Goal: Task Accomplishment & Management: Use online tool/utility

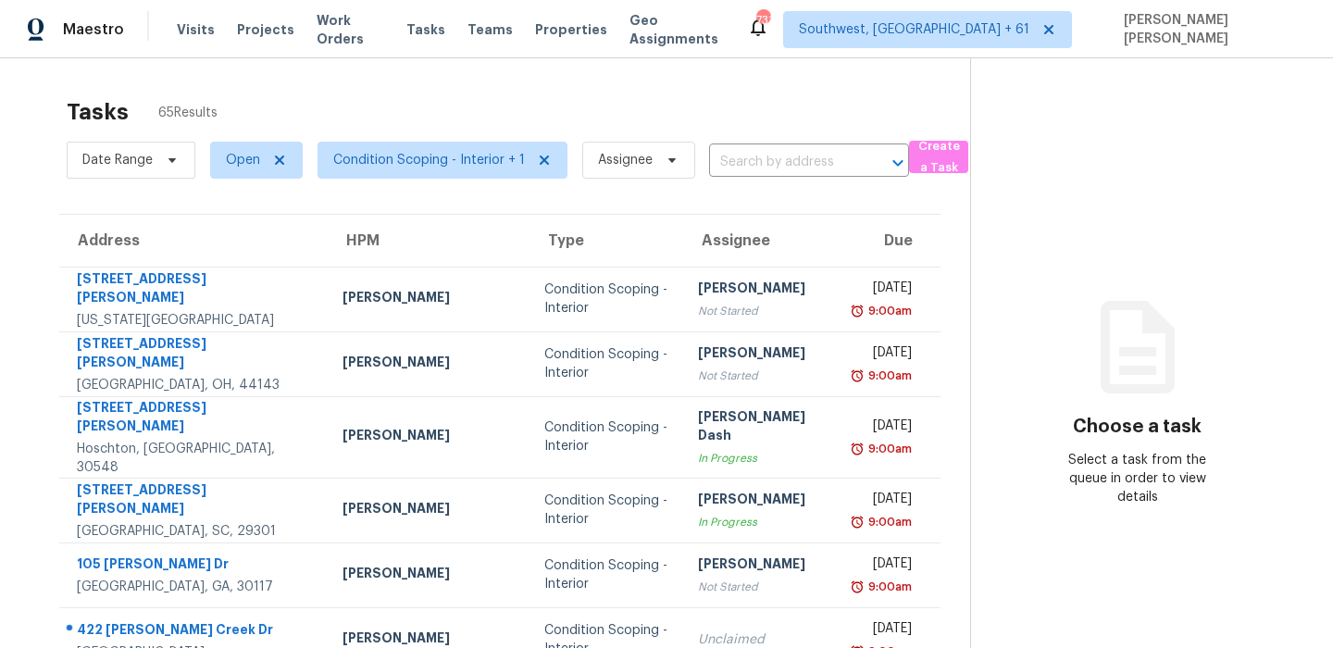
click at [663, 114] on div "Tasks 65 Results" at bounding box center [518, 112] width 903 height 48
click at [143, 165] on span "Date Range" at bounding box center [117, 160] width 70 height 19
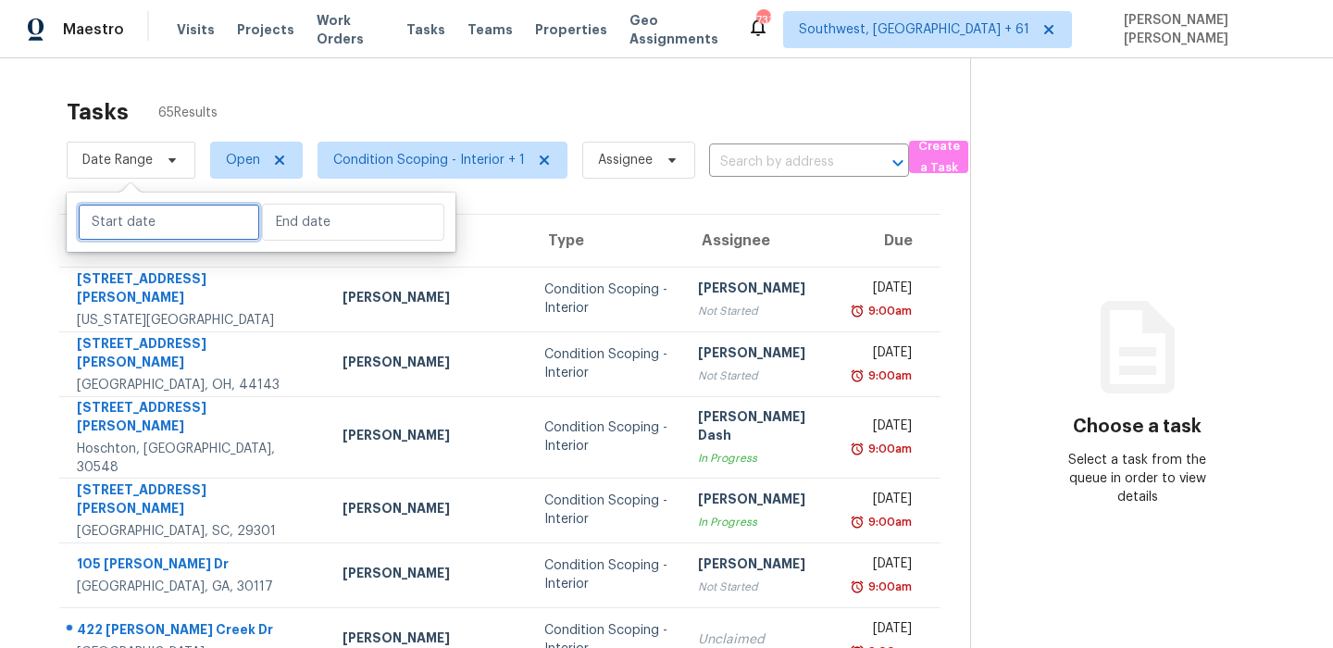
select select "8"
select select "2025"
select select "9"
select select "2025"
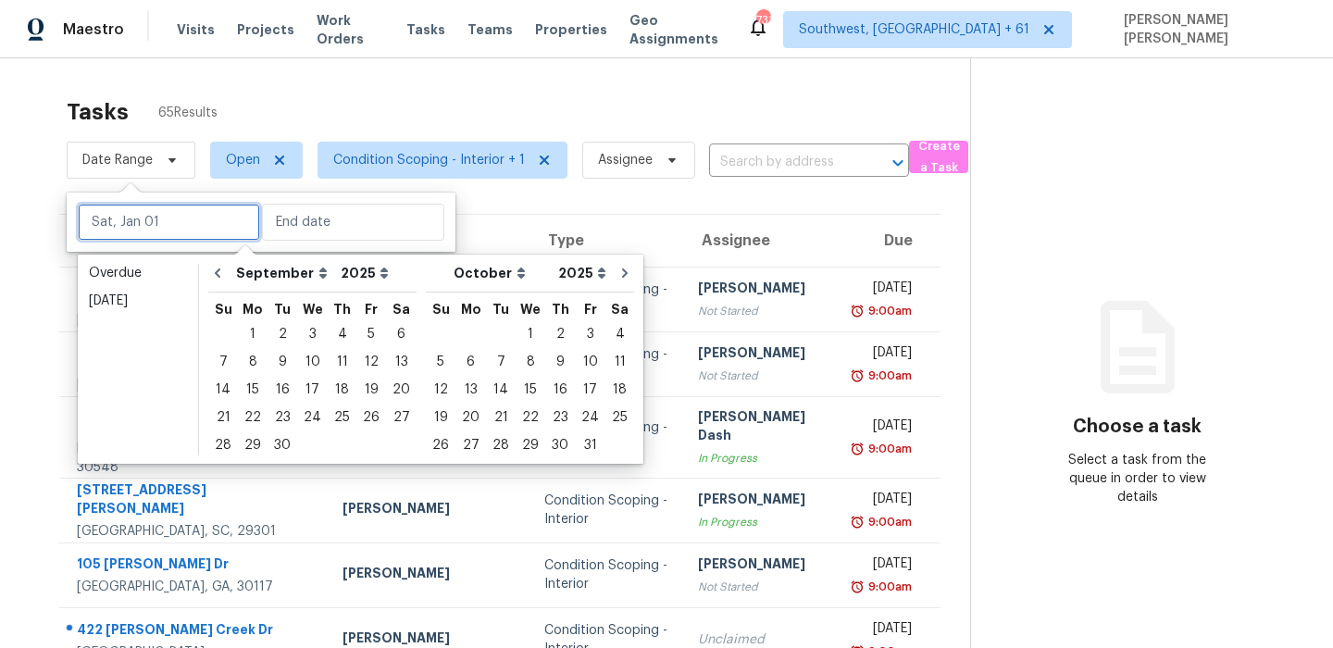
click at [190, 234] on input "text" at bounding box center [169, 222] width 182 height 37
click at [334, 416] on div "25" at bounding box center [342, 418] width 29 height 26
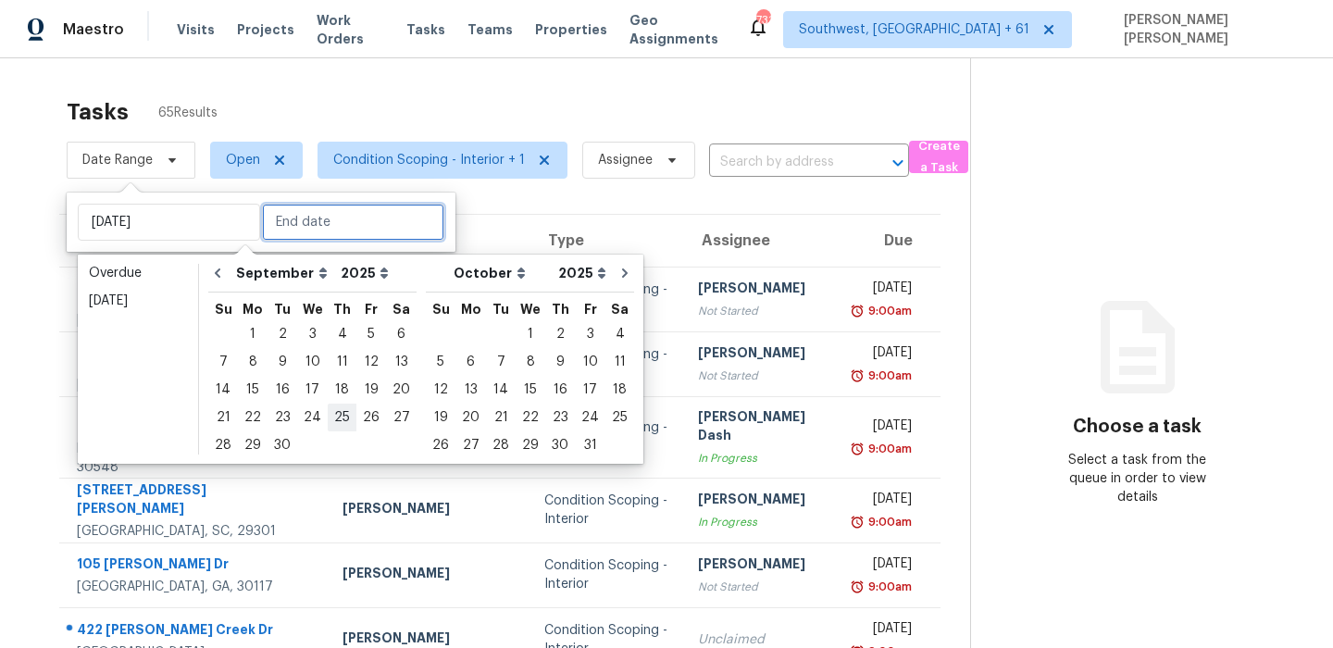
type input "[DATE]"
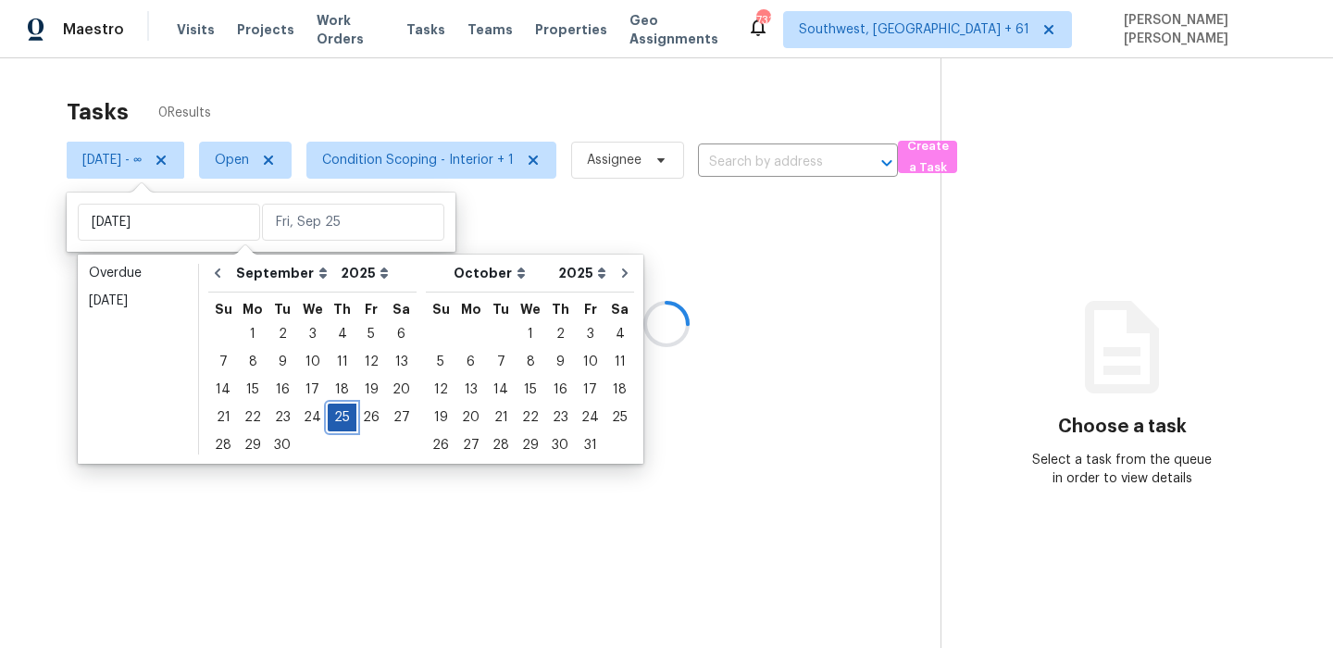
click at [334, 416] on div "25" at bounding box center [342, 418] width 29 height 26
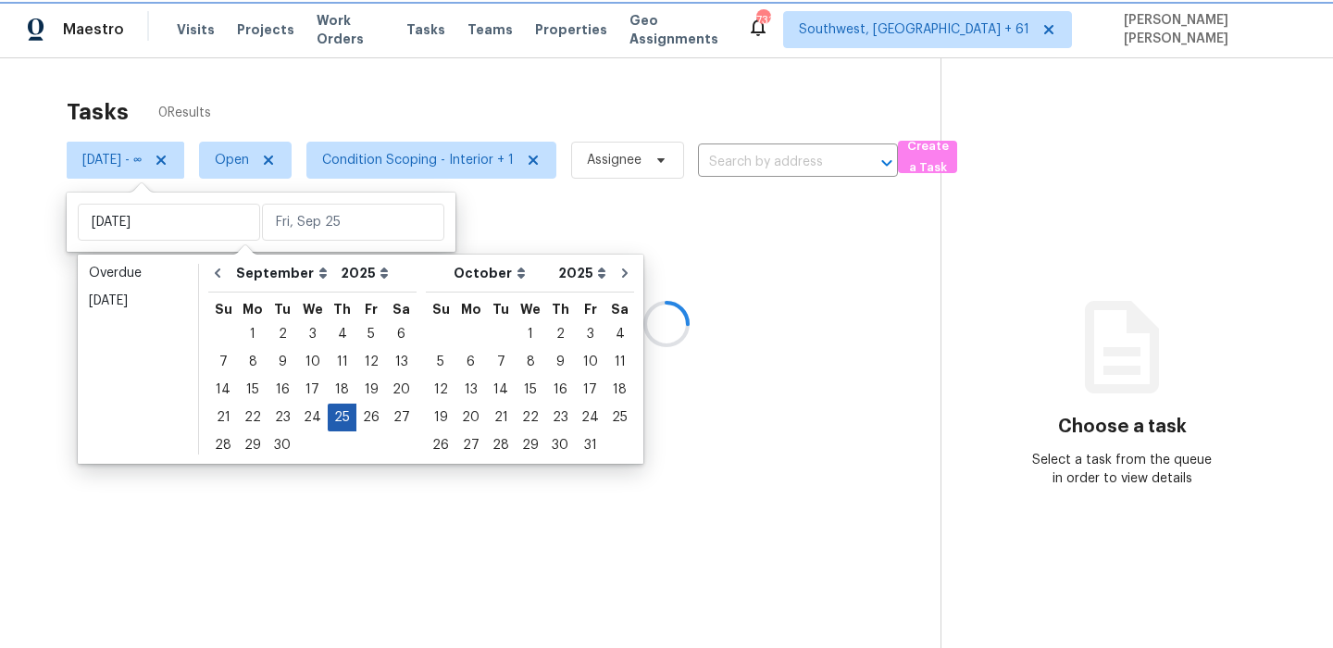
type input "[DATE]"
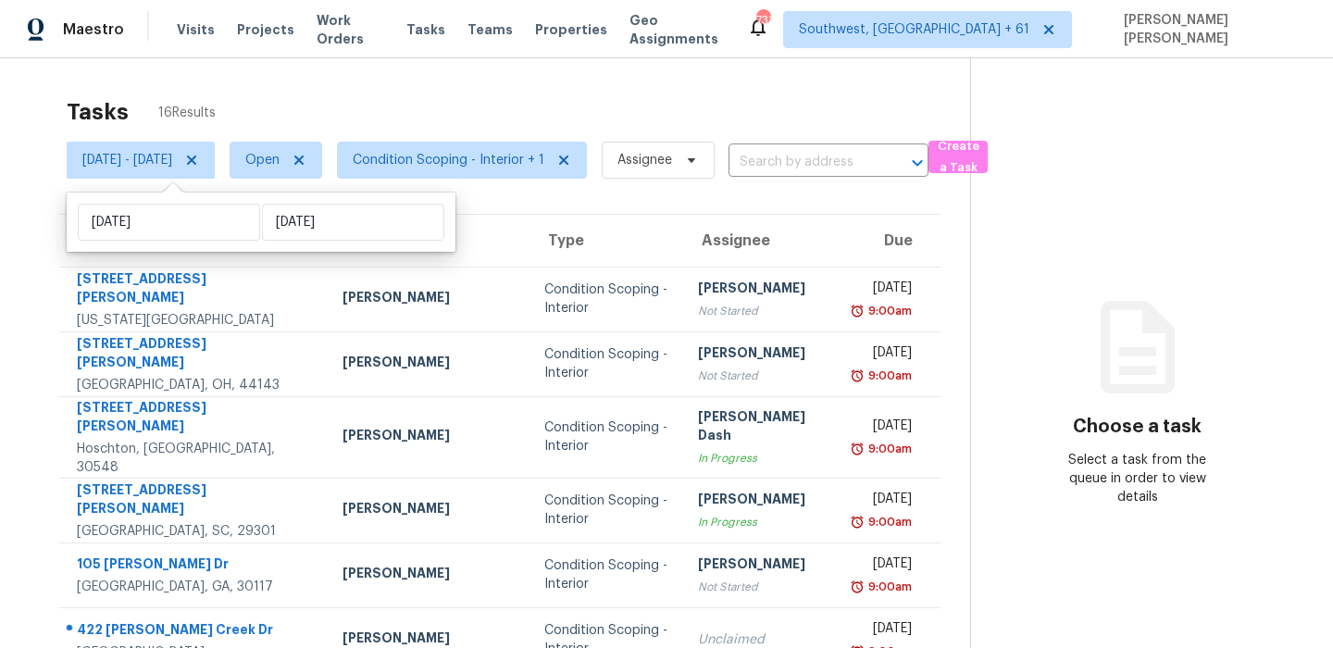
click at [581, 84] on div "Tasks 16 Results Thu, Sep 25 - Thu, Sep 25 Open Condition Scoping - Interior + …" at bounding box center [666, 519] width 1333 height 923
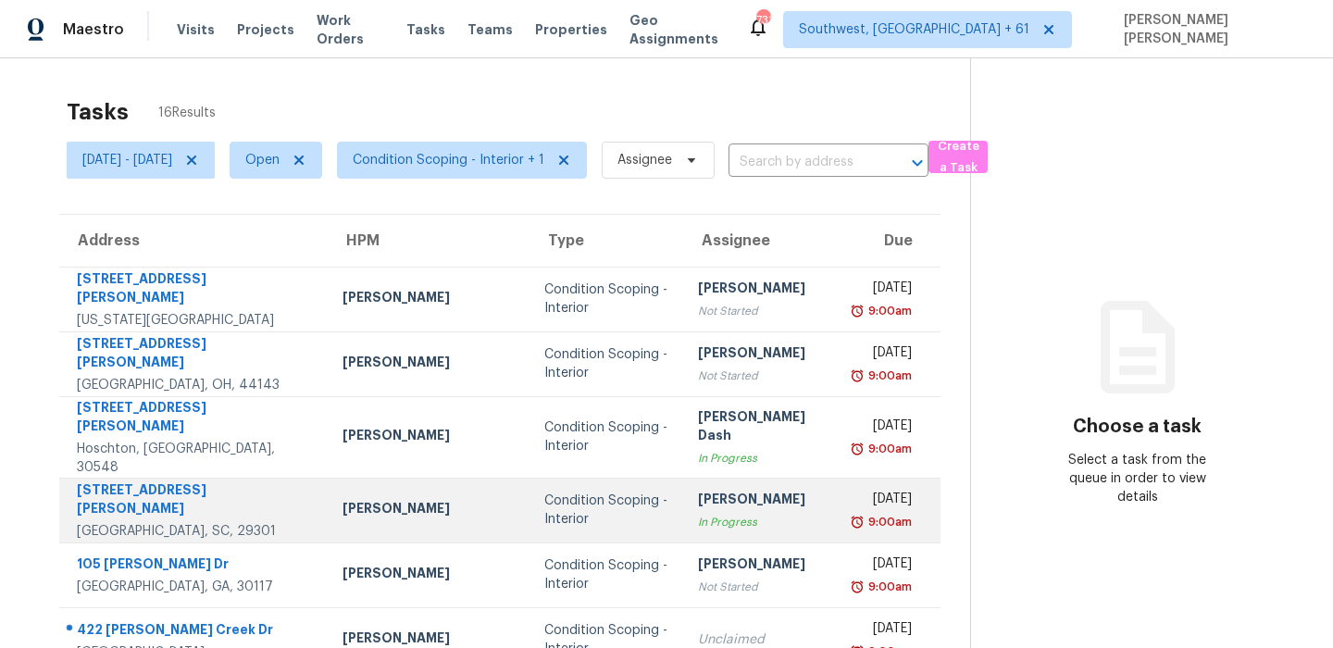
scroll to position [316, 0]
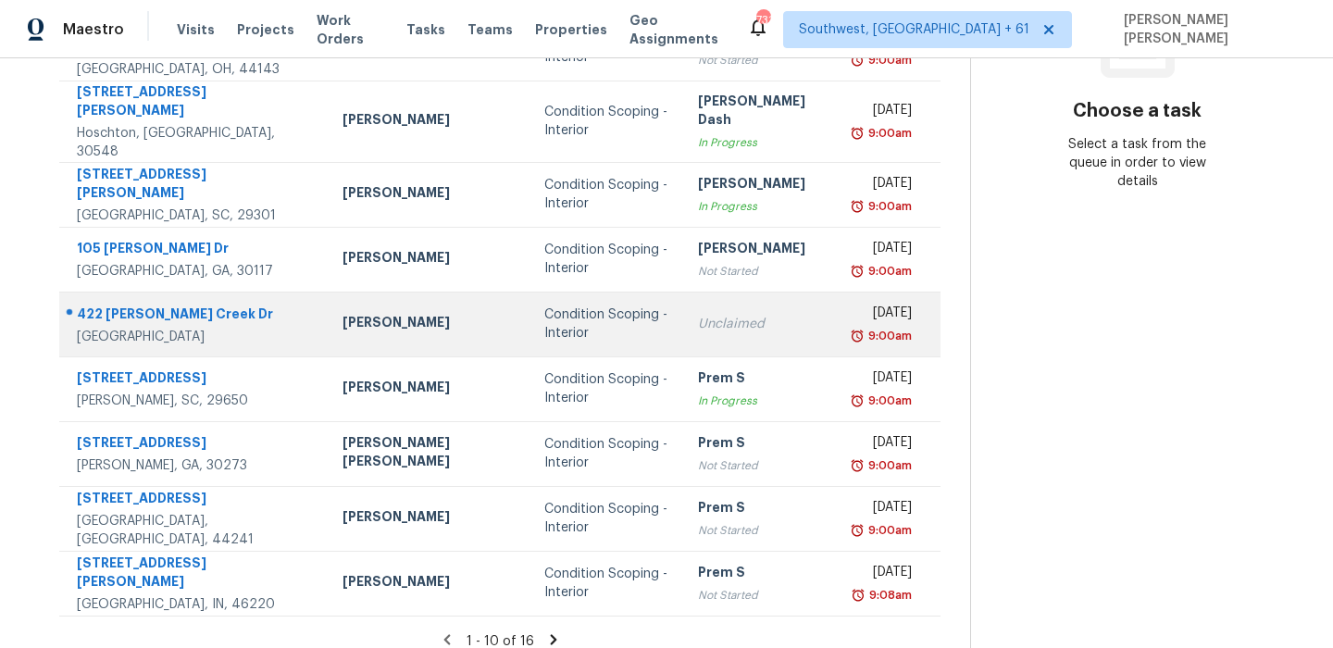
click at [104, 305] on div "422 Susan Creek Dr" at bounding box center [195, 316] width 236 height 23
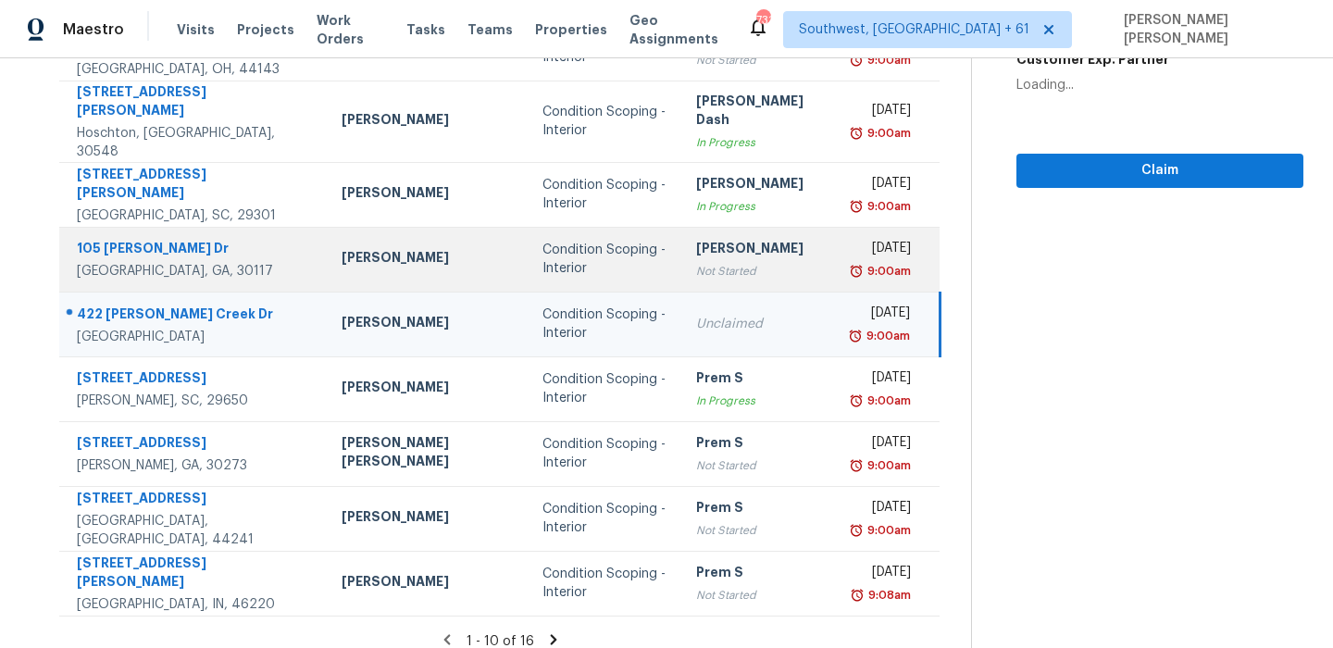
scroll to position [0, 0]
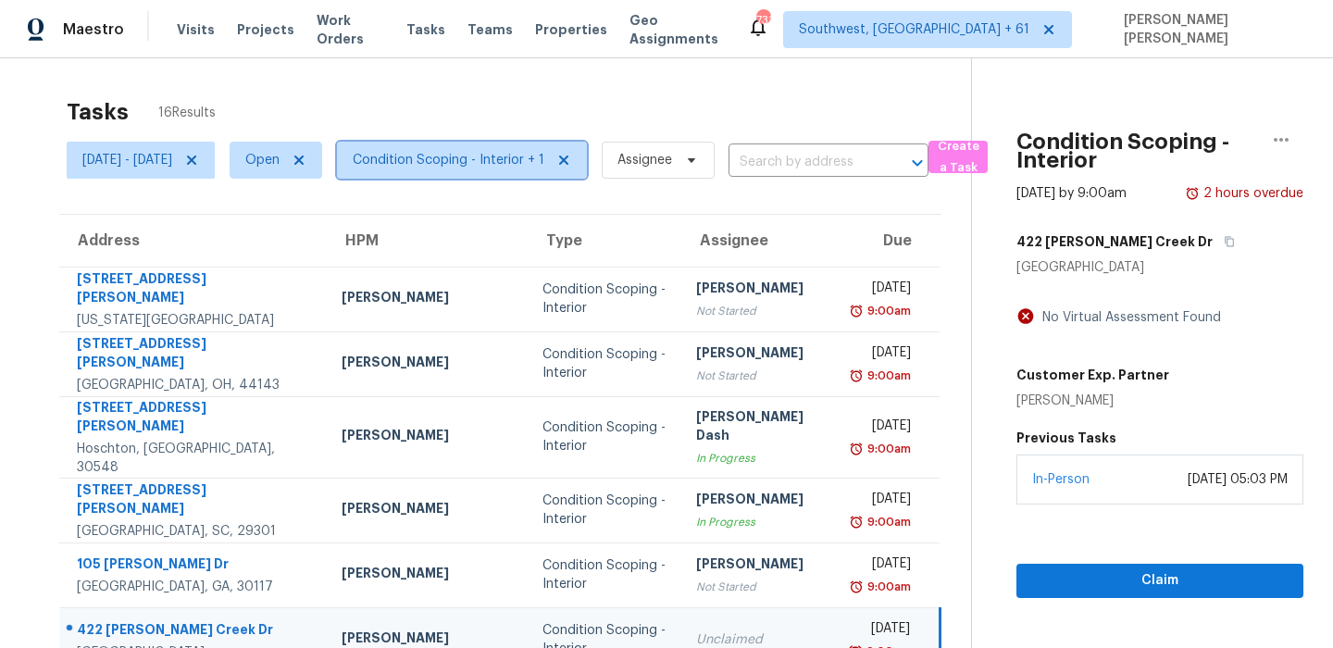
click at [424, 157] on span "Condition Scoping - Interior + 1" at bounding box center [449, 160] width 192 height 19
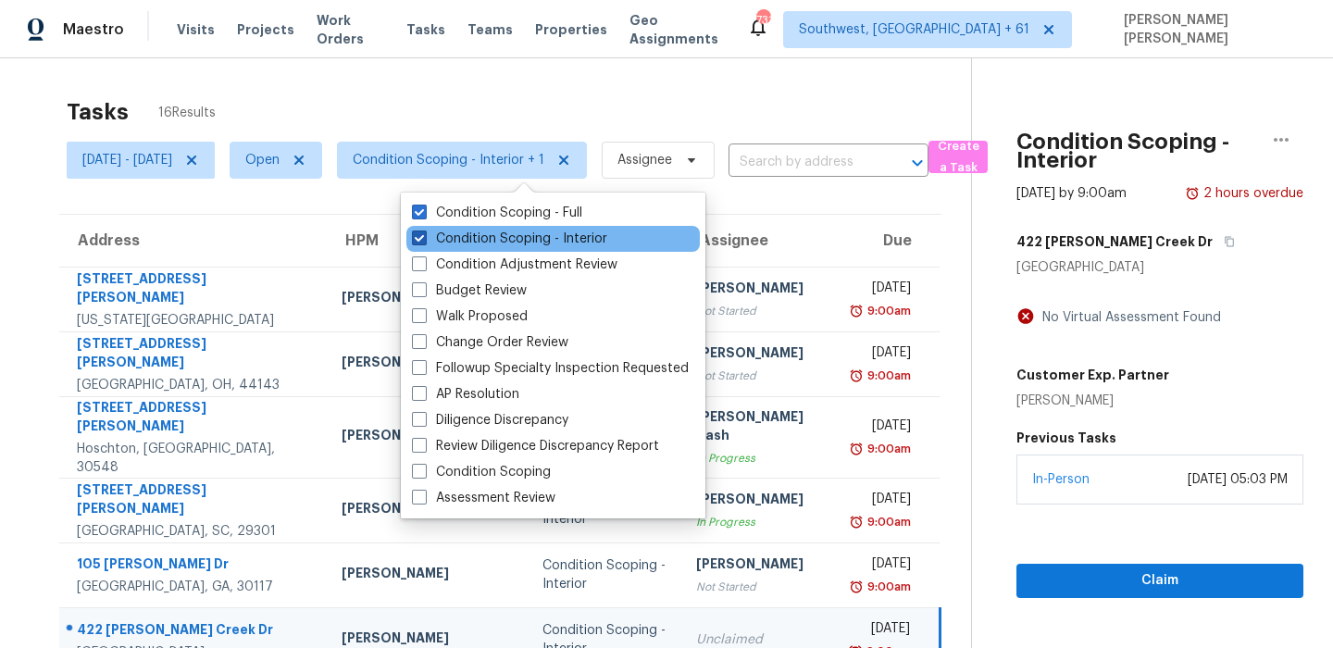
click at [472, 240] on label "Condition Scoping - Interior" at bounding box center [509, 239] width 195 height 19
click at [424, 240] on input "Condition Scoping - Interior" at bounding box center [418, 236] width 12 height 12
checkbox input "false"
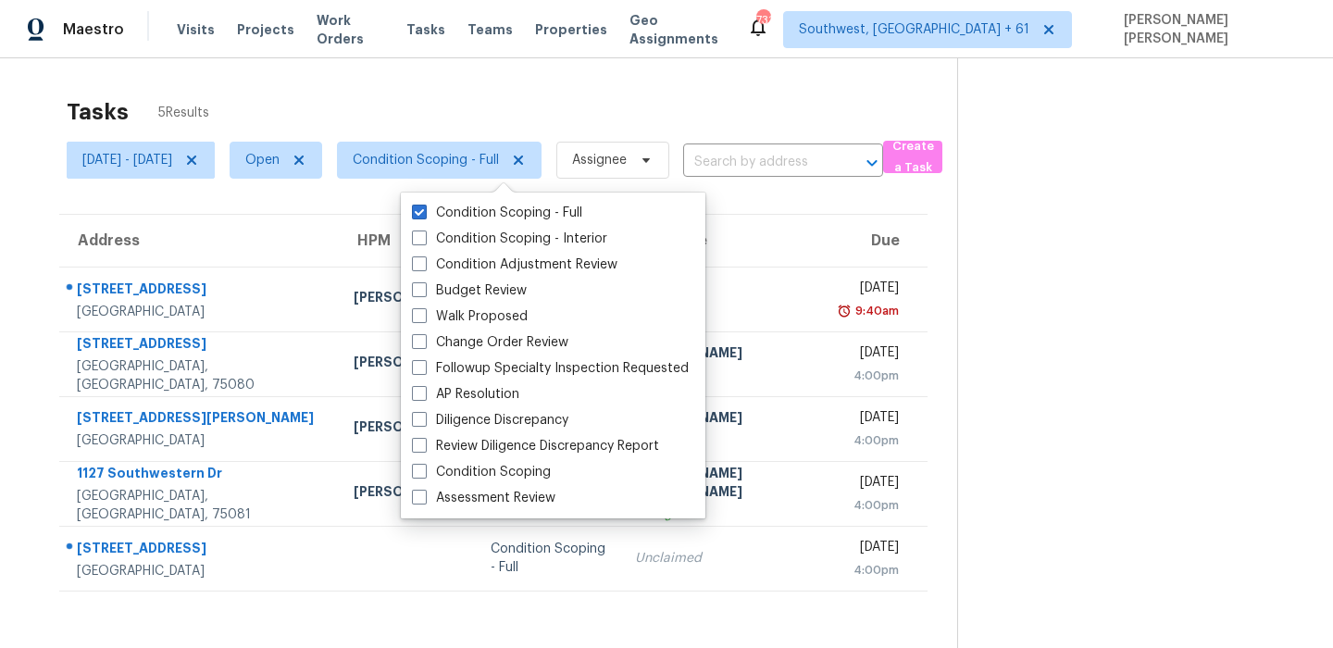
click at [641, 61] on div "Tasks 5 Results Thu, Sep 25 - Thu, Sep 25 Open Condition Scoping - Full Assigne…" at bounding box center [666, 382] width 1333 height 648
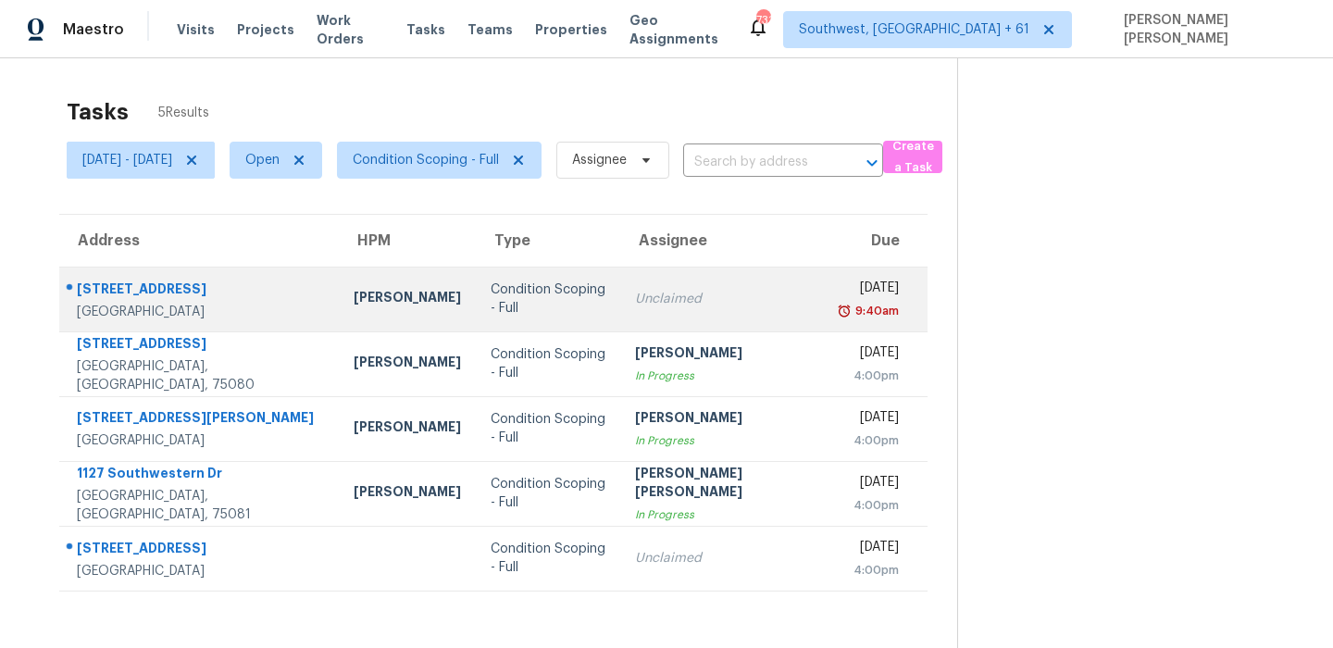
click at [119, 278] on div at bounding box center [192, 290] width 264 height 24
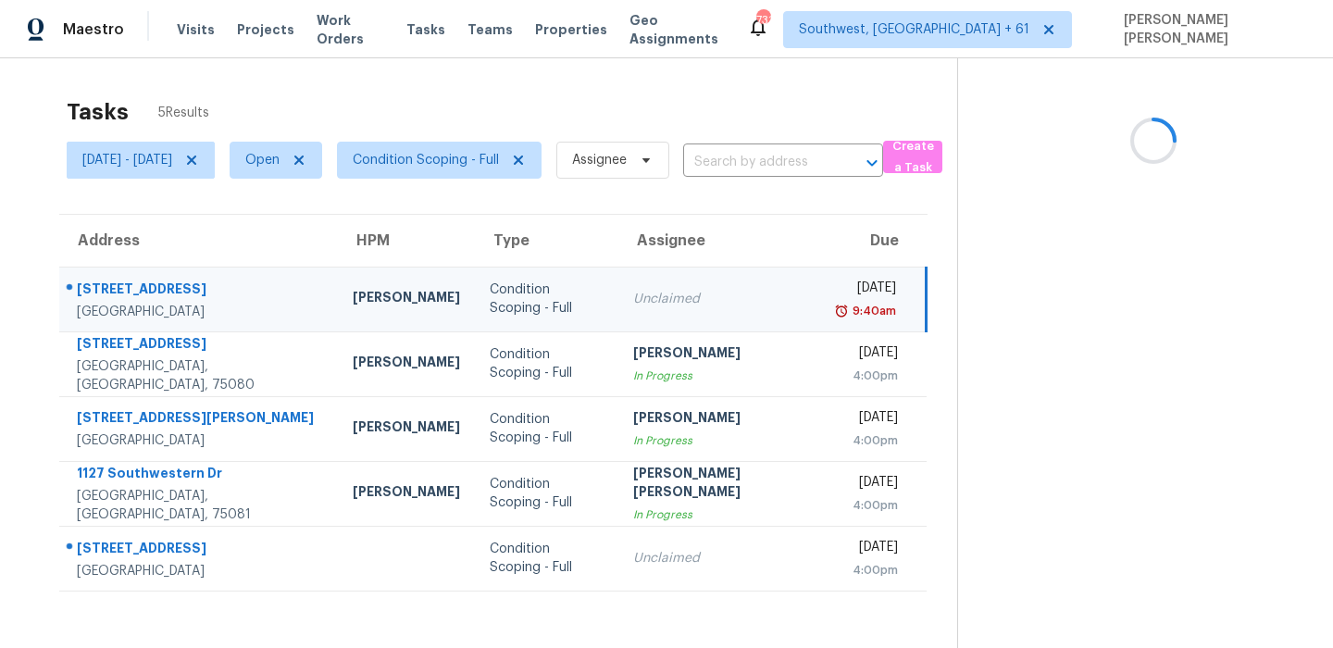
click at [119, 278] on div at bounding box center [191, 290] width 263 height 24
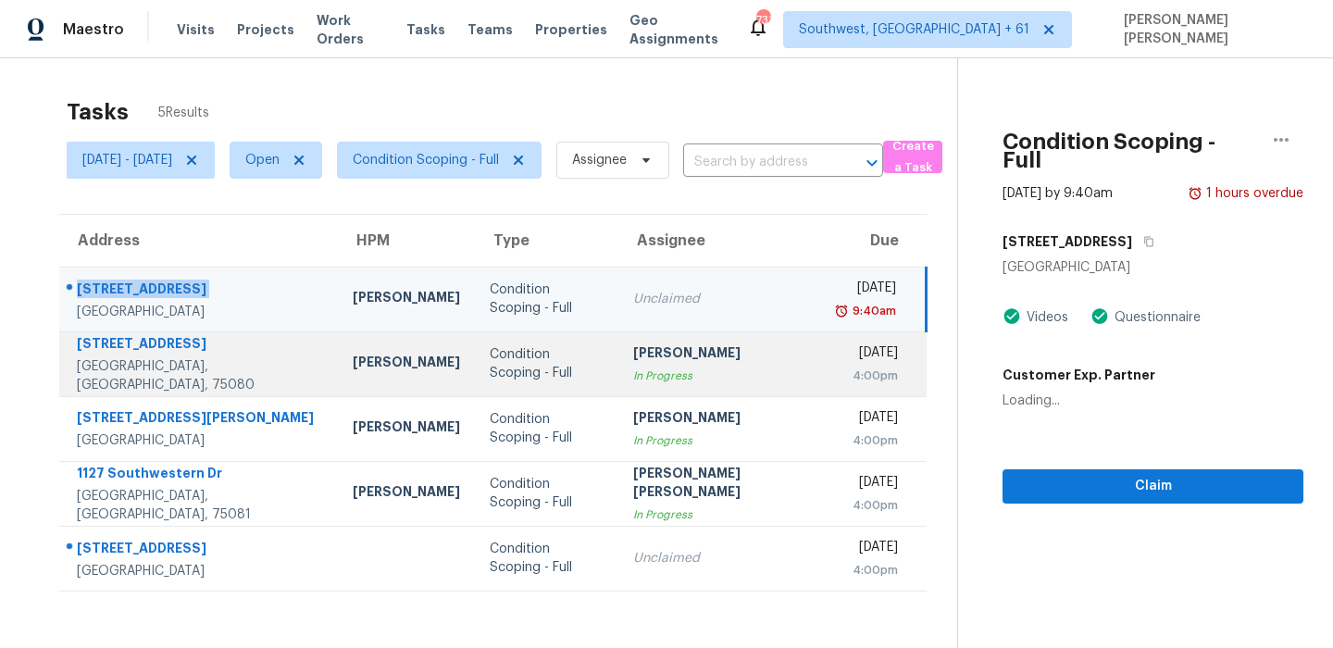
copy div "3503 Kittery Ct"
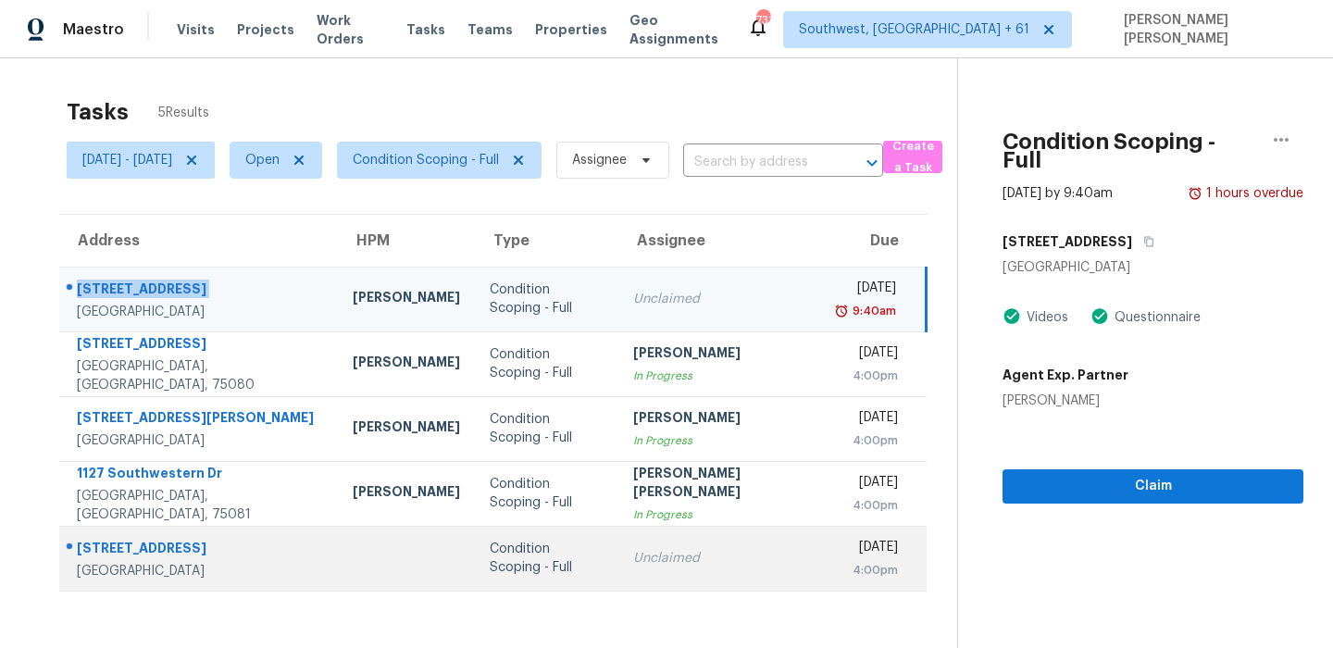
click at [212, 542] on div "1433 Spring Willow Dr" at bounding box center [200, 550] width 246 height 23
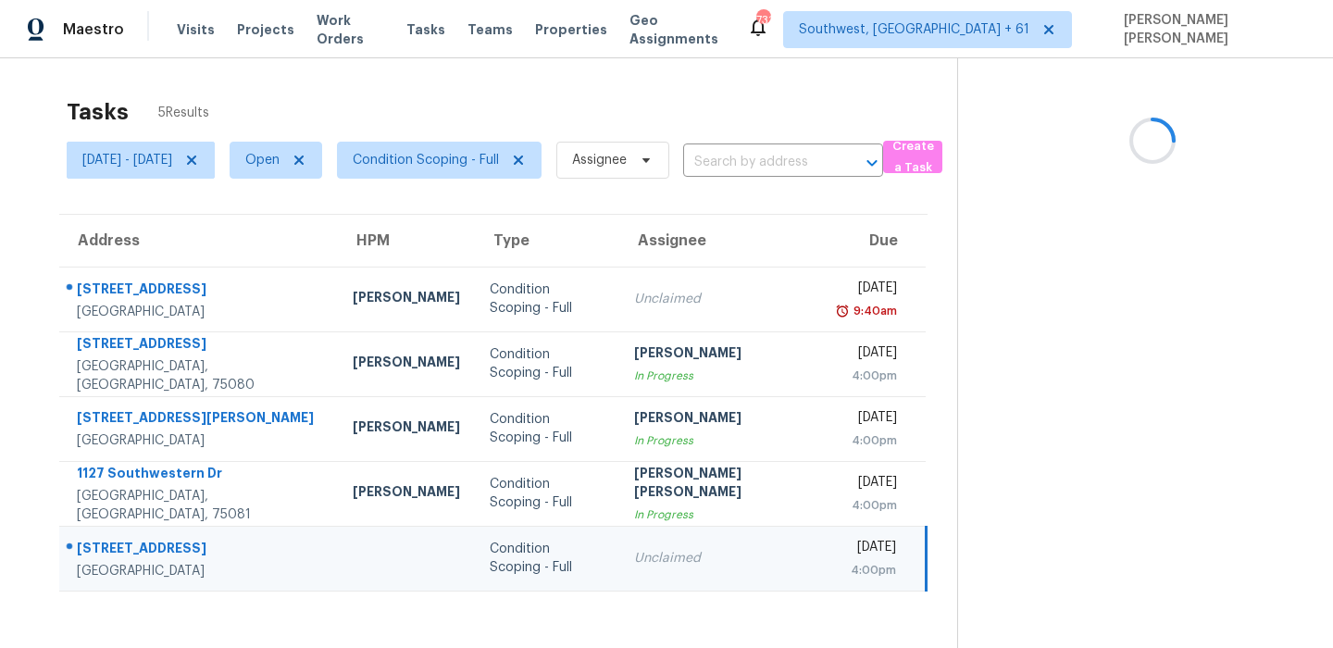
click at [212, 542] on div "1433 Spring Willow Dr" at bounding box center [200, 550] width 246 height 23
copy div "1433 Spring Willow Dr"
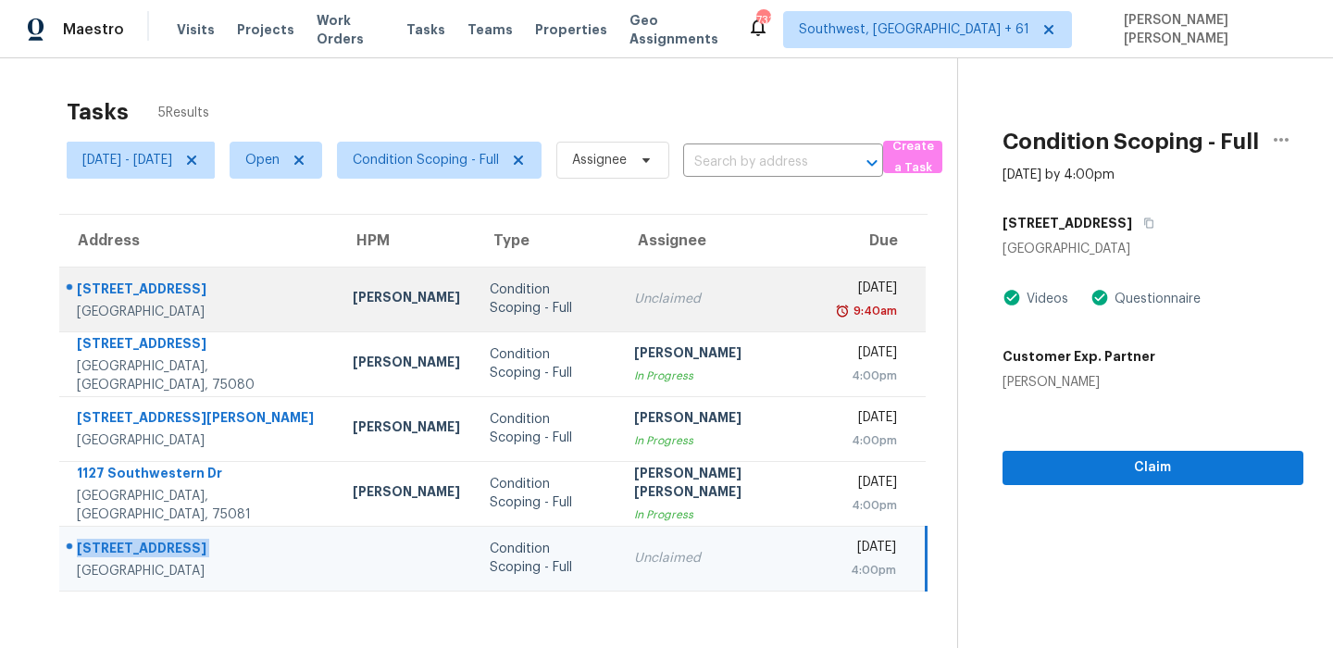
click at [598, 305] on td "Condition Scoping - Full" at bounding box center [547, 299] width 144 height 65
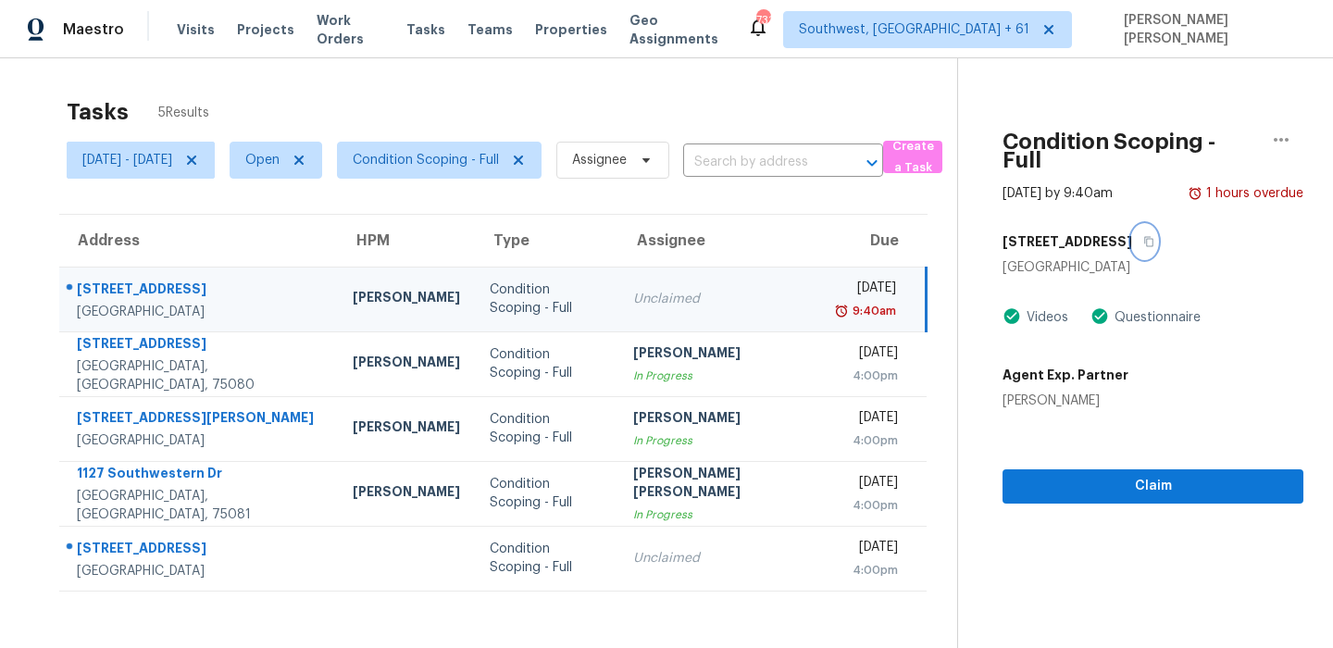
click at [1145, 237] on icon "button" at bounding box center [1149, 242] width 9 height 10
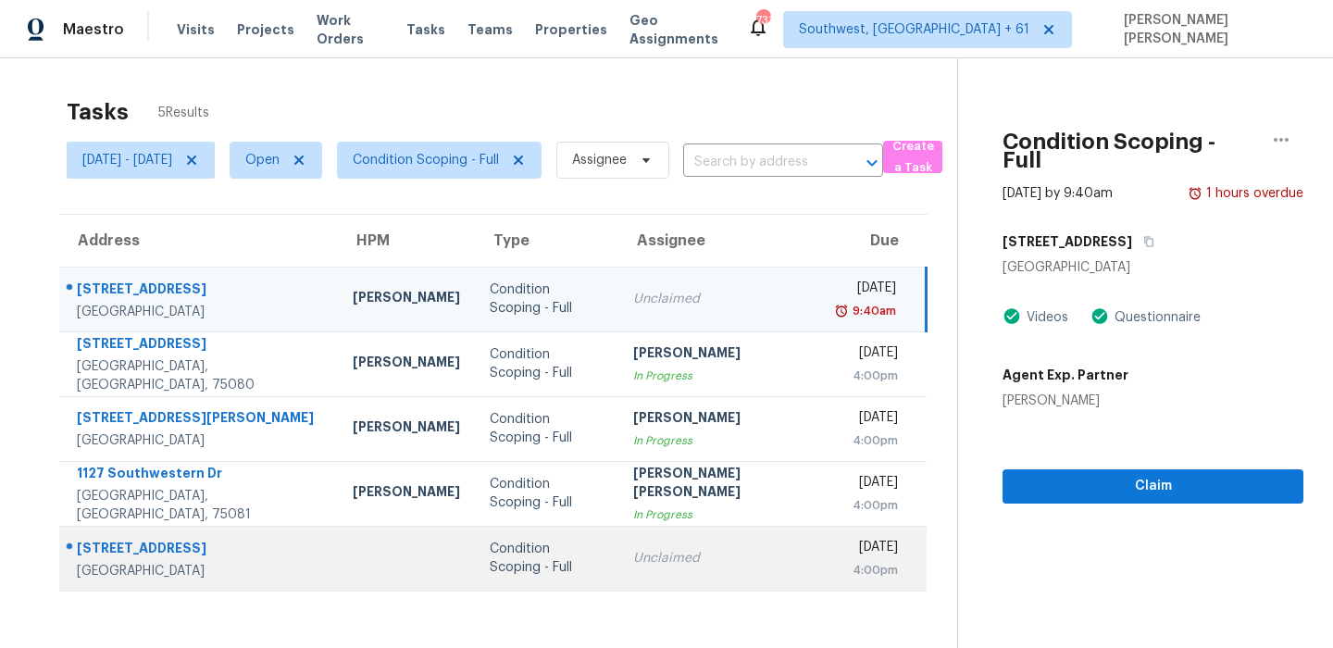
click at [698, 566] on div "Unclaimed" at bounding box center [721, 558] width 177 height 19
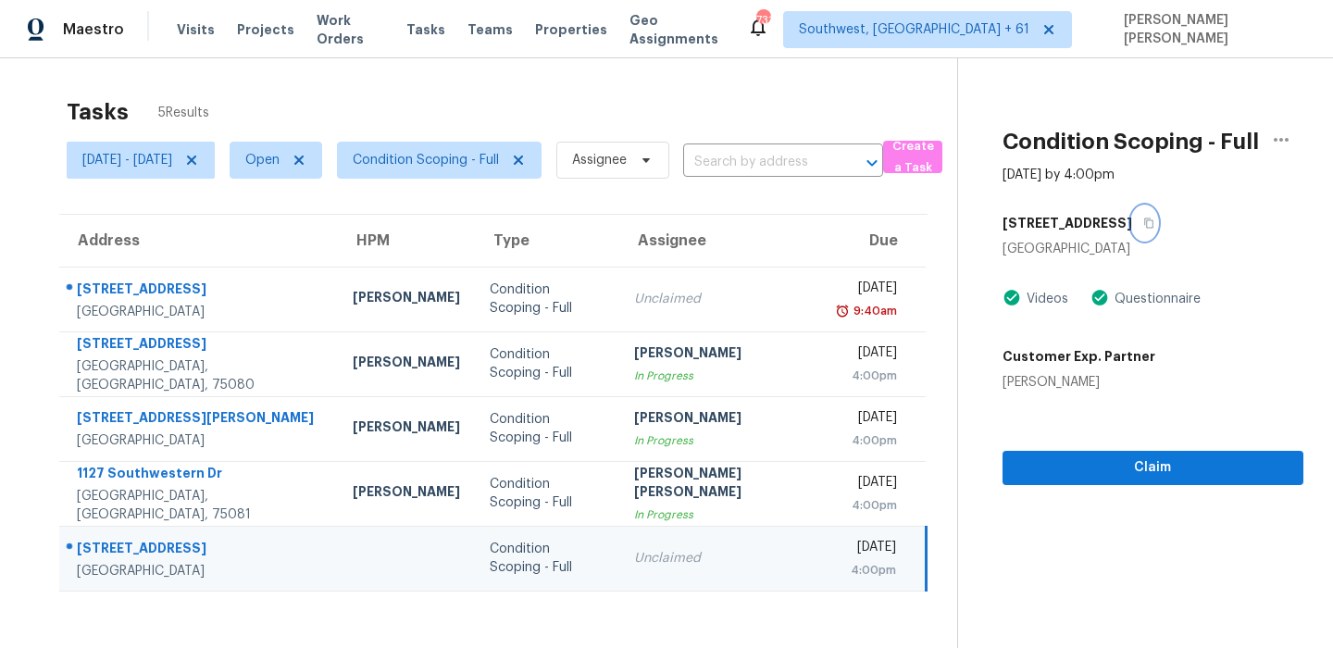
click at [1144, 230] on button "button" at bounding box center [1144, 222] width 25 height 33
click at [436, 163] on span "Condition Scoping - Full" at bounding box center [426, 160] width 146 height 19
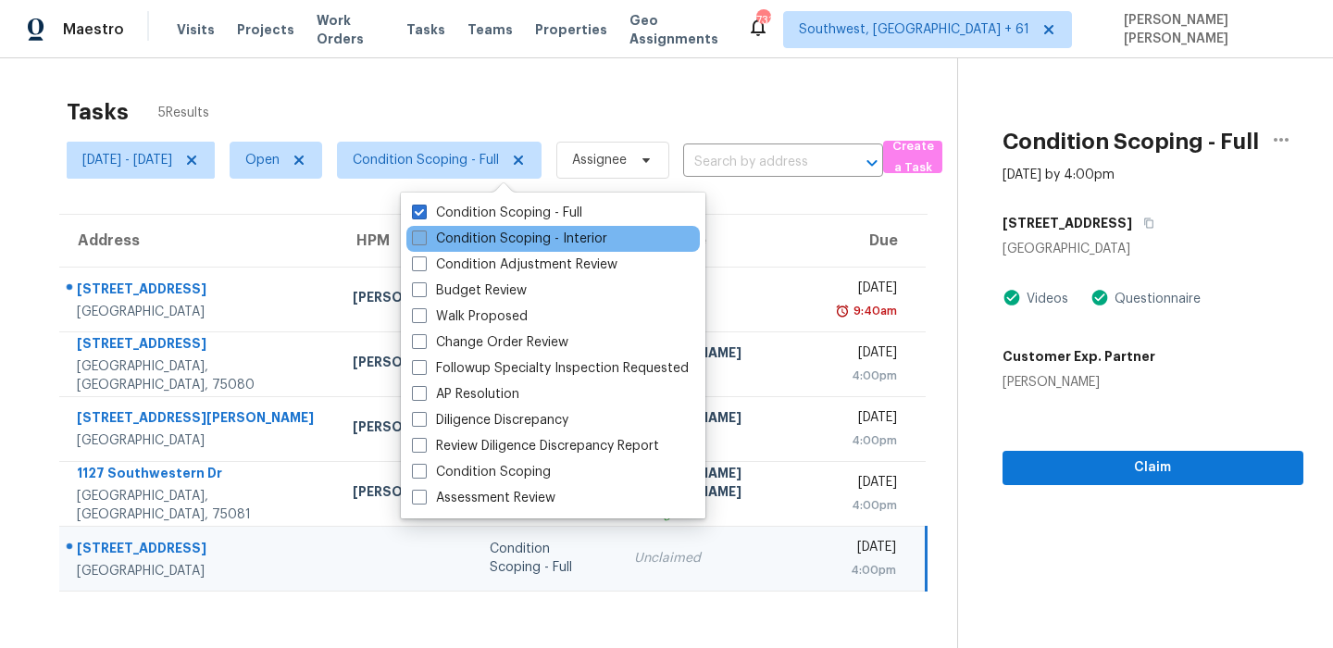
click at [454, 238] on label "Condition Scoping - Interior" at bounding box center [509, 239] width 195 height 19
click at [424, 238] on input "Condition Scoping - Interior" at bounding box center [418, 236] width 12 height 12
checkbox input "true"
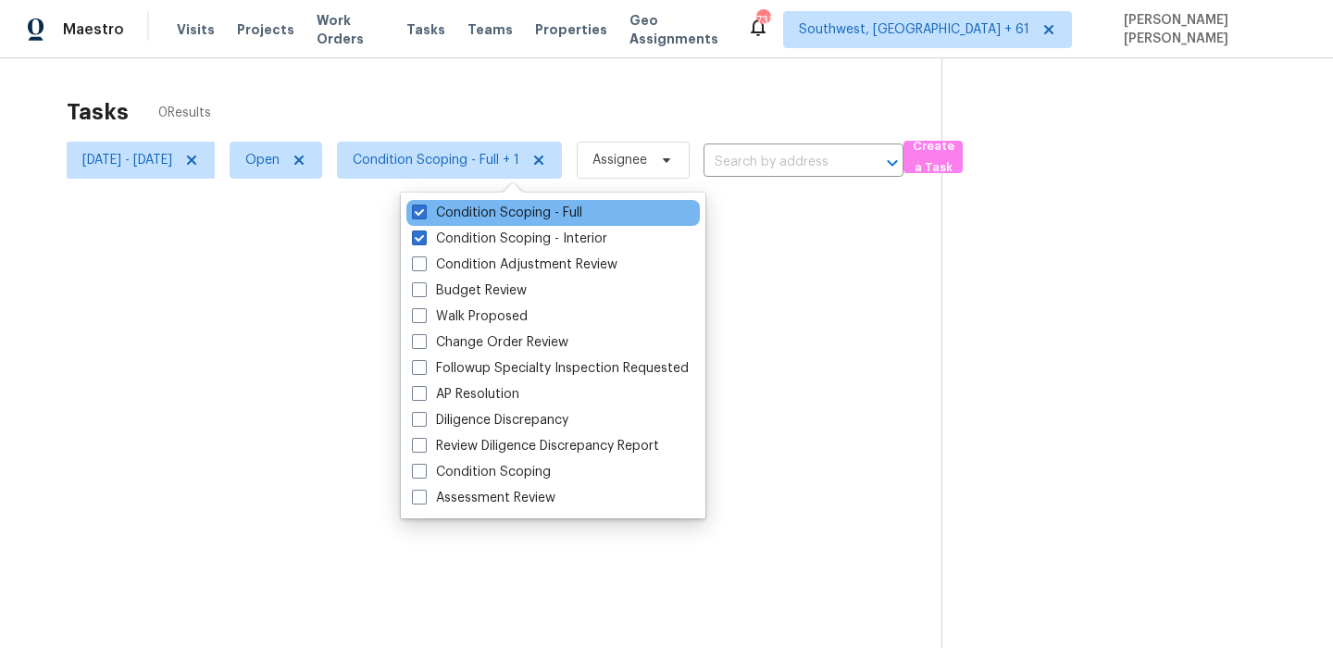
click at [468, 223] on div "Condition Scoping - Full" at bounding box center [552, 213] width 293 height 26
click at [474, 216] on label "Condition Scoping - Full" at bounding box center [497, 213] width 170 height 19
click at [424, 216] on input "Condition Scoping - Full" at bounding box center [418, 210] width 12 height 12
checkbox input "false"
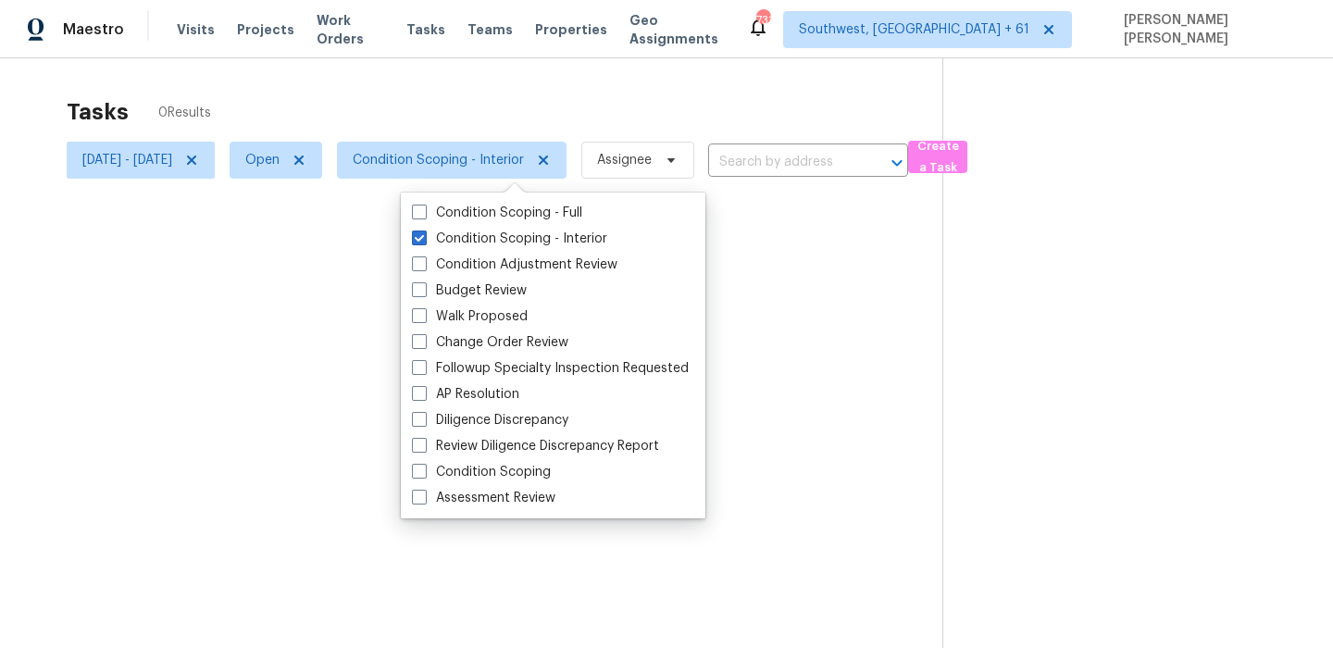
click at [514, 118] on div at bounding box center [666, 324] width 1333 height 648
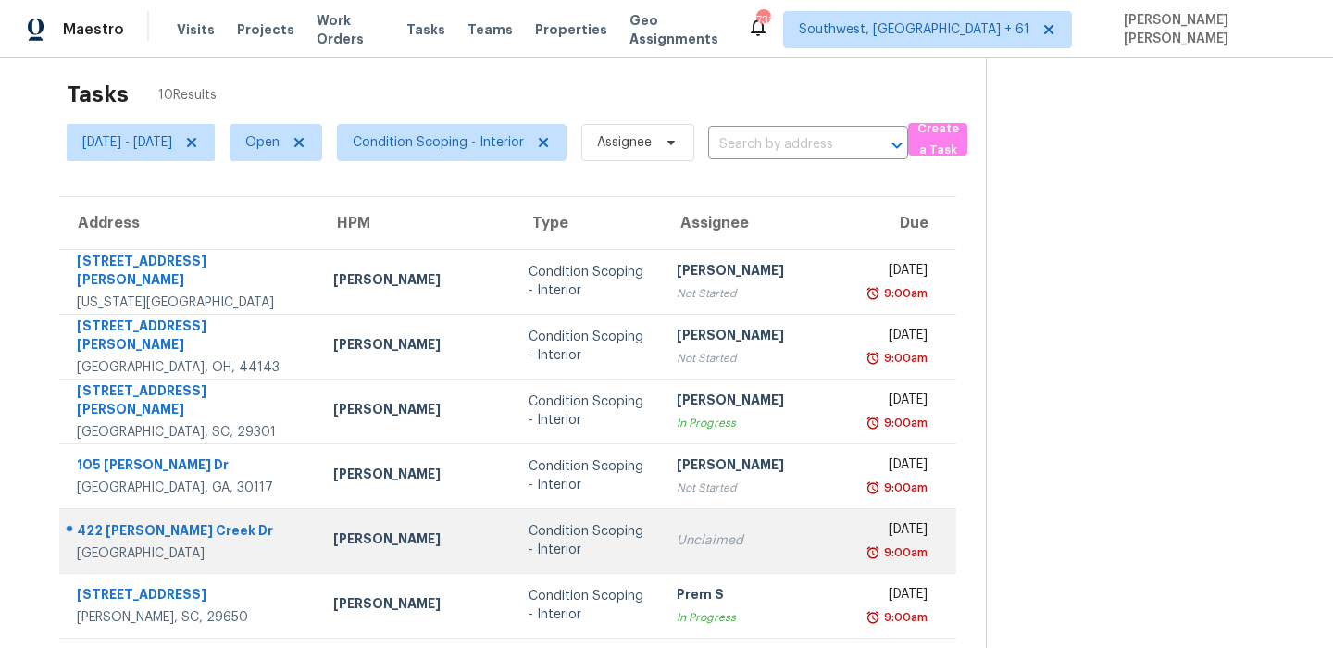
scroll to position [281, 0]
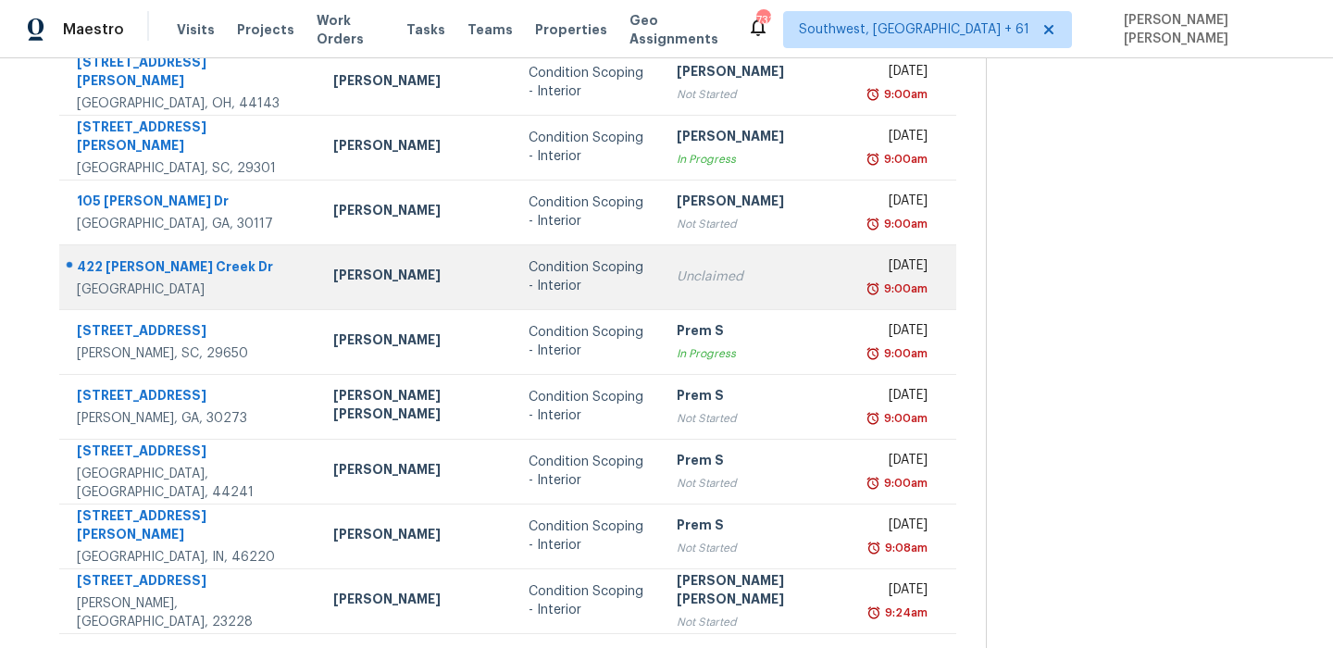
click at [127, 257] on div "422 Susan Creek Dr" at bounding box center [190, 268] width 227 height 23
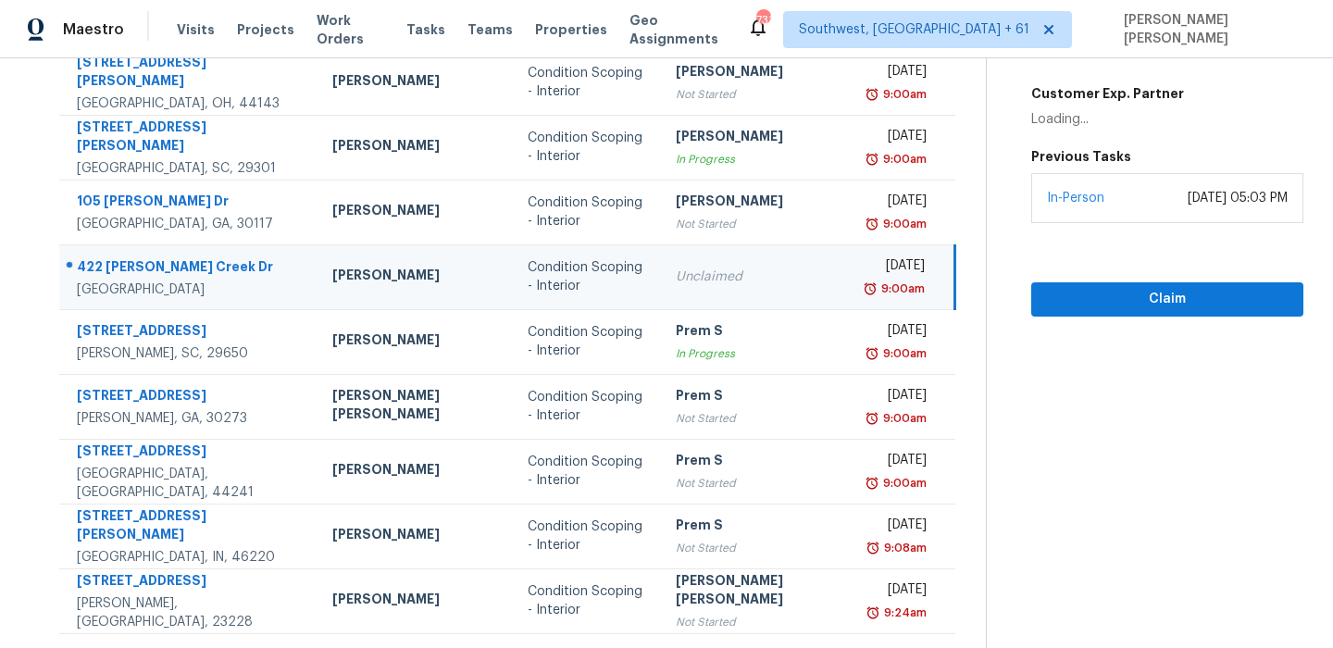
click at [127, 257] on div "422 Susan Creek Dr" at bounding box center [190, 268] width 226 height 23
copy div "422 Susan Creek Dr"
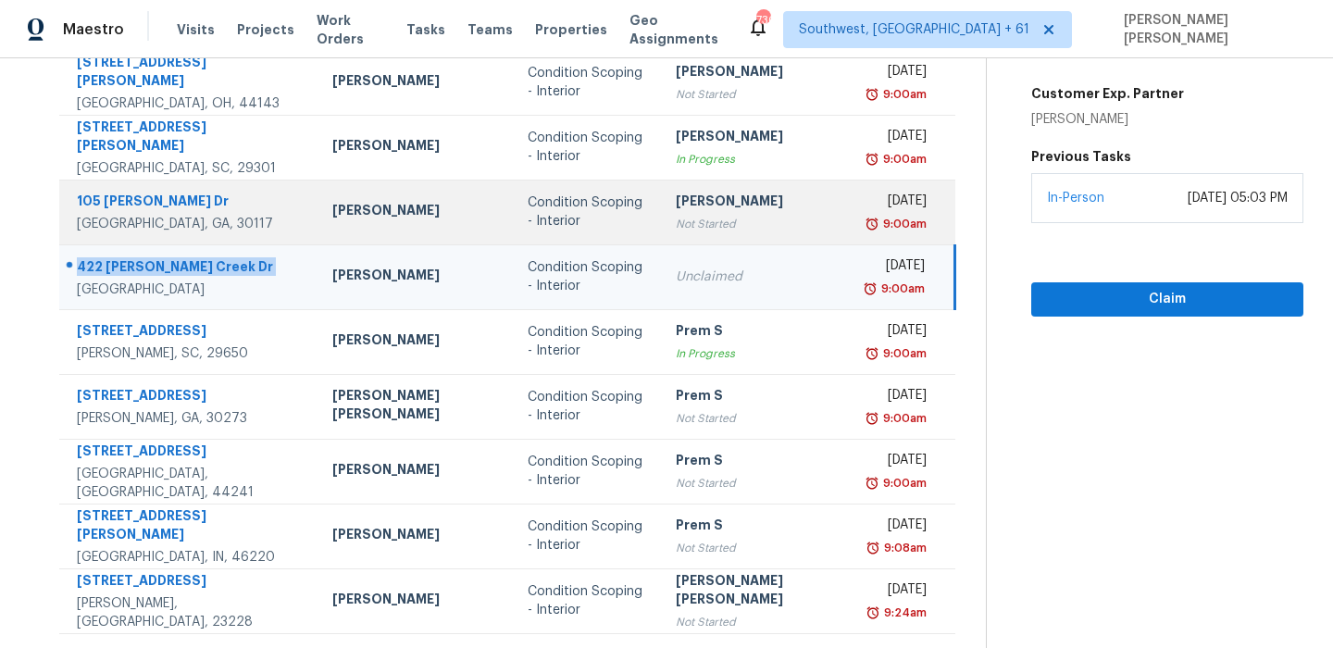
scroll to position [0, 0]
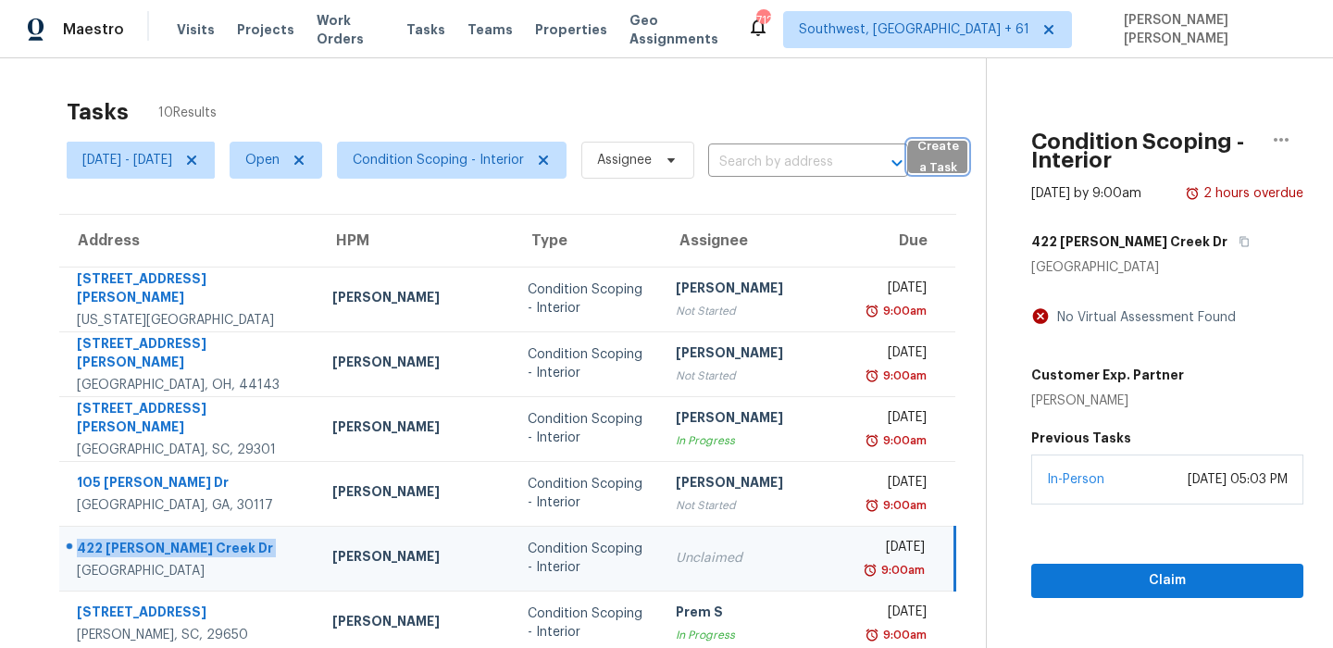
click at [958, 161] on span "Create a Task" at bounding box center [937, 157] width 41 height 43
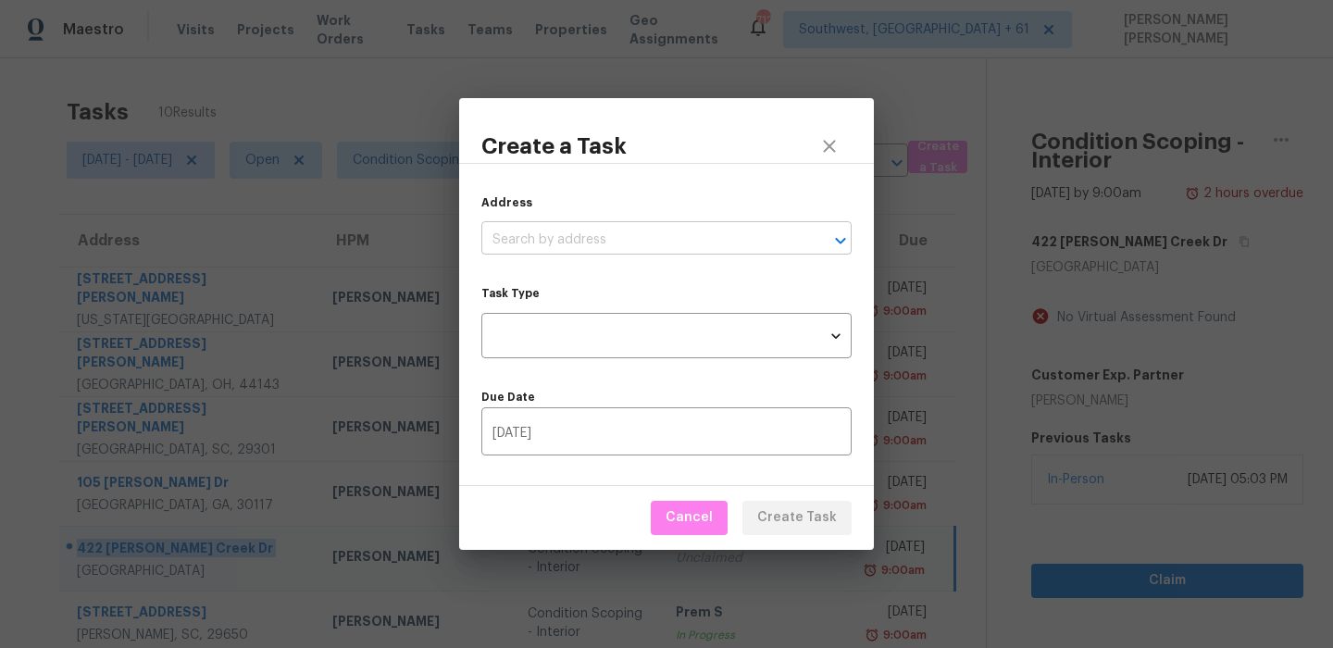
click at [637, 233] on input "text" at bounding box center [640, 240] width 318 height 29
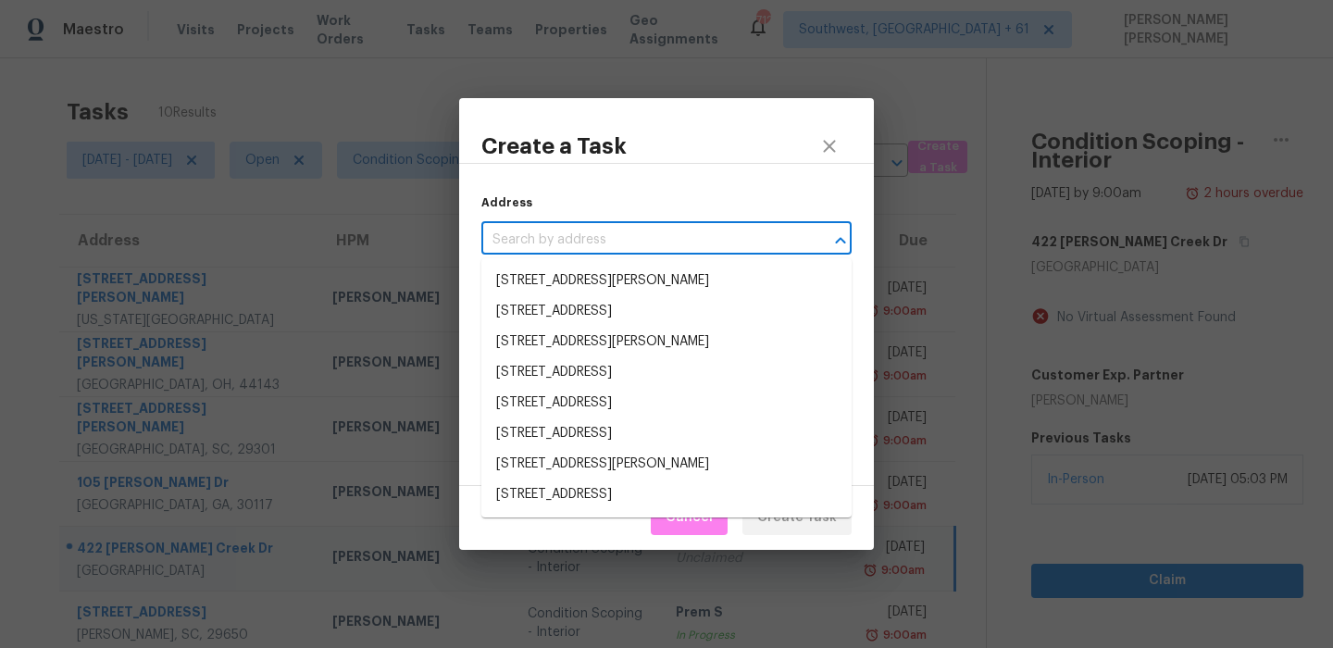
paste input "25407 Terrain Park Dr, Spring, TX 77373"
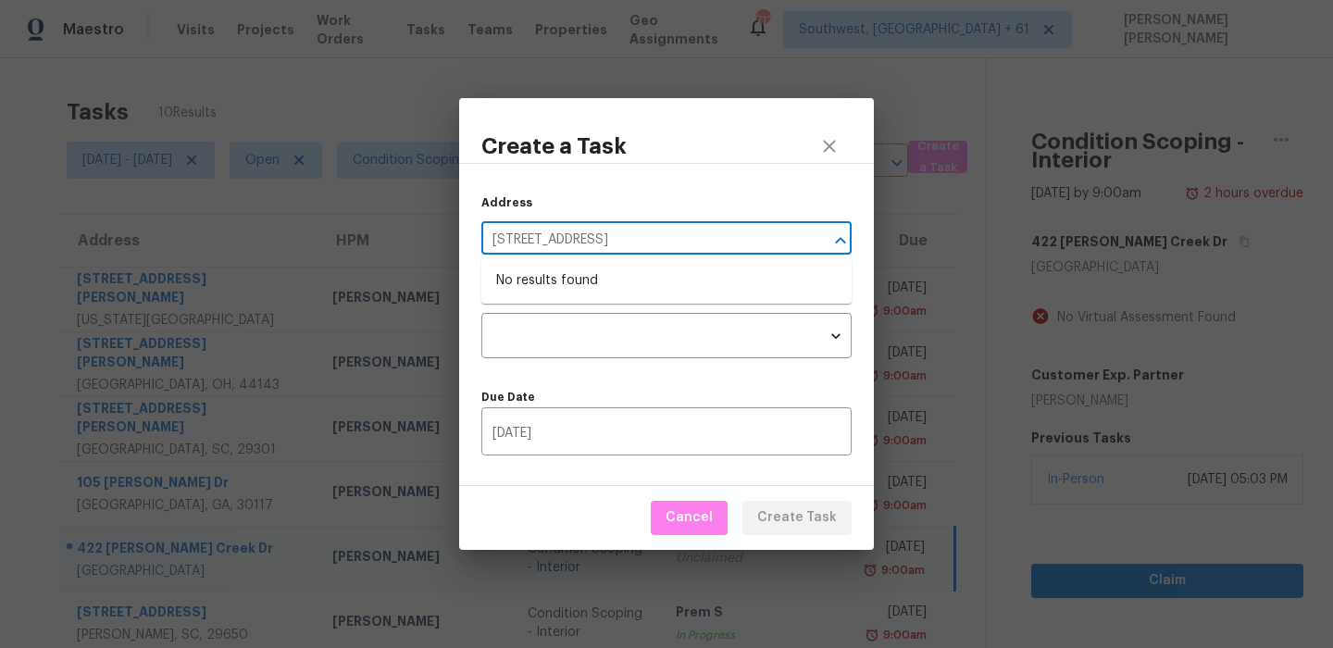
type input "25407 Terrain Park Dr, Spring, TX 77373"
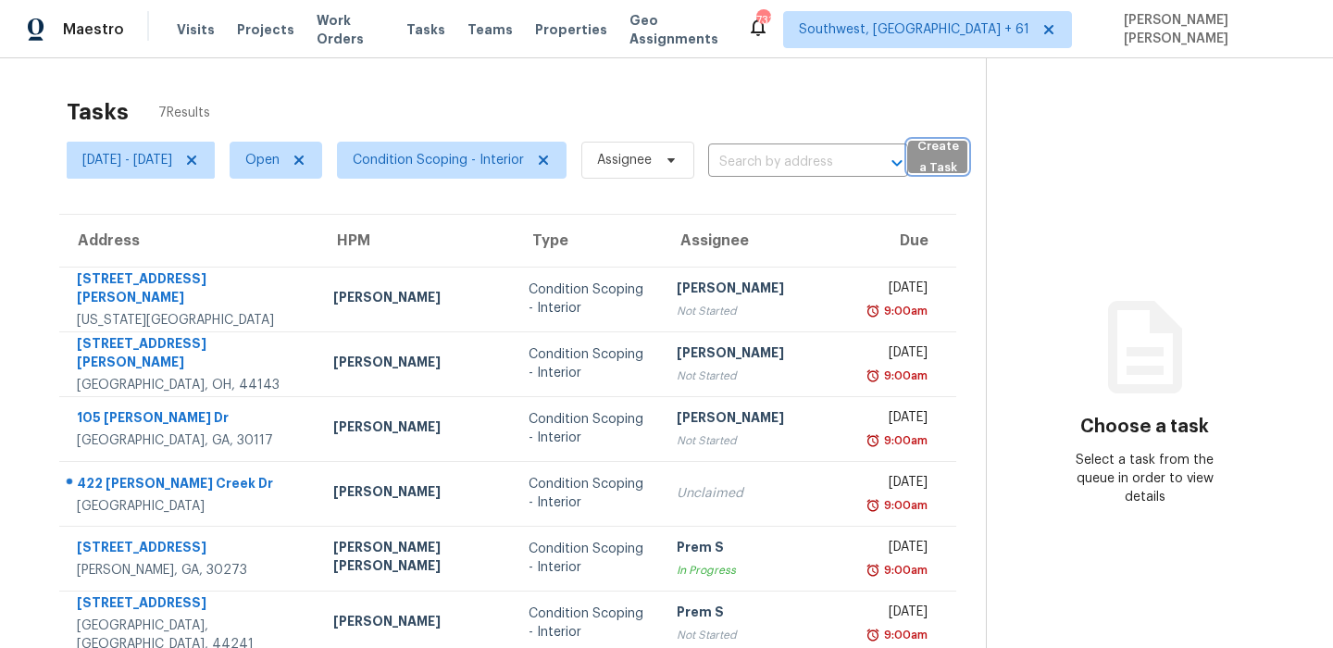
click at [958, 148] on span "Create a Task" at bounding box center [937, 157] width 41 height 43
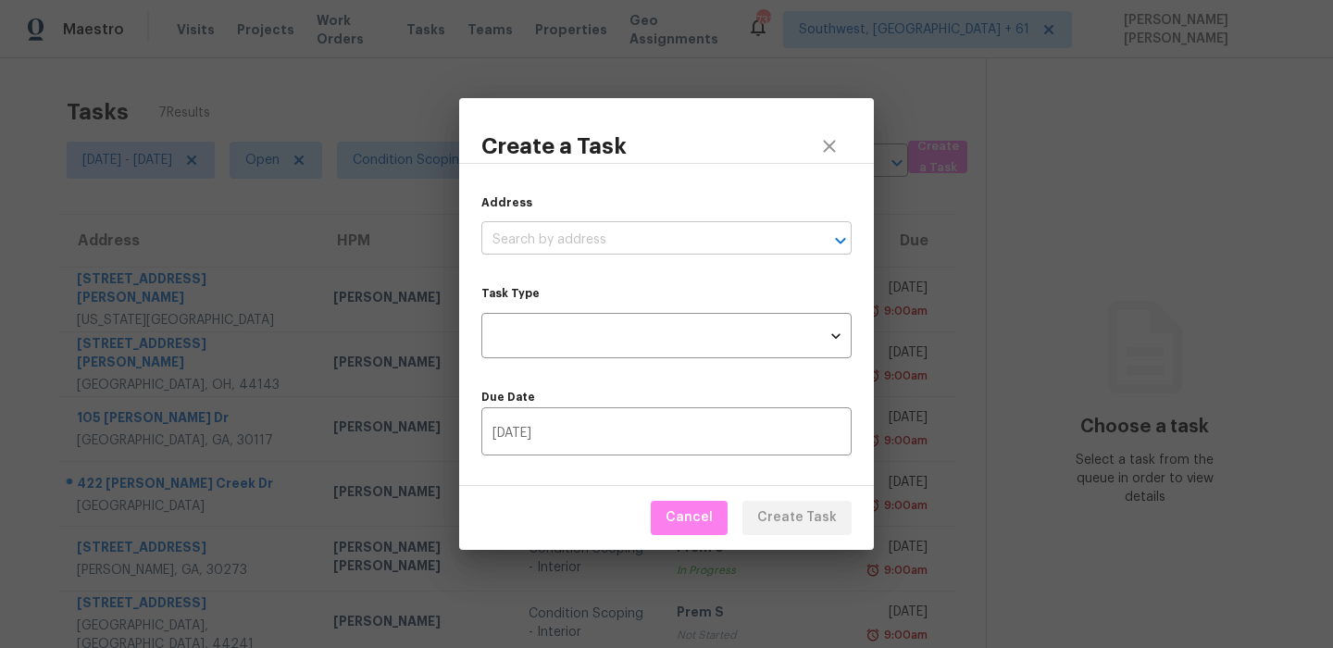
click at [526, 252] on input "text" at bounding box center [640, 240] width 318 height 29
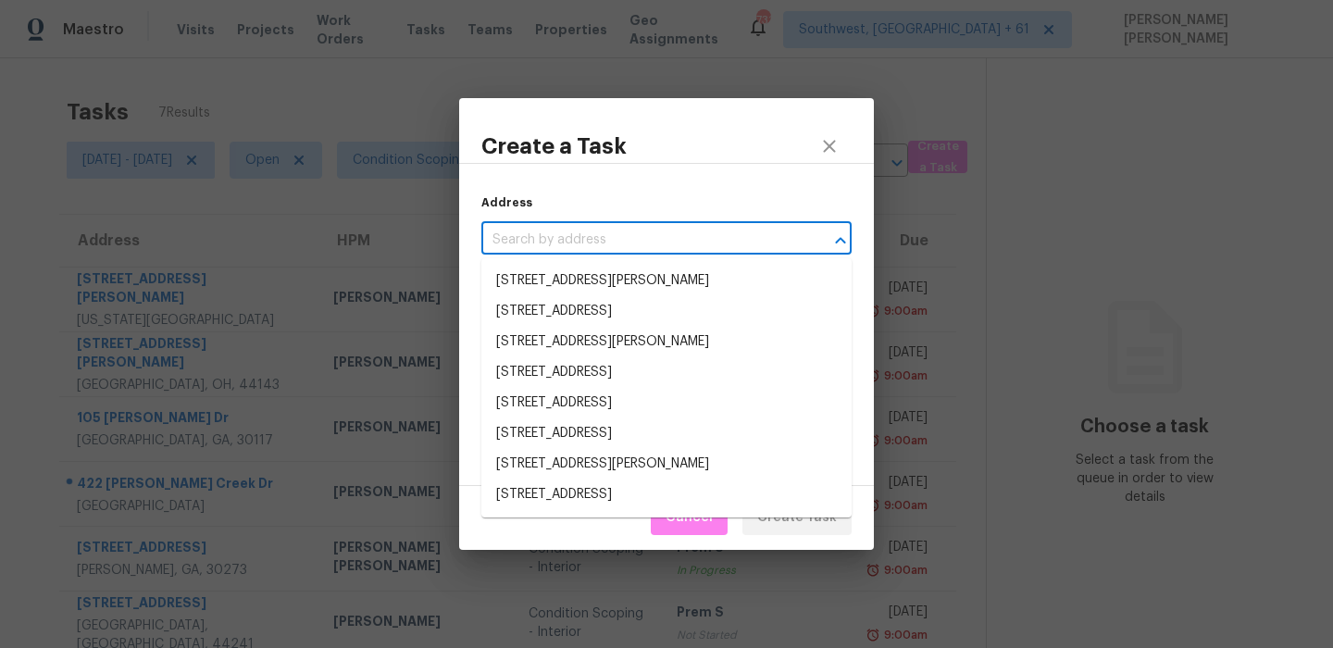
paste input "25407 Terrain Park Dr, Spring, TX 77373"
type input "25407 Terrain Park Dr, Spring, TX 77373"
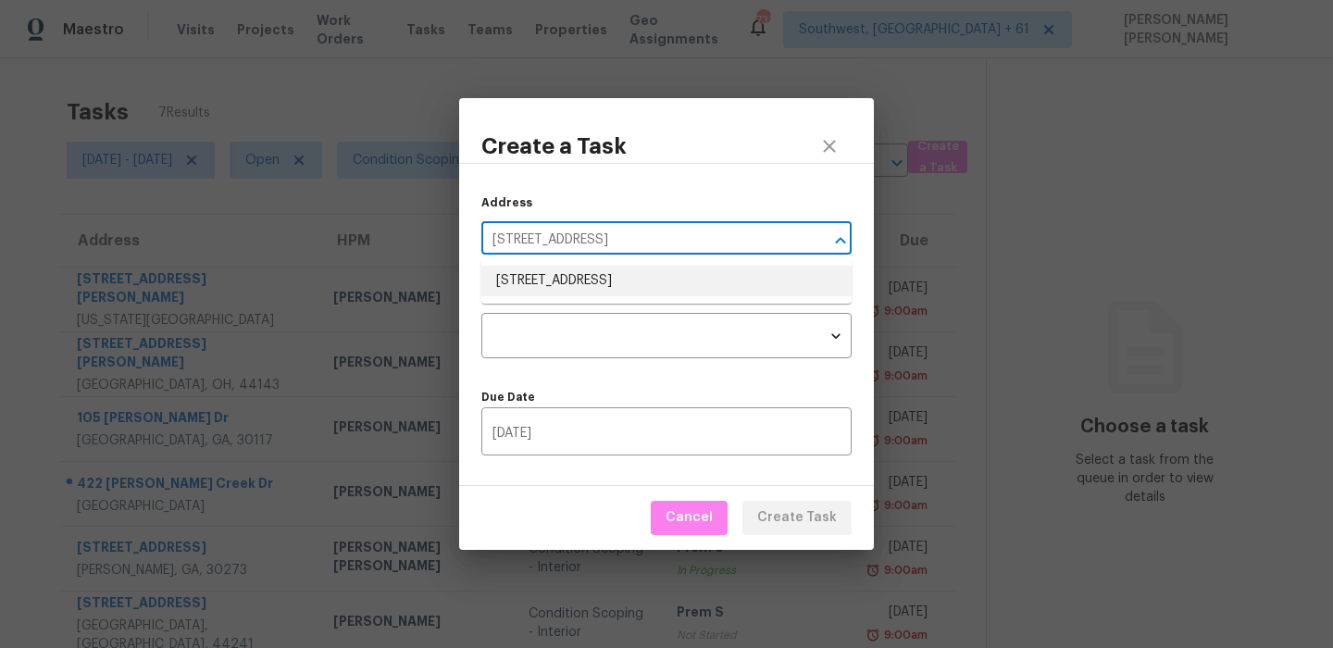
click at [547, 274] on li "25407 Terrain Park Dr, Spring, TX 77373" at bounding box center [666, 281] width 370 height 31
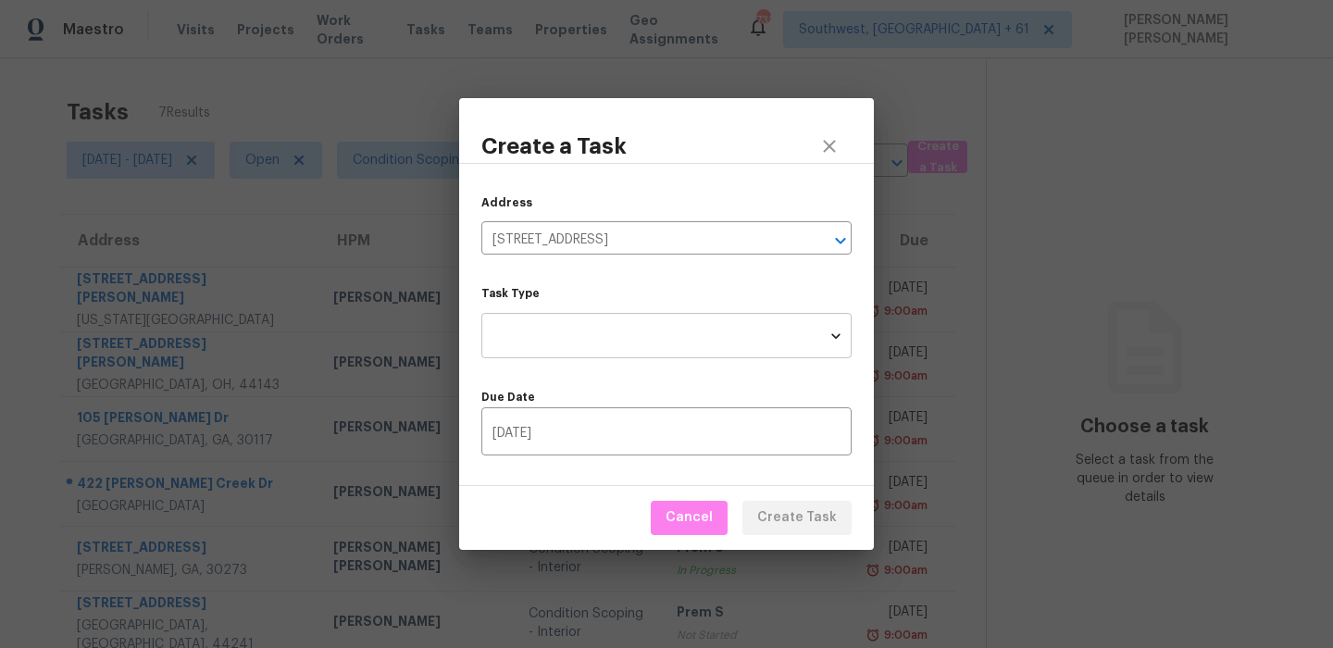
click at [545, 330] on body "Maestro Visits Projects Work Orders Tasks Teams Properties Geo Assignments 731 …" at bounding box center [666, 324] width 1333 height 648
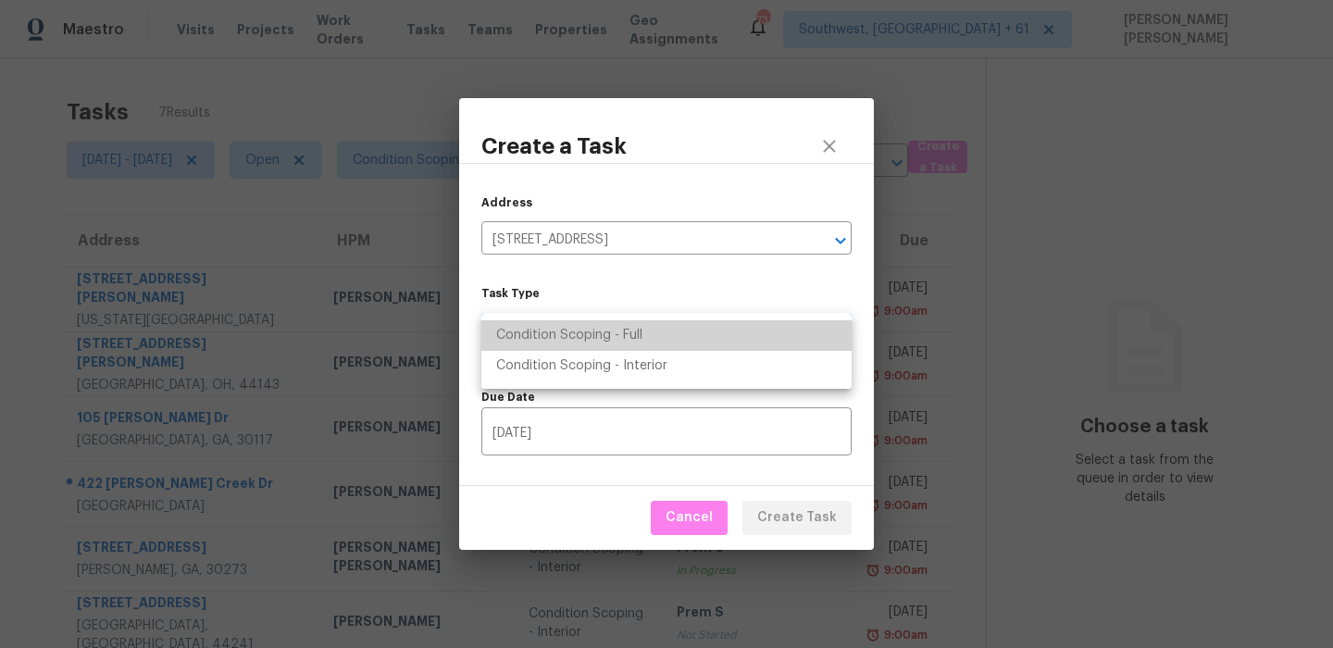
click at [593, 329] on li "Condition Scoping - Full" at bounding box center [666, 335] width 370 height 31
type input "virtual_full_assessment"
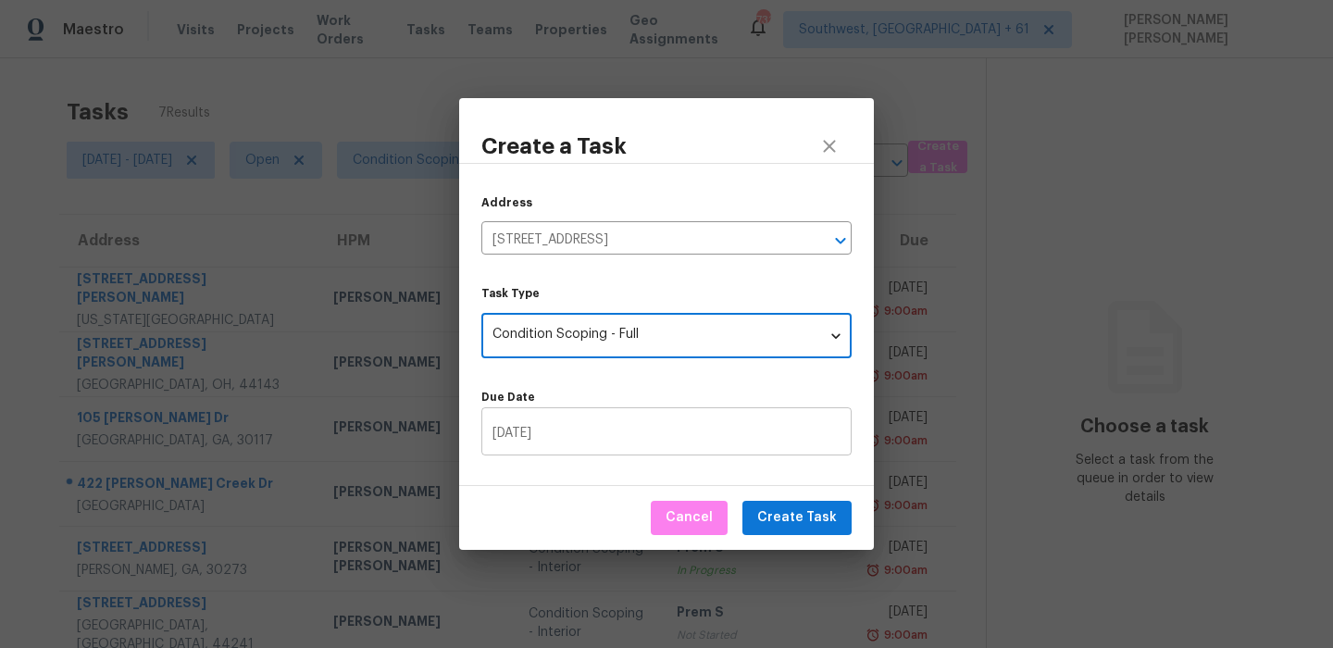
click at [622, 449] on input "09/25/2025" at bounding box center [666, 434] width 370 height 44
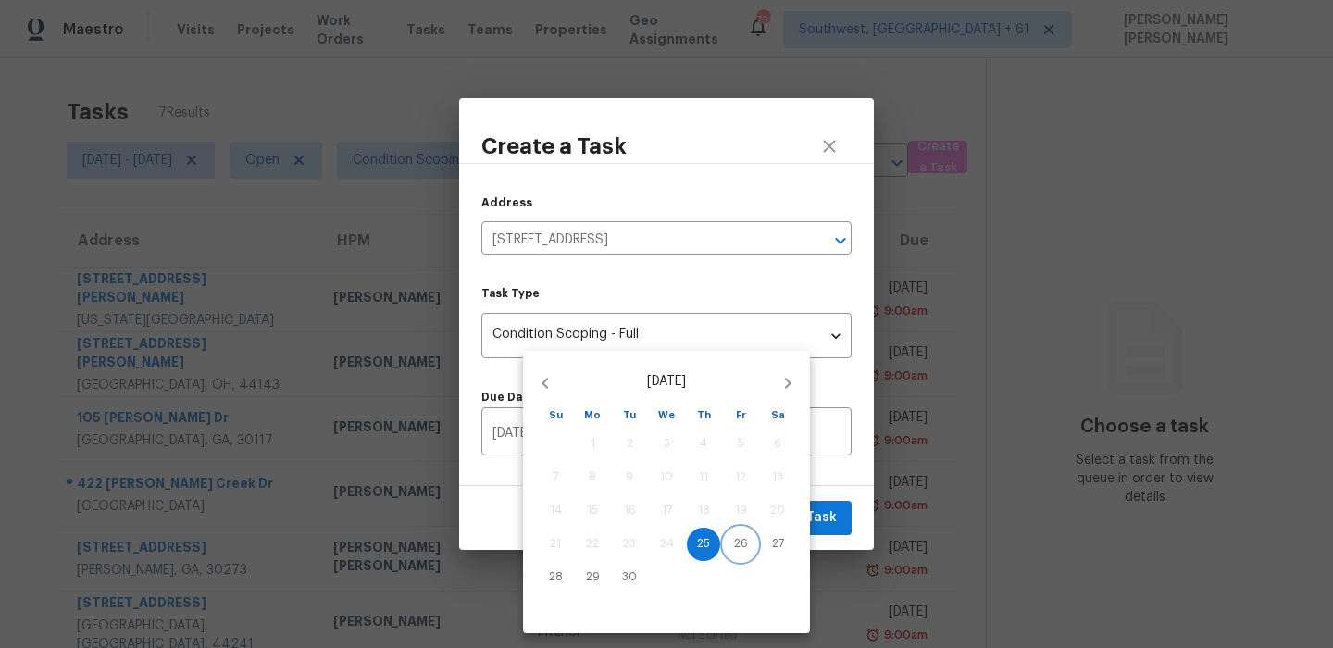
click at [736, 549] on p "26" at bounding box center [741, 544] width 14 height 16
type input "09/26/2025"
click at [836, 511] on div at bounding box center [666, 324] width 1333 height 648
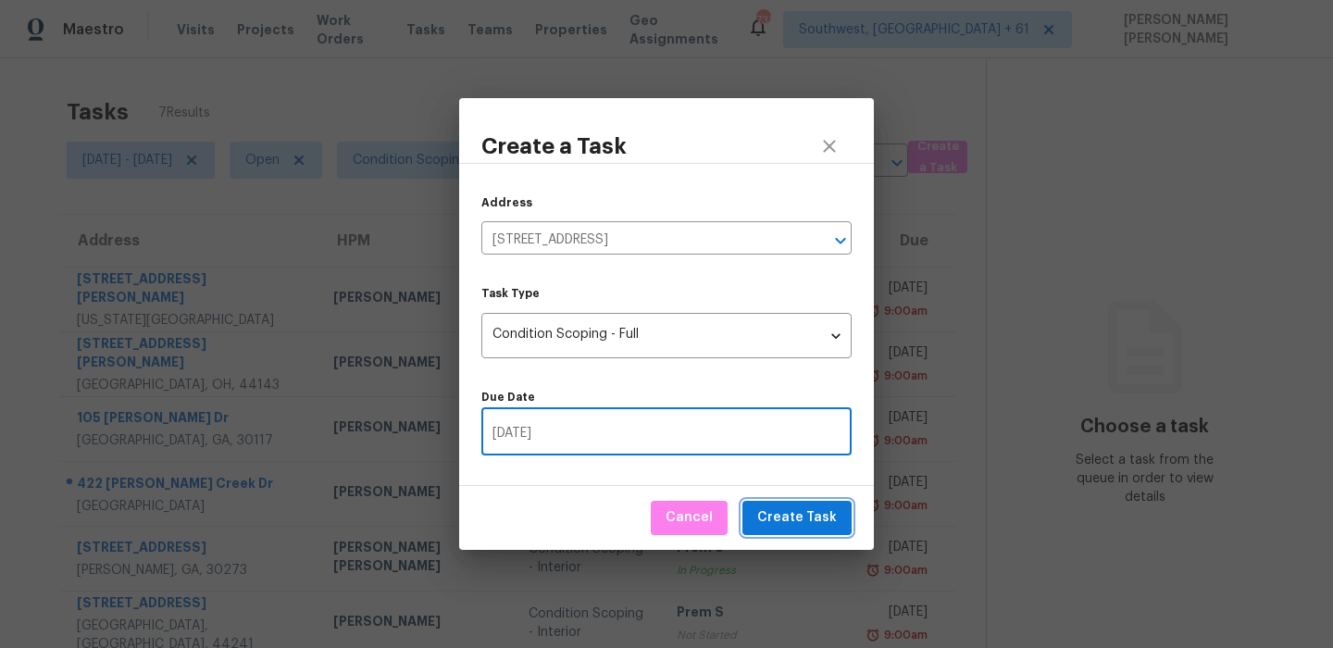
click at [804, 520] on span "Create Task" at bounding box center [797, 517] width 80 height 23
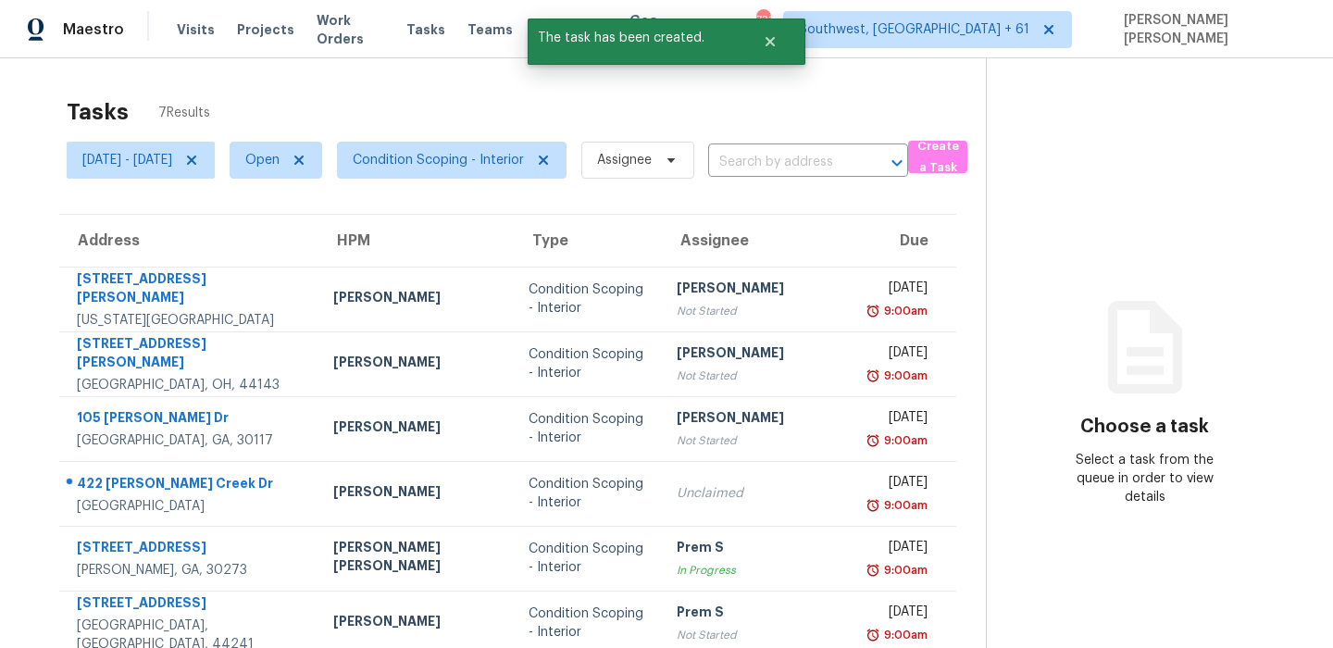
click at [825, 72] on div "Tasks 7 Results Thu, Sep 25 - Thu, Sep 25 Open Condition Scoping - Interior Ass…" at bounding box center [666, 397] width 1333 height 678
click at [898, 52] on div "Maestro Visits Projects Work Orders Tasks Teams Properties Geo Assignments 731 …" at bounding box center [666, 29] width 1333 height 58
click at [480, 93] on div "Tasks 7 Results" at bounding box center [526, 112] width 919 height 48
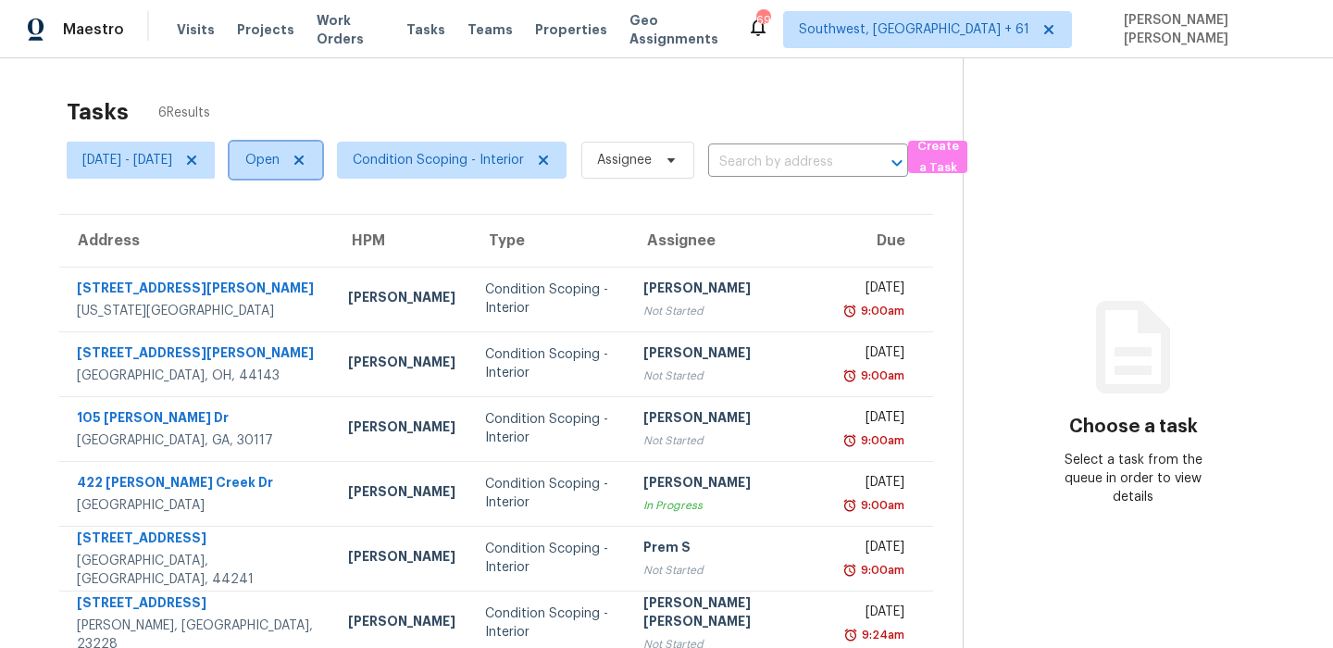
click at [317, 174] on span "Open" at bounding box center [276, 160] width 93 height 37
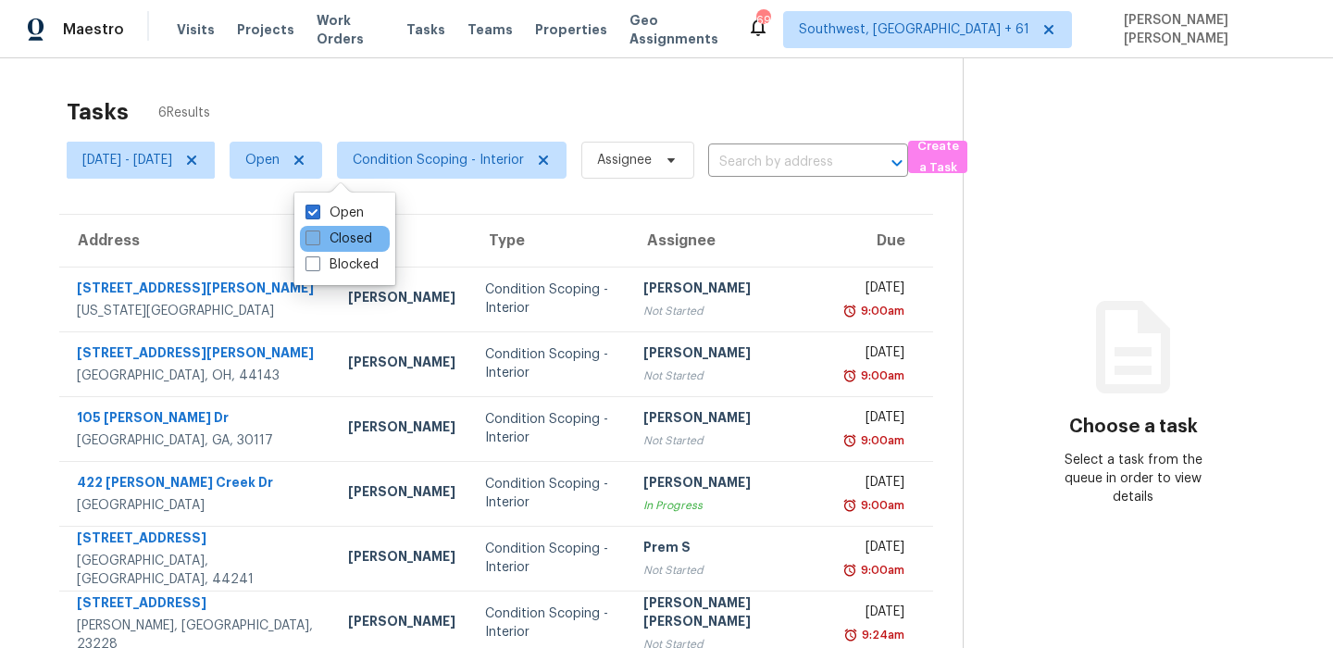
click at [330, 233] on label "Closed" at bounding box center [338, 239] width 67 height 19
click at [317, 233] on input "Closed" at bounding box center [311, 236] width 12 height 12
checkbox input "true"
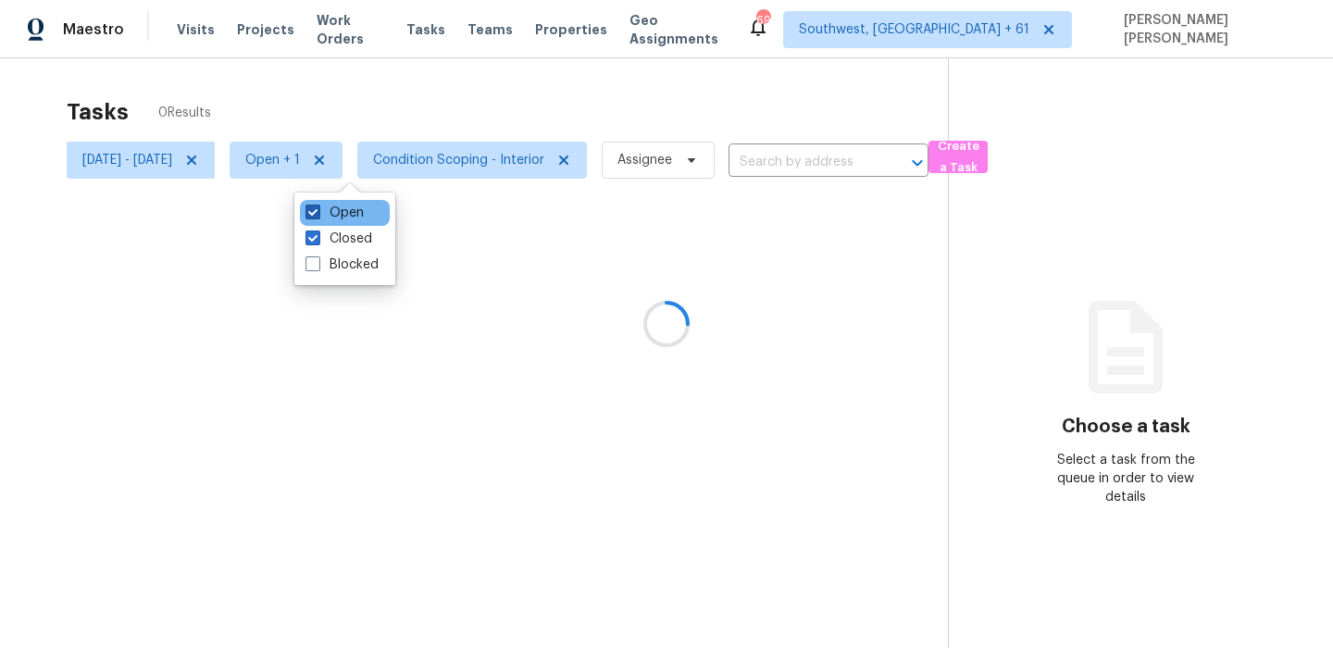
click at [334, 218] on label "Open" at bounding box center [334, 213] width 58 height 19
click at [317, 216] on input "Open" at bounding box center [311, 210] width 12 height 12
checkbox input "false"
click at [451, 96] on div at bounding box center [666, 324] width 1333 height 648
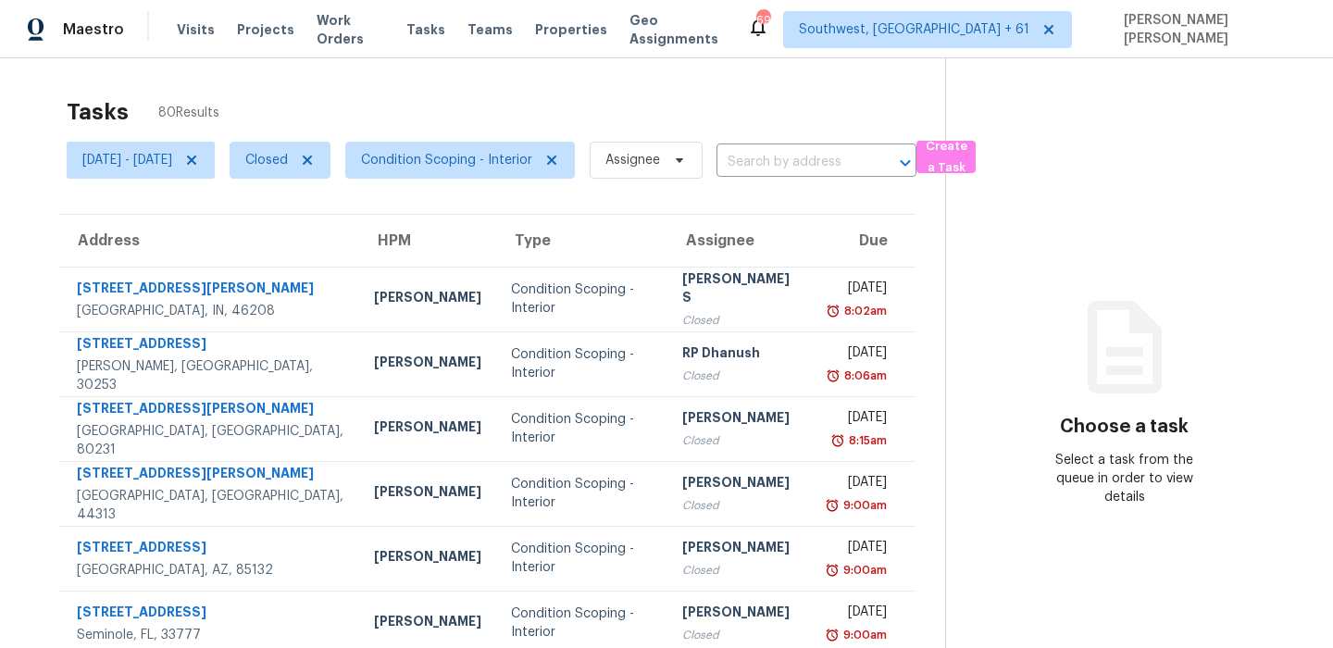
click at [776, 152] on div "Thu, Sep 25 - Thu, Sep 25 Closed Condition Scoping - Interior Assignee ​" at bounding box center [492, 160] width 850 height 48
click at [810, 160] on input "text" at bounding box center [790, 162] width 148 height 29
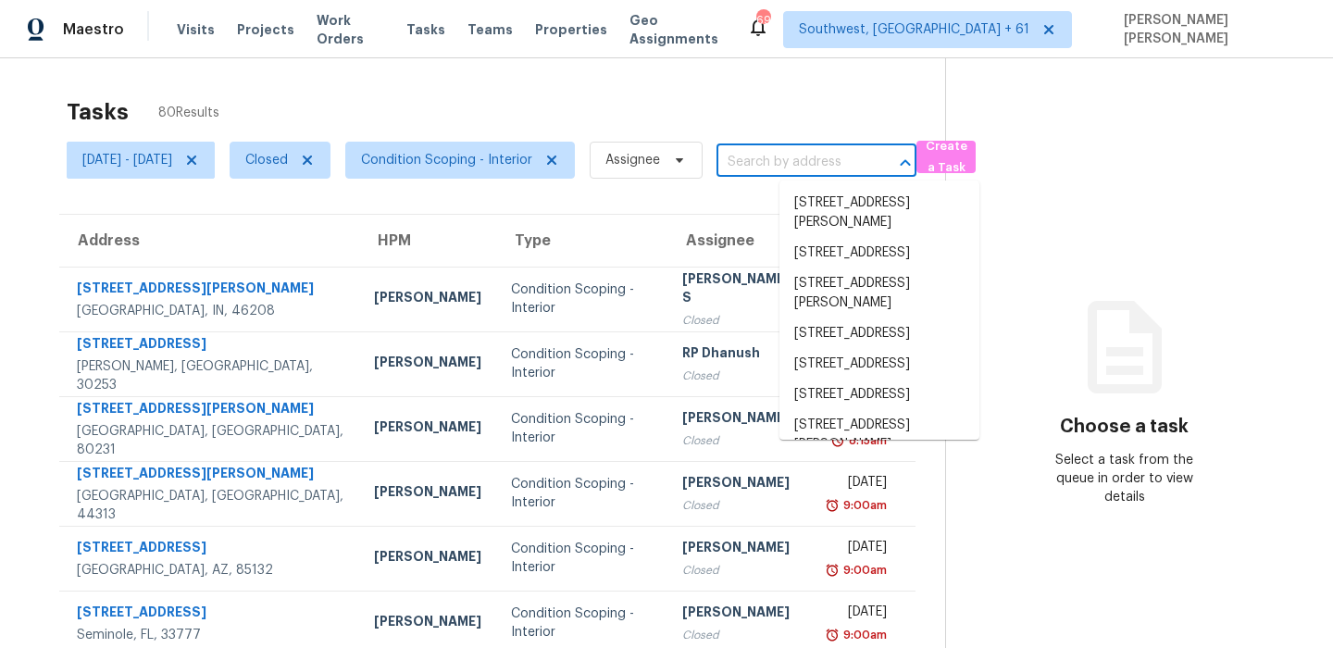
paste input "923 Brenton Leaf Dr, Ruskin, FL 33570"
type input "923 Brenton Leaf Dr, Ruskin, FL 33570"
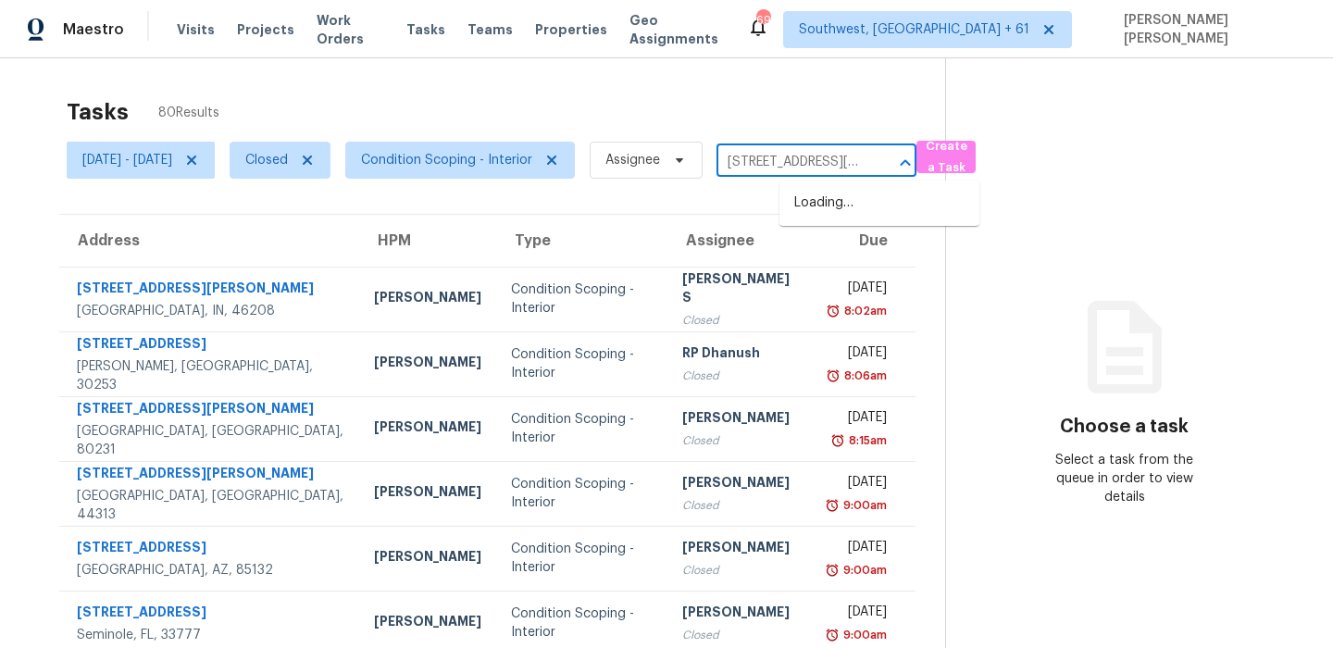
scroll to position [0, 93]
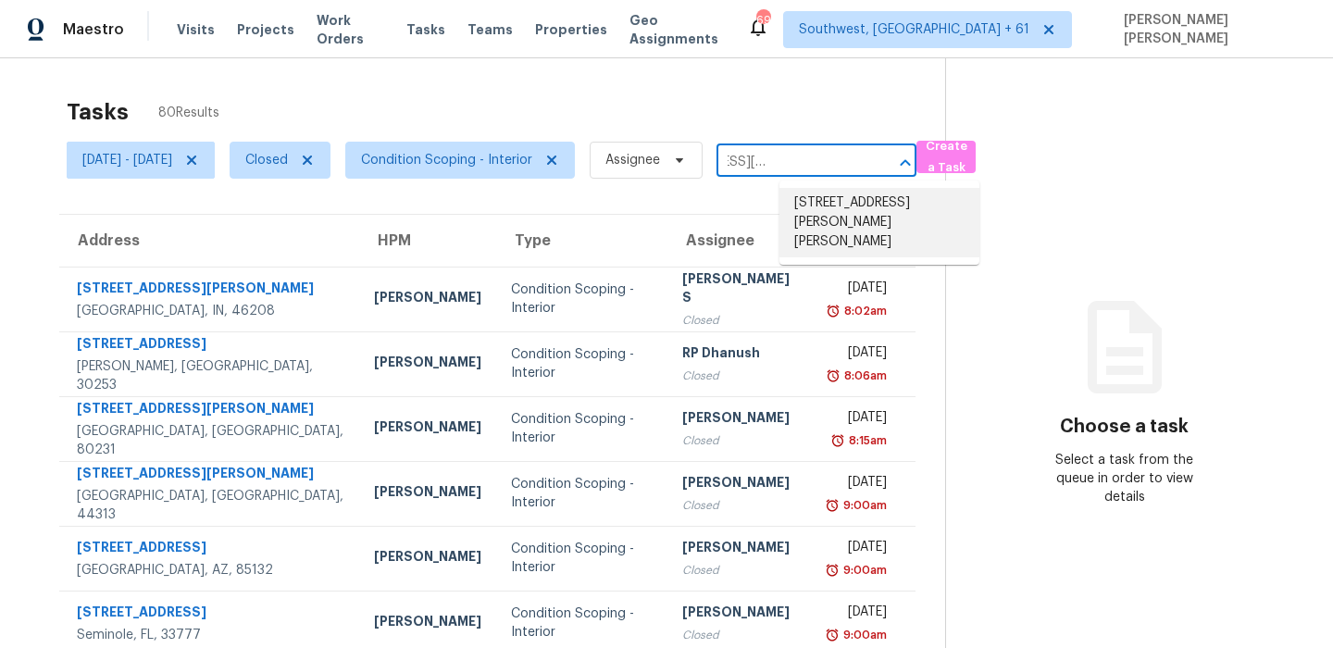
click at [823, 212] on li "923 Brenton Leaf Dr, Ruskin, FL 33570" at bounding box center [879, 222] width 200 height 69
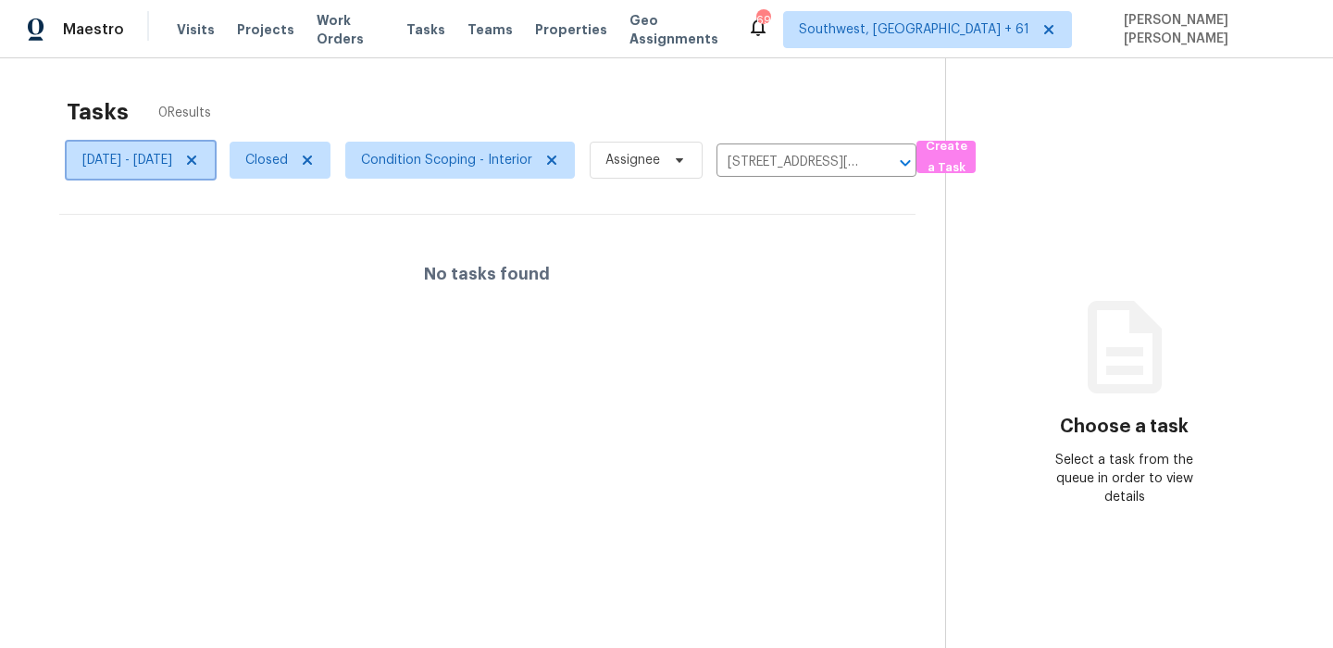
click at [196, 159] on icon at bounding box center [191, 160] width 9 height 9
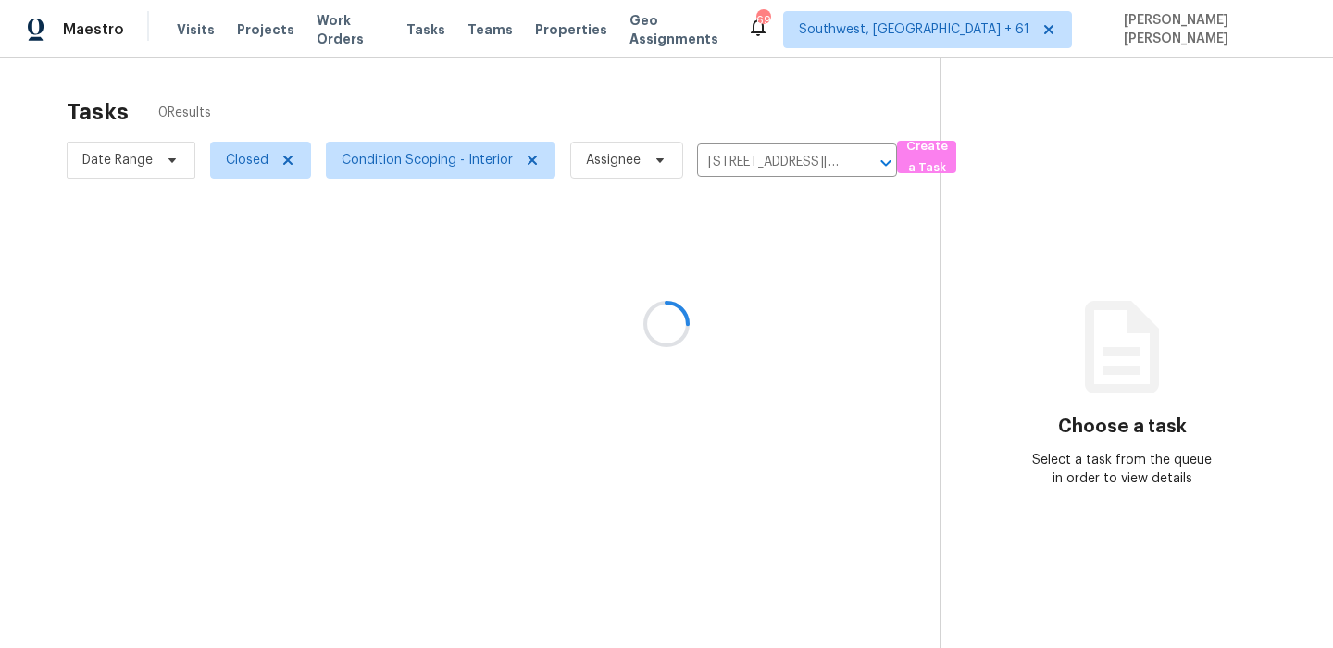
click at [391, 93] on div at bounding box center [666, 324] width 1333 height 648
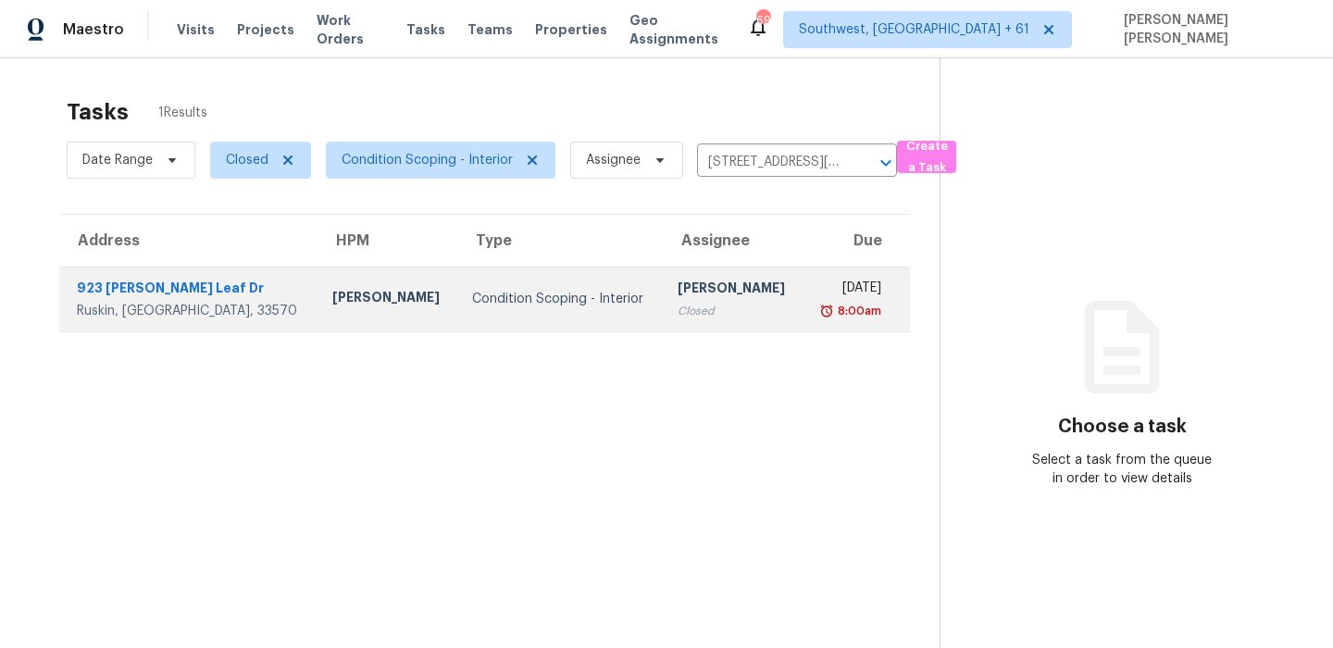
click at [472, 297] on div "Condition Scoping - Interior" at bounding box center [560, 299] width 176 height 19
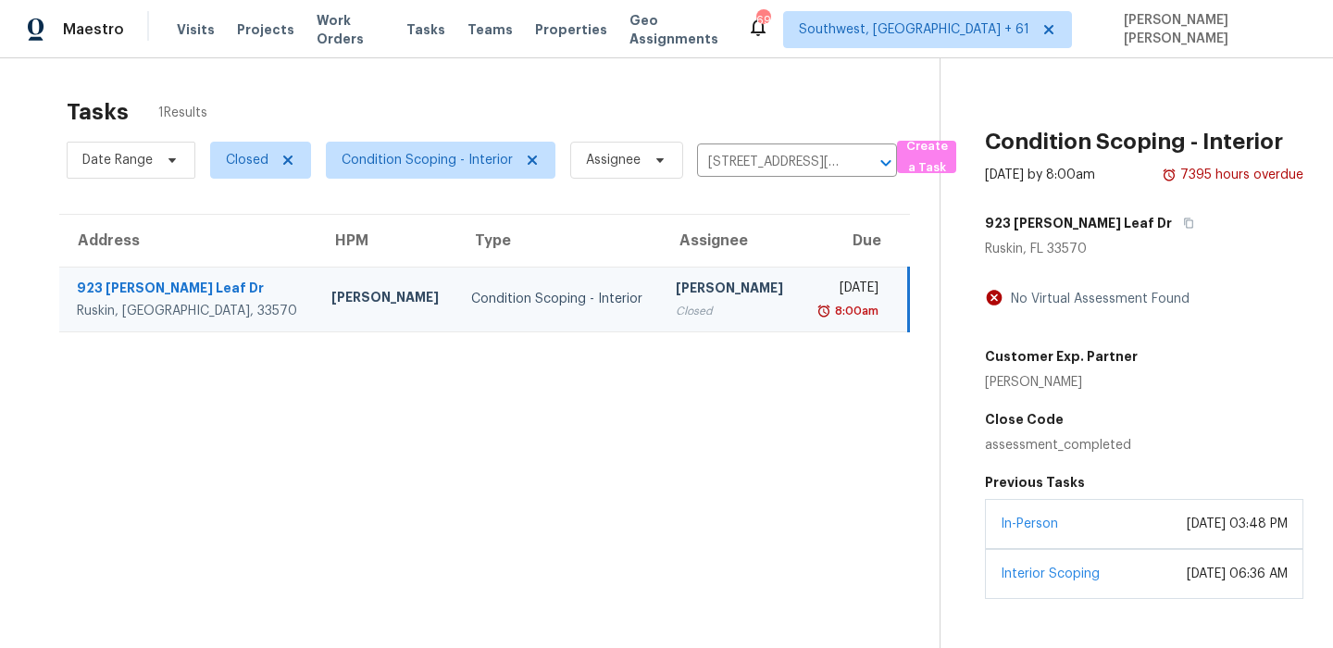
scroll to position [62, 0]
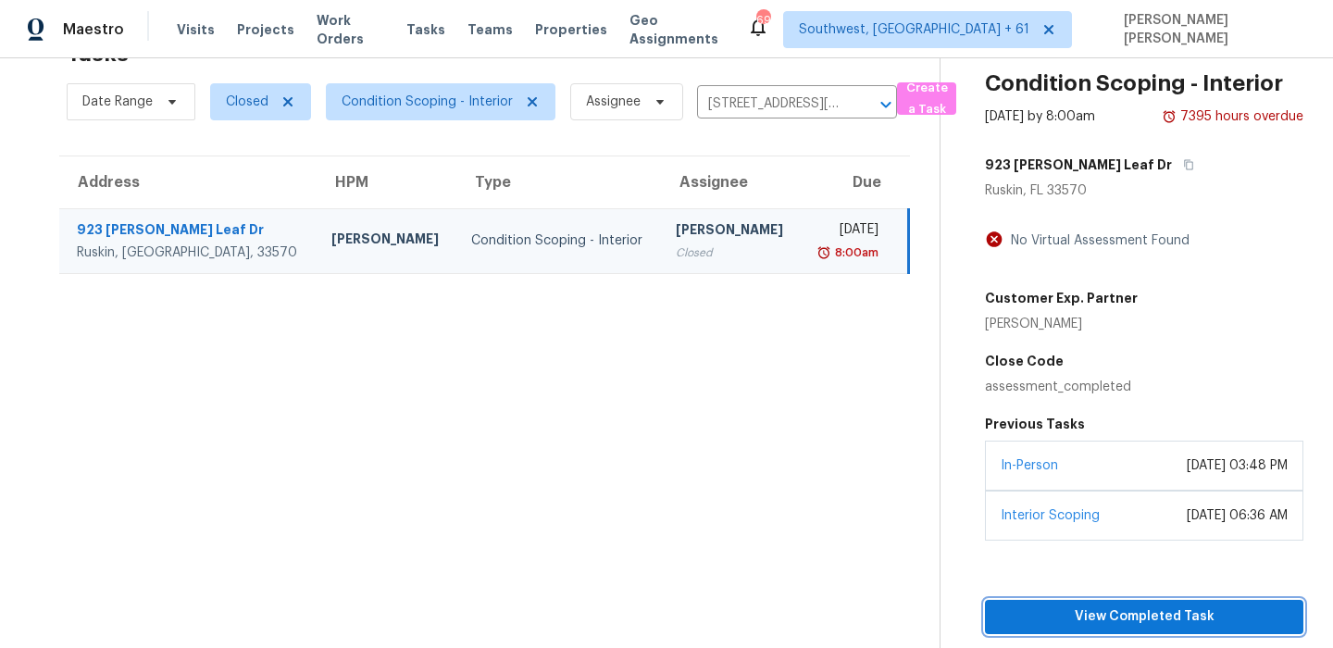
click at [1088, 620] on span "View Completed Task" at bounding box center [1144, 616] width 289 height 23
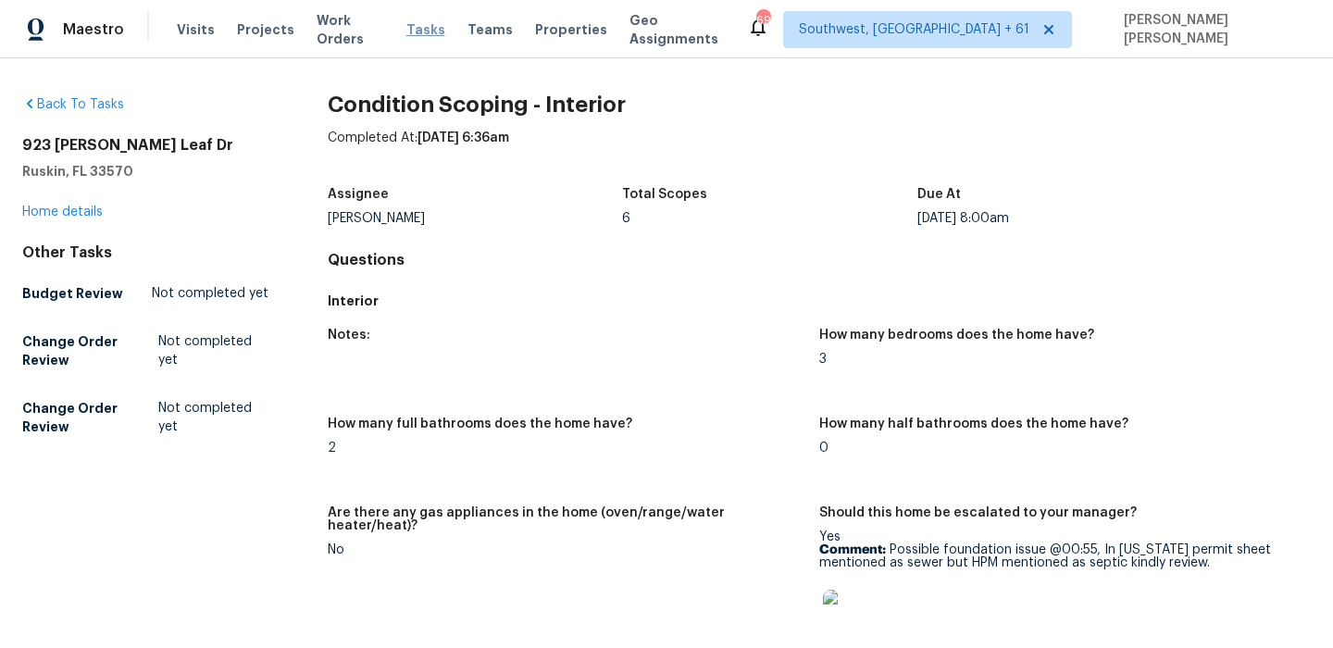
click at [421, 25] on span "Tasks" at bounding box center [425, 29] width 39 height 13
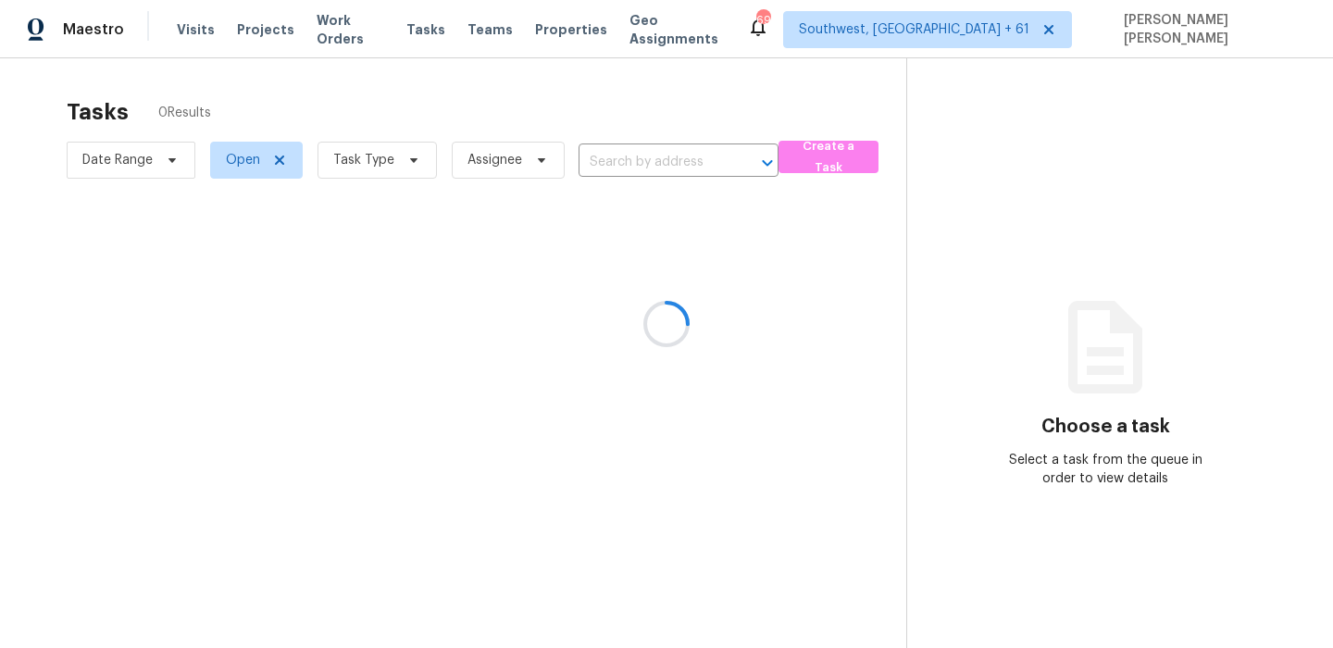
click at [190, 26] on div at bounding box center [666, 324] width 1333 height 648
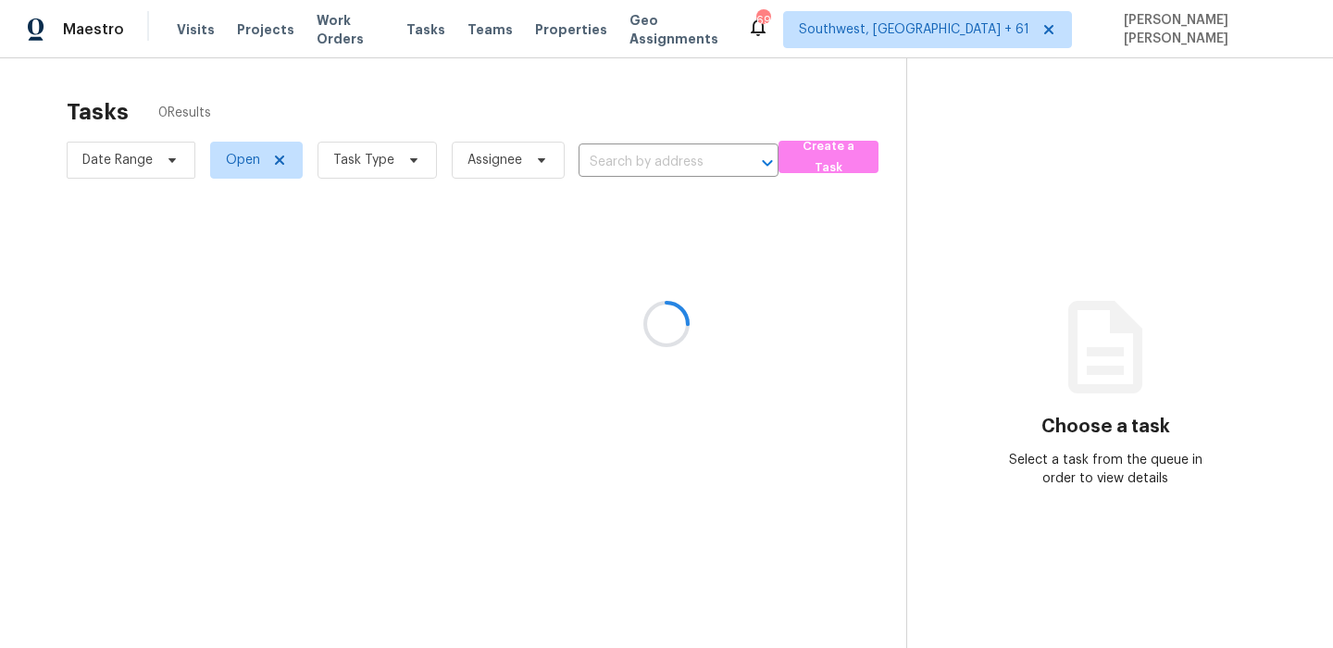
click at [190, 26] on div at bounding box center [666, 324] width 1333 height 648
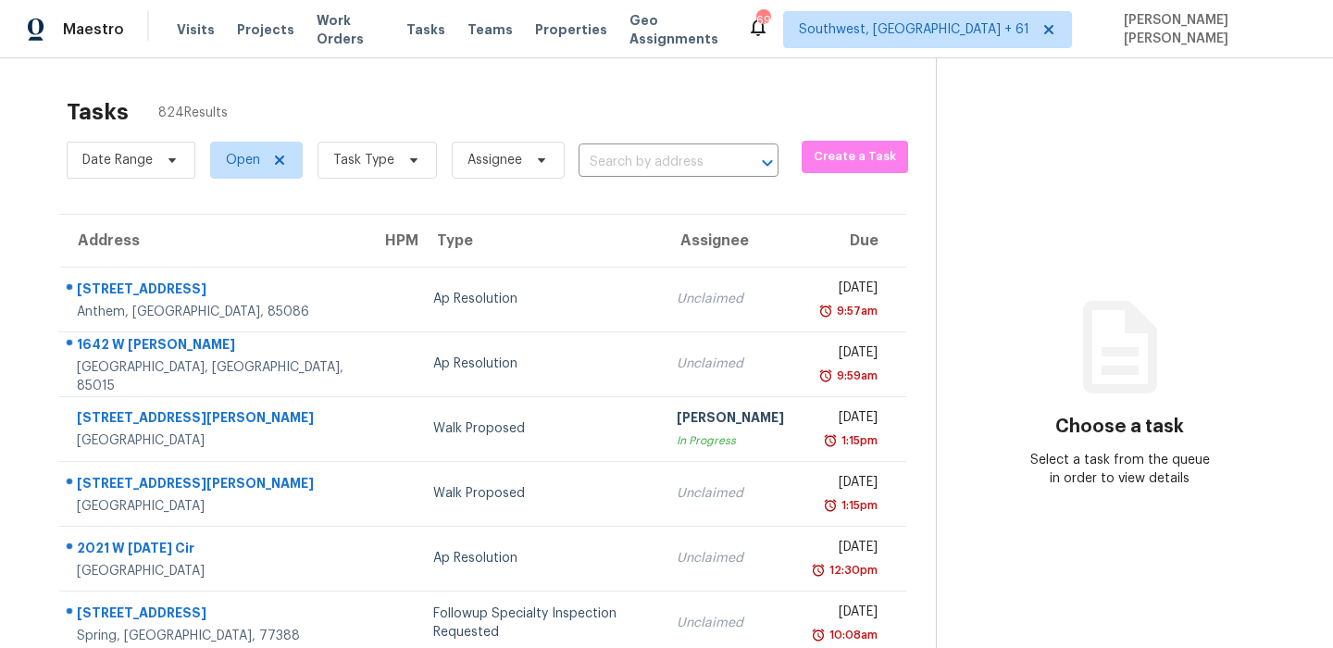
click at [190, 26] on span "Visits" at bounding box center [196, 29] width 38 height 19
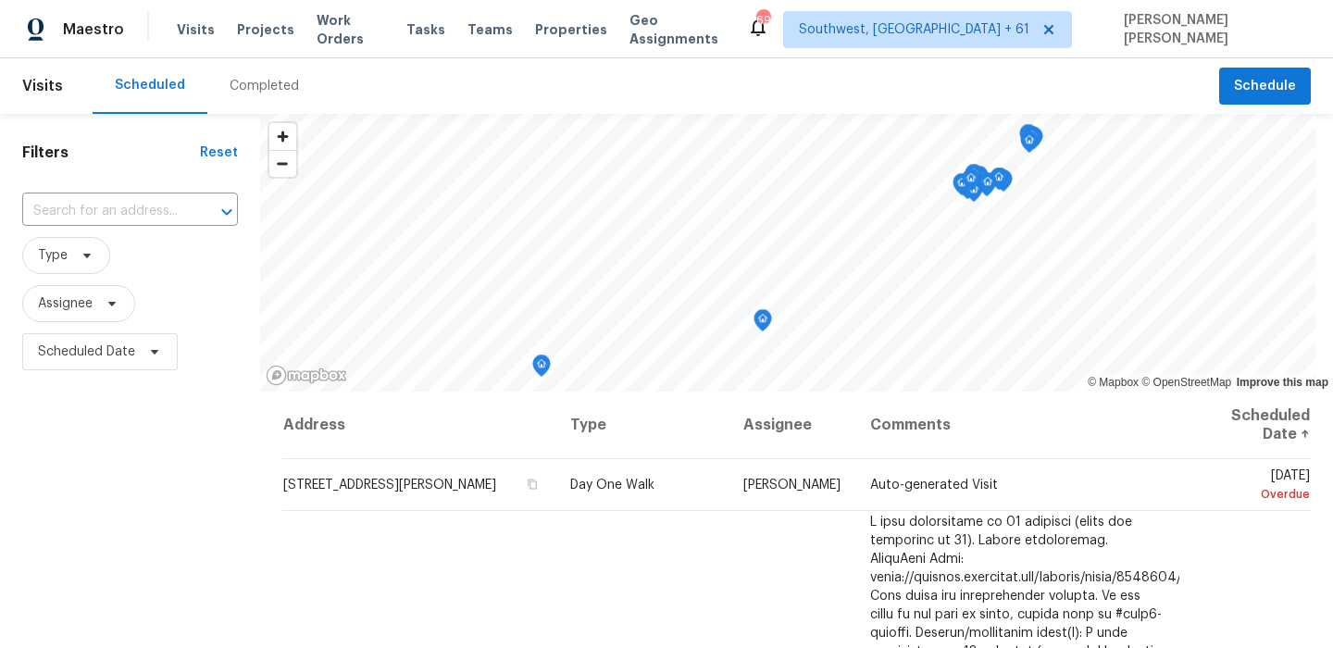
click at [307, 72] on div "Completed" at bounding box center [264, 86] width 114 height 56
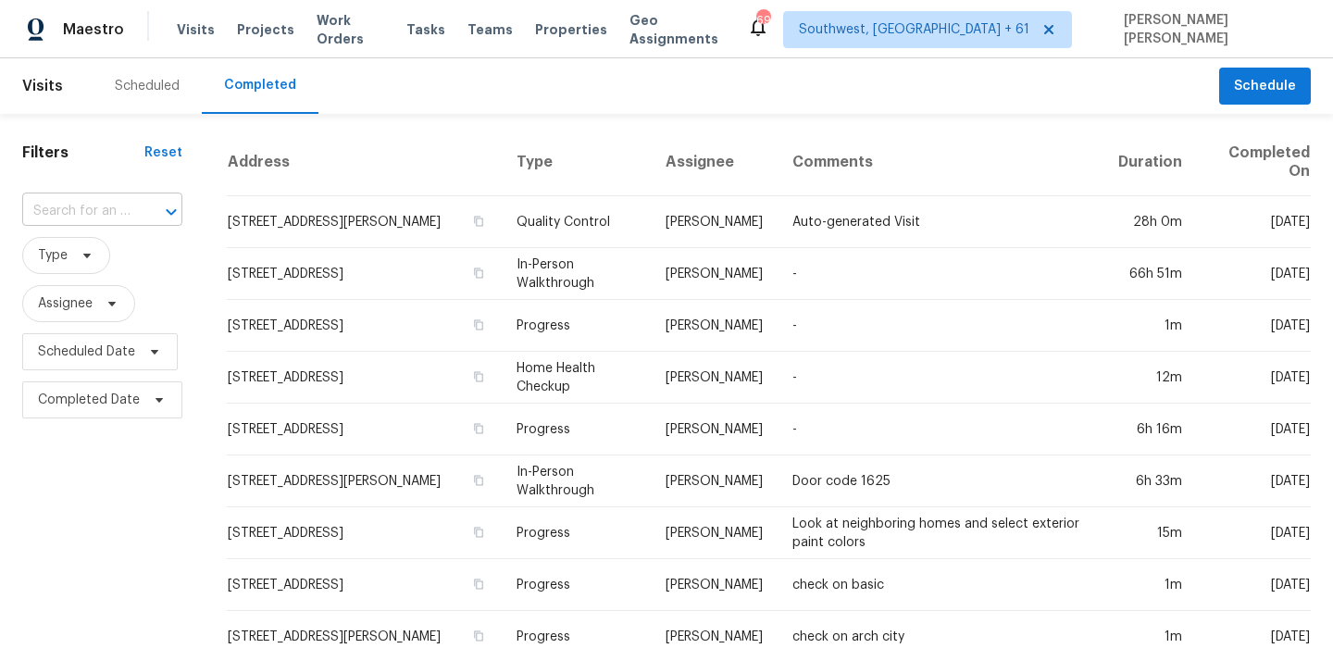
click at [109, 199] on input "text" at bounding box center [76, 211] width 108 height 29
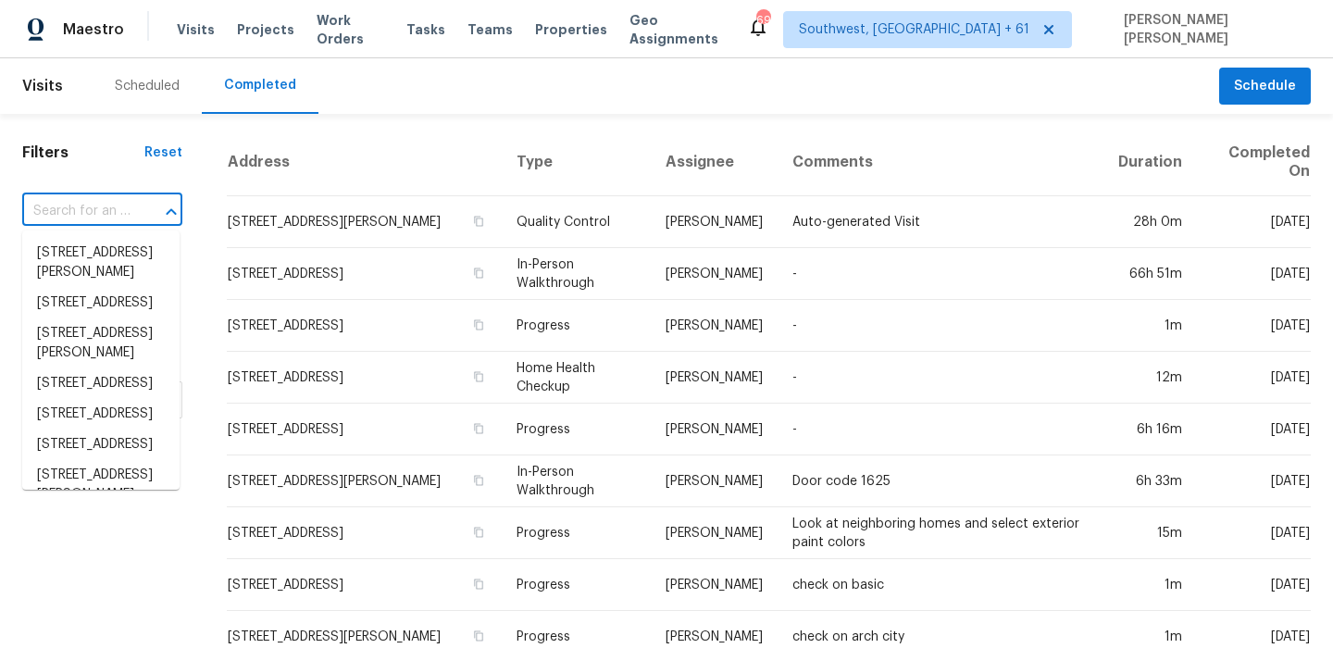
paste input "923 Brenton Leaf Dr, Ruskin, FL 33570"
type input "923 Brenton Leaf Dr, Ruskin, FL 33570"
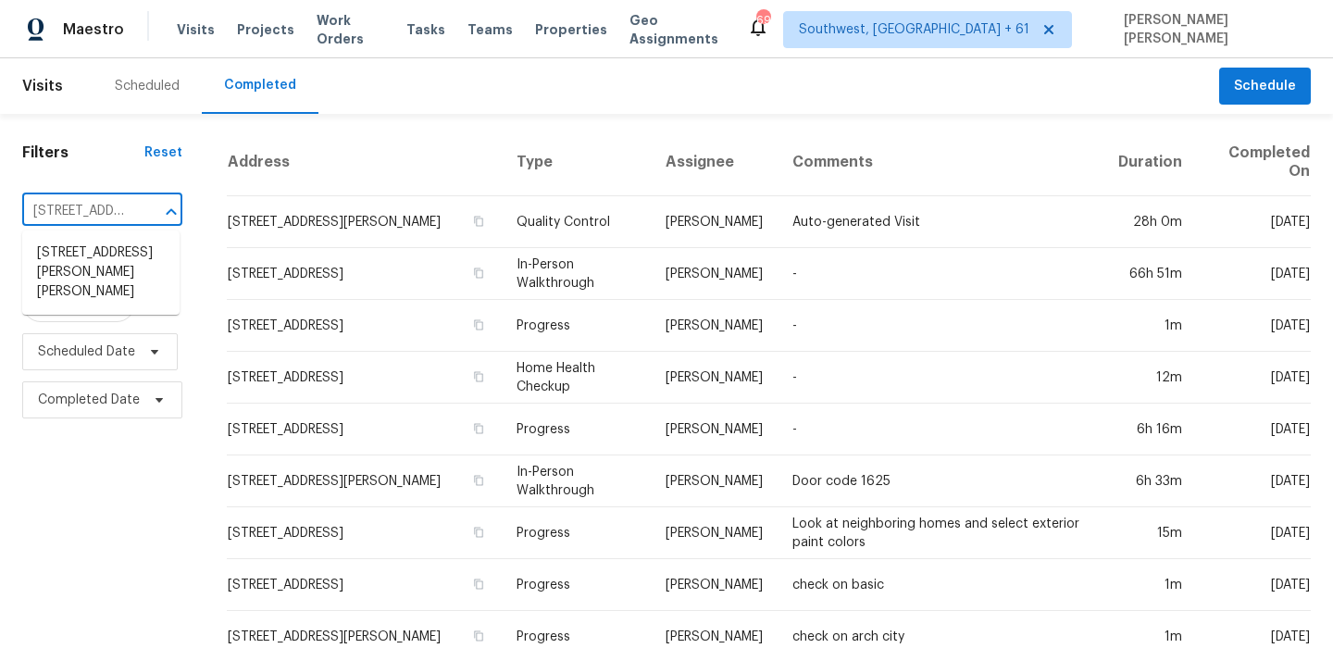
scroll to position [0, 134]
click at [99, 260] on li "923 Brenton Leaf Dr, Ruskin, FL 33570" at bounding box center [100, 272] width 157 height 69
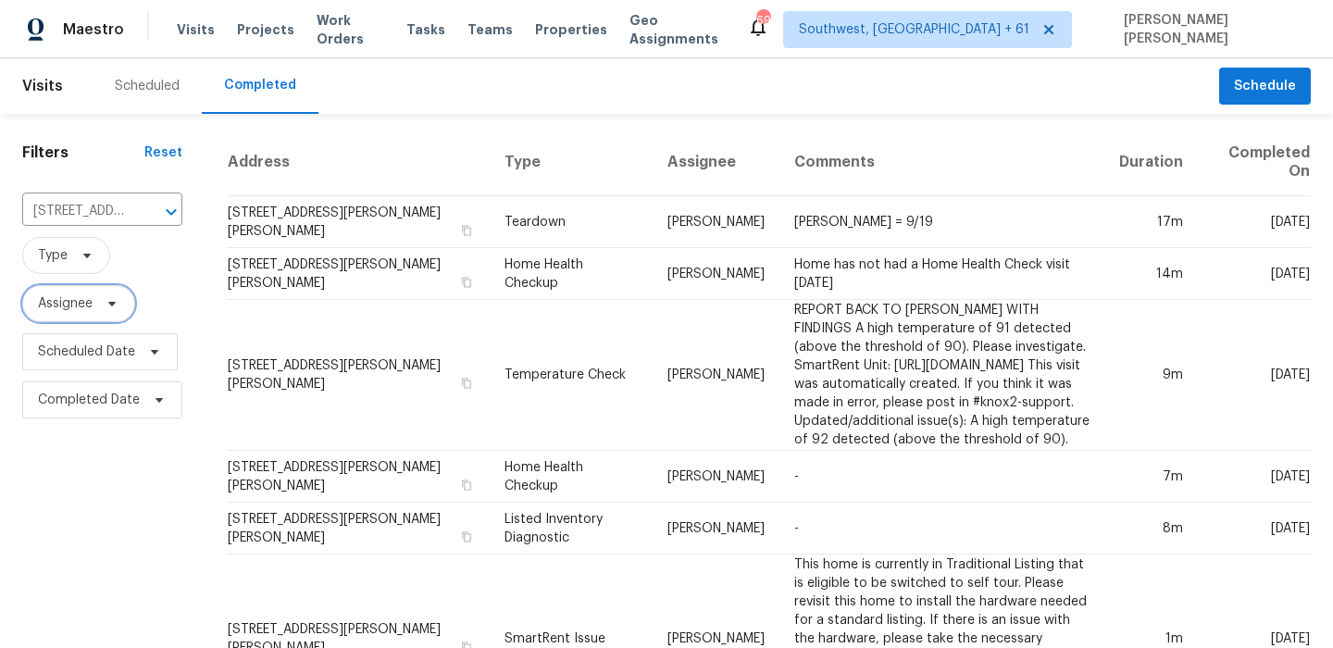
click at [109, 295] on span "Assignee" at bounding box center [78, 303] width 113 height 37
click at [80, 249] on icon at bounding box center [87, 255] width 15 height 15
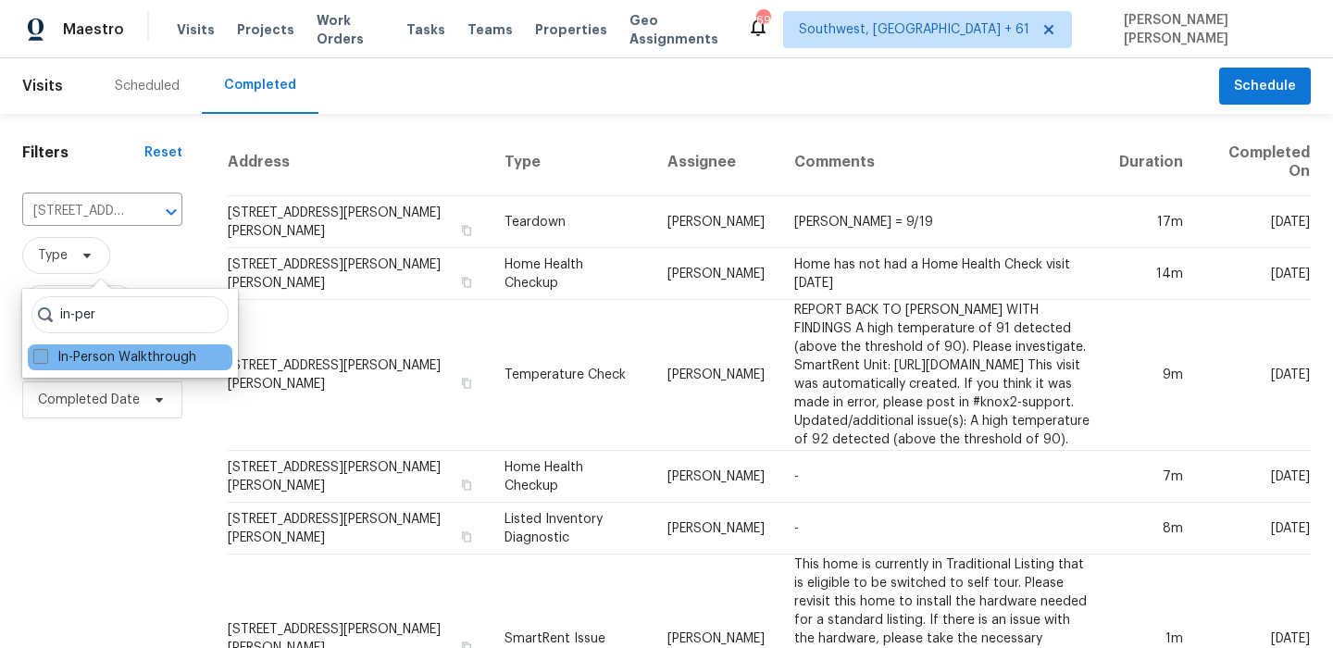
type input "in-per"
click at [45, 350] on span at bounding box center [40, 356] width 15 height 15
click at [45, 350] on input "In-Person Walkthrough" at bounding box center [39, 354] width 12 height 12
checkbox input "true"
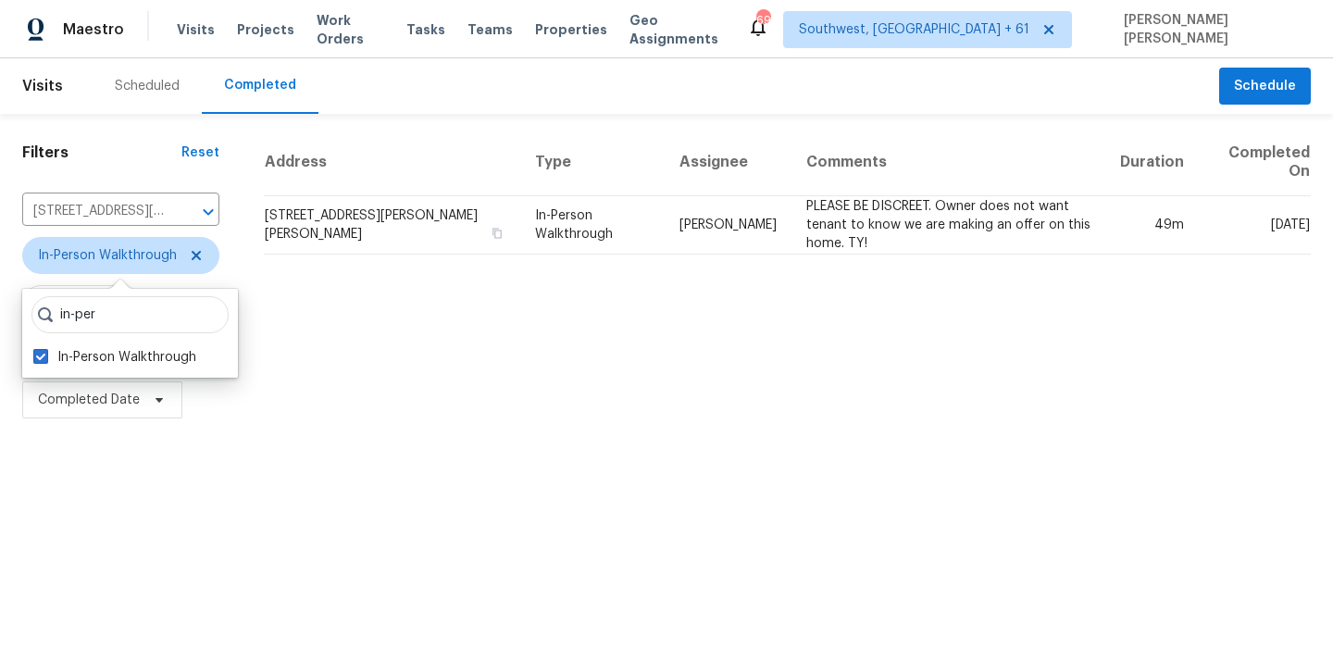
click at [84, 424] on html "Maestro Visits Projects Work Orders Tasks Teams Properties Geo Assignments 696 …" at bounding box center [666, 212] width 1333 height 424
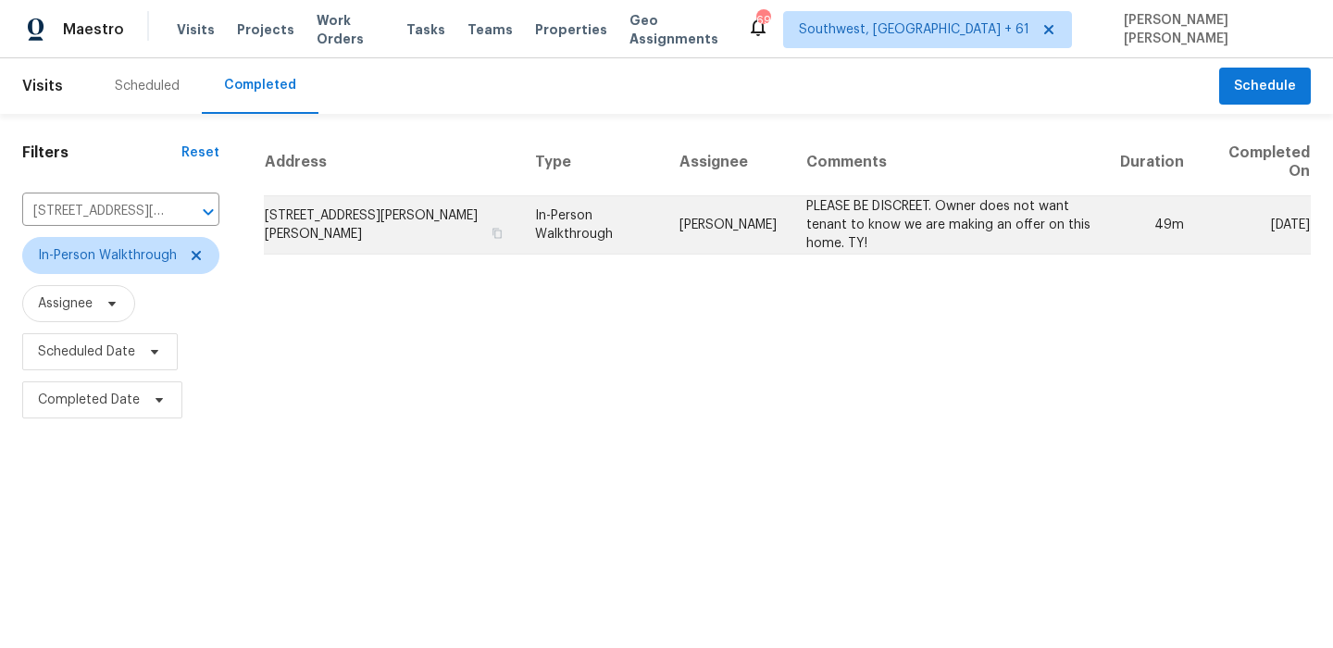
click at [768, 227] on td "Paul Springer" at bounding box center [728, 225] width 127 height 58
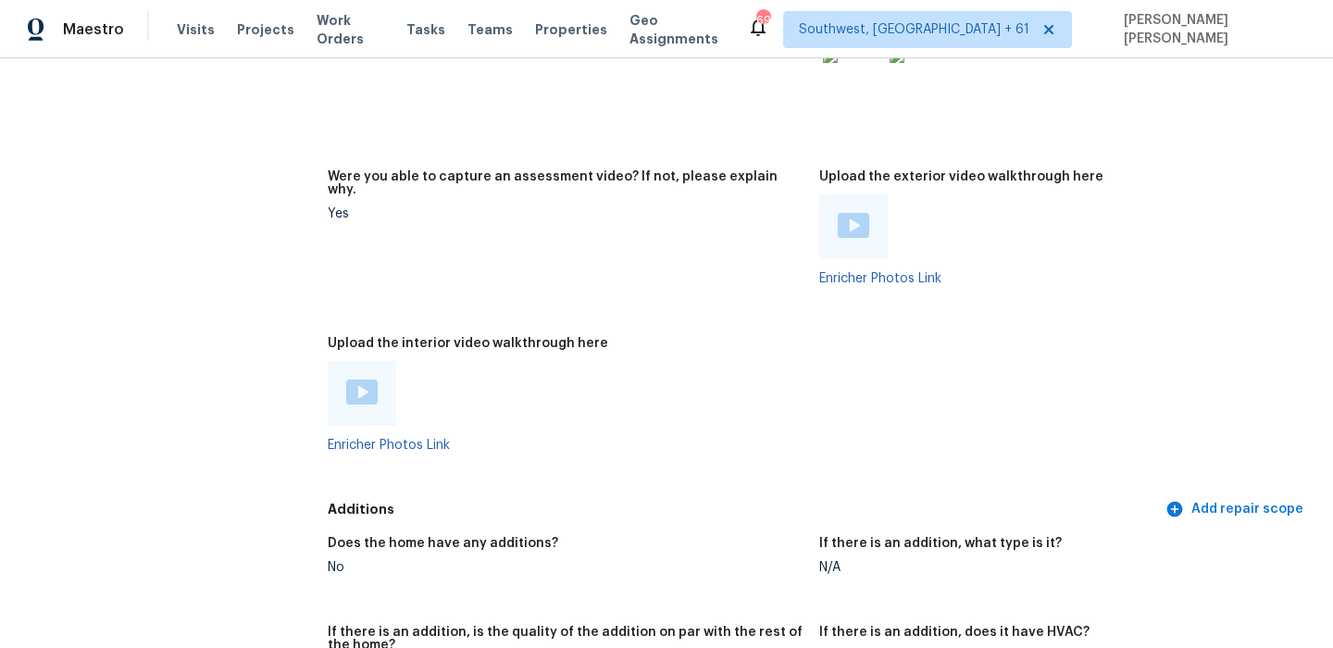
scroll to position [3197, 0]
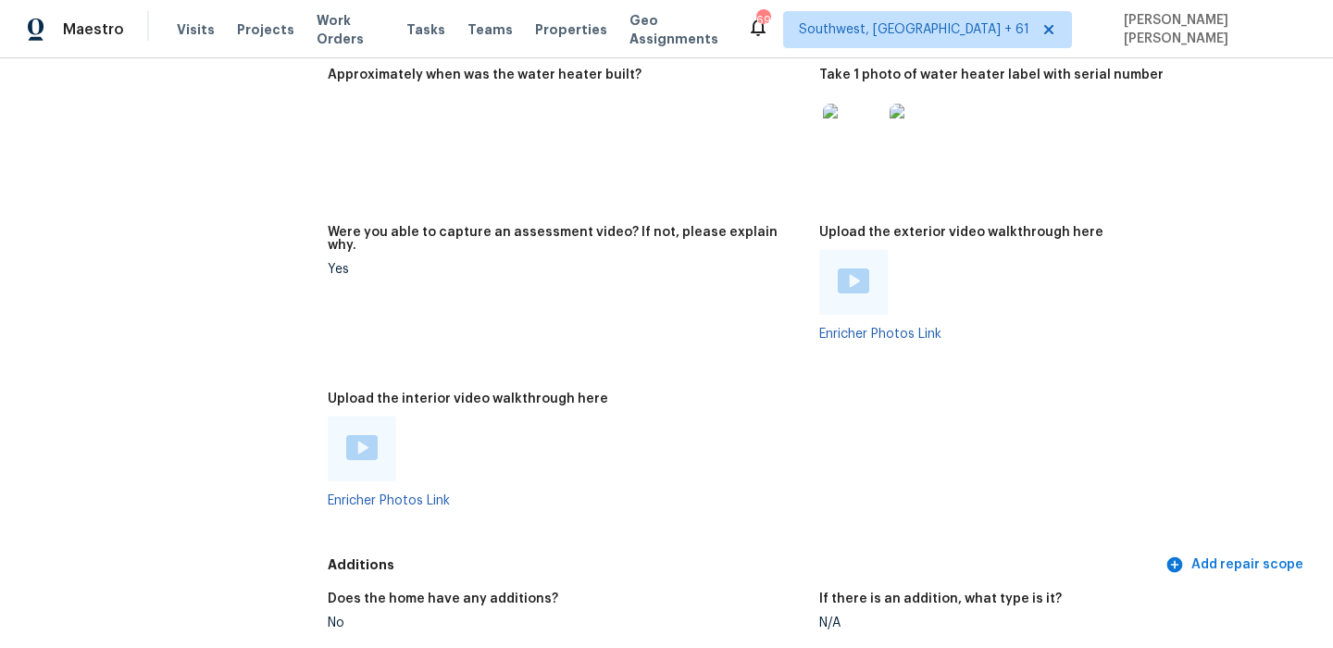
click at [354, 435] on img at bounding box center [361, 447] width 31 height 25
click at [358, 435] on img at bounding box center [361, 447] width 31 height 25
click at [430, 20] on div "Tasks" at bounding box center [425, 29] width 39 height 19
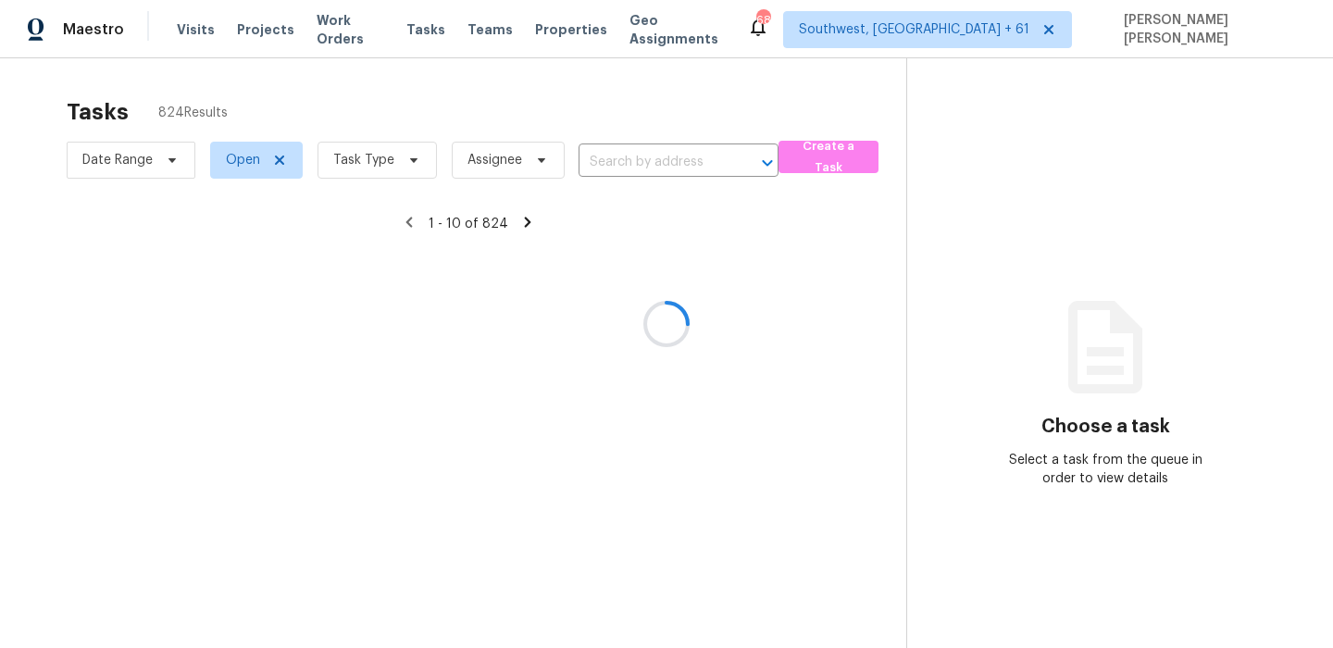
click at [419, 31] on div at bounding box center [666, 324] width 1333 height 648
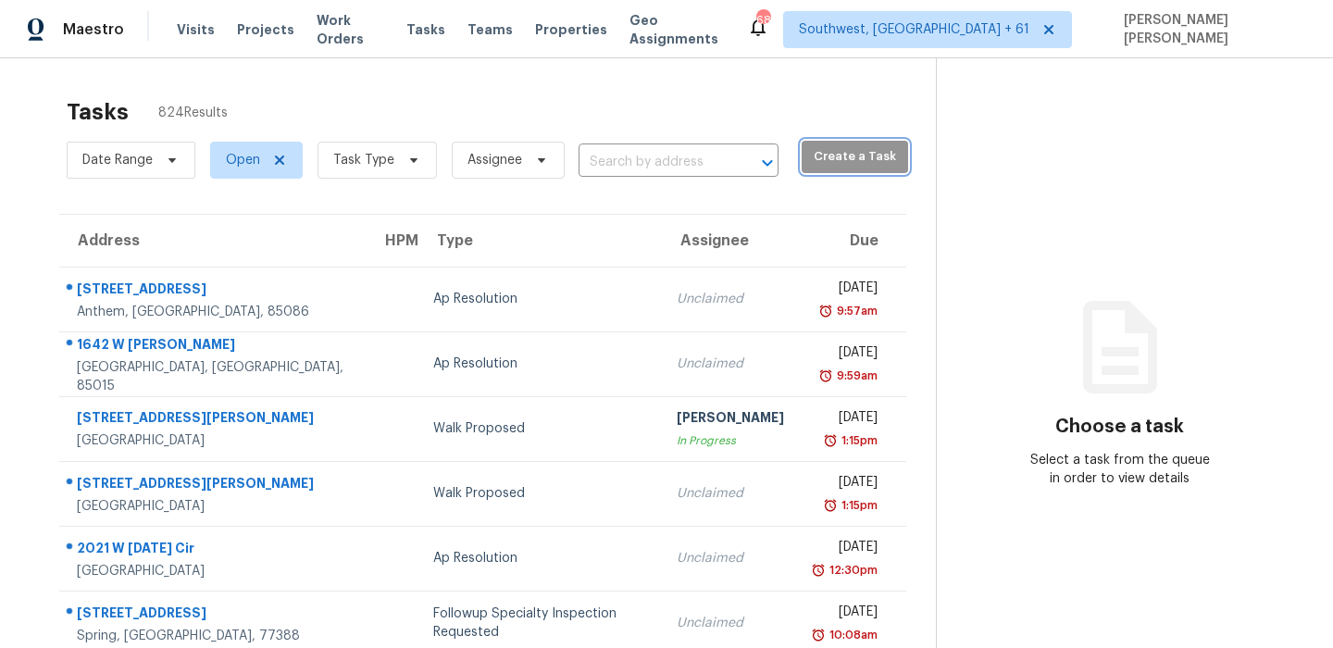
click at [811, 166] on span "Create a Task" at bounding box center [855, 156] width 88 height 21
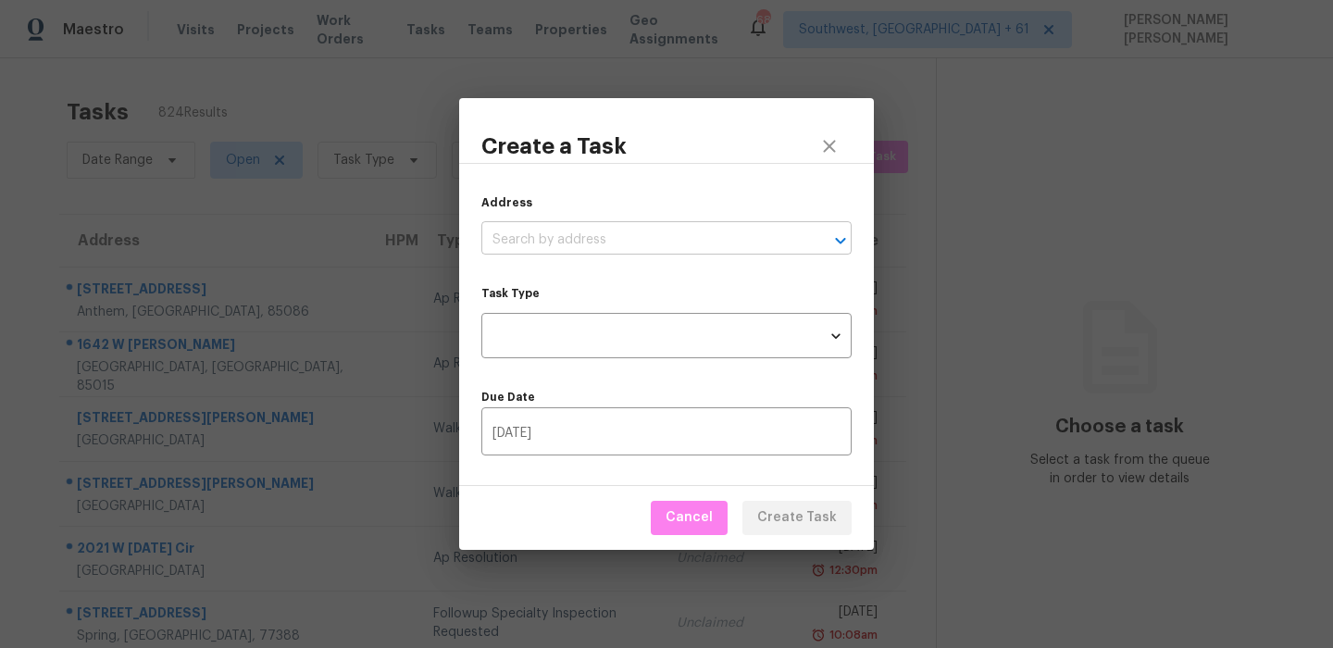
click at [648, 235] on input "text" at bounding box center [640, 240] width 318 height 29
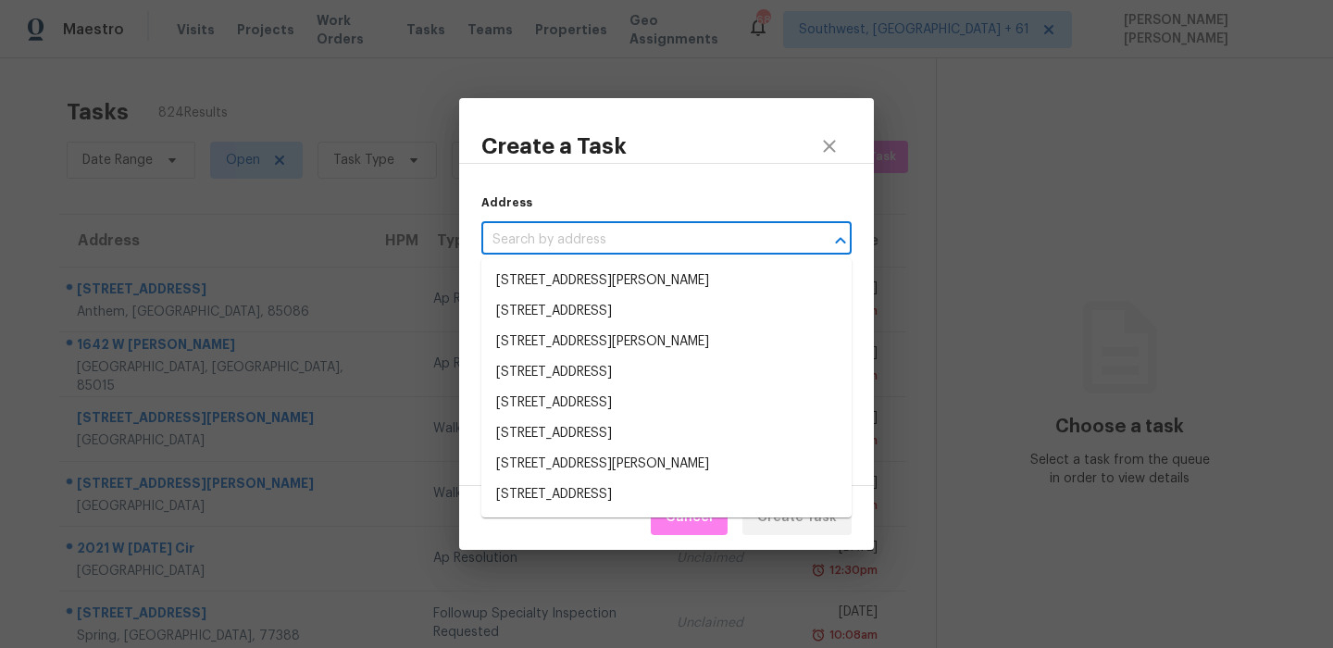
paste input "80 N Leafland Pt, Lecanto, FL 34461"
type input "80 N Leafland Pt, Lecanto, FL 34461"
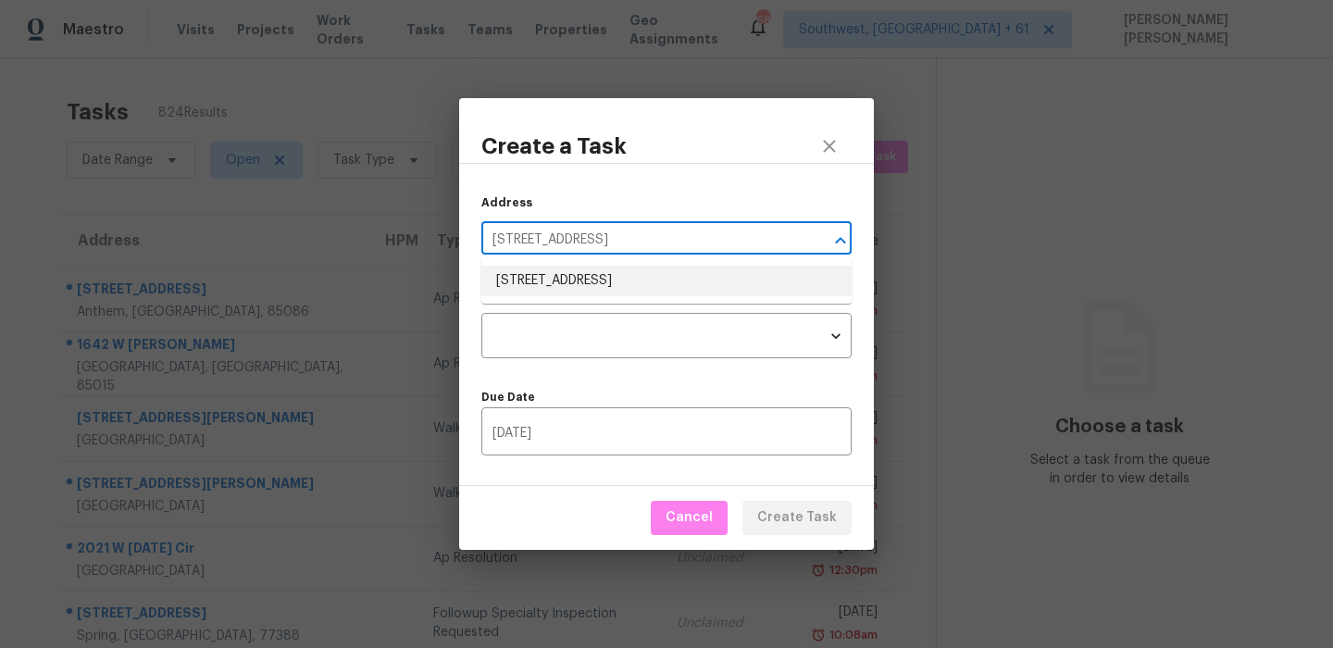
click at [593, 281] on li "80 N Leafland Pt, Lecanto, FL 34461" at bounding box center [666, 281] width 370 height 31
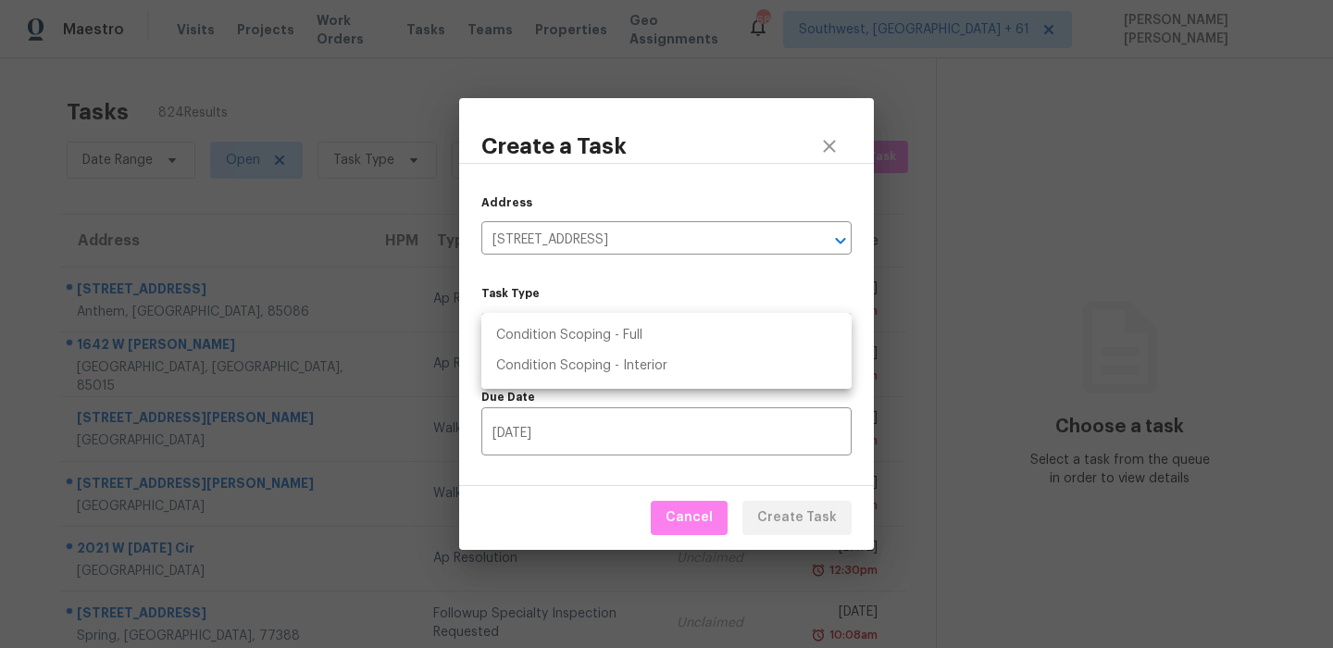
click at [561, 341] on body "Maestro Visits Projects Work Orders Tasks Teams Properties Geo Assignments 687 …" at bounding box center [666, 324] width 1333 height 648
click at [609, 338] on li "Condition Scoping - Full" at bounding box center [666, 335] width 370 height 31
type input "virtual_full_assessment"
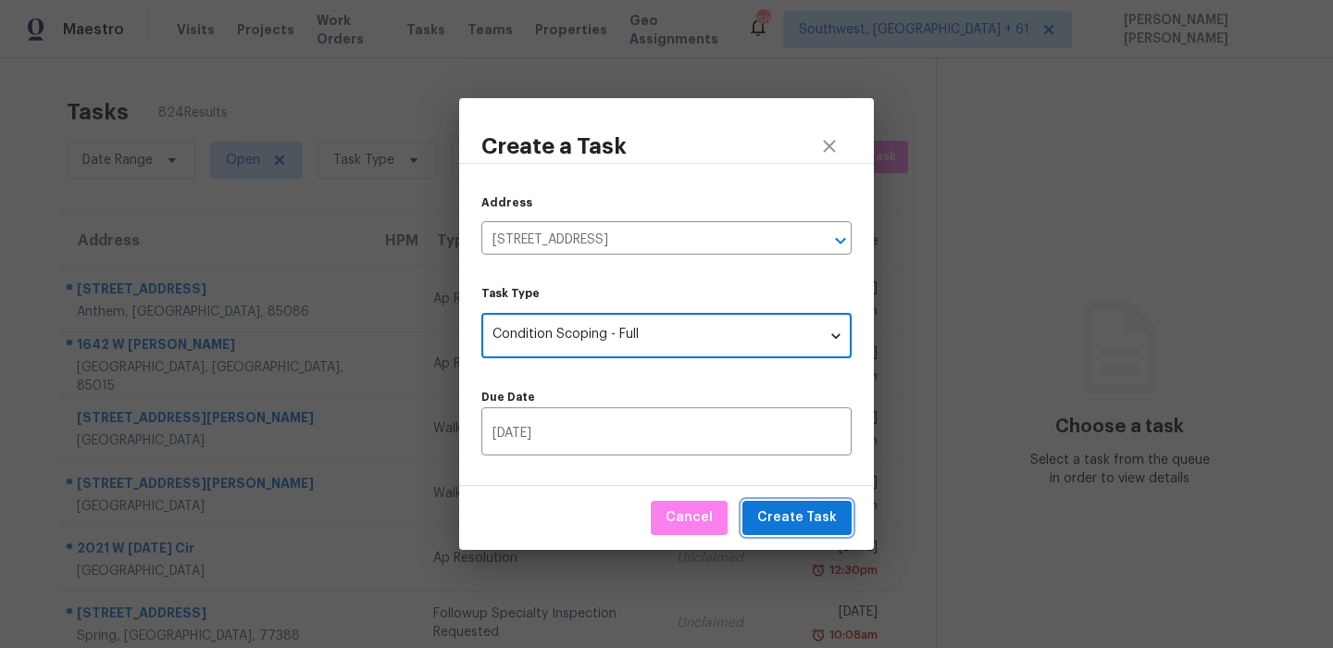
click at [785, 521] on span "Create Task" at bounding box center [797, 517] width 80 height 23
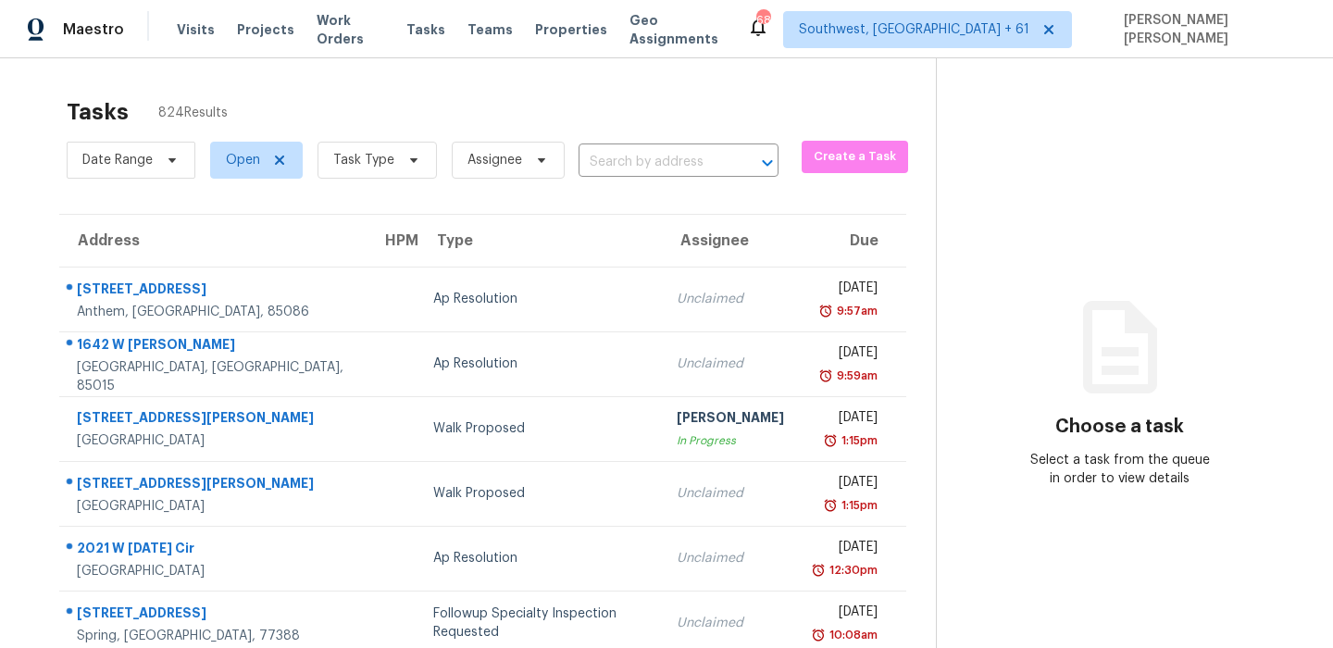
click at [636, 89] on div "Tasks 824 Results" at bounding box center [501, 112] width 869 height 48
click at [406, 156] on icon at bounding box center [413, 160] width 15 height 15
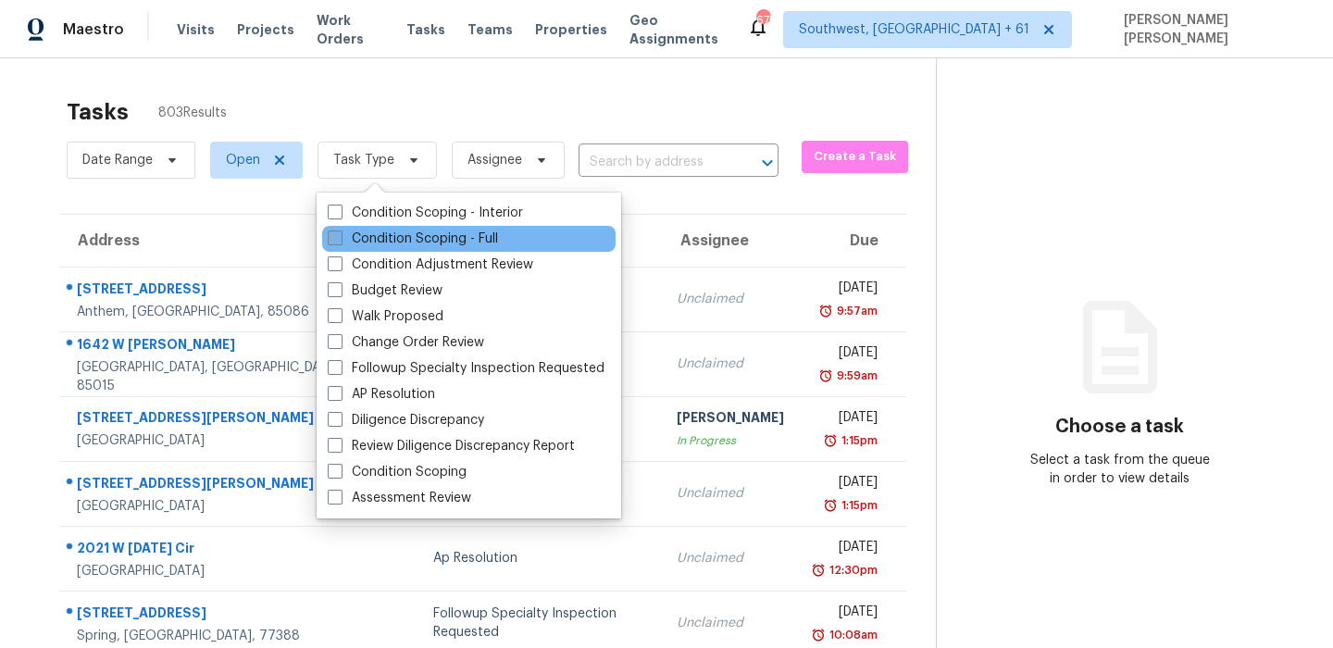
click at [415, 240] on label "Condition Scoping - Full" at bounding box center [413, 239] width 170 height 19
click at [340, 240] on input "Condition Scoping - Full" at bounding box center [334, 236] width 12 height 12
checkbox input "true"
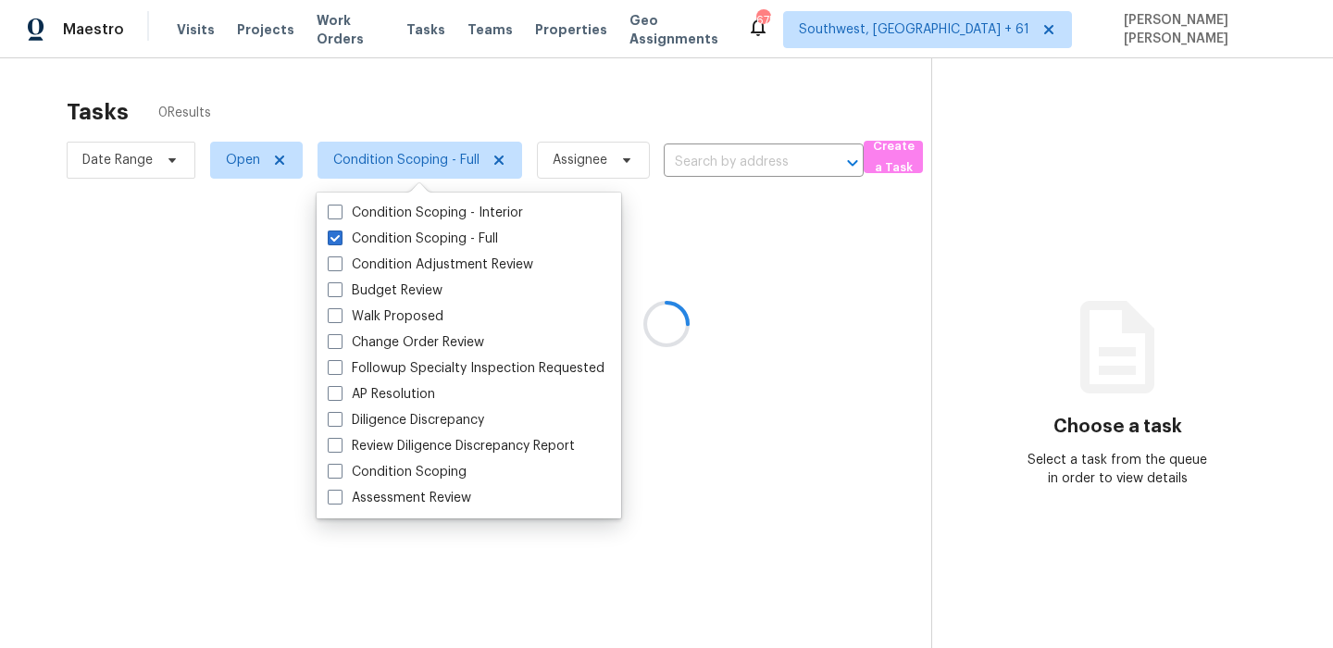
click at [386, 120] on div at bounding box center [666, 324] width 1333 height 648
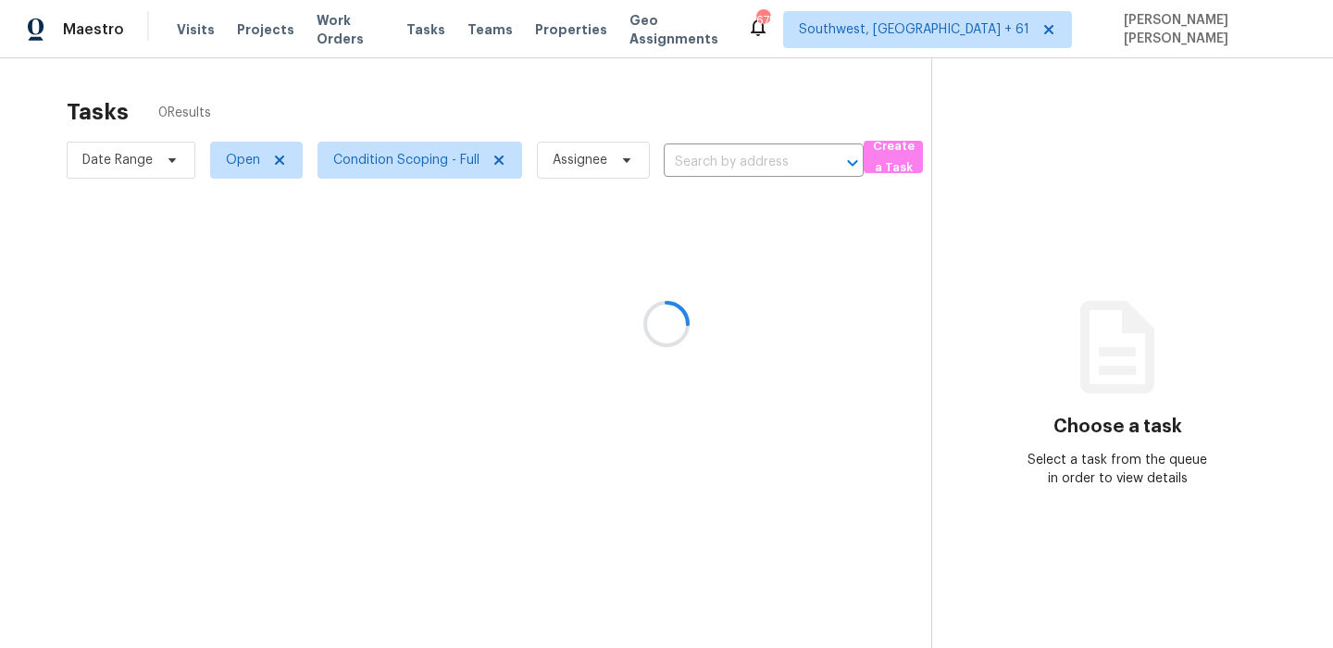
click at [88, 153] on div at bounding box center [666, 324] width 1333 height 648
click at [106, 168] on div at bounding box center [666, 324] width 1333 height 648
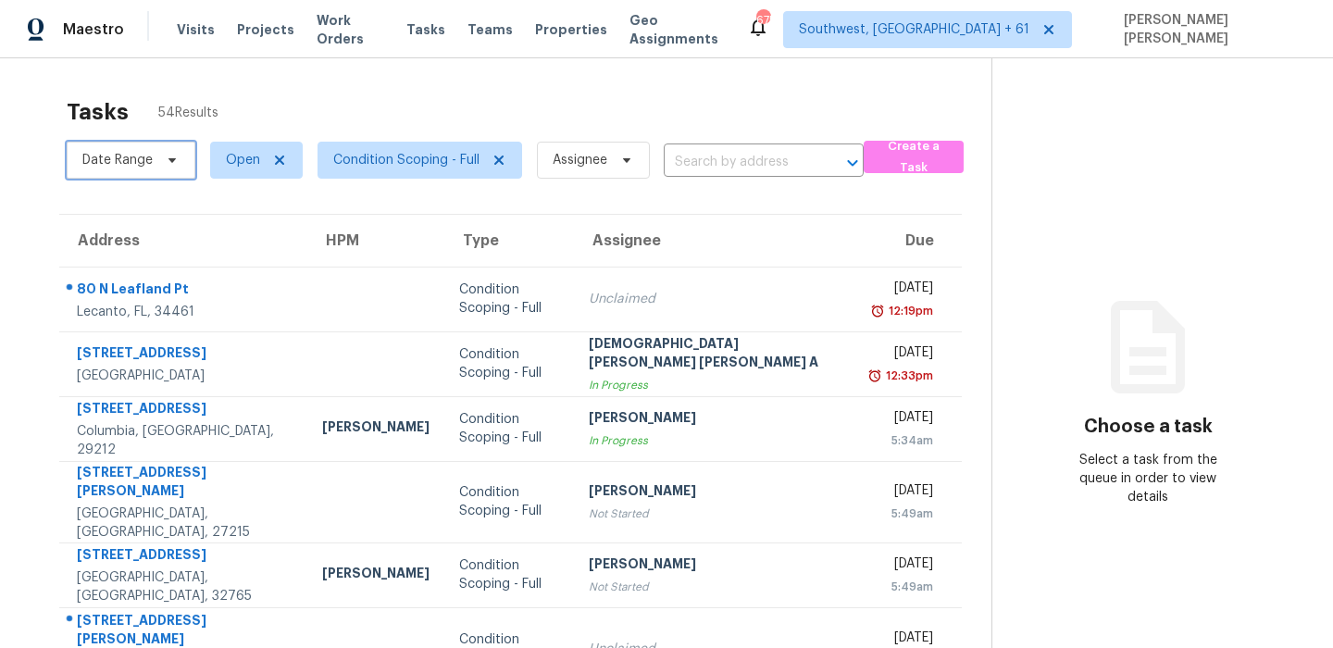
click at [154, 155] on span "Date Range" at bounding box center [131, 160] width 129 height 37
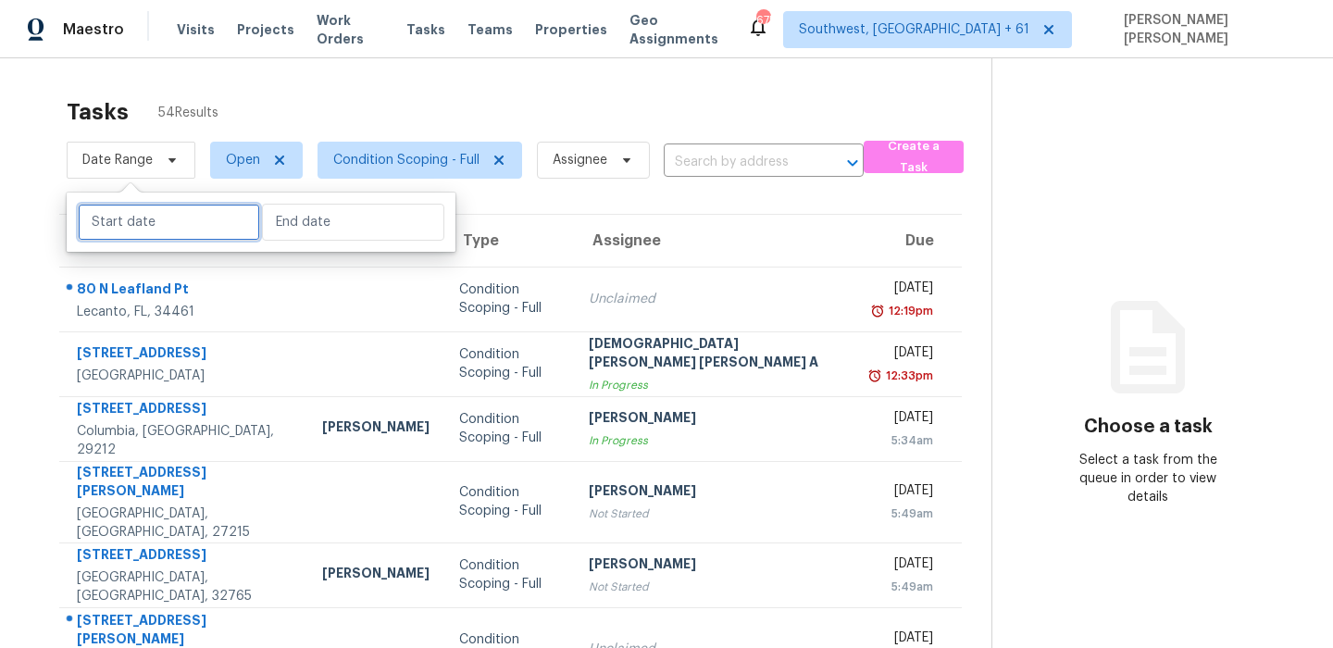
click at [153, 218] on input "text" at bounding box center [169, 222] width 182 height 37
select select "8"
select select "2025"
select select "9"
select select "2025"
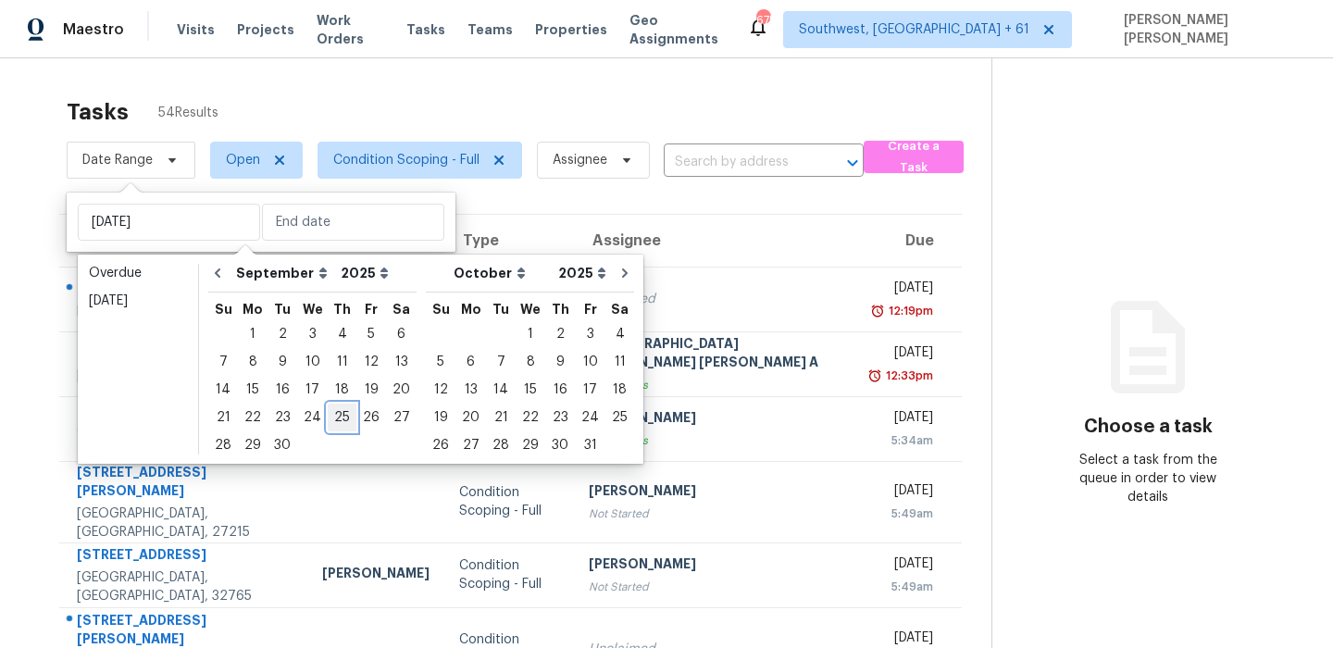
click at [331, 415] on div "25" at bounding box center [342, 418] width 29 height 26
type input "[DATE]"
click at [331, 415] on div "25" at bounding box center [342, 418] width 29 height 26
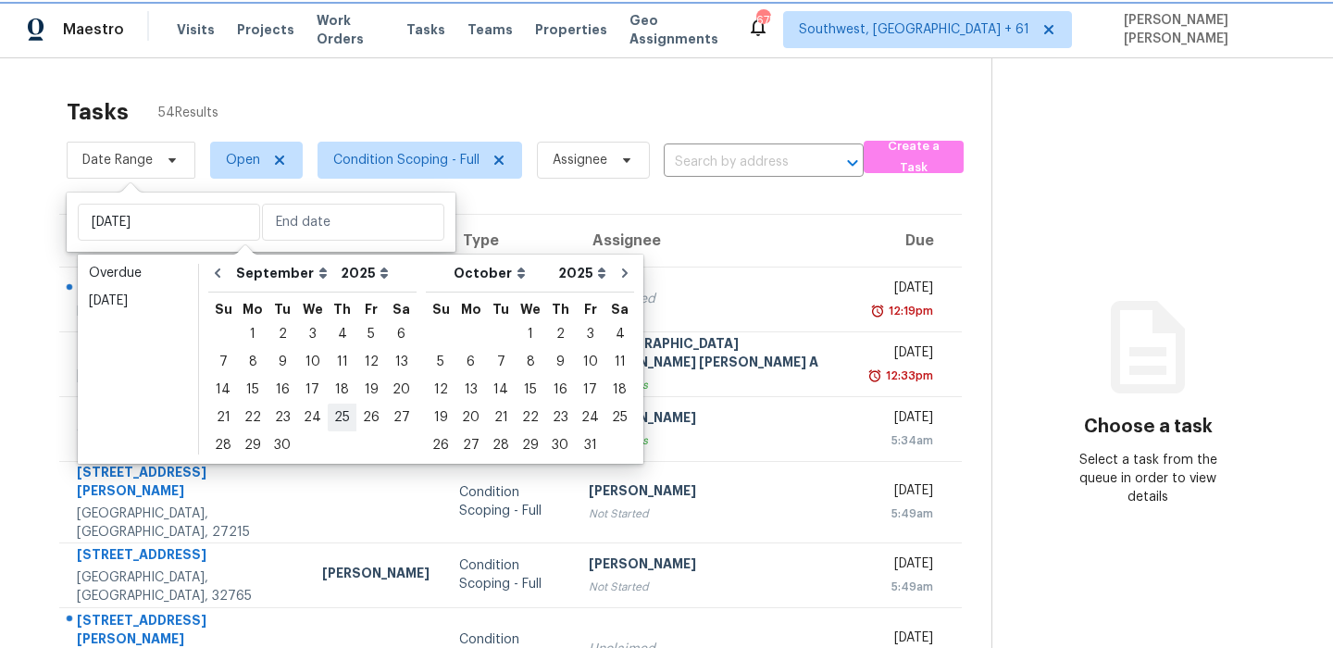
type input "[DATE]"
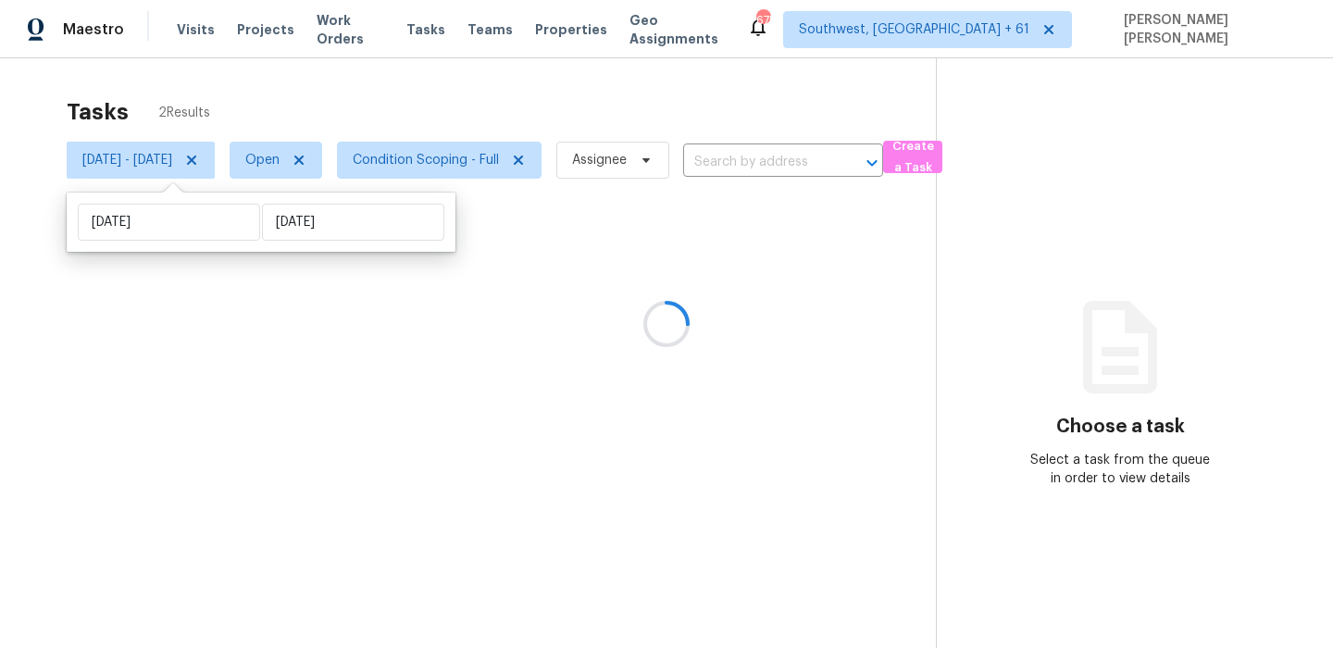
click at [553, 93] on div at bounding box center [666, 324] width 1333 height 648
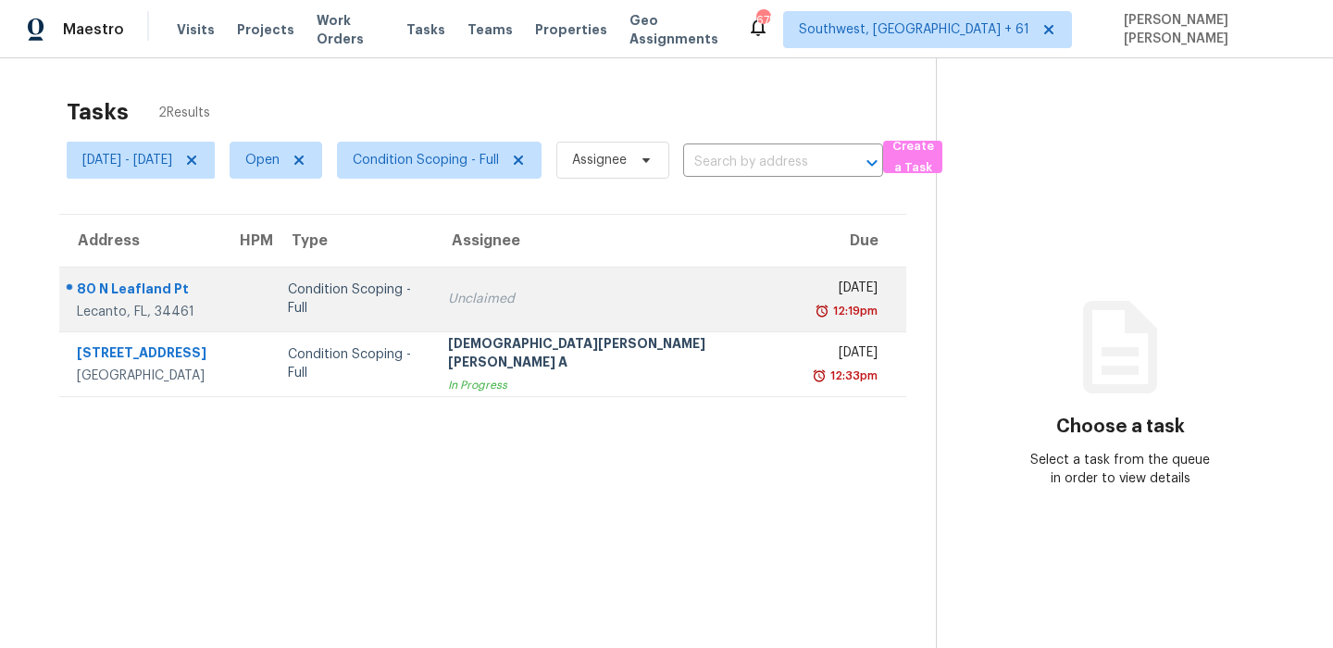
click at [563, 306] on div "Unclaimed" at bounding box center [616, 299] width 337 height 19
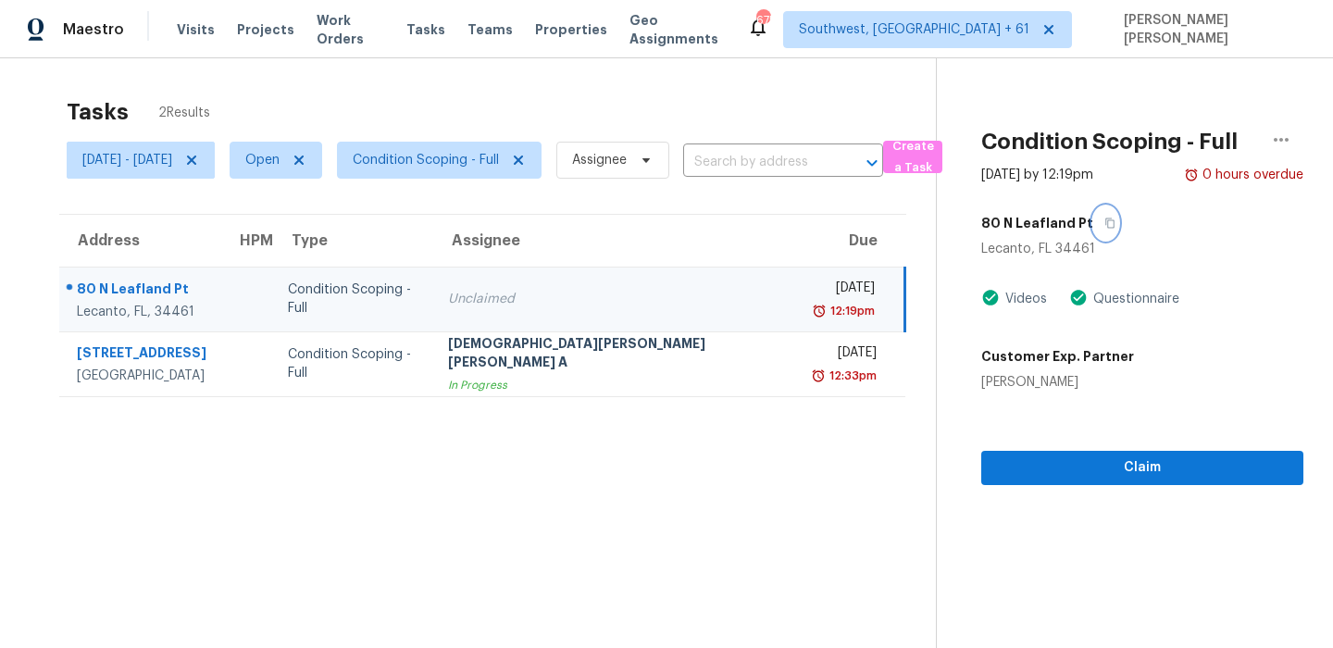
click at [1115, 221] on icon "button" at bounding box center [1110, 223] width 9 height 10
click at [1115, 224] on icon "button" at bounding box center [1109, 223] width 11 height 11
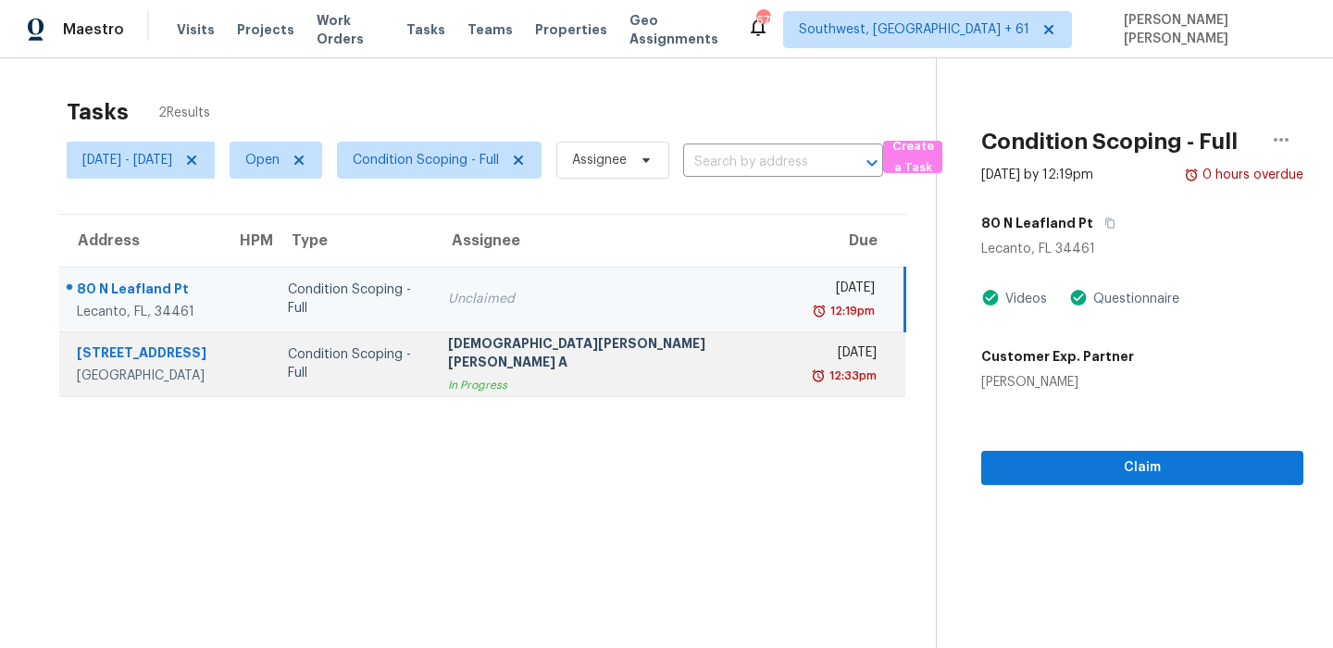
click at [571, 349] on div "[DEMOGRAPHIC_DATA][PERSON_NAME] [PERSON_NAME] A" at bounding box center [616, 355] width 336 height 42
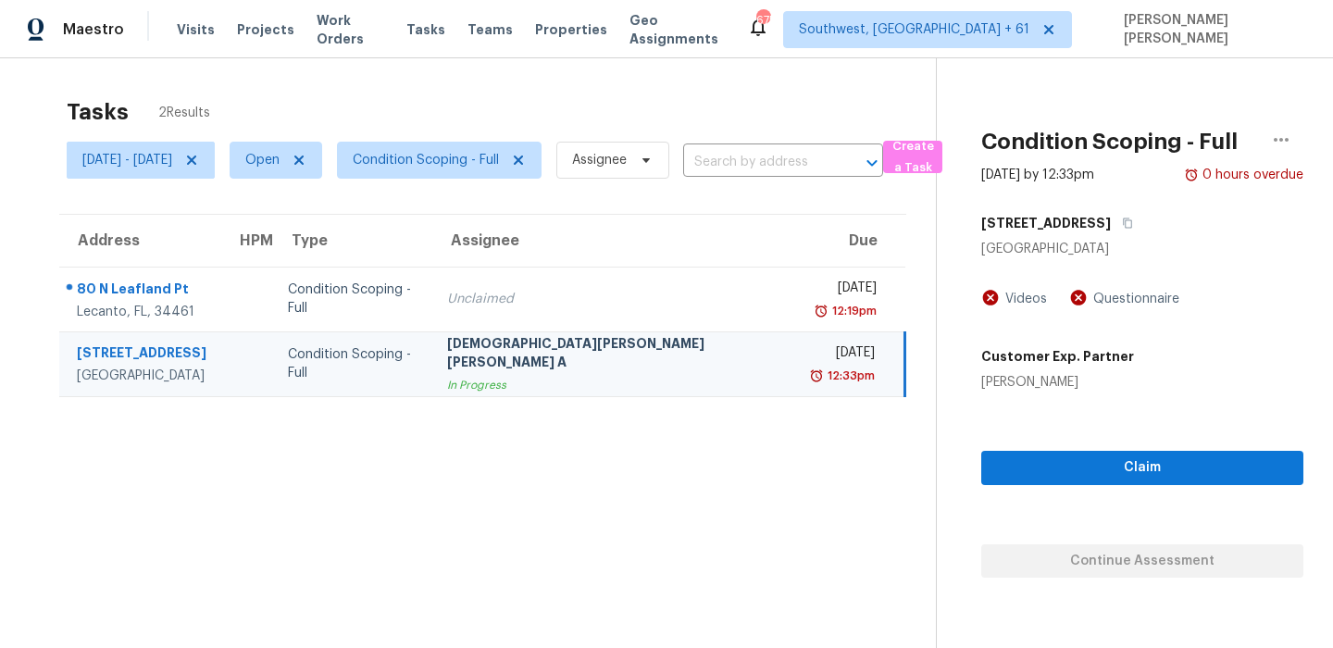
click at [1144, 218] on div "12802 Westmere Dr" at bounding box center [1142, 222] width 322 height 33
click at [1133, 224] on icon "button" at bounding box center [1127, 223] width 11 height 11
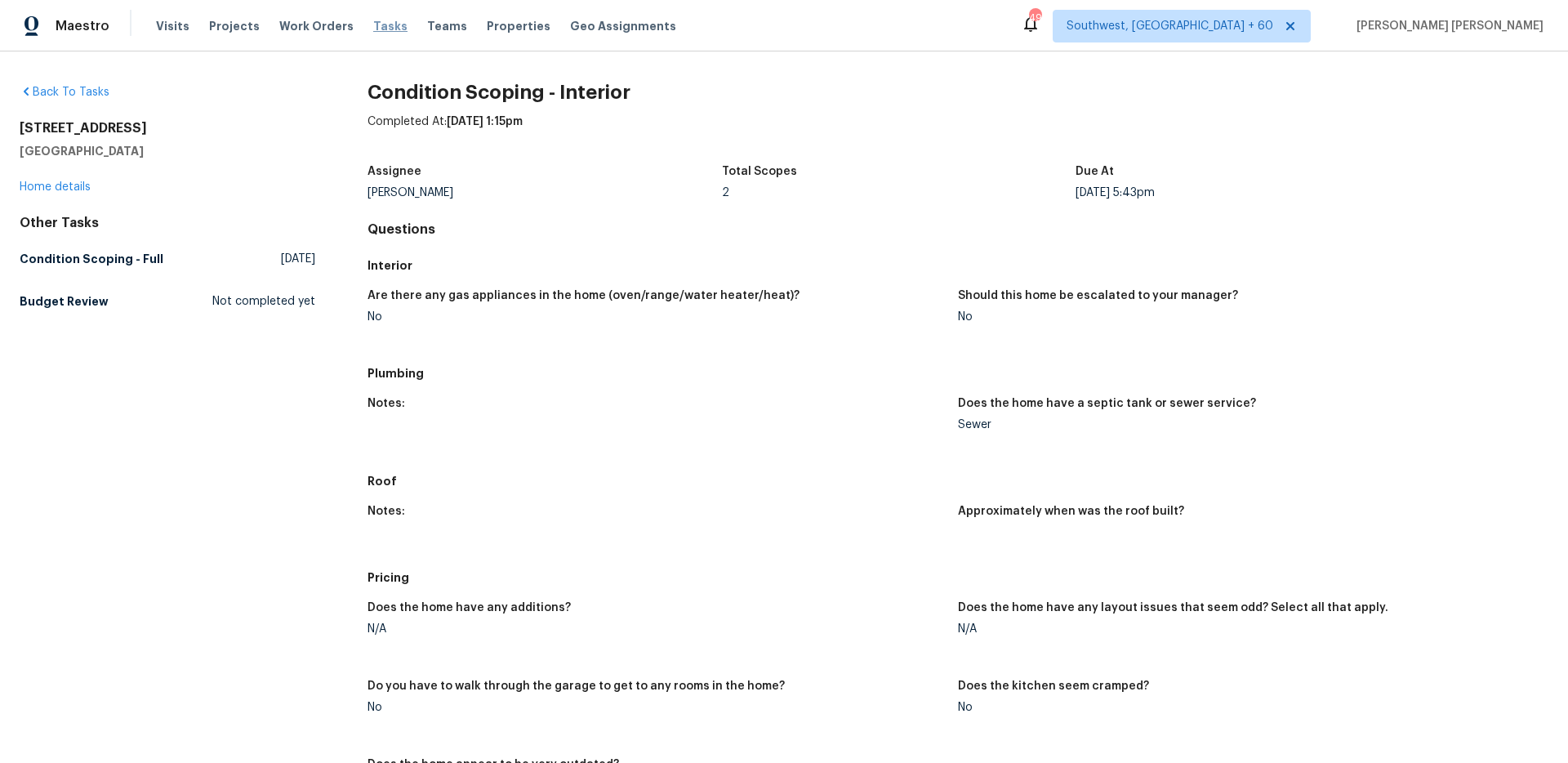
click at [373, 26] on span "Tasks" at bounding box center [390, 26] width 34 height 11
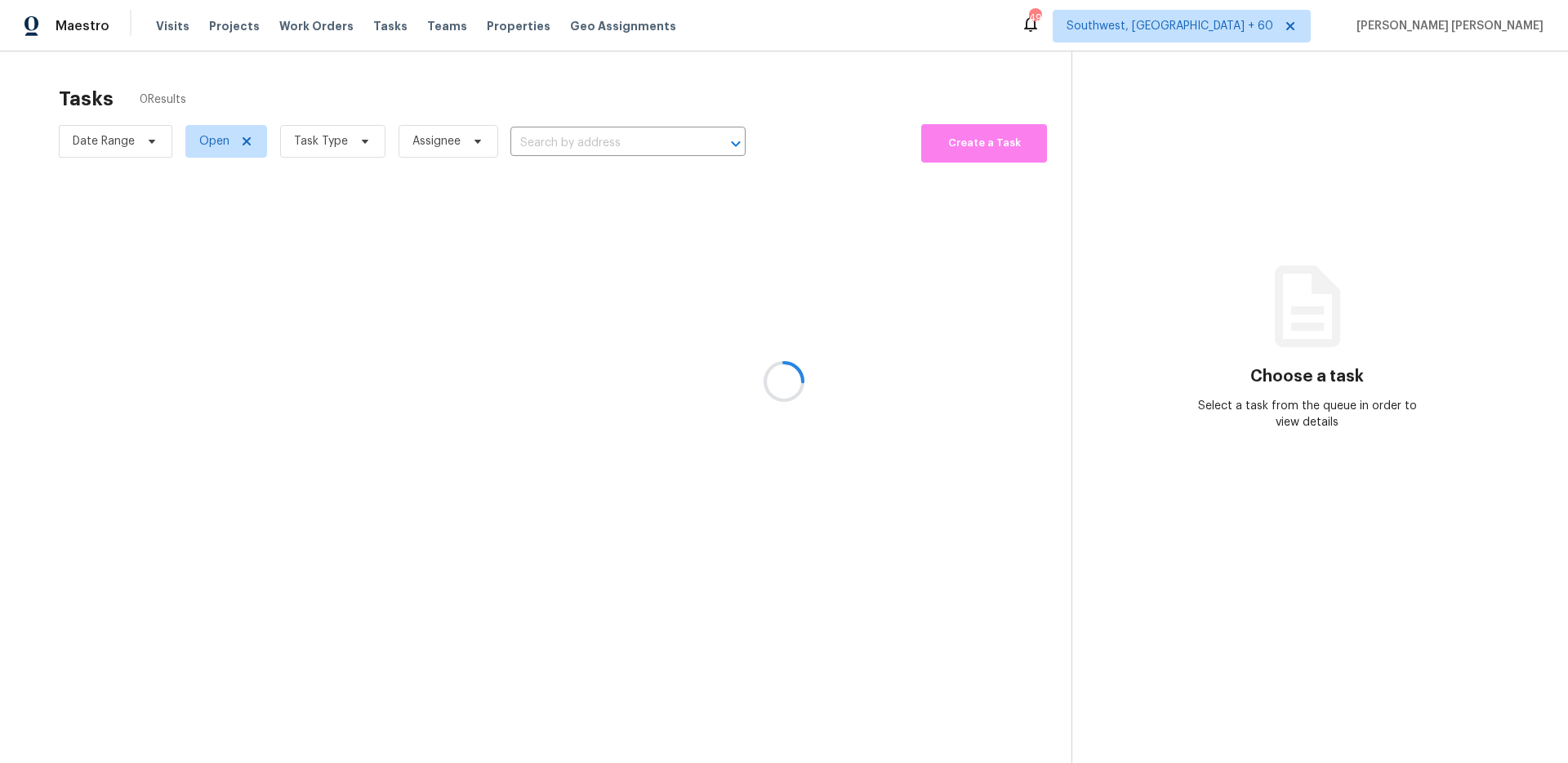
click at [366, 86] on div at bounding box center [784, 381] width 1568 height 763
click at [350, 173] on div at bounding box center [784, 381] width 1568 height 763
click at [328, 138] on div at bounding box center [784, 381] width 1568 height 763
click at [328, 138] on span "Task Type" at bounding box center [320, 141] width 54 height 17
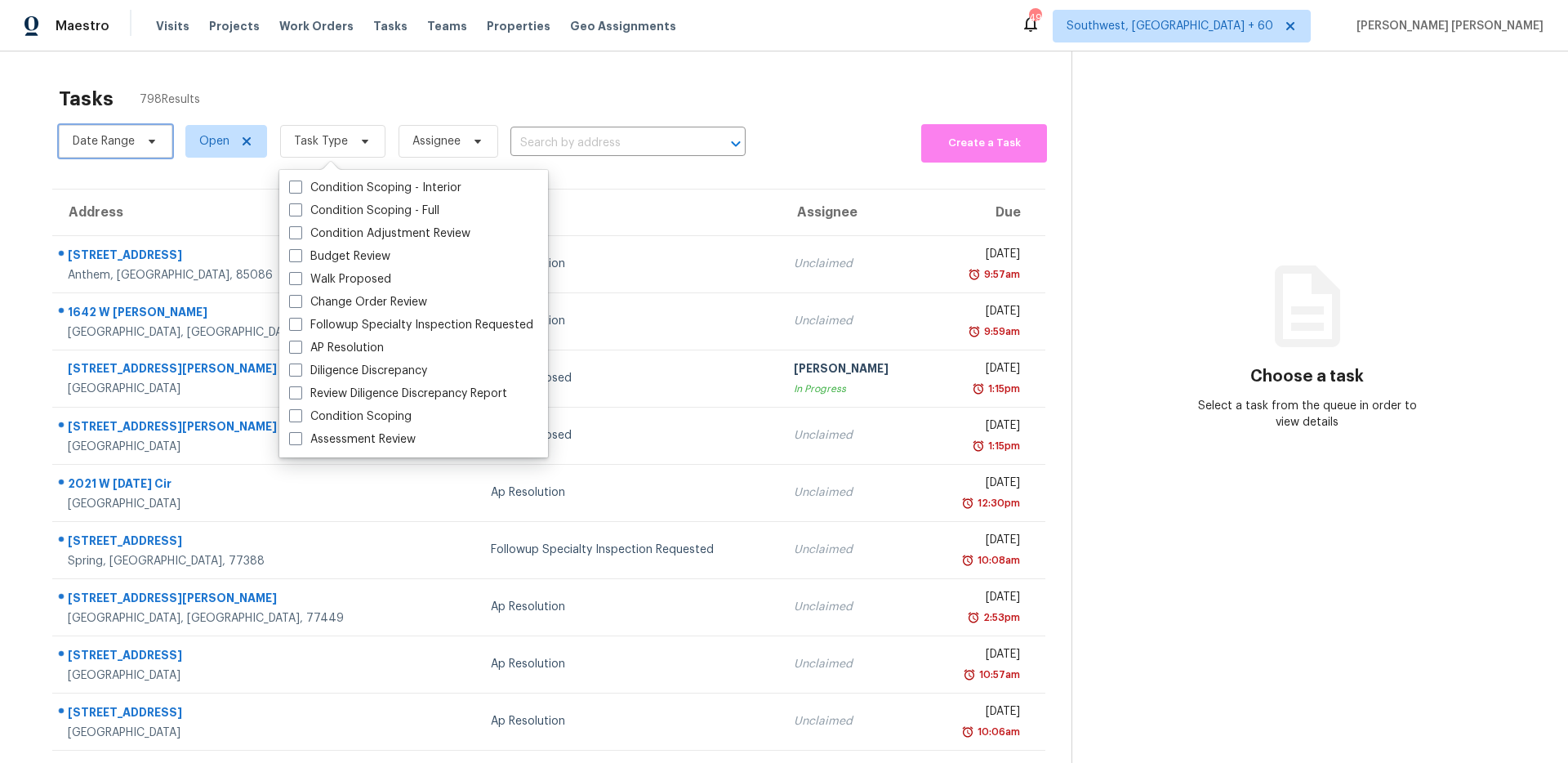
click at [131, 147] on span "Date Range" at bounding box center [103, 141] width 62 height 17
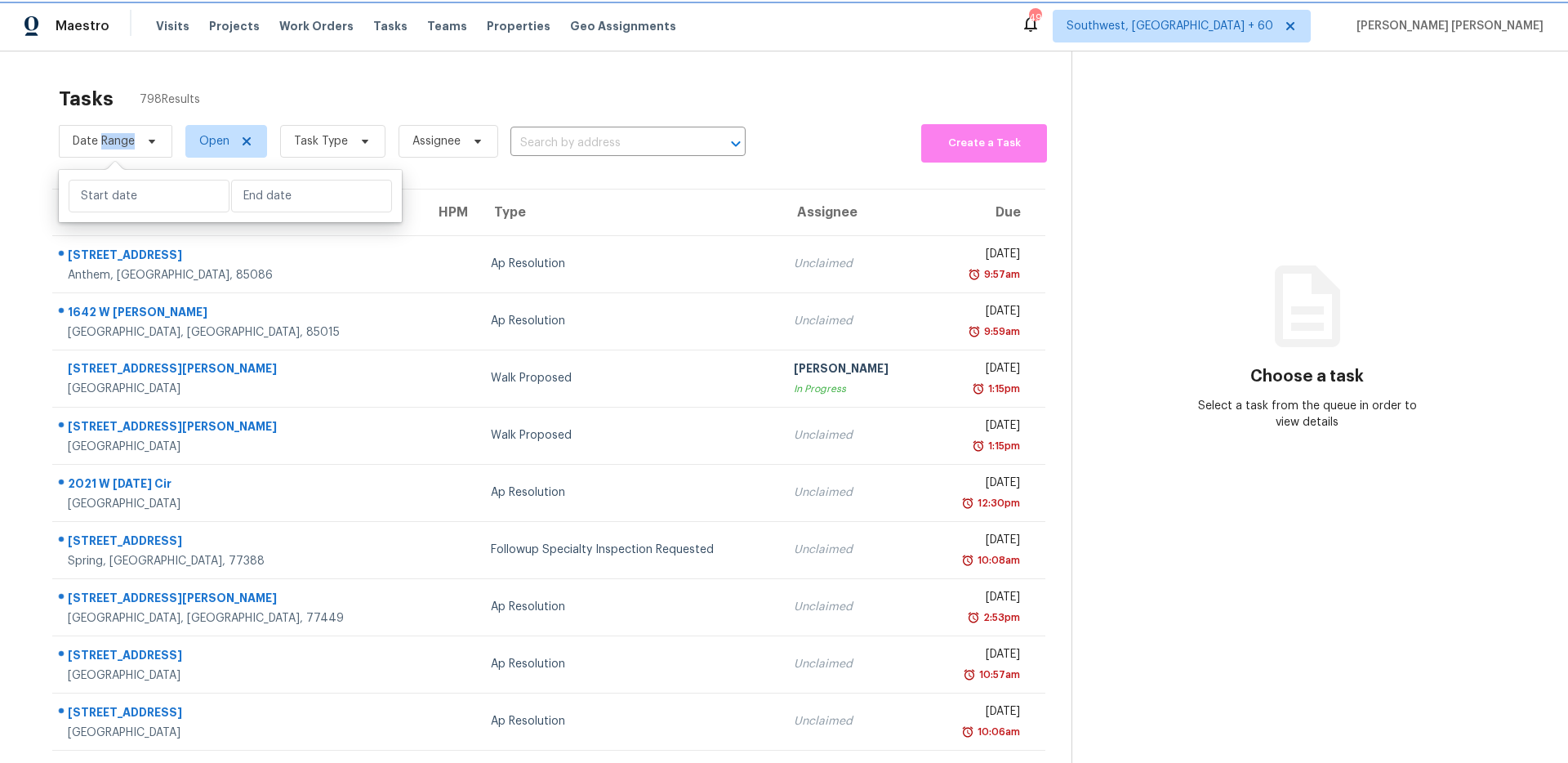
click at [131, 147] on span "Date Range" at bounding box center [103, 141] width 62 height 17
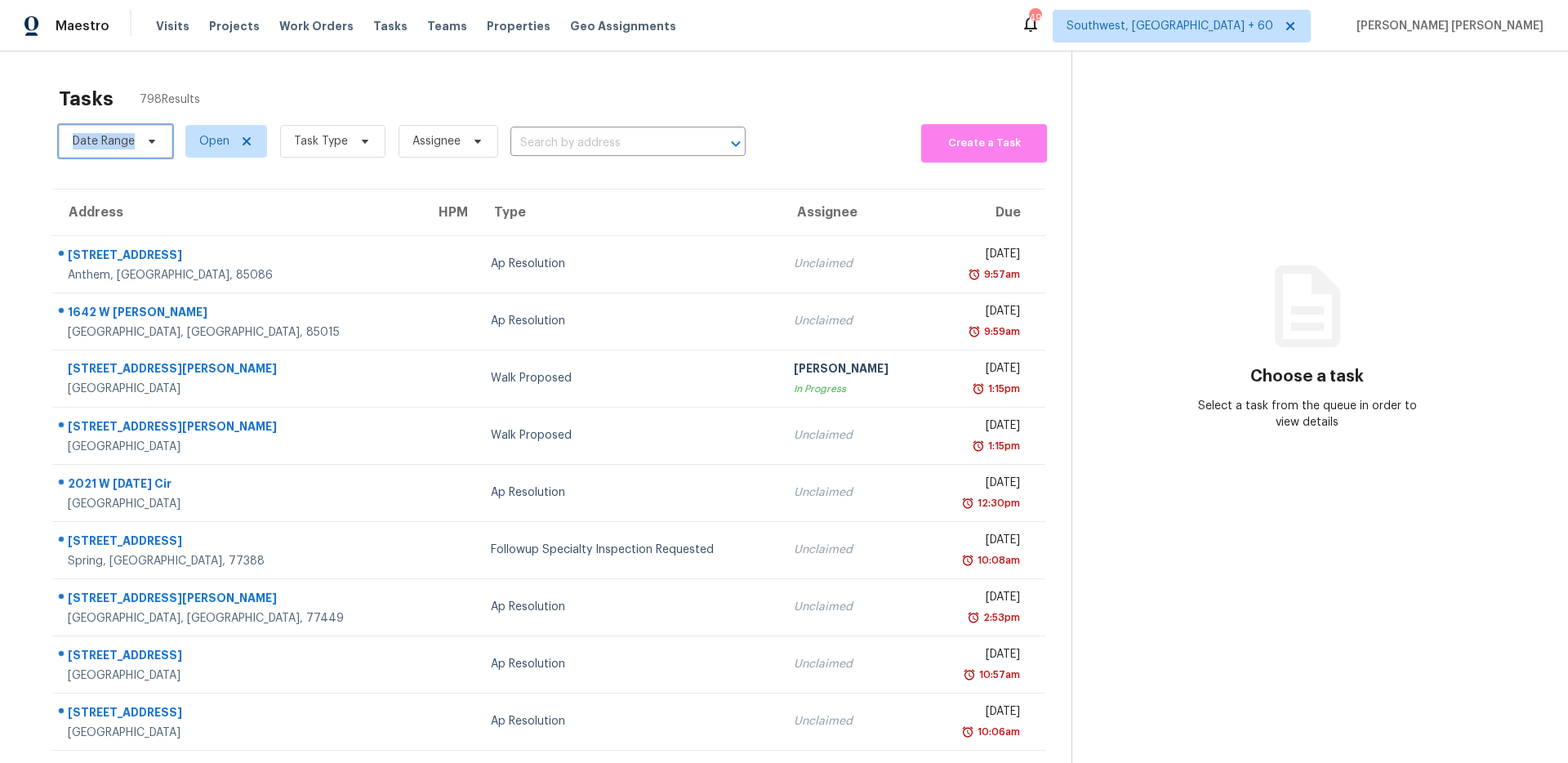
click at [131, 147] on span "Date Range" at bounding box center [103, 141] width 62 height 17
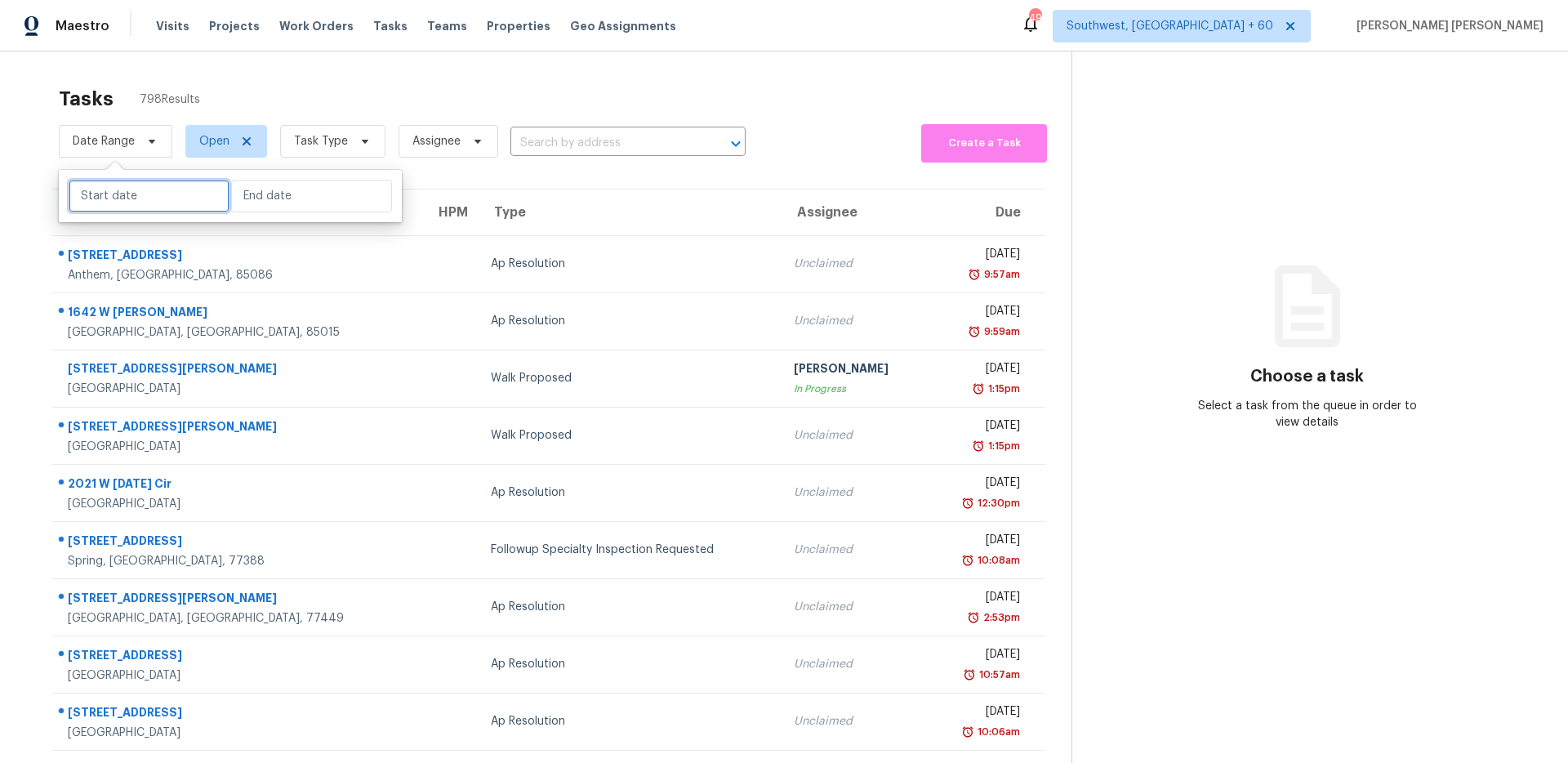
click at [157, 197] on input "text" at bounding box center [149, 196] width 161 height 33
select select "8"
select select "2025"
select select "9"
select select "2025"
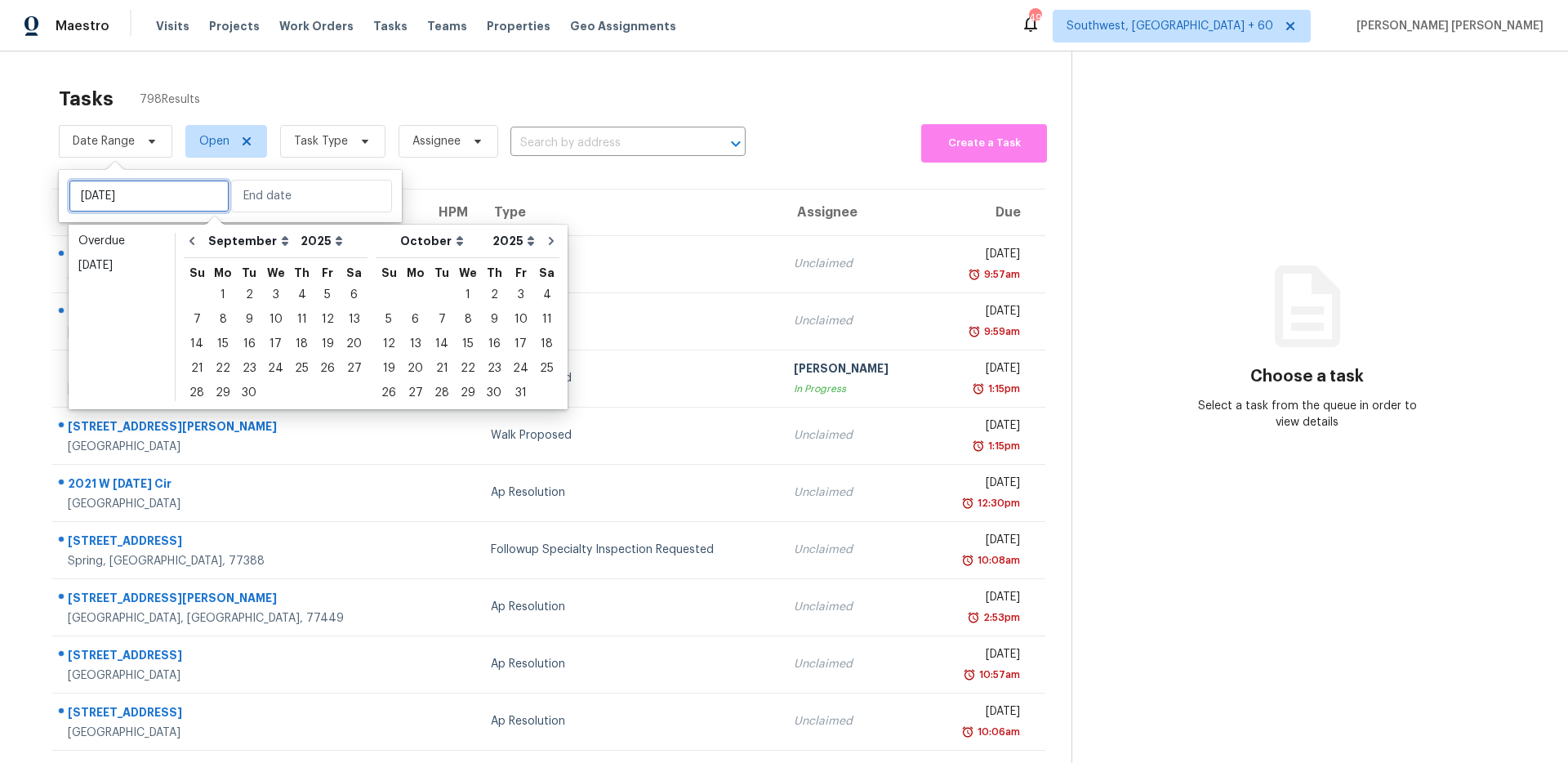
type input "[DATE]"
click at [268, 370] on div "24" at bounding box center [275, 369] width 27 height 23
type input "Wed, Sep 24"
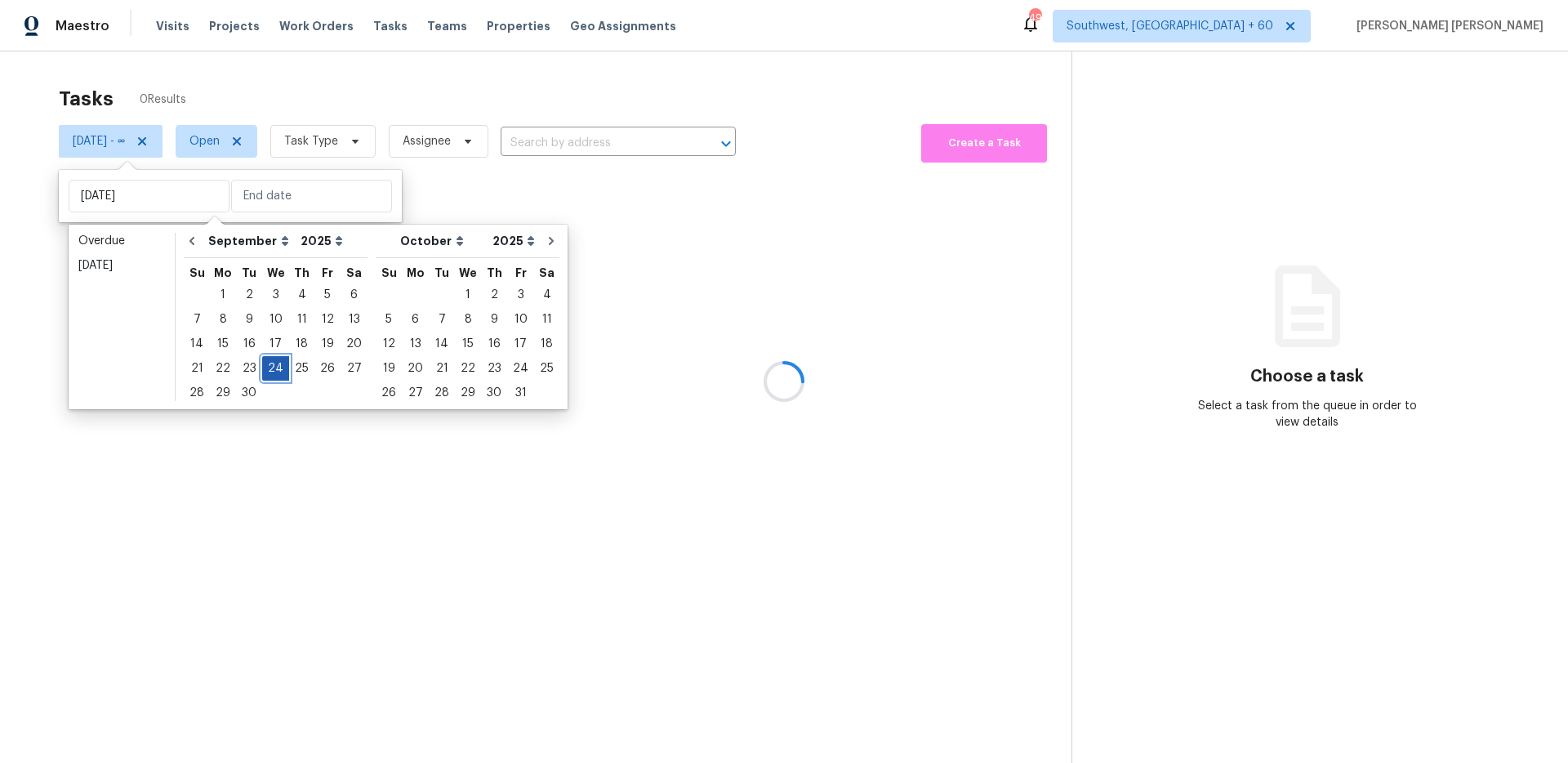
click at [268, 370] on div "24" at bounding box center [275, 369] width 27 height 23
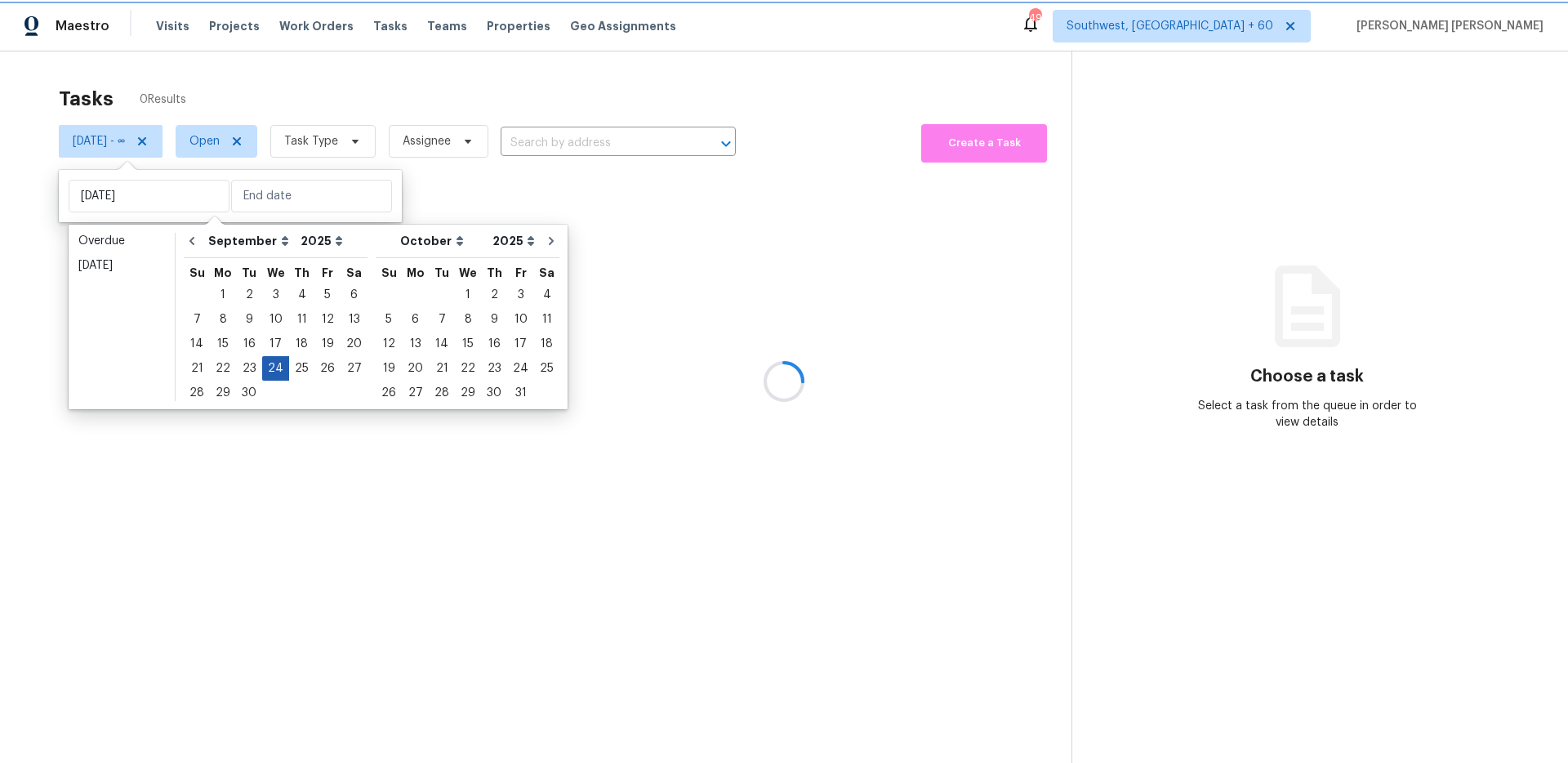
type input "Wed, Sep 24"
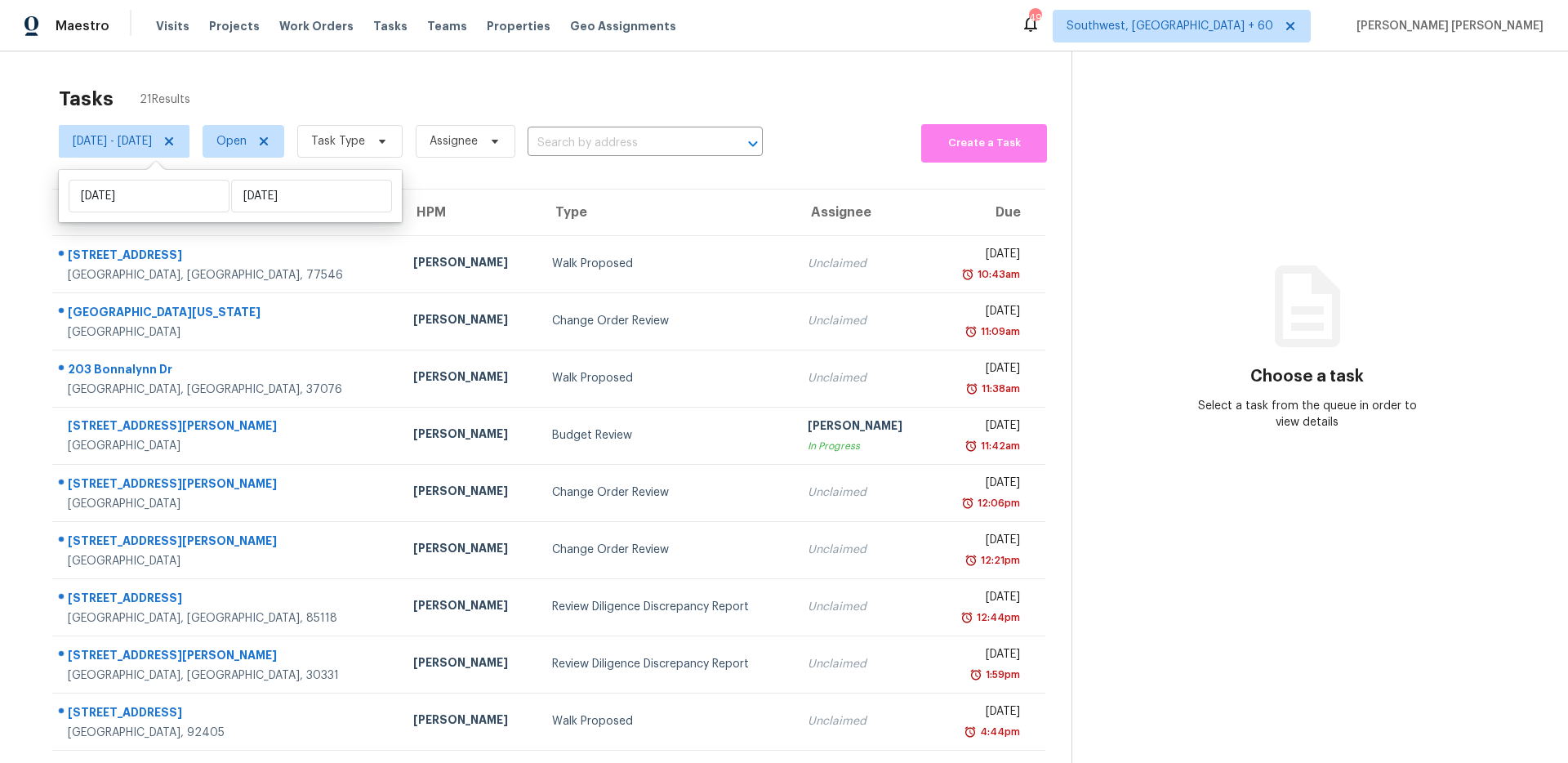
click at [401, 94] on div "Tasks 21 Results" at bounding box center [566, 99] width 1013 height 42
click at [365, 142] on span "Task Type" at bounding box center [338, 141] width 54 height 17
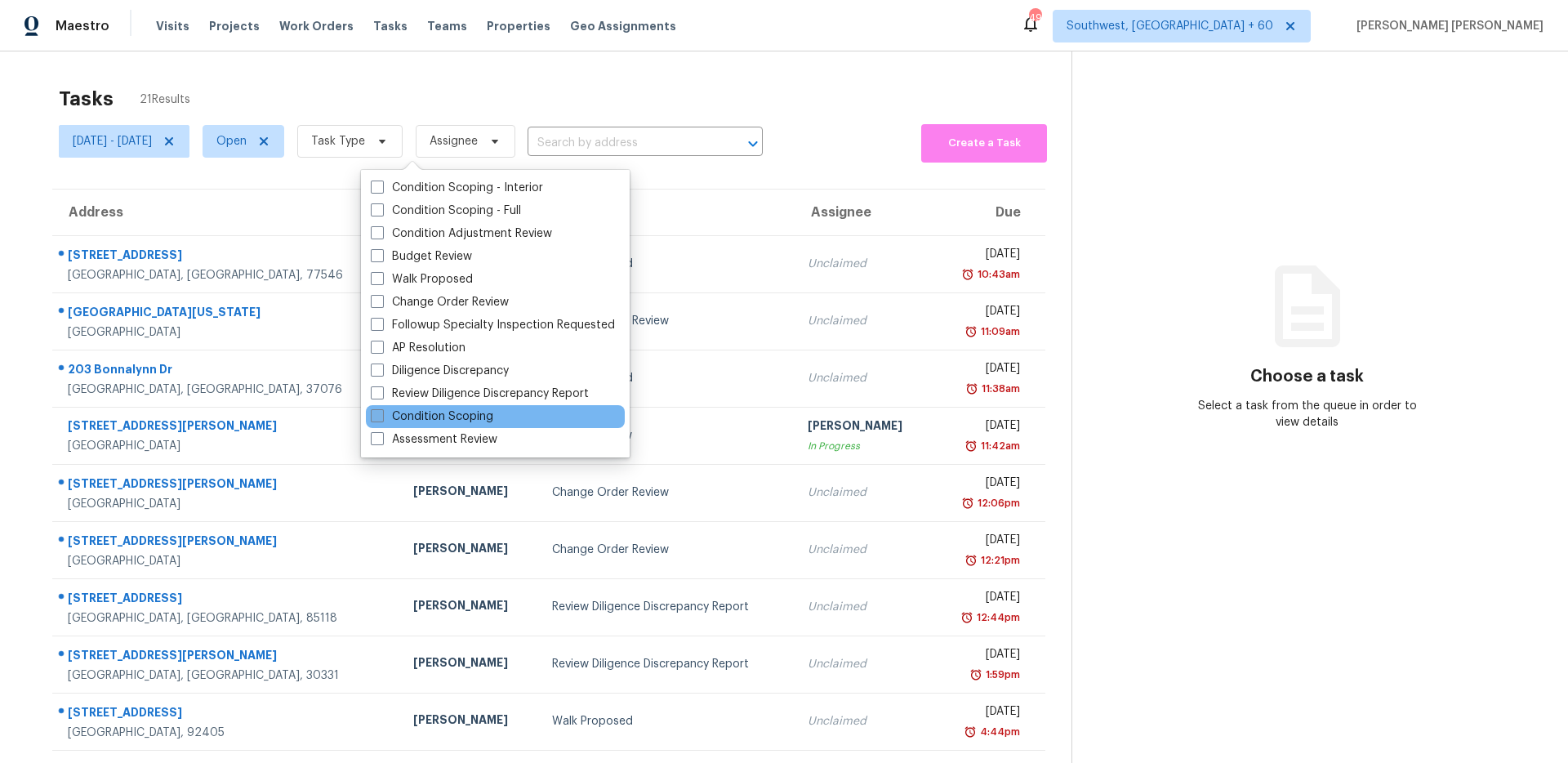
click at [416, 421] on label "Condition Scoping" at bounding box center [431, 416] width 123 height 17
click at [381, 419] on input "Condition Scoping" at bounding box center [376, 414] width 11 height 11
checkbox input "true"
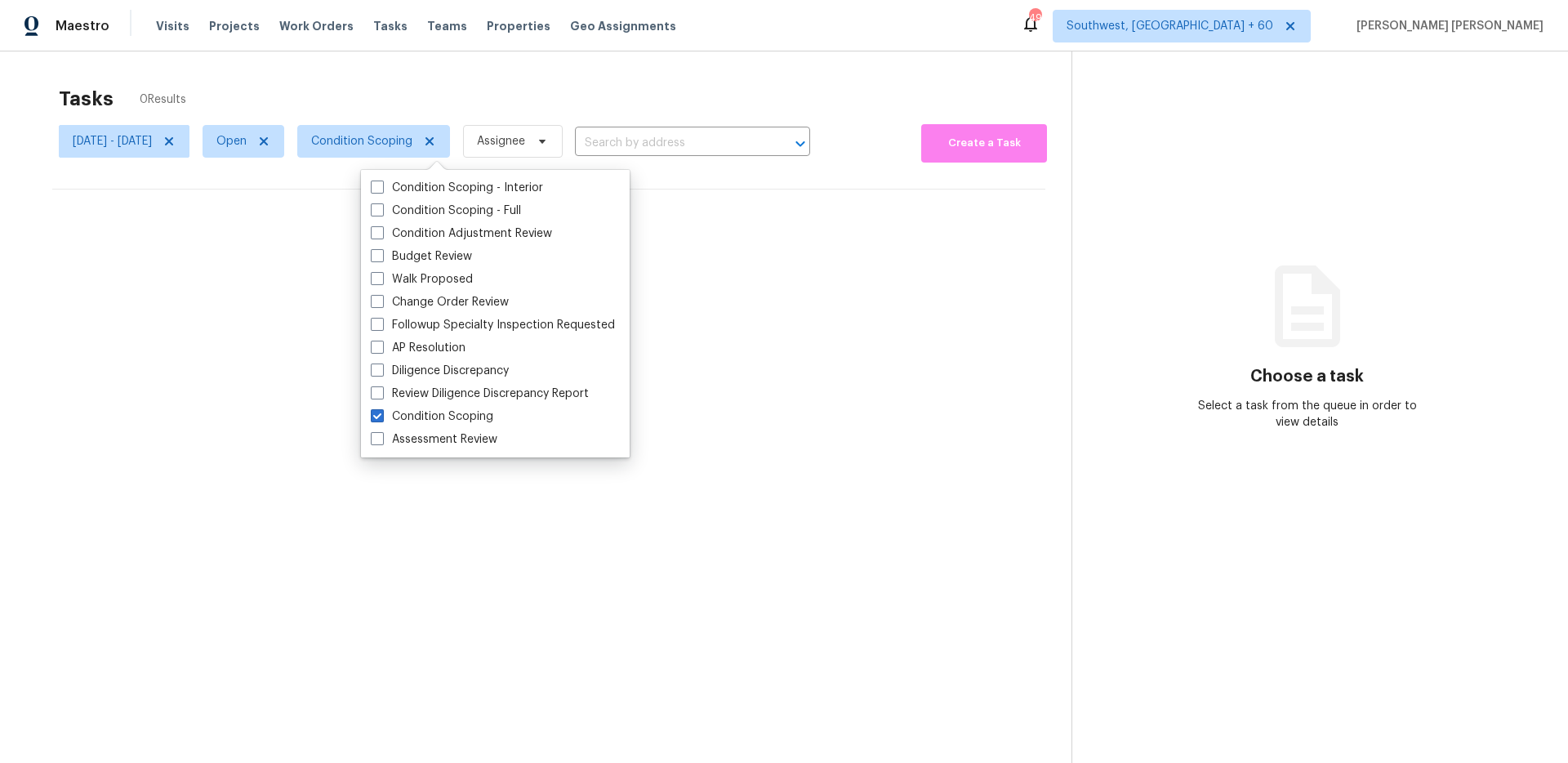
click at [474, 101] on div "Tasks 0 Results" at bounding box center [566, 99] width 1013 height 42
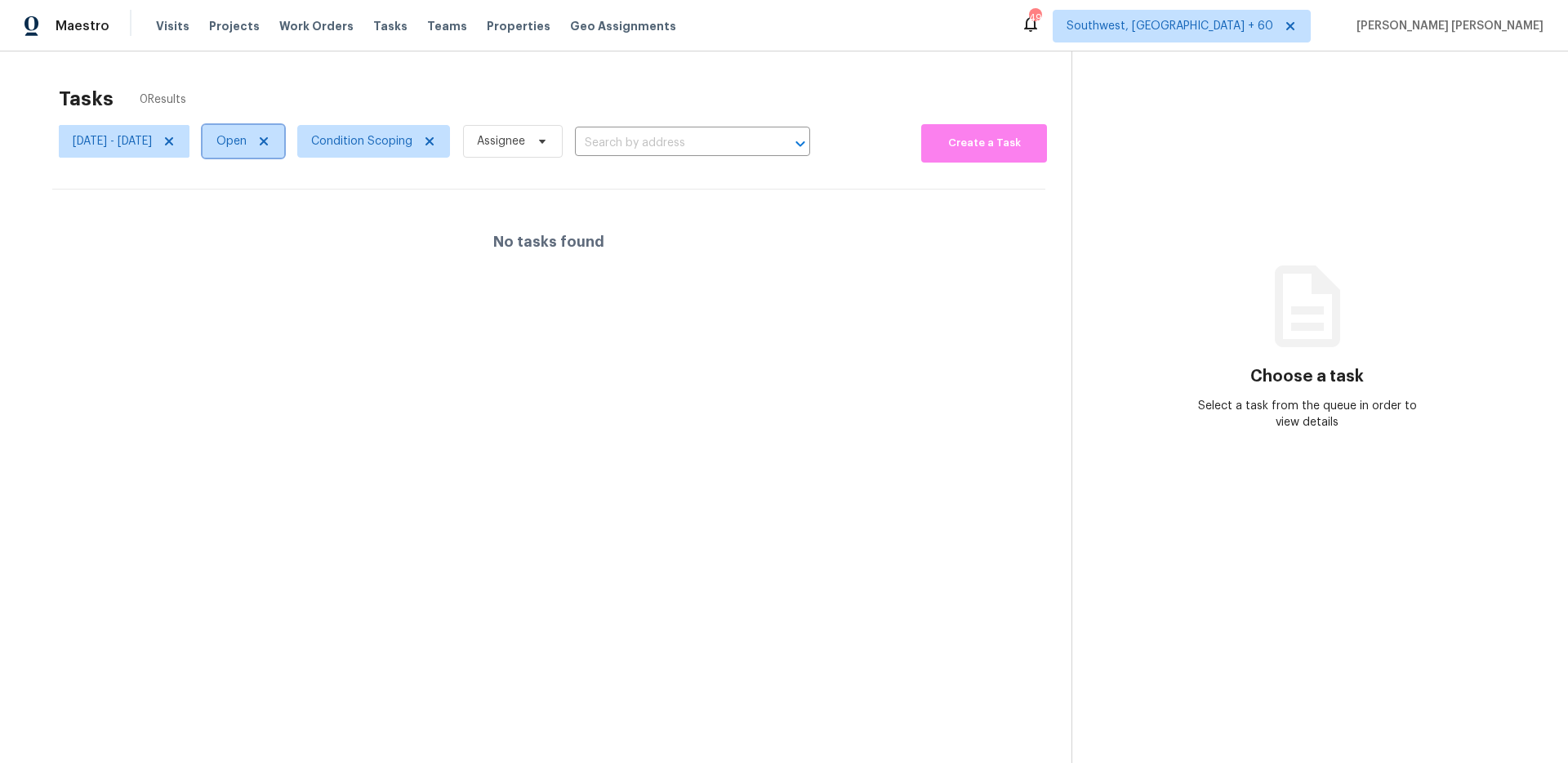
click at [279, 140] on span "Open" at bounding box center [244, 141] width 82 height 33
click at [309, 209] on label "Closed" at bounding box center [306, 211] width 59 height 17
click at [288, 209] on input "Closed" at bounding box center [282, 208] width 11 height 11
checkbox input "true"
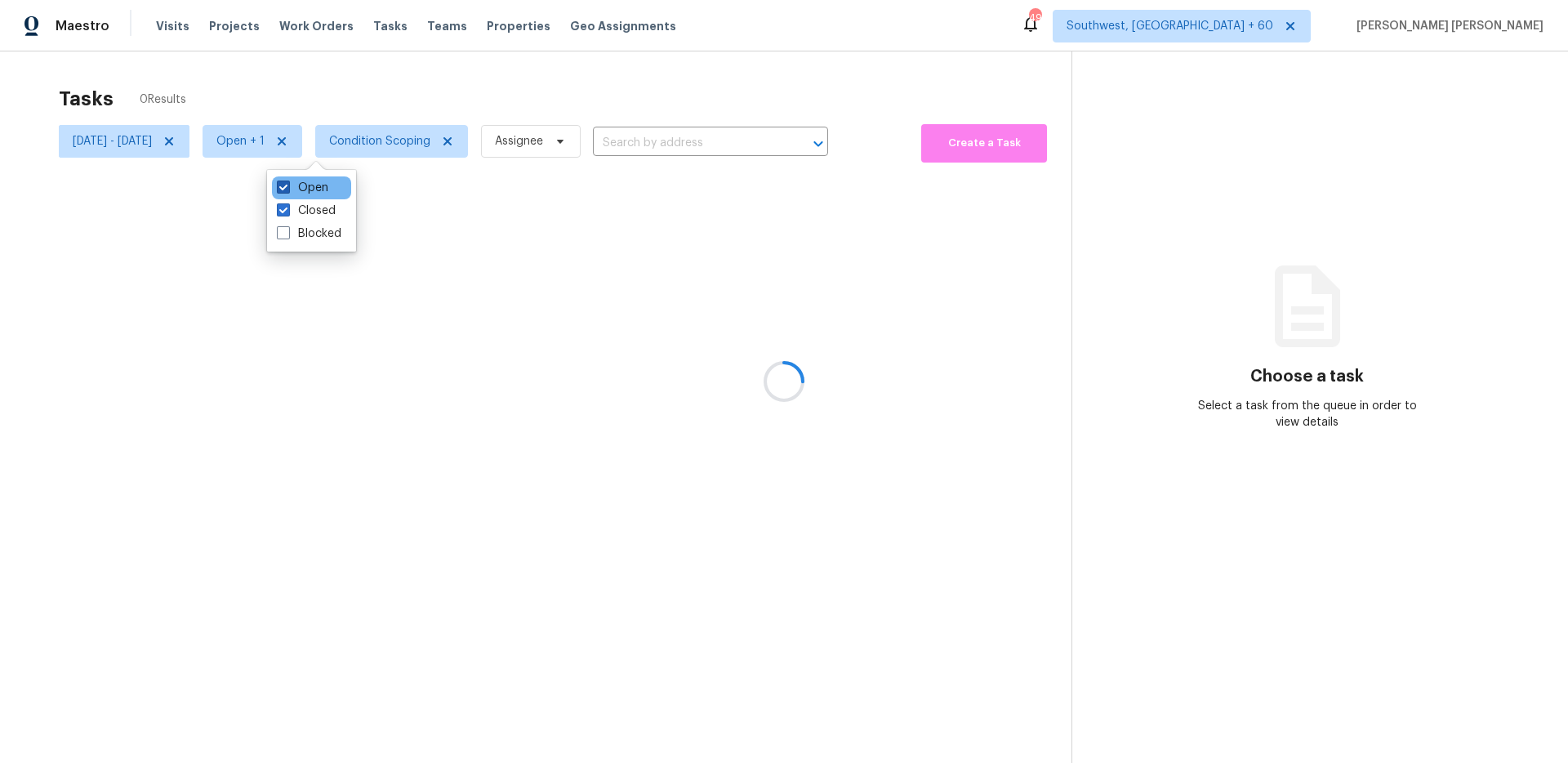
click at [315, 185] on label "Open" at bounding box center [303, 188] width 51 height 17
click at [288, 185] on input "Open" at bounding box center [282, 185] width 11 height 11
checkbox input "false"
click at [381, 77] on div at bounding box center [784, 381] width 1568 height 763
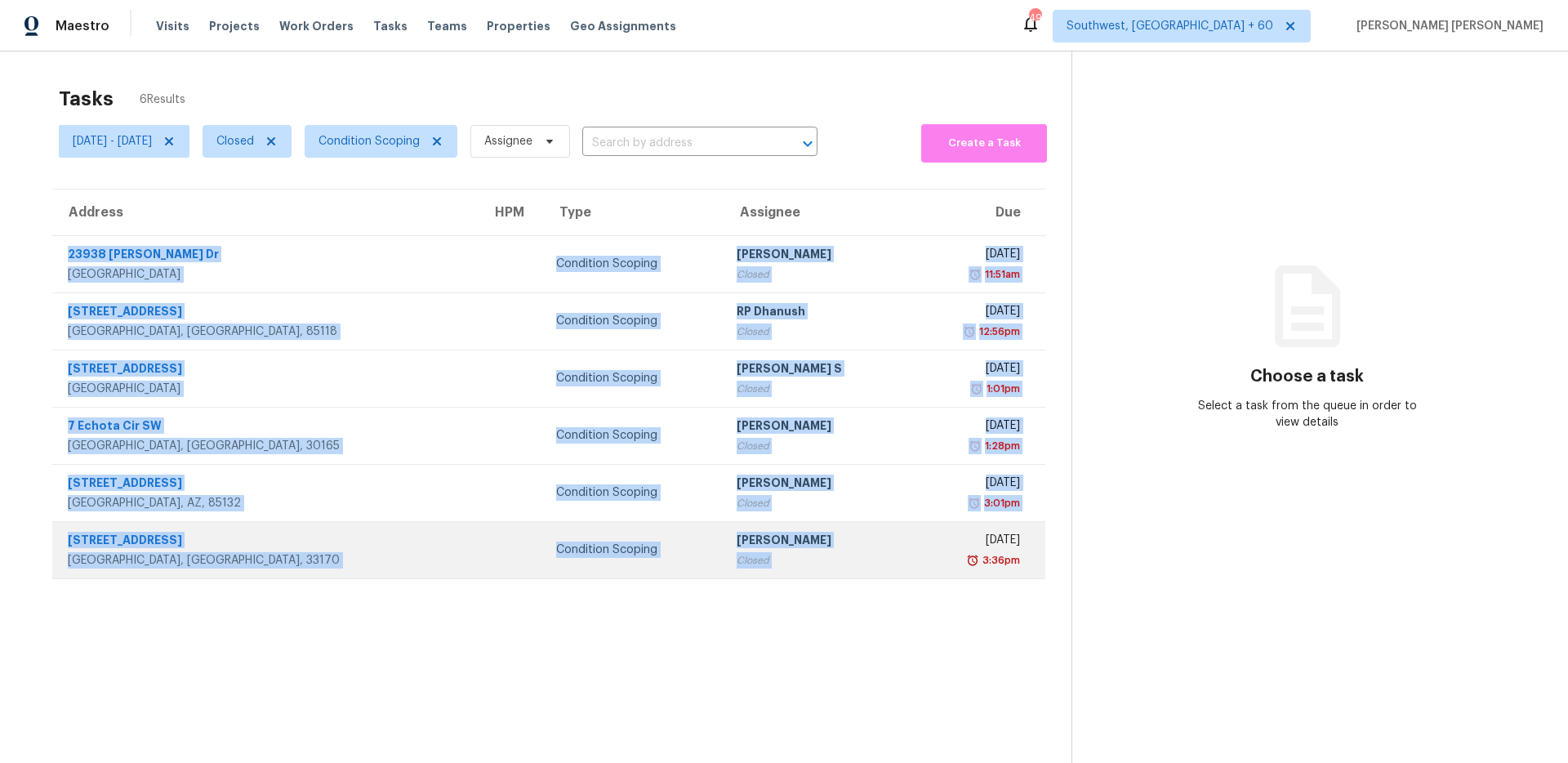
drag, startPoint x: 56, startPoint y: 247, endPoint x: 822, endPoint y: 542, distance: 820.8
click at [822, 542] on tbody "23938 Jensen Dr West Hills, CA, 91304 Condition Scoping Sakthivel Chandran Clos…" at bounding box center [549, 407] width 994 height 343
copy tbody "23938 Jensen Dr West Hills, CA, 91304 Condition Scoping Sakthivel Chandran Clos…"
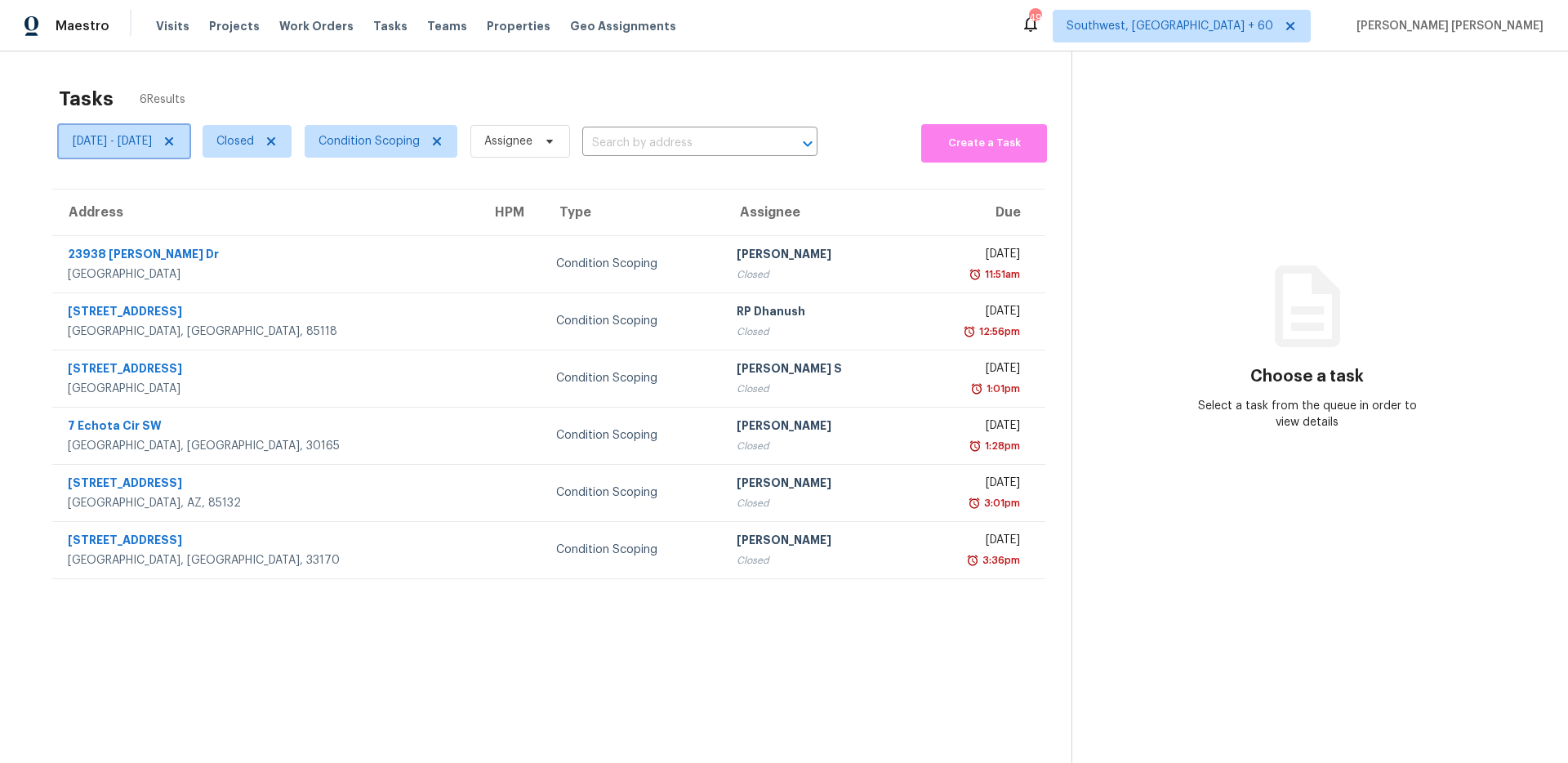
click at [181, 154] on span "Wed, Sep 24 - Wed, Sep 24" at bounding box center [124, 141] width 131 height 33
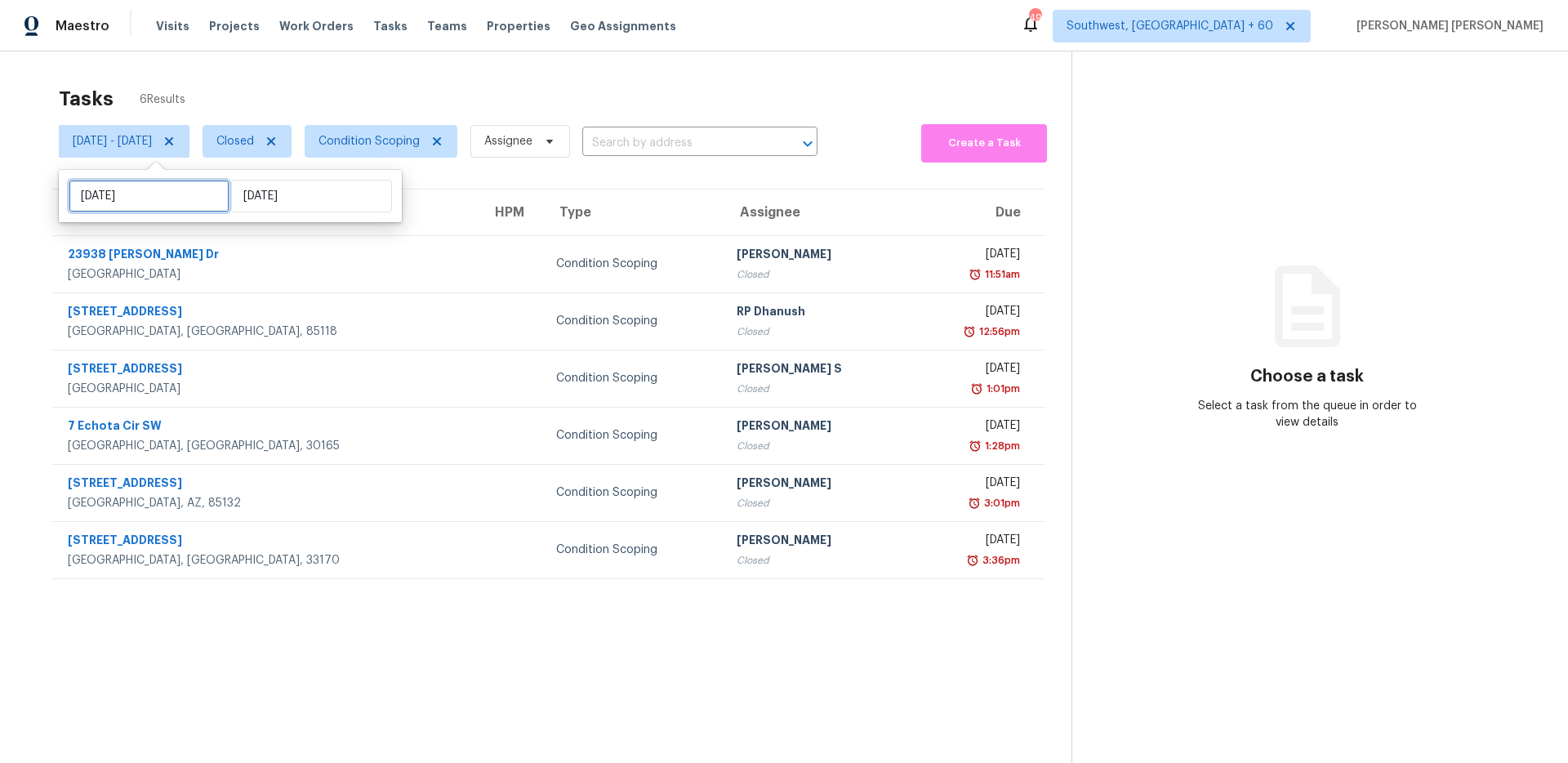
select select "8"
select select "2025"
select select "9"
select select "2025"
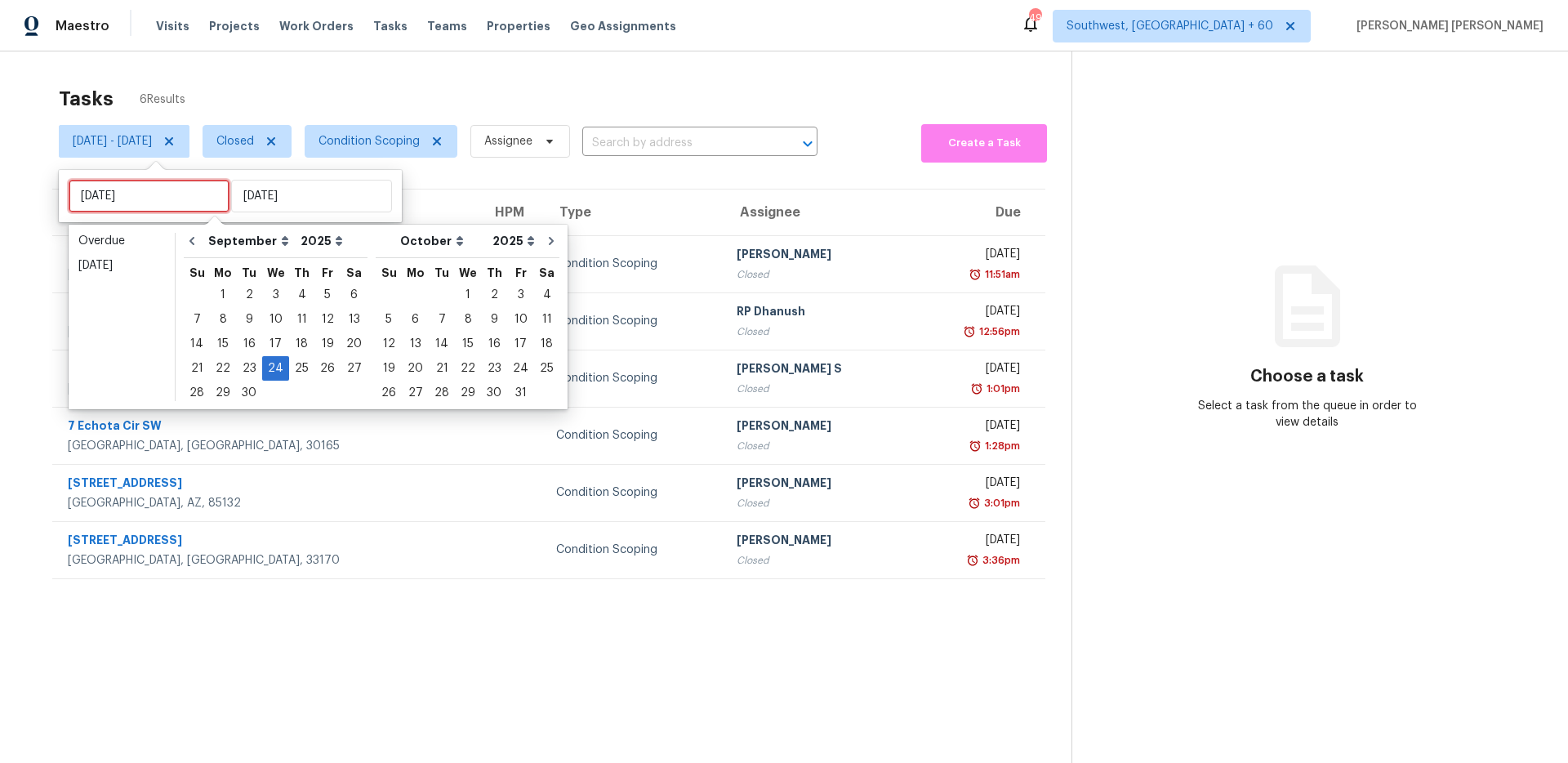
click at [175, 200] on input "Wed, Sep 24" at bounding box center [149, 196] width 161 height 33
type input "[DATE]"
click at [295, 369] on div "25" at bounding box center [302, 369] width 26 height 23
type input "[DATE]"
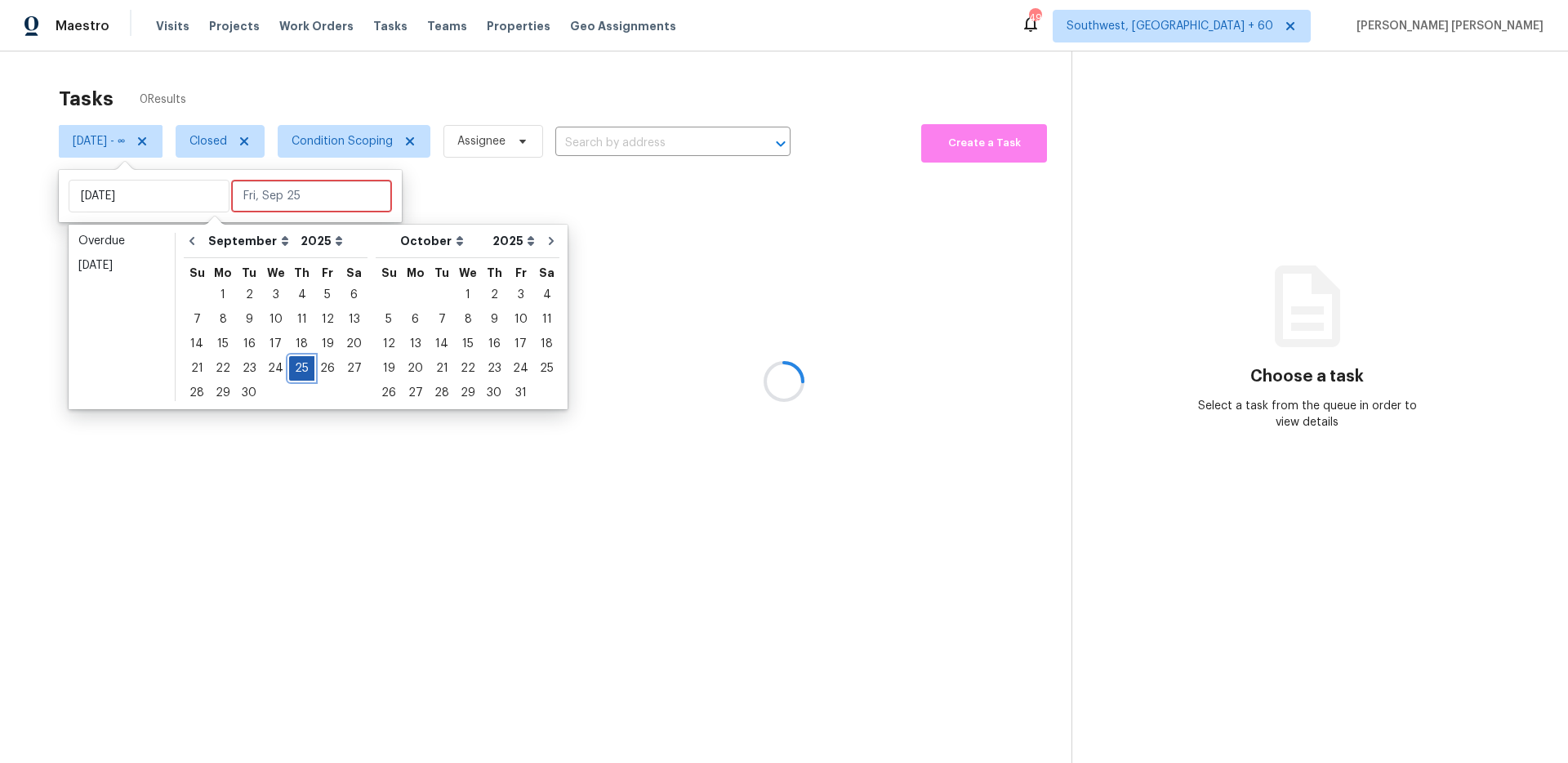
click at [295, 369] on div "25" at bounding box center [302, 369] width 26 height 23
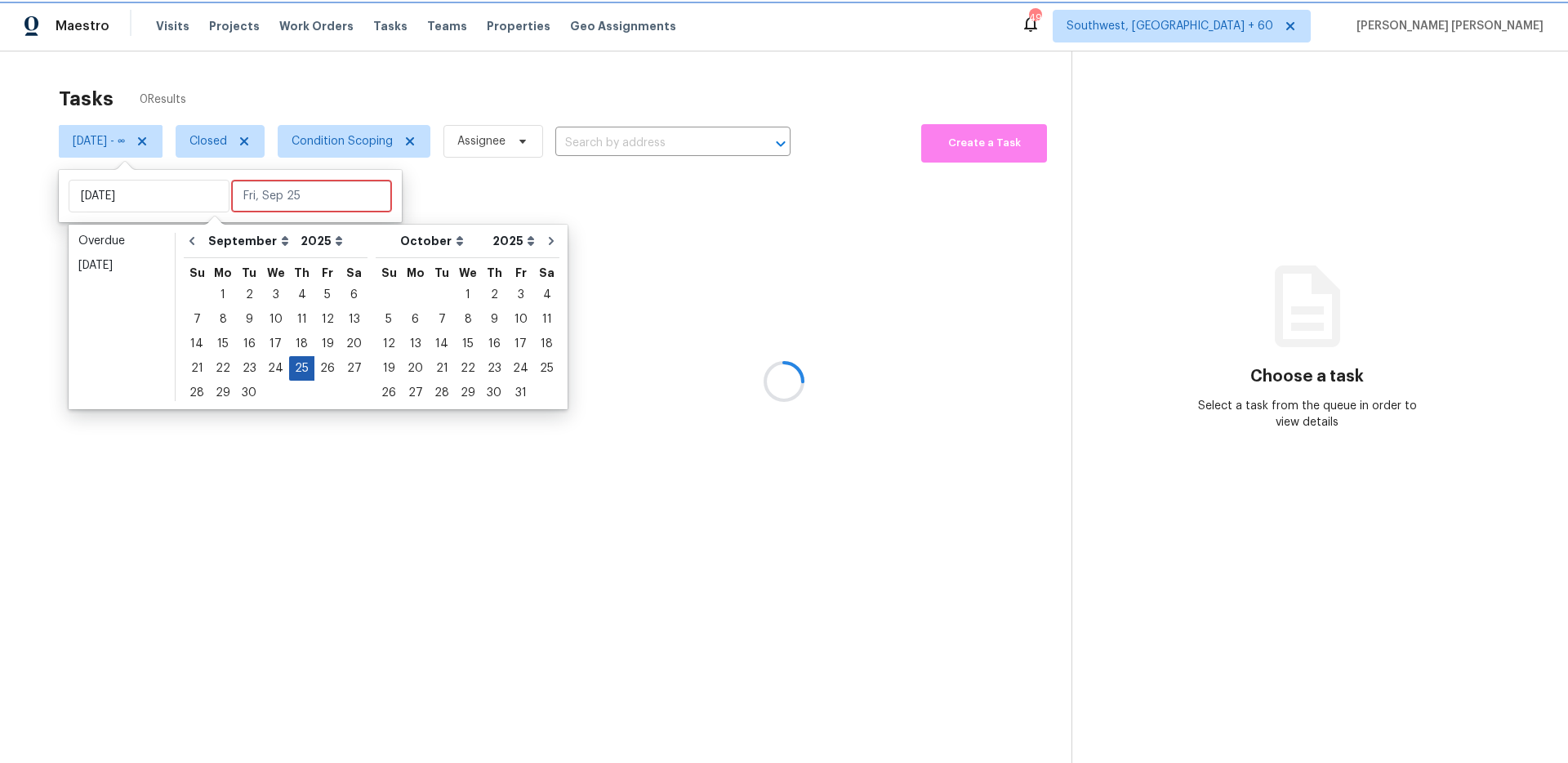
type input "[DATE]"
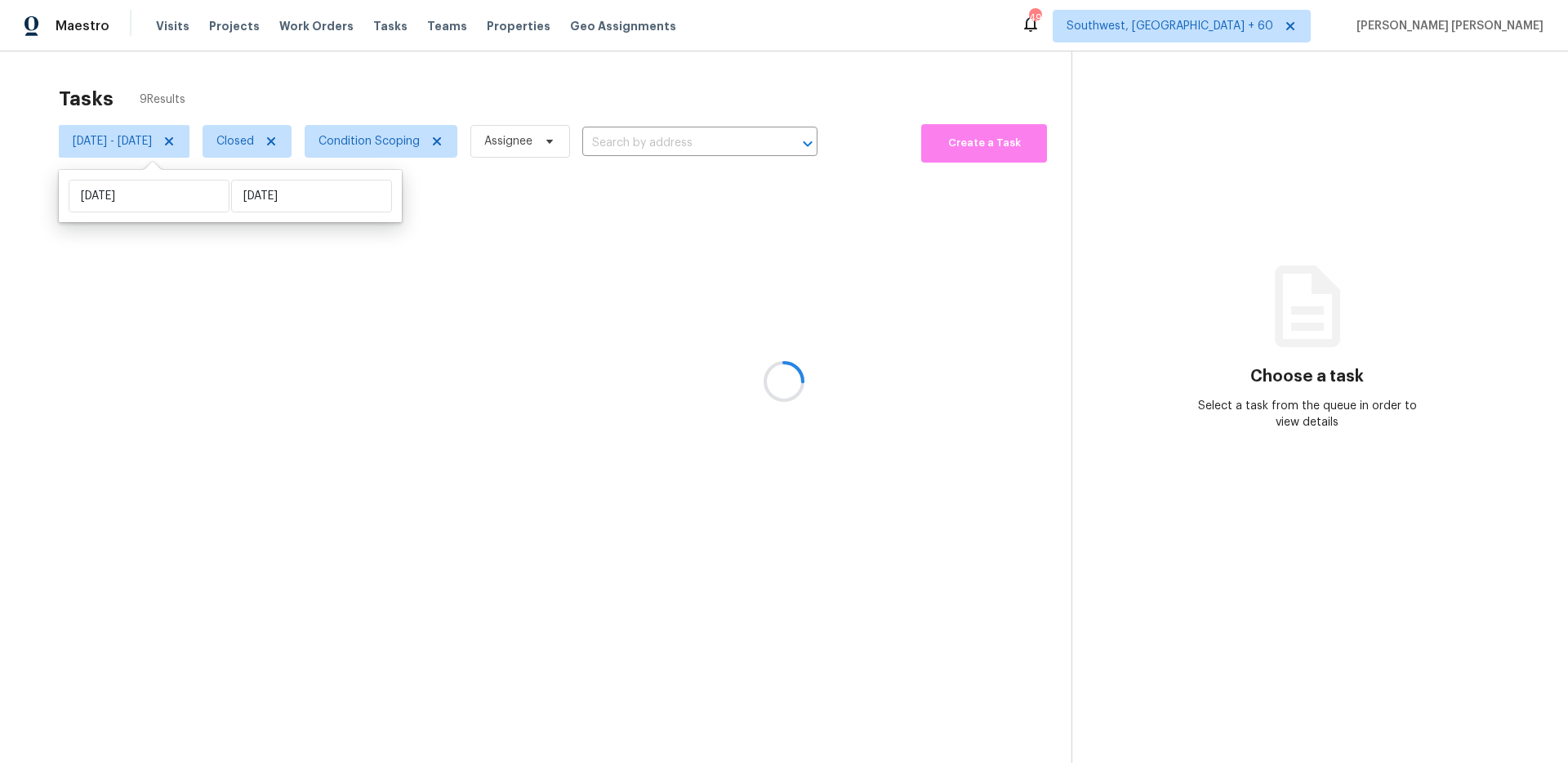
click at [390, 60] on div at bounding box center [784, 381] width 1568 height 763
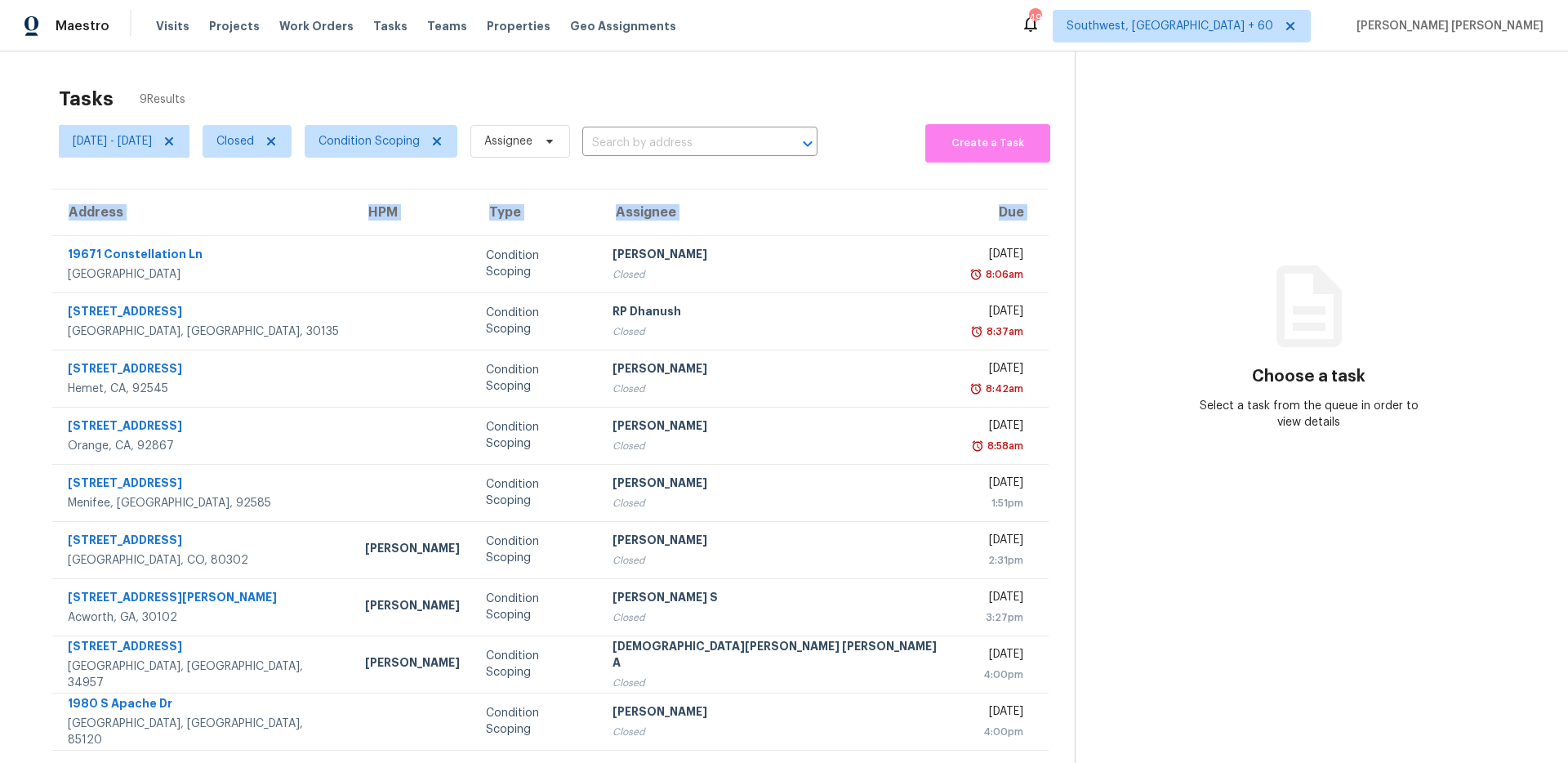
scroll to position [51, 0]
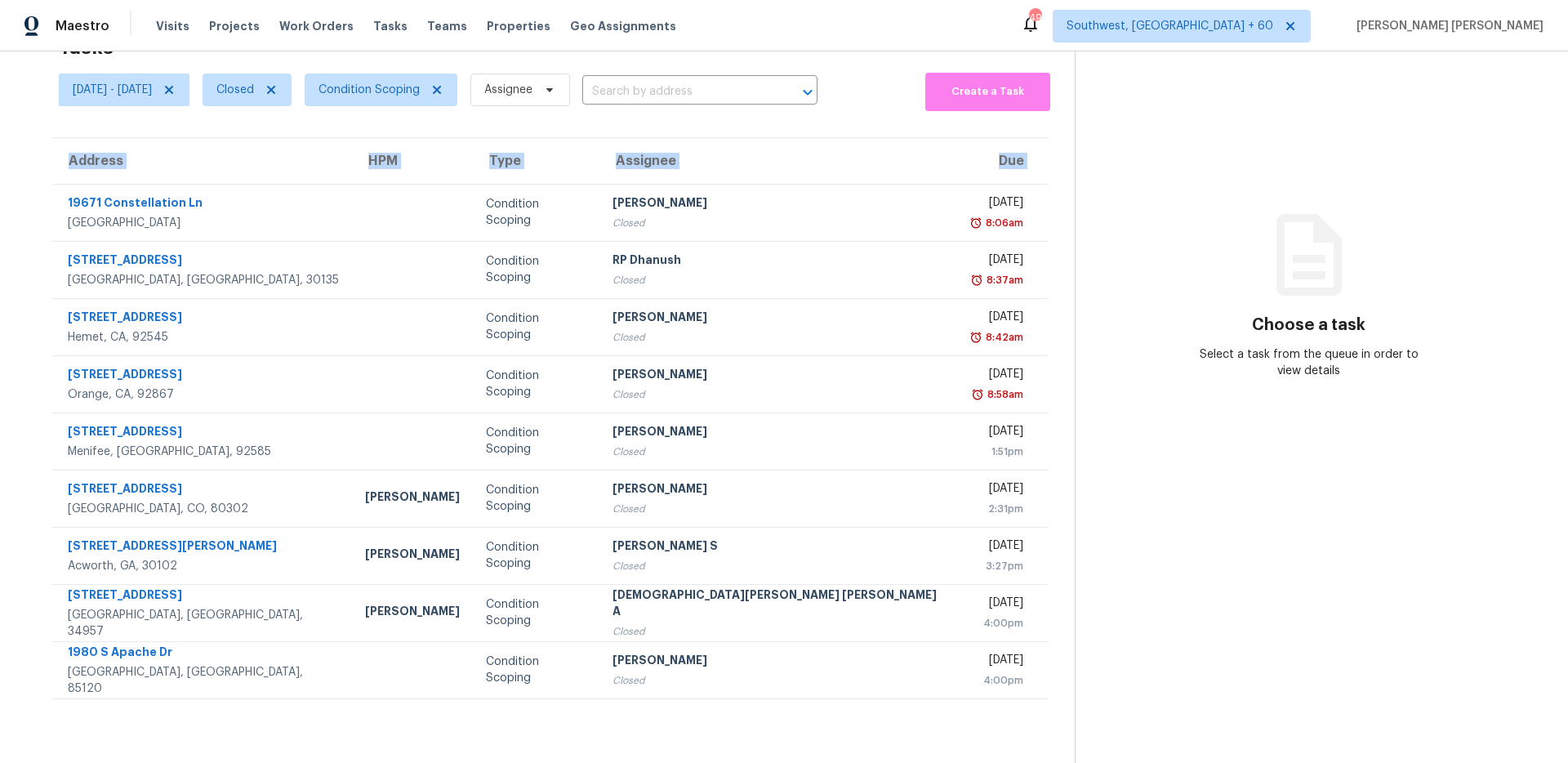
drag, startPoint x: 62, startPoint y: 239, endPoint x: 139, endPoint y: 762, distance: 528.6
click at [139, 762] on section "Tasks 9 Results Thu, Sep 25 - Thu, Sep 25 Closed Condition Scoping Assignee ​ C…" at bounding box center [551, 394] width 1049 height 737
click at [254, 96] on span "Closed" at bounding box center [235, 90] width 38 height 17
click at [276, 159] on span at bounding box center [275, 158] width 13 height 13
click at [276, 159] on input "Open" at bounding box center [274, 156] width 11 height 11
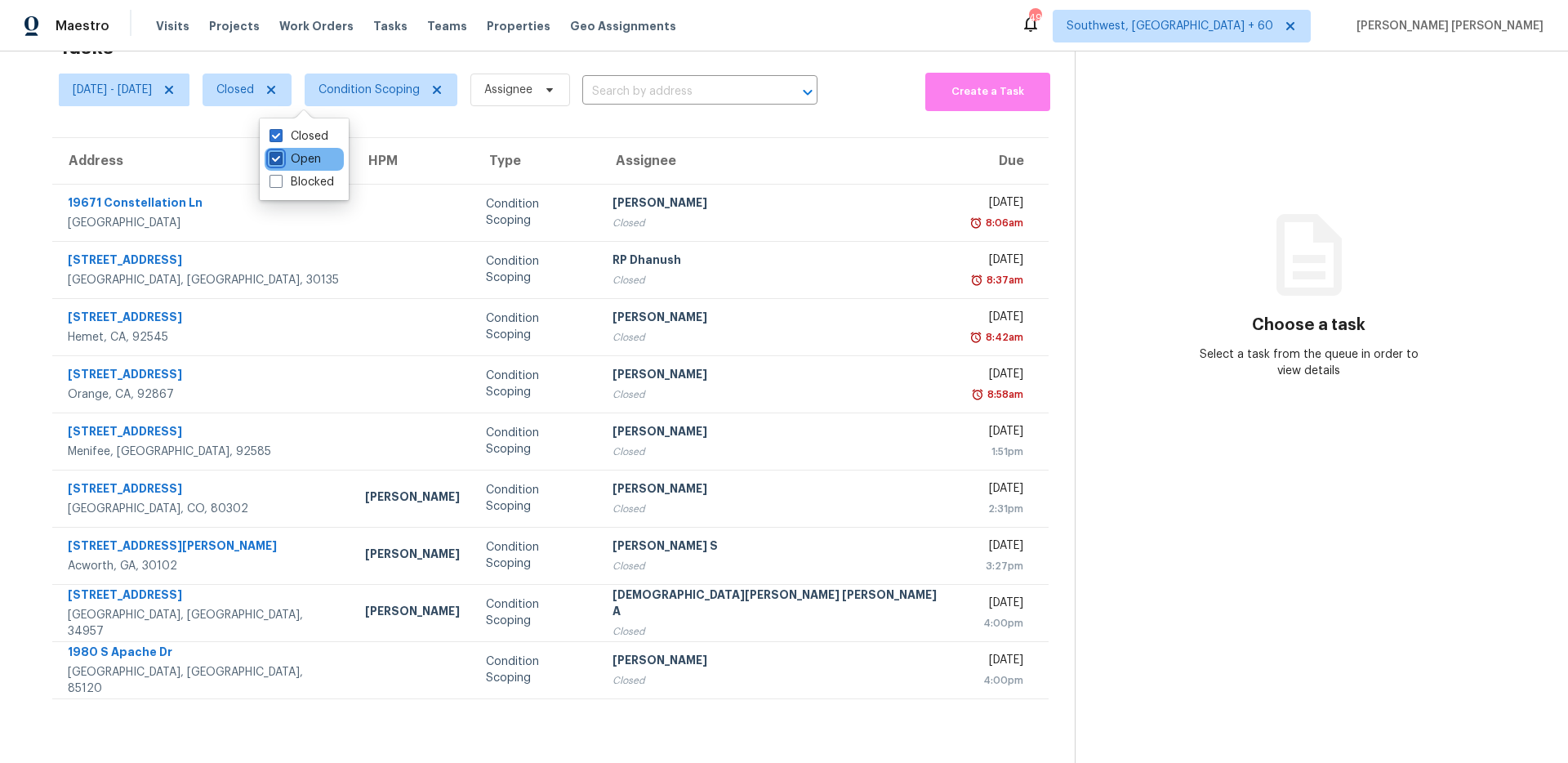
checkbox input "true"
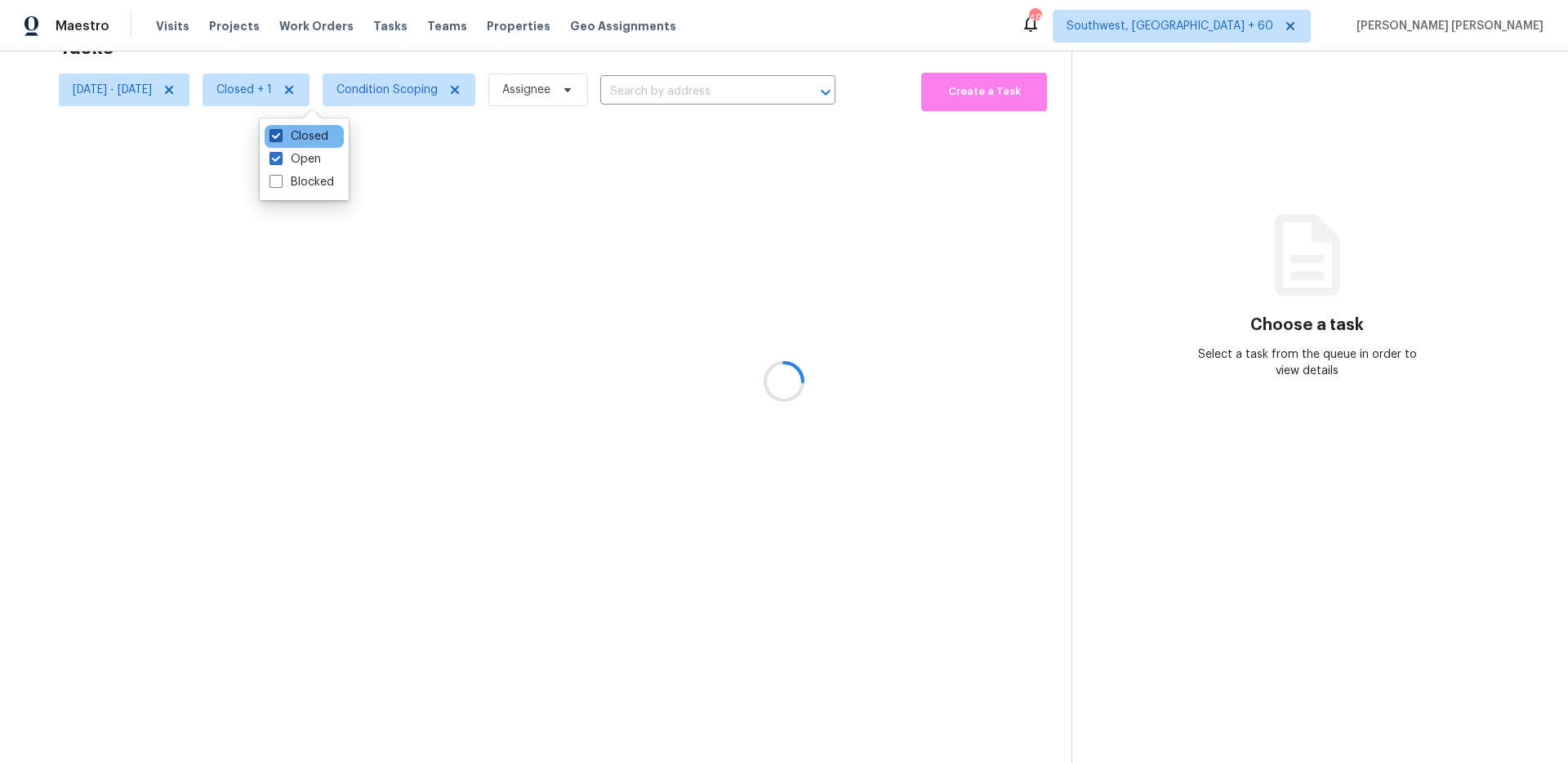
click at [296, 128] on label "Closed" at bounding box center [298, 136] width 59 height 17
click at [280, 128] on input "Closed" at bounding box center [274, 133] width 11 height 11
checkbox input "false"
click at [619, 71] on div at bounding box center [784, 381] width 1568 height 763
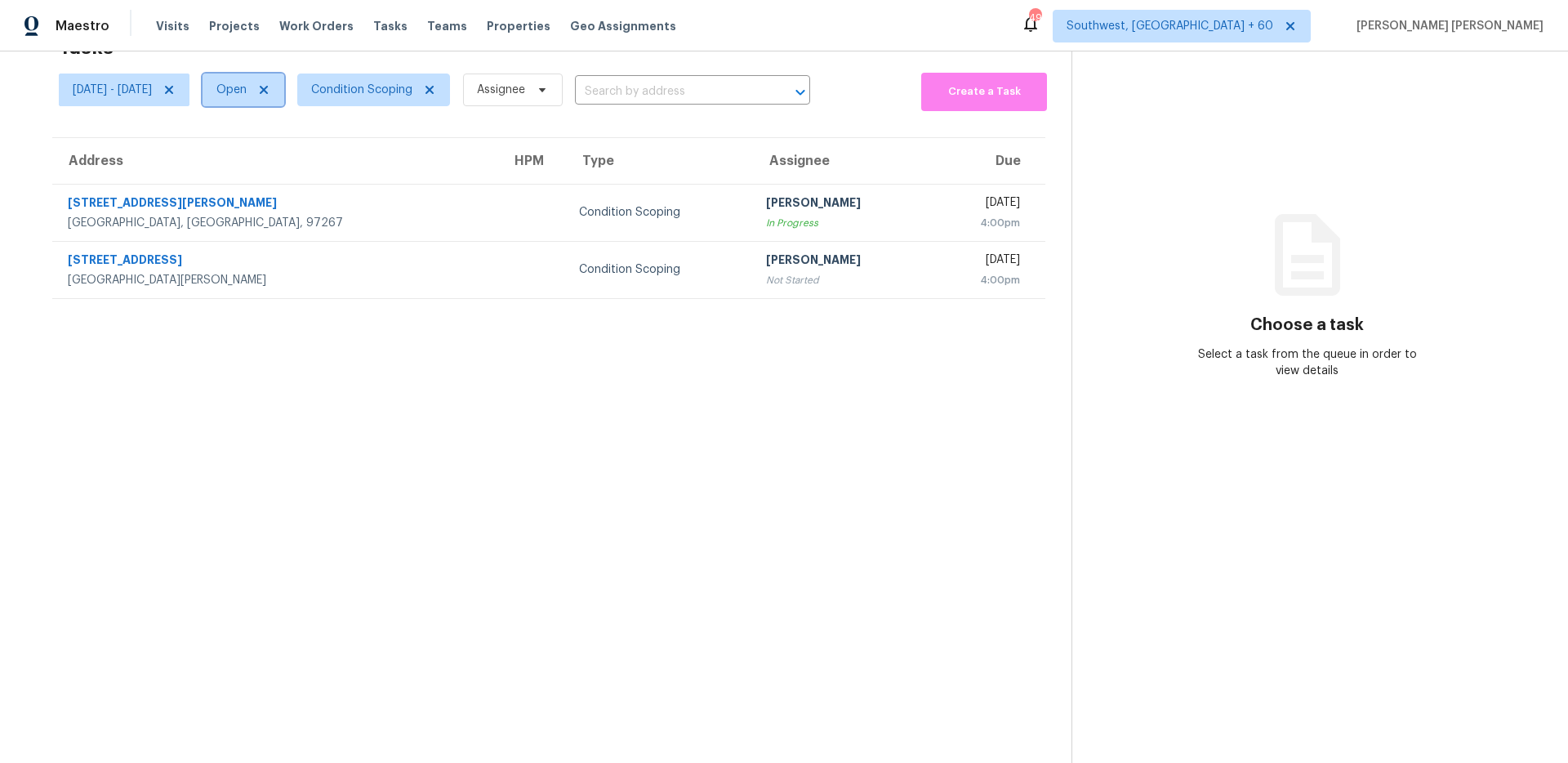
click at [270, 82] on span "Open" at bounding box center [244, 89] width 82 height 33
click at [290, 159] on label "Closed" at bounding box center [298, 159] width 59 height 17
click at [280, 159] on input "Closed" at bounding box center [274, 156] width 11 height 11
checkbox input "true"
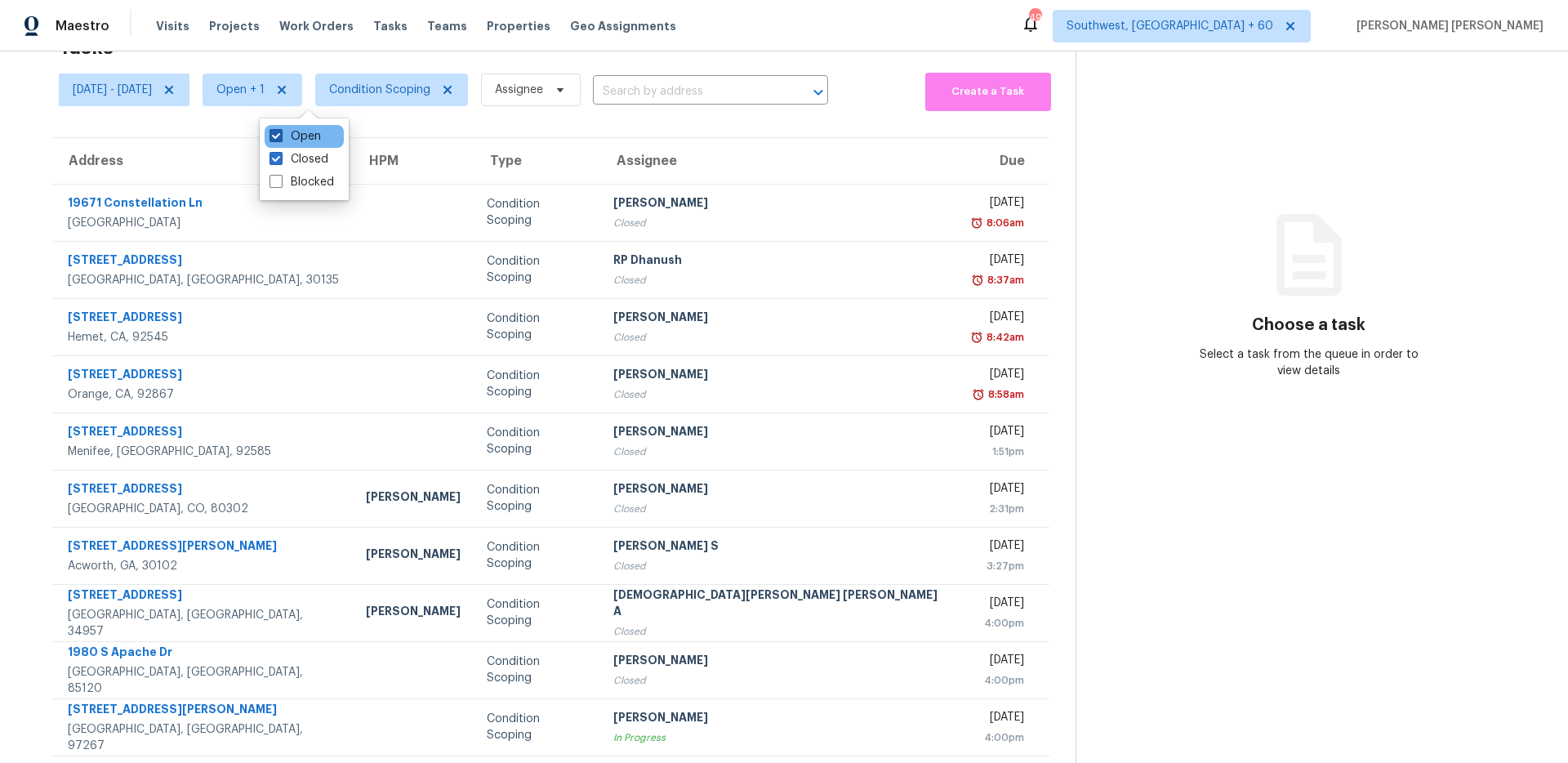
click at [293, 138] on label "Open" at bounding box center [295, 136] width 51 height 17
click at [280, 138] on input "Open" at bounding box center [274, 133] width 11 height 11
checkbox input "false"
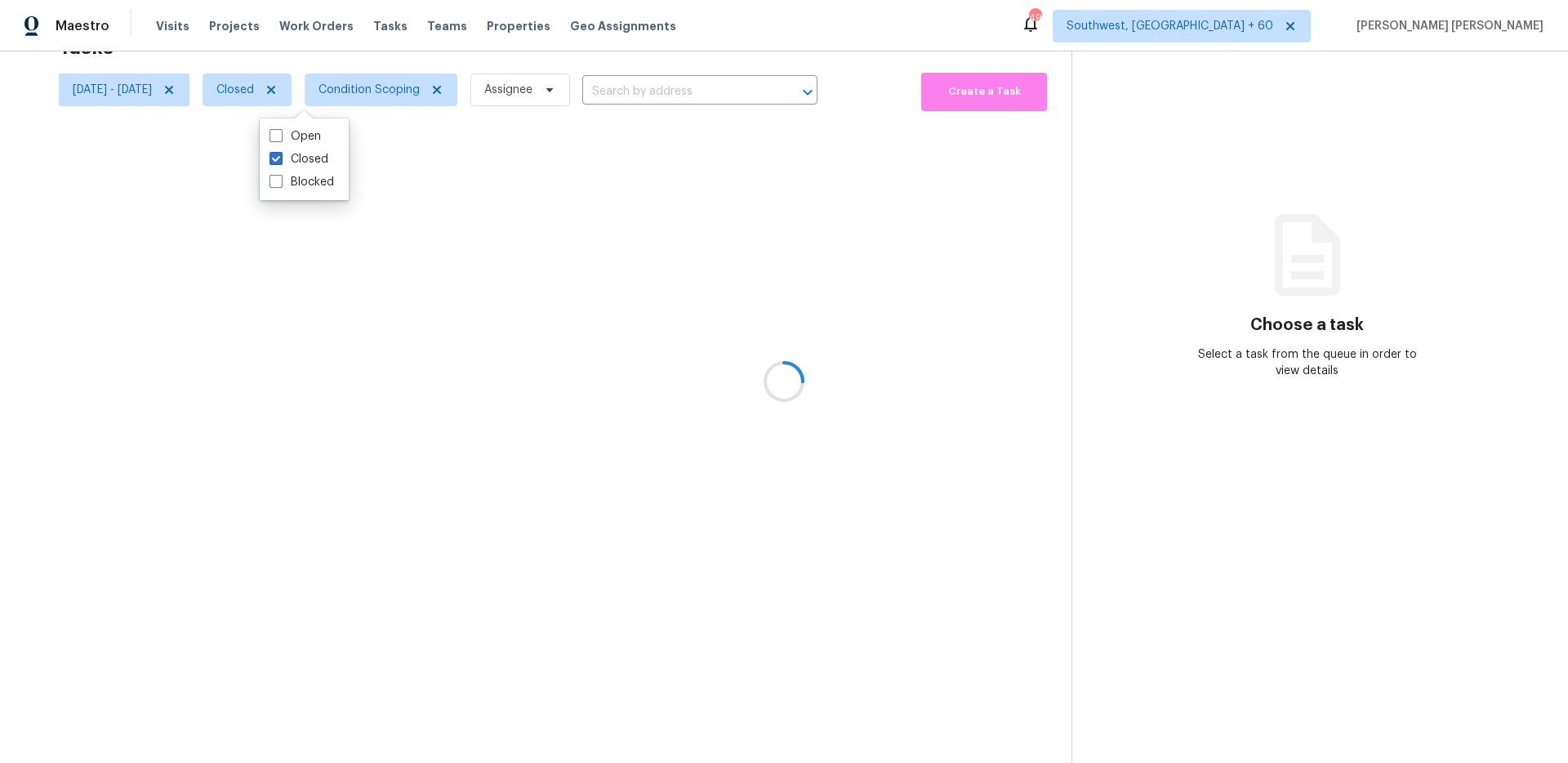
click at [79, 178] on div at bounding box center [784, 381] width 1568 height 763
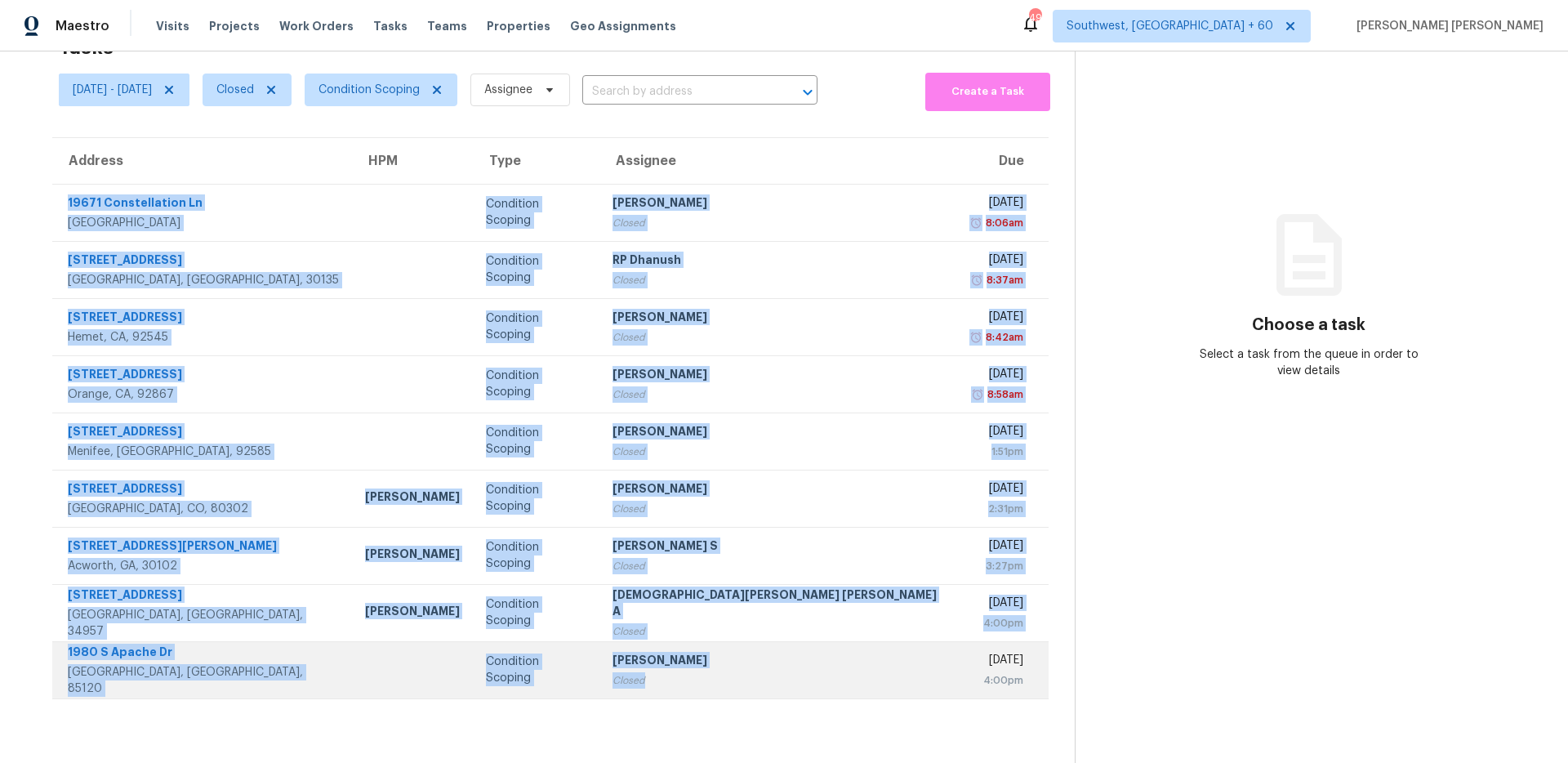
drag, startPoint x: 62, startPoint y: 194, endPoint x: 731, endPoint y: 689, distance: 832.2
click at [731, 689] on tbody "19671 Constellation Ln Huntington Beach, CA, 92646 Condition Scoping Pavithran …" at bounding box center [550, 440] width 996 height 514
copy tbody "19671 Constellation Ln Huntington Beach, CA, 92646 Condition Scoping Pavithran …"
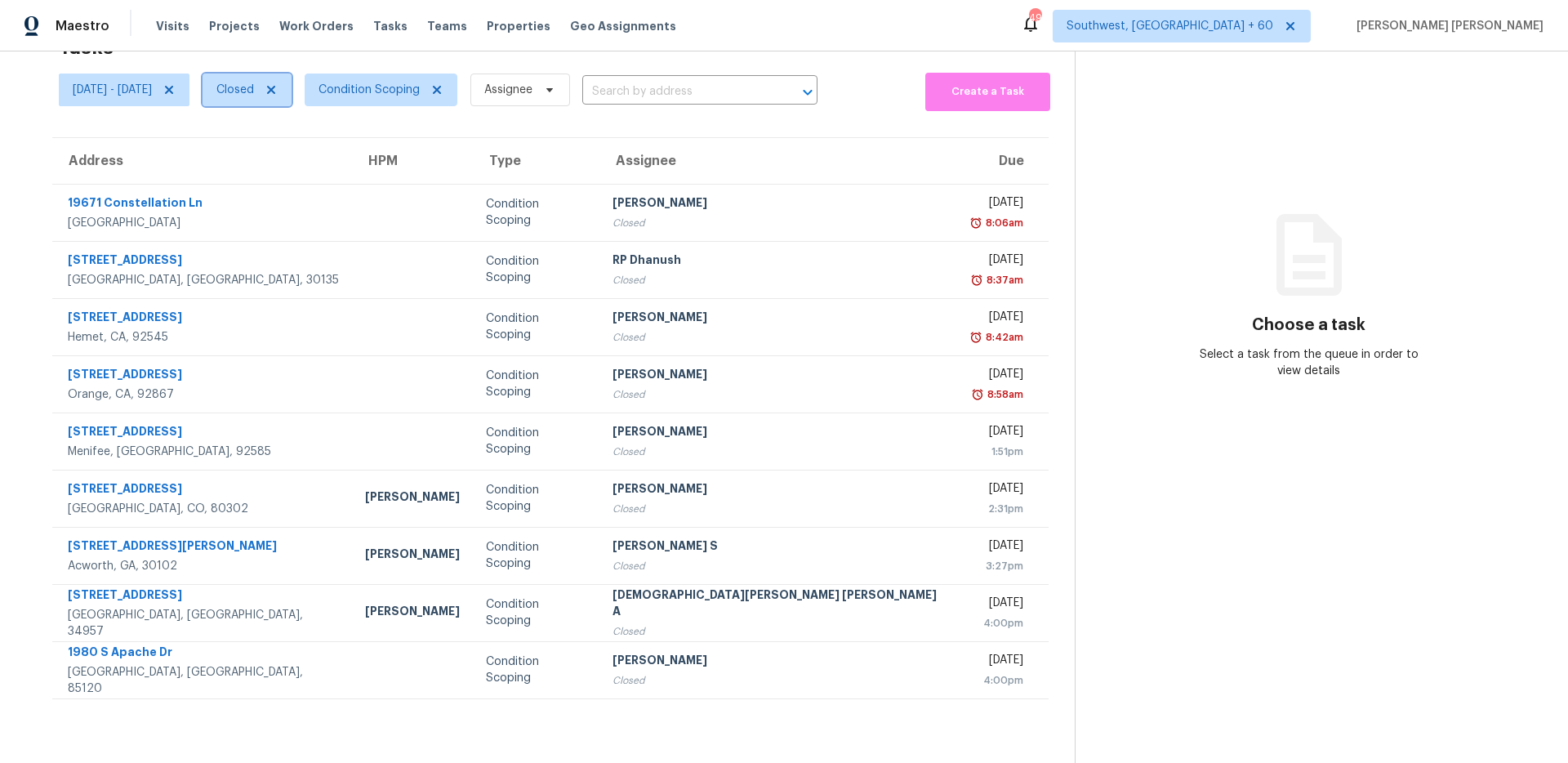
click at [254, 97] on span "Closed" at bounding box center [235, 90] width 38 height 17
click at [289, 165] on label "Open" at bounding box center [295, 159] width 51 height 17
click at [280, 161] on input "Open" at bounding box center [274, 156] width 11 height 11
checkbox input "true"
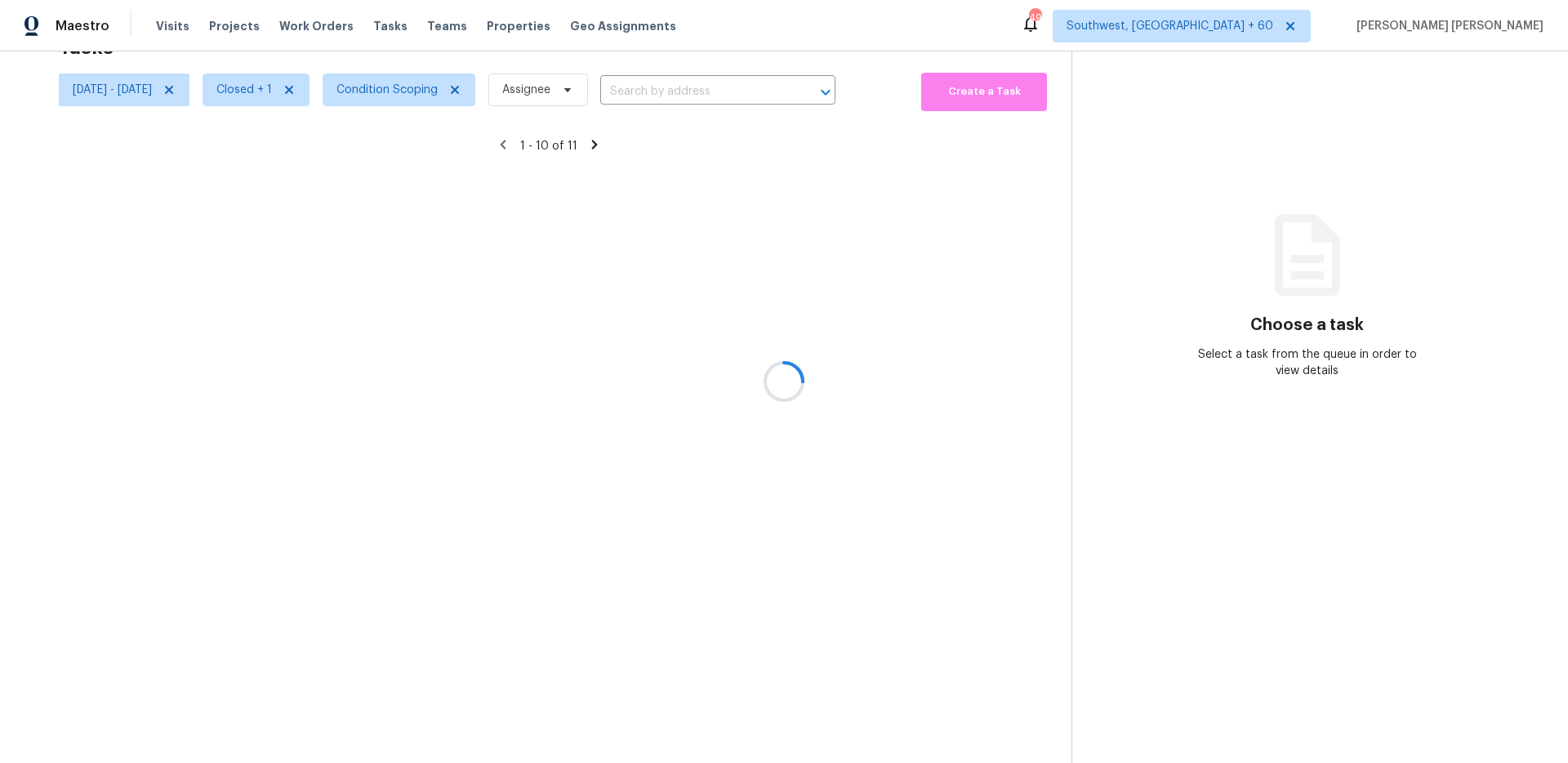
click at [296, 112] on div at bounding box center [784, 381] width 1568 height 763
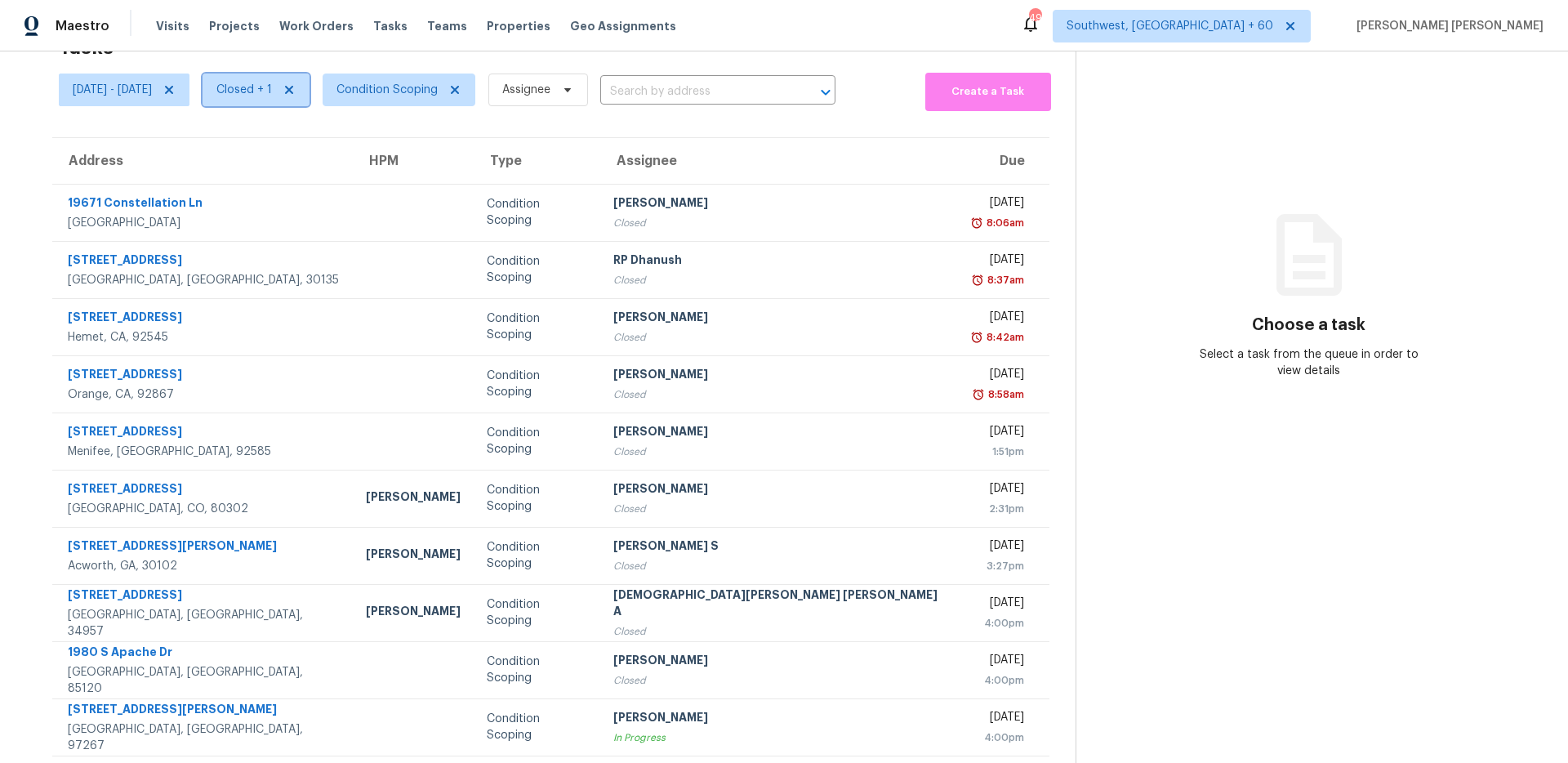
click at [272, 89] on span "Closed + 1" at bounding box center [244, 90] width 56 height 17
click at [288, 131] on label "Open" at bounding box center [295, 136] width 51 height 17
click at [280, 131] on input "Open" at bounding box center [274, 133] width 11 height 11
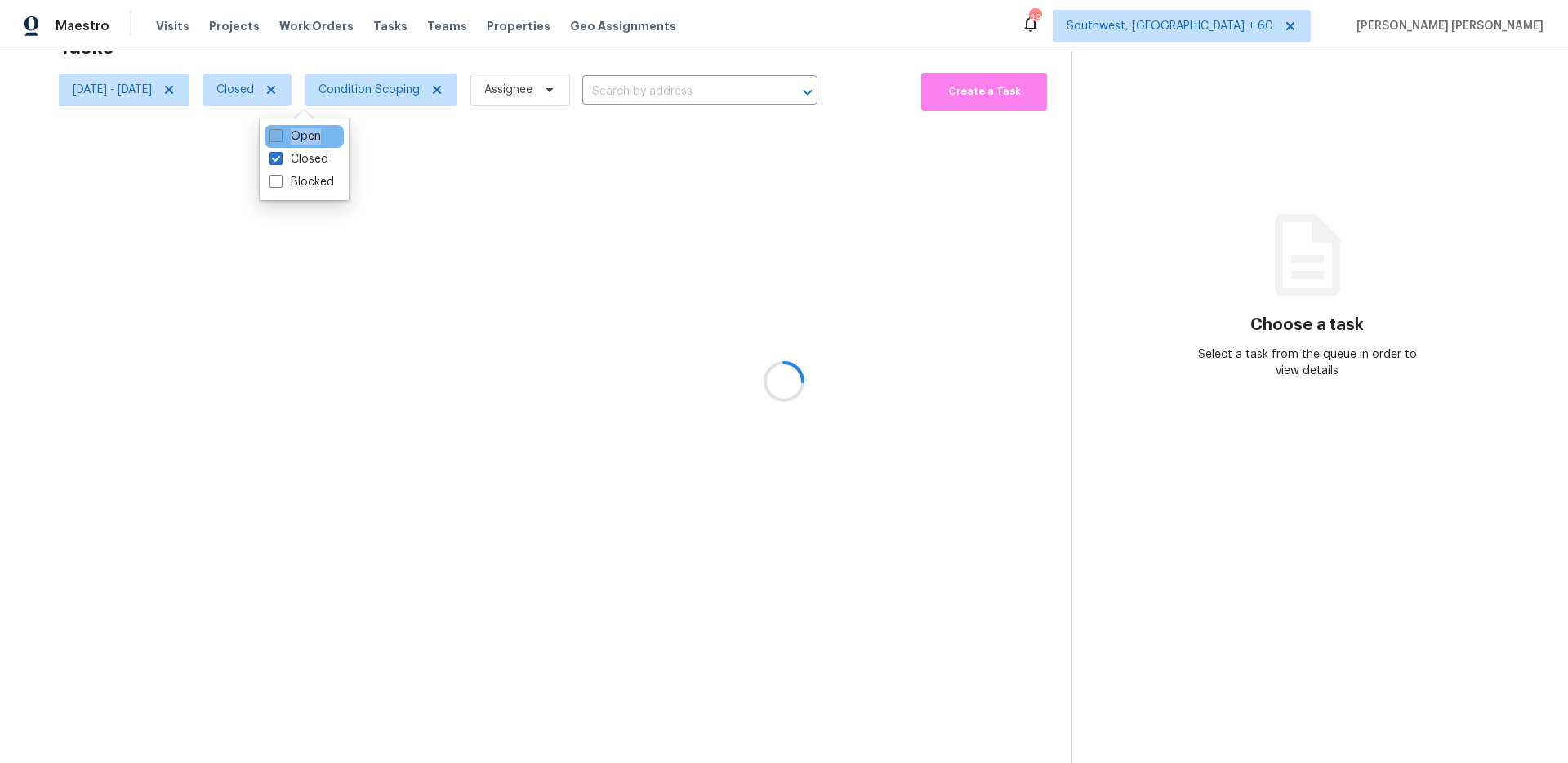
click at [288, 131] on label "Open" at bounding box center [295, 136] width 51 height 17
click at [280, 131] on input "Open" at bounding box center [274, 133] width 11 height 11
checkbox input "true"
click at [283, 168] on div "Closed" at bounding box center [304, 160] width 79 height 23
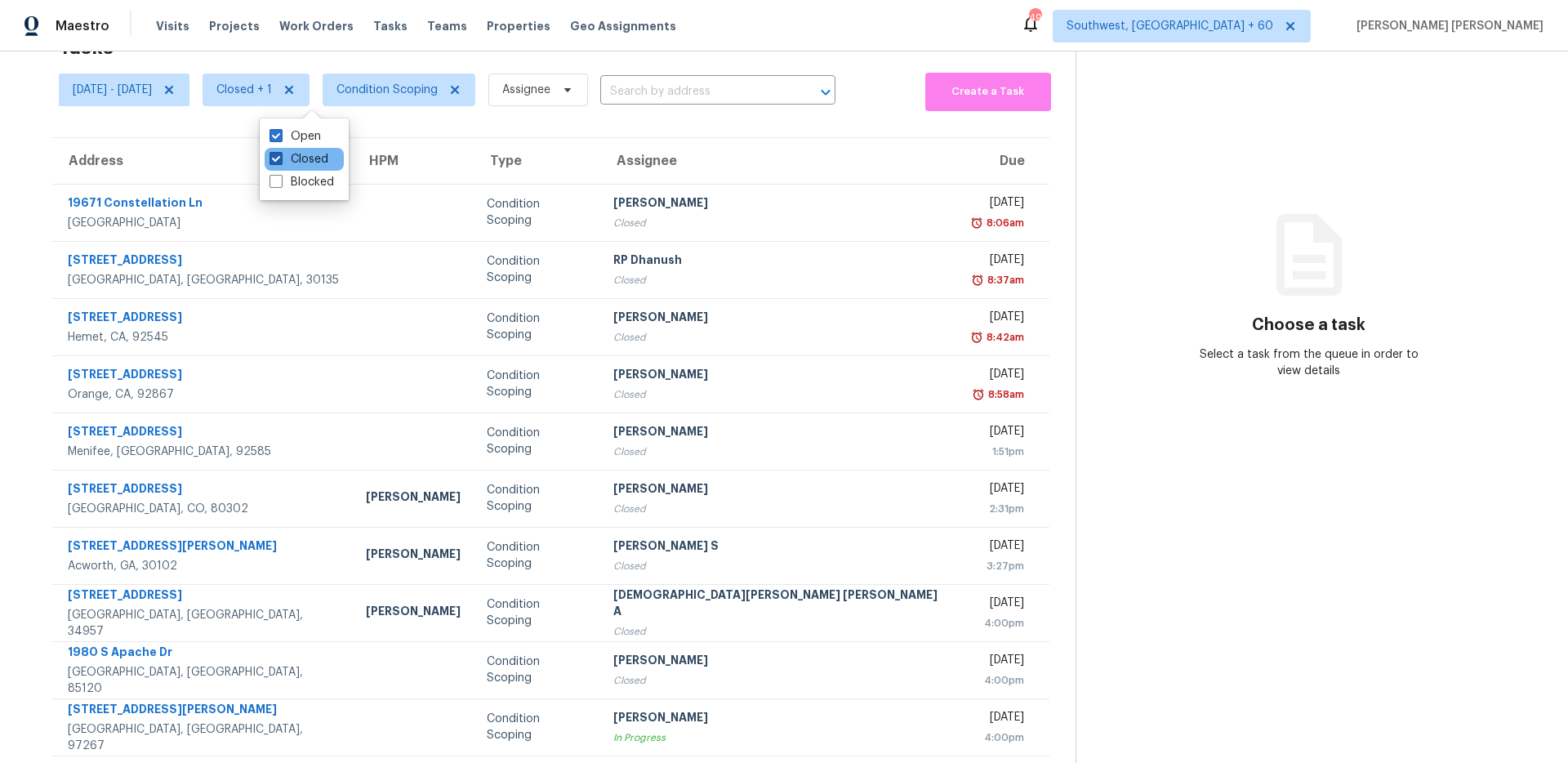
click at [287, 153] on label "Closed" at bounding box center [298, 159] width 59 height 17
click at [280, 153] on input "Closed" at bounding box center [274, 156] width 11 height 11
checkbox input "false"
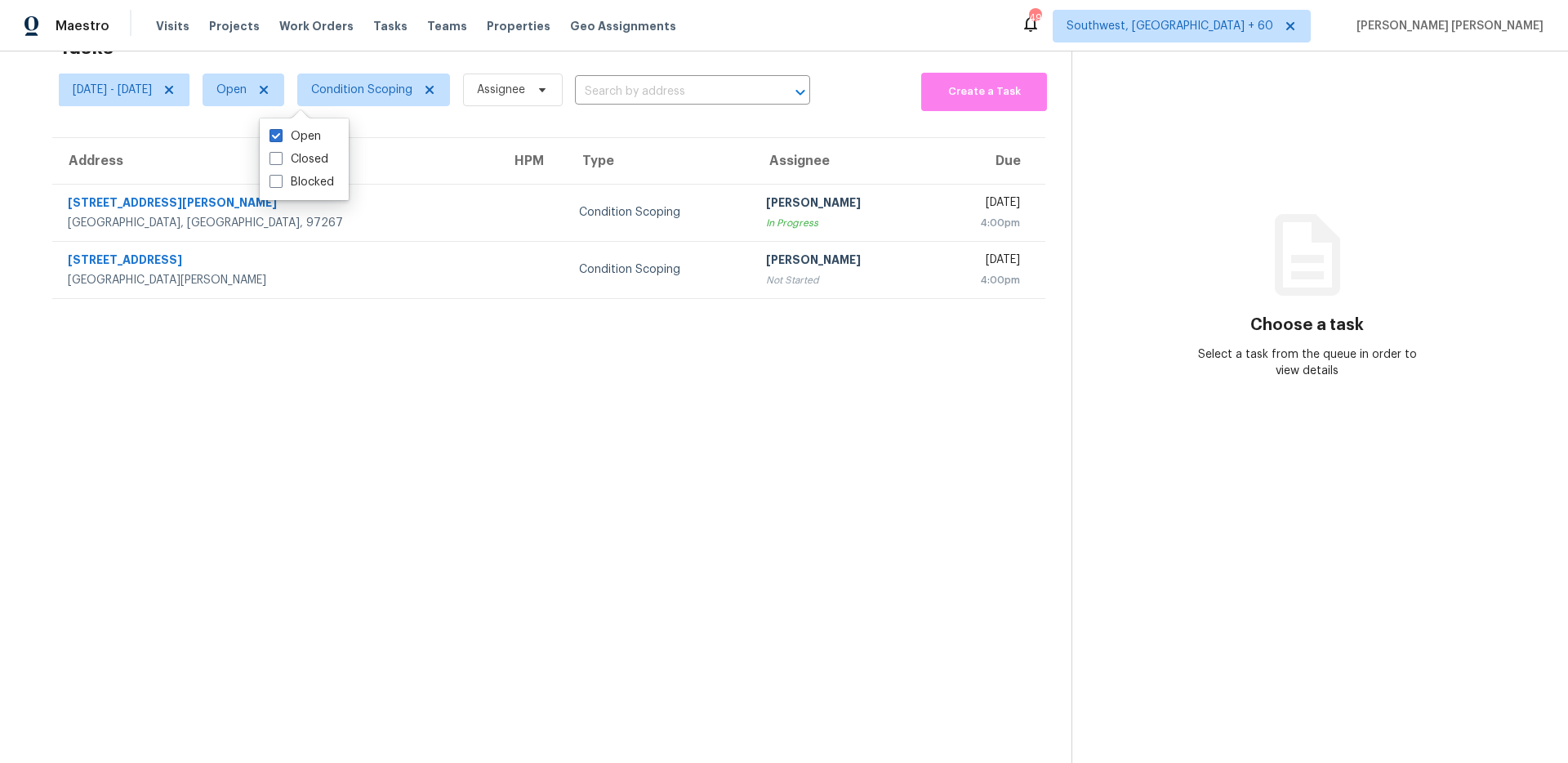
click at [379, 60] on div "Tasks 2 Results" at bounding box center [566, 48] width 1013 height 42
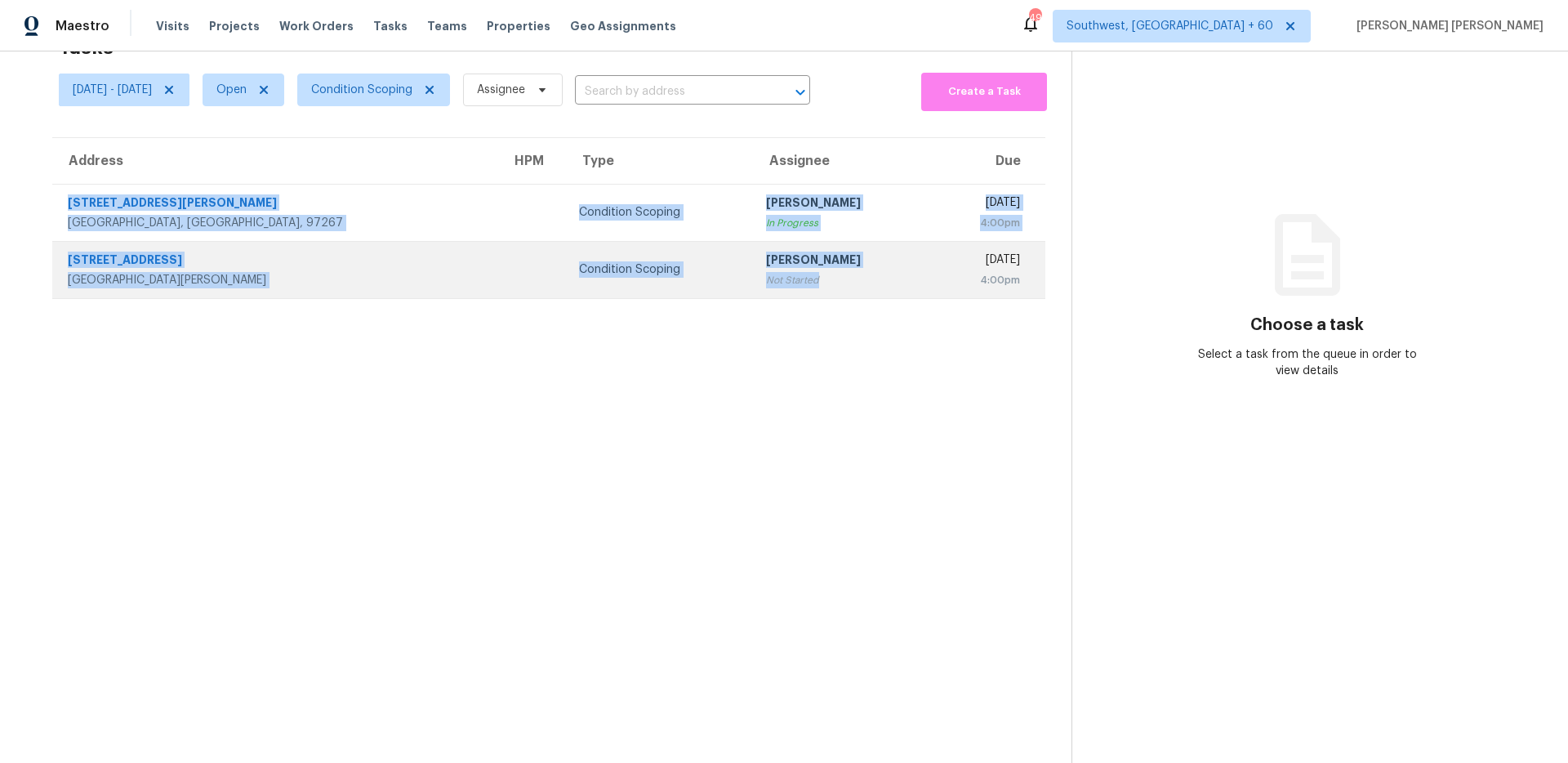
drag, startPoint x: 67, startPoint y: 192, endPoint x: 727, endPoint y: 282, distance: 666.1
click at [727, 282] on tbody "14724 SE Loren Ln Portland, OR, 97267 Condition Scoping Pavithran Omsekar In Pr…" at bounding box center [549, 241] width 994 height 115
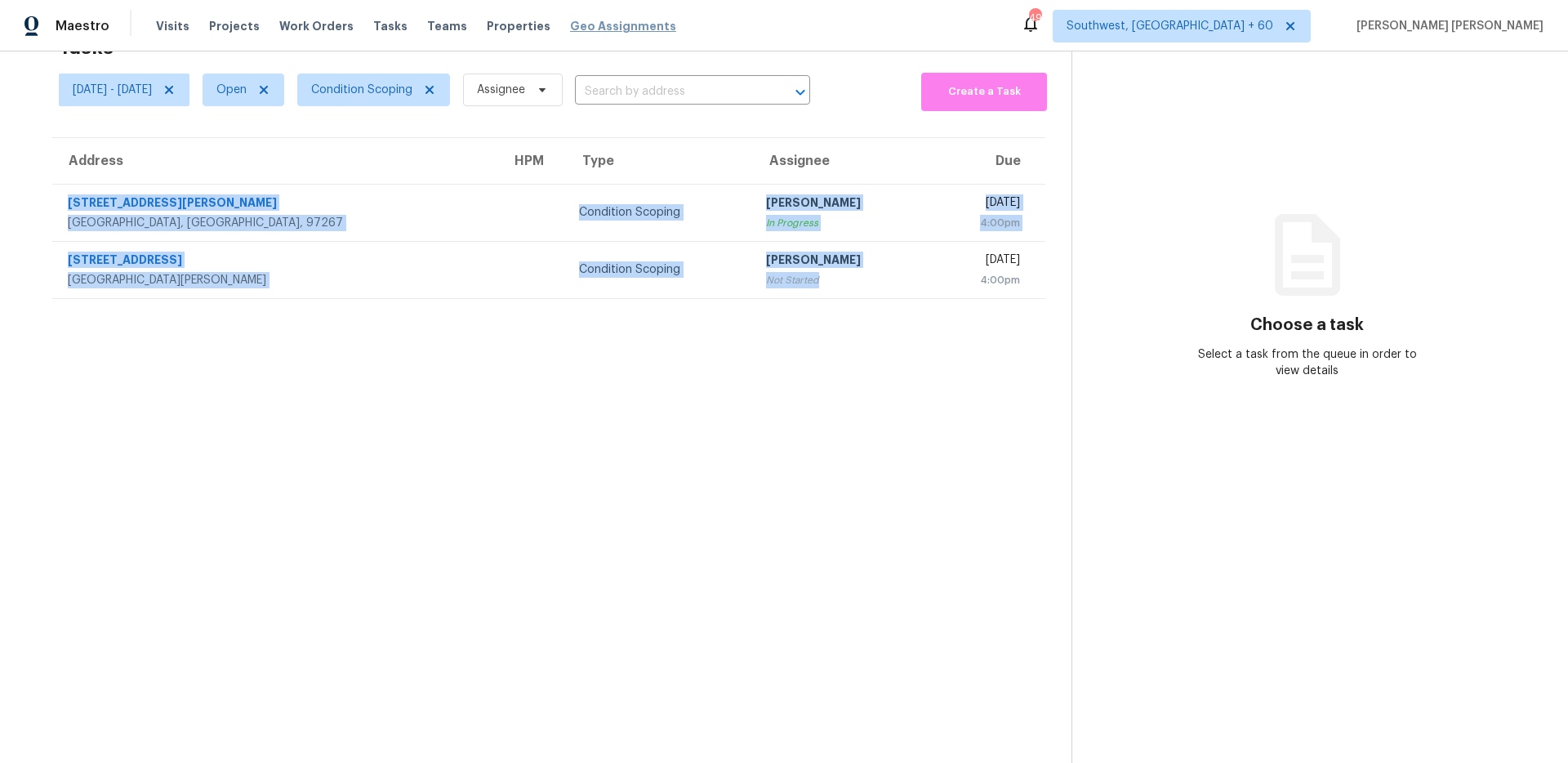
copy tbody "14724 SE Loren Ln Portland, OR, 97267 Condition Scoping Pavithran Omsekar In Pr…"
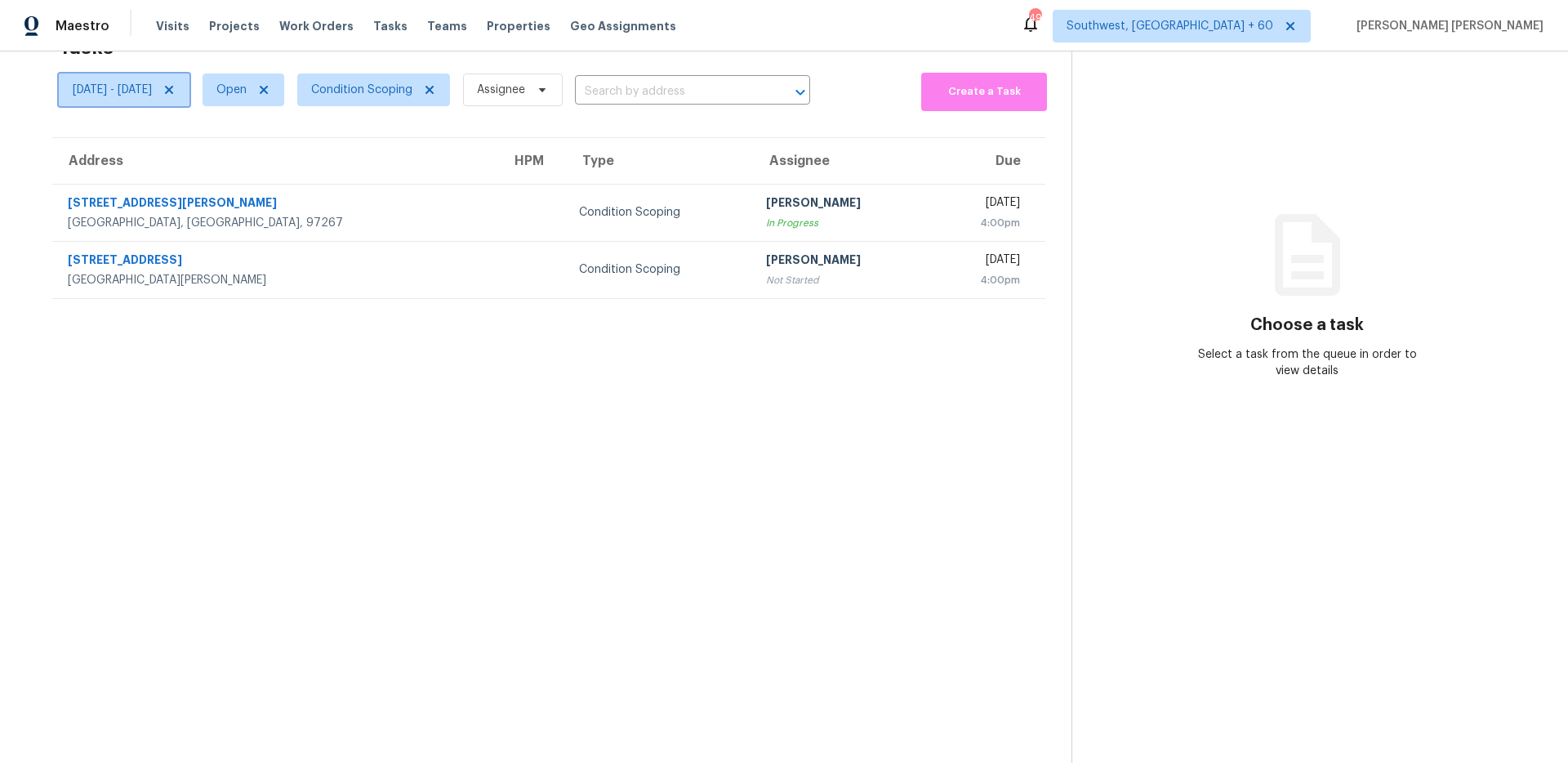
click at [101, 98] on span "[DATE] - [DATE]" at bounding box center [124, 89] width 131 height 33
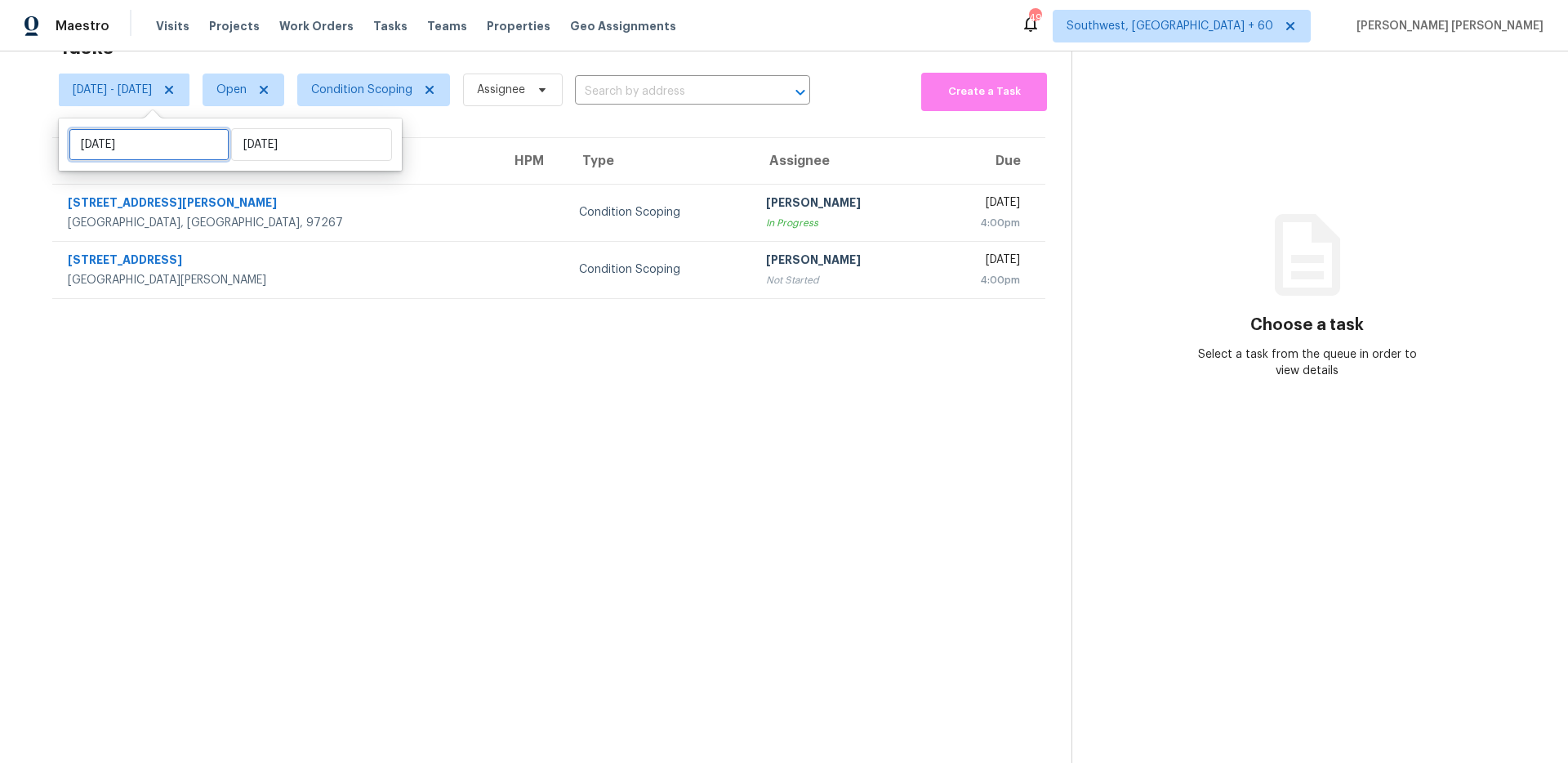
select select "8"
select select "2025"
select select "9"
select select "2025"
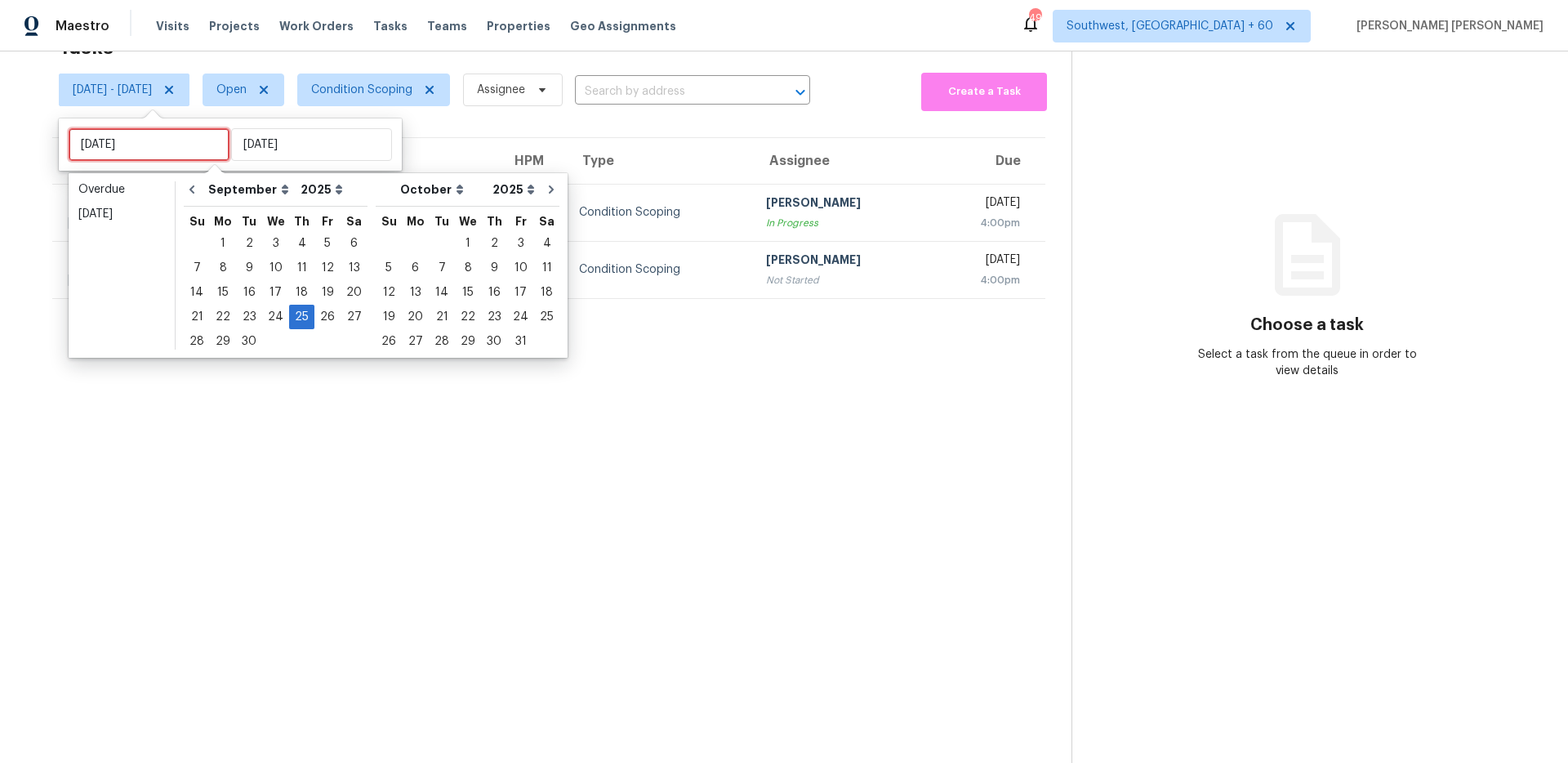
click at [132, 137] on input "[DATE]" at bounding box center [149, 144] width 161 height 33
type input "[DATE]"
click at [320, 318] on div "26" at bounding box center [327, 317] width 26 height 23
type input "[DATE]"
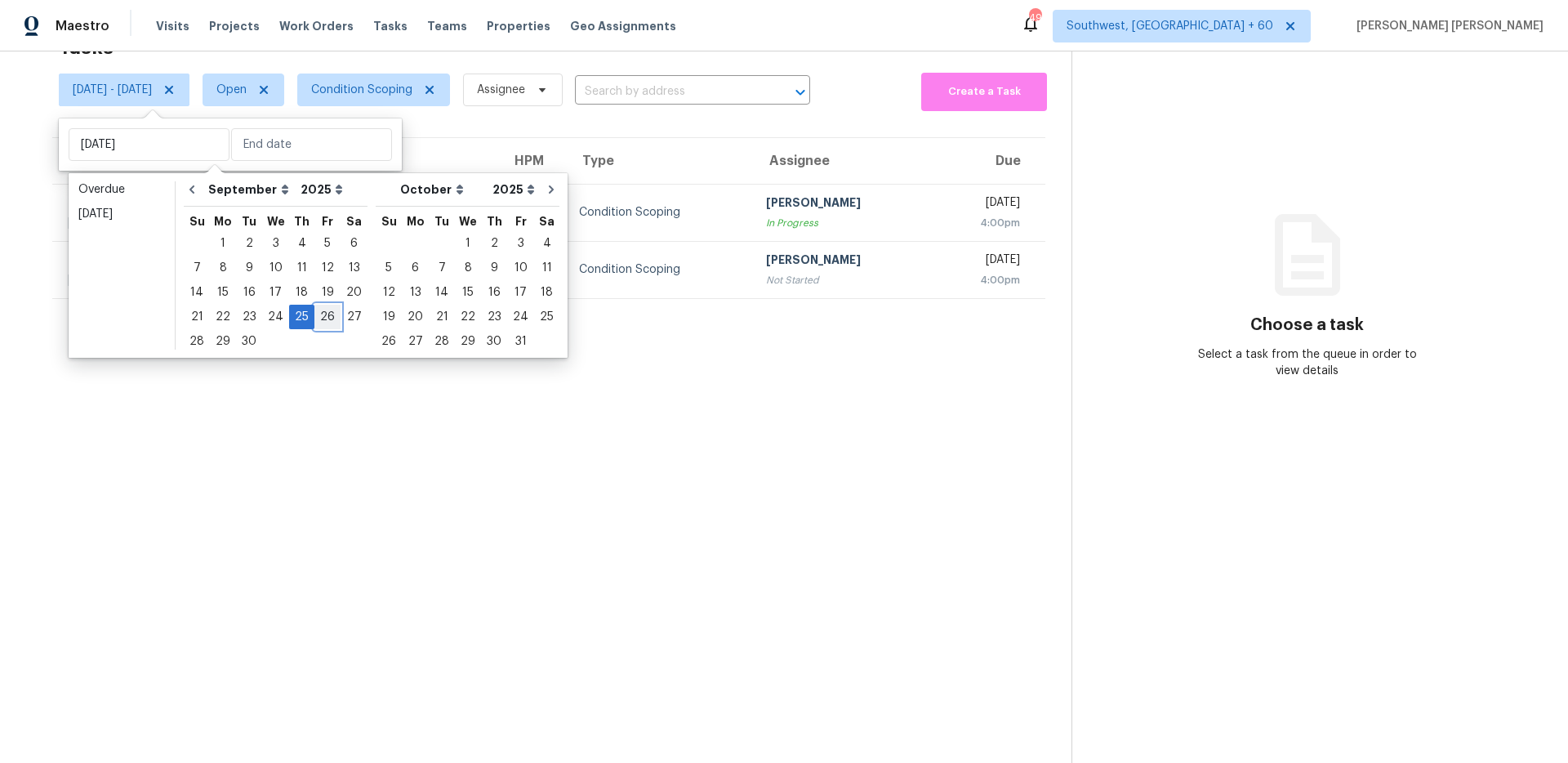
click at [320, 318] on div "26" at bounding box center [327, 317] width 26 height 23
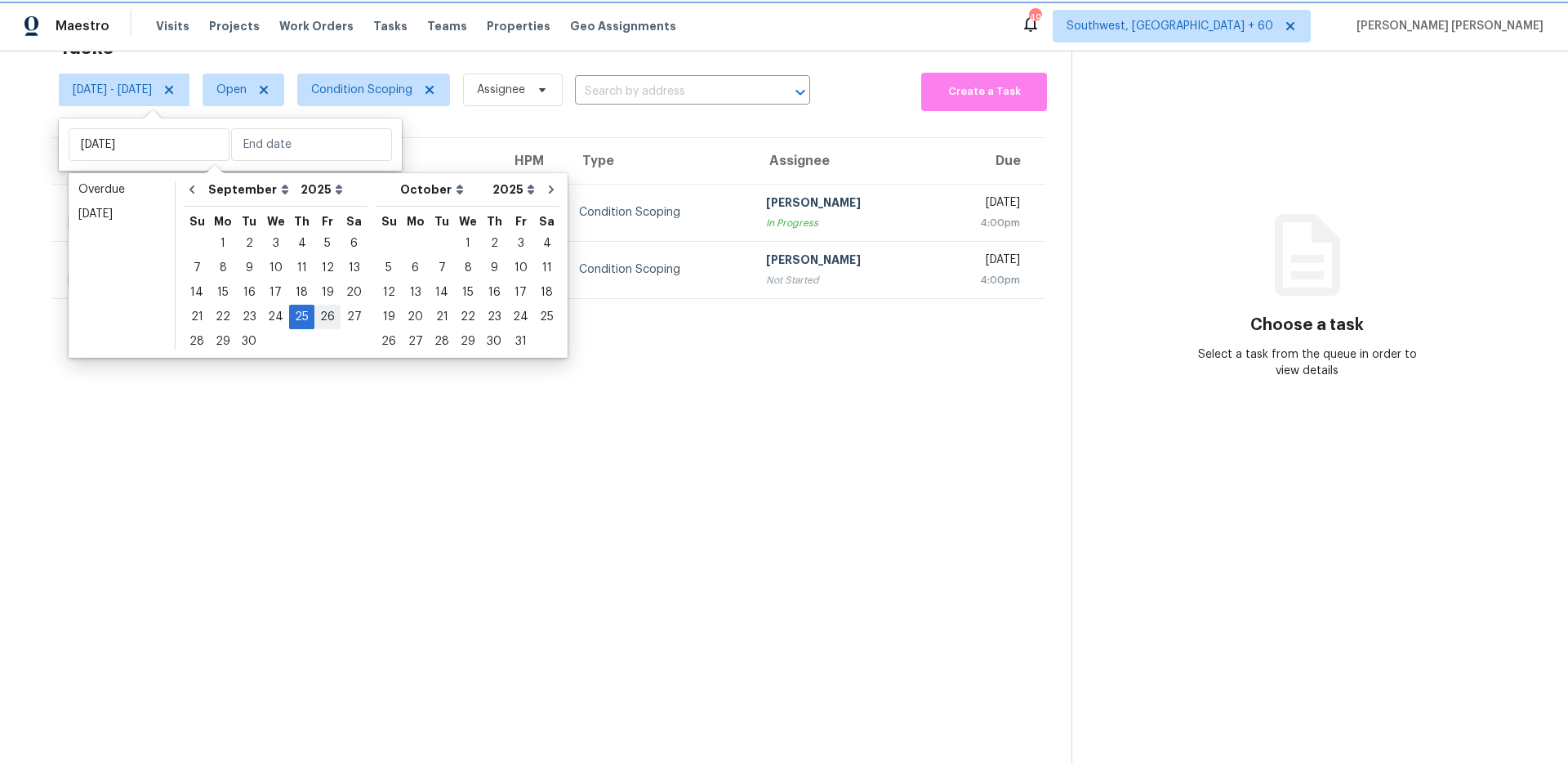
type input "[DATE]"
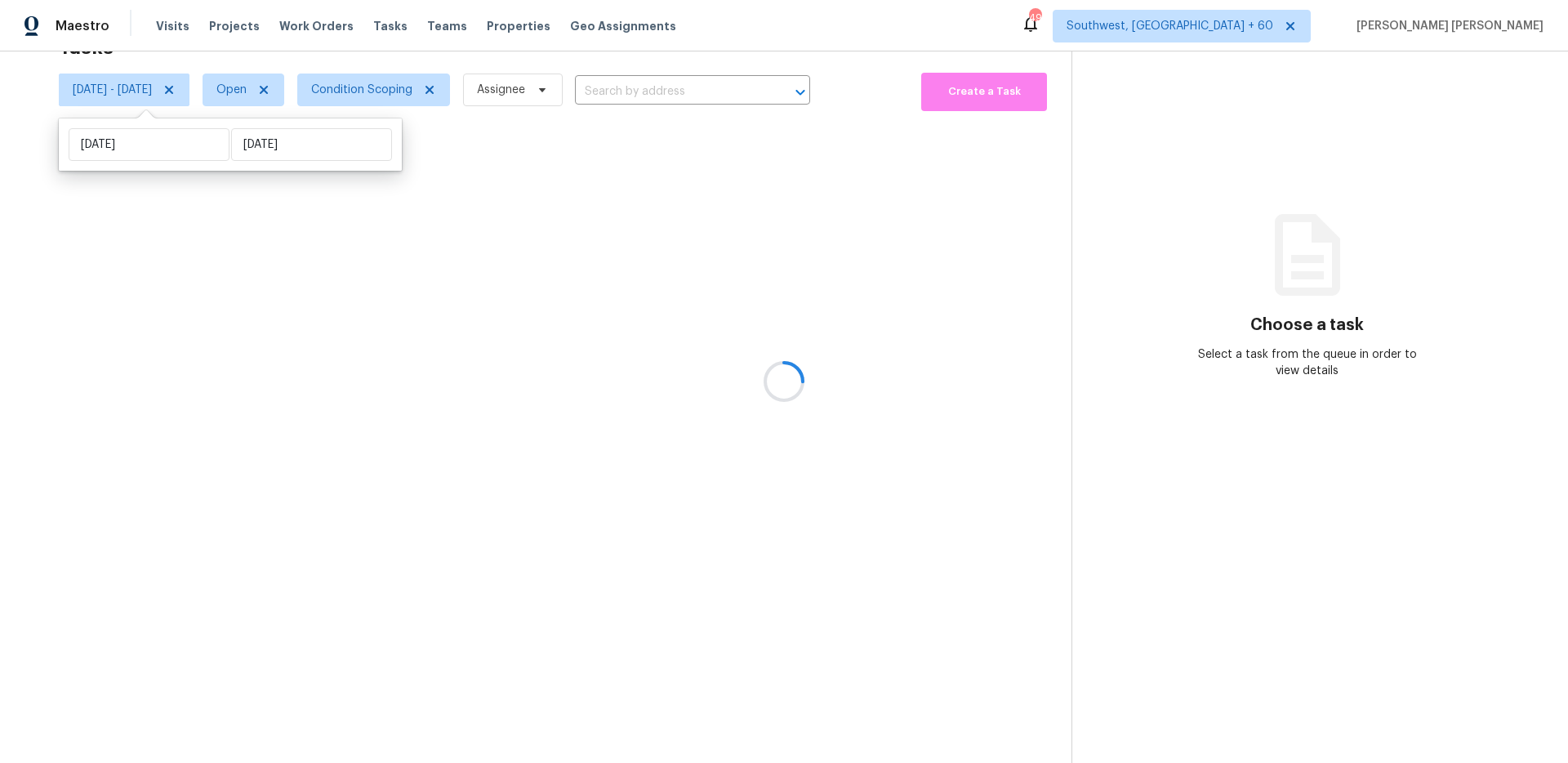
click at [437, 267] on div at bounding box center [784, 381] width 1568 height 763
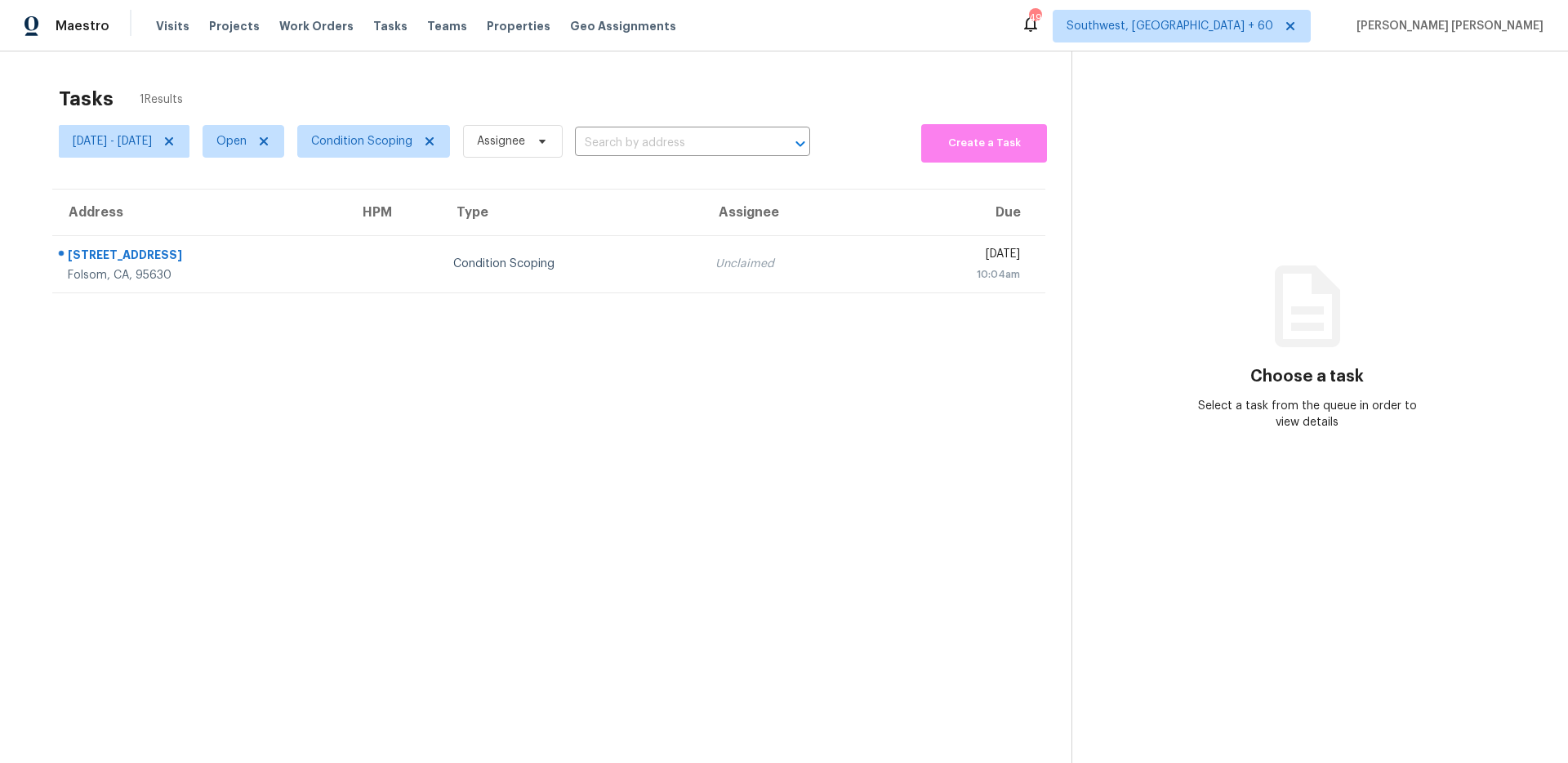
click at [412, 84] on div "Tasks 1 Results" at bounding box center [566, 99] width 1013 height 42
click at [143, 145] on span "[DATE] - [DATE]" at bounding box center [112, 141] width 79 height 17
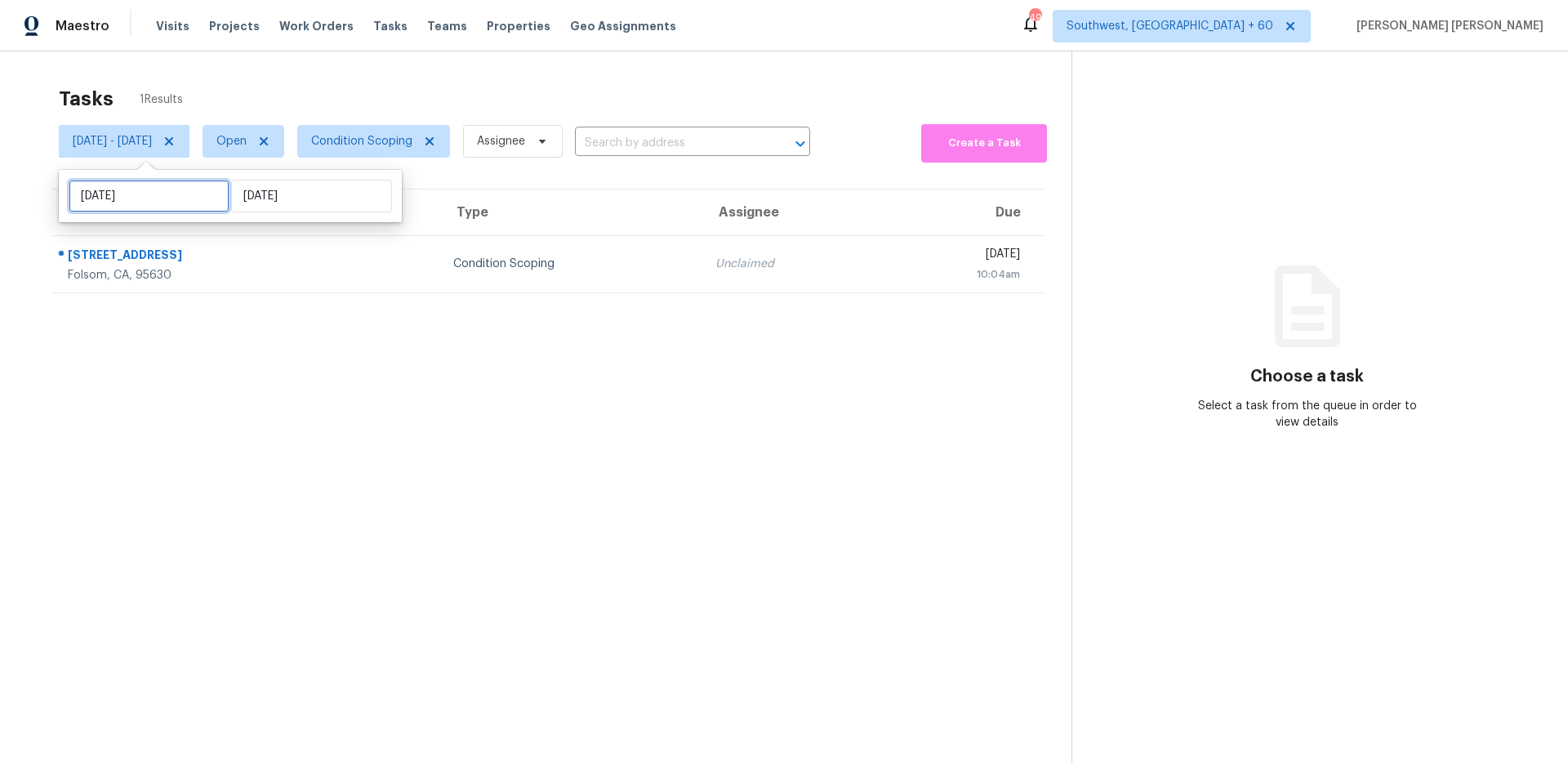
click at [144, 180] on input "[DATE]" at bounding box center [149, 196] width 161 height 33
select select "8"
select select "2025"
select select "9"
select select "2025"
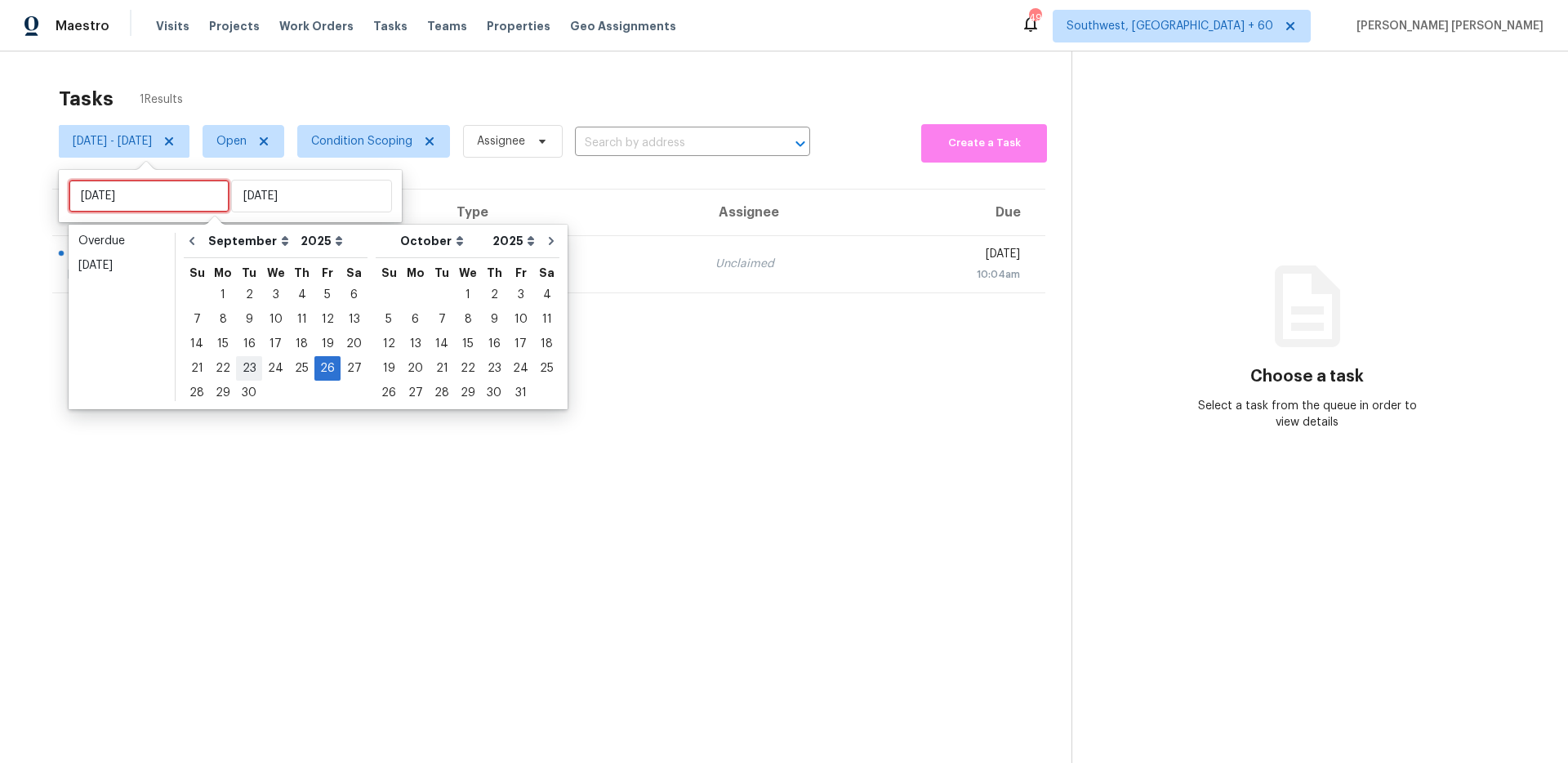
type input "Tue, Sep 30"
type input "Tue, Sep 23"
type input "Fri, Sep 26"
click at [244, 370] on div "23" at bounding box center [250, 369] width 26 height 23
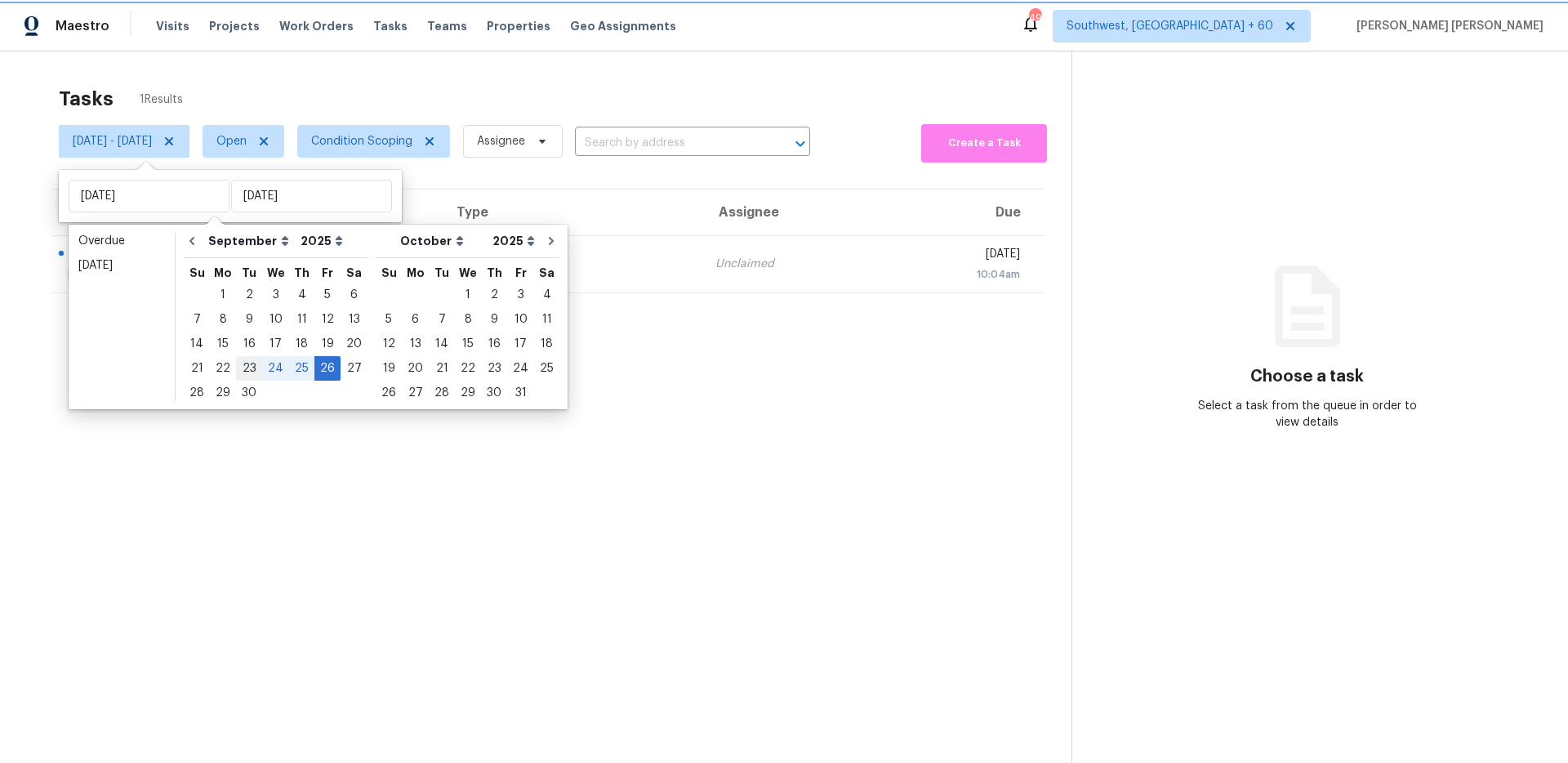
type input "Tue, Sep 23"
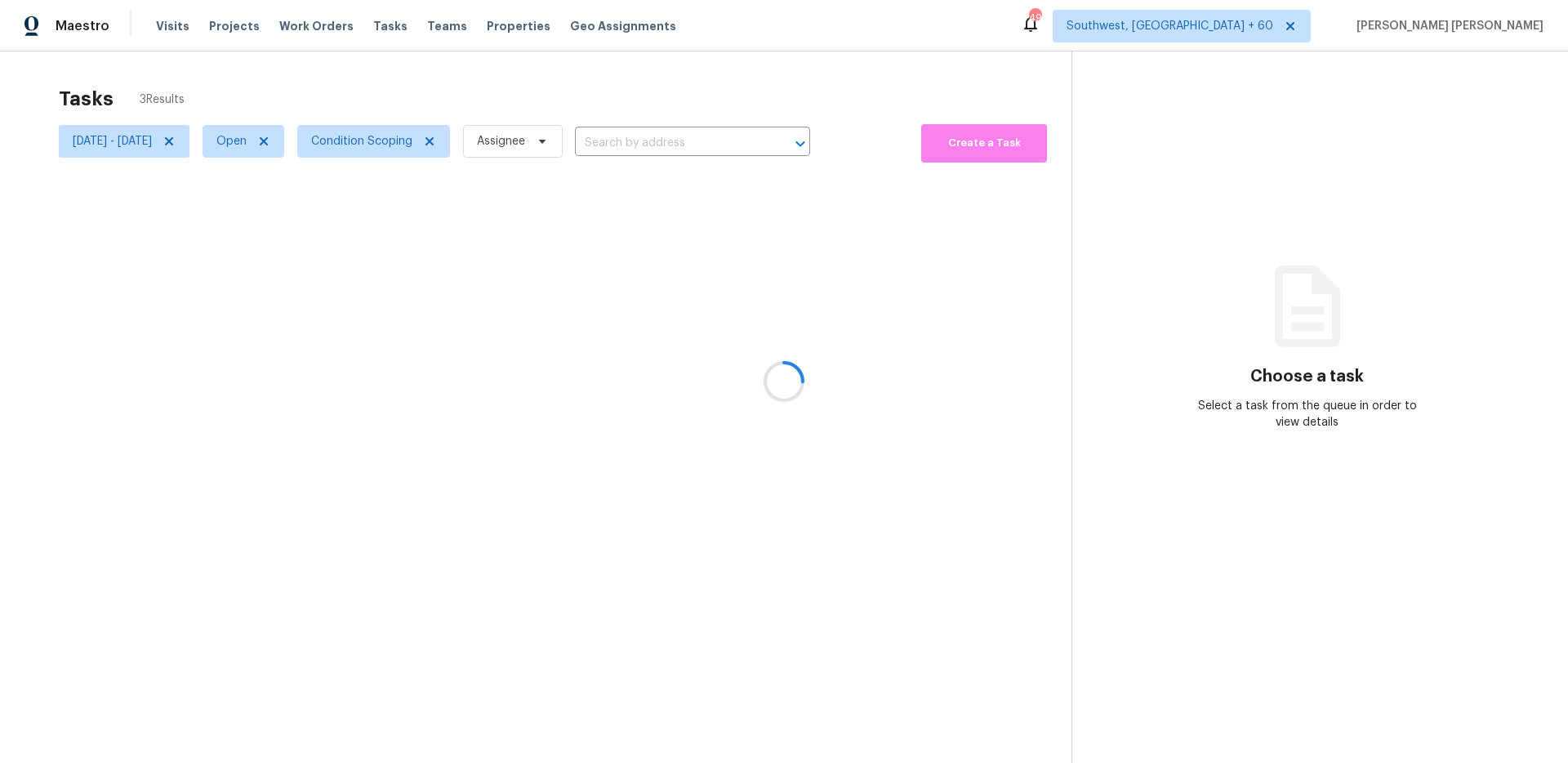
click at [170, 131] on div at bounding box center [784, 381] width 1568 height 763
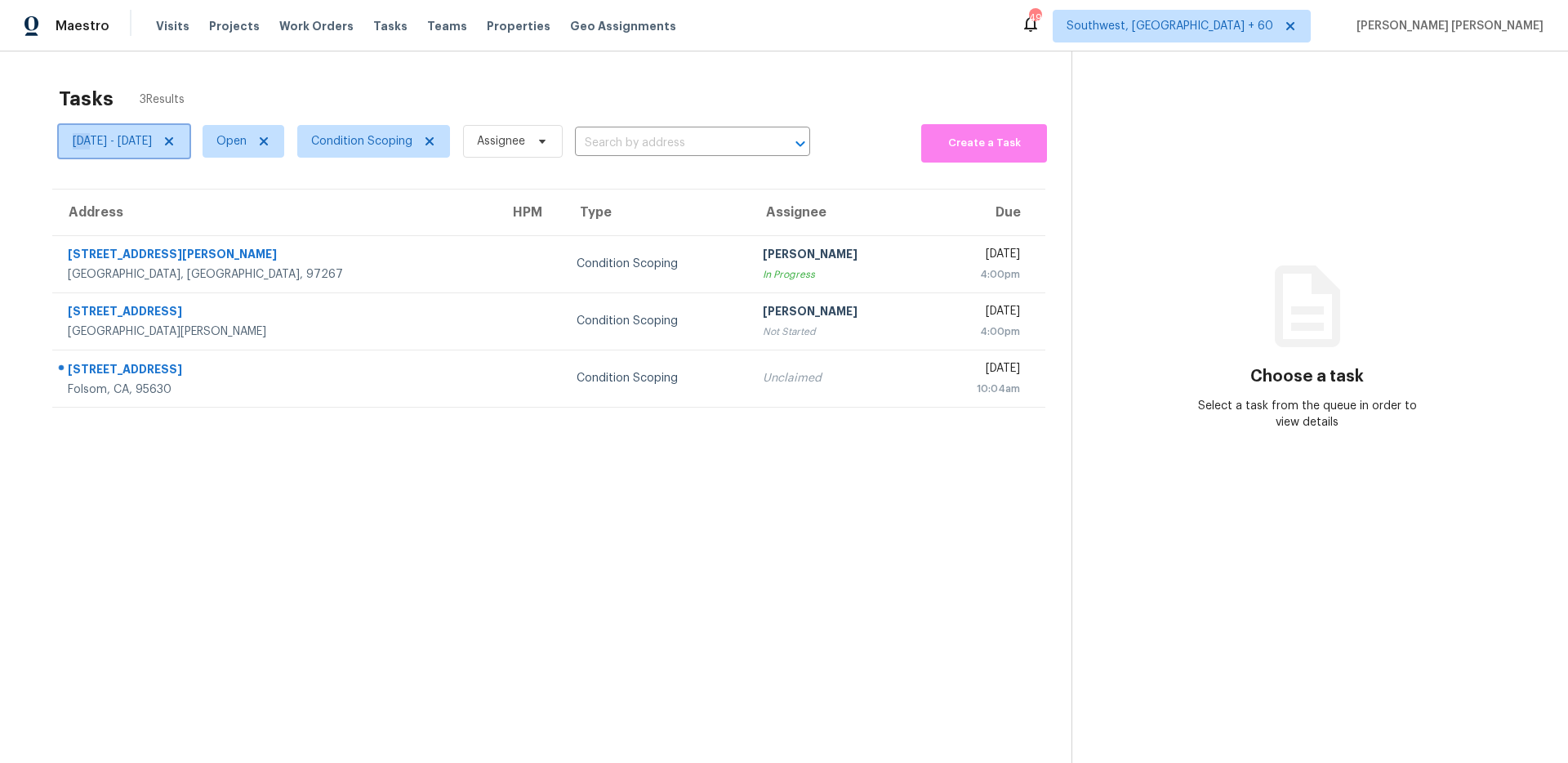
click at [170, 131] on span "Tue, Sep 23 - Fri, Sep 26" at bounding box center [124, 141] width 131 height 33
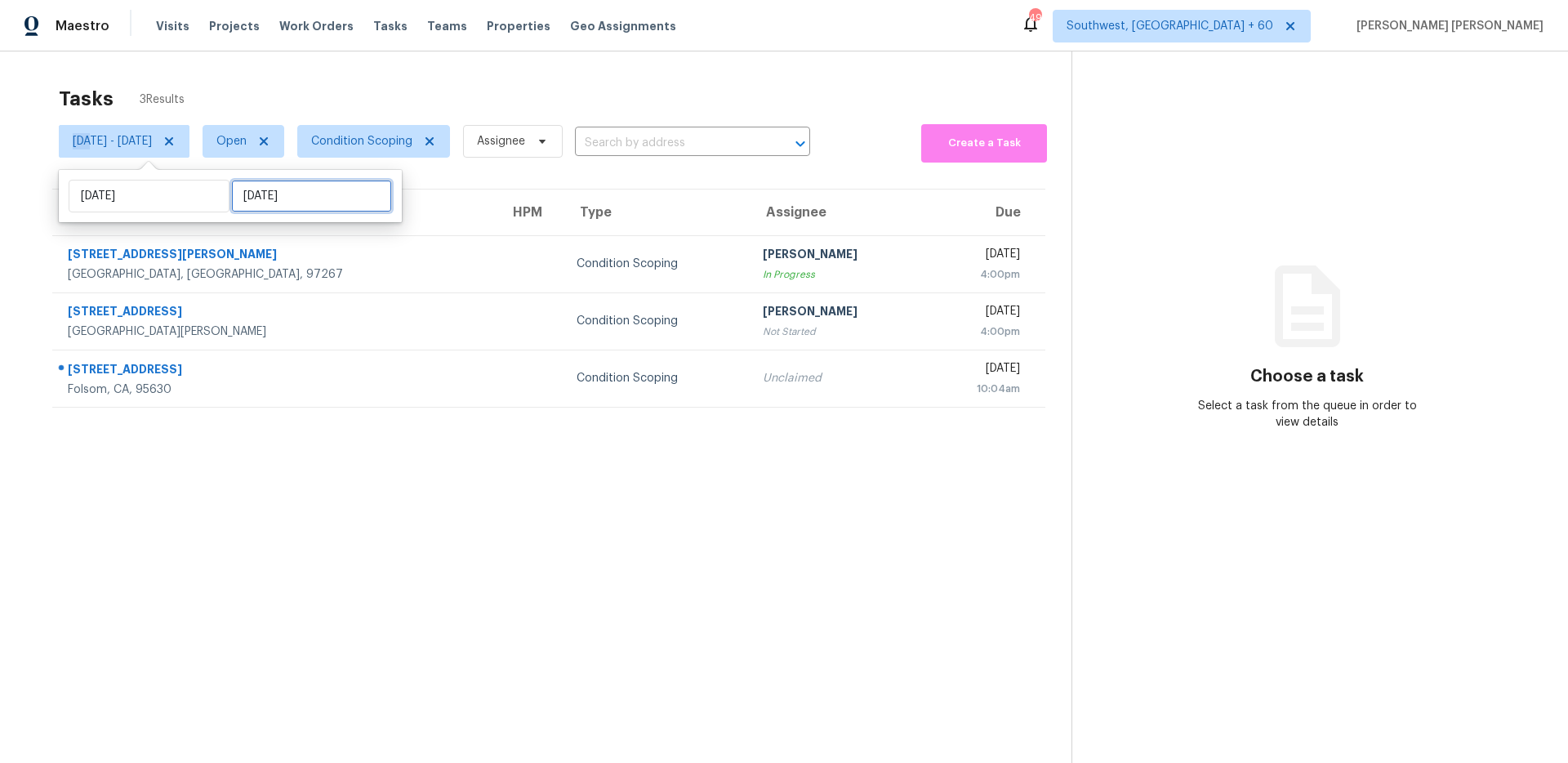
click at [249, 203] on input "[DATE]" at bounding box center [311, 196] width 161 height 33
select select "8"
select select "2025"
select select "9"
select select "2025"
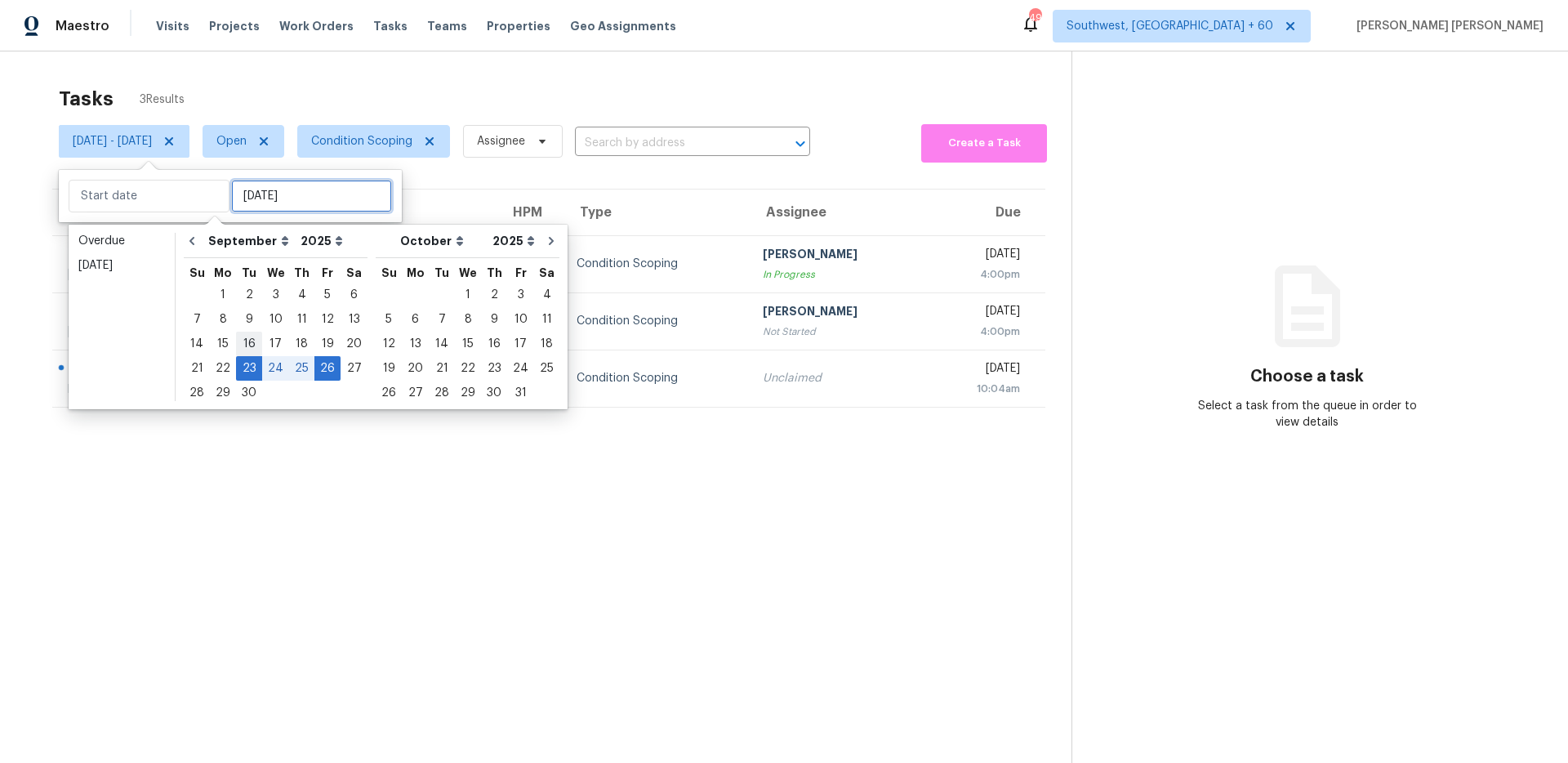
type input "Tue, Sep 16"
type input "Tue, Sep 23"
click at [252, 373] on div "23" at bounding box center [250, 369] width 26 height 23
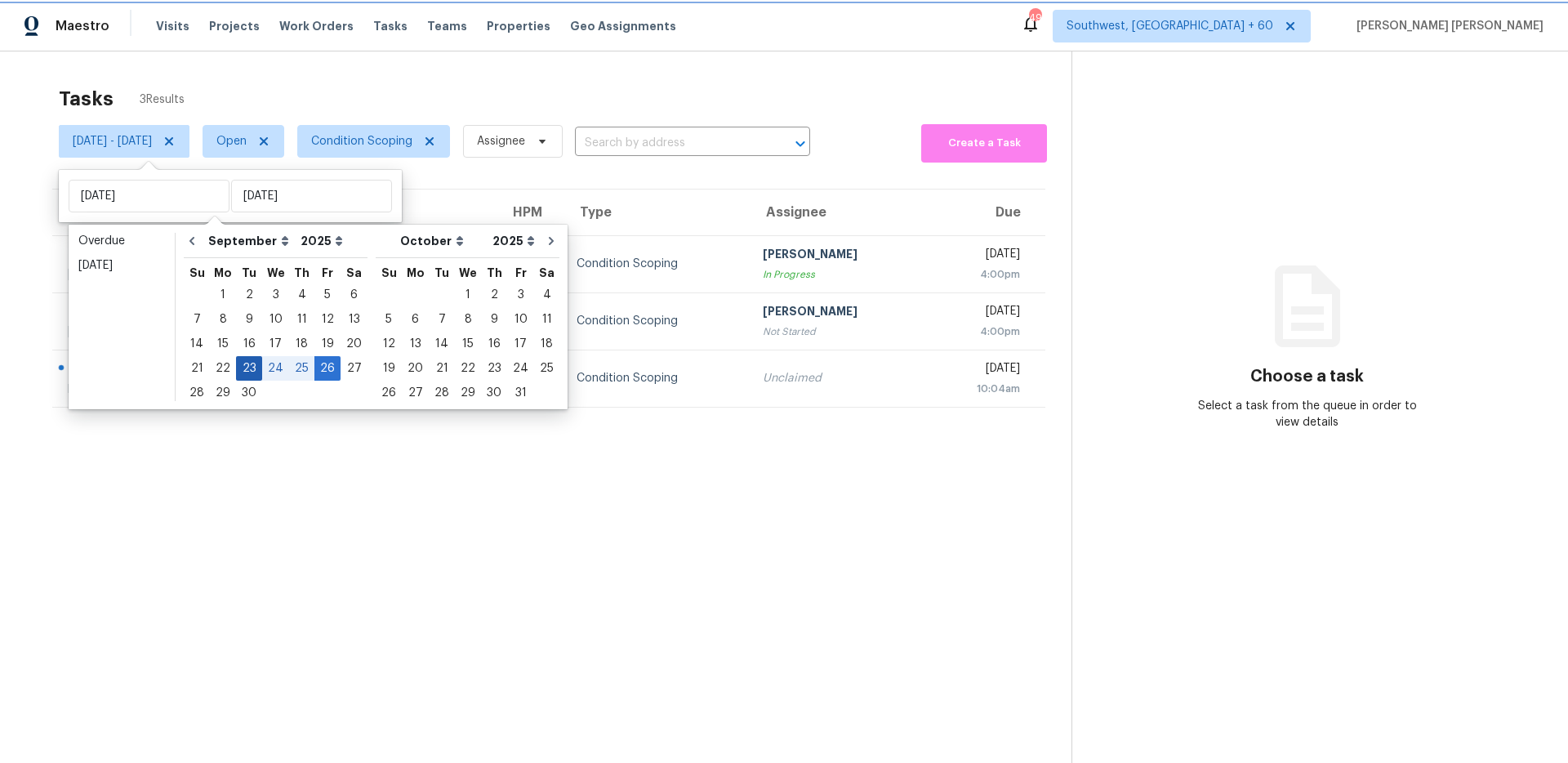
type input "Tue, Sep 23"
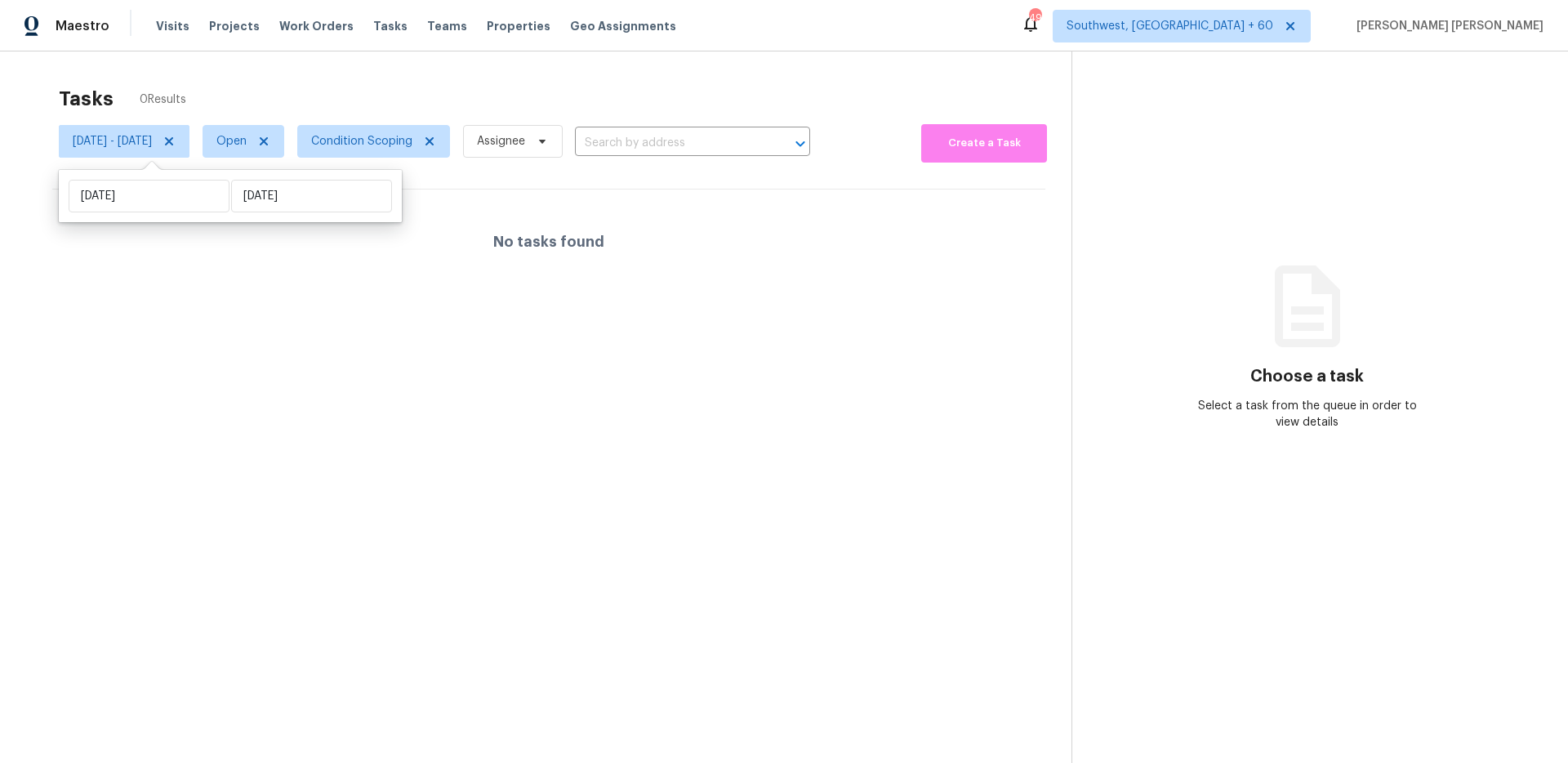
click at [408, 79] on div "Tasks 0 Results" at bounding box center [566, 99] width 1013 height 42
click at [266, 148] on span "Open" at bounding box center [244, 141] width 82 height 33
click at [284, 213] on label "Closed" at bounding box center [297, 211] width 59 height 17
click at [279, 213] on input "Closed" at bounding box center [274, 208] width 11 height 11
checkbox input "true"
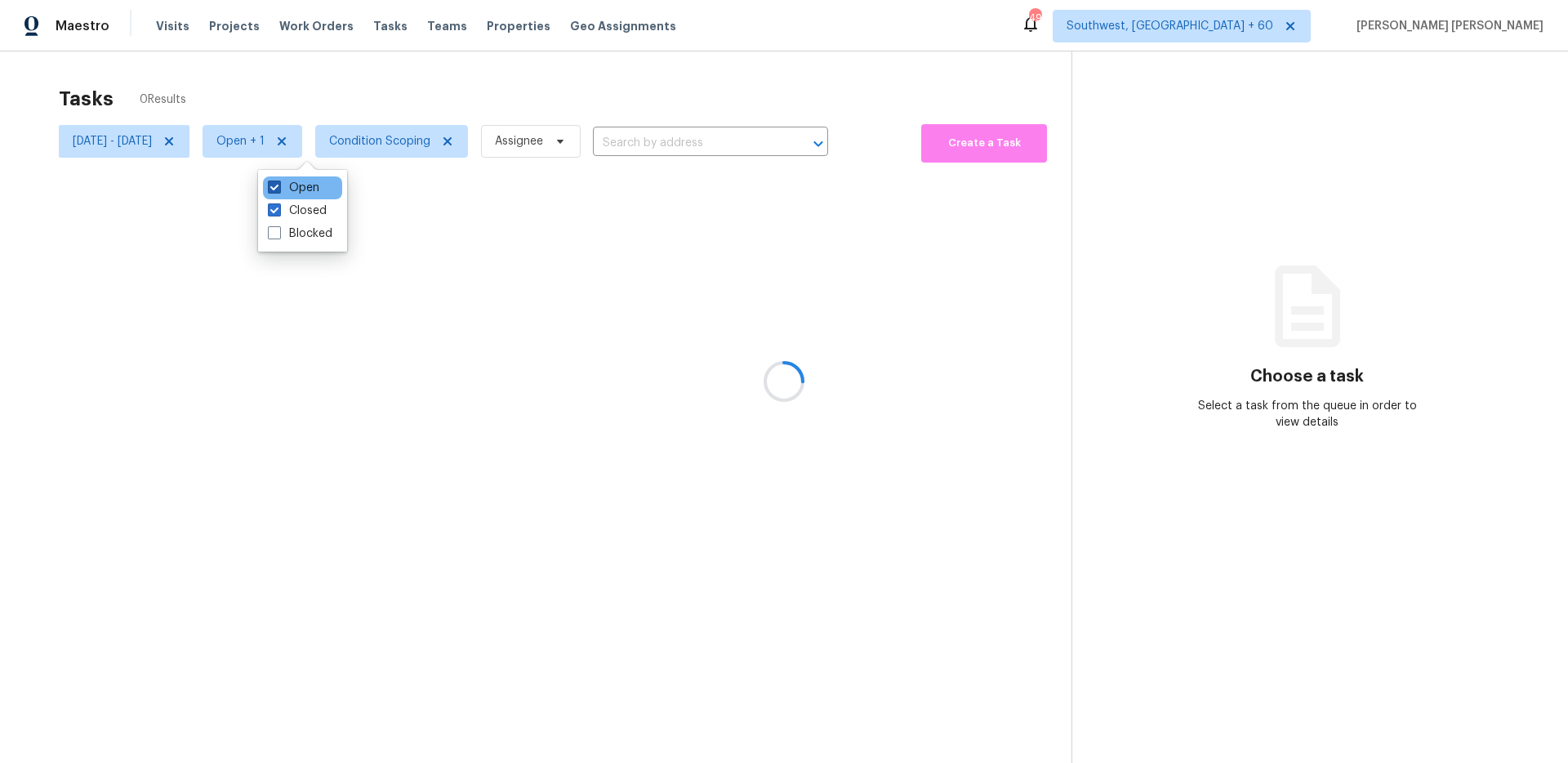
click at [297, 189] on label "Open" at bounding box center [294, 188] width 51 height 17
click at [279, 189] on input "Open" at bounding box center [274, 185] width 11 height 11
checkbox input "false"
click at [361, 108] on div at bounding box center [784, 381] width 1568 height 763
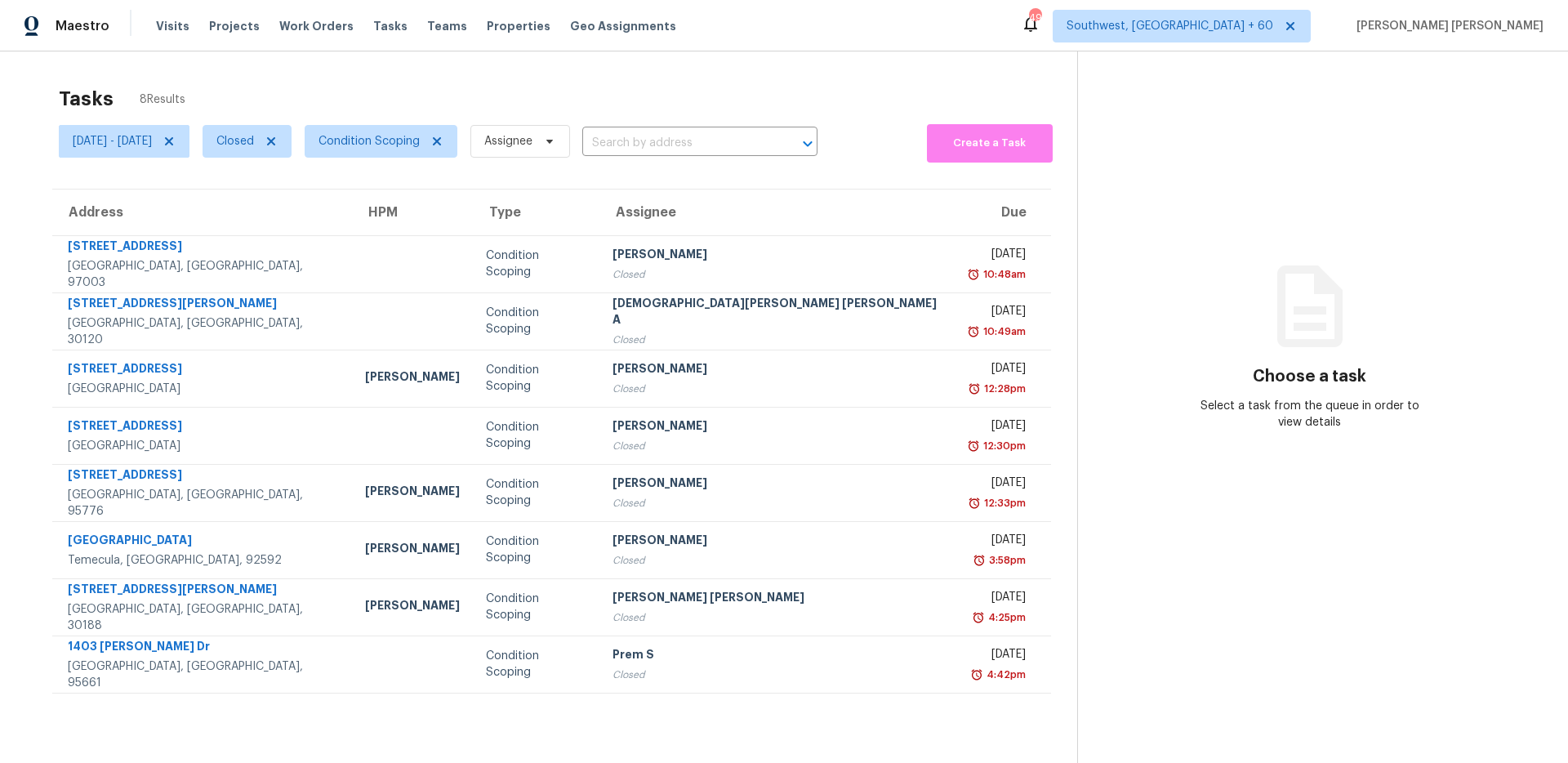
click at [334, 97] on div "Tasks 8 Results" at bounding box center [568, 99] width 1018 height 42
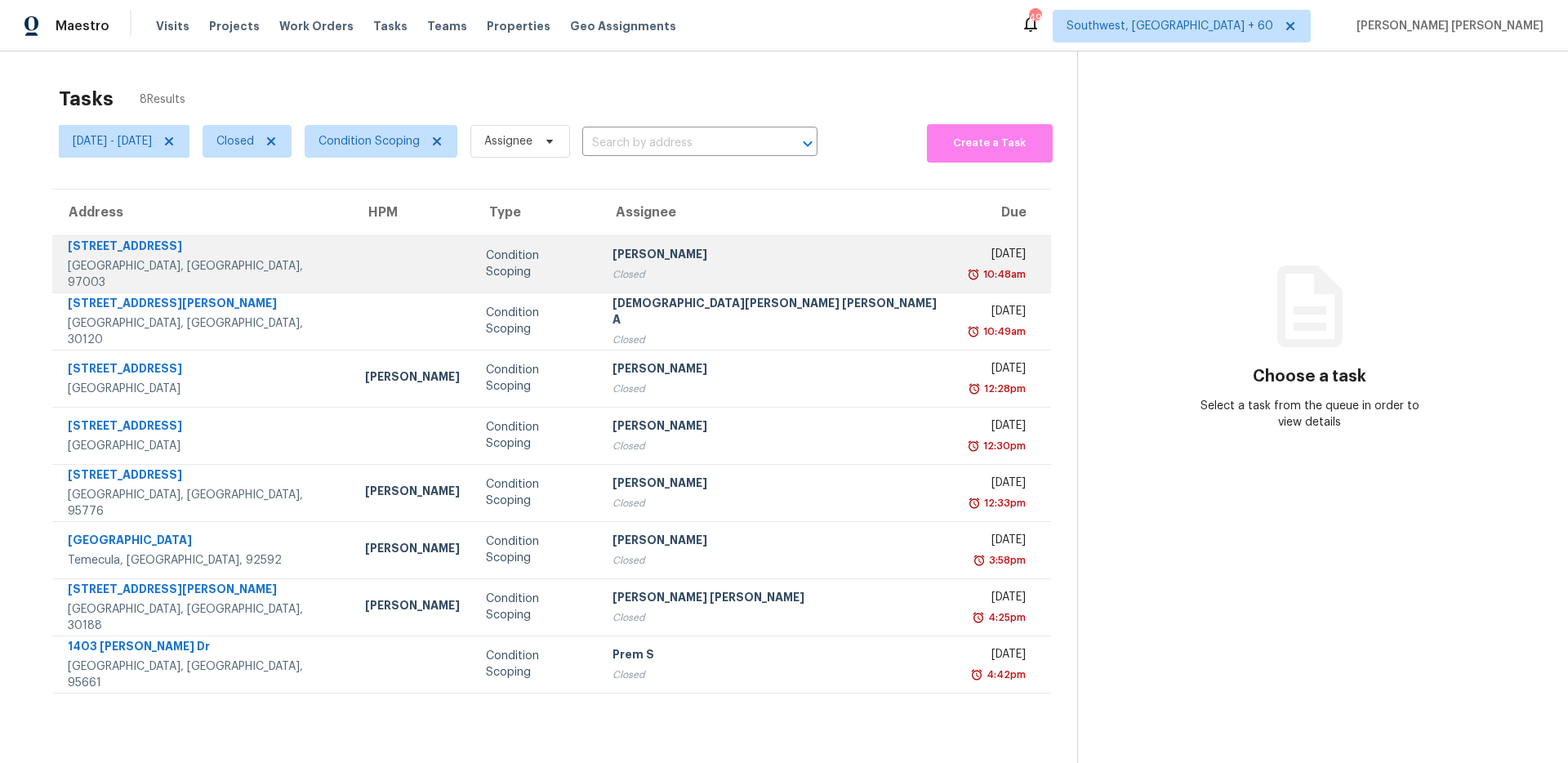
click at [967, 271] on div "10:48am" at bounding box center [996, 274] width 59 height 17
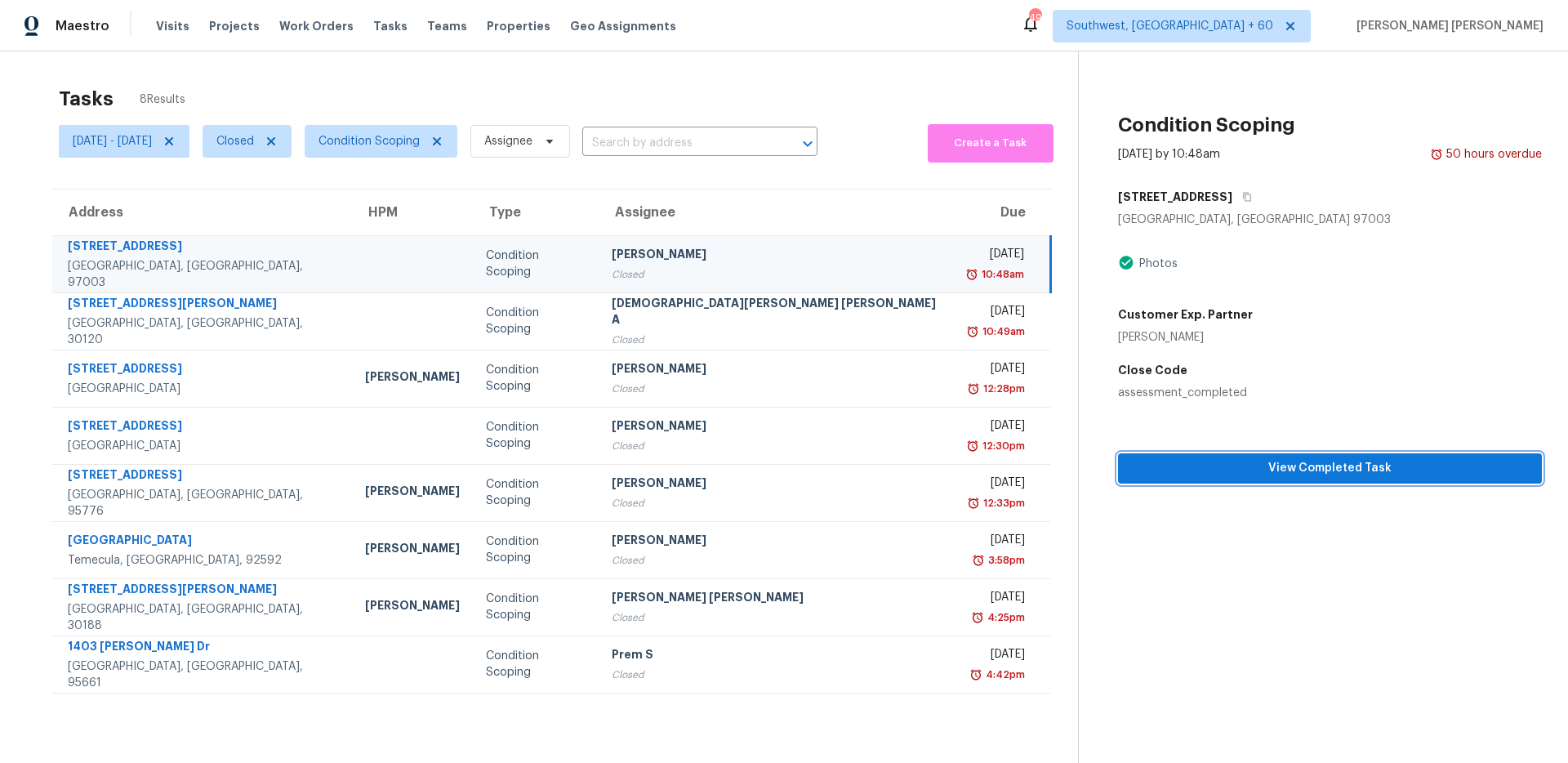
click at [1251, 474] on span "View Completed Task" at bounding box center [1330, 468] width 398 height 20
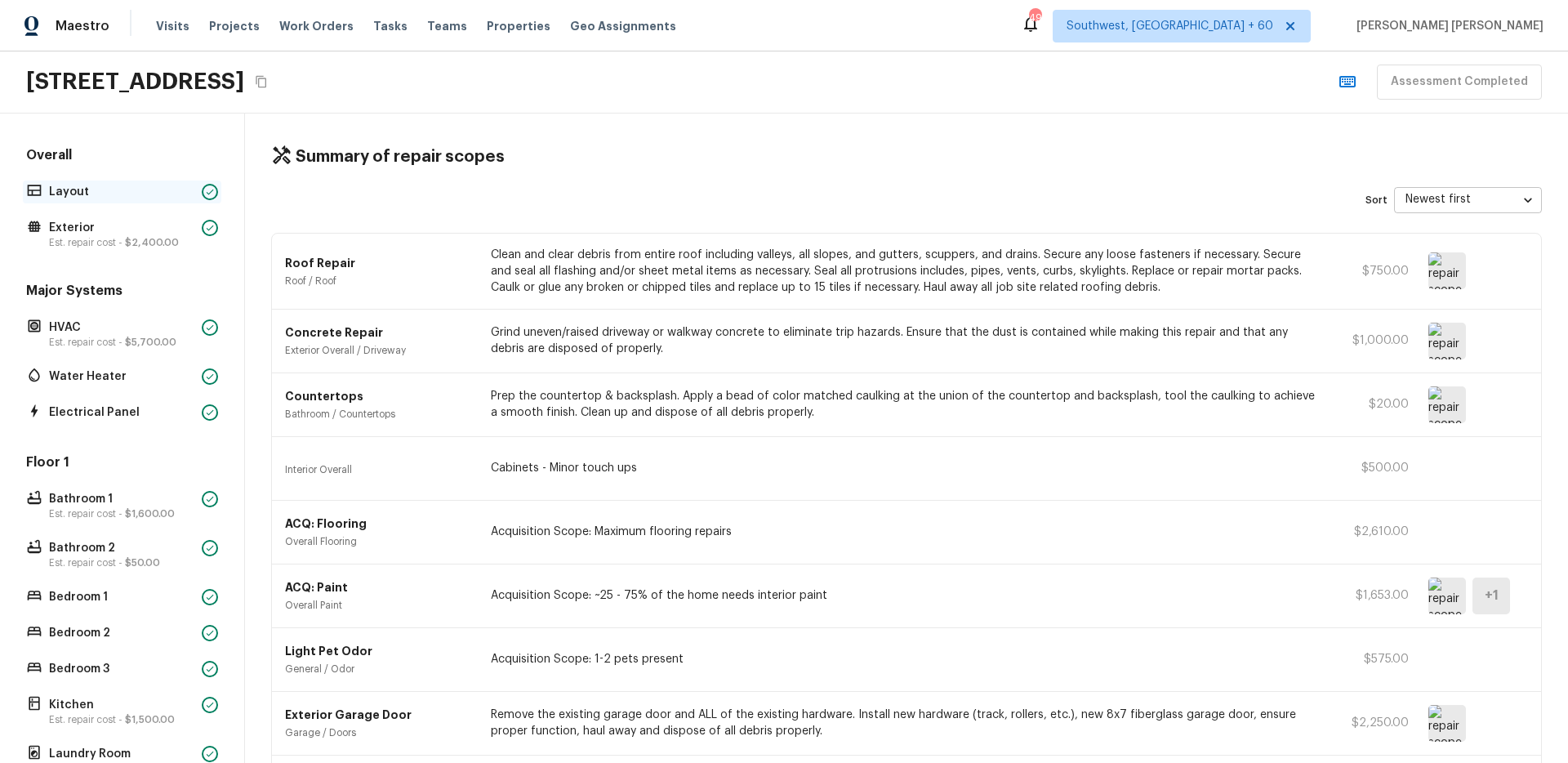
click at [109, 188] on p "Layout" at bounding box center [123, 191] width 146 height 17
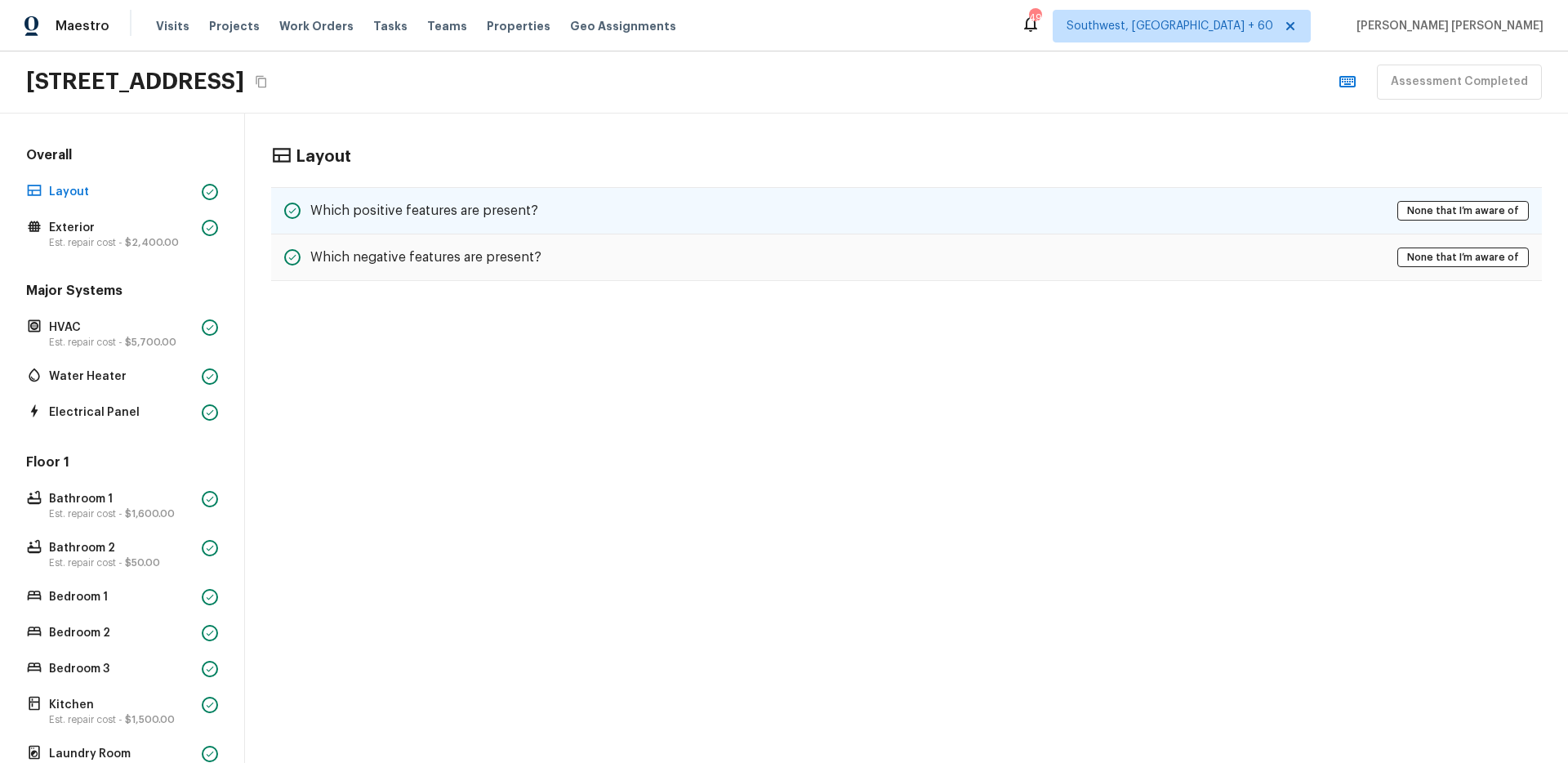
click at [503, 211] on h5 "Which positive features are present?" at bounding box center [424, 211] width 228 height 18
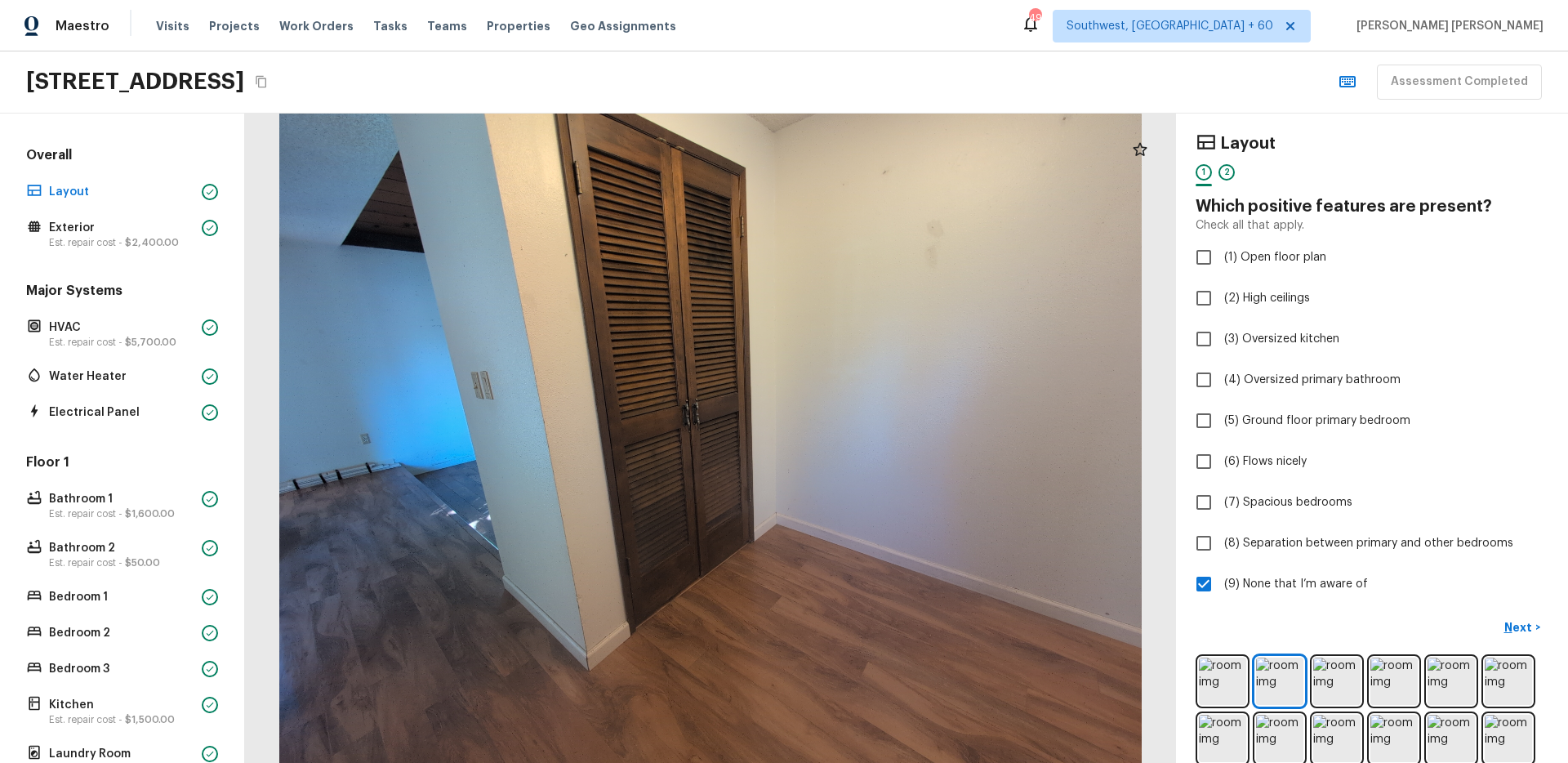
scroll to position [280, 0]
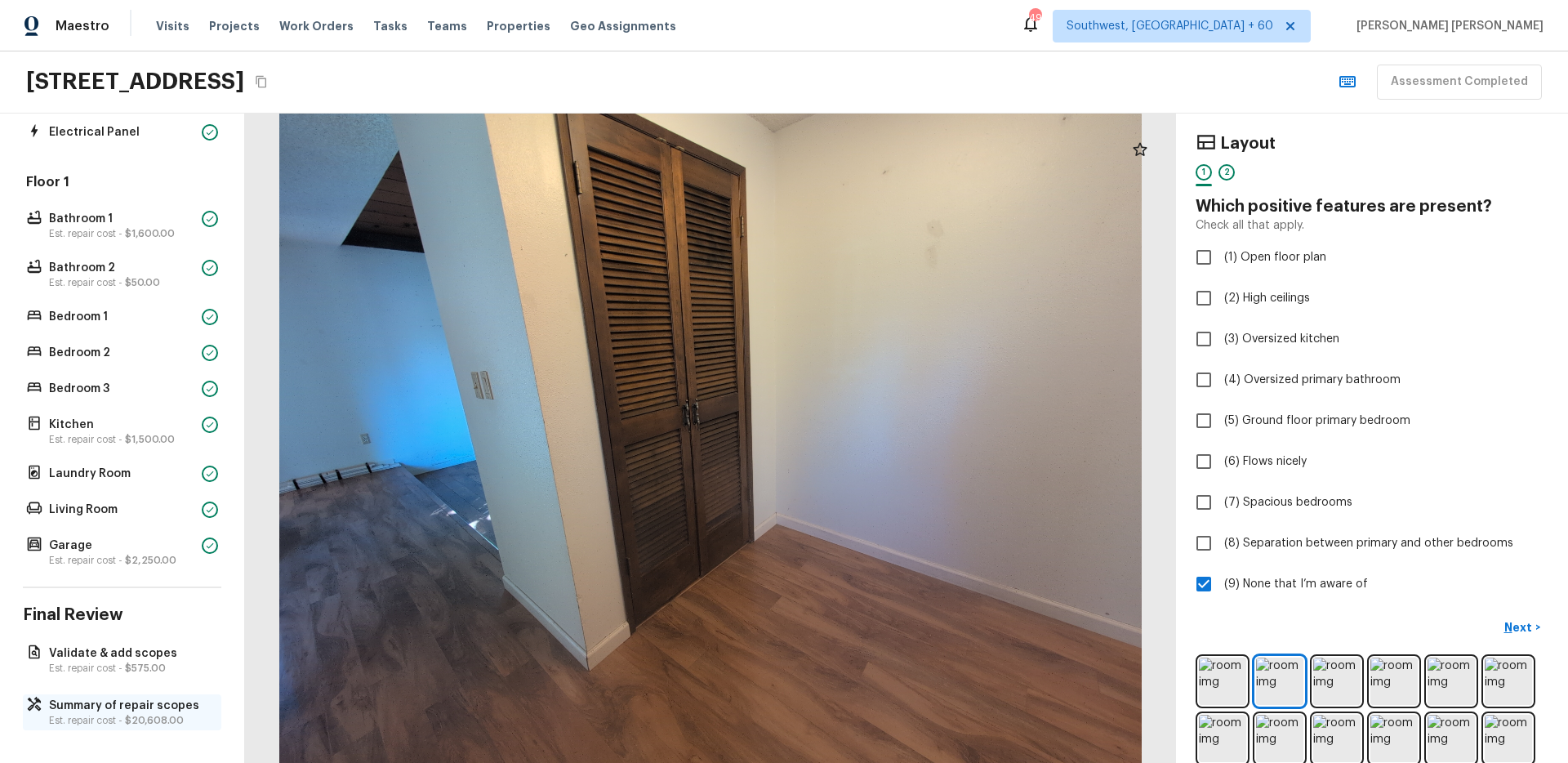
click at [96, 719] on p "Est. repair cost - $20,608.00" at bounding box center [131, 720] width 162 height 13
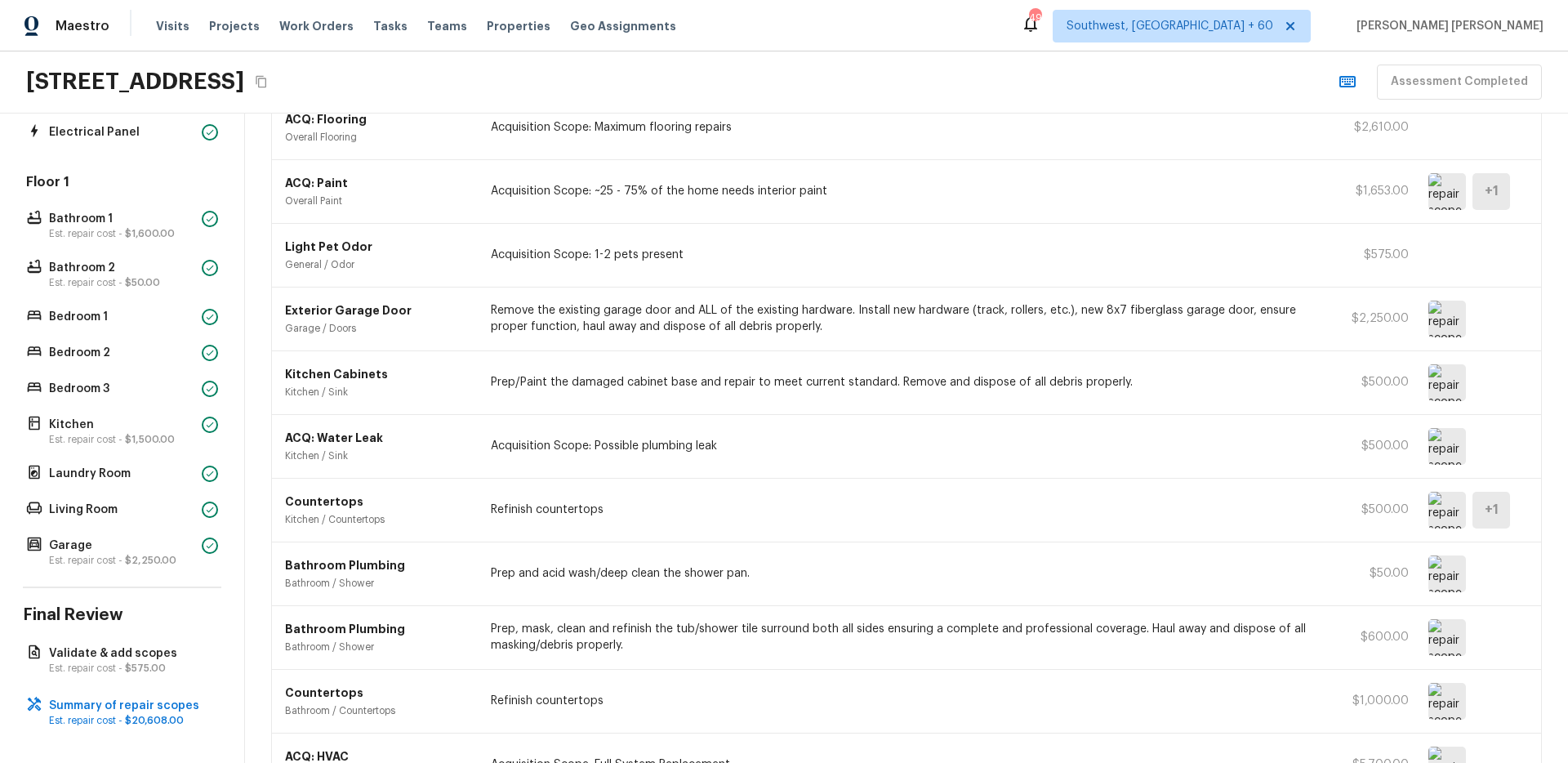
scroll to position [0, 0]
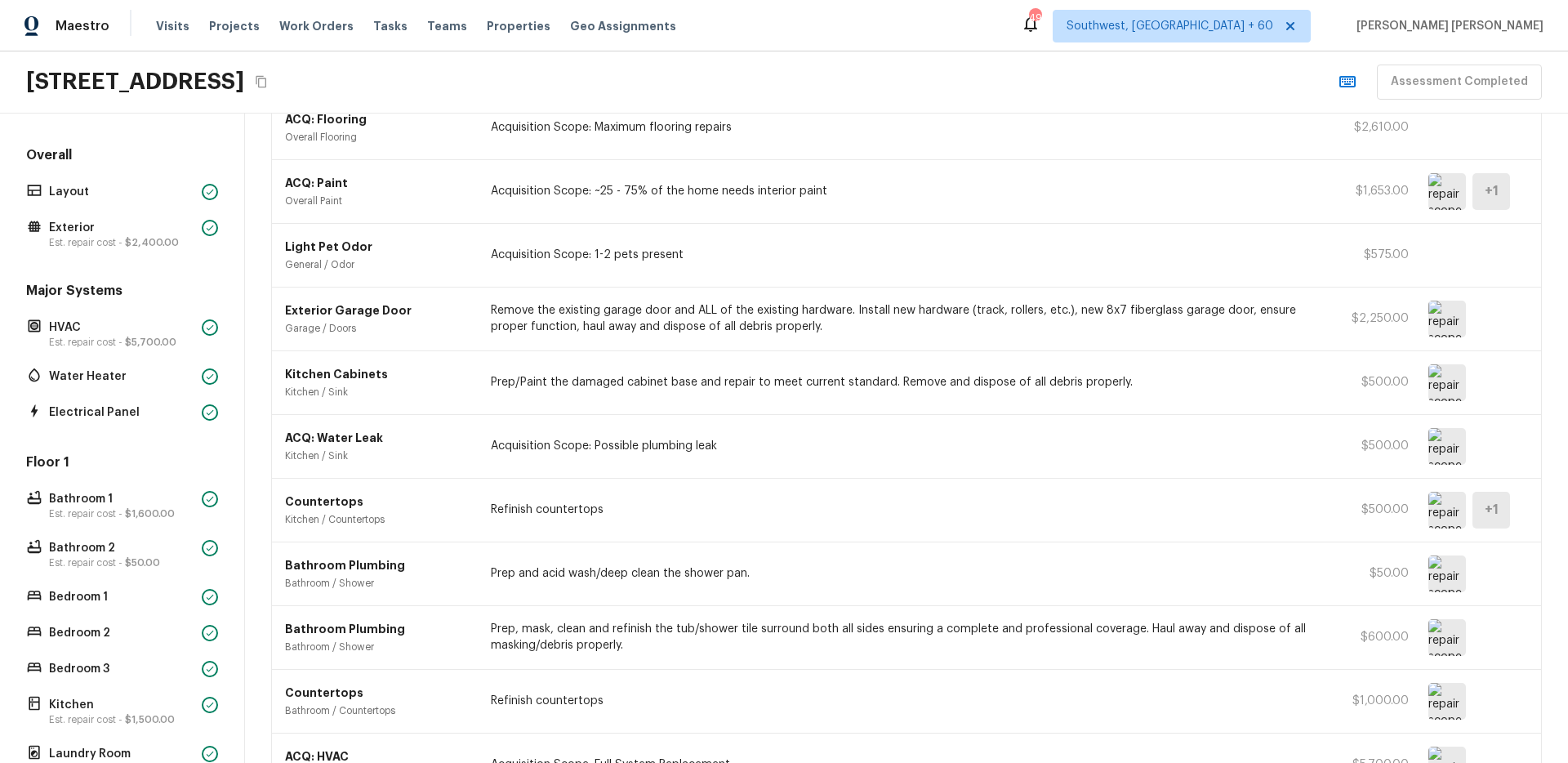
click at [99, 169] on div "Overall Layout Exterior Est. repair cost - $2,400.00" at bounding box center [122, 199] width 199 height 106
click at [93, 192] on p "Layout" at bounding box center [123, 191] width 146 height 17
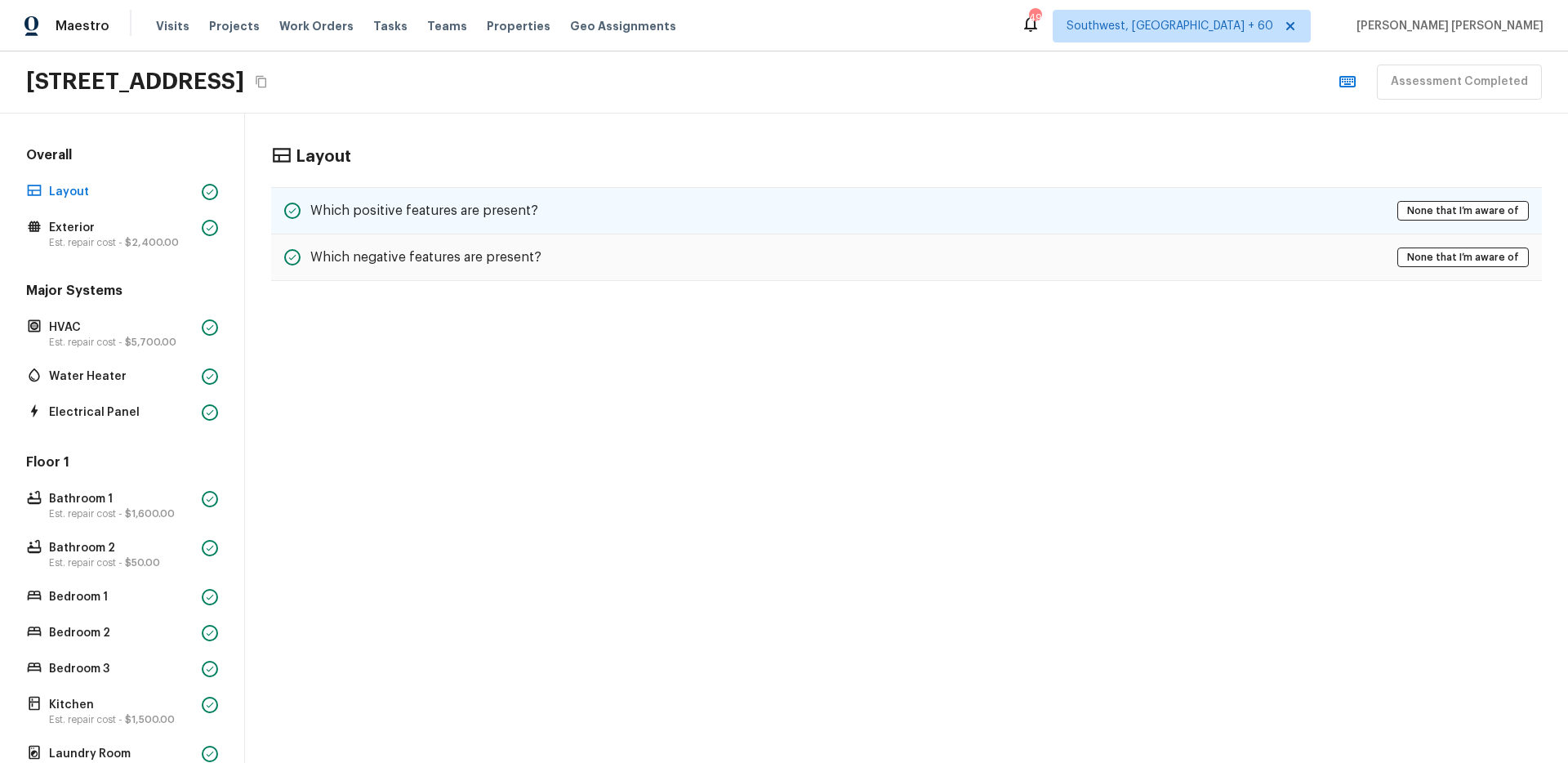
click at [641, 203] on div "Which positive features are present? None that I’m aware of" at bounding box center [906, 211] width 1271 height 48
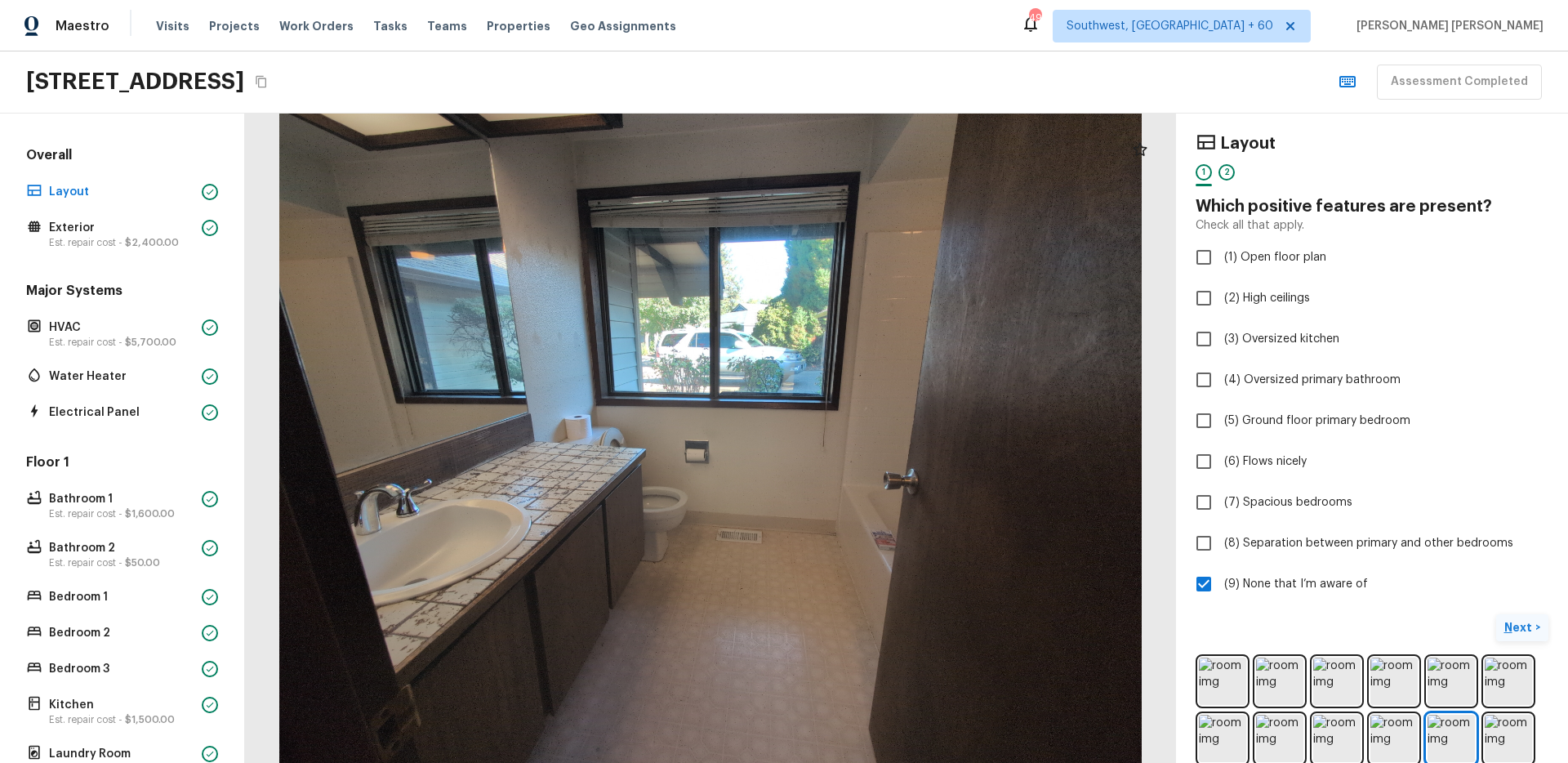
click at [1513, 622] on p "Next" at bounding box center [1519, 627] width 31 height 17
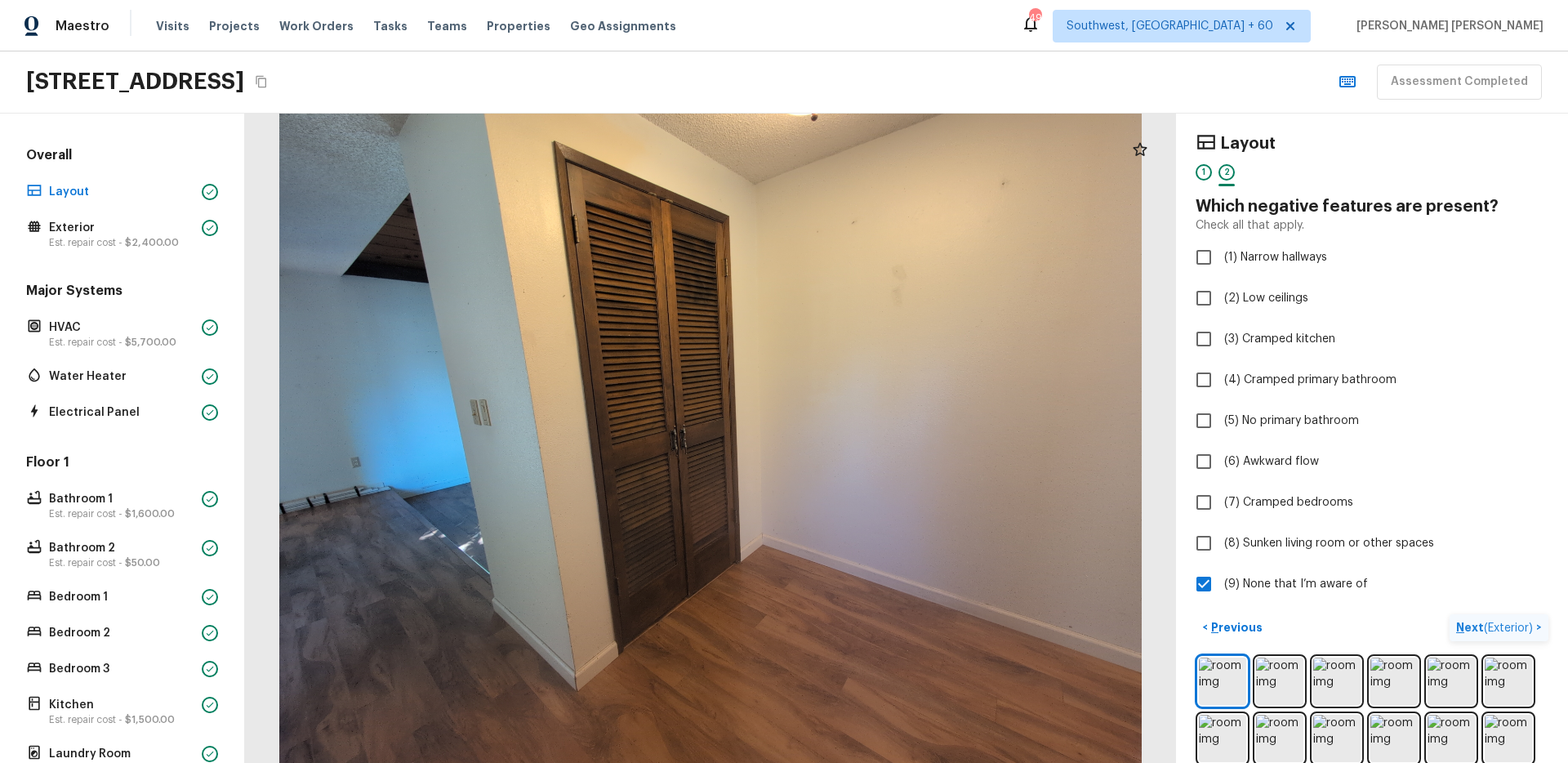
click at [1513, 622] on span "( Exterior )" at bounding box center [1509, 627] width 49 height 11
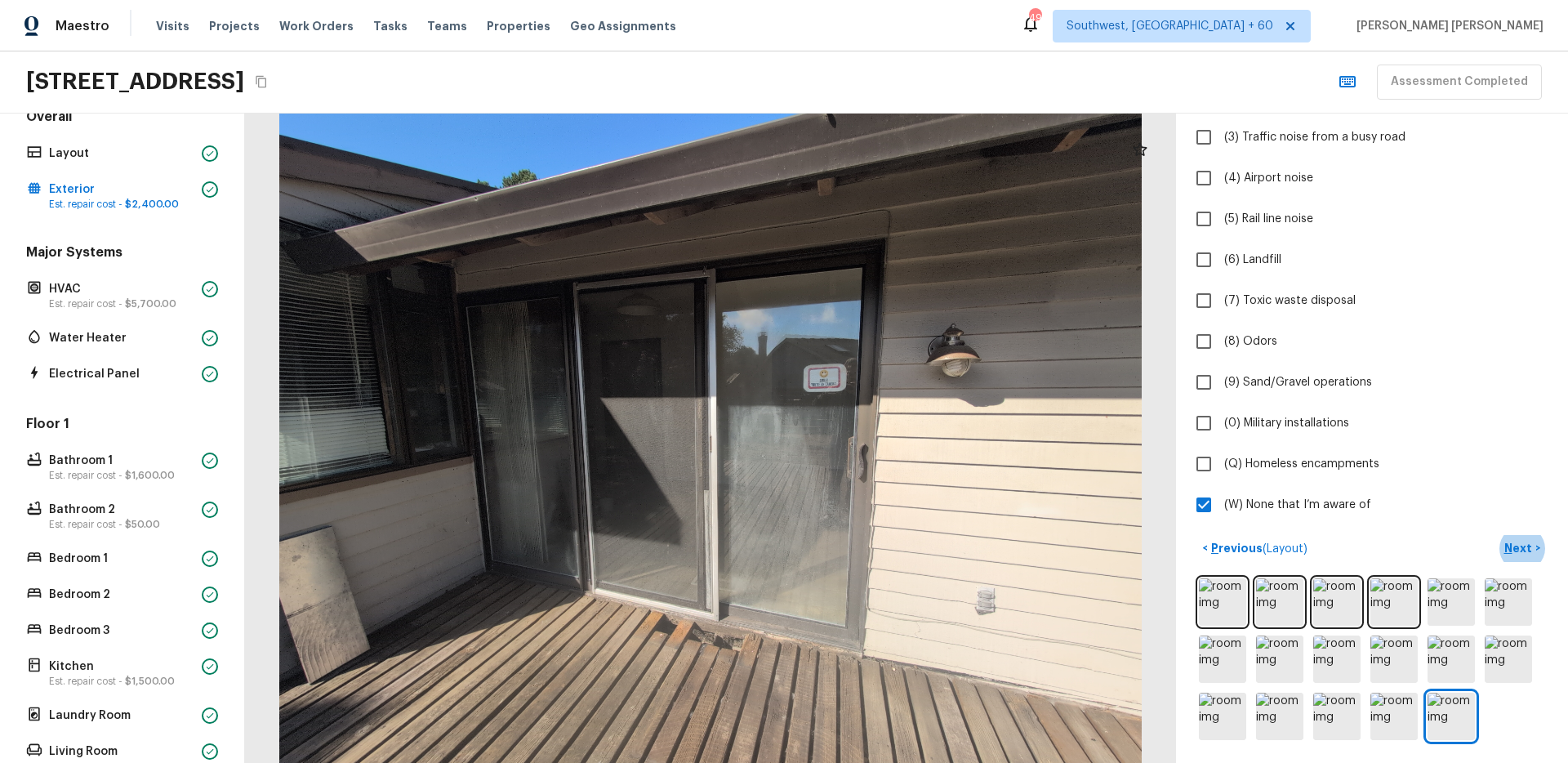
scroll to position [280, 0]
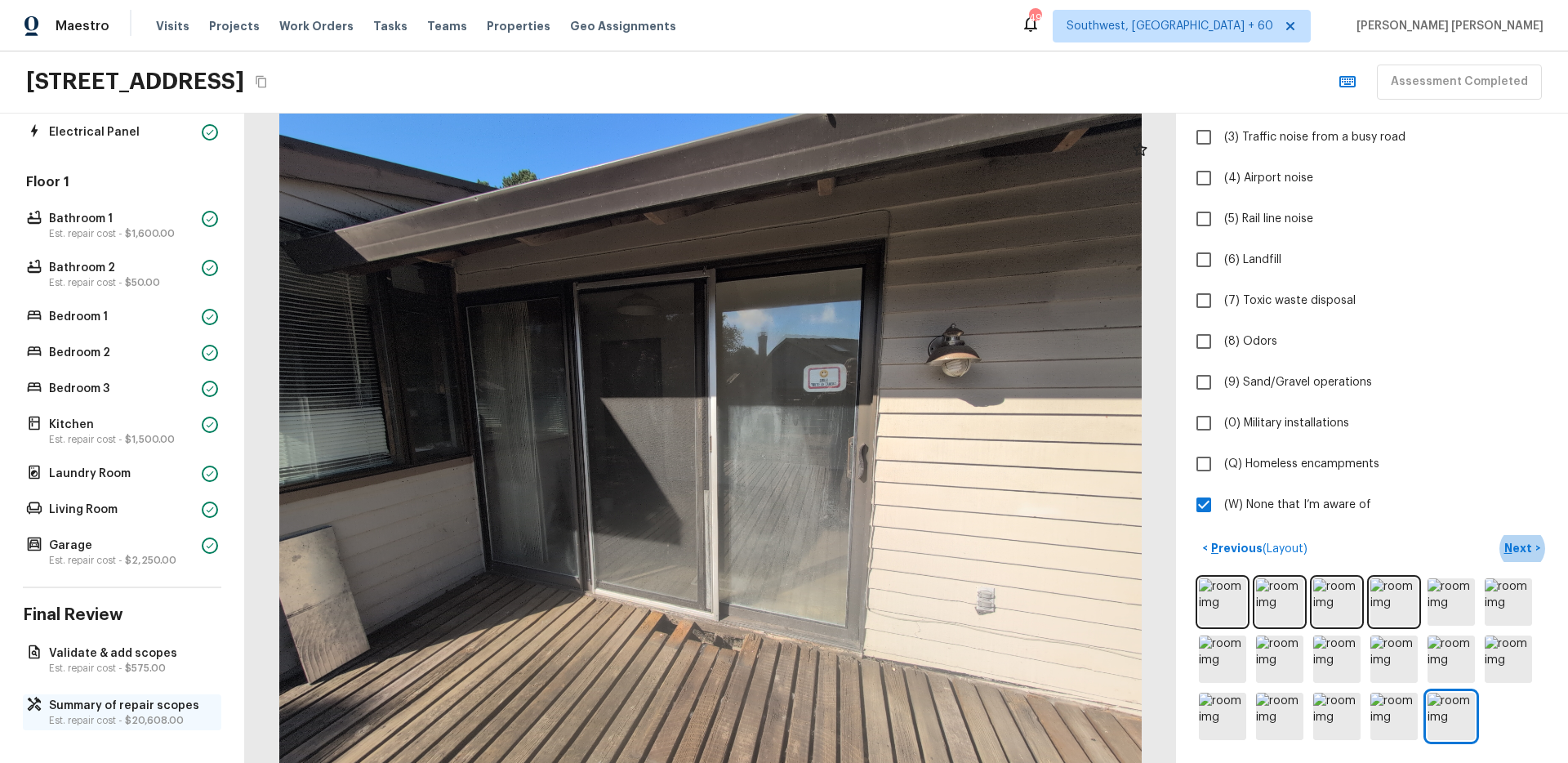
click at [94, 718] on p "Est. repair cost - $20,608.00" at bounding box center [131, 720] width 162 height 13
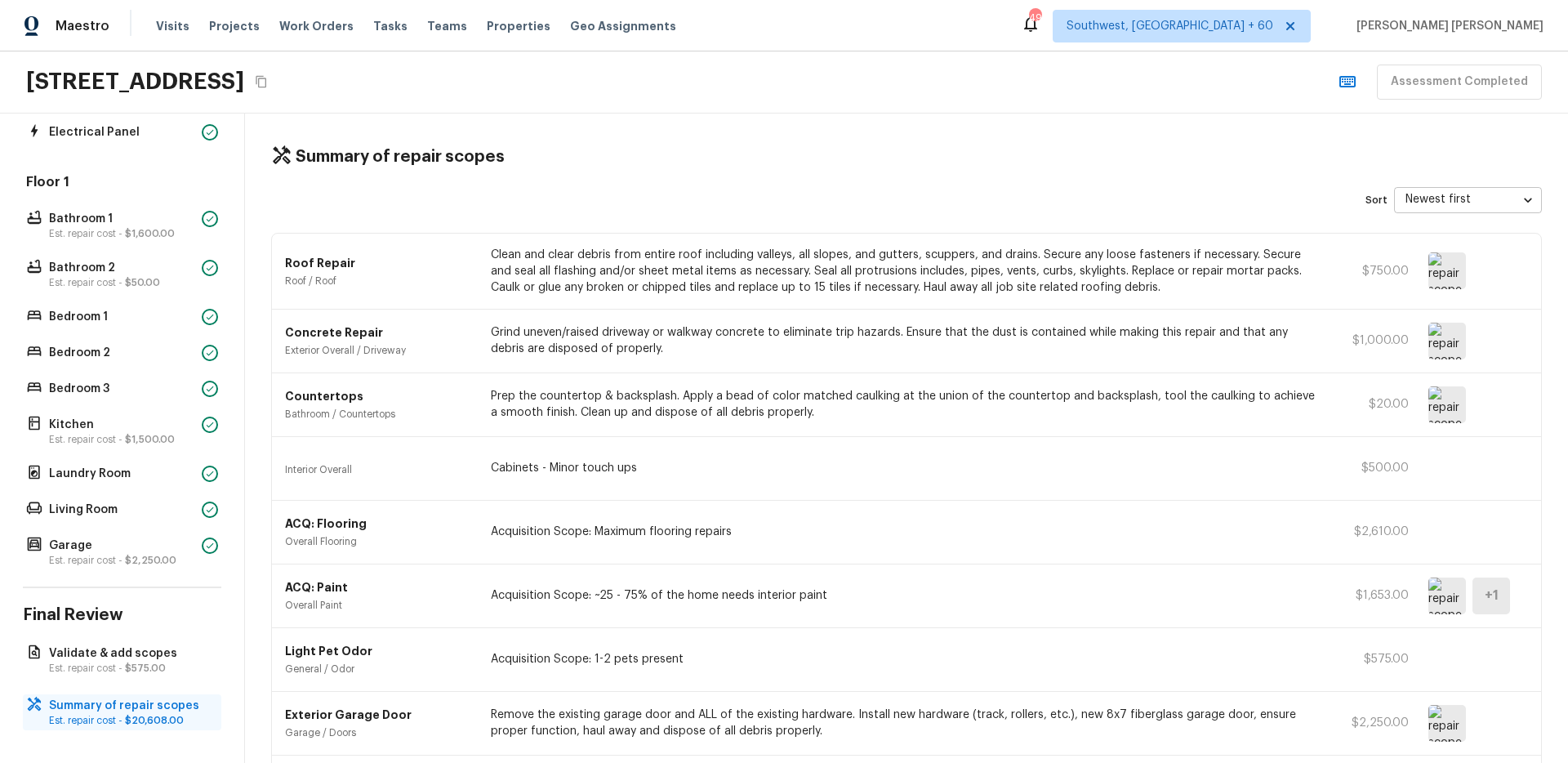
scroll to position [842, 0]
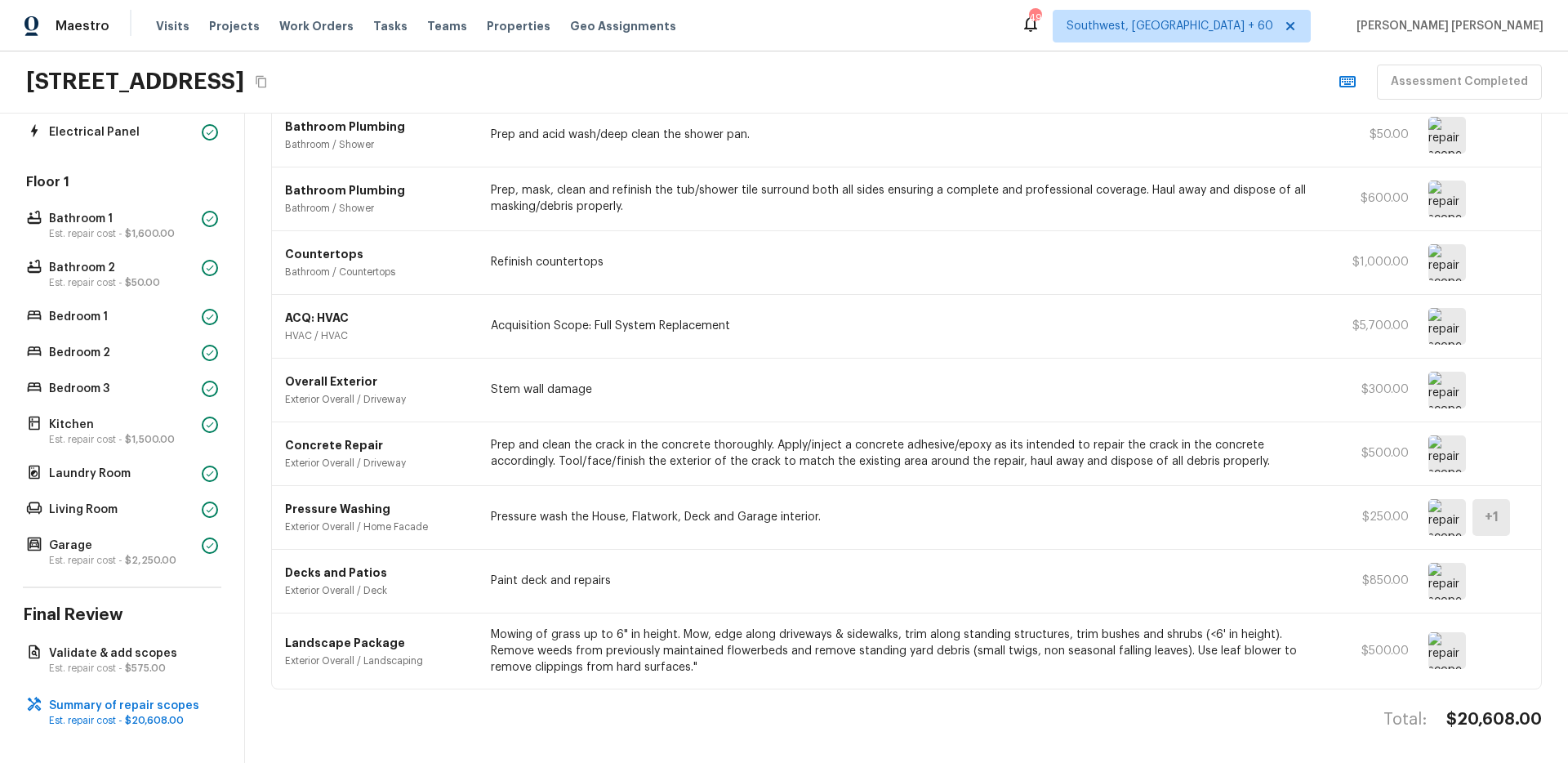
click at [1443, 574] on img at bounding box center [1447, 581] width 38 height 37
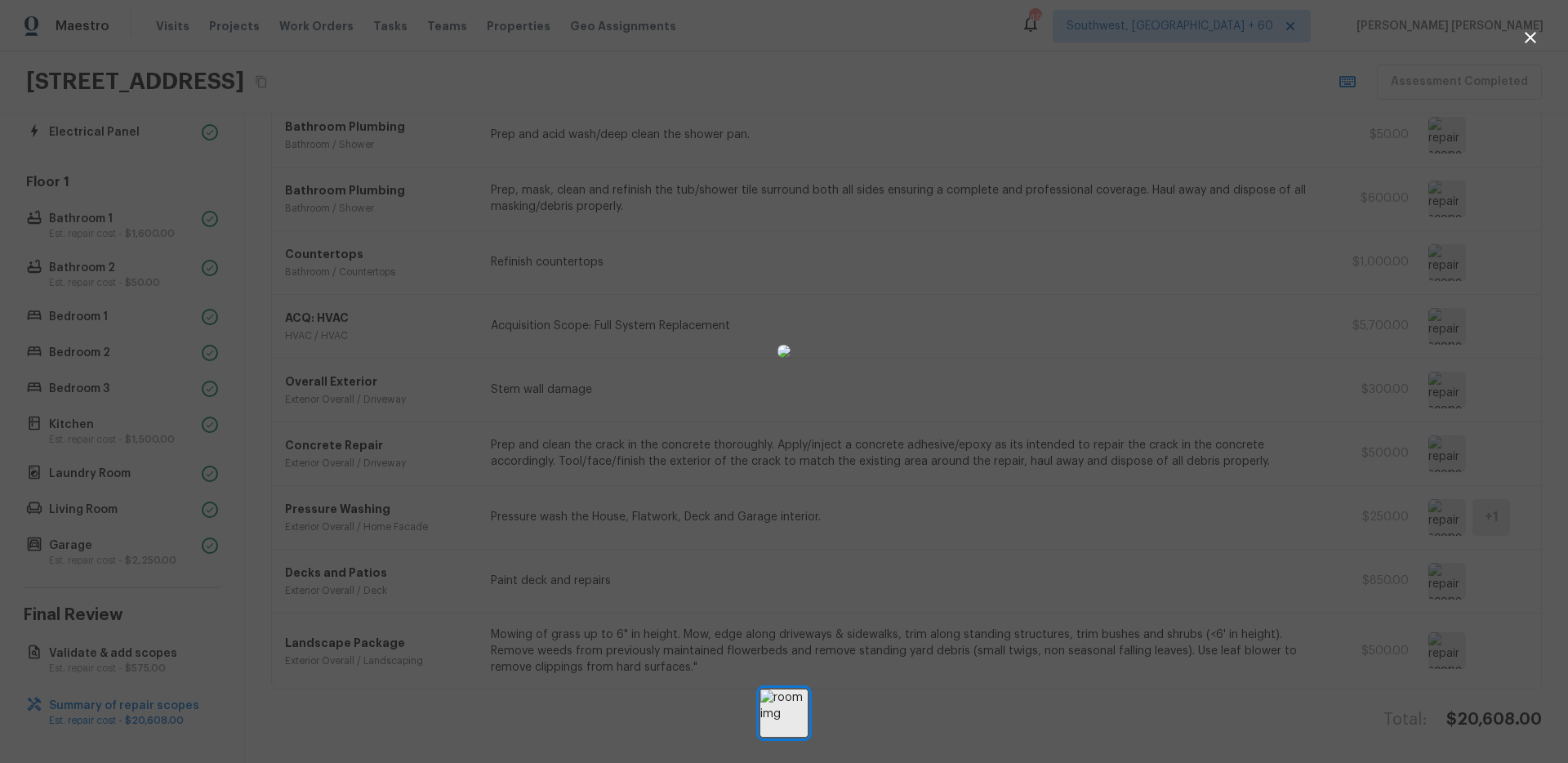
click at [1346, 551] on div at bounding box center [784, 351] width 1568 height 650
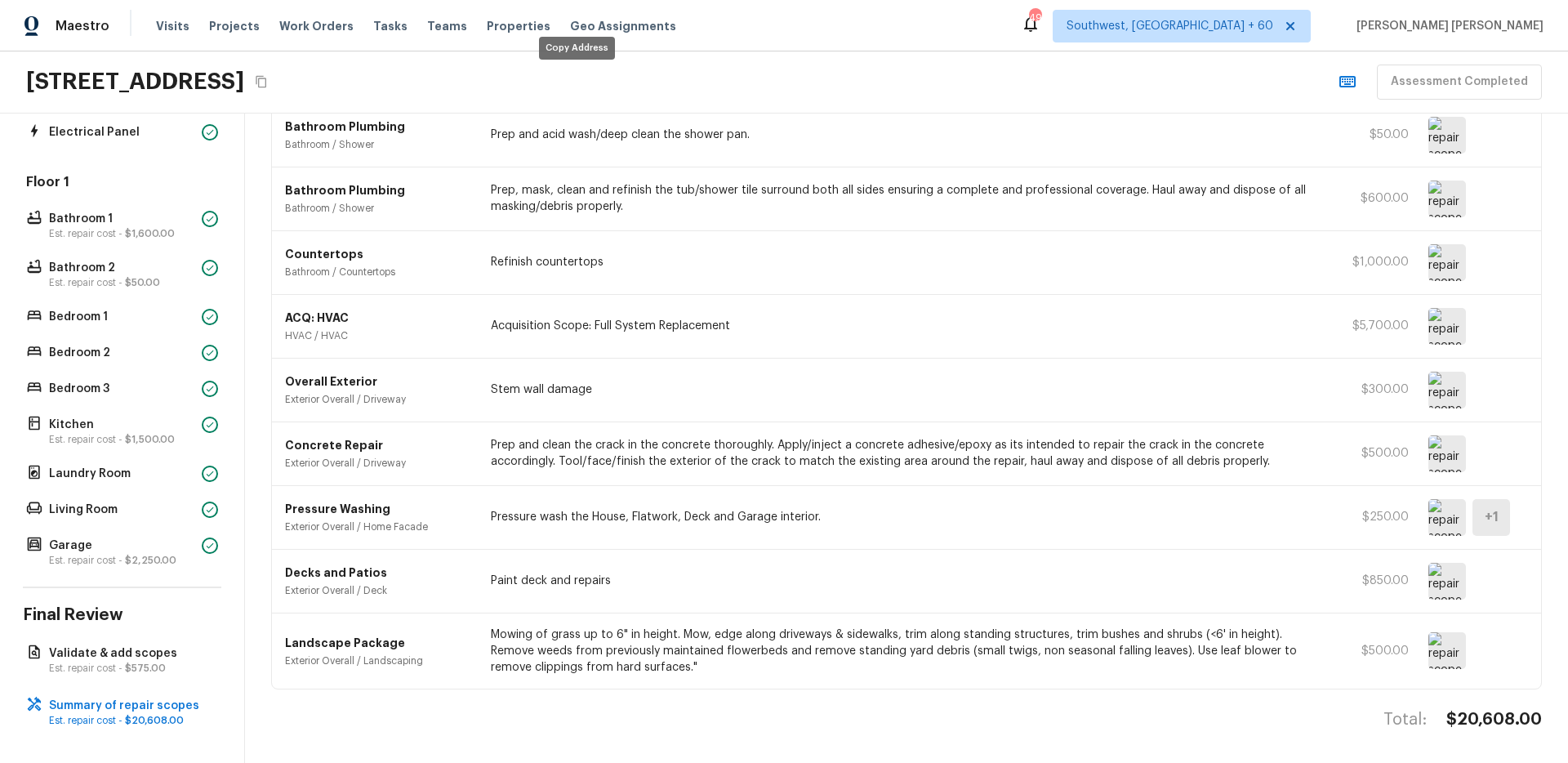
click at [266, 84] on icon "Copy Address" at bounding box center [261, 82] width 11 height 12
click at [1438, 571] on img at bounding box center [1447, 581] width 38 height 37
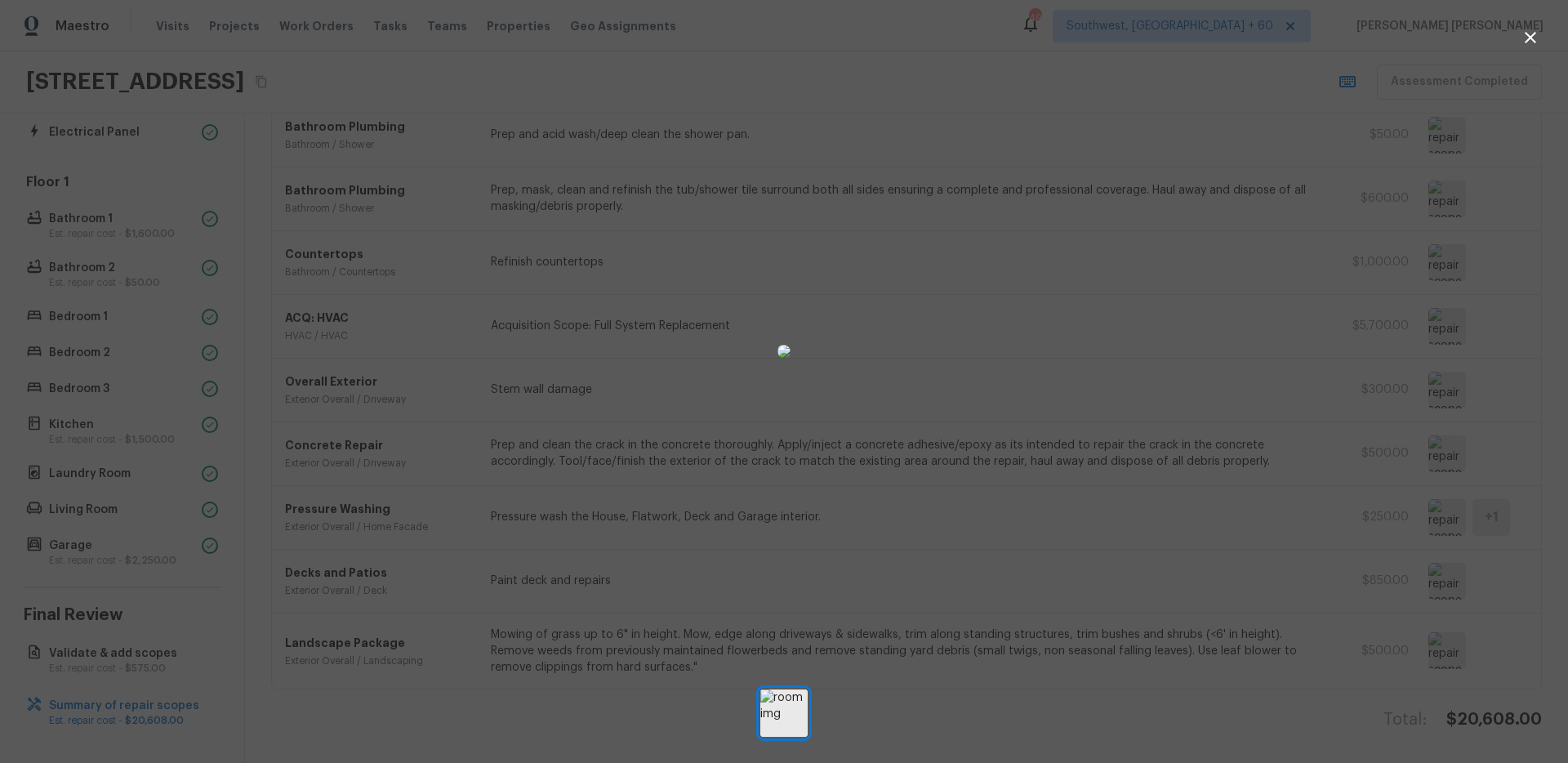
click at [1383, 288] on div at bounding box center [784, 351] width 1568 height 650
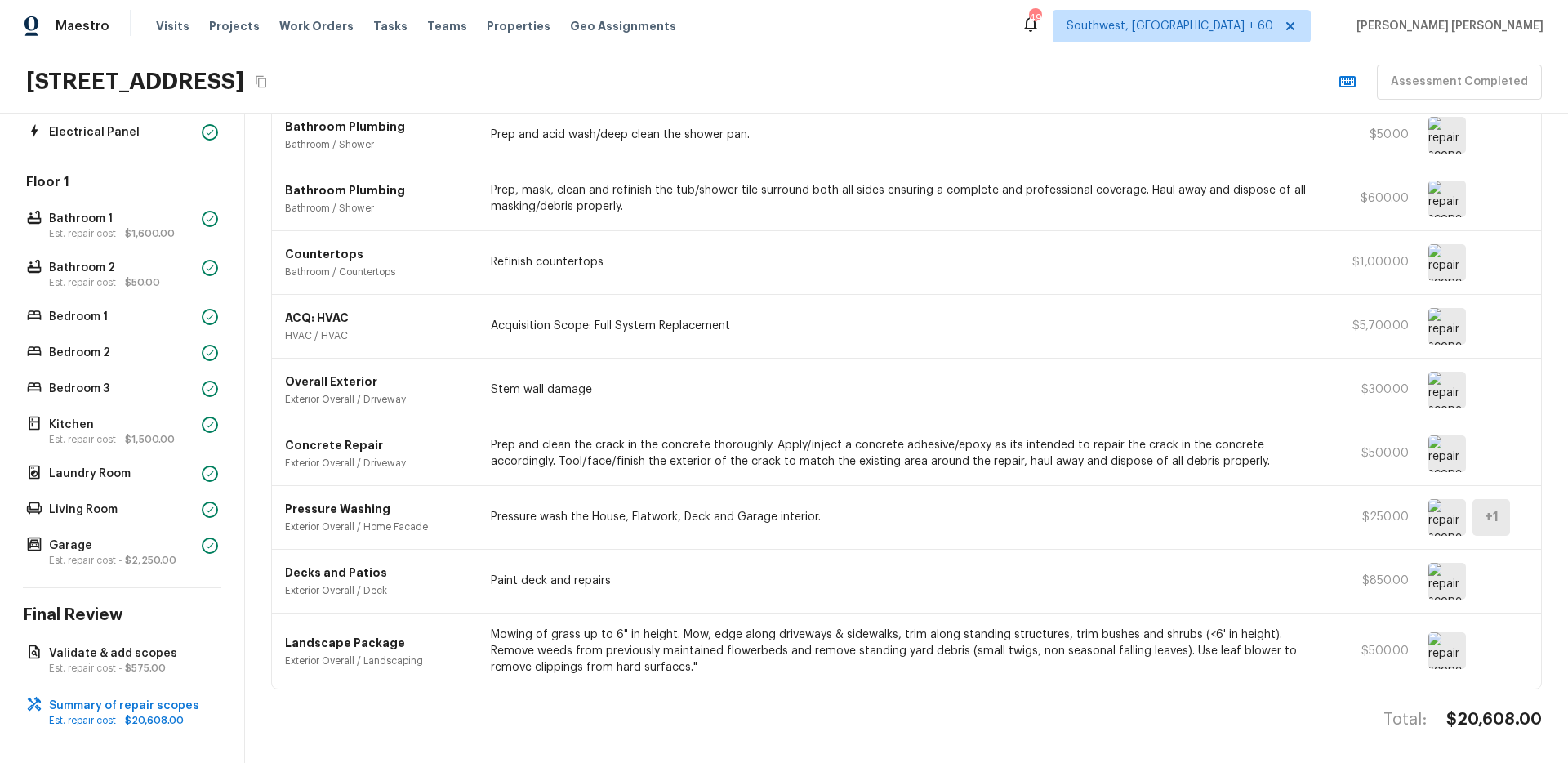
click at [1451, 587] on img at bounding box center [1447, 581] width 38 height 37
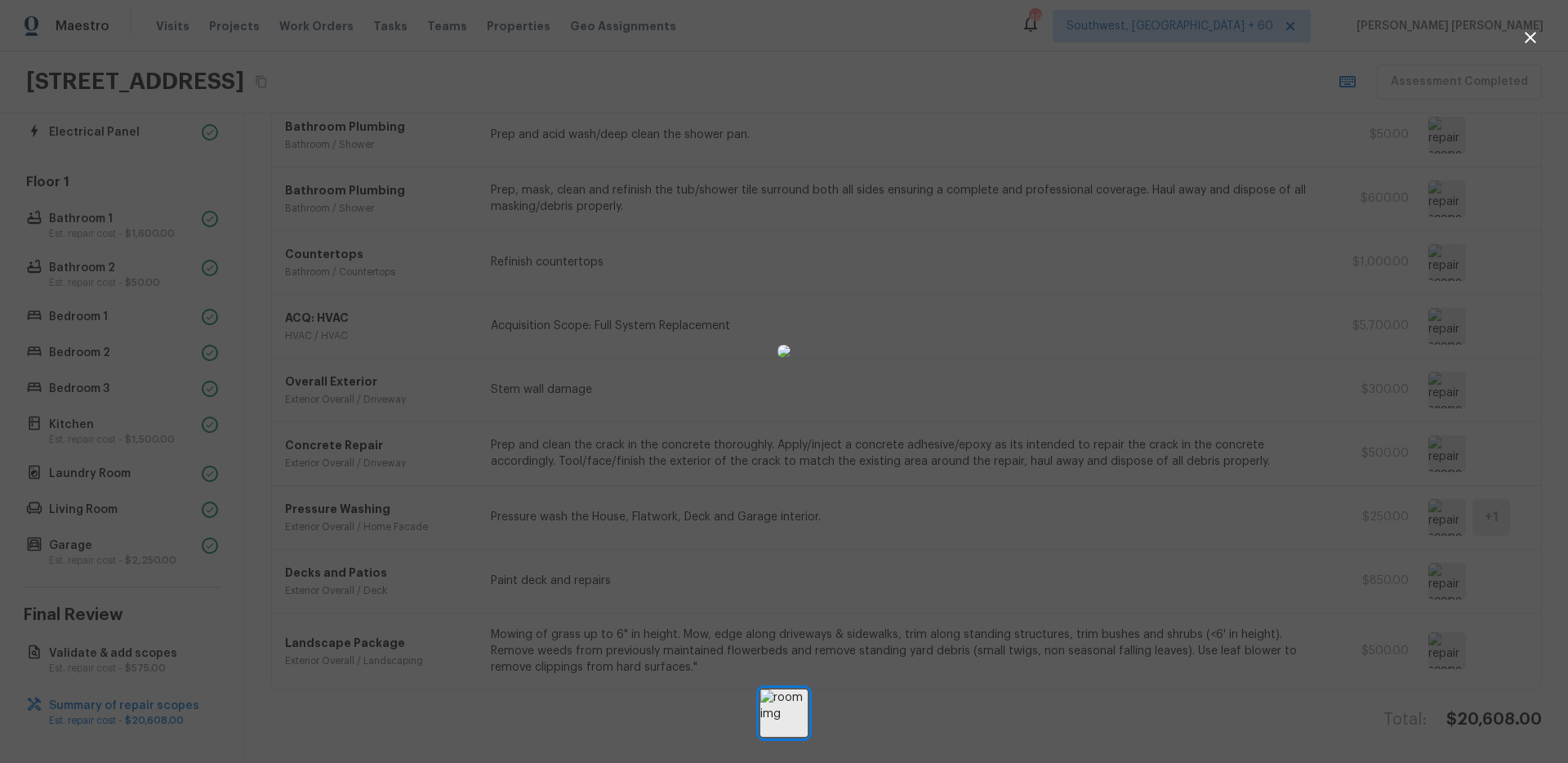
click at [1376, 338] on div at bounding box center [784, 351] width 1568 height 650
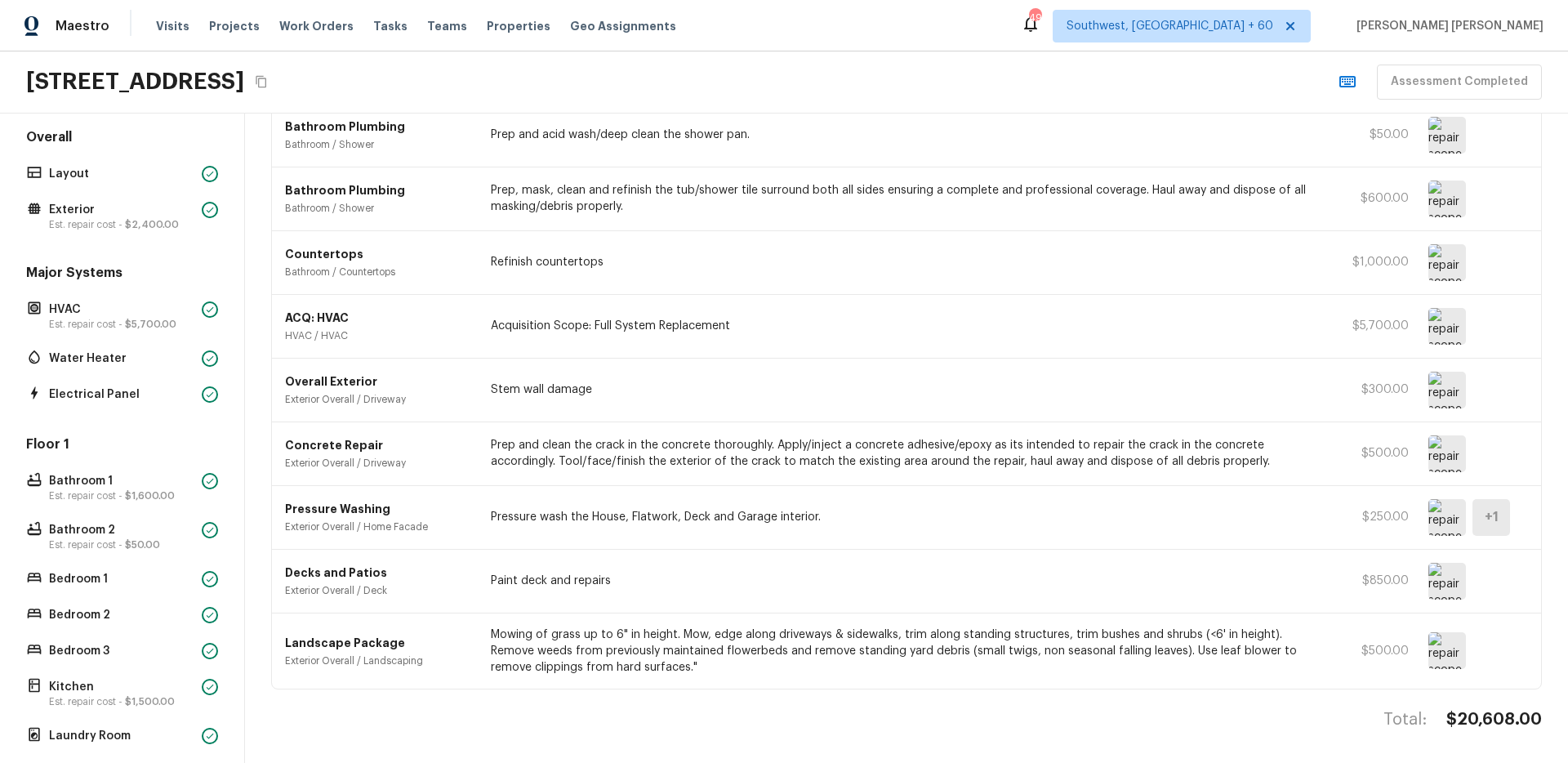
scroll to position [0, 0]
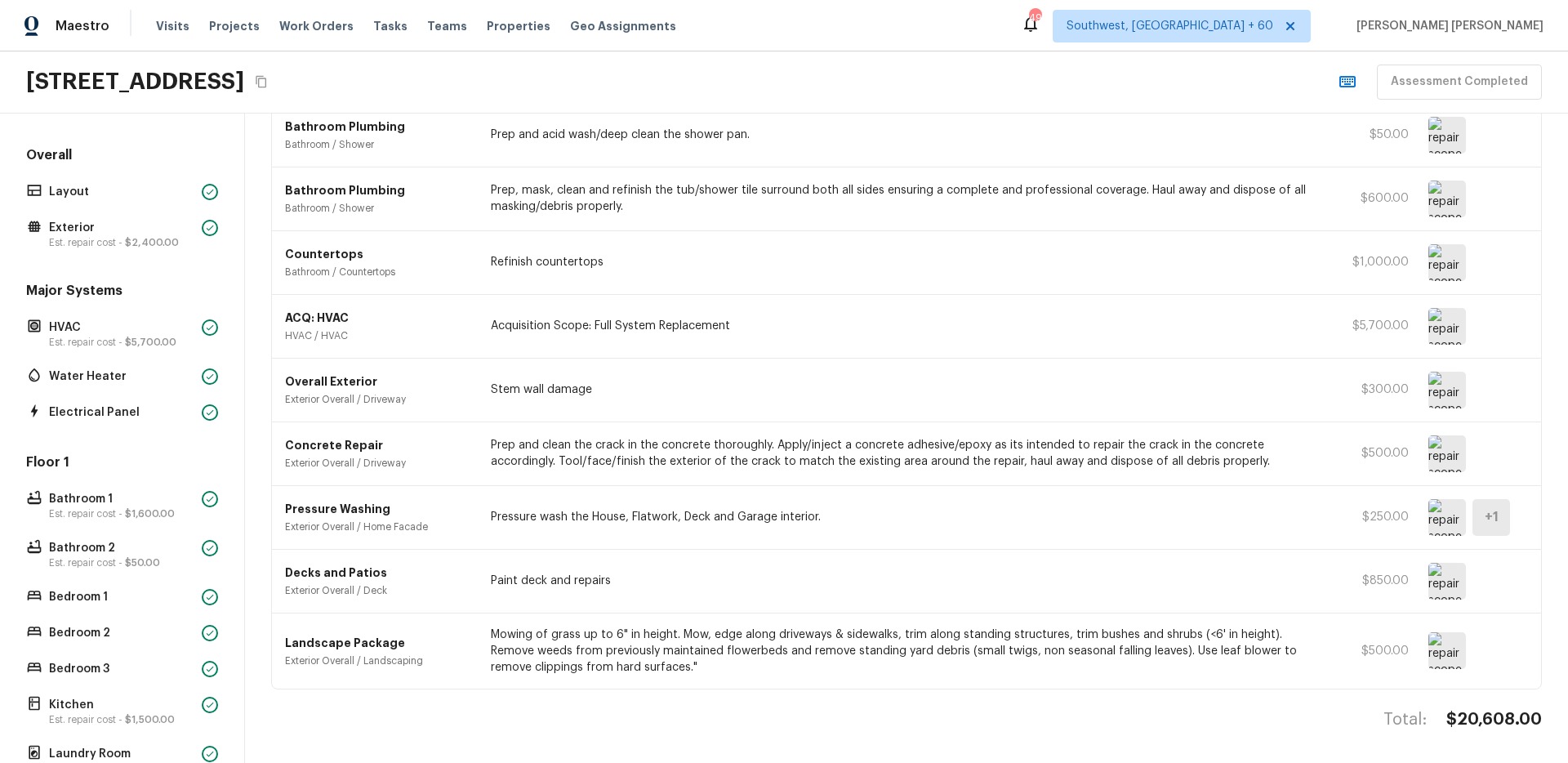
click at [107, 258] on div "Overall Layout Exterior Est. repair cost - $2,400.00 Major Systems HVAC Est. re…" at bounding box center [122, 498] width 199 height 704
click at [129, 232] on p "Exterior" at bounding box center [123, 228] width 146 height 17
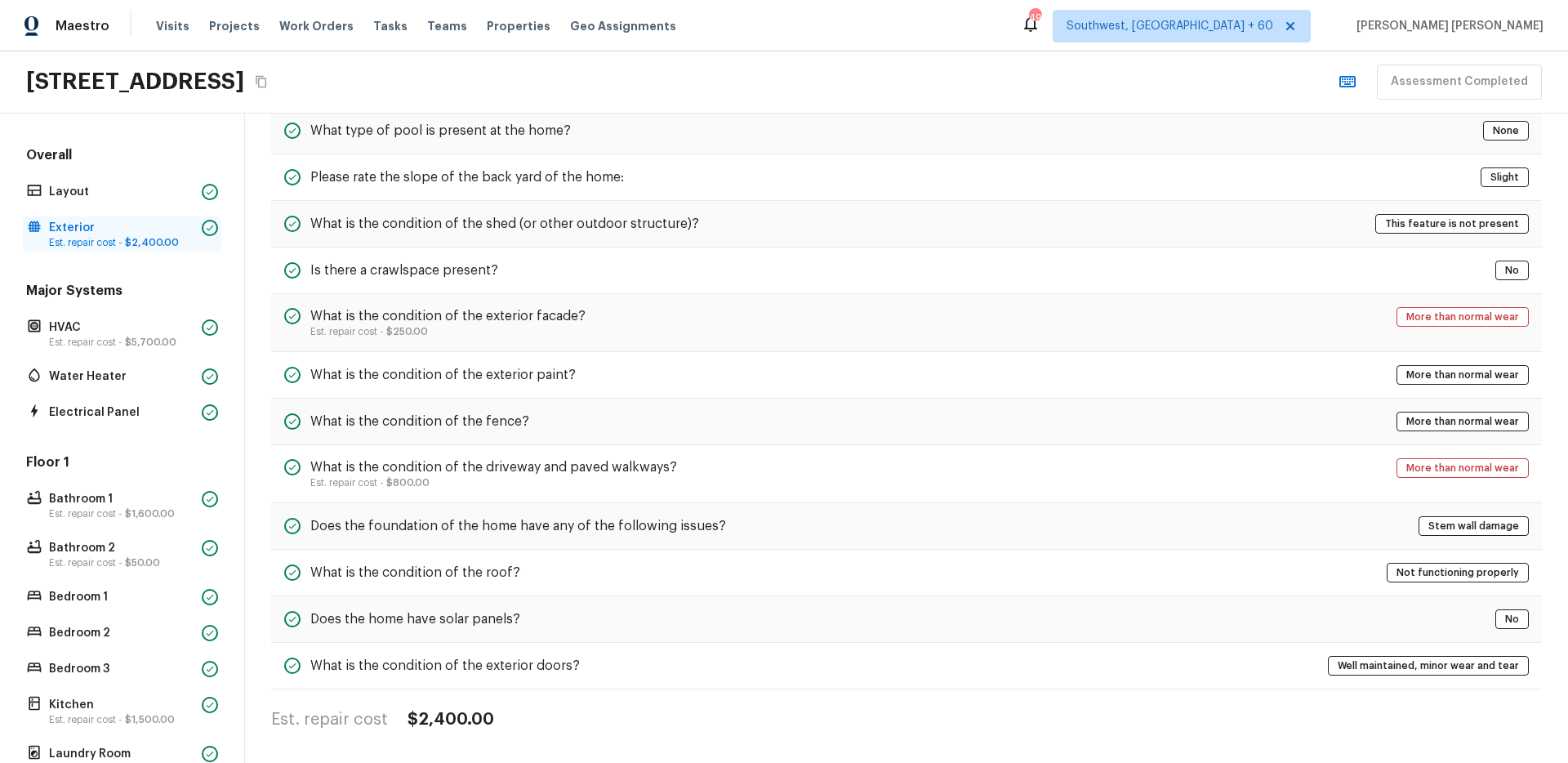
scroll to position [521, 0]
click at [519, 126] on h5 "What type of pool is present at the home?" at bounding box center [440, 131] width 260 height 18
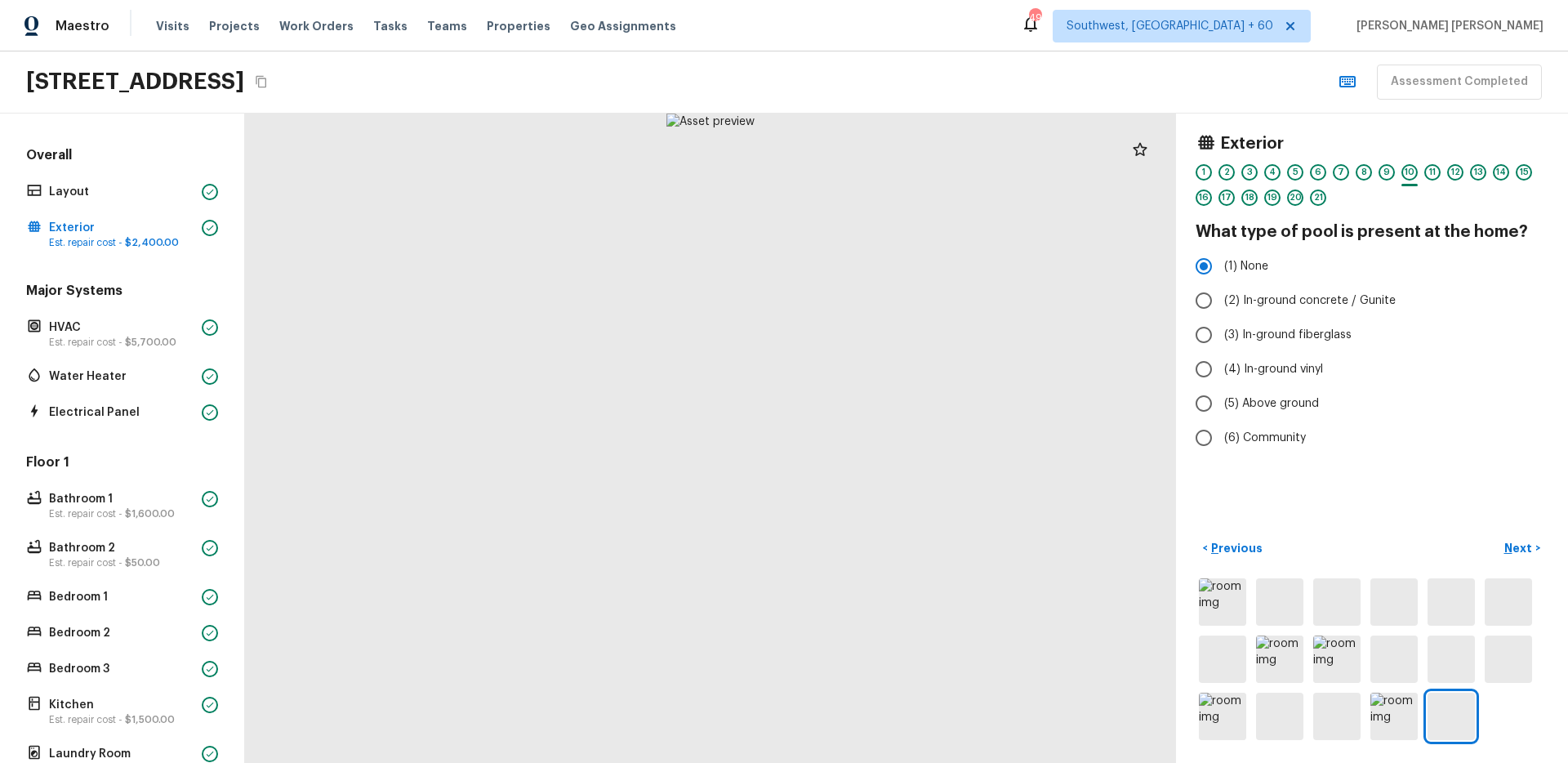
scroll to position [0, 0]
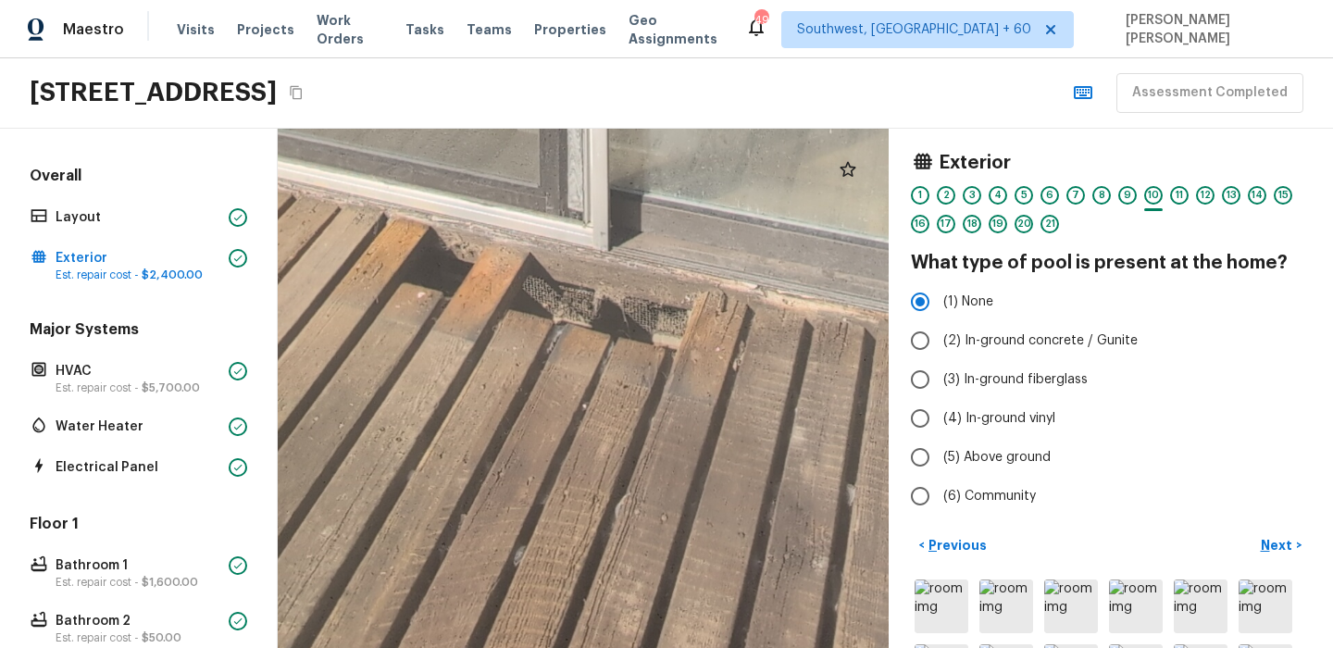
drag, startPoint x: 639, startPoint y: 593, endPoint x: 596, endPoint y: 444, distance: 155.0
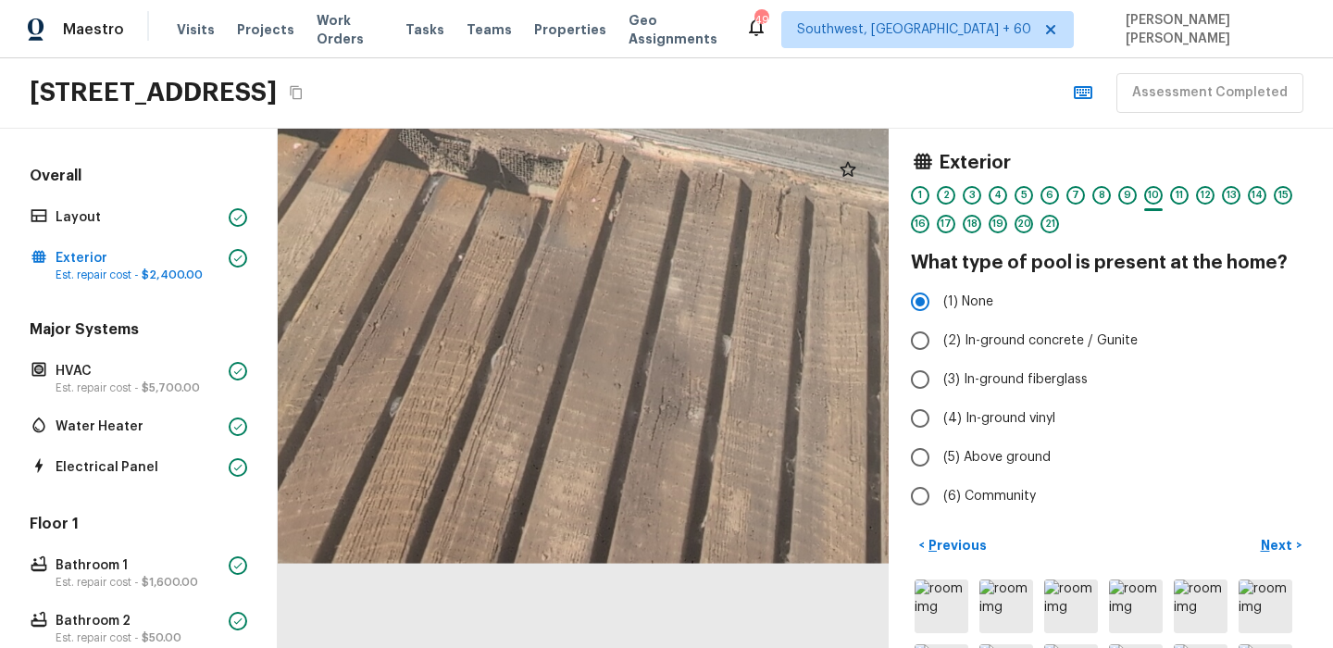
drag, startPoint x: 771, startPoint y: 537, endPoint x: 651, endPoint y: 394, distance: 186.5
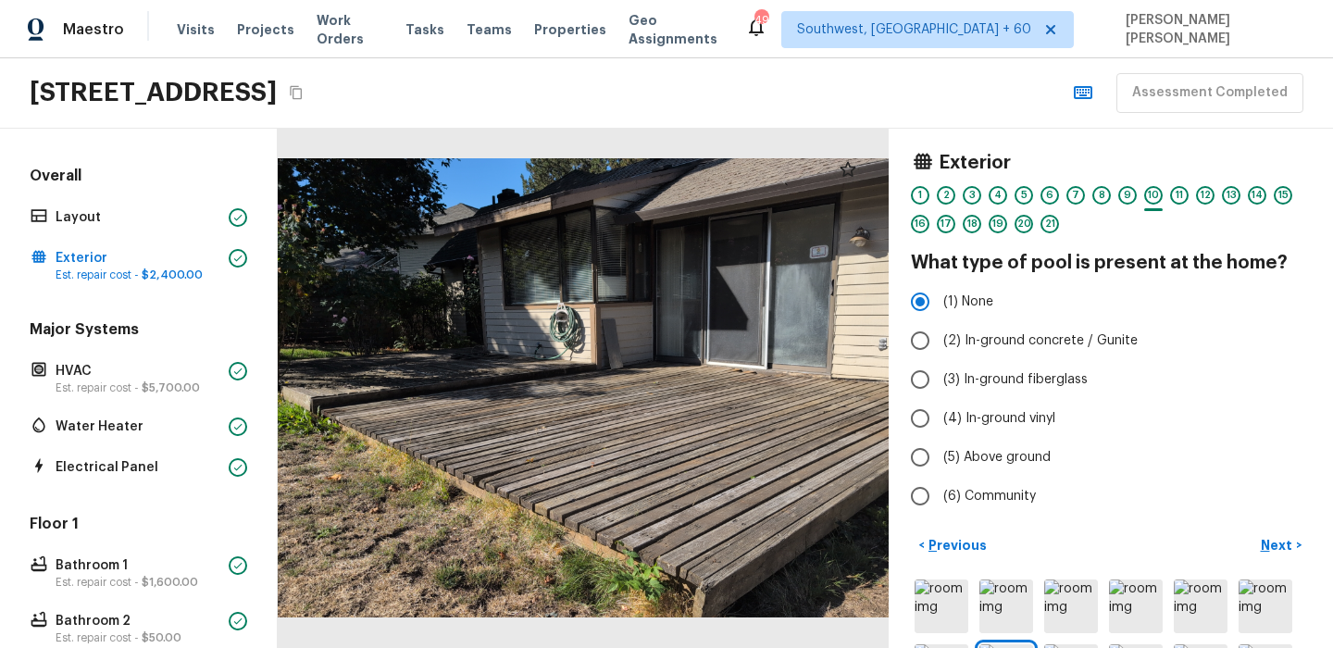
click at [467, 504] on div at bounding box center [583, 388] width 611 height 519
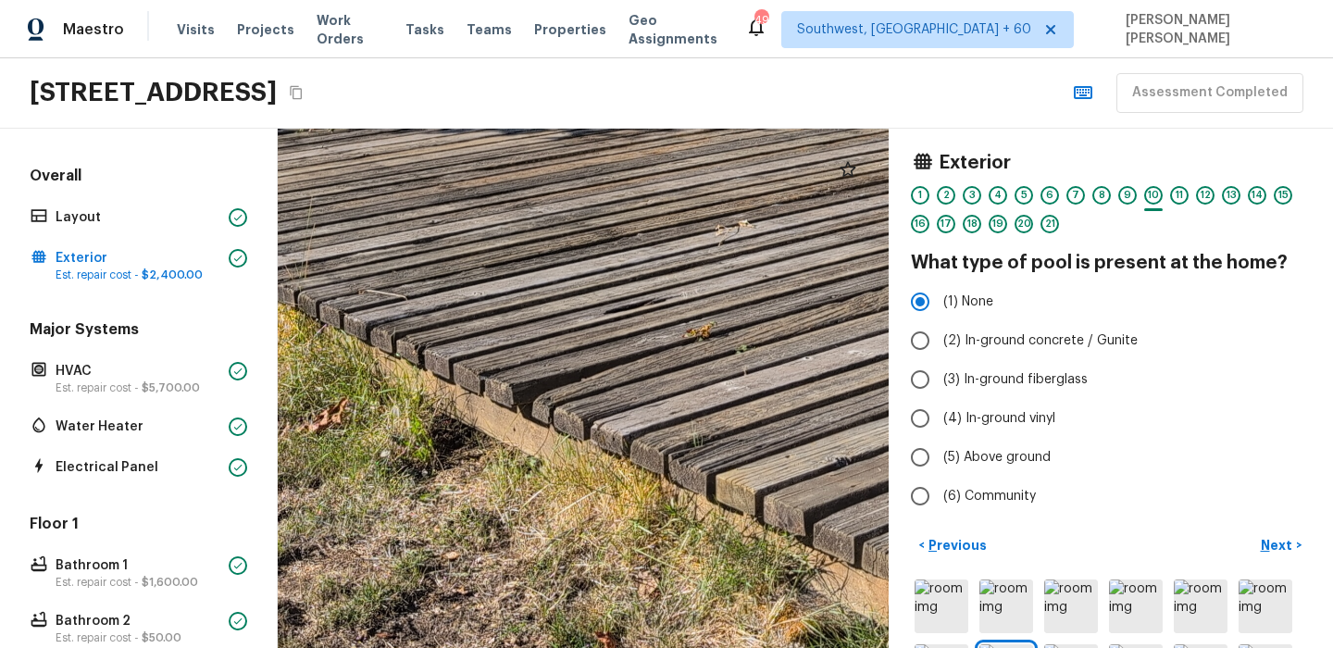
drag, startPoint x: 467, startPoint y: 504, endPoint x: 494, endPoint y: 478, distance: 38.0
click at [494, 478] on div at bounding box center [873, 95] width 2003 height 1703
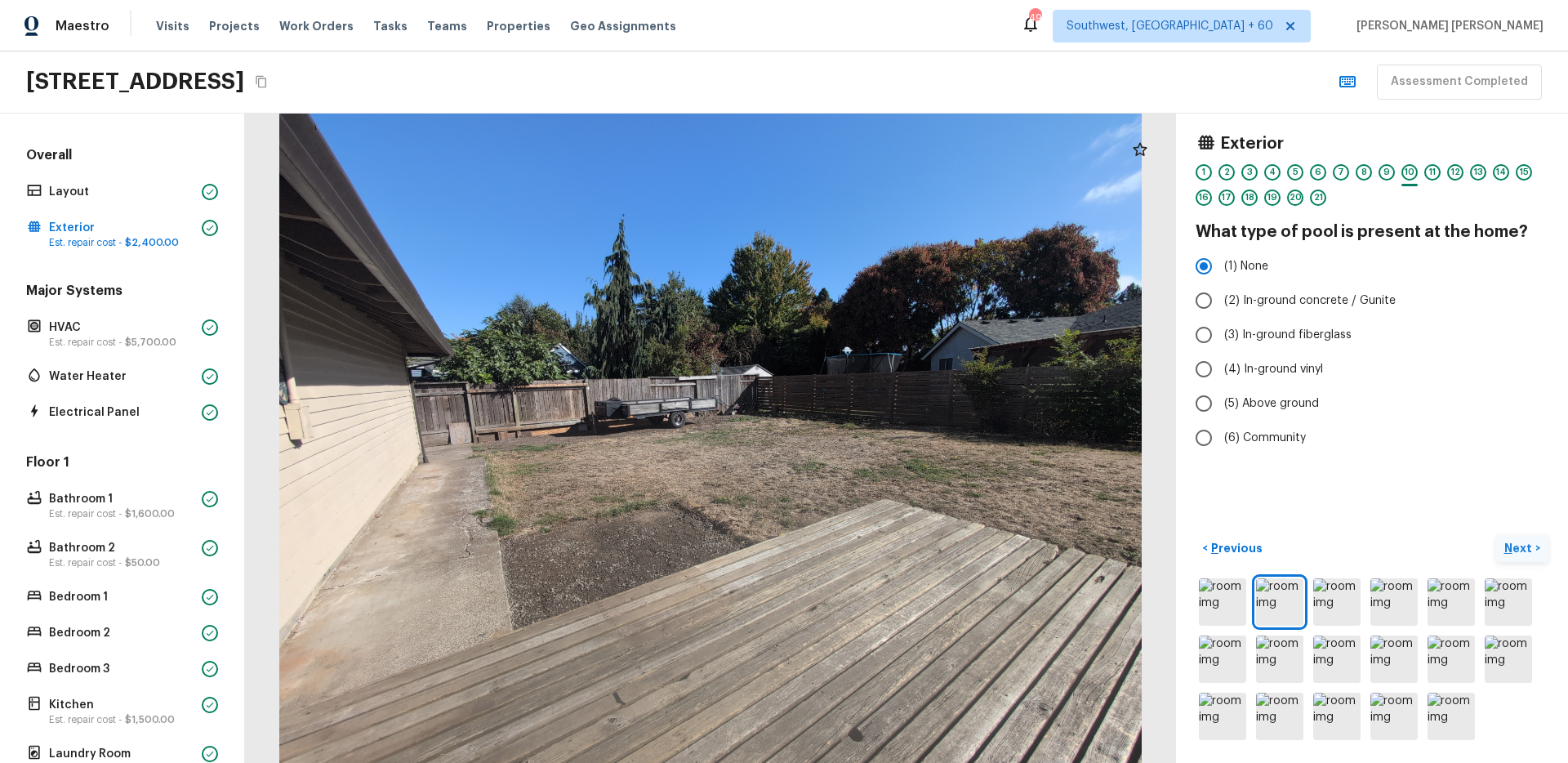
click at [1518, 546] on p "Next" at bounding box center [1519, 548] width 31 height 17
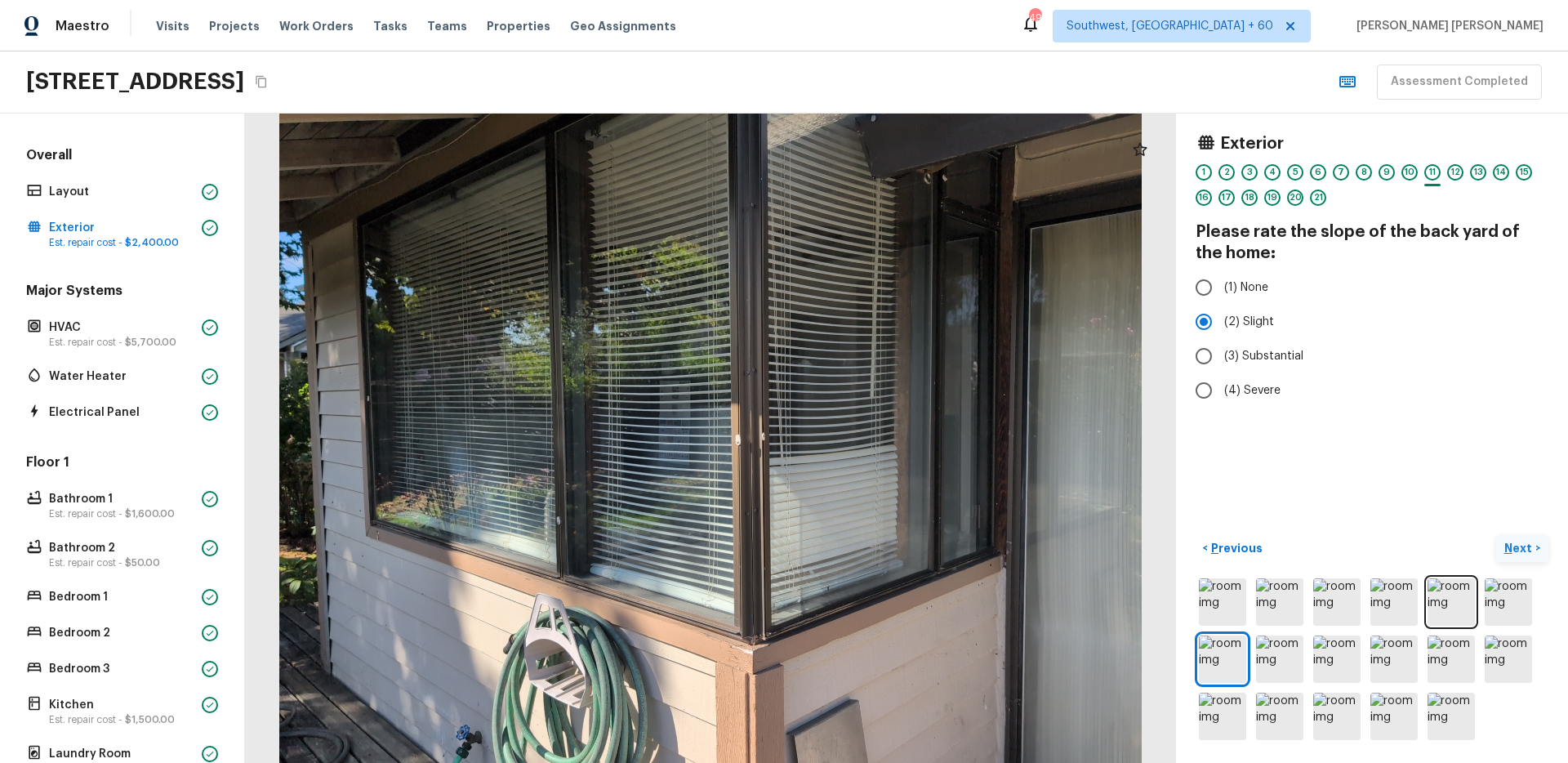
click at [1518, 546] on p "Next" at bounding box center [1519, 548] width 31 height 17
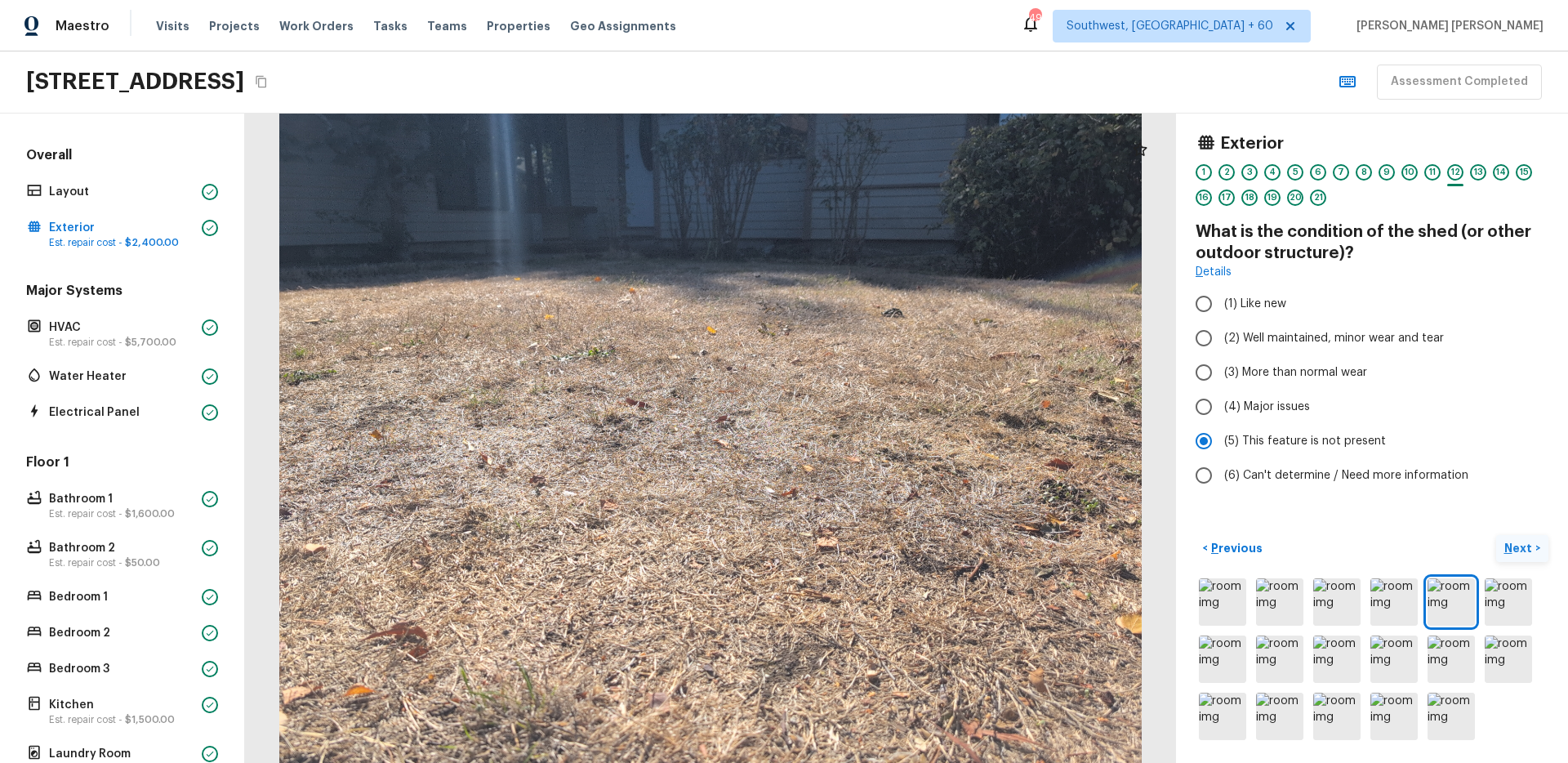
click at [1512, 552] on p "Next" at bounding box center [1519, 548] width 31 height 17
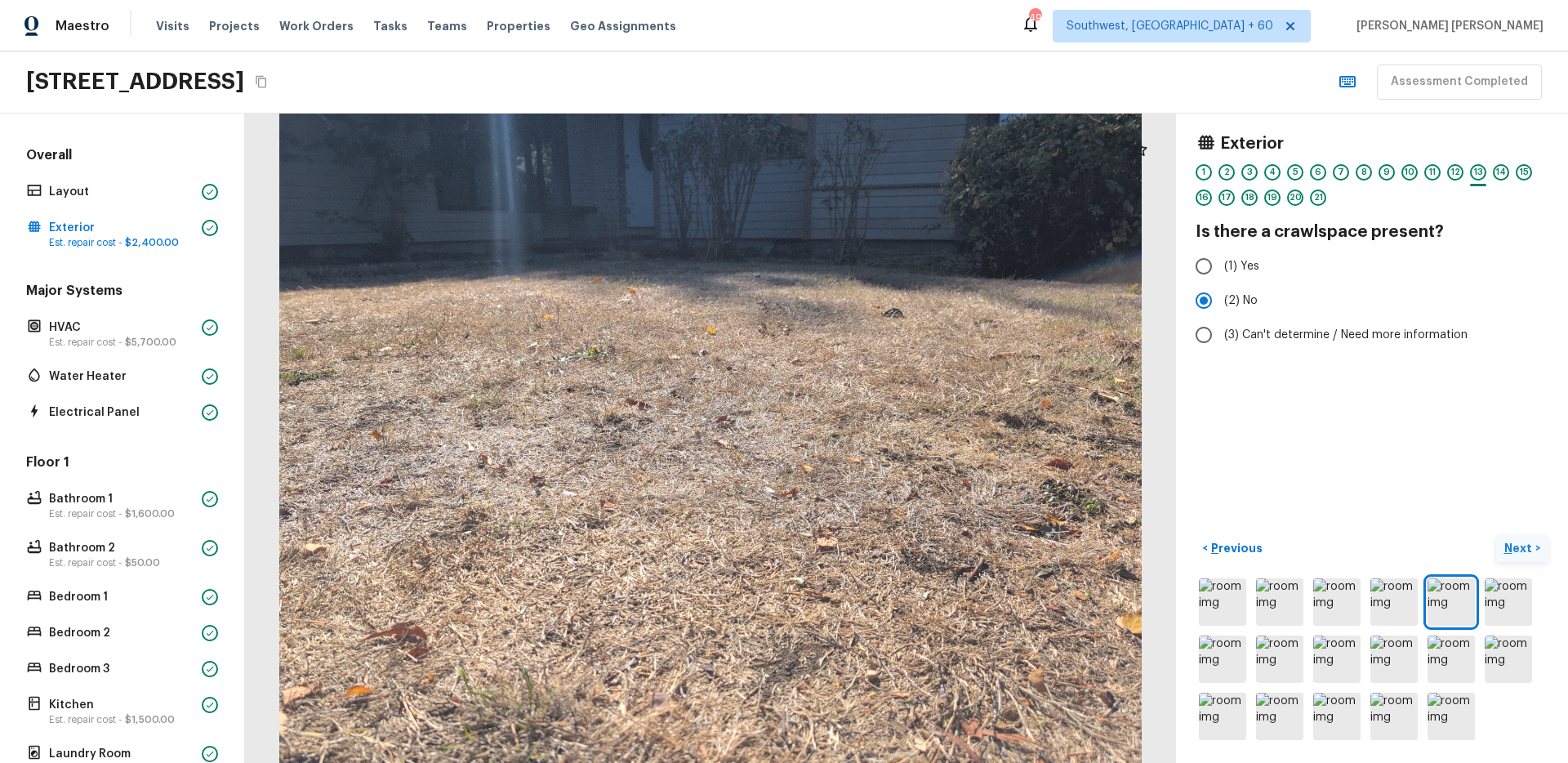
click at [1512, 552] on p "Next" at bounding box center [1519, 548] width 31 height 17
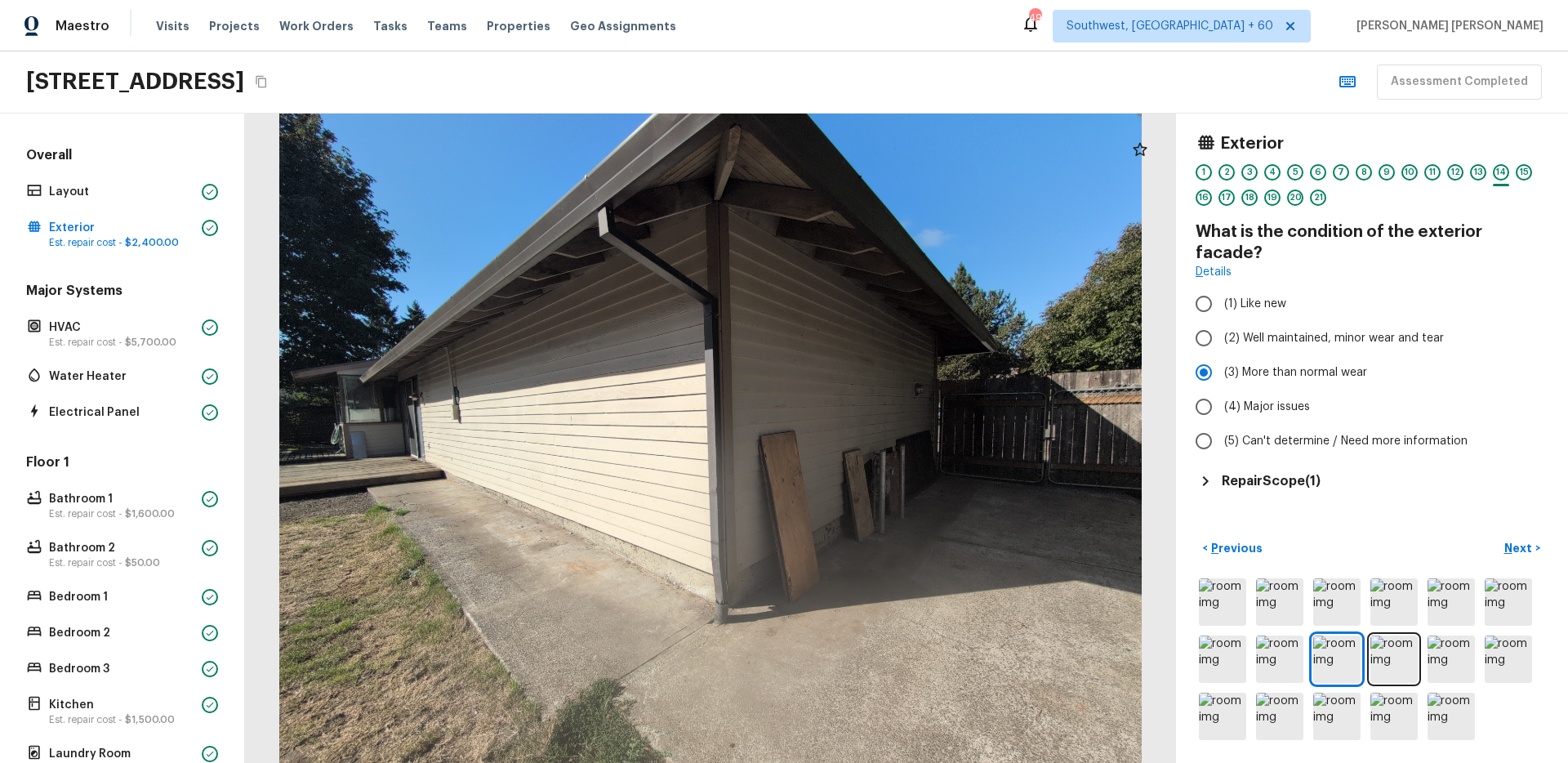
click at [1256, 475] on div "Exterior 1 2 3 4 5 6 7 8 9 10 11 12 13 14 15 16 17 18 19 20 21 What is the cond…" at bounding box center [1372, 438] width 392 height 649
click at [1269, 472] on h5 "Repair Scope ( 1 )" at bounding box center [1272, 481] width 99 height 18
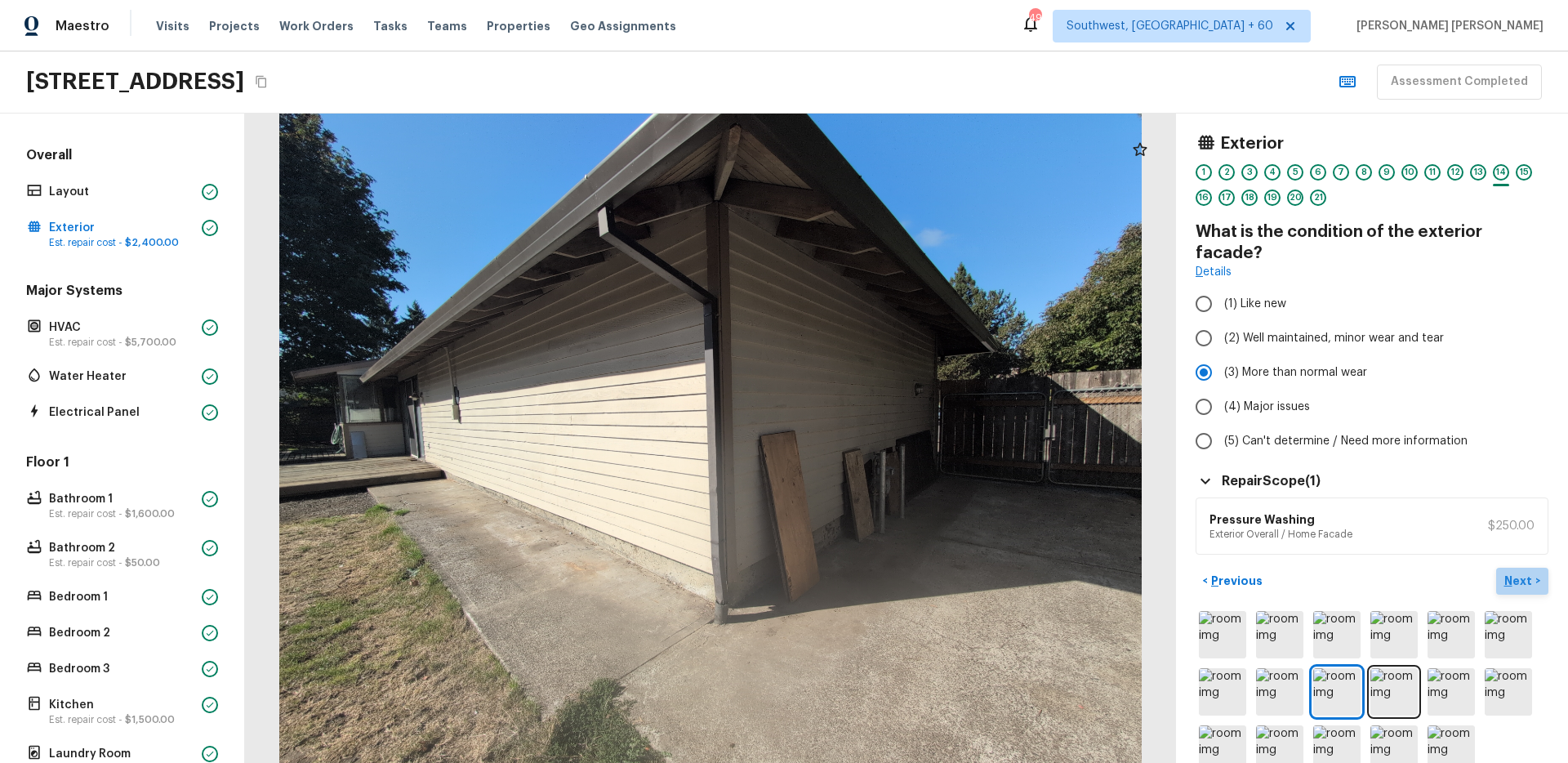
click at [1534, 567] on button "Next >" at bounding box center [1522, 580] width 52 height 27
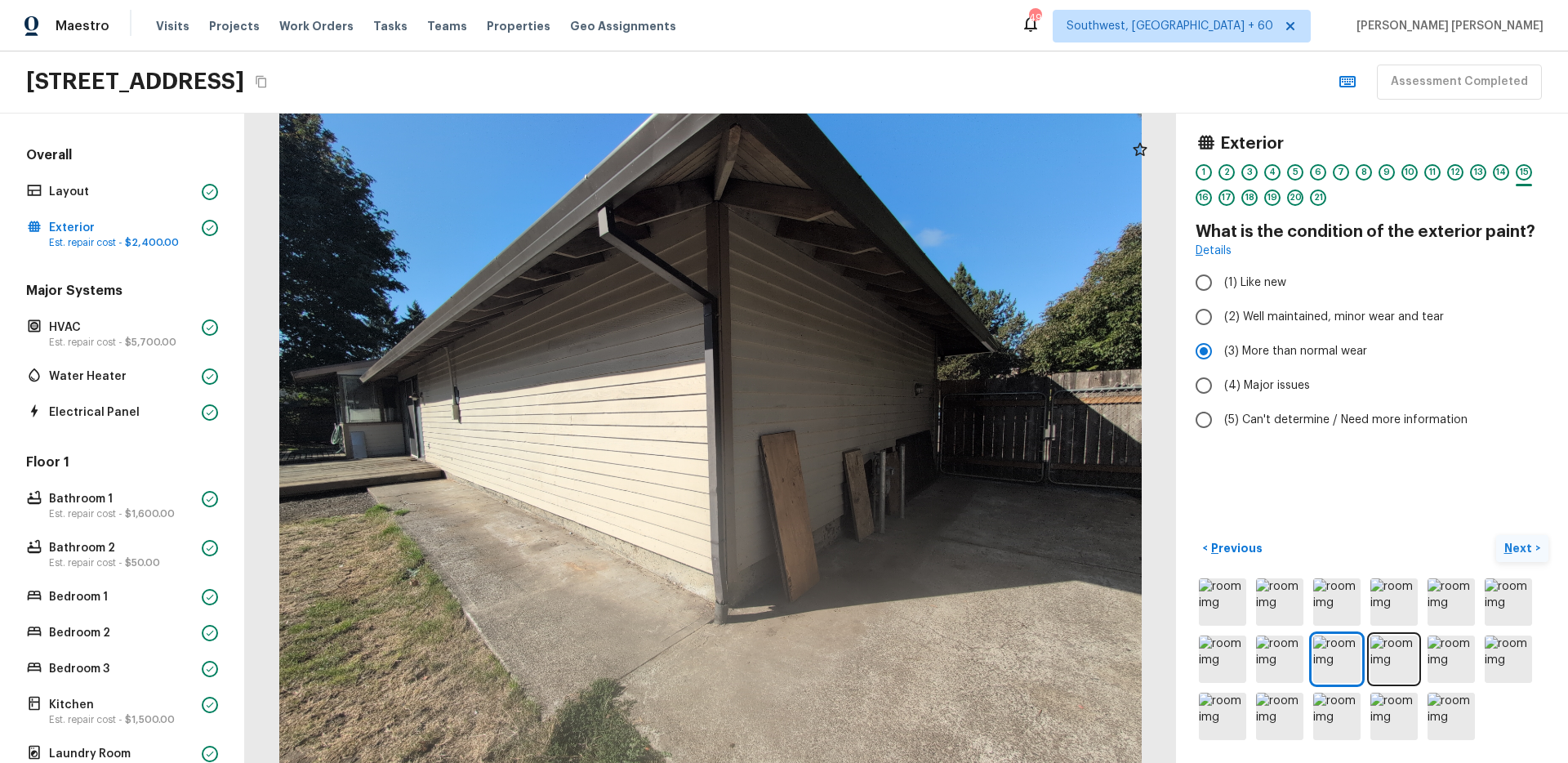
click at [1512, 547] on p "Next" at bounding box center [1519, 548] width 31 height 17
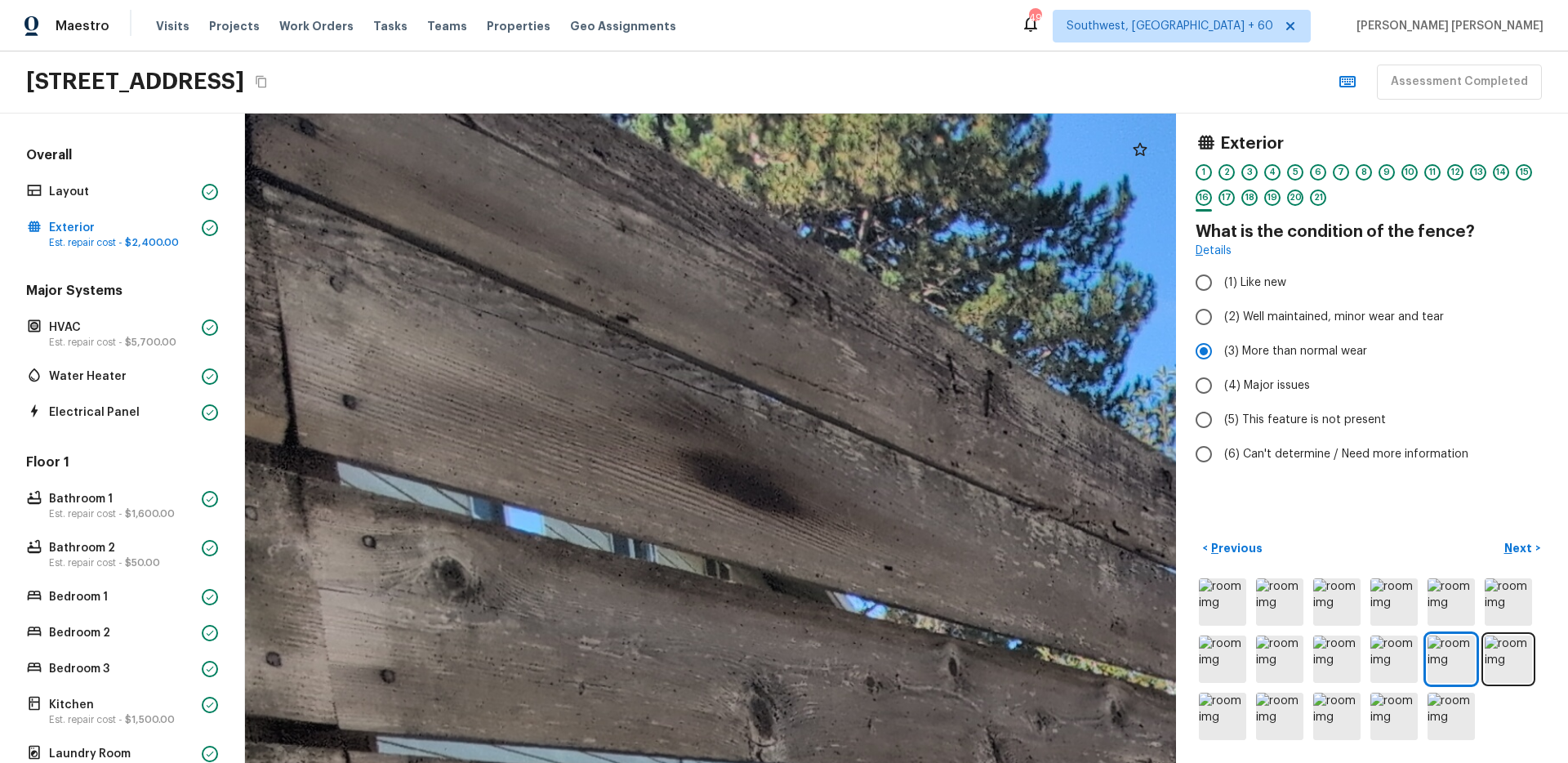
drag, startPoint x: 445, startPoint y: 262, endPoint x: 719, endPoint y: 520, distance: 376.4
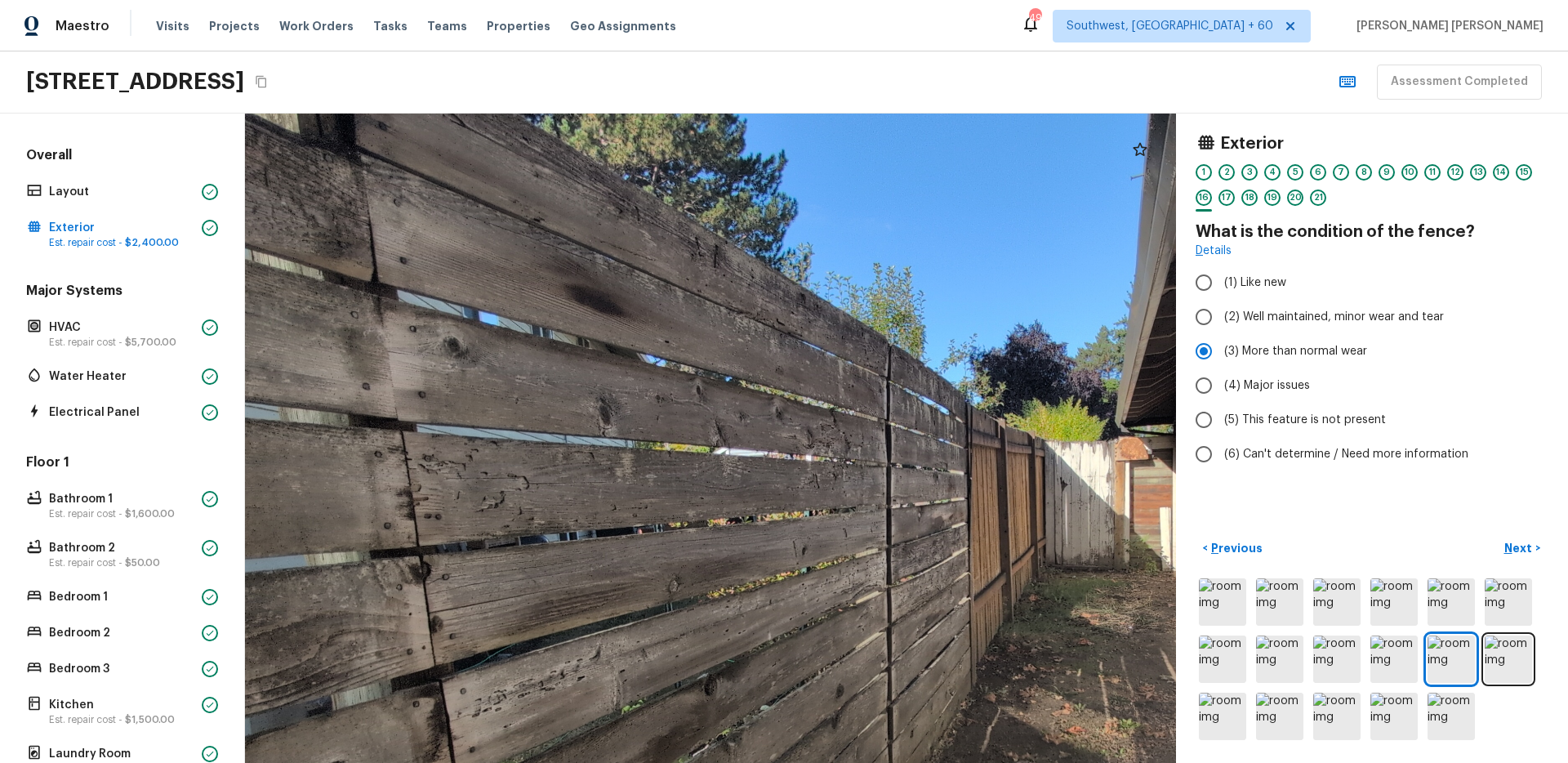
drag, startPoint x: 942, startPoint y: 588, endPoint x: 785, endPoint y: 439, distance: 216.4
click at [785, 439] on div at bounding box center [952, 611] width 1836 height 1280
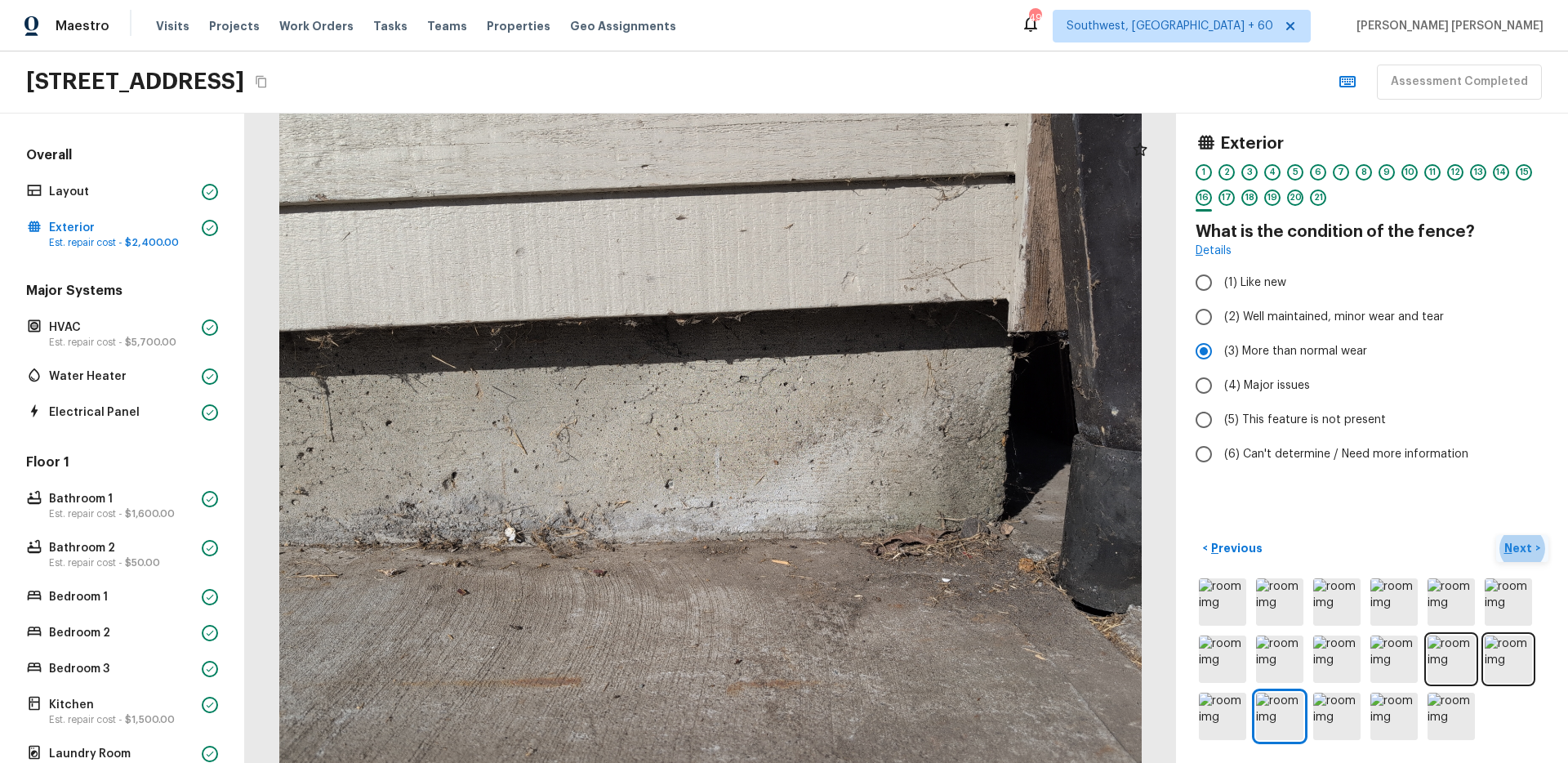
click at [1522, 549] on p "Next" at bounding box center [1519, 548] width 31 height 17
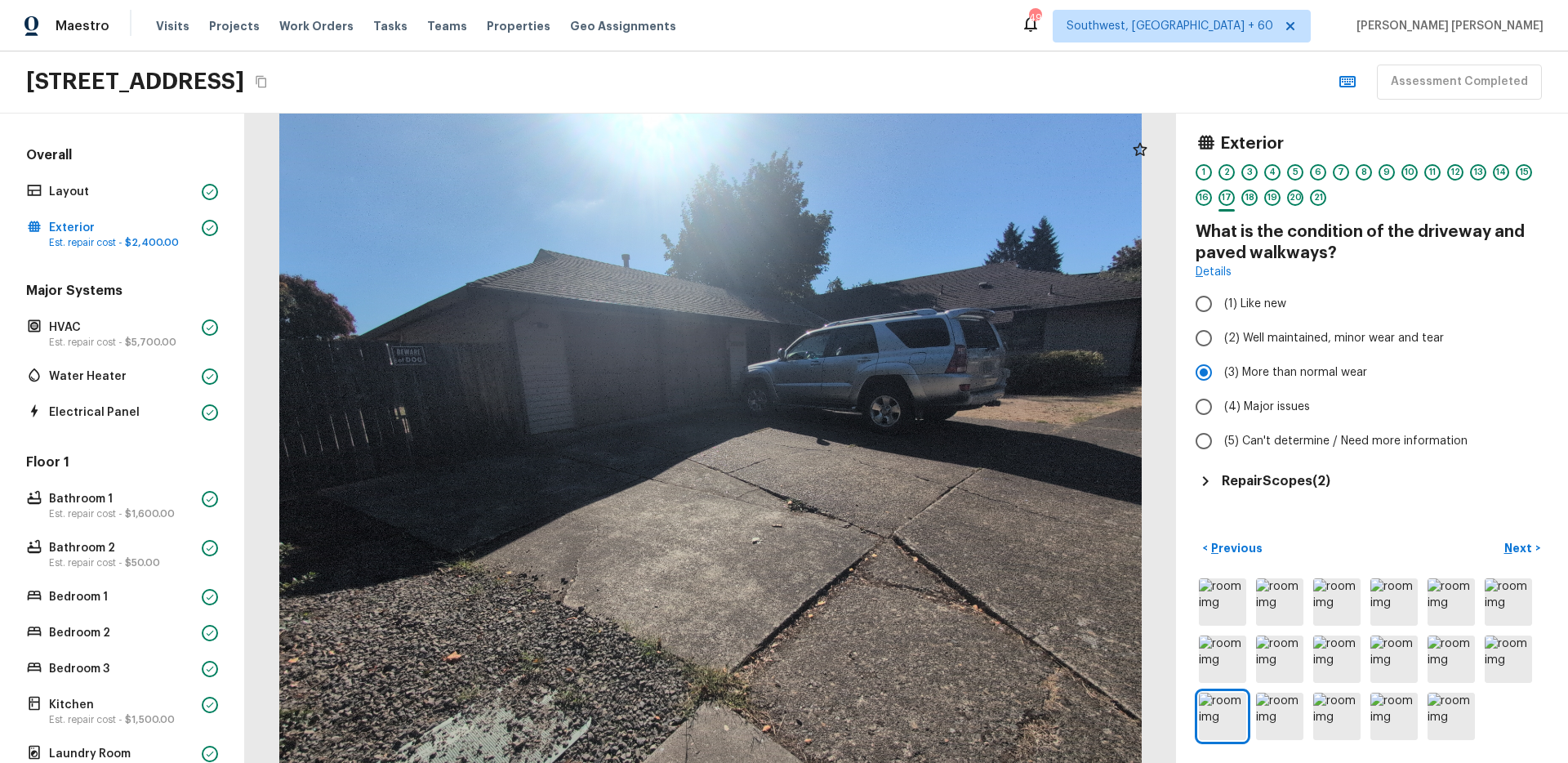
click at [1279, 485] on h5 "Repair Scopes ( 2 )" at bounding box center [1276, 481] width 109 height 18
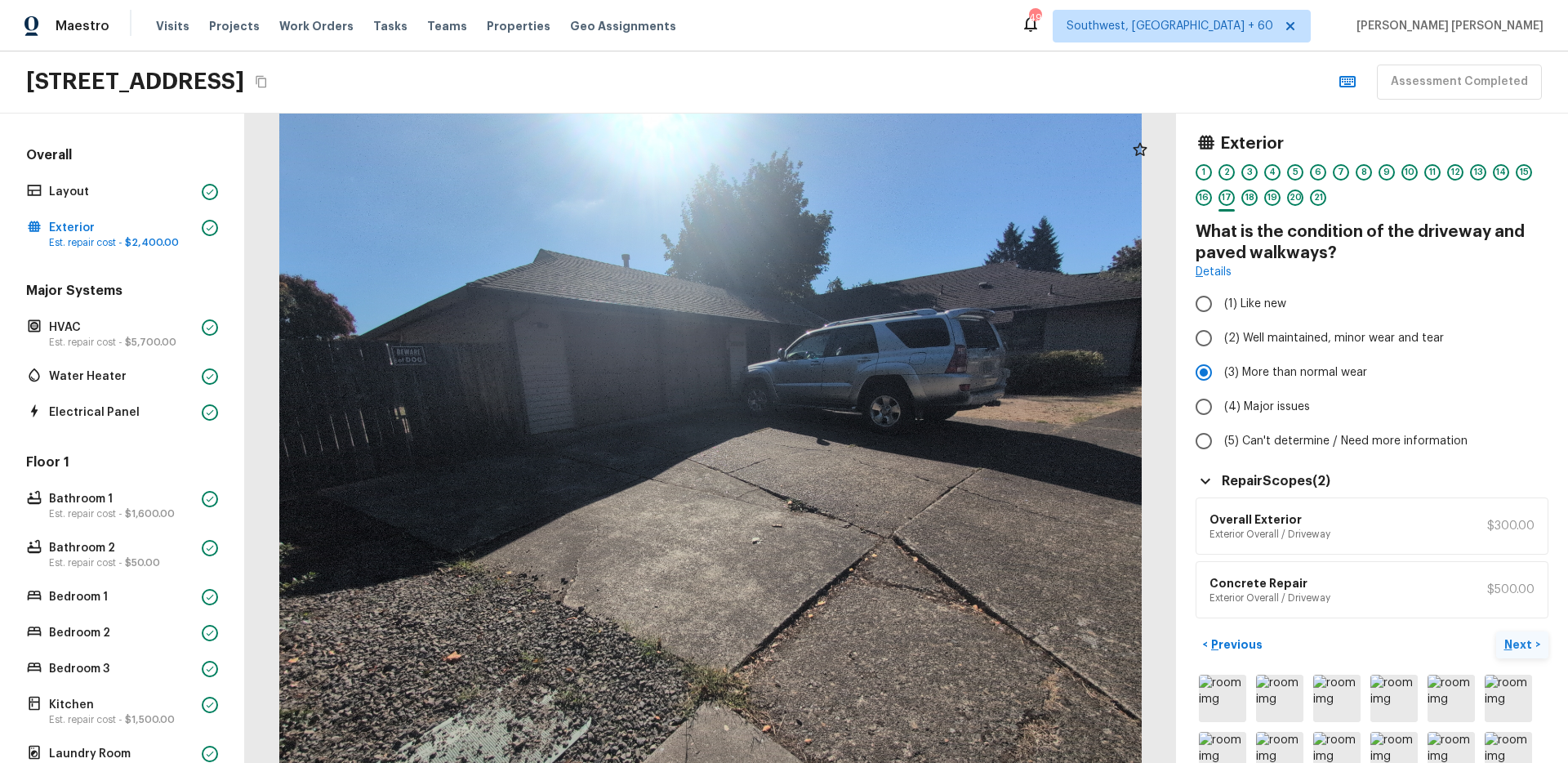
click at [1528, 644] on p "Next" at bounding box center [1519, 644] width 31 height 17
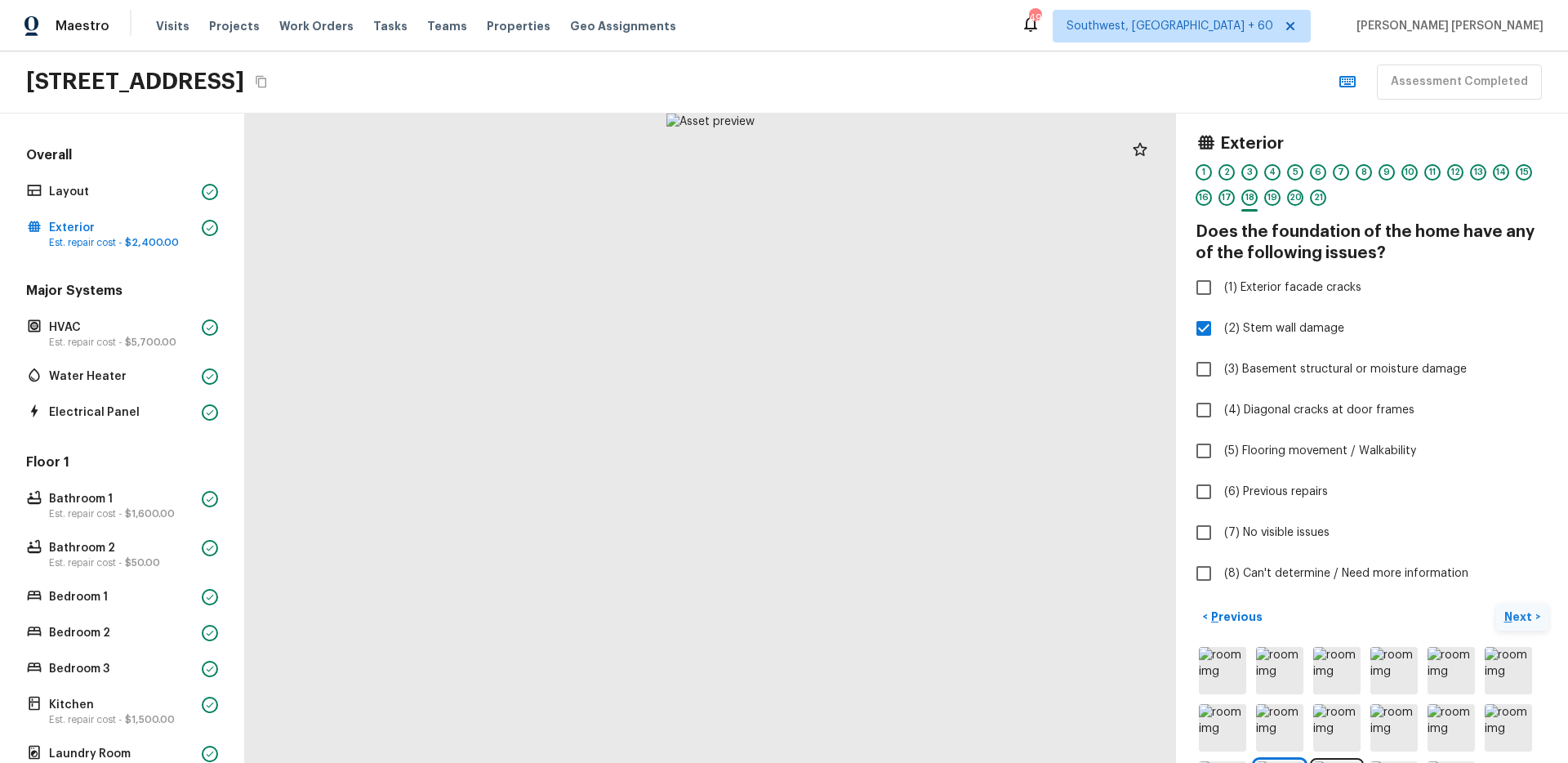
click at [1521, 610] on p "Next" at bounding box center [1519, 617] width 31 height 17
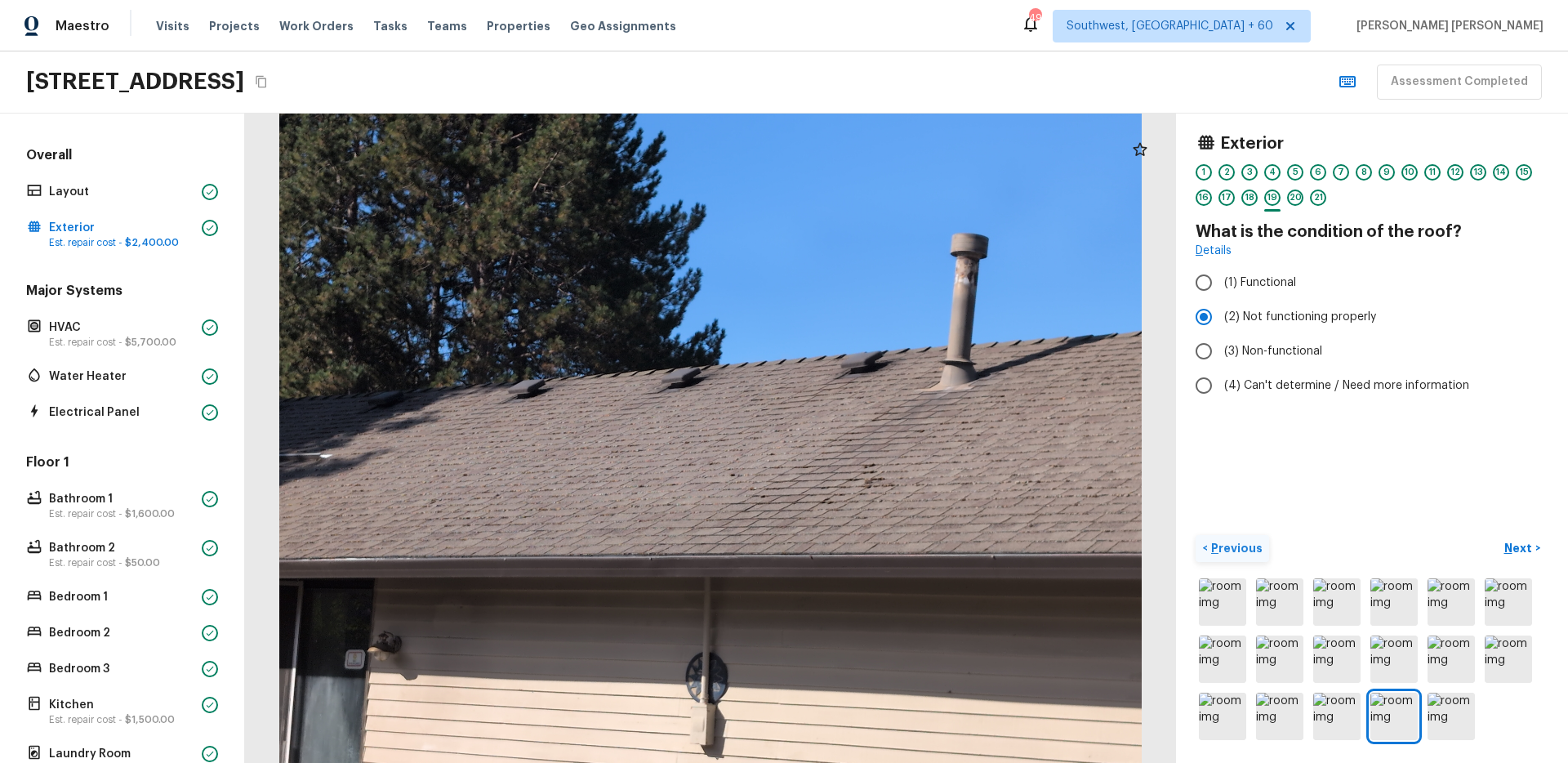
click at [1228, 544] on p "Previous" at bounding box center [1235, 548] width 55 height 17
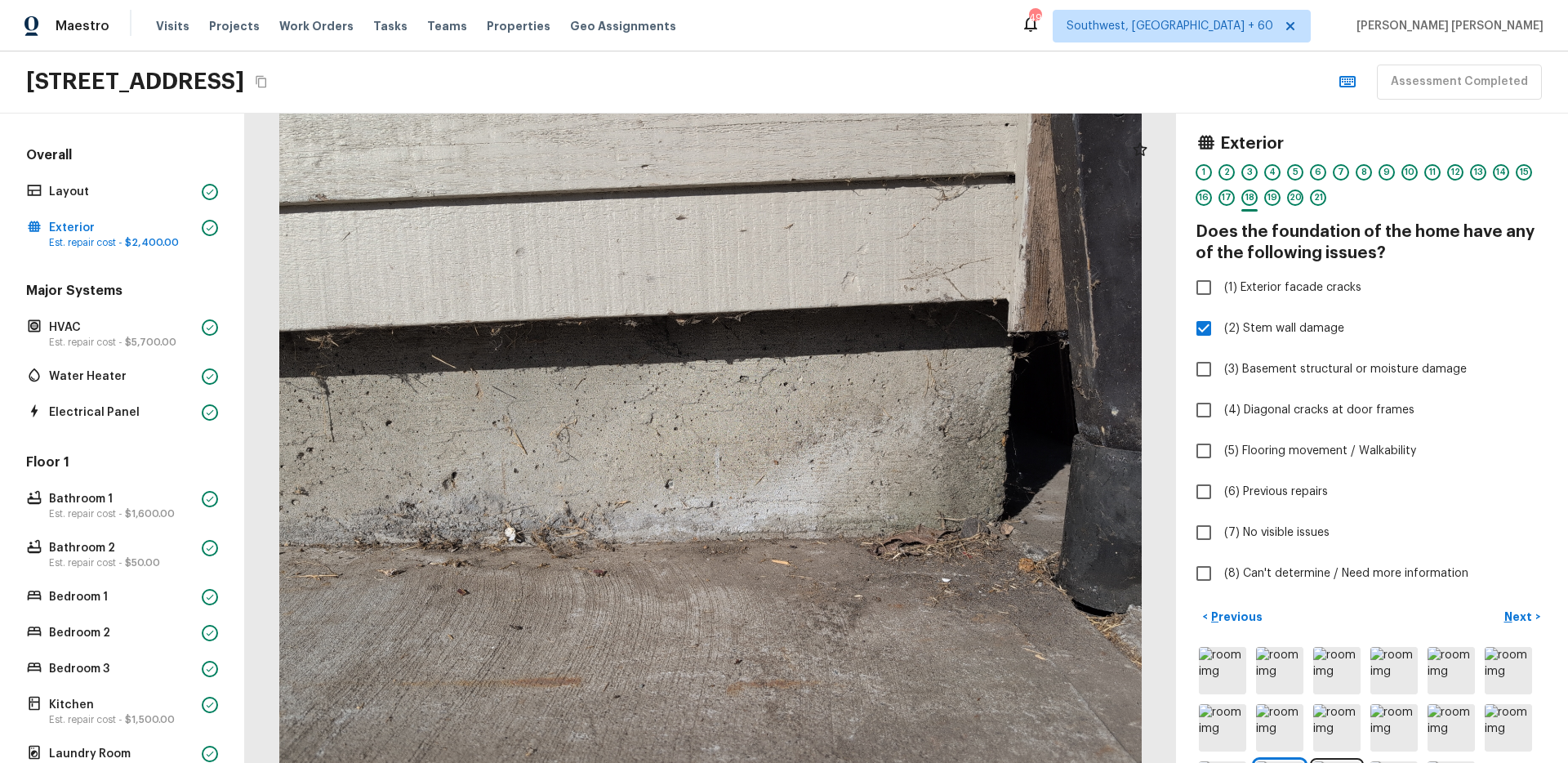
click at [1533, 630] on div "< Previous Next >" at bounding box center [1372, 707] width 353 height 208
click at [1526, 617] on p "Next" at bounding box center [1519, 617] width 31 height 17
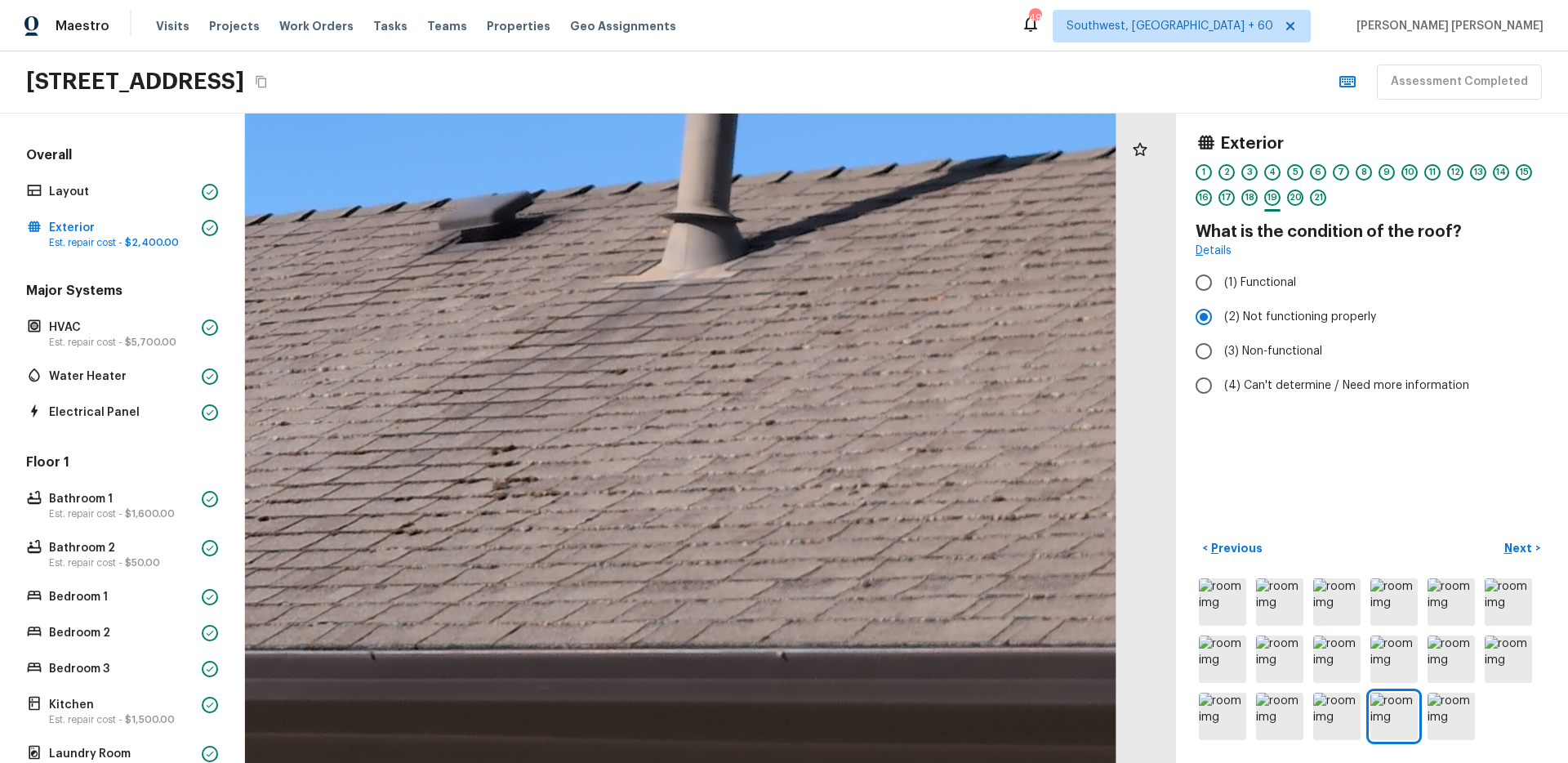
drag, startPoint x: 1063, startPoint y: 475, endPoint x: 852, endPoint y: 489, distance: 211.5
click at [852, 489] on div at bounding box center [145, 386] width 2096 height 1462
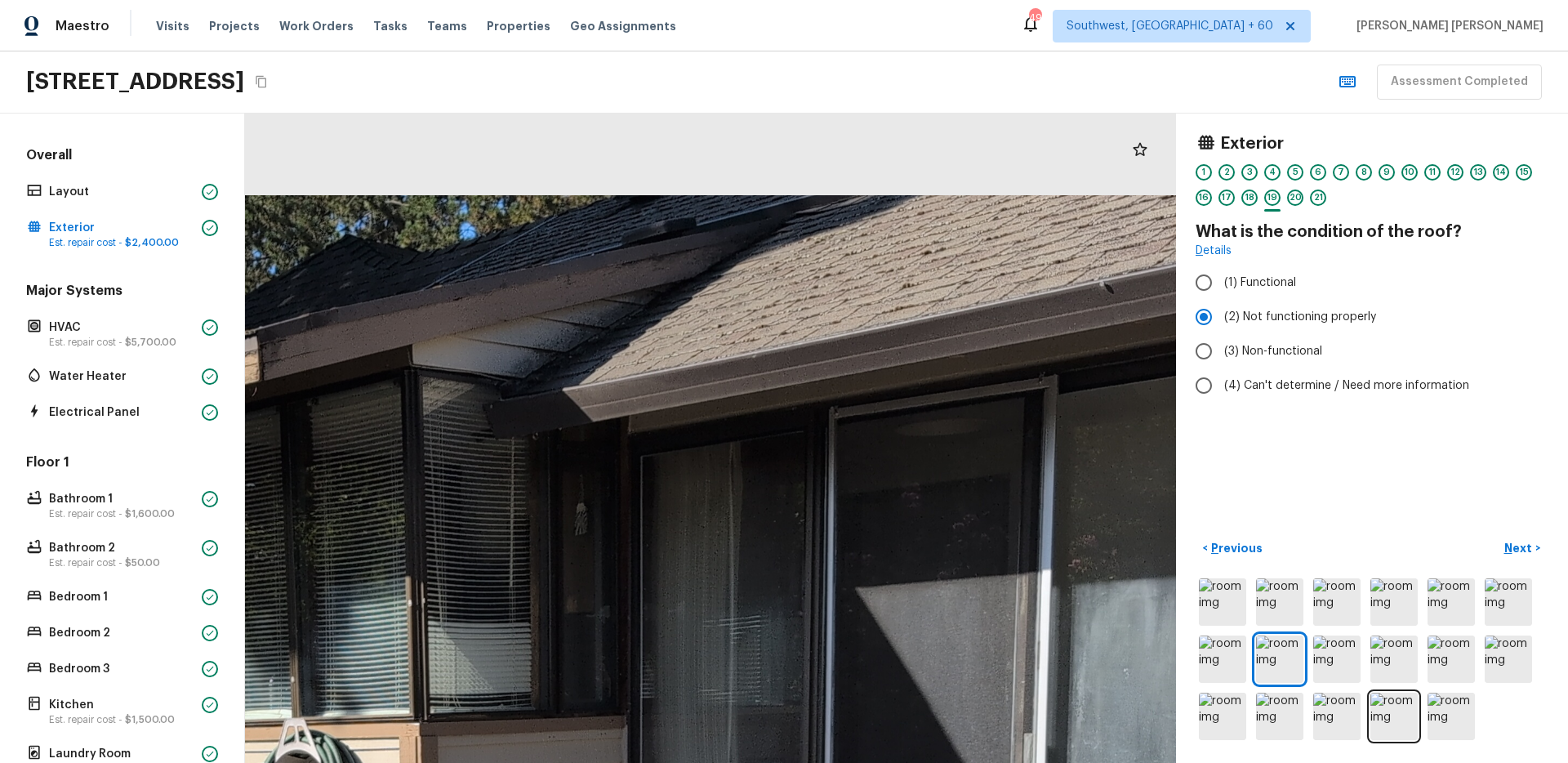
drag, startPoint x: 947, startPoint y: 215, endPoint x: 820, endPoint y: 381, distance: 209.0
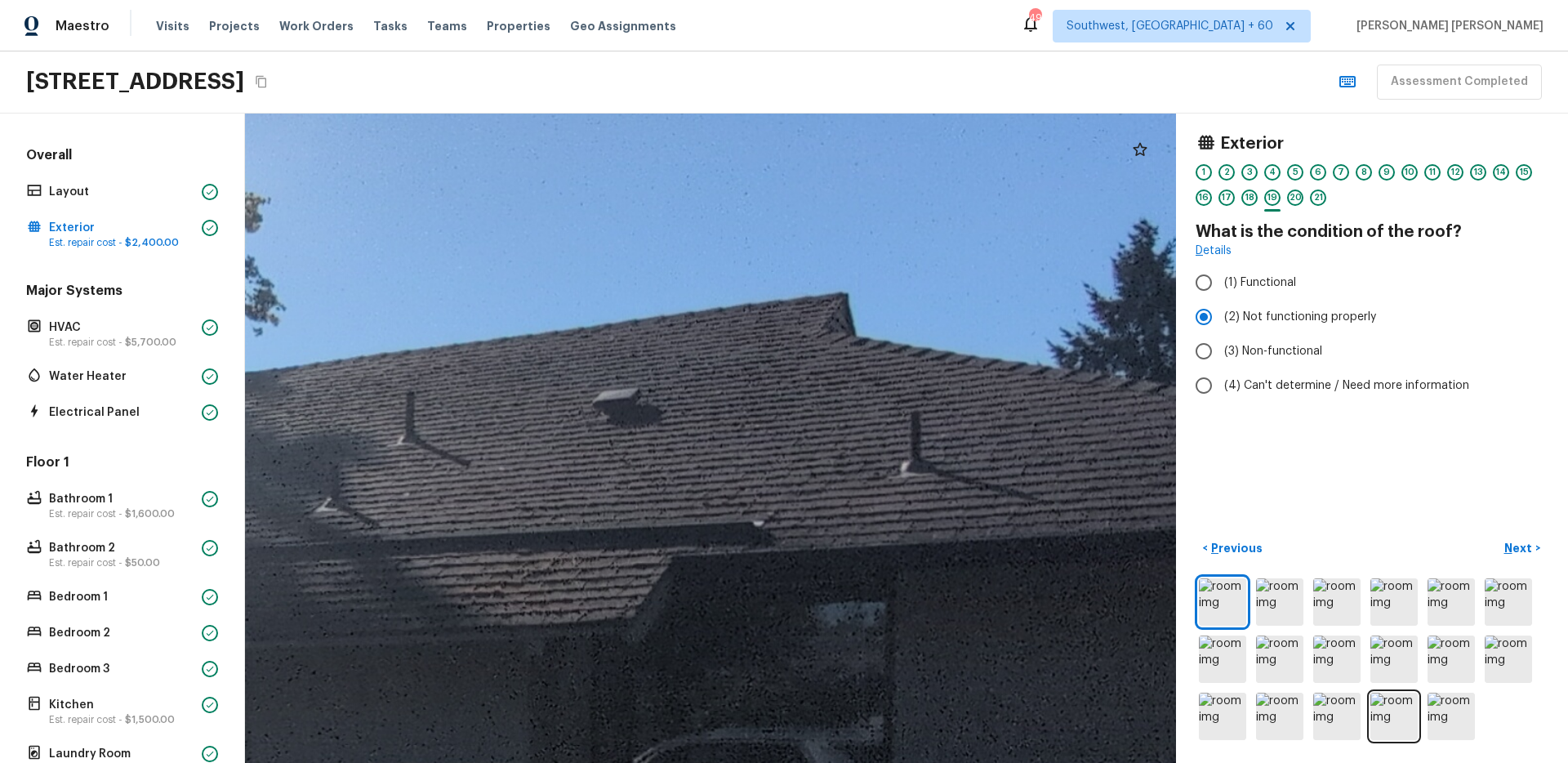
drag, startPoint x: 554, startPoint y: 555, endPoint x: 718, endPoint y: 516, distance: 168.6
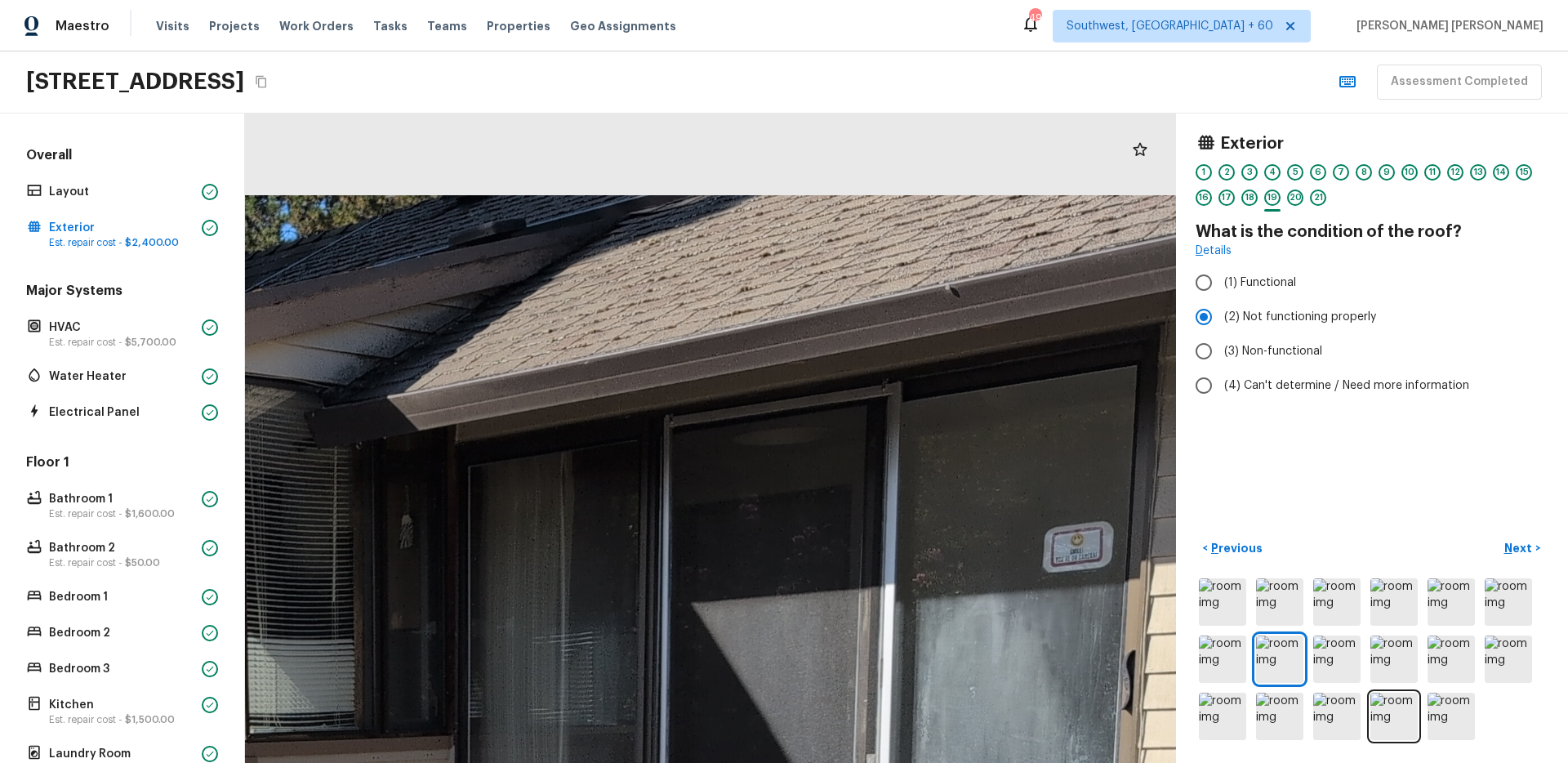
drag, startPoint x: 885, startPoint y: 164, endPoint x: 847, endPoint y: 423, distance: 261.8
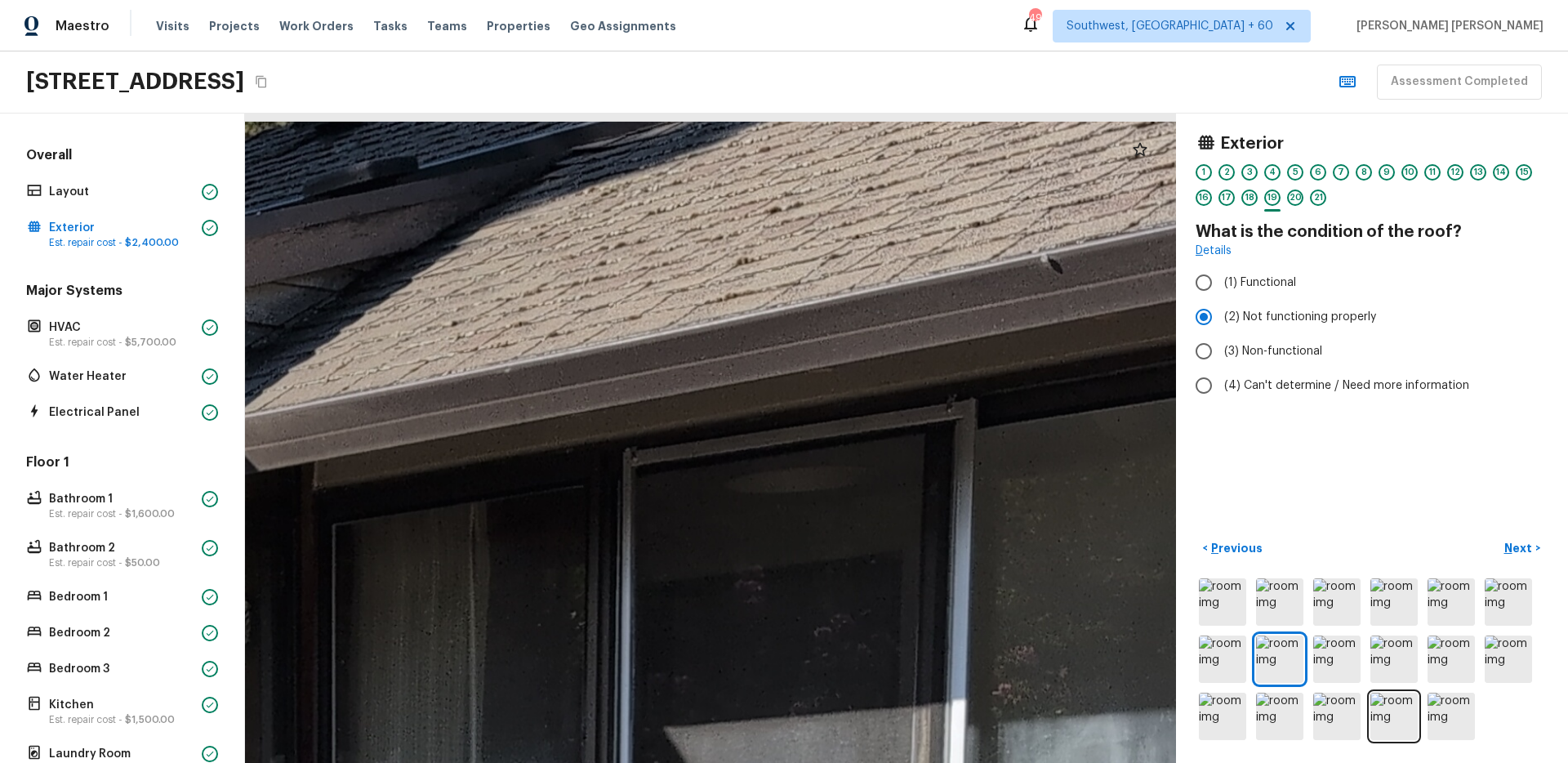
drag, startPoint x: 746, startPoint y: 266, endPoint x: 759, endPoint y: 392, distance: 126.7
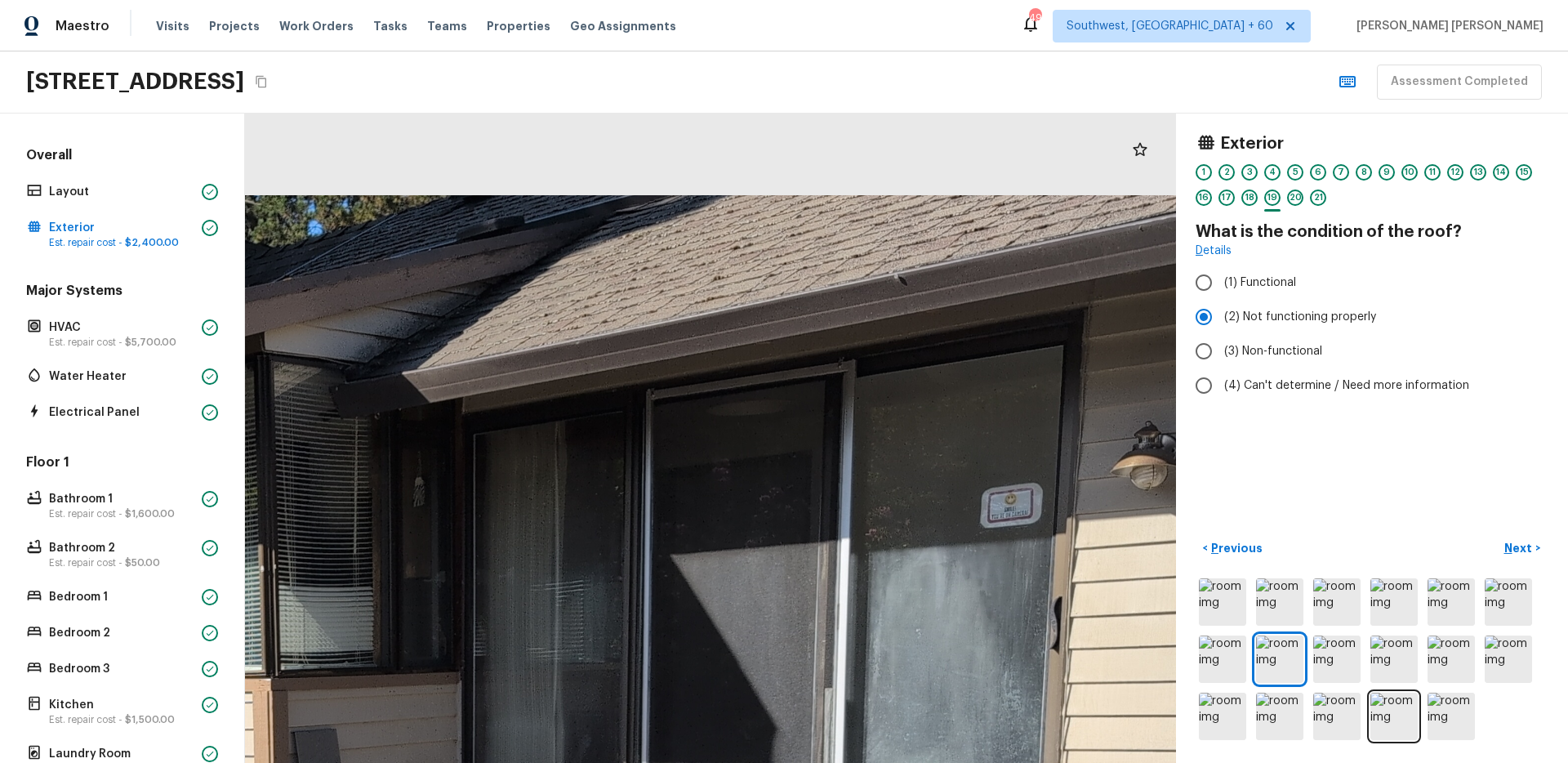
drag, startPoint x: 843, startPoint y: 316, endPoint x: 803, endPoint y: 474, distance: 163.0
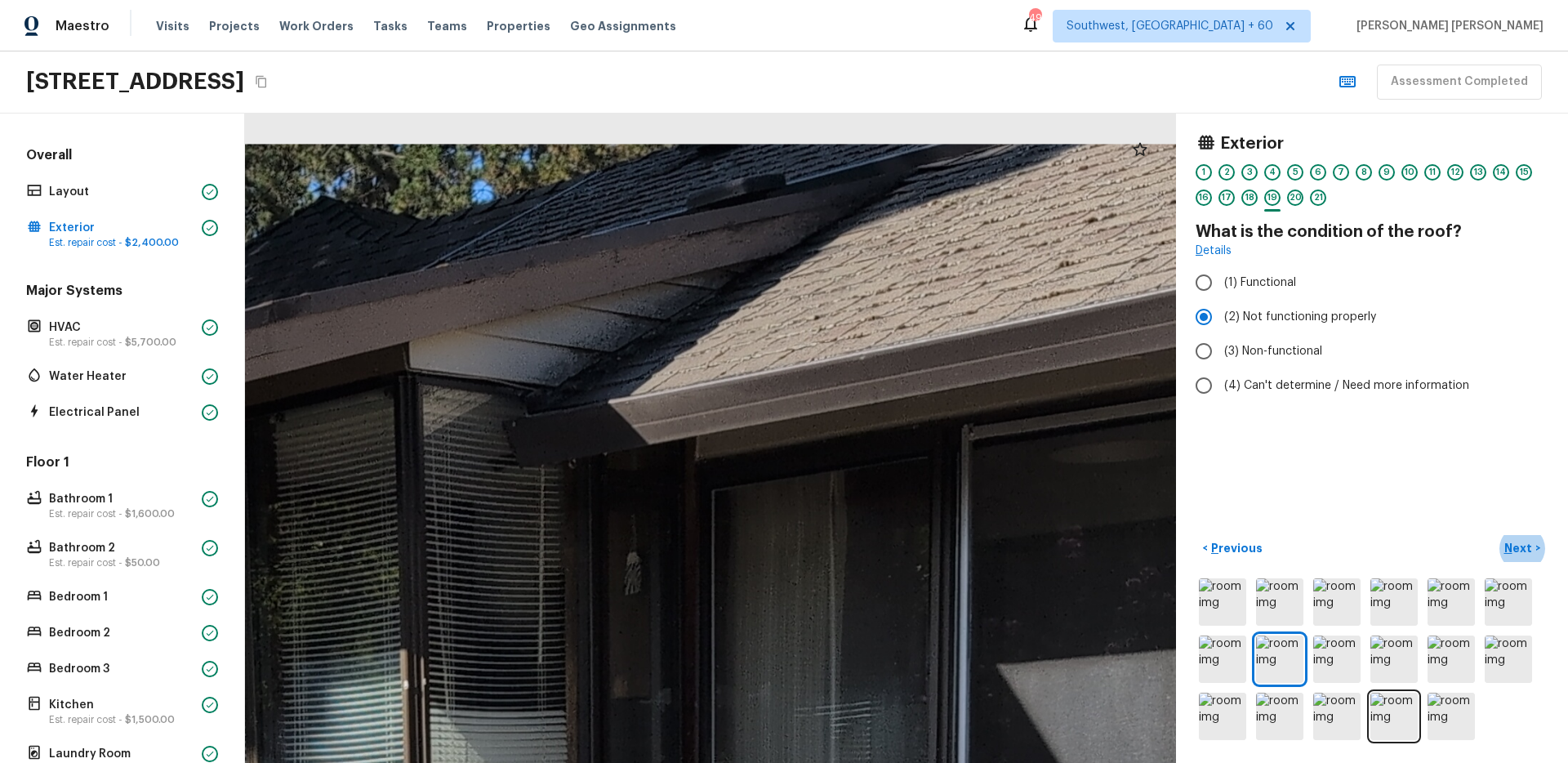
drag, startPoint x: 909, startPoint y: 272, endPoint x: 899, endPoint y: 345, distance: 73.7
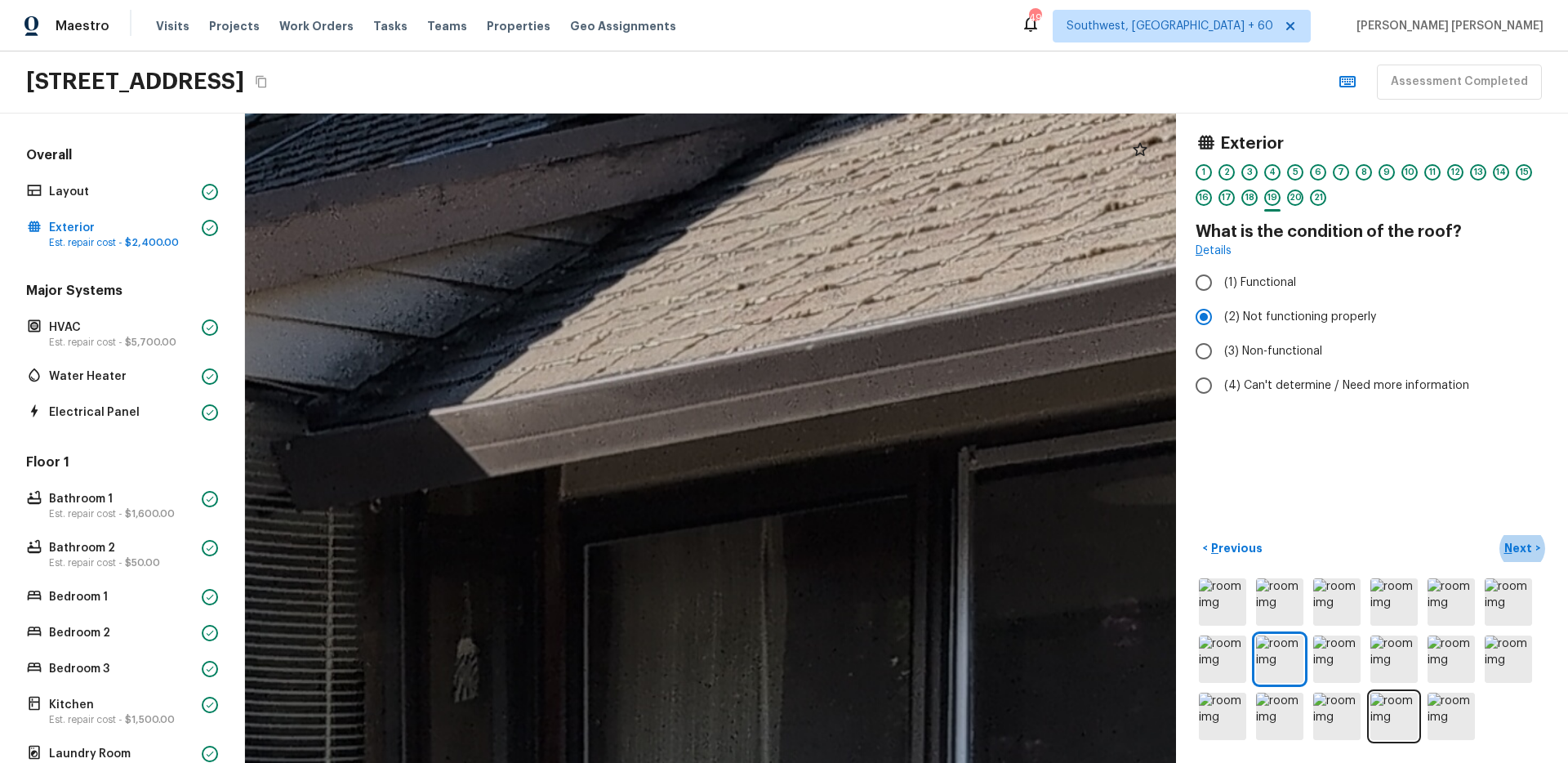
drag, startPoint x: 611, startPoint y: 314, endPoint x: 676, endPoint y: 363, distance: 81.4
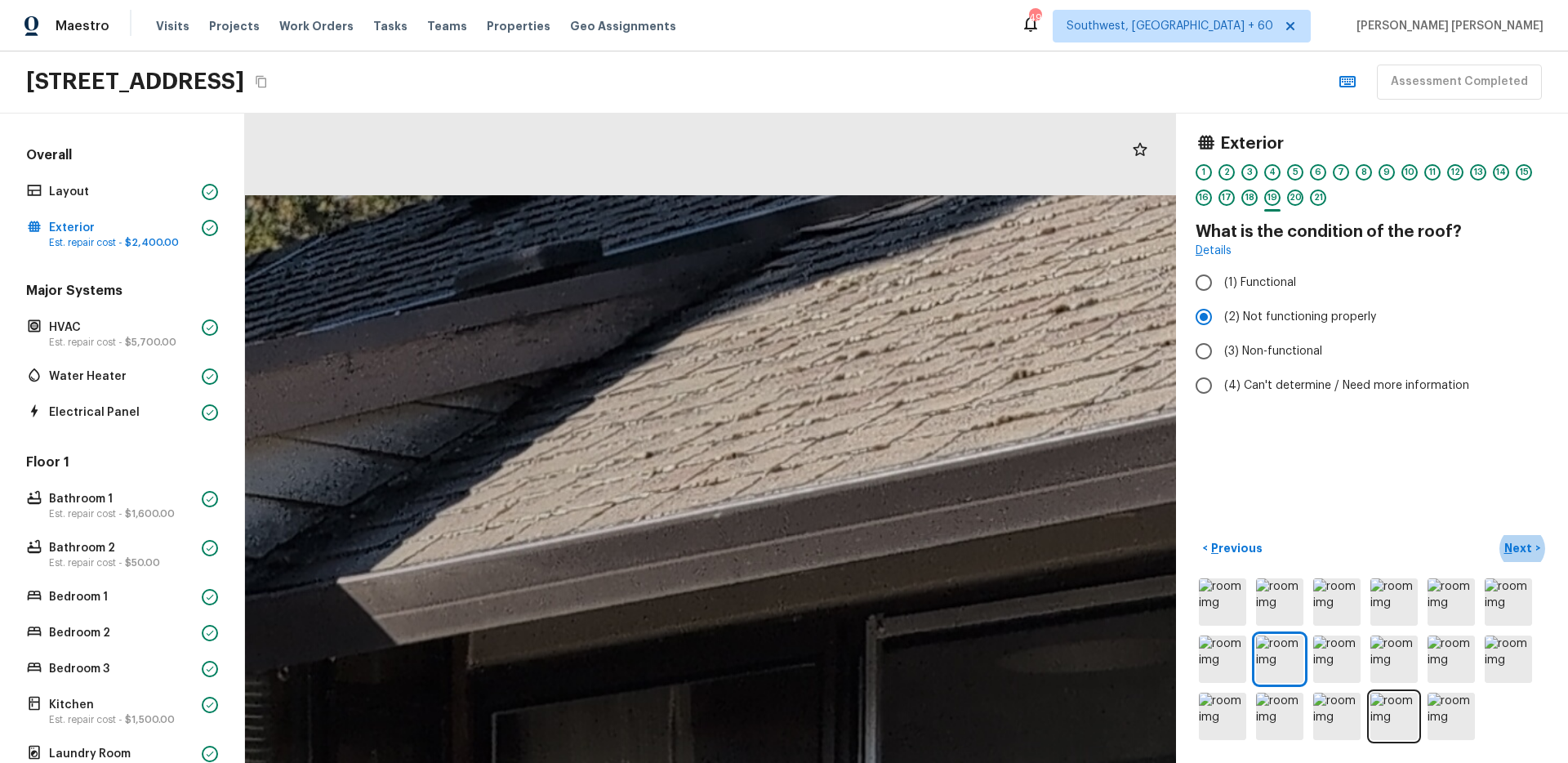
drag, startPoint x: 755, startPoint y: 311, endPoint x: 664, endPoint y: 515, distance: 223.4
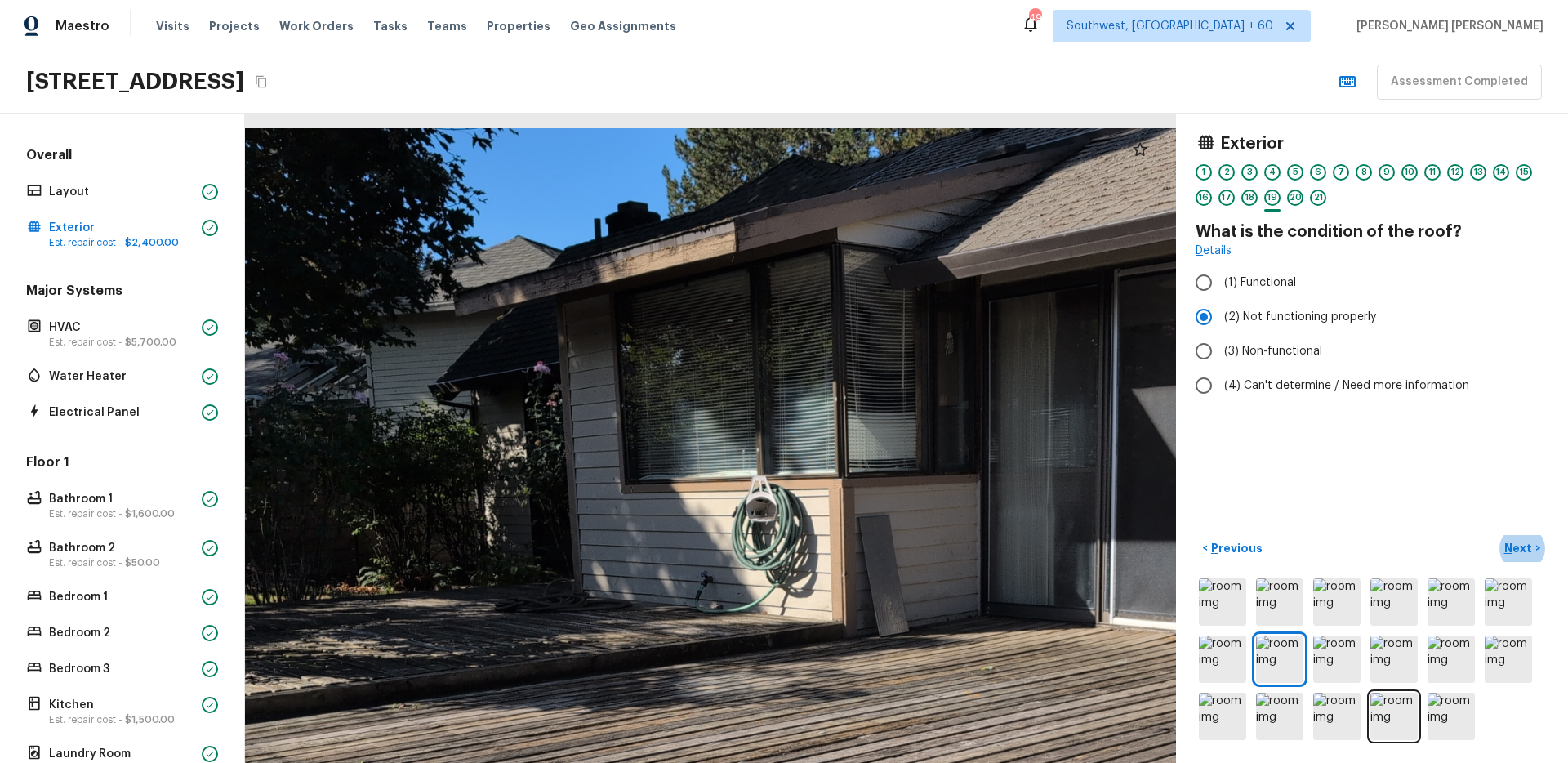
drag, startPoint x: 379, startPoint y: 229, endPoint x: 707, endPoint y: 243, distance: 328.3
click at [707, 243] on div at bounding box center [813, 680] width 1585 height 1104
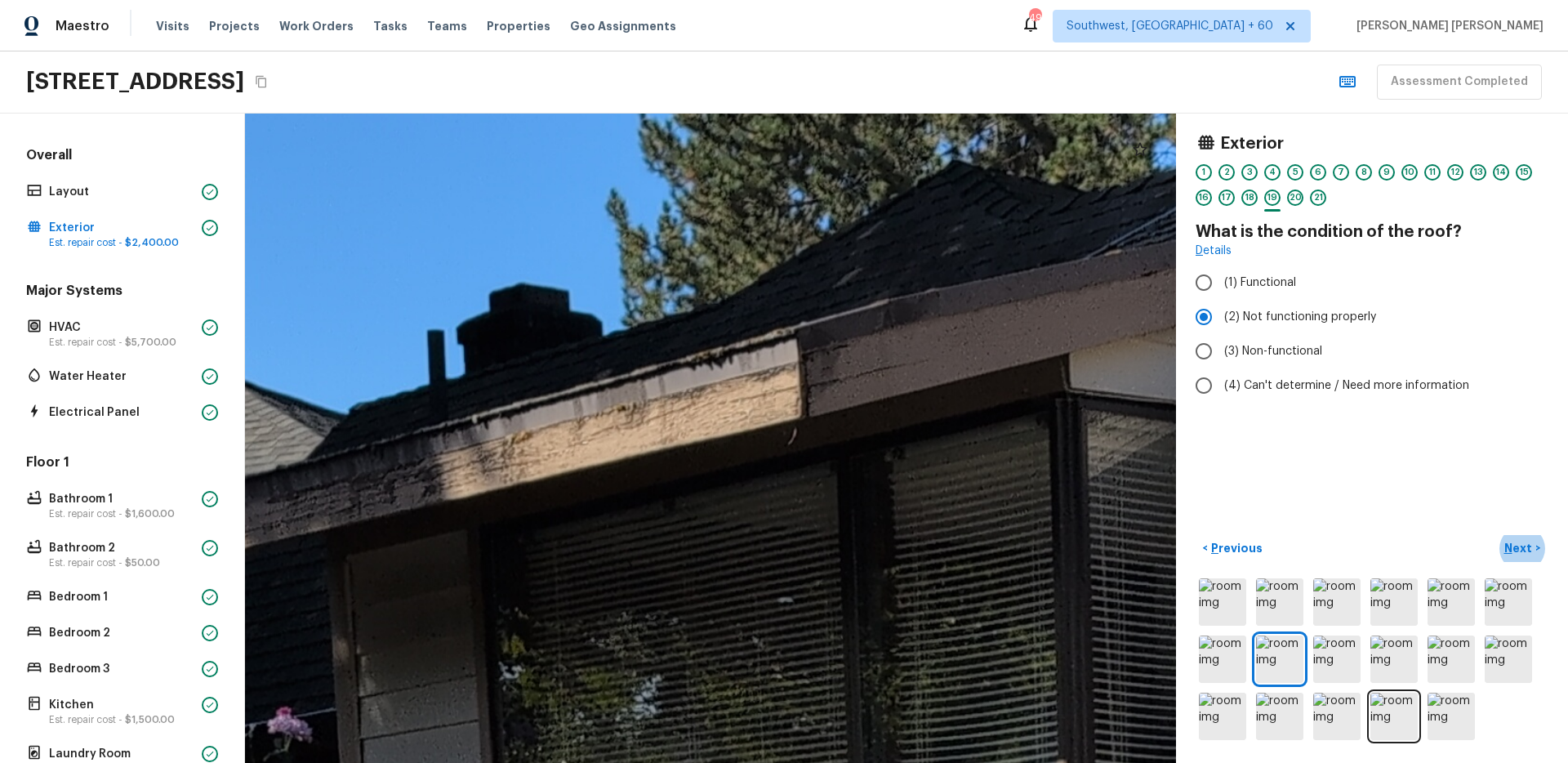
drag, startPoint x: 650, startPoint y: 217, endPoint x: 656, endPoint y: 431, distance: 214.1
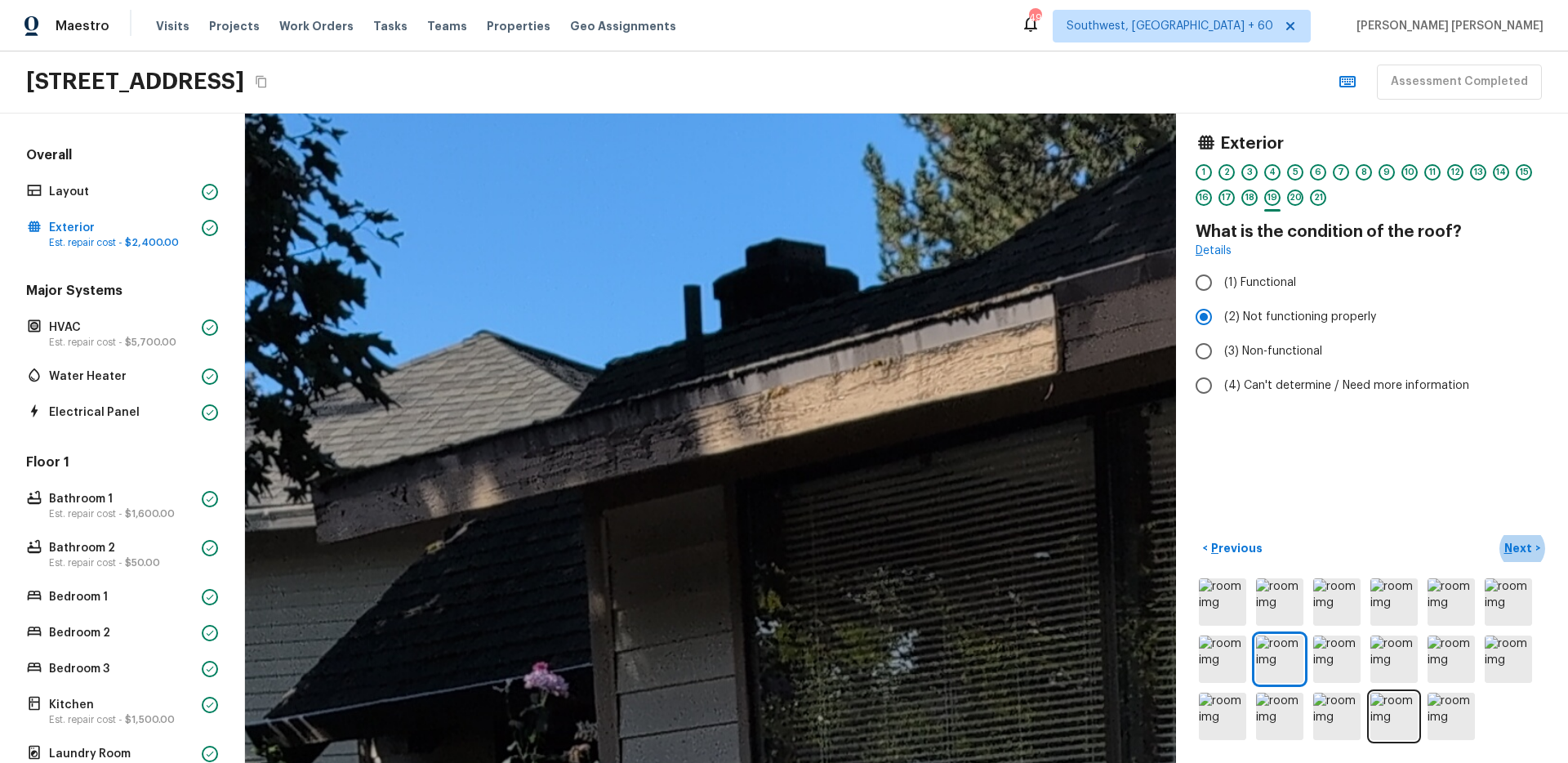
drag, startPoint x: 534, startPoint y: 400, endPoint x: 791, endPoint y: 357, distance: 260.6
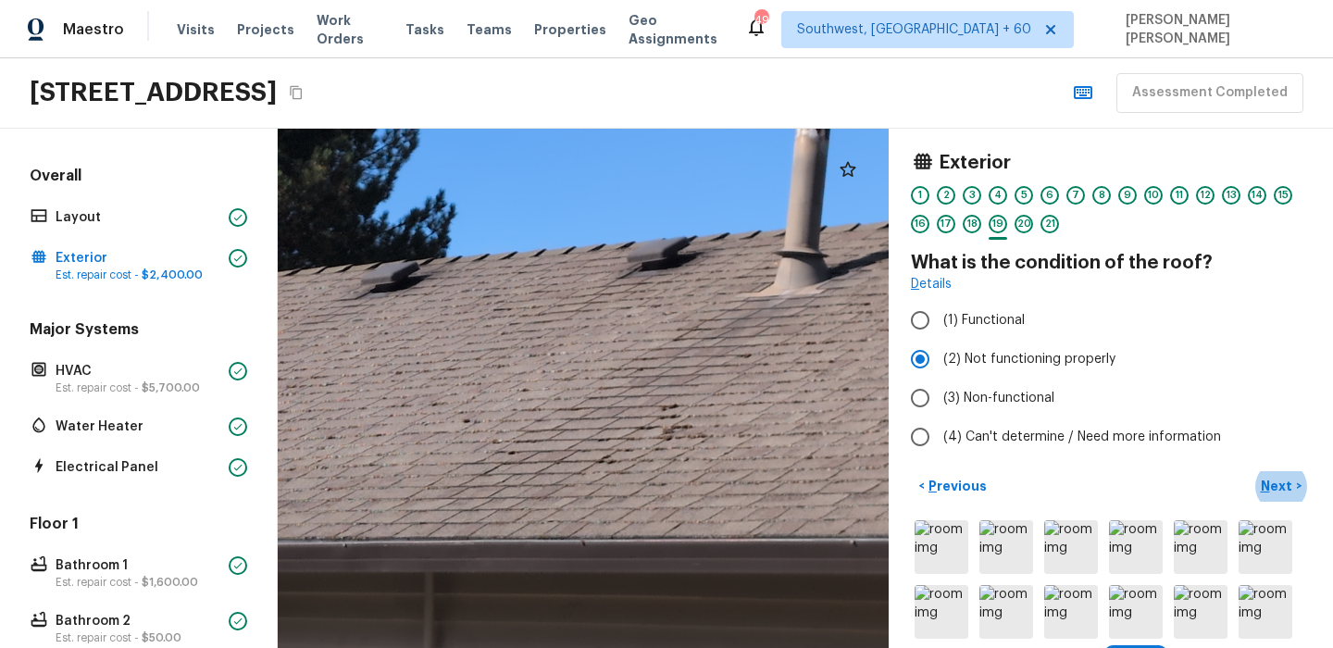
drag, startPoint x: 713, startPoint y: 418, endPoint x: 557, endPoint y: 459, distance: 160.8
click at [557, 460] on div at bounding box center [434, 366] width 1280 height 1088
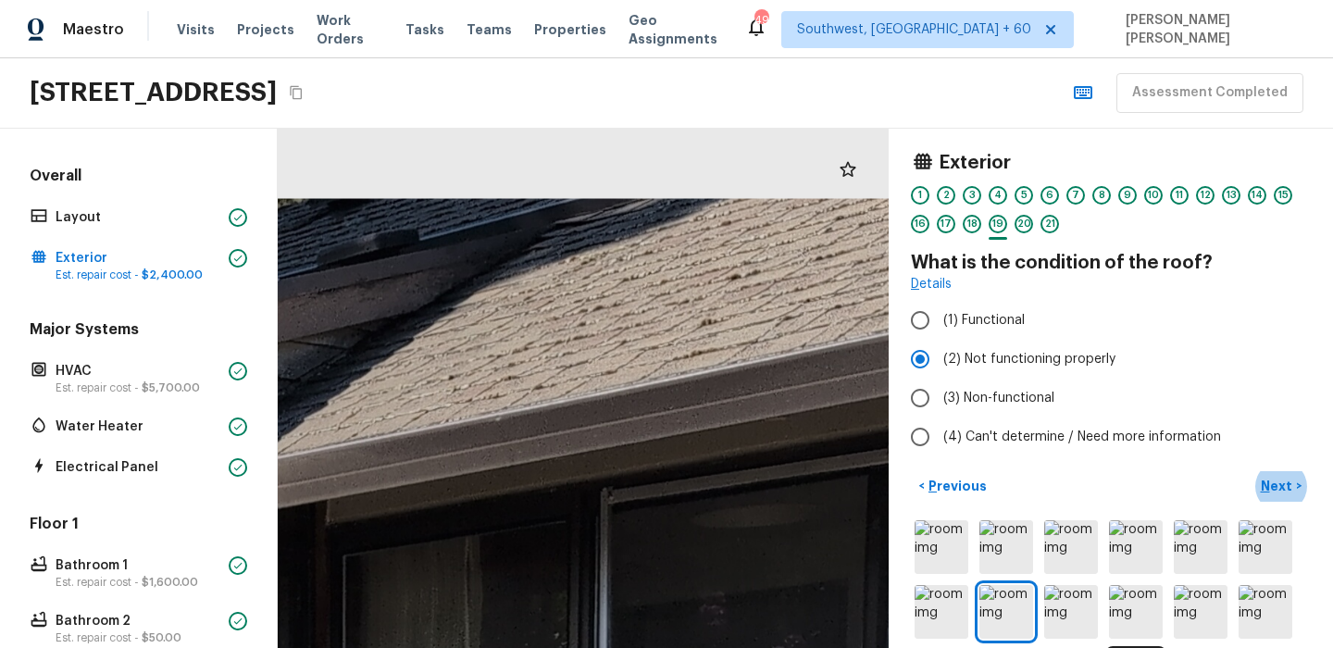
drag, startPoint x: 729, startPoint y: 183, endPoint x: 707, endPoint y: 326, distance: 144.3
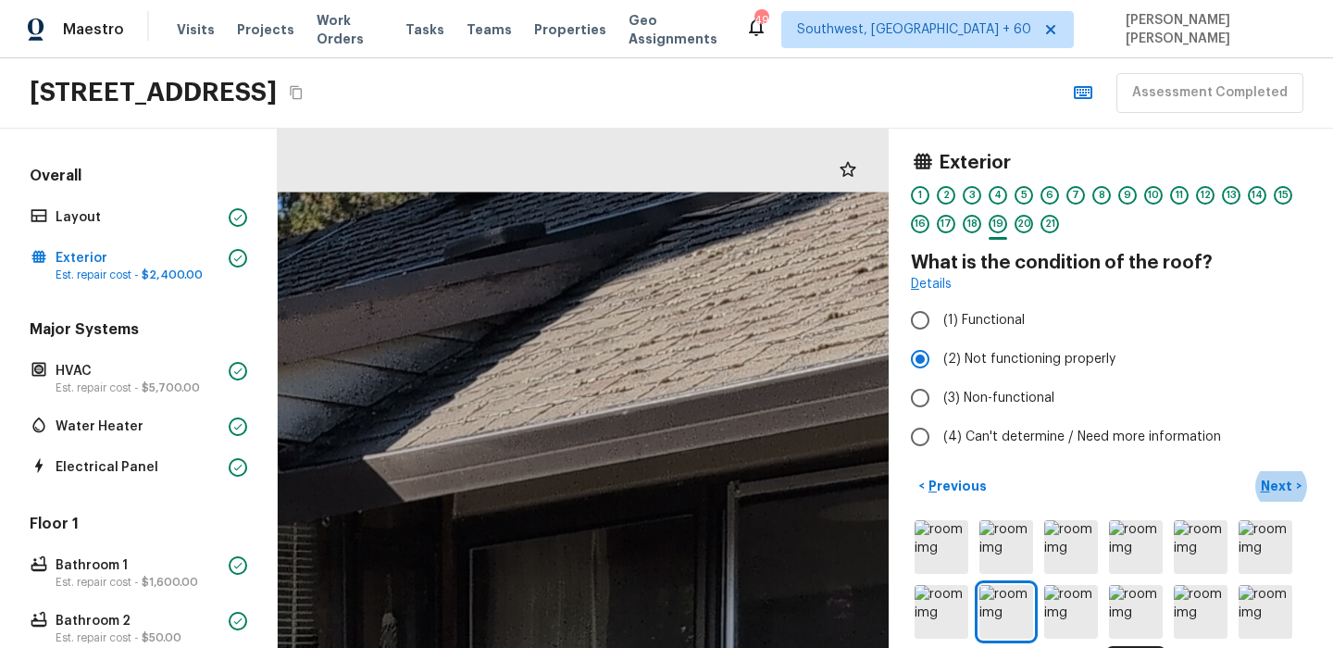
drag, startPoint x: 543, startPoint y: 344, endPoint x: 668, endPoint y: 335, distance: 125.3
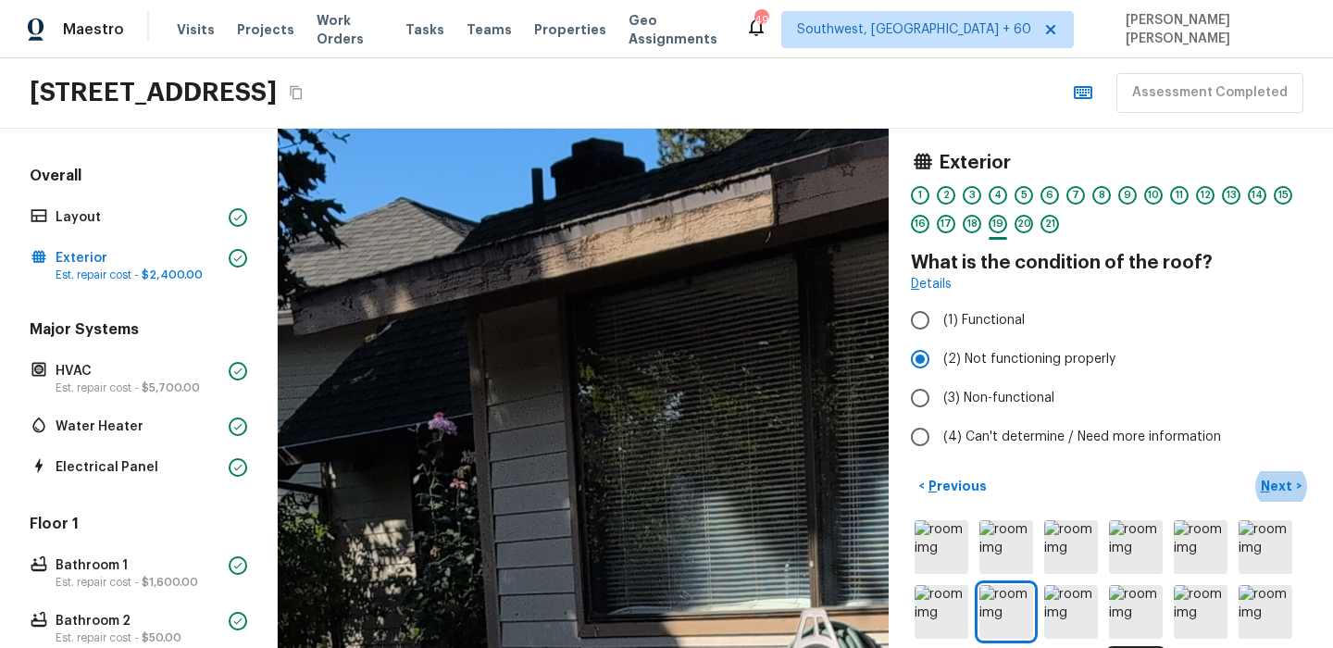
drag, startPoint x: 506, startPoint y: 208, endPoint x: 685, endPoint y: 233, distance: 180.4
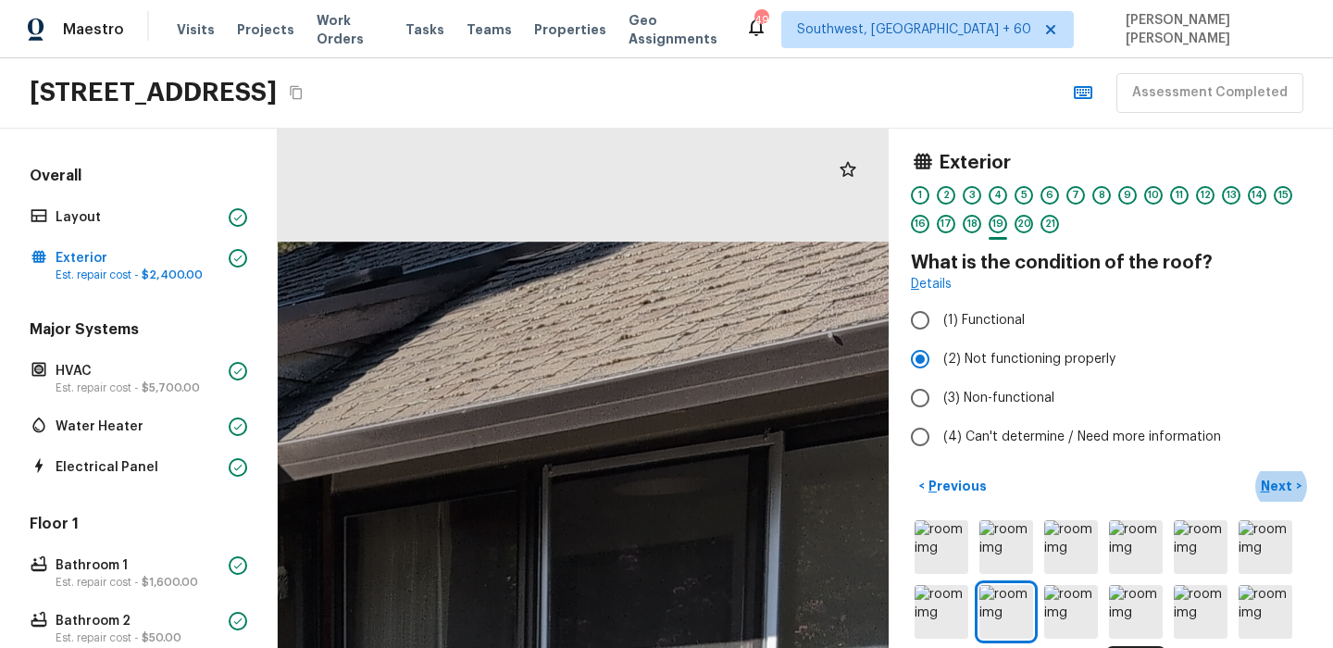
drag, startPoint x: 700, startPoint y: 186, endPoint x: 686, endPoint y: 416, distance: 230.0
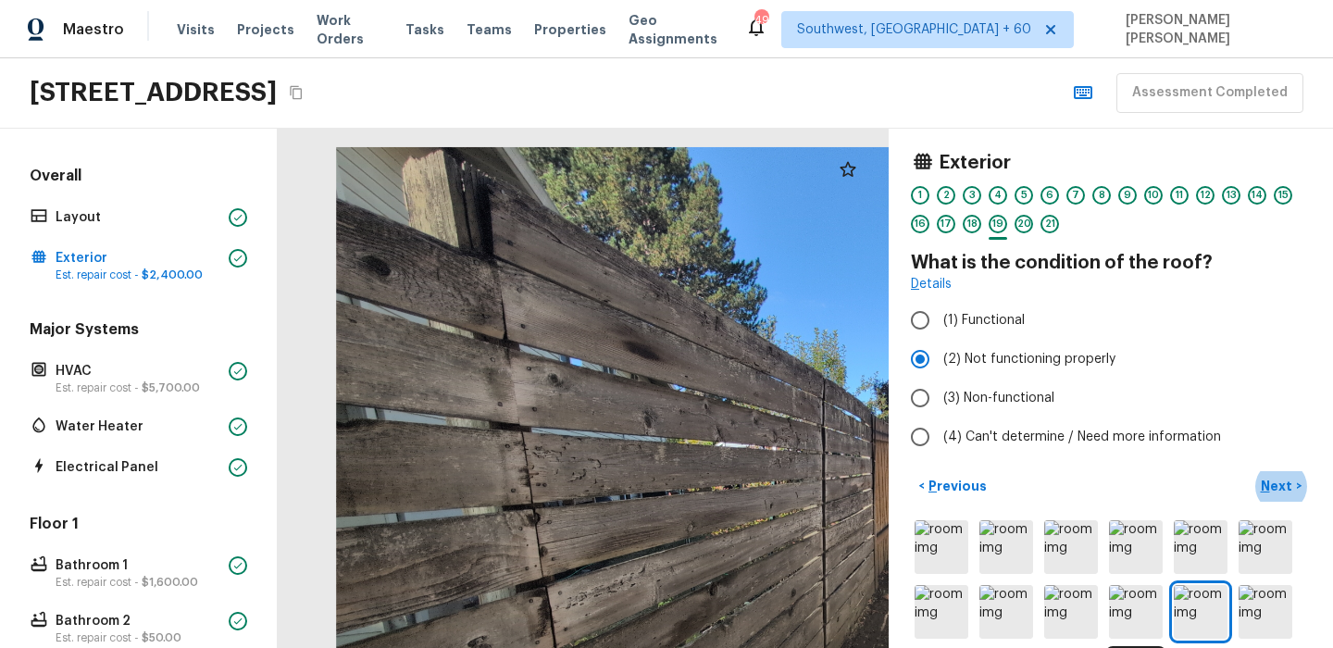
drag, startPoint x: 392, startPoint y: 337, endPoint x: 537, endPoint y: 461, distance: 190.4
click at [537, 461] on div at bounding box center [862, 542] width 1053 height 895
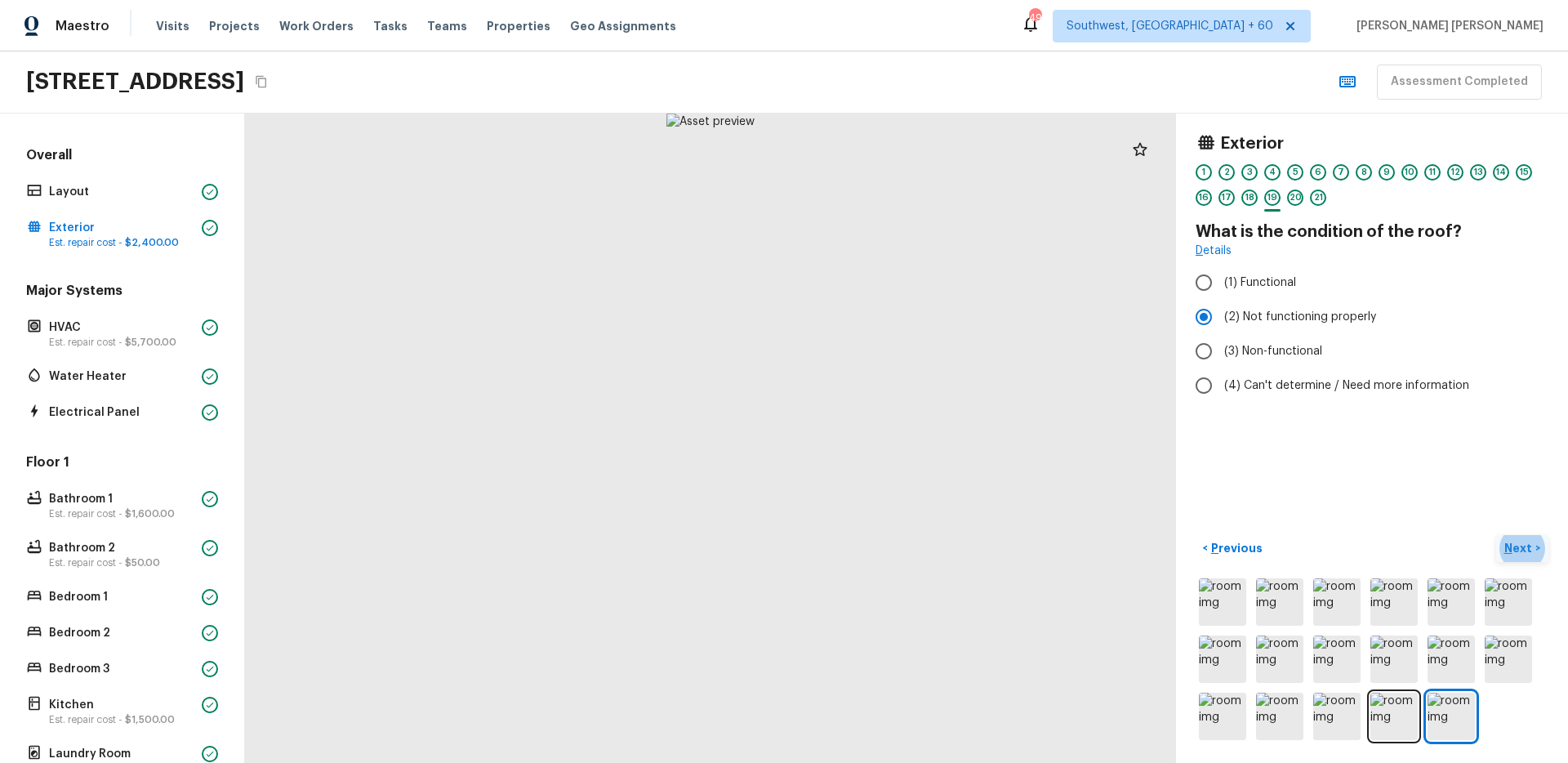
click at [1513, 545] on p "Next" at bounding box center [1519, 548] width 31 height 17
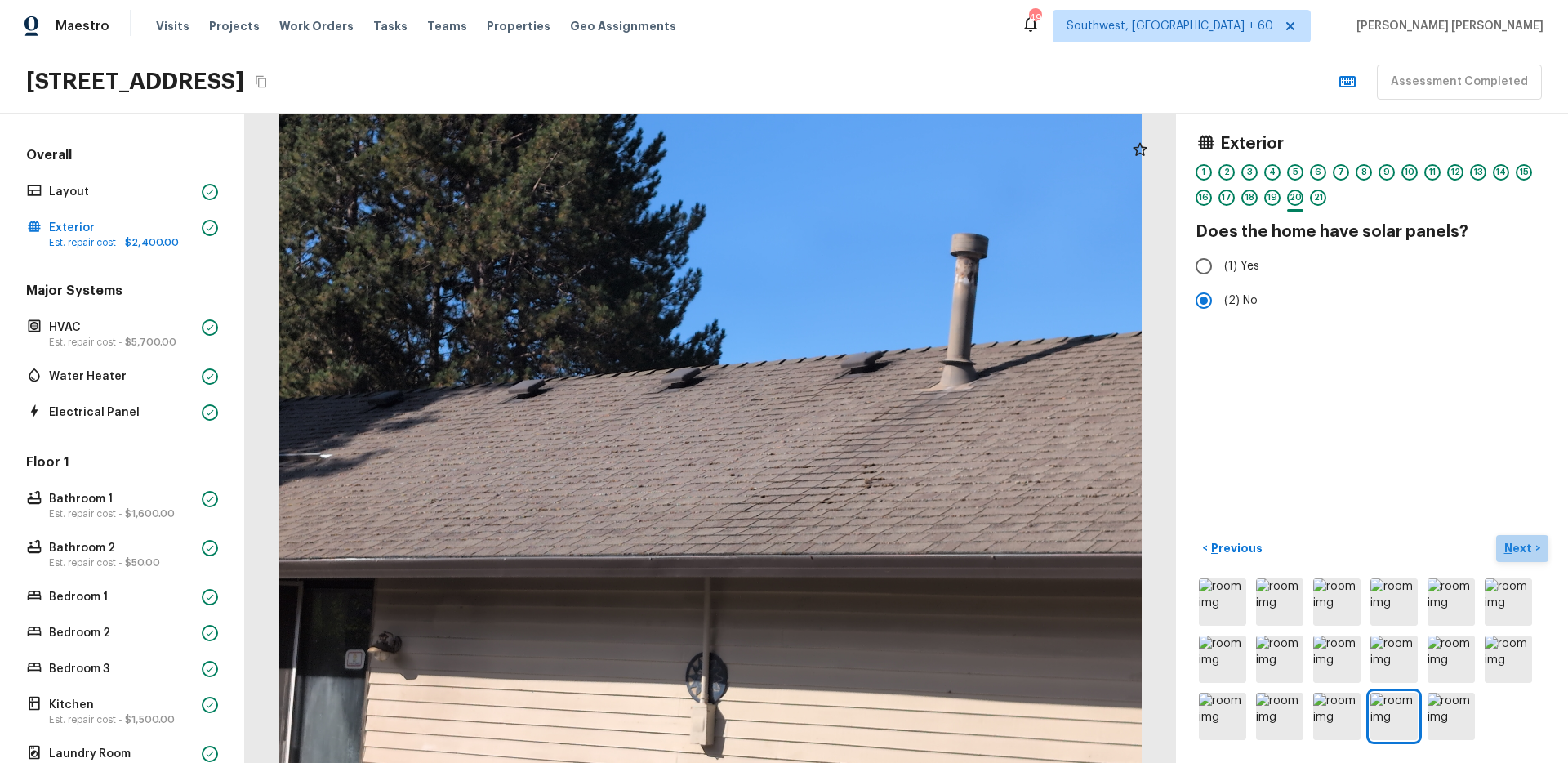
click at [1513, 545] on p "Next" at bounding box center [1519, 548] width 31 height 17
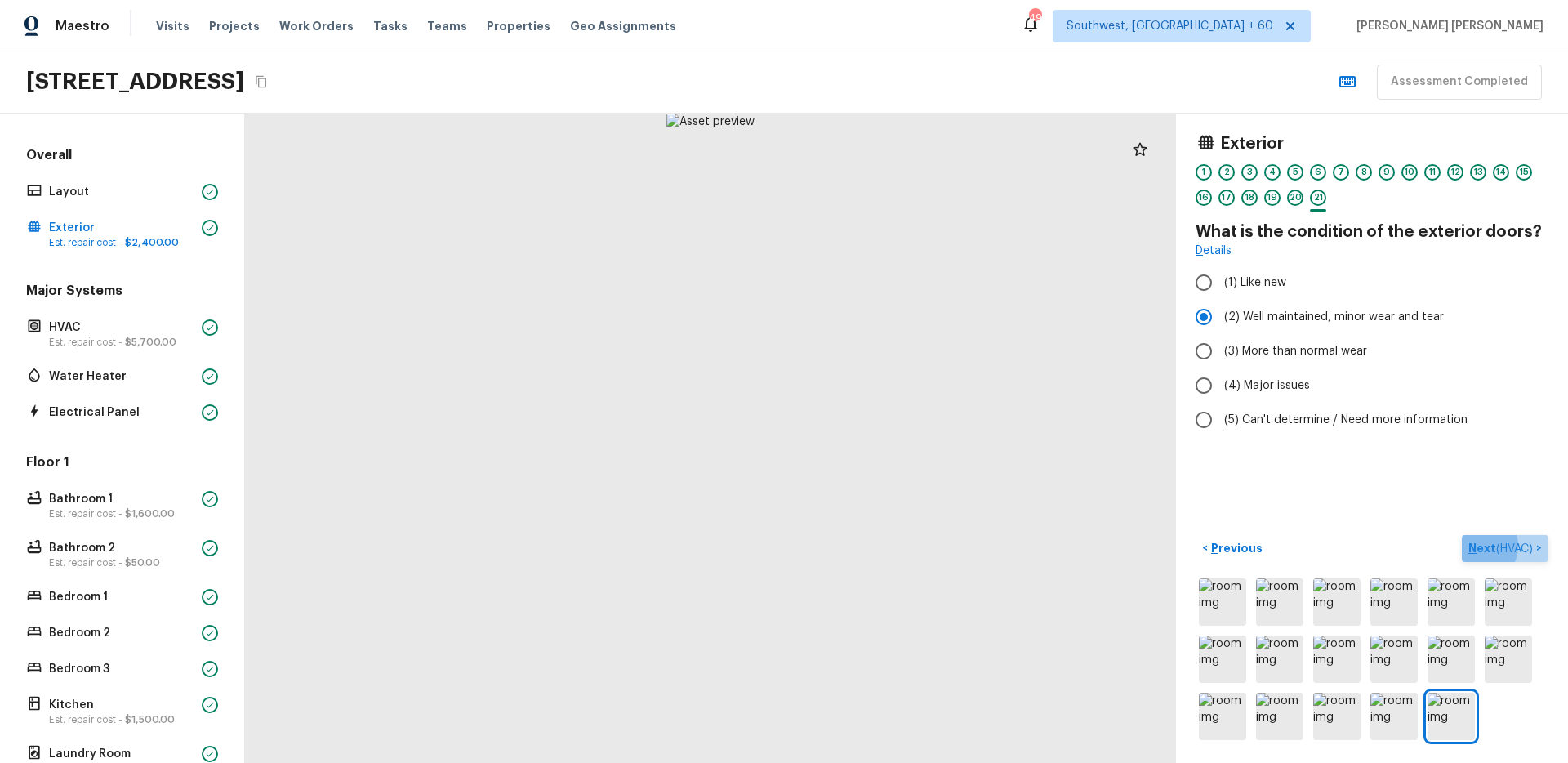
click at [1513, 545] on span "( HVAC )" at bounding box center [1515, 549] width 37 height 11
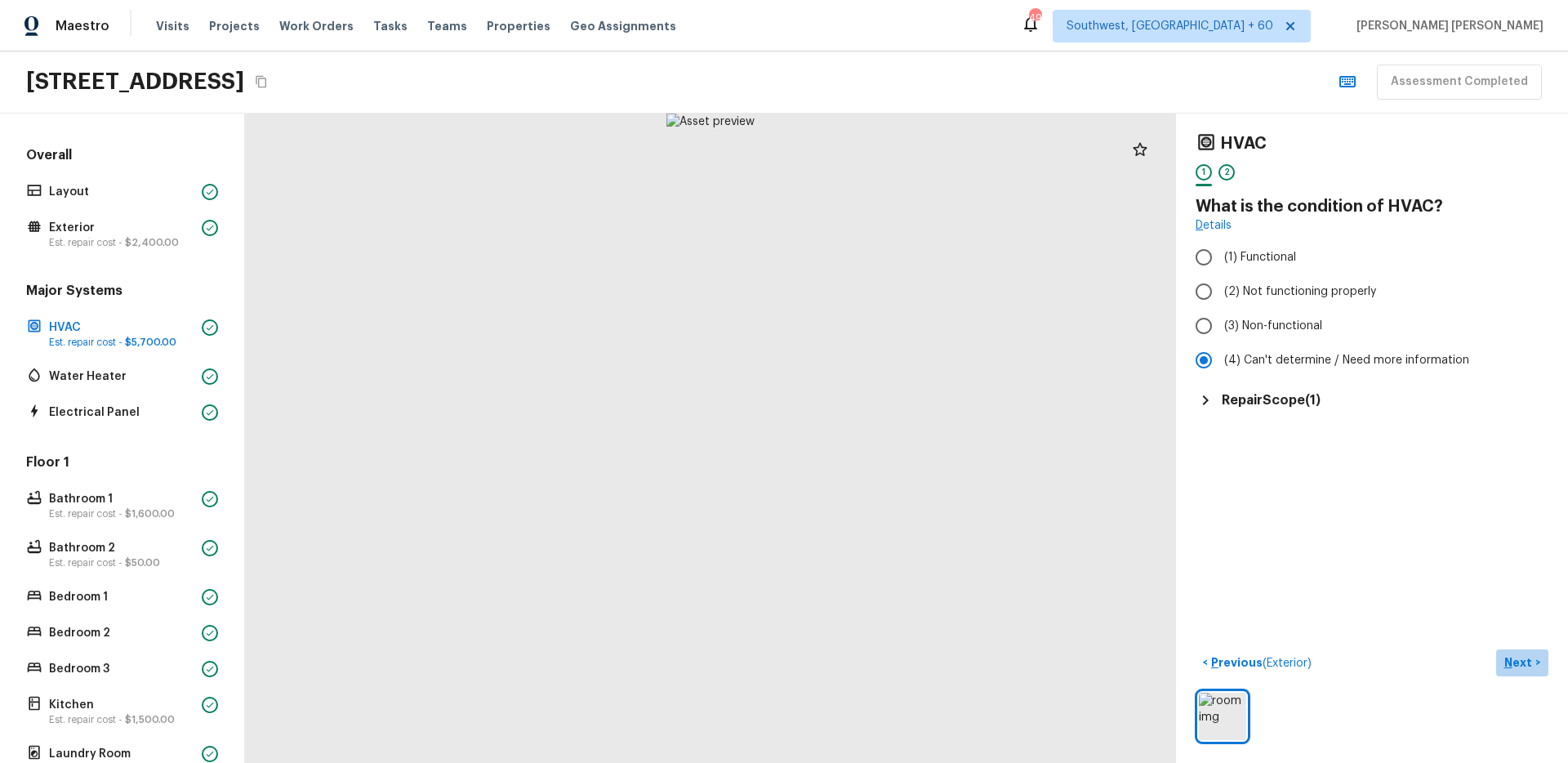
click at [1256, 393] on h5 "Repair Scope ( 1 )" at bounding box center [1272, 400] width 99 height 18
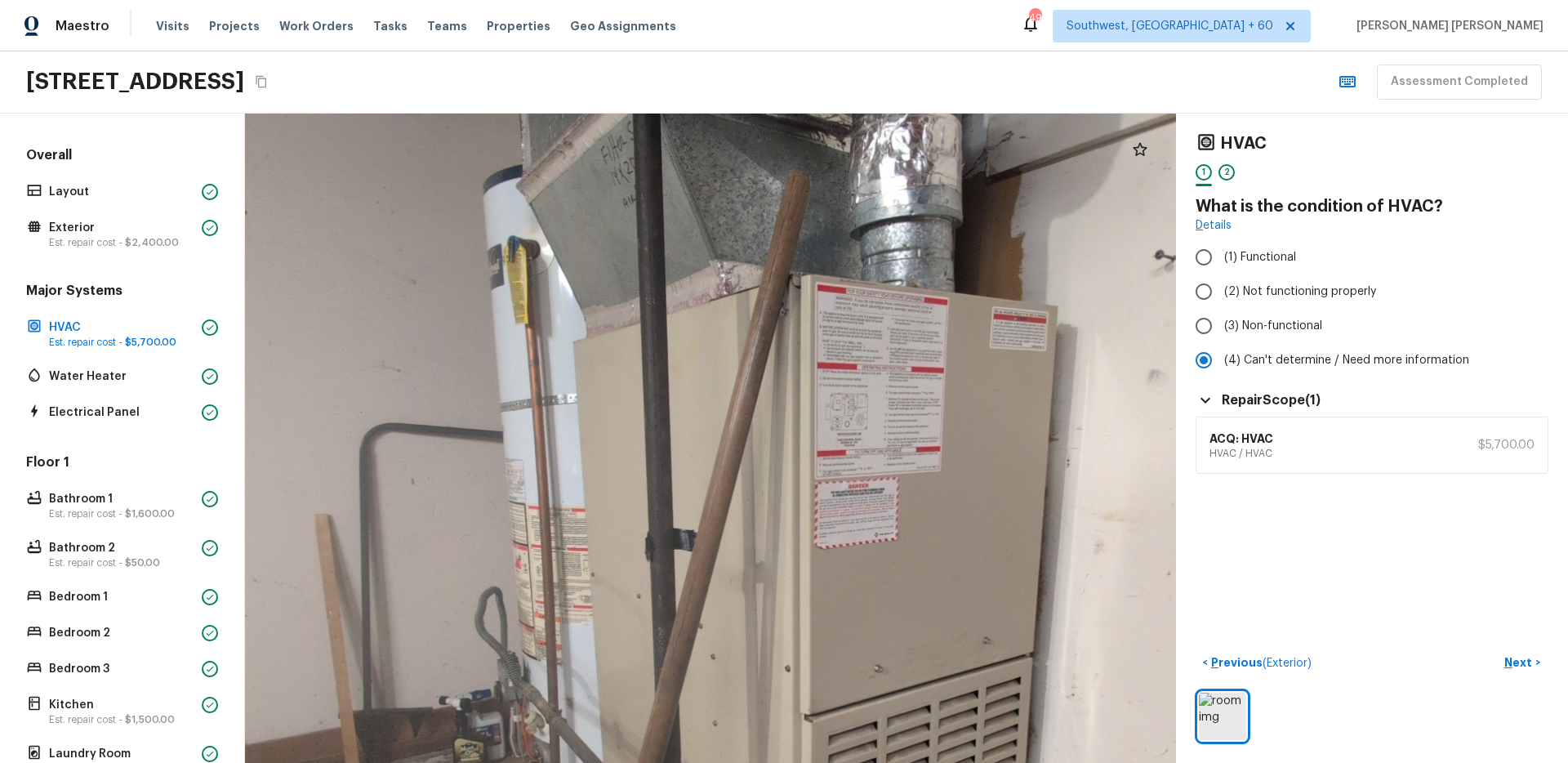
drag, startPoint x: 736, startPoint y: 322, endPoint x: 873, endPoint y: 560, distance: 274.6
click at [873, 560] on div at bounding box center [792, 587] width 2374 height 1654
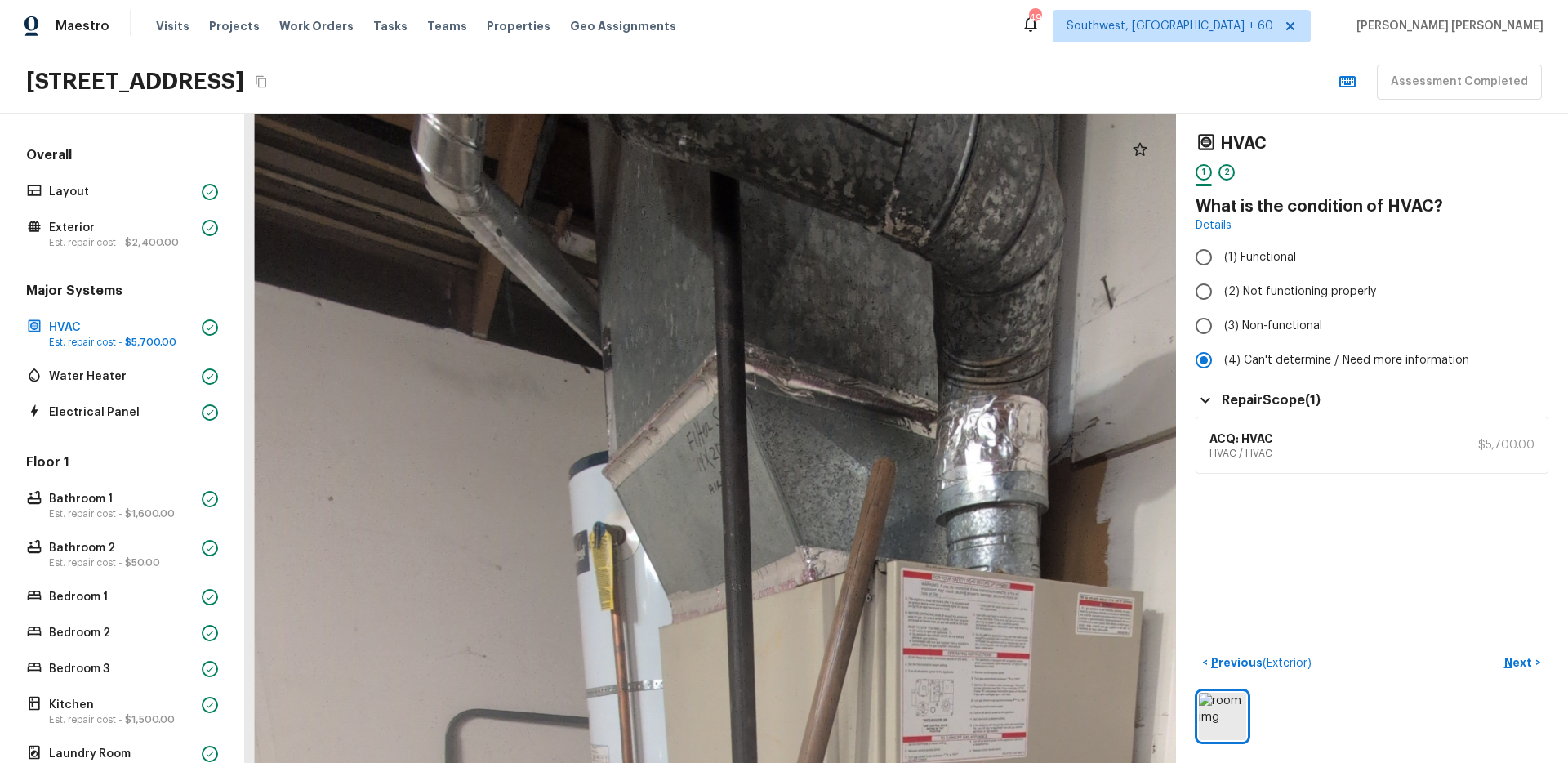
drag, startPoint x: 792, startPoint y: 335, endPoint x: 869, endPoint y: 621, distance: 296.2
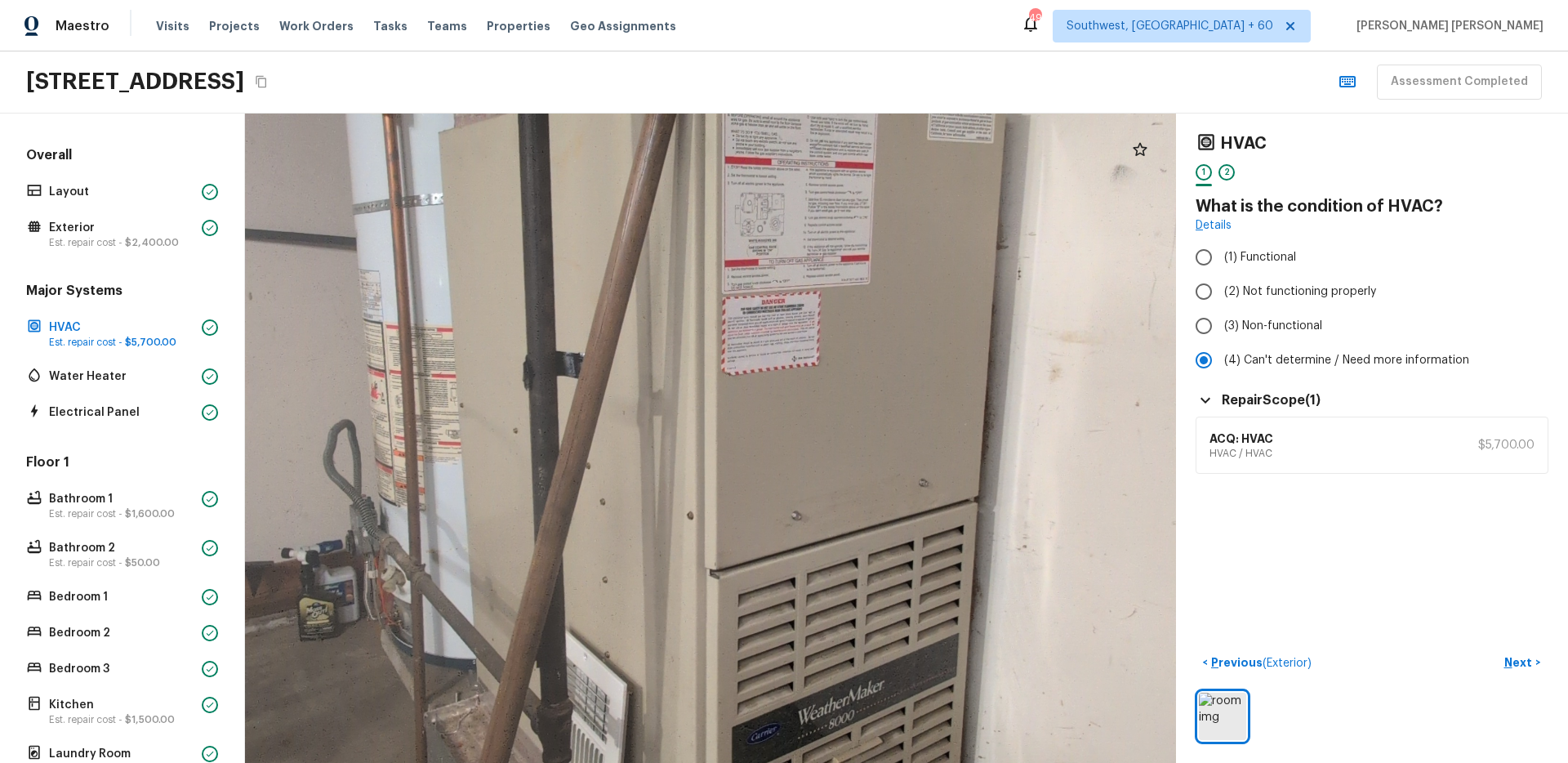
drag, startPoint x: 731, startPoint y: 372, endPoint x: 729, endPoint y: 521, distance: 149.0
click at [729, 521] on div at bounding box center [694, 420] width 2785 height 1941
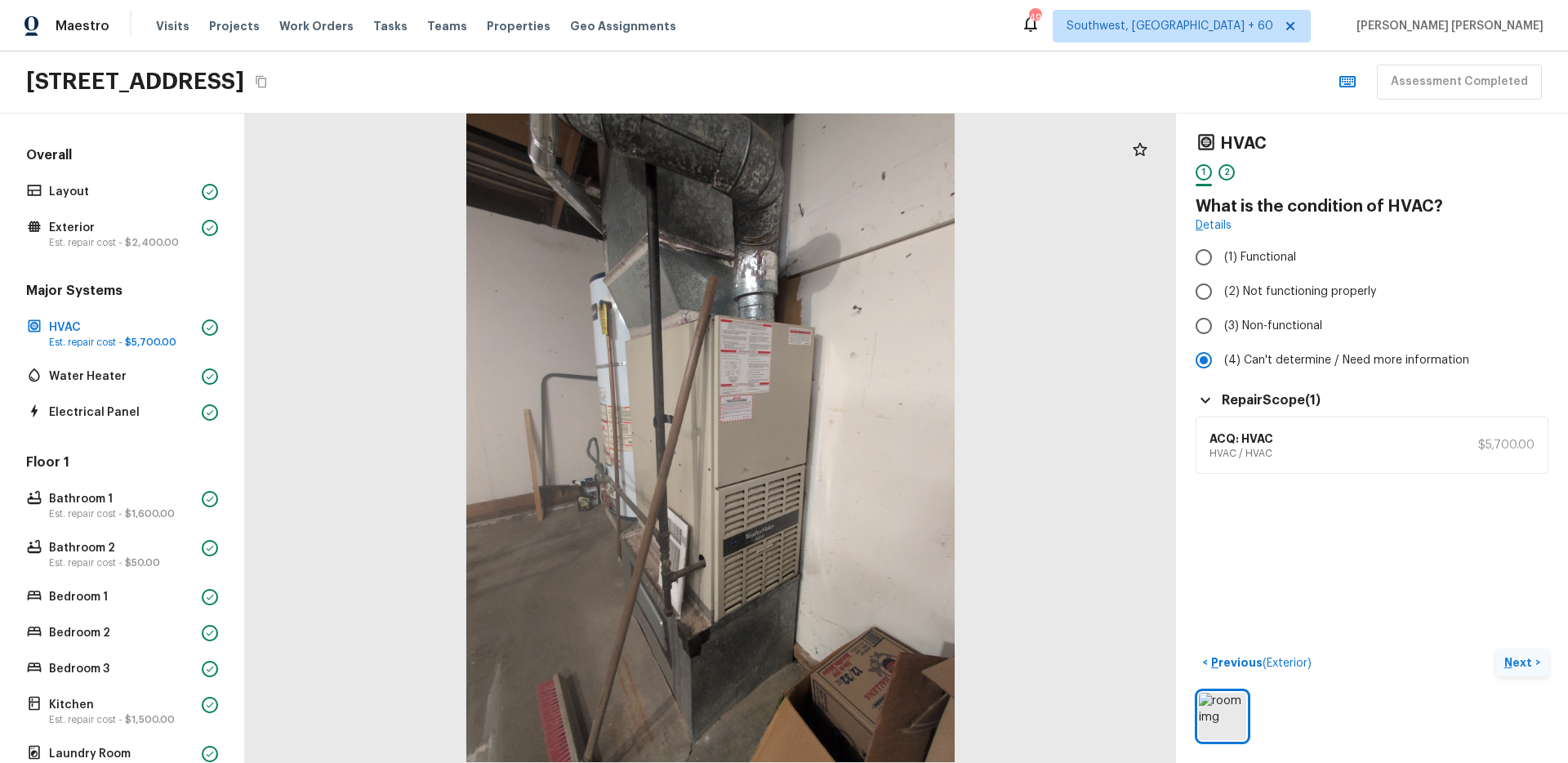
click at [1526, 669] on p "Next" at bounding box center [1519, 662] width 31 height 17
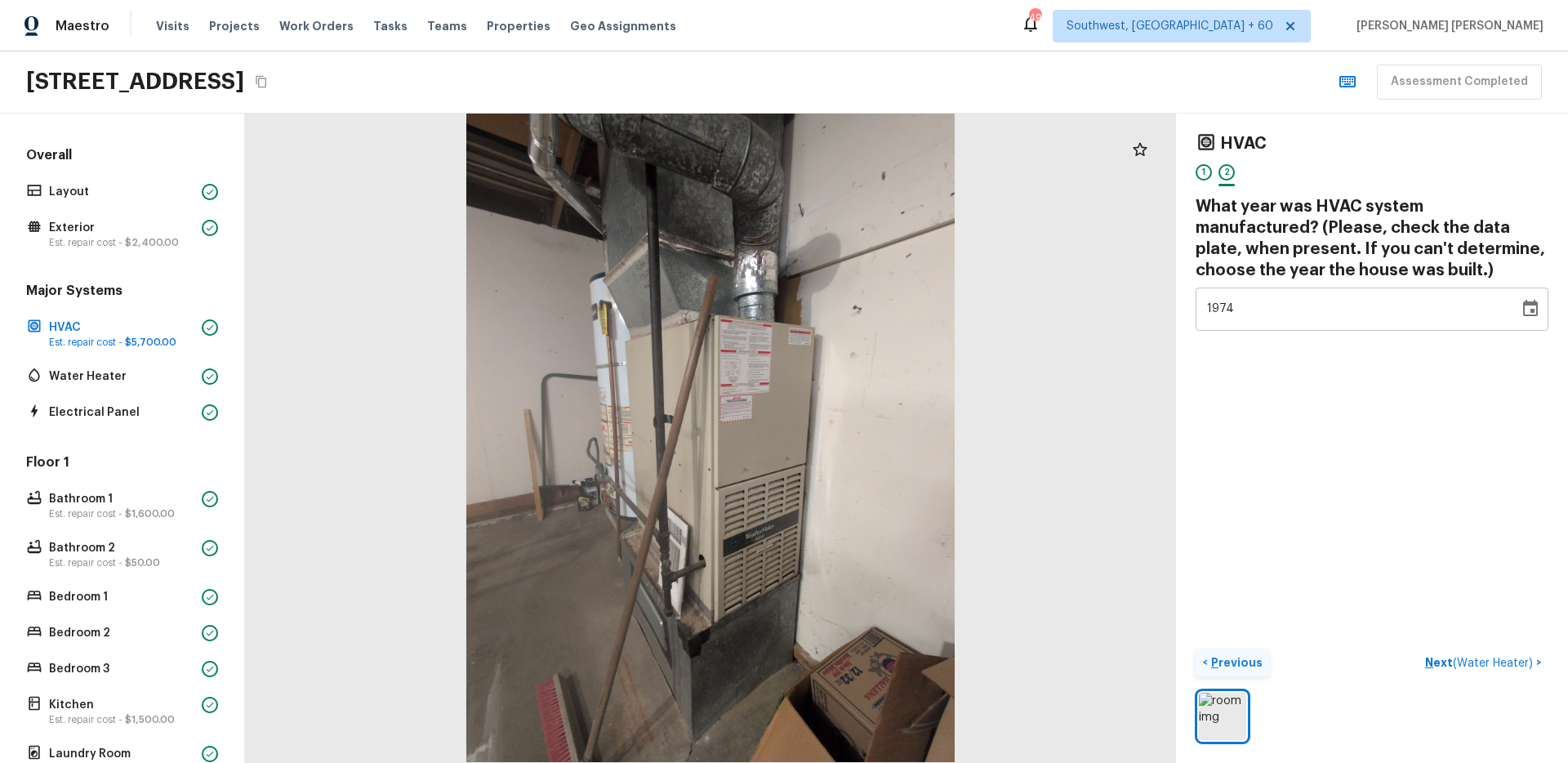
click at [1247, 656] on p "Previous" at bounding box center [1235, 662] width 55 height 17
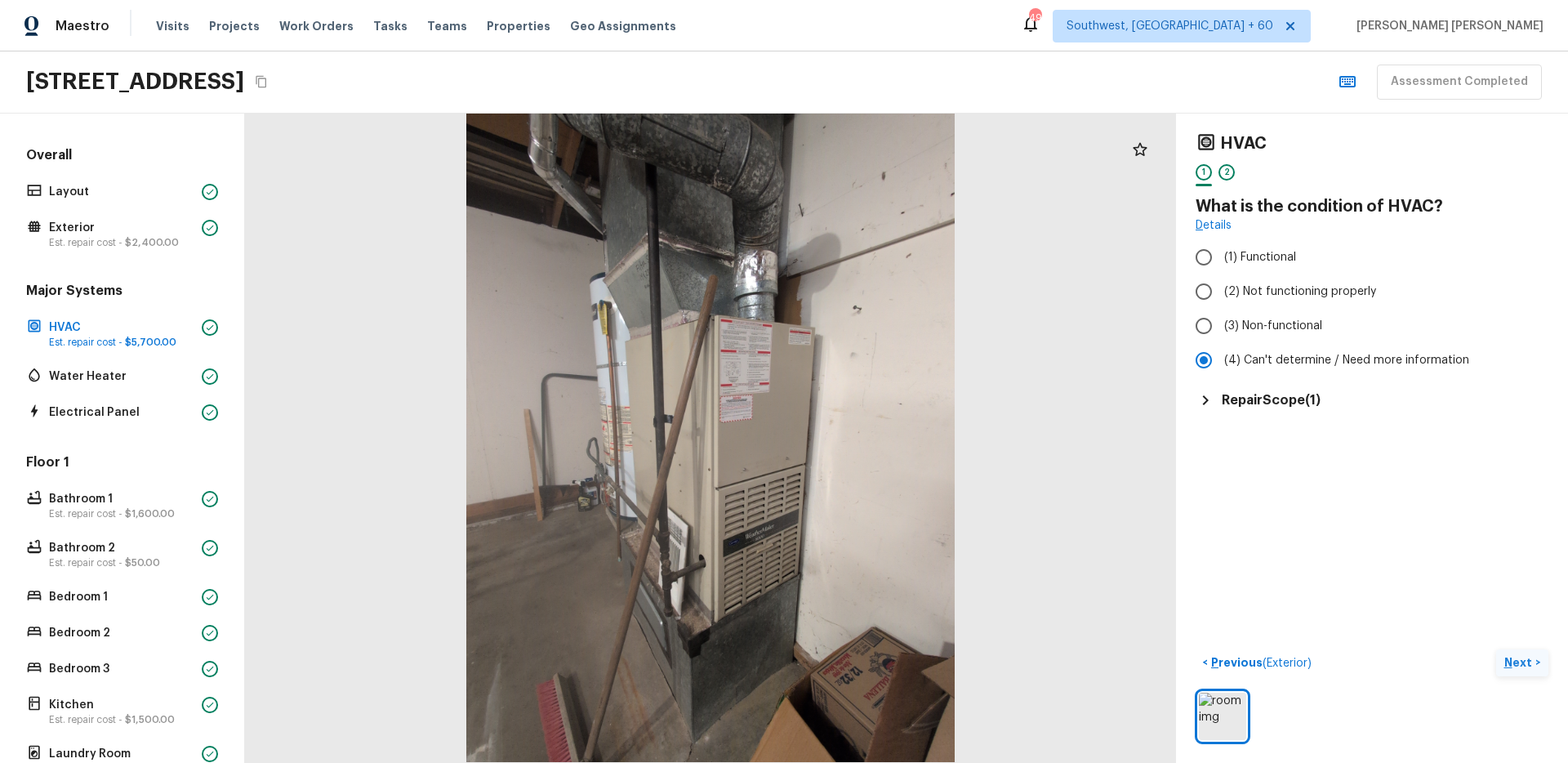
click at [1527, 649] on button "Next >" at bounding box center [1522, 662] width 52 height 27
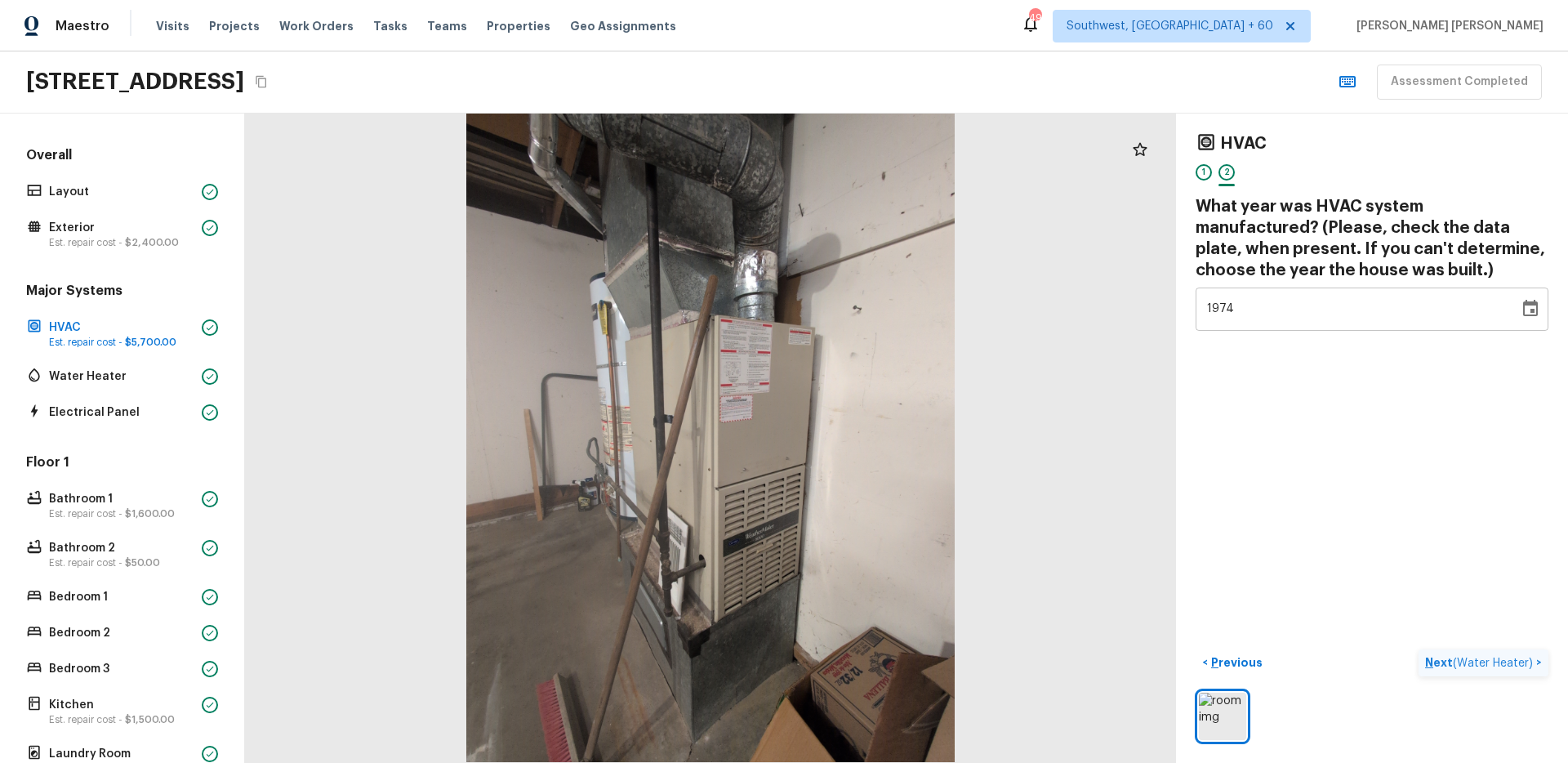
click at [1527, 649] on button "Next ( Water Heater ) >" at bounding box center [1483, 662] width 130 height 27
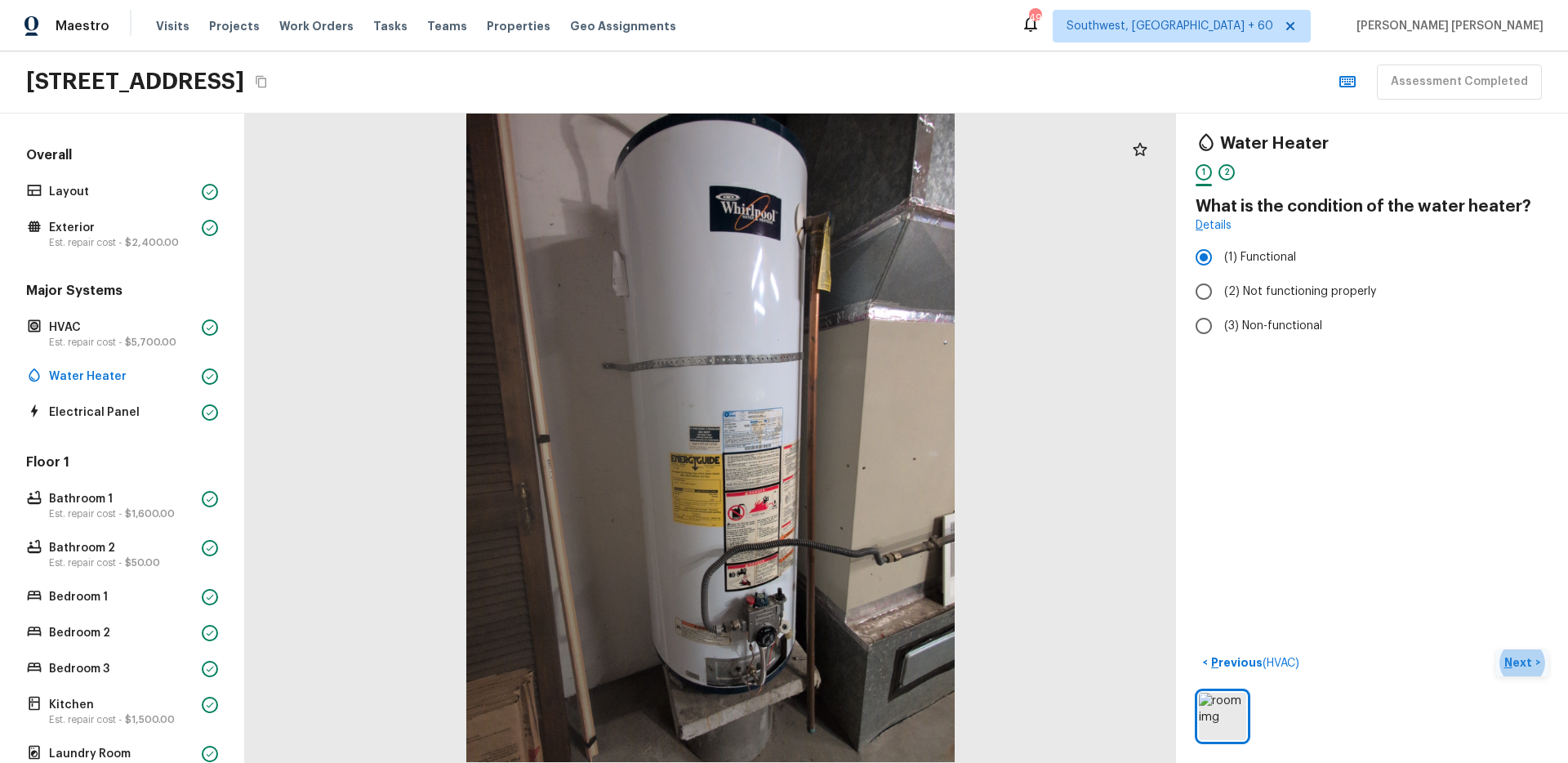
click at [1530, 658] on p "Next" at bounding box center [1519, 662] width 31 height 17
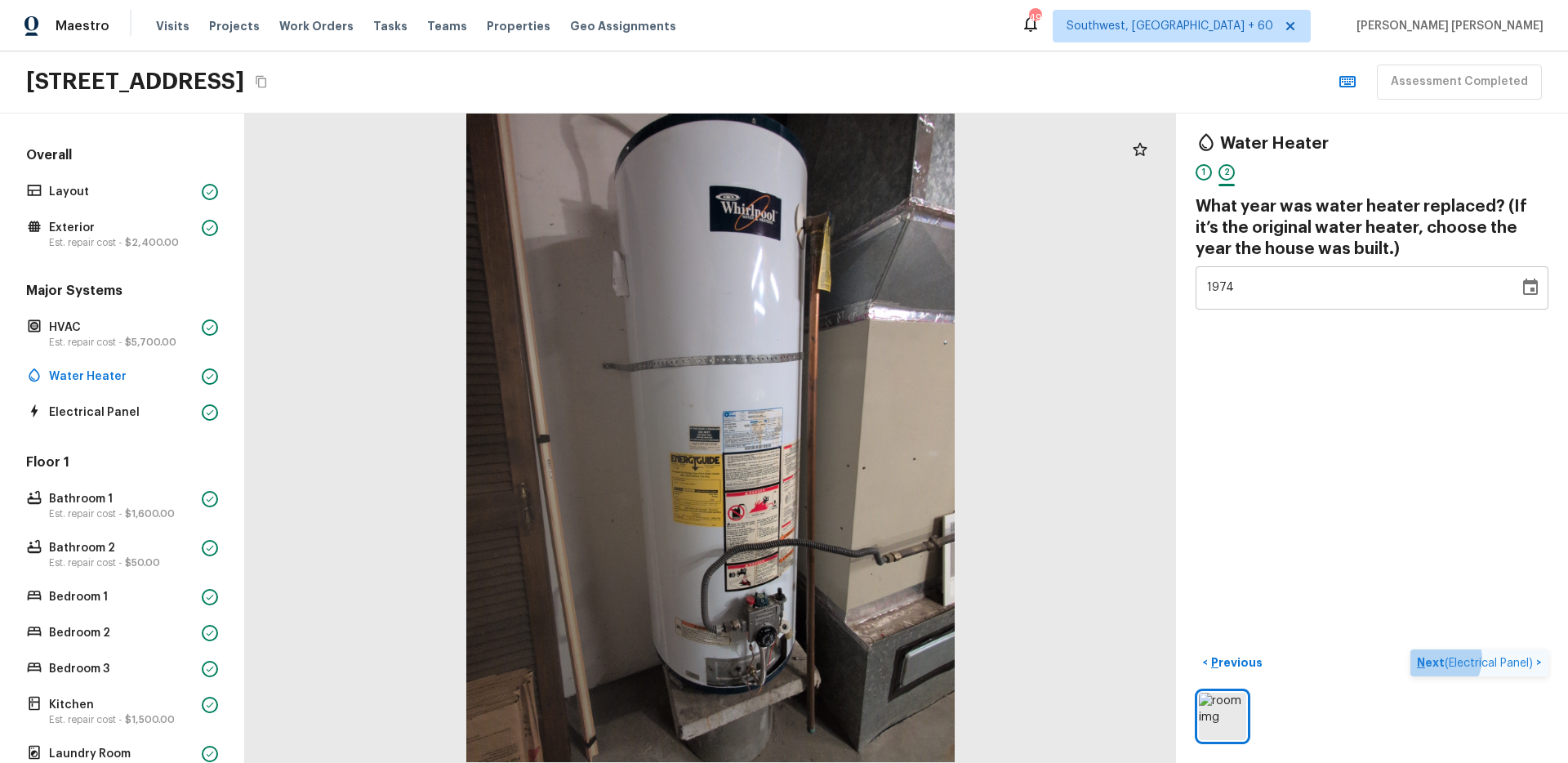
click at [1510, 657] on span "( Electrical Panel )" at bounding box center [1489, 662] width 88 height 11
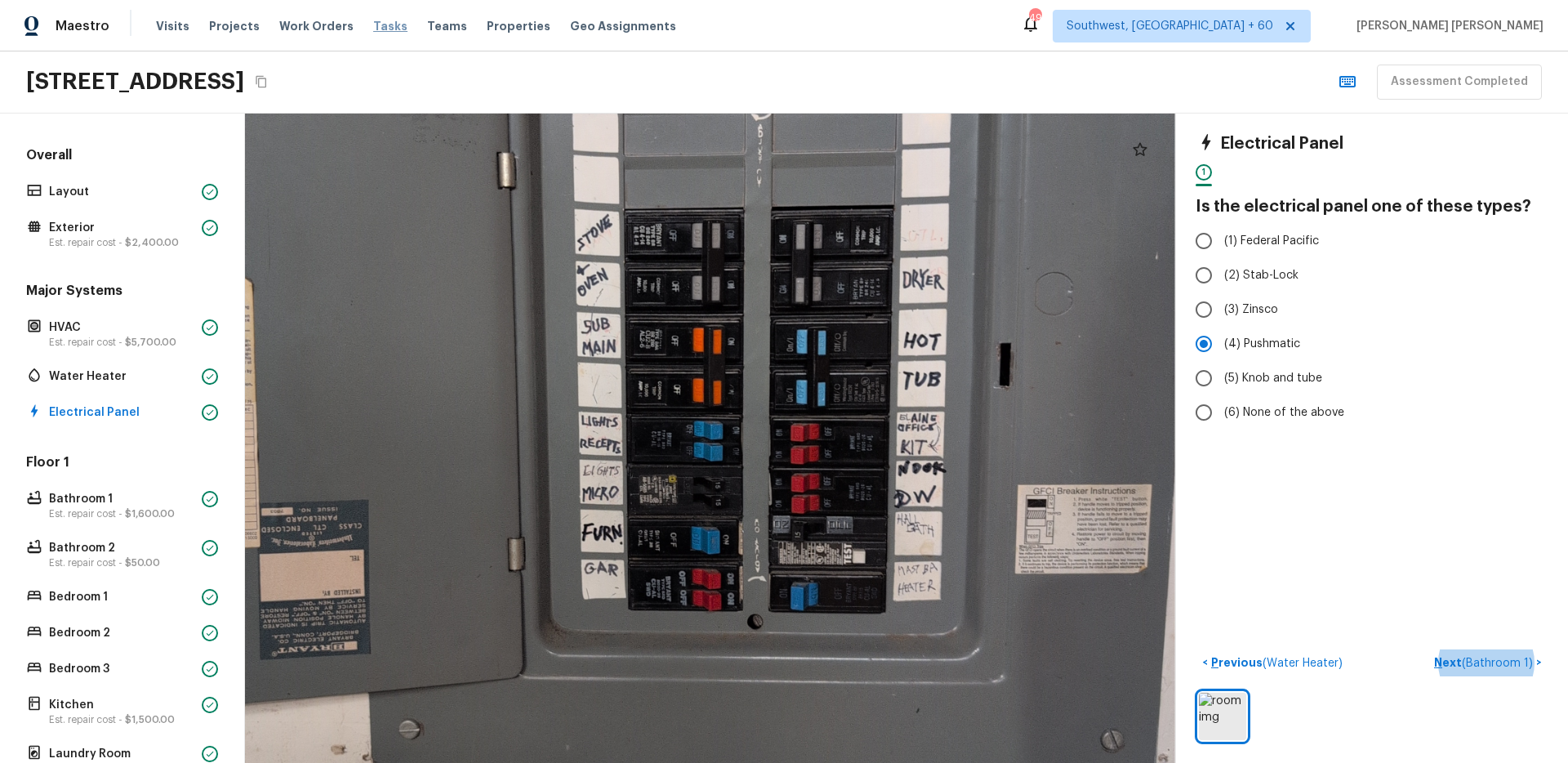
click at [373, 26] on span "Tasks" at bounding box center [390, 26] width 34 height 11
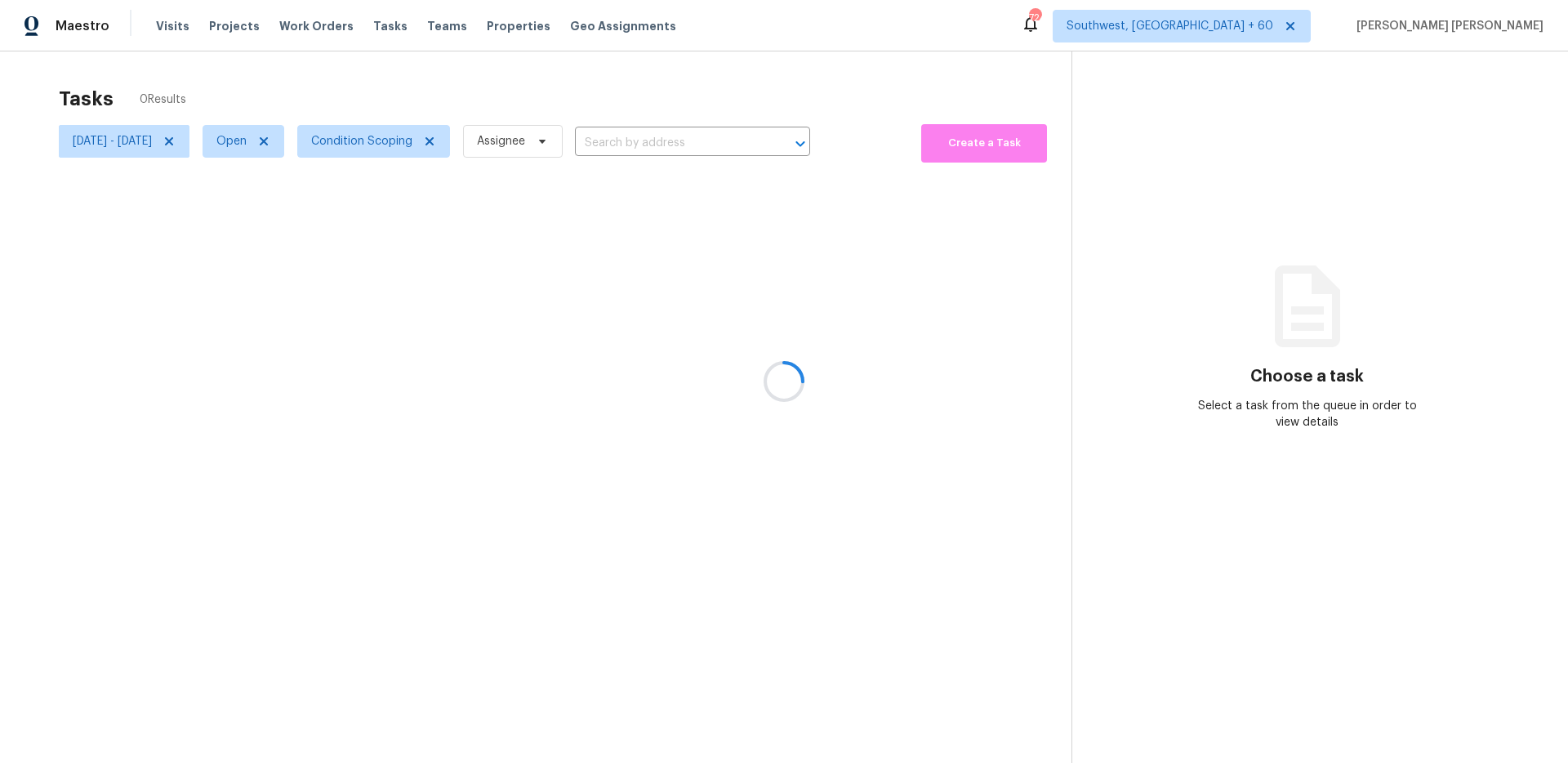
click at [280, 138] on div at bounding box center [784, 381] width 1568 height 763
click at [440, 78] on div "Tasks 0 Results" at bounding box center [566, 99] width 1013 height 42
click at [152, 141] on span "[DATE] - [DATE]" at bounding box center [112, 141] width 79 height 17
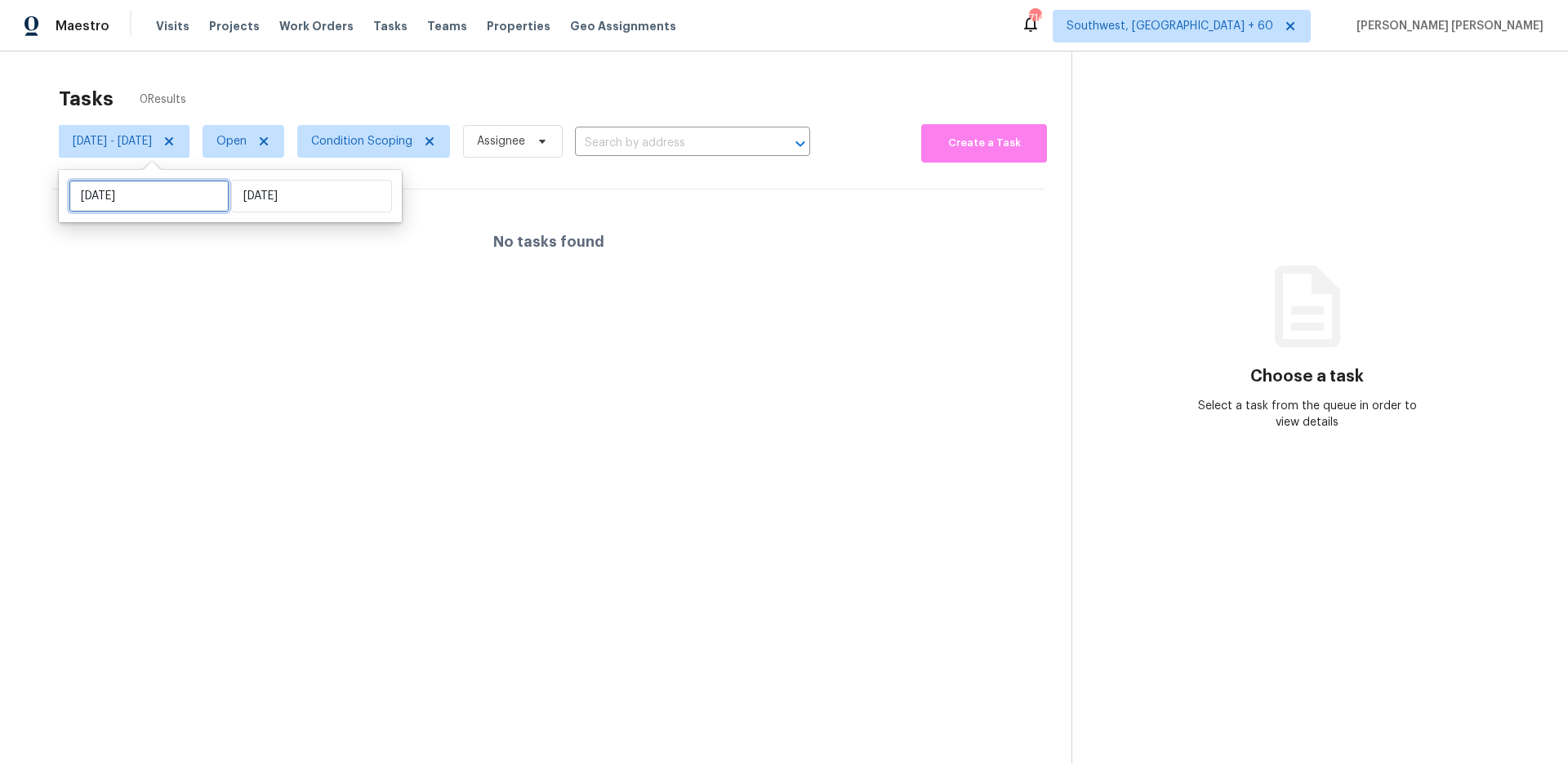
select select "8"
select select "2025"
select select "9"
select select "2025"
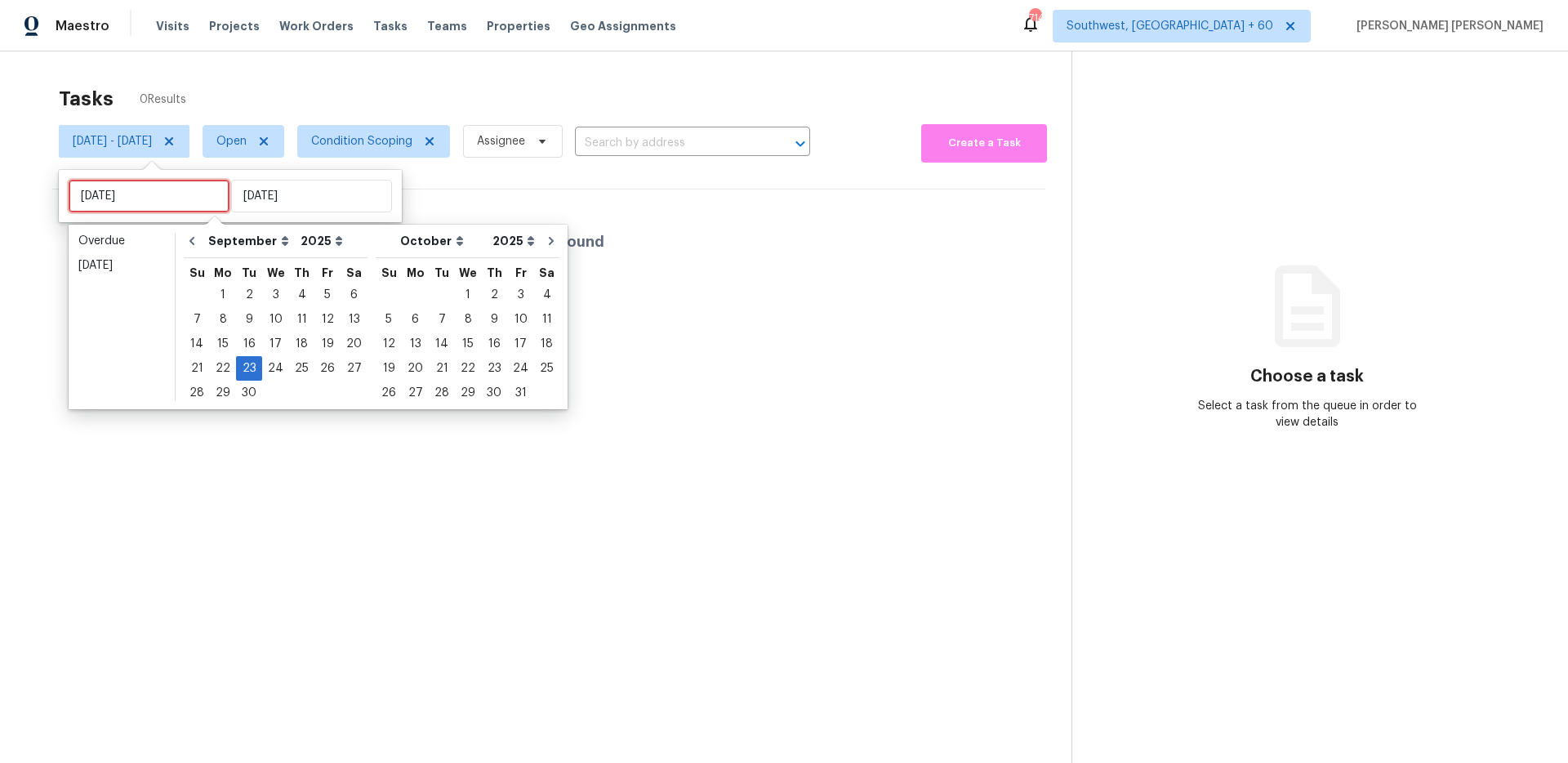
click at [192, 195] on input "[DATE]" at bounding box center [149, 196] width 161 height 33
type input "[DATE]"
click at [229, 452] on section "Tasks 0 Results Tue, Sep 23 - Tue, Sep 23 Open Condition Scoping Assignee ​ Cre…" at bounding box center [549, 445] width 1046 height 737
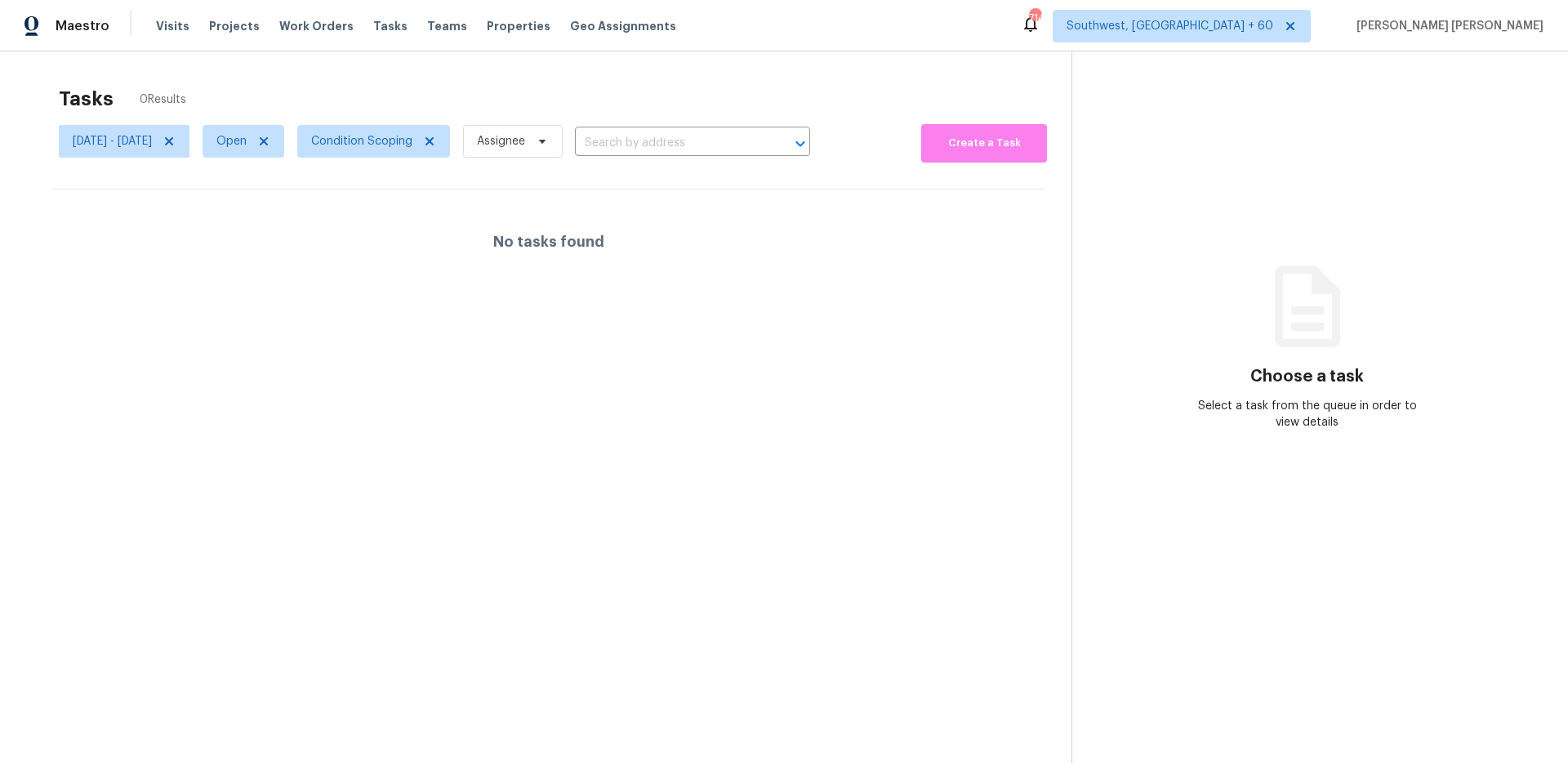
click at [416, 89] on div "Tasks 0 Results" at bounding box center [566, 99] width 1013 height 42
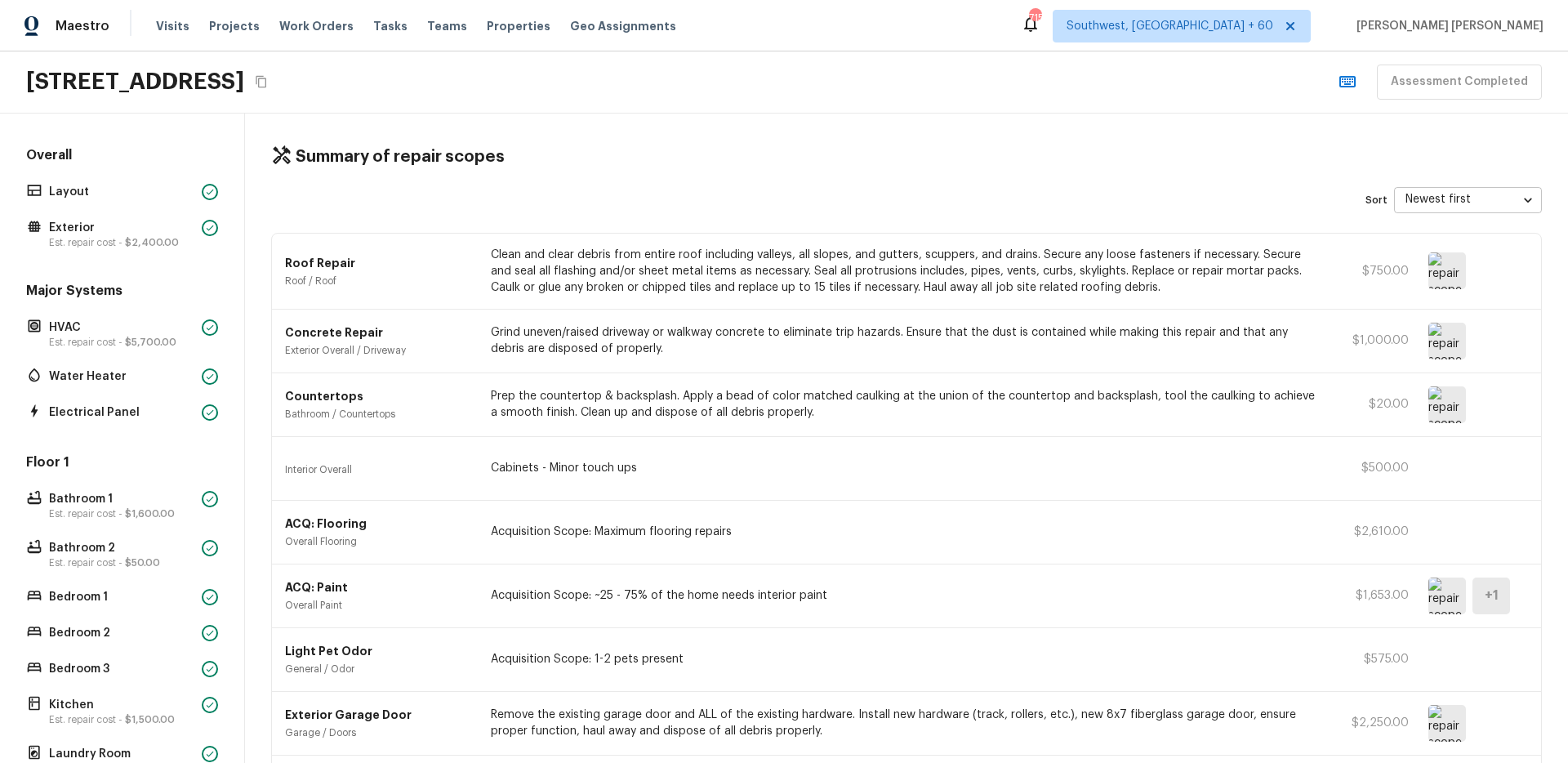
scroll to position [280, 0]
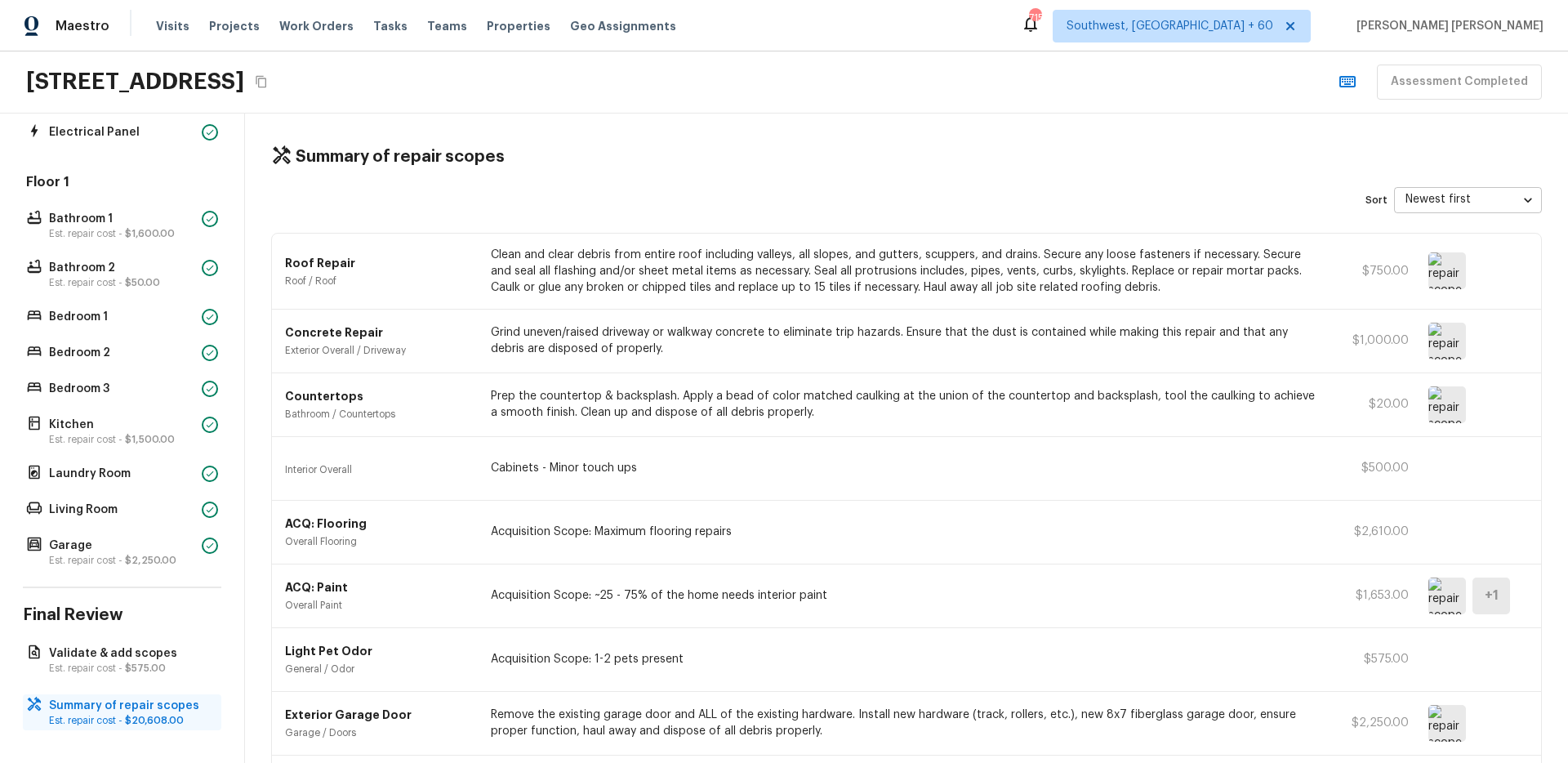
click at [104, 698] on p "Summary of repair scopes" at bounding box center [131, 706] width 162 height 17
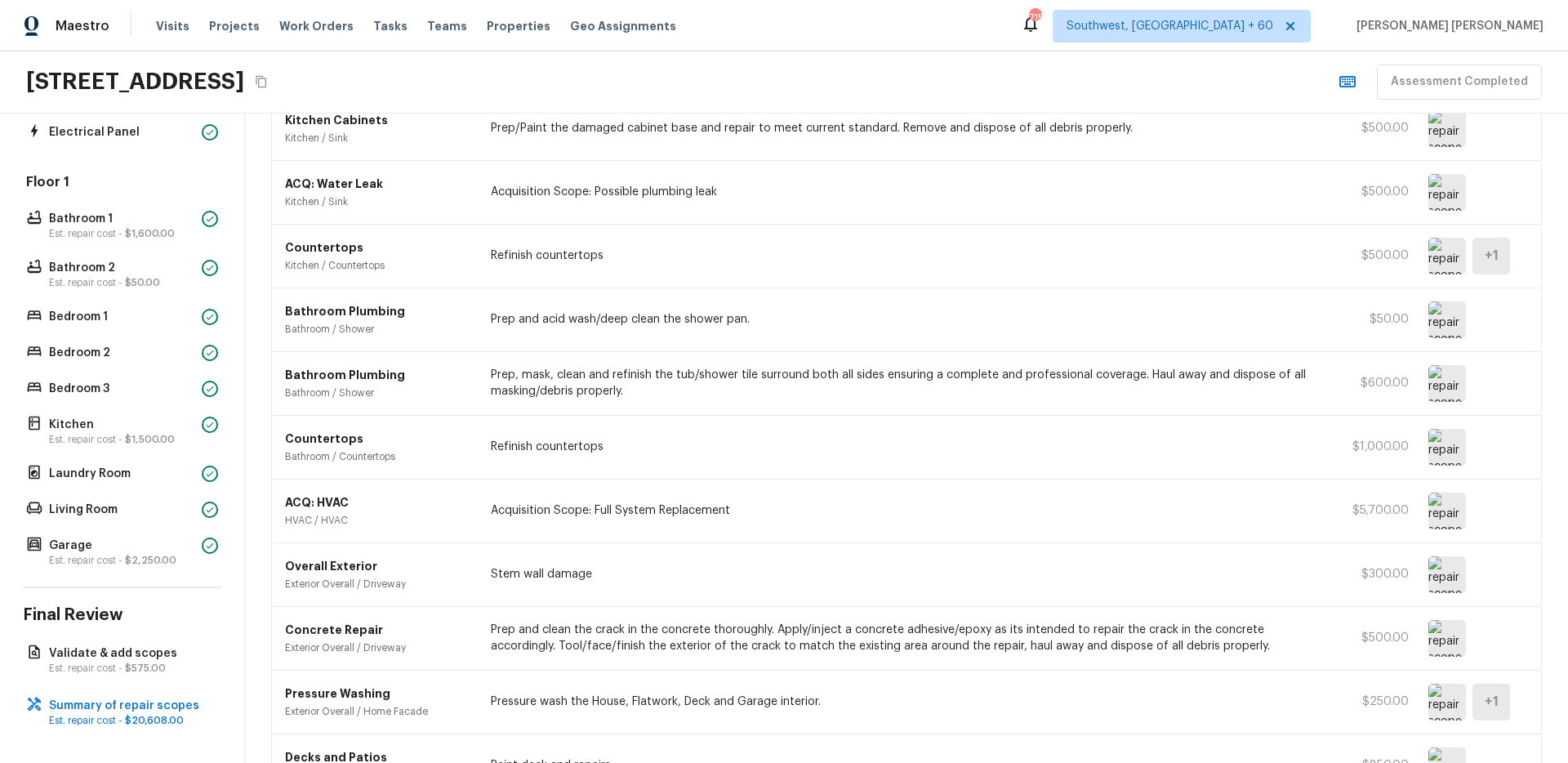
scroll to position [842, 0]
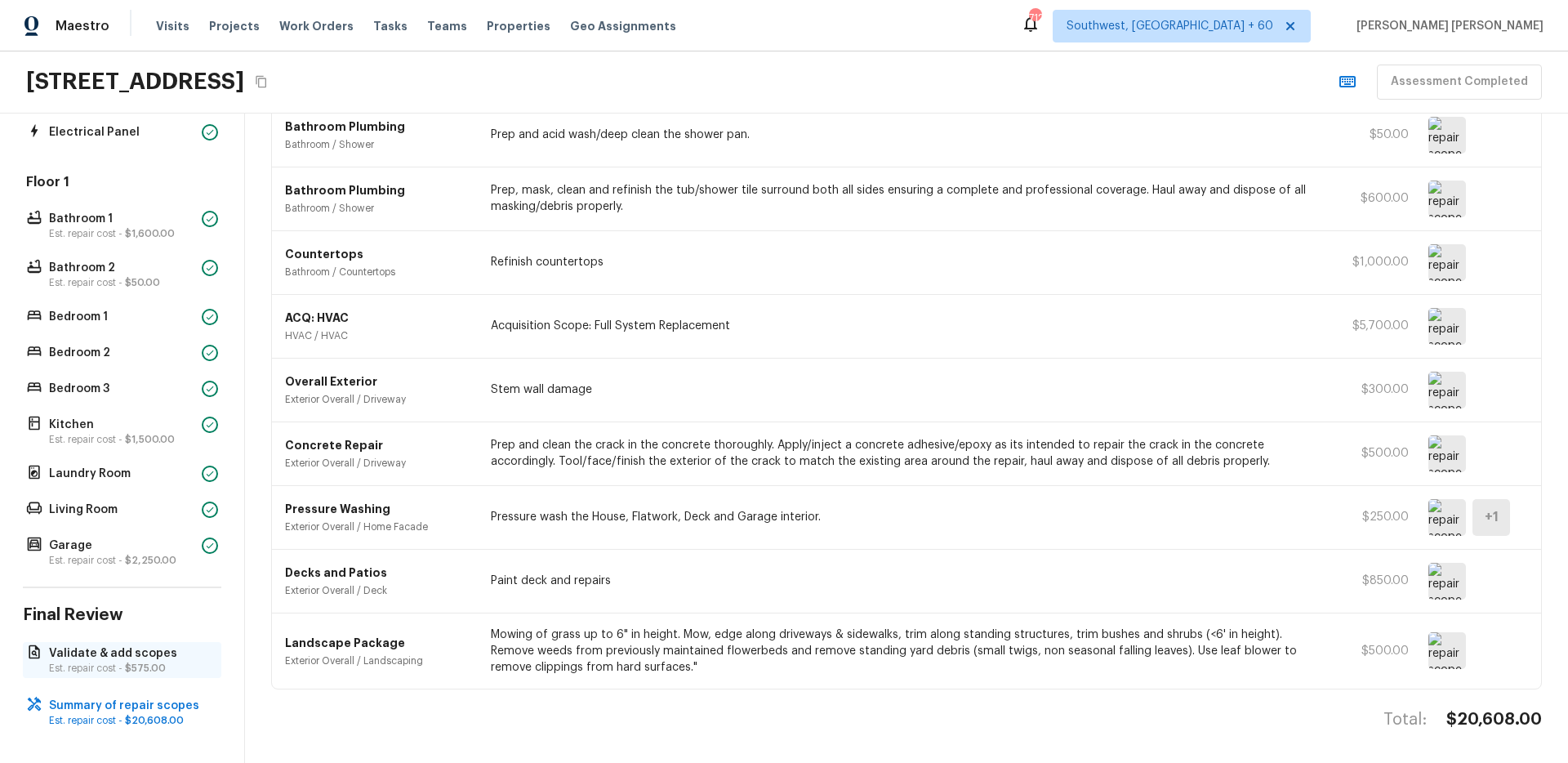
click at [85, 673] on p "Est. repair cost - $575.00" at bounding box center [131, 668] width 162 height 13
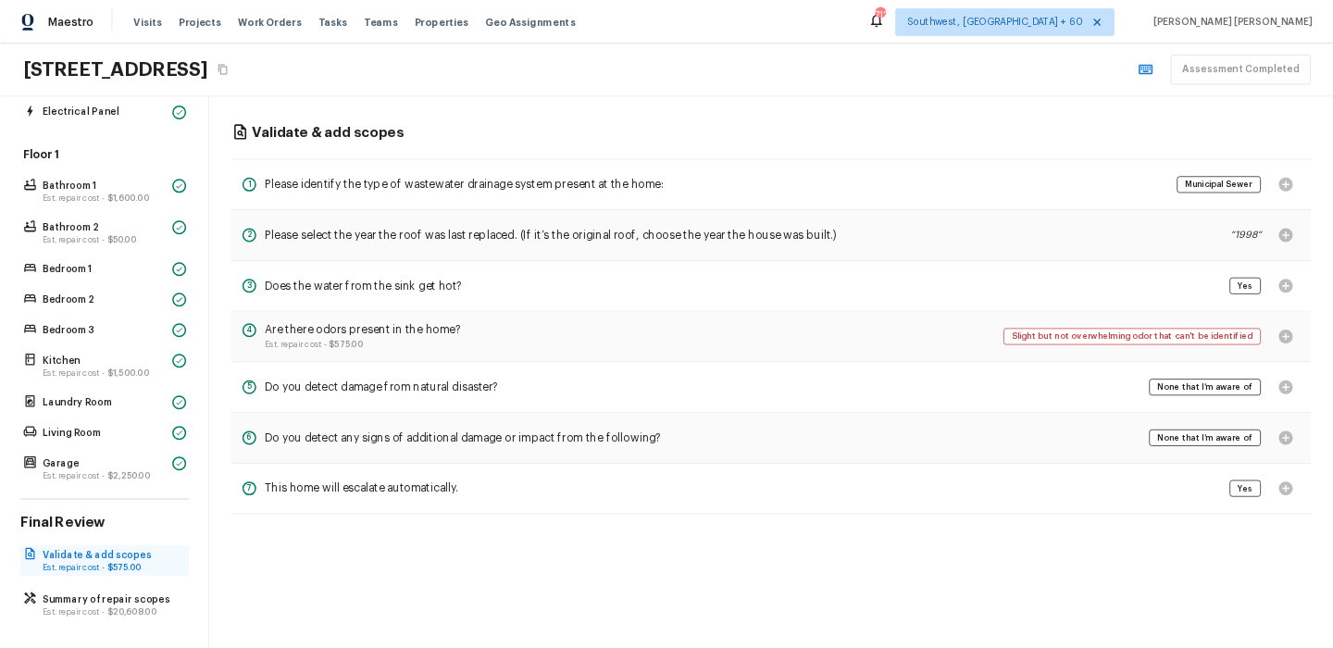
scroll to position [0, 0]
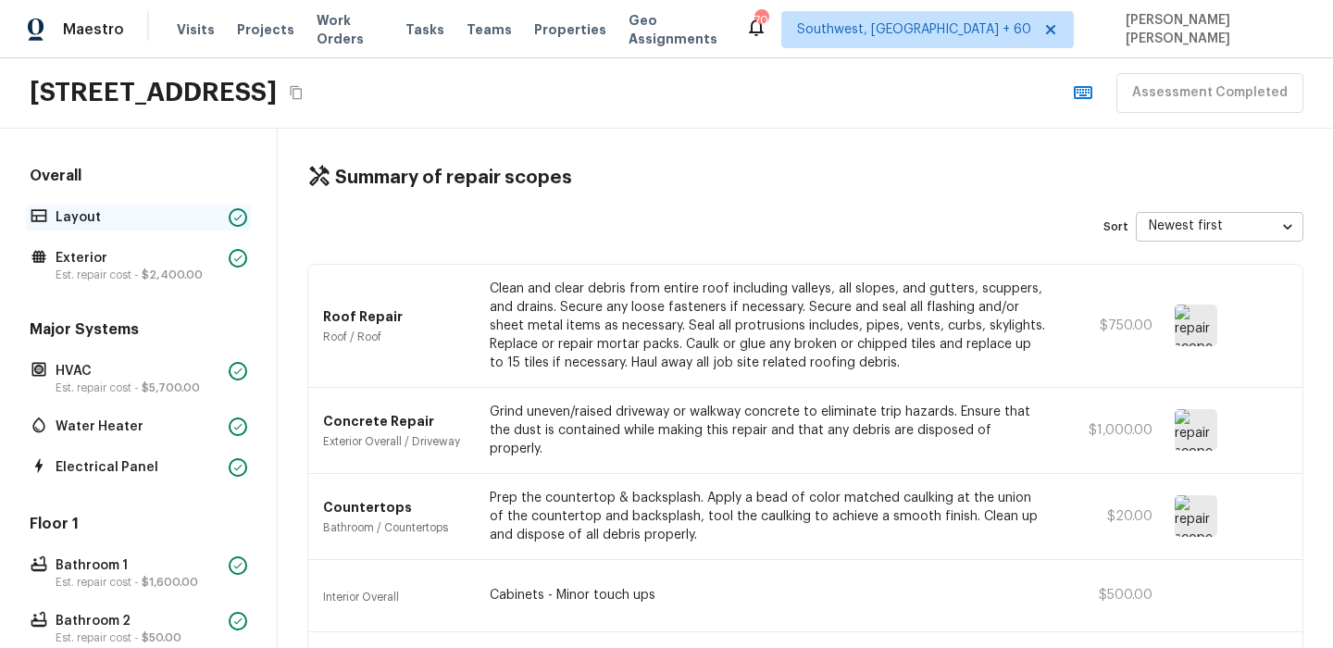
click at [118, 205] on div "Layout" at bounding box center [138, 218] width 225 height 26
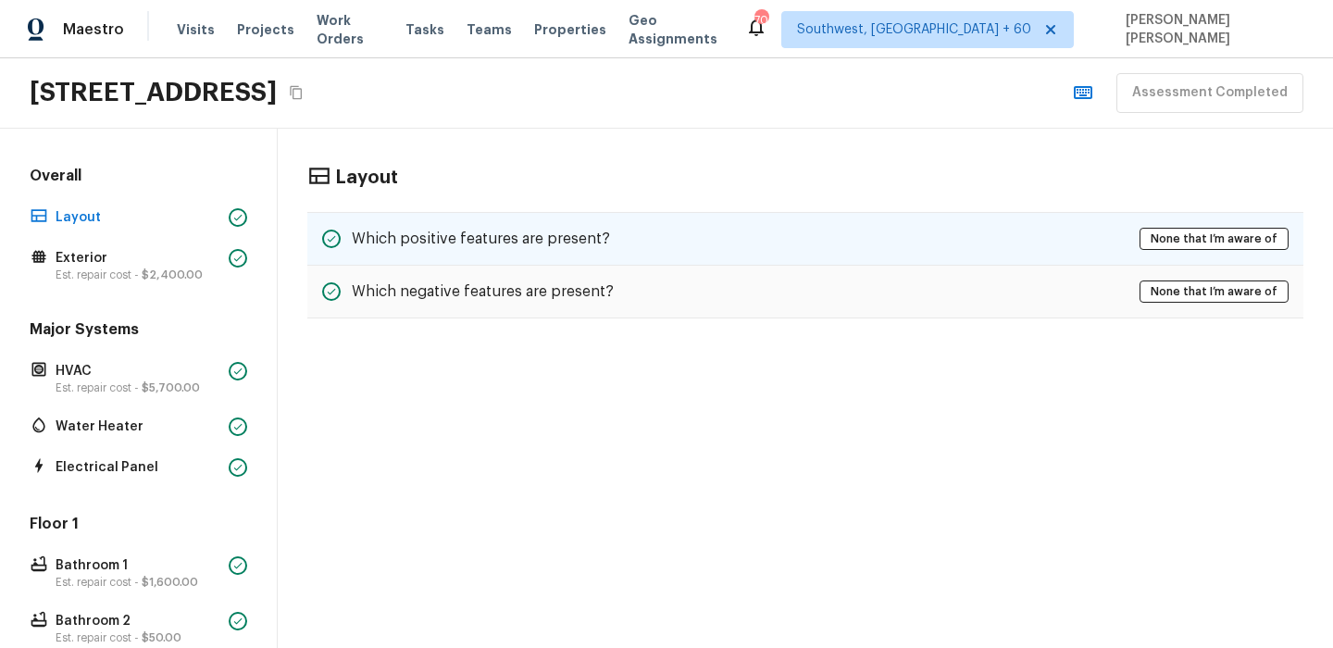
click at [405, 251] on div "Which positive features are present? None that I’m aware of" at bounding box center [805, 239] width 996 height 54
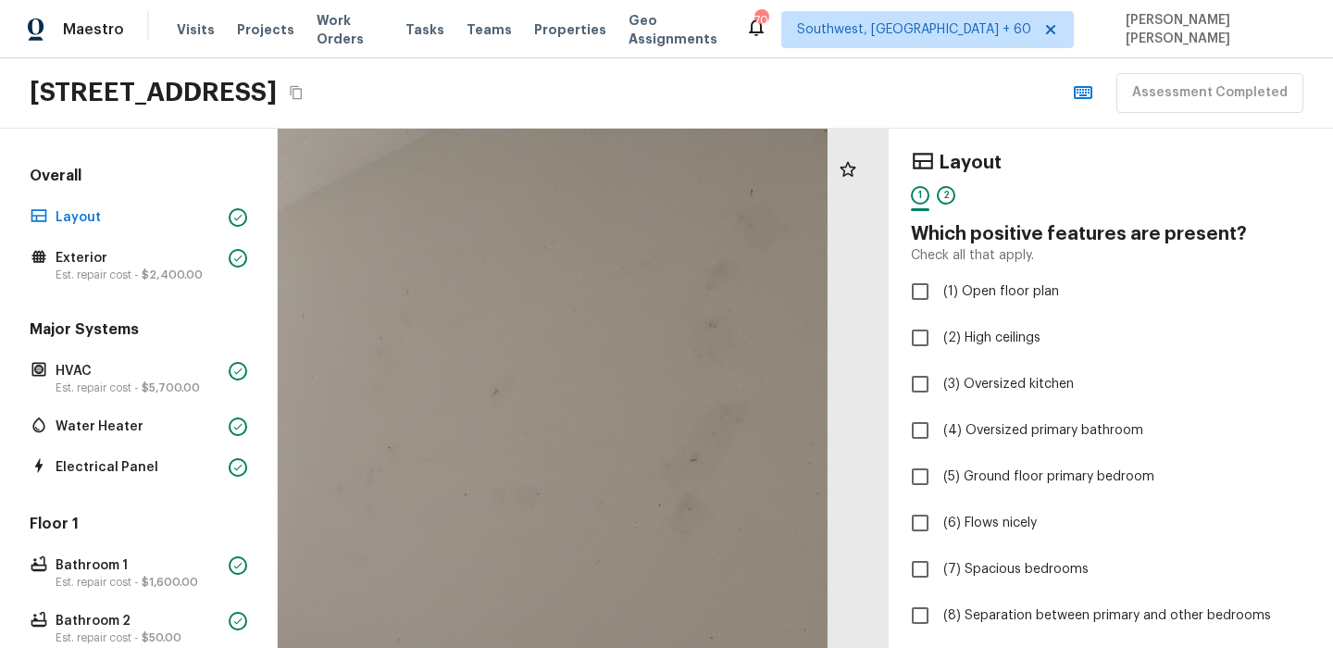
drag, startPoint x: 858, startPoint y: 293, endPoint x: 735, endPoint y: 367, distance: 143.7
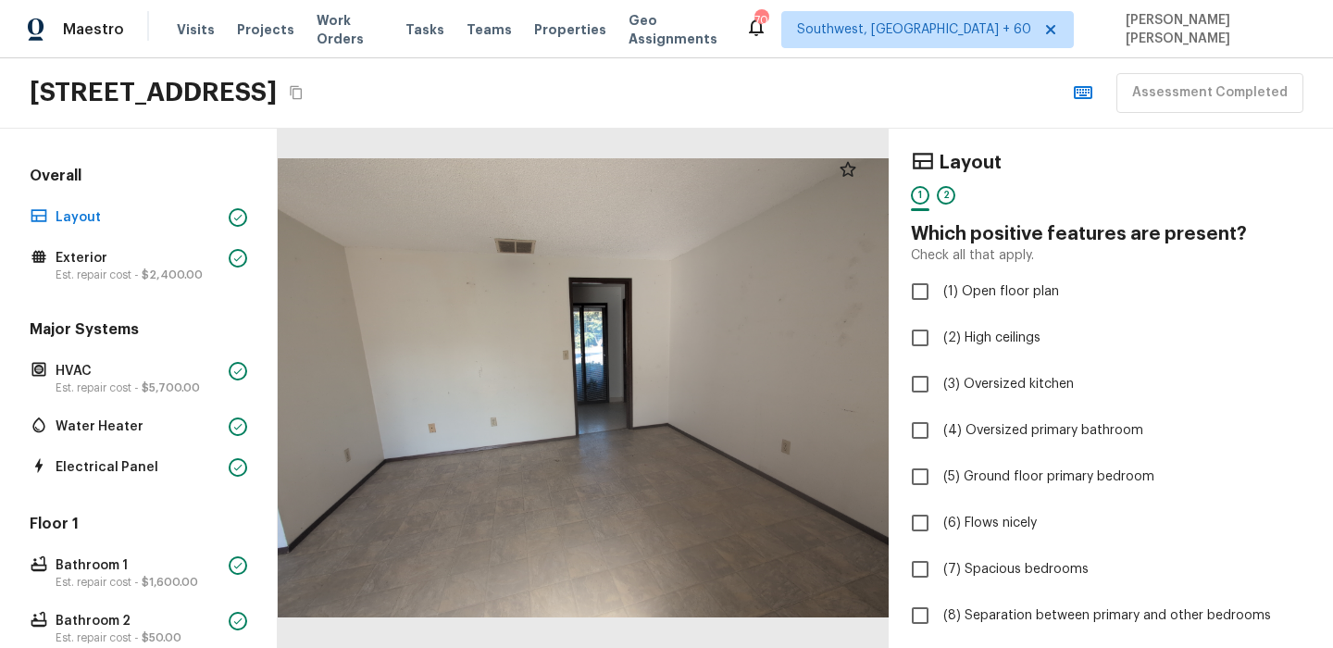
scroll to position [534, 0]
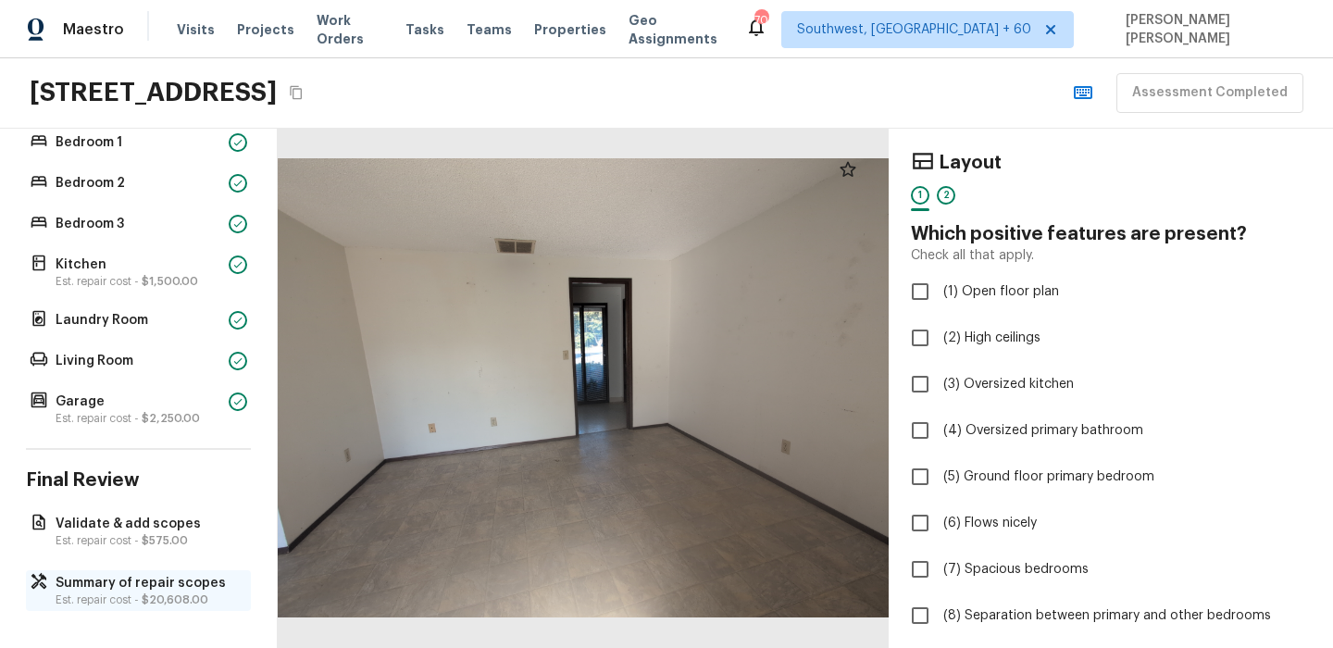
click at [68, 587] on p "Summary of repair scopes" at bounding box center [148, 583] width 184 height 19
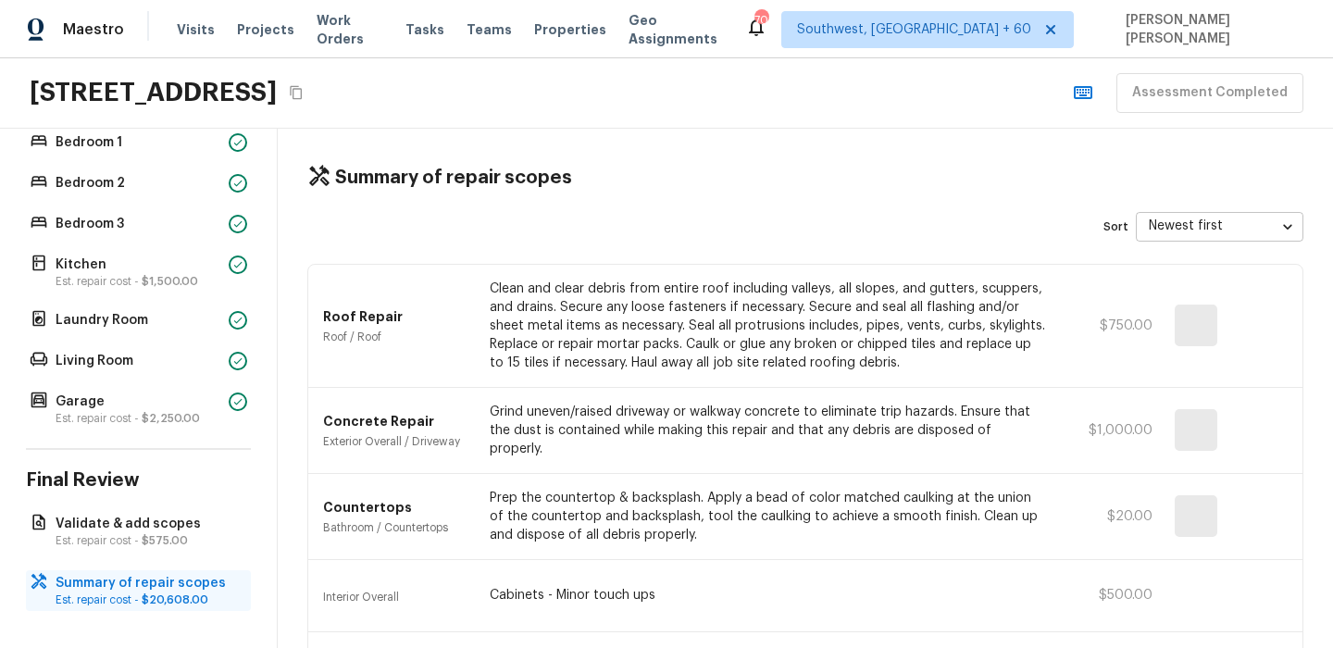
scroll to position [631, 0]
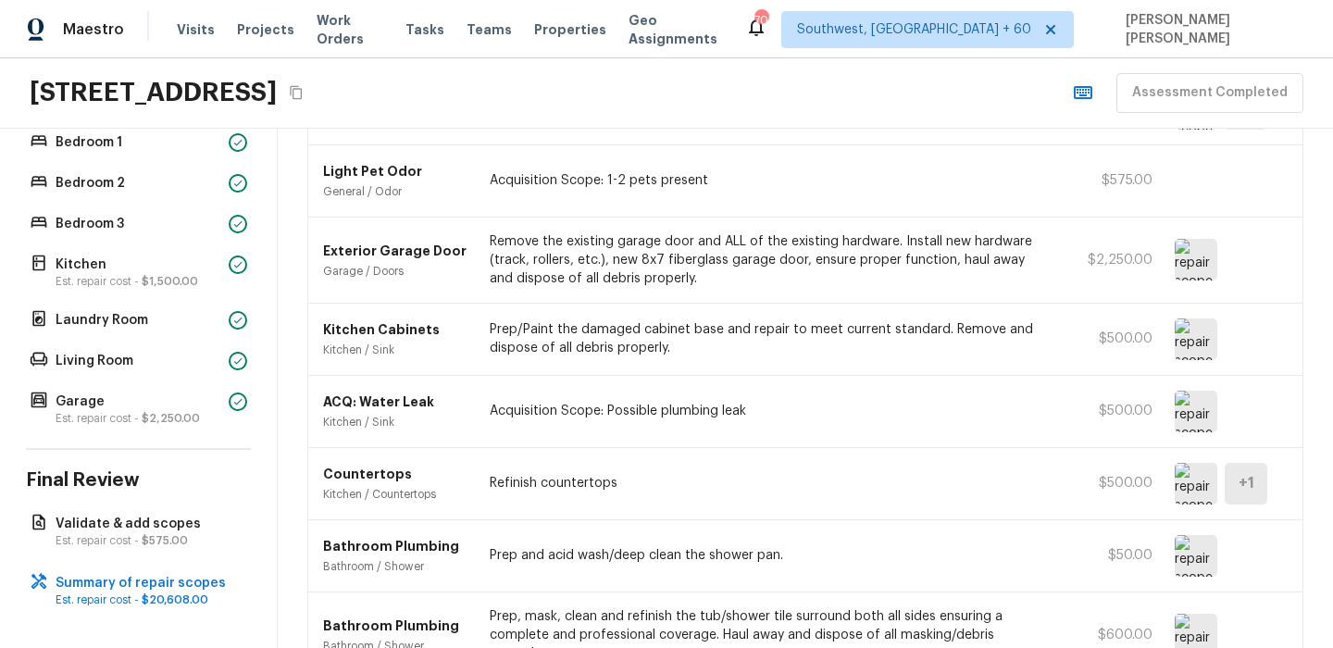
click at [1197, 391] on img at bounding box center [1196, 412] width 43 height 42
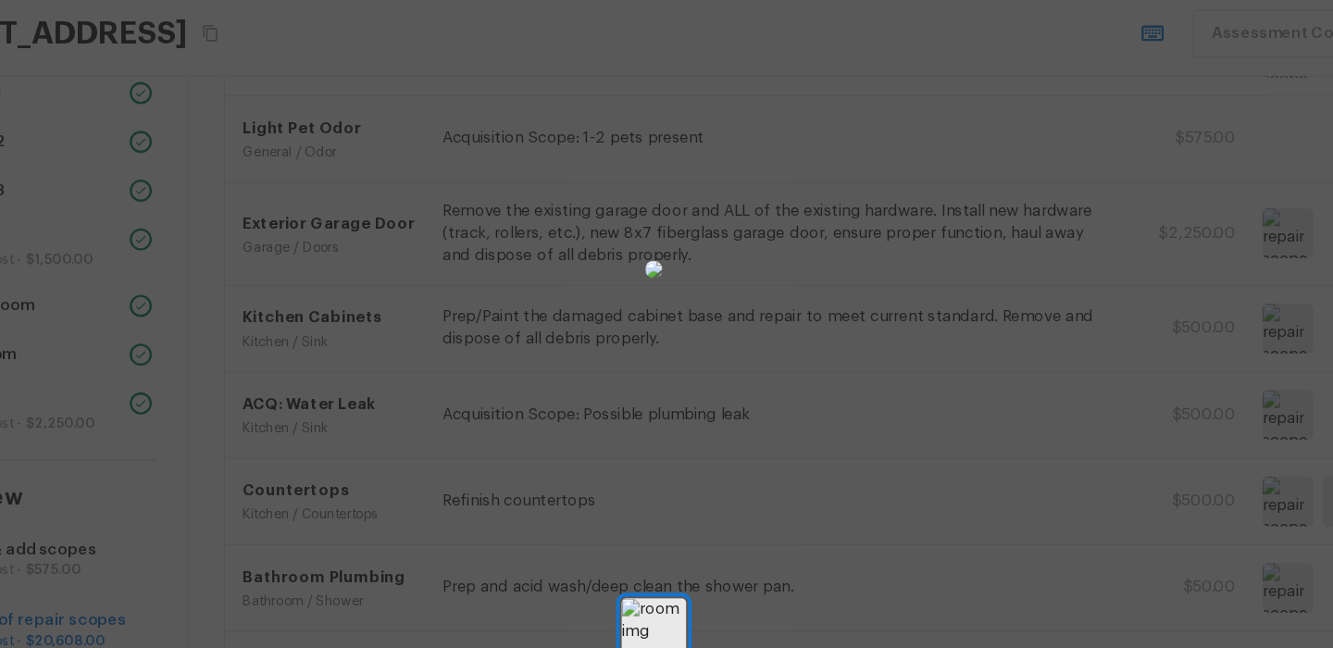
click at [960, 359] on div at bounding box center [666, 290] width 1333 height 520
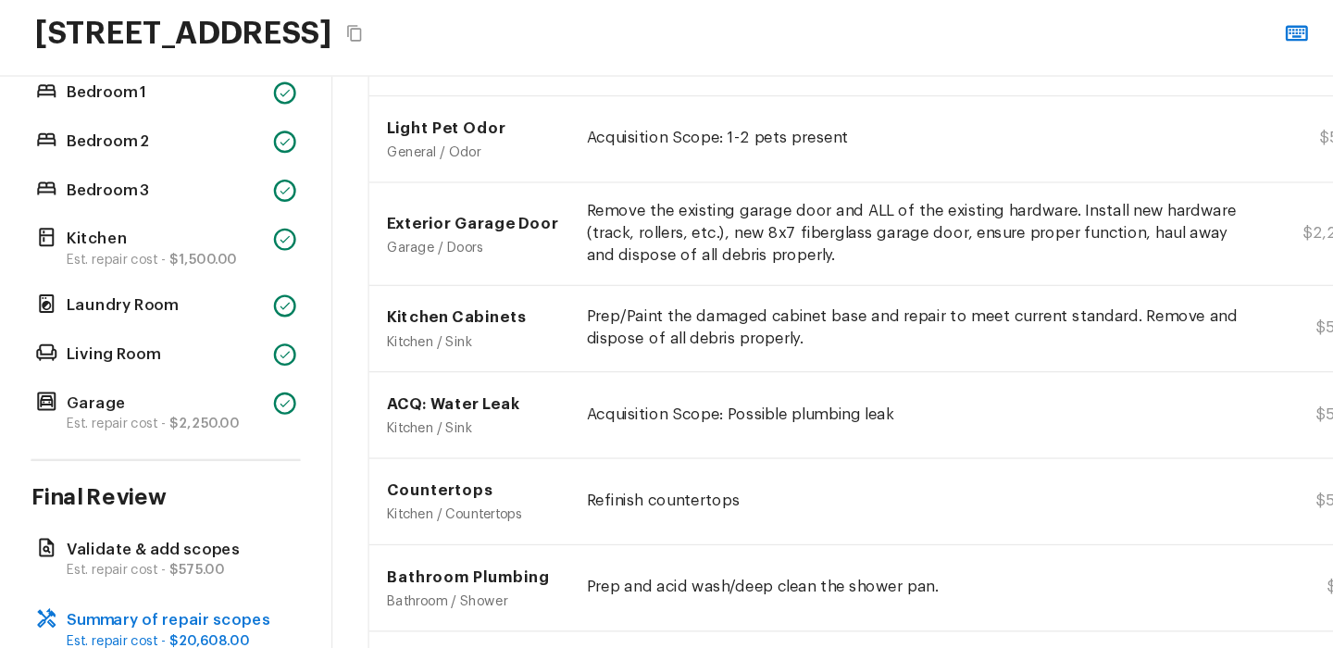
scroll to position [38, 0]
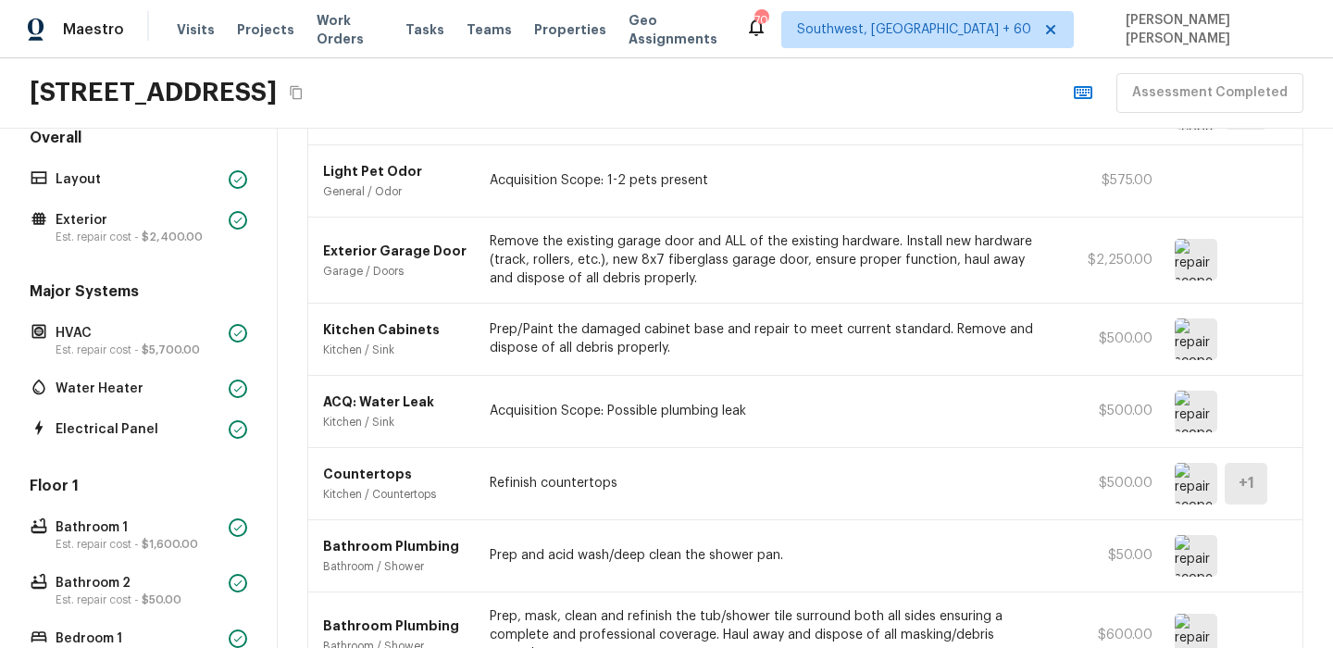
click at [1193, 398] on img at bounding box center [1196, 412] width 43 height 42
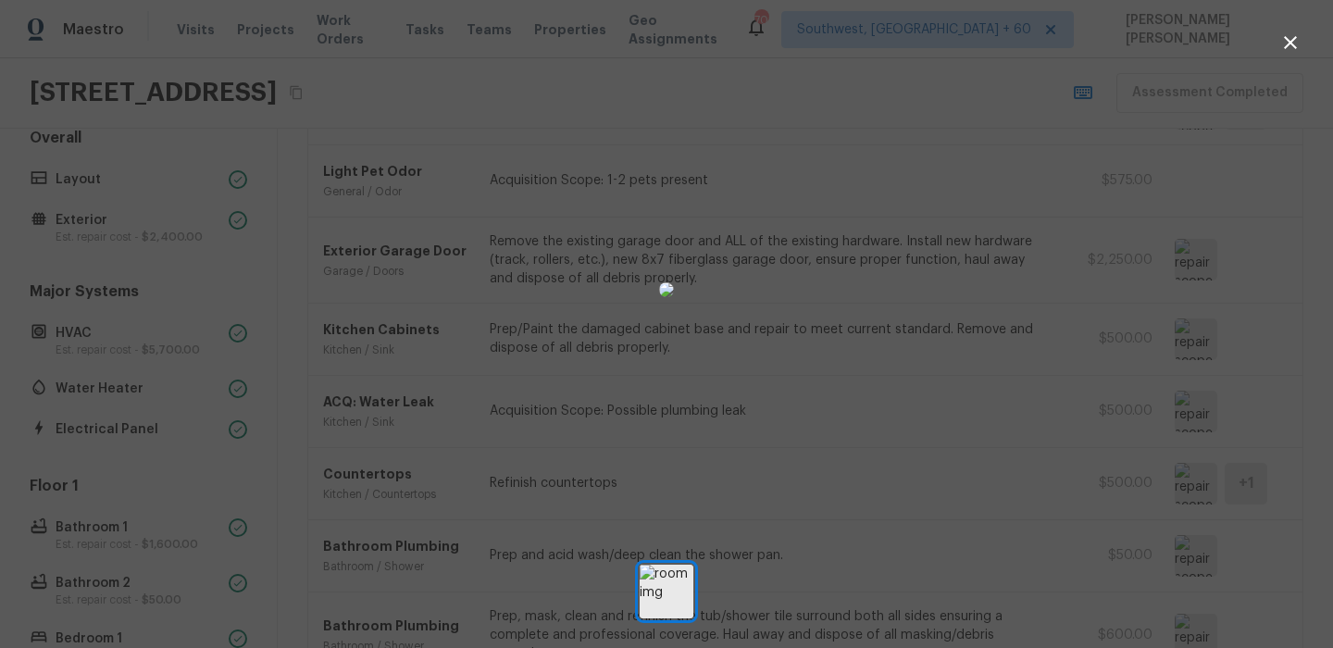
click at [1015, 317] on div at bounding box center [666, 290] width 1333 height 520
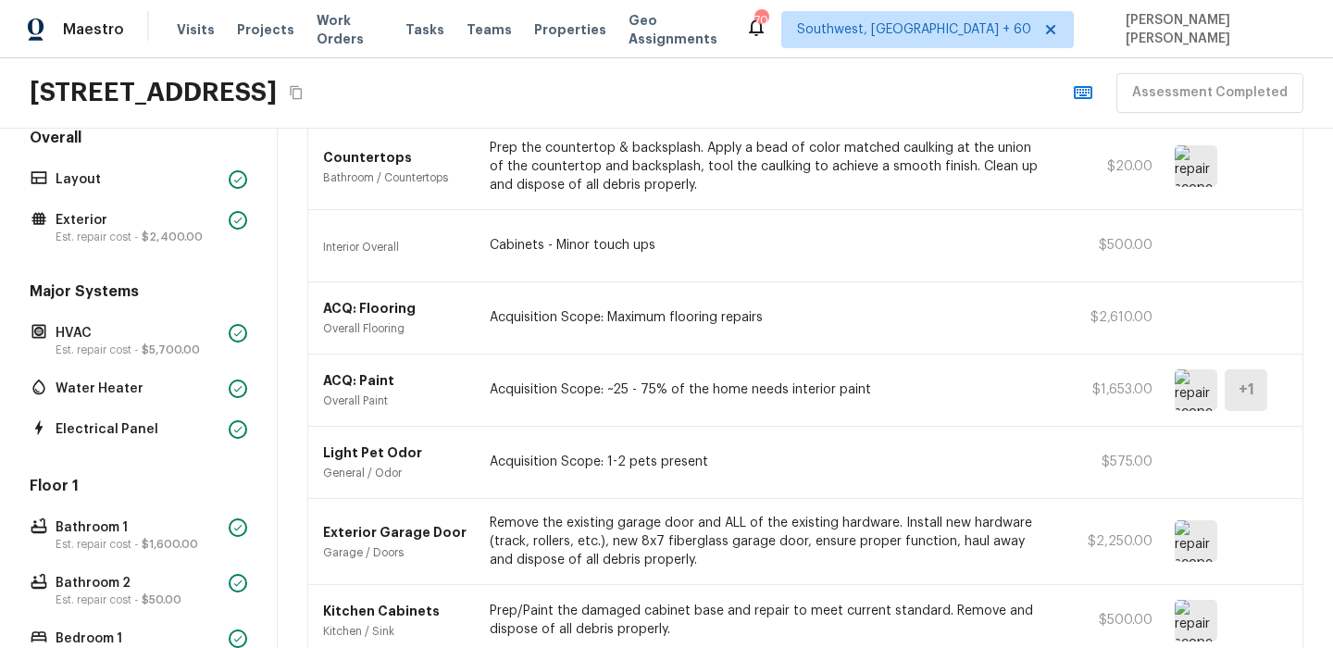
scroll to position [0, 0]
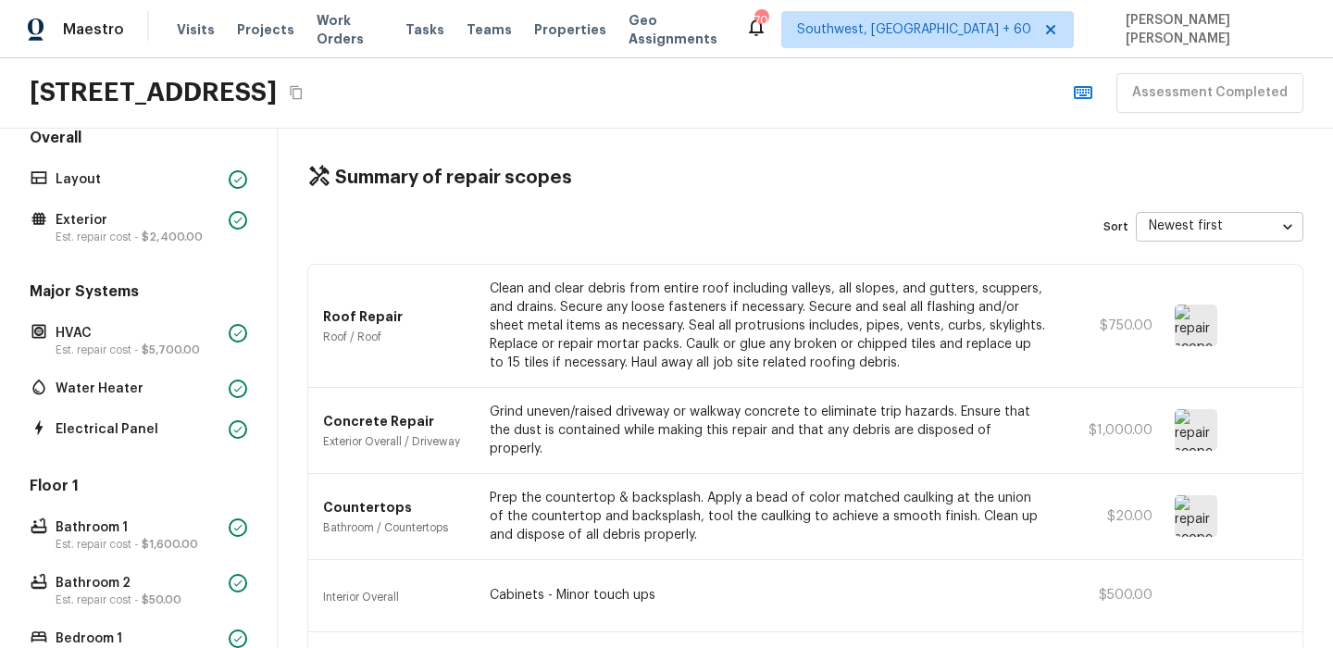
click at [1180, 333] on img at bounding box center [1196, 326] width 43 height 42
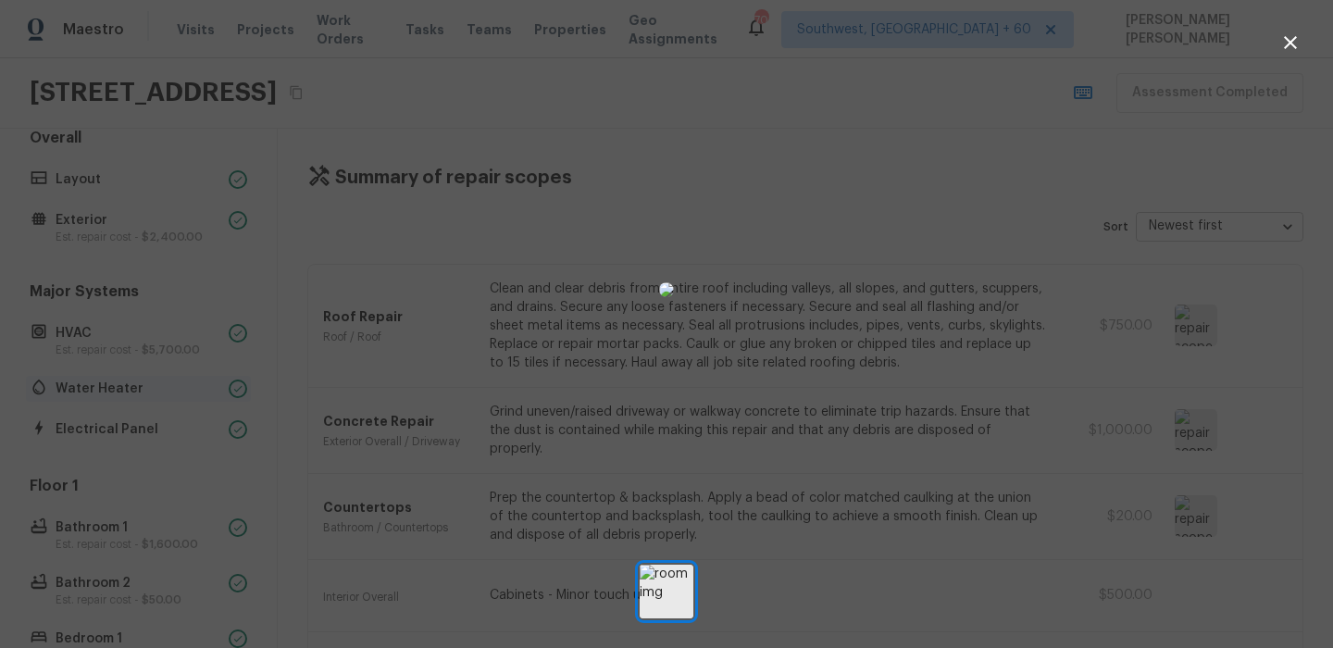
click at [161, 391] on div at bounding box center [666, 290] width 1333 height 520
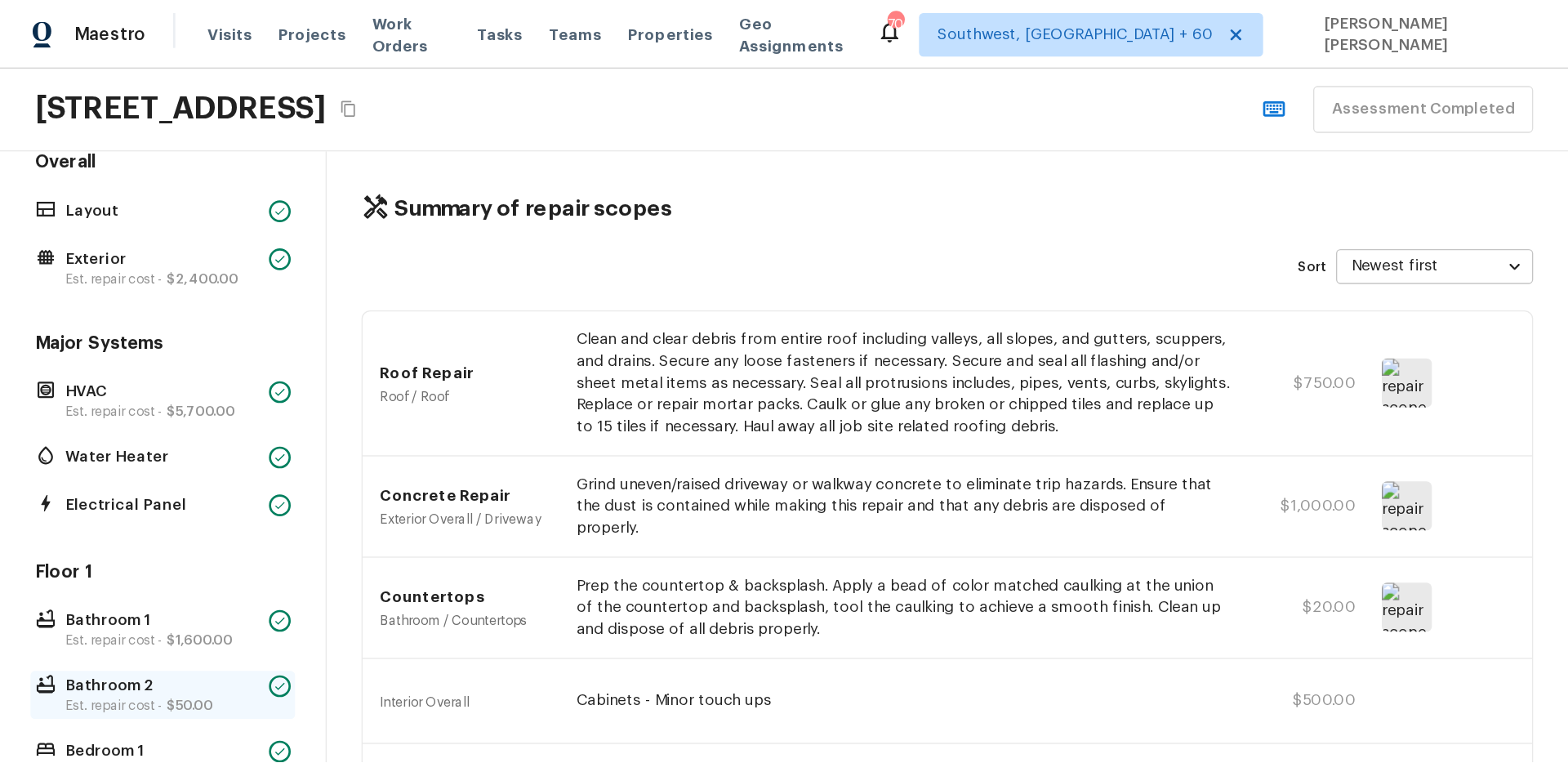
scroll to position [471, 0]
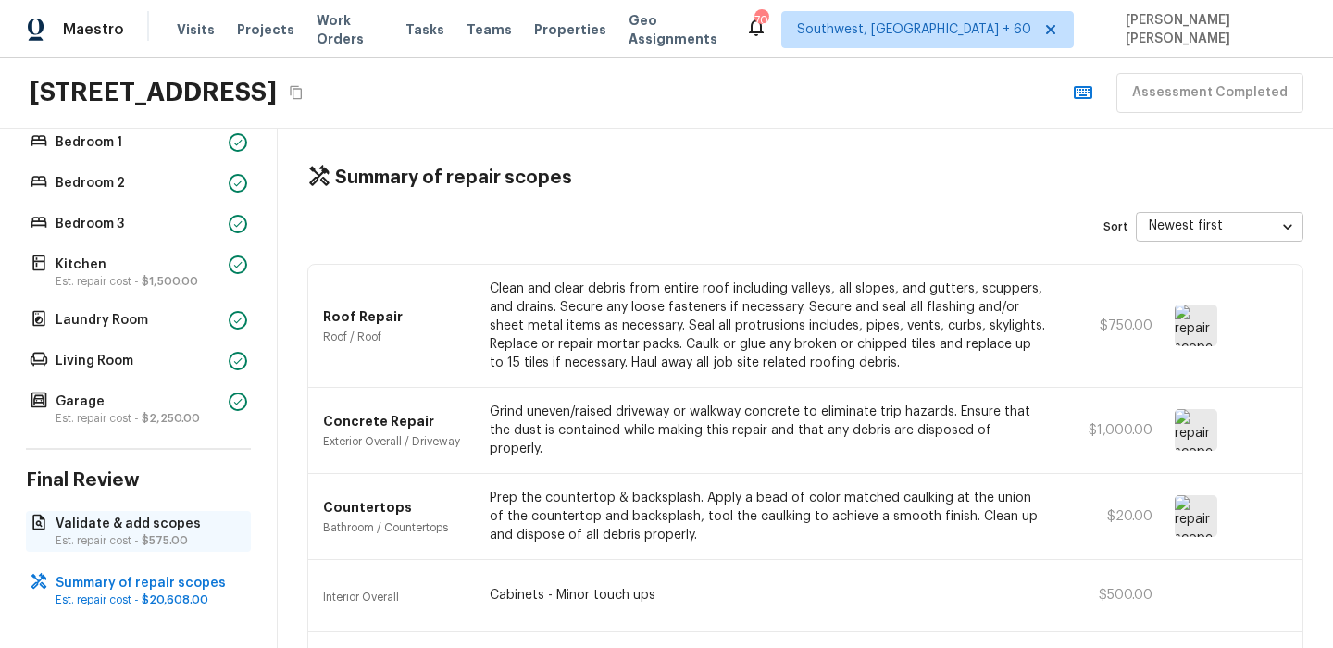
click at [142, 543] on span "$575.00" at bounding box center [165, 540] width 46 height 11
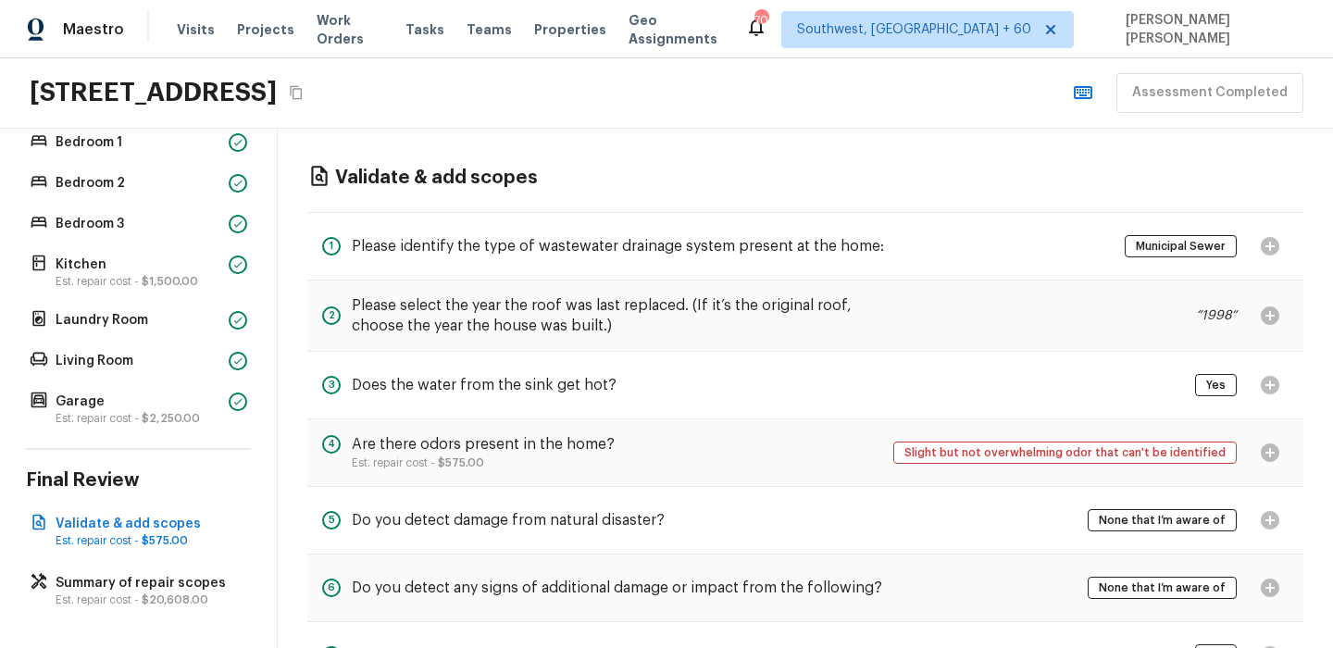
click at [1217, 320] on p "“ 1998 “" at bounding box center [1216, 315] width 41 height 19
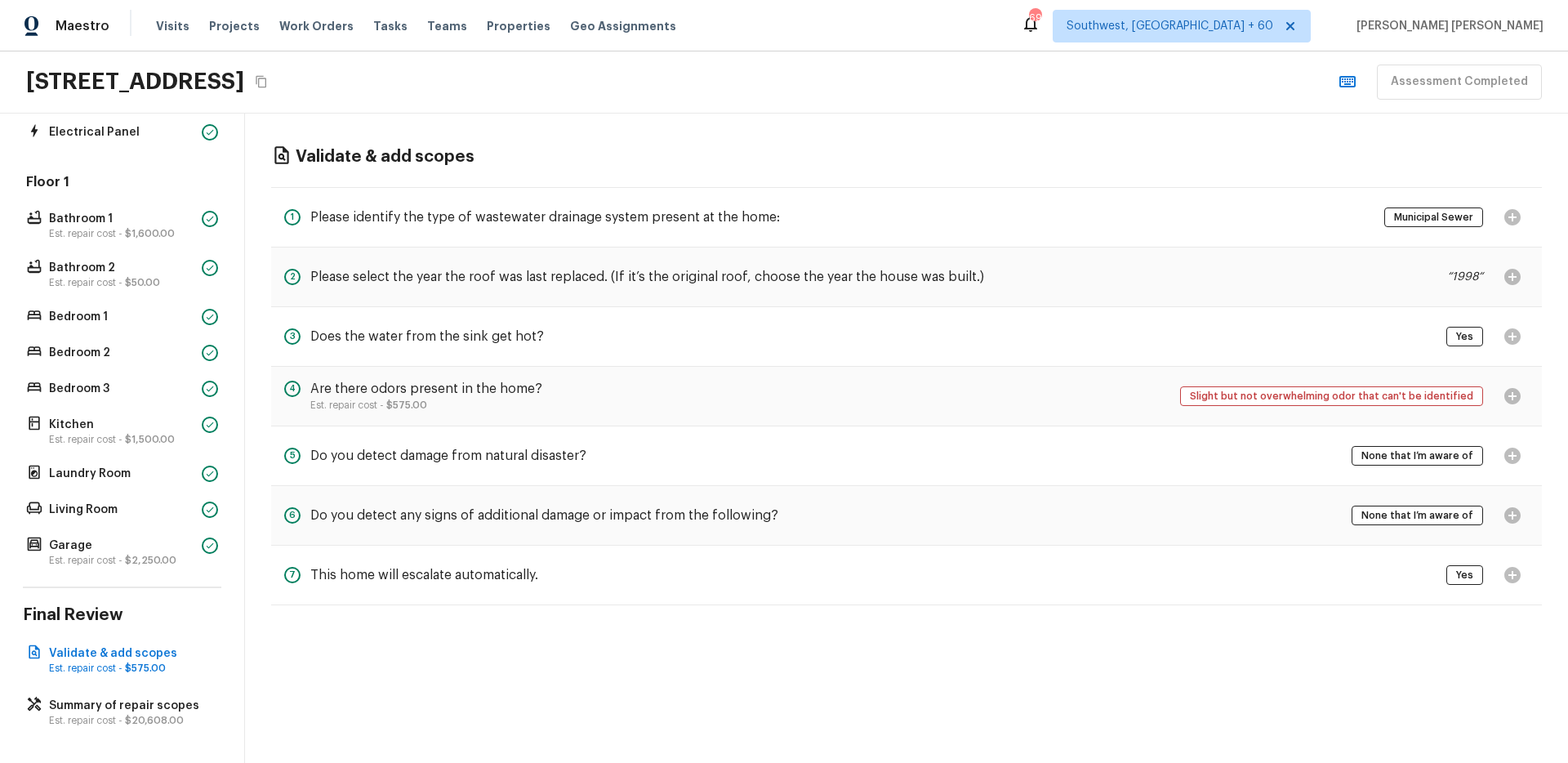
scroll to position [280, 0]
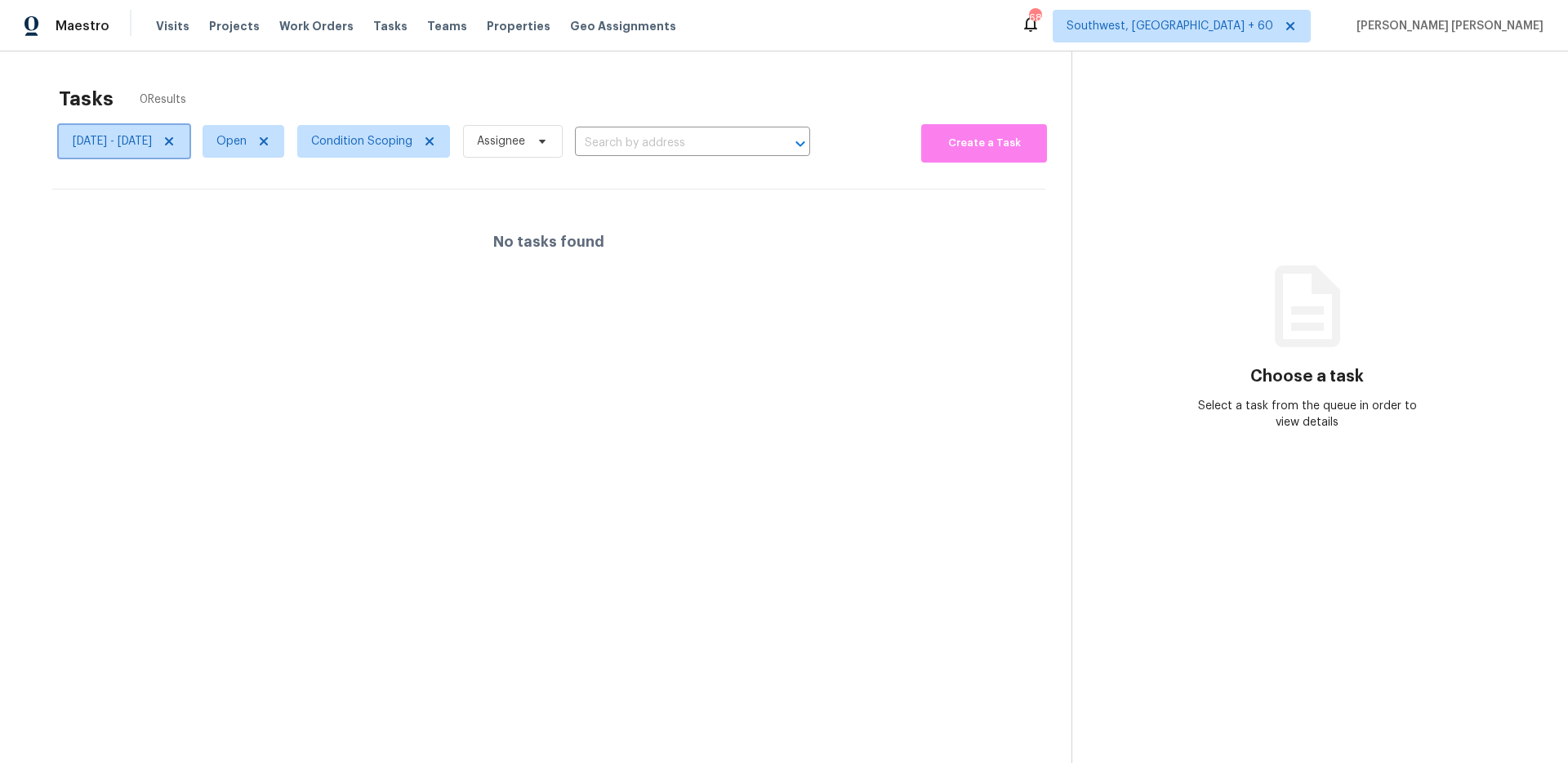
click at [152, 145] on span "[DATE] - [DATE]" at bounding box center [112, 141] width 79 height 17
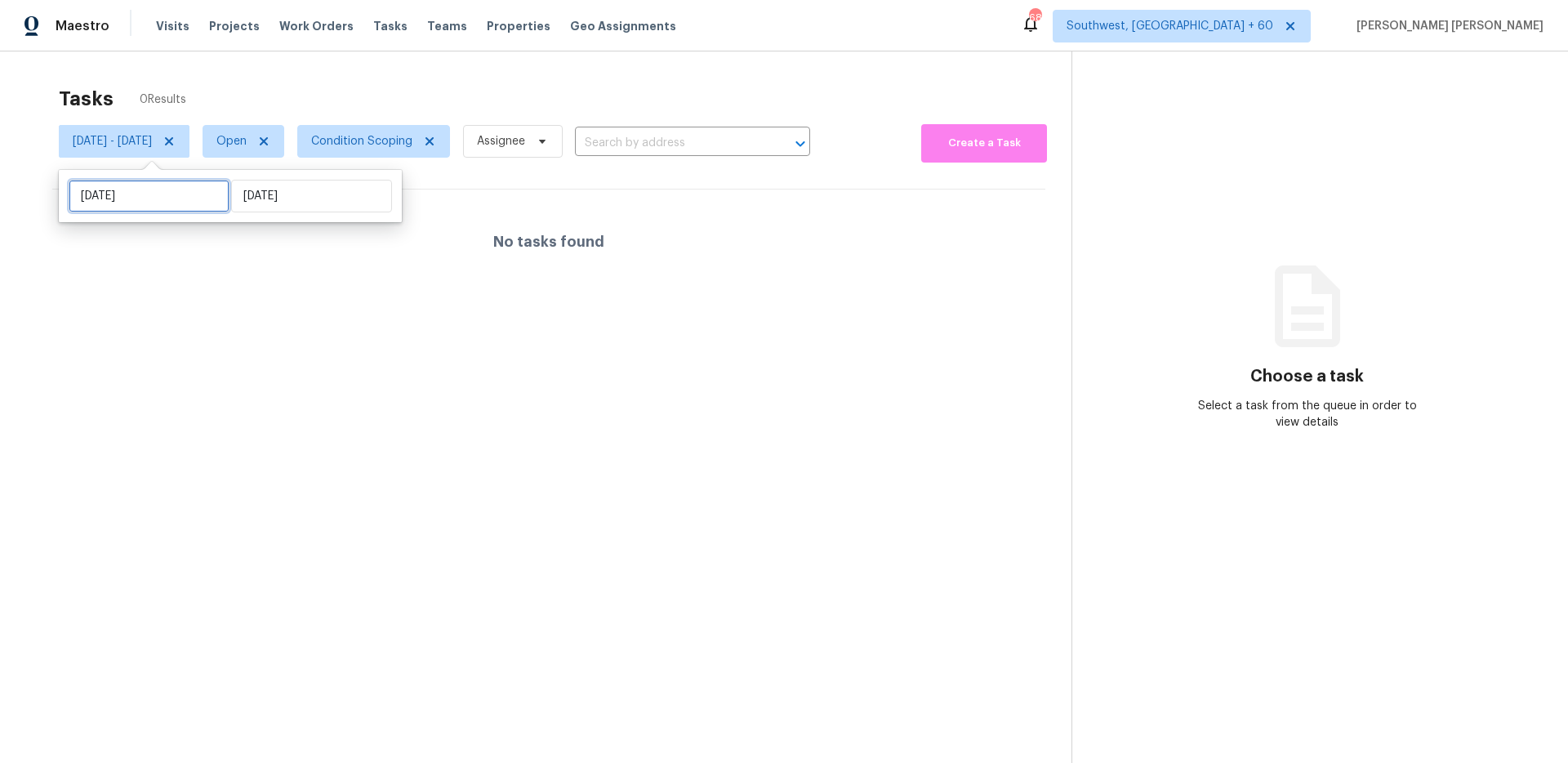
click at [153, 191] on input "[DATE]" at bounding box center [149, 196] width 161 height 33
select select "8"
select select "2025"
select select "9"
select select "2025"
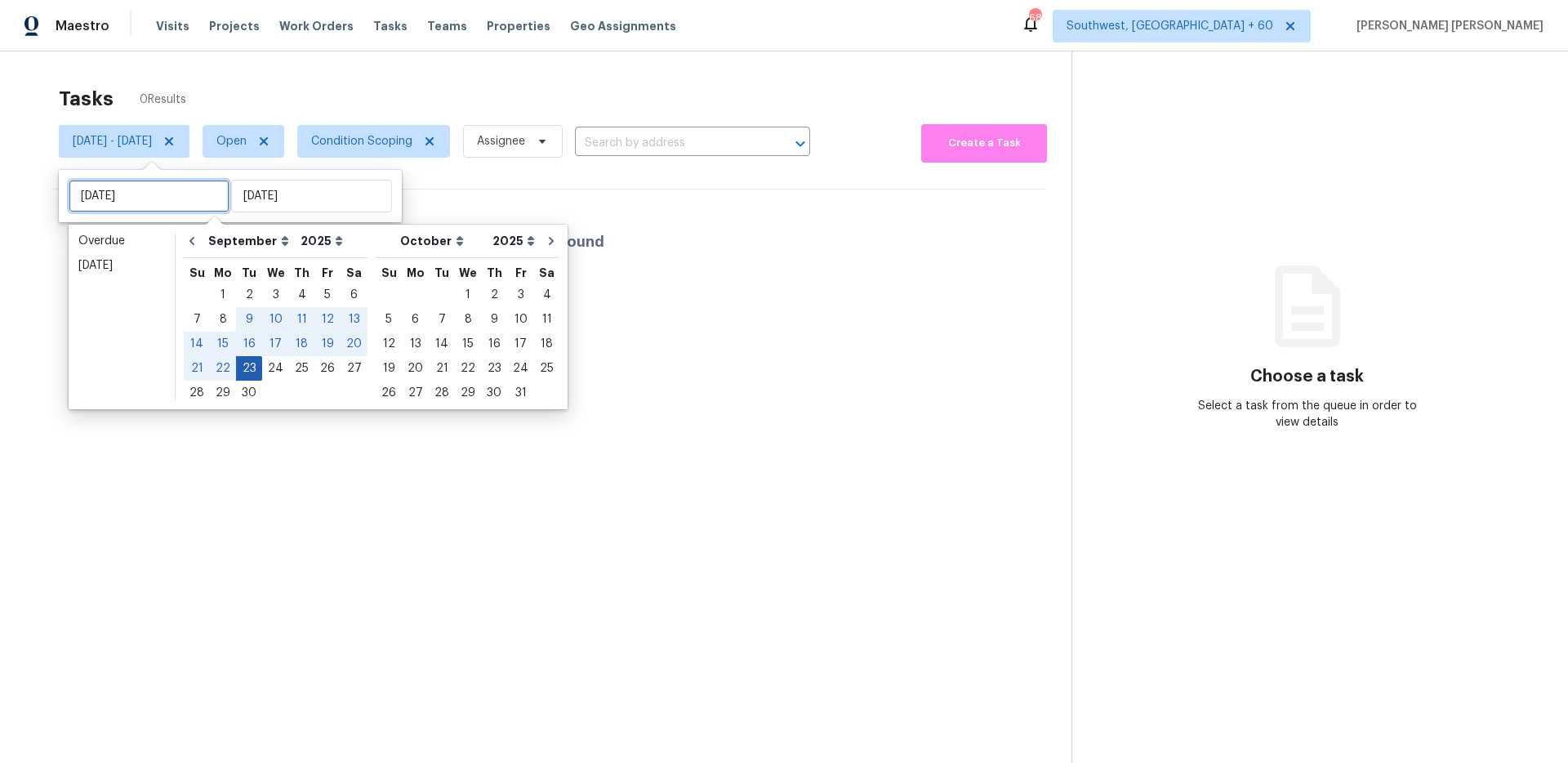
type input "[DATE]"
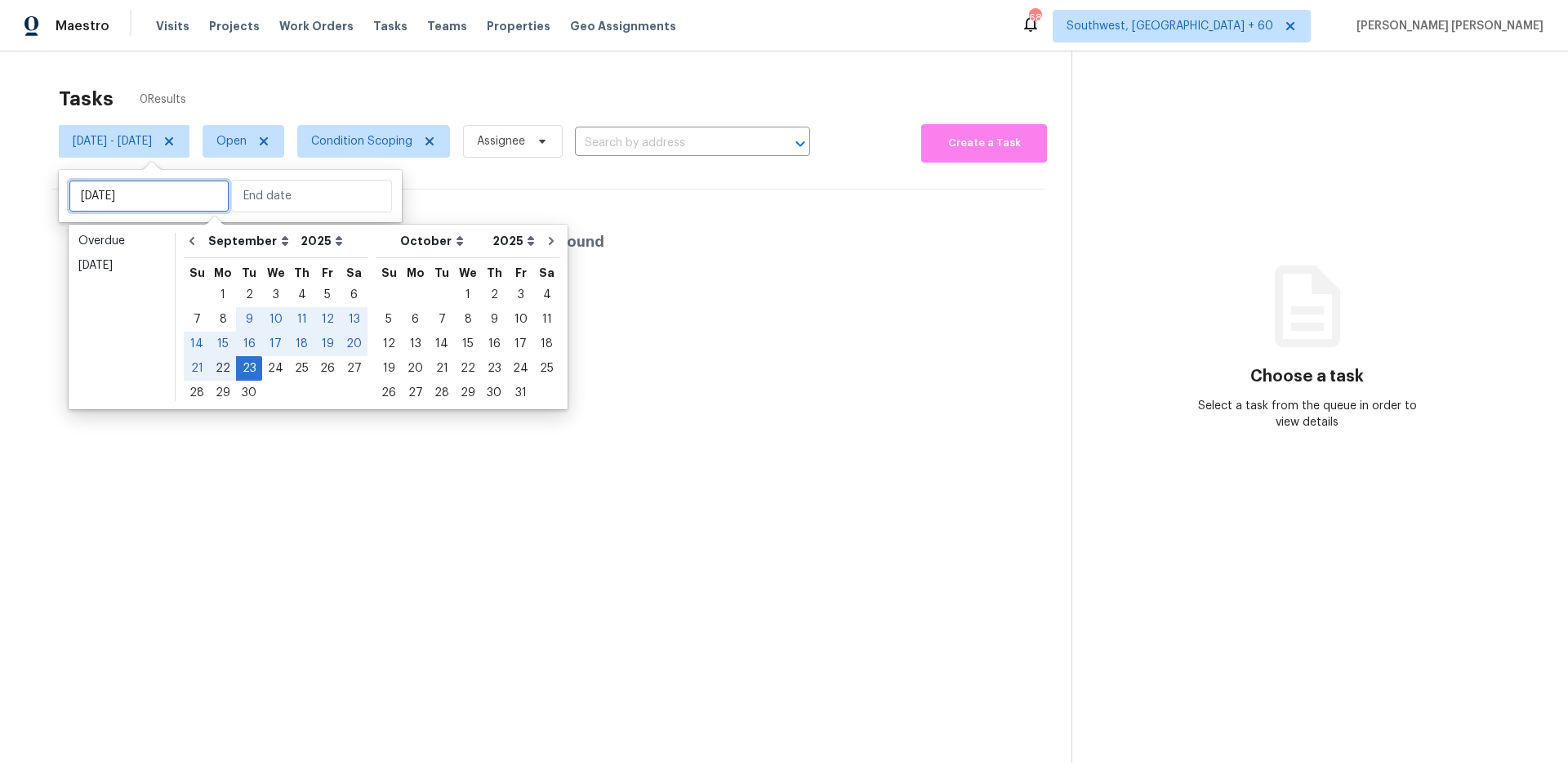
type input "[DATE]"
click at [221, 370] on div "22" at bounding box center [223, 369] width 26 height 23
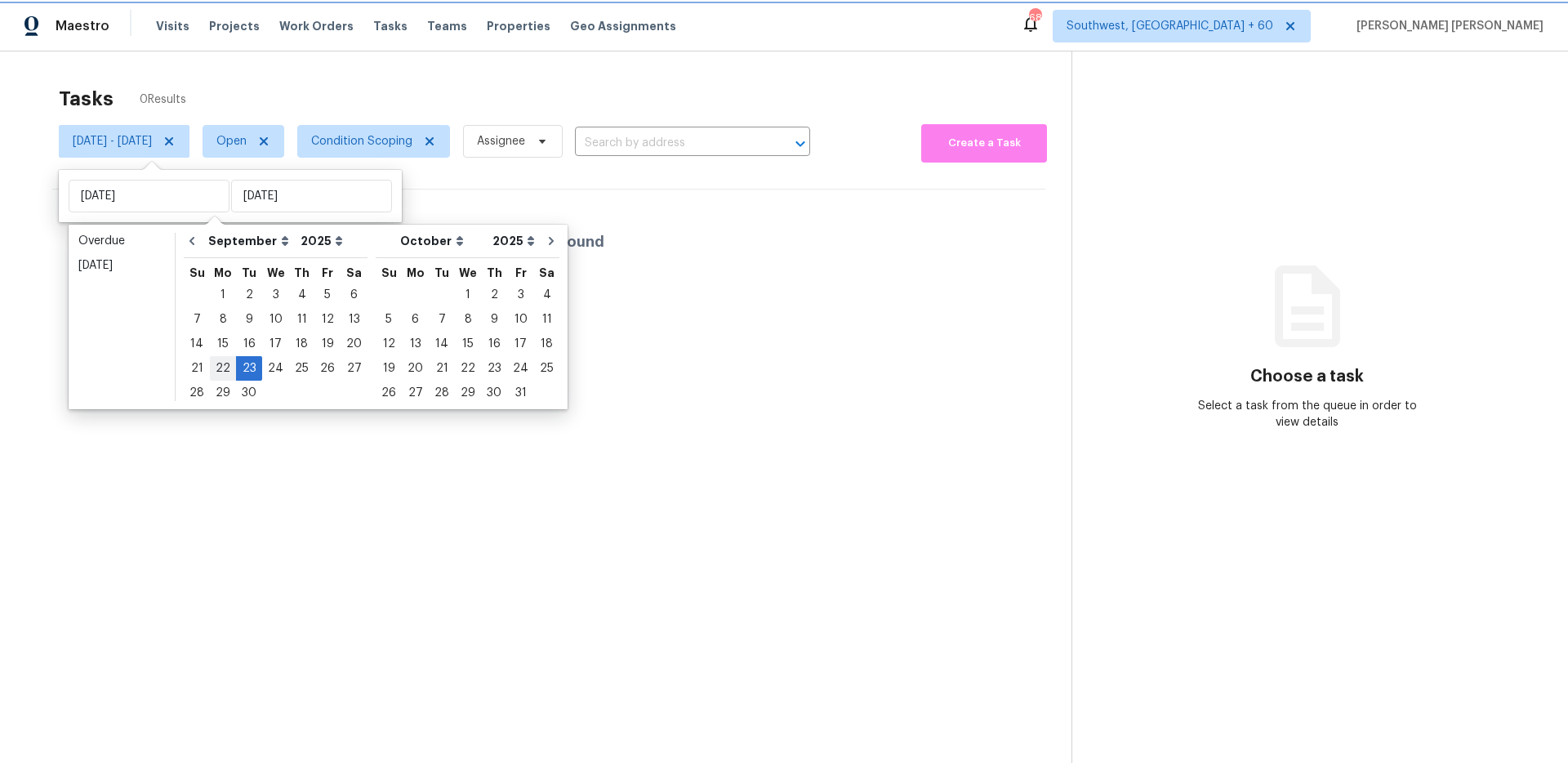
type input "[DATE]"
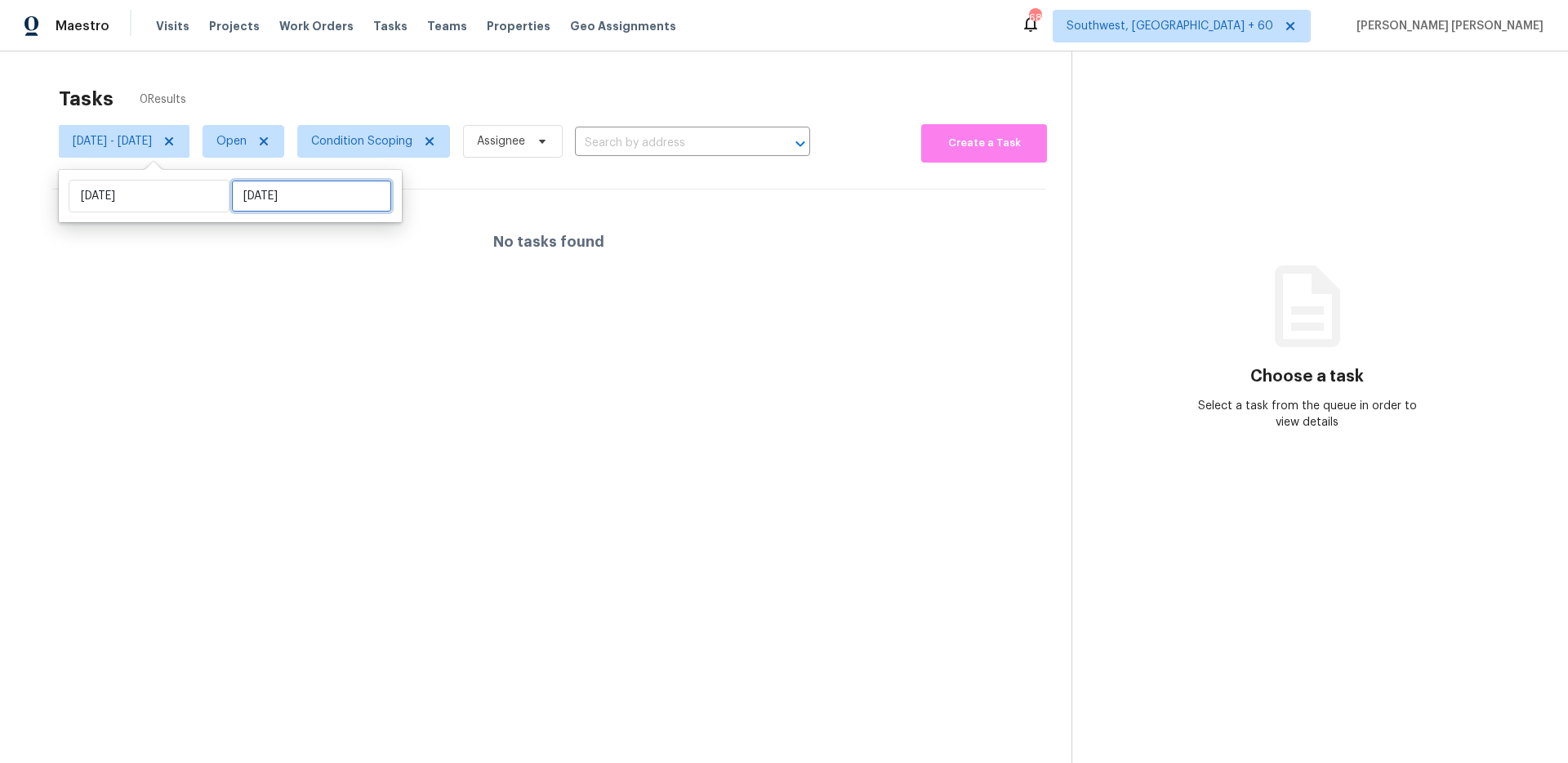
click at [277, 193] on input "[DATE]" at bounding box center [311, 196] width 161 height 33
select select "8"
select select "2025"
select select "9"
select select "2025"
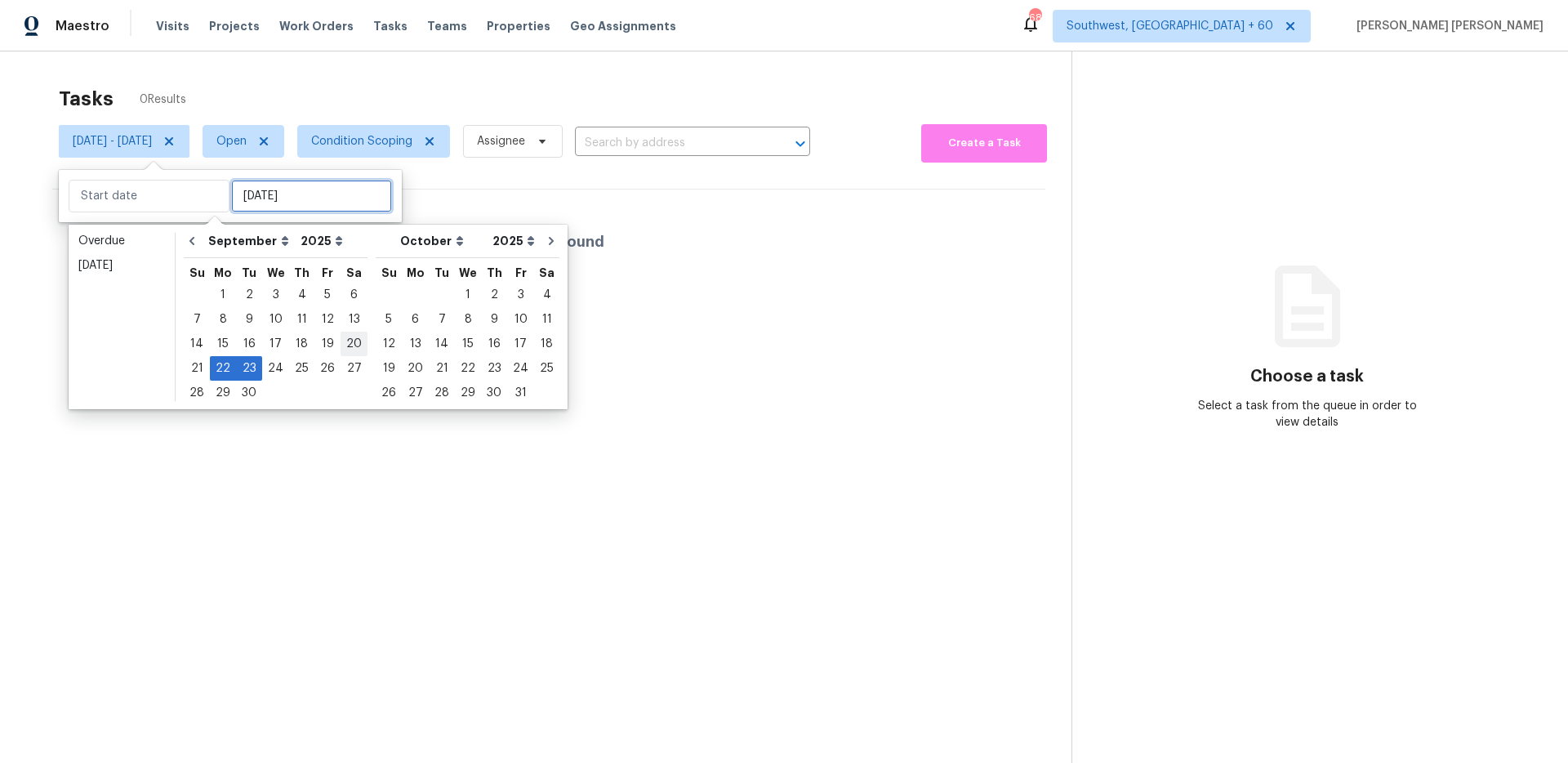
type input "[DATE]"
click at [314, 368] on div "26" at bounding box center [327, 369] width 26 height 23
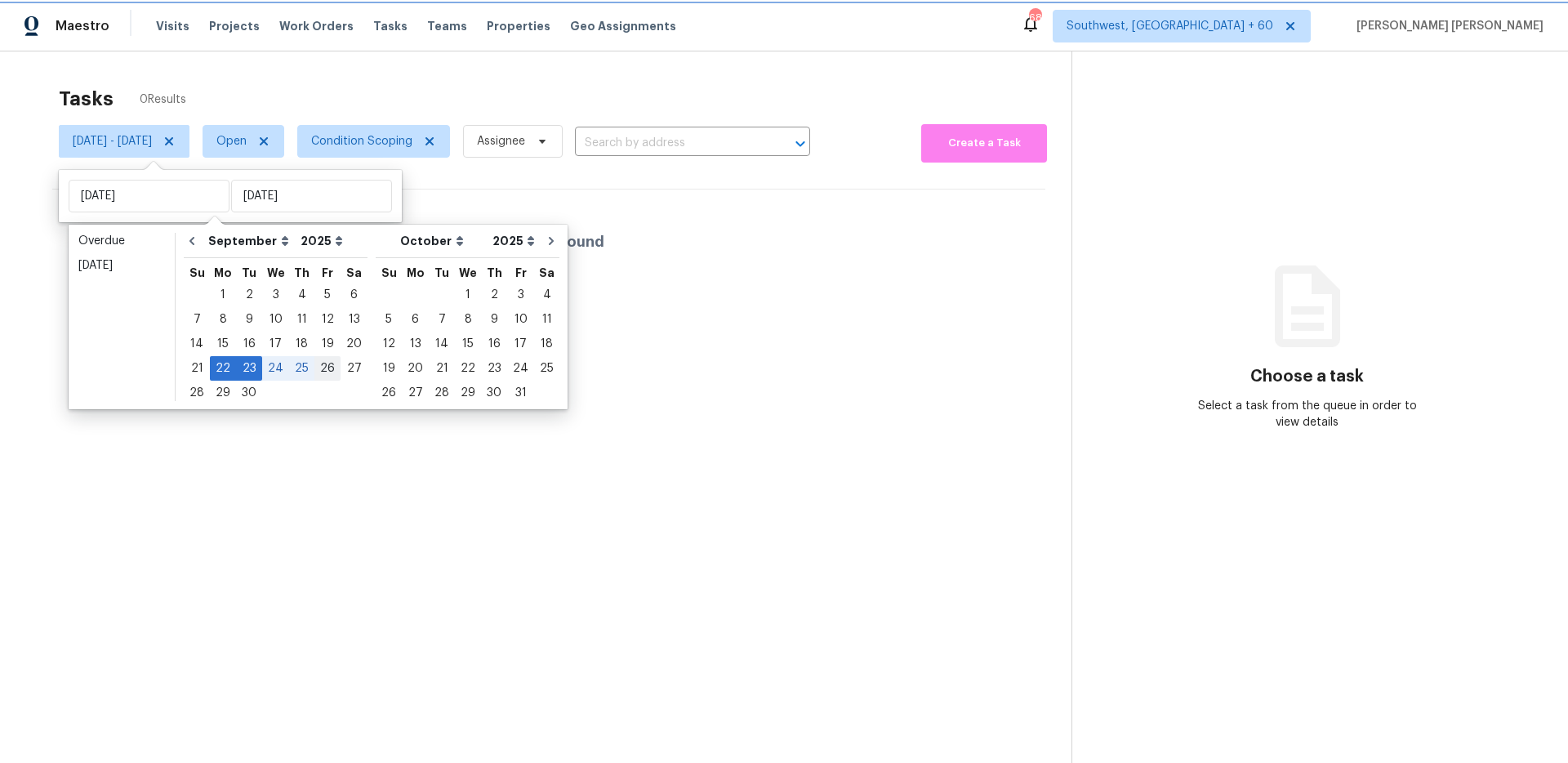
type input "[DATE]"
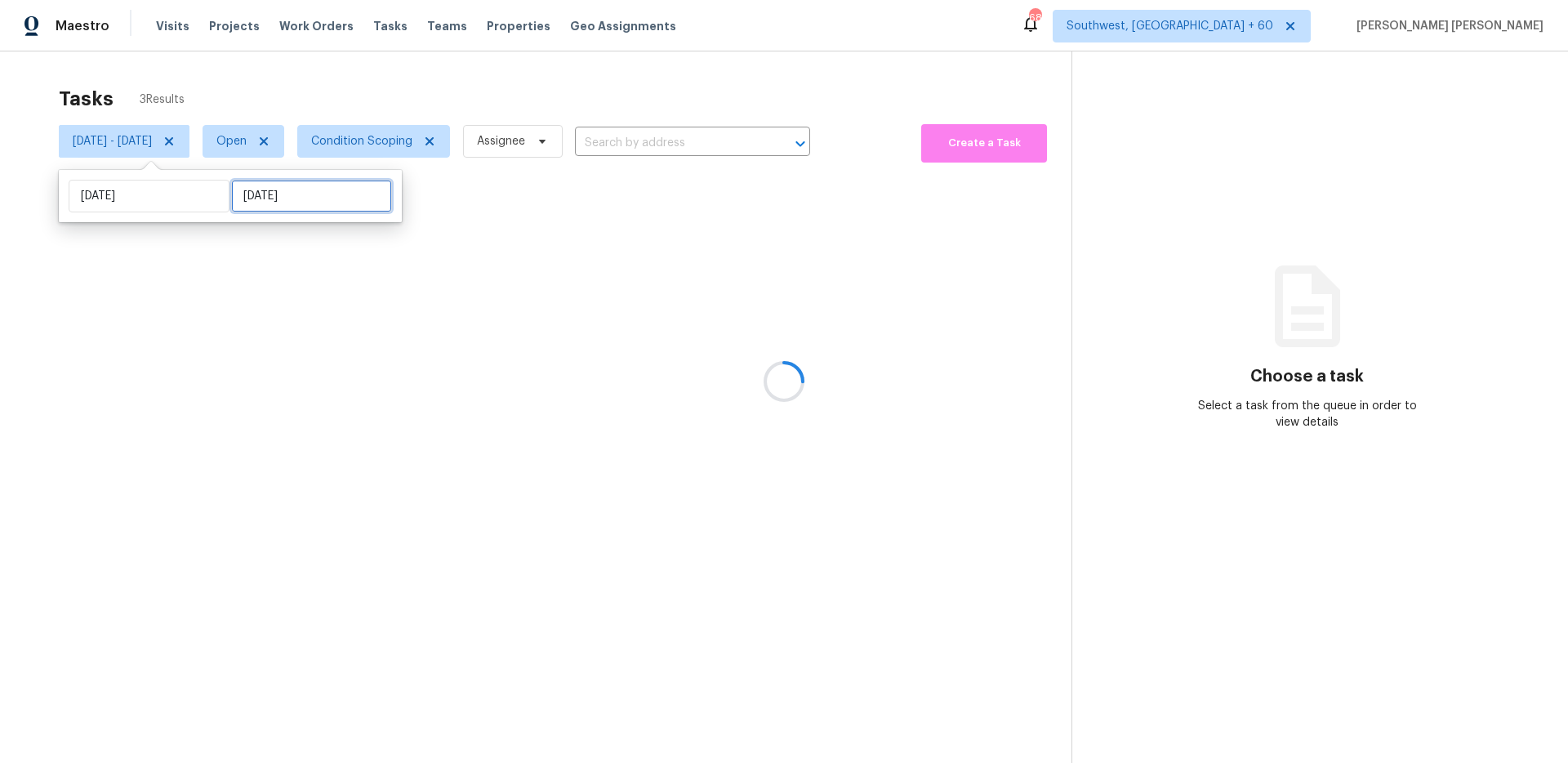
click at [289, 201] on input "[DATE]" at bounding box center [311, 196] width 161 height 33
select select "8"
select select "2025"
select select "9"
select select "2025"
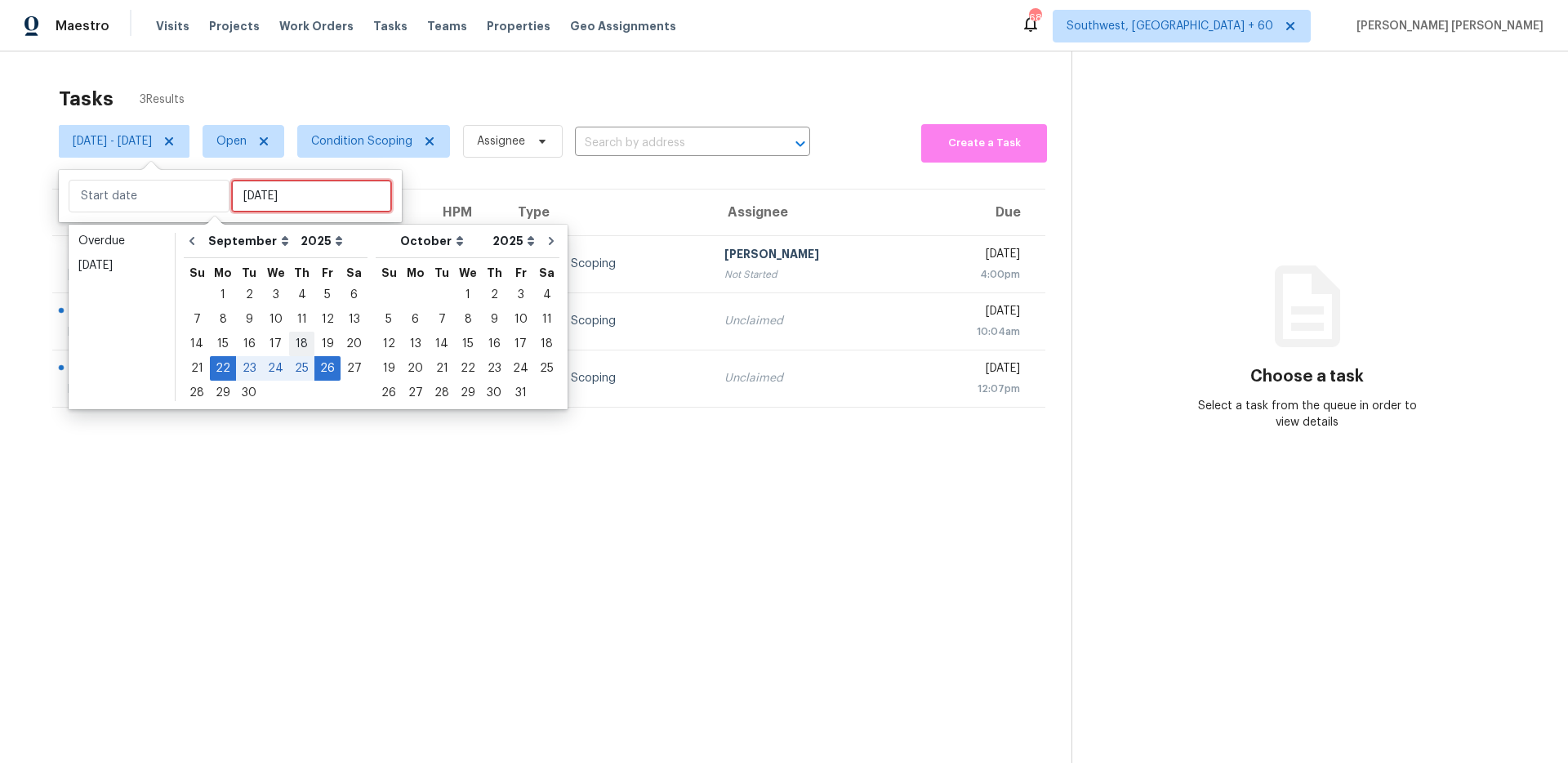
type input "[DATE]"
click at [294, 369] on div "25" at bounding box center [302, 369] width 26 height 23
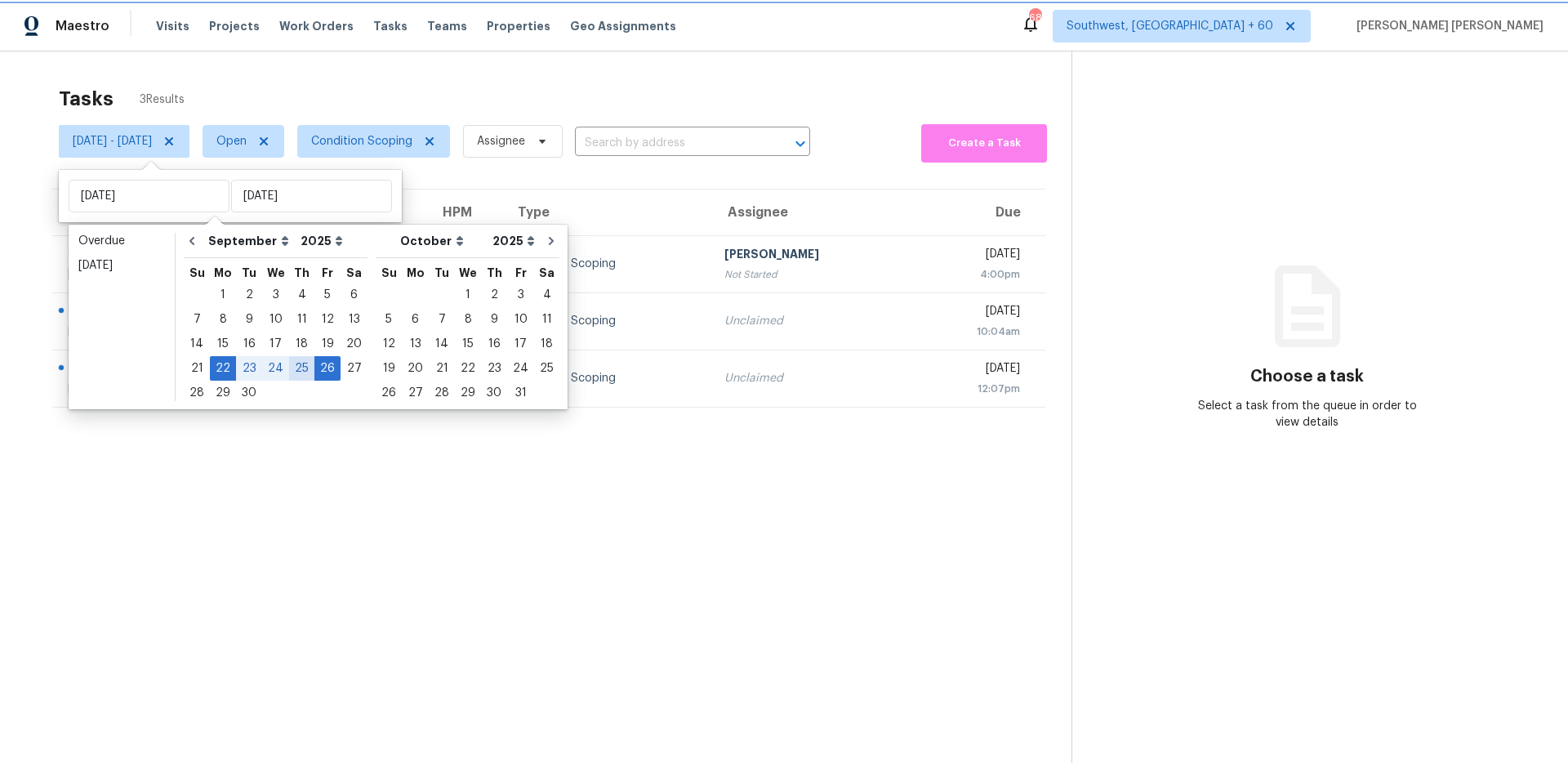
type input "[DATE]"
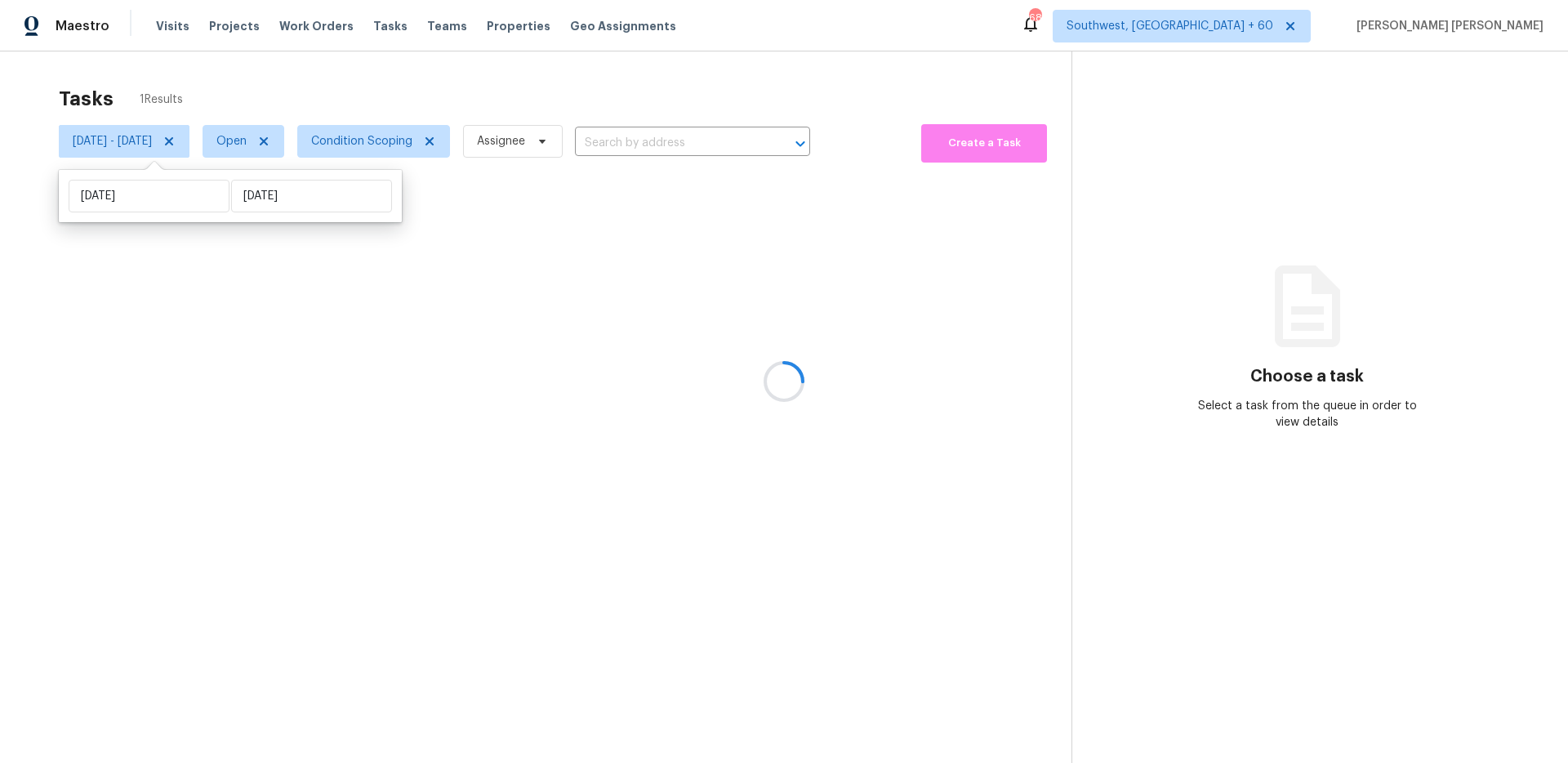
click at [469, 100] on div at bounding box center [784, 381] width 1568 height 763
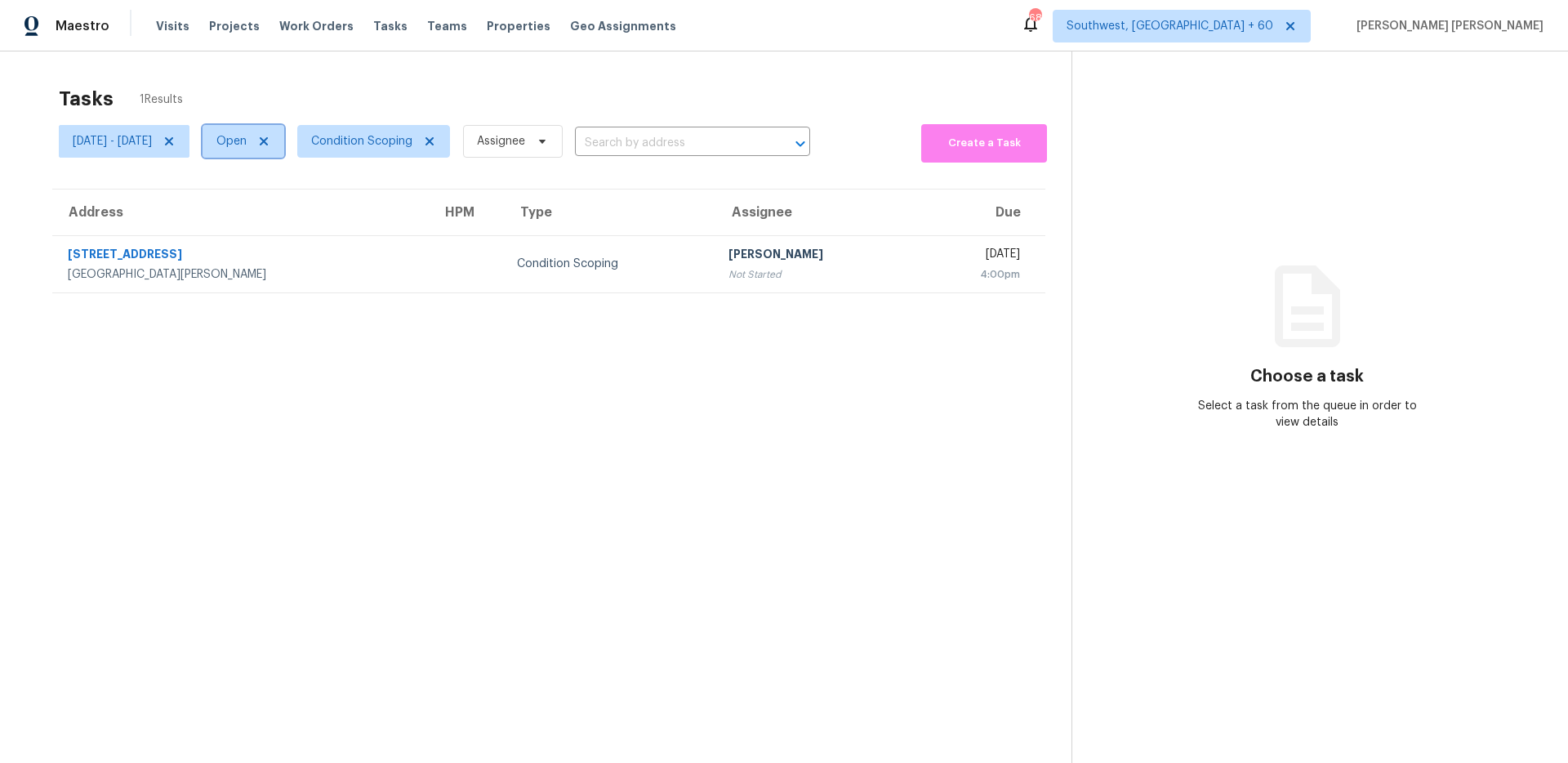
click at [247, 138] on span "Open" at bounding box center [231, 141] width 30 height 17
click at [269, 216] on div "Closed" at bounding box center [308, 211] width 79 height 23
click at [277, 213] on span at bounding box center [279, 209] width 13 height 13
click at [277, 213] on input "Closed" at bounding box center [278, 208] width 11 height 11
checkbox input "true"
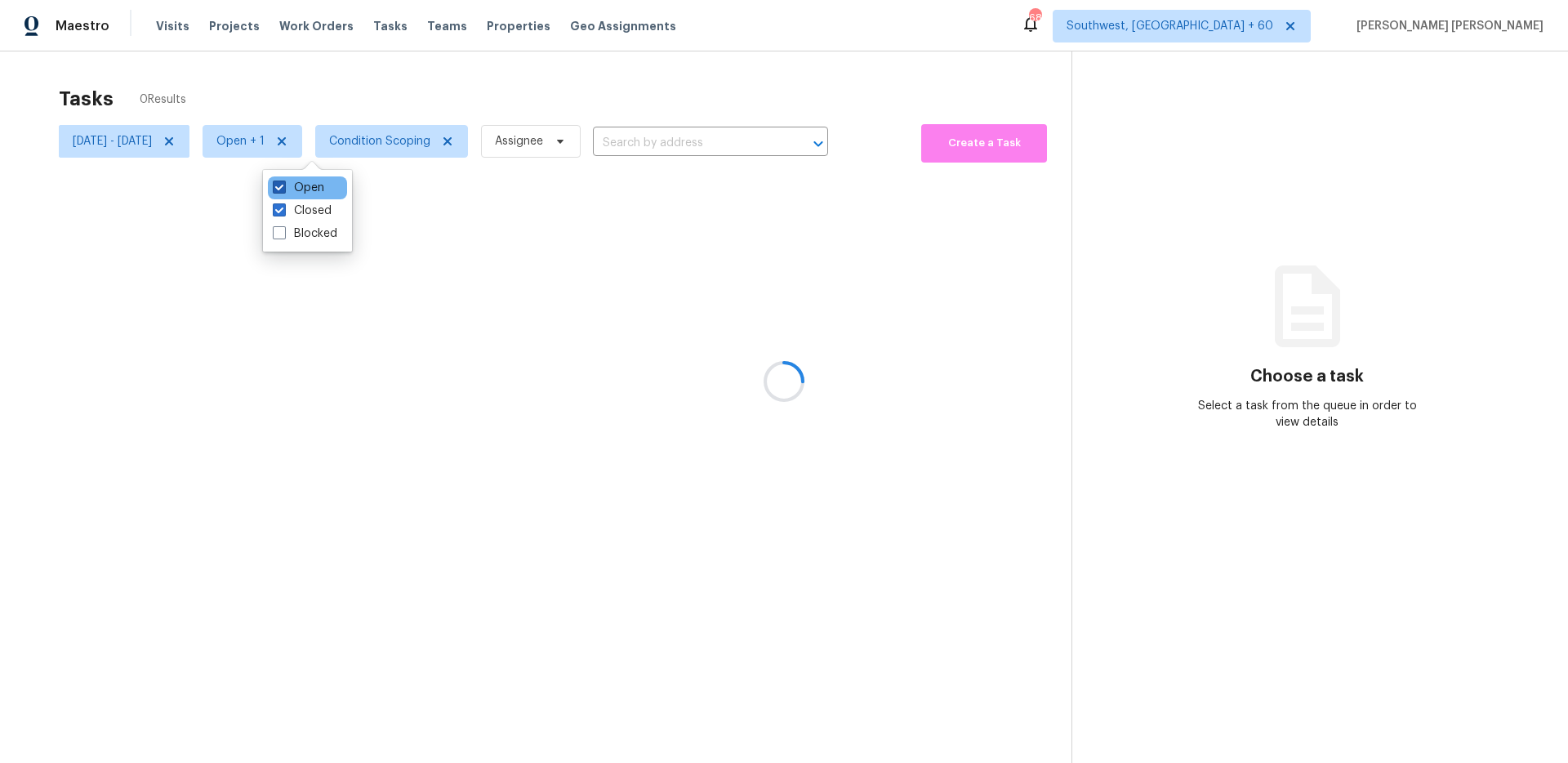
click at [290, 183] on label "Open" at bounding box center [298, 188] width 51 height 17
click at [283, 183] on input "Open" at bounding box center [278, 185] width 11 height 11
checkbox input "false"
click at [346, 94] on div at bounding box center [784, 381] width 1568 height 763
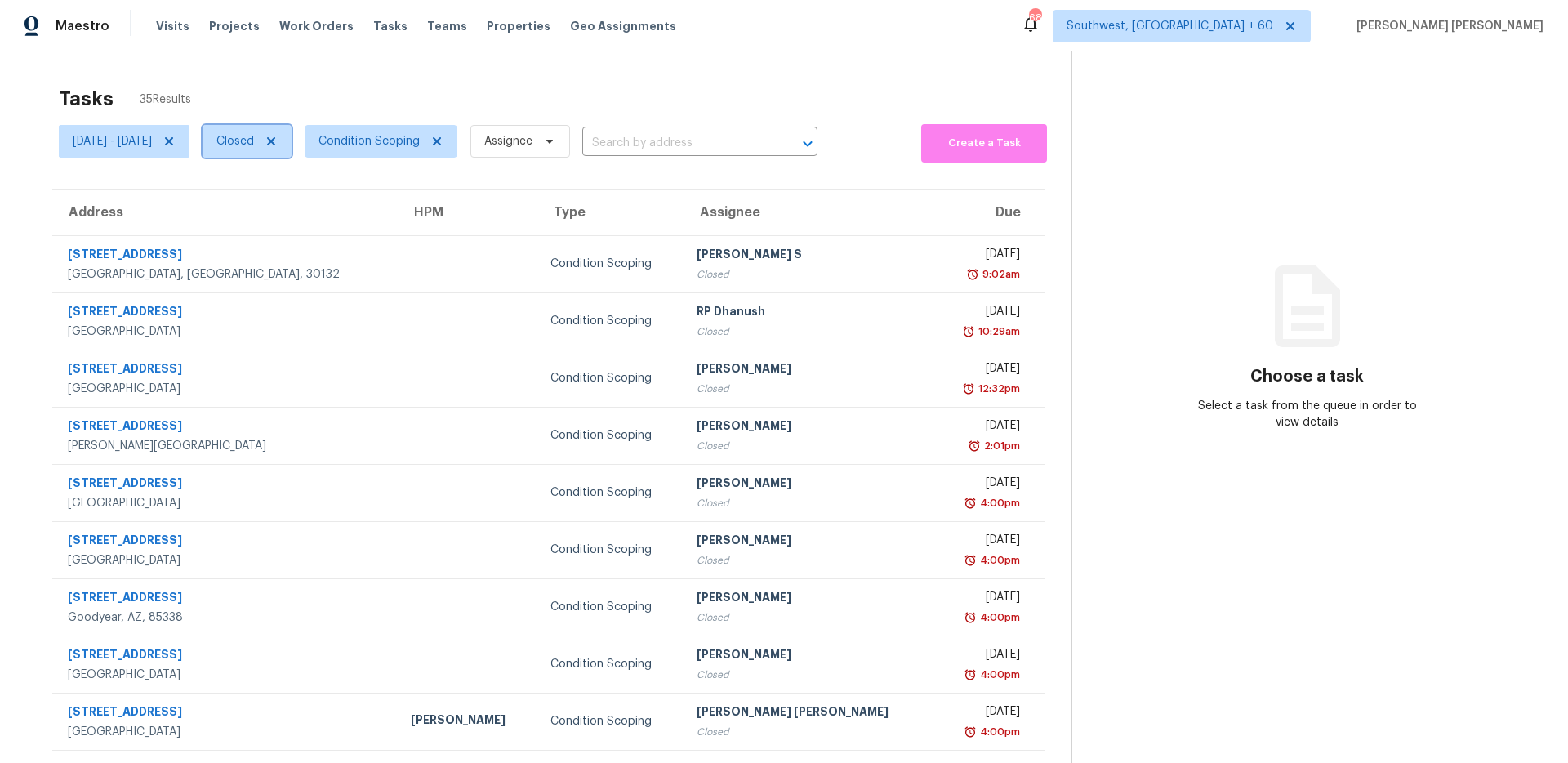
click at [291, 149] on span "Closed" at bounding box center [247, 141] width 89 height 33
click at [297, 236] on label "Blocked" at bounding box center [304, 233] width 64 height 17
click at [283, 236] on input "Blocked" at bounding box center [278, 230] width 11 height 11
checkbox input "true"
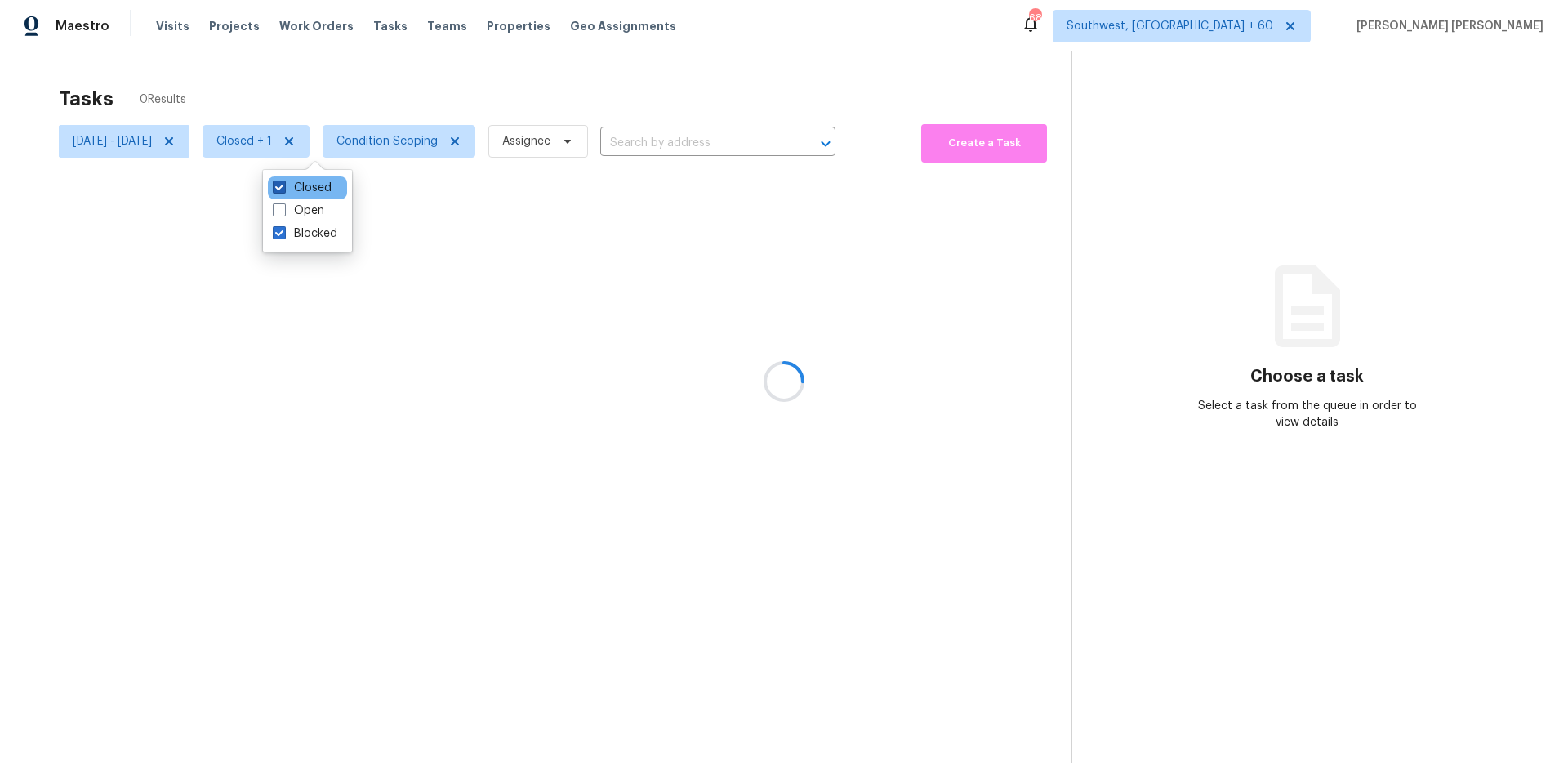
click at [308, 187] on label "Closed" at bounding box center [302, 188] width 59 height 17
click at [283, 187] on input "Closed" at bounding box center [278, 185] width 11 height 11
checkbox input "false"
click at [371, 89] on div at bounding box center [784, 381] width 1568 height 763
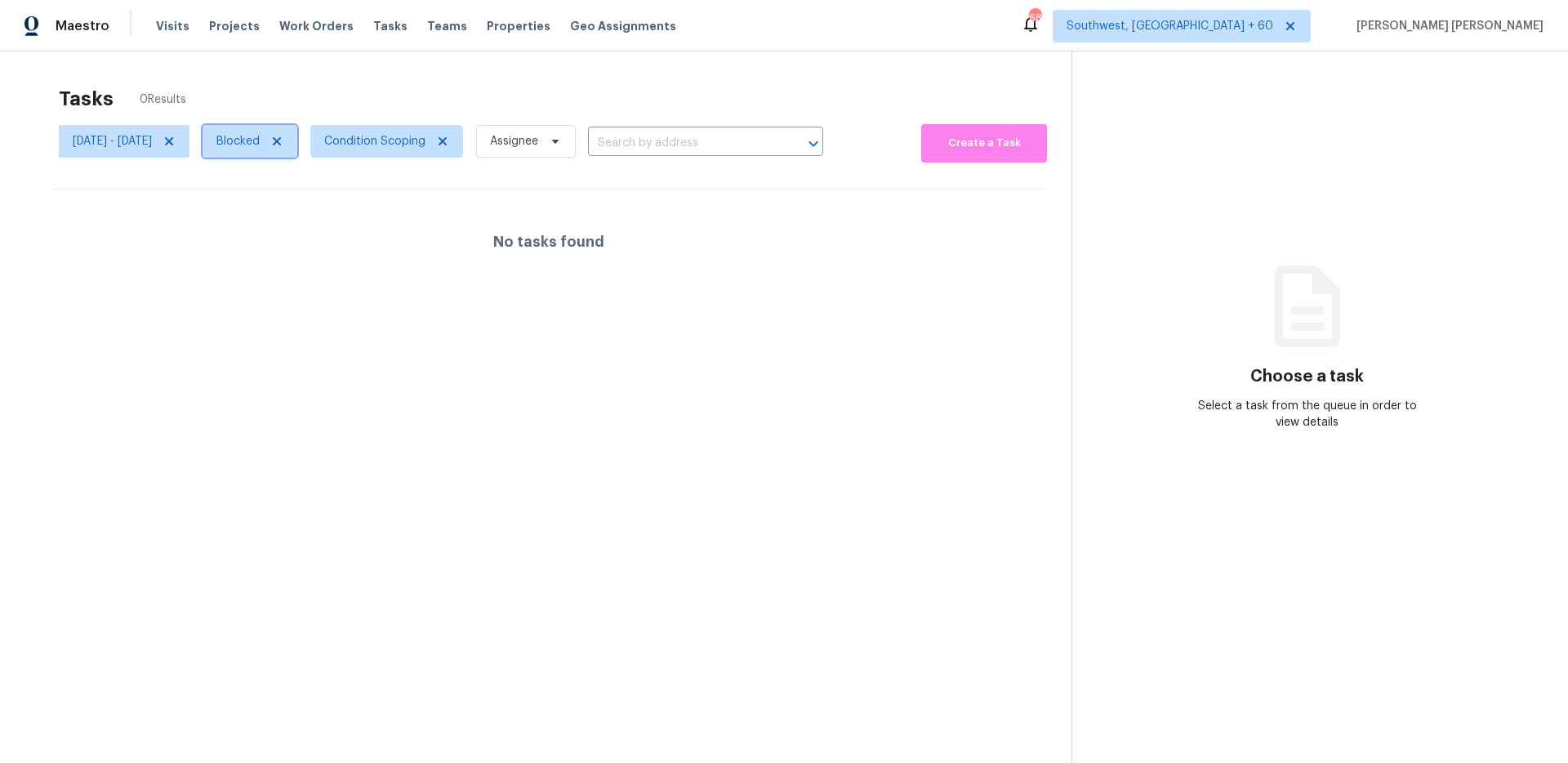
click at [259, 147] on span "Blocked" at bounding box center [237, 141] width 43 height 17
click at [304, 213] on label "Closed" at bounding box center [302, 211] width 59 height 17
click at [283, 213] on input "Closed" at bounding box center [278, 208] width 11 height 11
checkbox input "true"
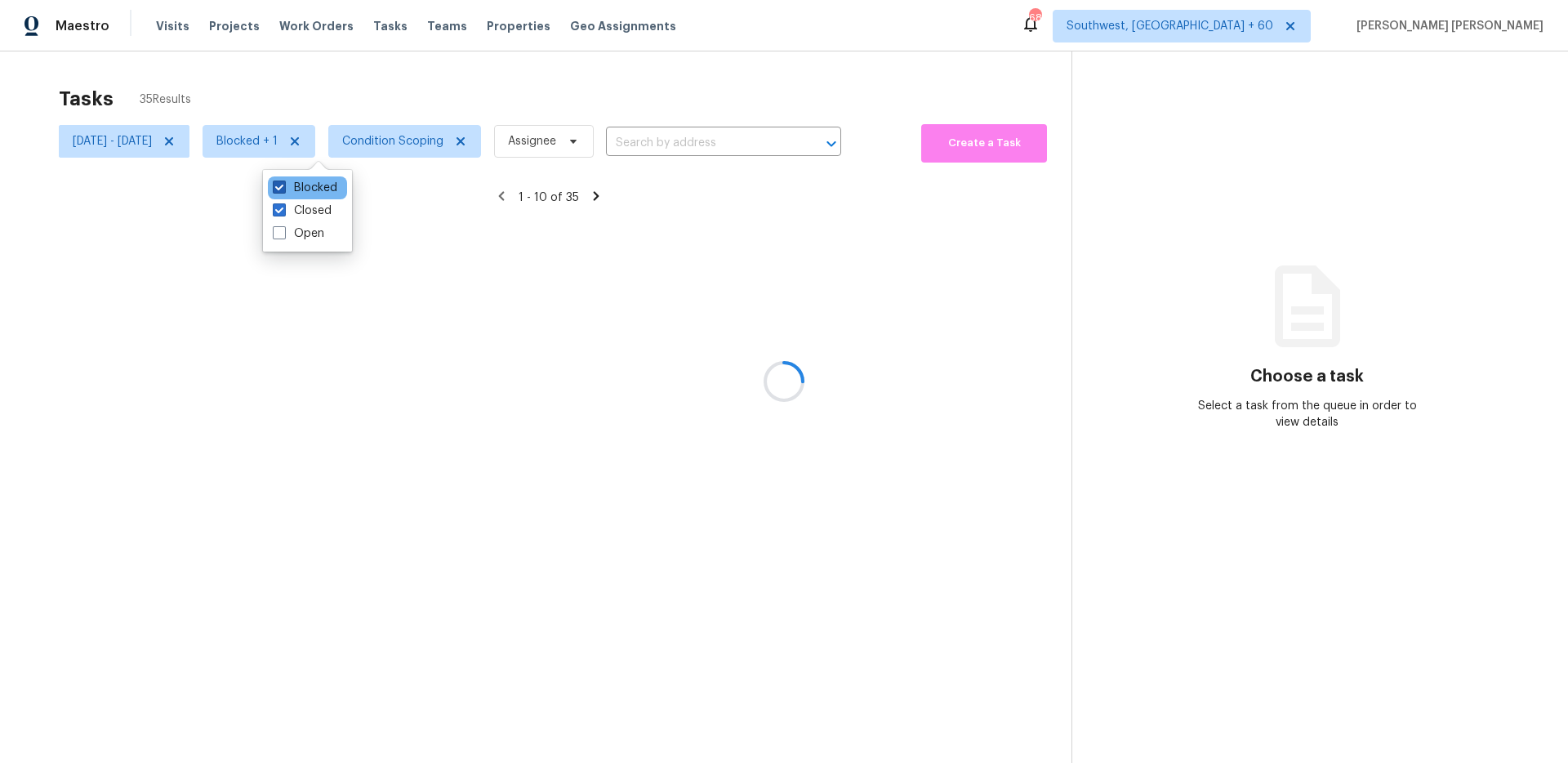
click at [309, 181] on label "Blocked" at bounding box center [304, 188] width 64 height 17
click at [283, 181] on input "Blocked" at bounding box center [278, 185] width 11 height 11
checkbox input "false"
click at [346, 83] on div at bounding box center [784, 381] width 1568 height 763
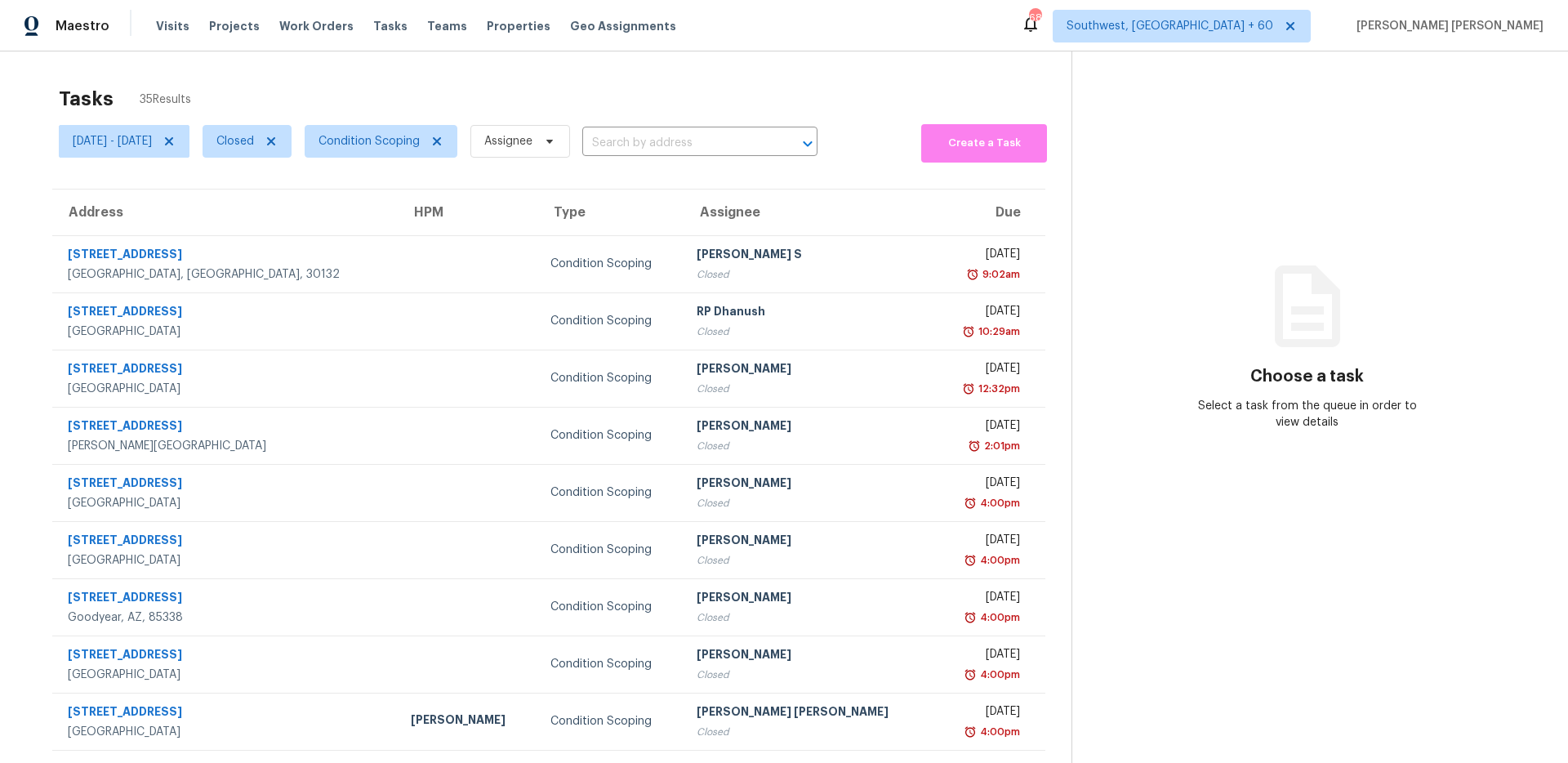
click at [390, 82] on div "Tasks 35 Results" at bounding box center [566, 99] width 1013 height 42
click at [396, 143] on span "Condition Scoping" at bounding box center [369, 141] width 101 height 17
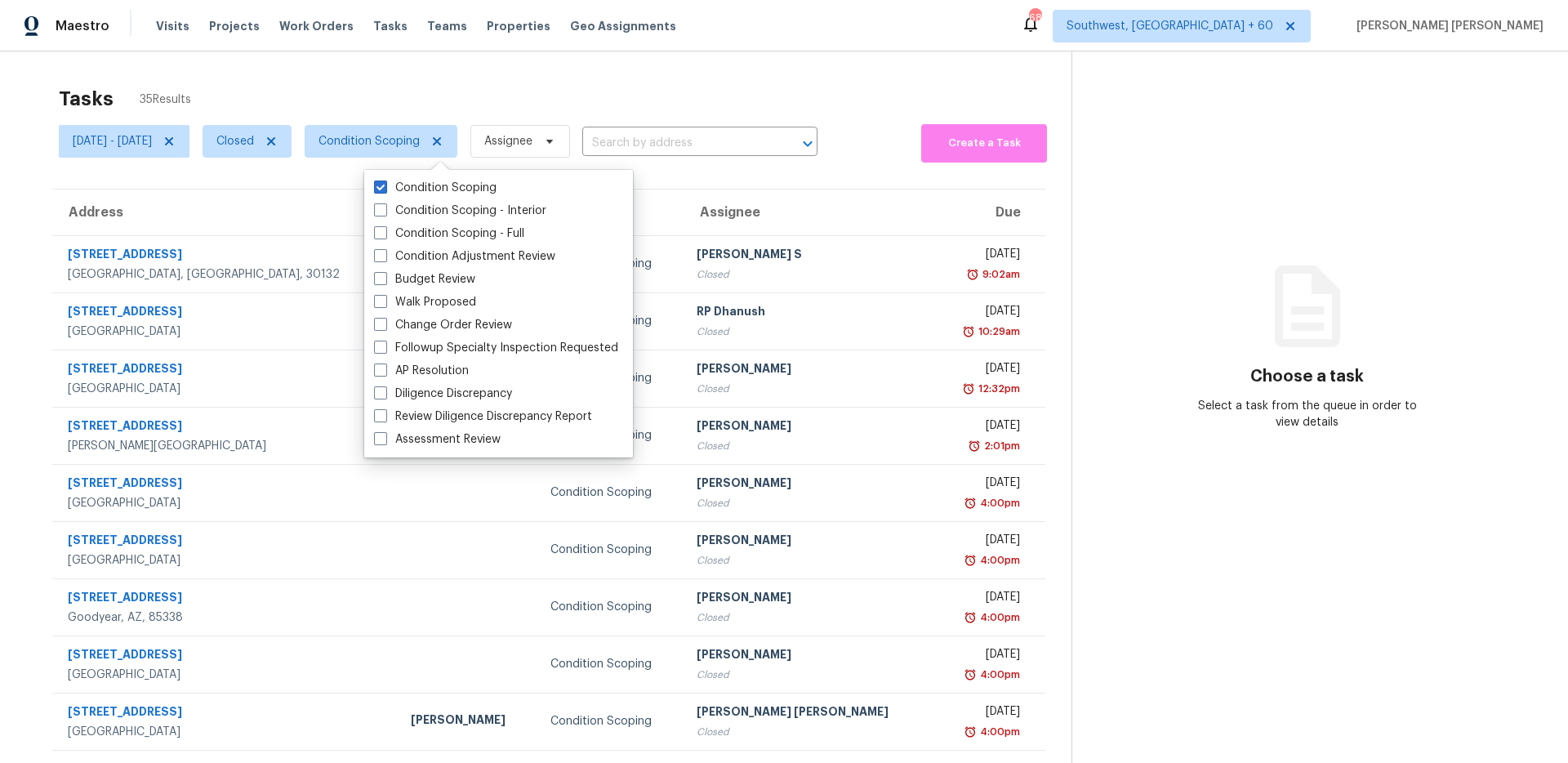
click at [402, 101] on div "Tasks 35 Results" at bounding box center [566, 99] width 1013 height 42
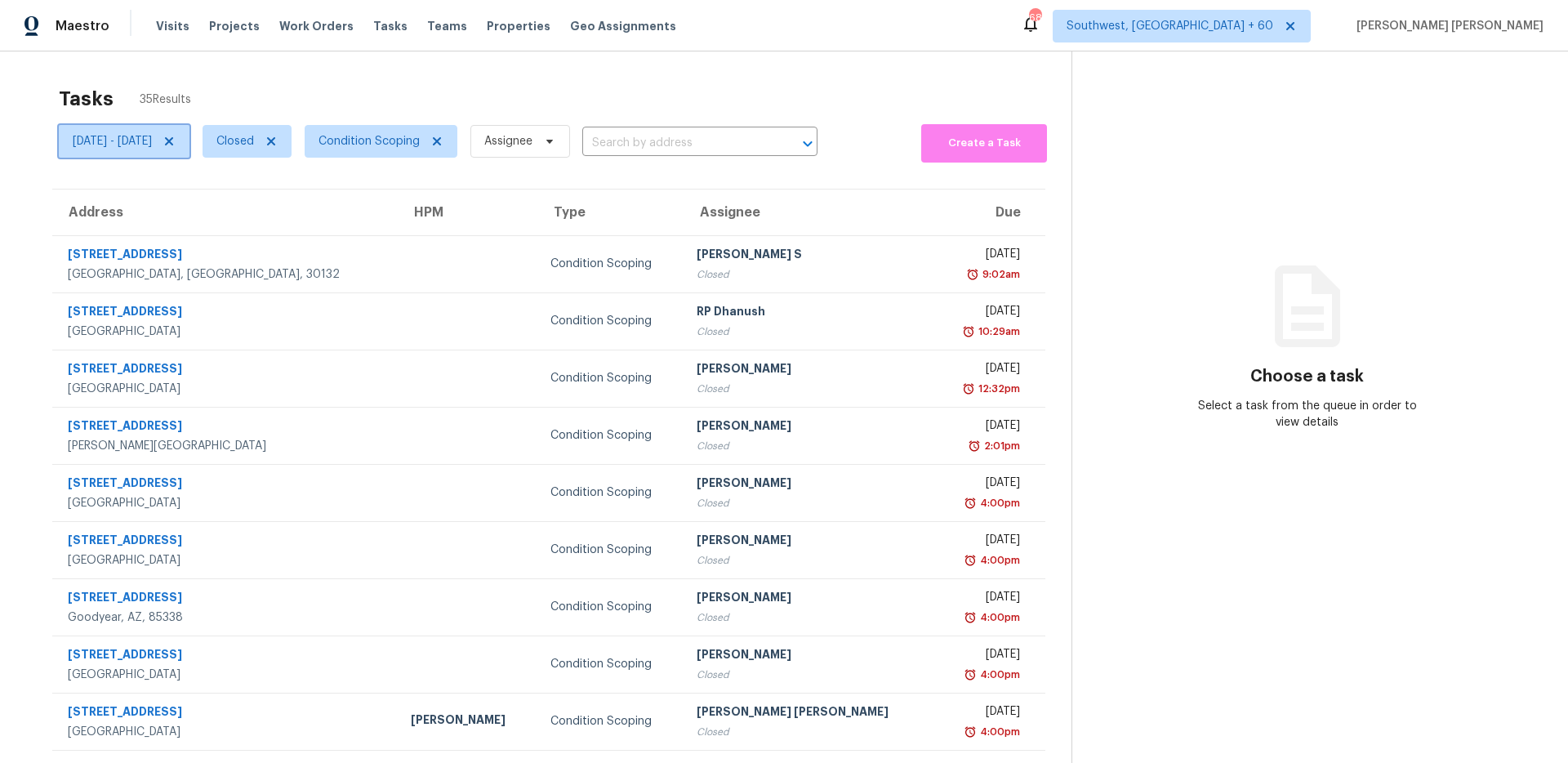
click at [139, 149] on span "[DATE] - [DATE]" at bounding box center [124, 141] width 131 height 33
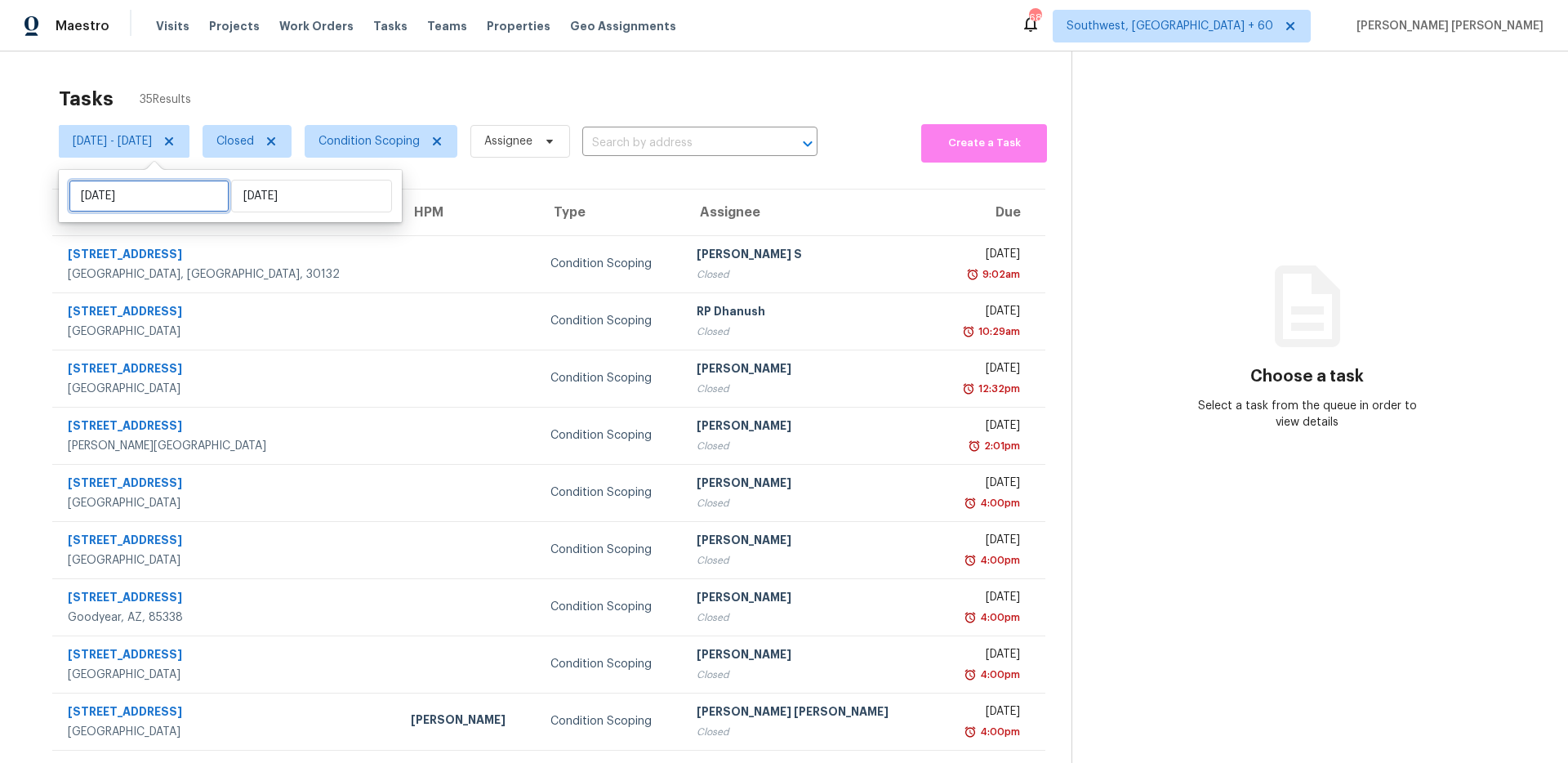
click at [157, 189] on input "[DATE]" at bounding box center [149, 196] width 161 height 33
select select "8"
select select "2025"
select select "9"
select select "2025"
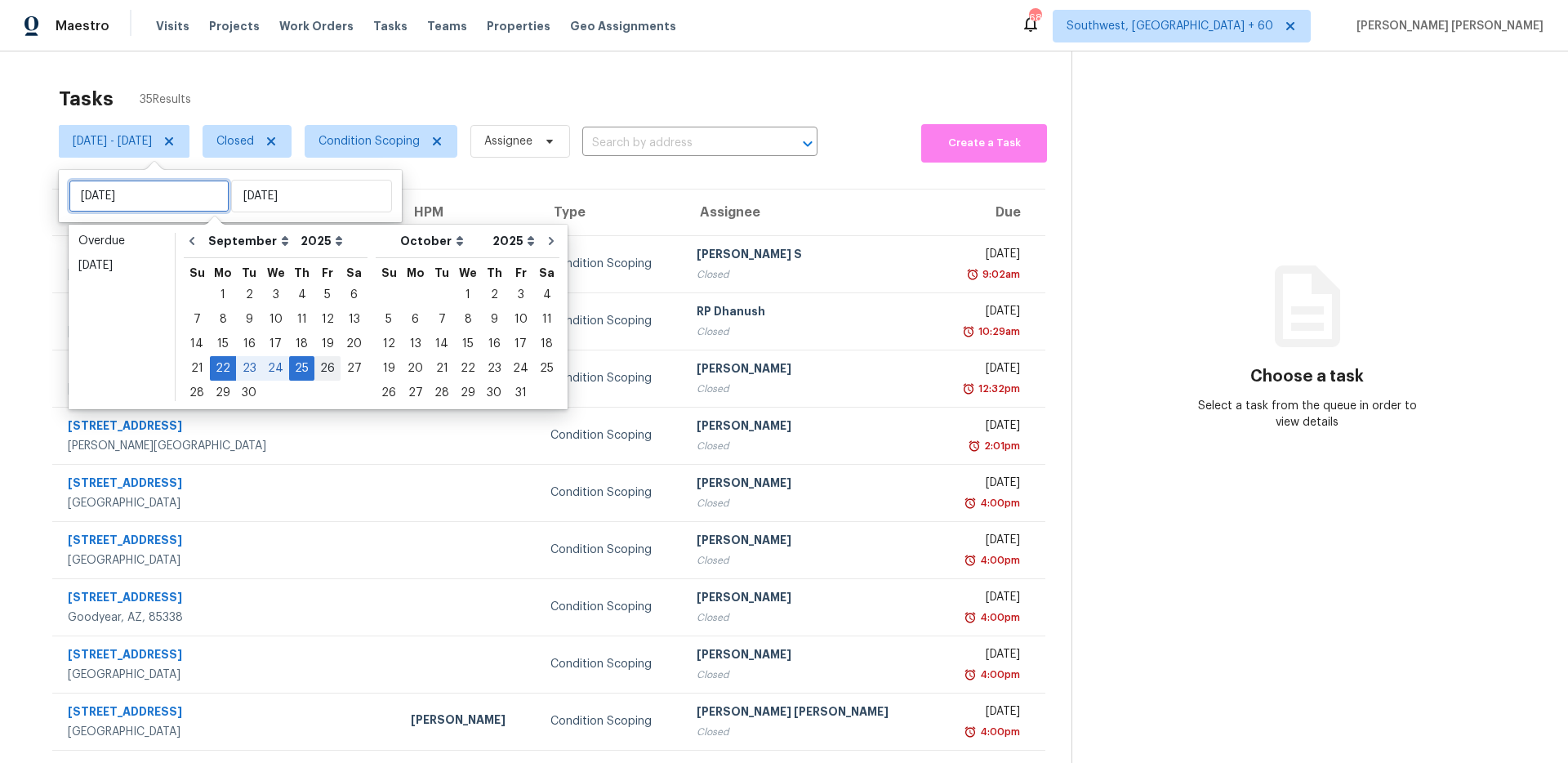
type input "[DATE]"
click at [318, 363] on div "26" at bounding box center [327, 369] width 26 height 23
type input "[DATE]"
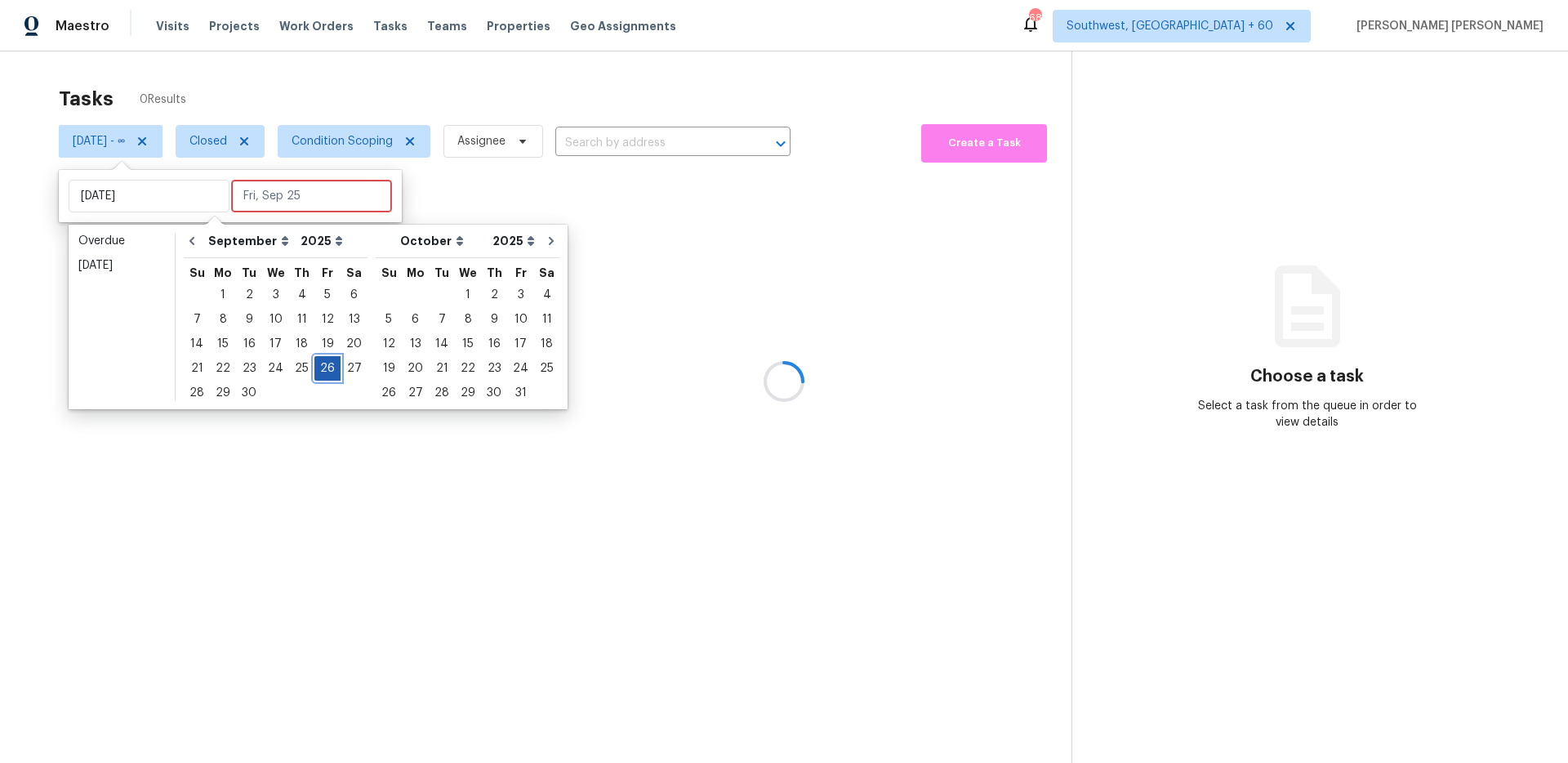
click at [318, 363] on div "26" at bounding box center [327, 369] width 26 height 23
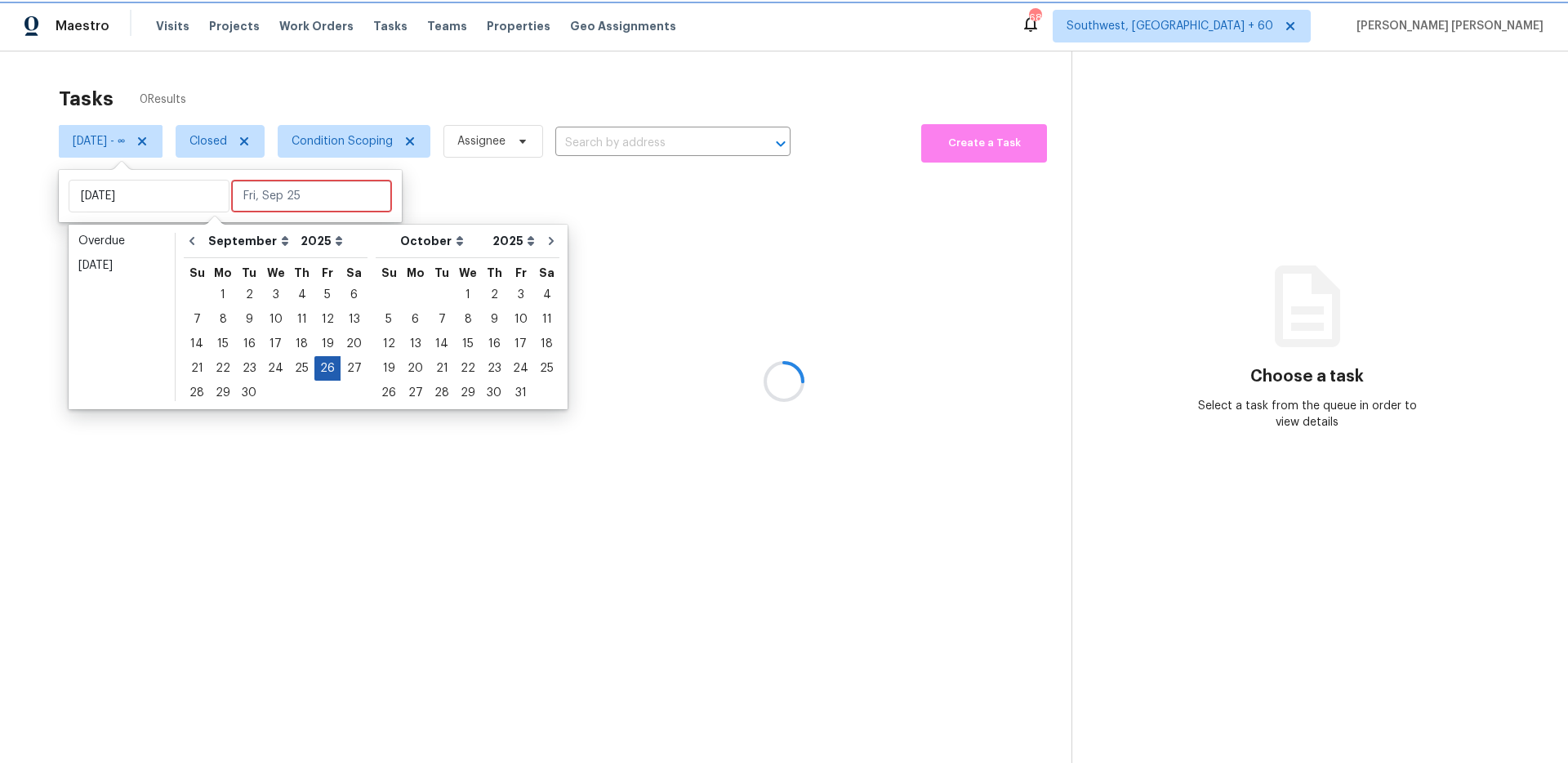
type input "[DATE]"
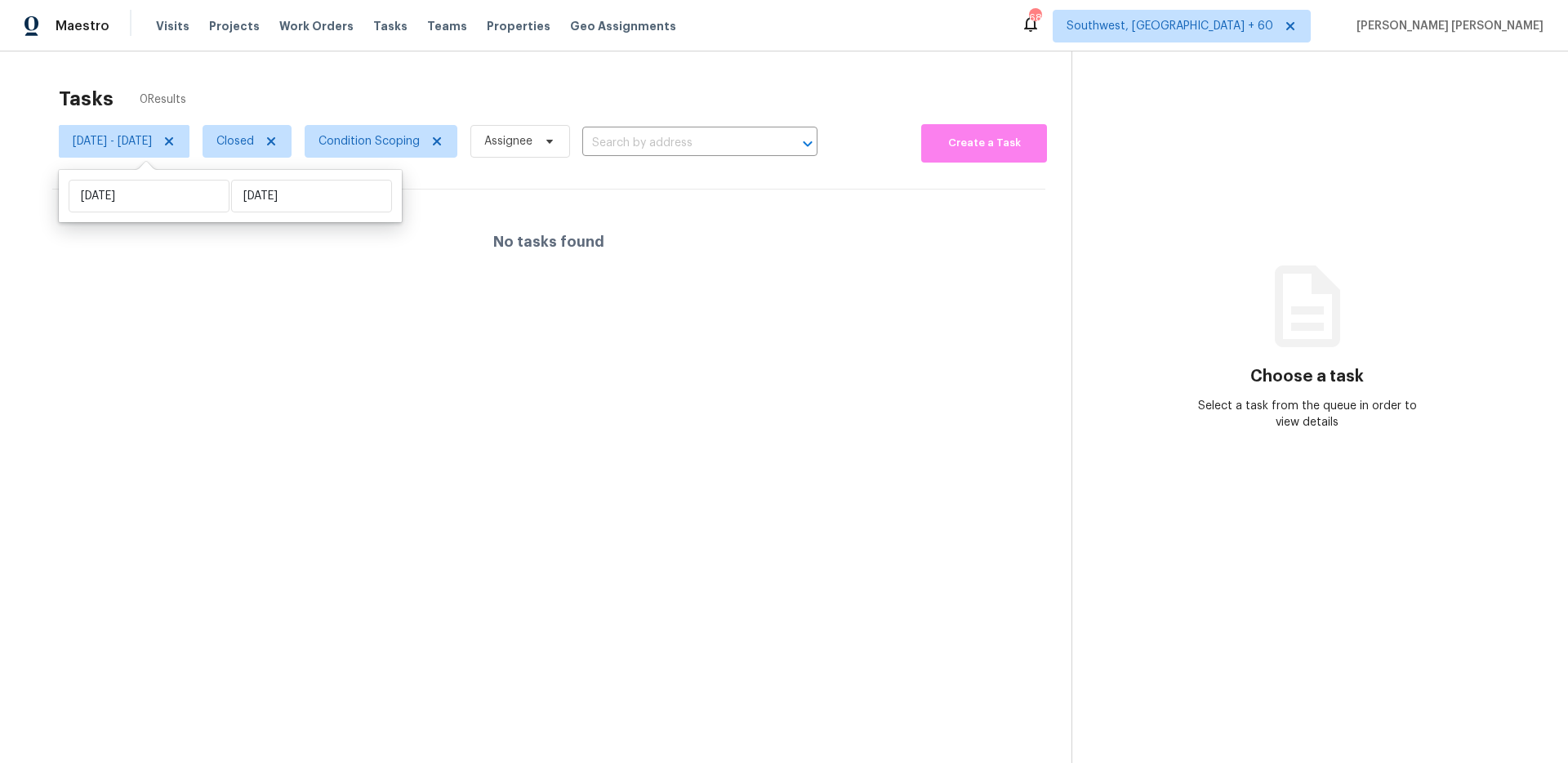
click at [446, 91] on div "Tasks 0 Results" at bounding box center [566, 99] width 1013 height 42
click at [254, 148] on span "Closed" at bounding box center [235, 141] width 38 height 17
click at [289, 207] on label "Open" at bounding box center [282, 211] width 51 height 17
click at [267, 207] on input "Open" at bounding box center [262, 208] width 11 height 11
checkbox input "true"
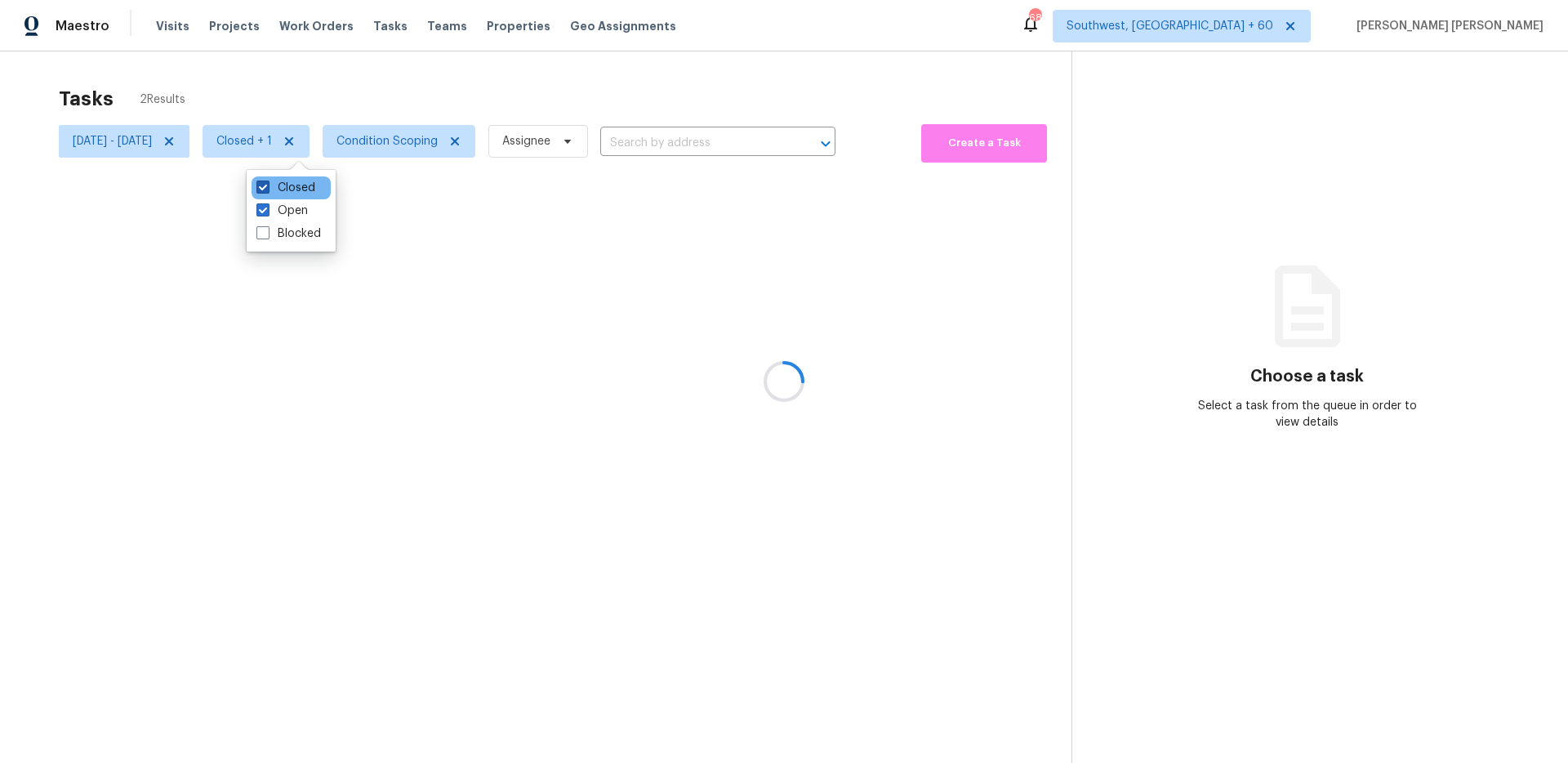
click at [299, 181] on label "Closed" at bounding box center [286, 188] width 59 height 17
click at [267, 181] on input "Closed" at bounding box center [262, 185] width 11 height 11
checkbox input "false"
click at [378, 64] on div at bounding box center [784, 381] width 1568 height 763
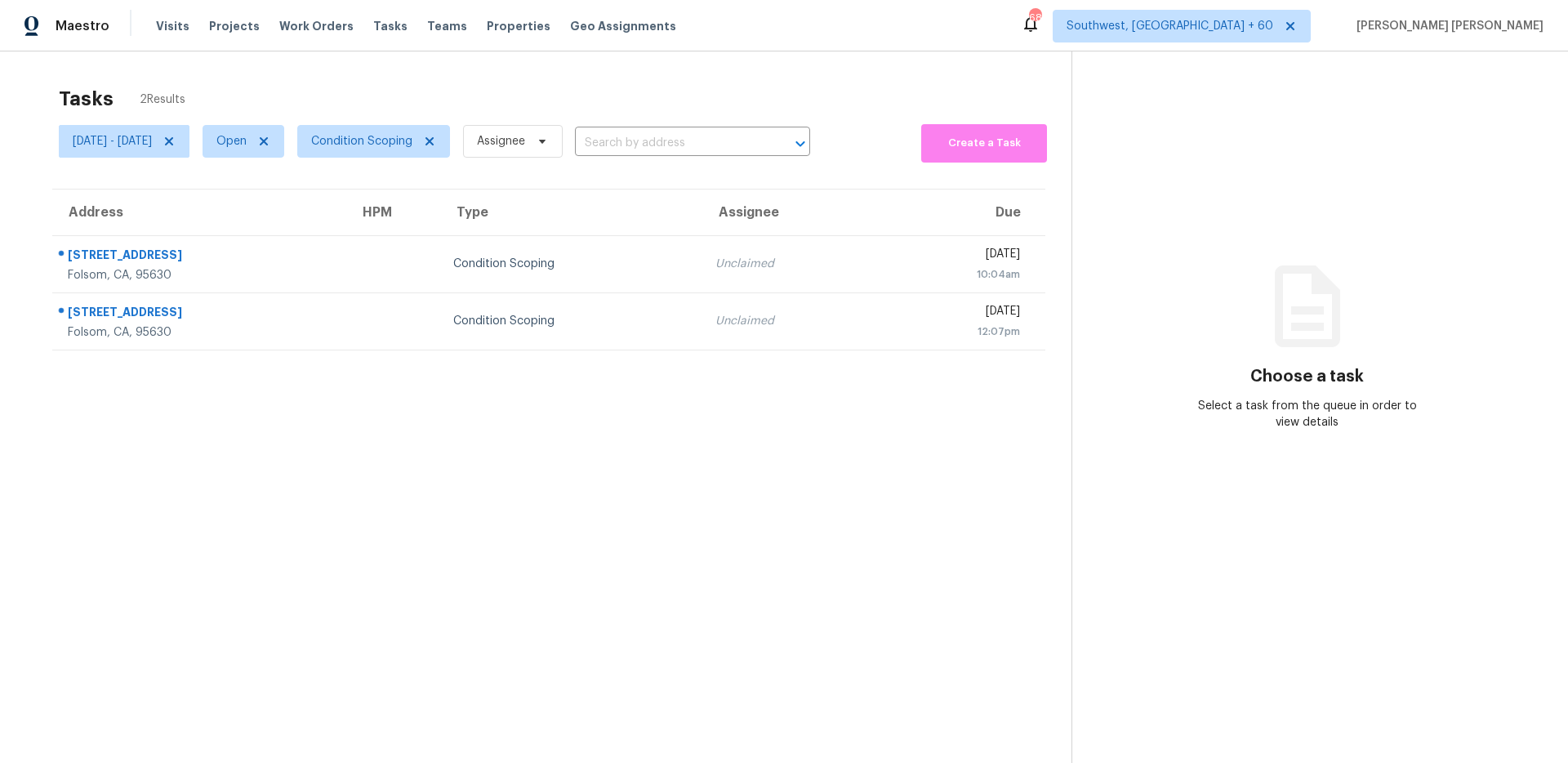
click at [696, 83] on div "Tasks 2 Results" at bounding box center [566, 99] width 1013 height 42
click at [152, 145] on span "Fri, Sep 26 - Fri, Sep 26" at bounding box center [112, 141] width 79 height 17
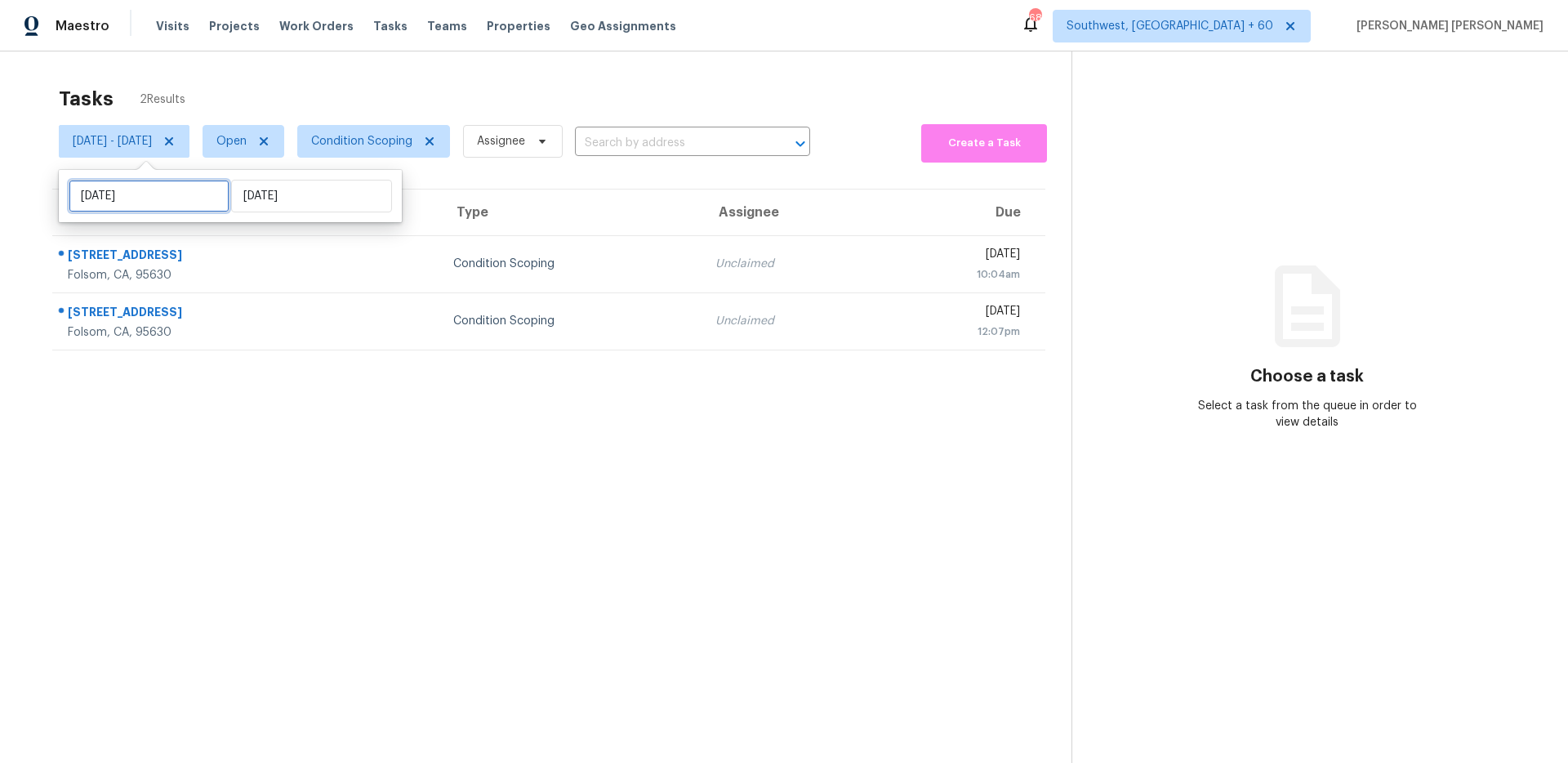
select select "8"
select select "2025"
select select "9"
select select "2025"
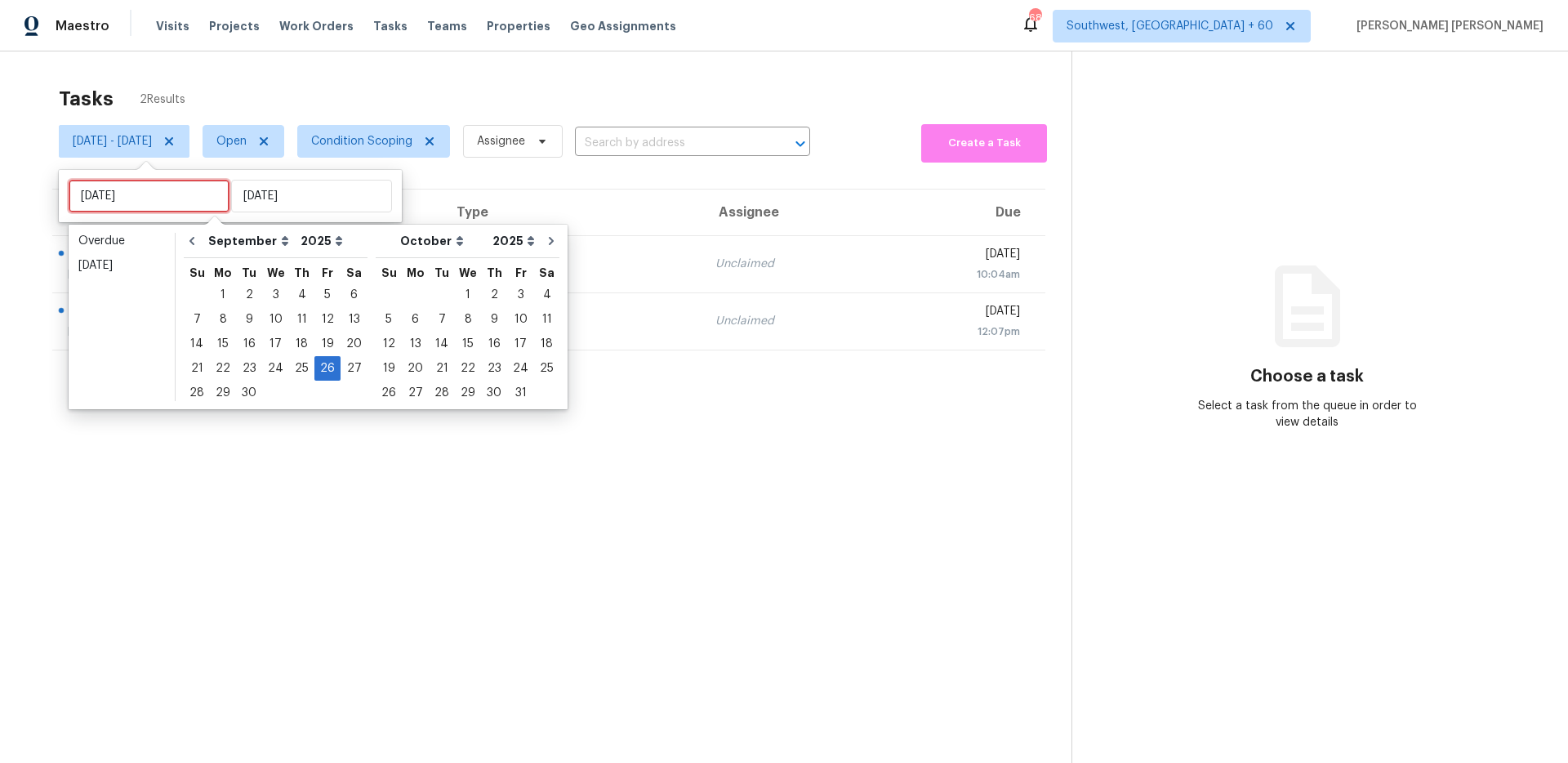
click at [164, 180] on input "Fri, Sep 26" at bounding box center [149, 196] width 161 height 33
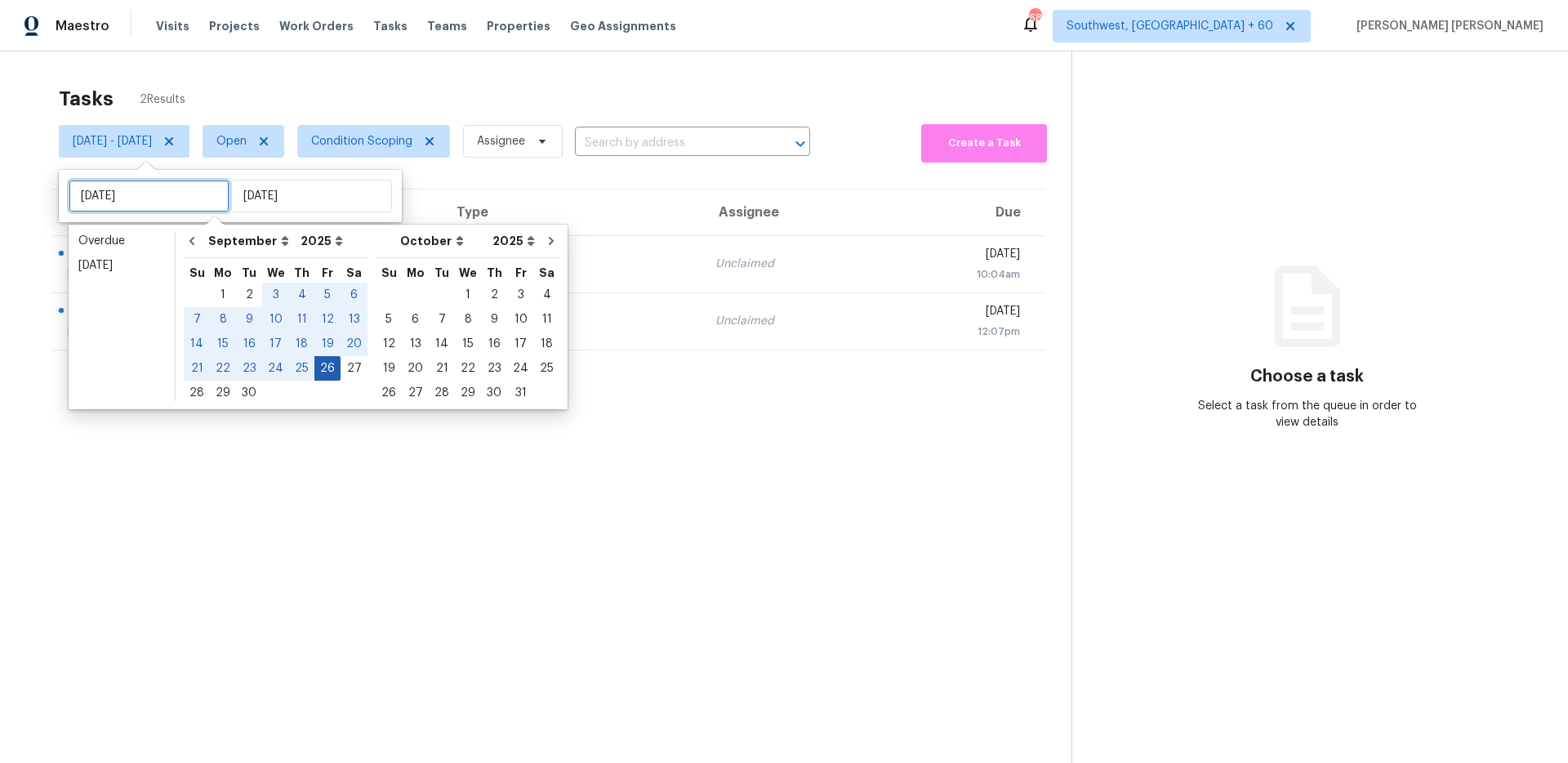
type input "Fri, Sep 19"
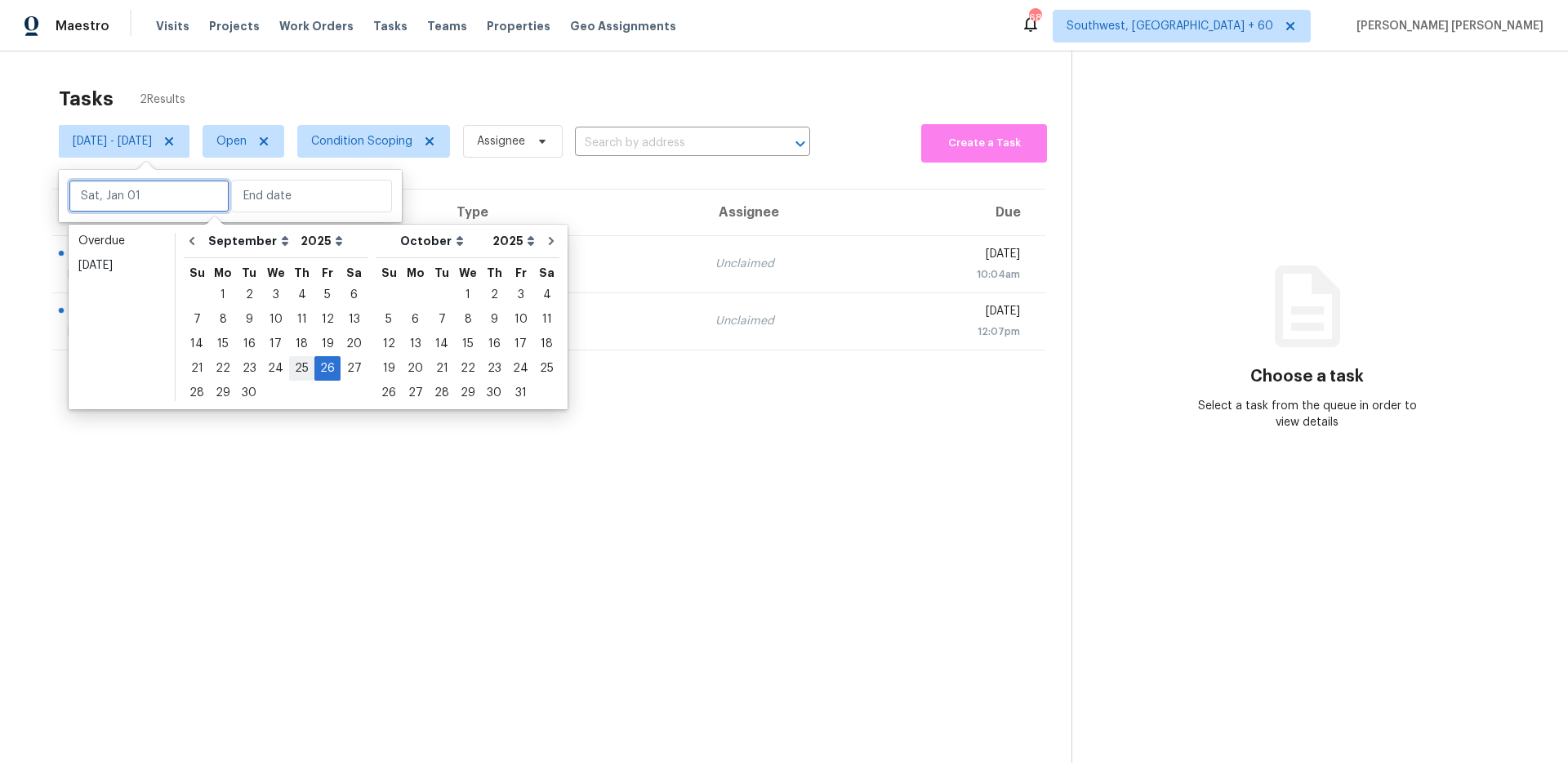
type input "Thu, Sep 25"
type input "Fri, Sep 26"
type input "Tue, Sep 30"
type input "Tue, Sep 23"
type input "[DATE]"
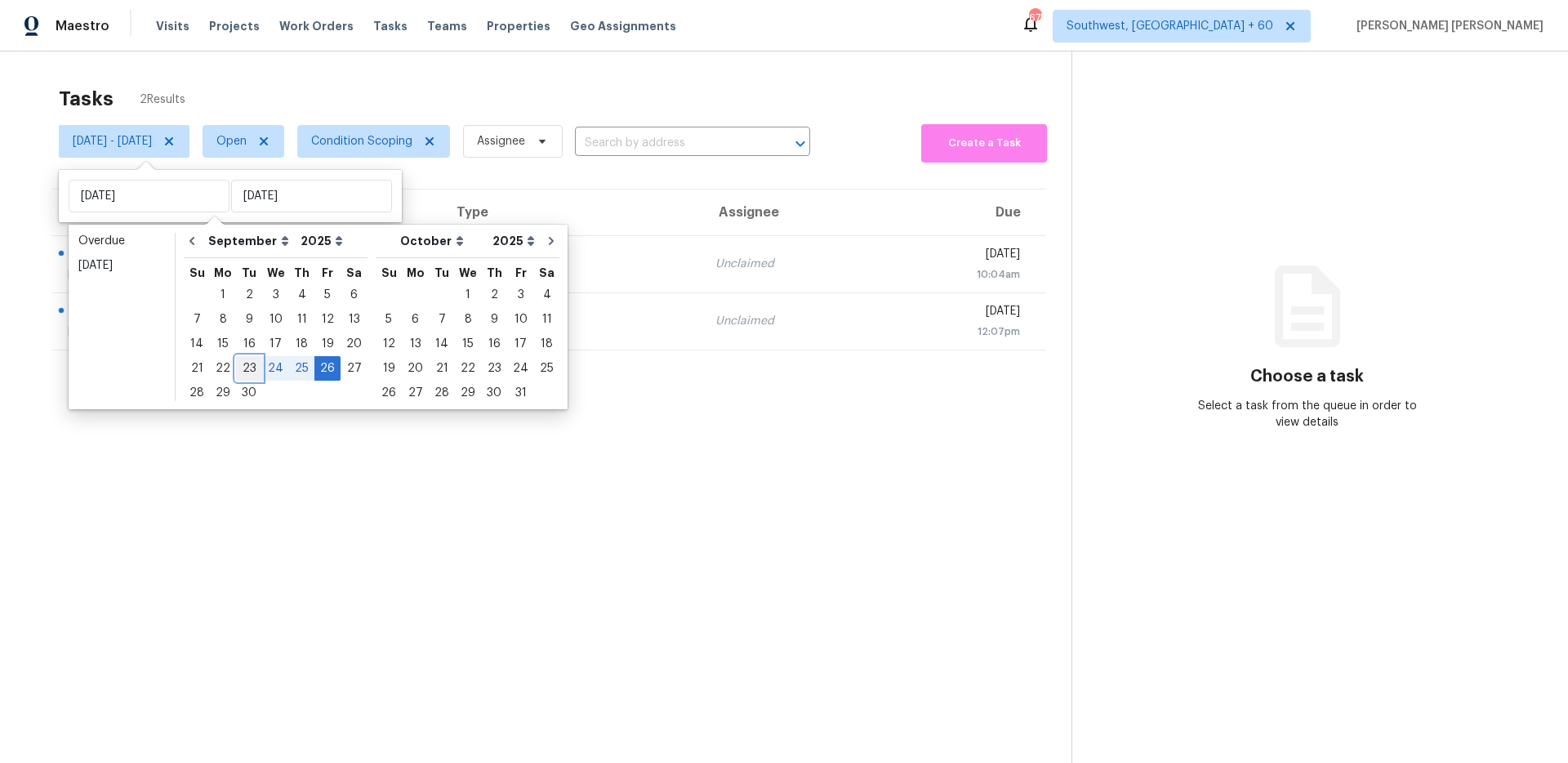
click at [241, 368] on div "23" at bounding box center [250, 369] width 26 height 23
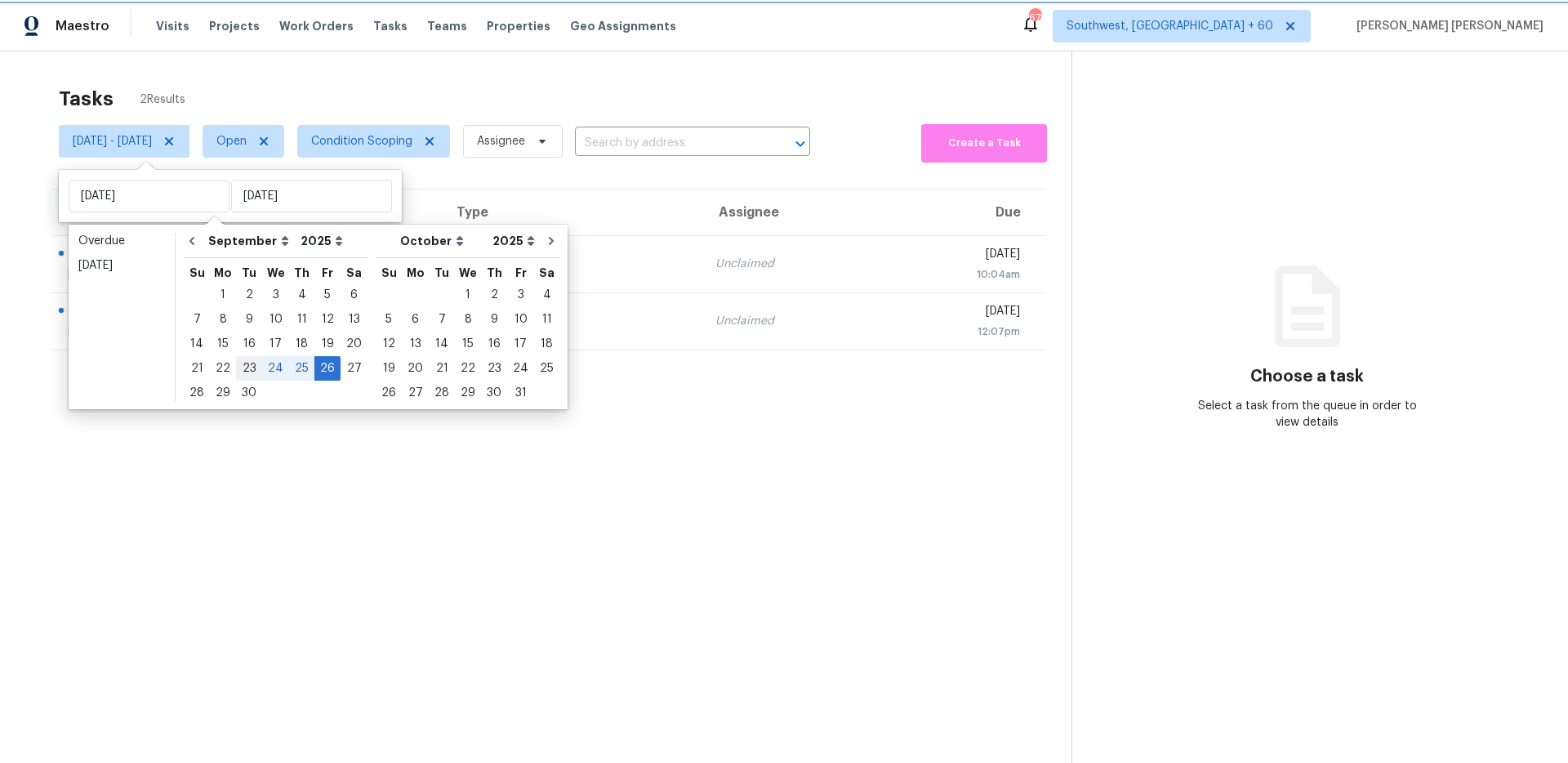
type input "Tue, Sep 23"
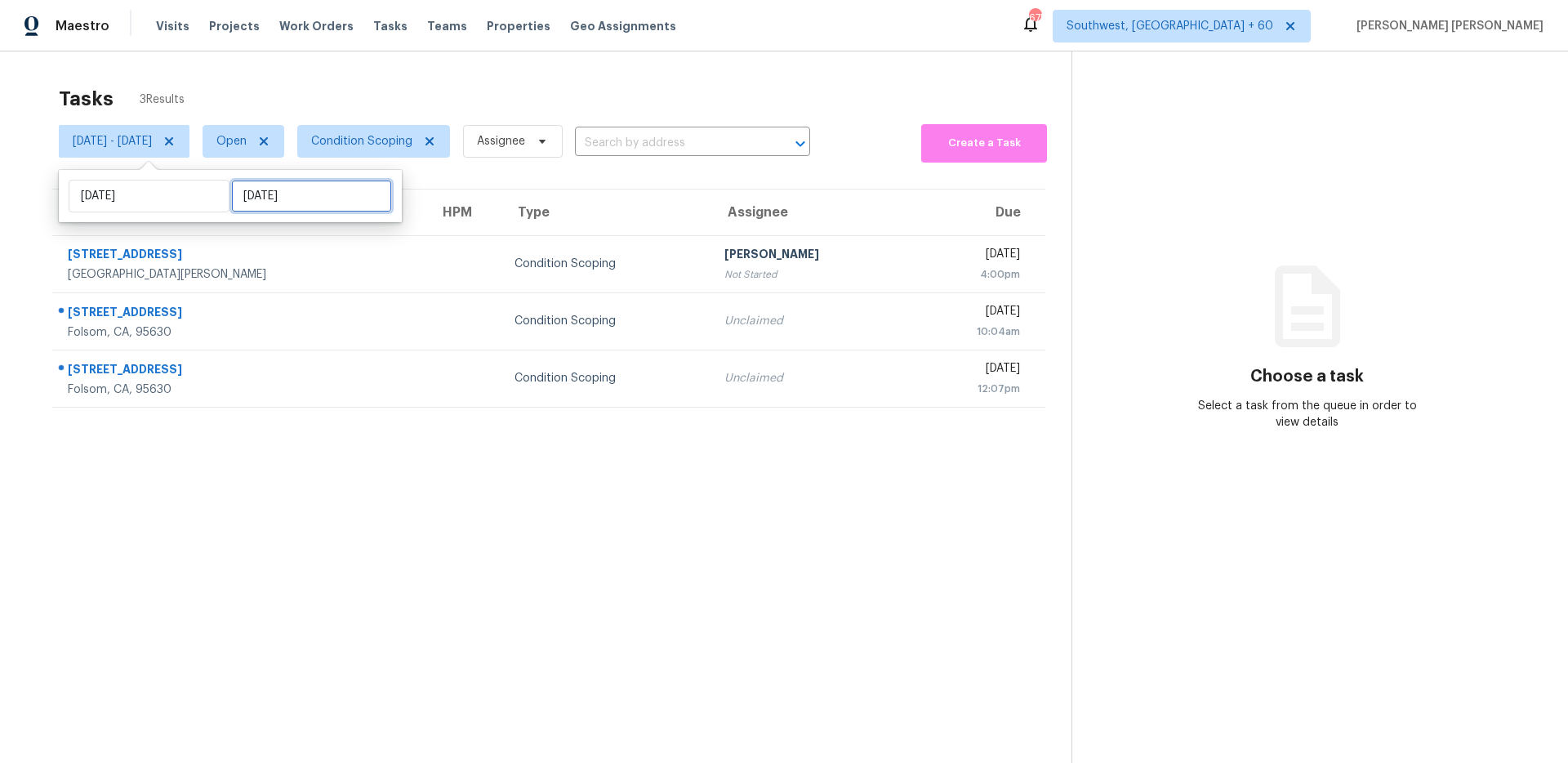
click at [285, 198] on input "[DATE]" at bounding box center [311, 196] width 161 height 33
select select "8"
select select "2025"
select select "9"
select select "2025"
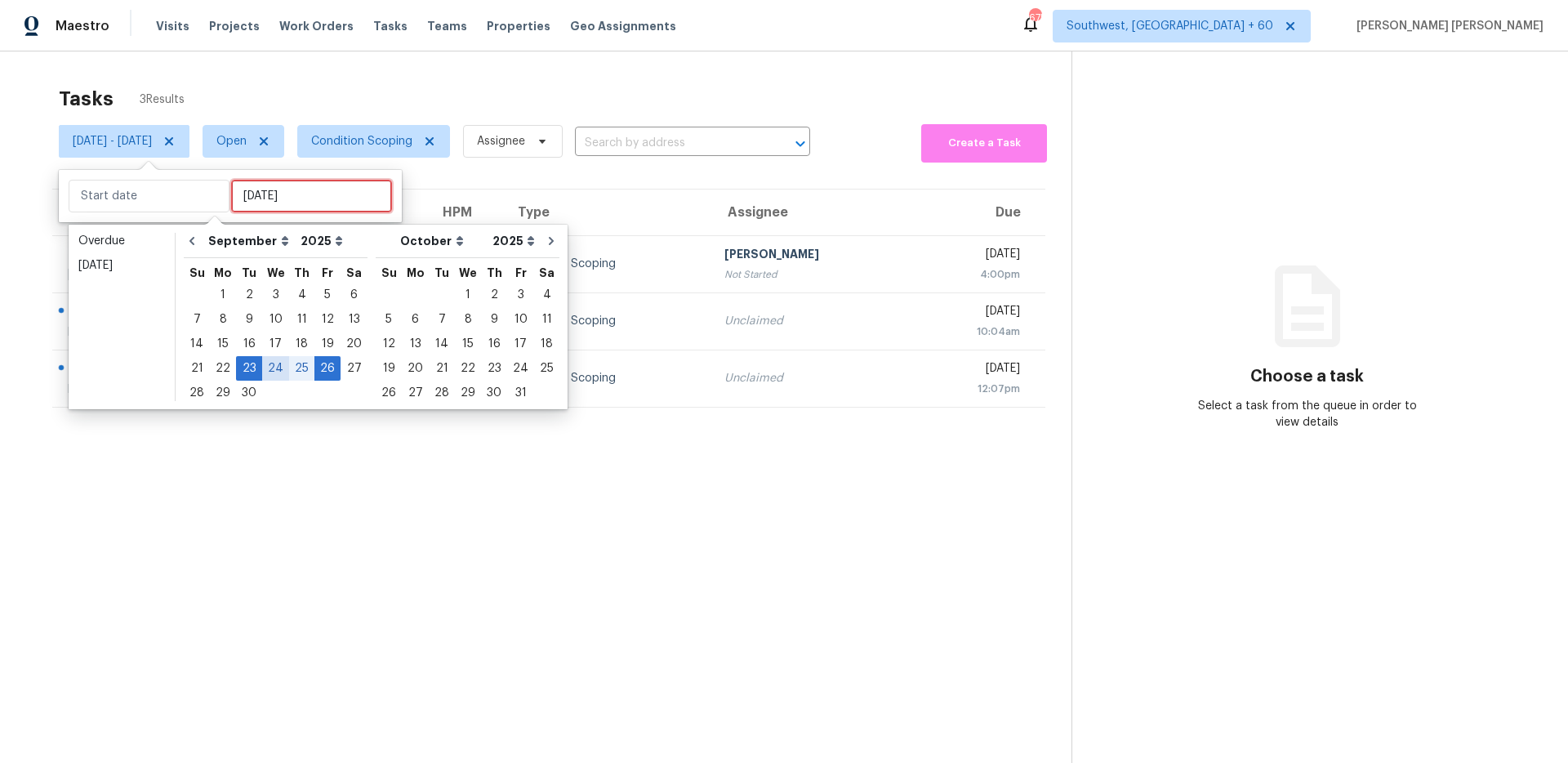
type input "Wed, Sep 17"
type input "Tue, Sep 23"
click at [255, 369] on div "23" at bounding box center [250, 369] width 26 height 23
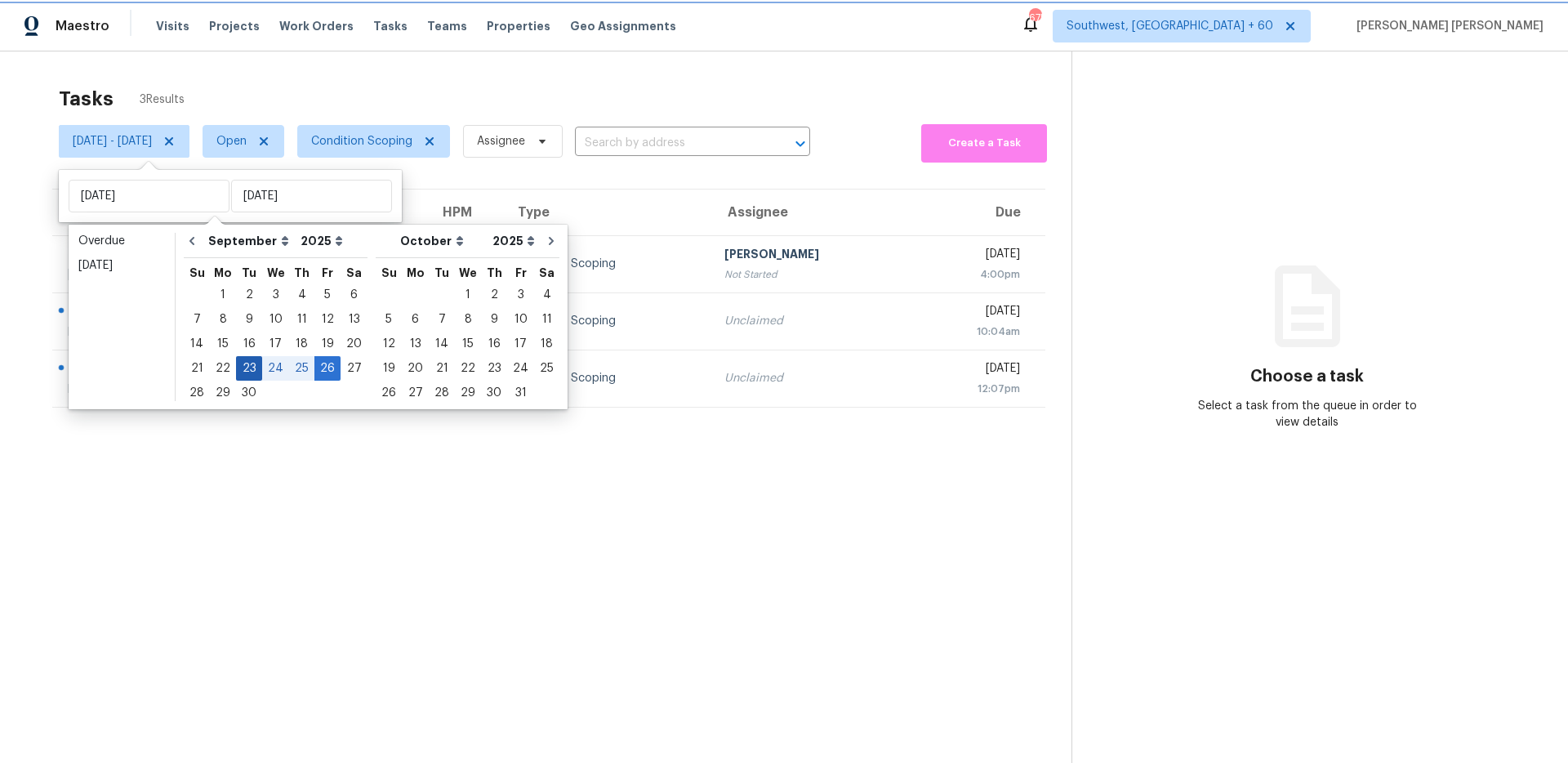
type input "Tue, Sep 23"
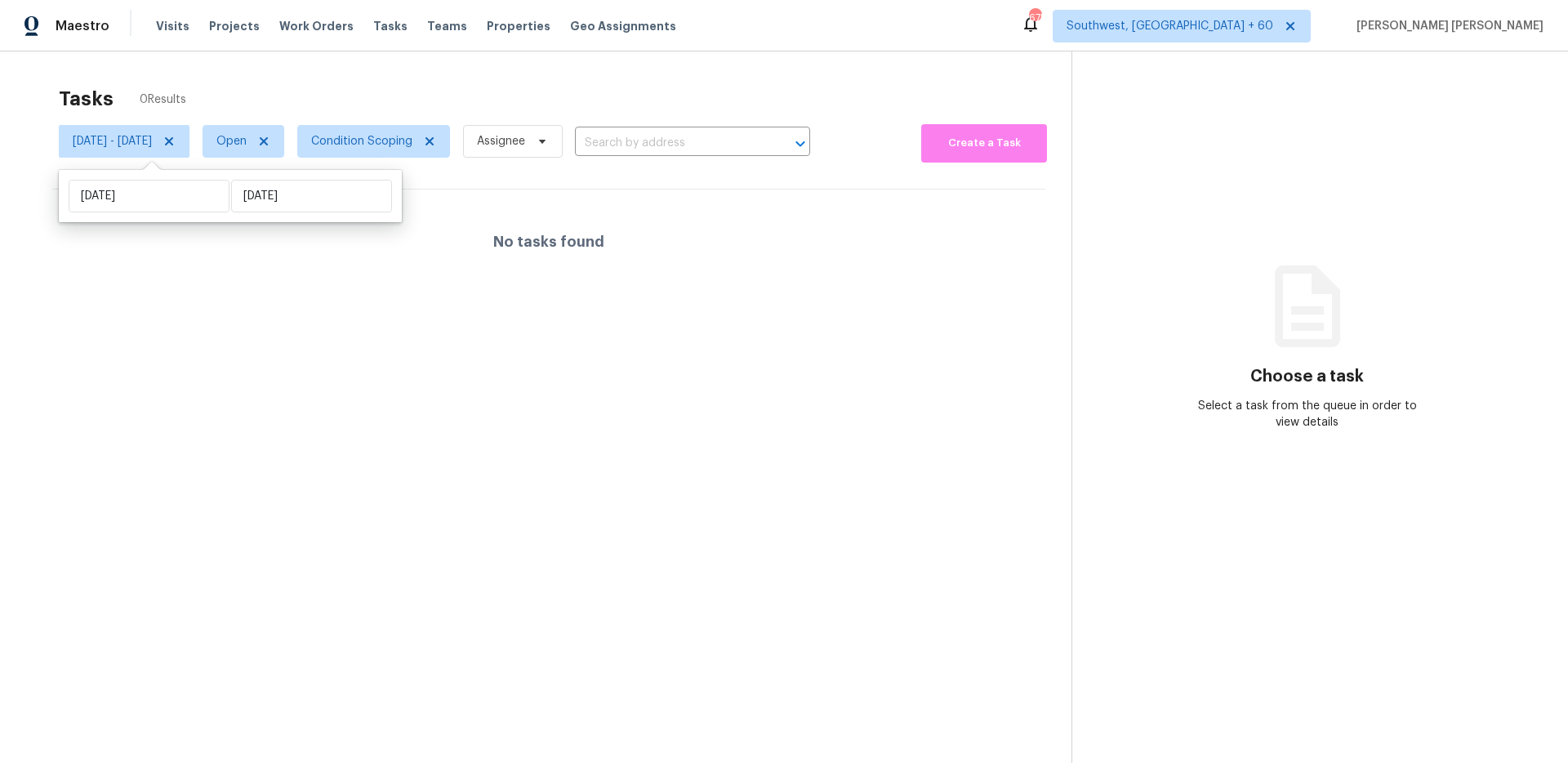
click at [423, 96] on div "Tasks 0 Results" at bounding box center [566, 99] width 1013 height 42
click at [247, 148] on span "Open" at bounding box center [231, 141] width 30 height 17
click at [315, 98] on div "Tasks 0 Results" at bounding box center [566, 99] width 1013 height 42
click at [267, 140] on span "Open" at bounding box center [244, 141] width 82 height 33
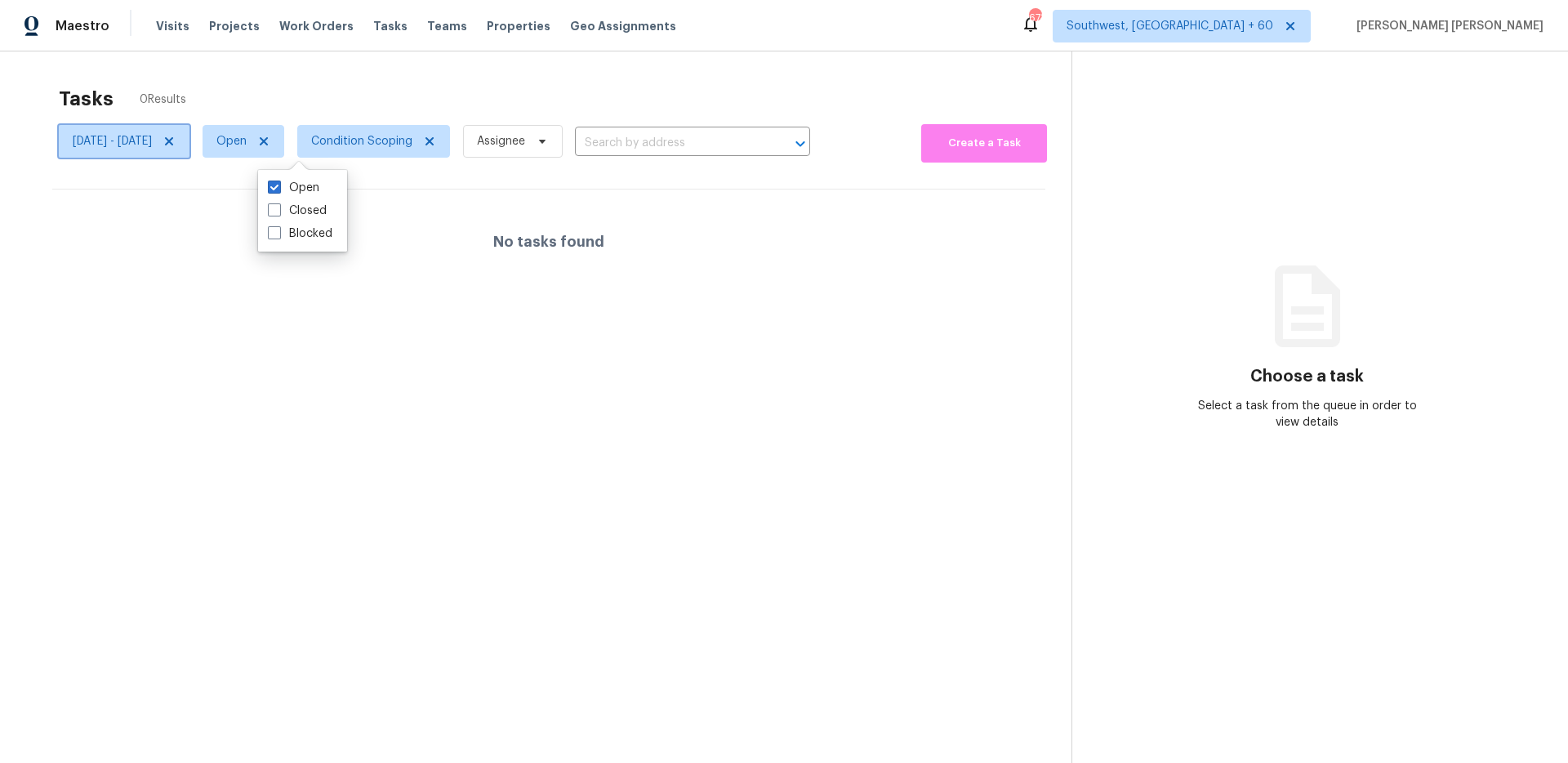
click at [141, 153] on span "Tue, Sep 23 - Tue, Sep 23" at bounding box center [124, 141] width 131 height 33
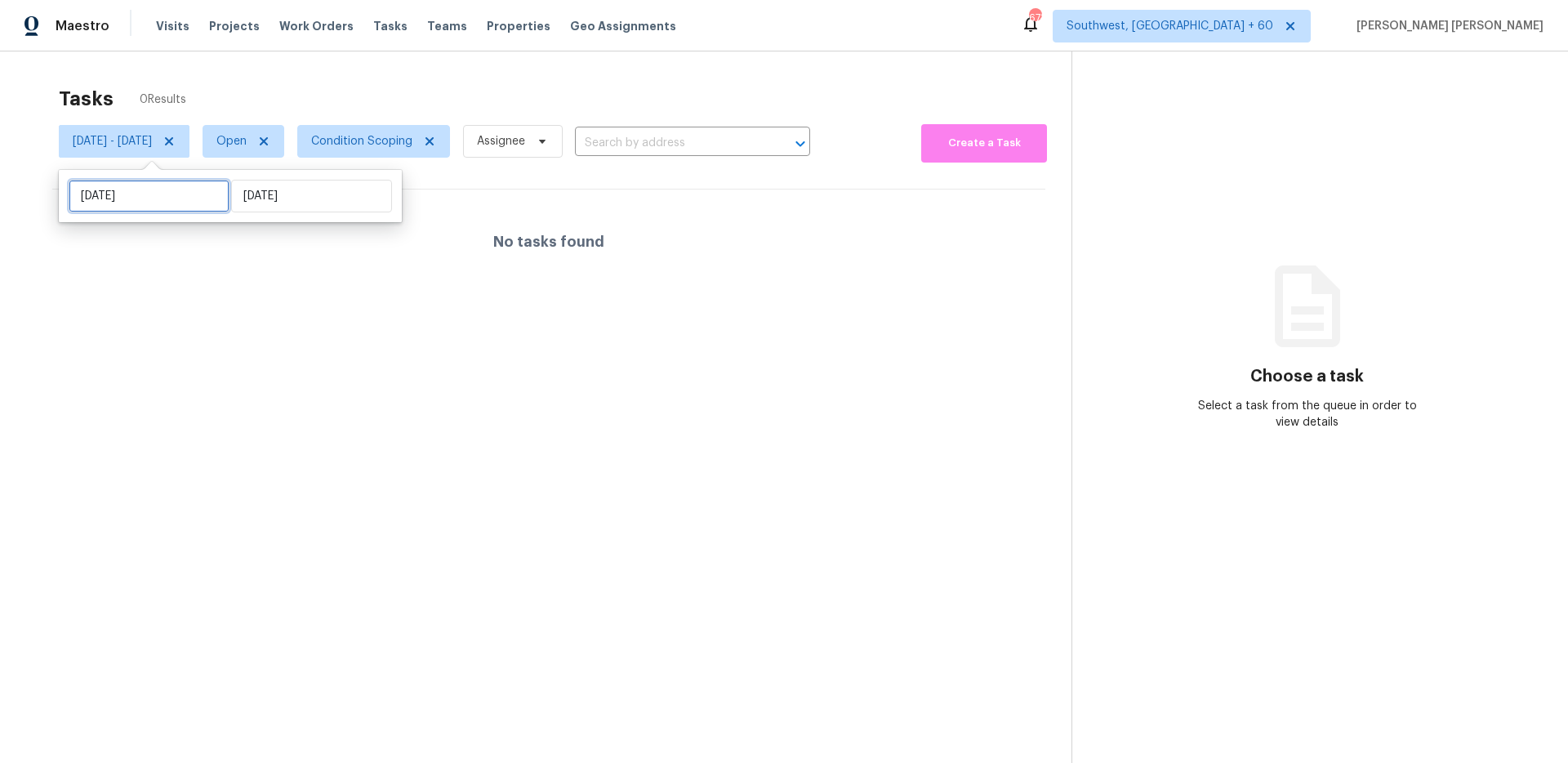
click at [151, 201] on input "Tue, Sep 23" at bounding box center [149, 196] width 161 height 33
select select "8"
select select "2025"
select select "9"
select select "2025"
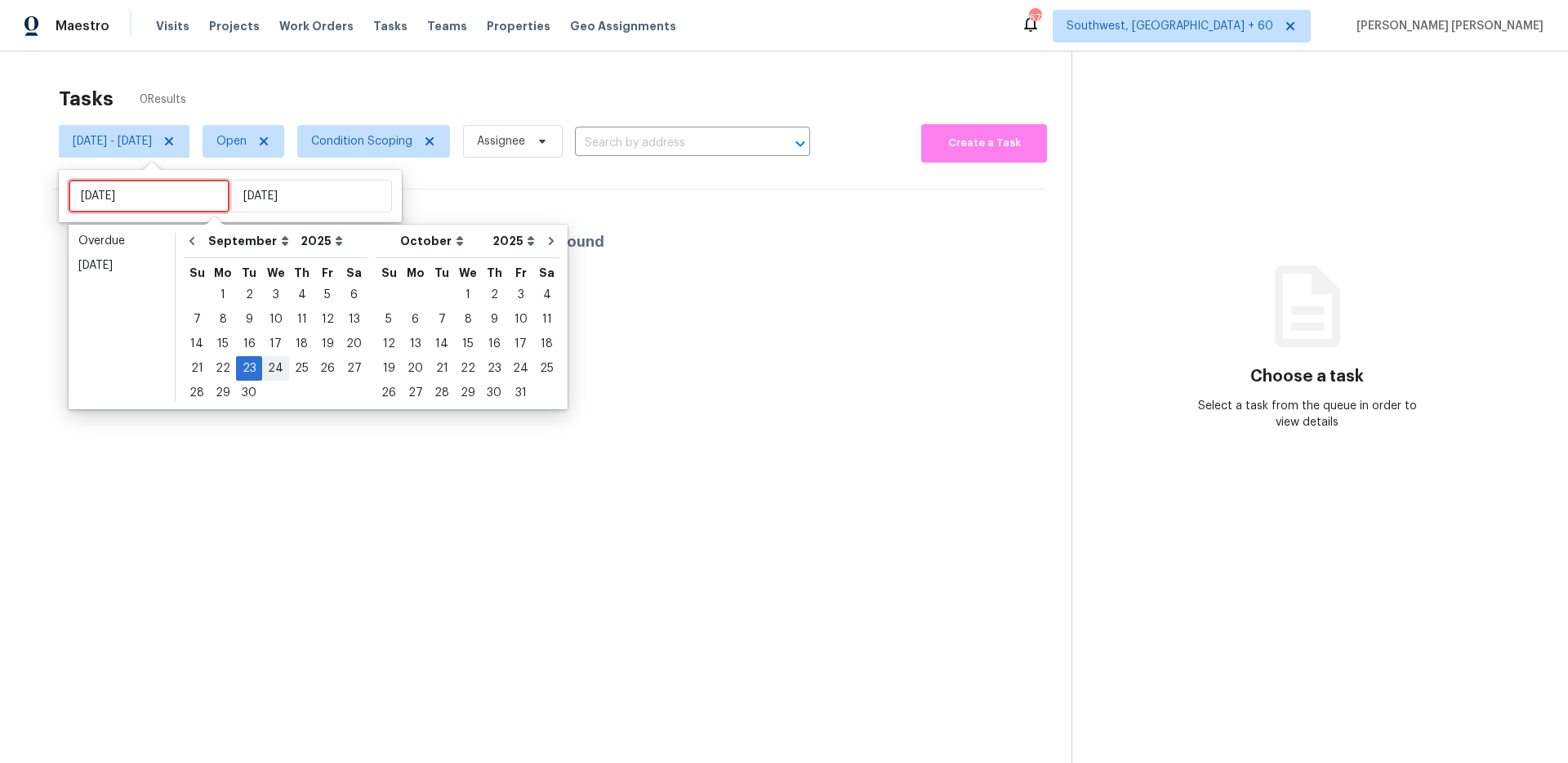
type input "Wed, Sep 24"
click at [296, 370] on div "25" at bounding box center [302, 369] width 26 height 23
type input "[DATE]"
type input "Tue, Sep 23"
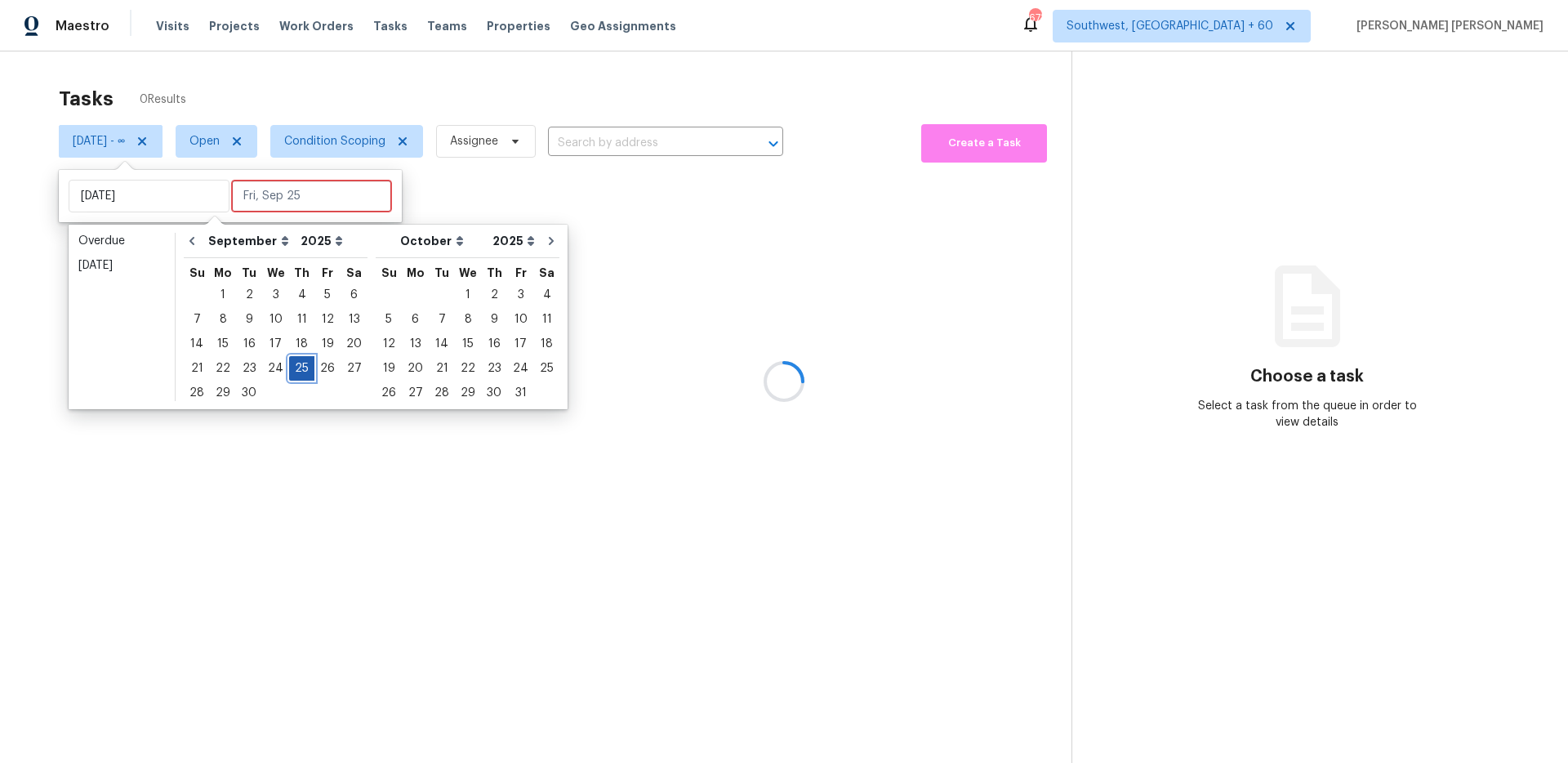
click at [296, 370] on div "25" at bounding box center [302, 369] width 26 height 23
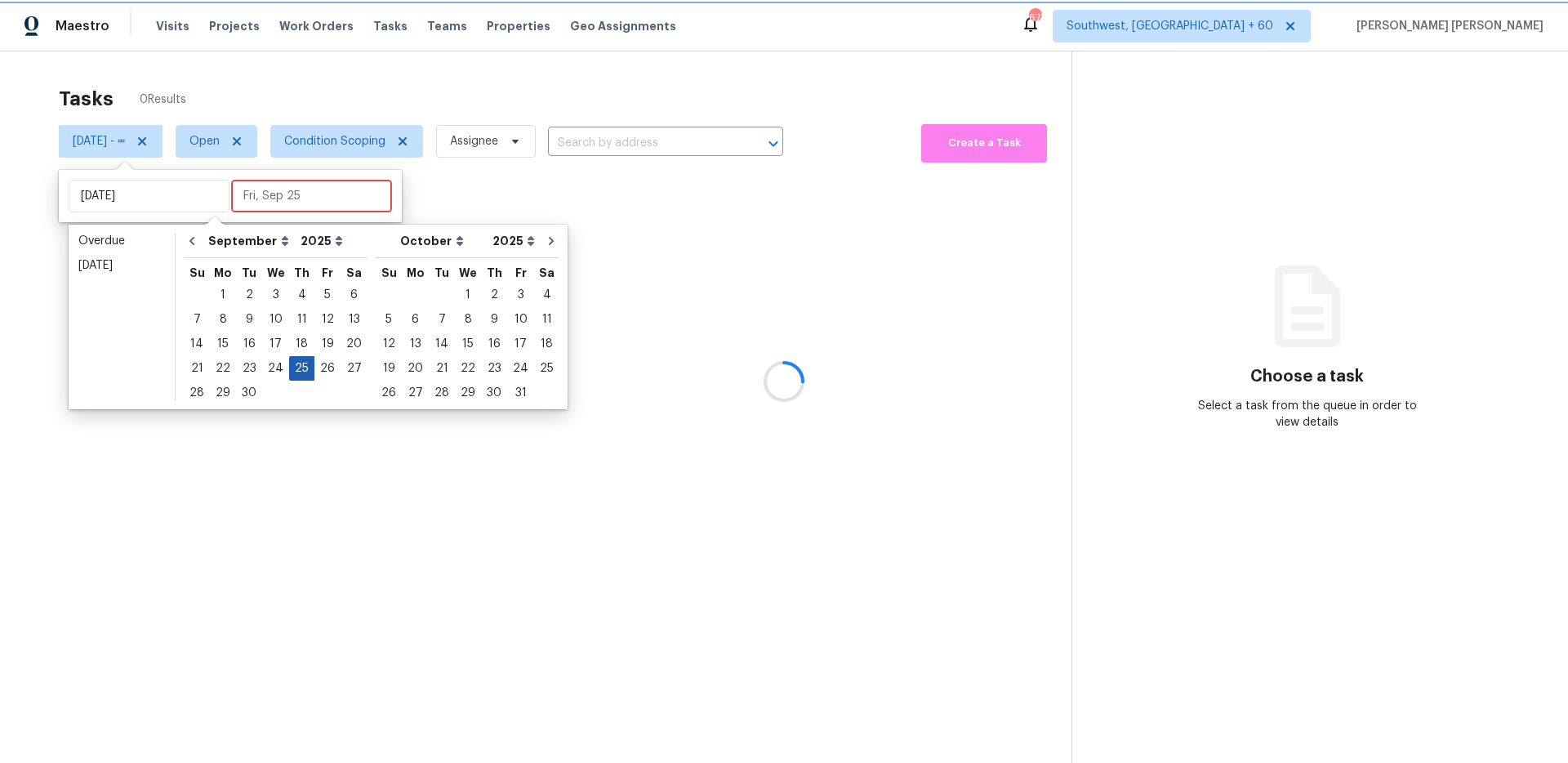
type input "[DATE]"
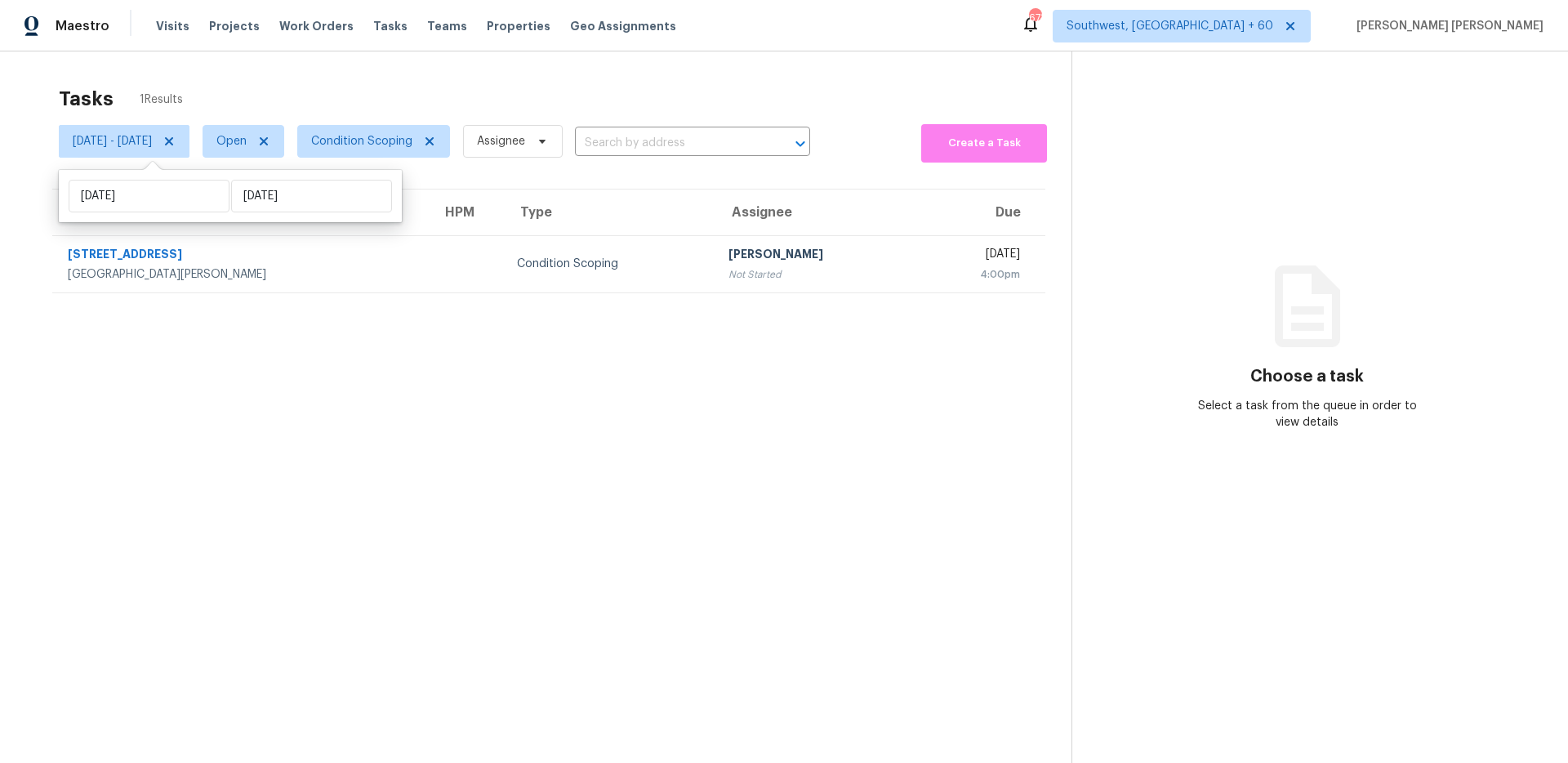
click at [424, 104] on div "Tasks 1 Results" at bounding box center [566, 99] width 1013 height 42
click at [284, 149] on span "Open" at bounding box center [244, 141] width 82 height 33
click at [297, 213] on label "Closed" at bounding box center [298, 211] width 59 height 17
click at [280, 213] on input "Closed" at bounding box center [274, 208] width 11 height 11
checkbox input "true"
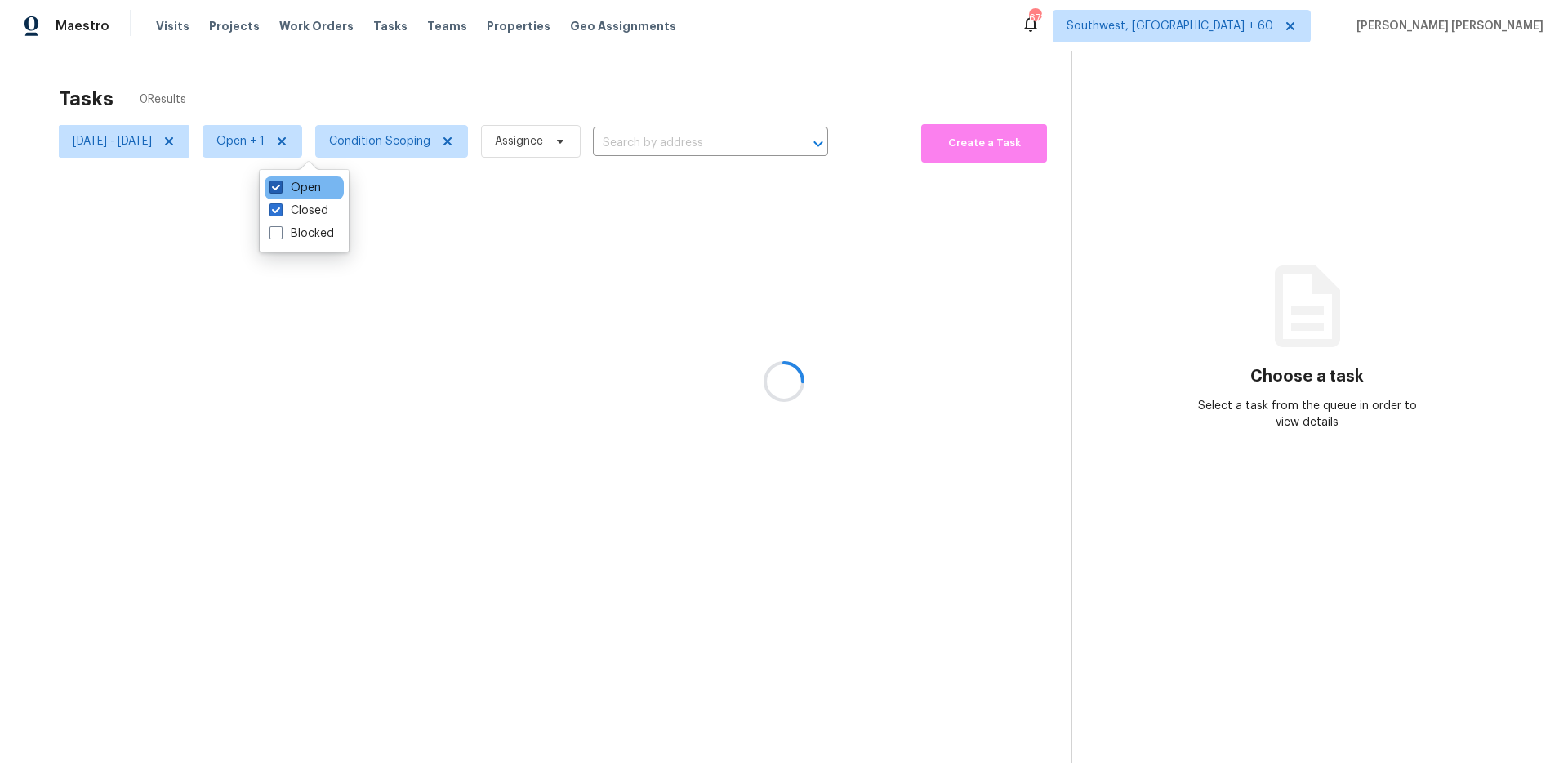
click at [307, 189] on label "Open" at bounding box center [295, 188] width 51 height 17
click at [280, 189] on input "Open" at bounding box center [274, 185] width 11 height 11
checkbox input "false"
click at [410, 87] on div at bounding box center [784, 381] width 1568 height 763
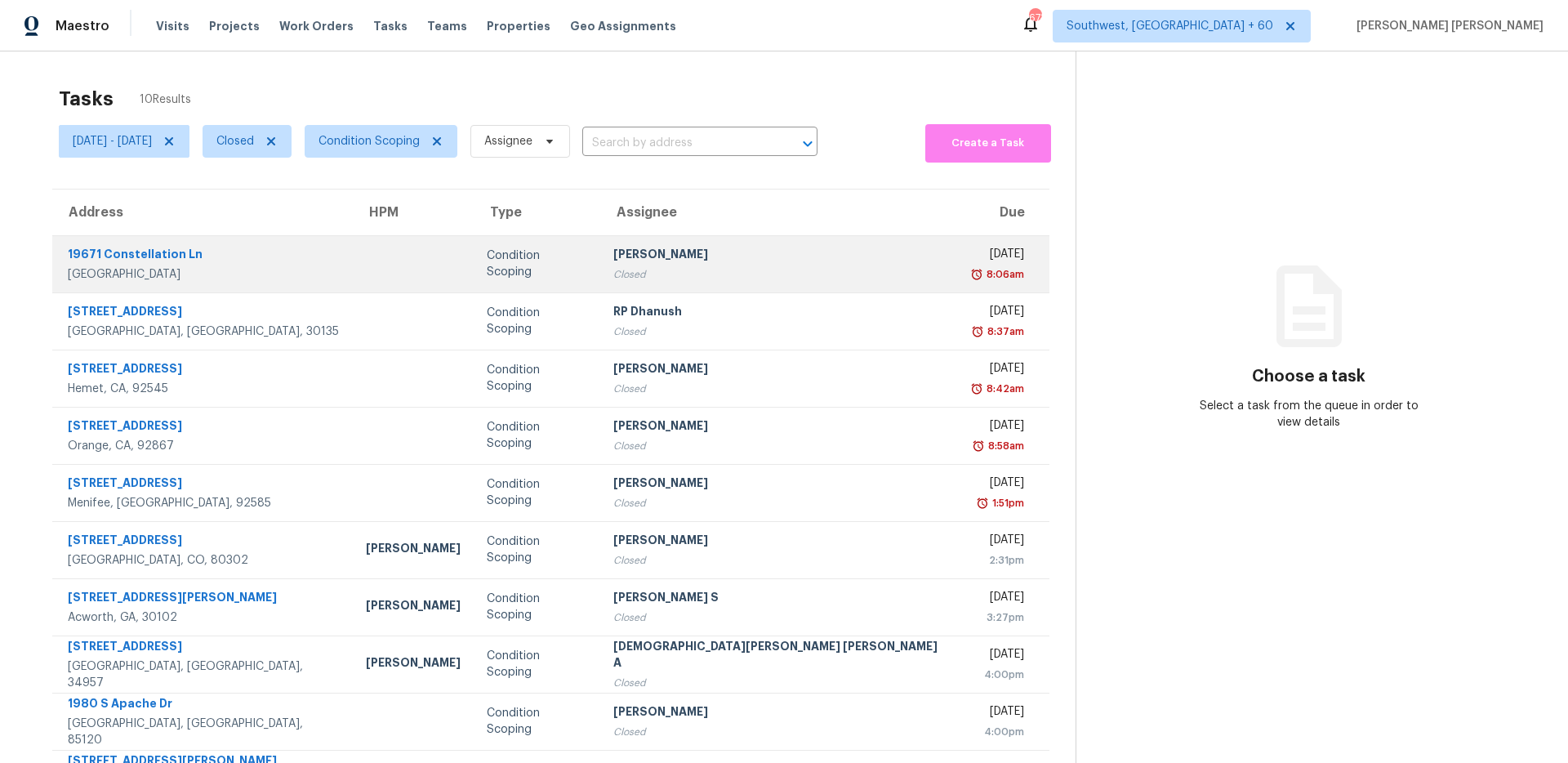
click at [404, 251] on td at bounding box center [413, 264] width 121 height 57
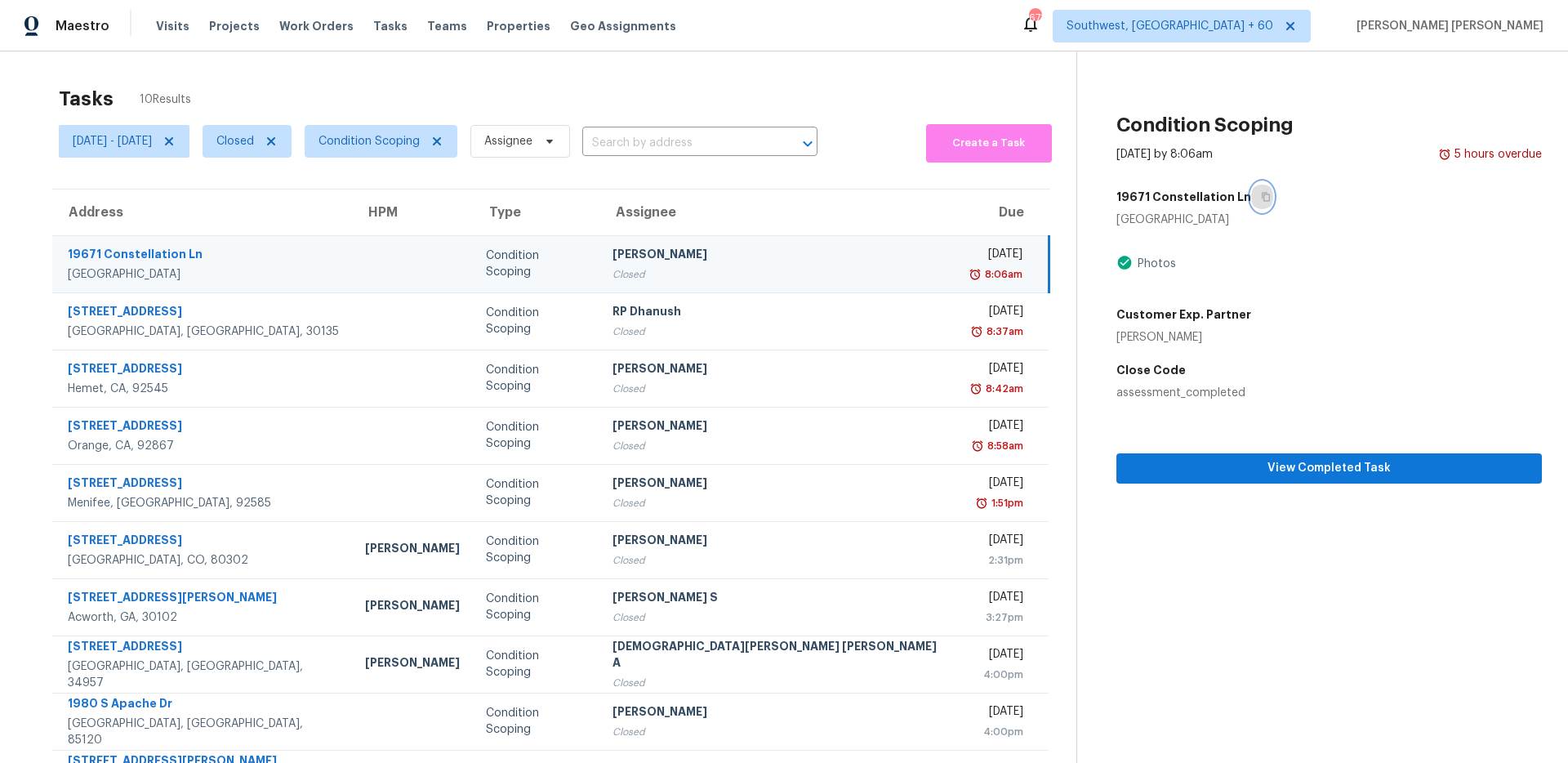
click at [1261, 198] on icon "button" at bounding box center [1265, 197] width 10 height 10
click at [299, 273] on td "19671 Constellation Ln Huntington Beach, CA, 92646" at bounding box center [202, 264] width 300 height 57
click at [1148, 467] on span "View Completed Task" at bounding box center [1329, 468] width 400 height 20
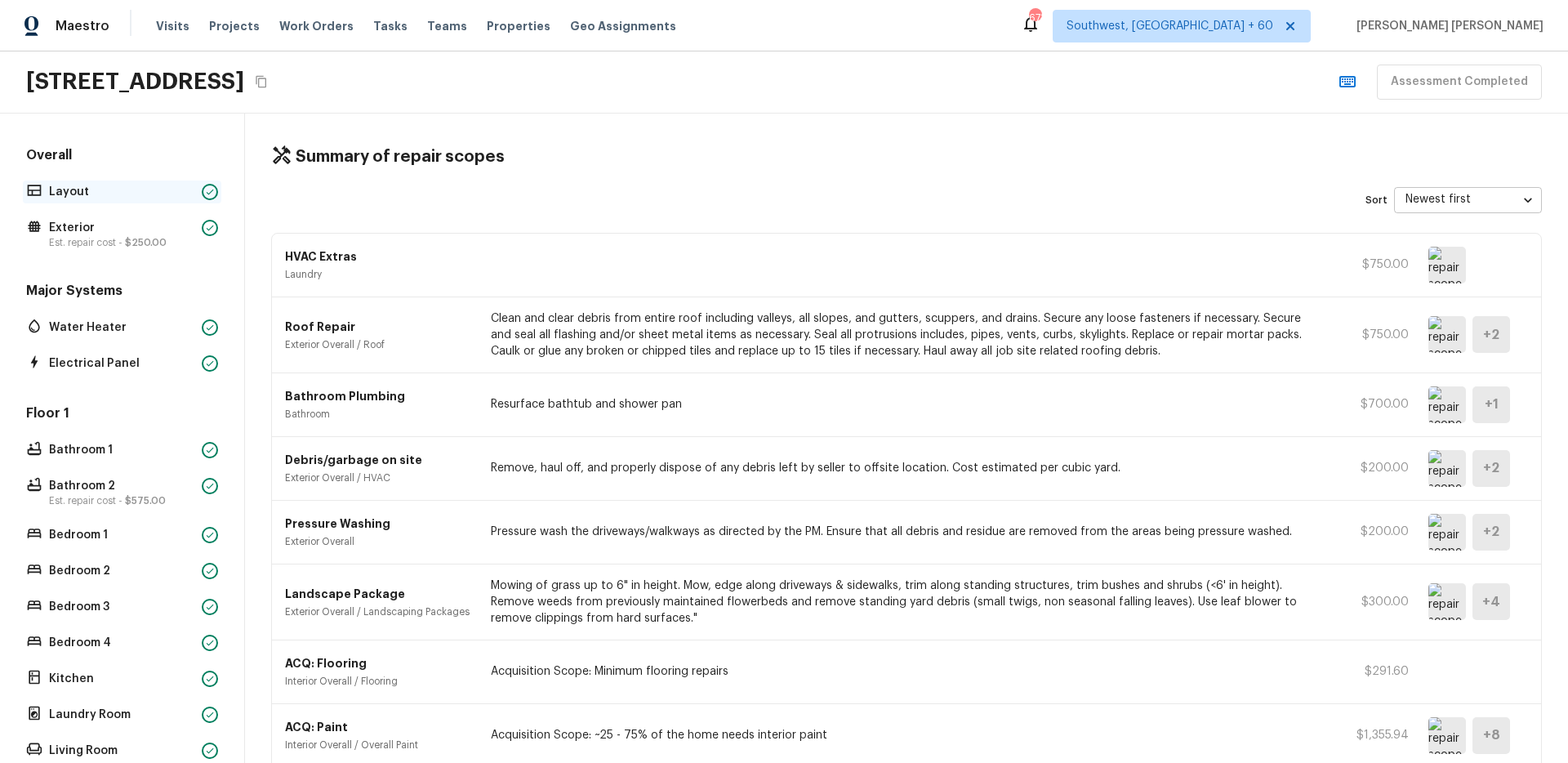
click at [109, 192] on p "Layout" at bounding box center [123, 191] width 146 height 17
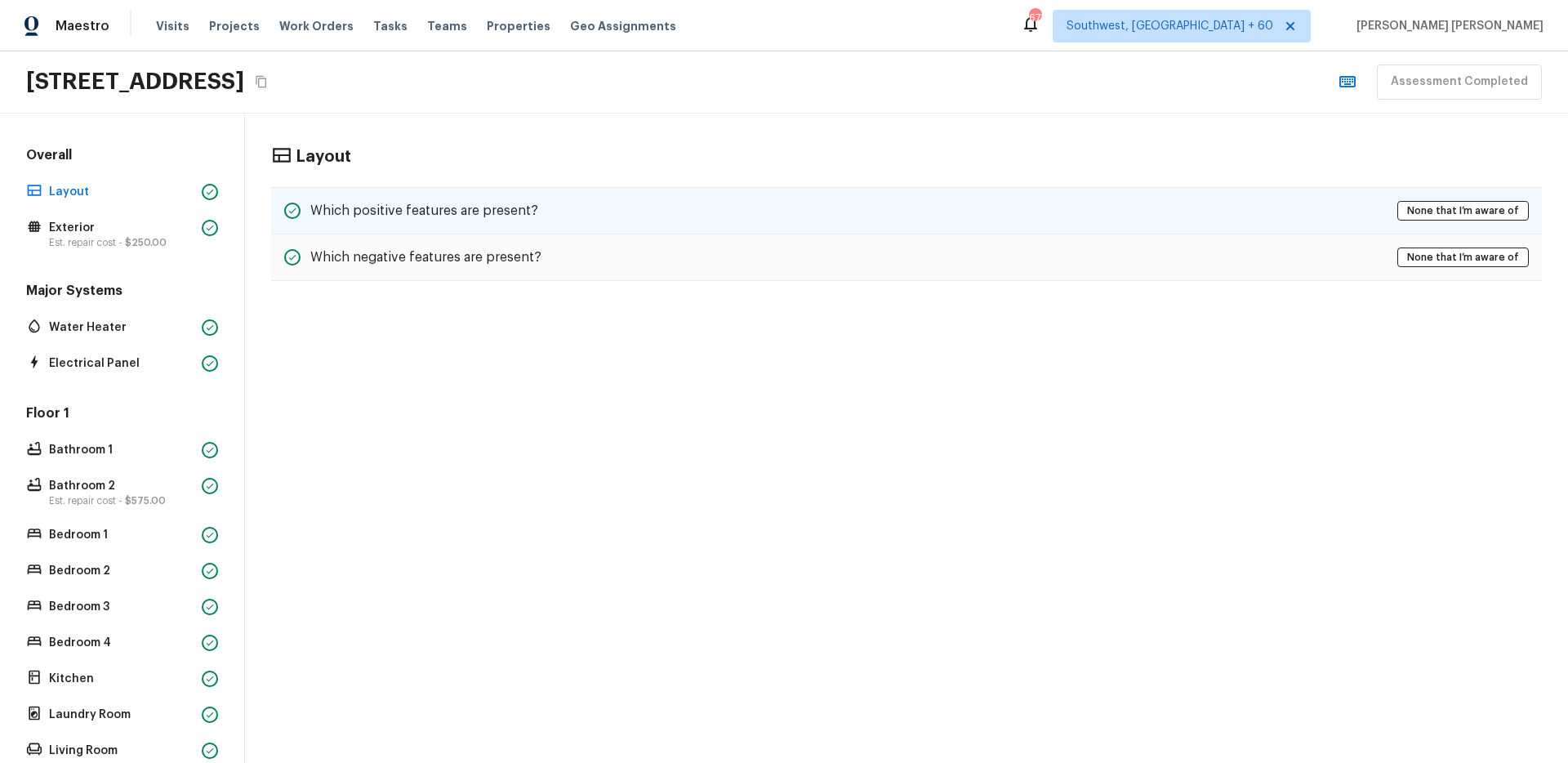
click at [409, 194] on div "Which positive features are present? None that I’m aware of" at bounding box center [906, 211] width 1271 height 48
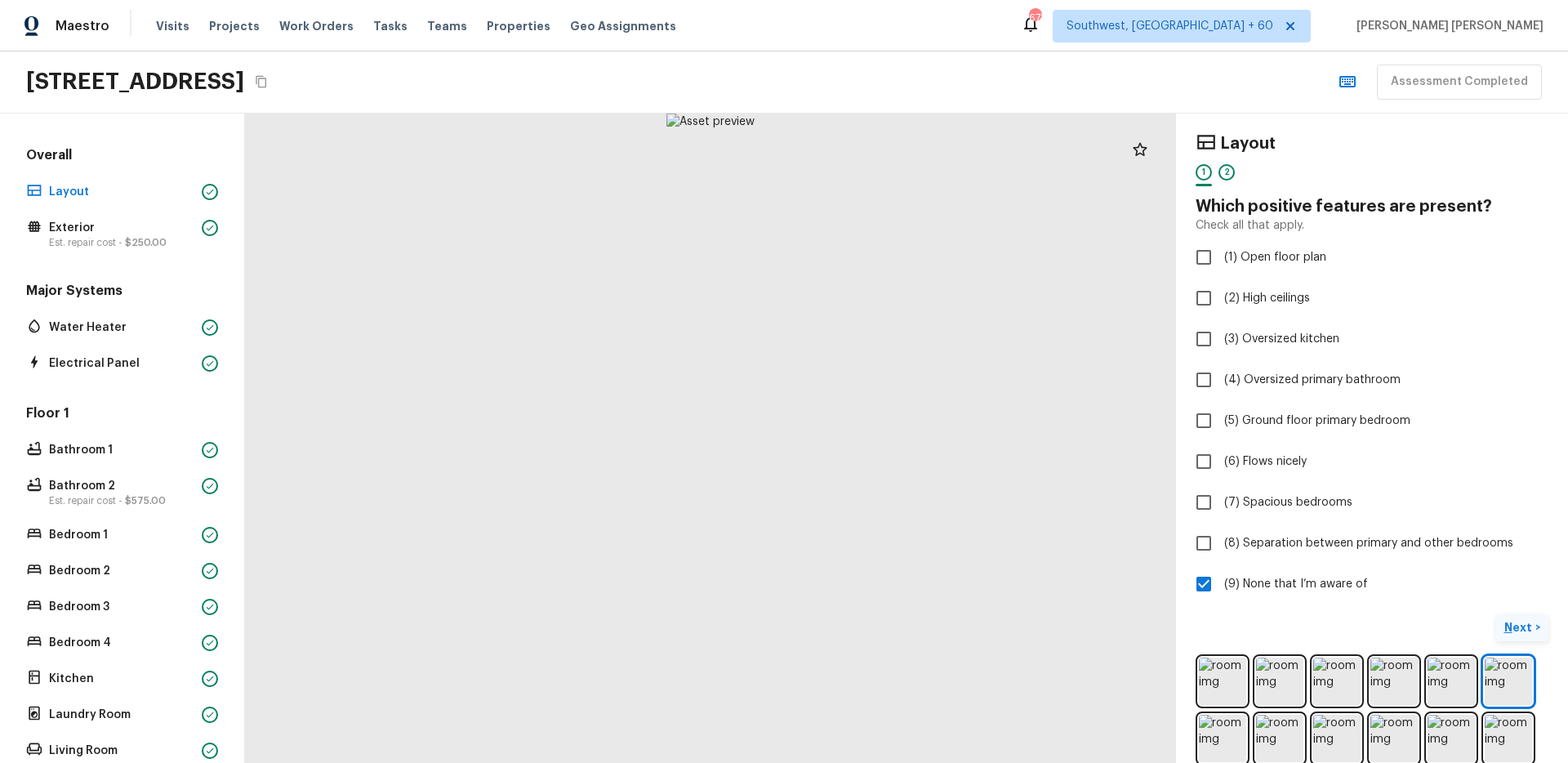
click at [1519, 631] on p "Next" at bounding box center [1519, 627] width 31 height 17
click at [1512, 630] on span "( Exterior )" at bounding box center [1509, 627] width 49 height 11
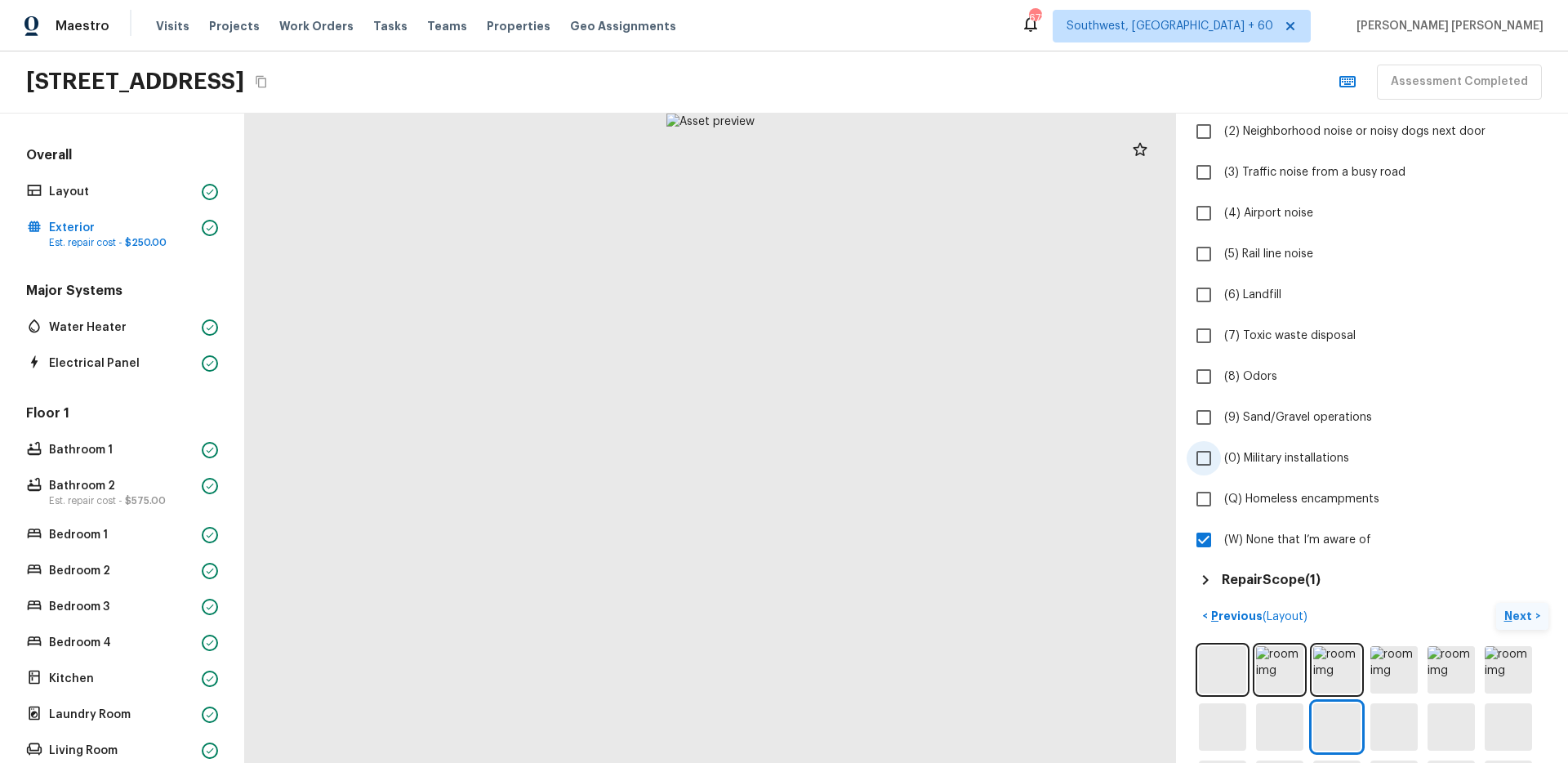
scroll to position [274, 0]
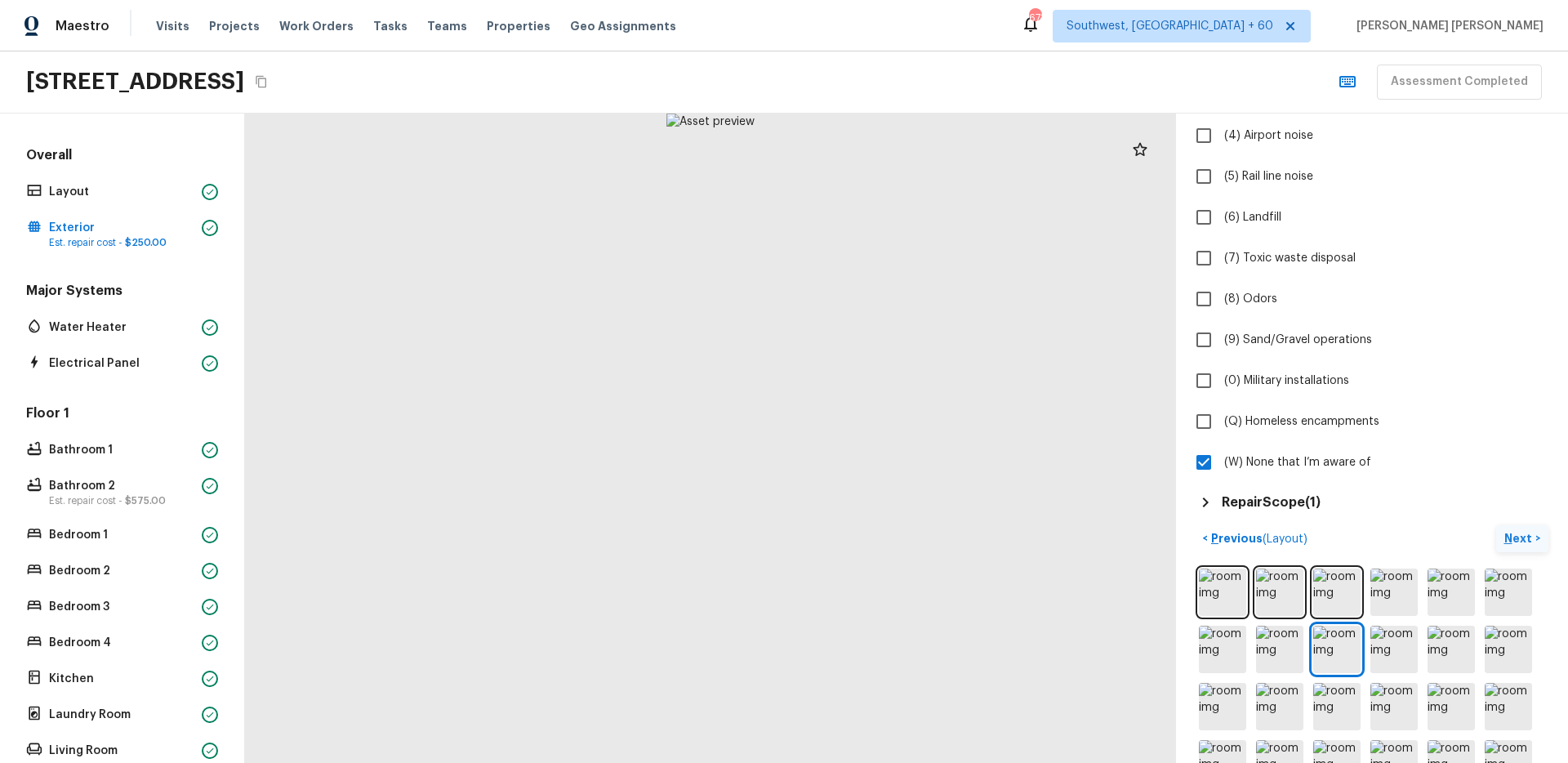
click at [1269, 505] on h5 "Repair Scope ( 1 )" at bounding box center [1272, 502] width 99 height 18
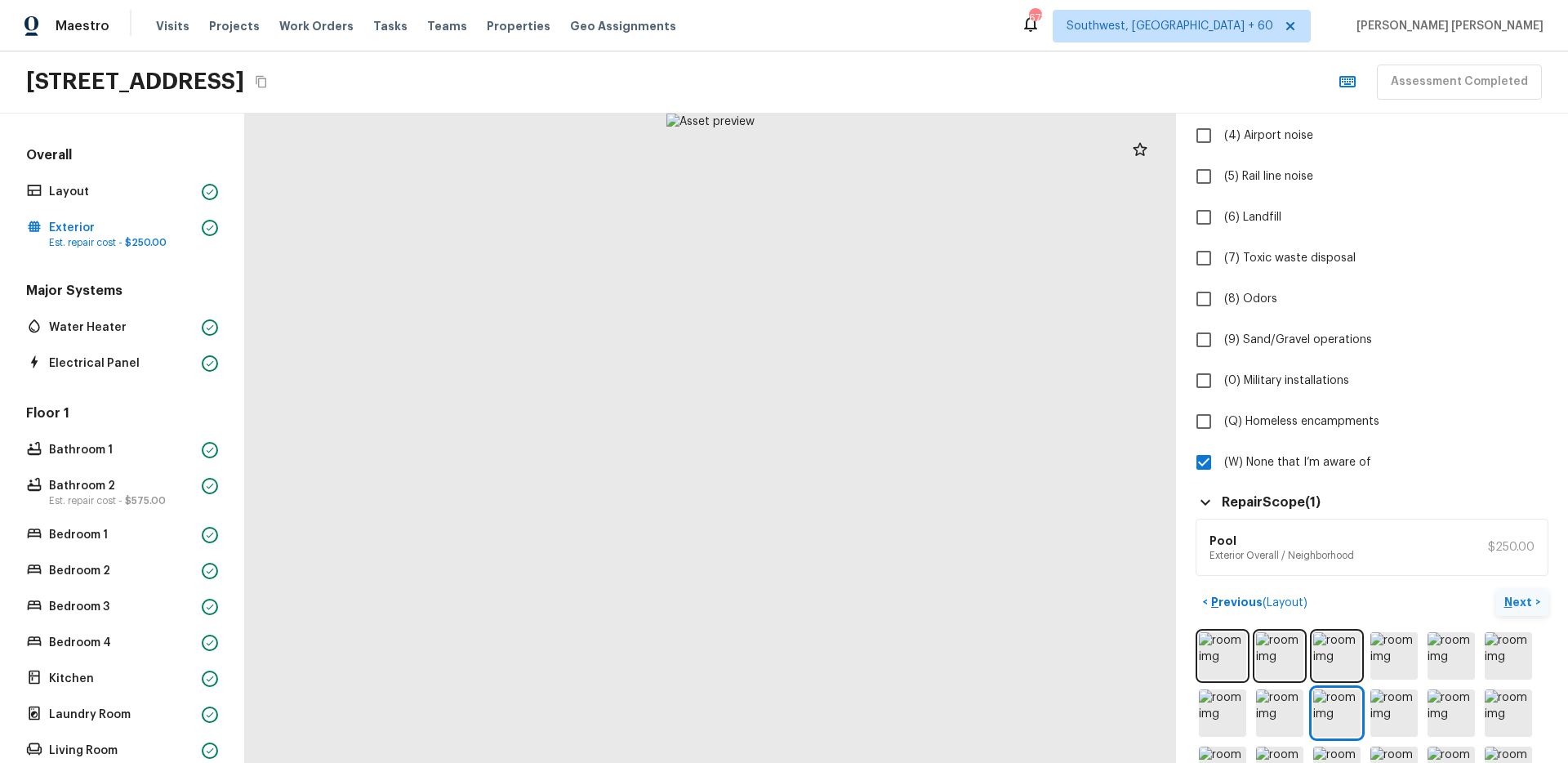
click at [1181, 357] on div "Exterior 1 2 3 4 5 6 7 8 9 10 11 12 13 14 15 16 17 18 19 20 21 22 23 Do you not…" at bounding box center [1372, 438] width 392 height 649
click at [1534, 606] on button "Next >" at bounding box center [1522, 602] width 52 height 27
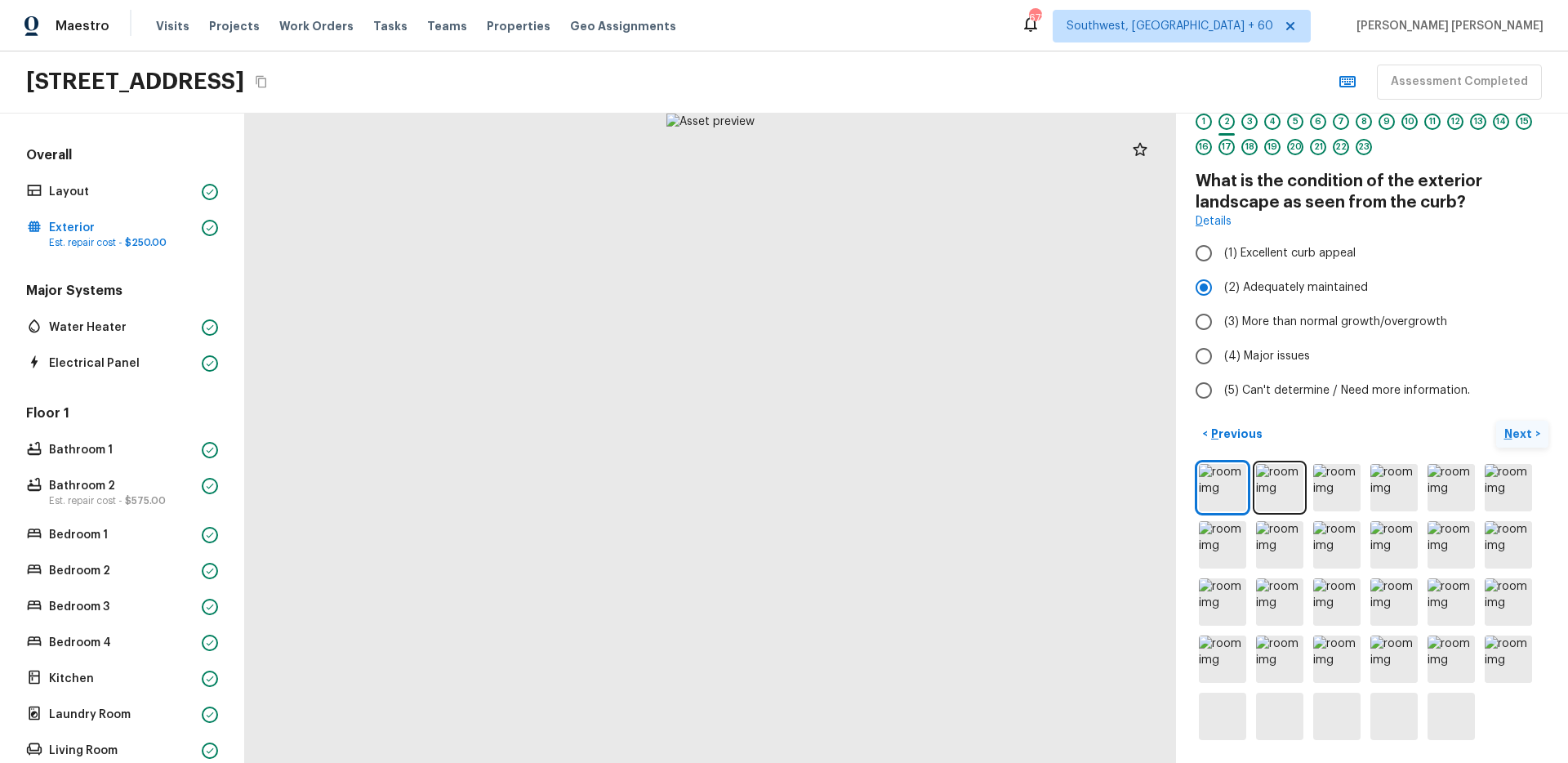
scroll to position [50, 0]
drag, startPoint x: 848, startPoint y: 383, endPoint x: 465, endPoint y: 393, distance: 383.1
click at [461, 394] on div at bounding box center [349, 694] width 4163 height 2902
click at [268, 83] on icon "Copy Address" at bounding box center [261, 81] width 13 height 13
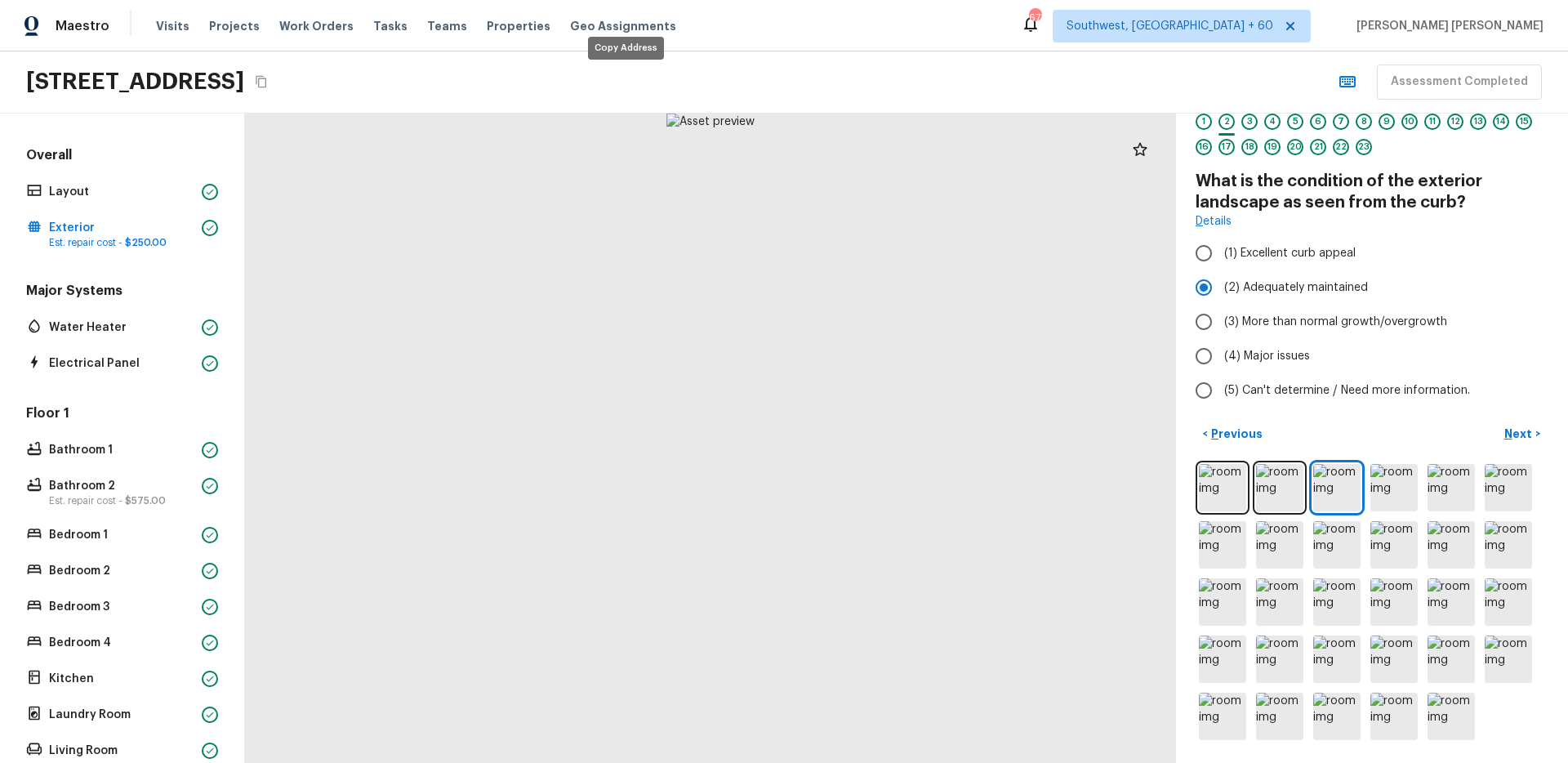
click at [268, 83] on icon "Copy Address" at bounding box center [261, 81] width 13 height 13
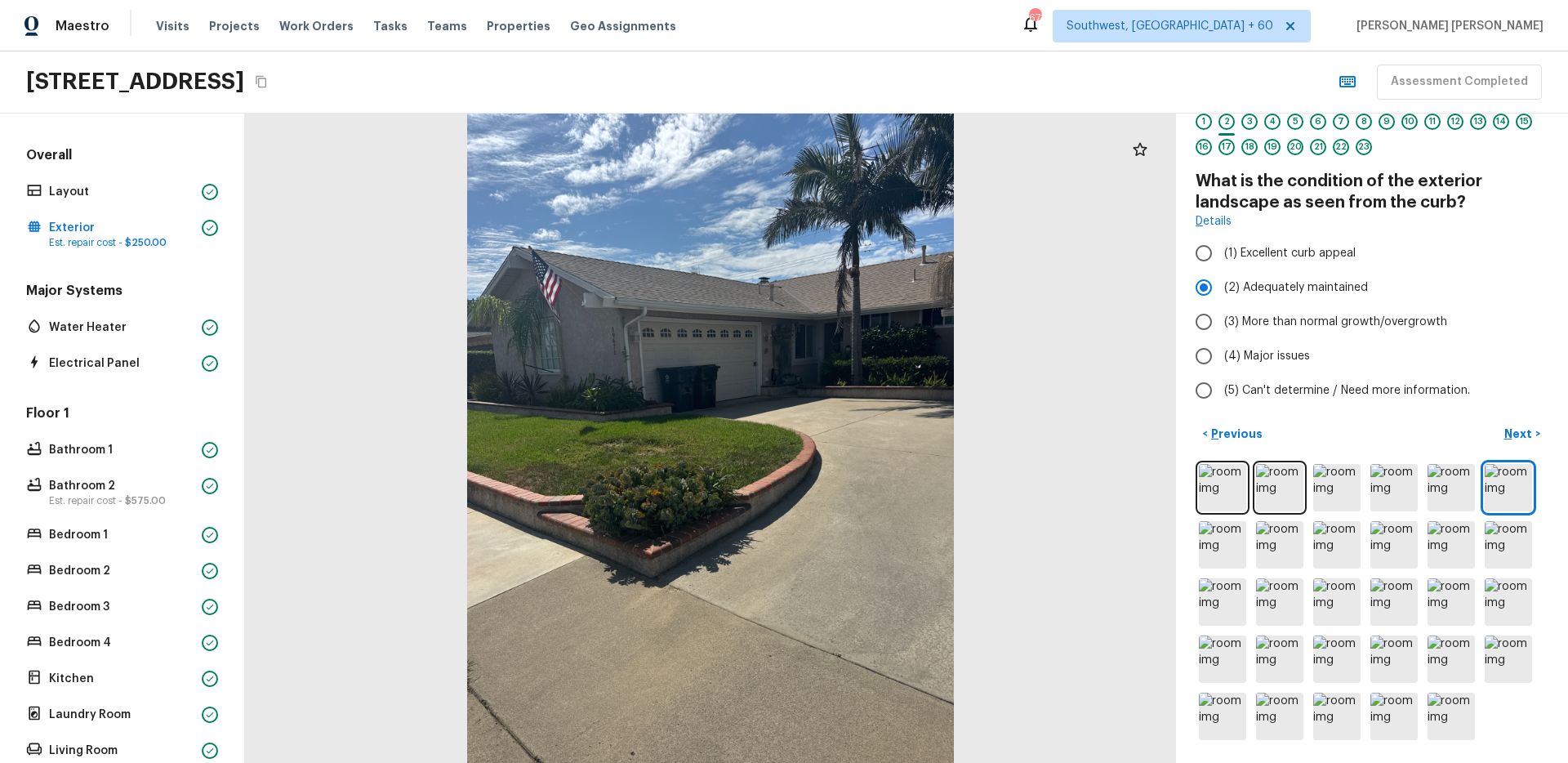
click at [1390, 424] on div "< Previous Next >" at bounding box center [1372, 434] width 353 height 27
click at [1459, 437] on div "< Previous Next >" at bounding box center [1372, 434] width 353 height 27
click at [1512, 433] on p "Next" at bounding box center [1519, 433] width 31 height 17
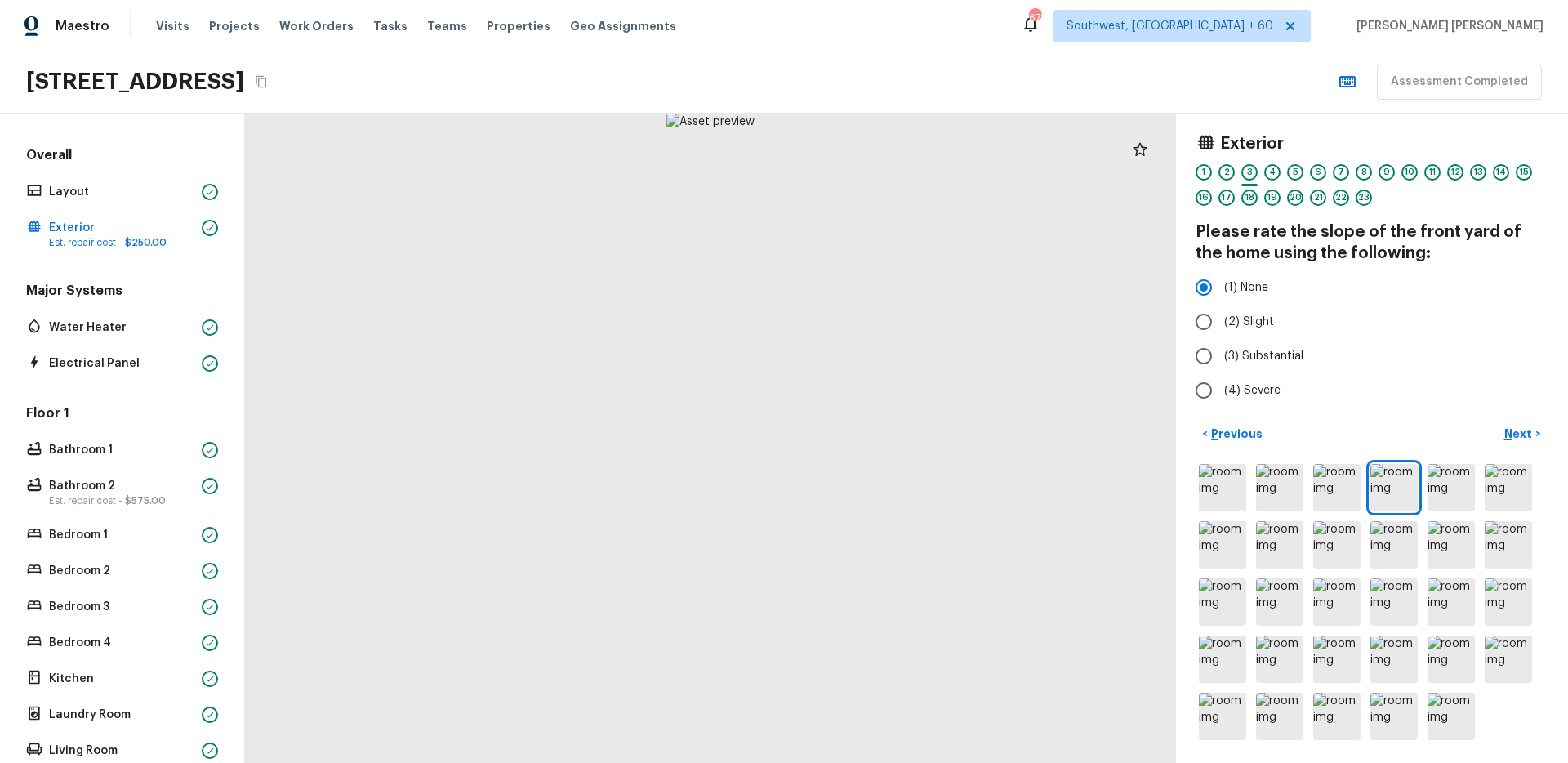
scroll to position [0, 0]
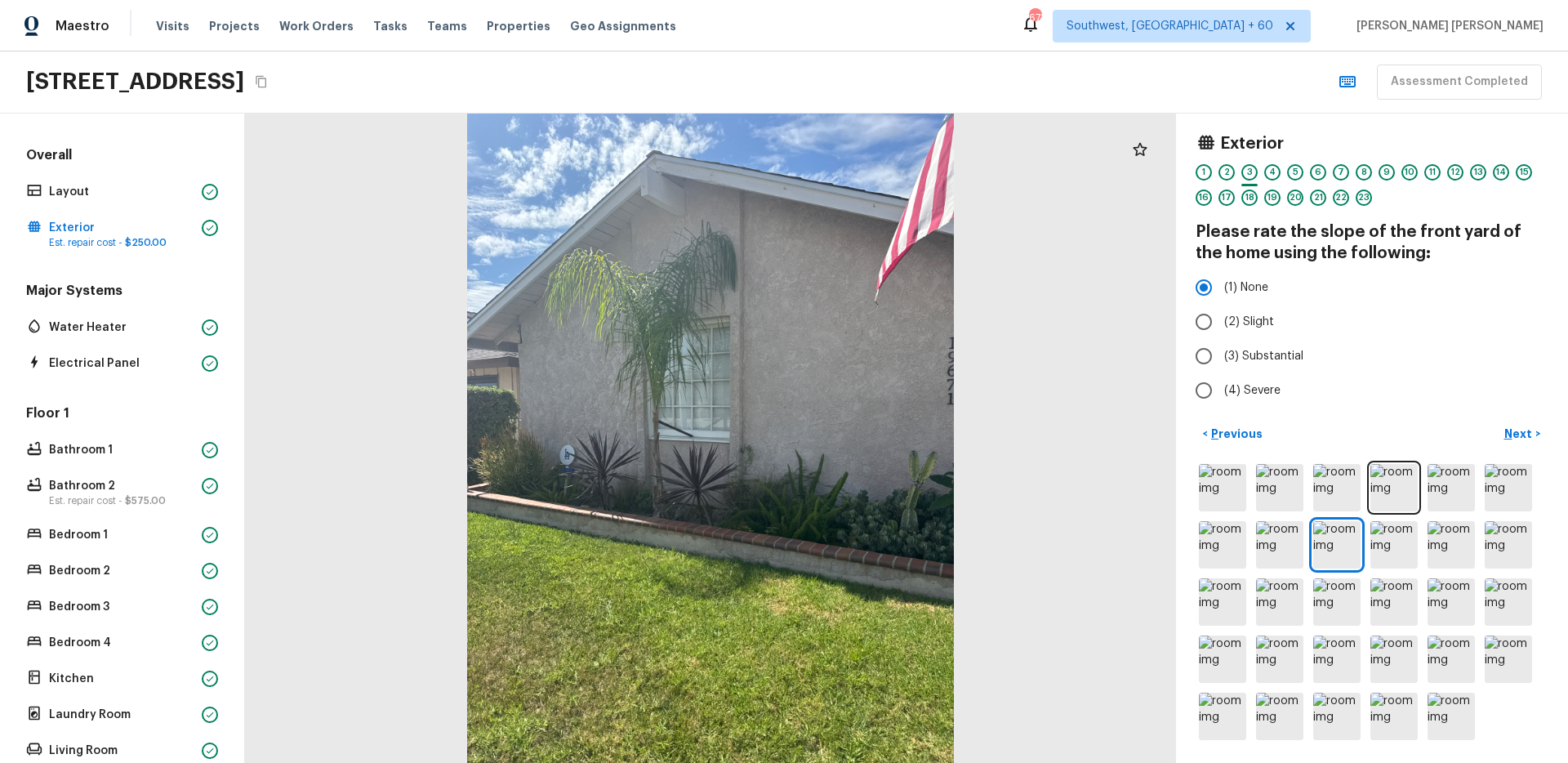
click at [1523, 433] on p "Next" at bounding box center [1519, 433] width 31 height 17
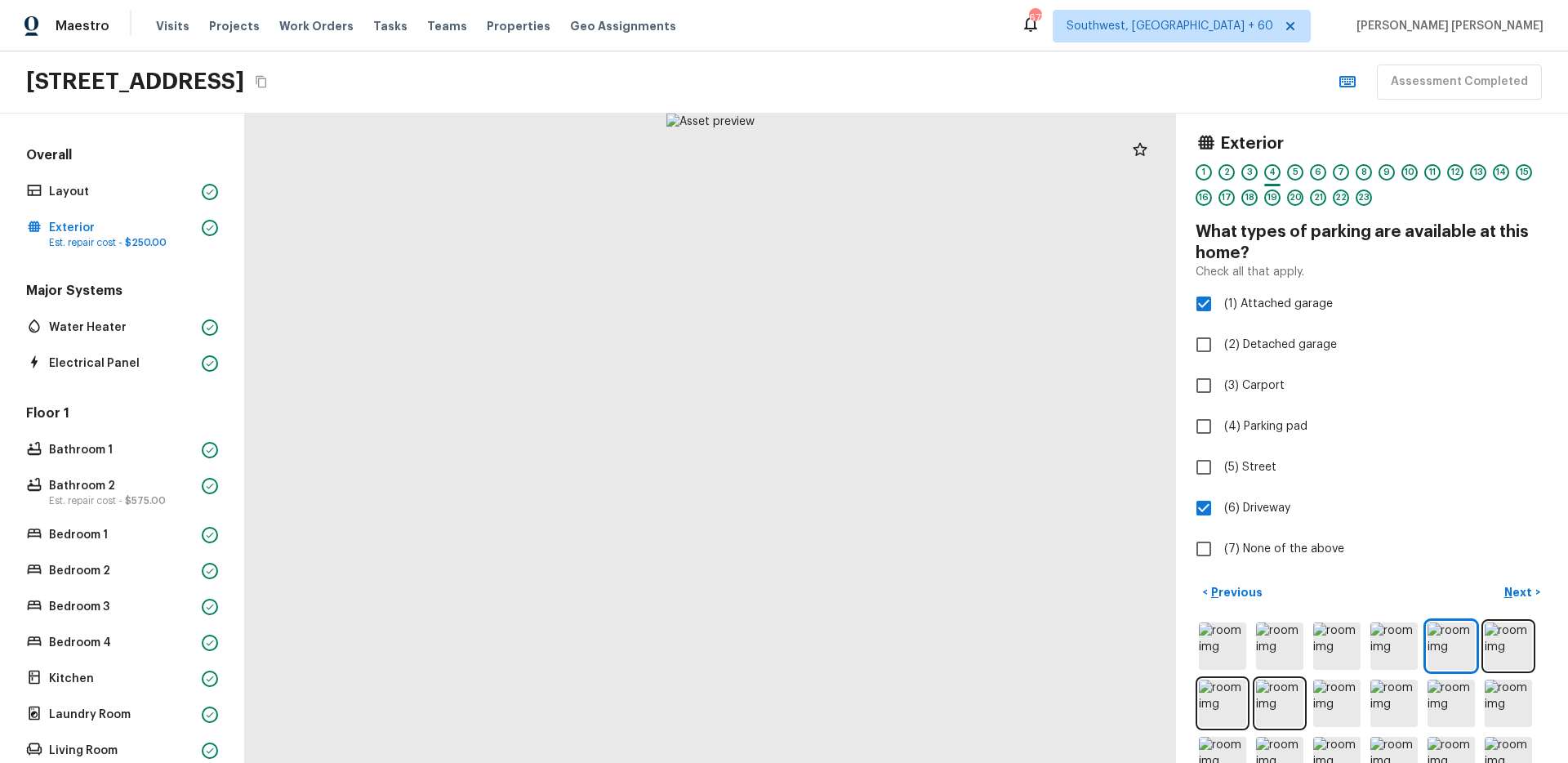
click at [1521, 587] on p "Next" at bounding box center [1519, 592] width 31 height 17
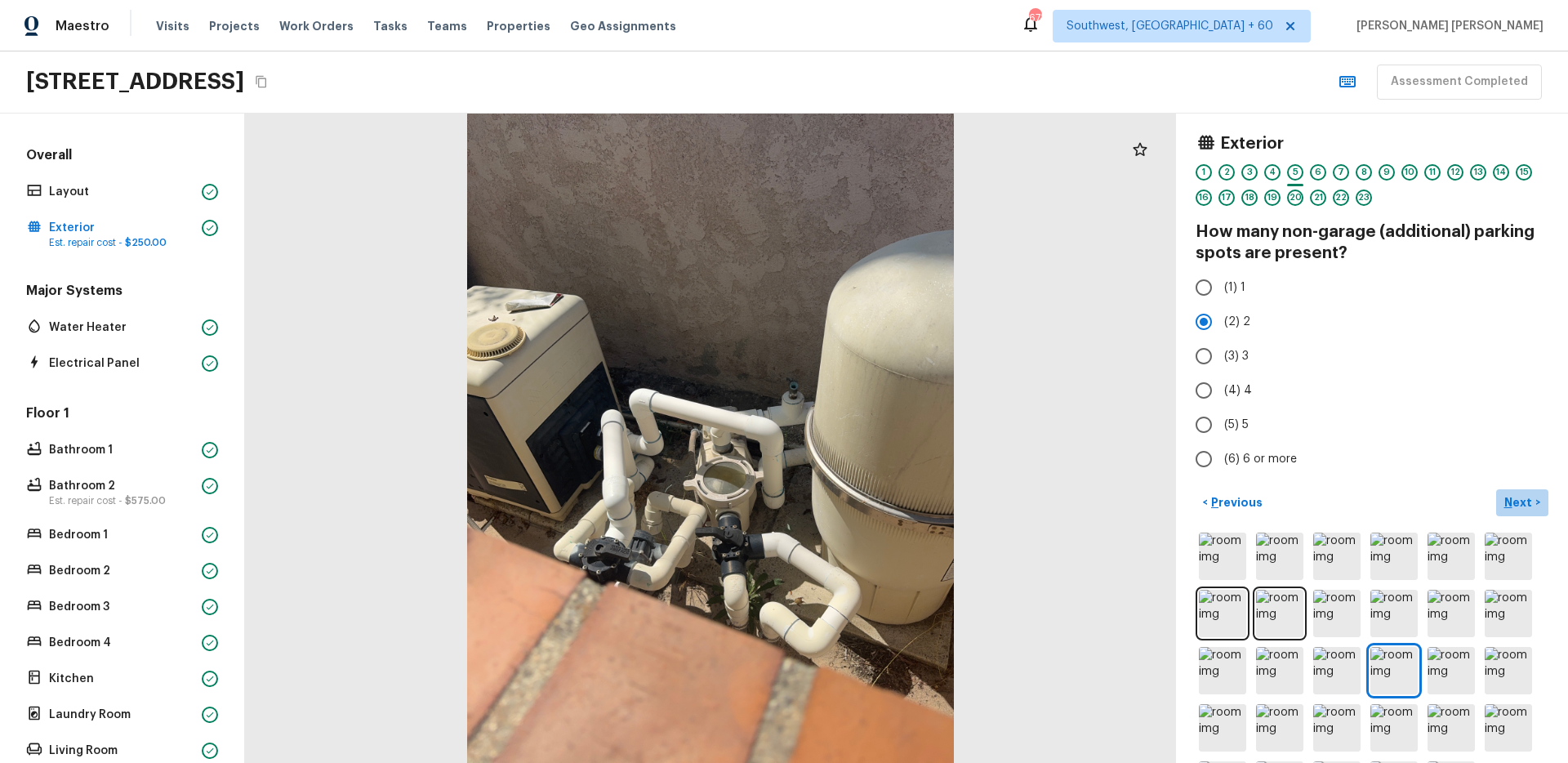
click at [1506, 503] on p "Next" at bounding box center [1519, 502] width 31 height 17
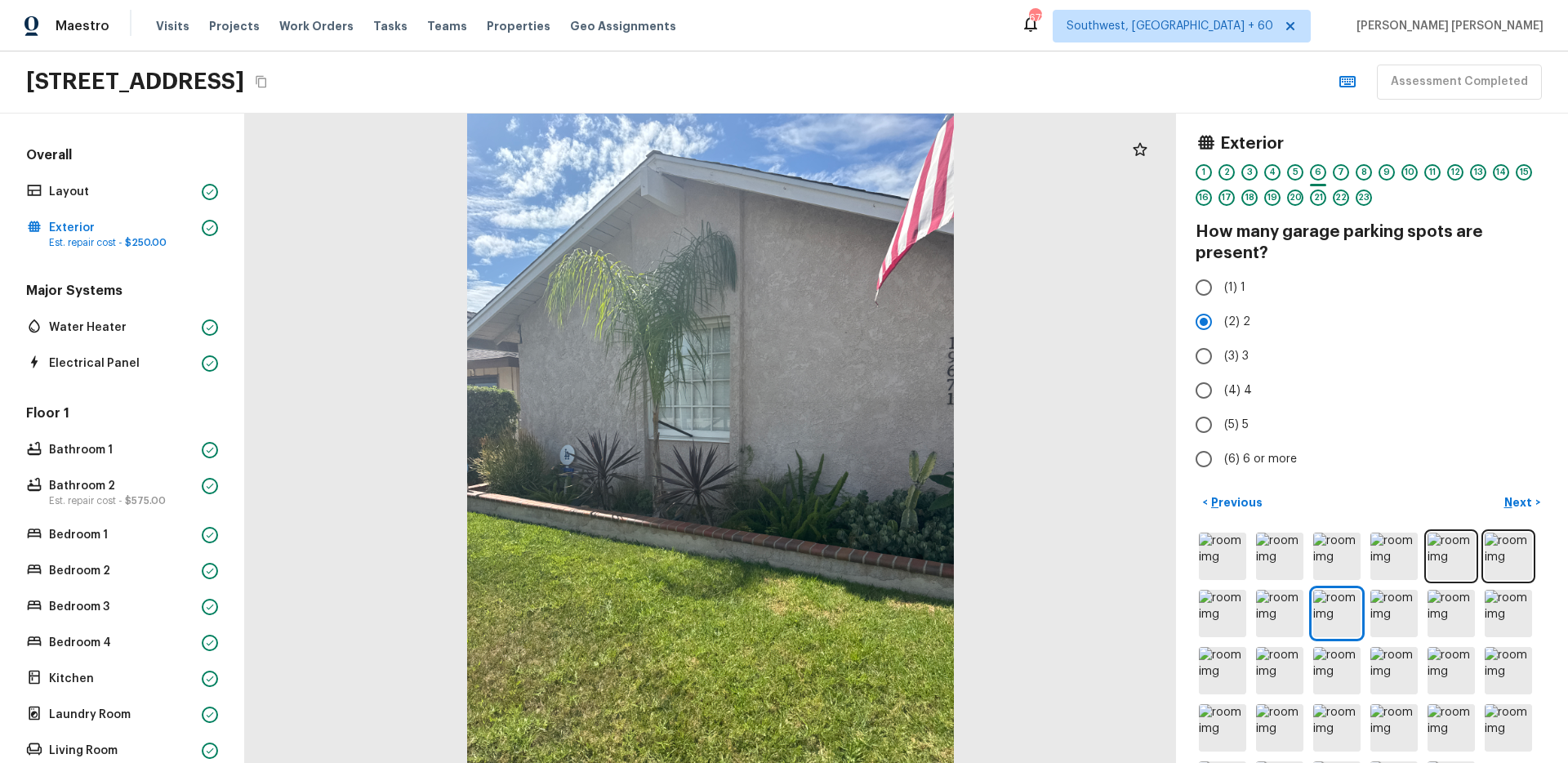
click at [1506, 503] on p "Next" at bounding box center [1519, 502] width 31 height 17
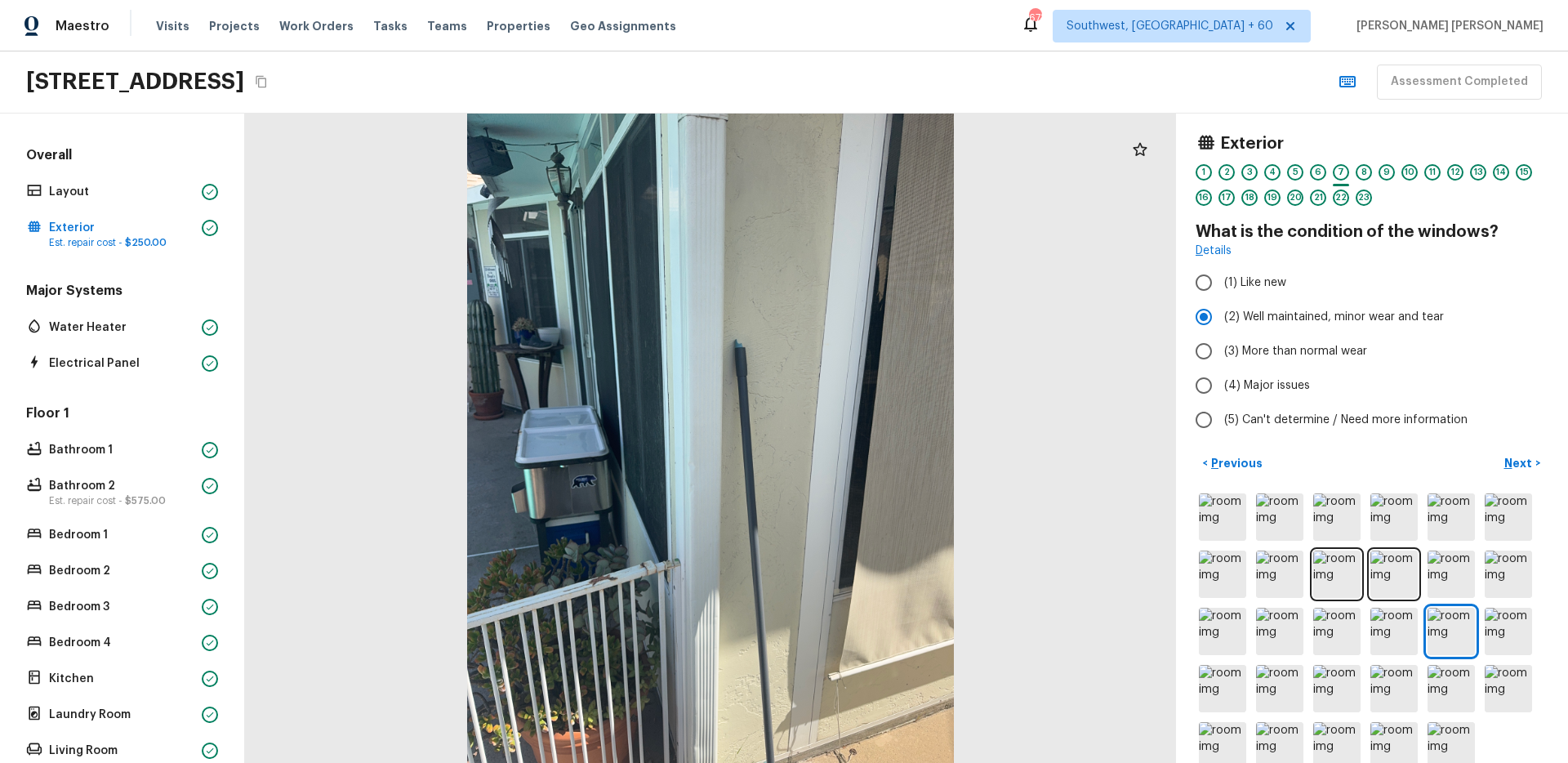
click at [1512, 459] on p "Next" at bounding box center [1519, 463] width 31 height 17
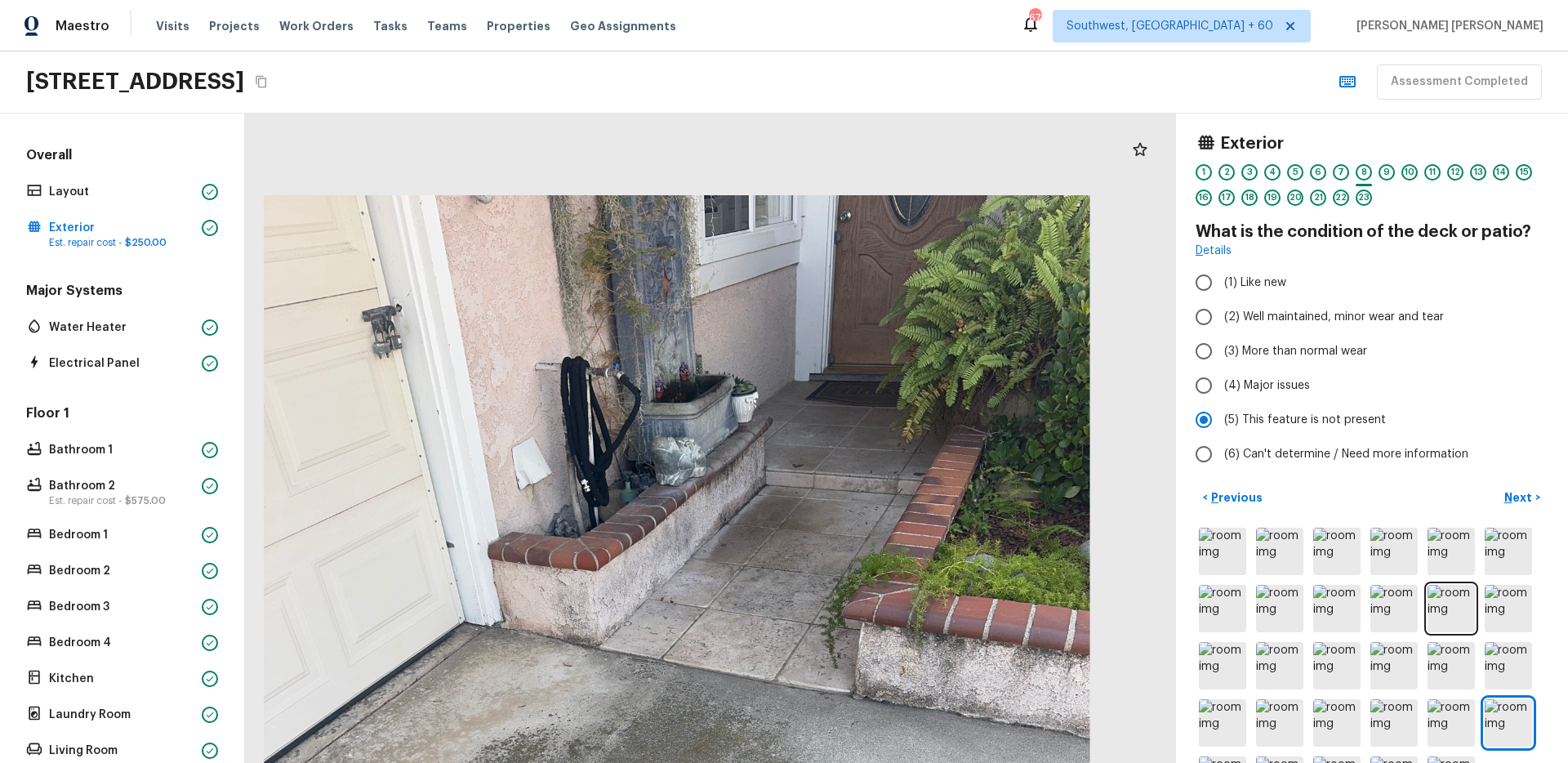
drag, startPoint x: 867, startPoint y: 224, endPoint x: 784, endPoint y: 532, distance: 319.0
click at [784, 532] on div at bounding box center [677, 745] width 1580 height 1102
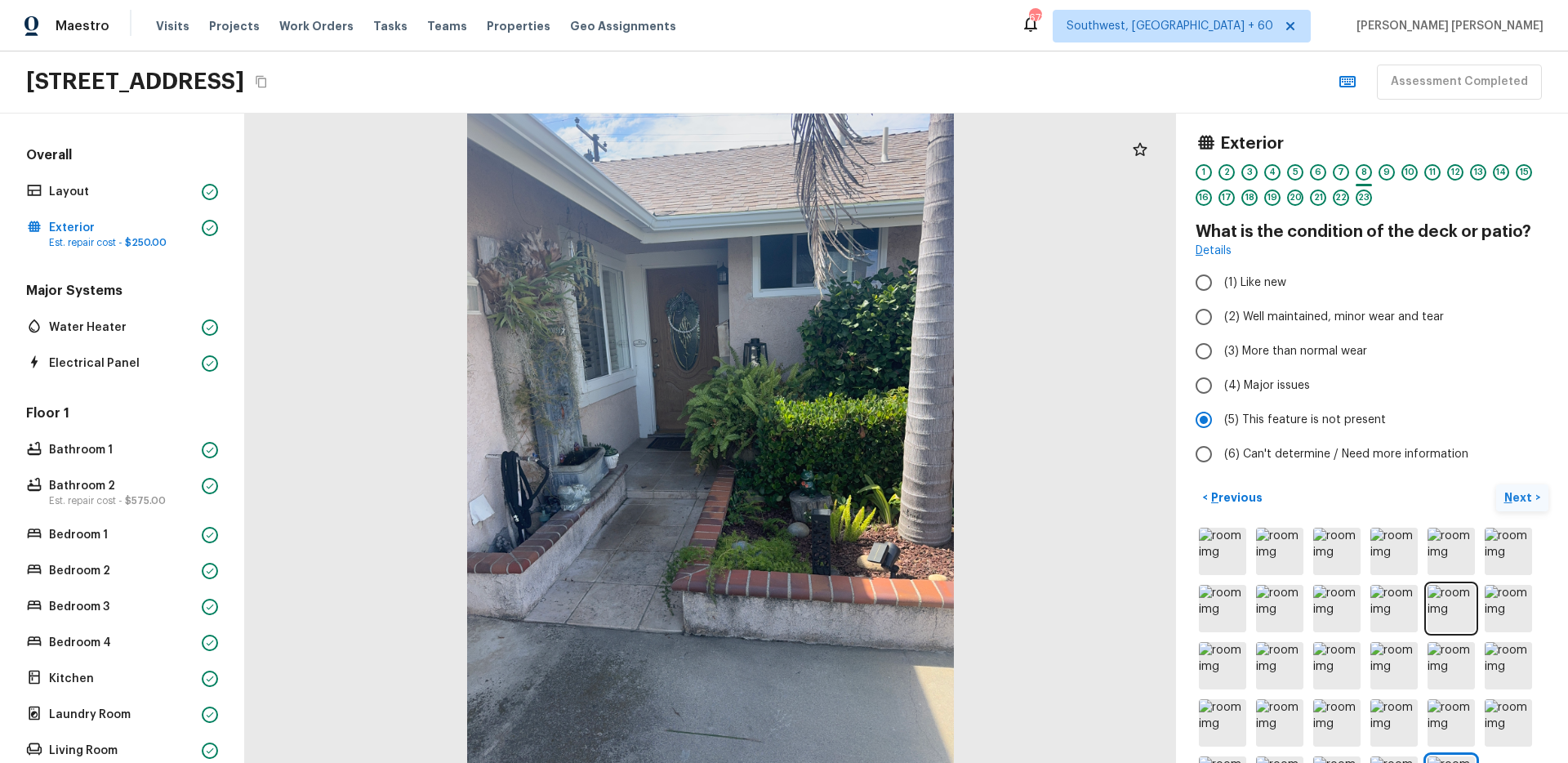
click at [1521, 500] on p "Next" at bounding box center [1519, 497] width 31 height 17
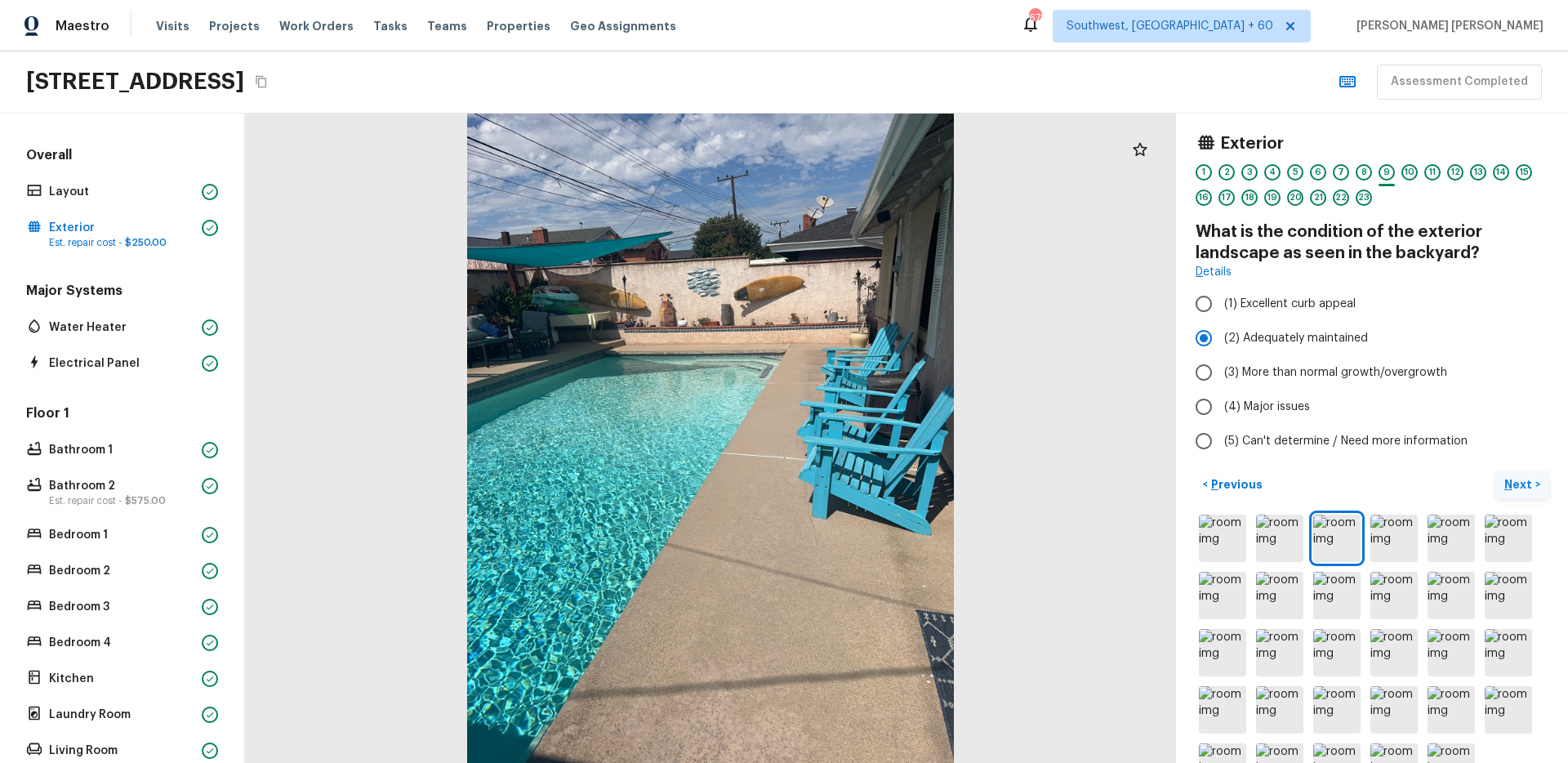
click at [1532, 482] on p "Next" at bounding box center [1519, 484] width 31 height 17
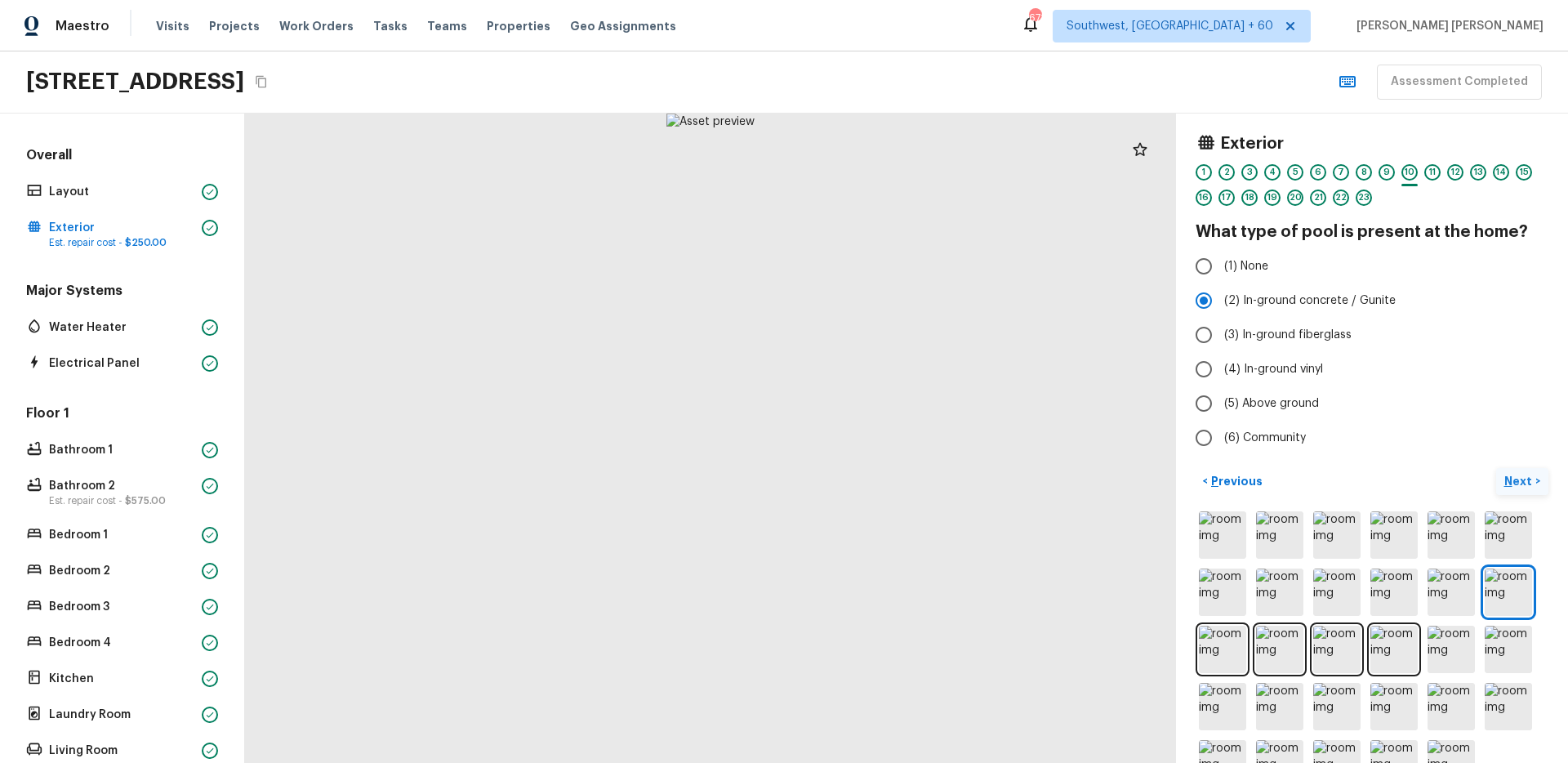
click at [1532, 482] on p "Next" at bounding box center [1519, 481] width 31 height 17
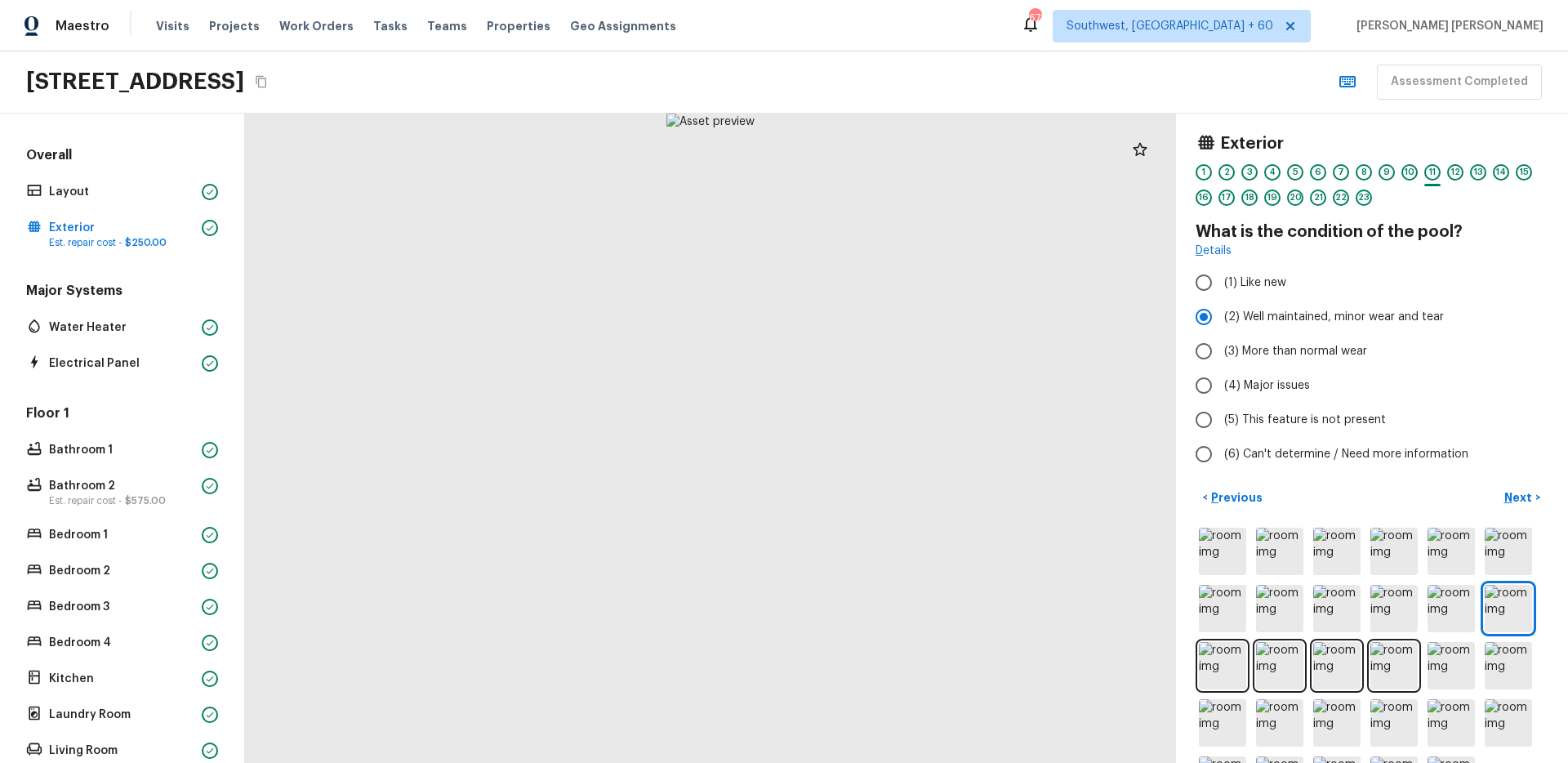
click at [897, 583] on div at bounding box center [710, 438] width 931 height 649
click at [1056, 597] on div at bounding box center [710, 438] width 931 height 649
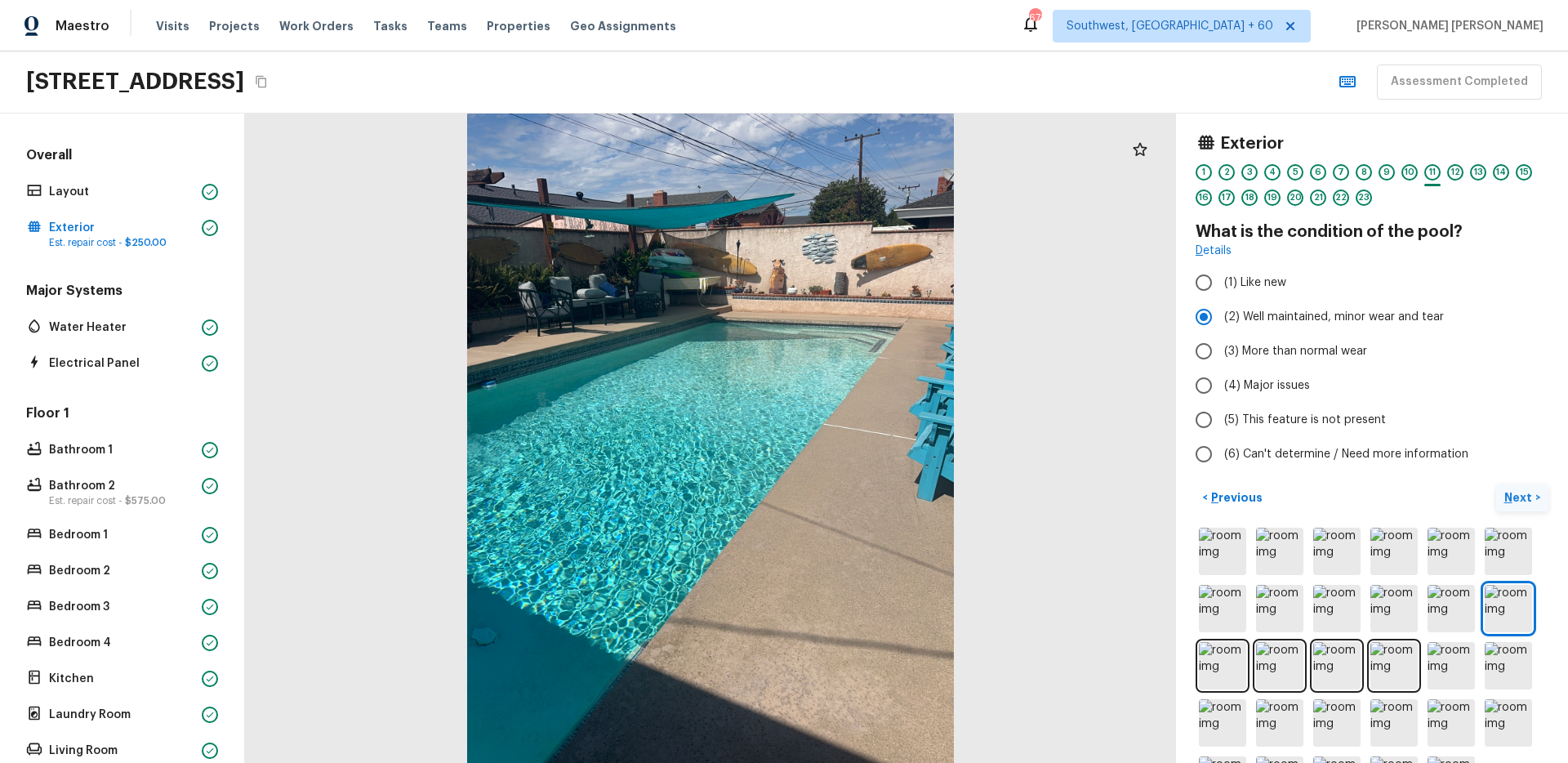
click at [1510, 502] on p "Next" at bounding box center [1519, 497] width 31 height 17
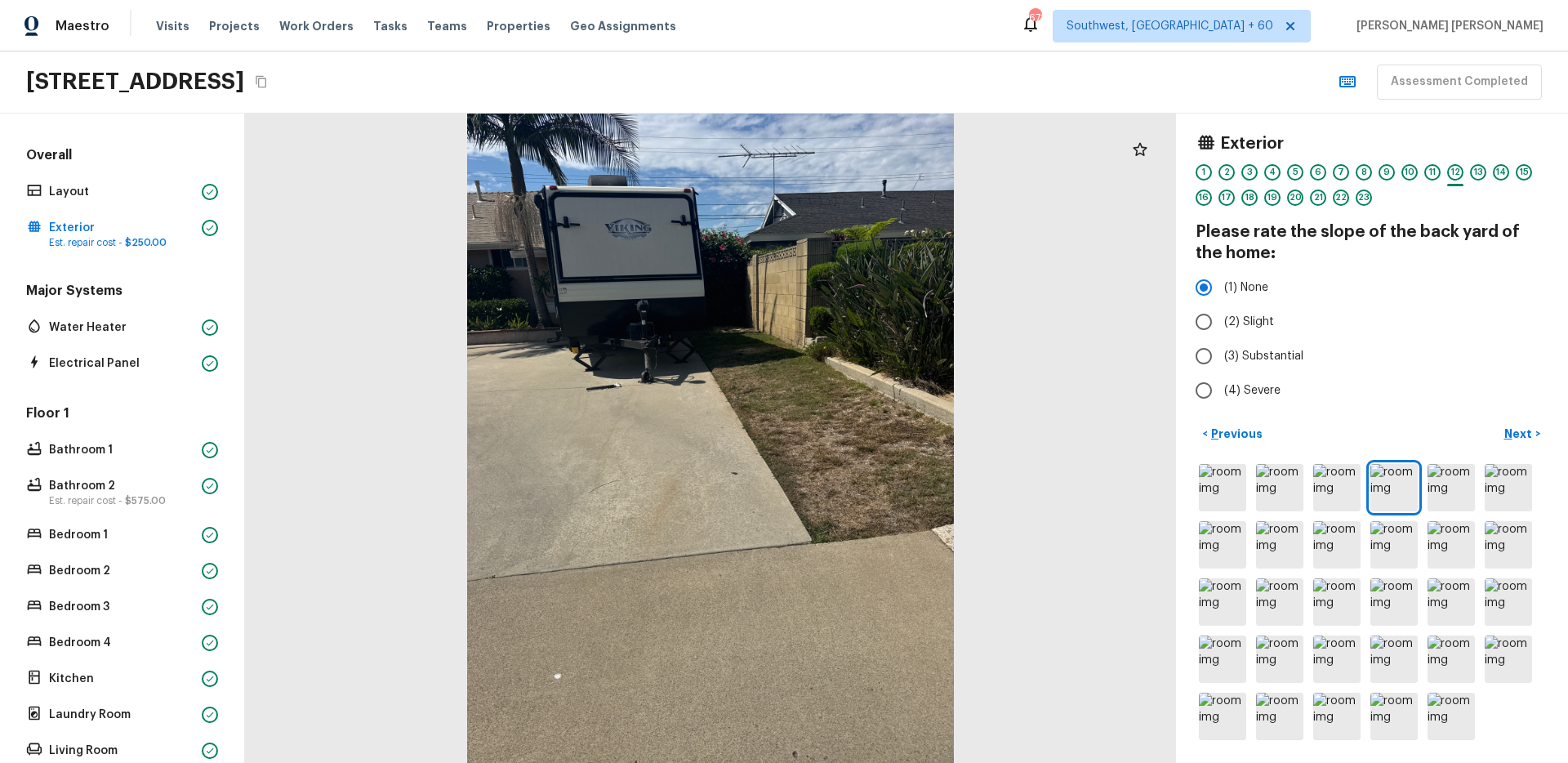
click at [1089, 505] on div at bounding box center [710, 438] width 931 height 649
click at [1041, 441] on div at bounding box center [710, 438] width 931 height 649
click at [1064, 409] on div at bounding box center [710, 438] width 931 height 649
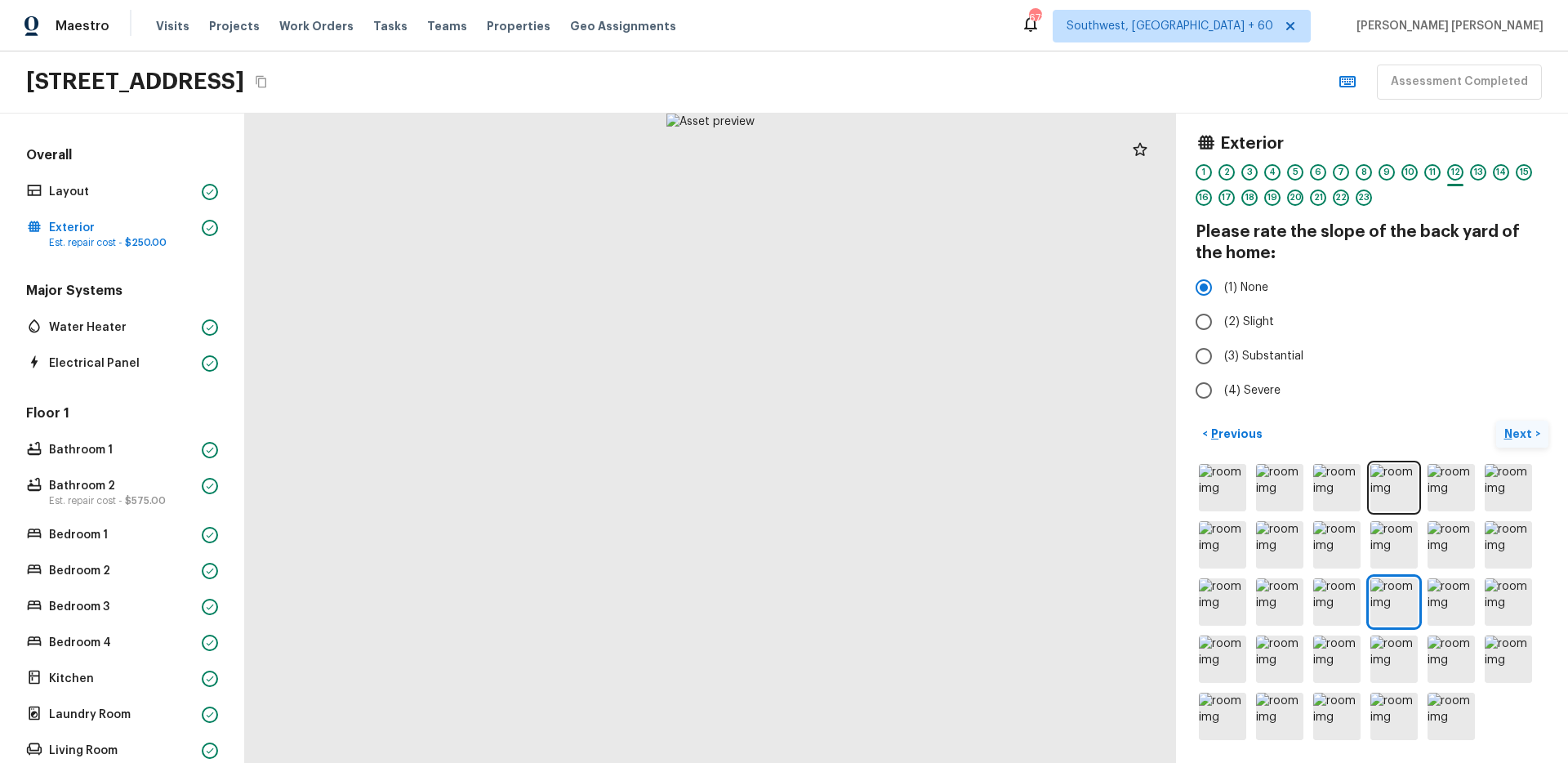
click at [1526, 429] on p "Next" at bounding box center [1519, 433] width 31 height 17
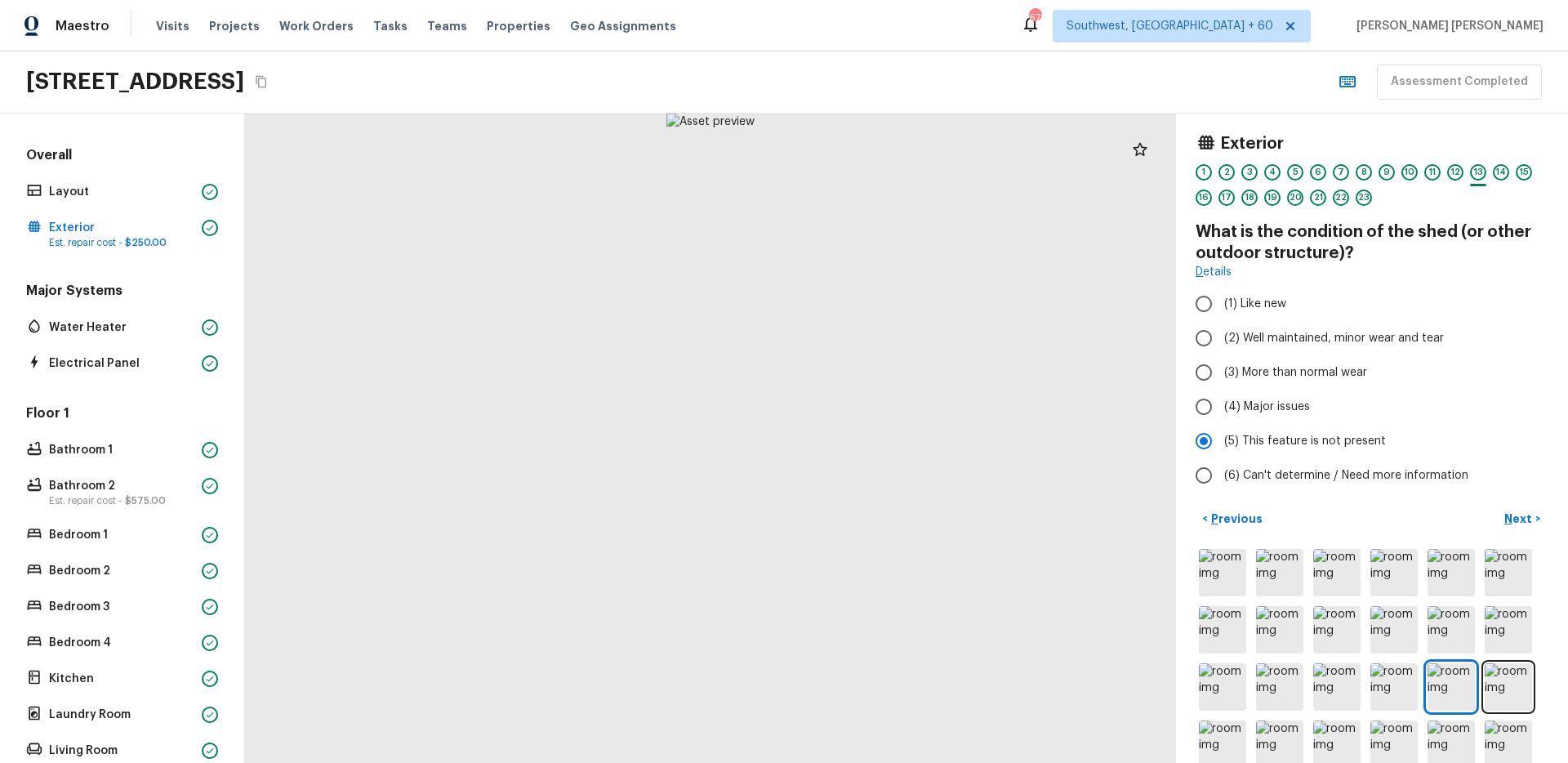
click at [1527, 534] on div "< Previous Next >" at bounding box center [1372, 667] width 353 height 323
click at [1524, 513] on p "Next" at bounding box center [1519, 519] width 31 height 17
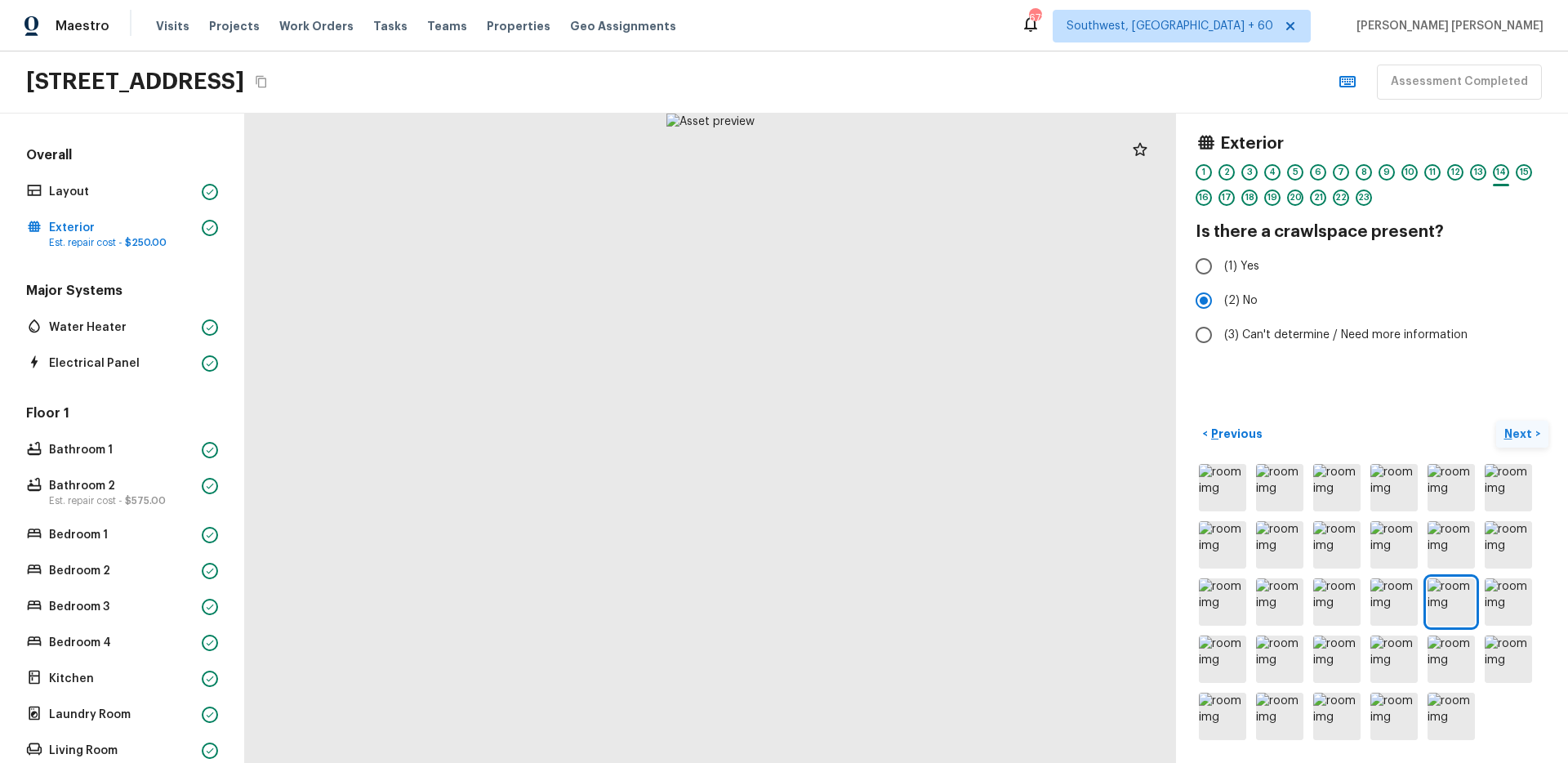
click at [1525, 442] on button "Next >" at bounding box center [1522, 434] width 52 height 27
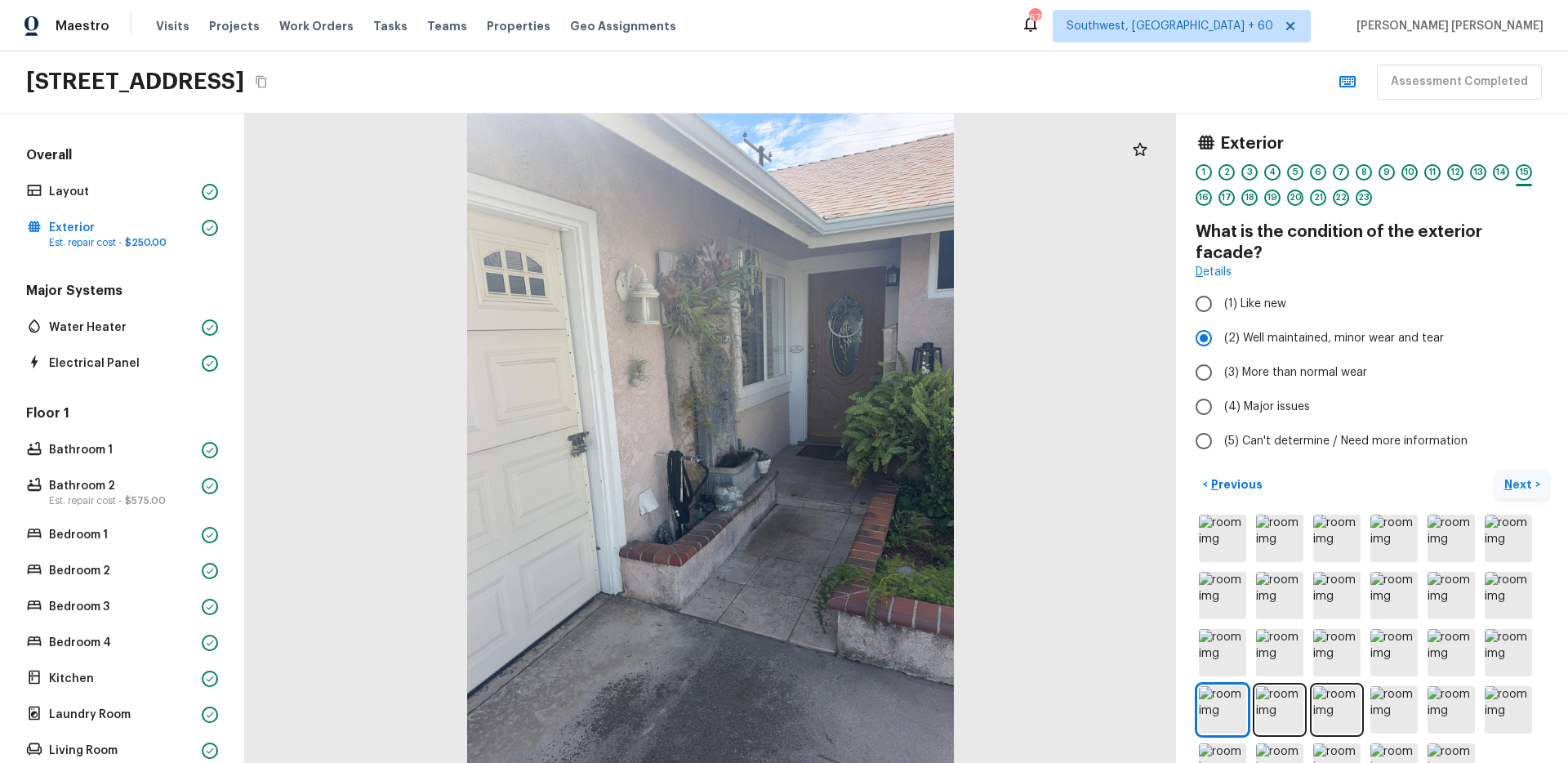
click at [1525, 476] on p "Next" at bounding box center [1519, 484] width 31 height 17
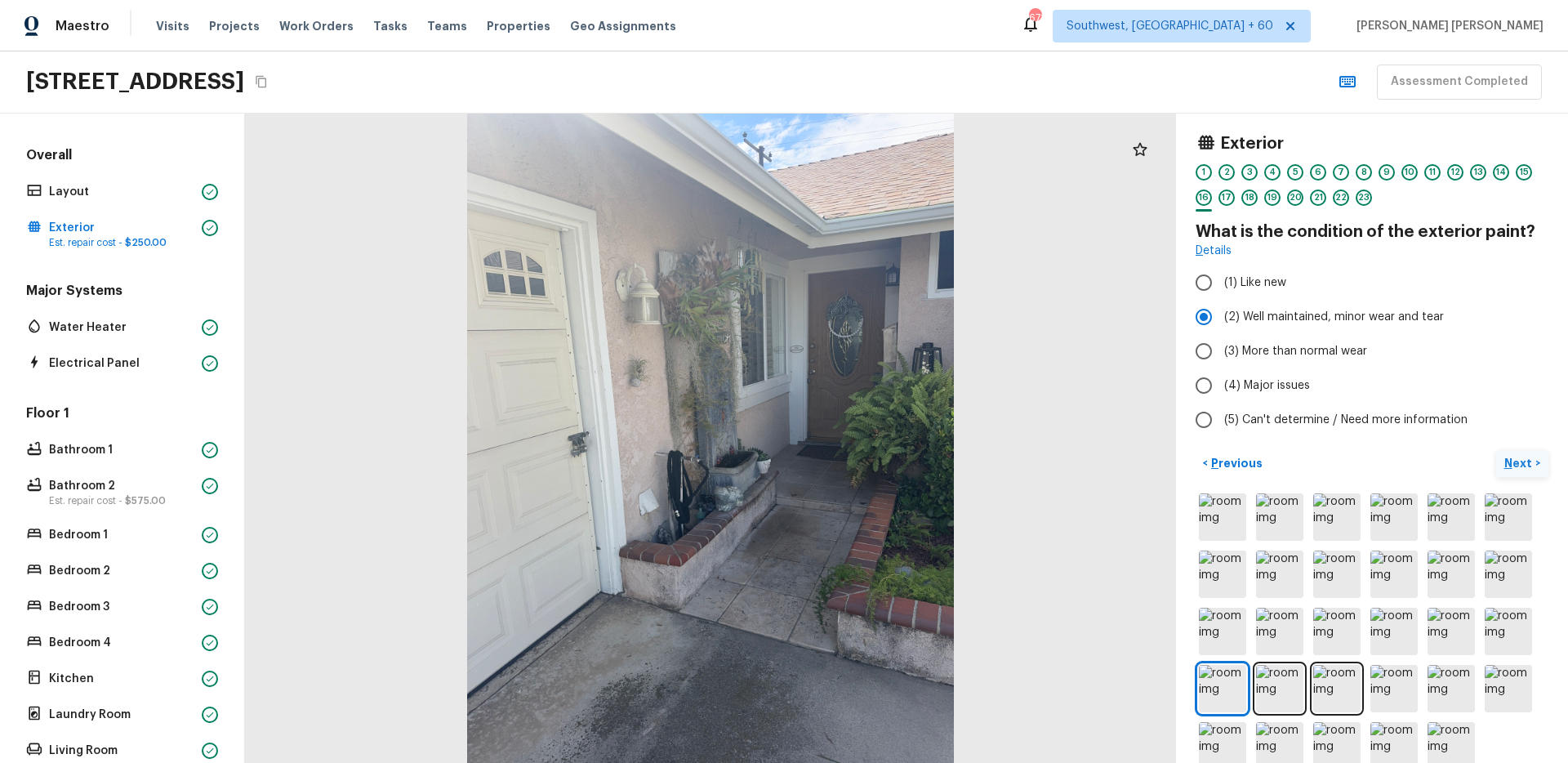
click at [1525, 458] on p "Next" at bounding box center [1519, 463] width 31 height 17
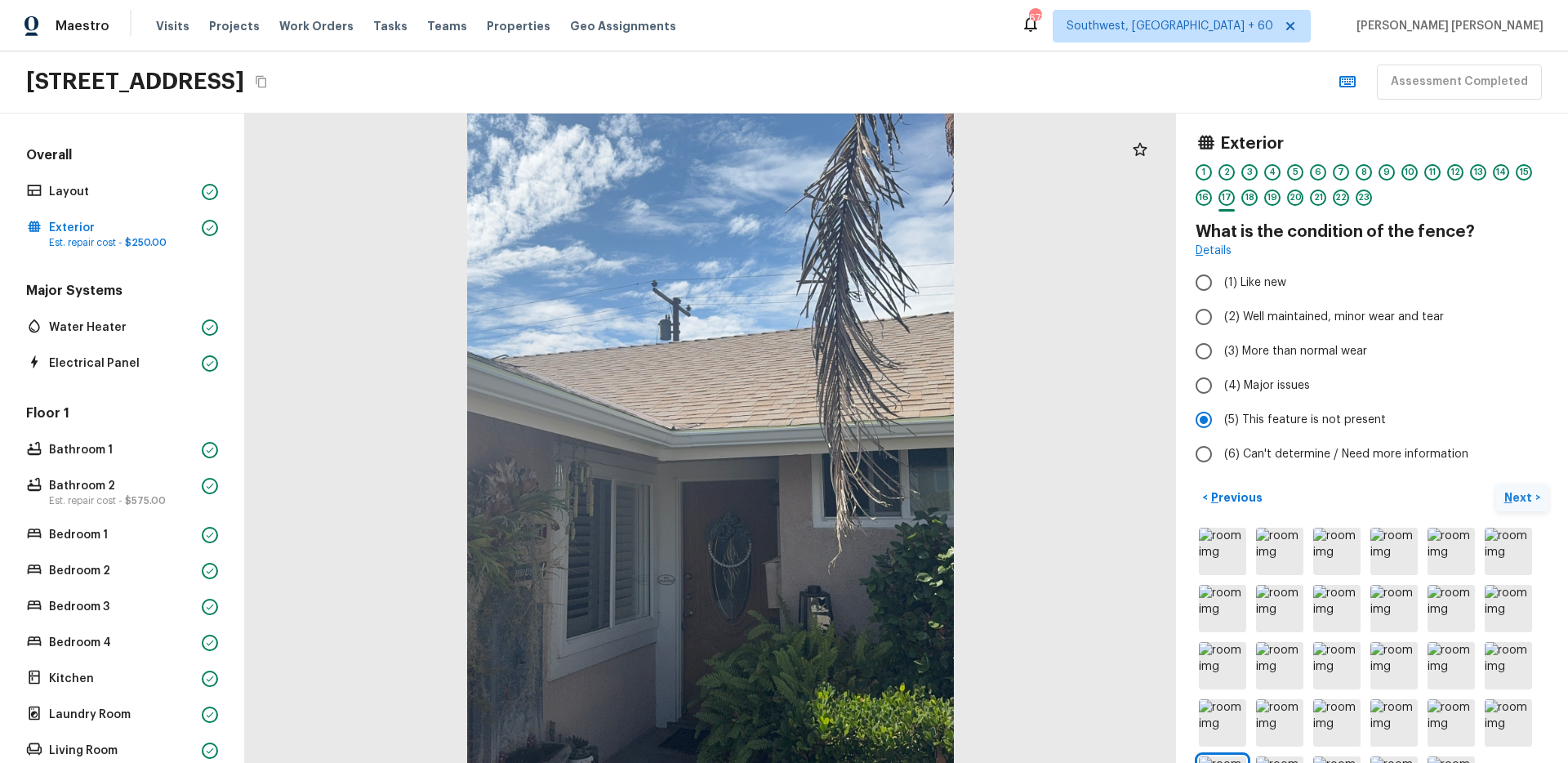
click at [1527, 486] on button "Next >" at bounding box center [1522, 497] width 52 height 27
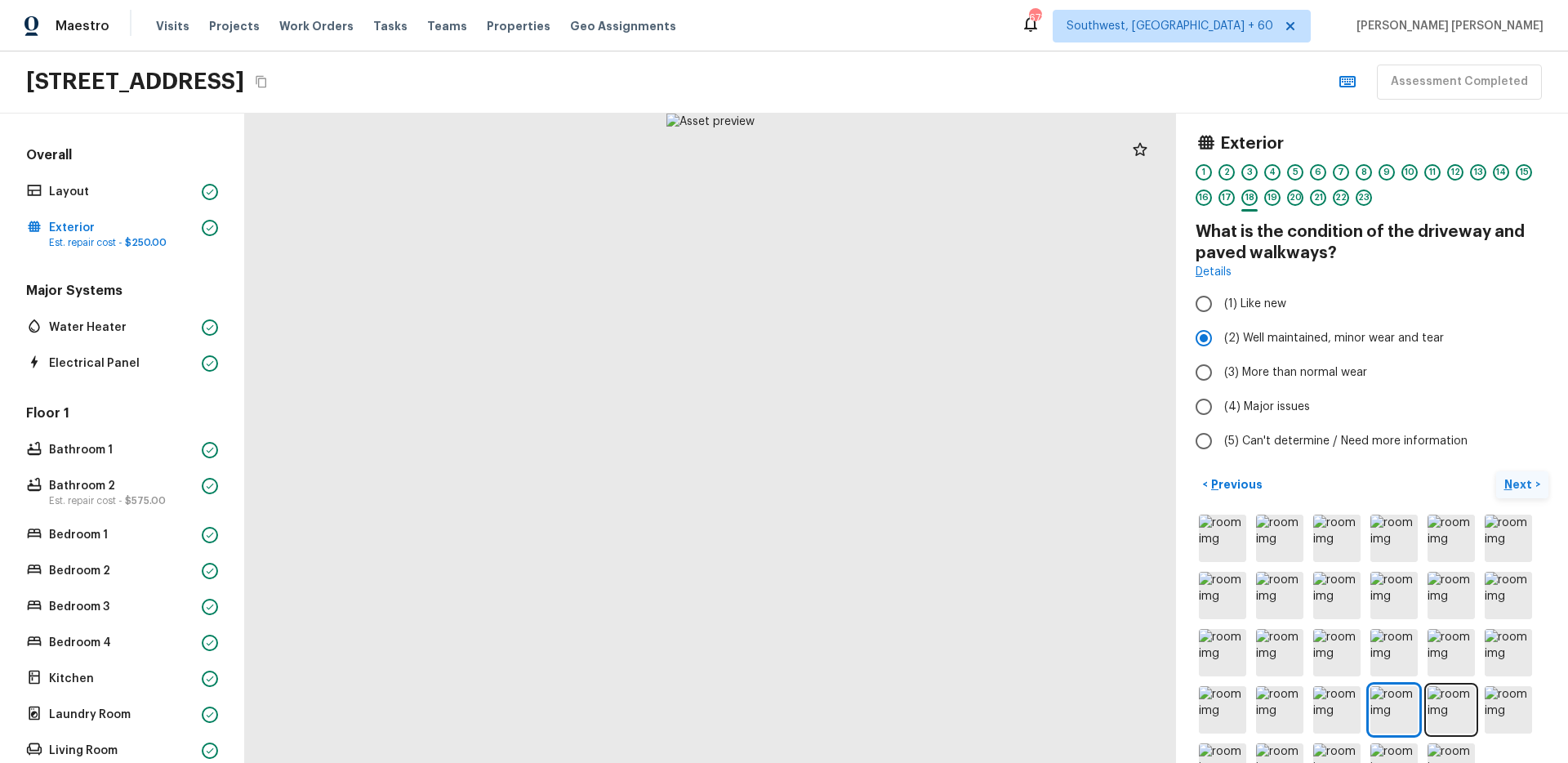
click at [1527, 486] on p "Next" at bounding box center [1519, 484] width 31 height 17
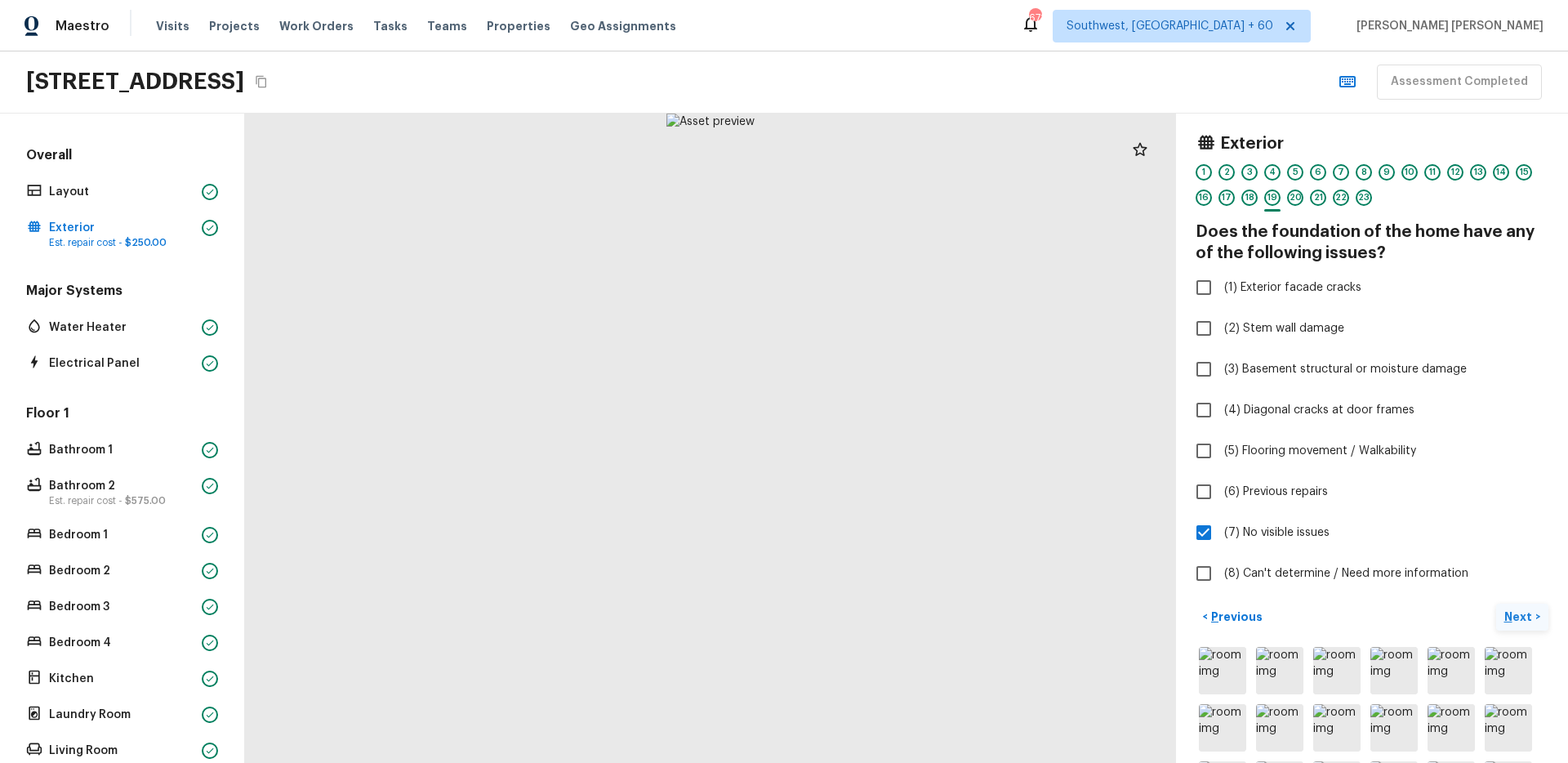
click at [1521, 610] on p "Next" at bounding box center [1519, 617] width 31 height 17
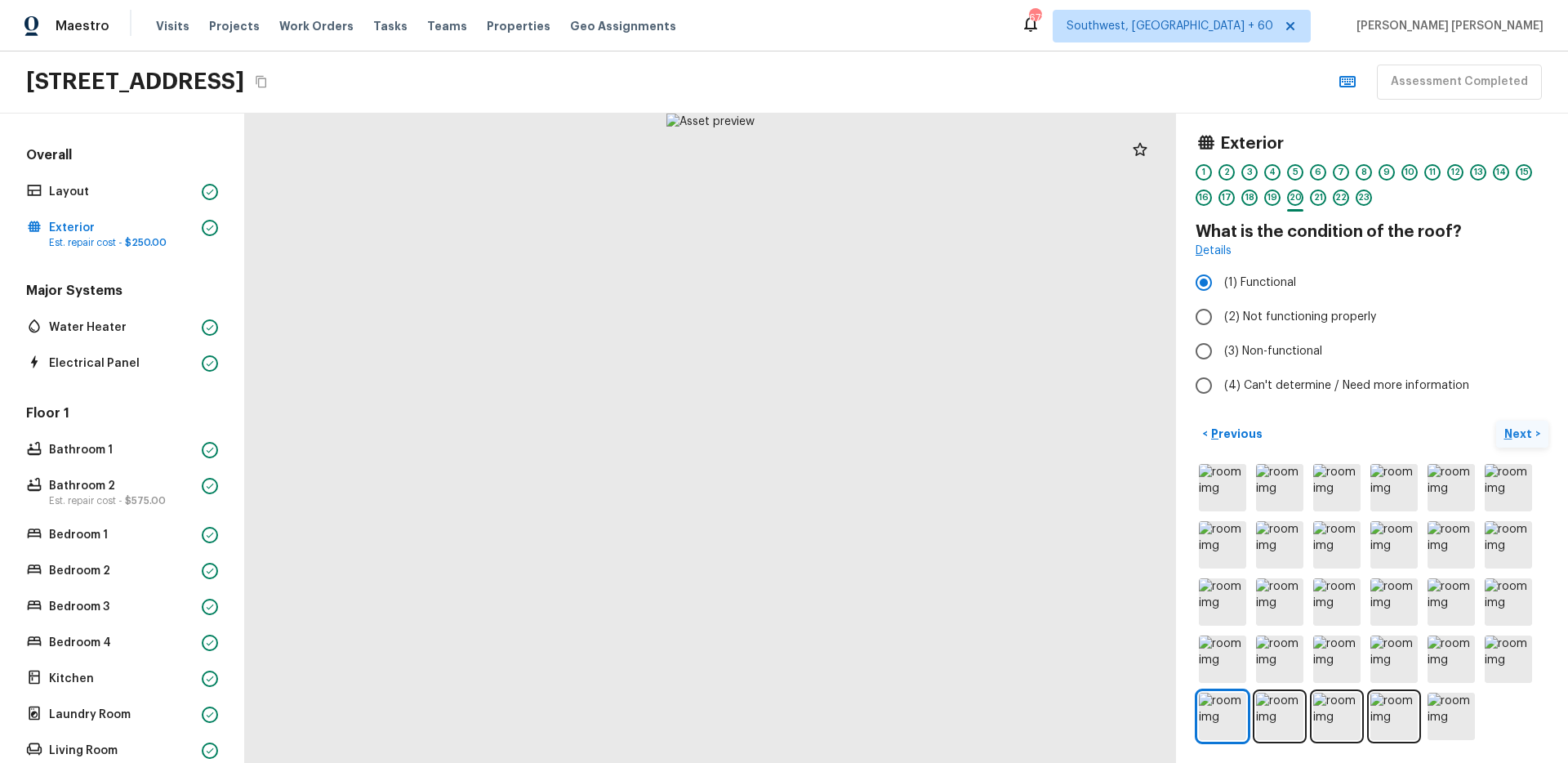
click at [1522, 432] on p "Next" at bounding box center [1519, 433] width 31 height 17
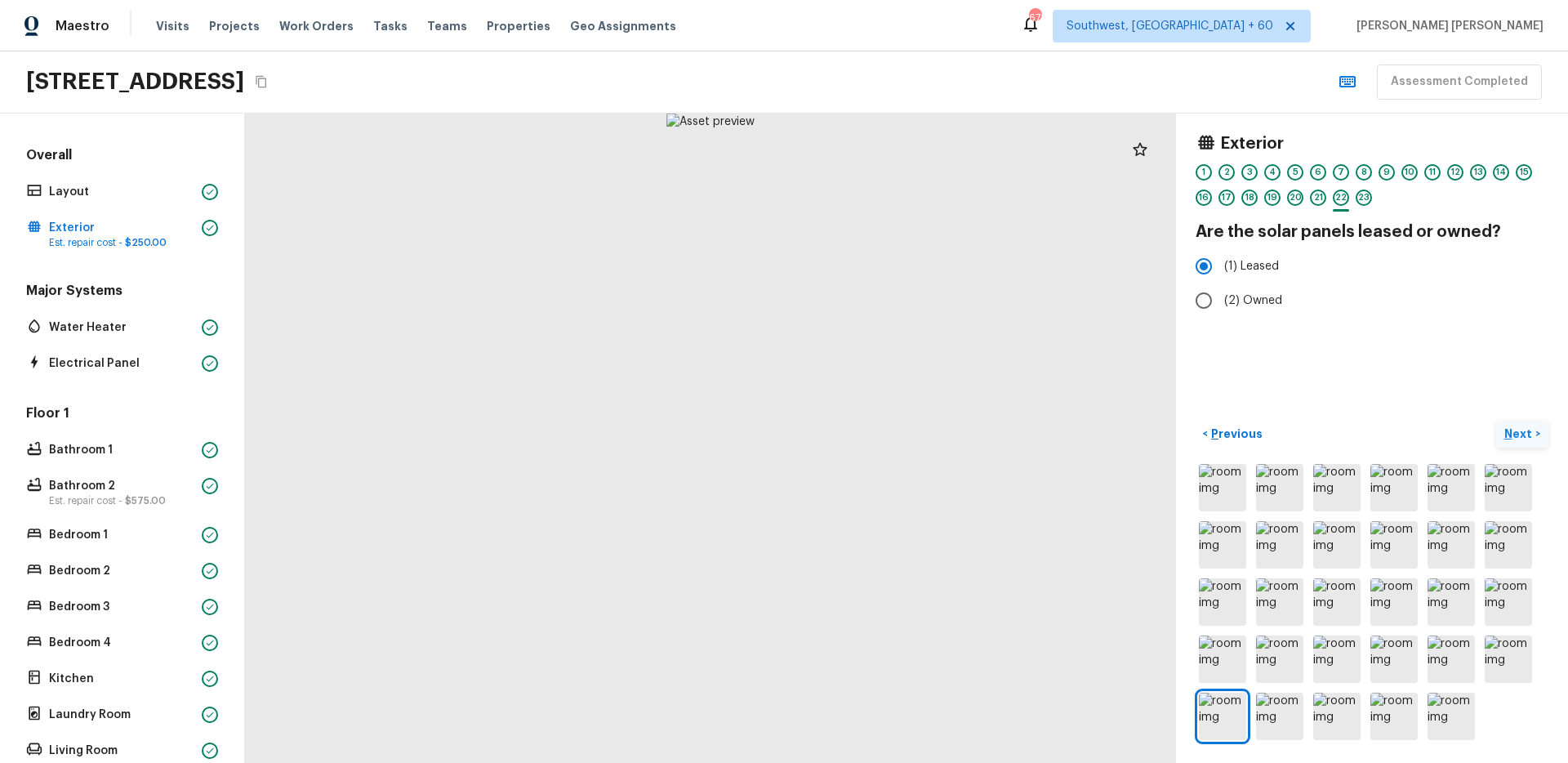
click at [1522, 432] on p "Next" at bounding box center [1519, 433] width 31 height 17
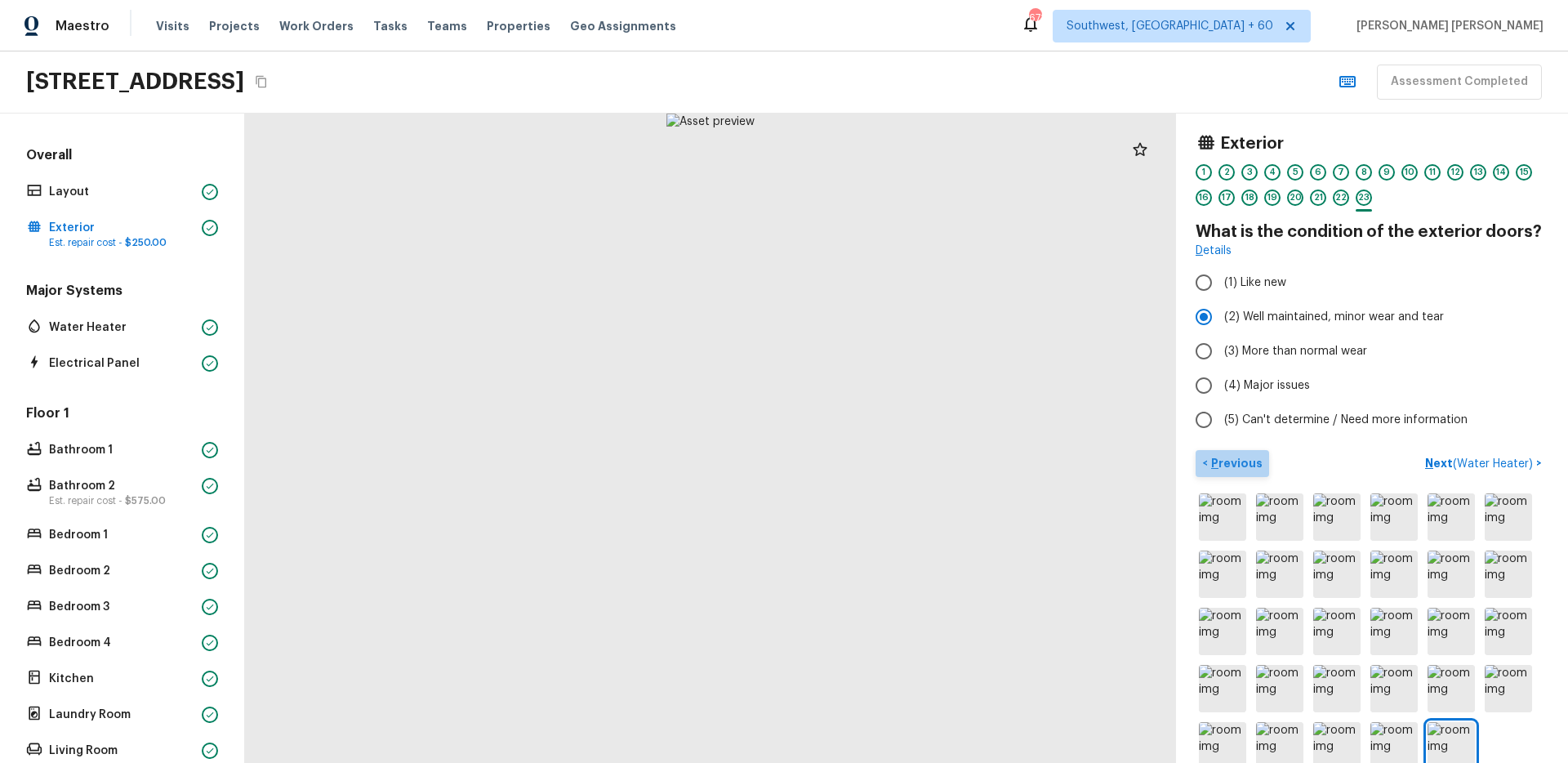
click at [1242, 469] on p "Previous" at bounding box center [1235, 463] width 55 height 17
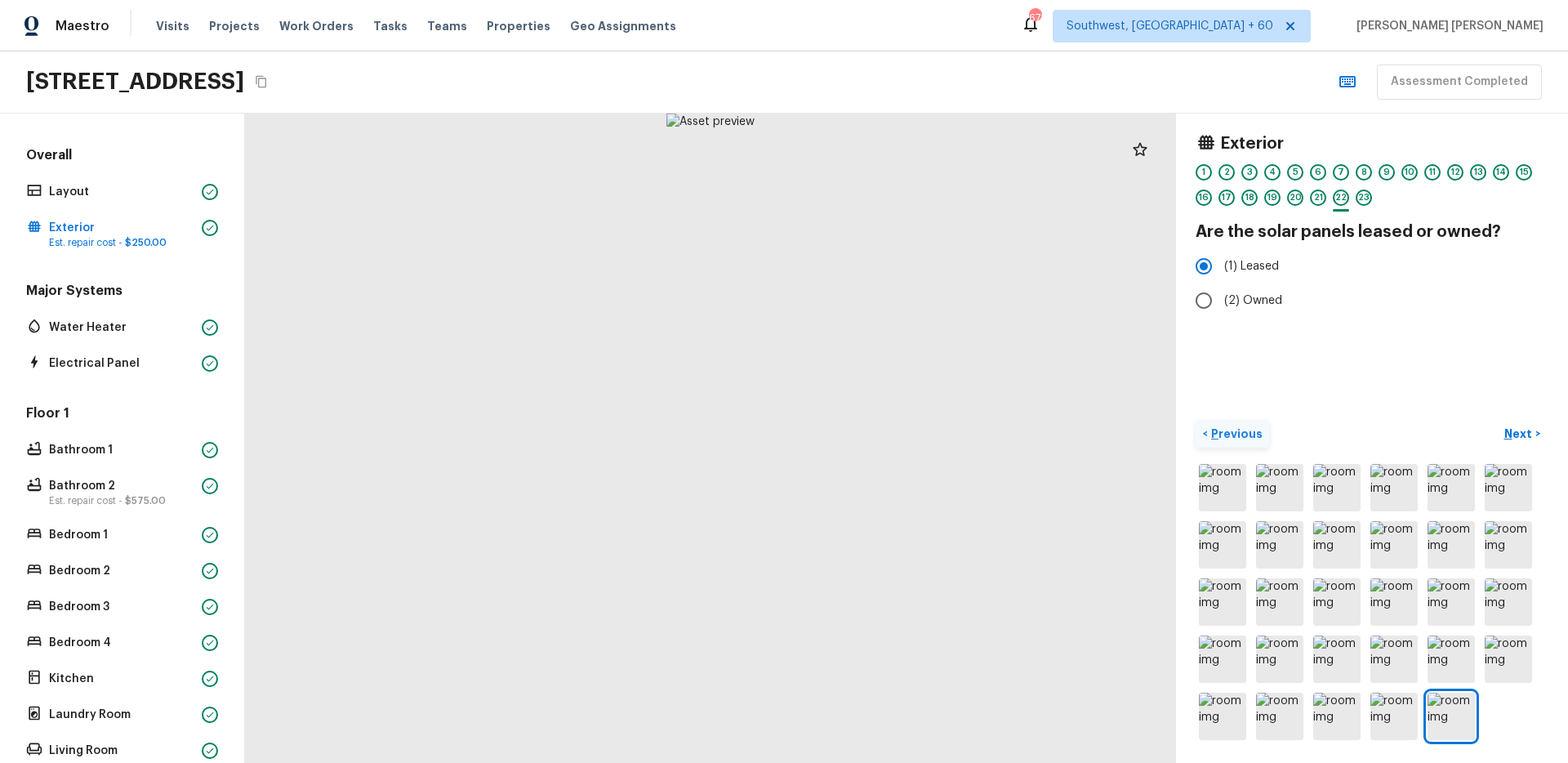
click at [1242, 469] on img at bounding box center [1223, 488] width 48 height 48
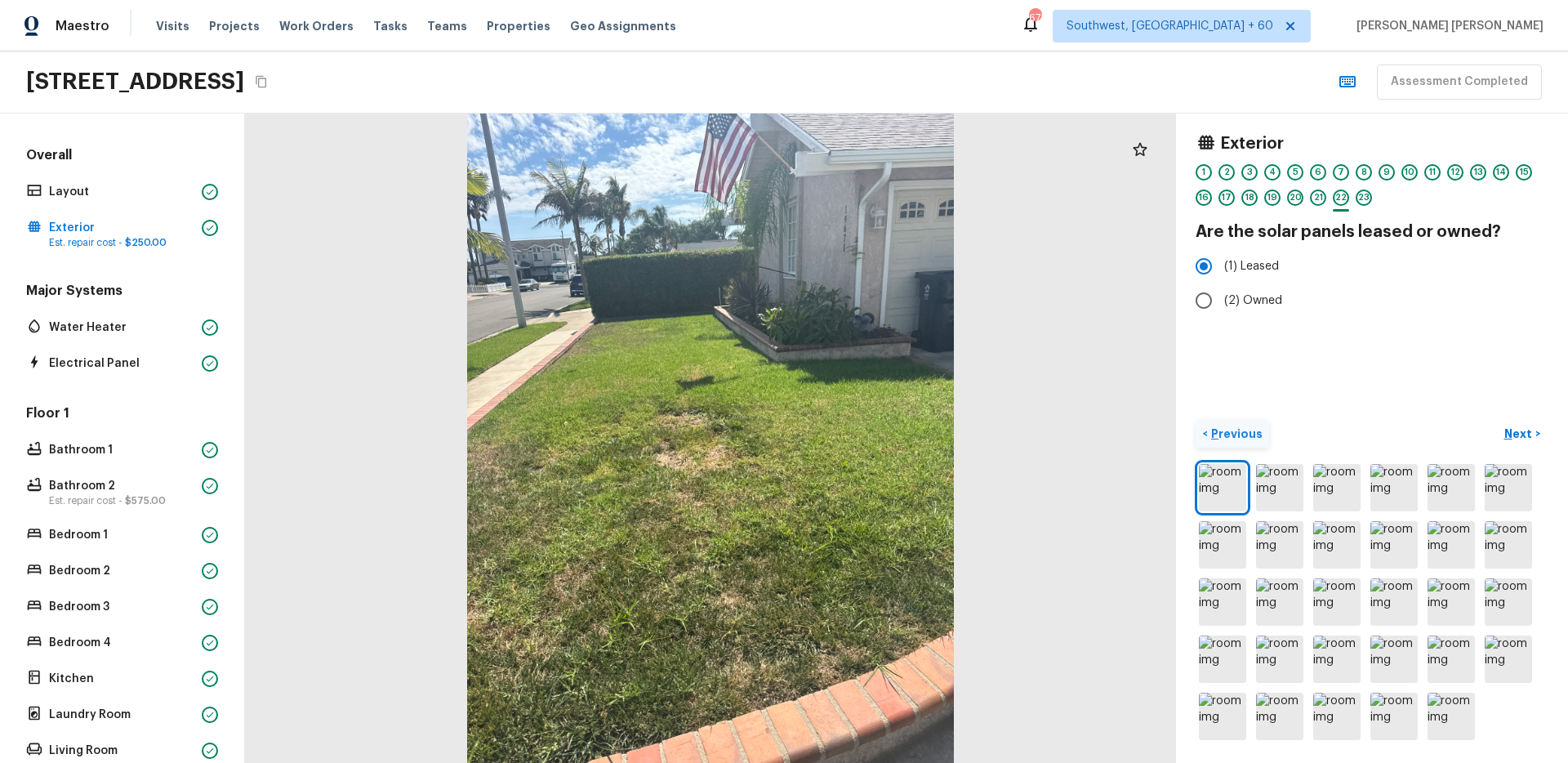
click at [1241, 431] on p "Previous" at bounding box center [1235, 433] width 55 height 17
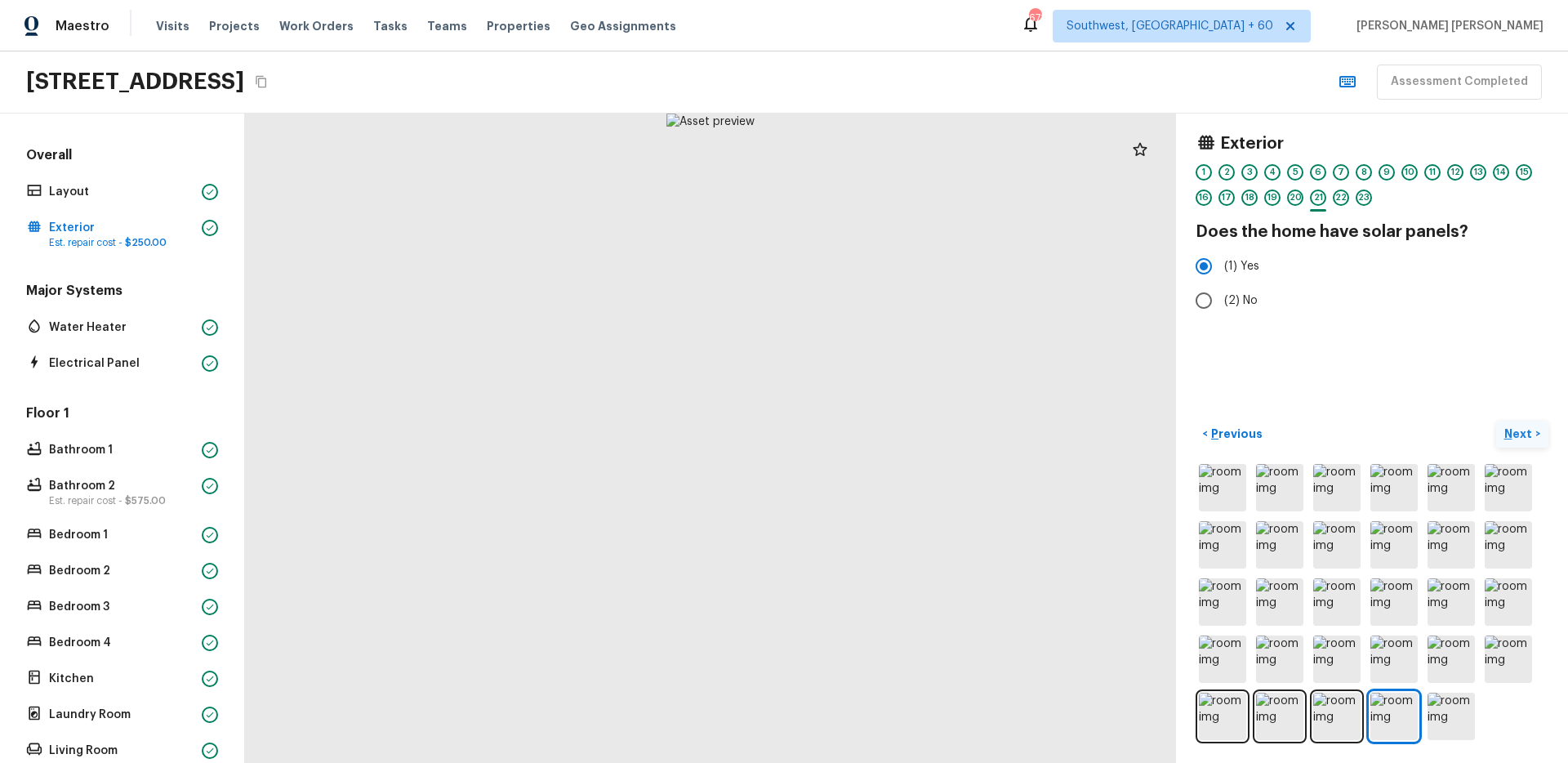
click at [1529, 429] on p "Next" at bounding box center [1519, 433] width 31 height 17
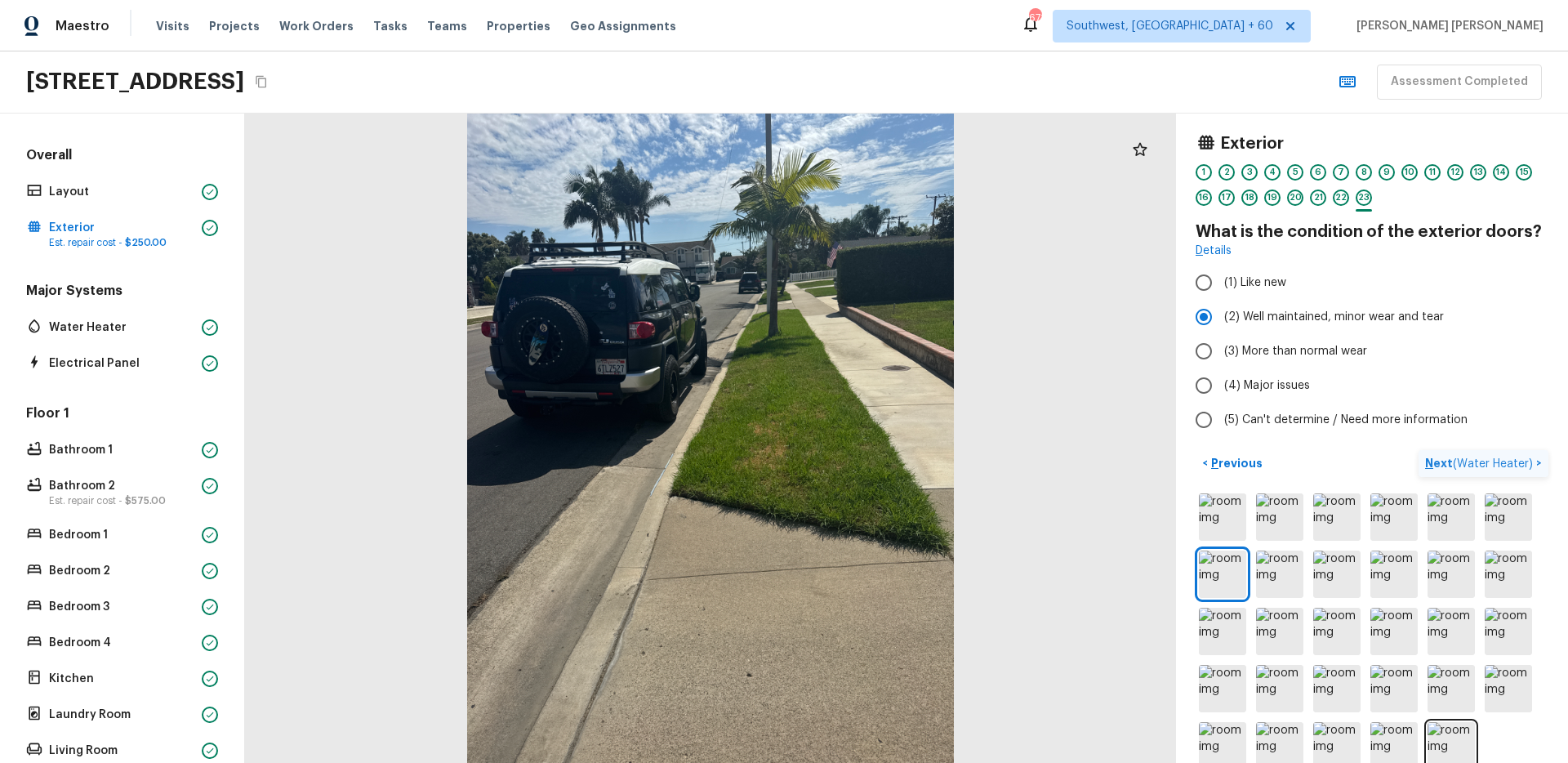
click at [1498, 463] on span "( Water Heater )" at bounding box center [1493, 463] width 80 height 11
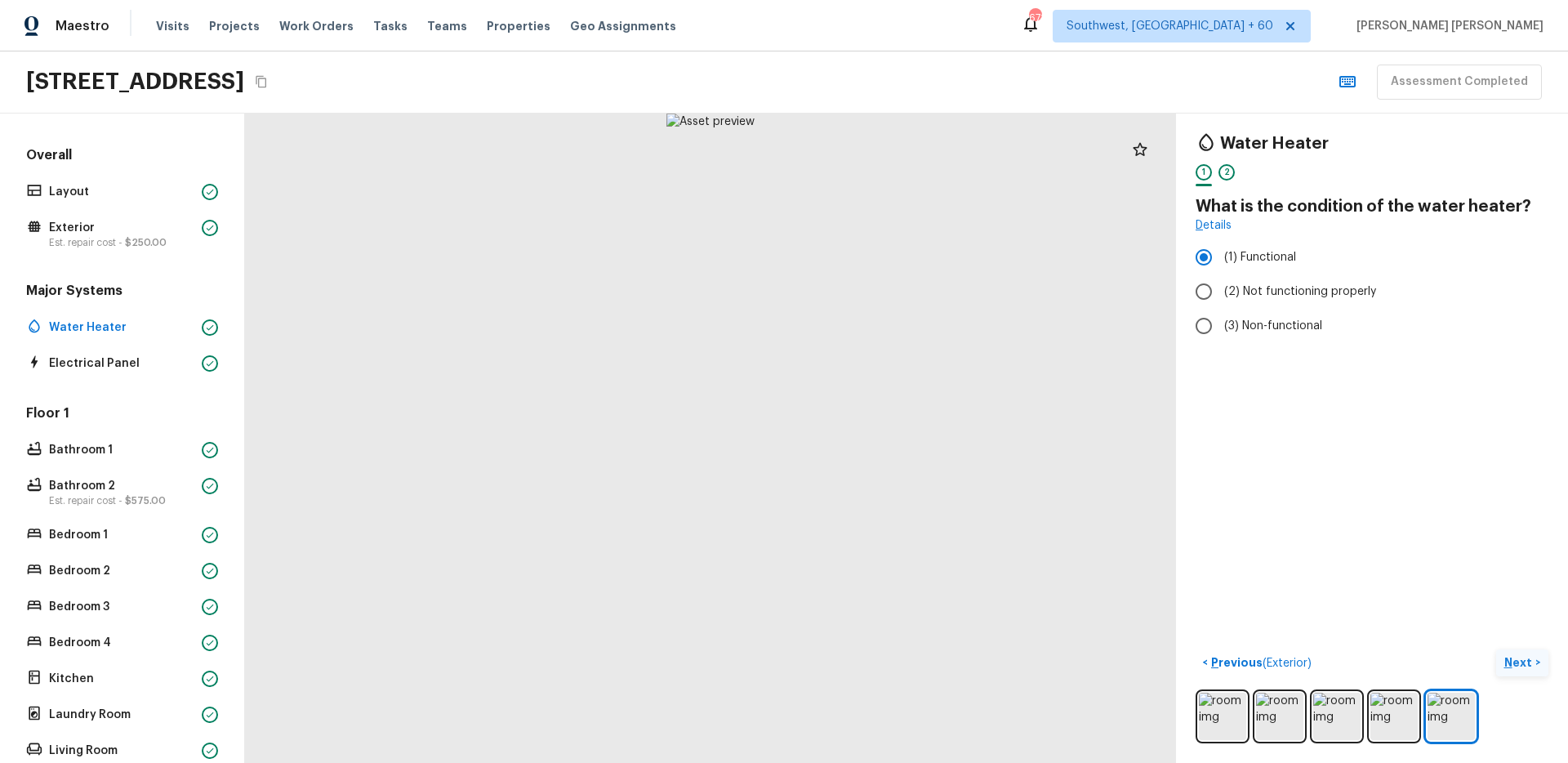
click at [1528, 668] on p "Next" at bounding box center [1519, 662] width 31 height 17
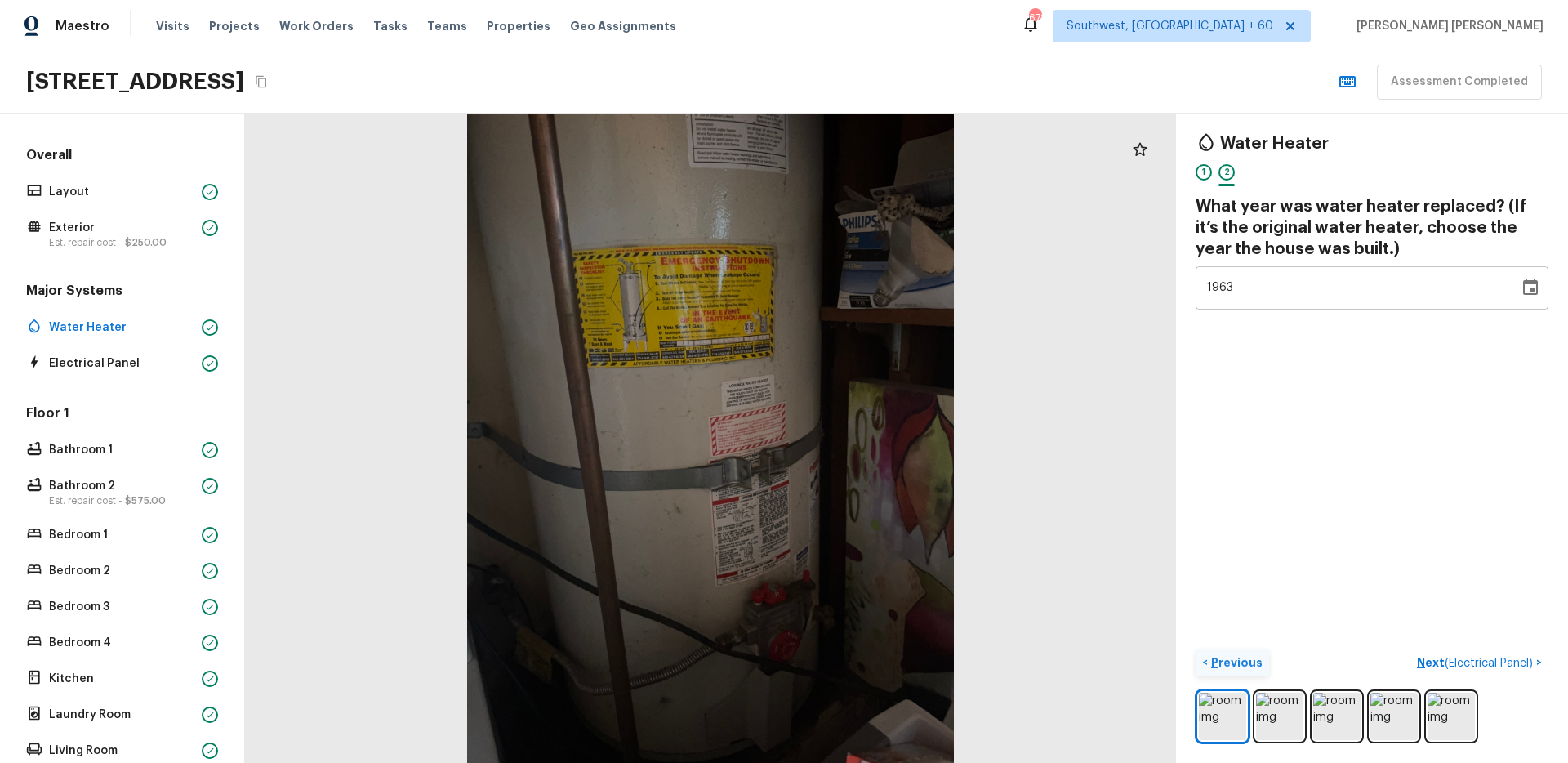
click at [1204, 676] on button "< Previous" at bounding box center [1232, 662] width 73 height 27
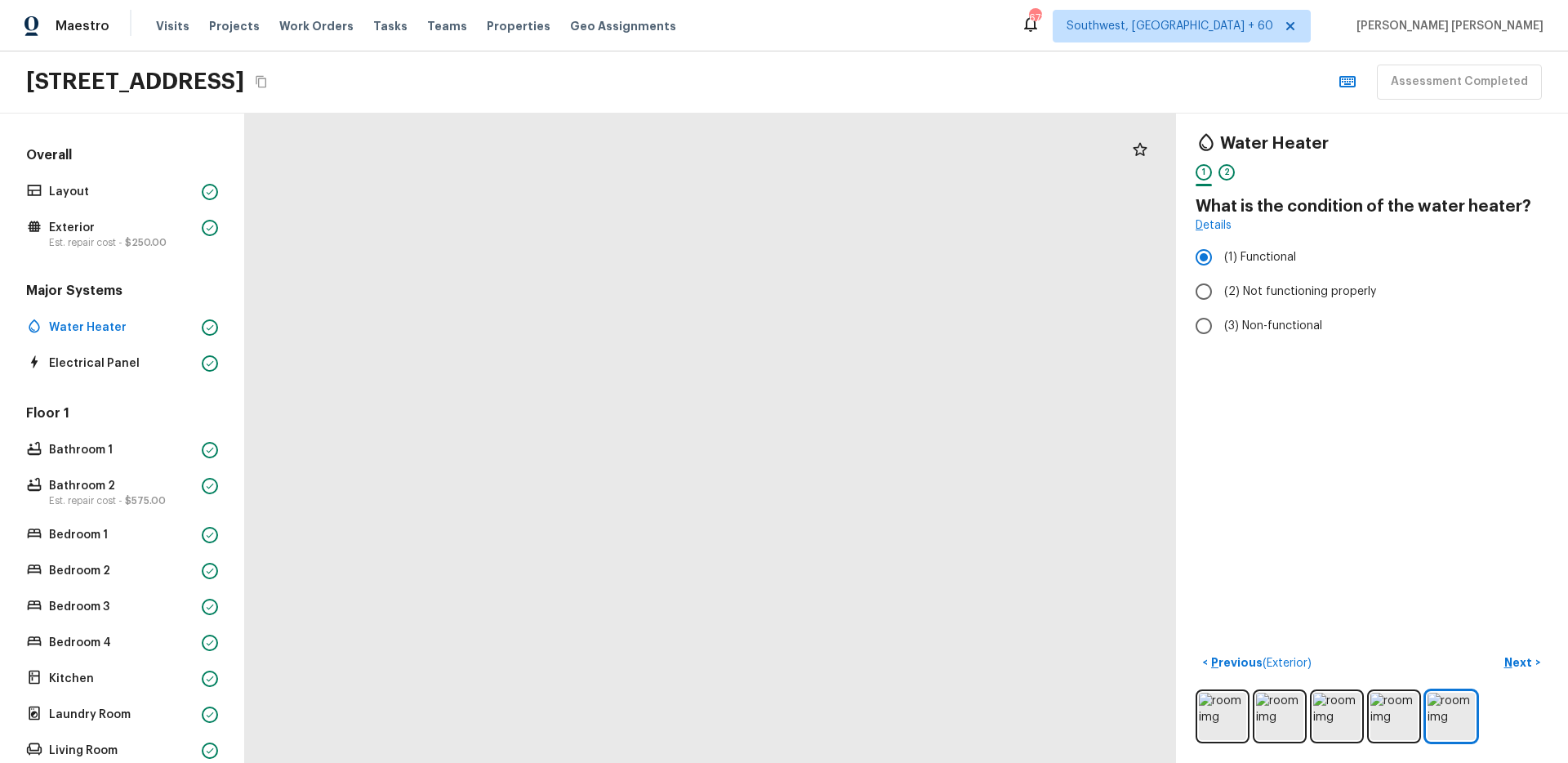
drag, startPoint x: 814, startPoint y: 631, endPoint x: 831, endPoint y: 473, distance: 158.9
click at [831, 472] on div at bounding box center [630, 80] width 2880 height 2008
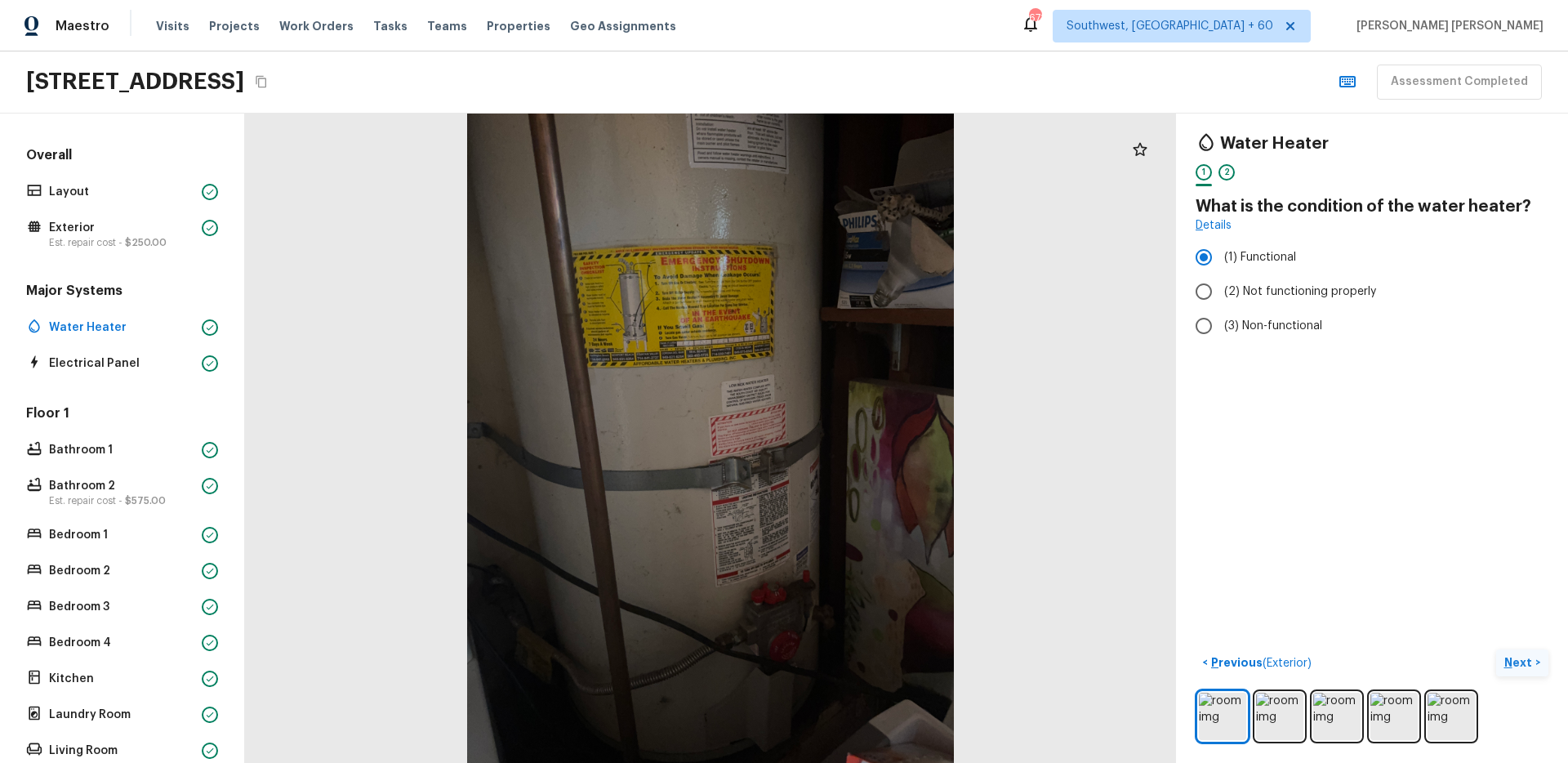
click at [1520, 656] on p "Next" at bounding box center [1519, 662] width 31 height 17
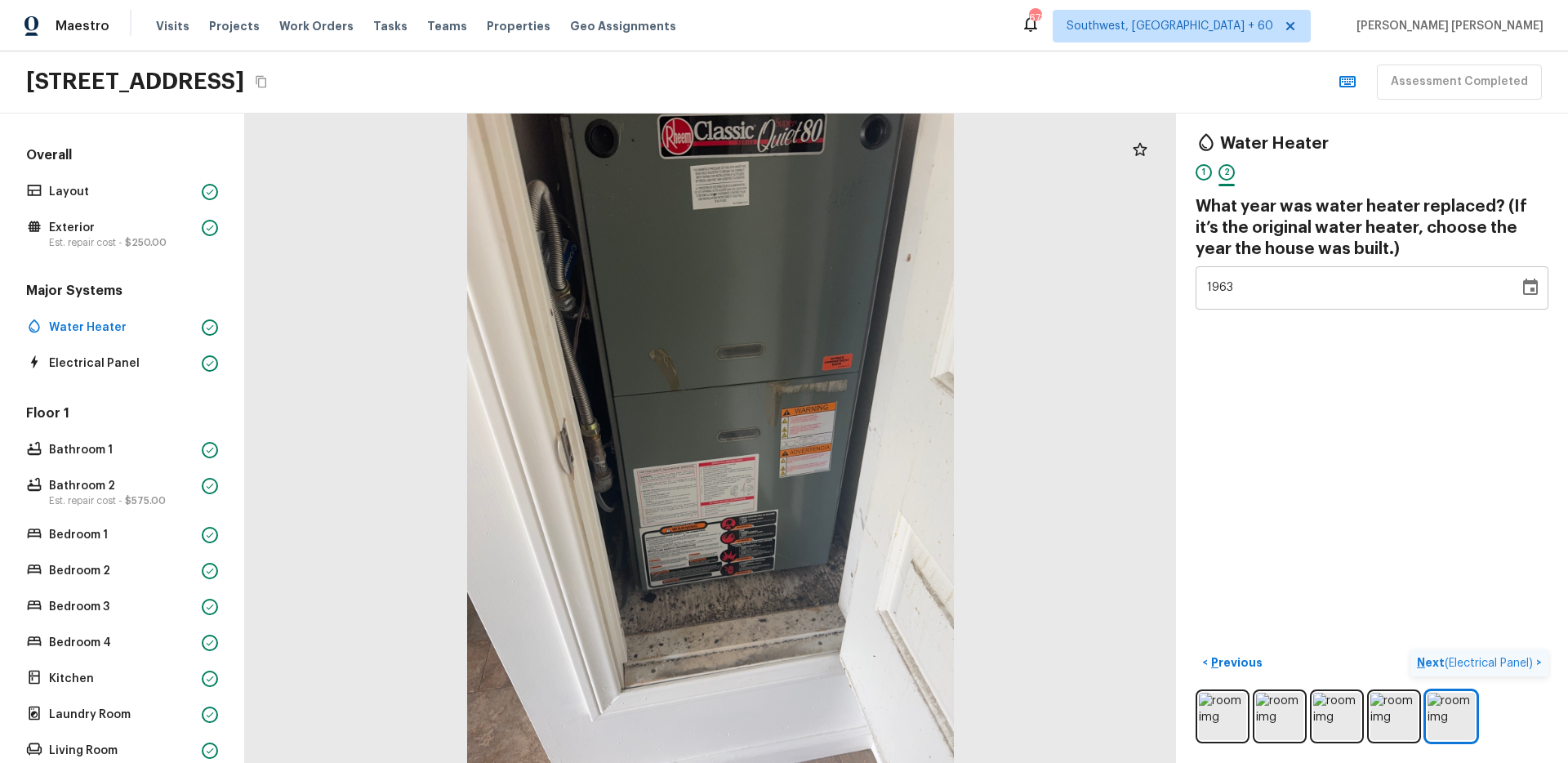
click at [1511, 659] on span "( Electrical Panel )" at bounding box center [1489, 662] width 88 height 11
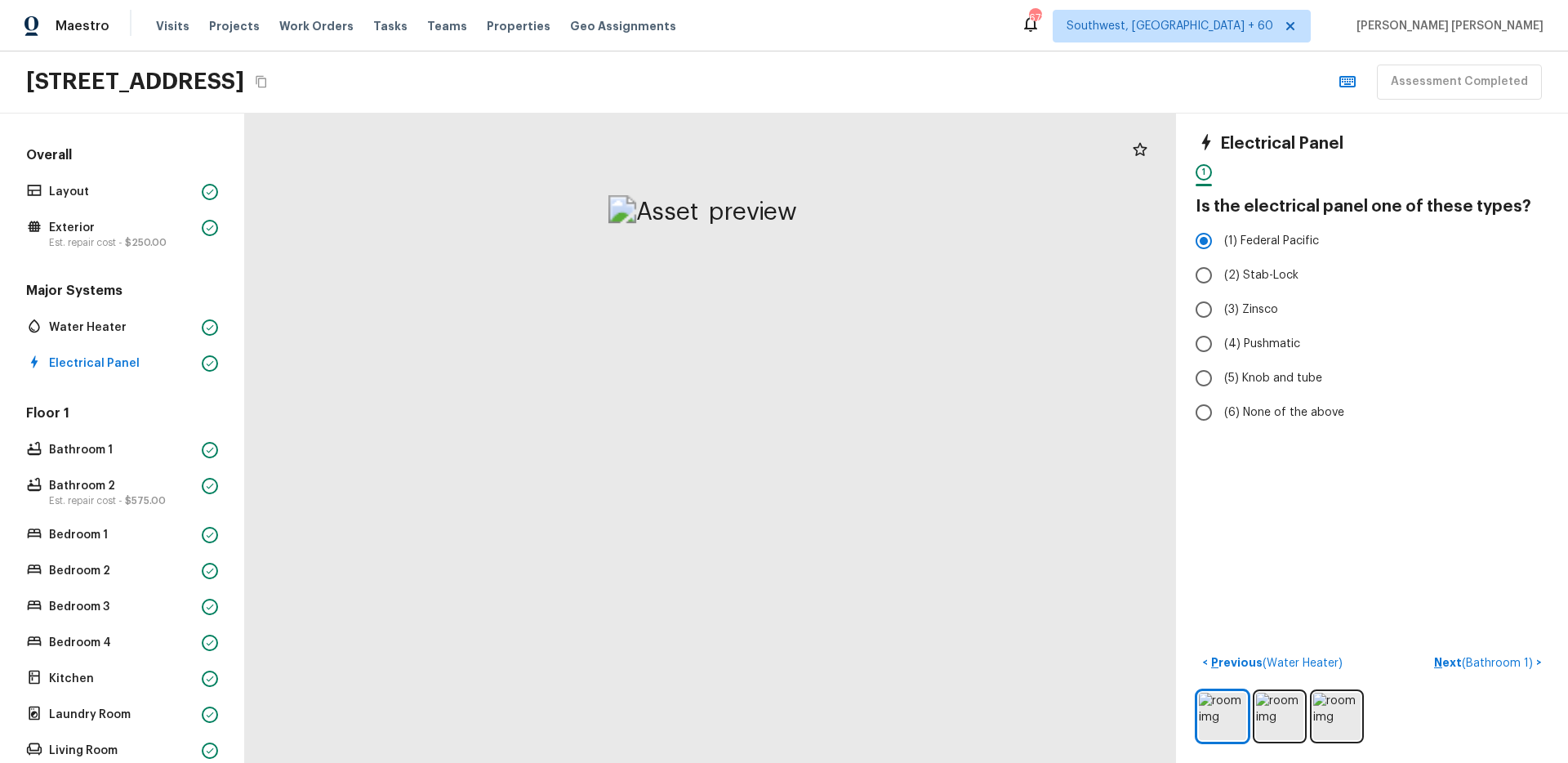
drag, startPoint x: 778, startPoint y: 204, endPoint x: 728, endPoint y: 617, distance: 416.0
click at [1500, 655] on p "Next ( Bathroom 1 )" at bounding box center [1485, 662] width 102 height 17
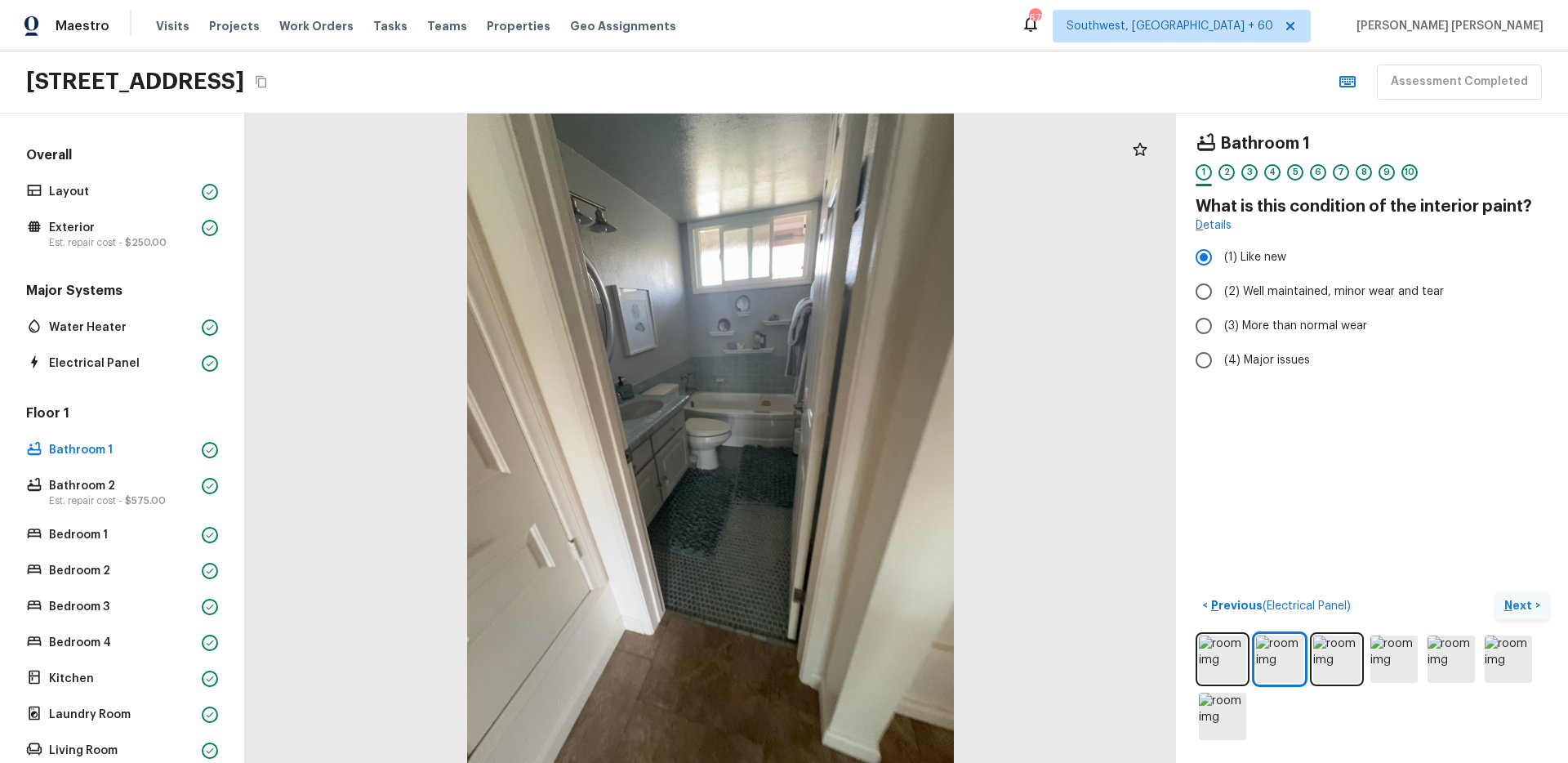
click at [1524, 603] on p "Next" at bounding box center [1519, 605] width 31 height 17
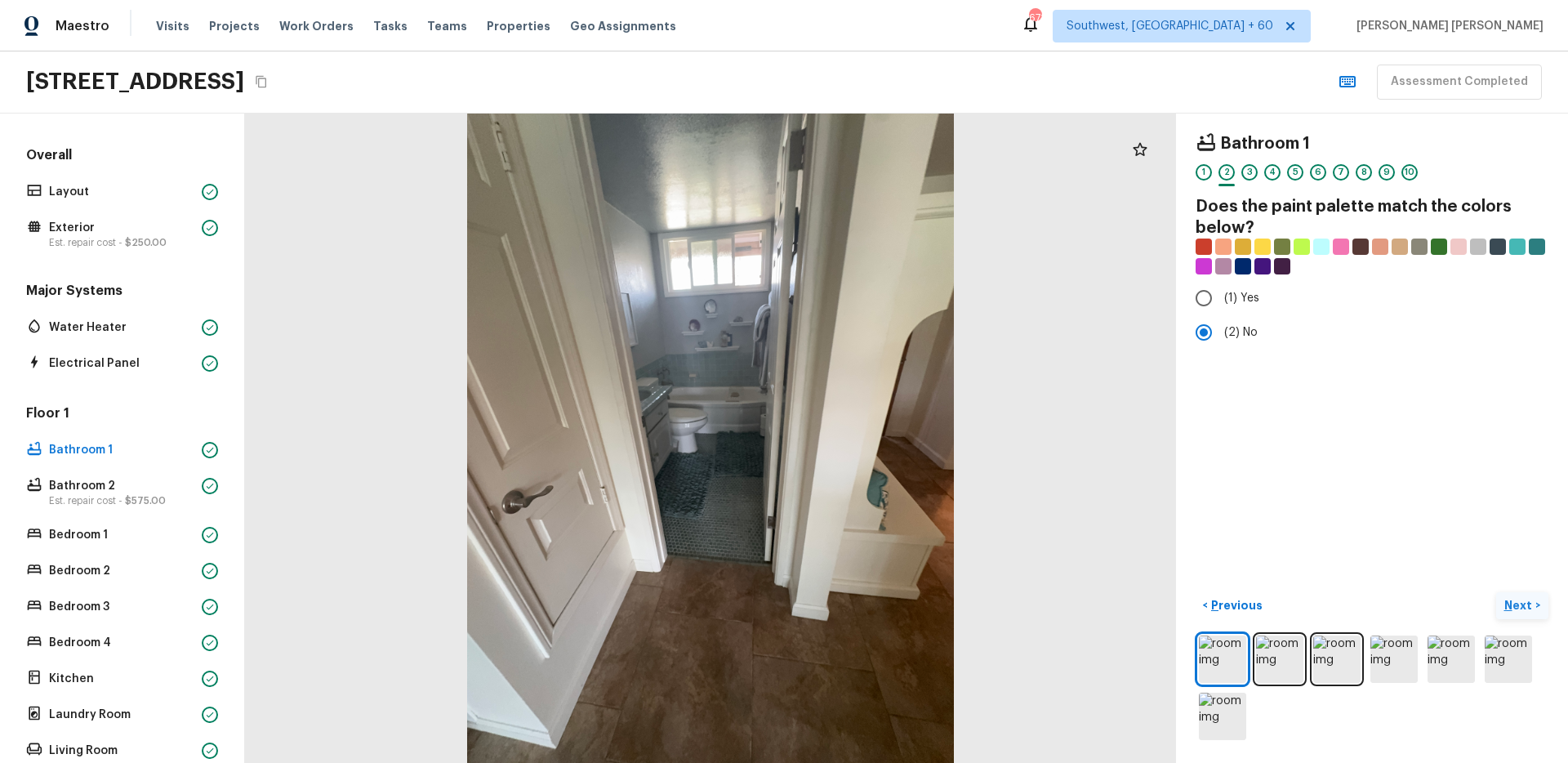
click at [1524, 603] on p "Next" at bounding box center [1519, 605] width 31 height 17
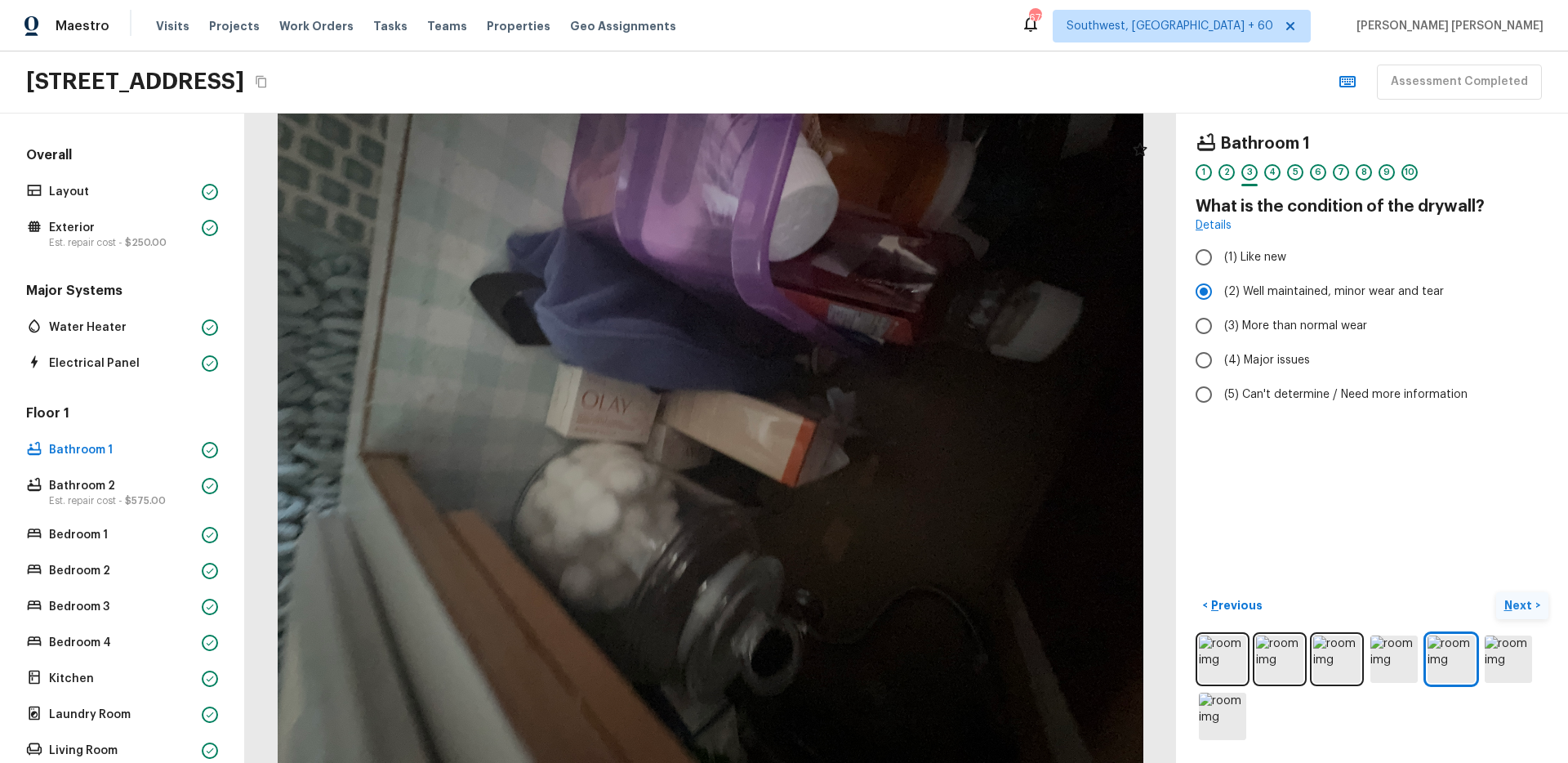
click at [1524, 603] on p "Next" at bounding box center [1519, 605] width 31 height 17
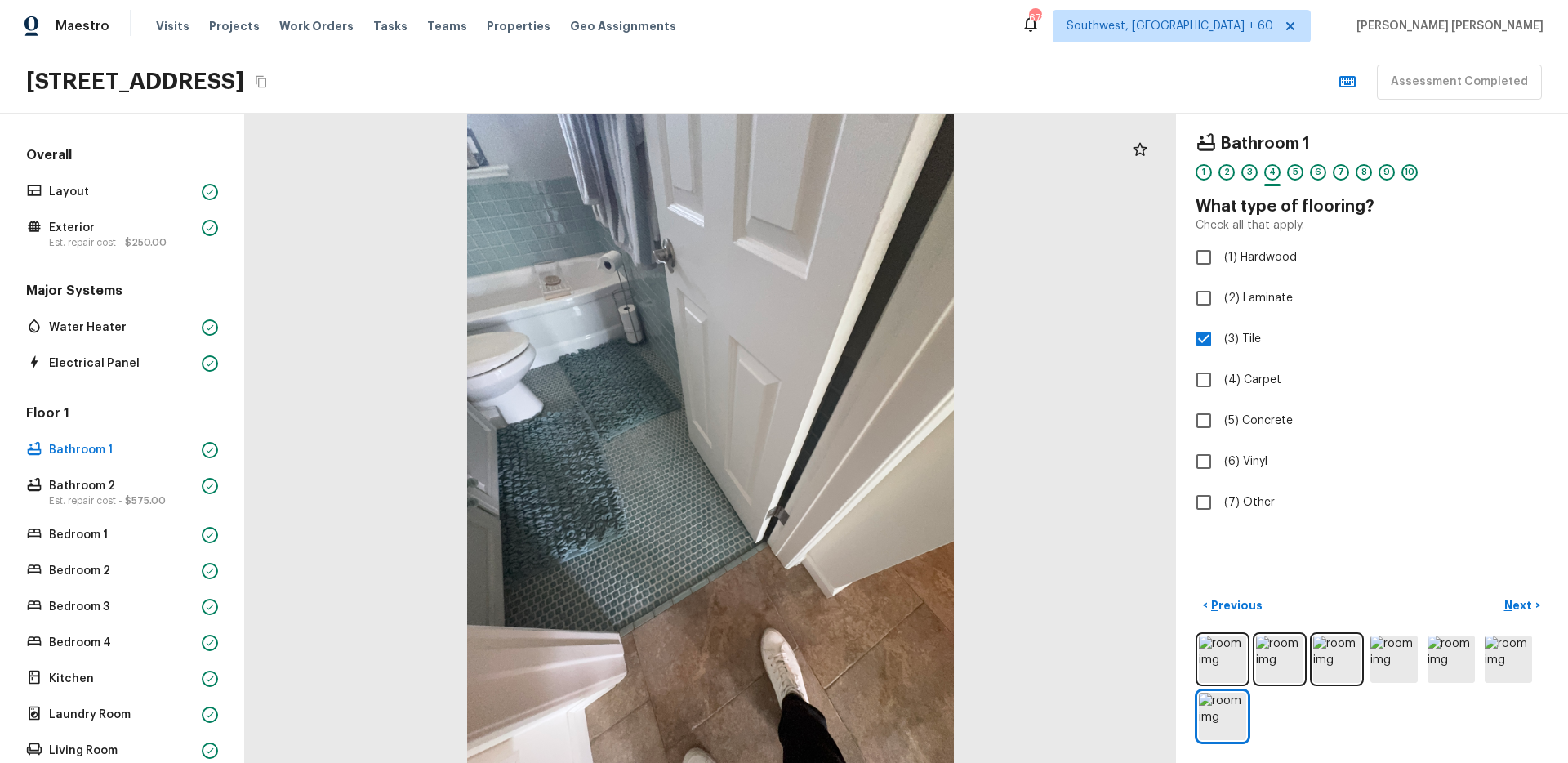
click at [1433, 555] on div "Bathroom 1 1 2 3 4 5 6 7 8 9 10 What type of flooring? Check all that apply. (1…" at bounding box center [1372, 438] width 392 height 649
click at [1527, 588] on div "Bathroom 1 1 2 3 4 5 6 7 8 9 10 What type of flooring? Check all that apply. (1…" at bounding box center [1372, 438] width 392 height 649
click at [1526, 610] on p "Next" at bounding box center [1519, 605] width 31 height 17
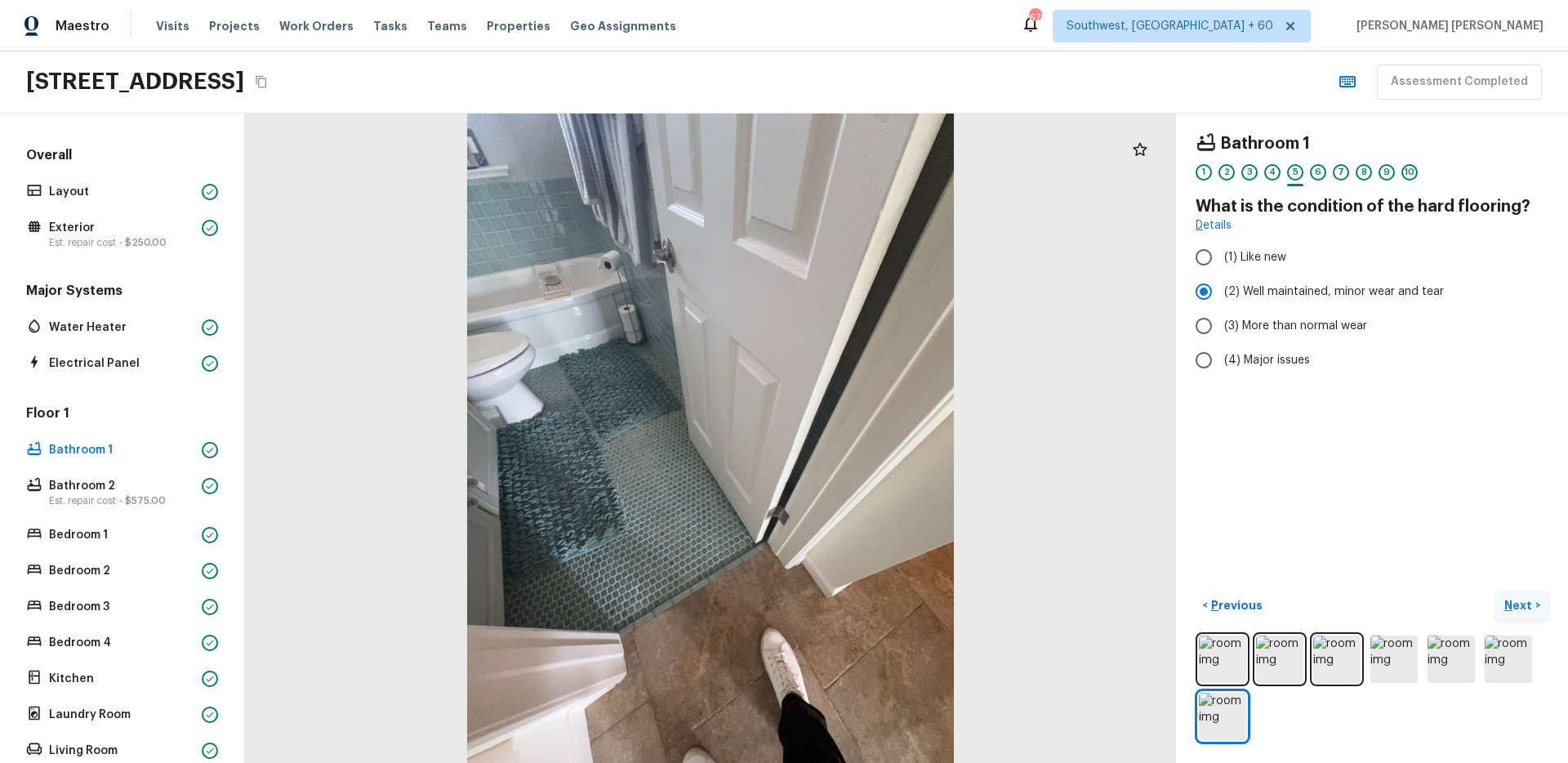
click at [1531, 602] on p "Next" at bounding box center [1519, 605] width 31 height 17
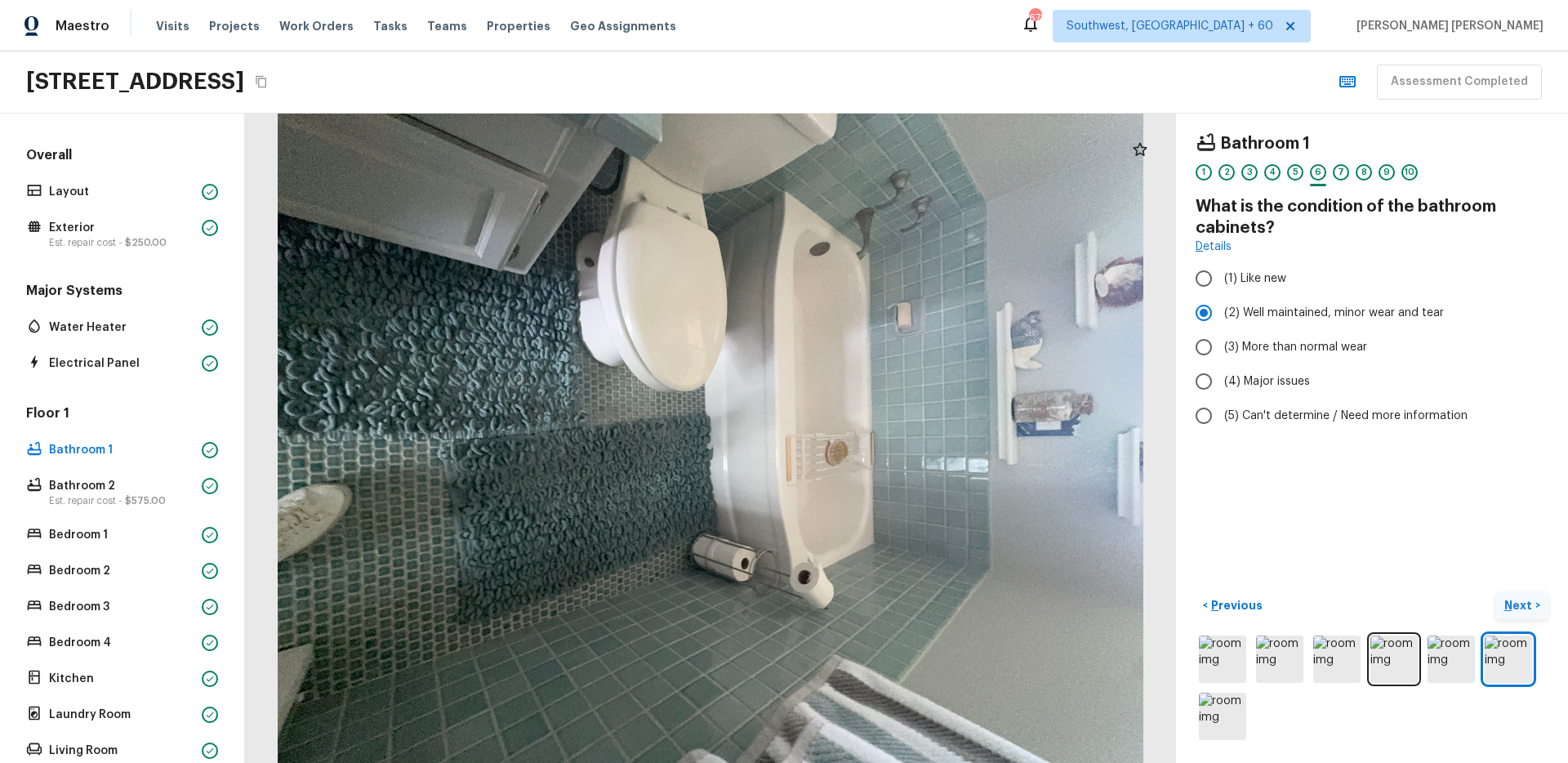
click at [1527, 610] on p "Next" at bounding box center [1519, 605] width 31 height 17
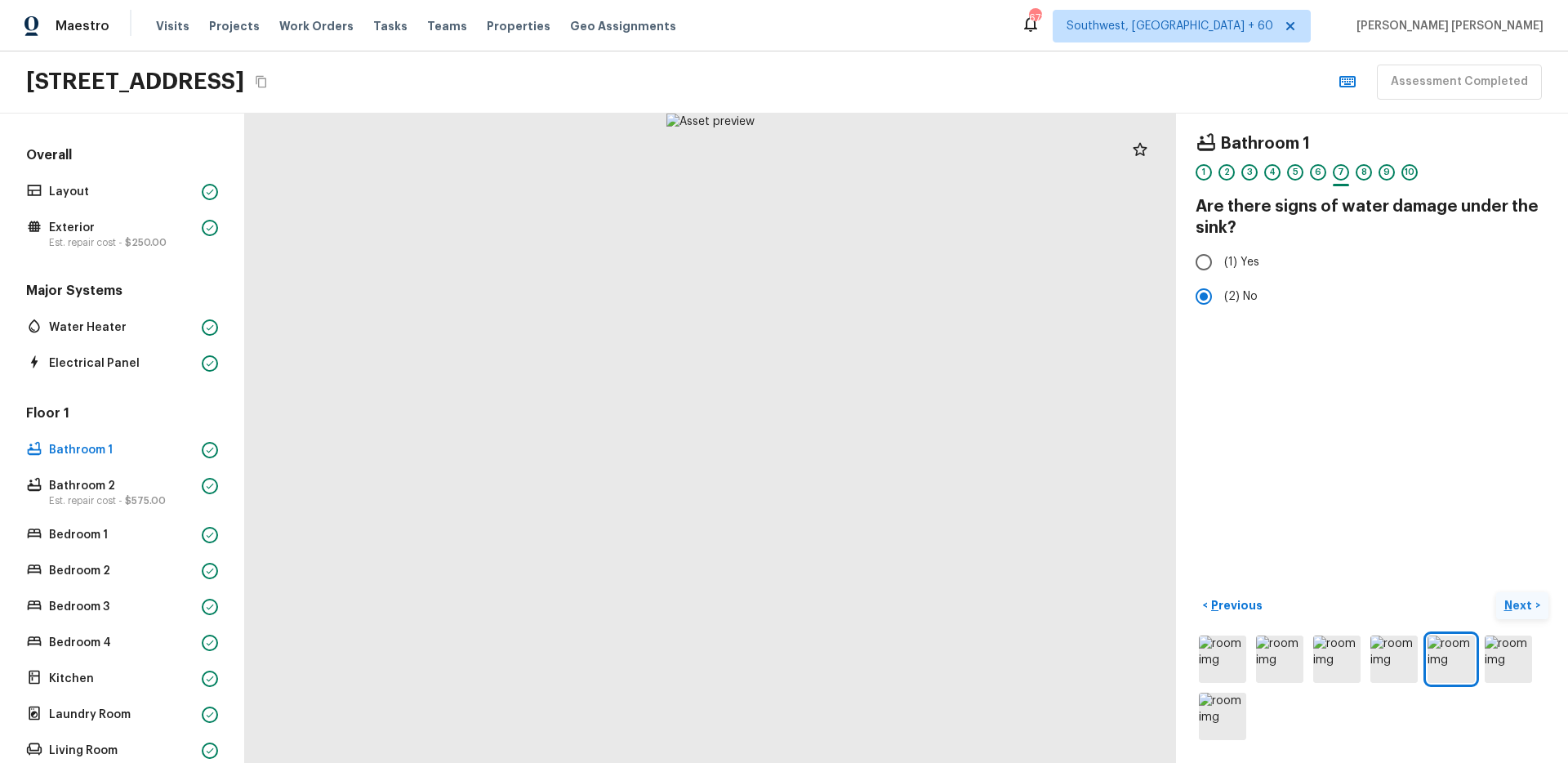
click at [1527, 610] on p "Next" at bounding box center [1519, 605] width 31 height 17
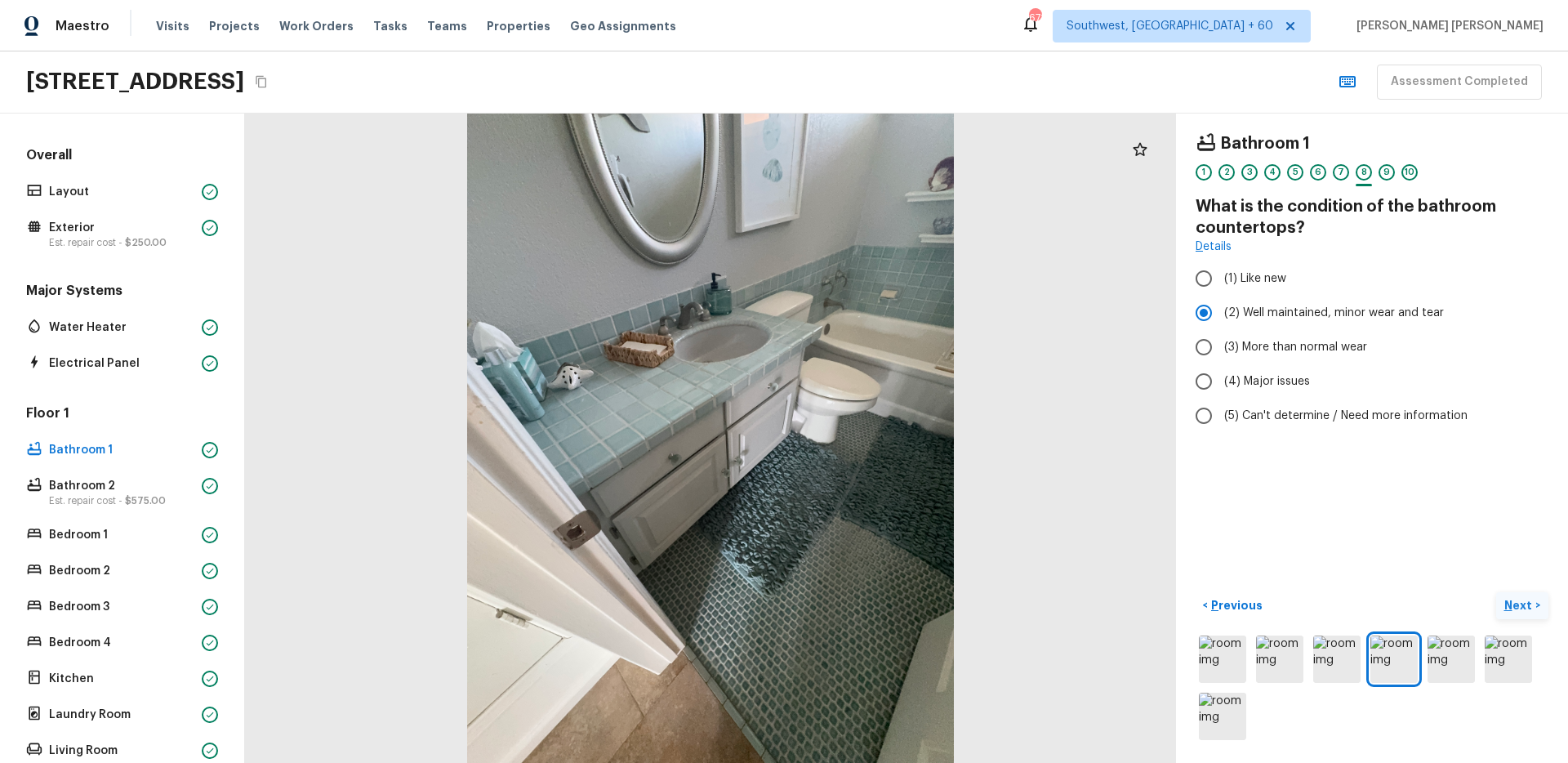
click at [1527, 610] on p "Next" at bounding box center [1519, 605] width 31 height 17
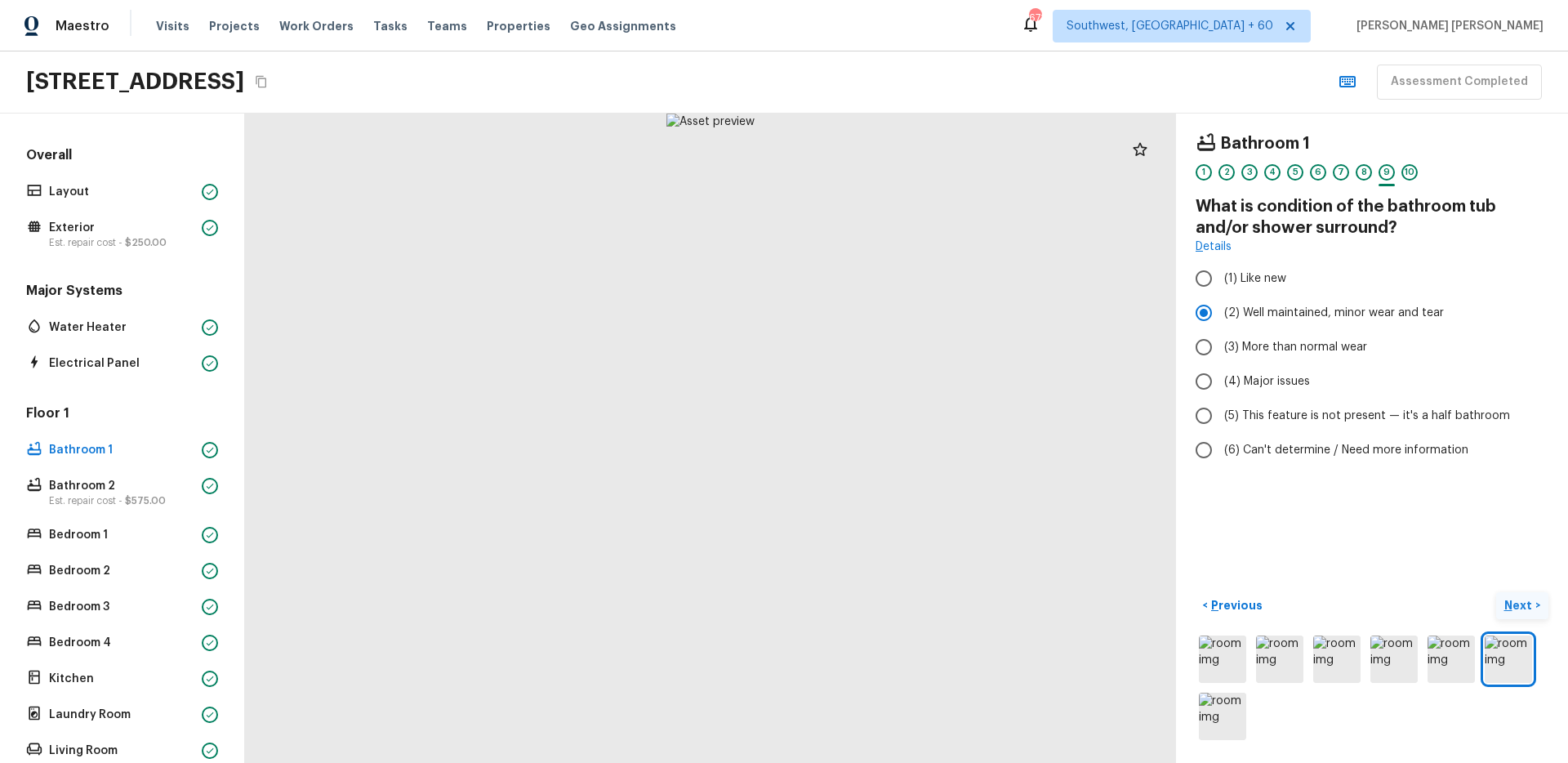
click at [1527, 610] on p "Next" at bounding box center [1519, 605] width 31 height 17
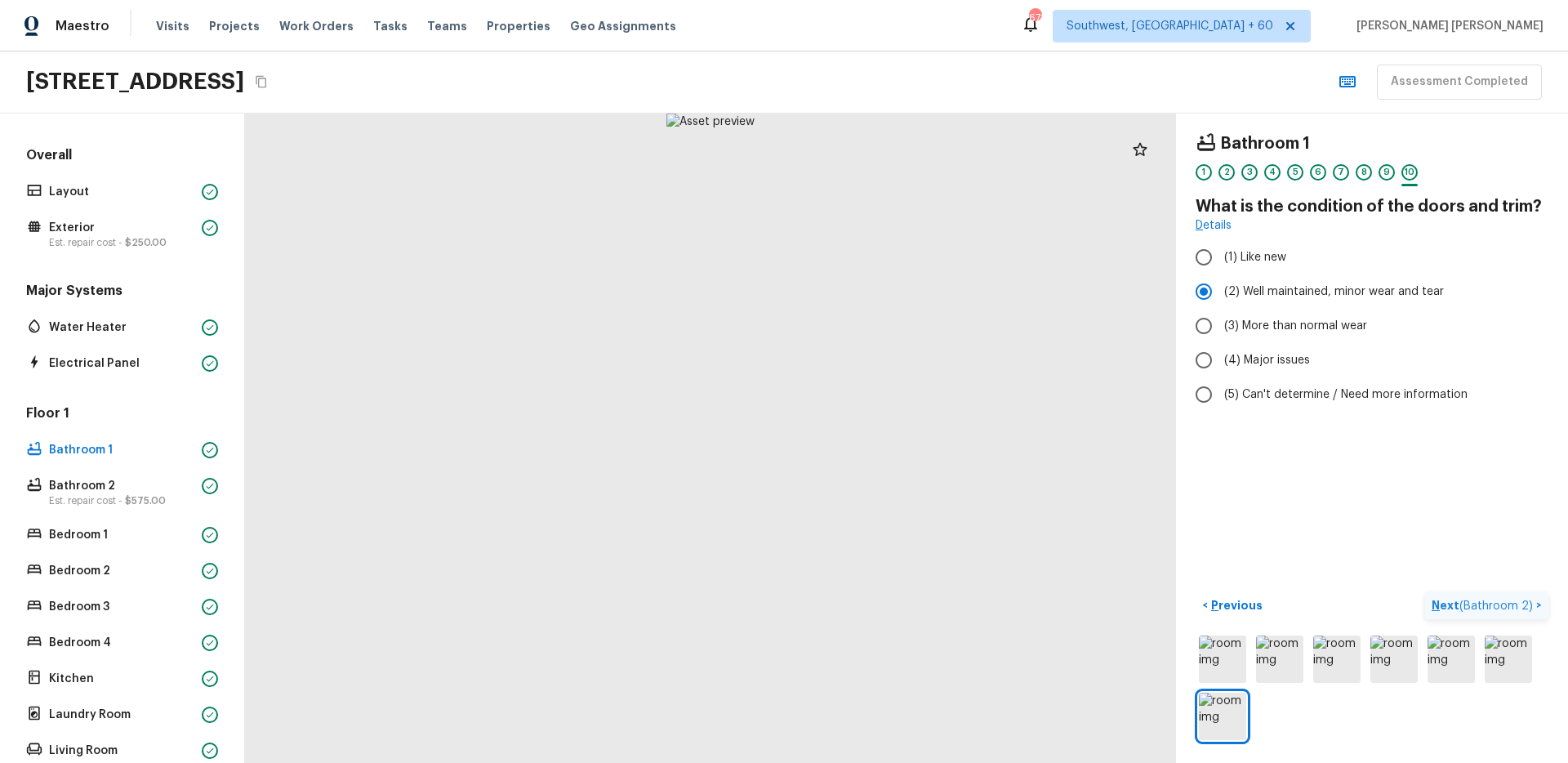
click at [1527, 610] on span "( Bathroom 2 )" at bounding box center [1496, 605] width 73 height 11
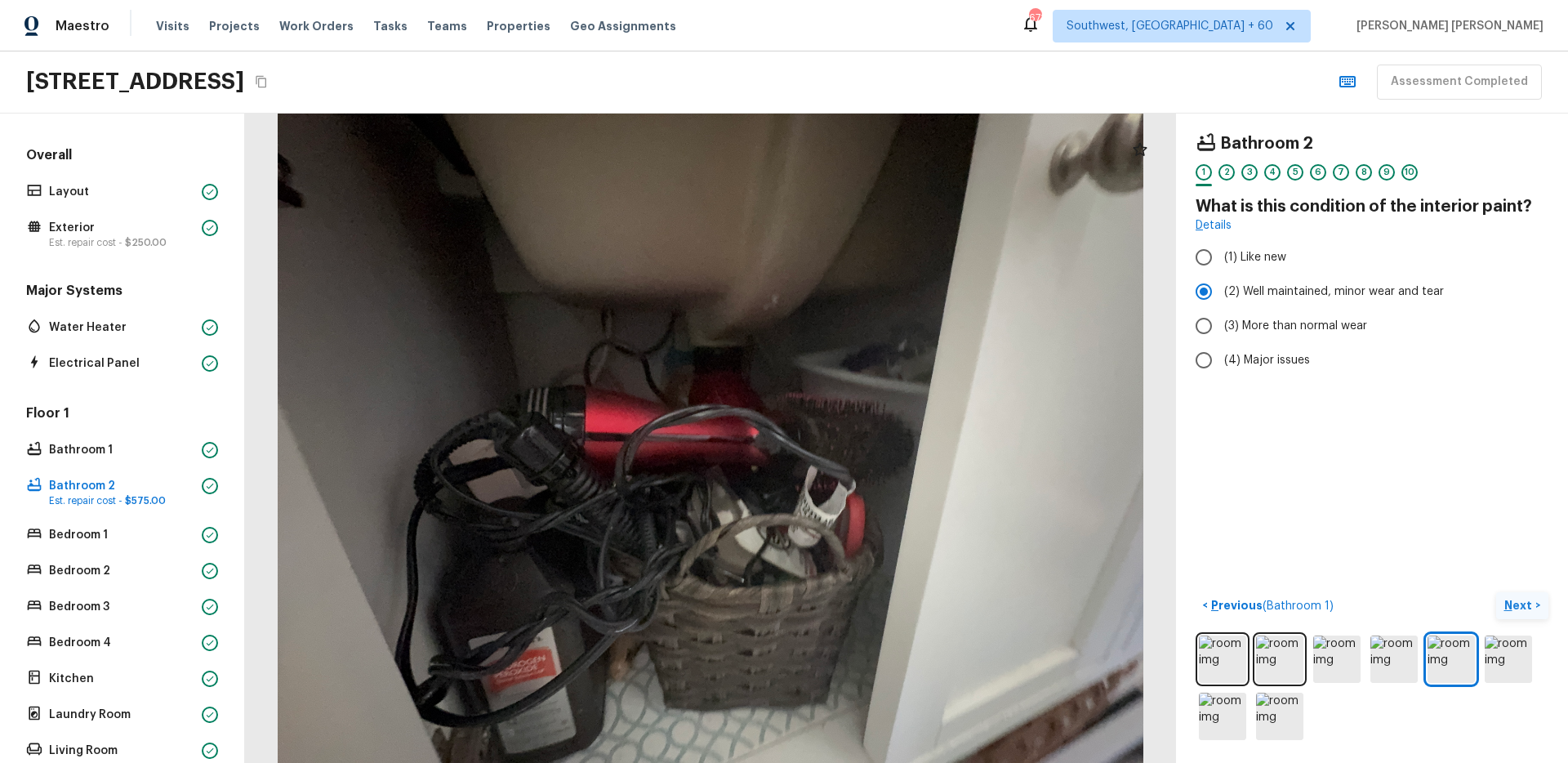
click at [1546, 615] on button "Next >" at bounding box center [1522, 605] width 52 height 27
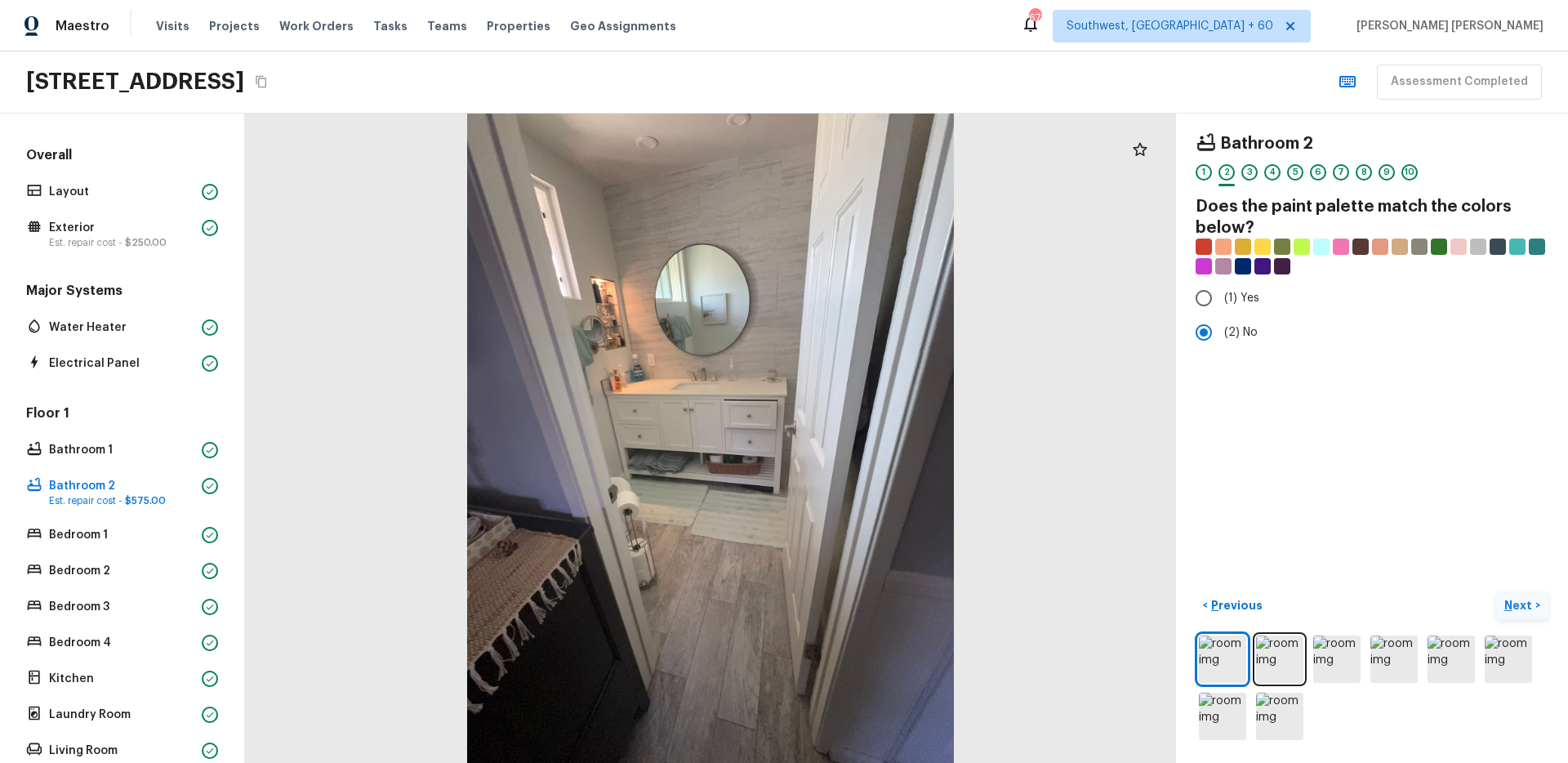
click at [1546, 615] on button "Next >" at bounding box center [1522, 605] width 52 height 27
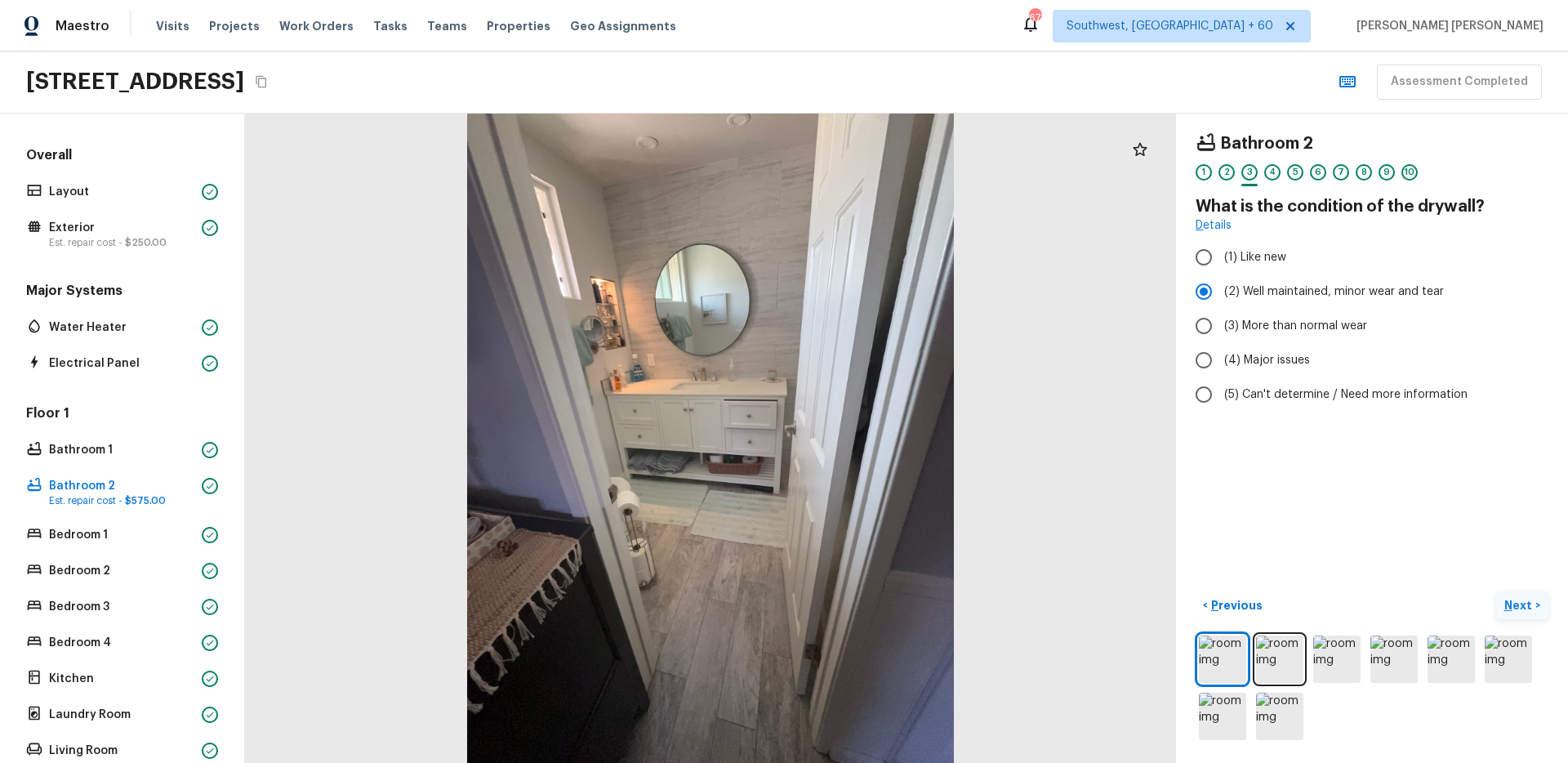
click at [1546, 615] on button "Next >" at bounding box center [1522, 605] width 52 height 27
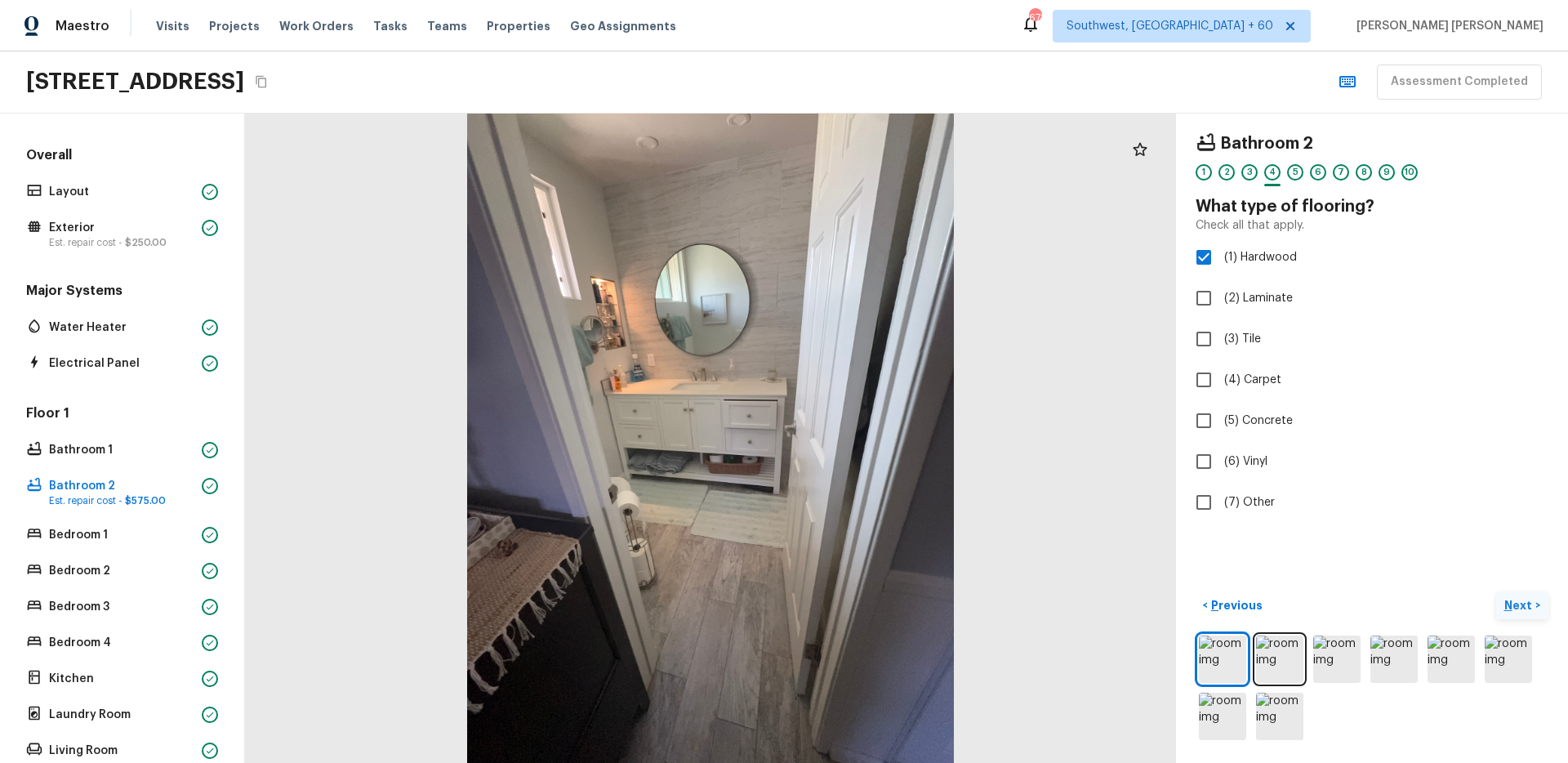
click at [1546, 615] on button "Next >" at bounding box center [1522, 605] width 52 height 27
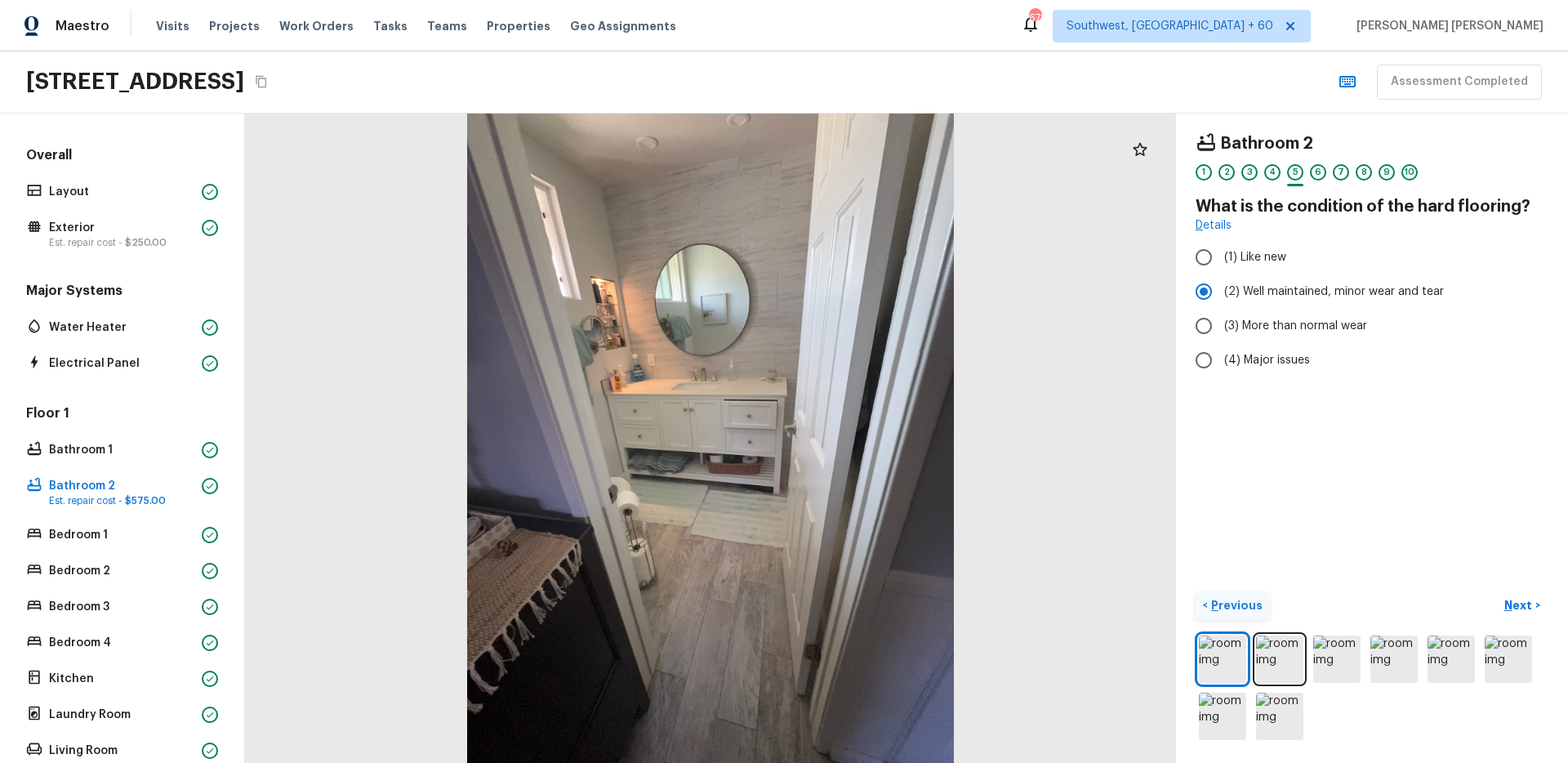
click at [1212, 600] on p "Previous" at bounding box center [1235, 605] width 55 height 17
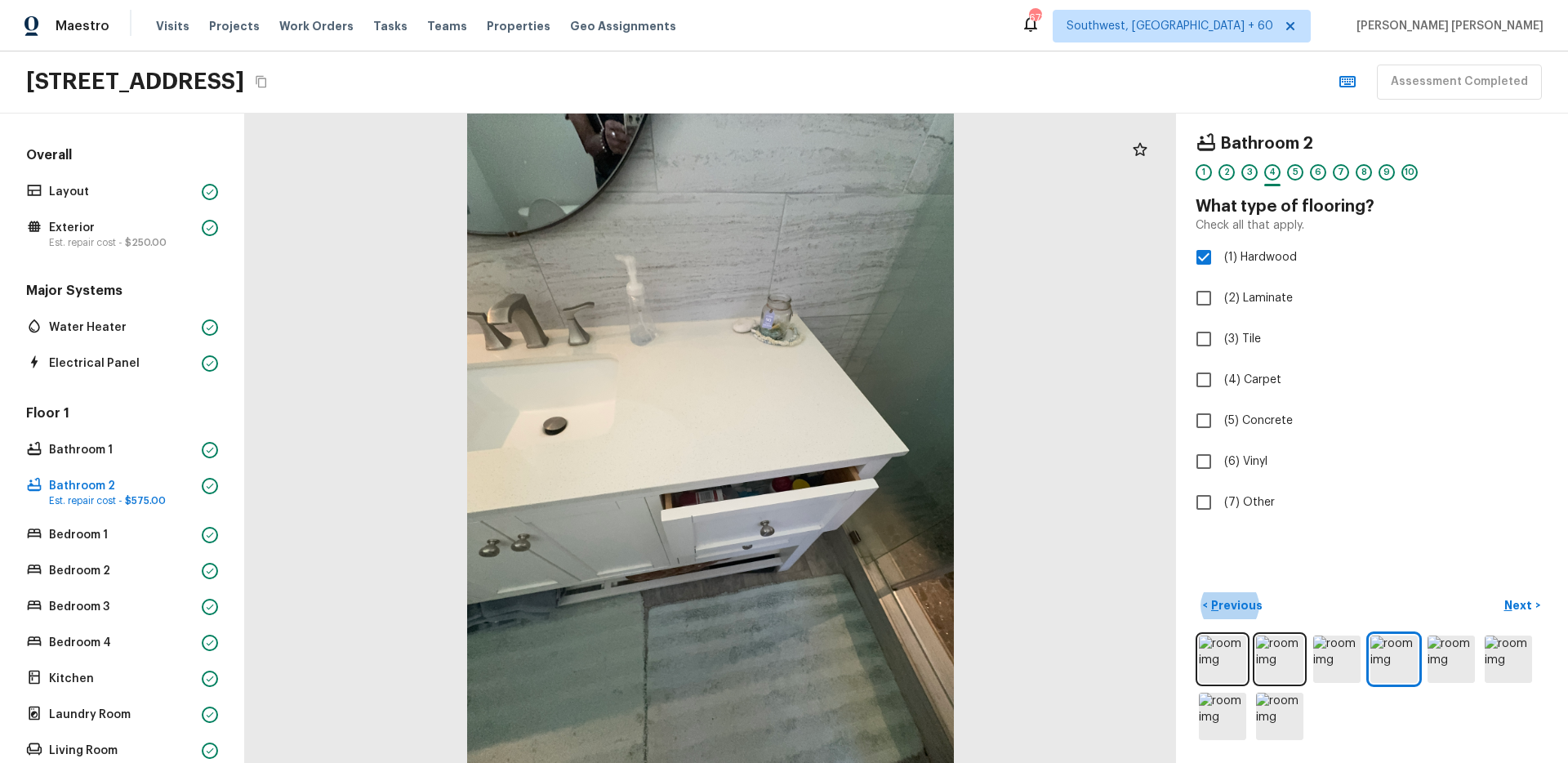
click at [1328, 588] on div "Bathroom 2 1 2 3 4 5 6 7 8 9 10 What type of flooring? Check all that apply. (1…" at bounding box center [1372, 438] width 392 height 649
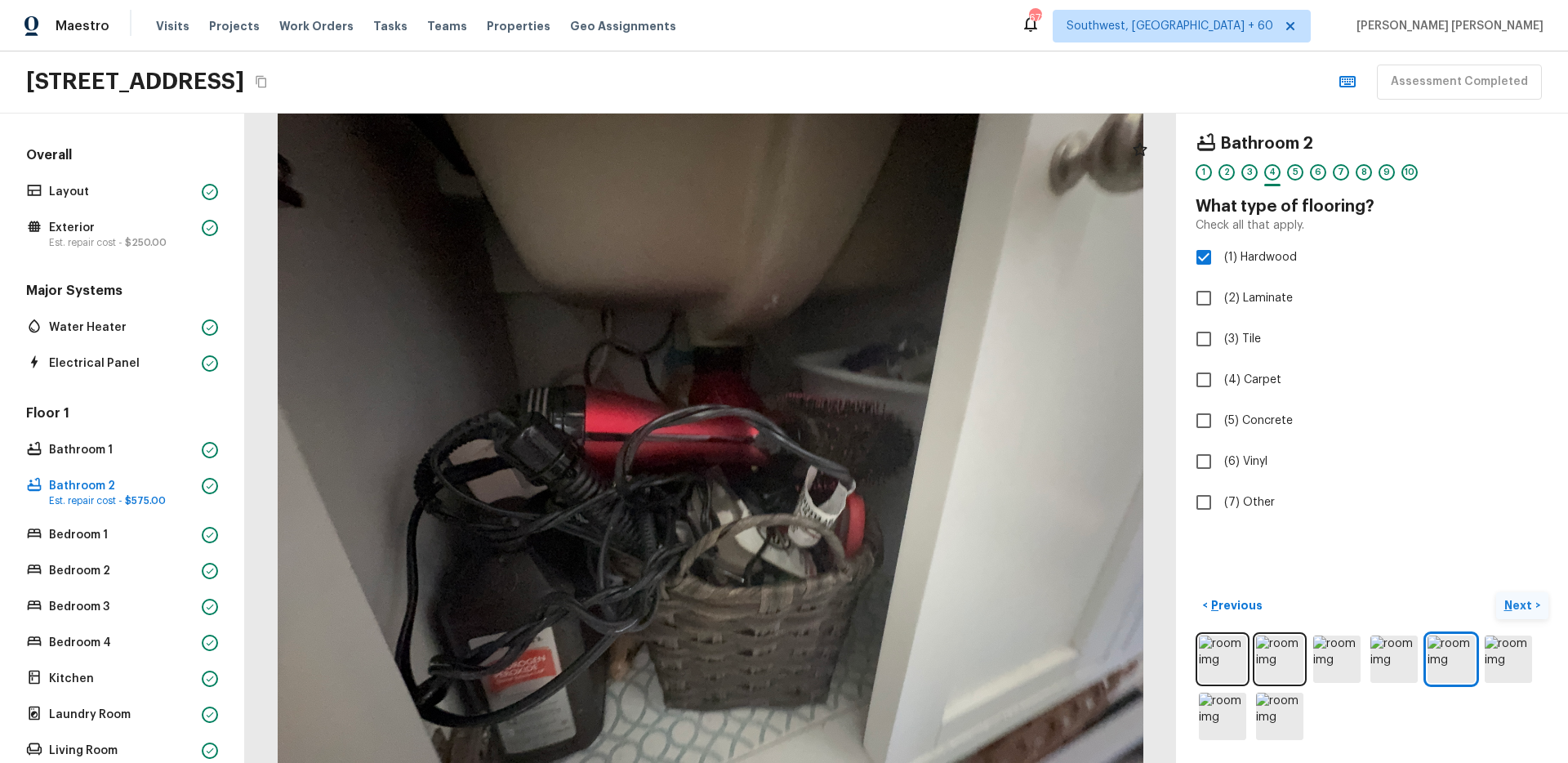
click at [1527, 606] on p "Next" at bounding box center [1519, 605] width 31 height 17
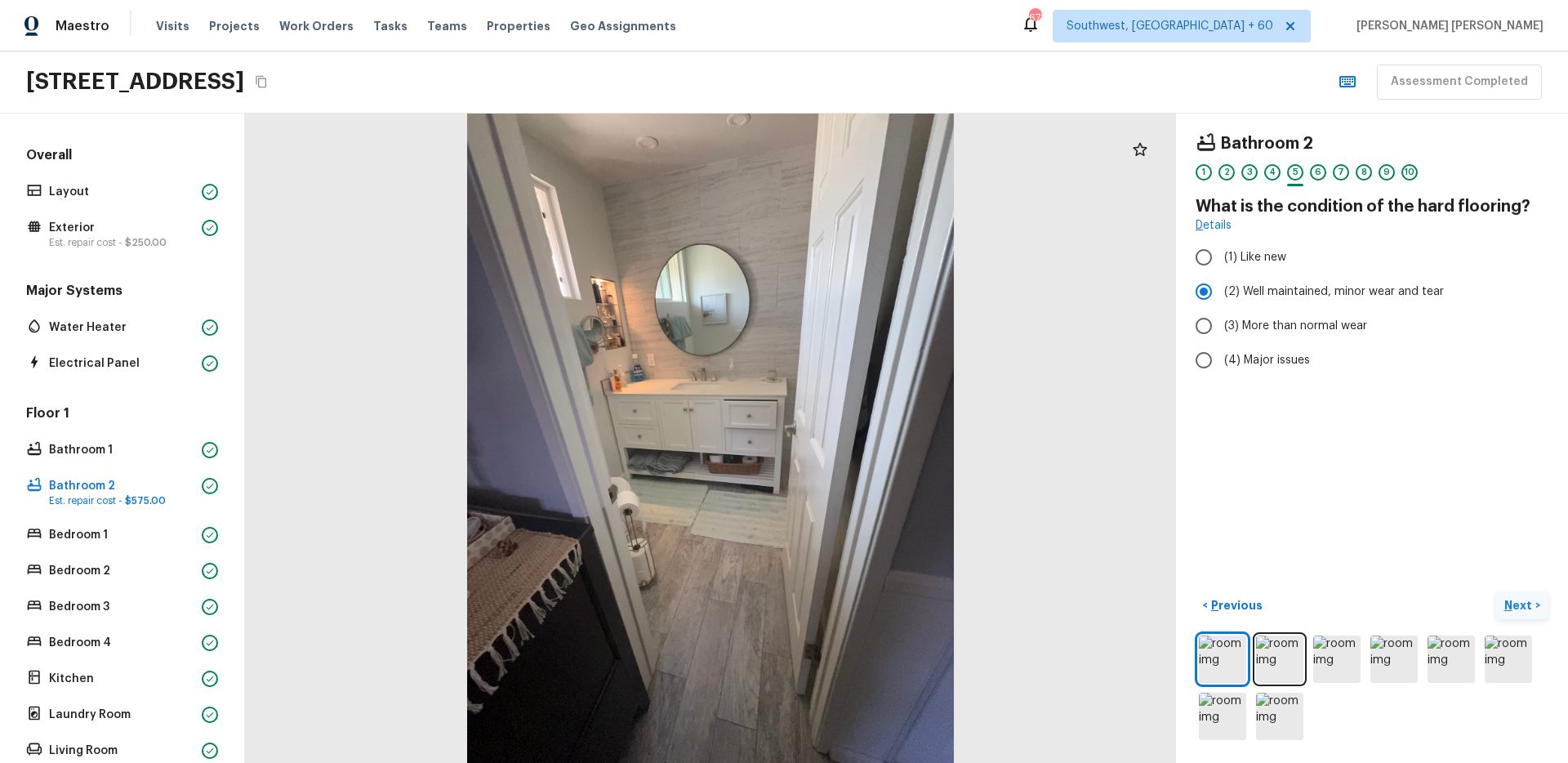
click at [1518, 603] on p "Next" at bounding box center [1519, 605] width 31 height 17
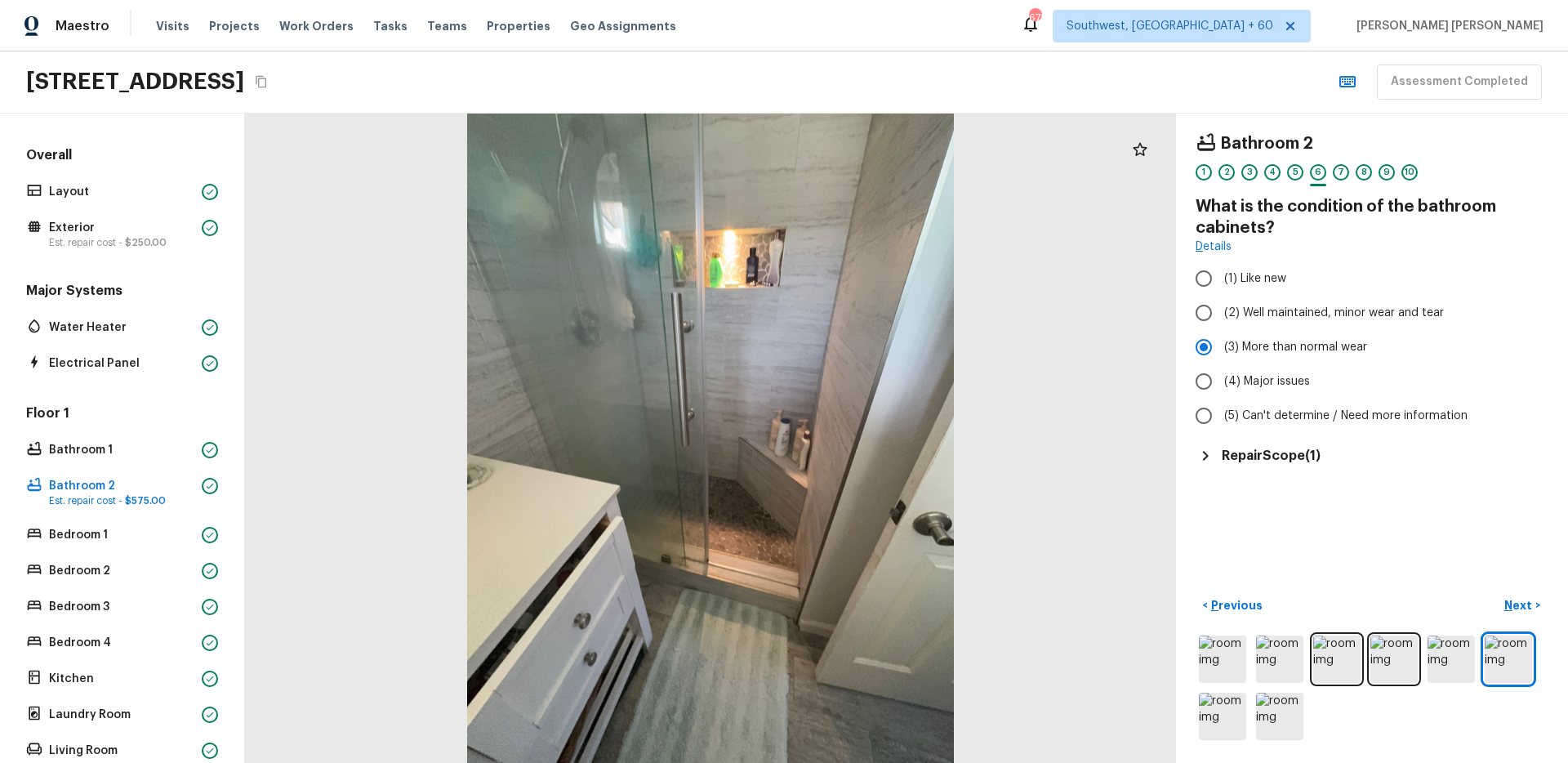
click at [1268, 446] on h5 "Repair Scope ( 1 )" at bounding box center [1272, 455] width 99 height 18
click at [1528, 611] on p "Next" at bounding box center [1519, 605] width 31 height 17
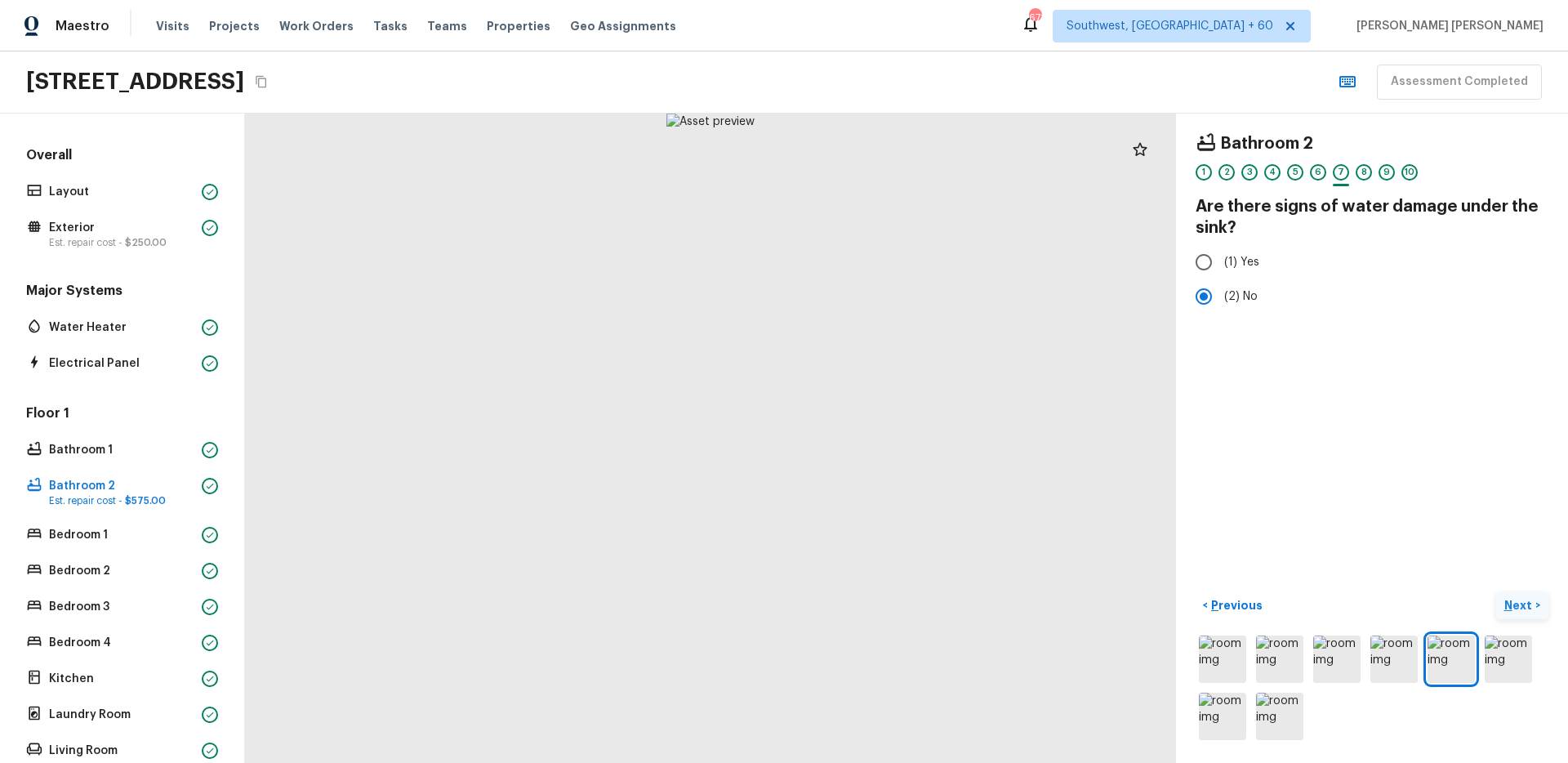
click at [1528, 611] on p "Next" at bounding box center [1519, 605] width 31 height 17
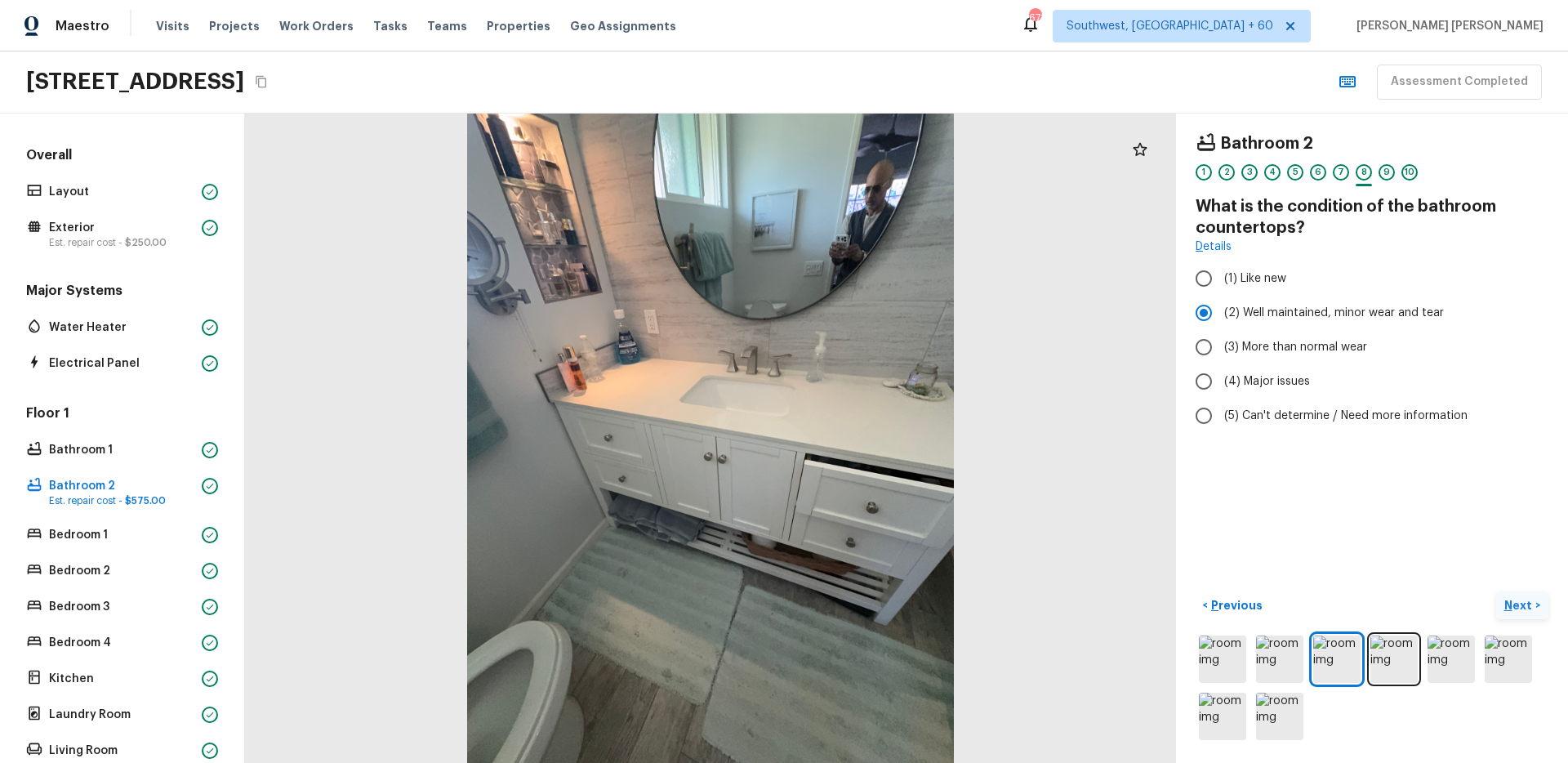
click at [1528, 611] on p "Next" at bounding box center [1519, 605] width 31 height 17
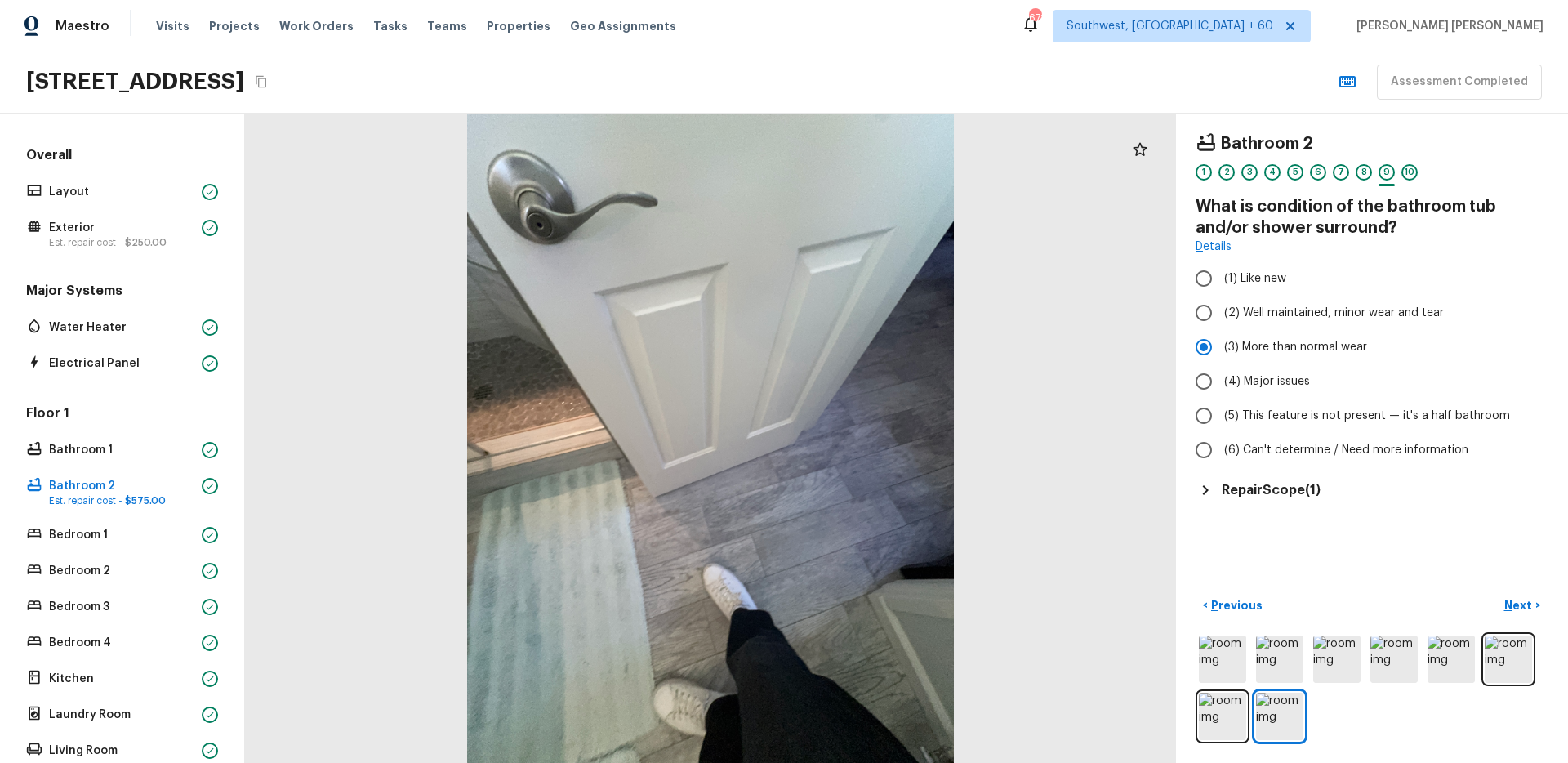
click at [1267, 494] on h5 "Repair Scope ( 1 )" at bounding box center [1272, 490] width 99 height 18
click at [1524, 604] on p "Next" at bounding box center [1519, 605] width 31 height 17
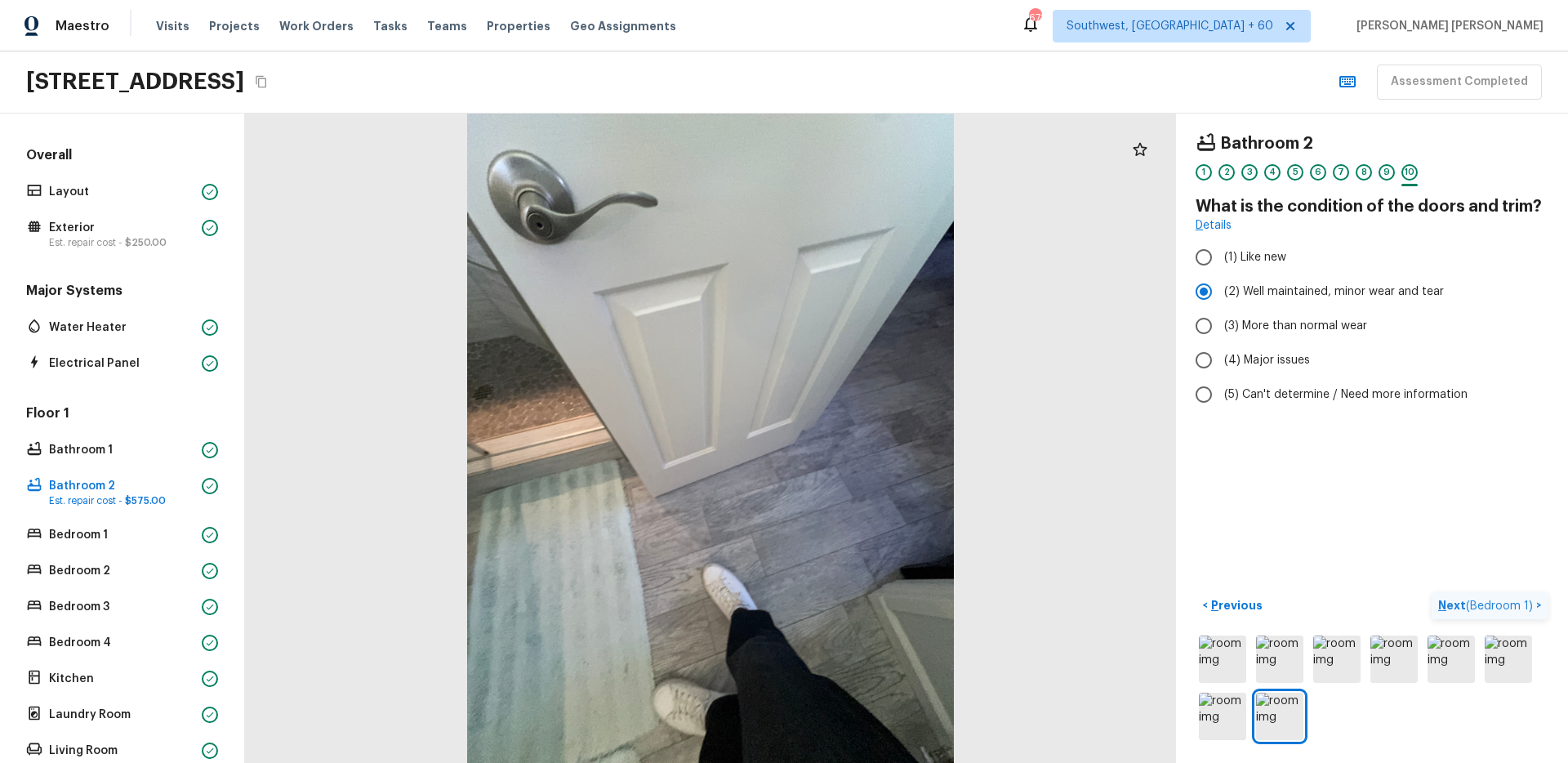
click at [1524, 604] on span "( Bedroom 1 )" at bounding box center [1500, 605] width 67 height 11
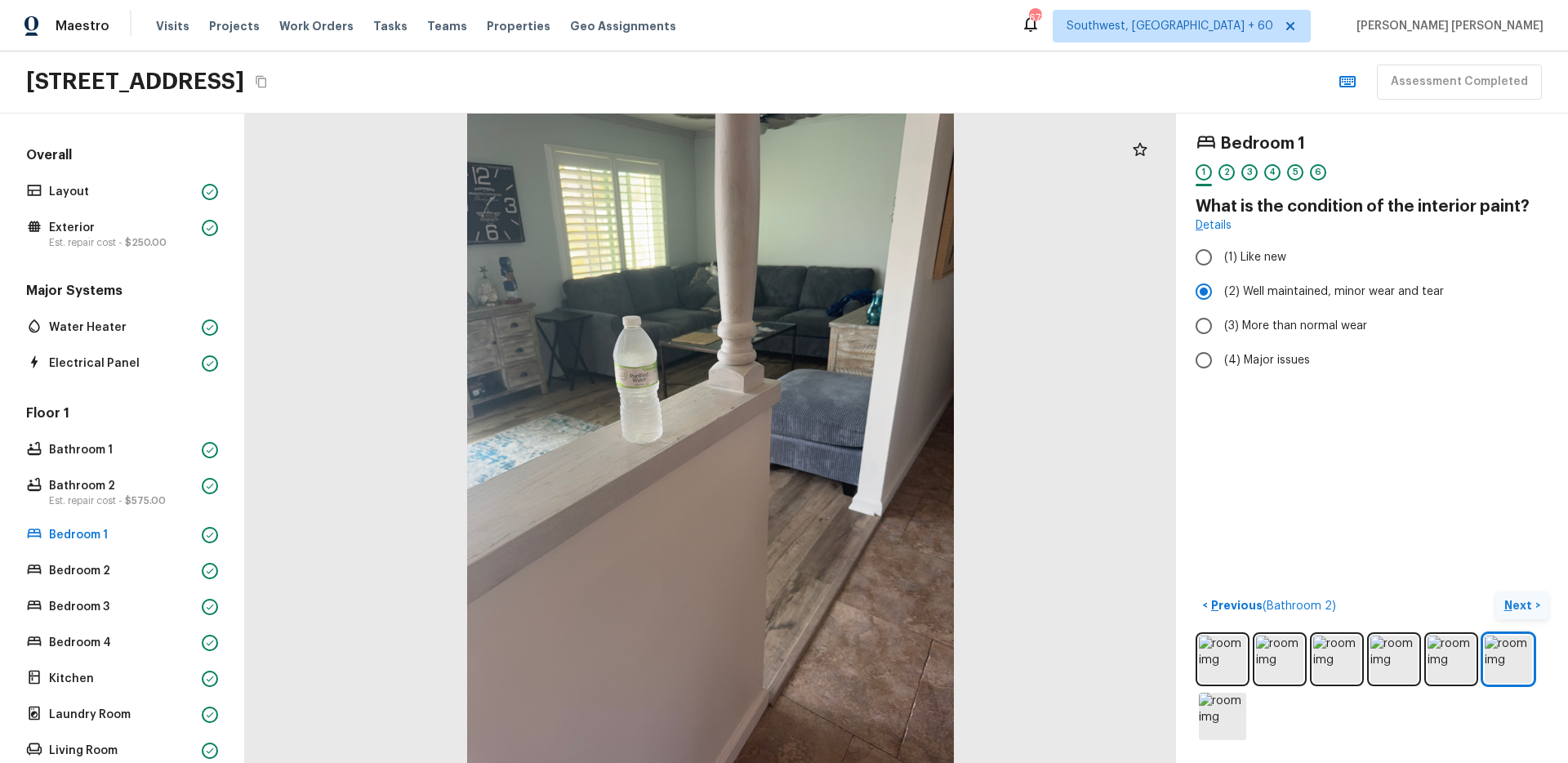
click at [1522, 617] on button "Next >" at bounding box center [1522, 605] width 52 height 27
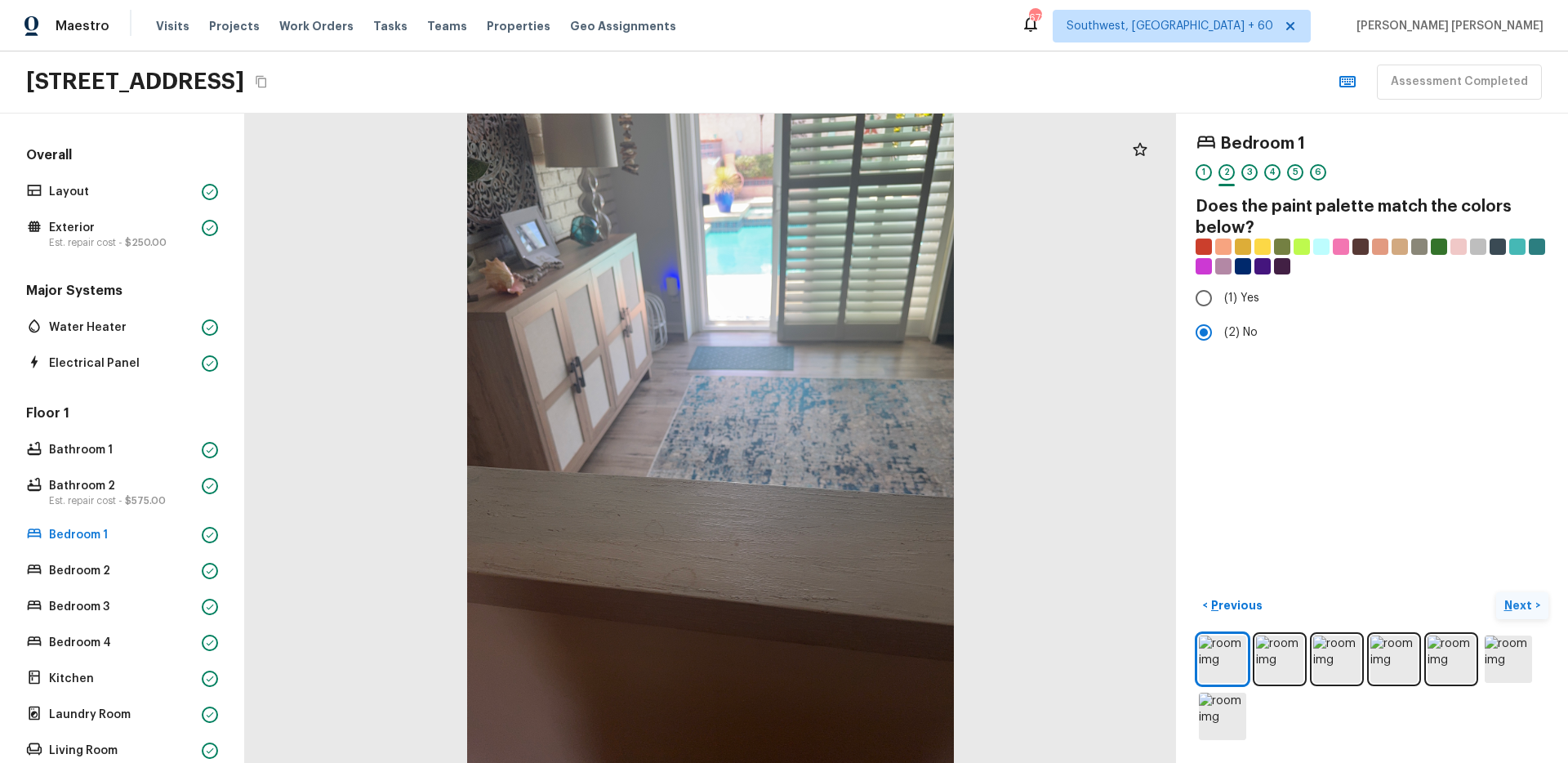
click at [1522, 617] on button "Next >" at bounding box center [1522, 605] width 52 height 27
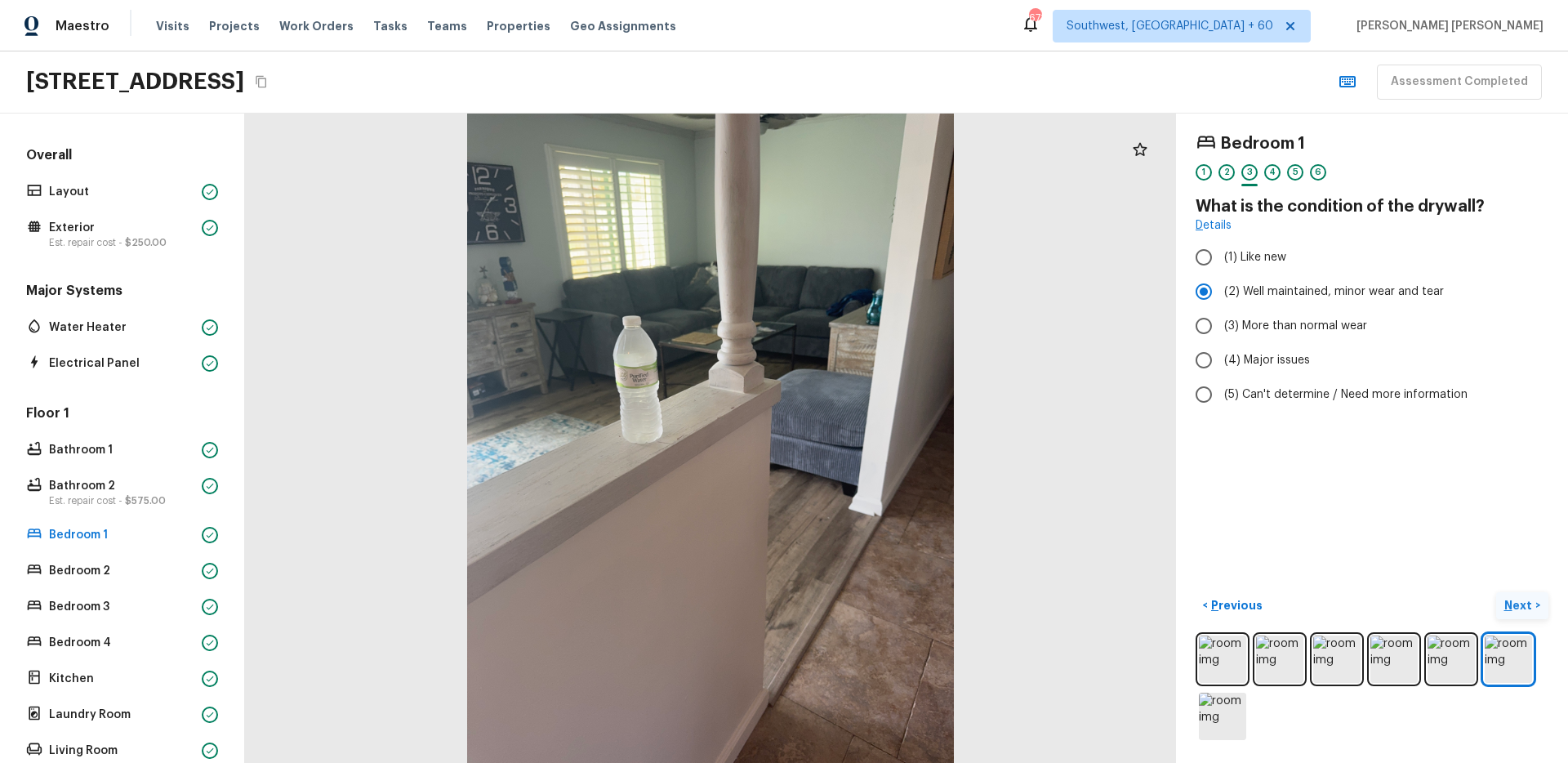
click at [1529, 608] on p "Next" at bounding box center [1519, 605] width 31 height 17
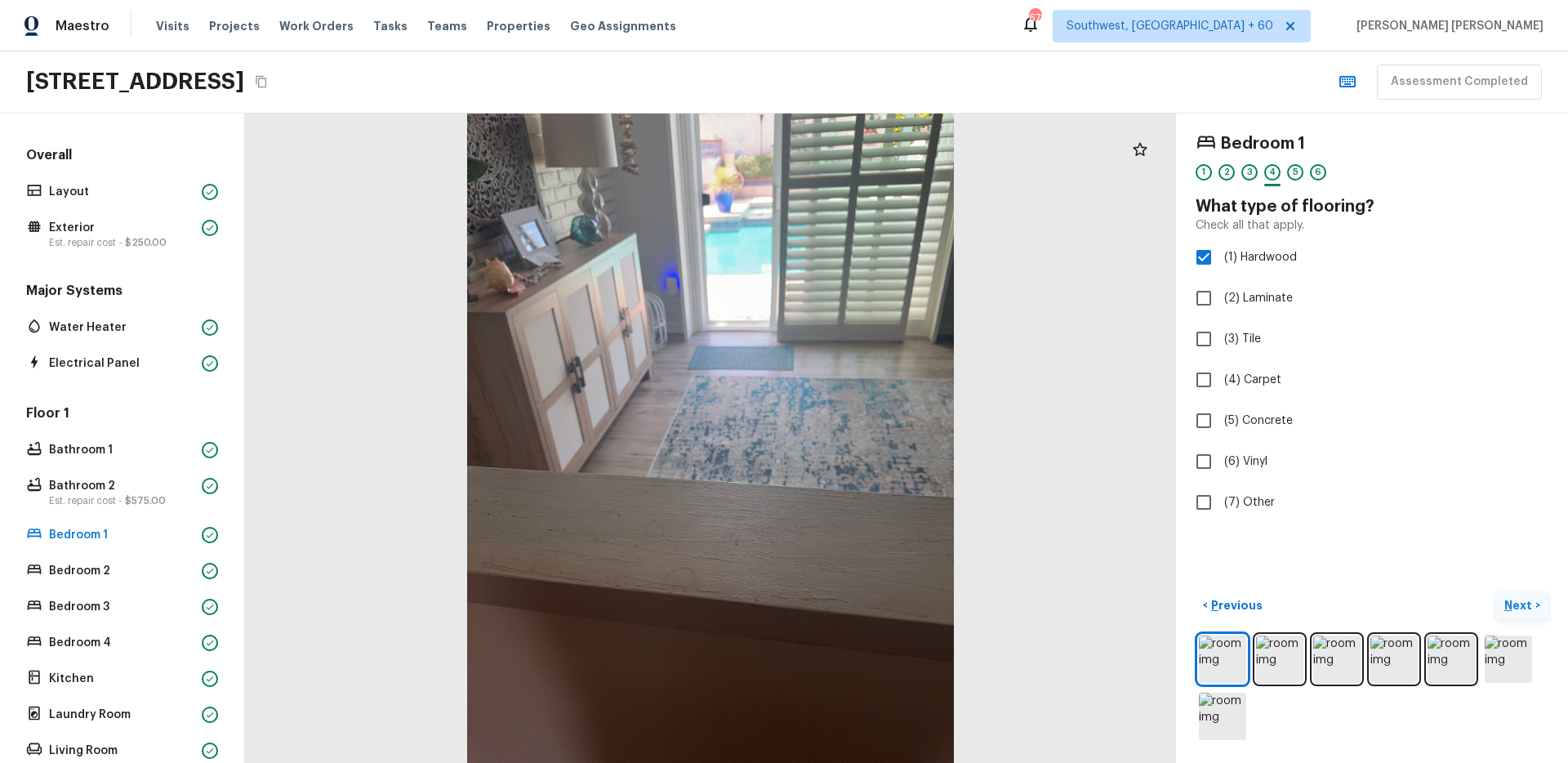
click at [1529, 608] on p "Next" at bounding box center [1519, 605] width 31 height 17
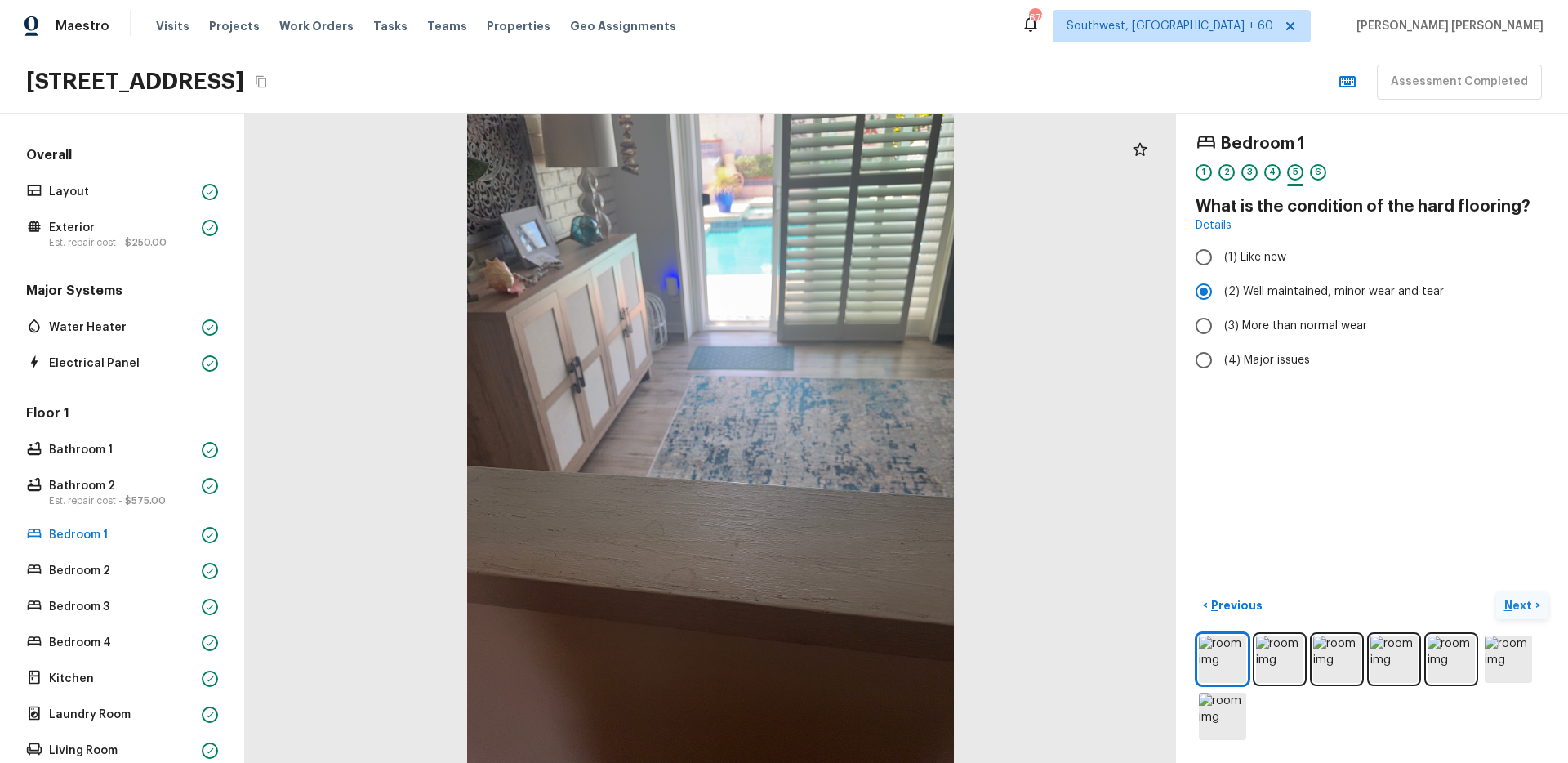
click at [1529, 608] on p "Next" at bounding box center [1519, 605] width 31 height 17
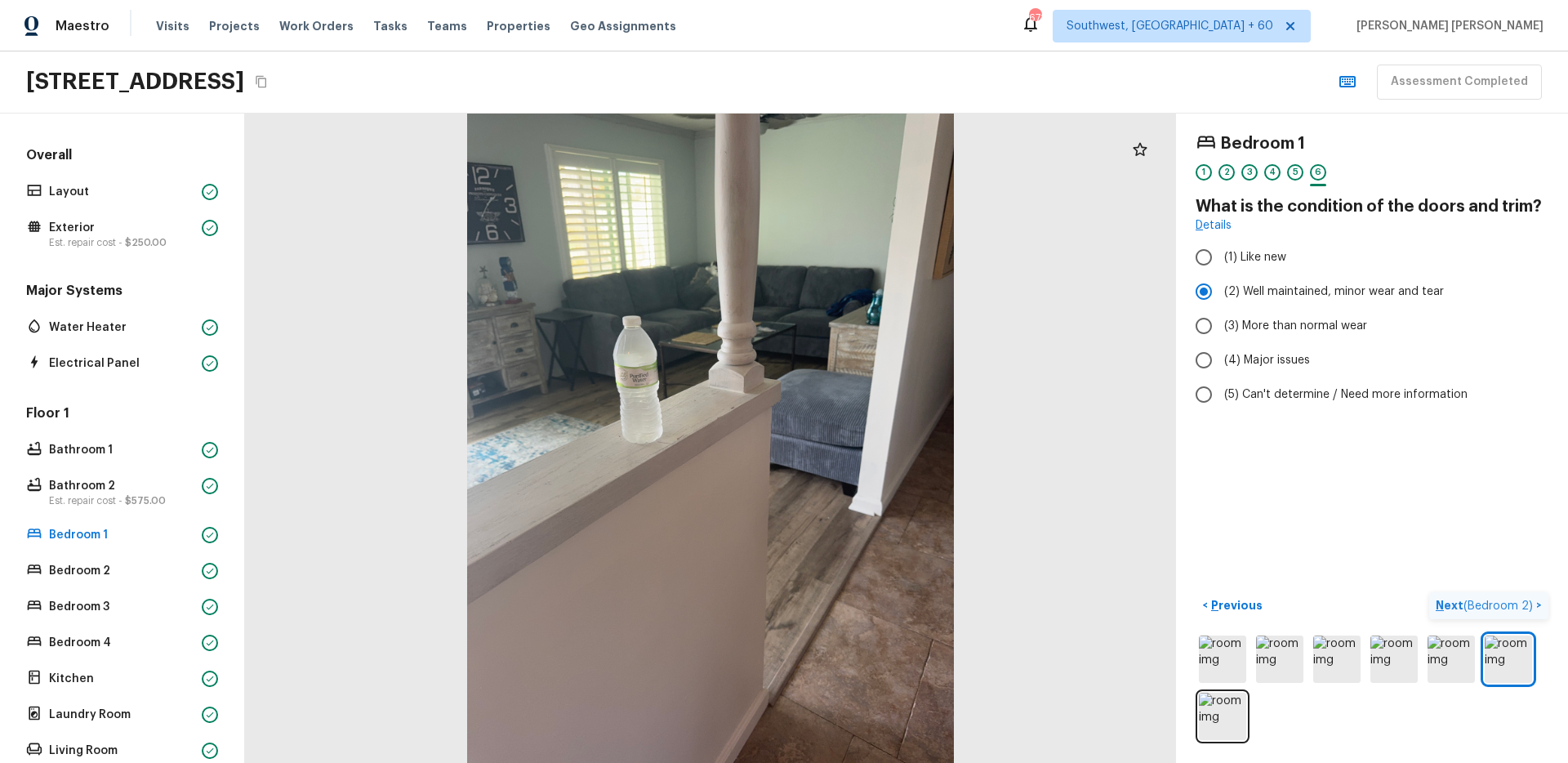
click at [1529, 608] on span "( Bedroom 2 )" at bounding box center [1498, 605] width 70 height 11
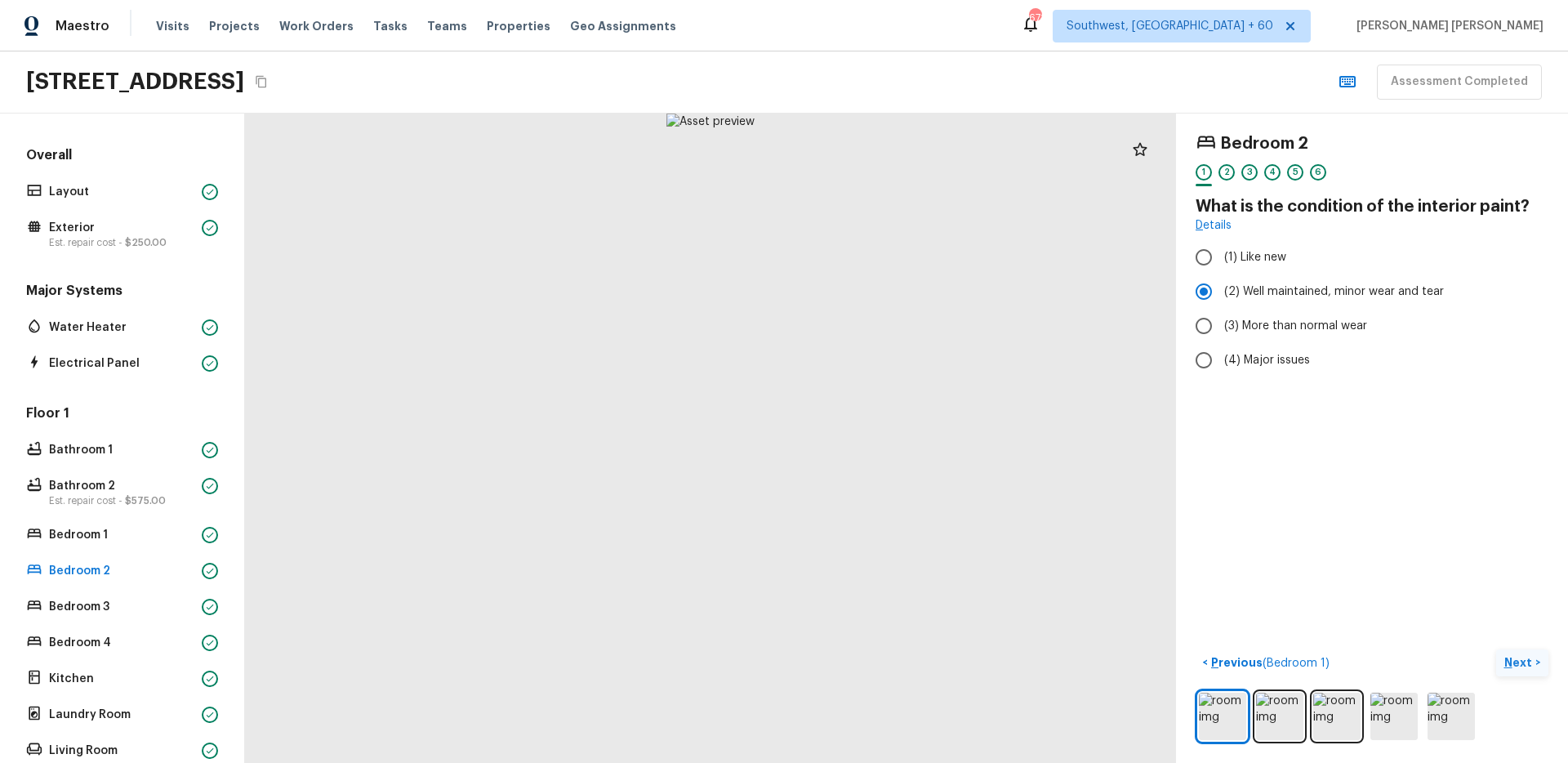
click at [1522, 656] on p "Next" at bounding box center [1519, 662] width 31 height 17
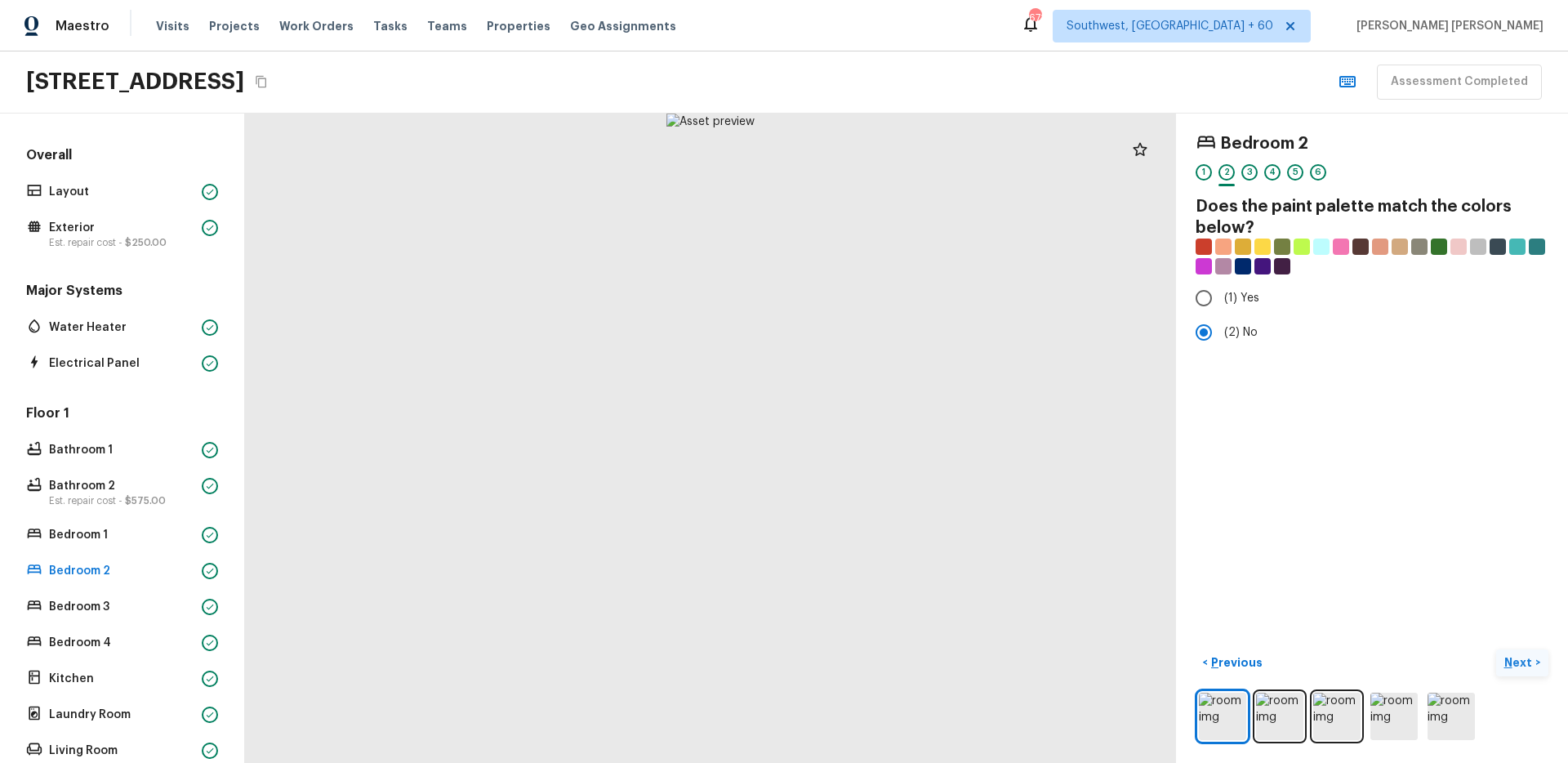
click at [1522, 656] on p "Next" at bounding box center [1519, 662] width 31 height 17
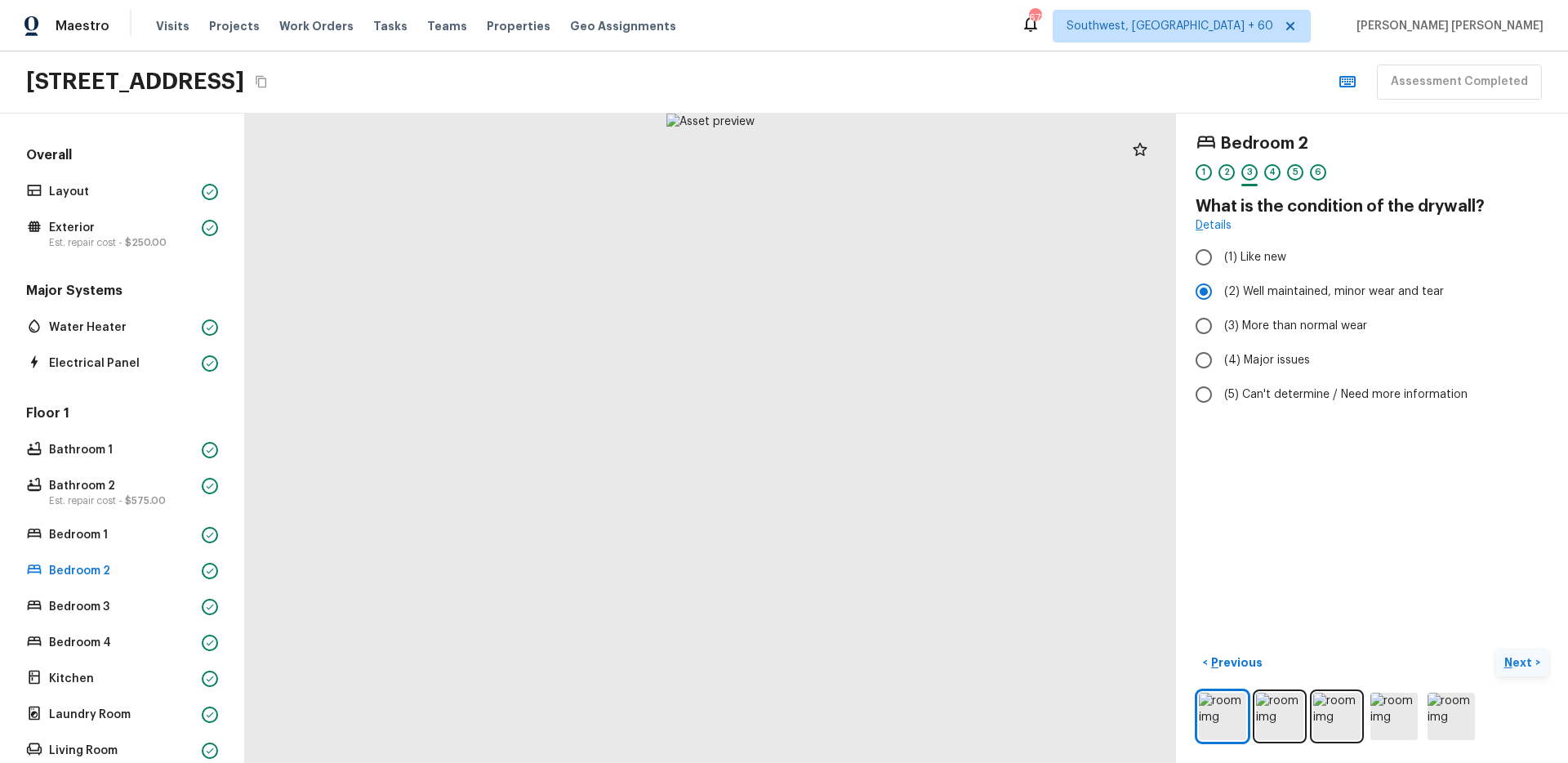
click at [1522, 656] on p "Next" at bounding box center [1519, 662] width 31 height 17
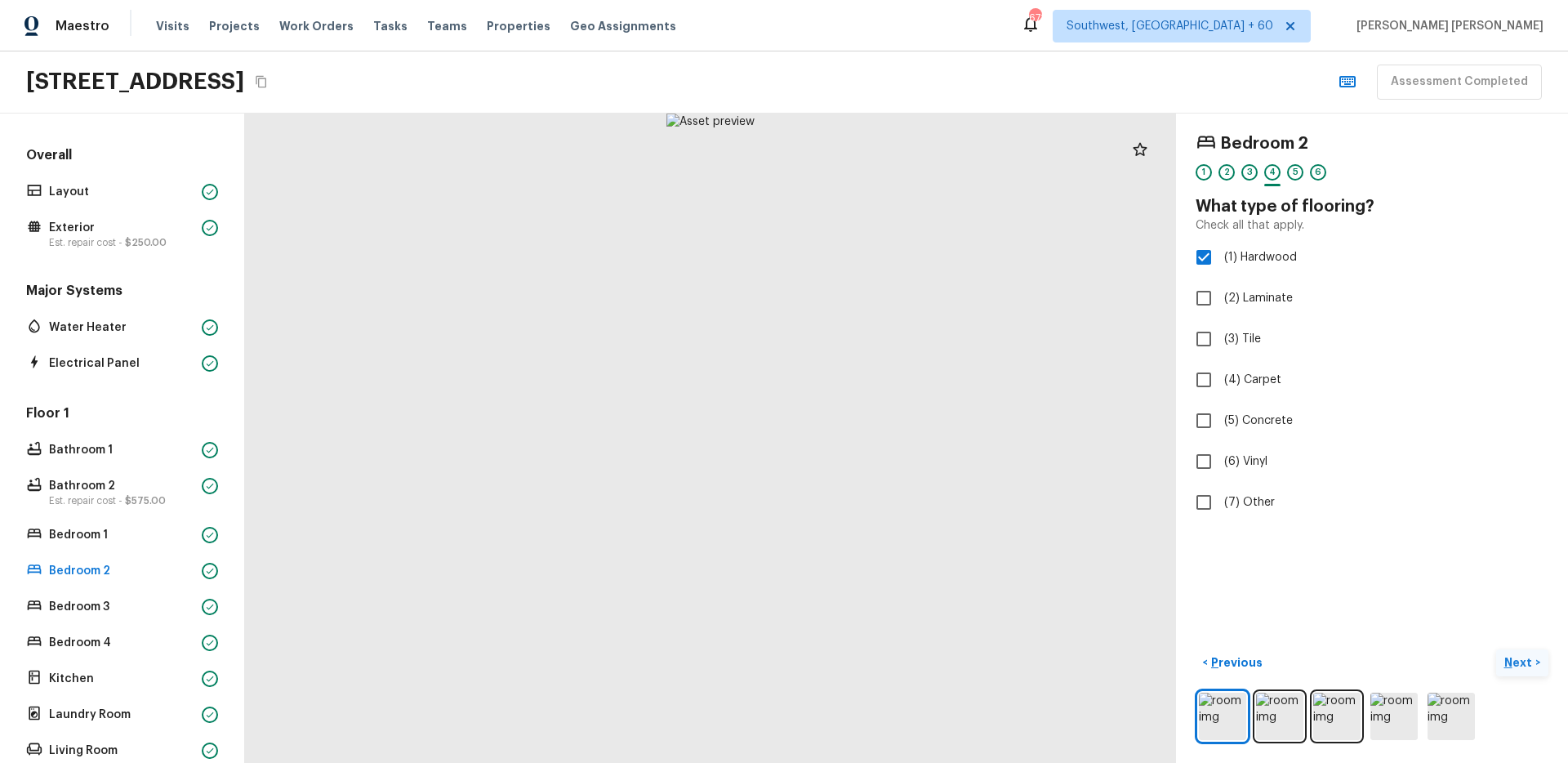
click at [1522, 656] on p "Next" at bounding box center [1519, 662] width 31 height 17
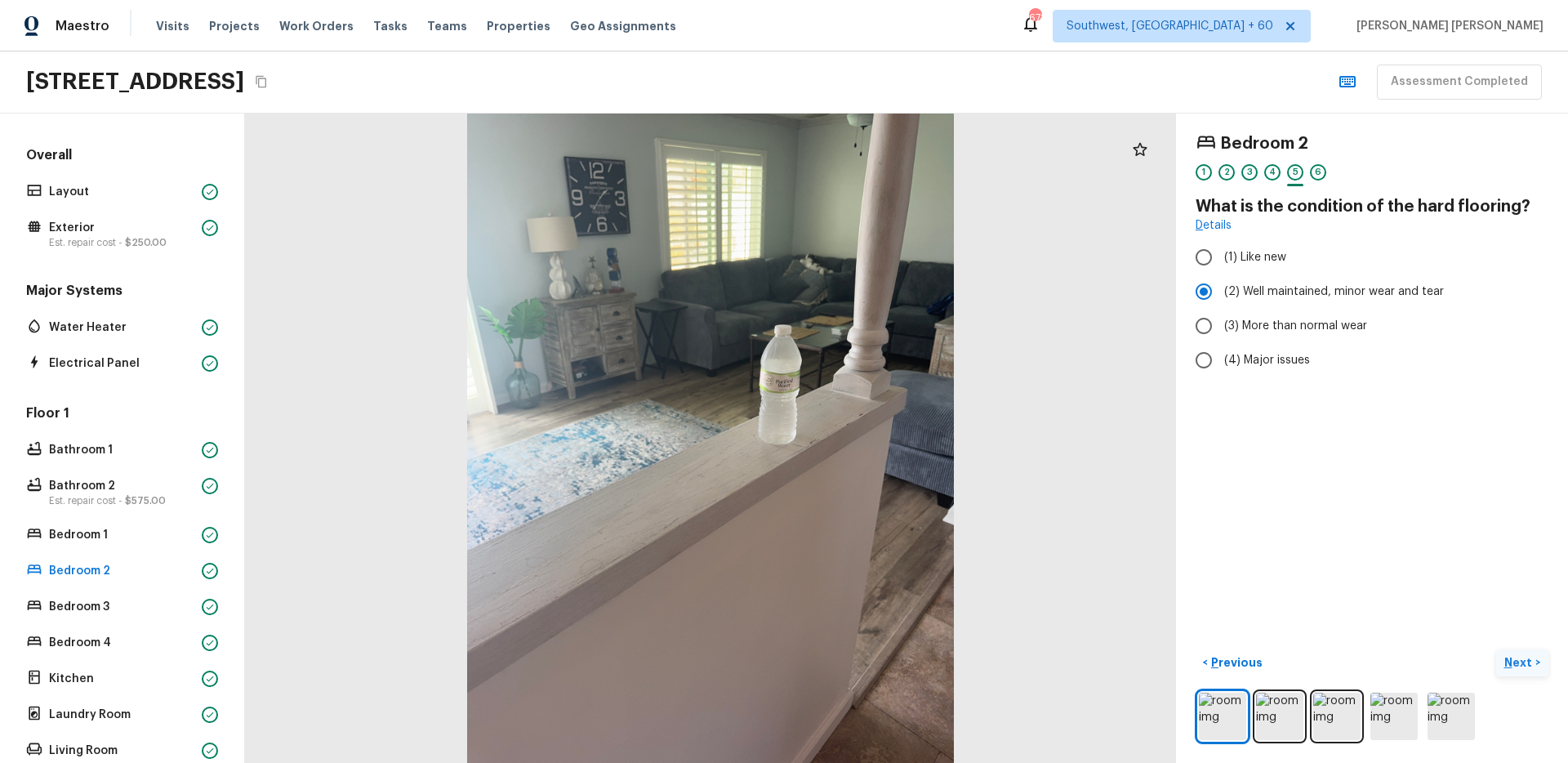
click at [1542, 666] on button "Next >" at bounding box center [1522, 662] width 52 height 27
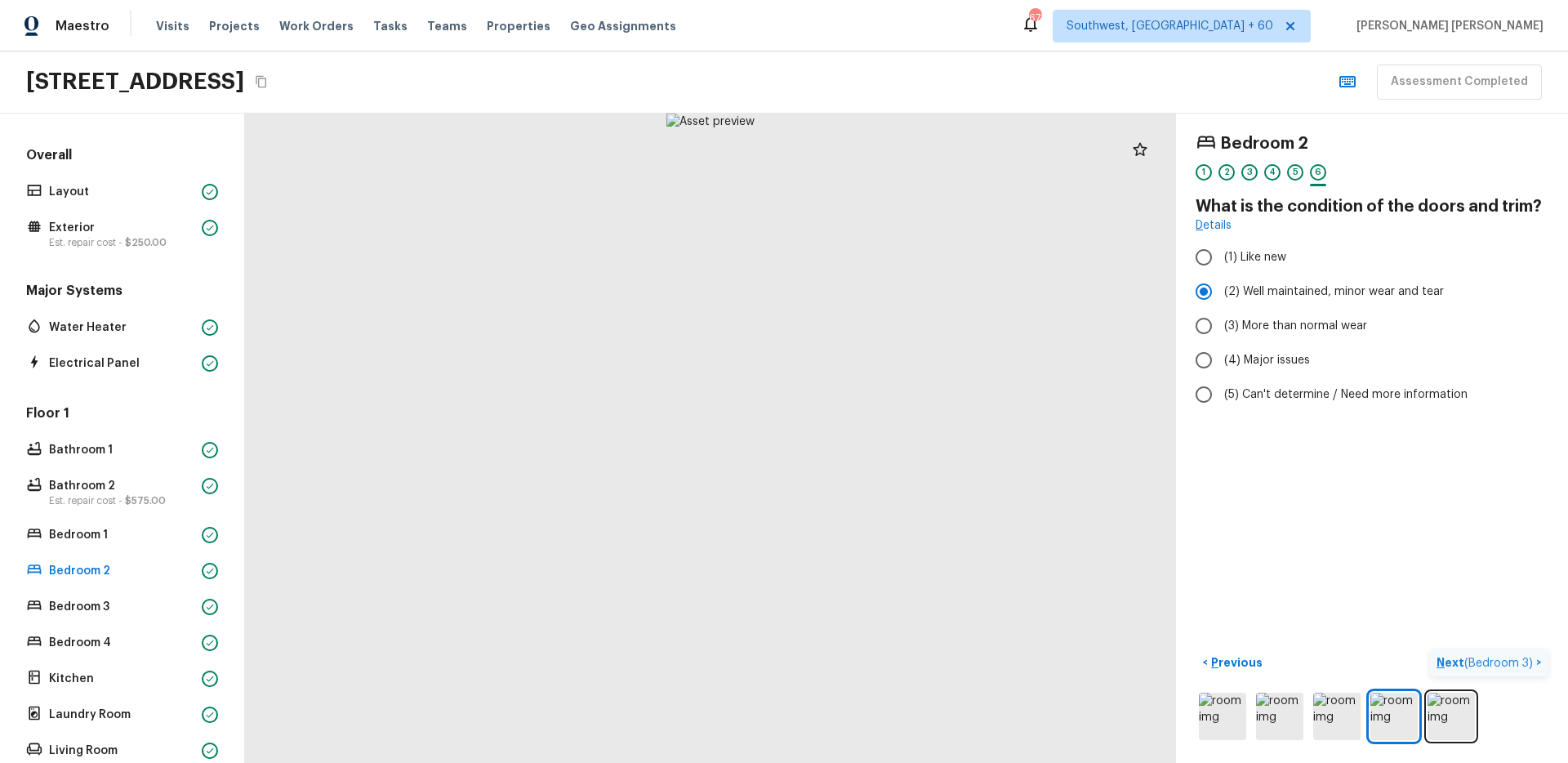
click at [1542, 666] on button "Next ( Bedroom 3 ) >" at bounding box center [1489, 662] width 118 height 27
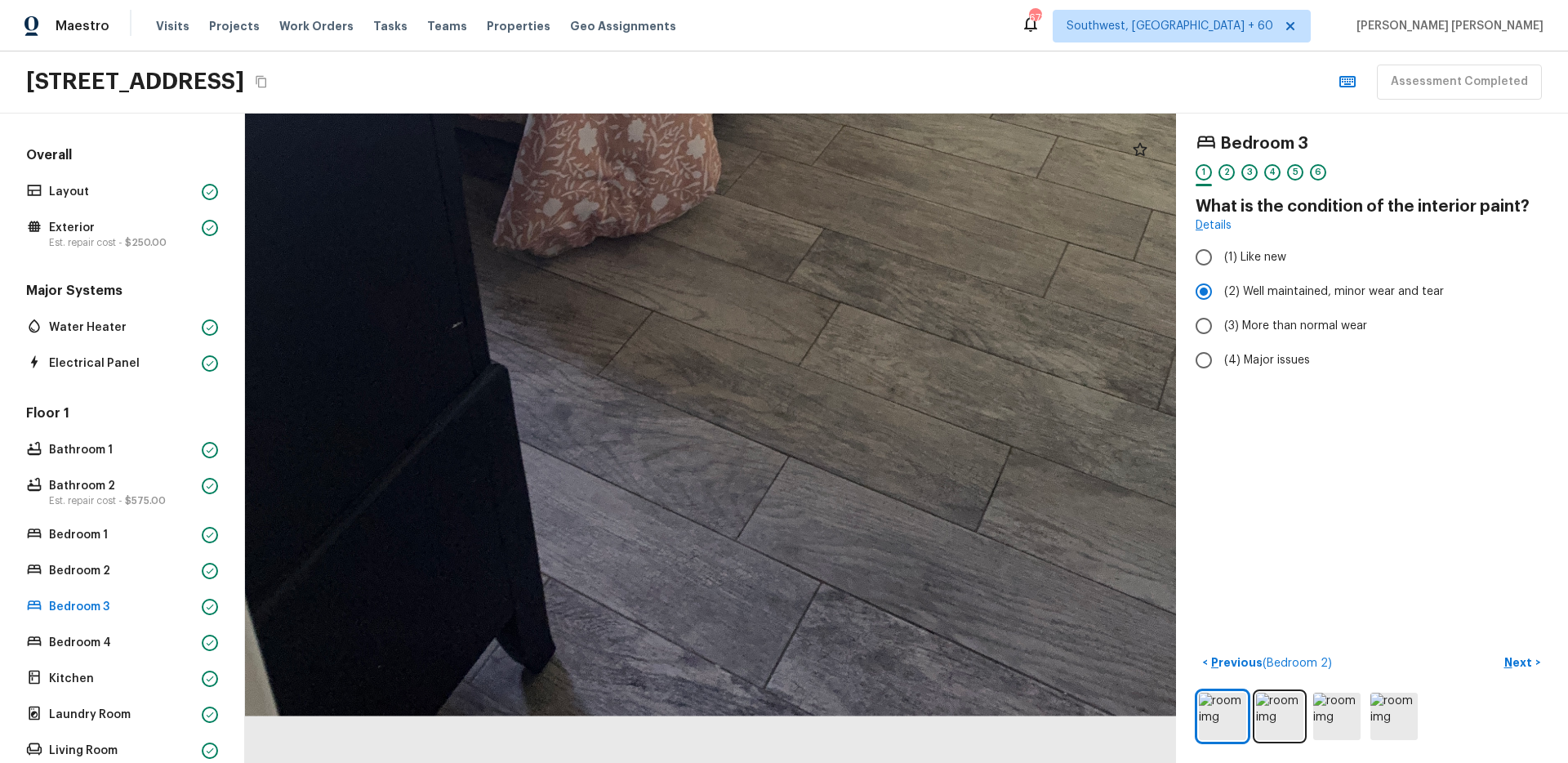
drag, startPoint x: 647, startPoint y: 642, endPoint x: 896, endPoint y: 365, distance: 372.5
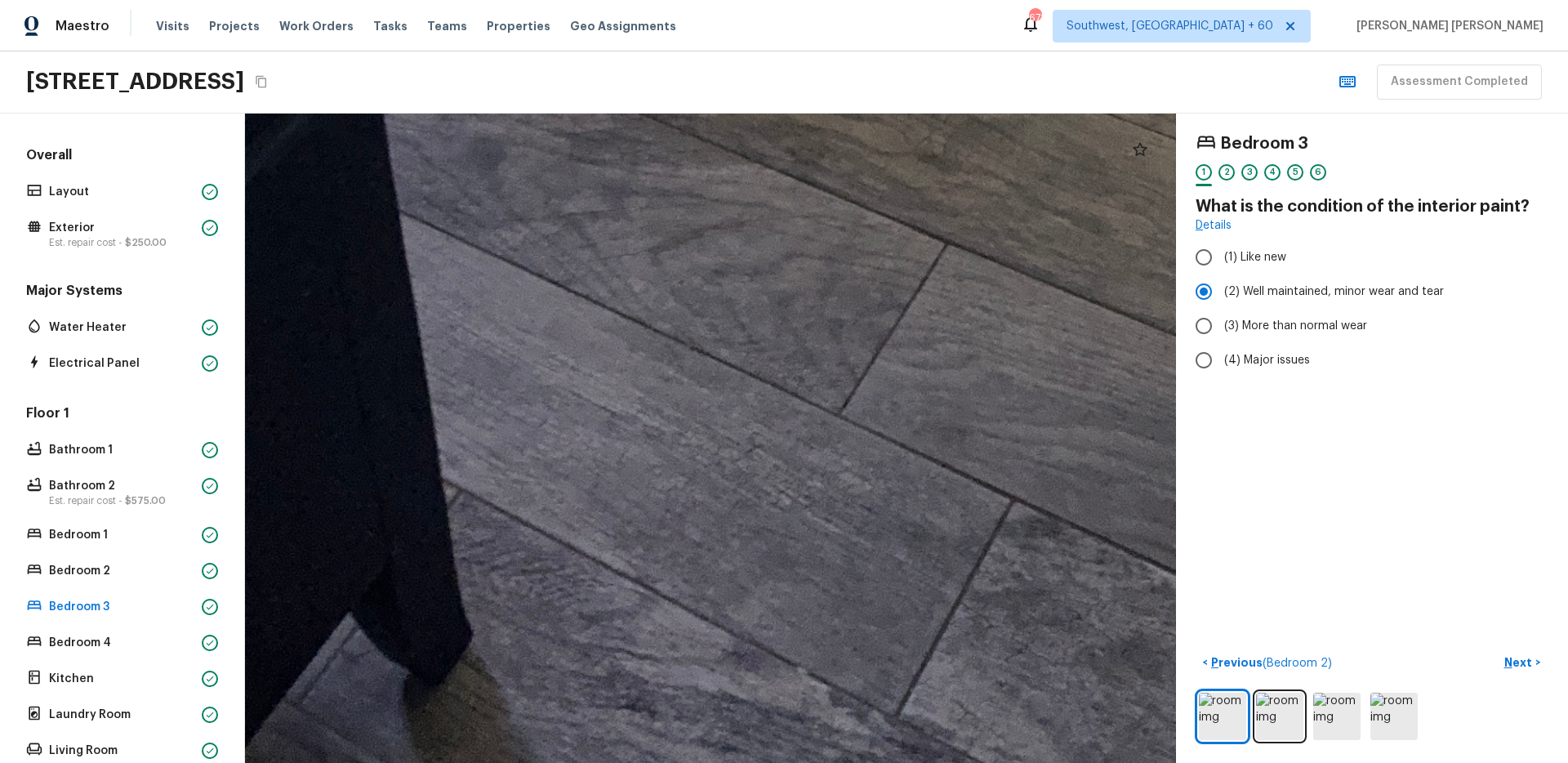
drag, startPoint x: 610, startPoint y: 647, endPoint x: 822, endPoint y: 541, distance: 237.0
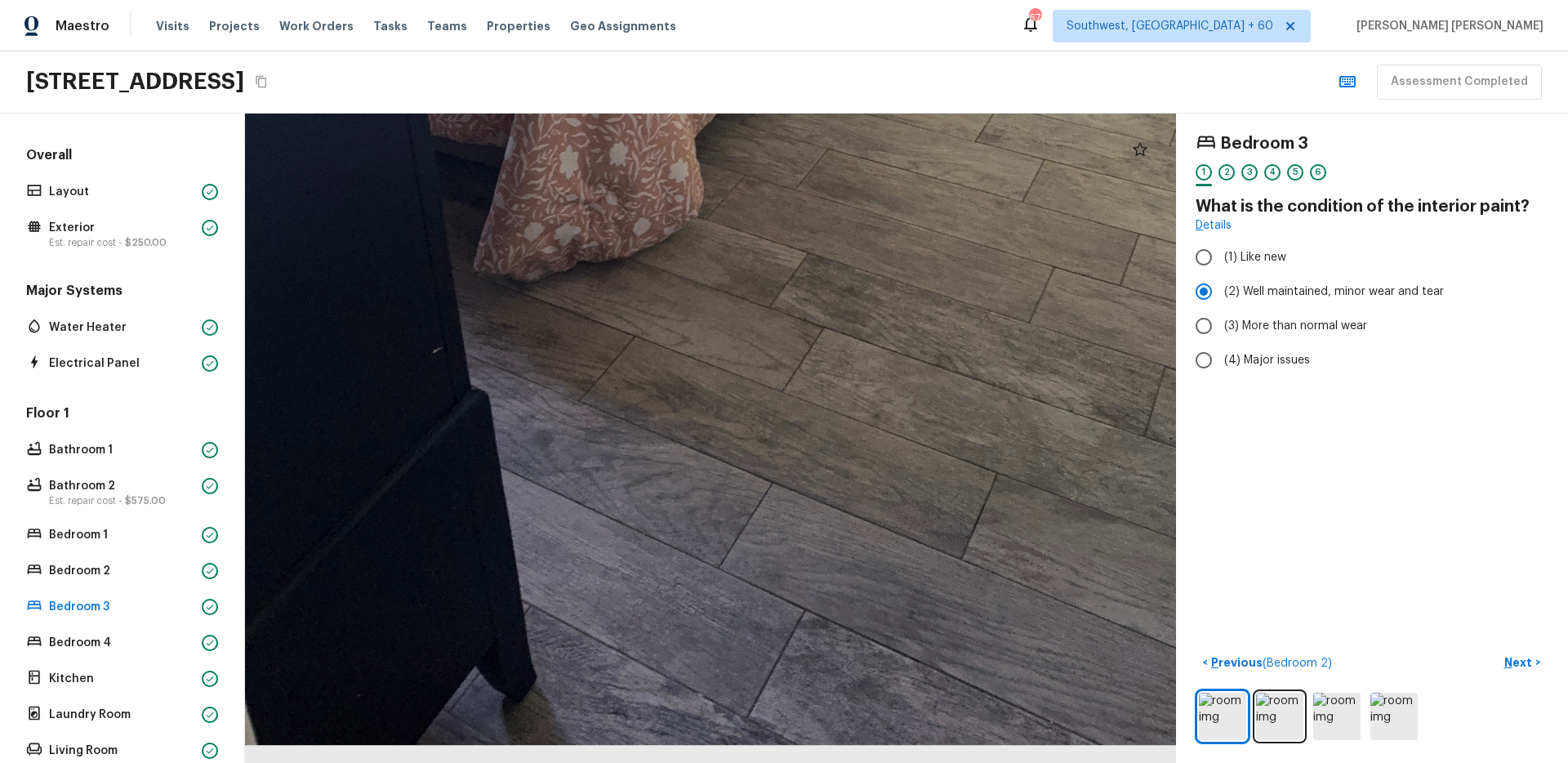
drag, startPoint x: 856, startPoint y: 659, endPoint x: 711, endPoint y: 520, distance: 200.9
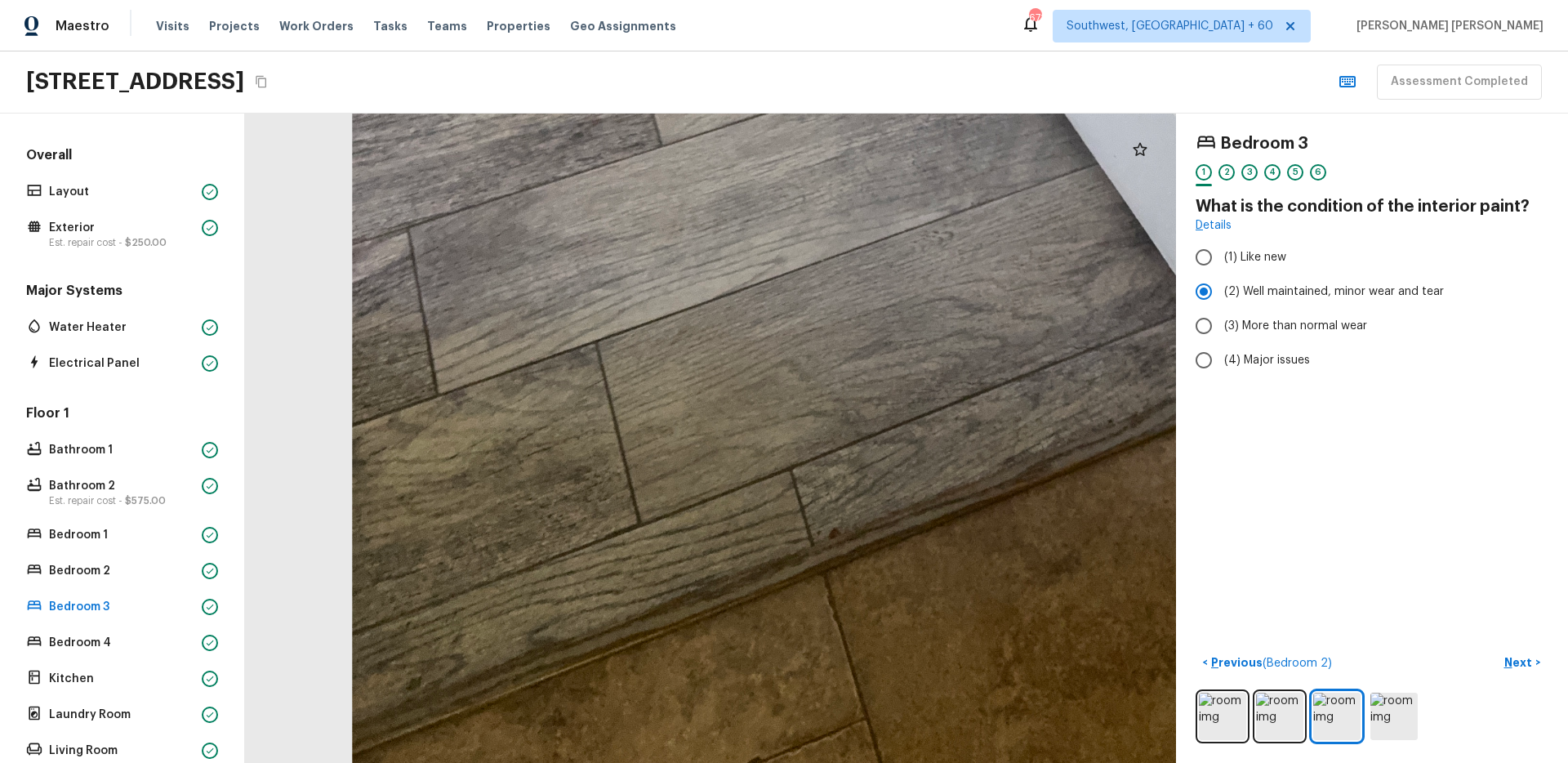
drag, startPoint x: 742, startPoint y: 619, endPoint x: 928, endPoint y: 502, distance: 219.7
click at [928, 502] on div at bounding box center [1077, 34] width 2776 height 1936
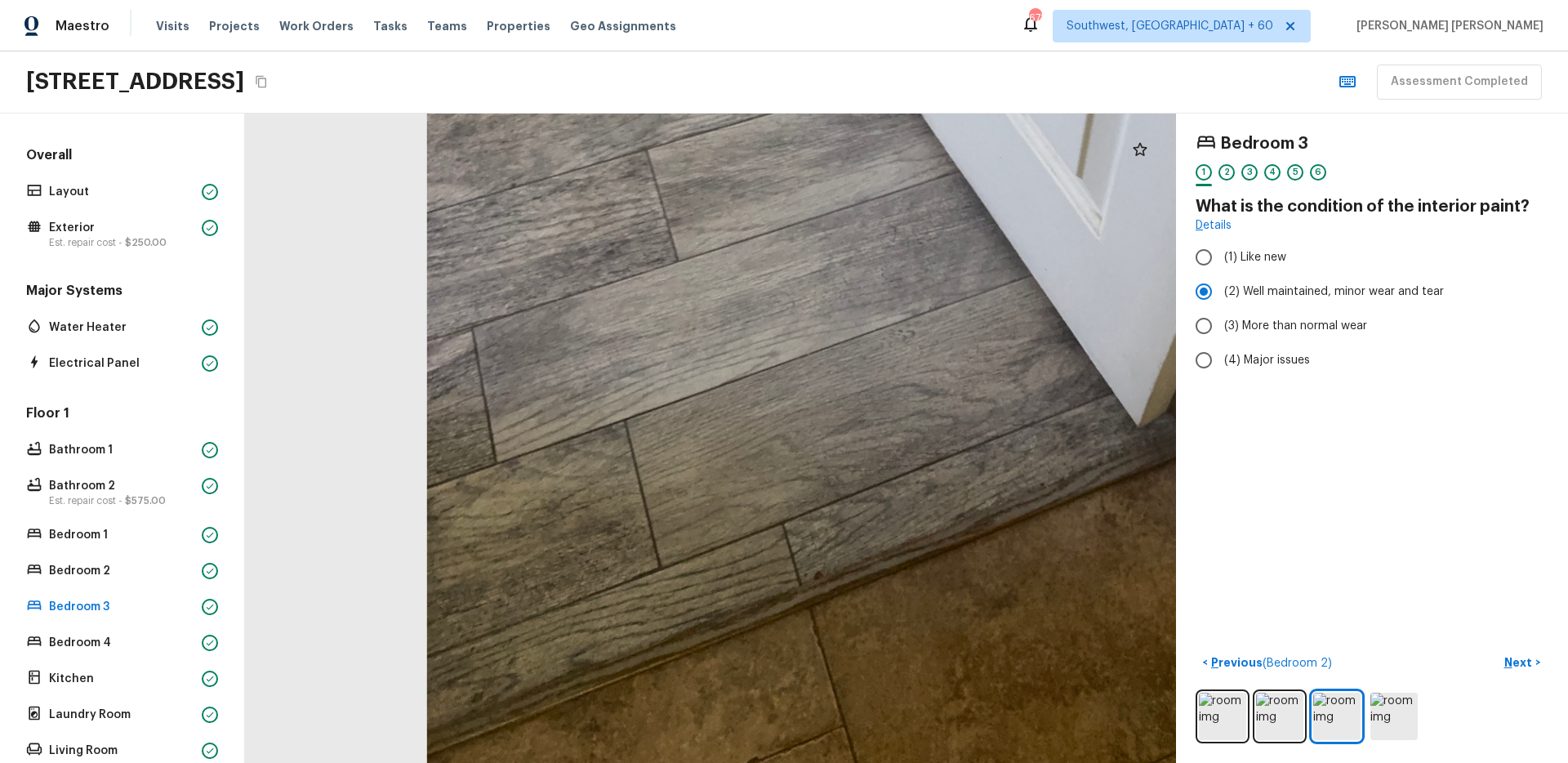
drag, startPoint x: 581, startPoint y: 587, endPoint x: 807, endPoint y: 543, distance: 230.2
click at [807, 543] on div at bounding box center [1017, 169] width 2254 height 1571
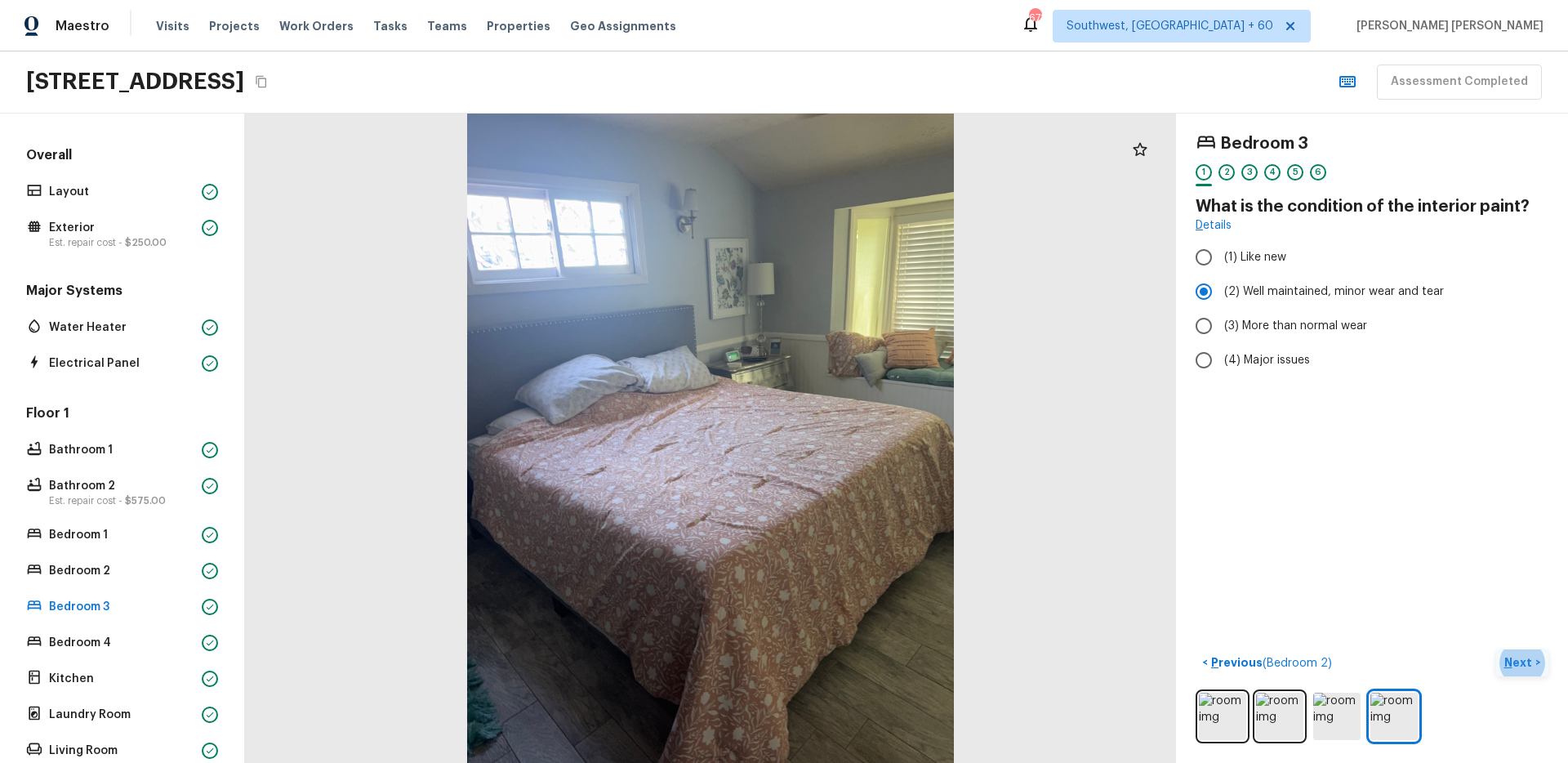
click at [1519, 658] on p "Next" at bounding box center [1519, 662] width 31 height 17
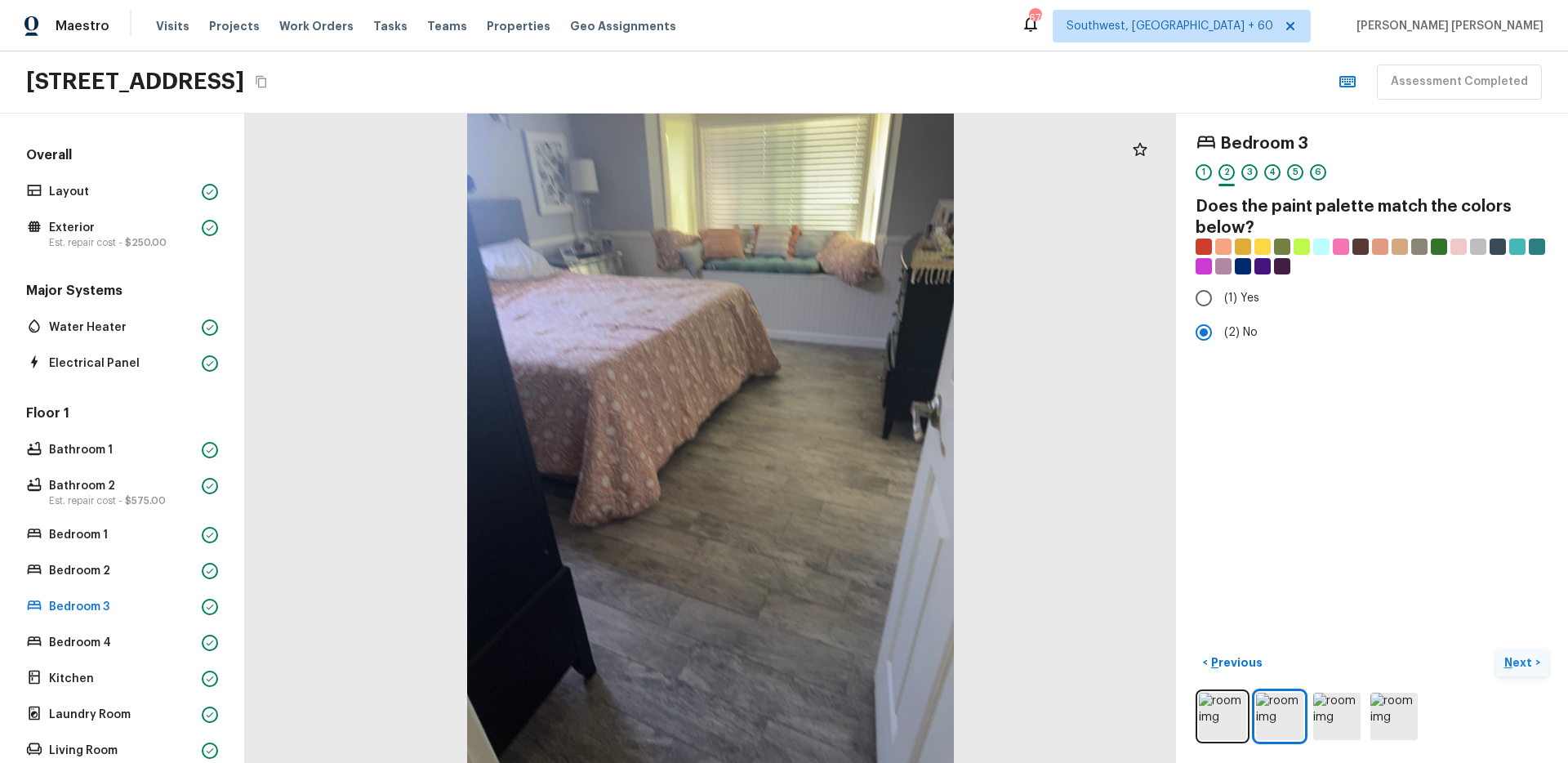
click at [1510, 659] on p "Next" at bounding box center [1519, 662] width 31 height 17
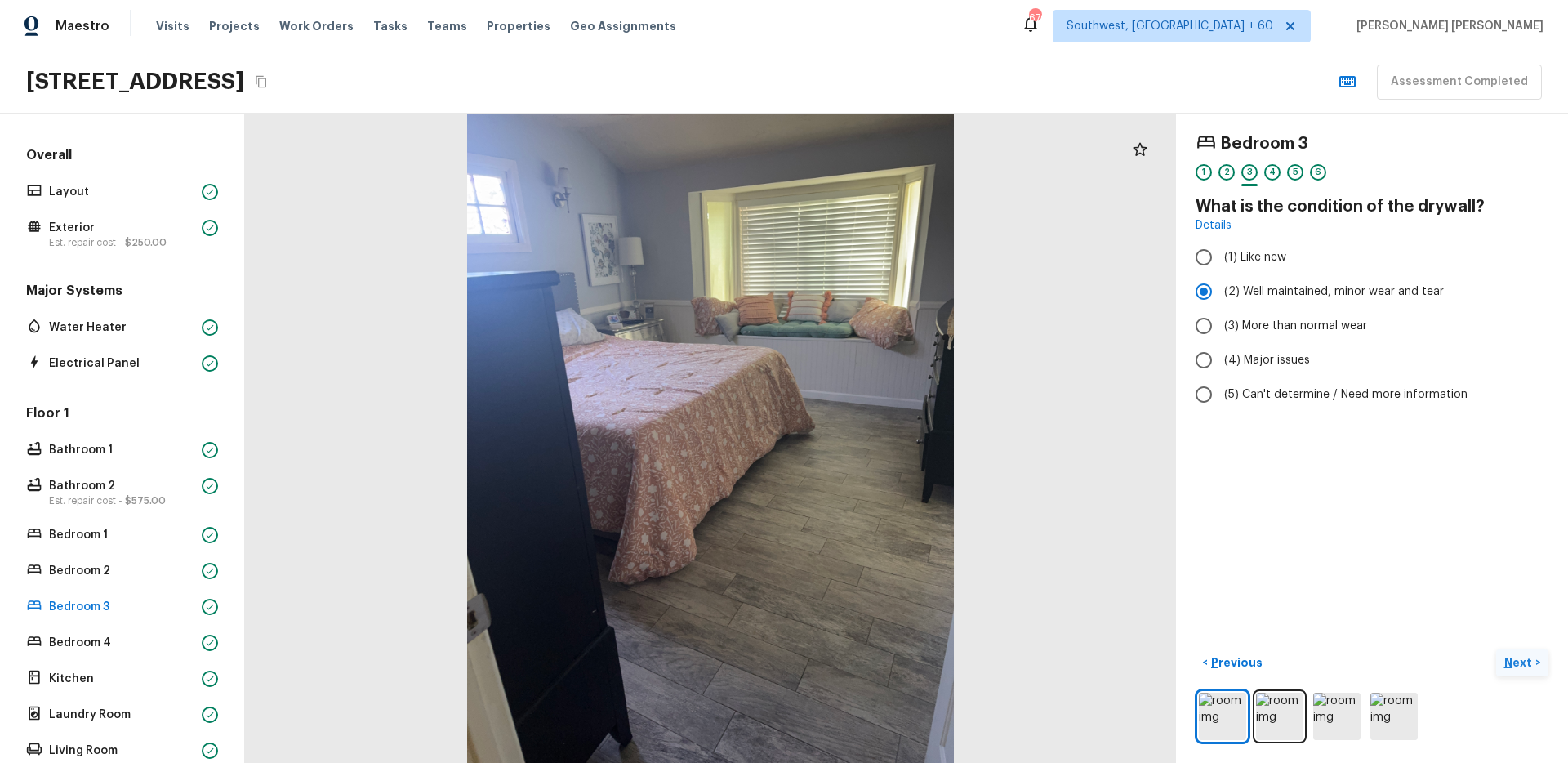
click at [1510, 659] on p "Next" at bounding box center [1519, 662] width 31 height 17
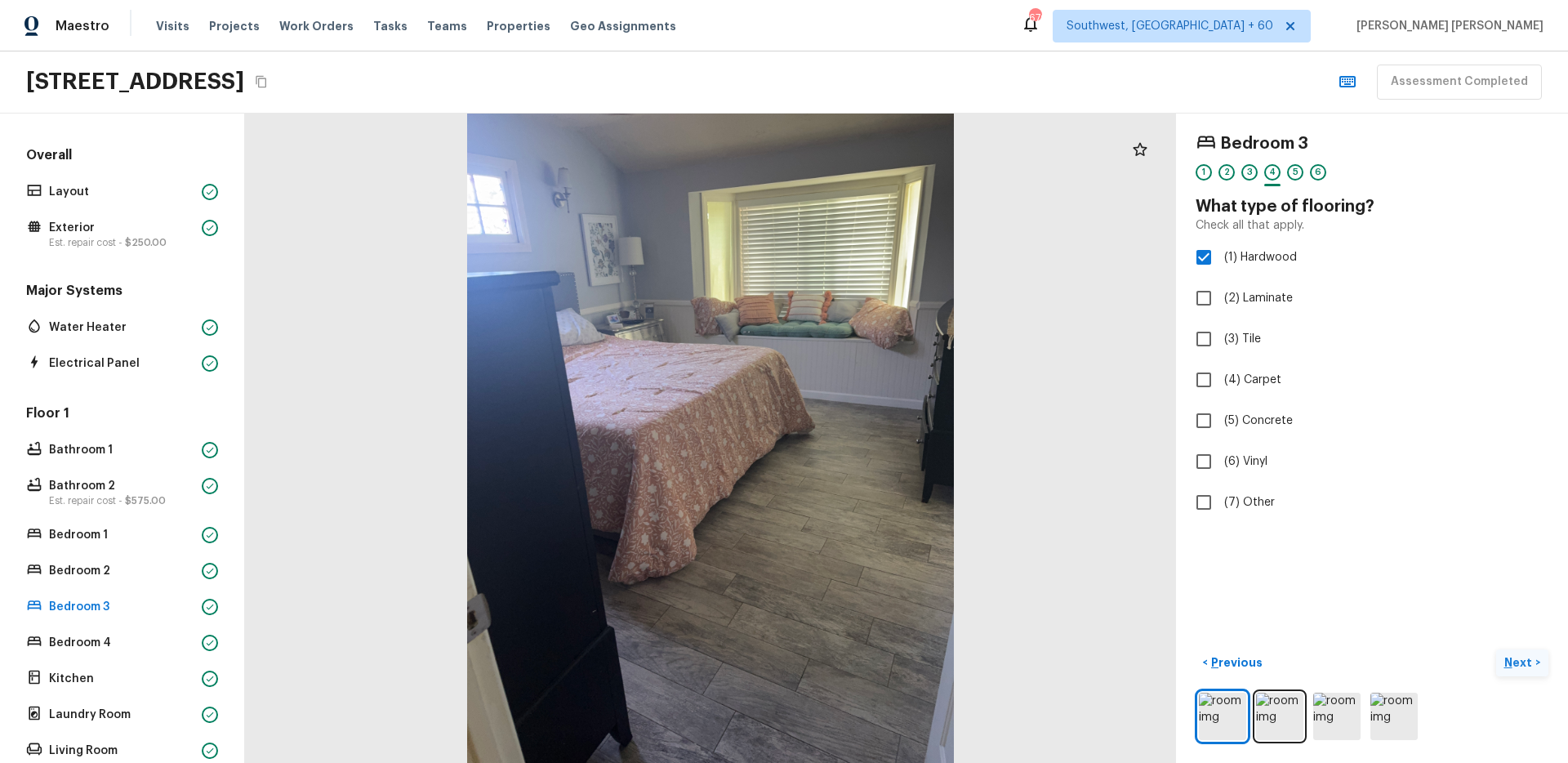
click at [1510, 659] on p "Next" at bounding box center [1519, 662] width 31 height 17
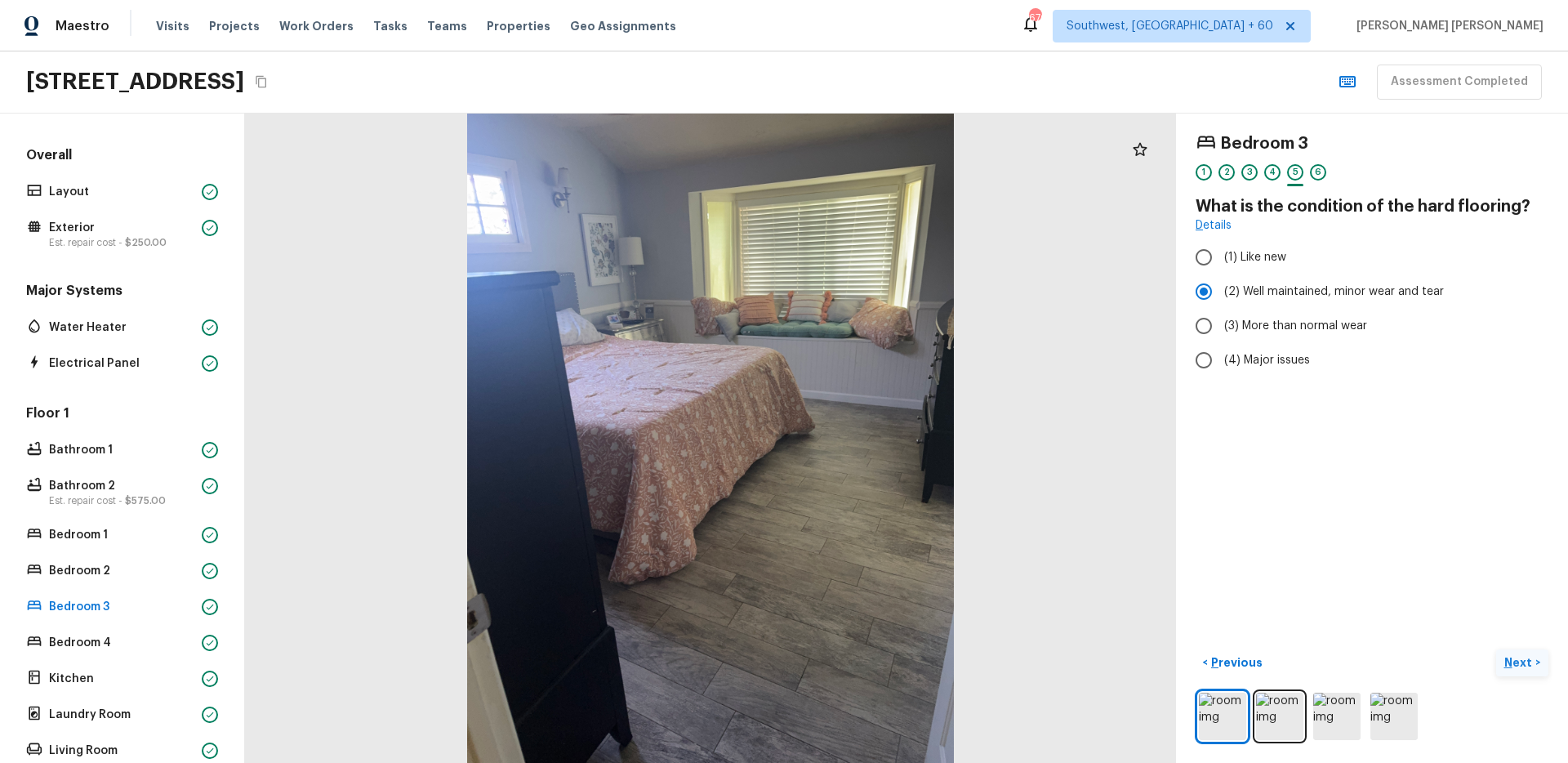
click at [1510, 659] on p "Next" at bounding box center [1519, 662] width 31 height 17
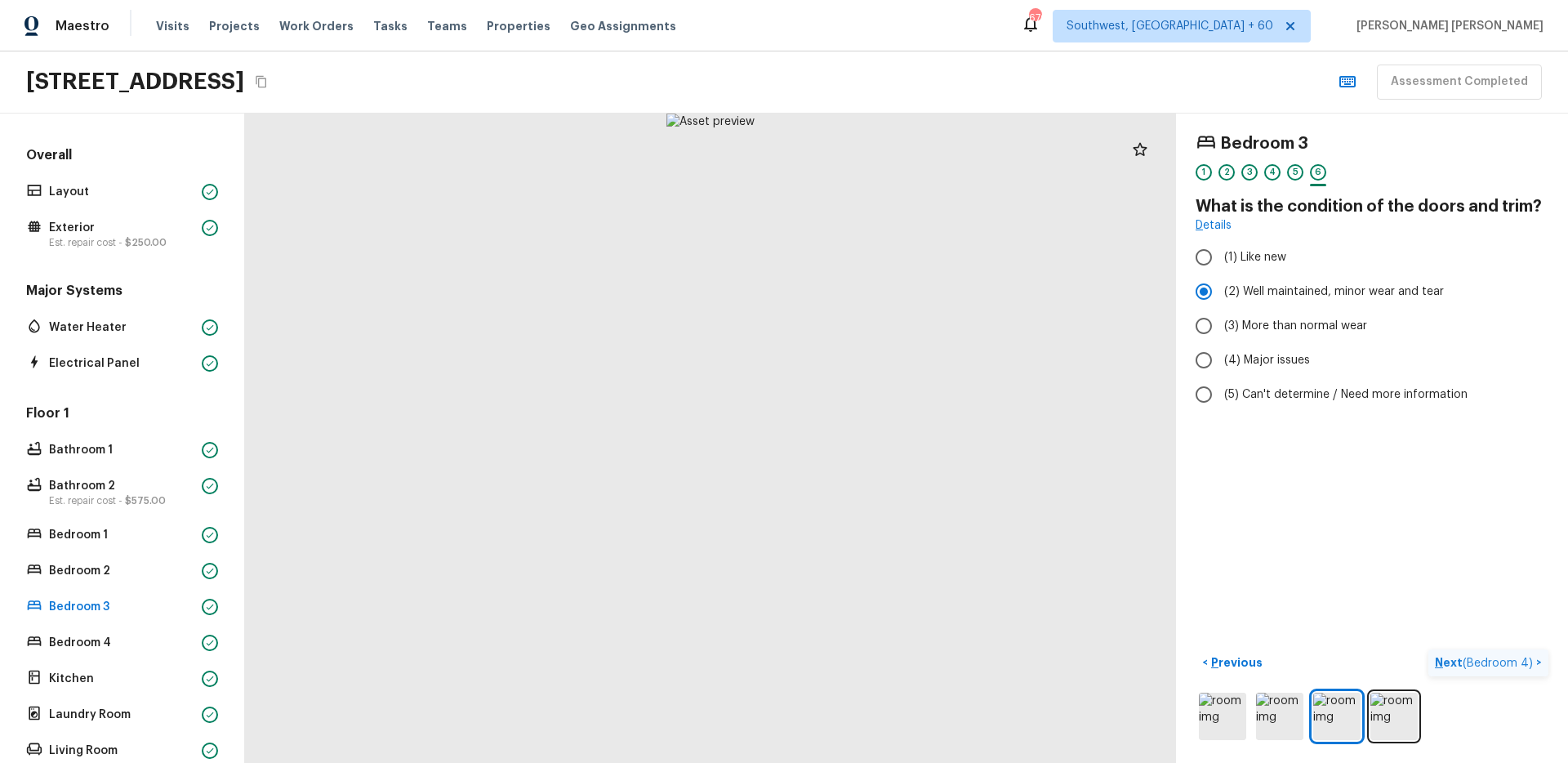
click at [1510, 659] on span "( Bedroom 4 )" at bounding box center [1498, 662] width 71 height 11
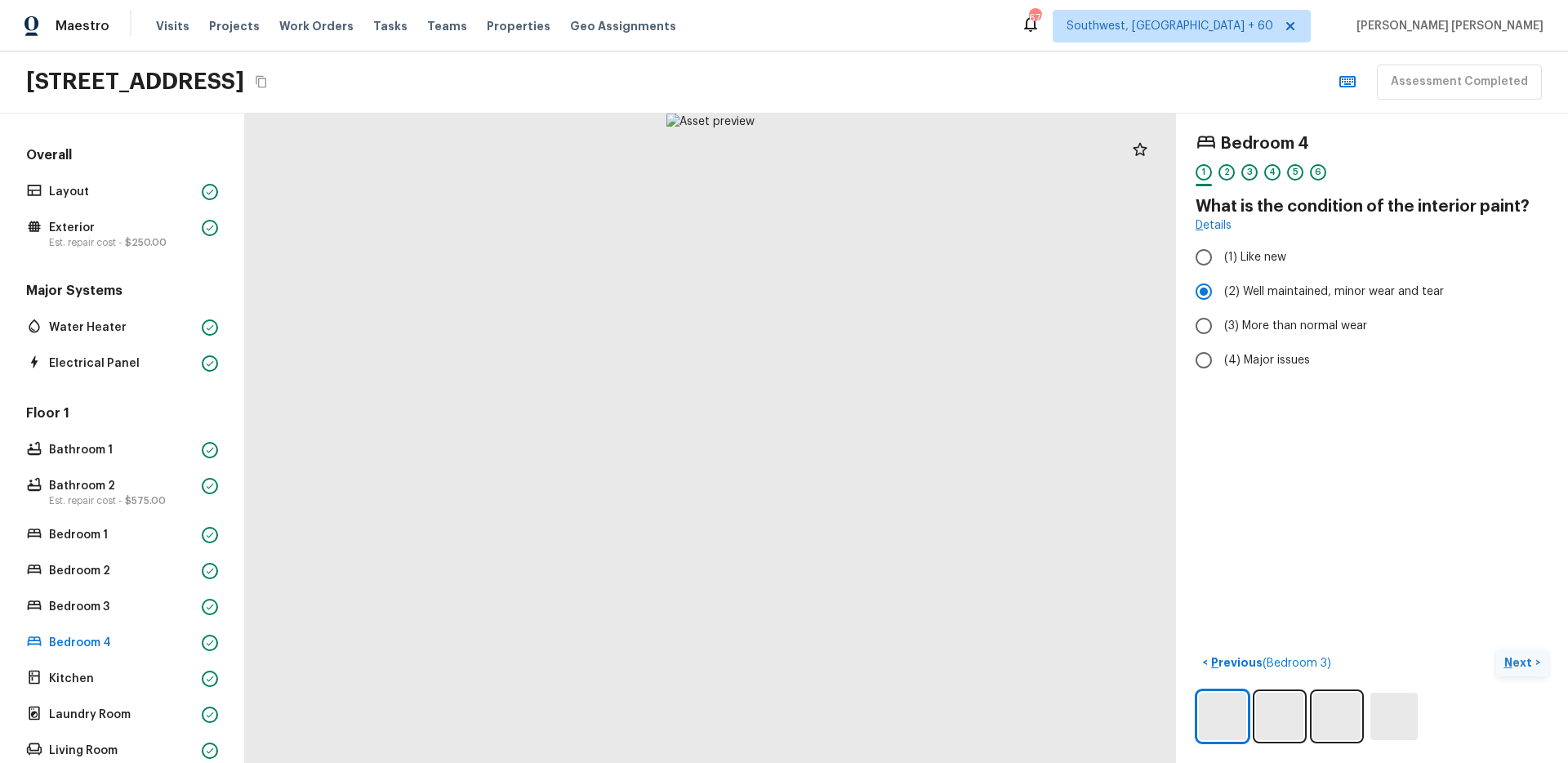
click at [1510, 659] on p "Next" at bounding box center [1519, 662] width 31 height 17
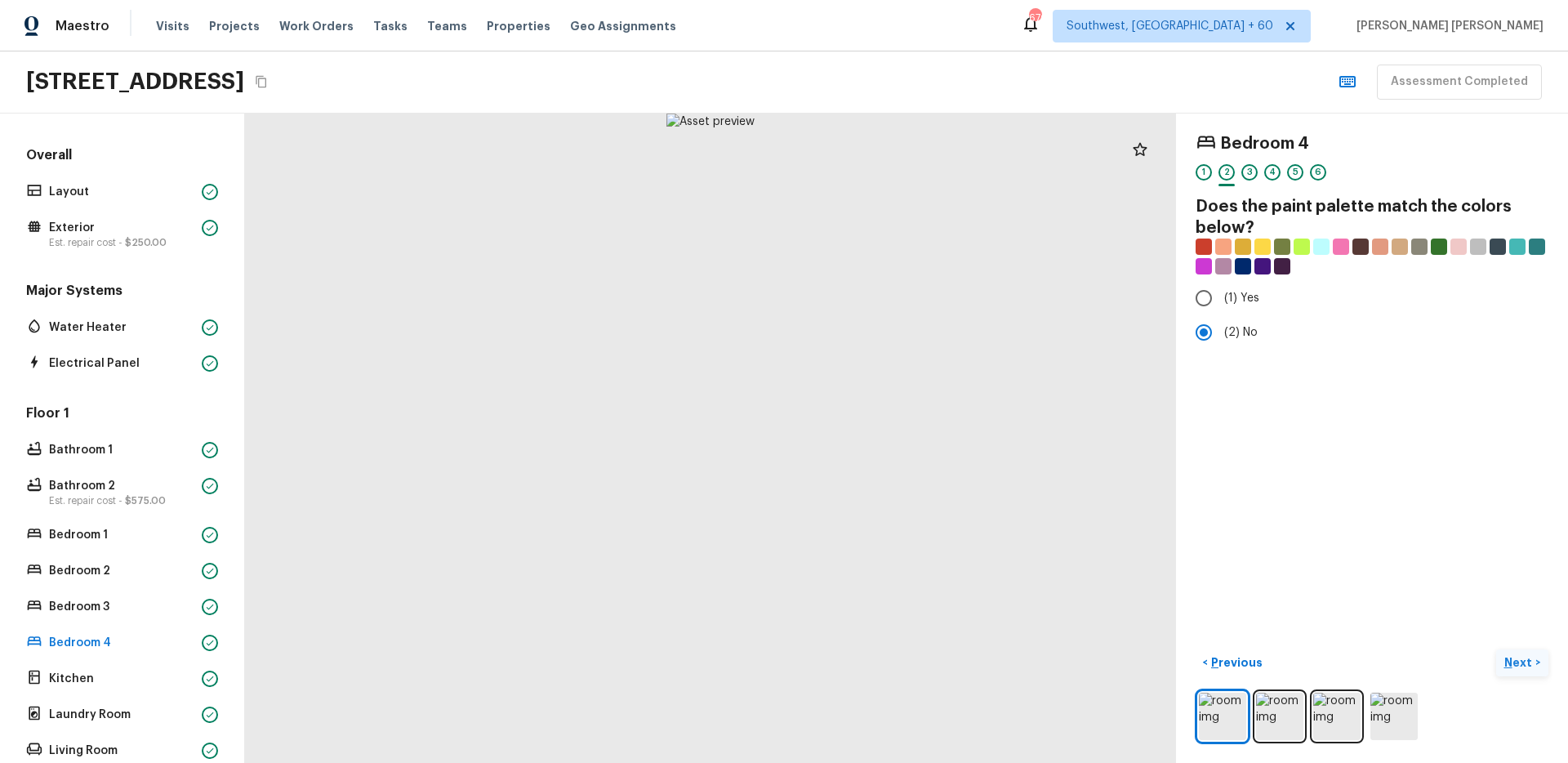
click at [1510, 659] on p "Next" at bounding box center [1519, 662] width 31 height 17
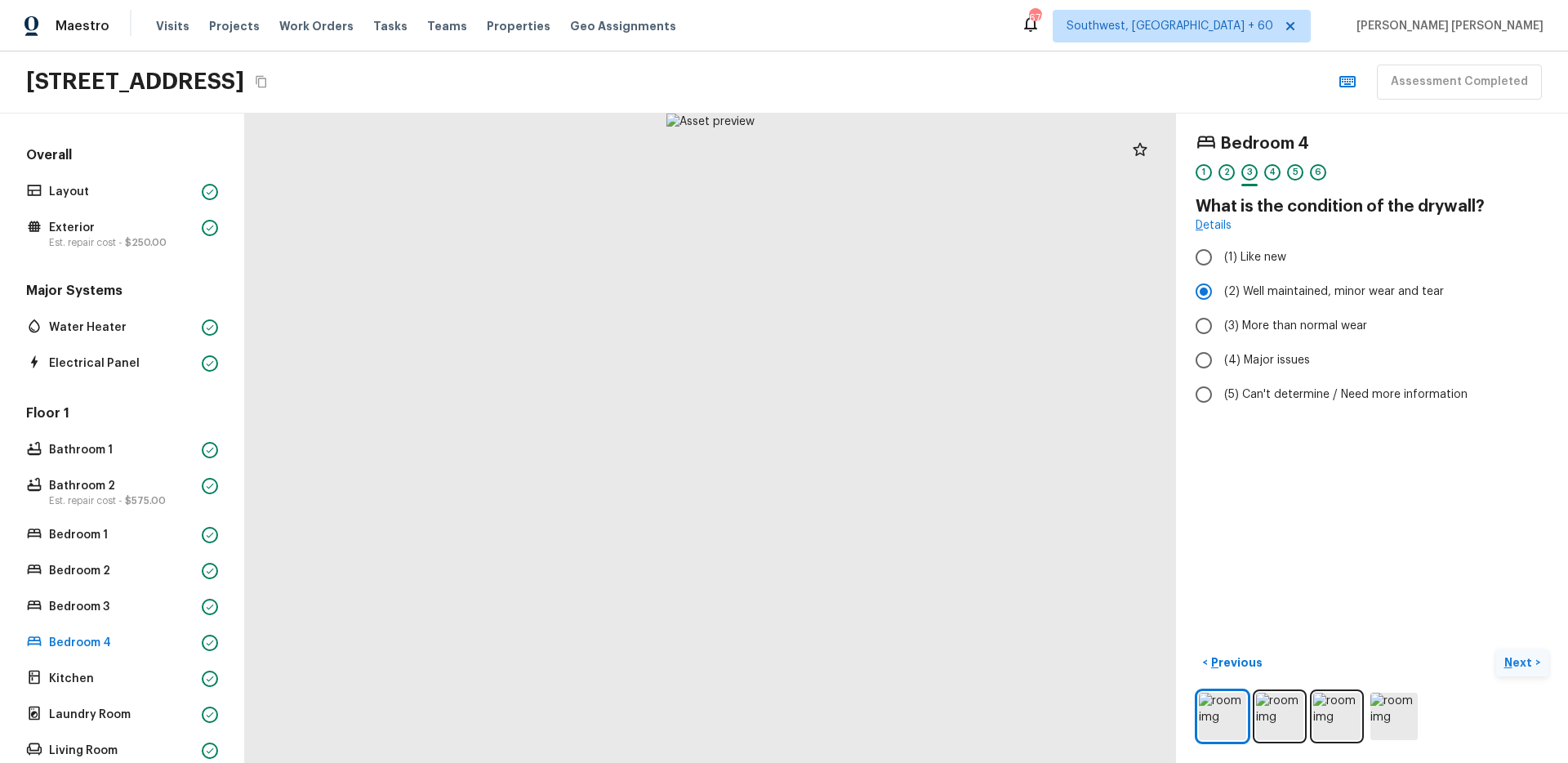
click at [1510, 659] on p "Next" at bounding box center [1519, 662] width 31 height 17
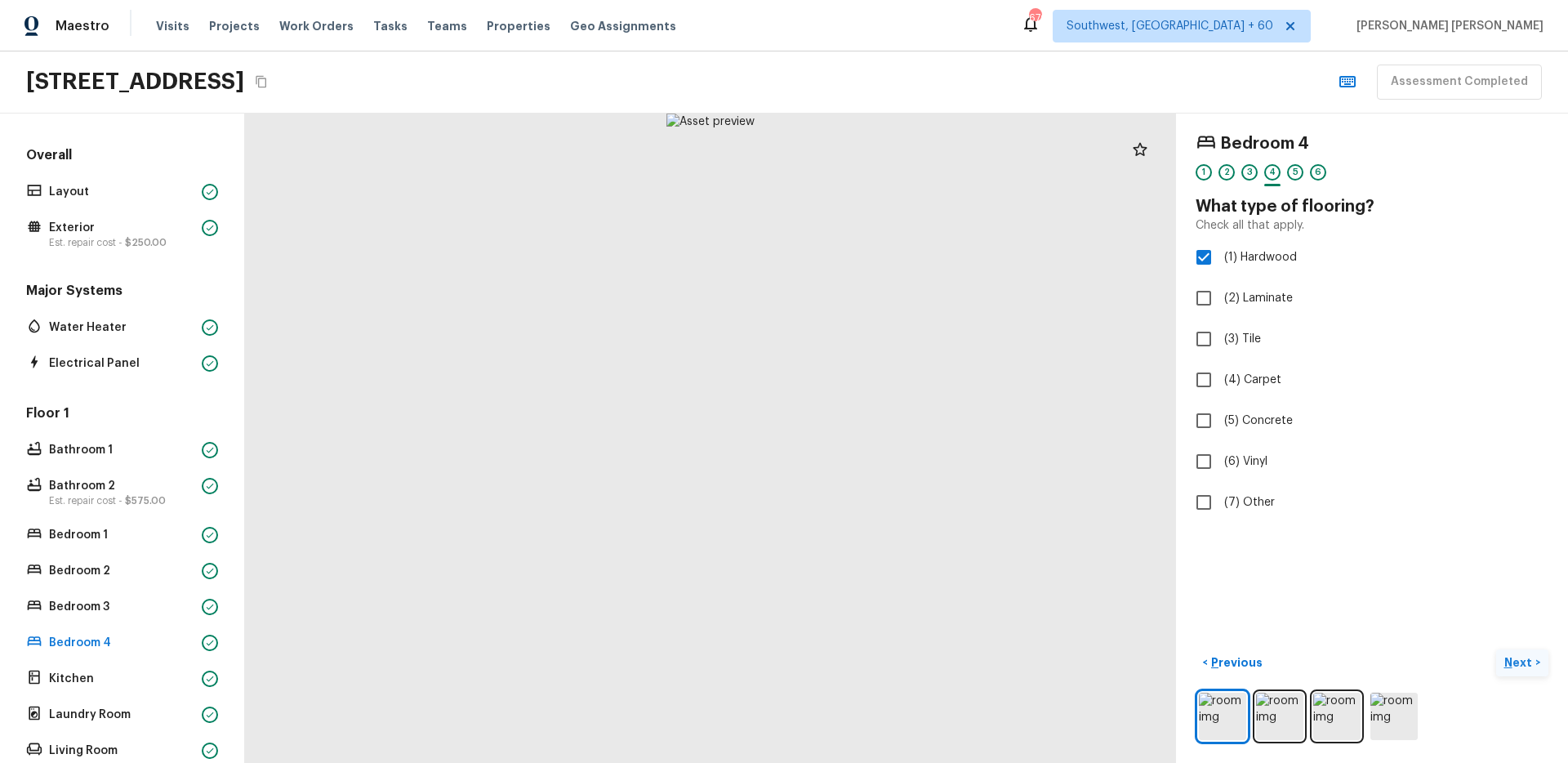
click at [1510, 659] on p "Next" at bounding box center [1519, 662] width 31 height 17
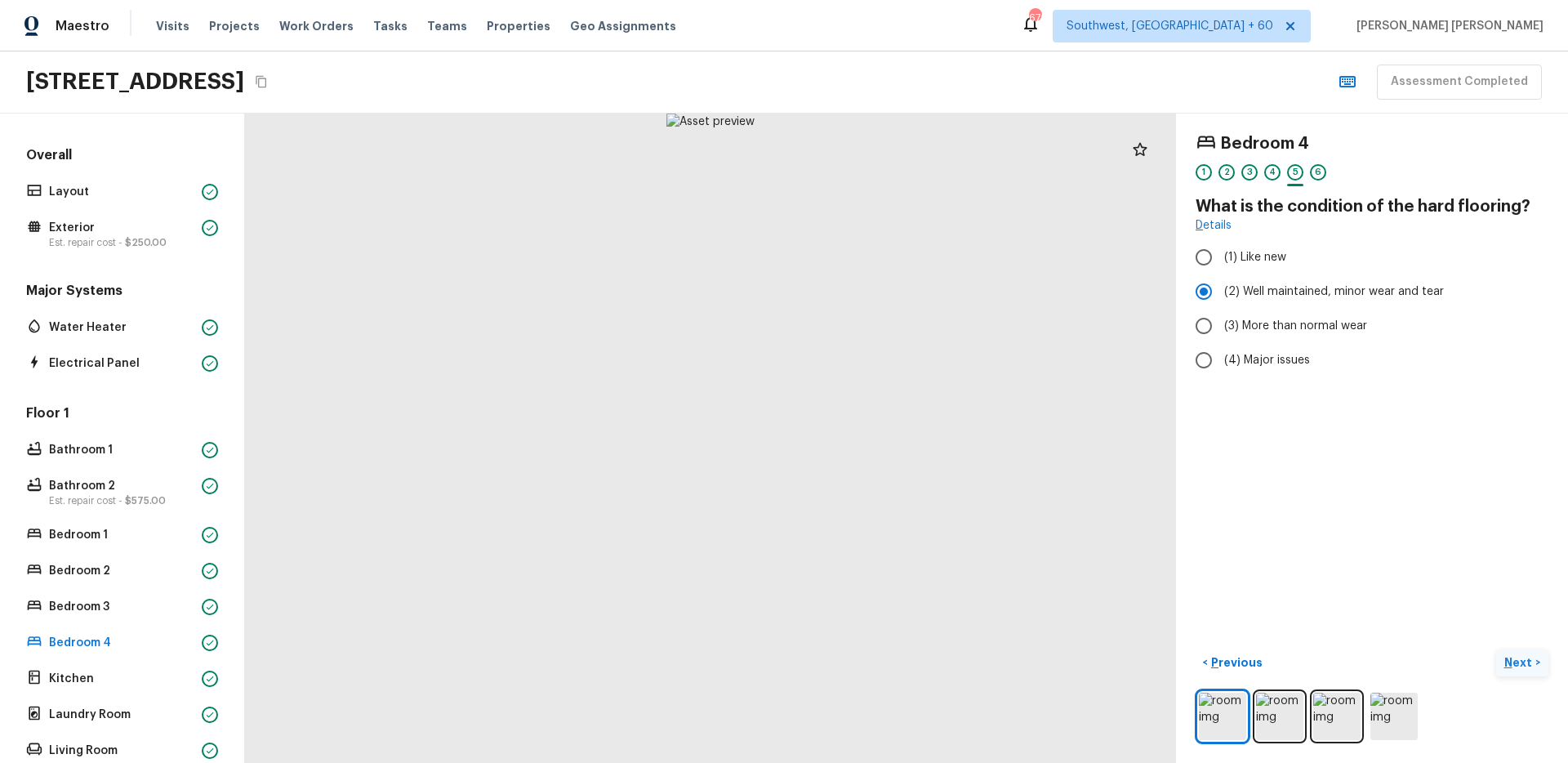
click at [1510, 659] on p "Next" at bounding box center [1519, 662] width 31 height 17
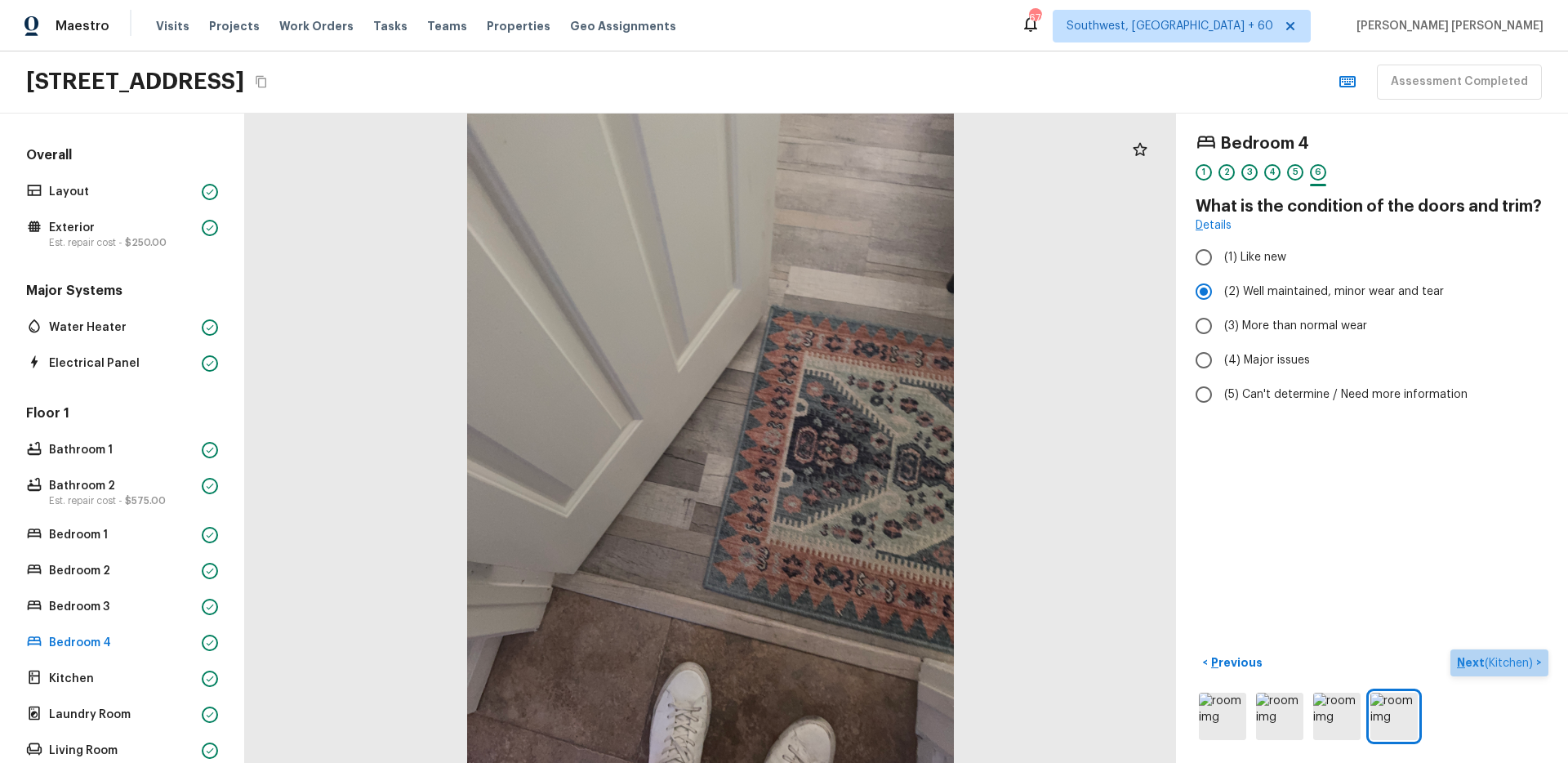
click at [1495, 657] on span "( Kitchen )" at bounding box center [1509, 662] width 49 height 11
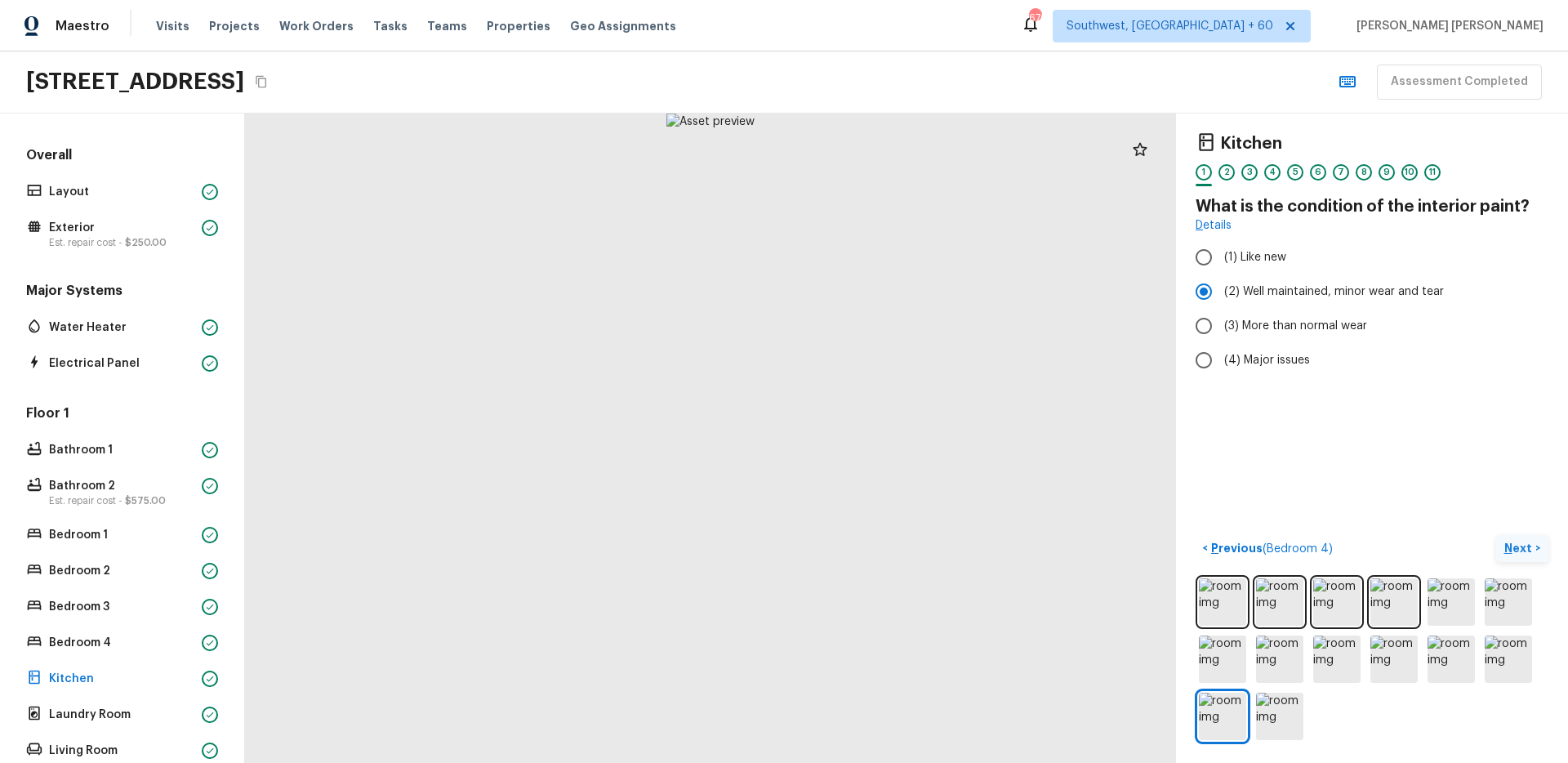
click at [1503, 547] on button "Next >" at bounding box center [1522, 548] width 52 height 27
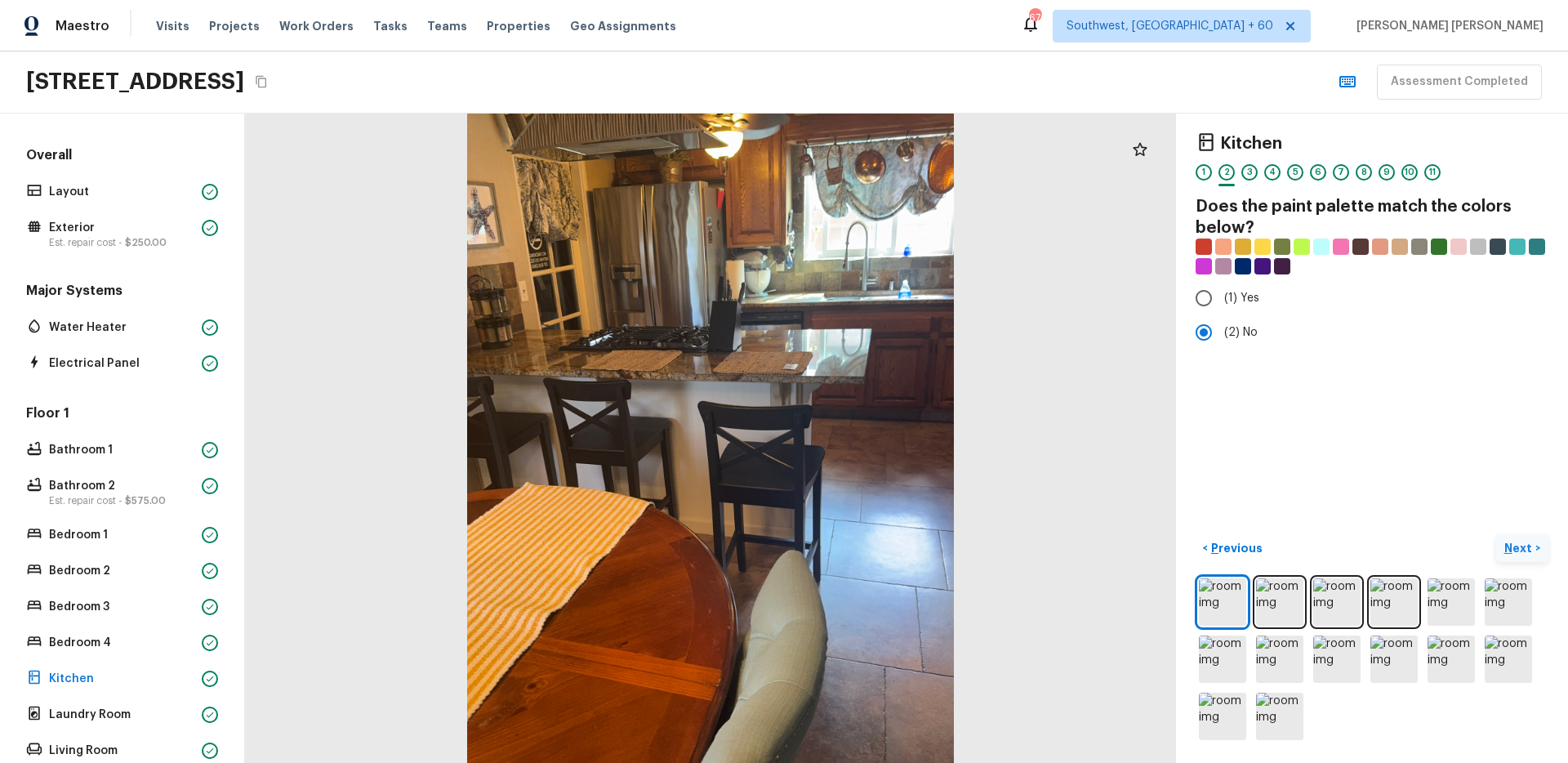
click at [1503, 547] on button "Next >" at bounding box center [1522, 548] width 52 height 27
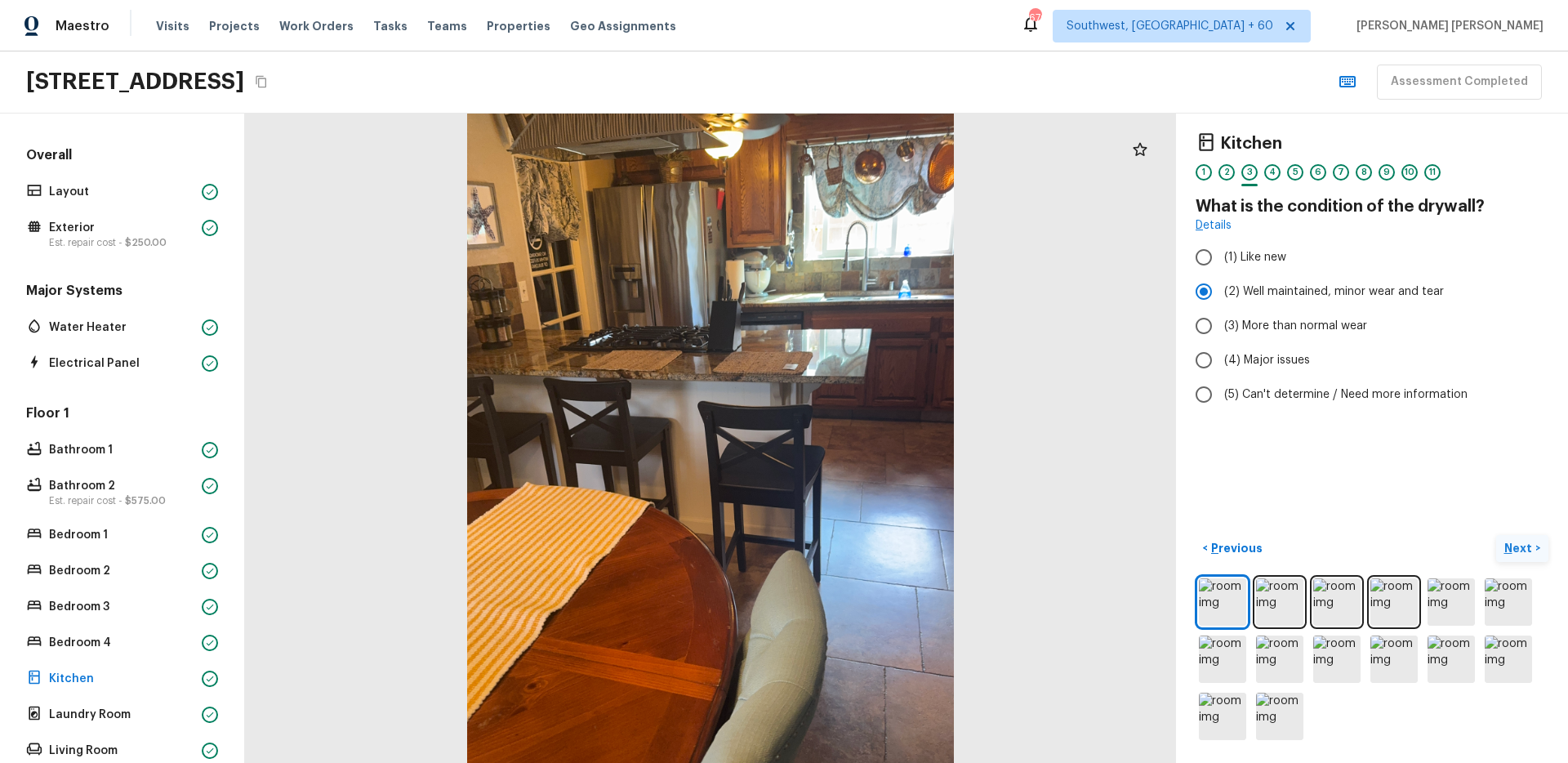
click at [1503, 547] on button "Next >" at bounding box center [1522, 548] width 52 height 27
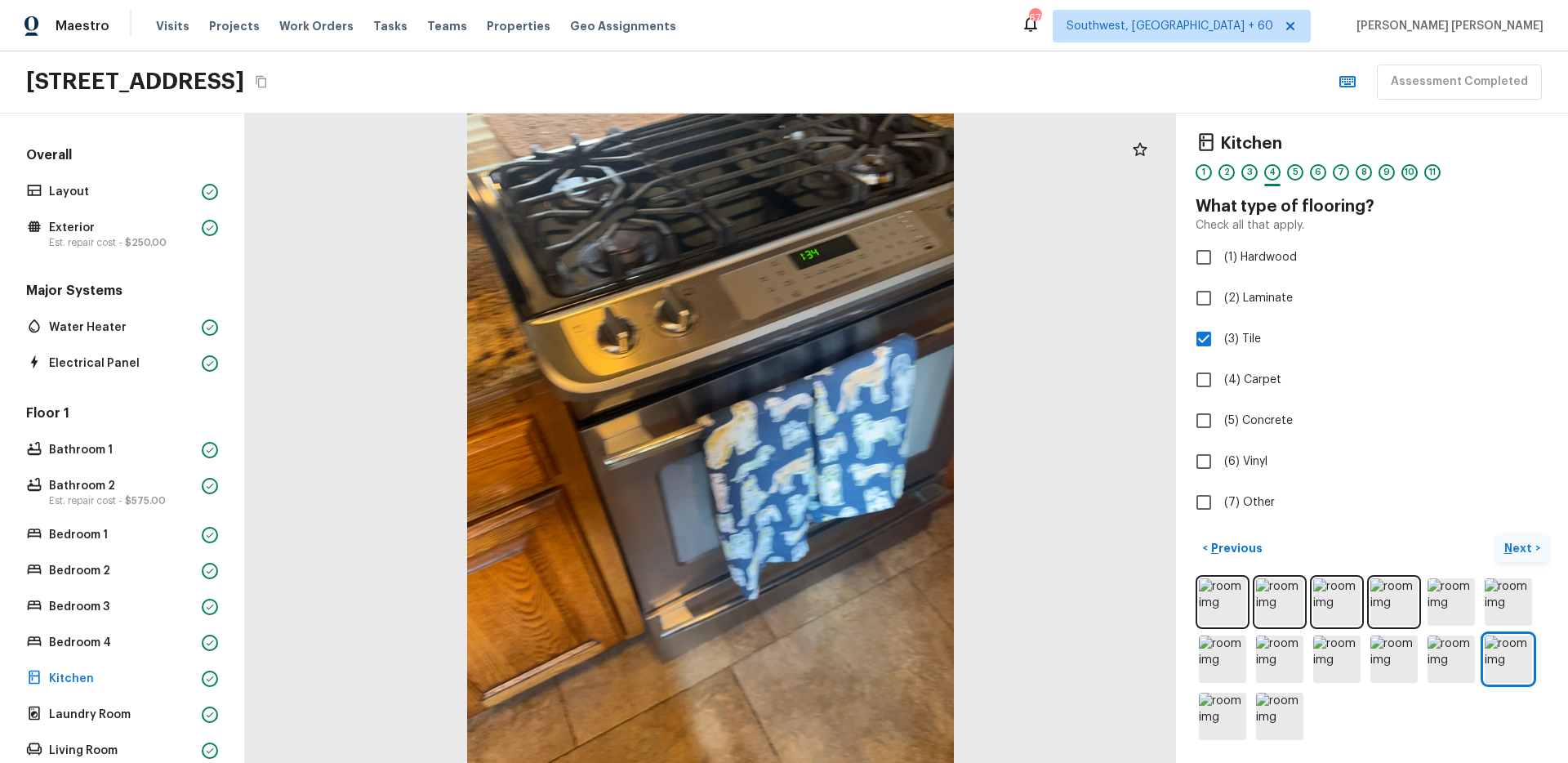
click at [1503, 547] on button "Next >" at bounding box center [1522, 548] width 52 height 27
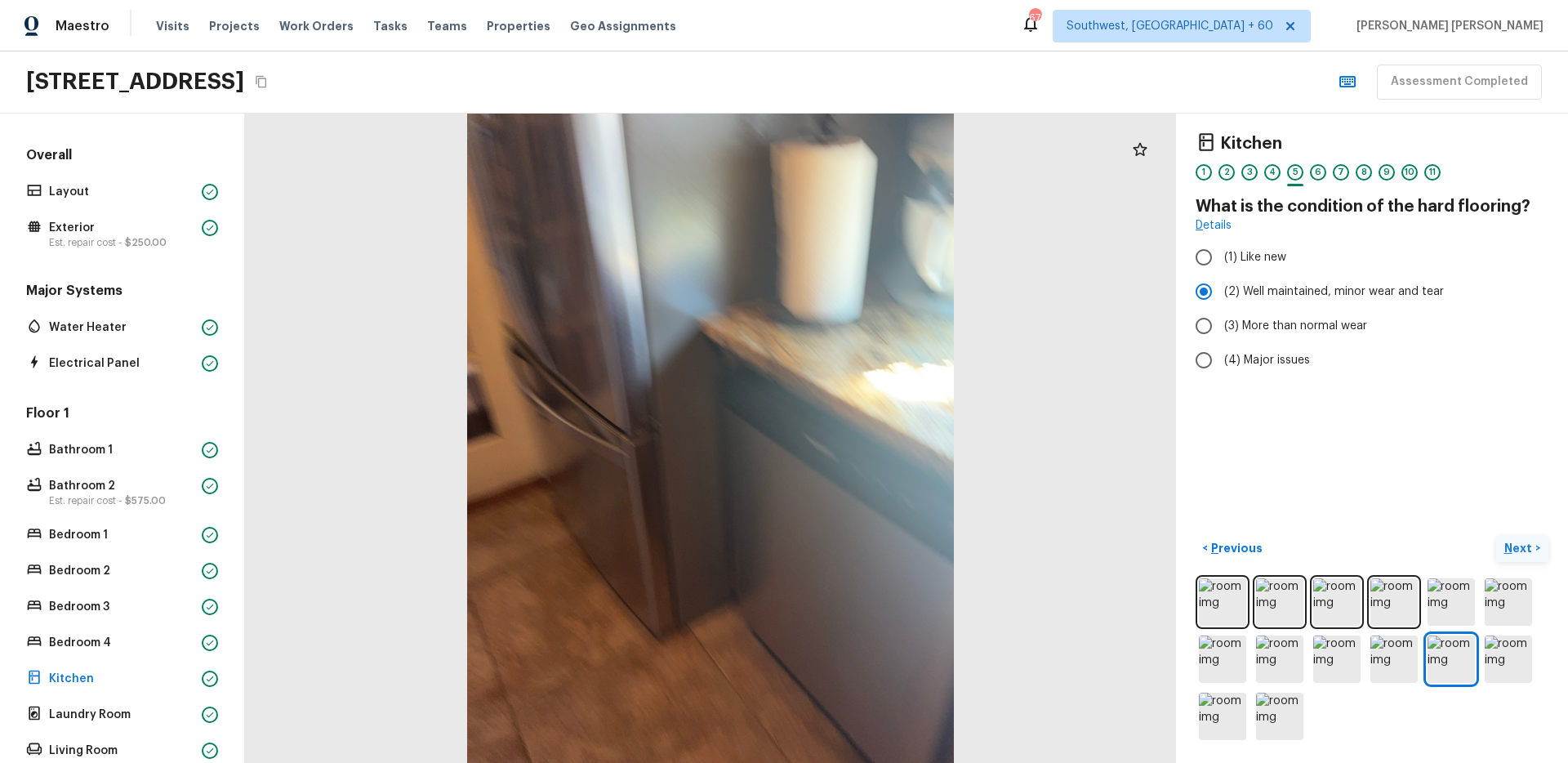
click at [1503, 547] on button "Next >" at bounding box center [1522, 548] width 52 height 27
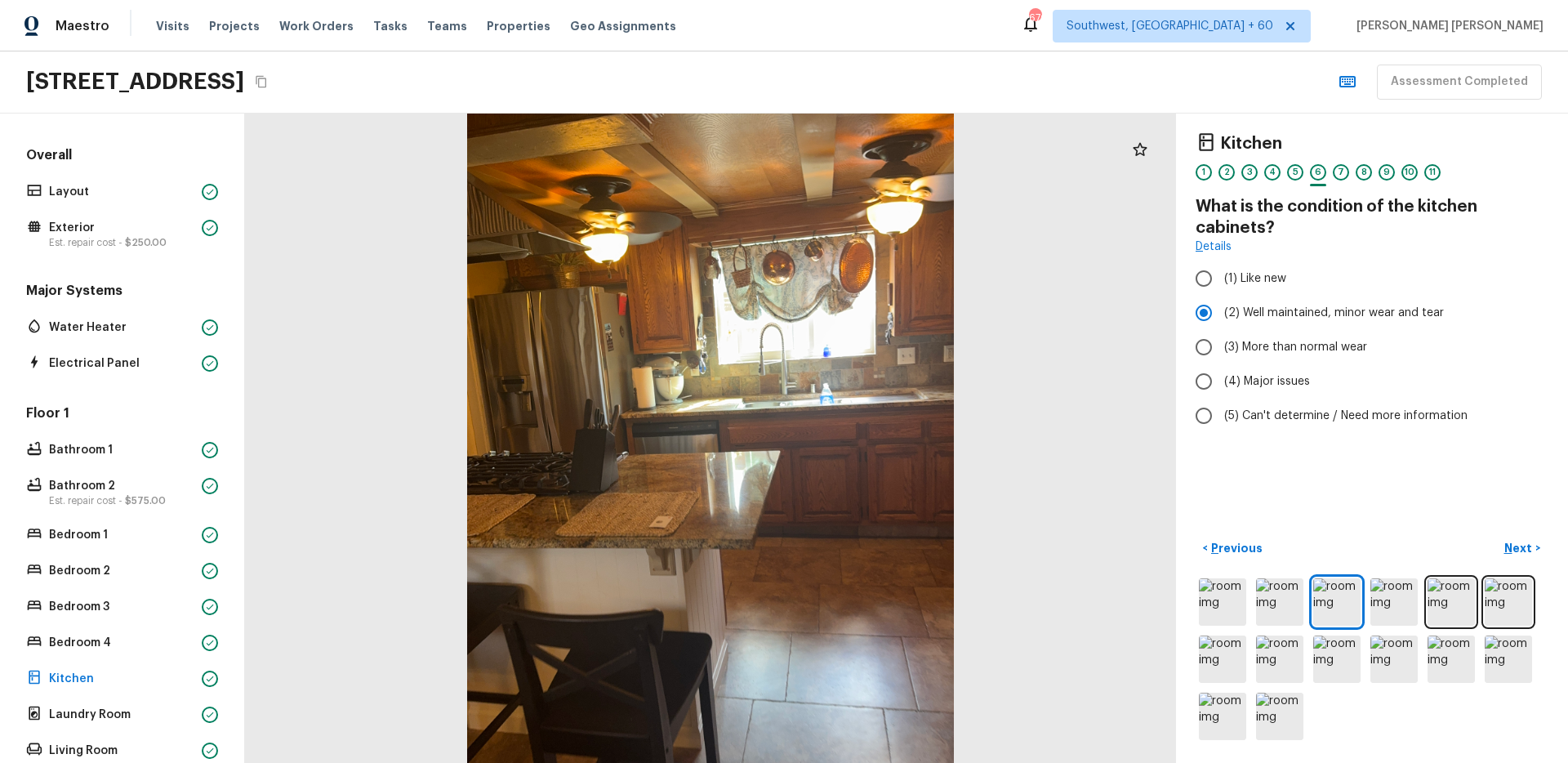
click at [1517, 542] on p "Next" at bounding box center [1519, 548] width 31 height 17
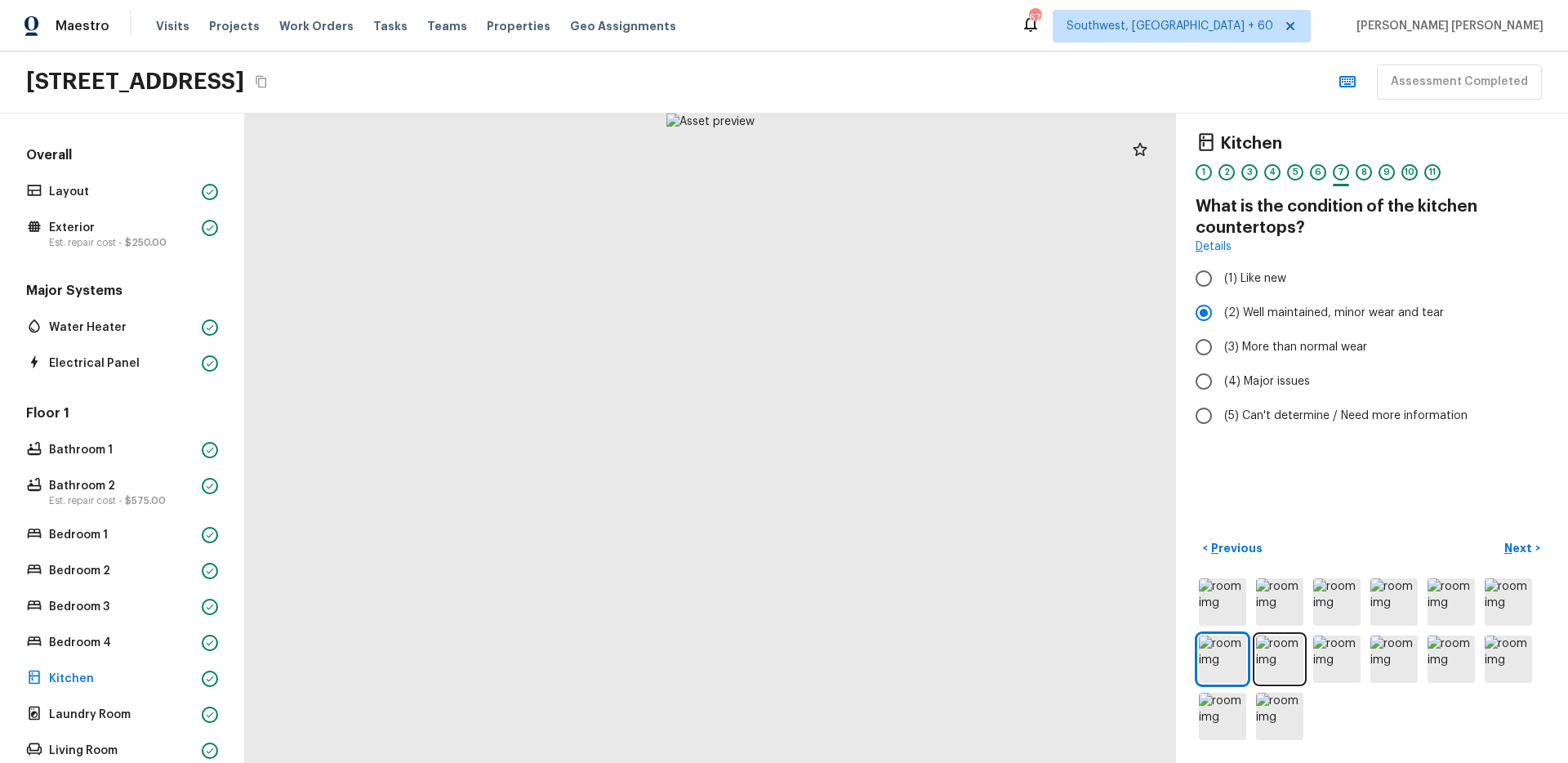
click at [1517, 542] on p "Next" at bounding box center [1519, 548] width 31 height 17
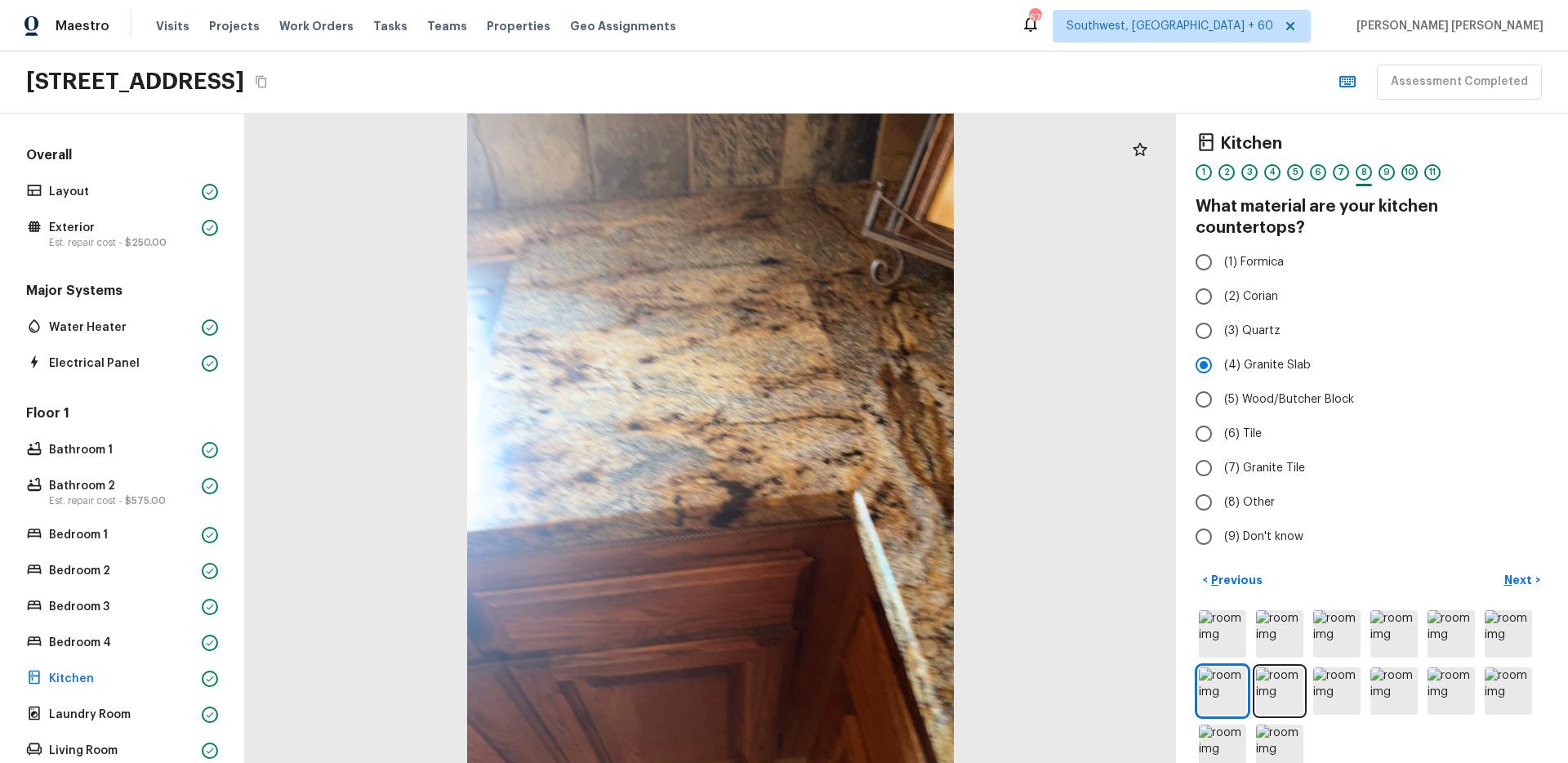
click at [1524, 572] on p "Next" at bounding box center [1519, 580] width 31 height 17
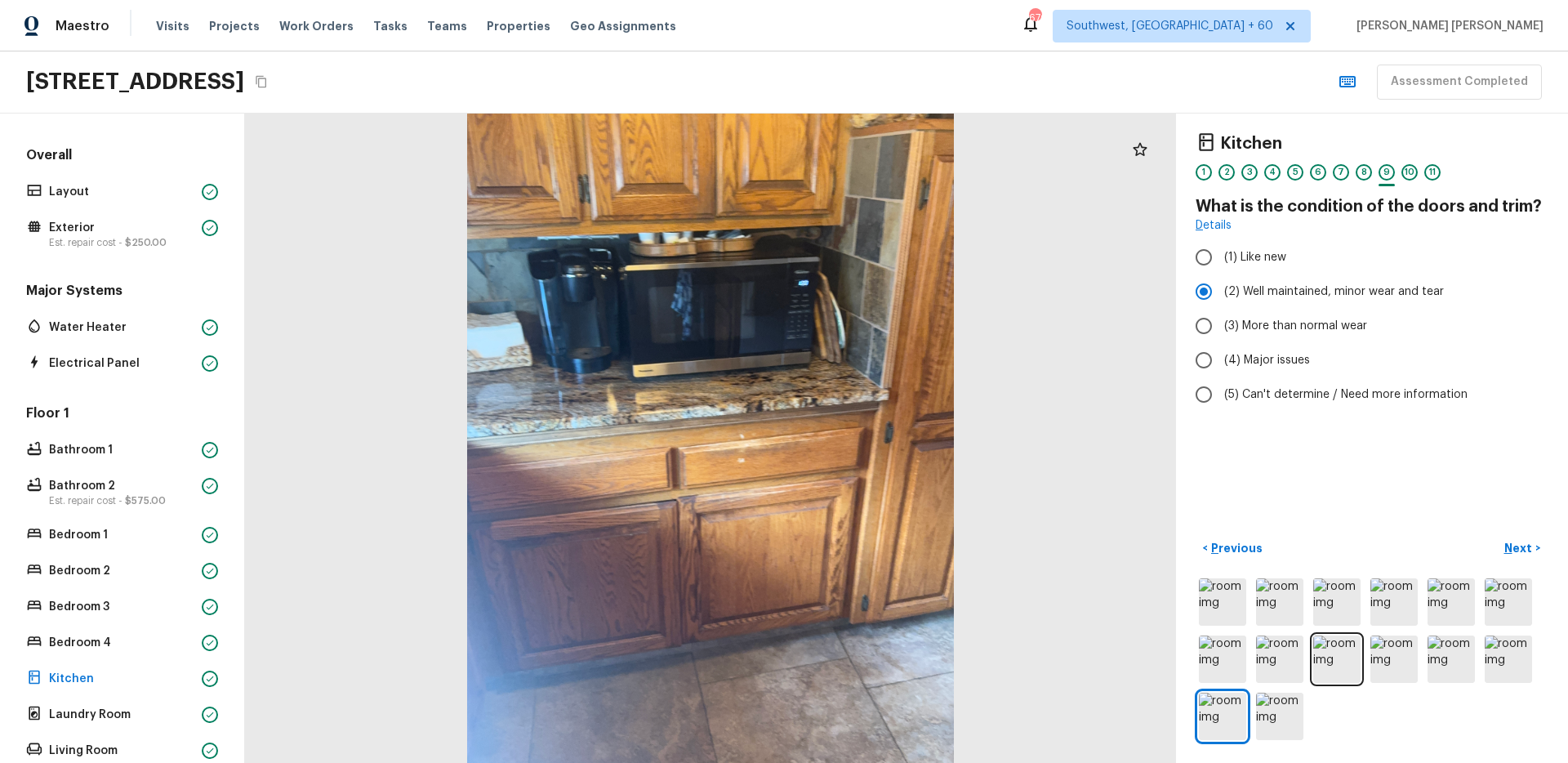
click at [1524, 559] on button "Next >" at bounding box center [1522, 548] width 52 height 27
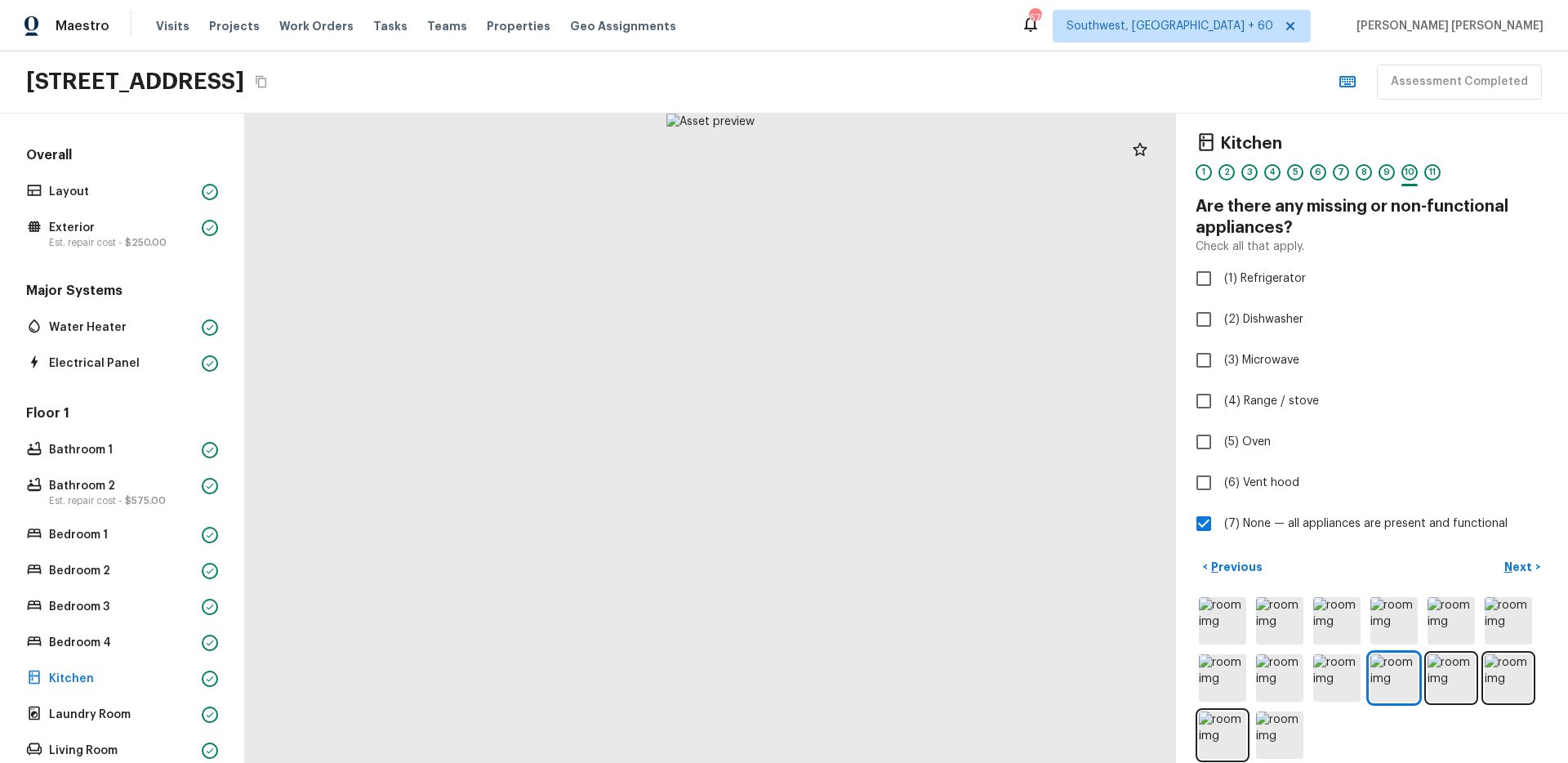
click at [1524, 559] on p "Next" at bounding box center [1519, 566] width 31 height 17
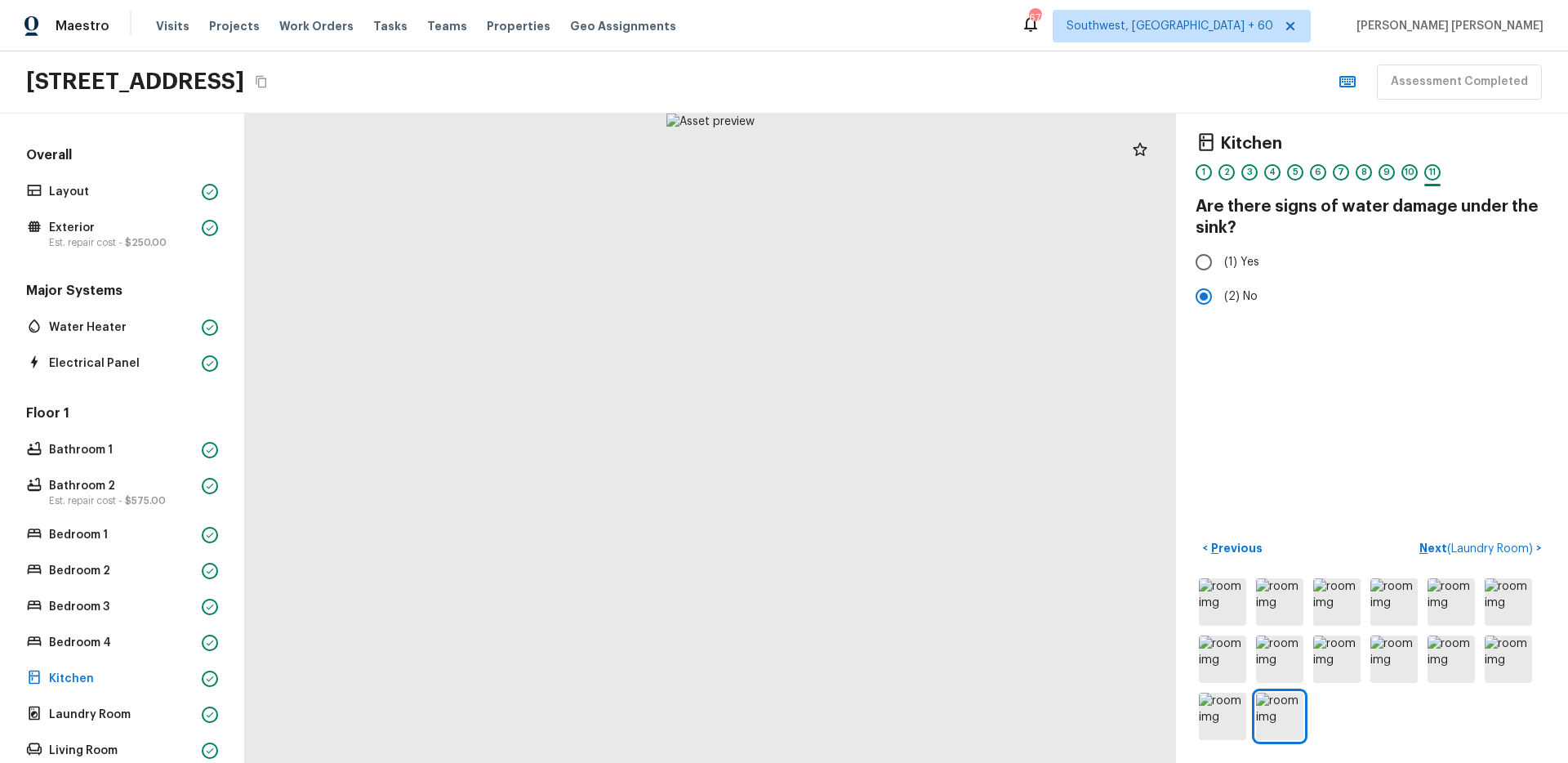
click at [1524, 559] on button "Next ( Laundry Room ) >" at bounding box center [1481, 548] width 136 height 27
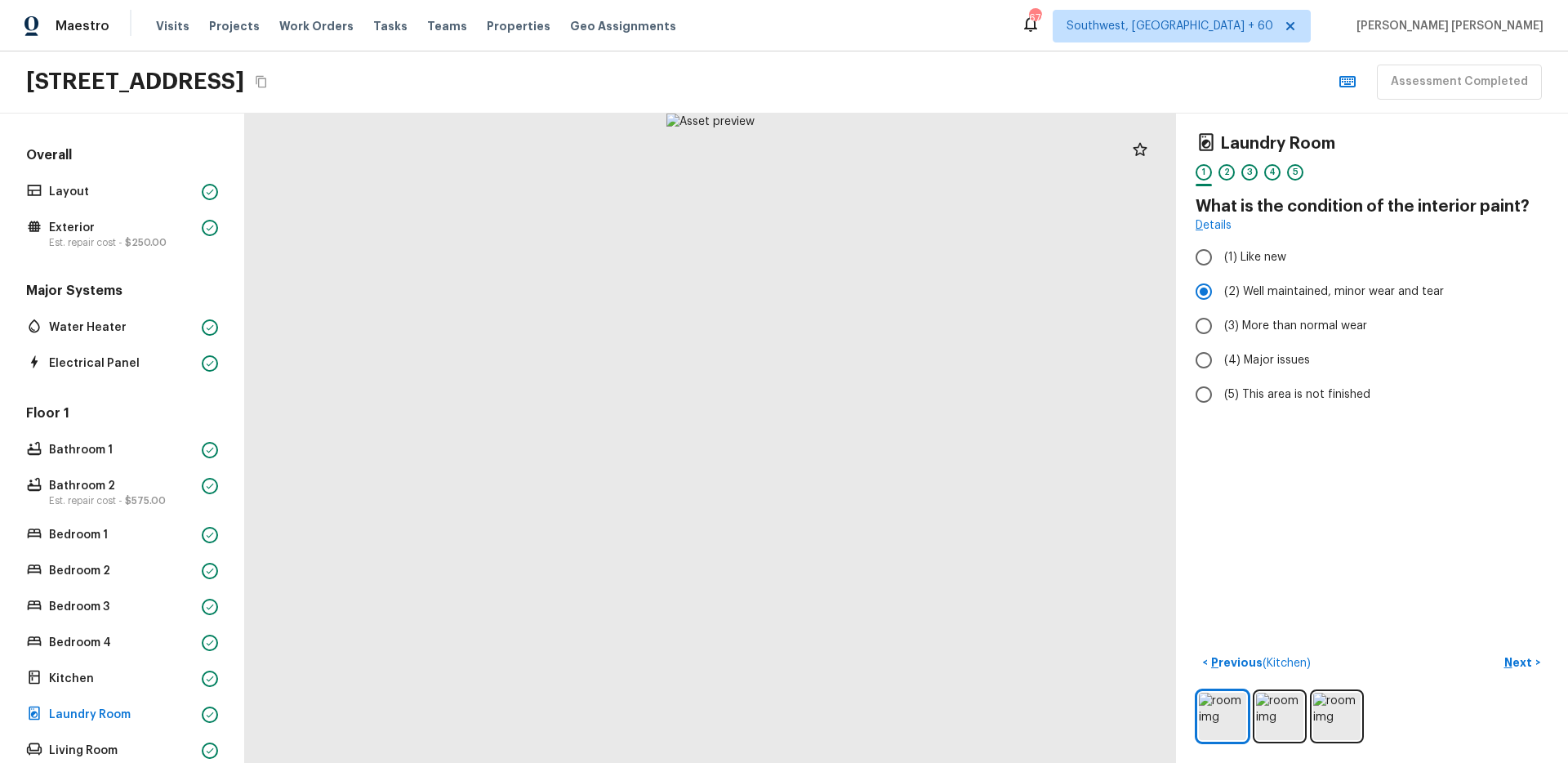
click at [1518, 662] on p "Next" at bounding box center [1519, 662] width 31 height 17
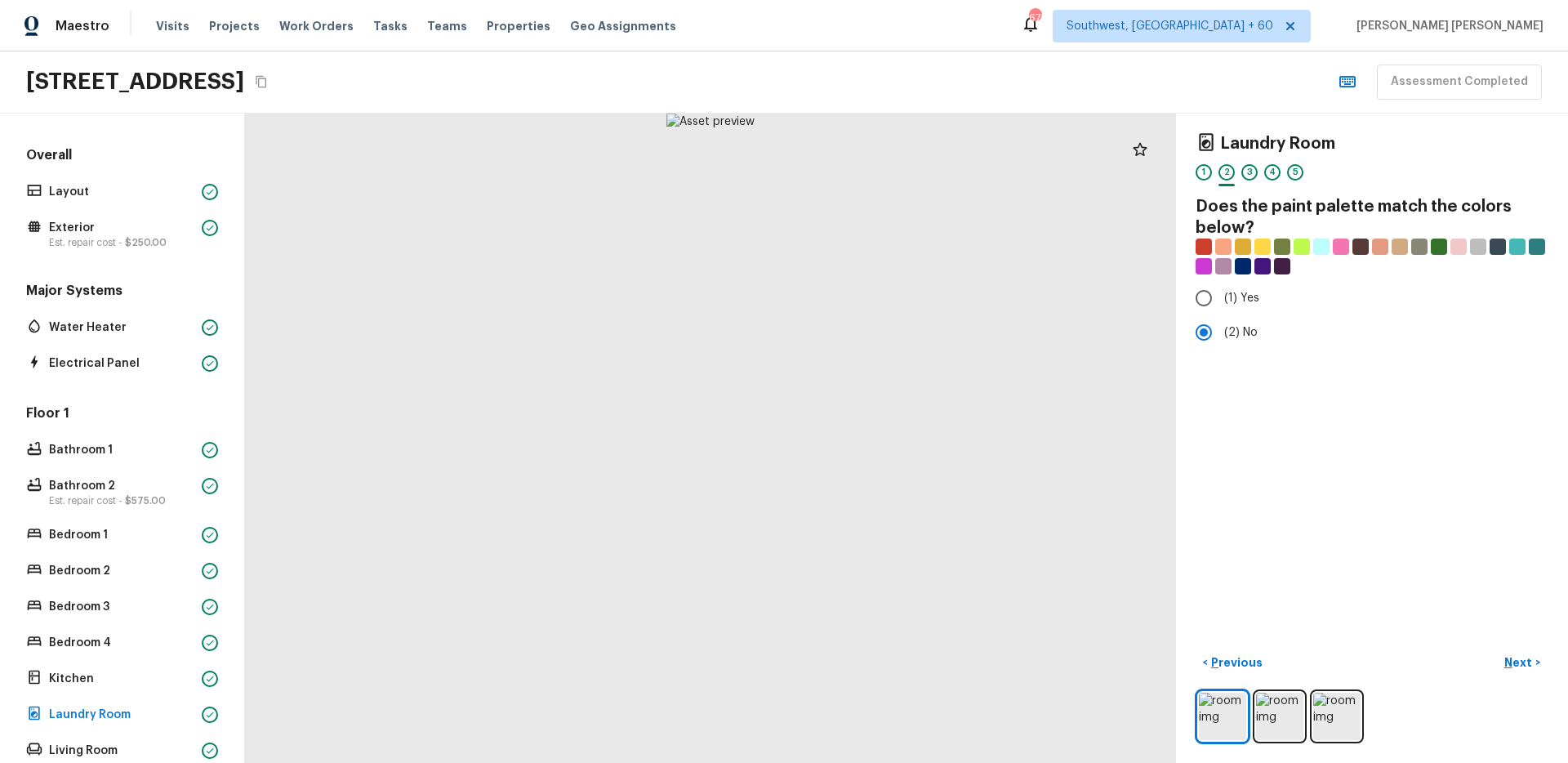
click at [1518, 662] on p "Next" at bounding box center [1519, 662] width 31 height 17
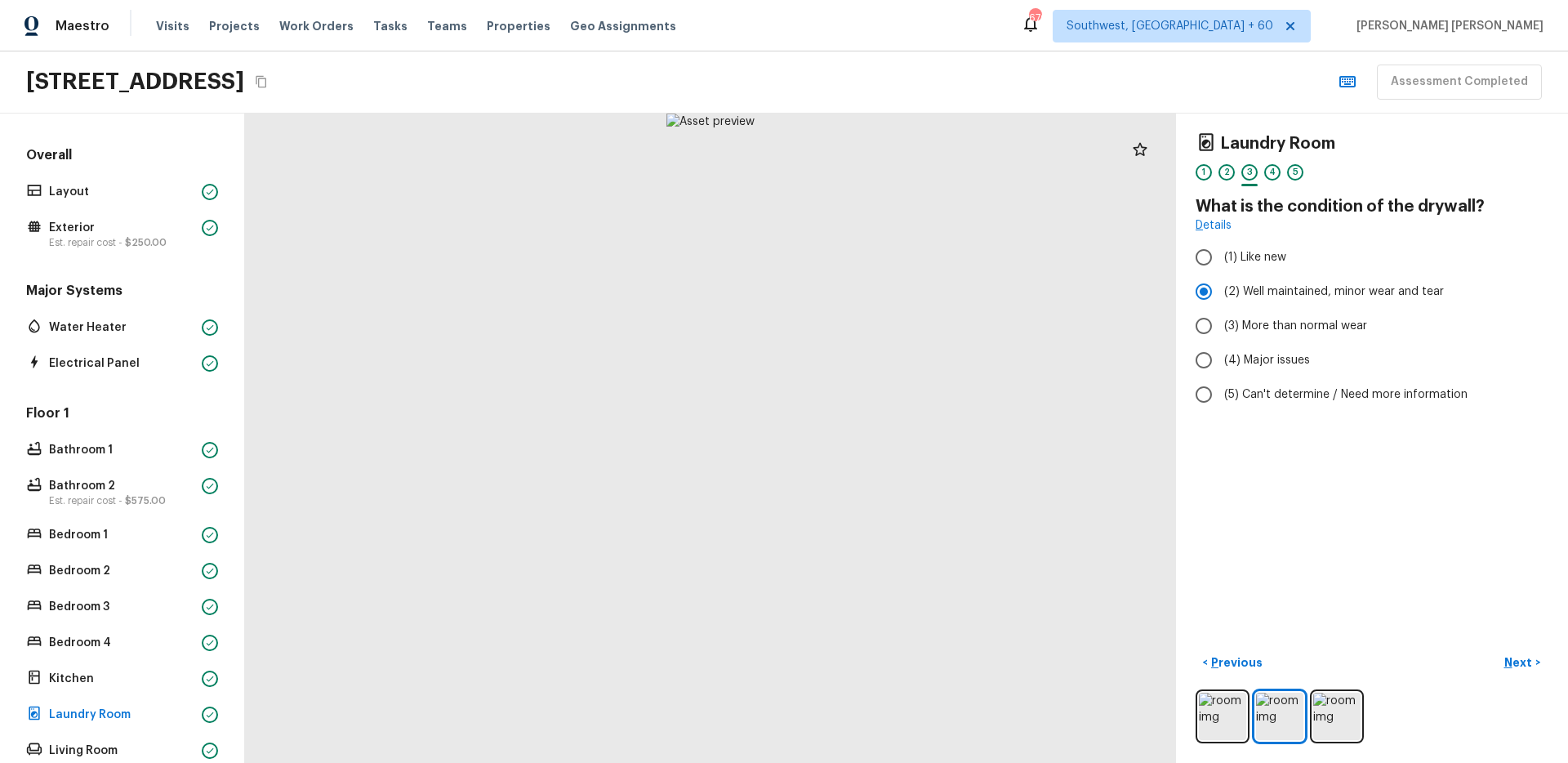
click at [1518, 662] on p "Next" at bounding box center [1519, 662] width 31 height 17
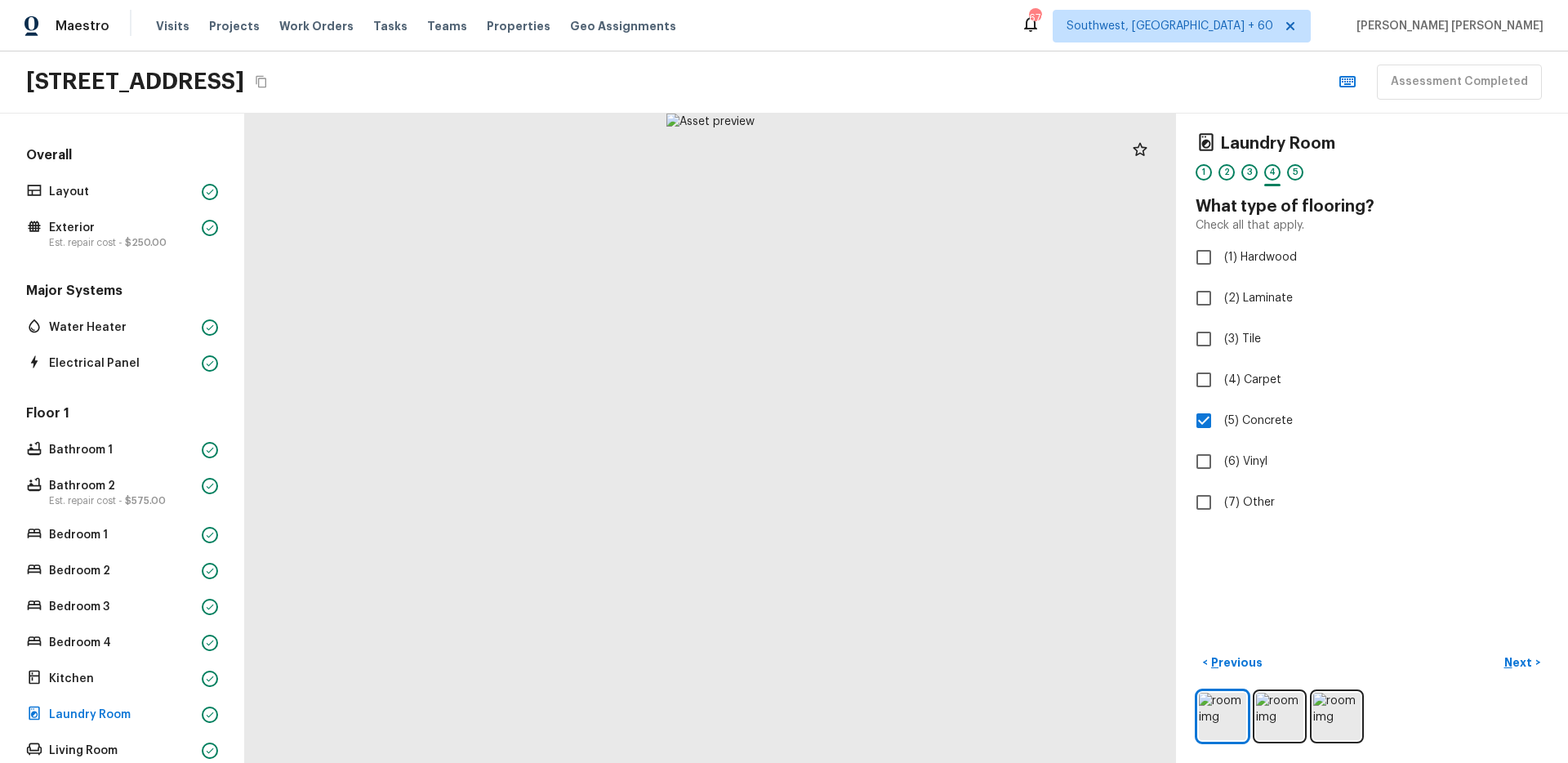
click at [1518, 662] on p "Next" at bounding box center [1519, 662] width 31 height 17
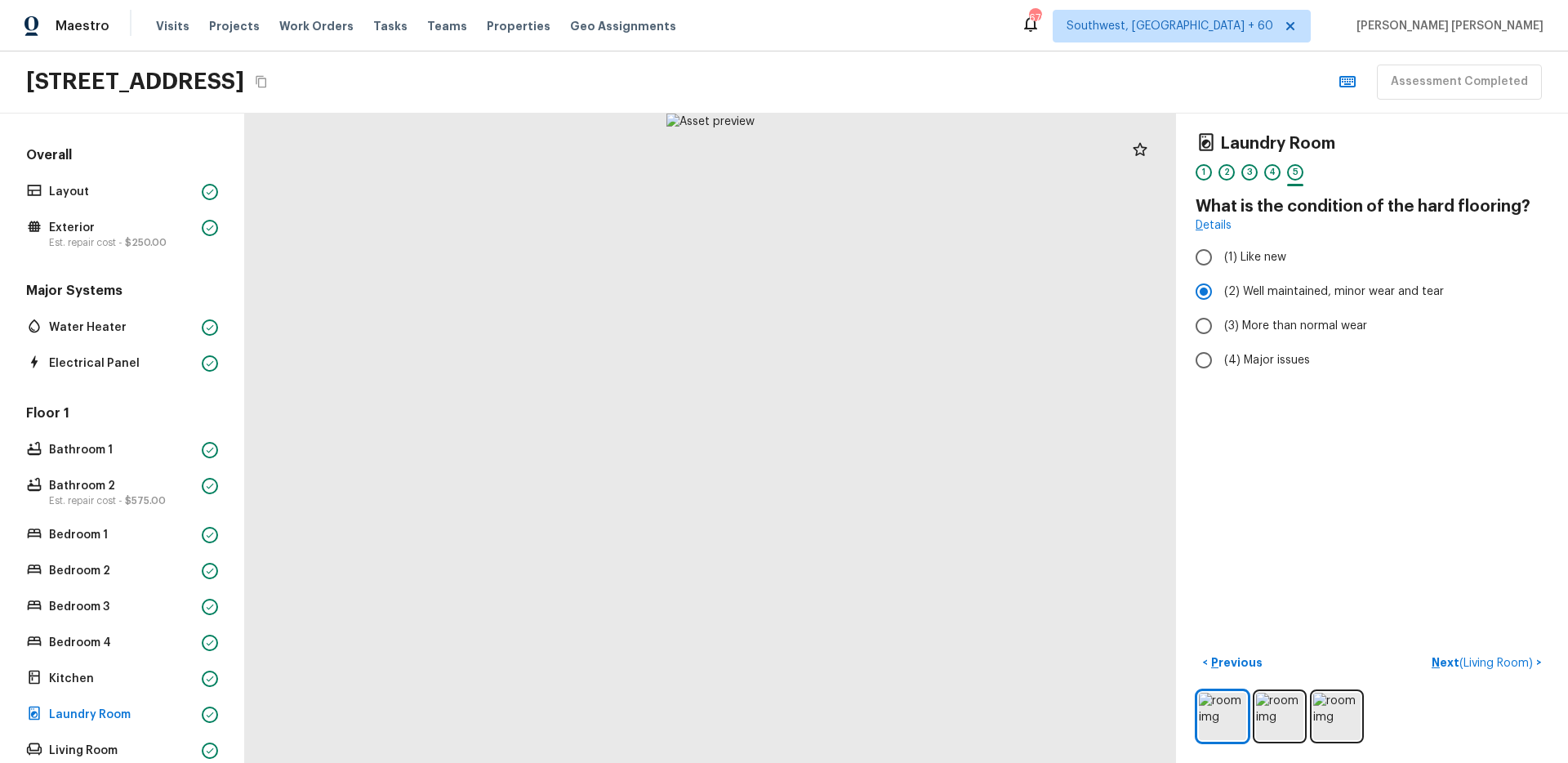
click at [1518, 662] on span "( Living Room )" at bounding box center [1496, 662] width 73 height 11
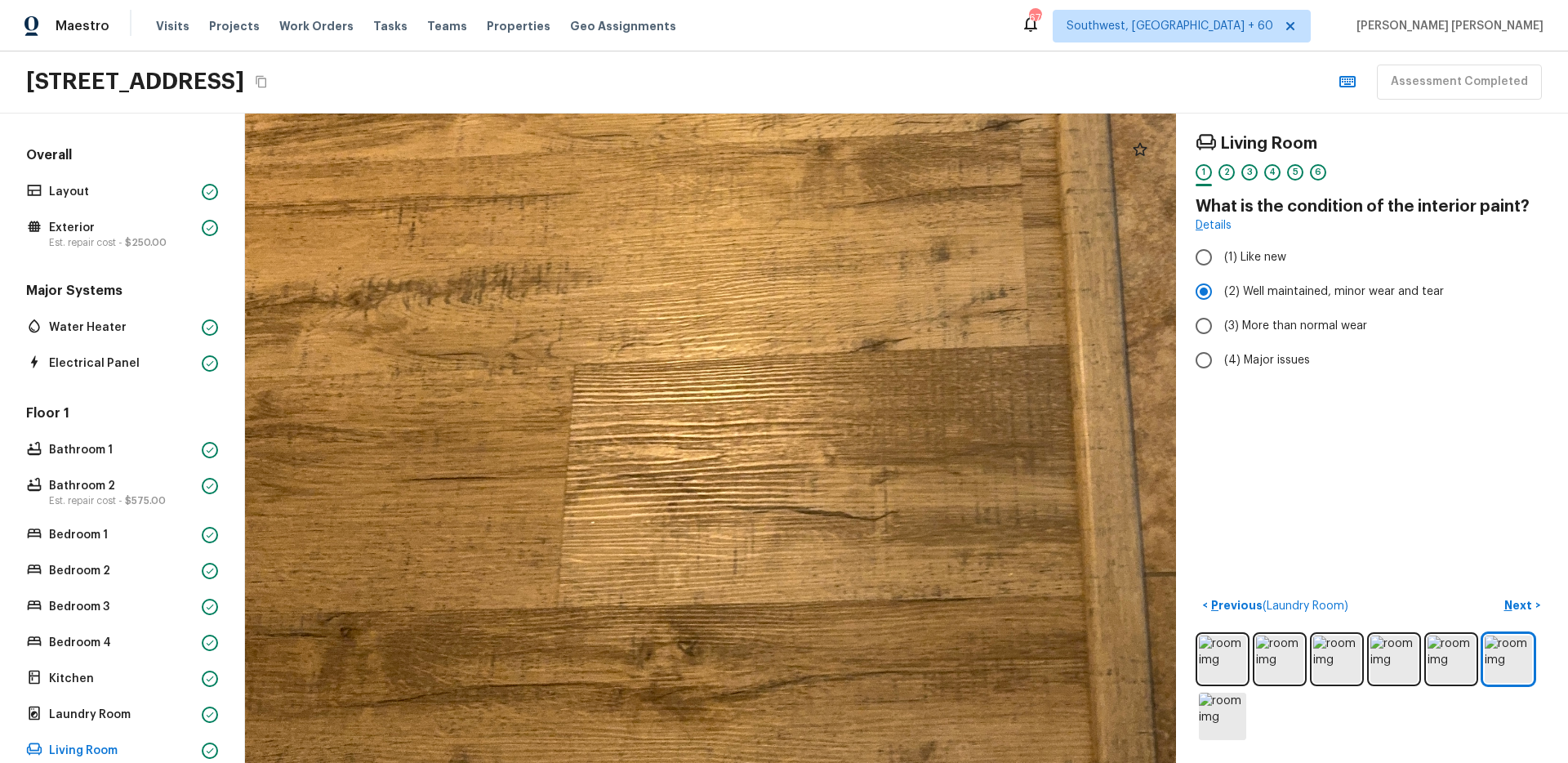
drag, startPoint x: 632, startPoint y: 636, endPoint x: 659, endPoint y: 422, distance: 215.7
click at [659, 422] on div at bounding box center [941, 46] width 2748 height 1916
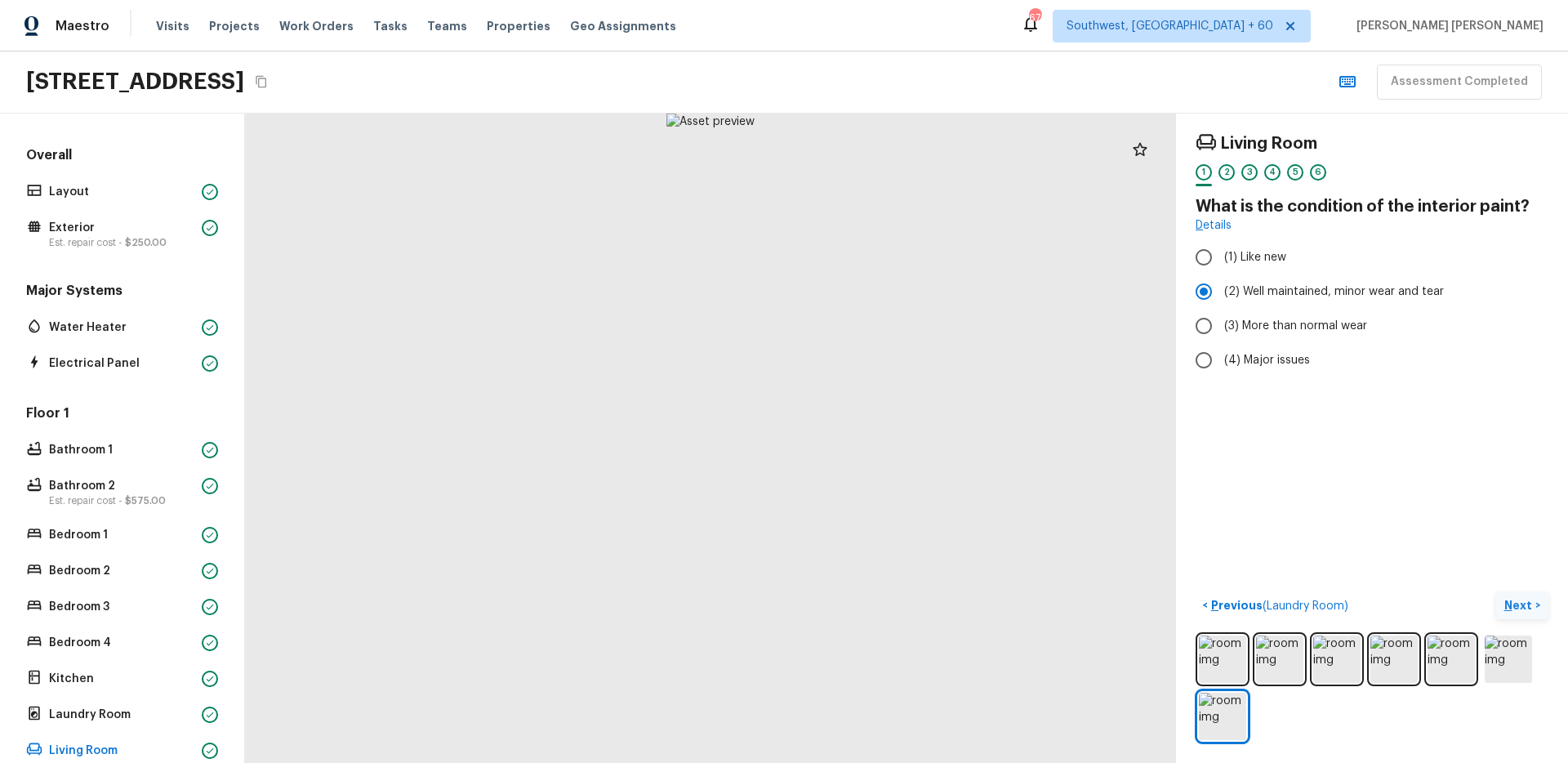
click at [1512, 605] on p "Next" at bounding box center [1519, 605] width 31 height 17
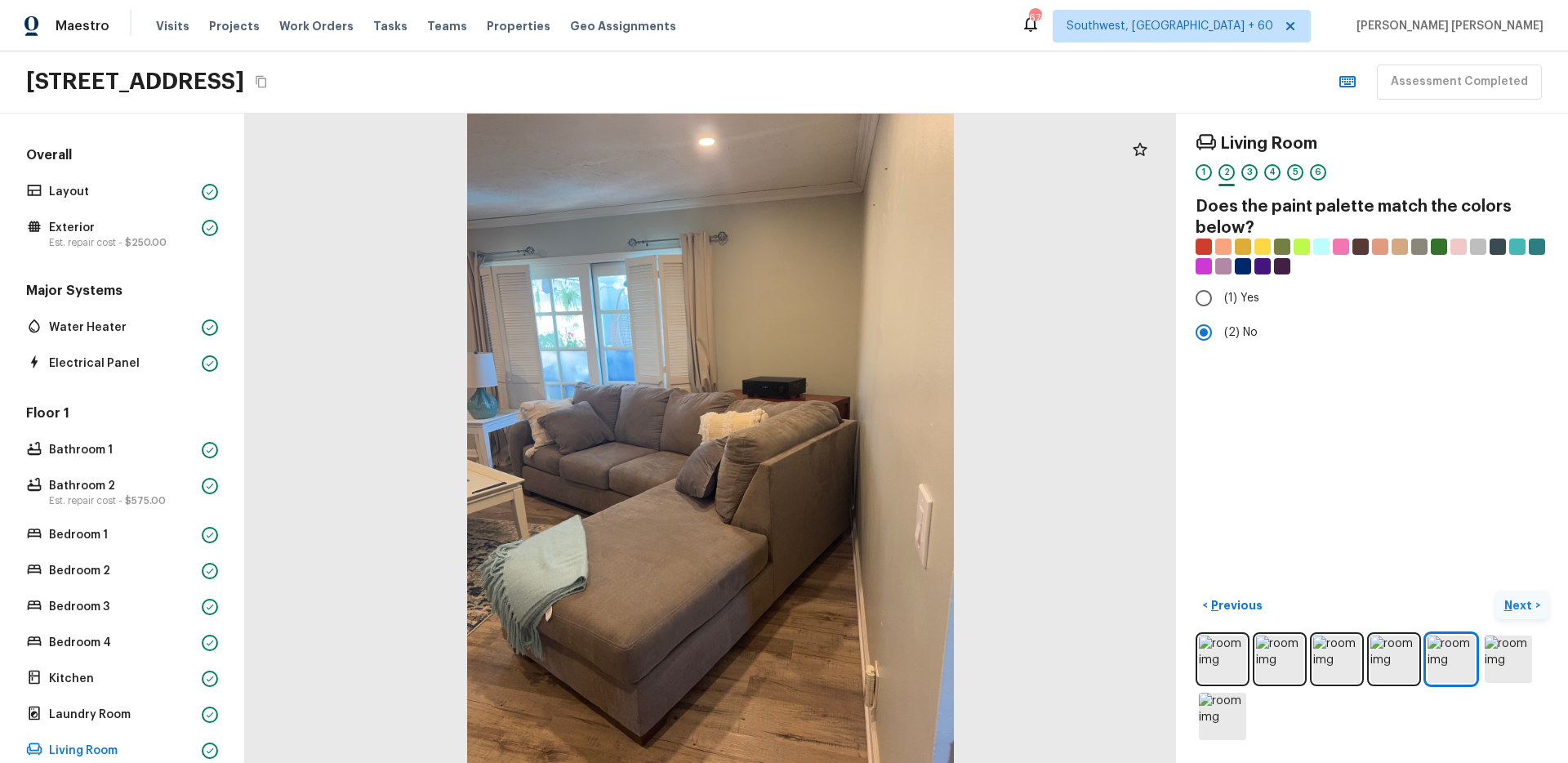
click at [1512, 605] on p "Next" at bounding box center [1519, 605] width 31 height 17
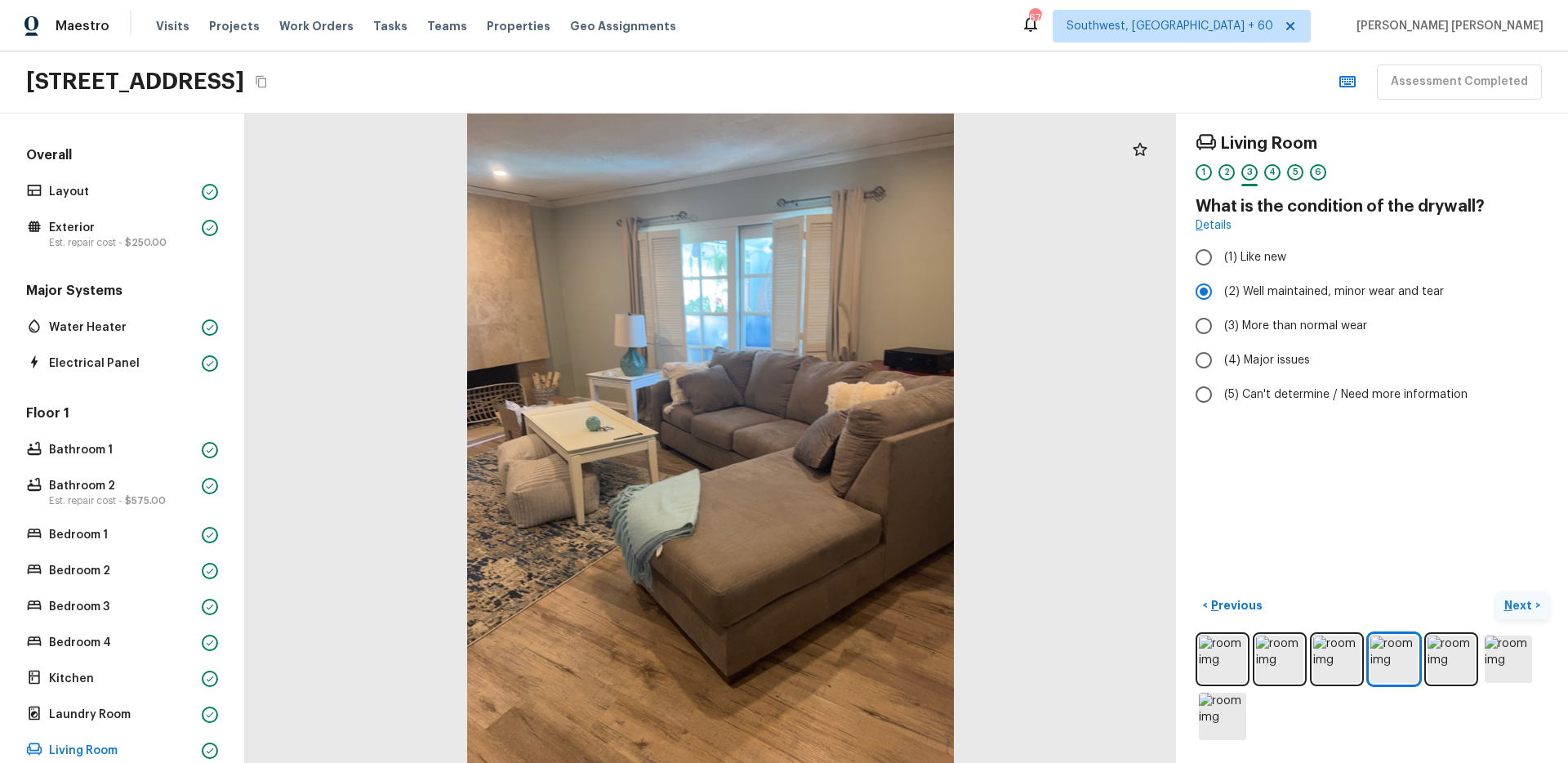
click at [1512, 605] on p "Next" at bounding box center [1519, 605] width 31 height 17
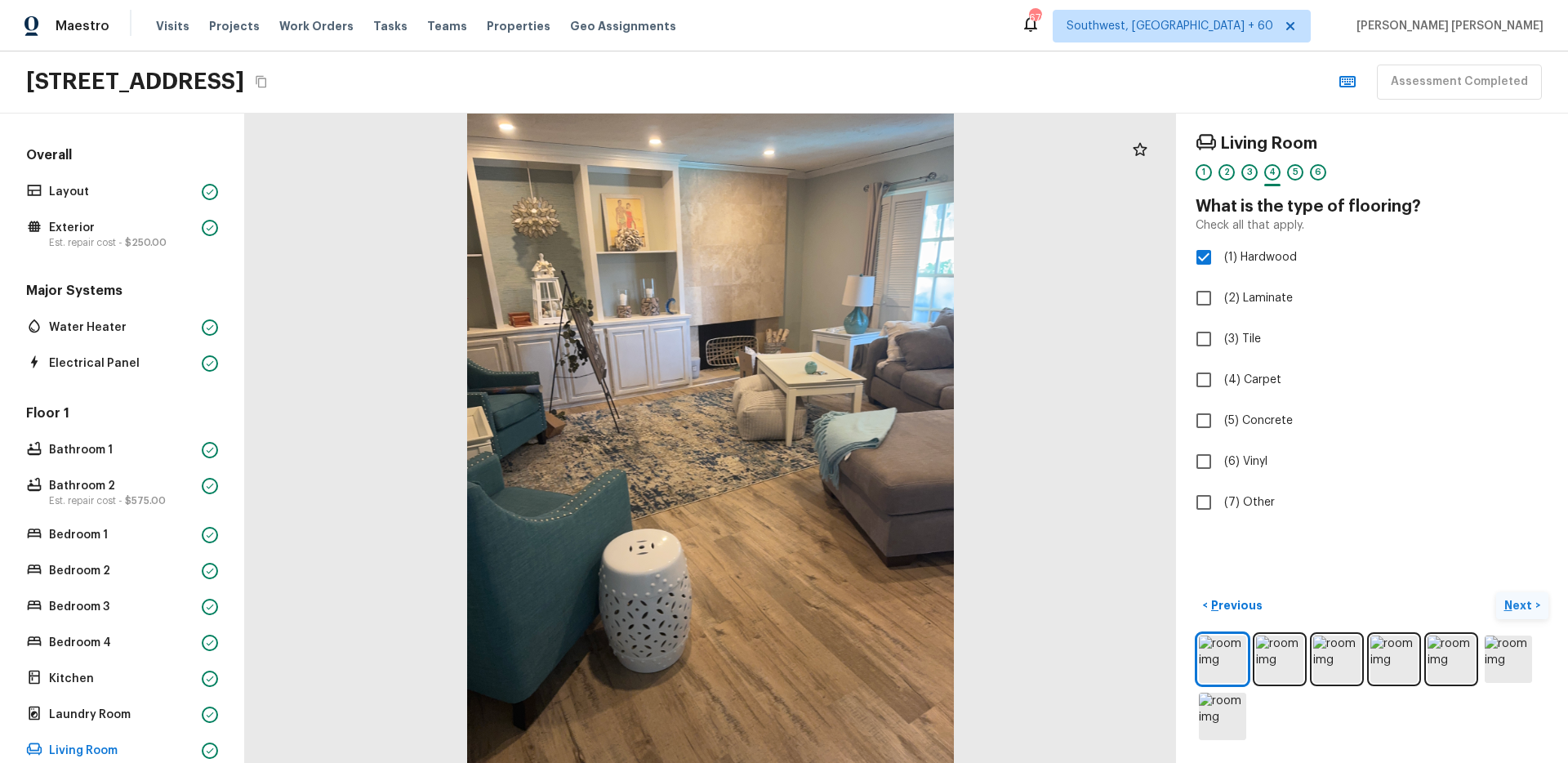
click at [1512, 605] on p "Next" at bounding box center [1519, 605] width 31 height 17
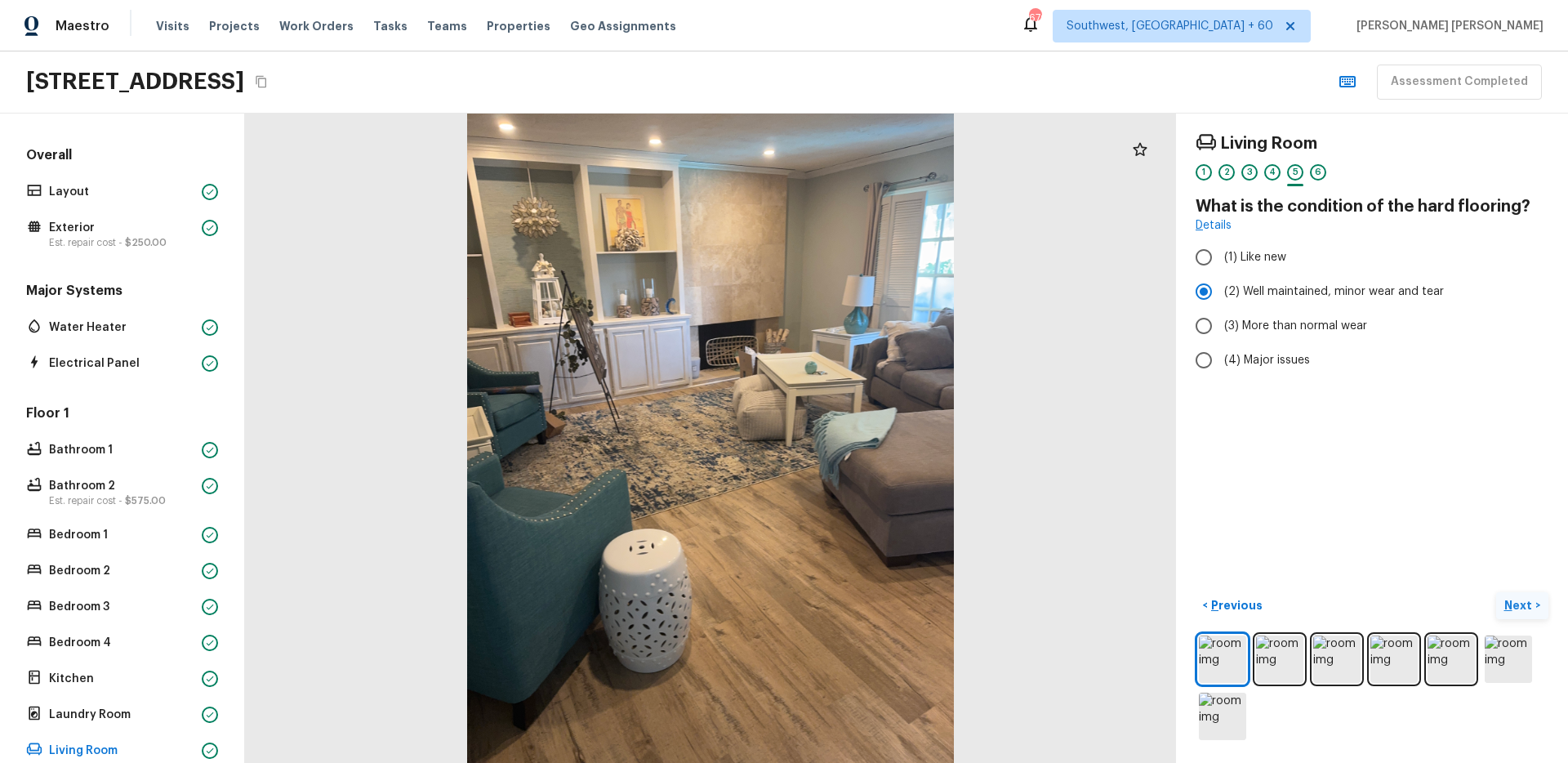
click at [1512, 605] on p "Next" at bounding box center [1519, 605] width 31 height 17
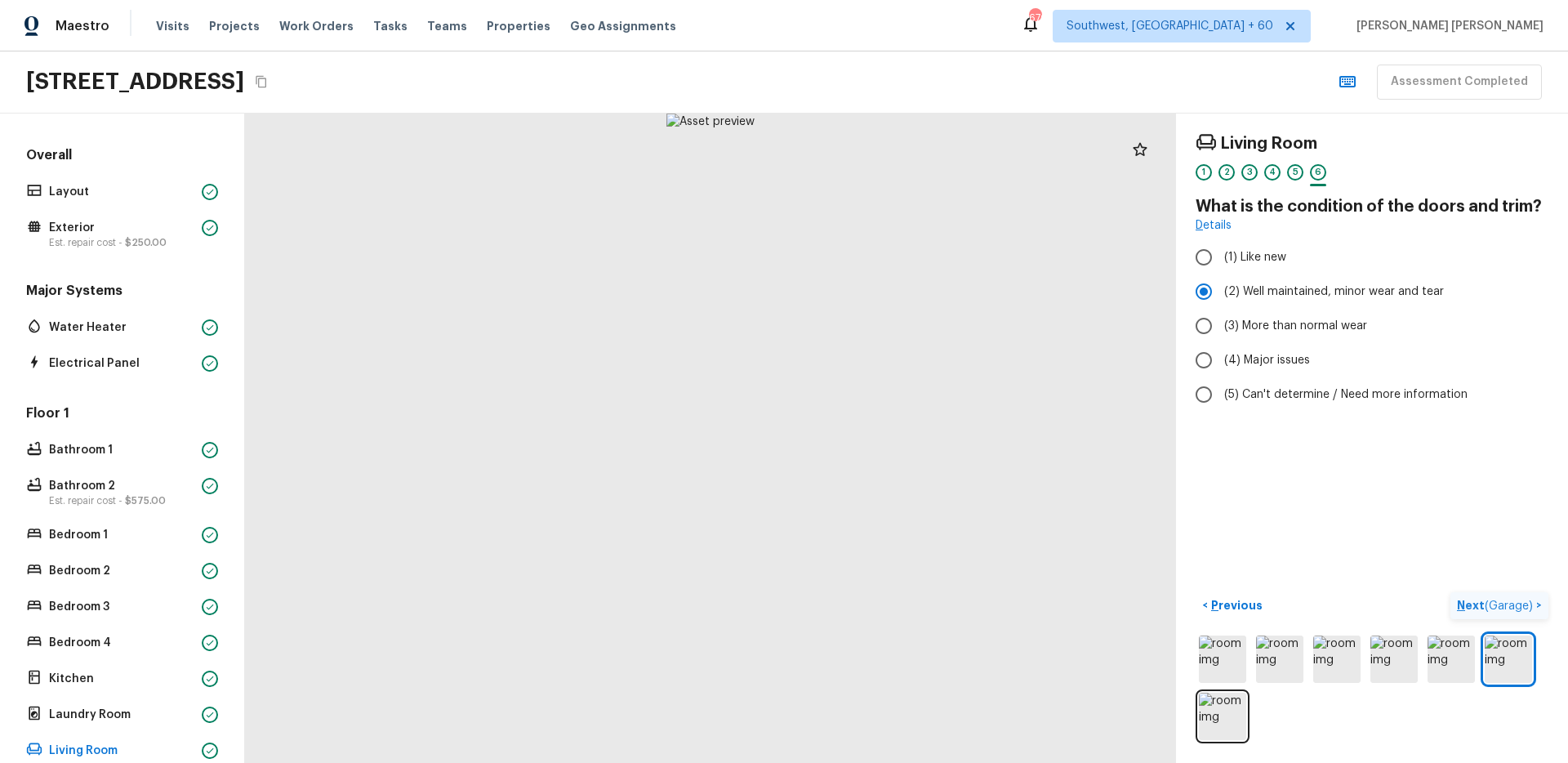
click at [1512, 605] on span "( Garage )" at bounding box center [1509, 605] width 49 height 11
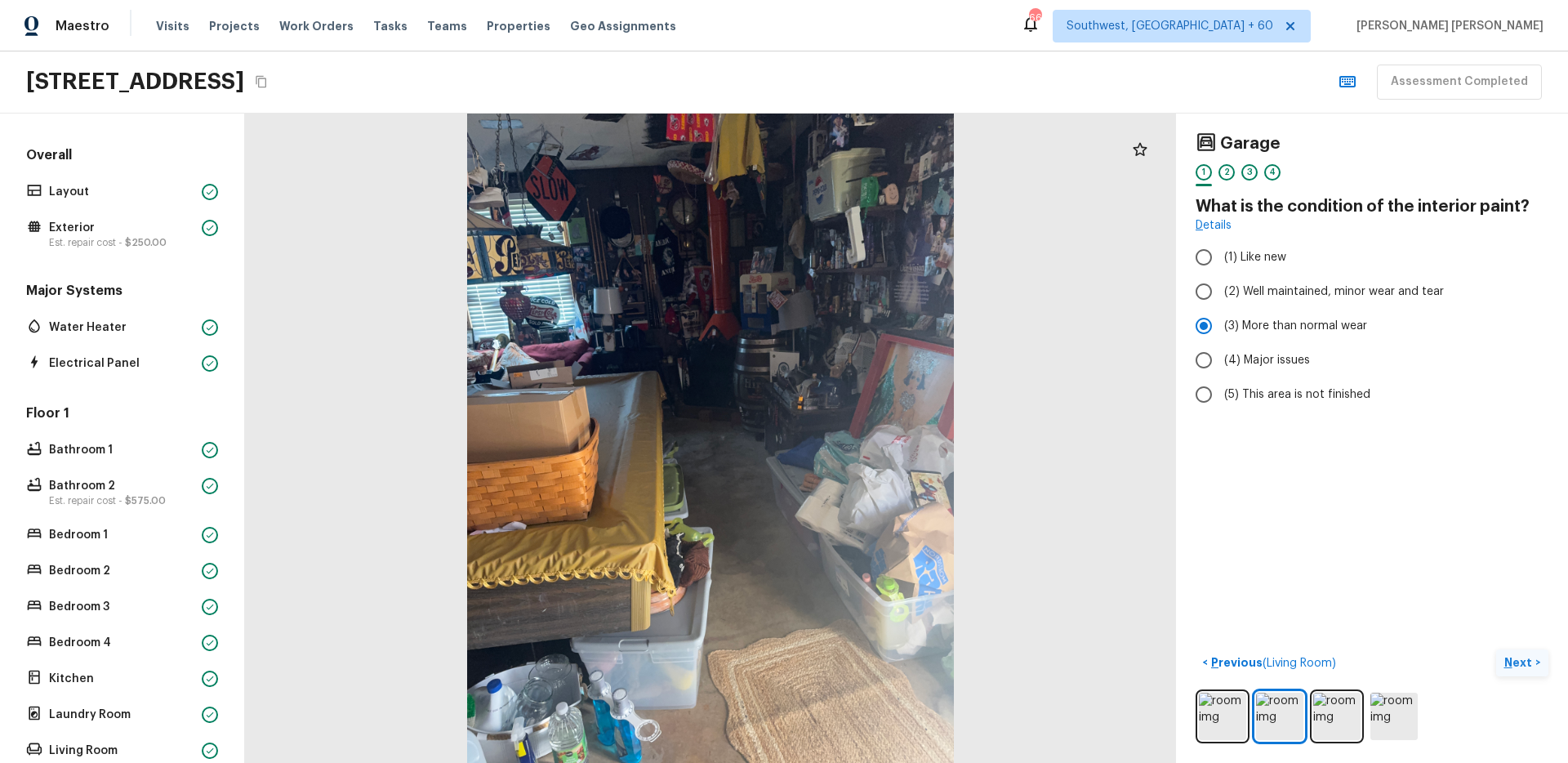
click at [1516, 662] on p "Next" at bounding box center [1519, 662] width 31 height 17
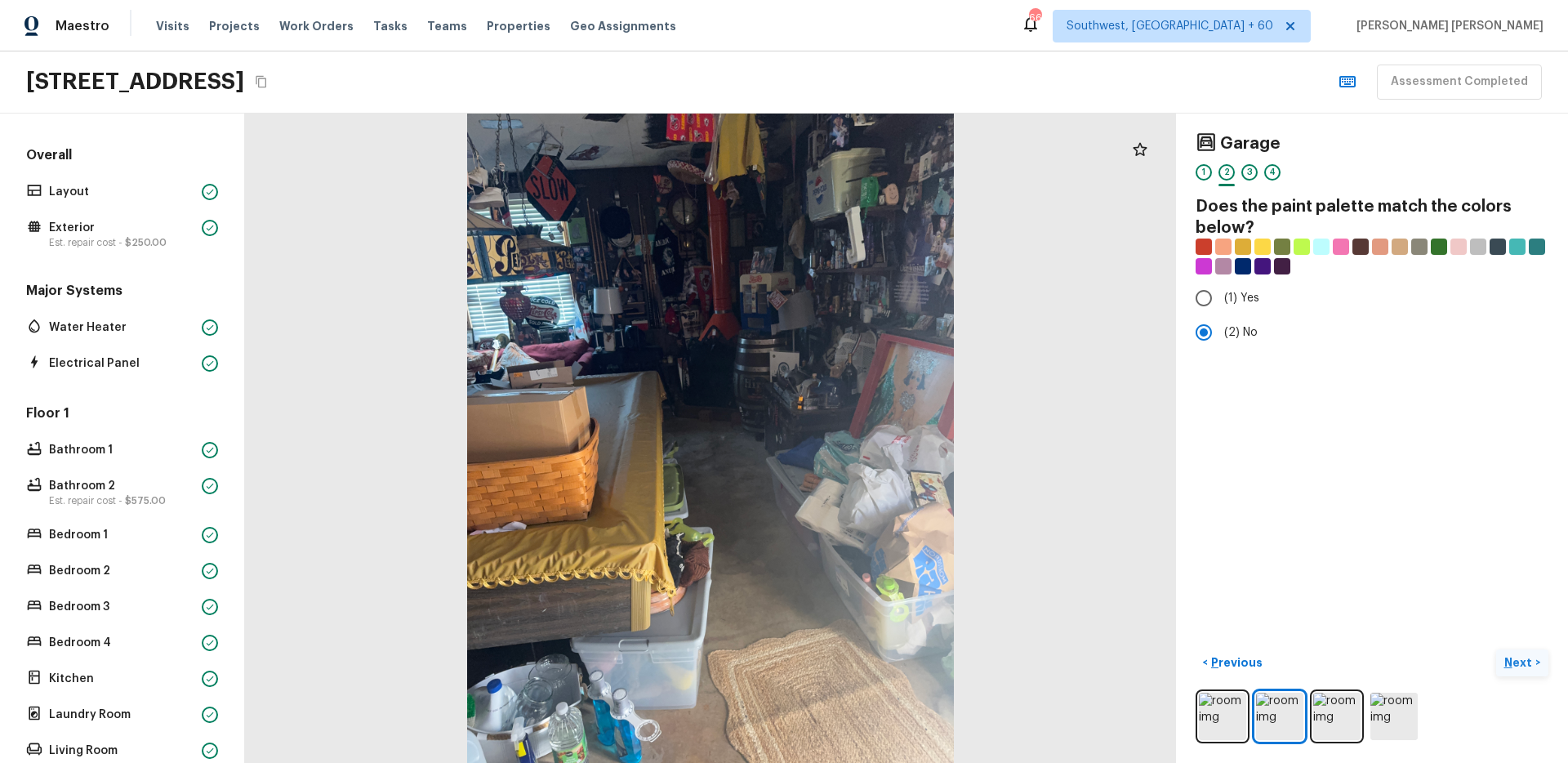
click at [1516, 662] on p "Next" at bounding box center [1519, 662] width 31 height 17
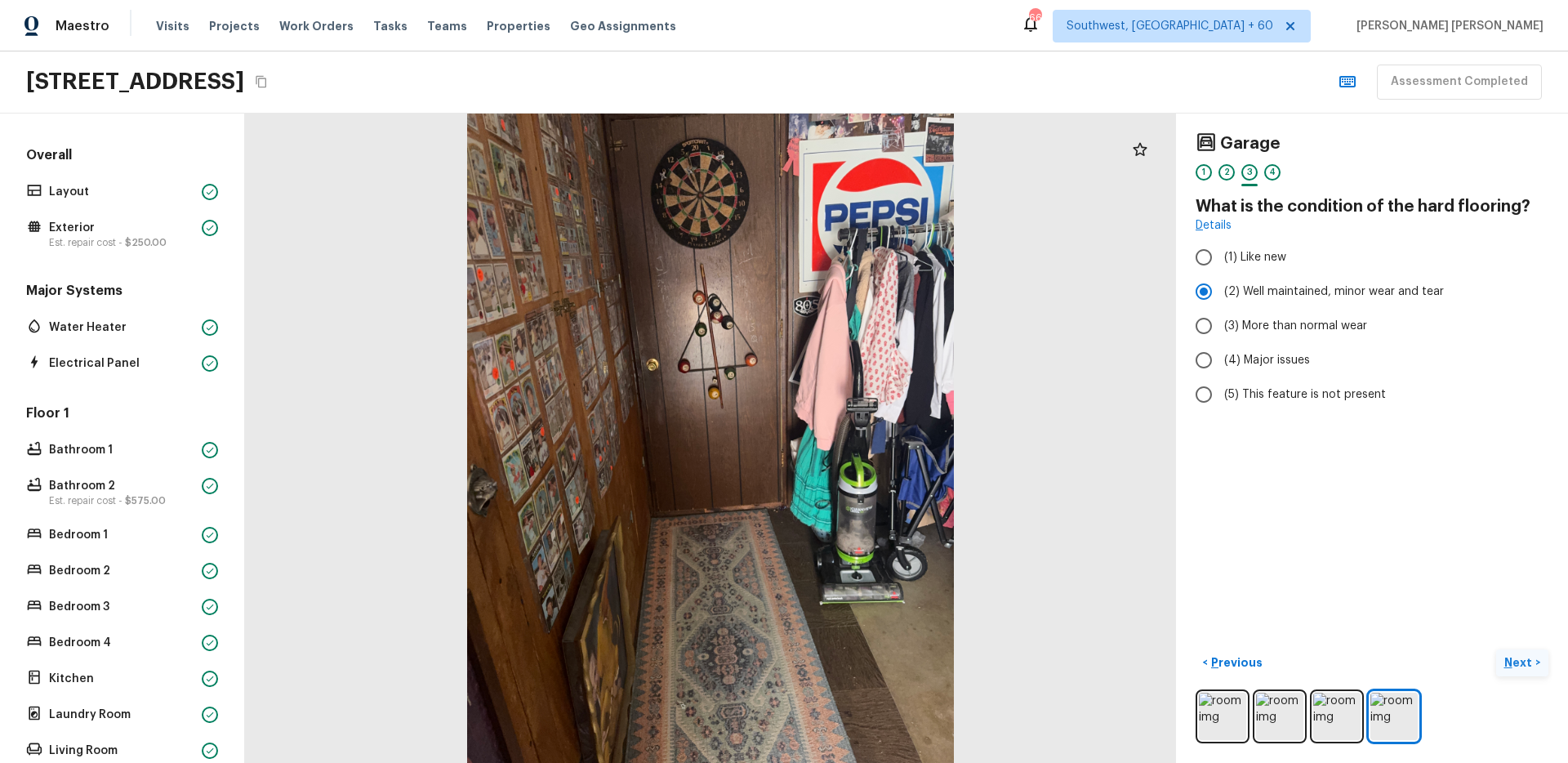
click at [1516, 664] on p "Next" at bounding box center [1519, 662] width 31 height 17
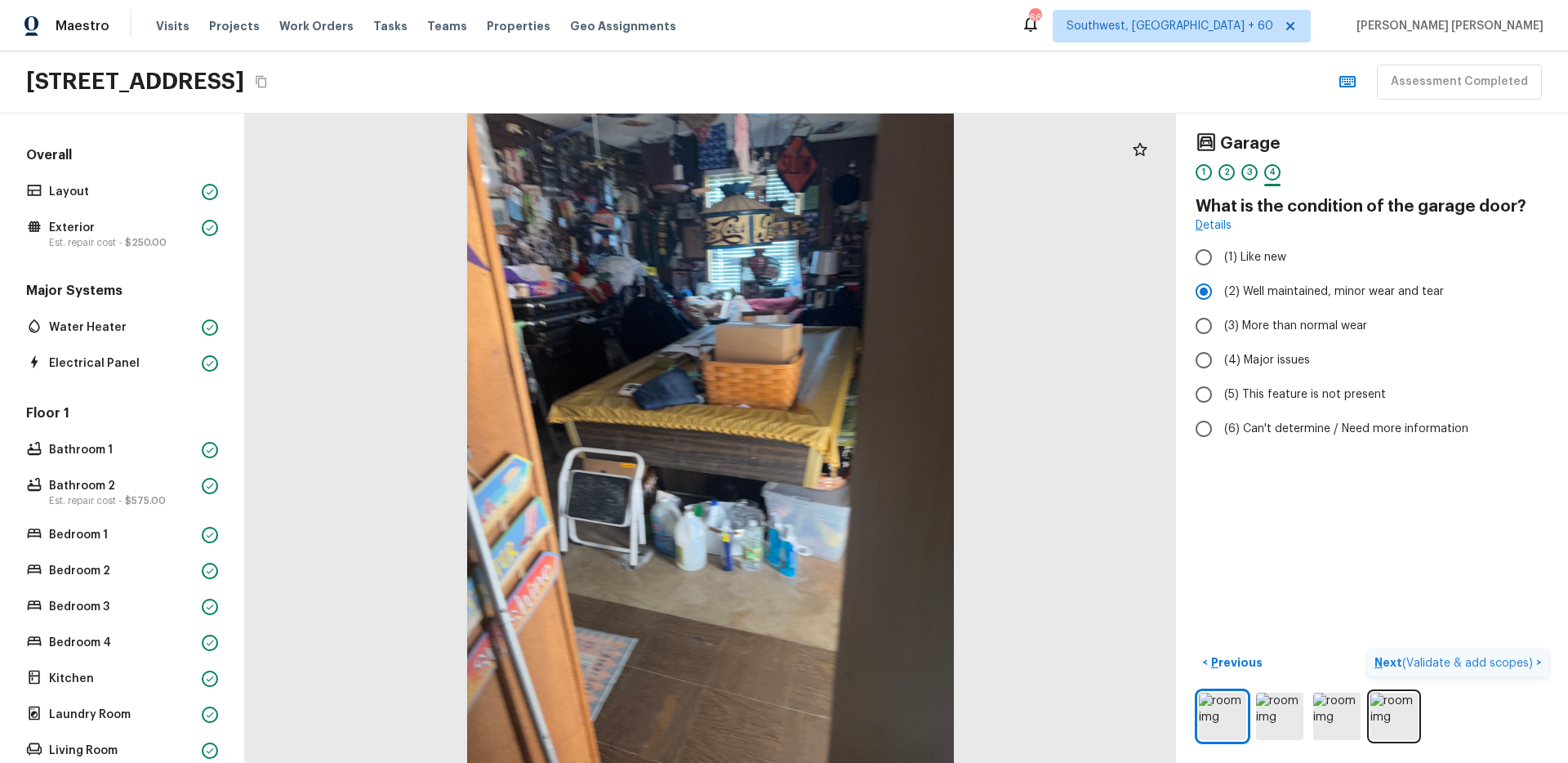
click at [1516, 664] on span "( Validate & add scopes )" at bounding box center [1467, 662] width 131 height 11
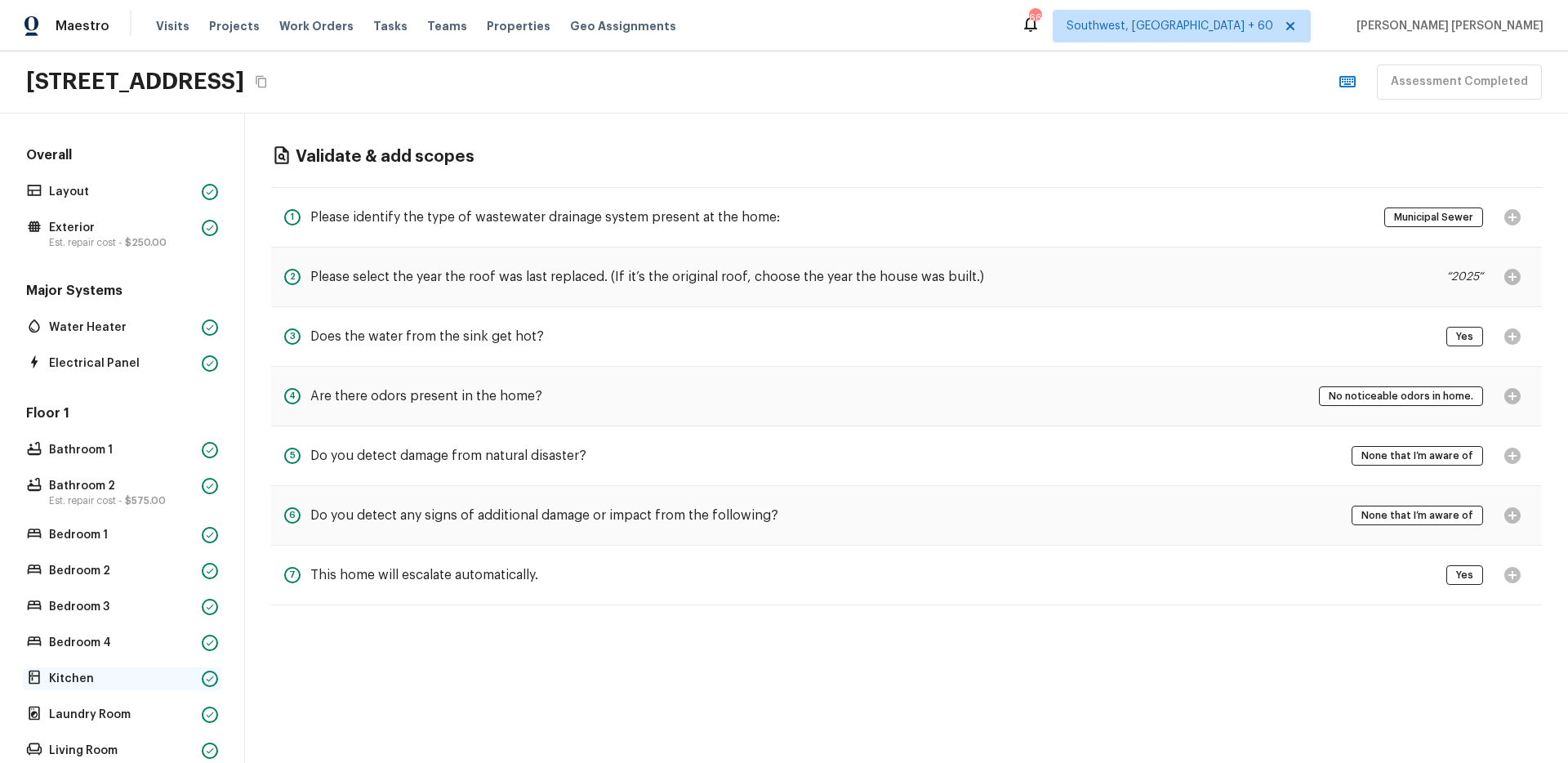
scroll to position [214, 0]
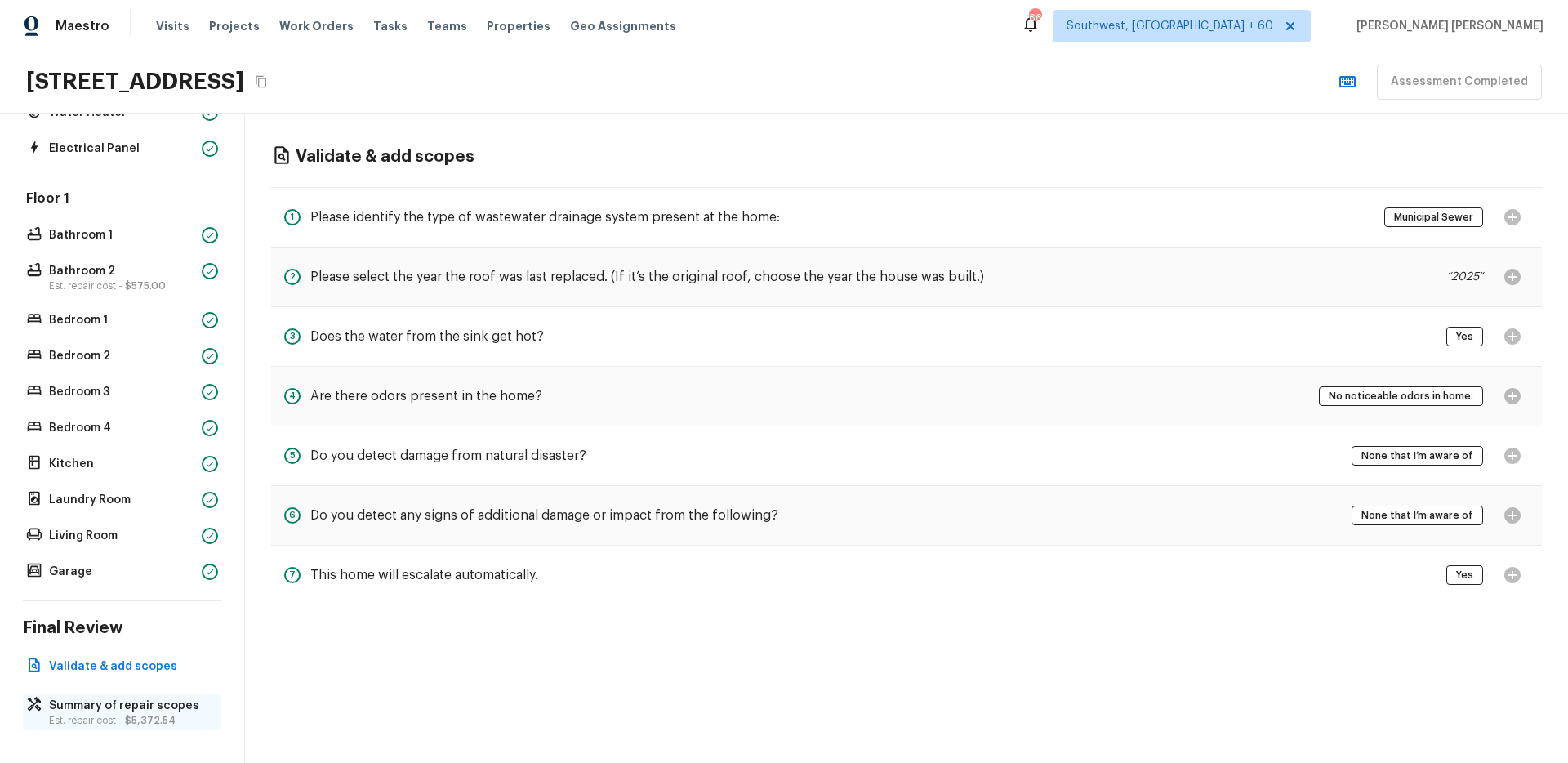
click at [133, 709] on p "Summary of repair scopes" at bounding box center [131, 706] width 162 height 17
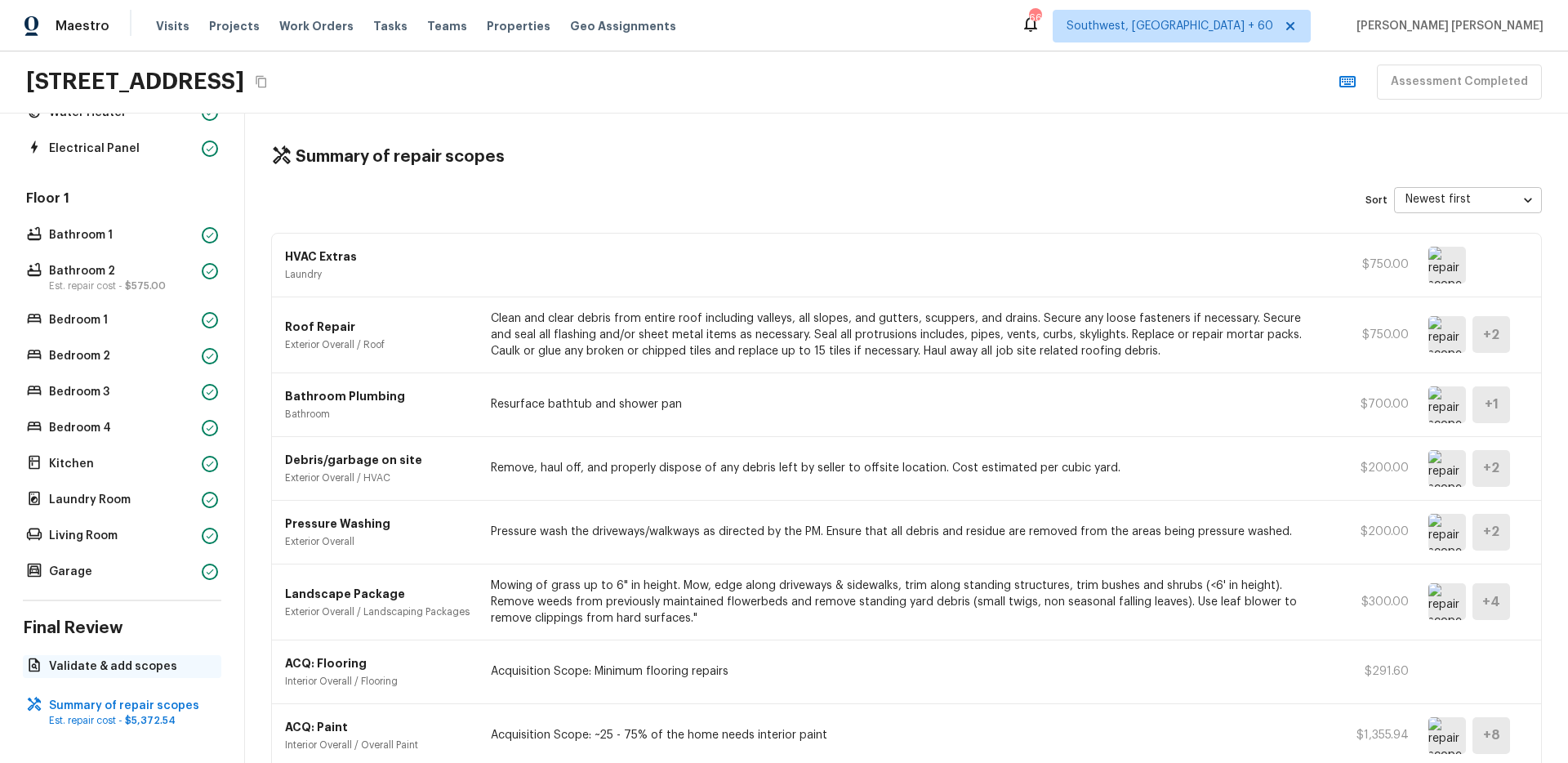
click at [124, 666] on p "Validate & add scopes" at bounding box center [131, 666] width 162 height 17
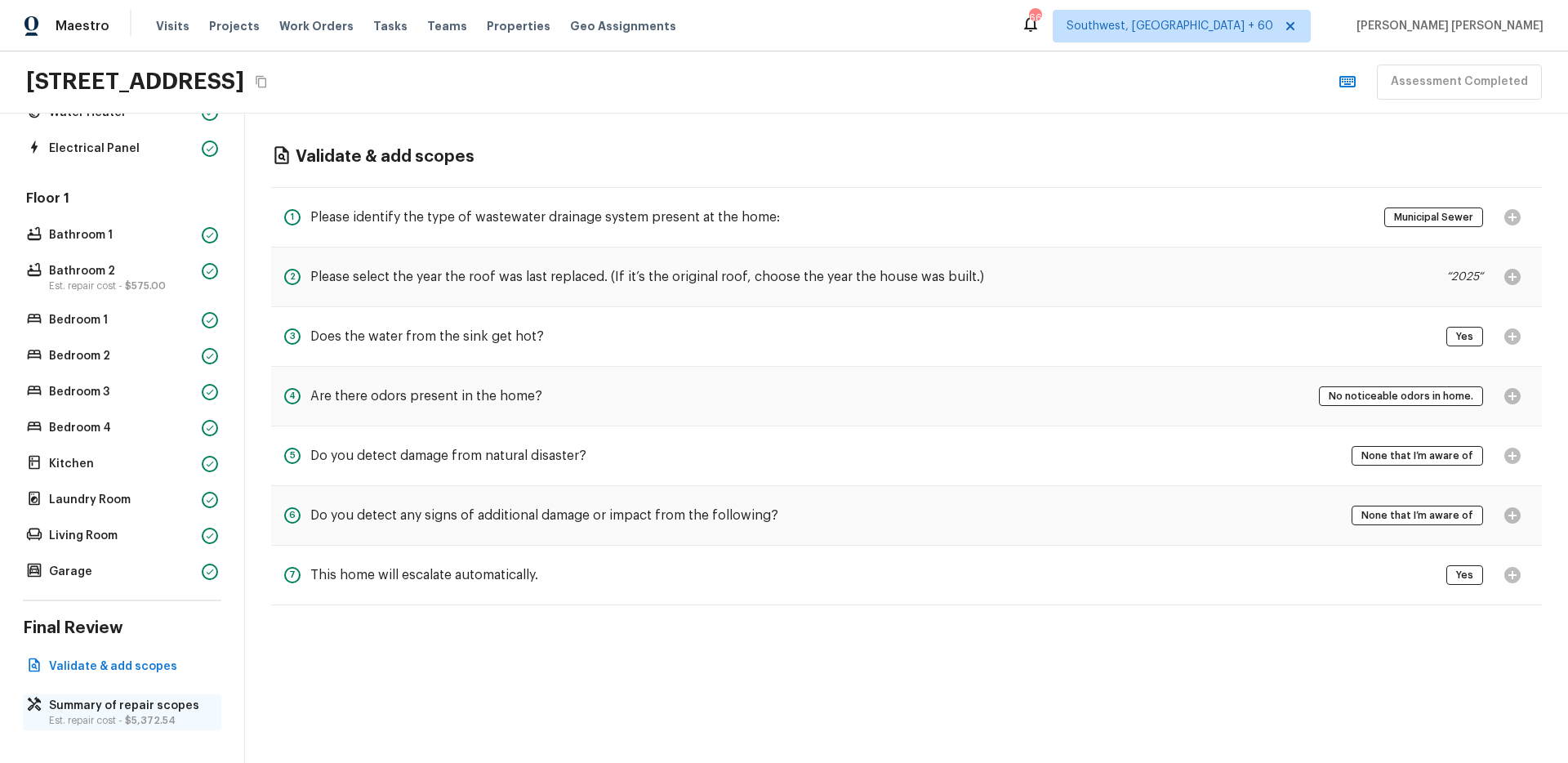
click at [73, 708] on p "Summary of repair scopes" at bounding box center [131, 706] width 162 height 17
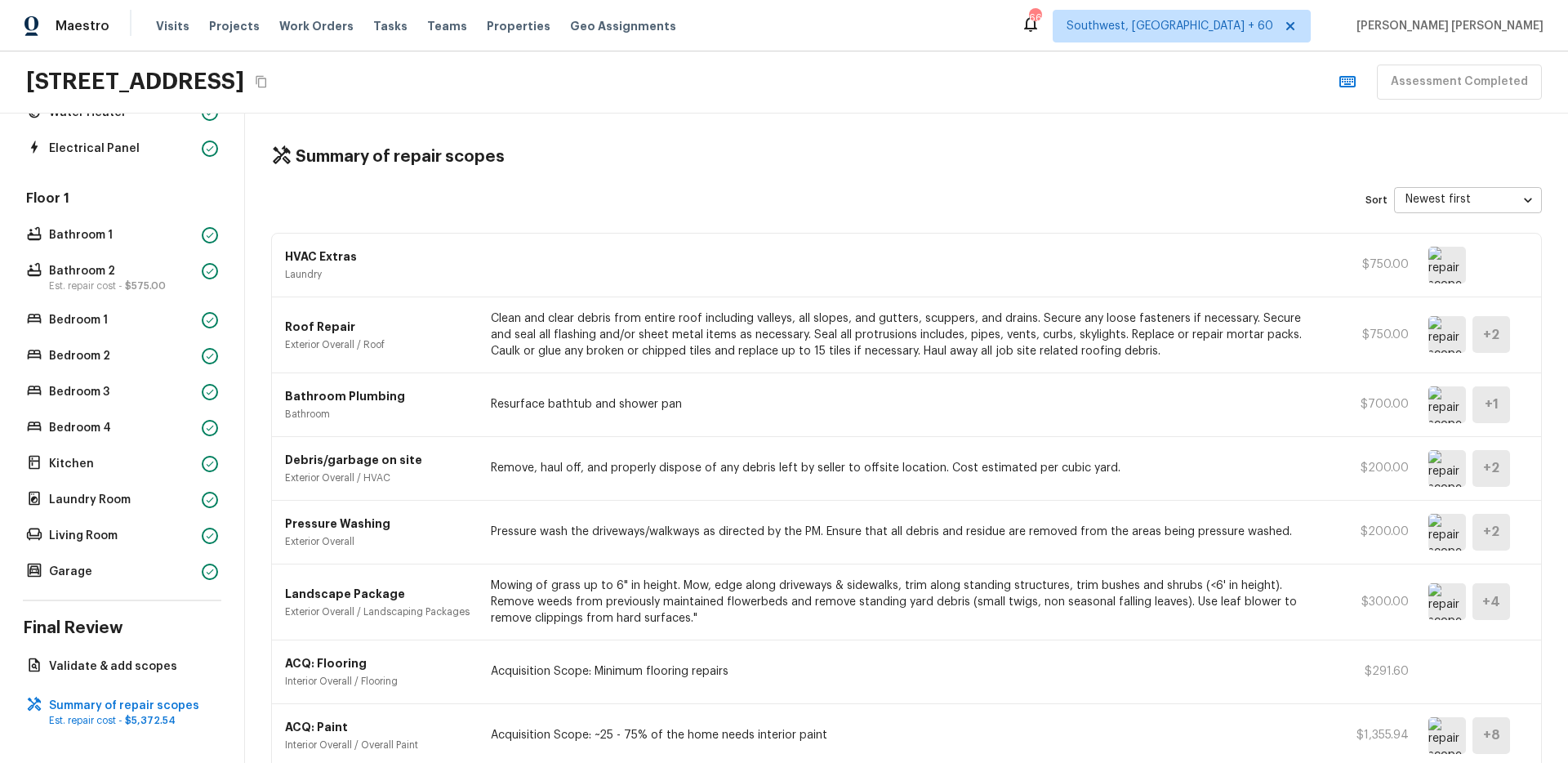
click at [1434, 268] on img at bounding box center [1447, 266] width 38 height 37
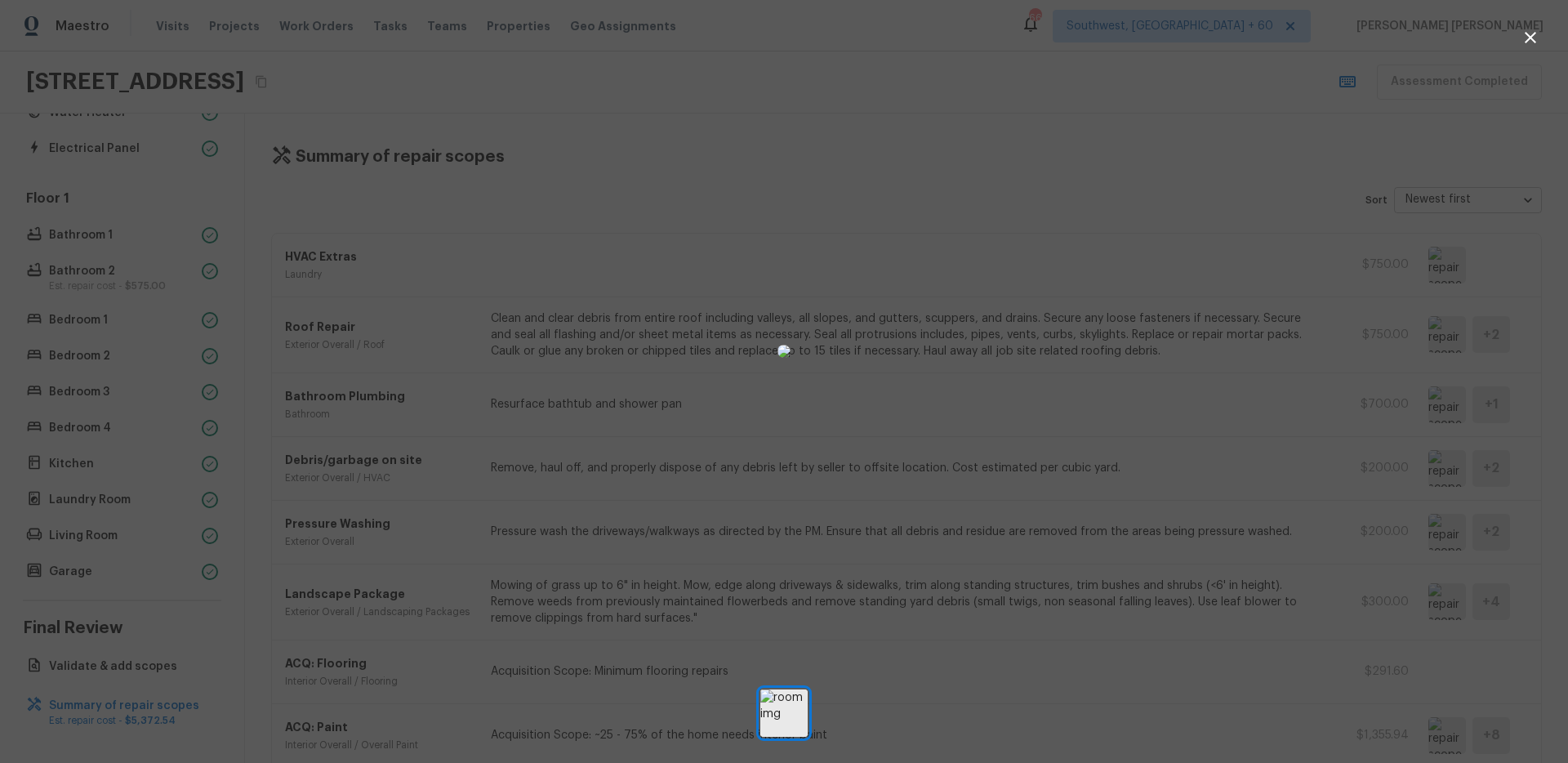
click at [1316, 412] on div at bounding box center [784, 351] width 1568 height 650
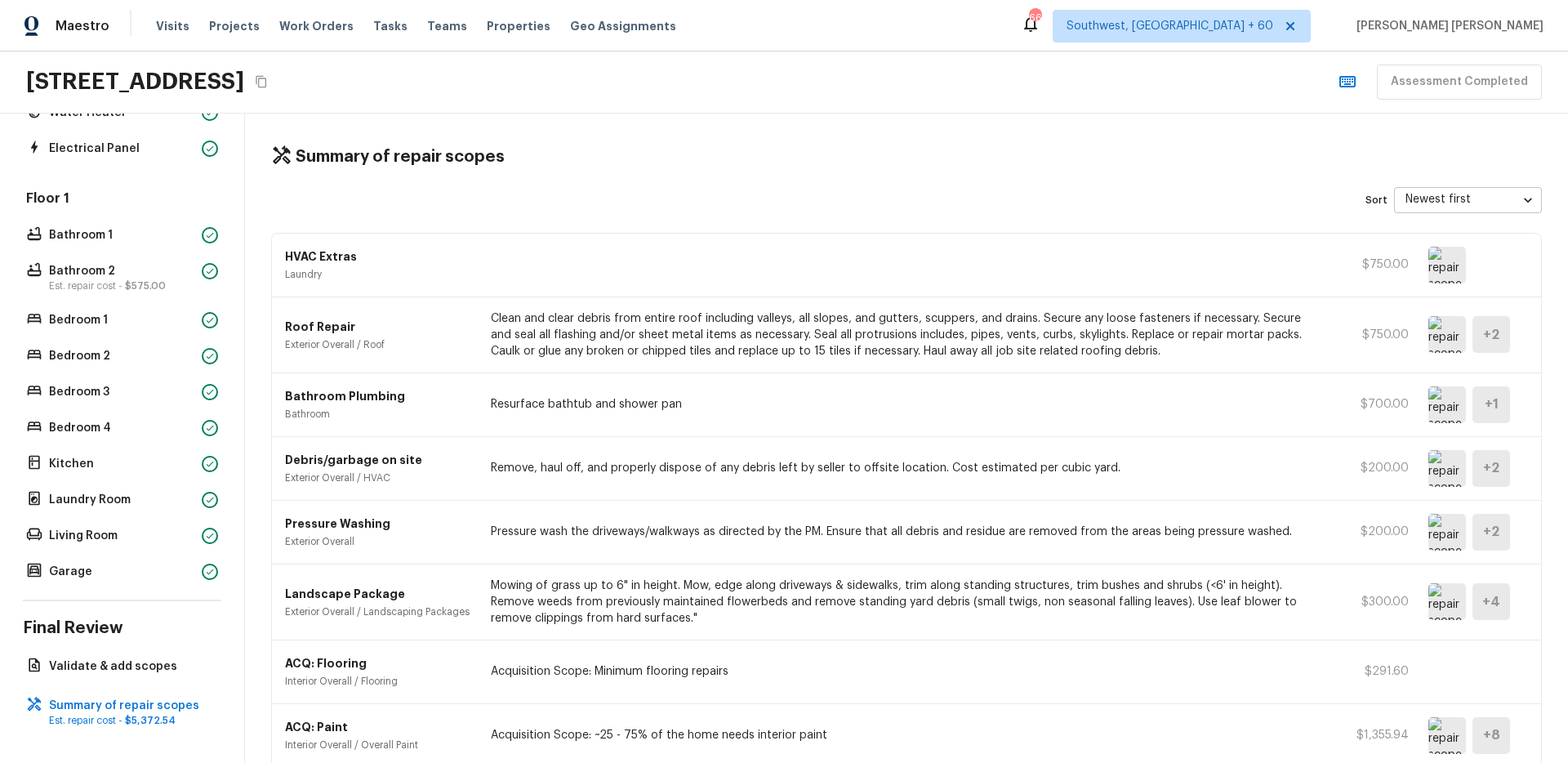
click at [1455, 324] on img at bounding box center [1447, 334] width 38 height 37
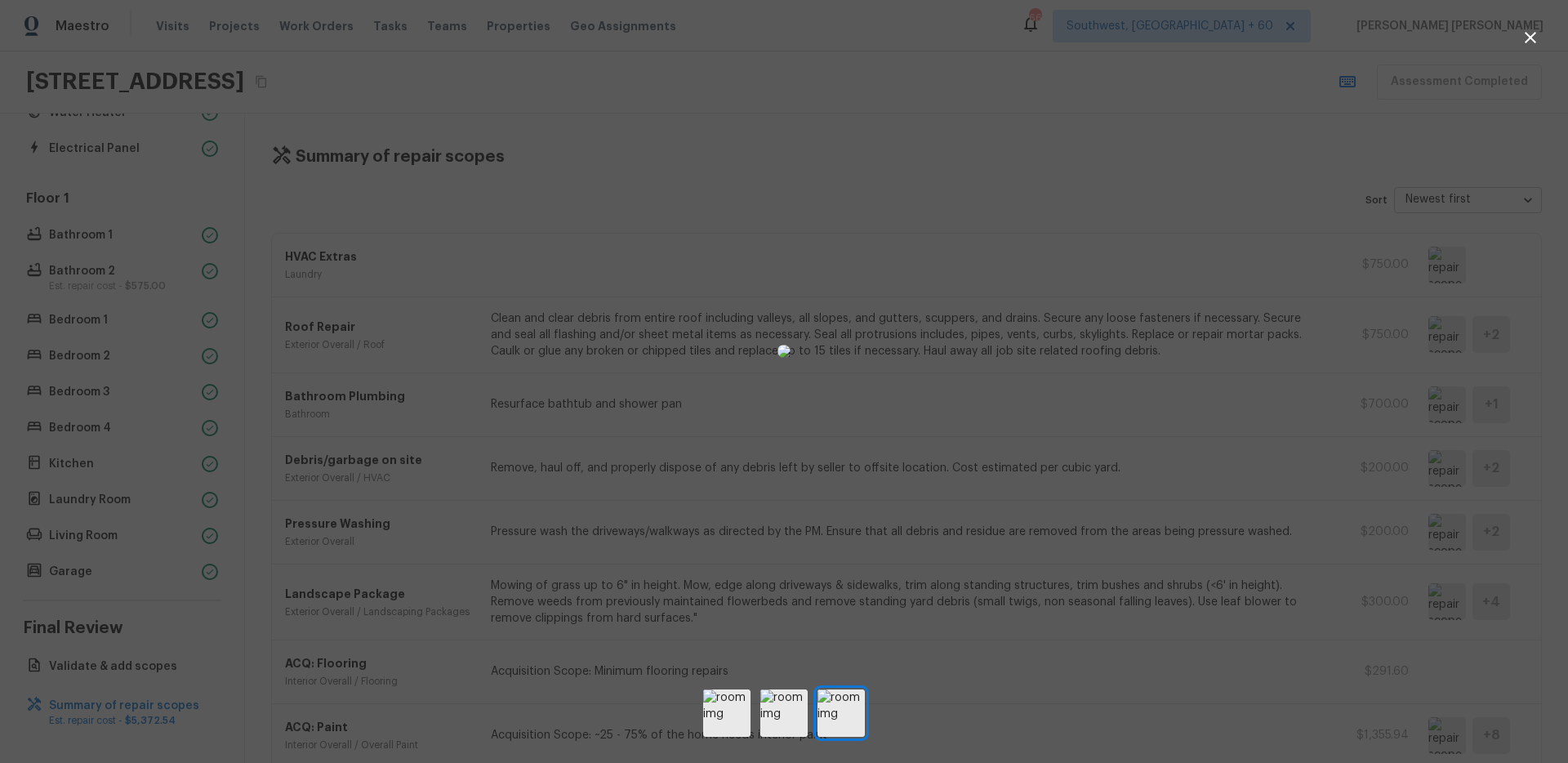
click at [1360, 440] on div at bounding box center [784, 351] width 1568 height 650
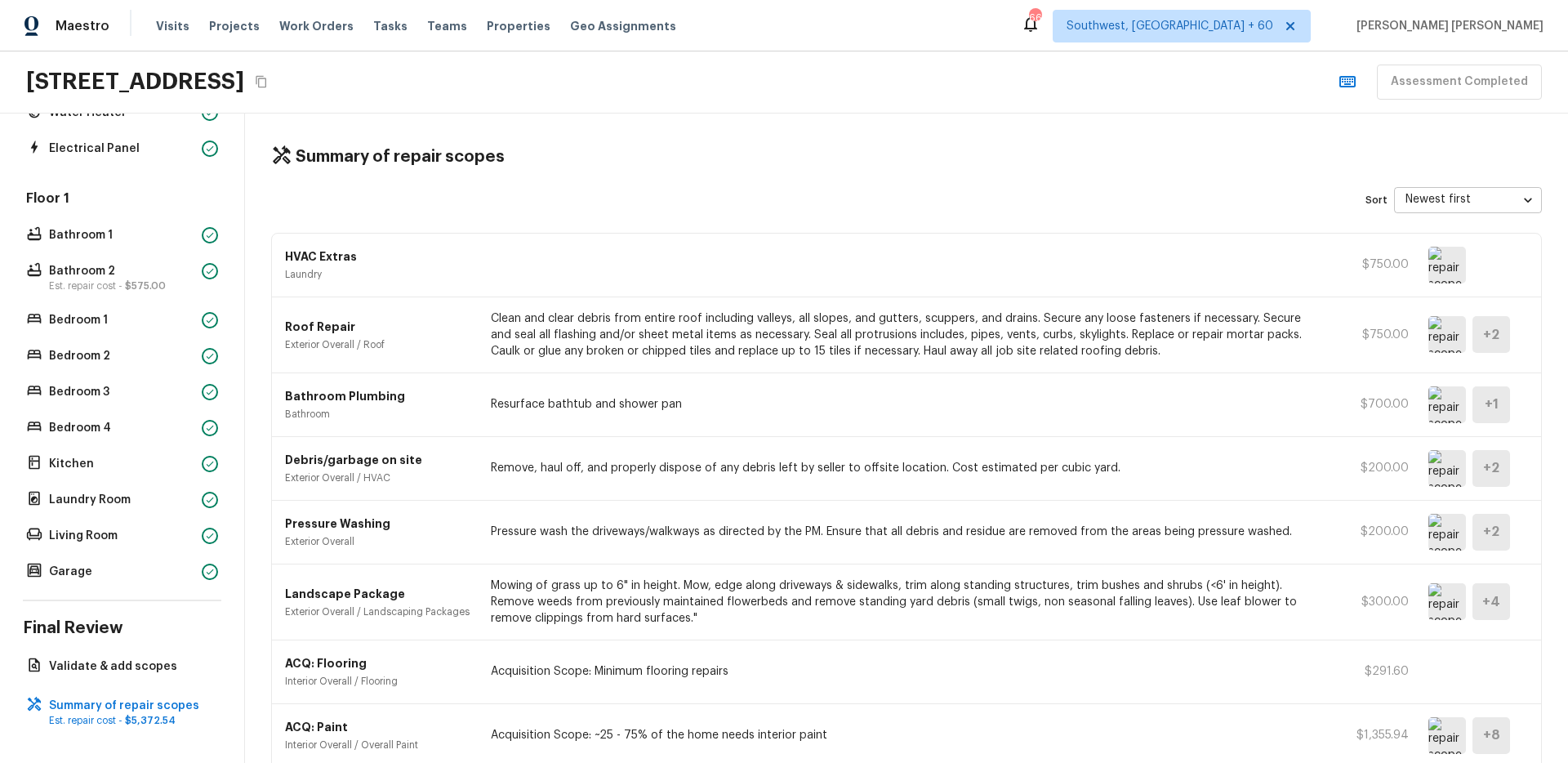
click at [1441, 258] on img at bounding box center [1447, 266] width 38 height 37
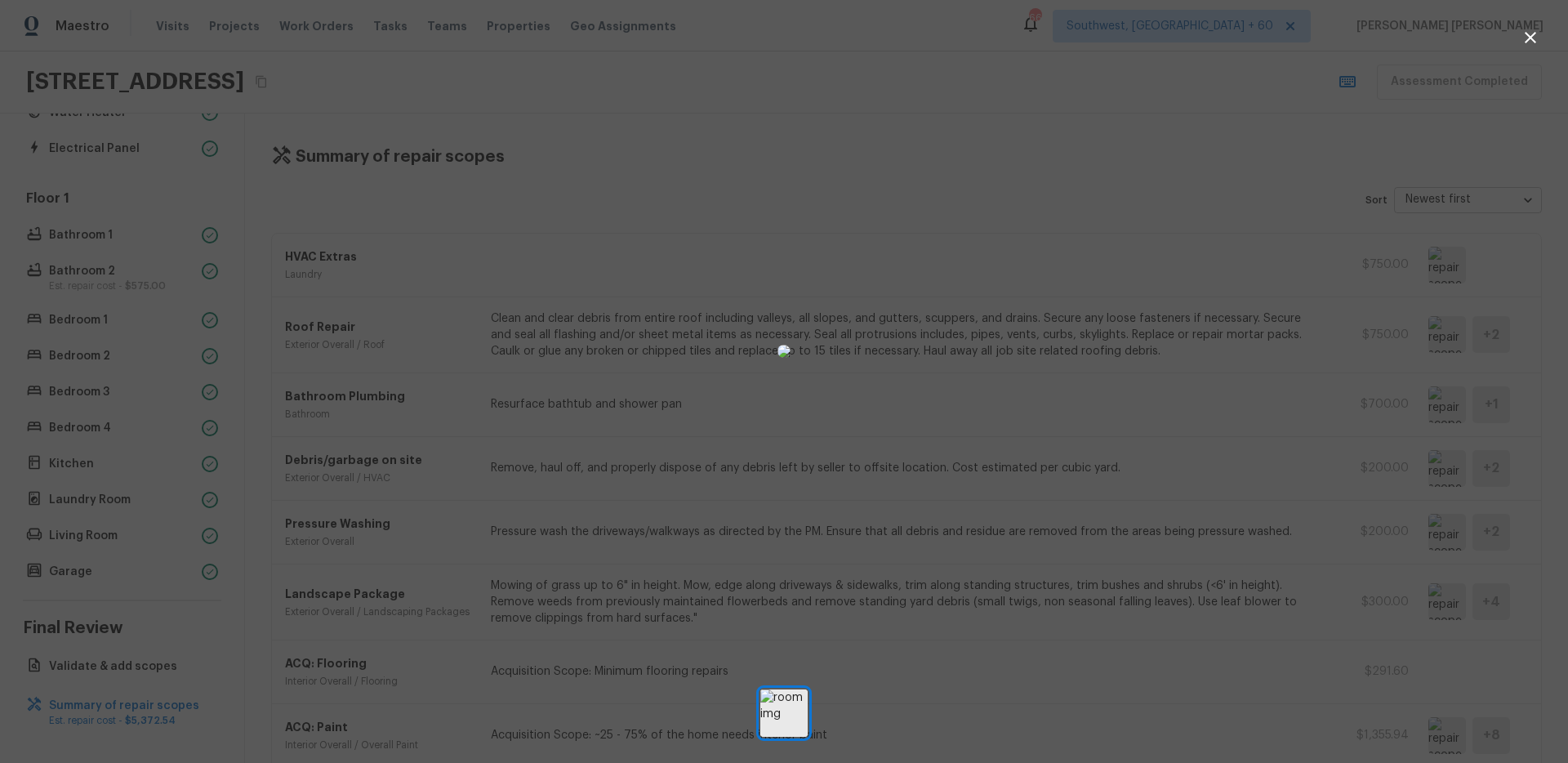
click at [1116, 368] on div at bounding box center [784, 351] width 1568 height 650
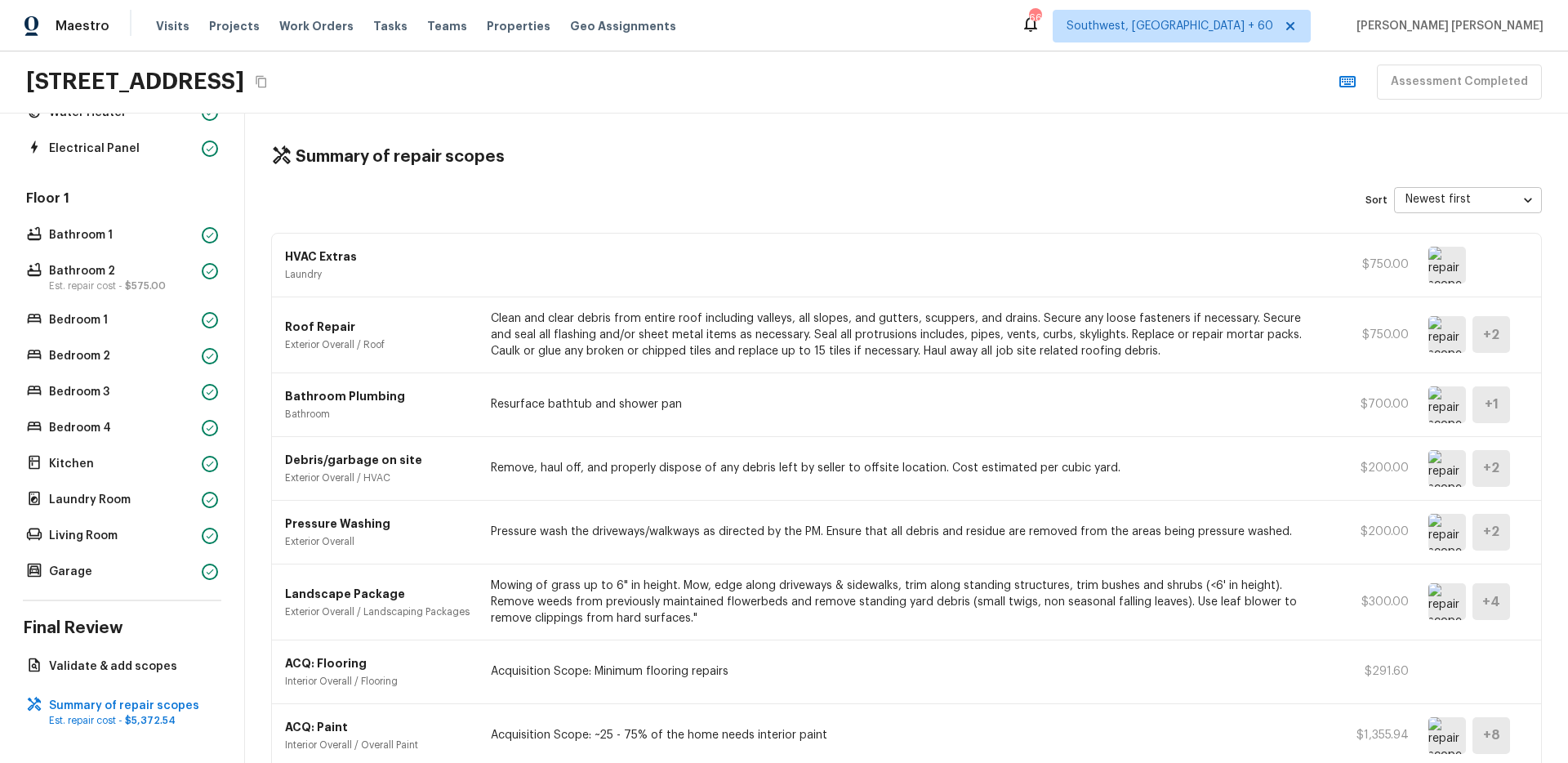
click at [1457, 331] on img at bounding box center [1447, 334] width 38 height 37
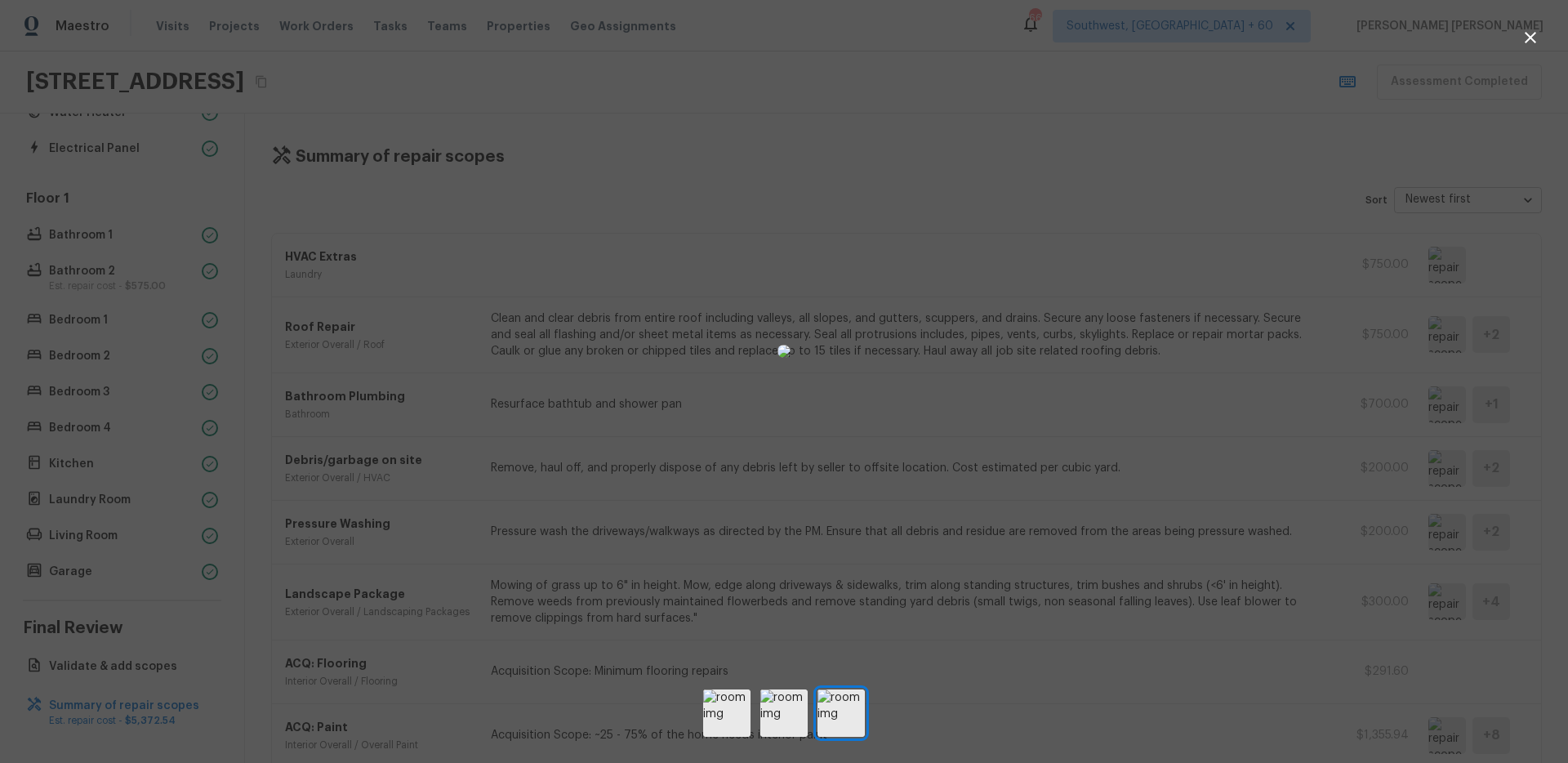
click at [248, 272] on div at bounding box center [784, 351] width 1568 height 650
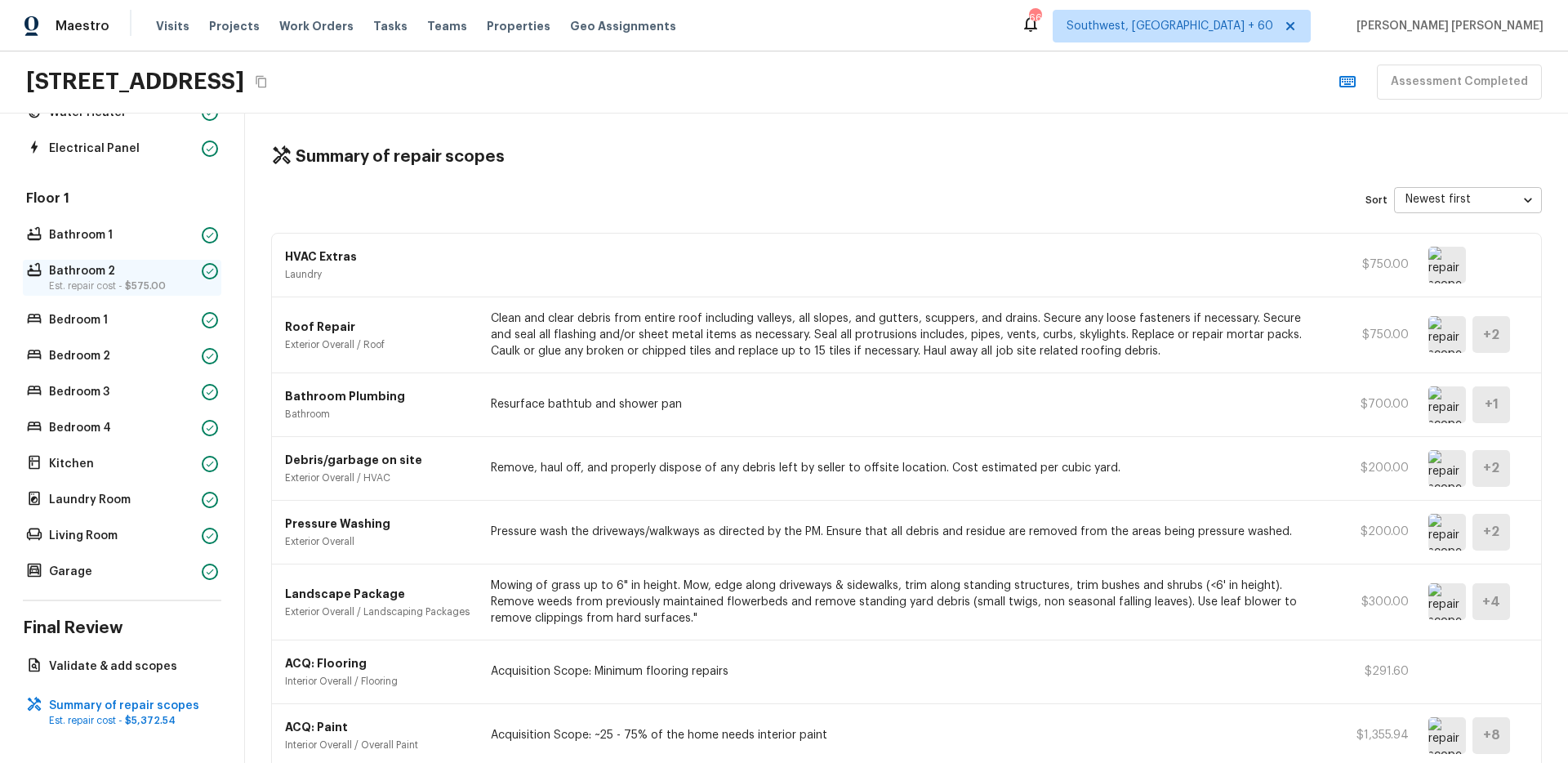
scroll to position [0, 0]
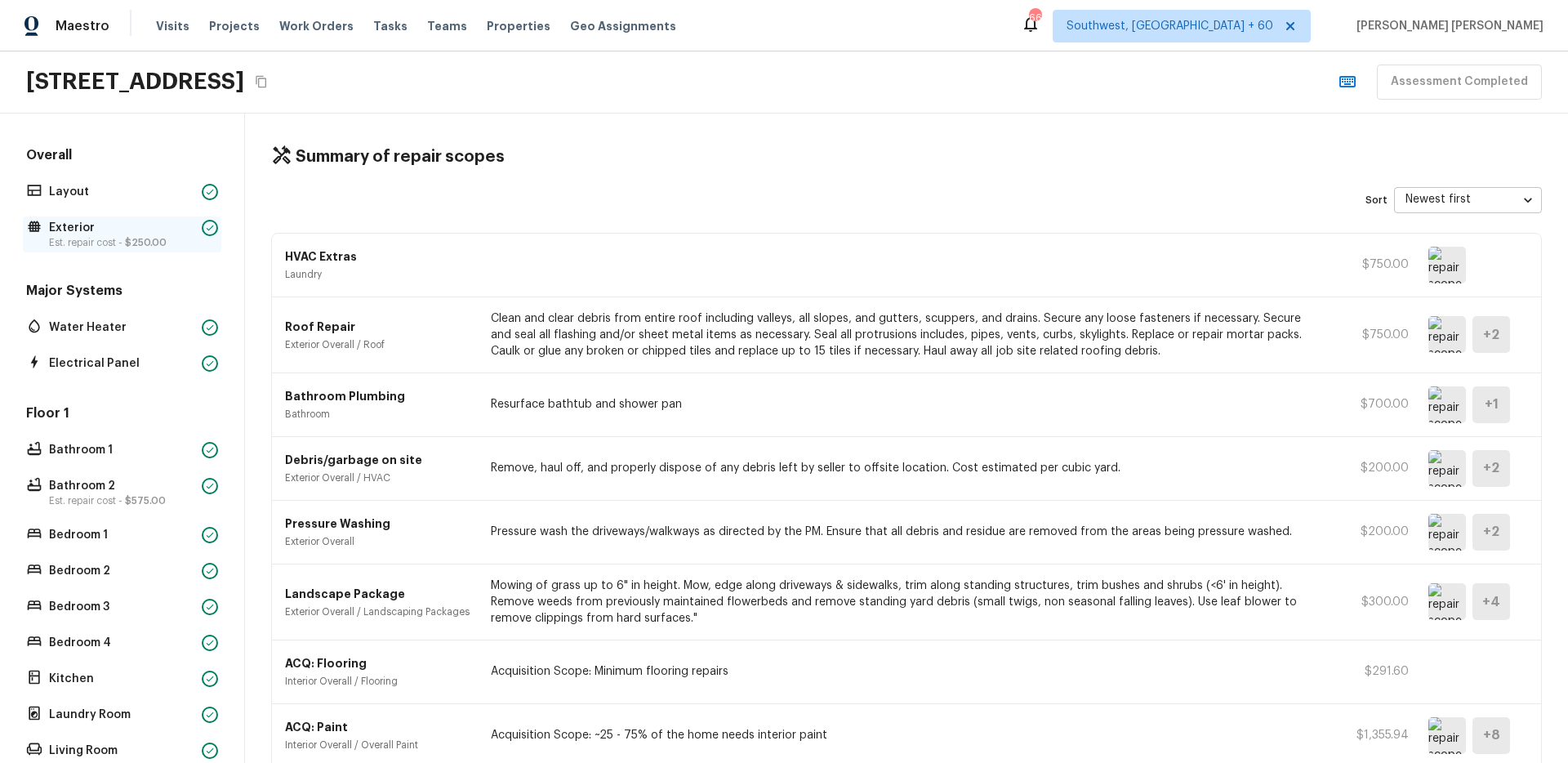
click at [86, 230] on p "Exterior" at bounding box center [123, 228] width 146 height 17
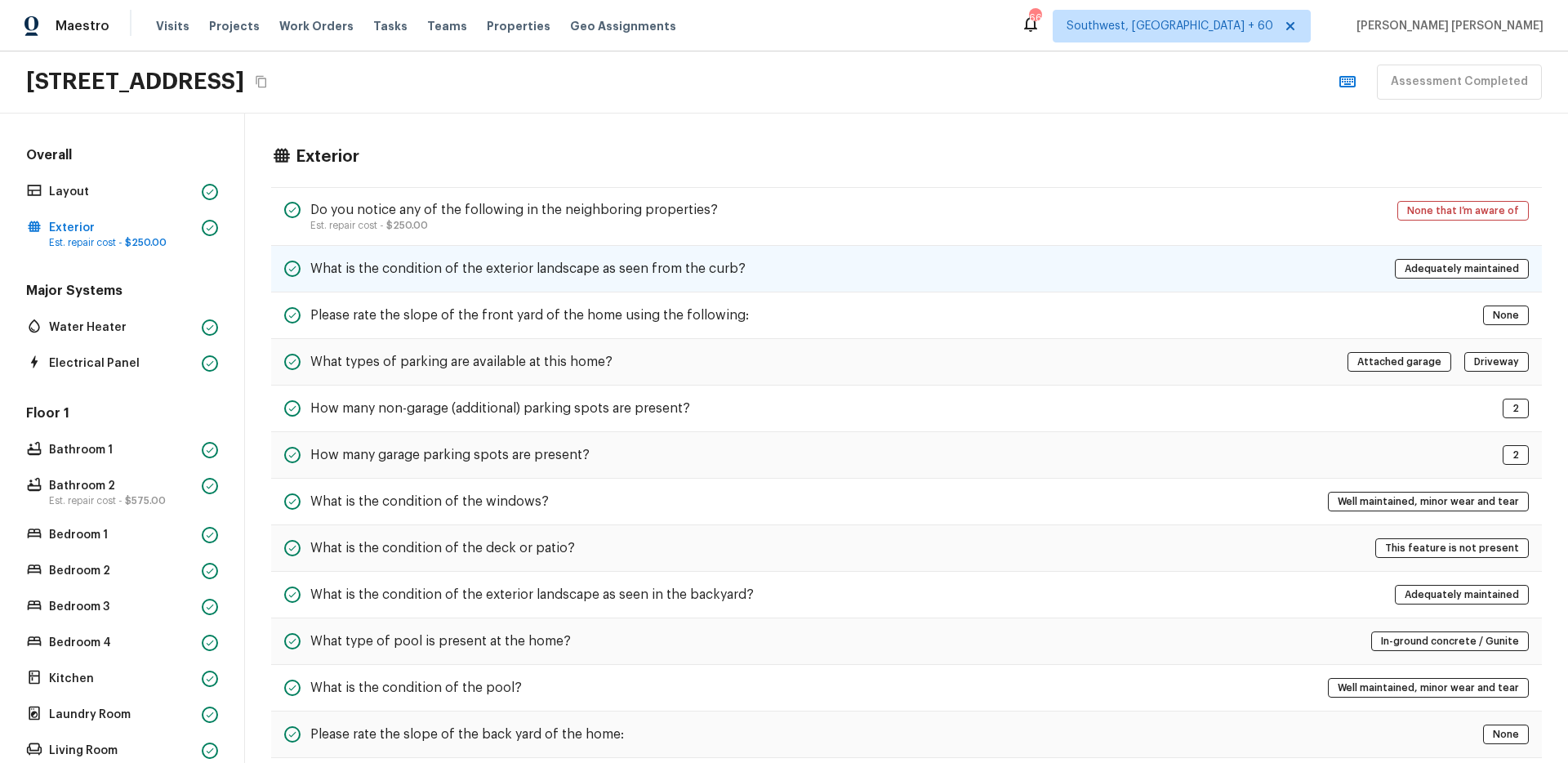
scroll to position [580, 0]
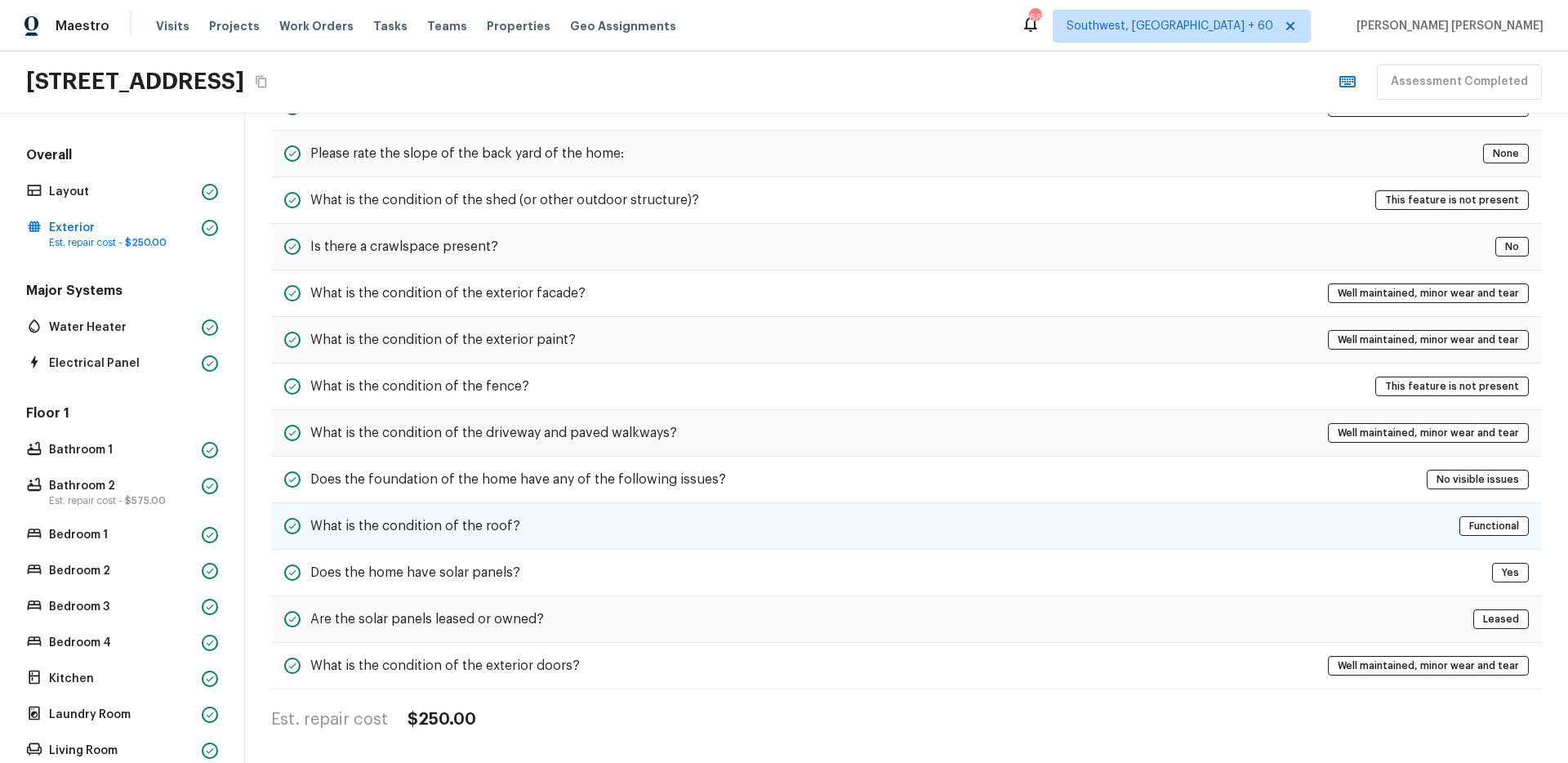
click at [540, 541] on div "What is the condition of the roof? Functional" at bounding box center [906, 526] width 1271 height 47
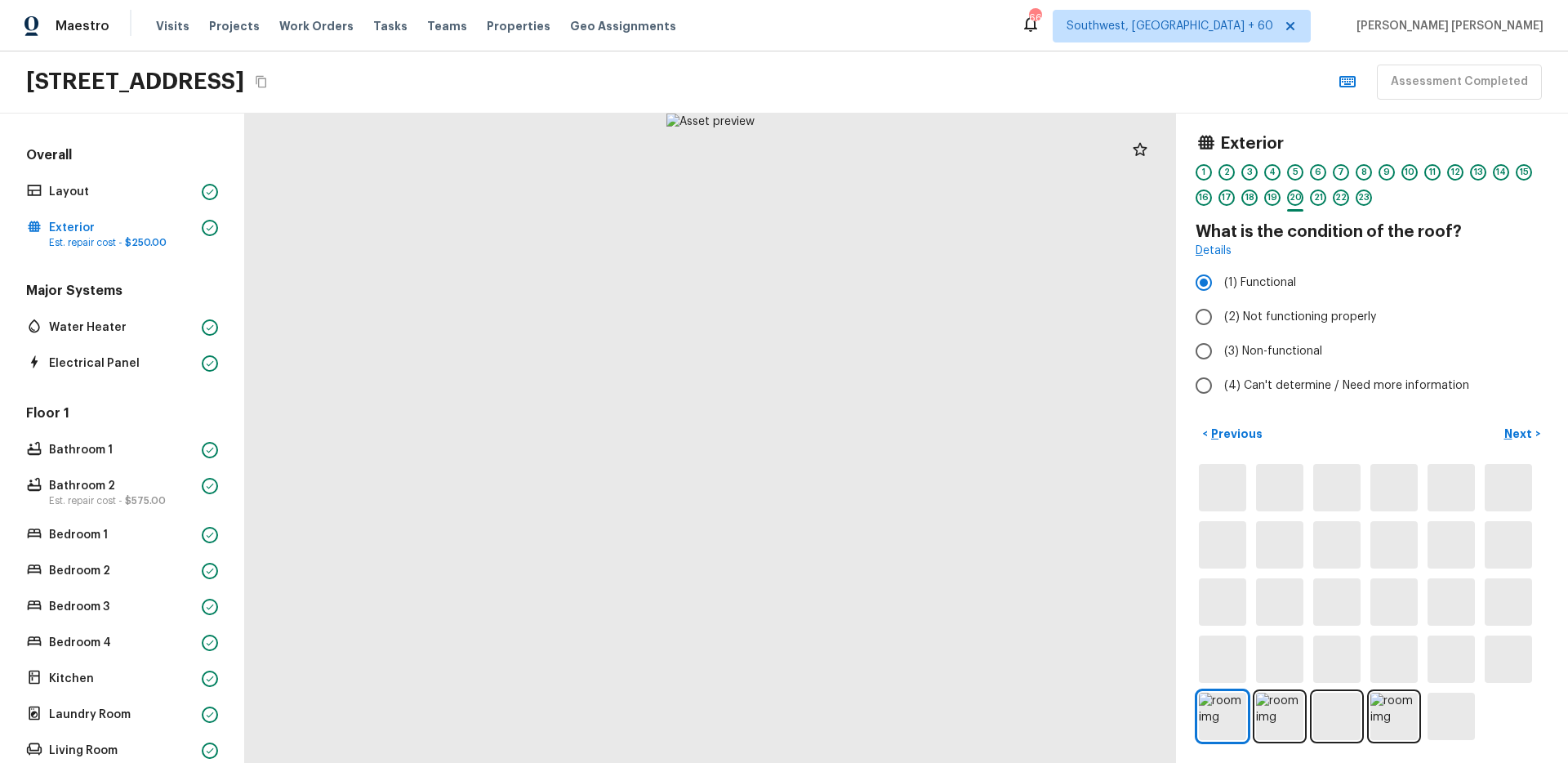
scroll to position [0, 0]
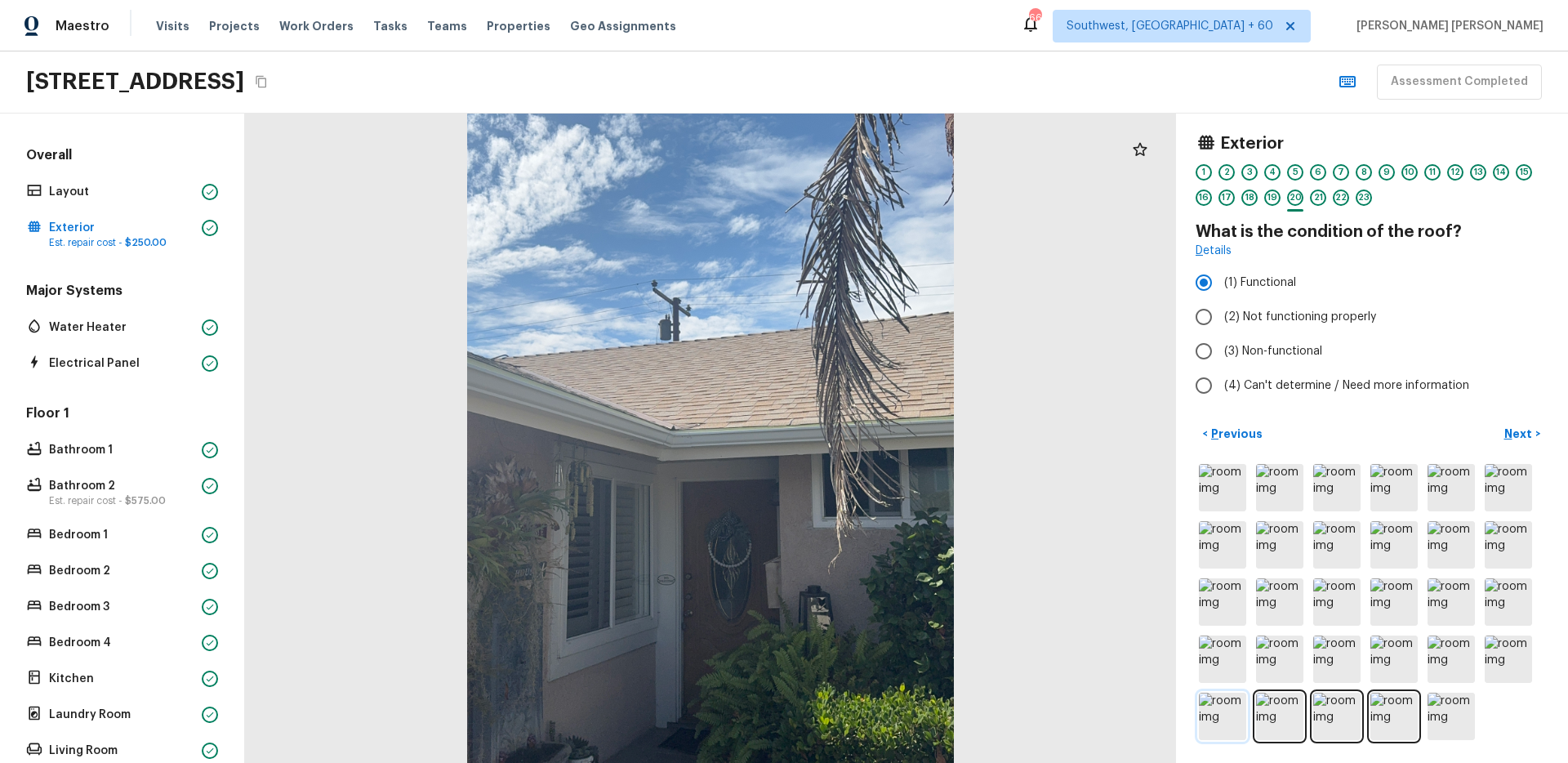
click at [1228, 724] on img at bounding box center [1223, 716] width 48 height 48
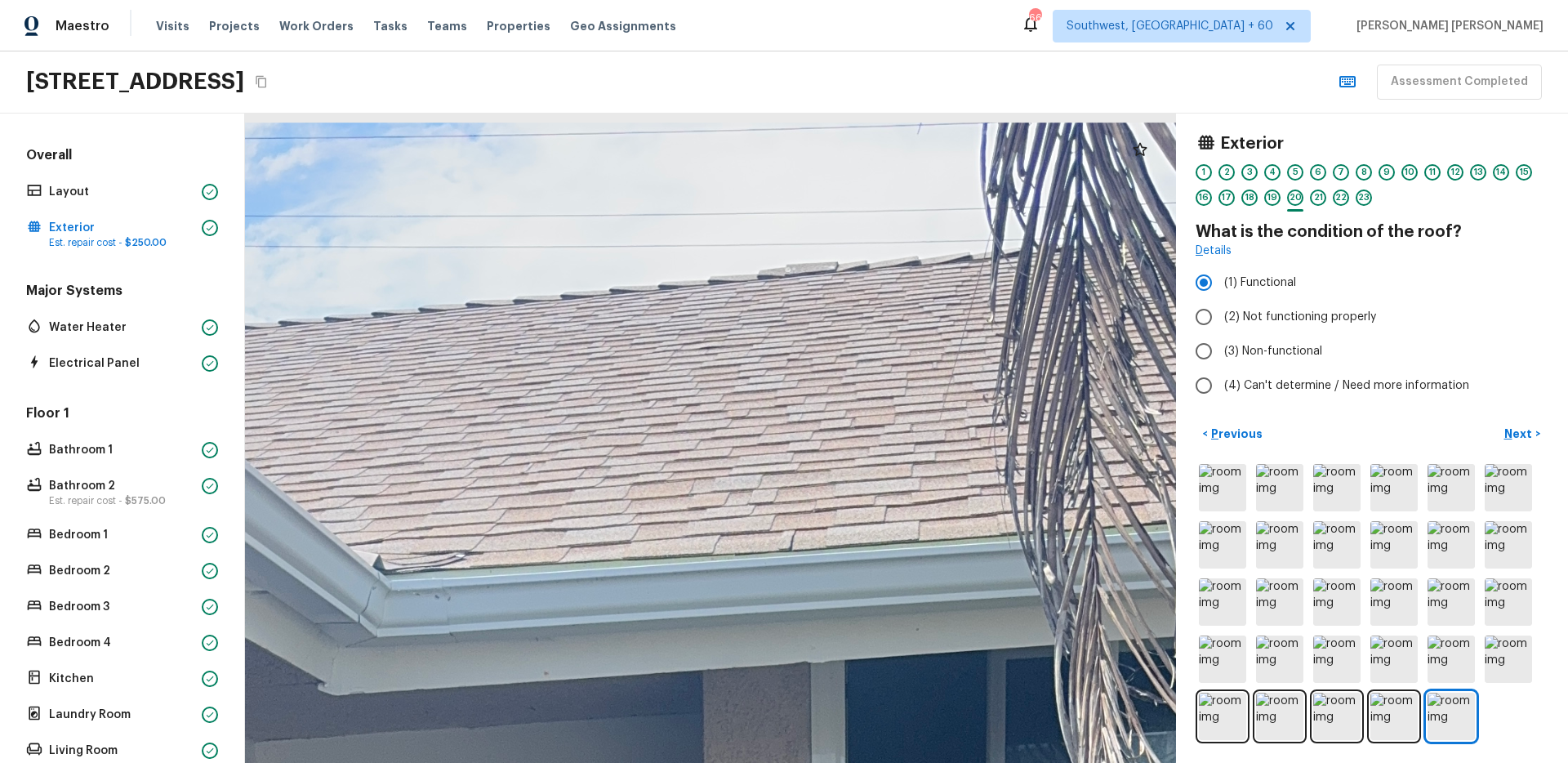
drag, startPoint x: 750, startPoint y: 161, endPoint x: 799, endPoint y: 331, distance: 176.9
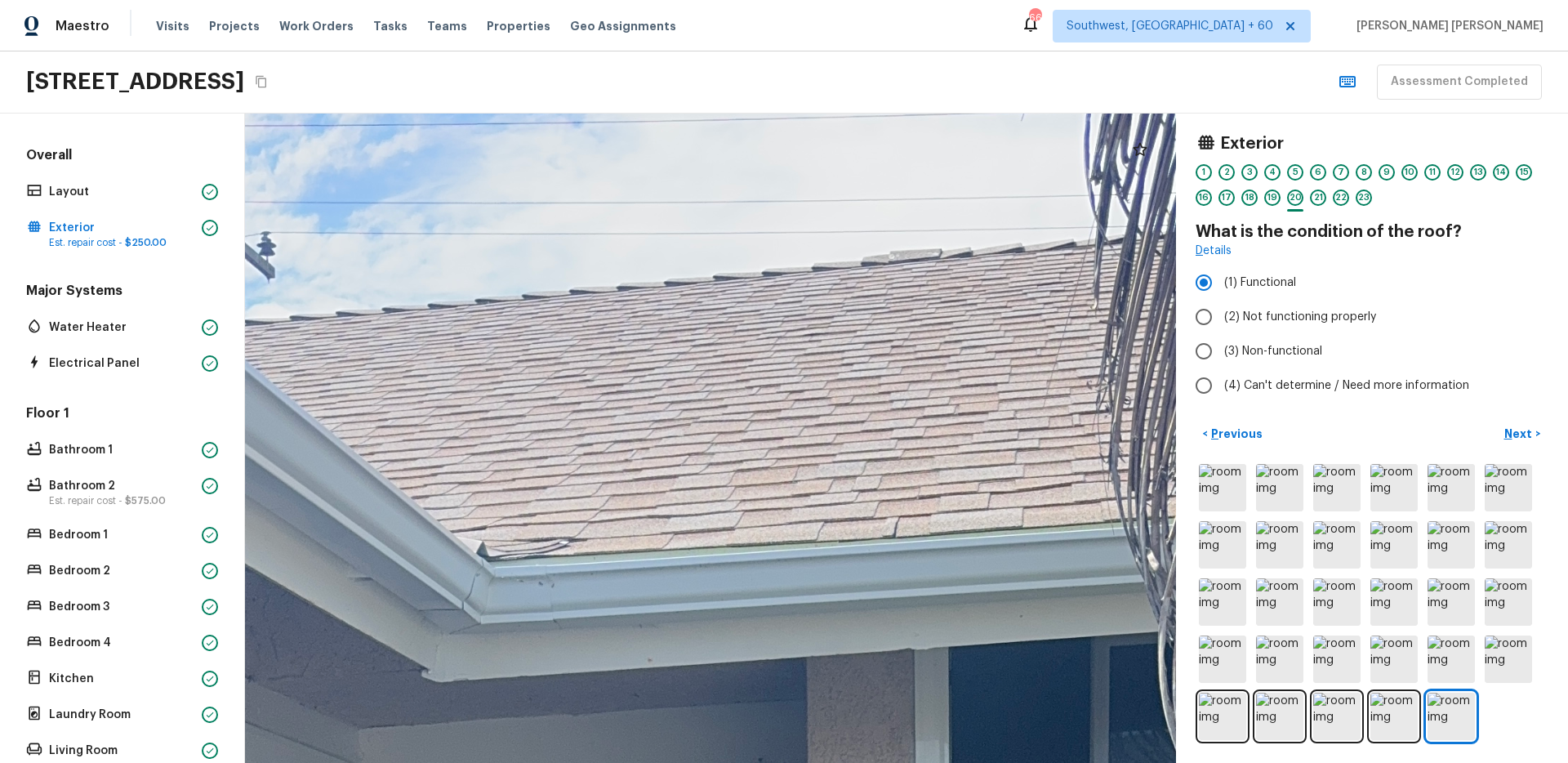
drag, startPoint x: 521, startPoint y: 415, endPoint x: 672, endPoint y: 409, distance: 151.1
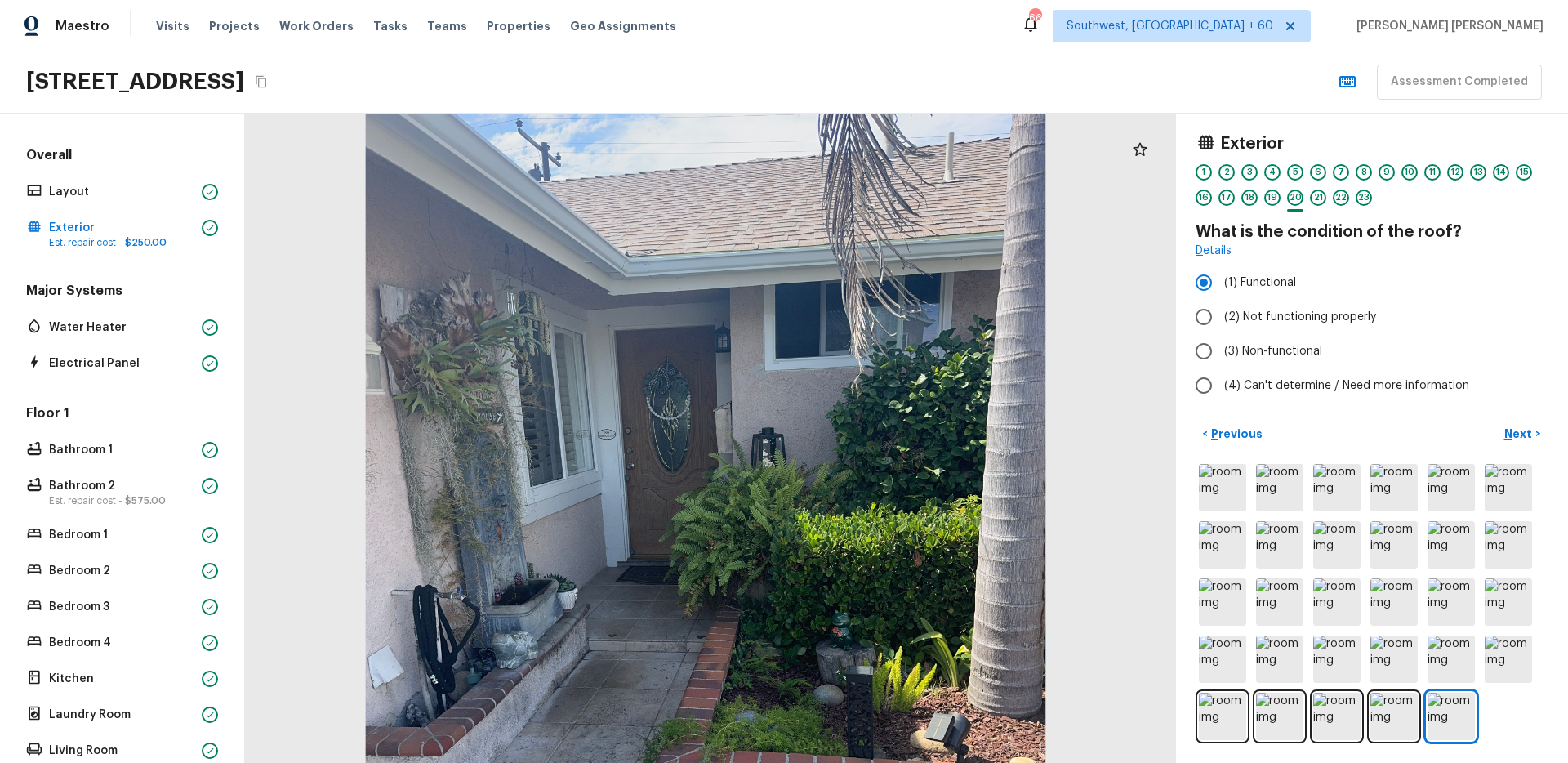
scroll to position [214, 0]
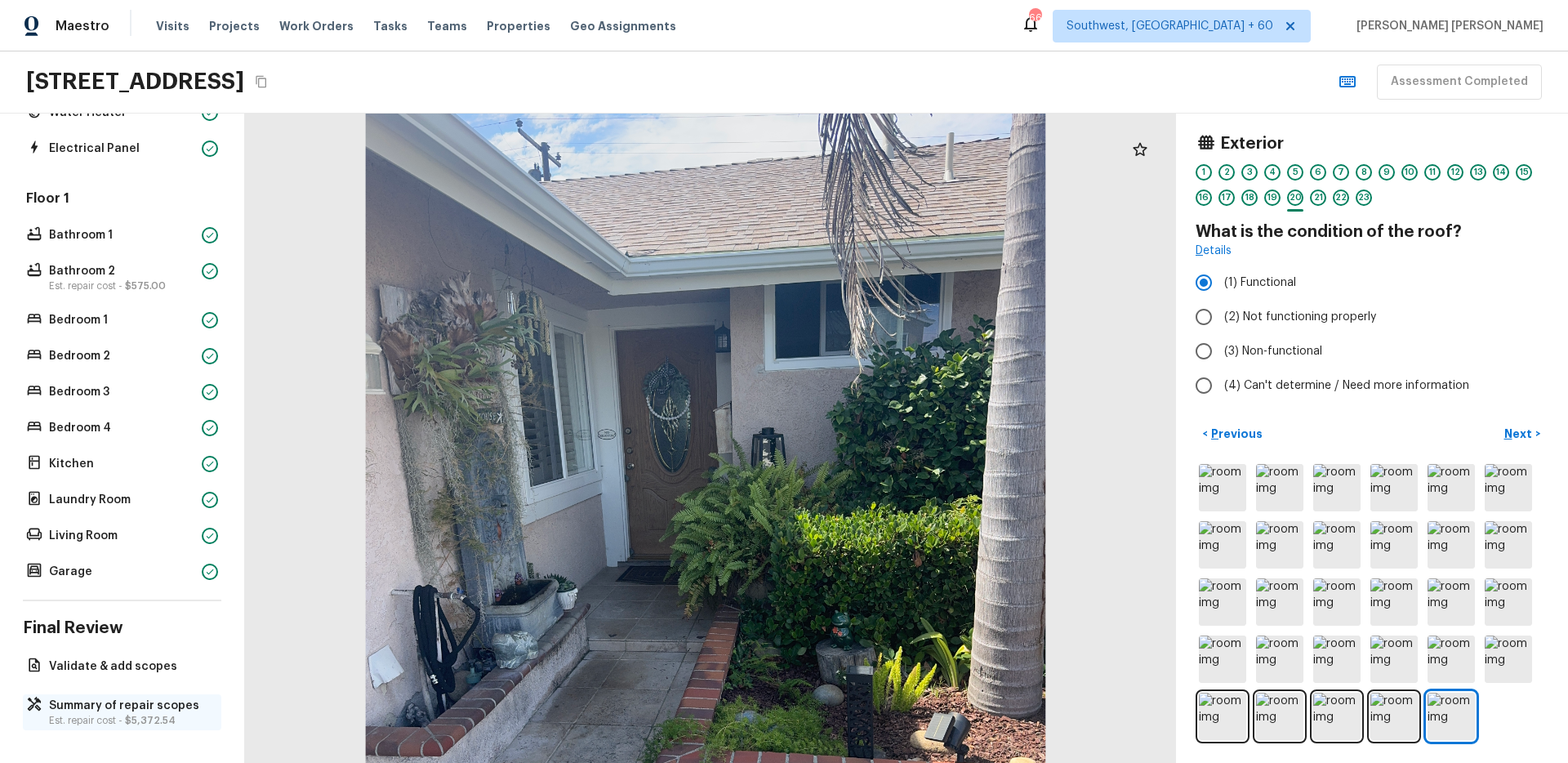
click at [71, 702] on p "Summary of repair scopes" at bounding box center [131, 706] width 162 height 17
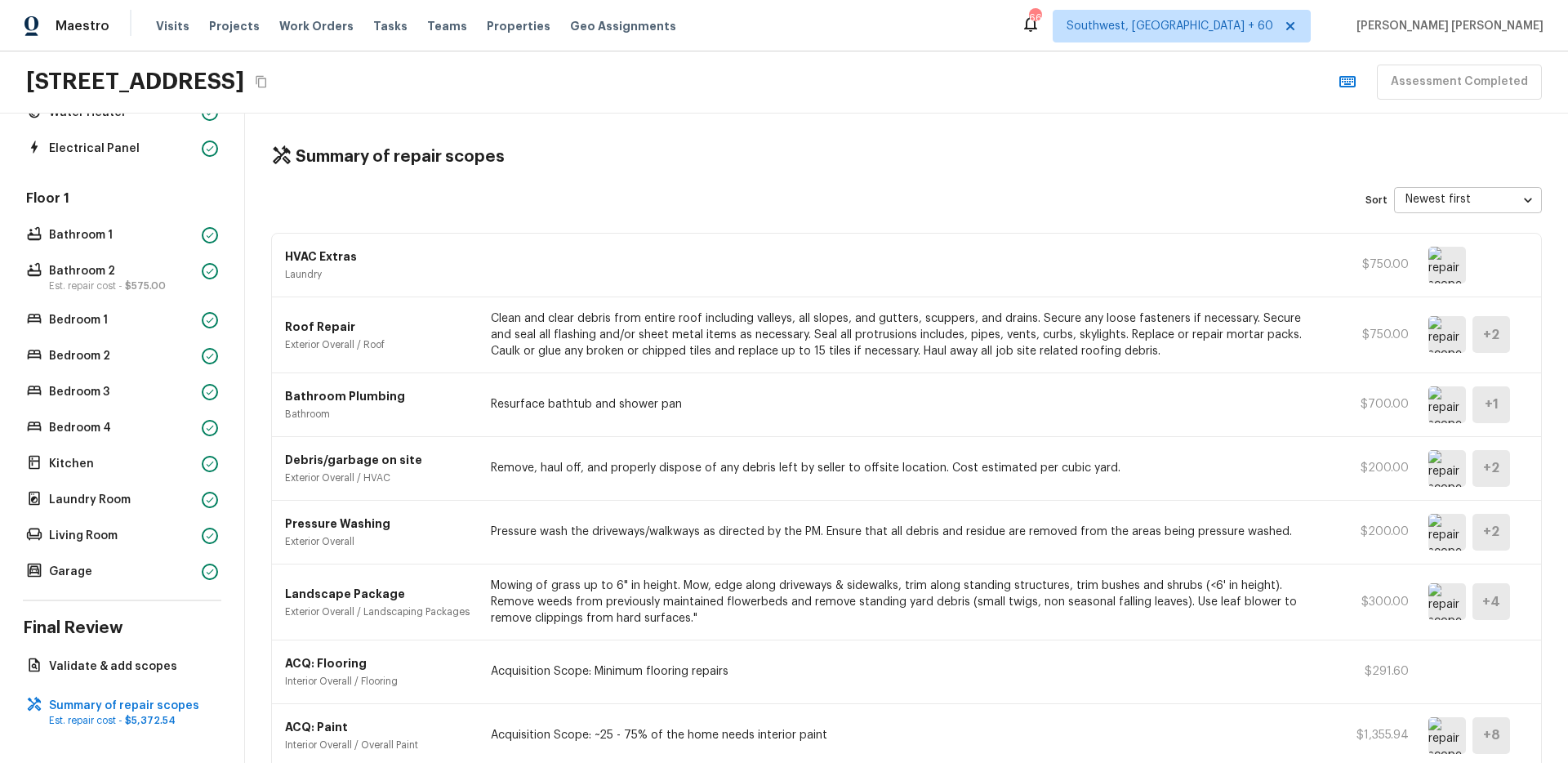
click at [352, 282] on div "HVAC Extras Laundry $750.00" at bounding box center [906, 266] width 1269 height 64
click at [1460, 259] on img at bounding box center [1447, 266] width 38 height 37
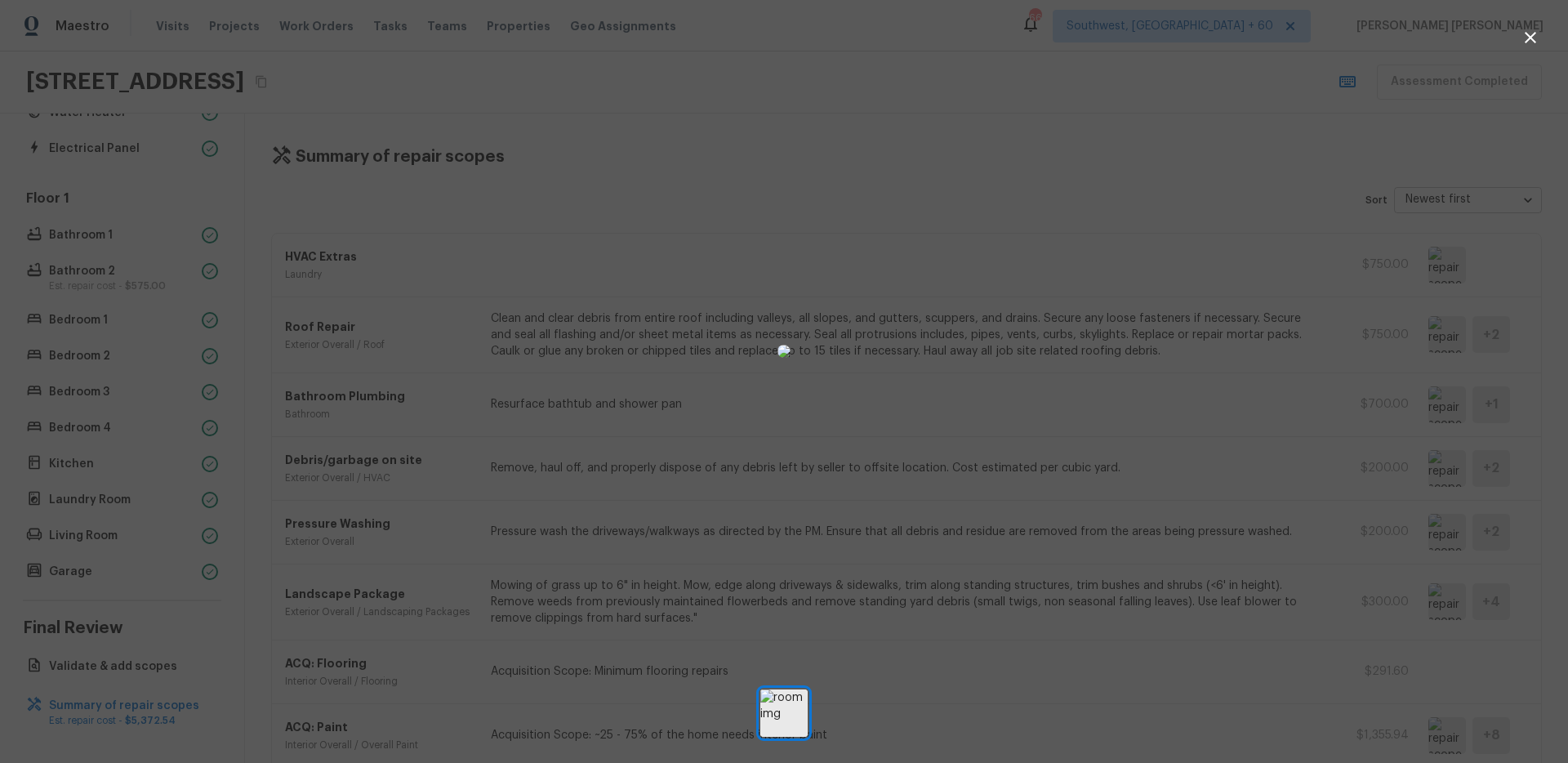
click at [1255, 302] on div at bounding box center [784, 351] width 1568 height 650
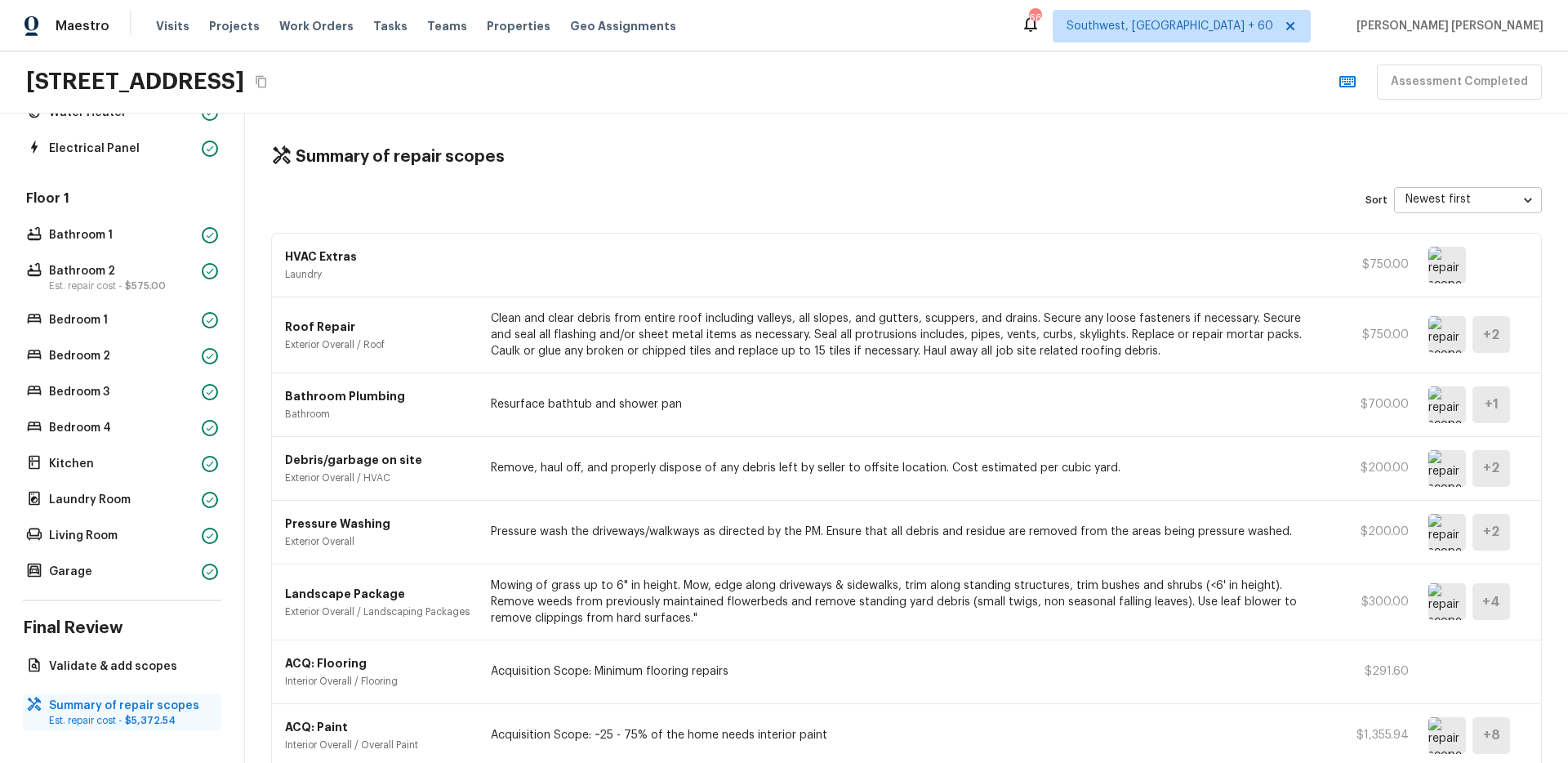
click at [125, 698] on p "Summary of repair scopes" at bounding box center [131, 706] width 162 height 17
click at [136, 669] on p "Validate & add scopes" at bounding box center [131, 666] width 162 height 17
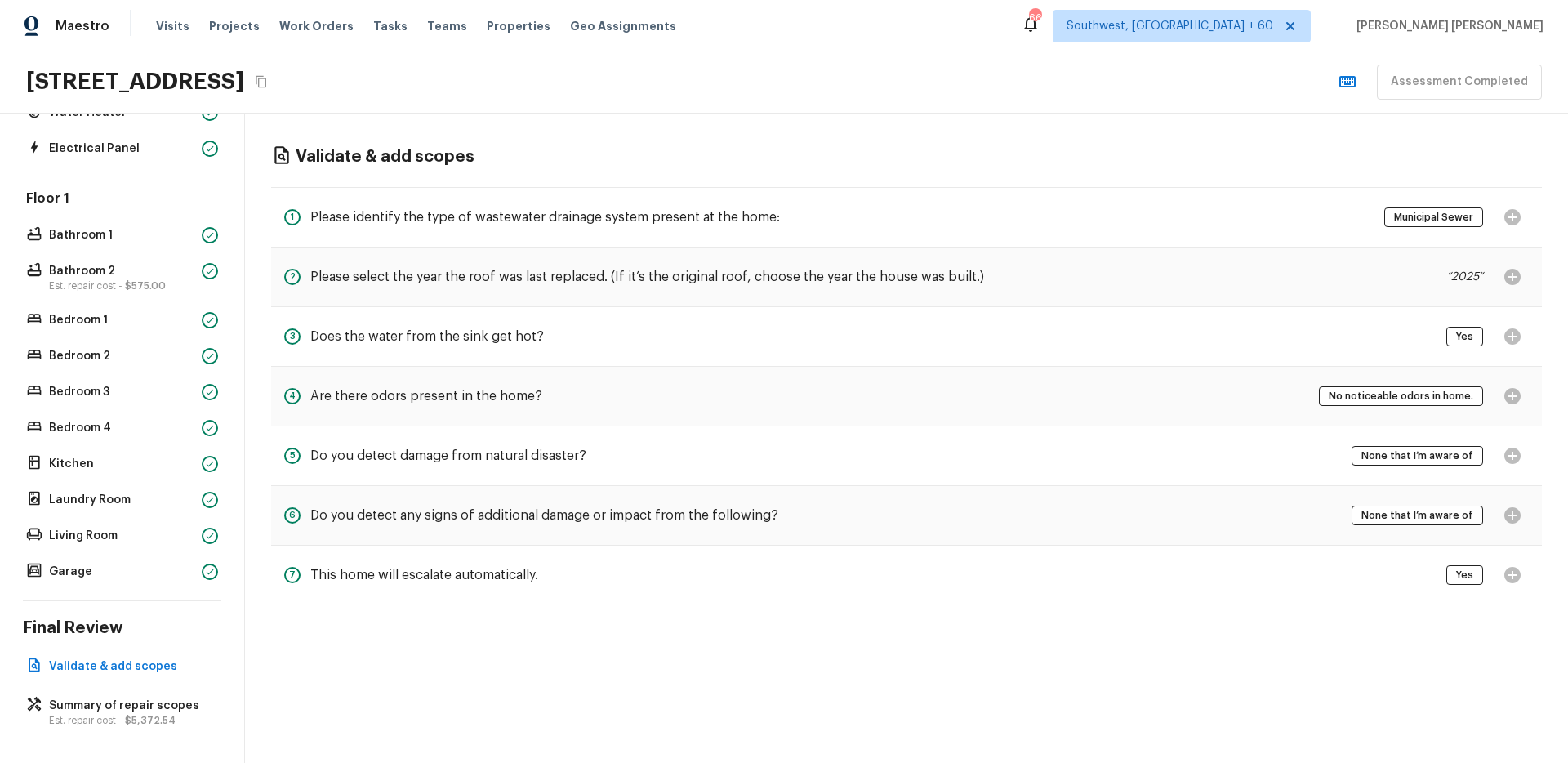
click at [1468, 281] on p "“ 2025 “" at bounding box center [1465, 277] width 37 height 17
click at [1006, 56] on div "19671 Constellation Ln, Huntington Beach, CA 92646 Assessment Completed" at bounding box center [784, 82] width 1568 height 62
click at [90, 664] on p "Validate & add scopes" at bounding box center [131, 666] width 162 height 17
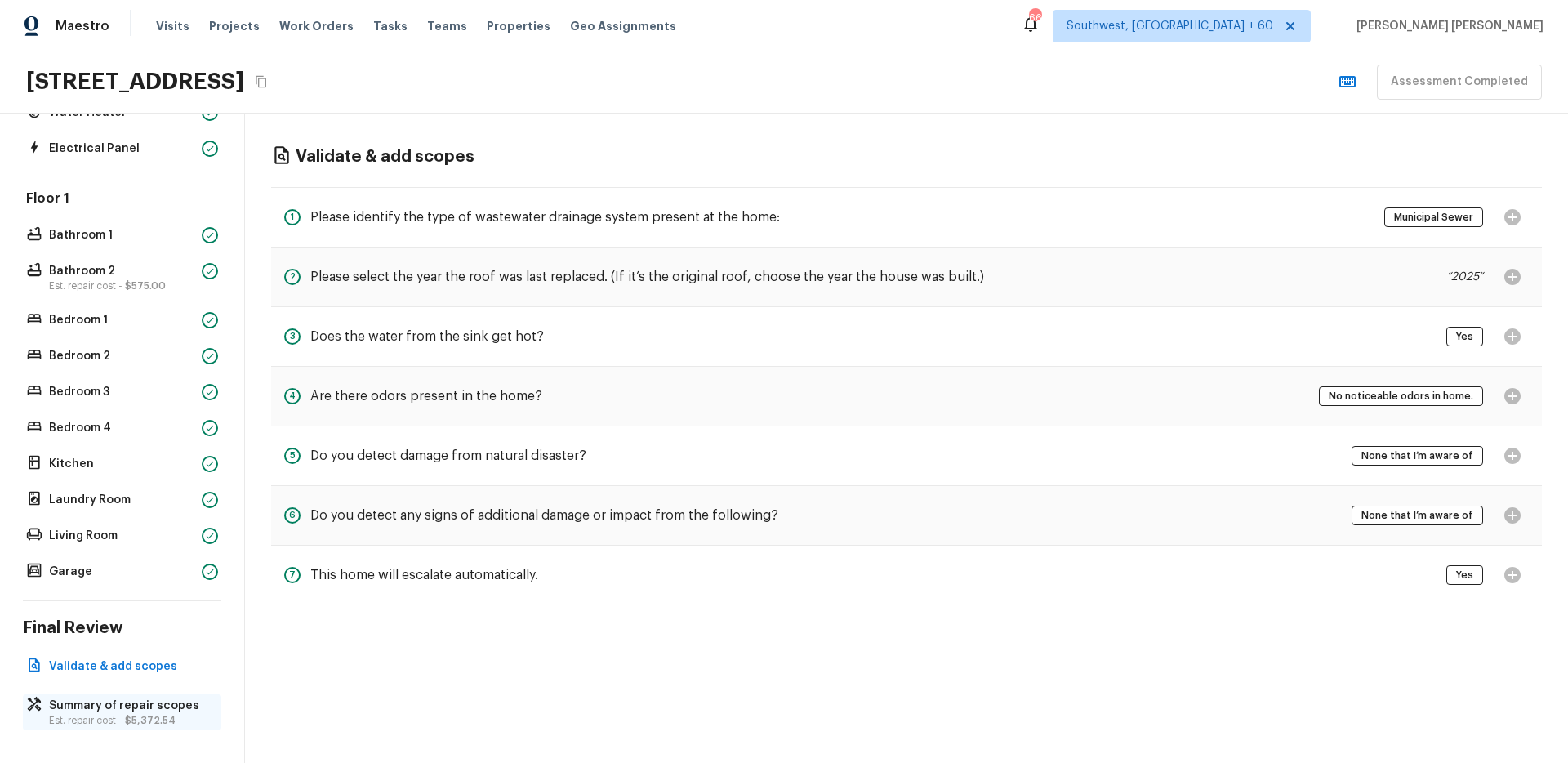
click at [79, 701] on p "Summary of repair scopes" at bounding box center [131, 706] width 162 height 17
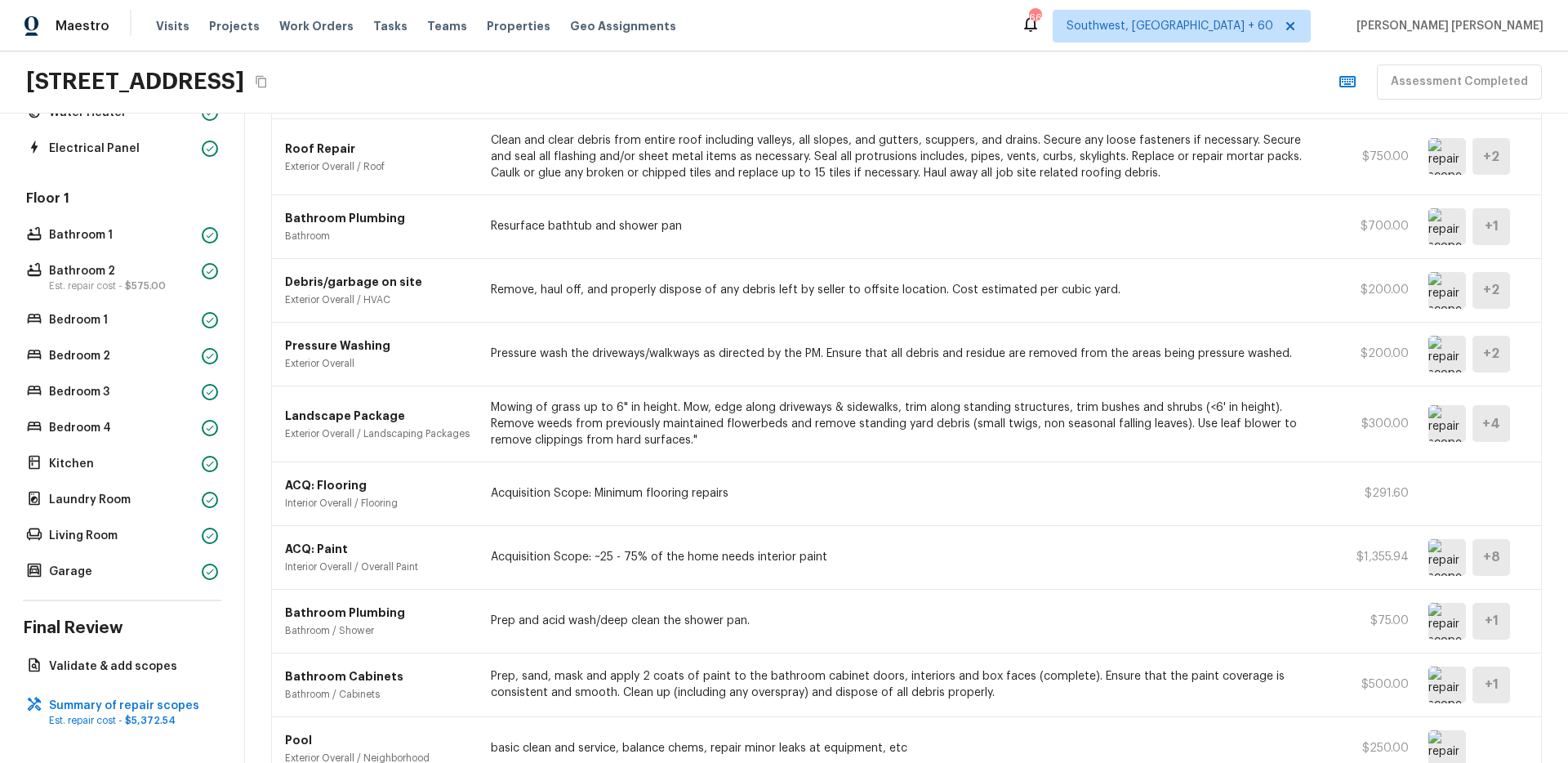
scroll to position [269, 0]
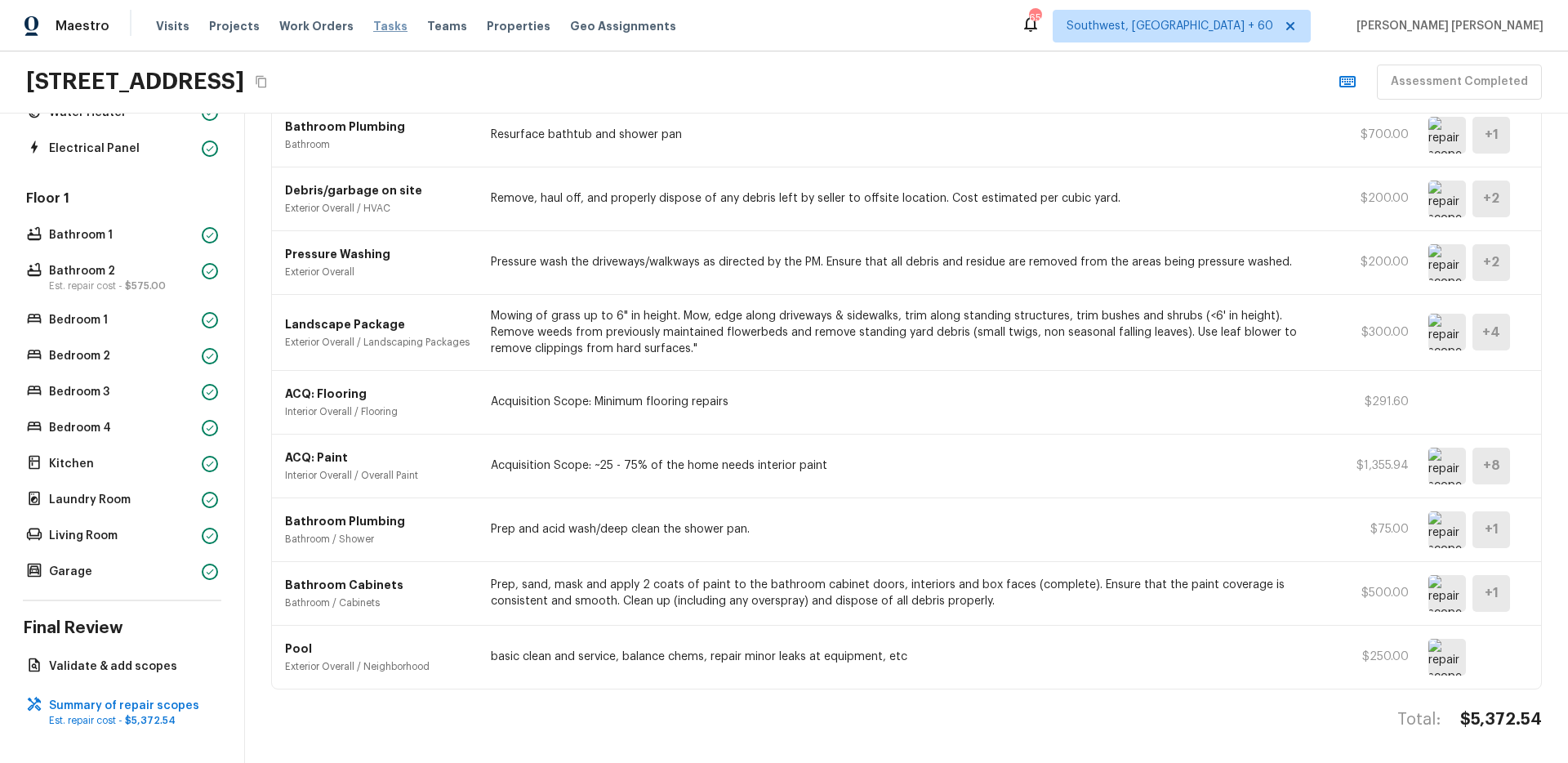
click at [381, 24] on span "Tasks" at bounding box center [390, 26] width 34 height 11
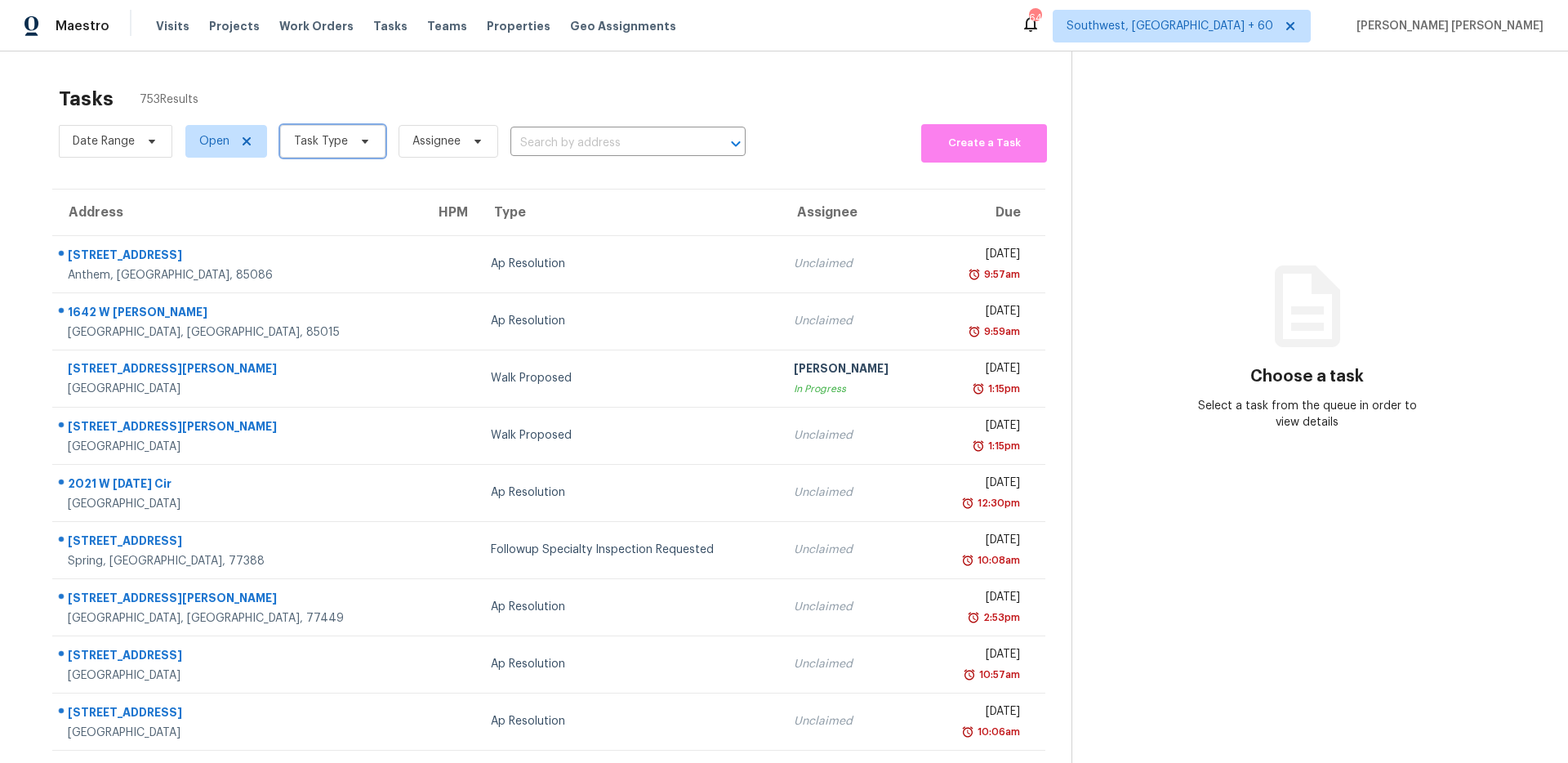
click at [294, 146] on span "Task Type" at bounding box center [320, 141] width 54 height 17
click at [129, 137] on span "Date Range" at bounding box center [103, 141] width 62 height 17
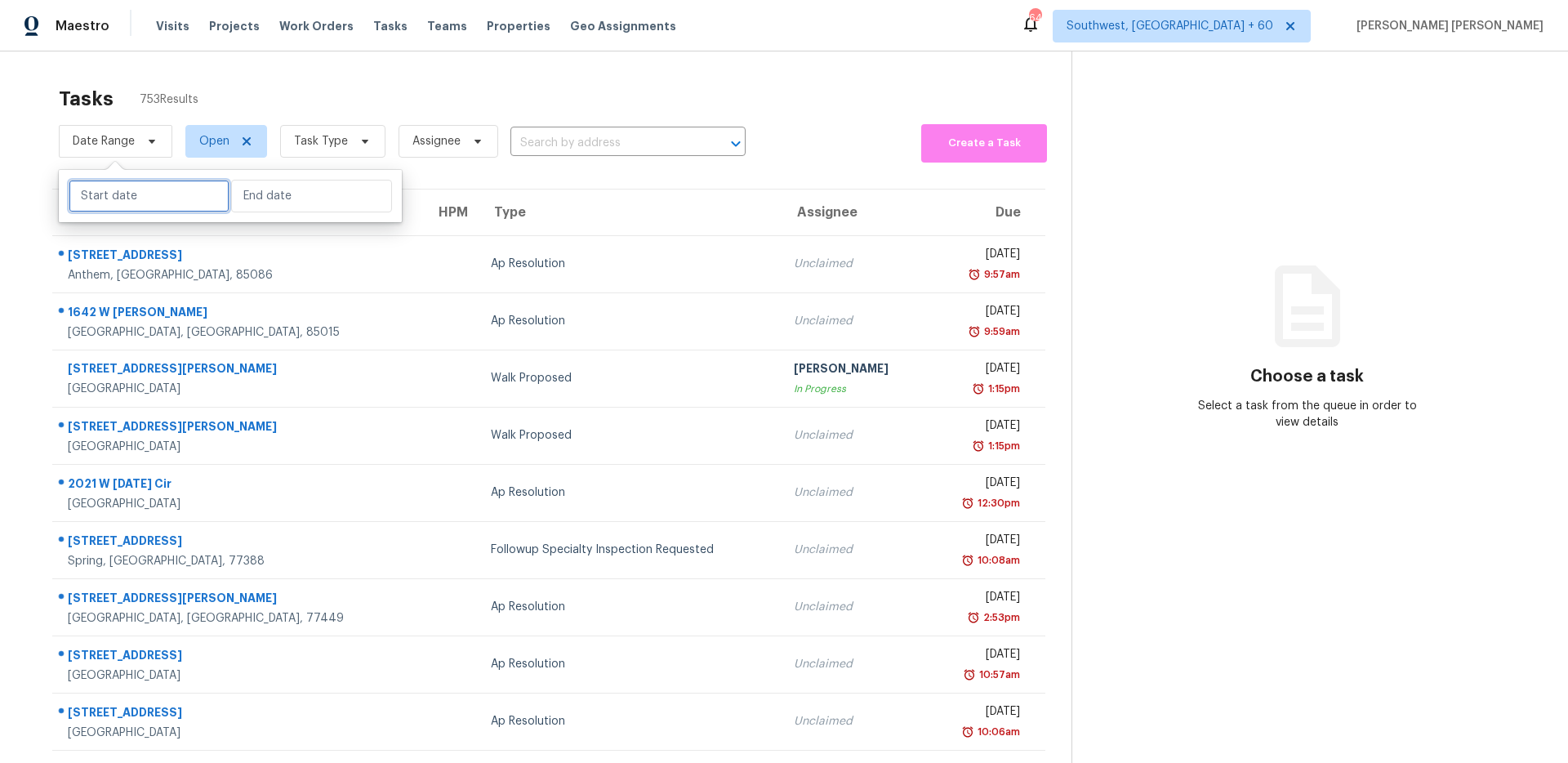
click at [162, 206] on input "text" at bounding box center [149, 196] width 161 height 33
select select "8"
select select "2025"
select select "9"
select select "2025"
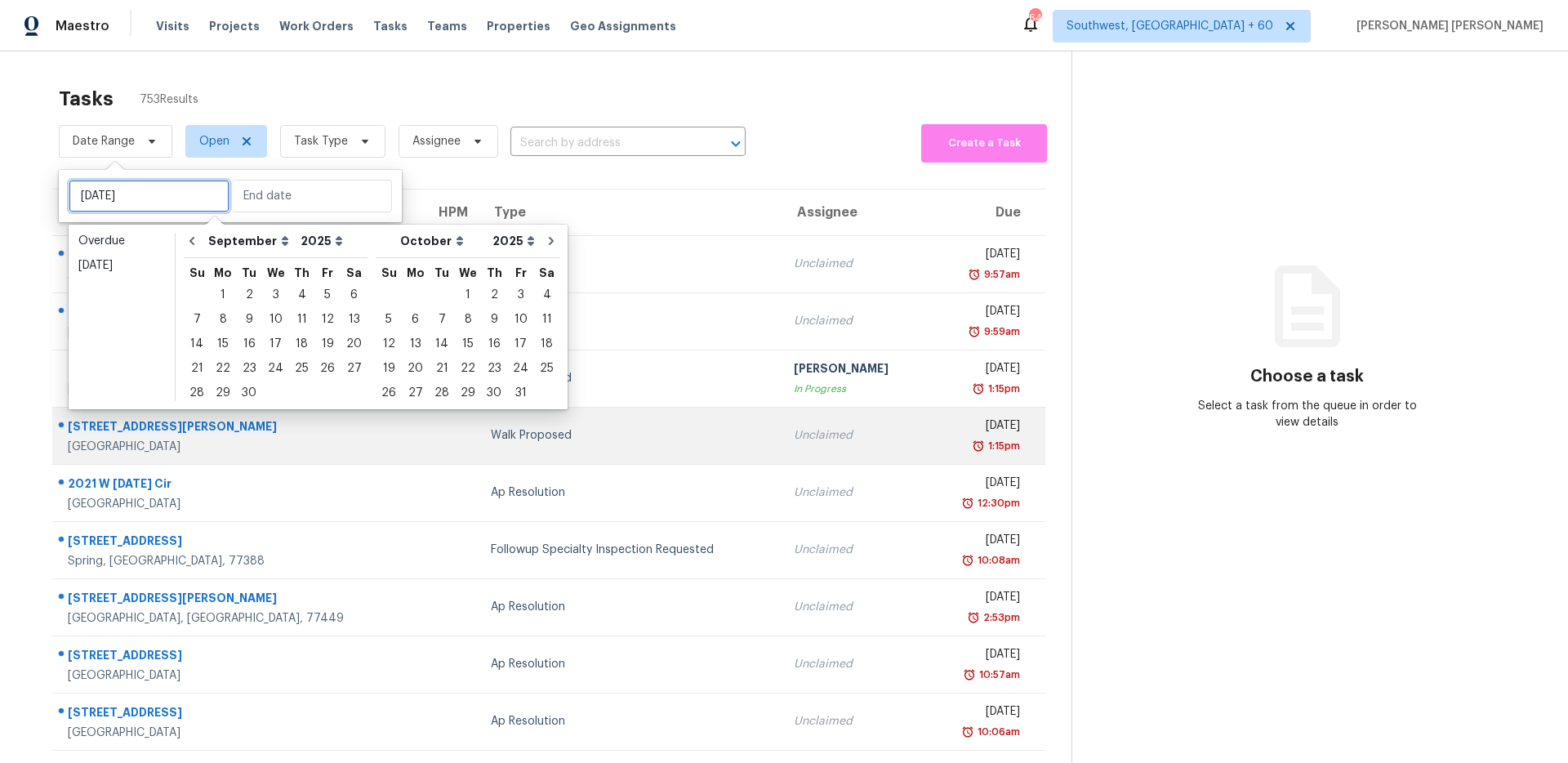
type input "Tue, Sep 30"
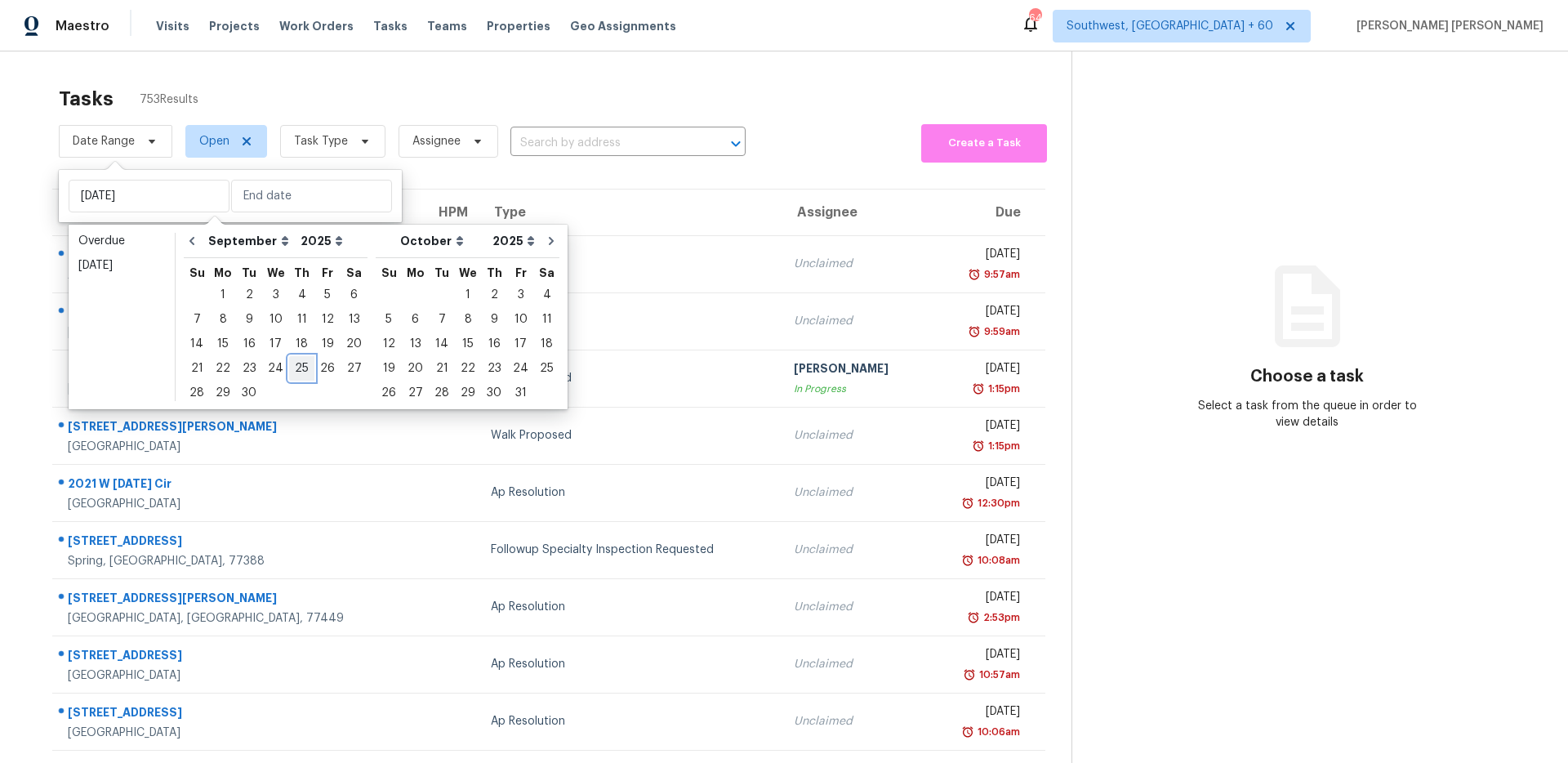
click at [302, 371] on div "25" at bounding box center [302, 369] width 26 height 23
type input "Thu, Sep 25"
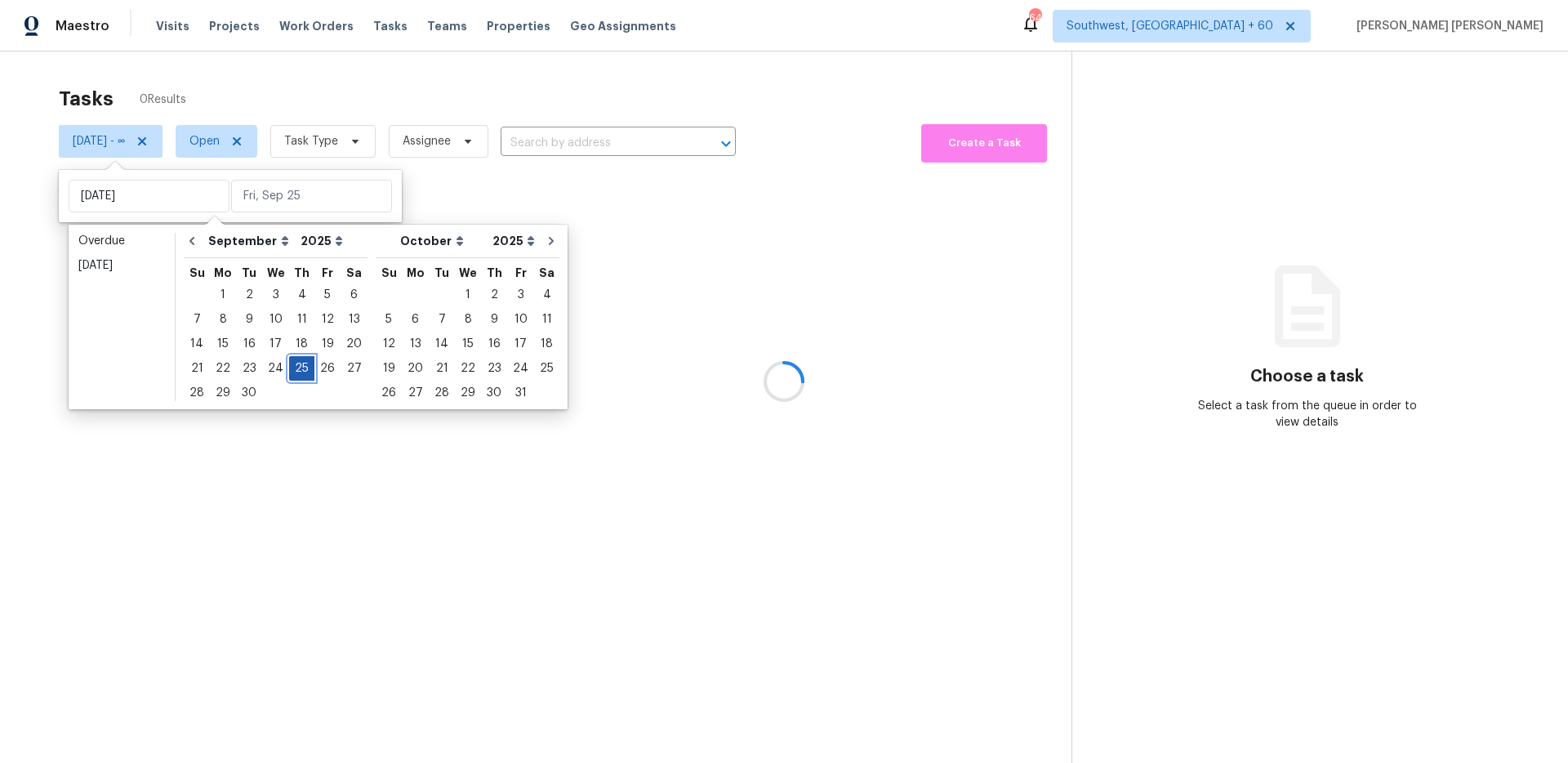
click at [302, 371] on div "25" at bounding box center [302, 369] width 26 height 23
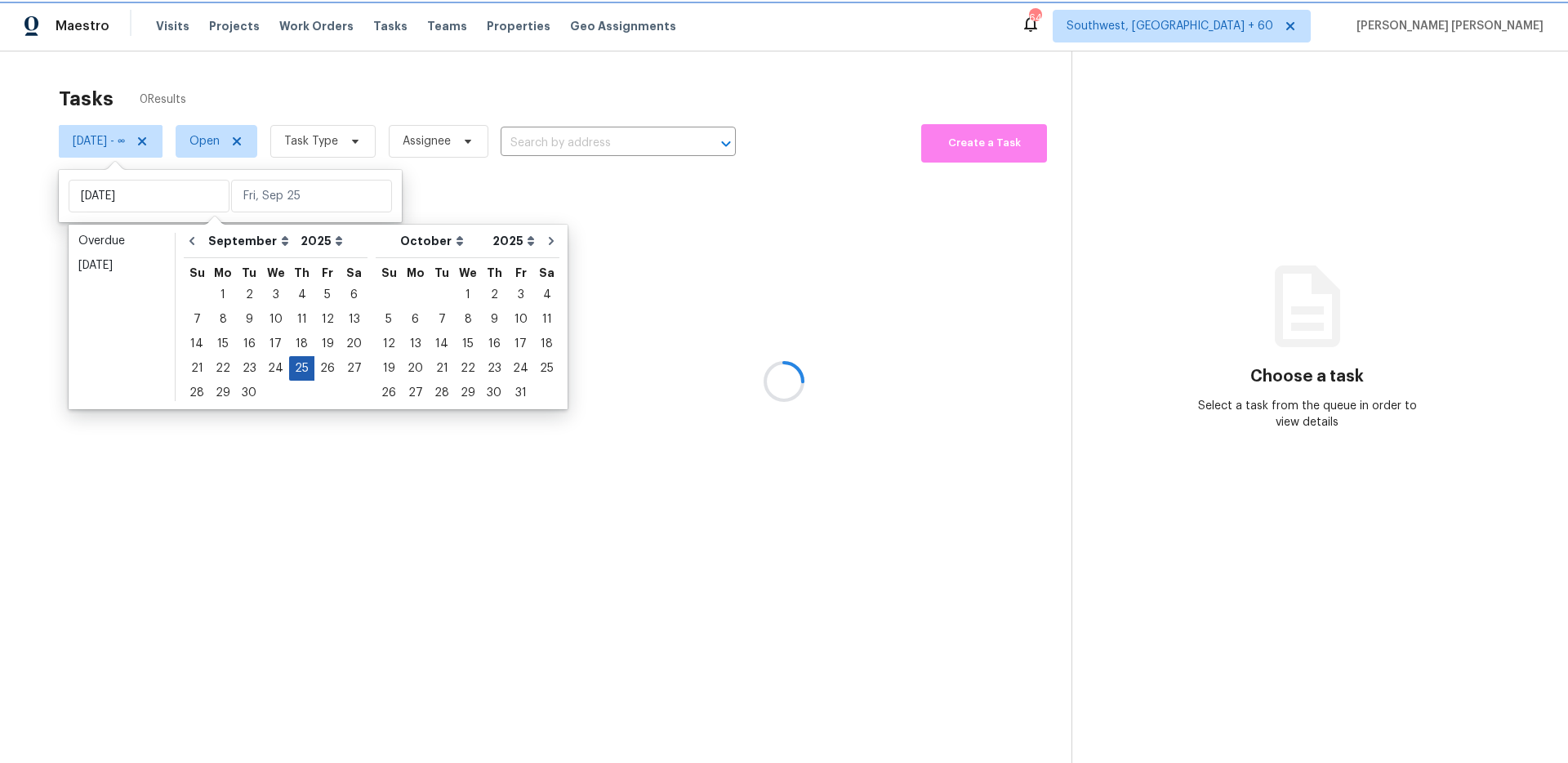
type input "Thu, Sep 25"
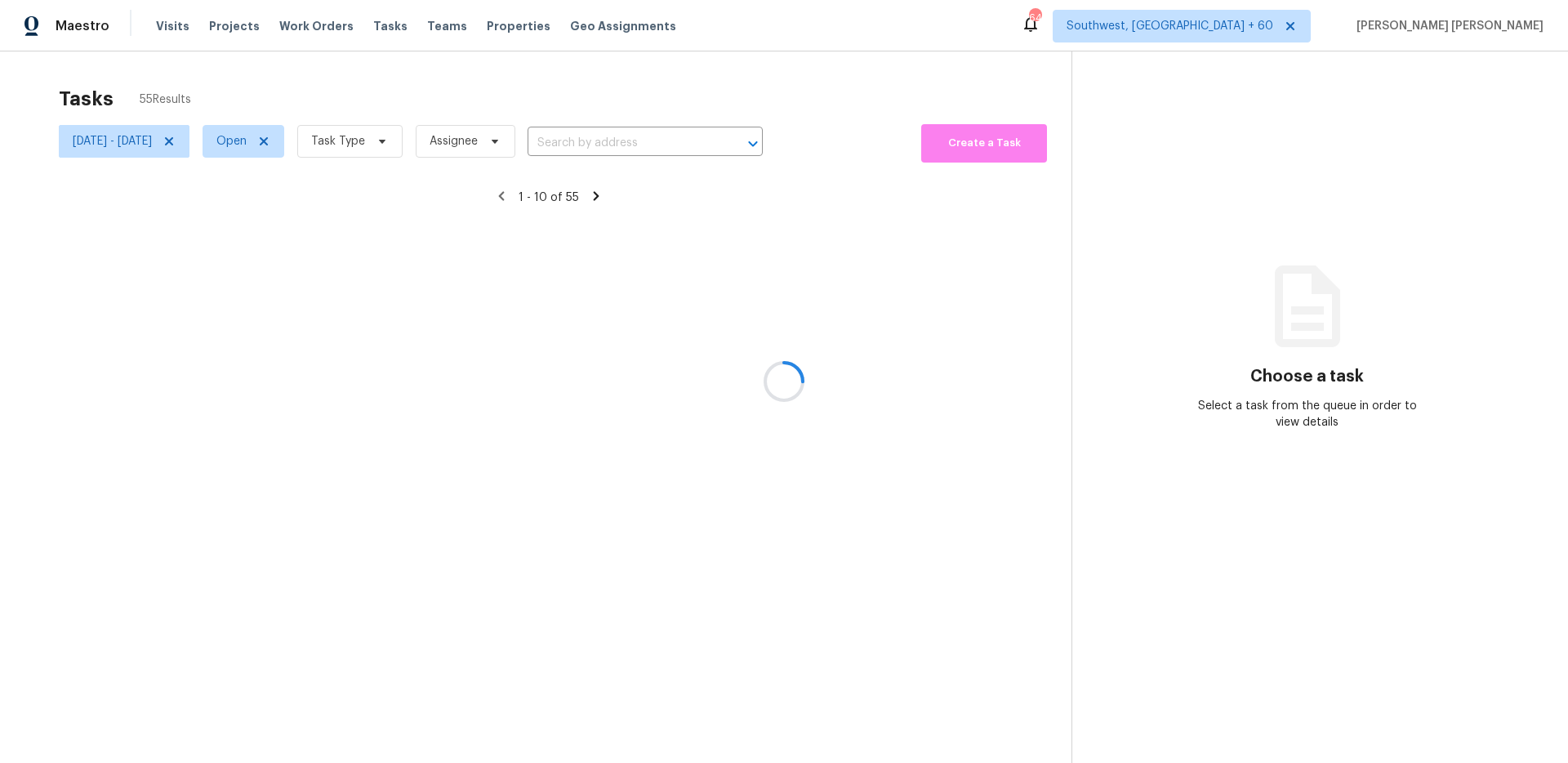
click at [416, 136] on div at bounding box center [784, 381] width 1568 height 763
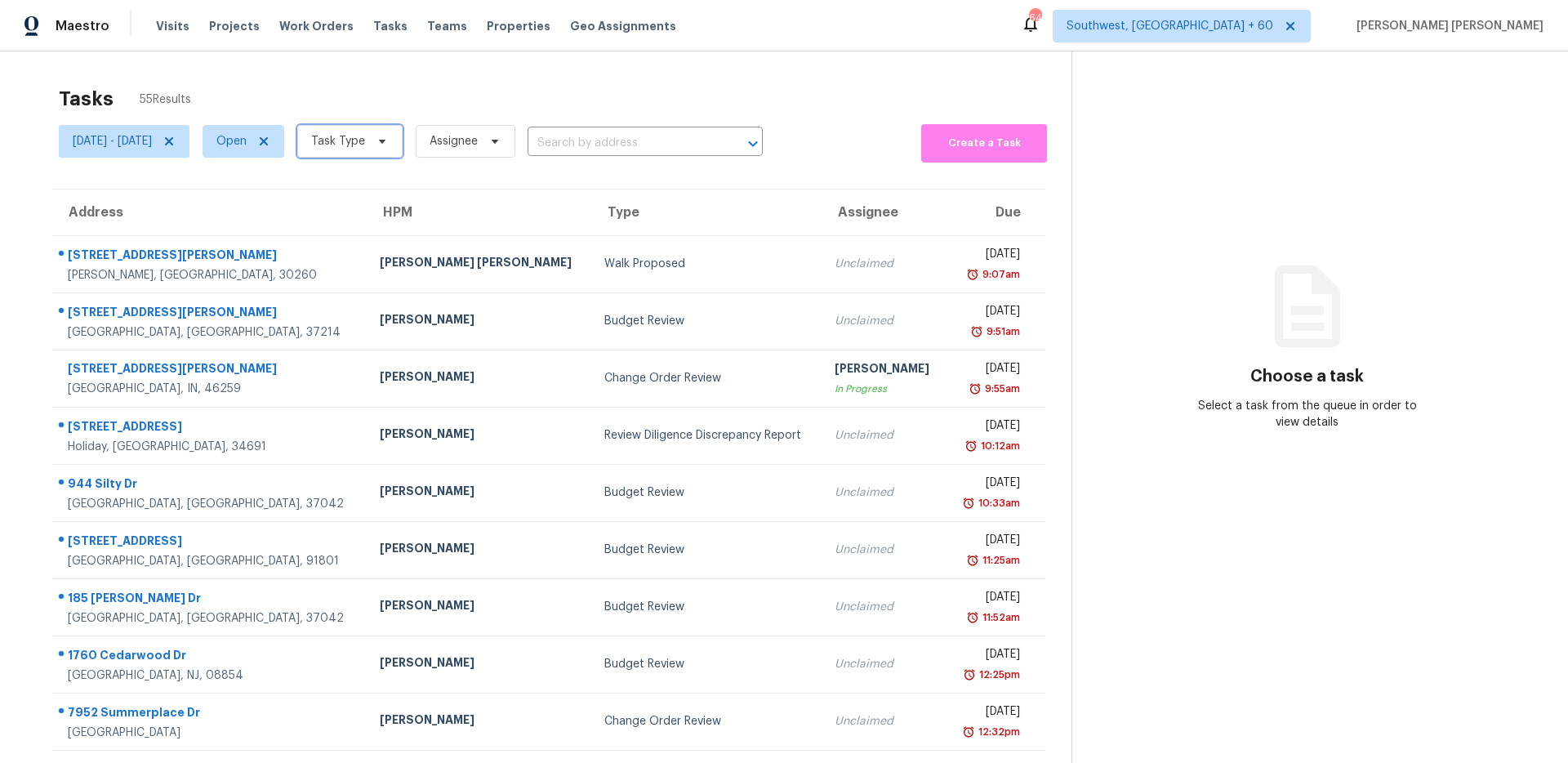
click at [365, 145] on span "Task Type" at bounding box center [338, 141] width 54 height 17
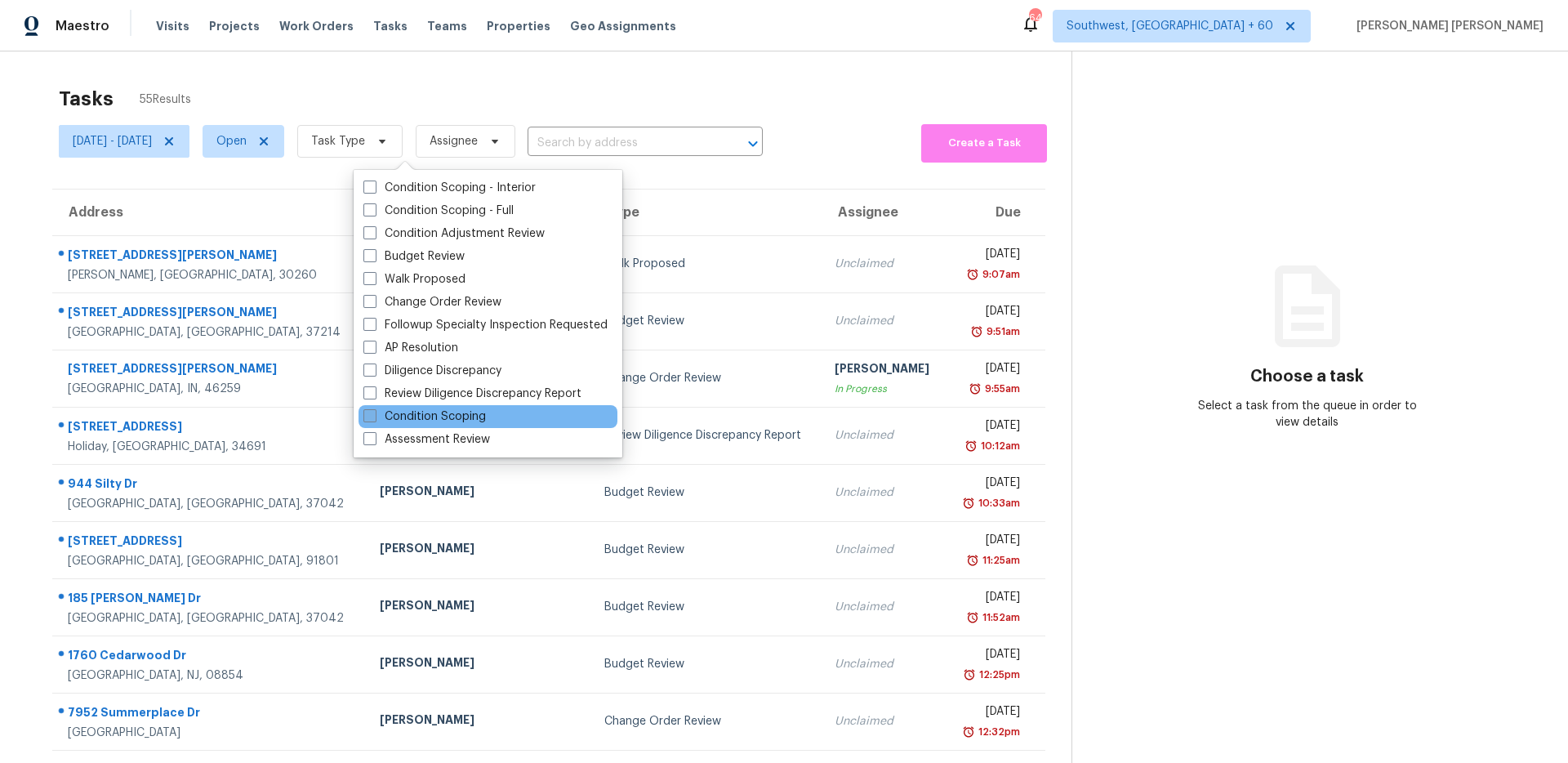
click at [404, 416] on label "Condition Scoping" at bounding box center [424, 416] width 123 height 17
click at [374, 416] on input "Condition Scoping" at bounding box center [369, 414] width 11 height 11
checkbox input "true"
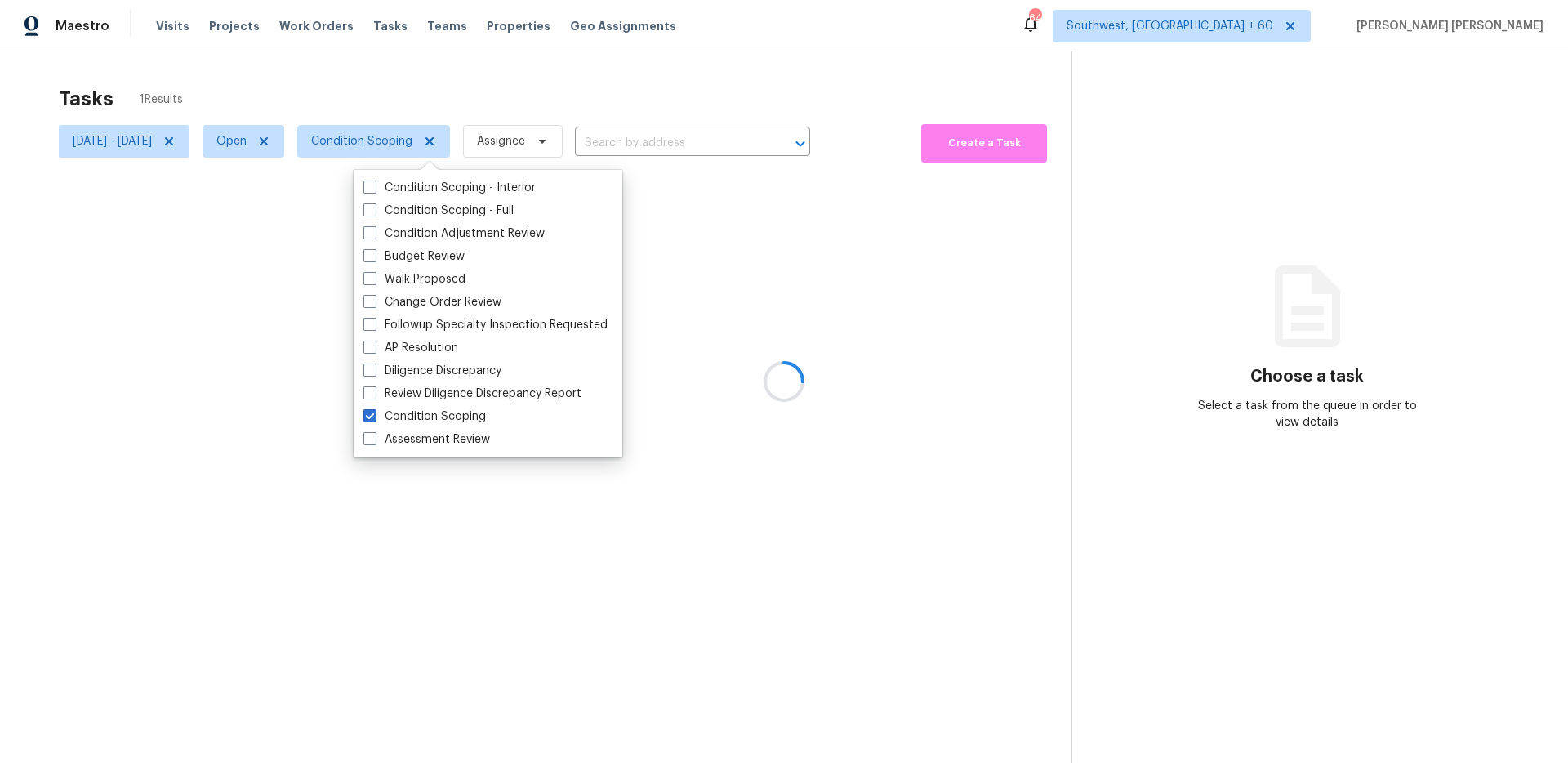
click at [345, 64] on div "Tasks 1 Results Thu, Sep 25 - Thu, Sep 25 Open Condition Scoping Assignee ​ Cre…" at bounding box center [784, 432] width 1568 height 763
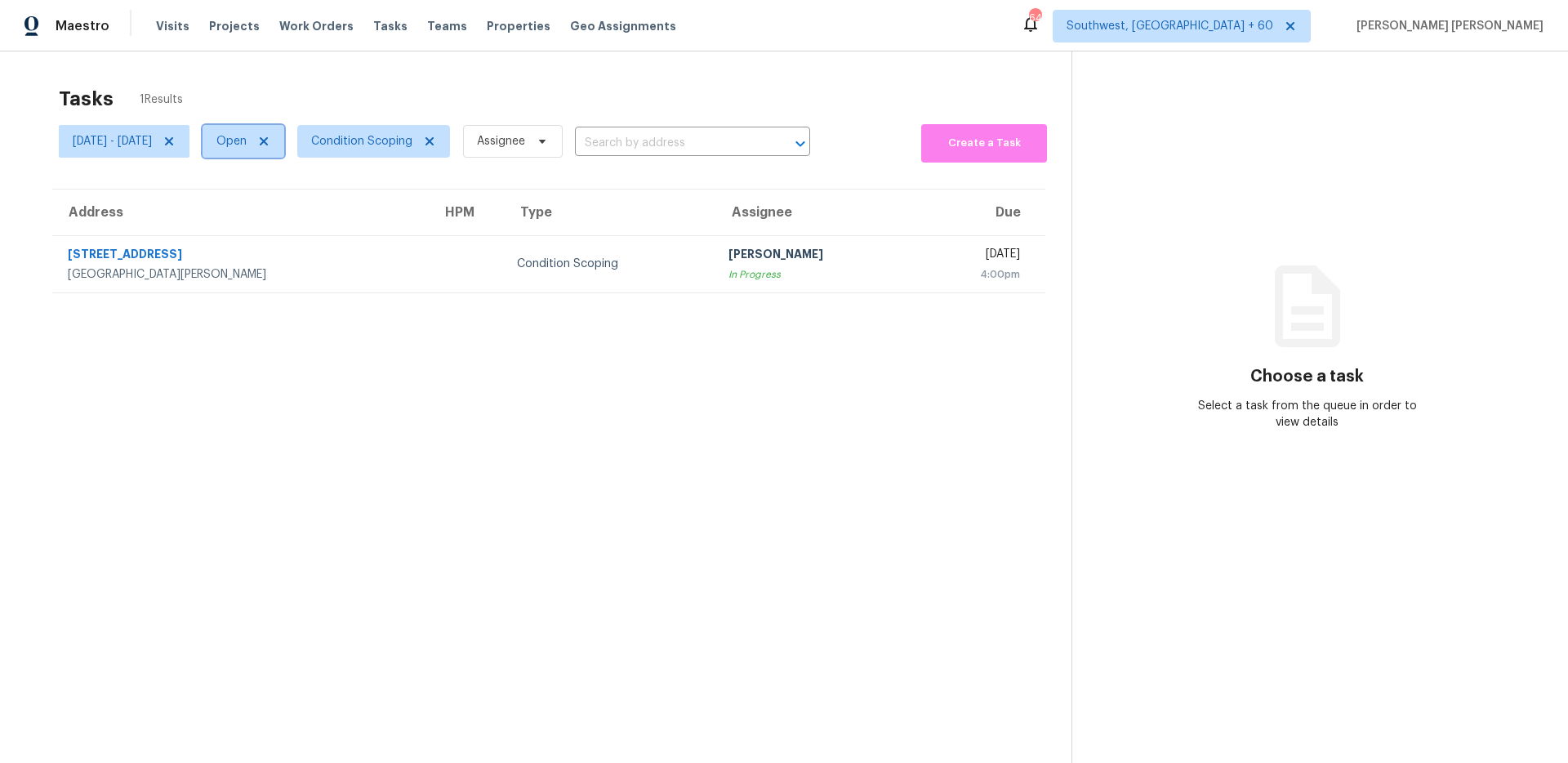
click at [247, 141] on span "Open" at bounding box center [231, 141] width 30 height 17
click at [303, 213] on label "Closed" at bounding box center [298, 211] width 59 height 17
click at [280, 213] on input "Closed" at bounding box center [274, 208] width 11 height 11
checkbox input "true"
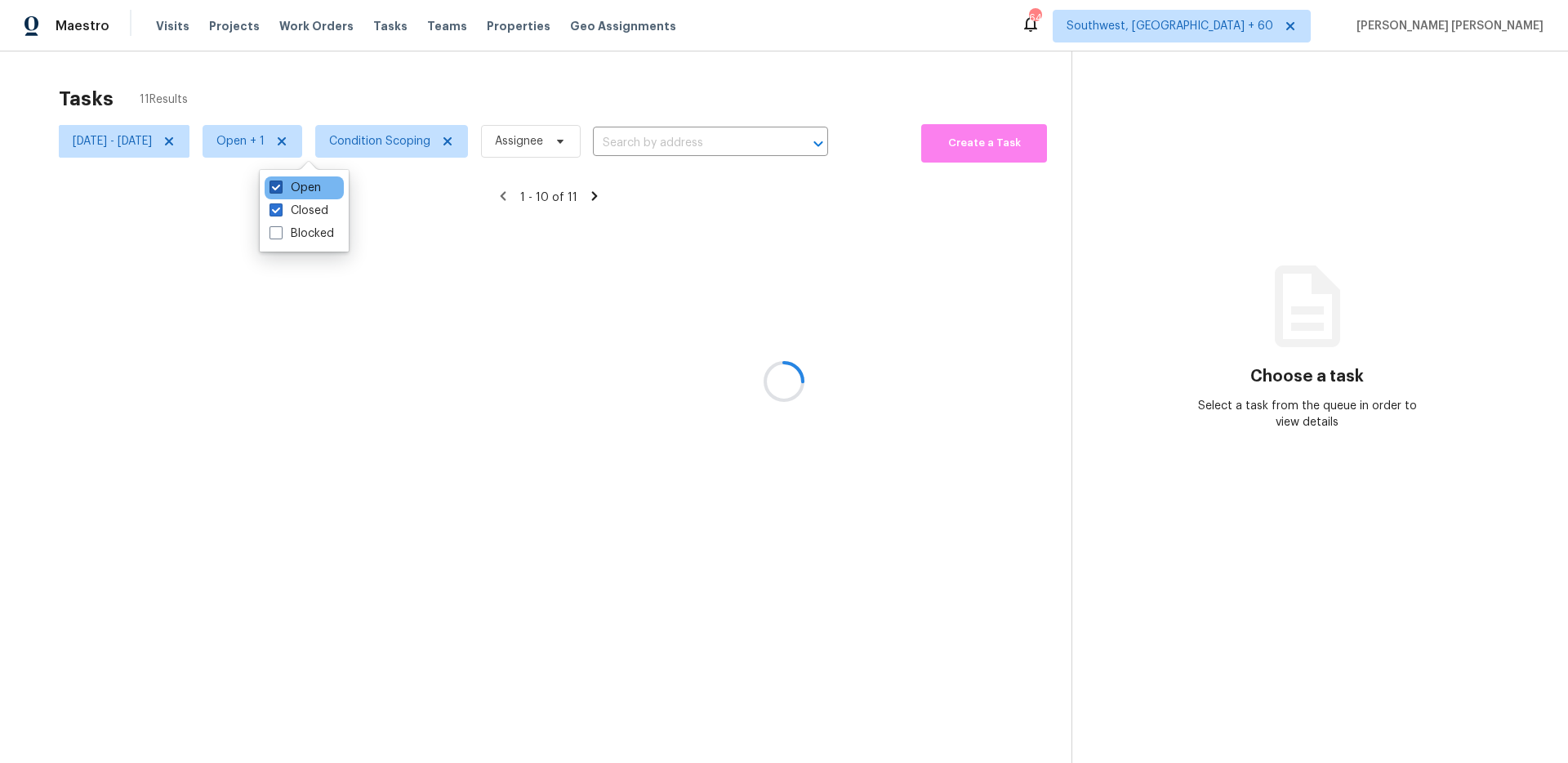
click at [315, 187] on label "Open" at bounding box center [295, 188] width 51 height 17
click at [280, 187] on input "Open" at bounding box center [274, 185] width 11 height 11
checkbox input "false"
click at [409, 85] on div at bounding box center [784, 381] width 1568 height 763
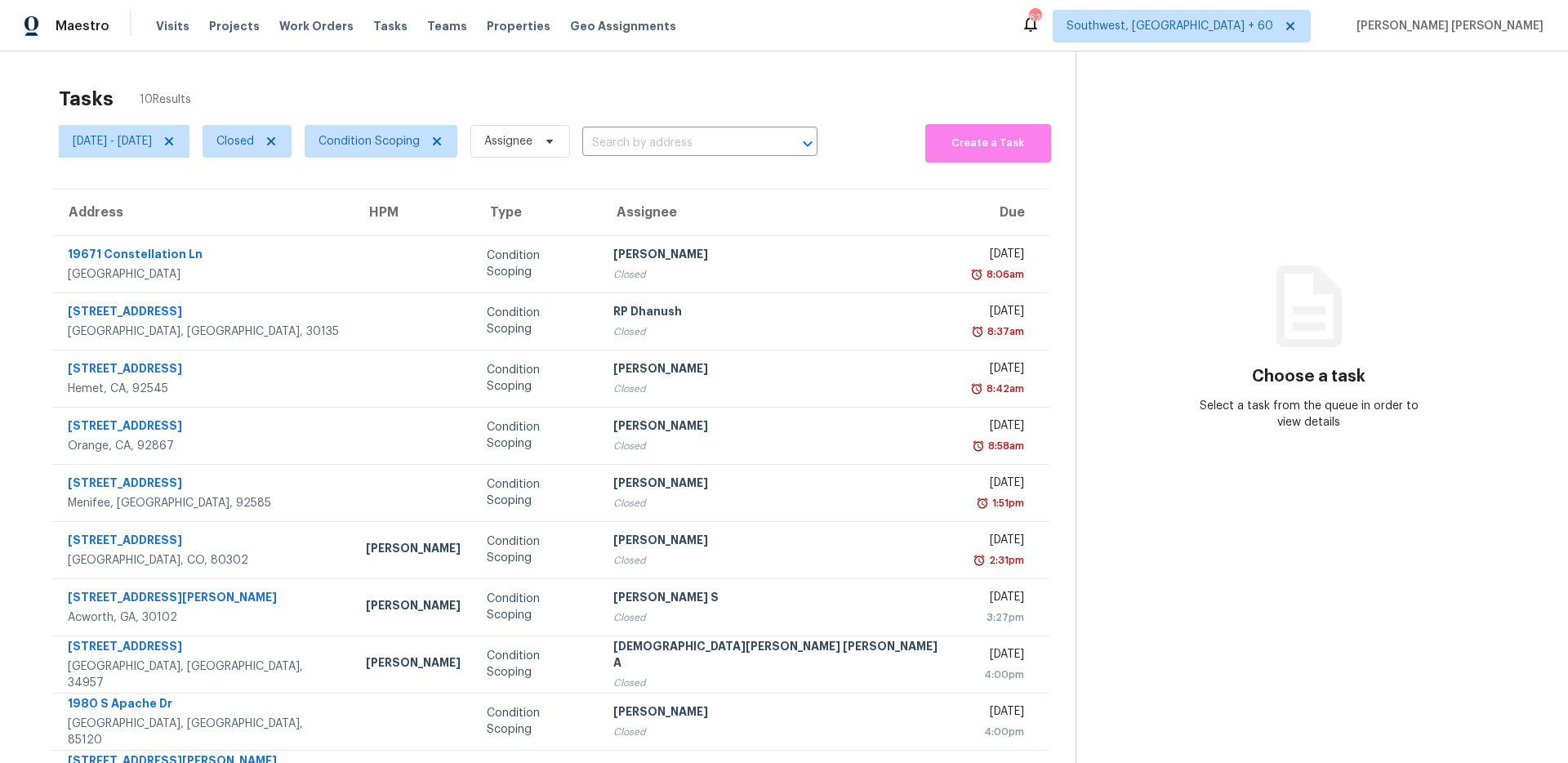
click at [379, 79] on div "Tasks 10 Results" at bounding box center [567, 99] width 1017 height 42
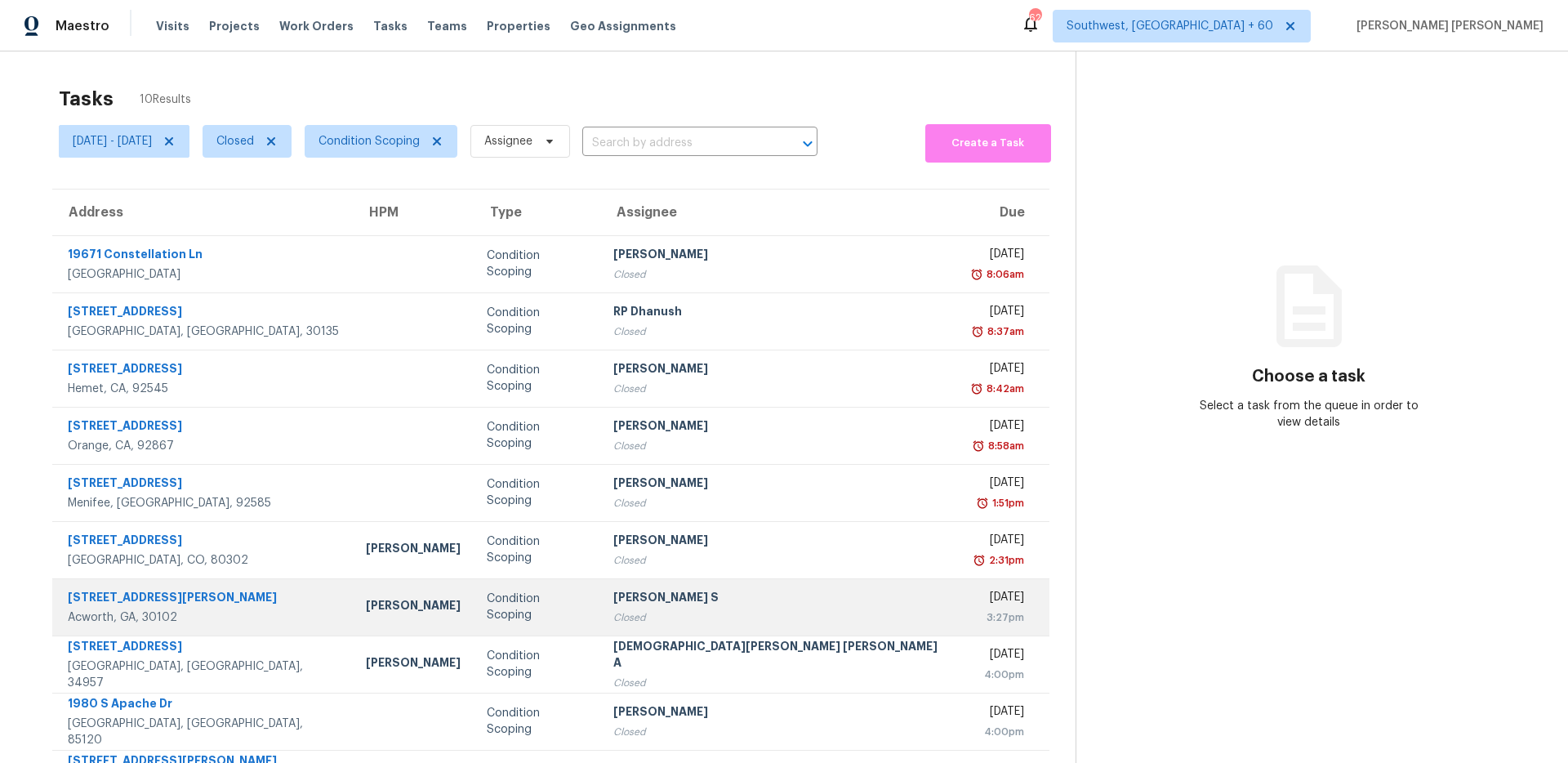
click at [173, 610] on div "Acworth, GA, 30102" at bounding box center [204, 617] width 272 height 17
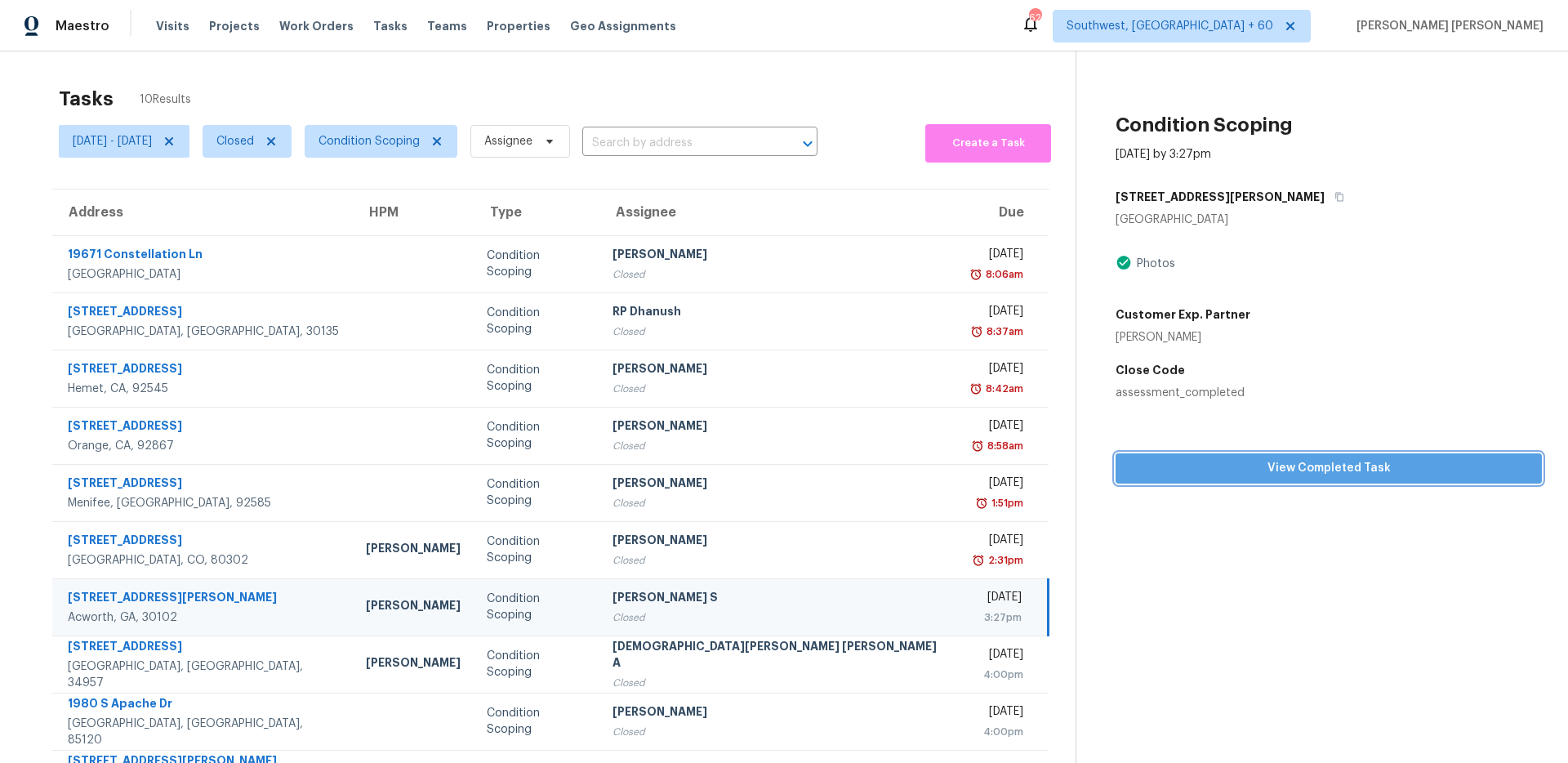
click at [1219, 460] on span "View Completed Task" at bounding box center [1329, 468] width 401 height 20
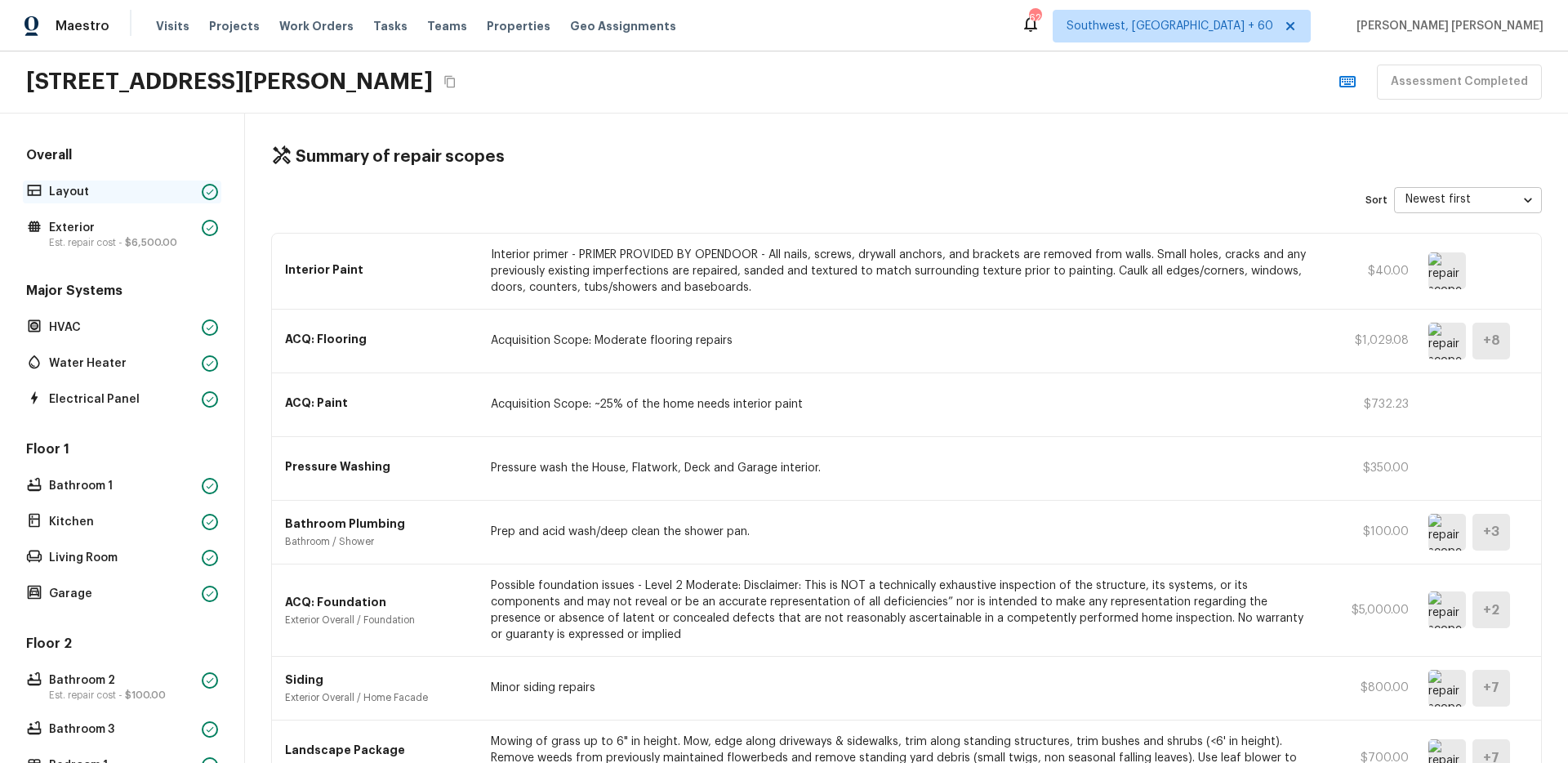
click at [154, 181] on div "Layout" at bounding box center [122, 192] width 199 height 23
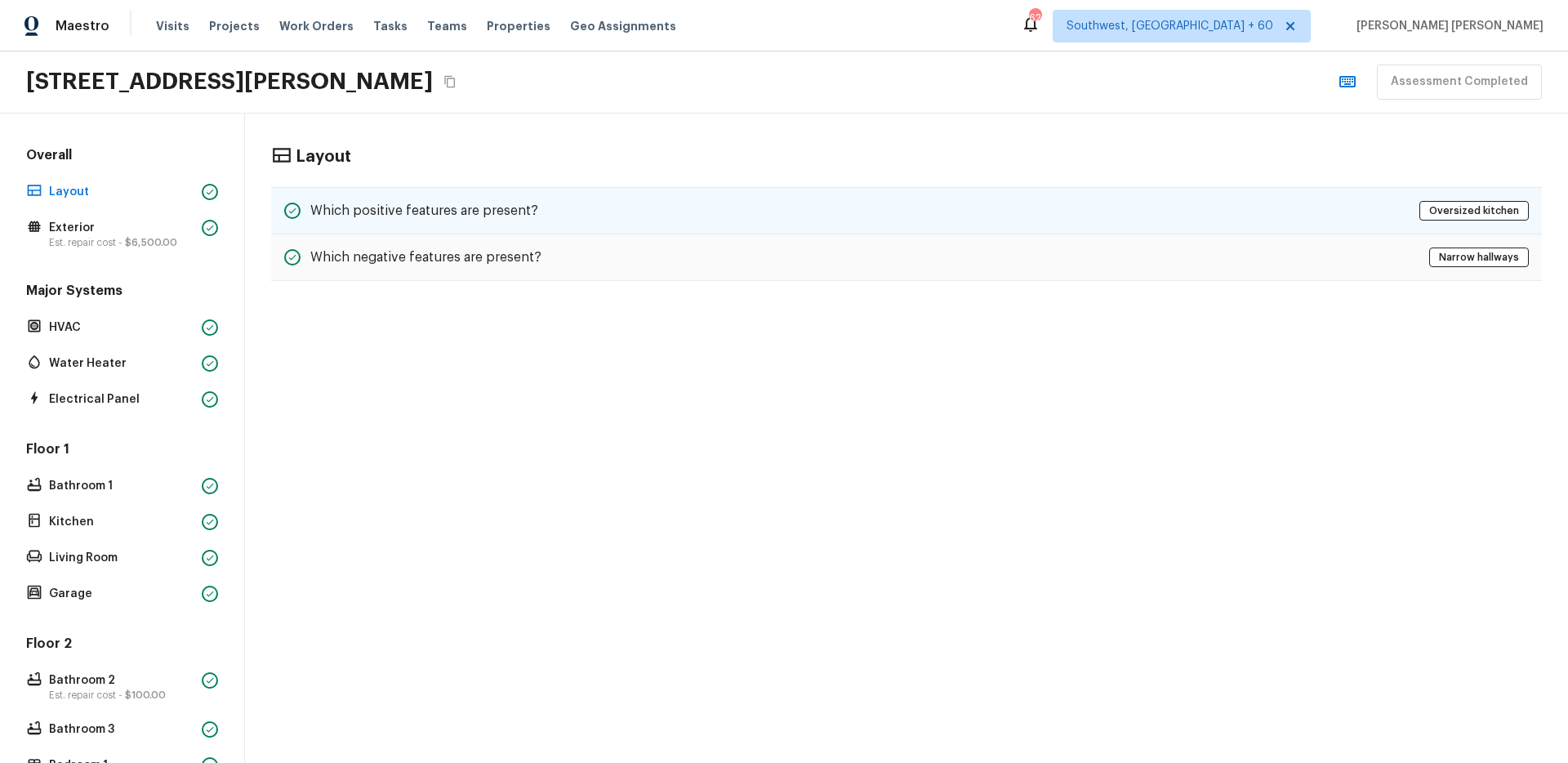
click at [615, 193] on div "Which positive features are present? Oversized kitchen" at bounding box center [906, 211] width 1271 height 48
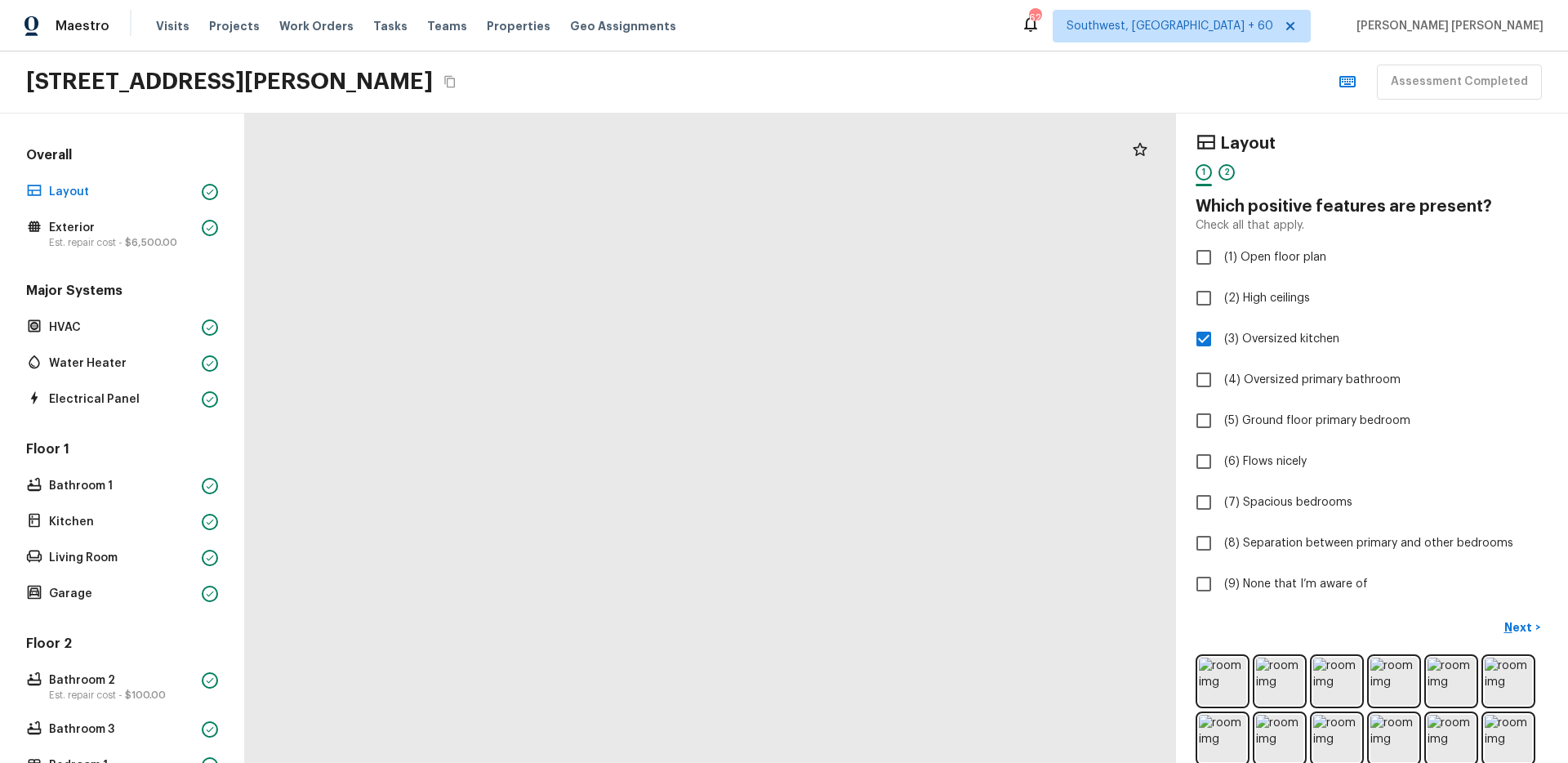
scroll to position [314, 0]
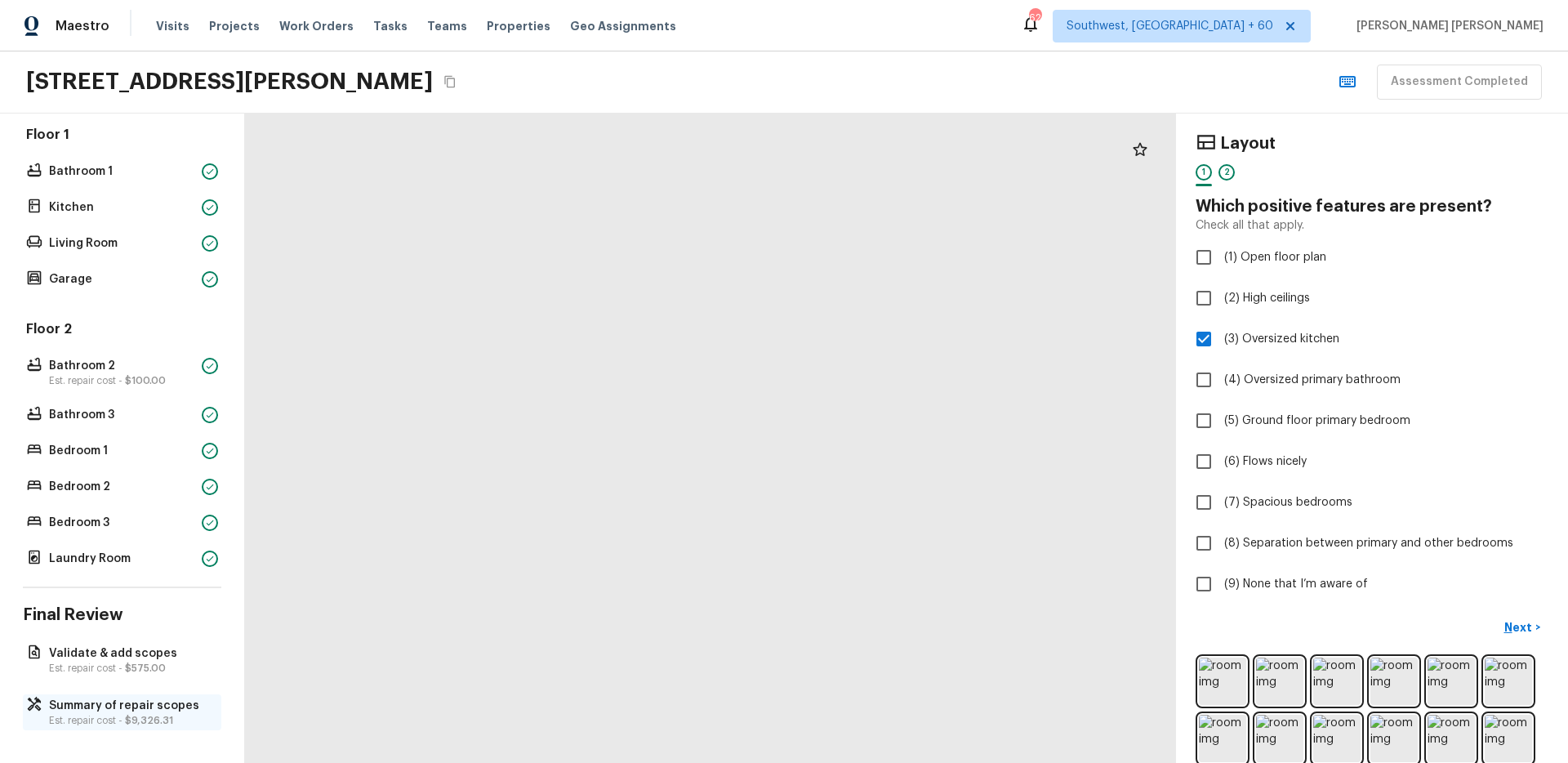
click at [48, 705] on div "Summary of repair scopes Est. repair cost - $9,326.31" at bounding box center [122, 712] width 199 height 36
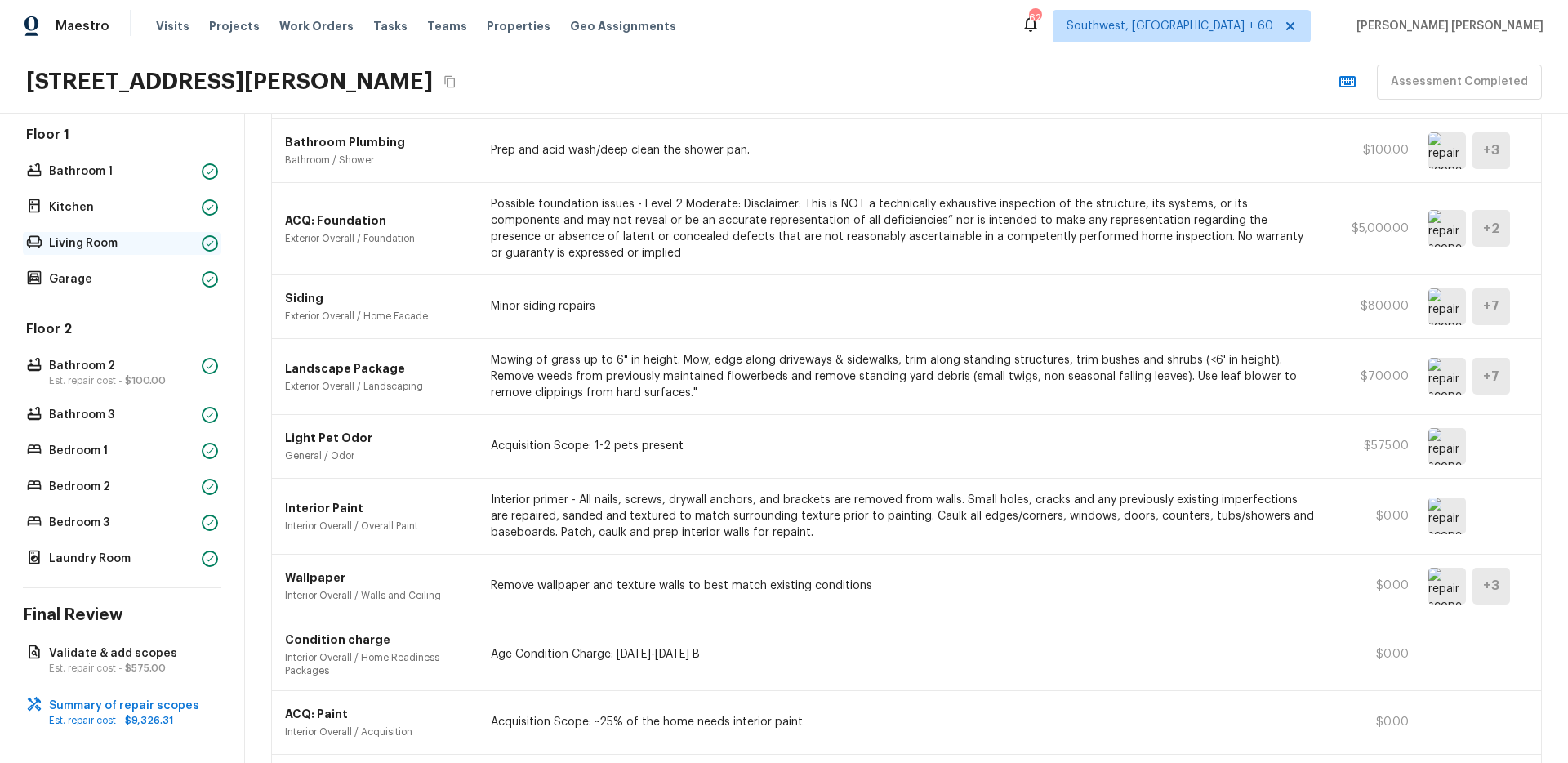
scroll to position [0, 0]
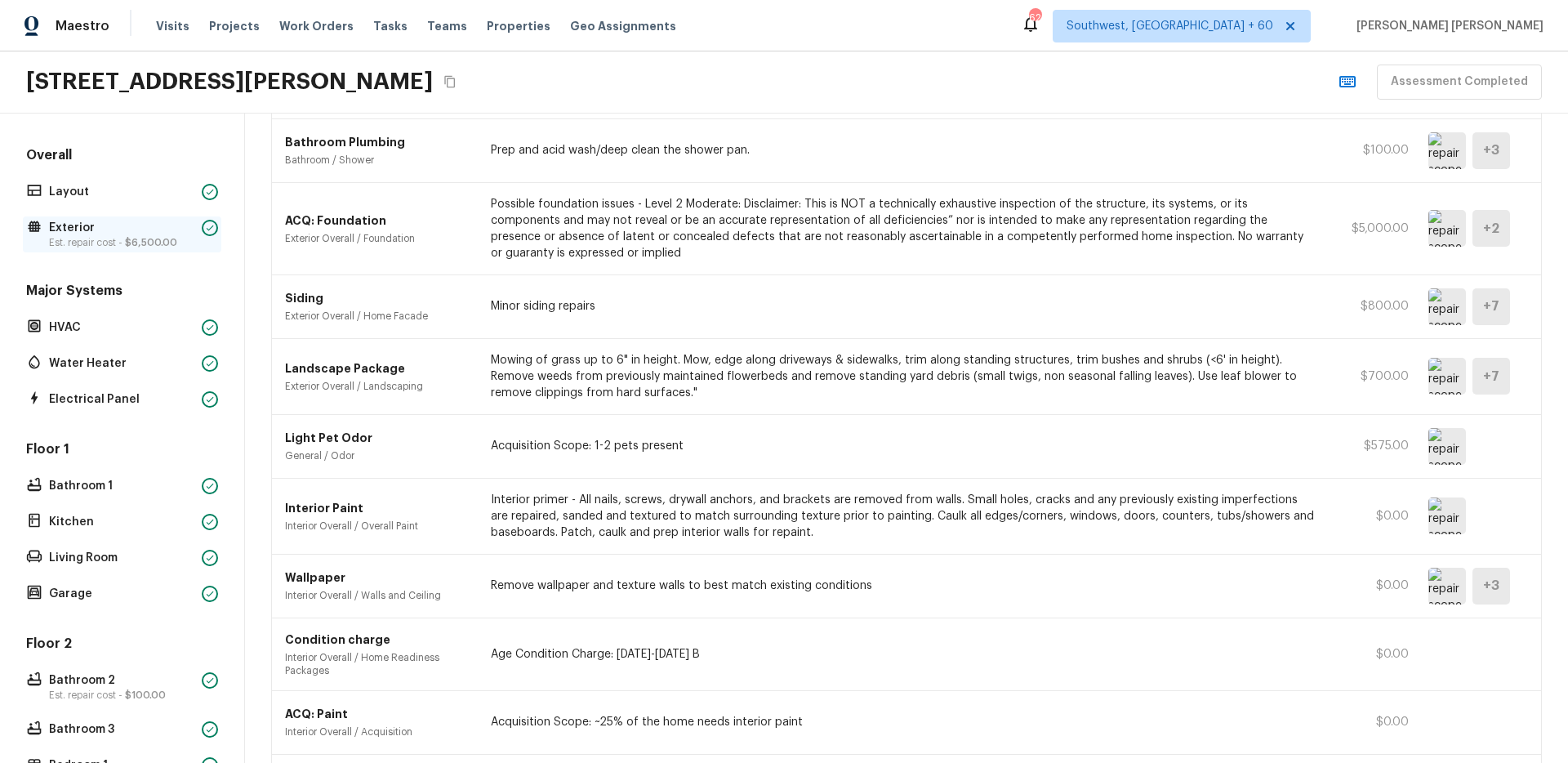
click at [133, 216] on div "Exterior Est. repair cost - $6,500.00" at bounding box center [122, 234] width 199 height 36
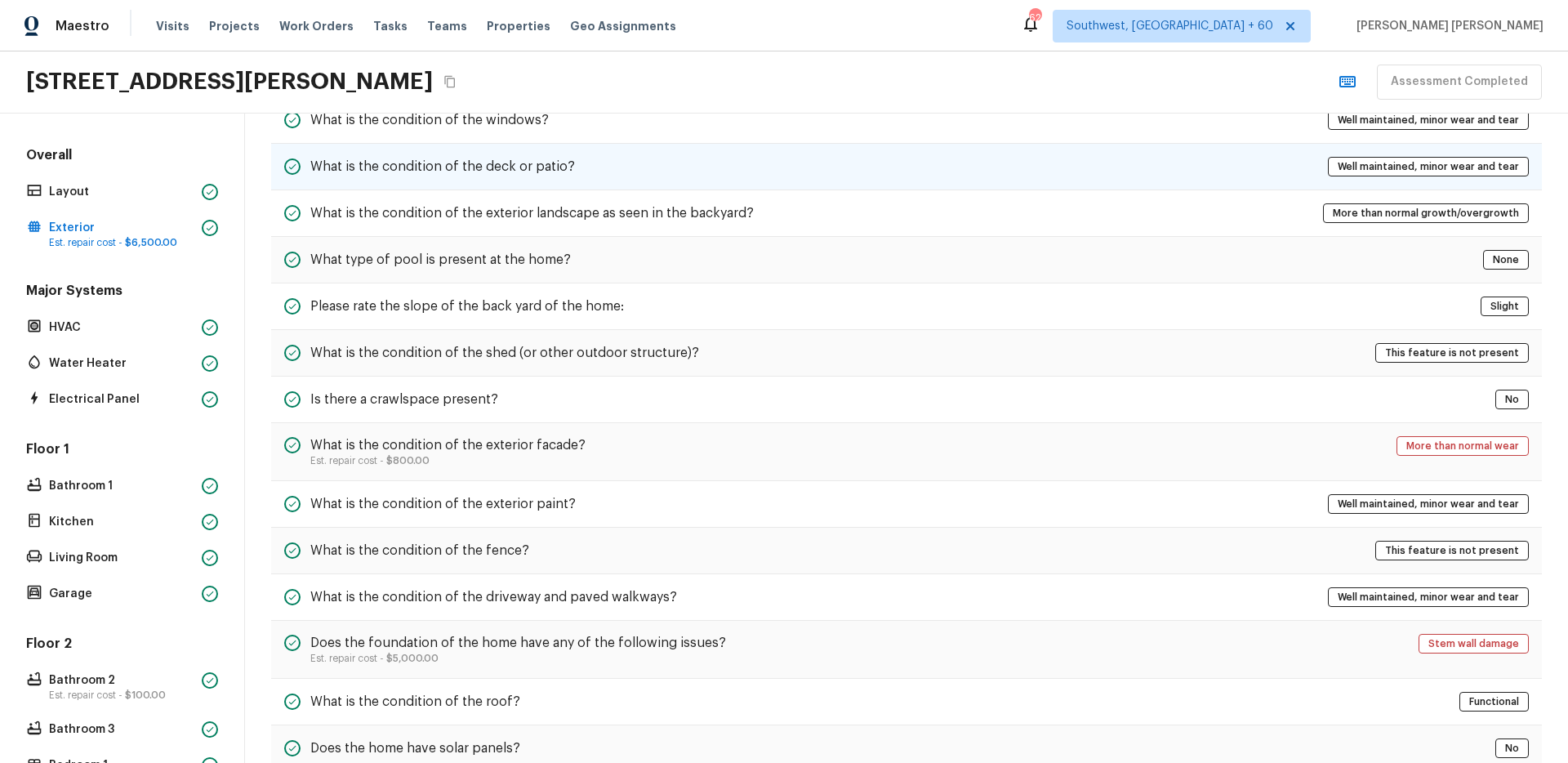
click at [476, 169] on h5 "What is the condition of the deck or patio?" at bounding box center [443, 167] width 265 height 18
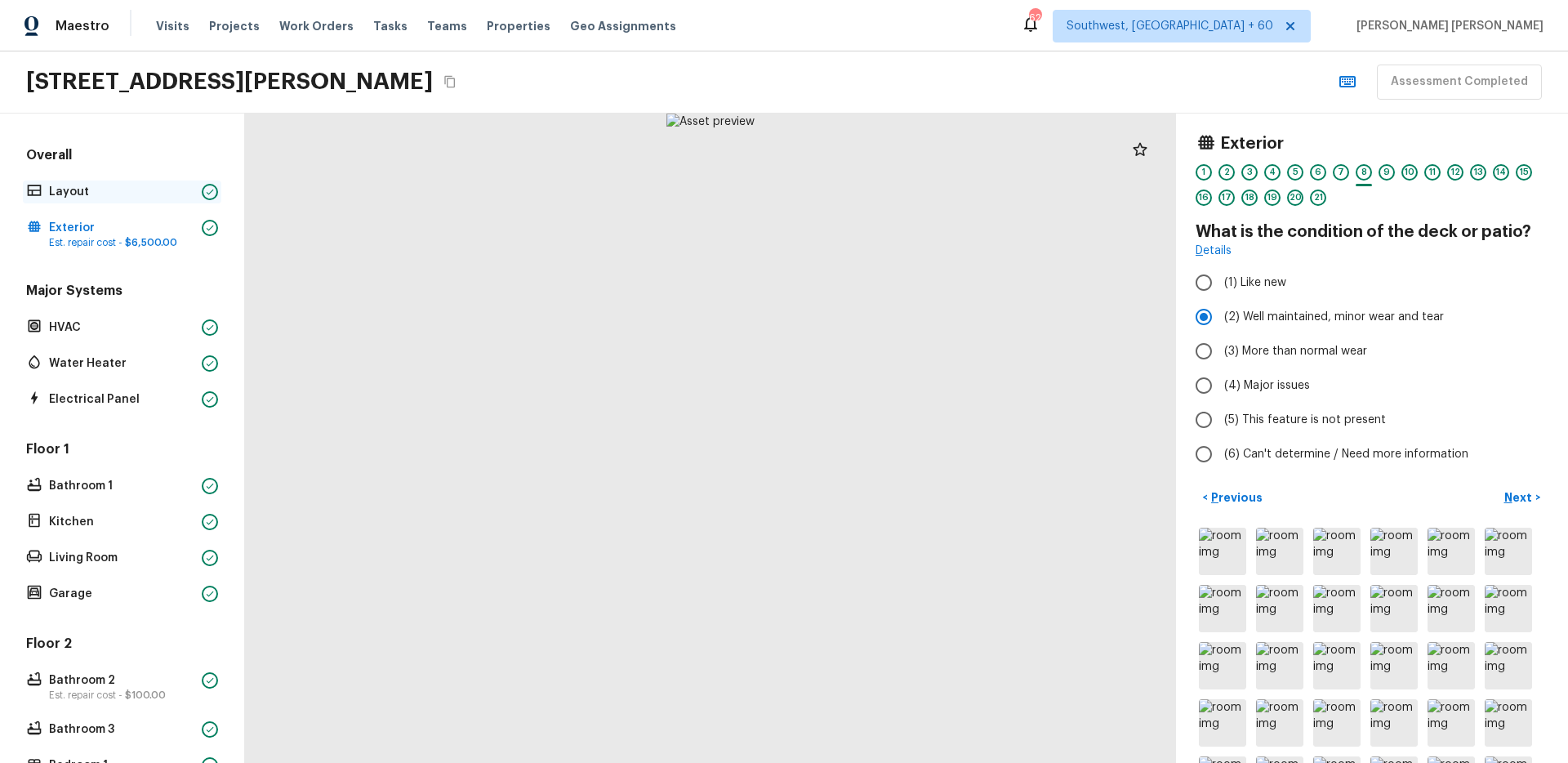
click at [135, 187] on p "Layout" at bounding box center [123, 191] width 146 height 17
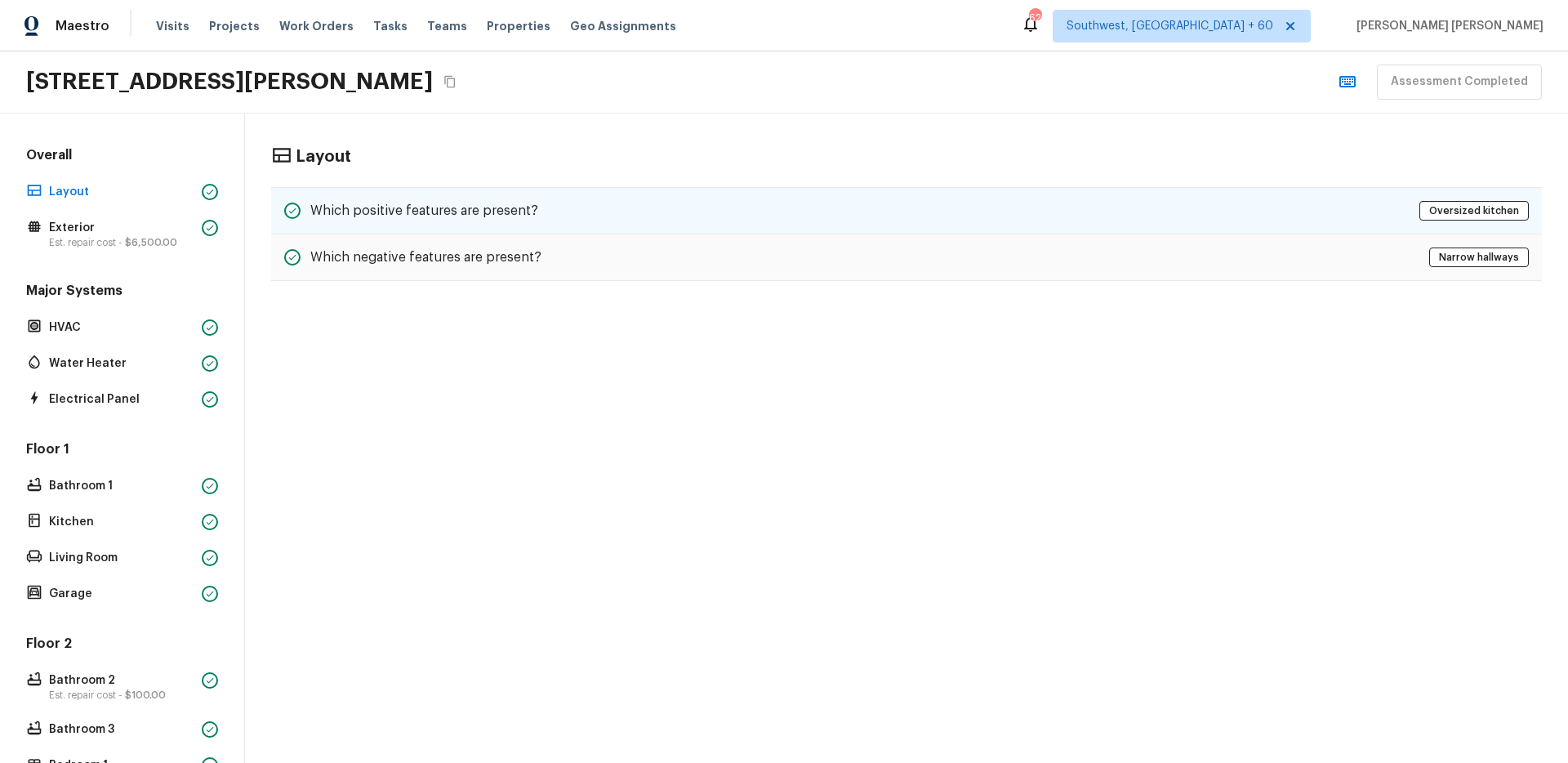
click at [754, 226] on div "Which positive features are present? Oversized kitchen" at bounding box center [906, 211] width 1271 height 48
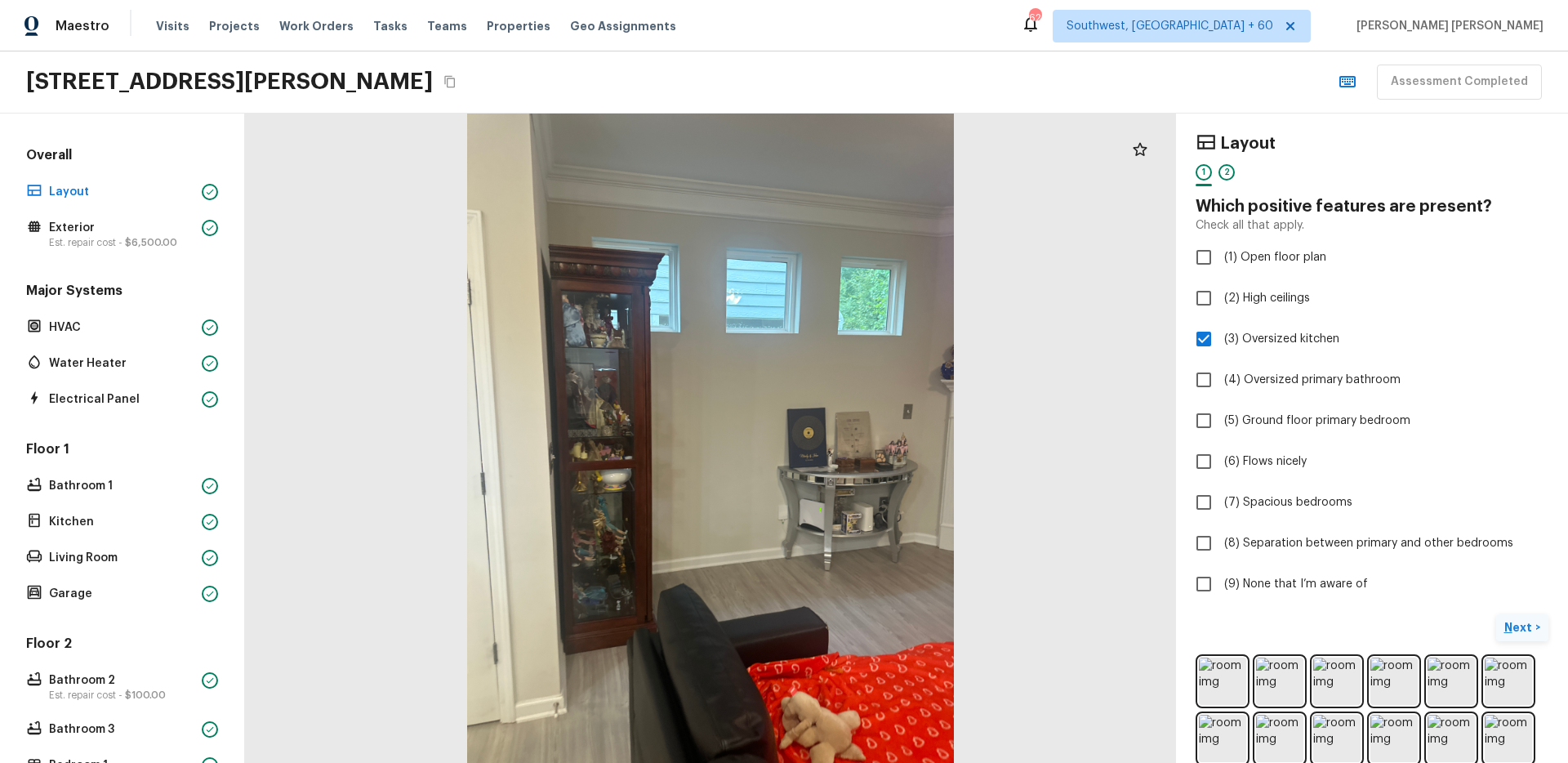
click at [1521, 635] on button "Next >" at bounding box center [1522, 627] width 52 height 27
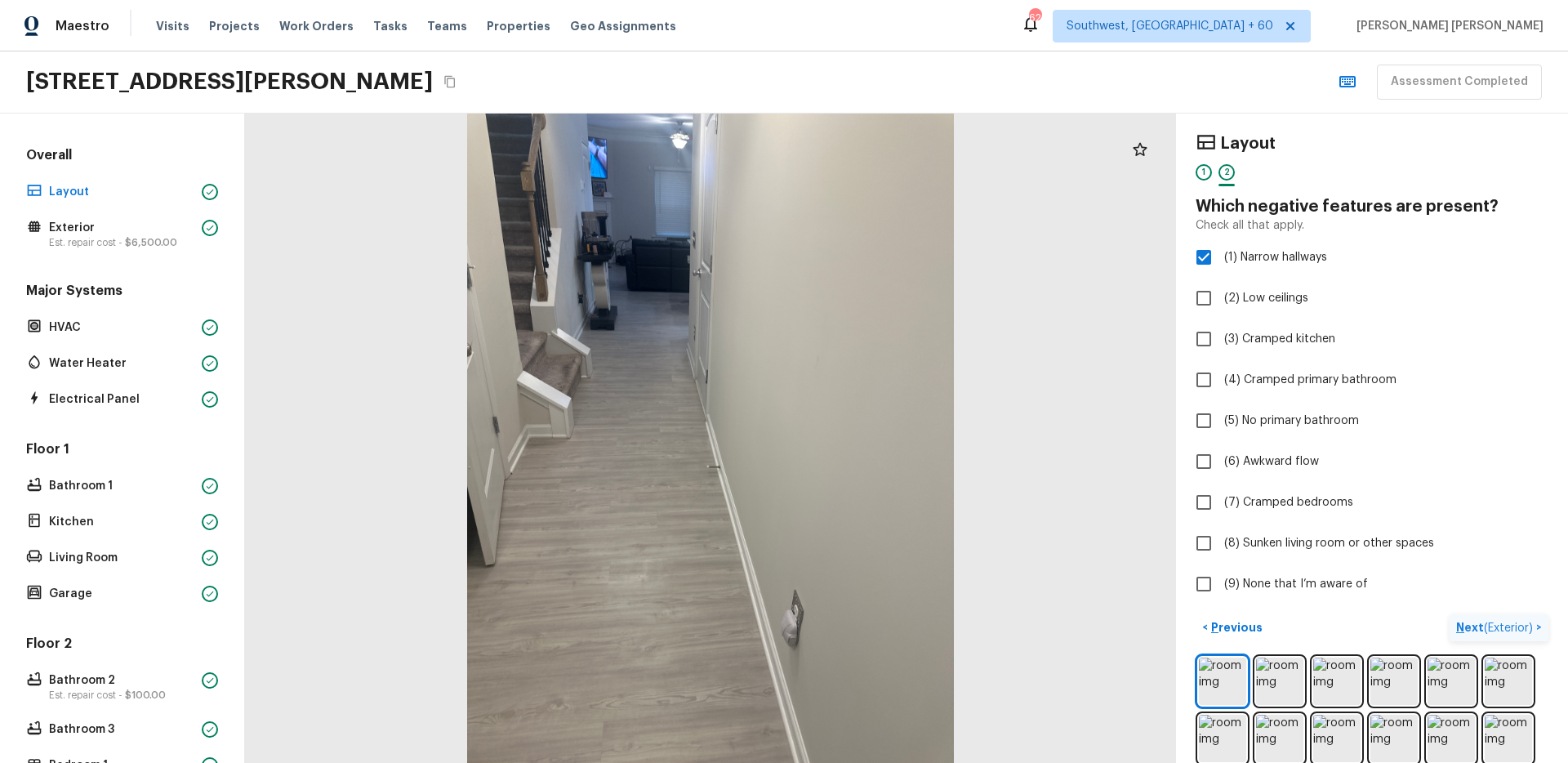
click at [1521, 635] on button "Next ( Exterior ) >" at bounding box center [1499, 627] width 99 height 27
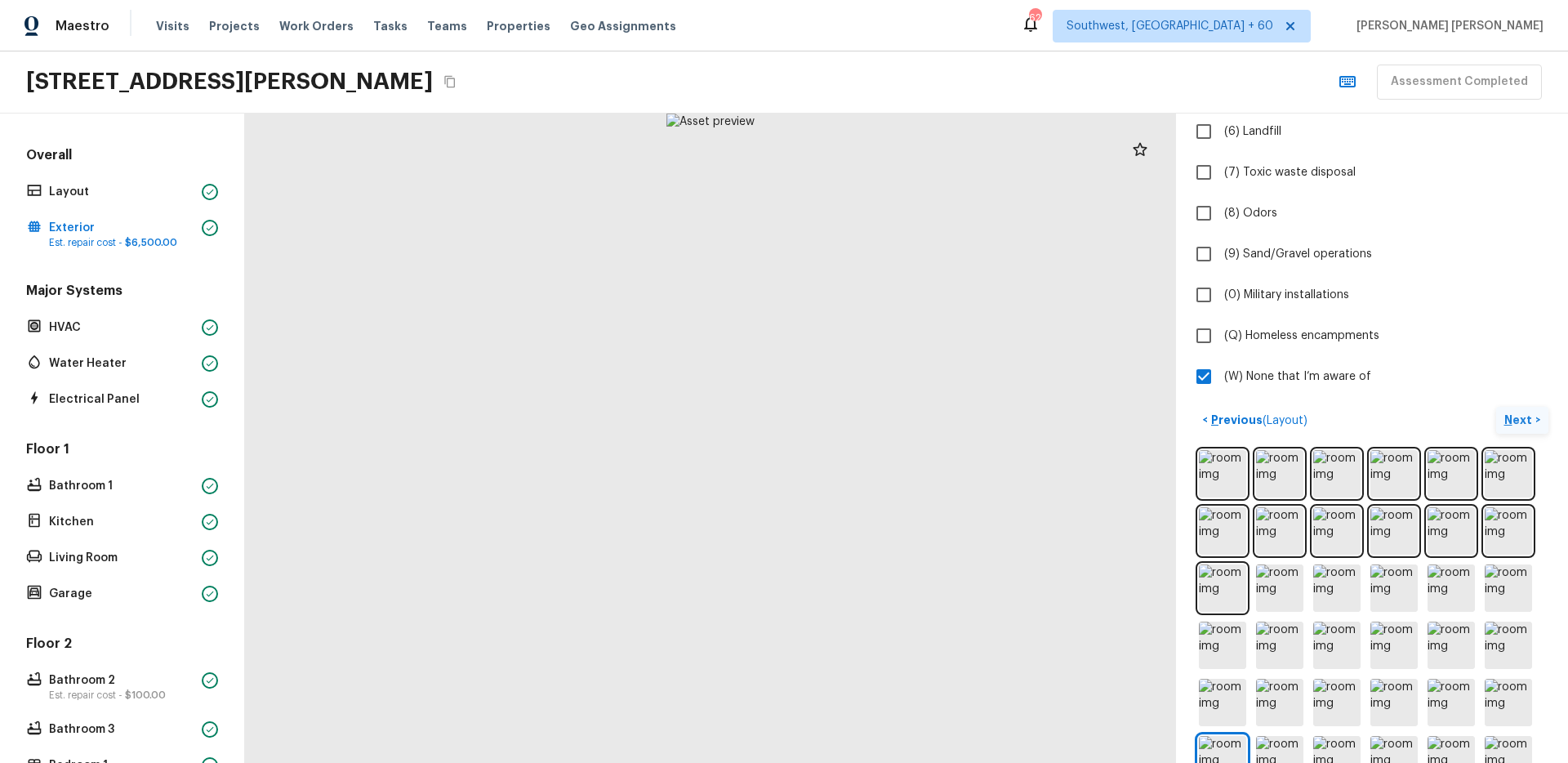
click at [1511, 427] on p "Next" at bounding box center [1519, 420] width 31 height 17
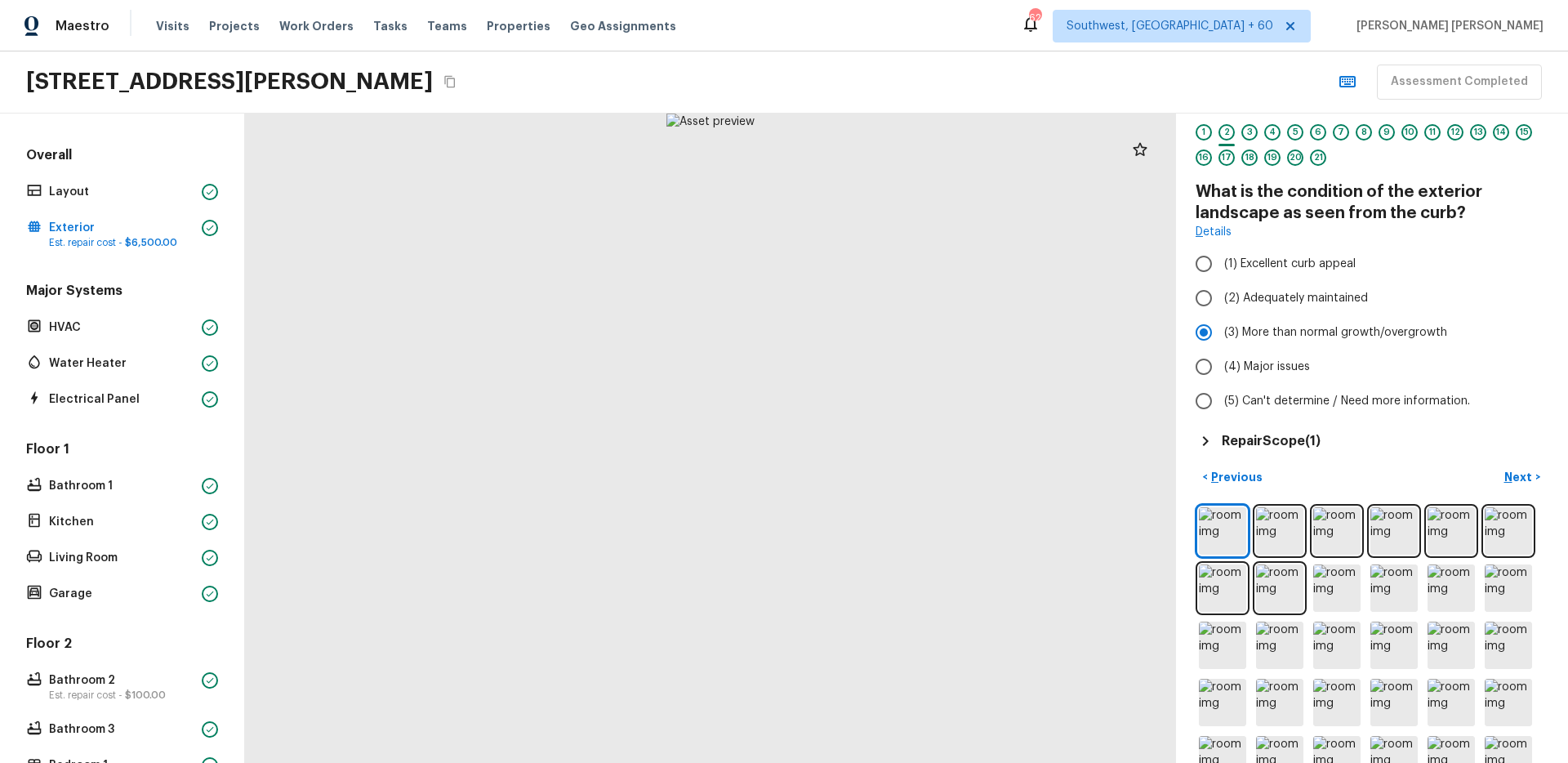
scroll to position [22, 0]
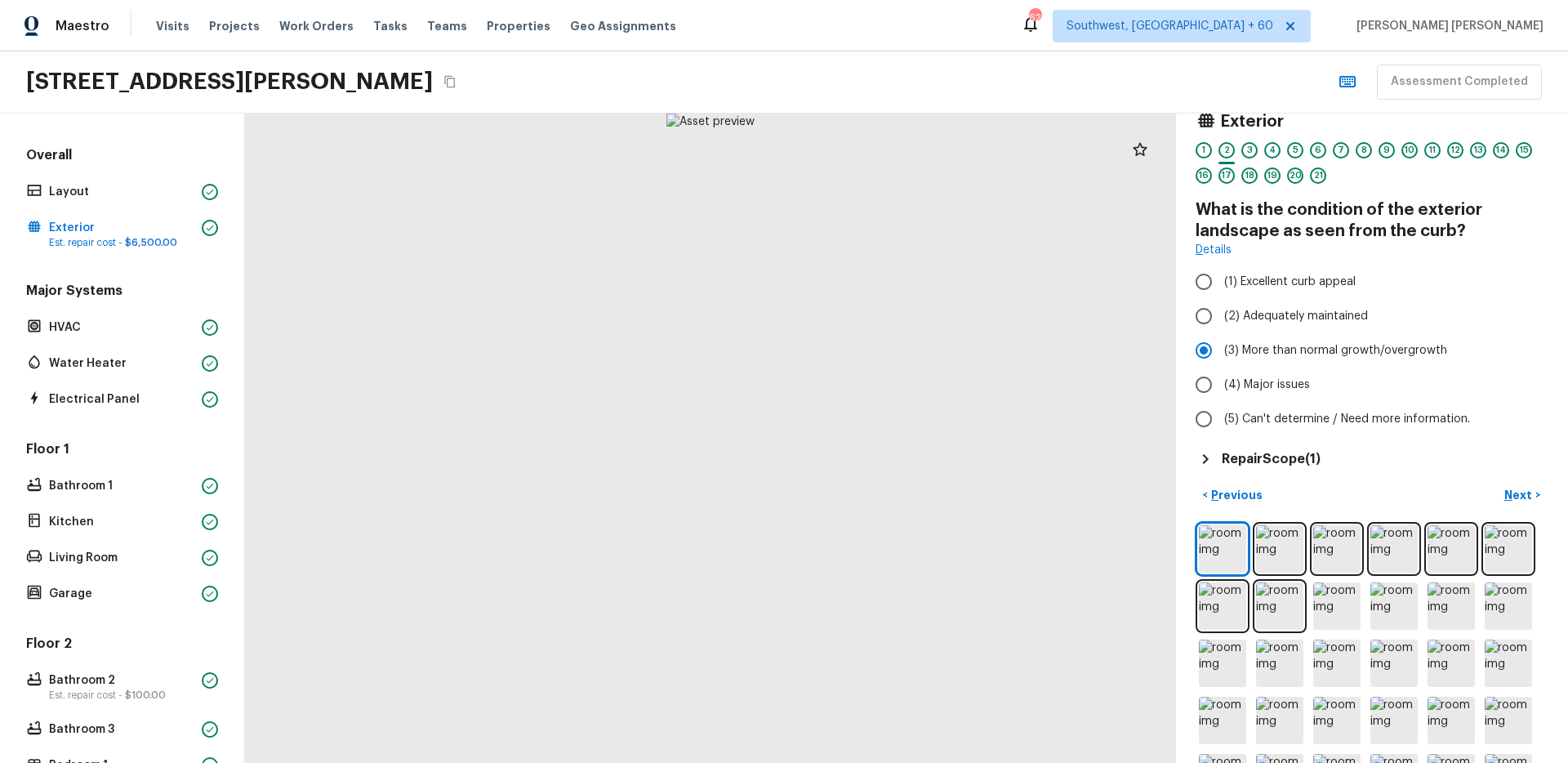
click at [1291, 453] on h5 "Repair Scope ( 1 )" at bounding box center [1272, 459] width 99 height 18
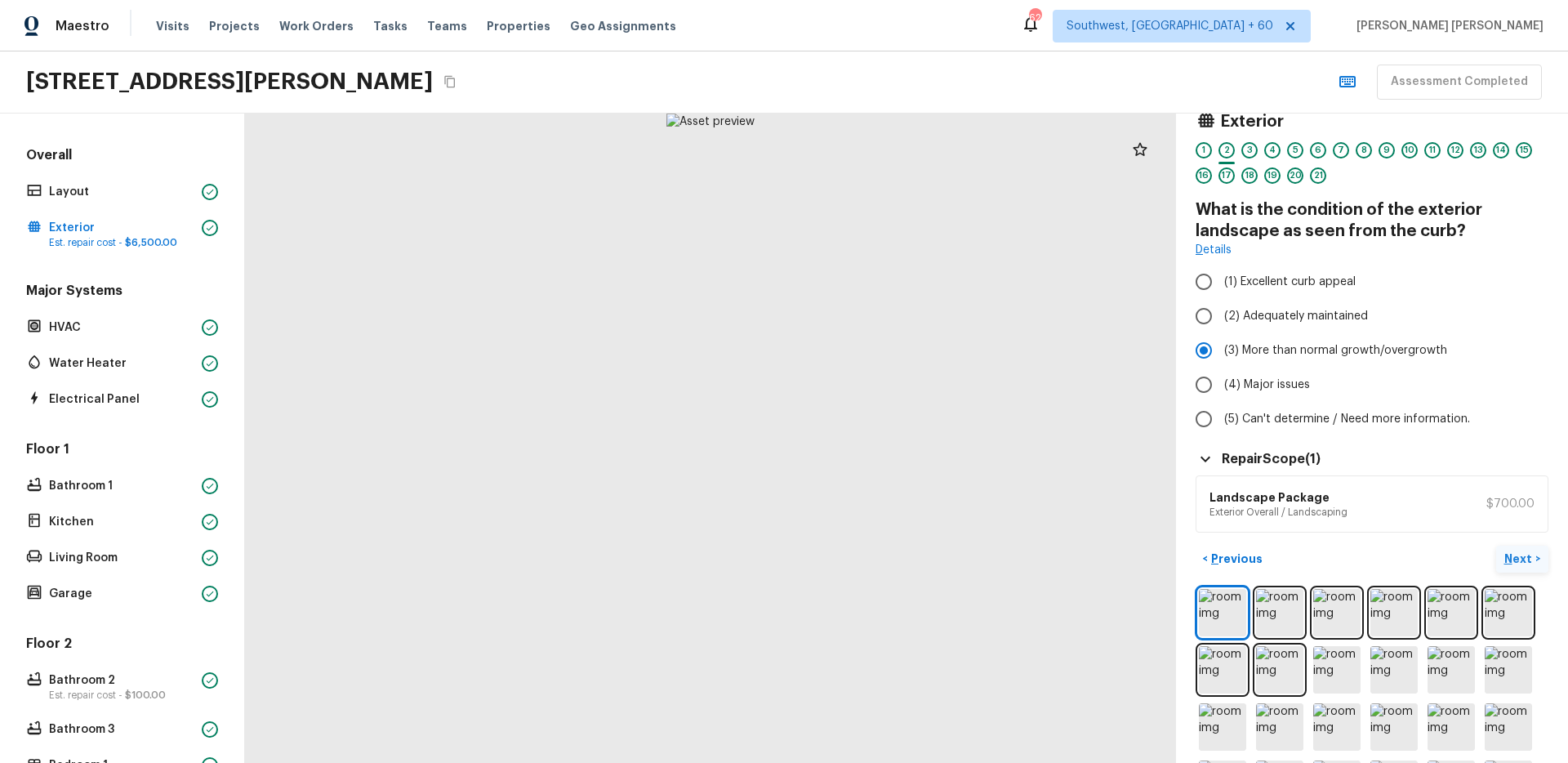
click at [1519, 556] on p "Next" at bounding box center [1519, 558] width 31 height 17
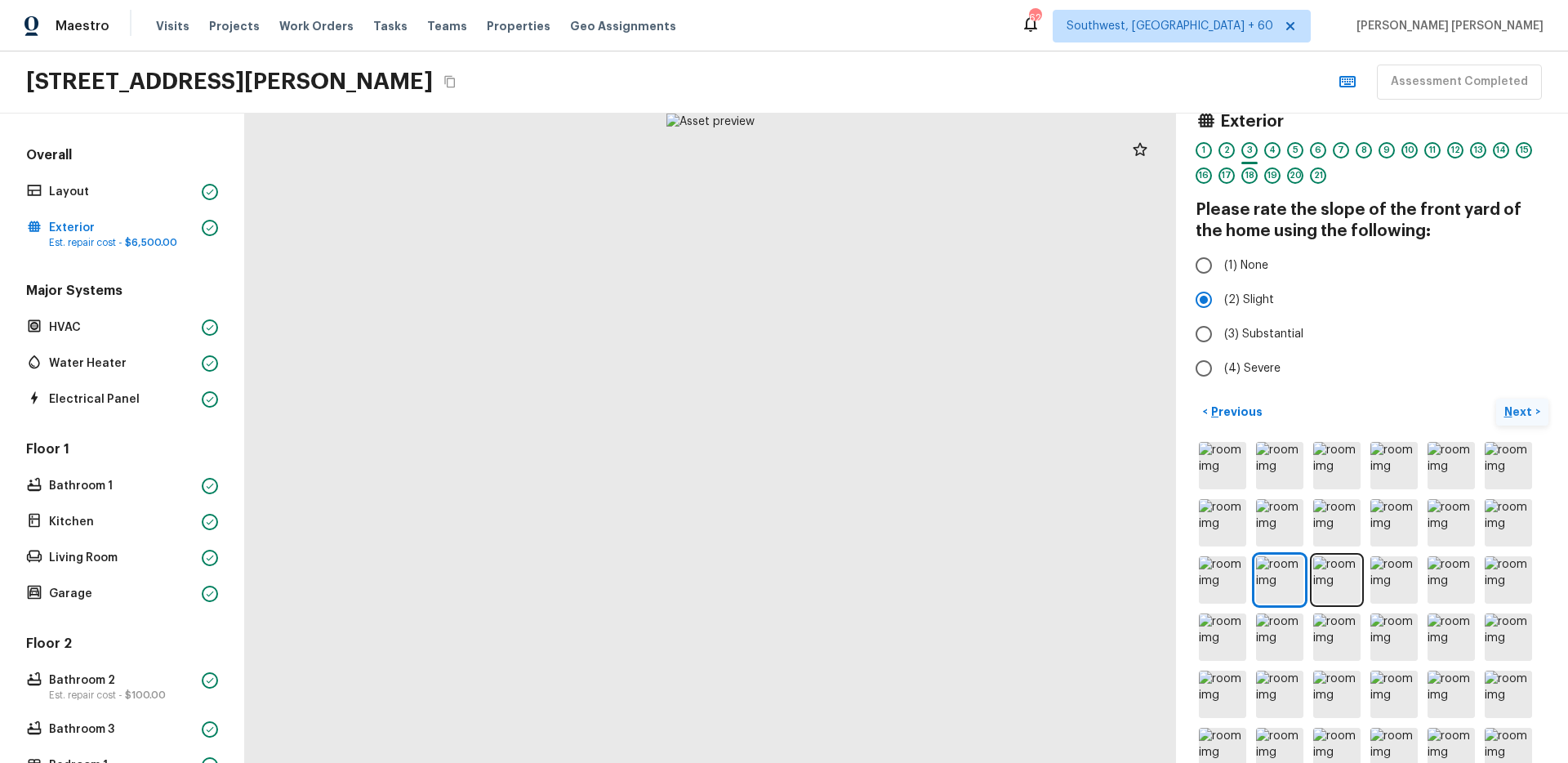
click at [1519, 415] on p "Next" at bounding box center [1519, 411] width 31 height 17
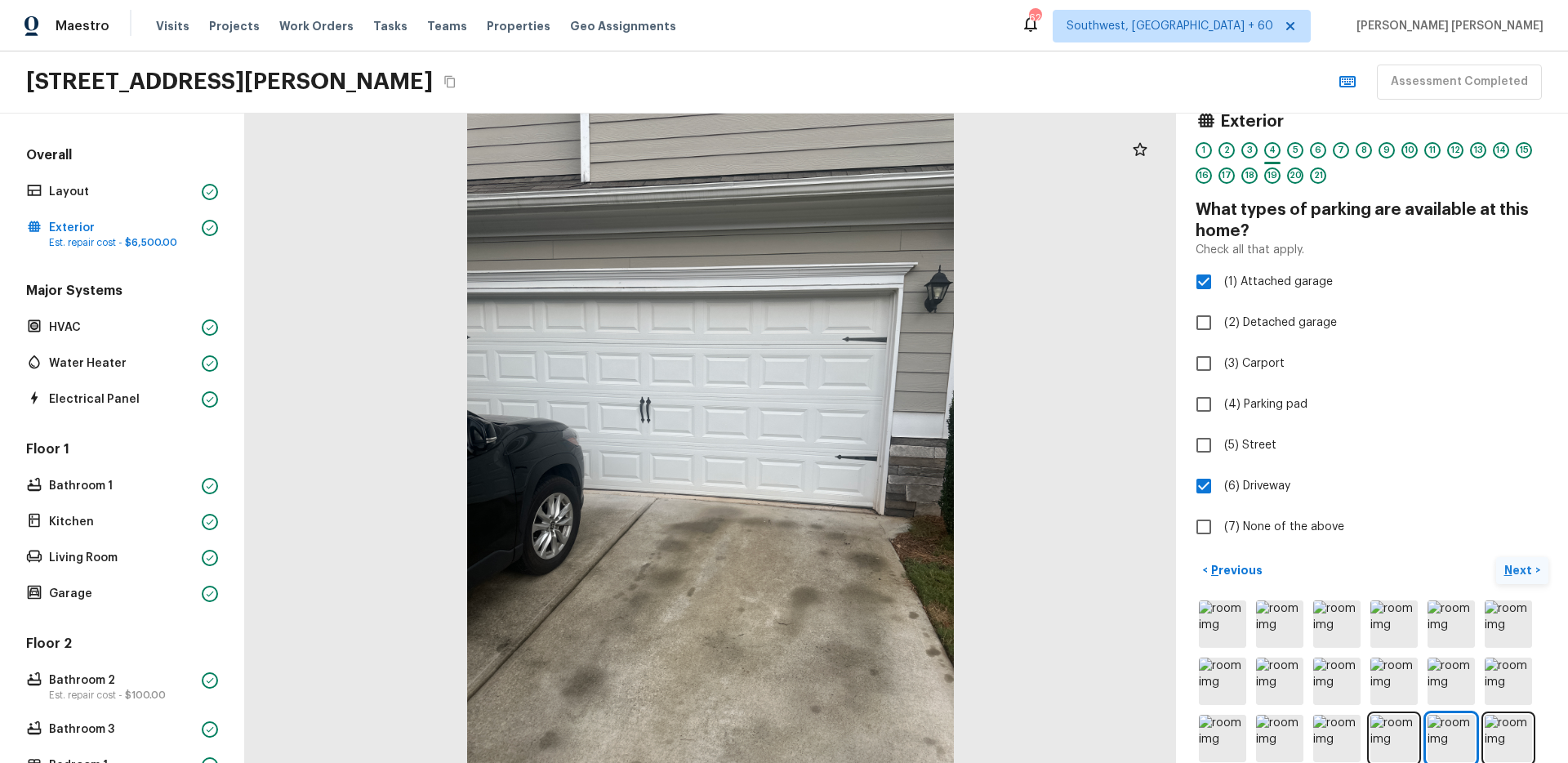
click at [1501, 577] on button "Next >" at bounding box center [1522, 570] width 52 height 27
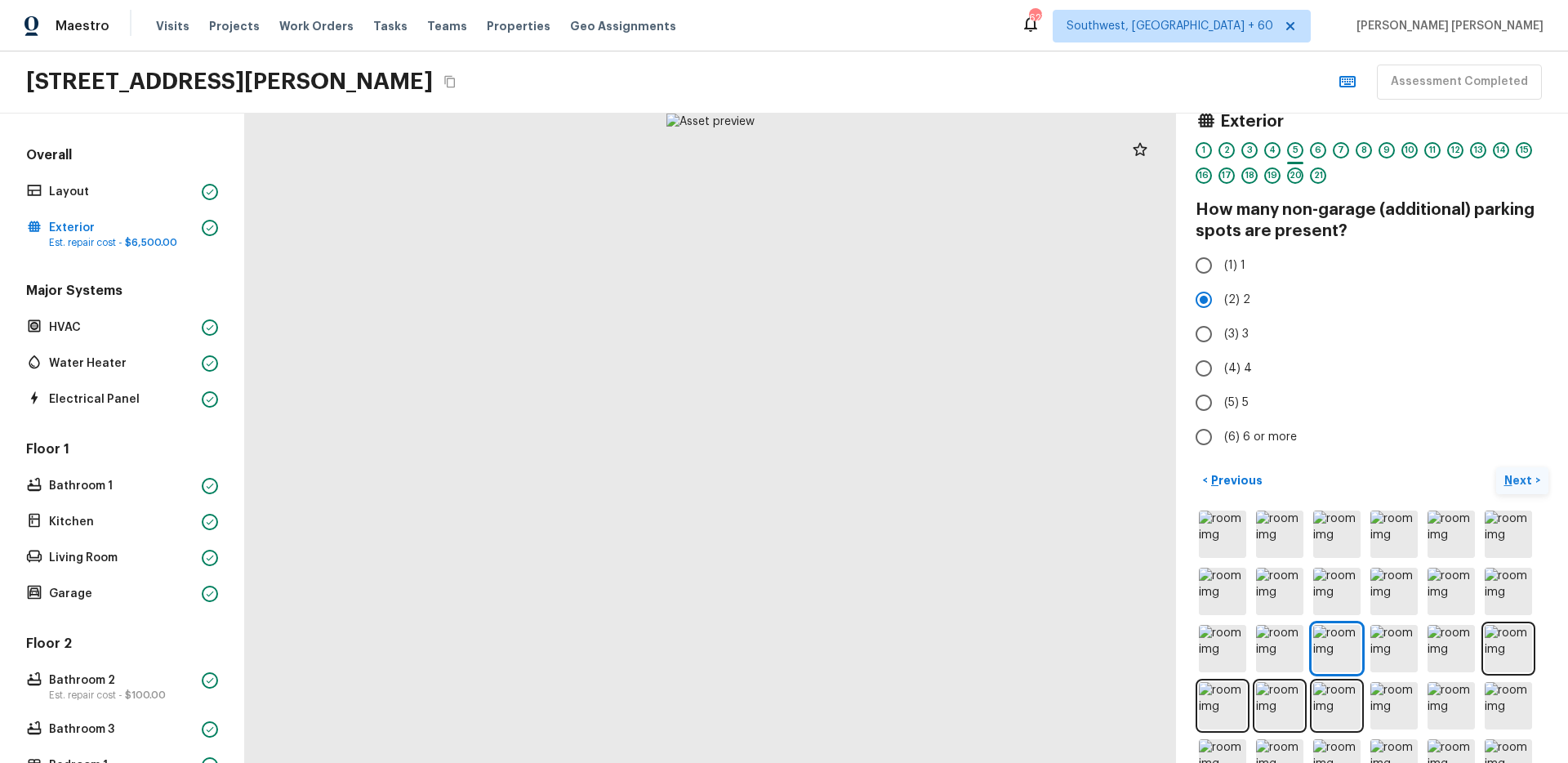
click at [1513, 480] on p "Next" at bounding box center [1519, 480] width 31 height 17
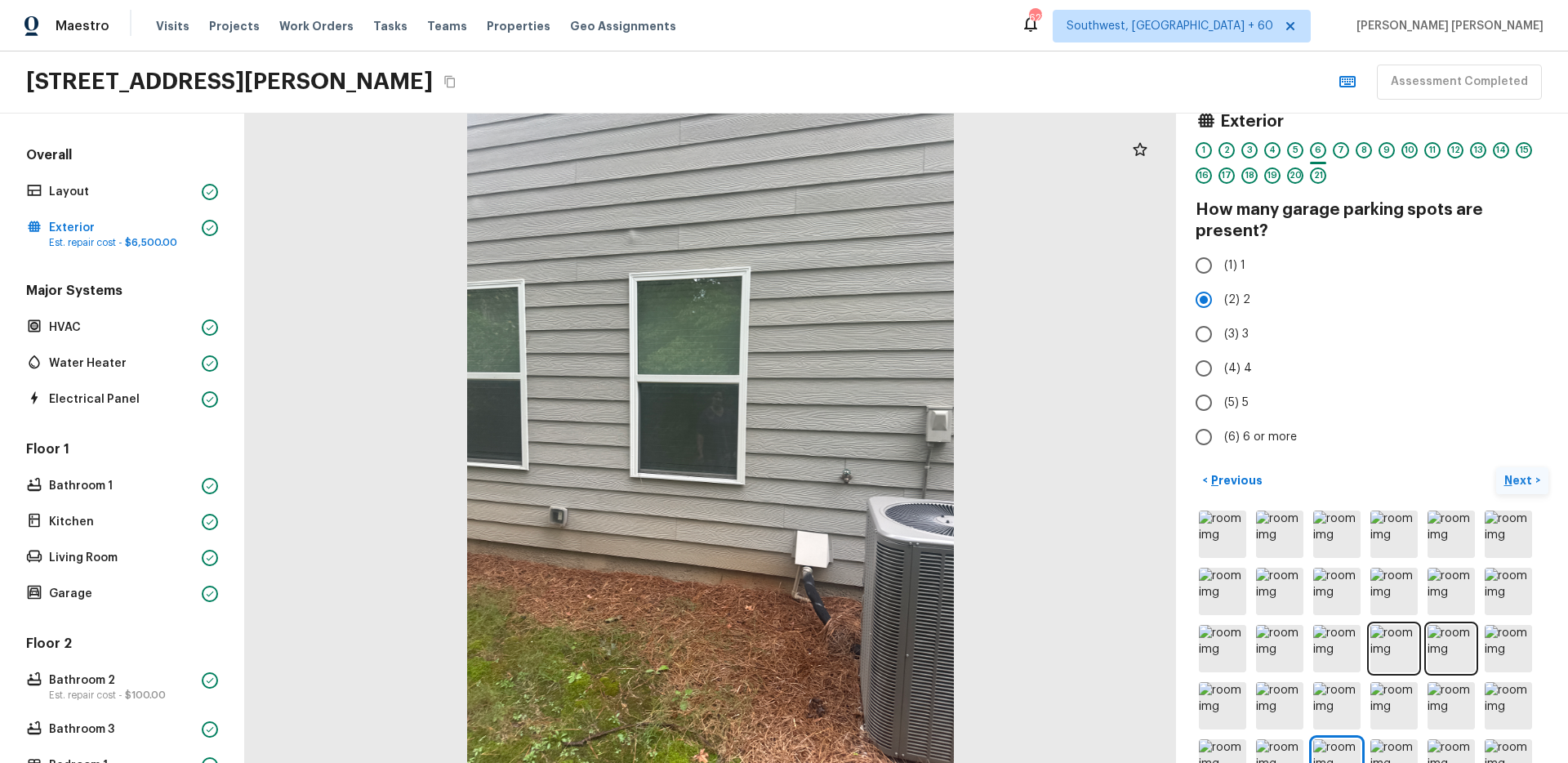
click at [1537, 478] on button "Next >" at bounding box center [1522, 480] width 52 height 27
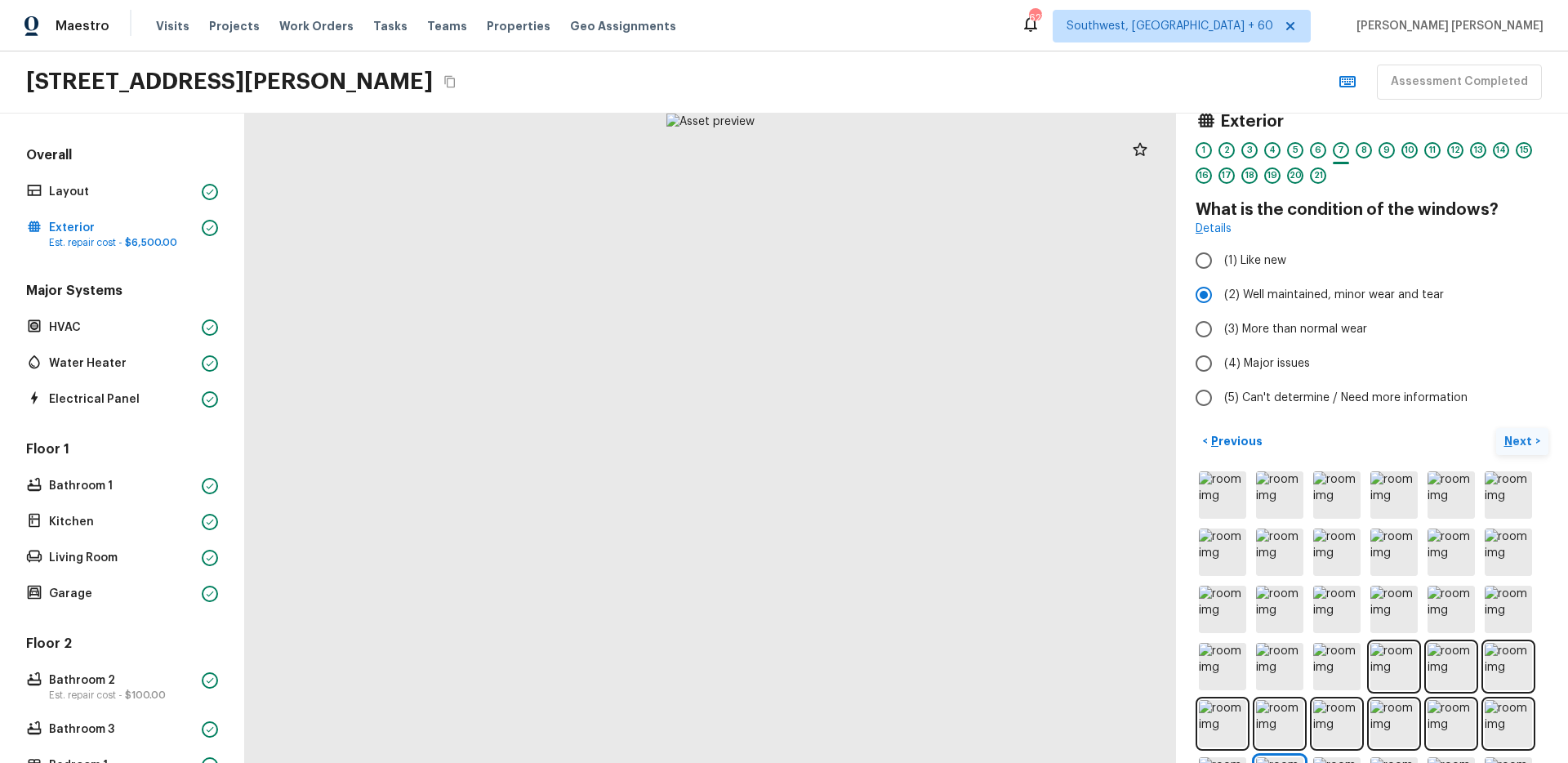
click at [1529, 445] on p "Next" at bounding box center [1519, 441] width 31 height 17
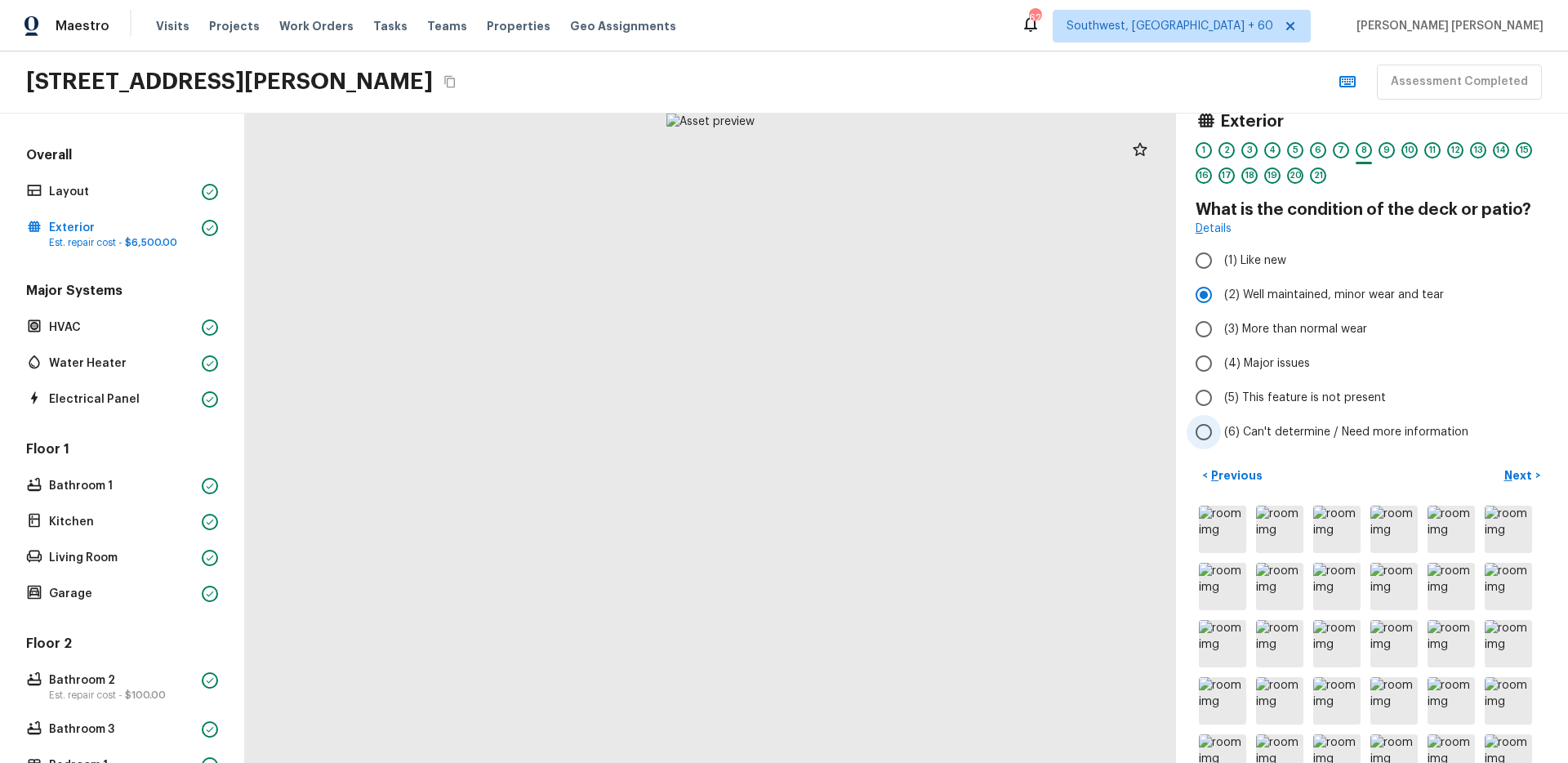
click at [1529, 435] on label "(6) Can't determine / Need more information" at bounding box center [1361, 431] width 349 height 34
click at [1221, 435] on input "(6) Can't determine / Need more information" at bounding box center [1204, 431] width 34 height 34
radio input "true"
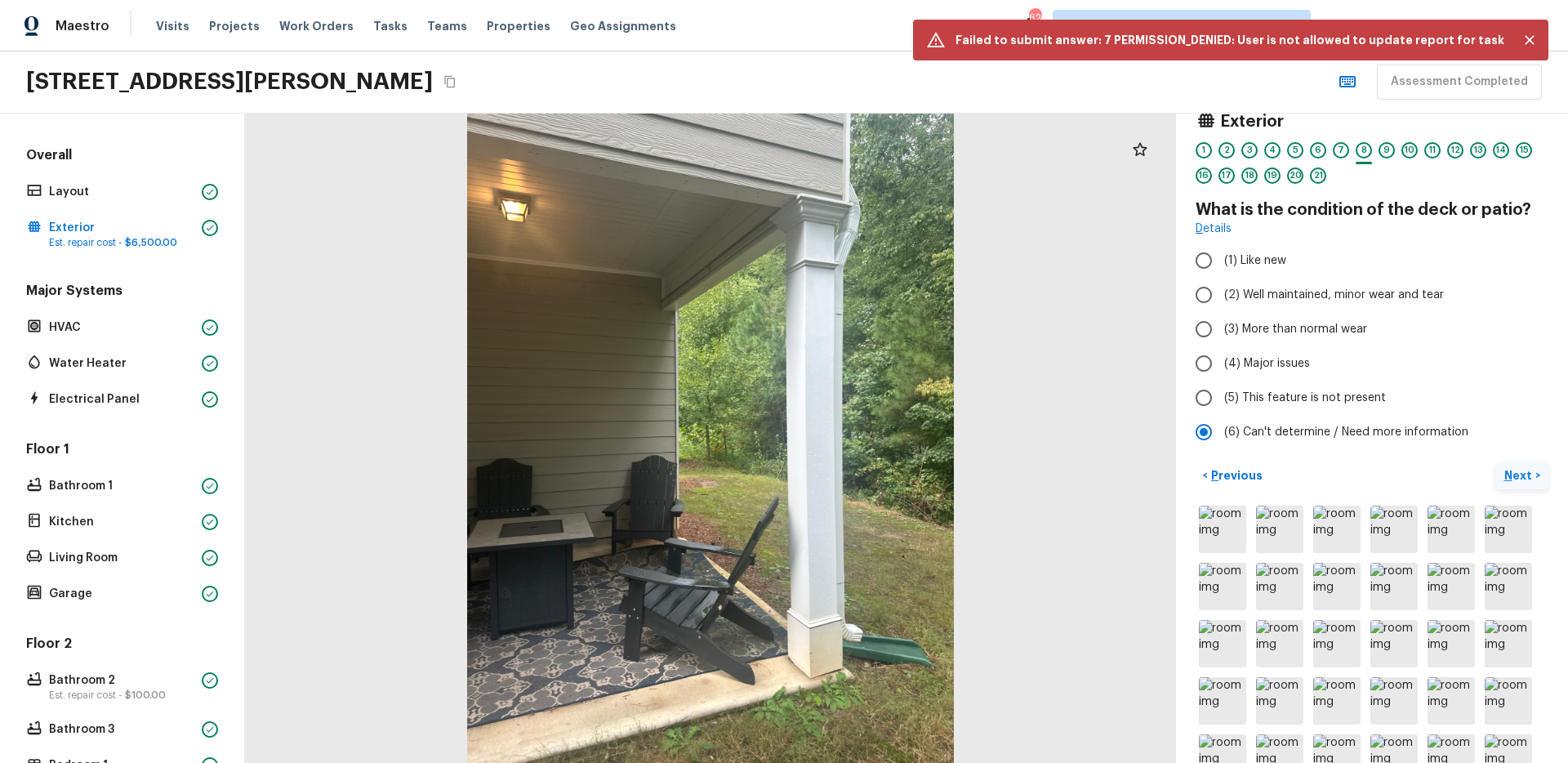
click at [1513, 472] on p "Next" at bounding box center [1519, 475] width 31 height 17
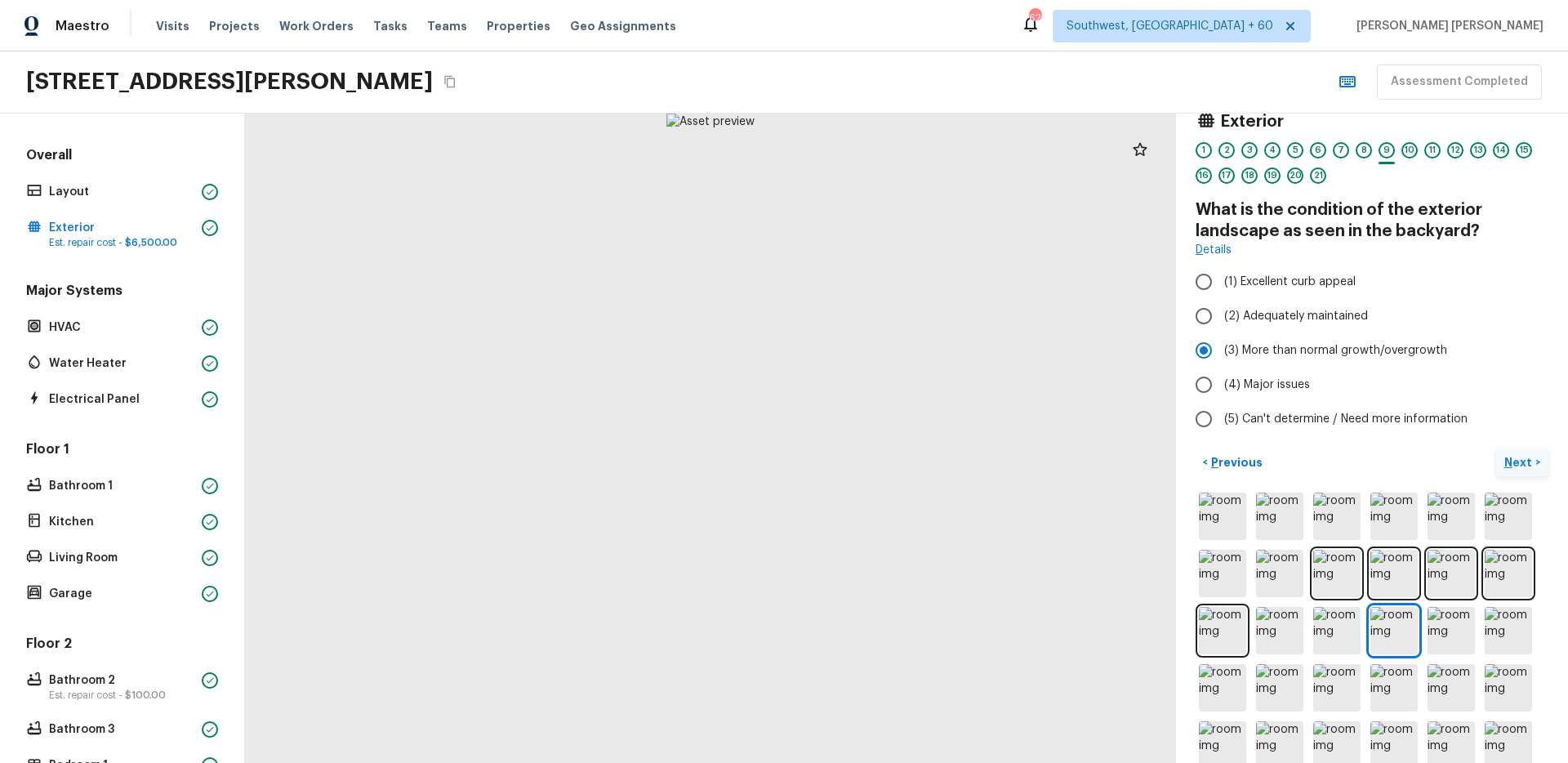
click at [1513, 472] on button "Next >" at bounding box center [1522, 462] width 52 height 27
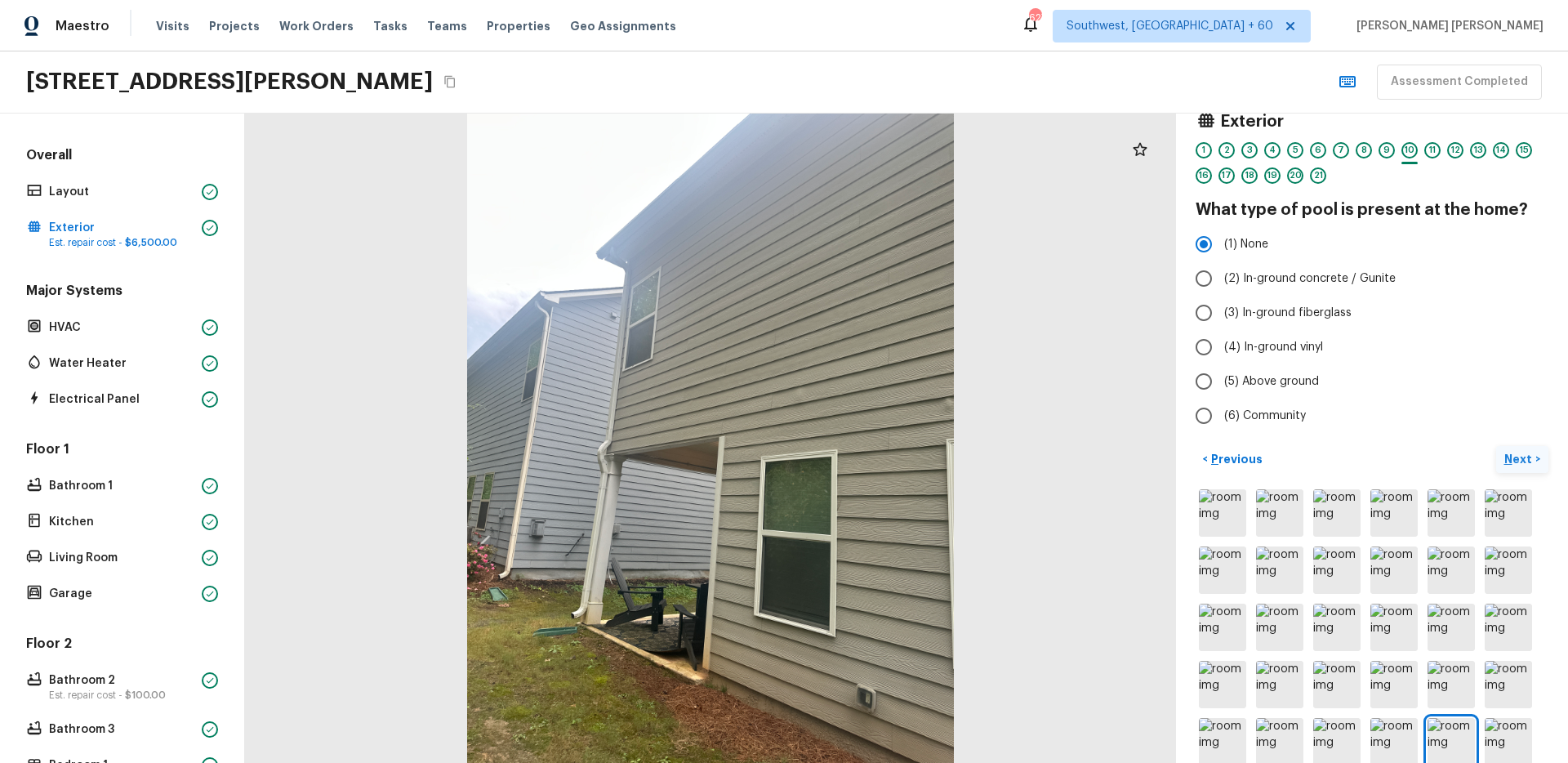
click at [1520, 459] on p "Next" at bounding box center [1519, 459] width 31 height 17
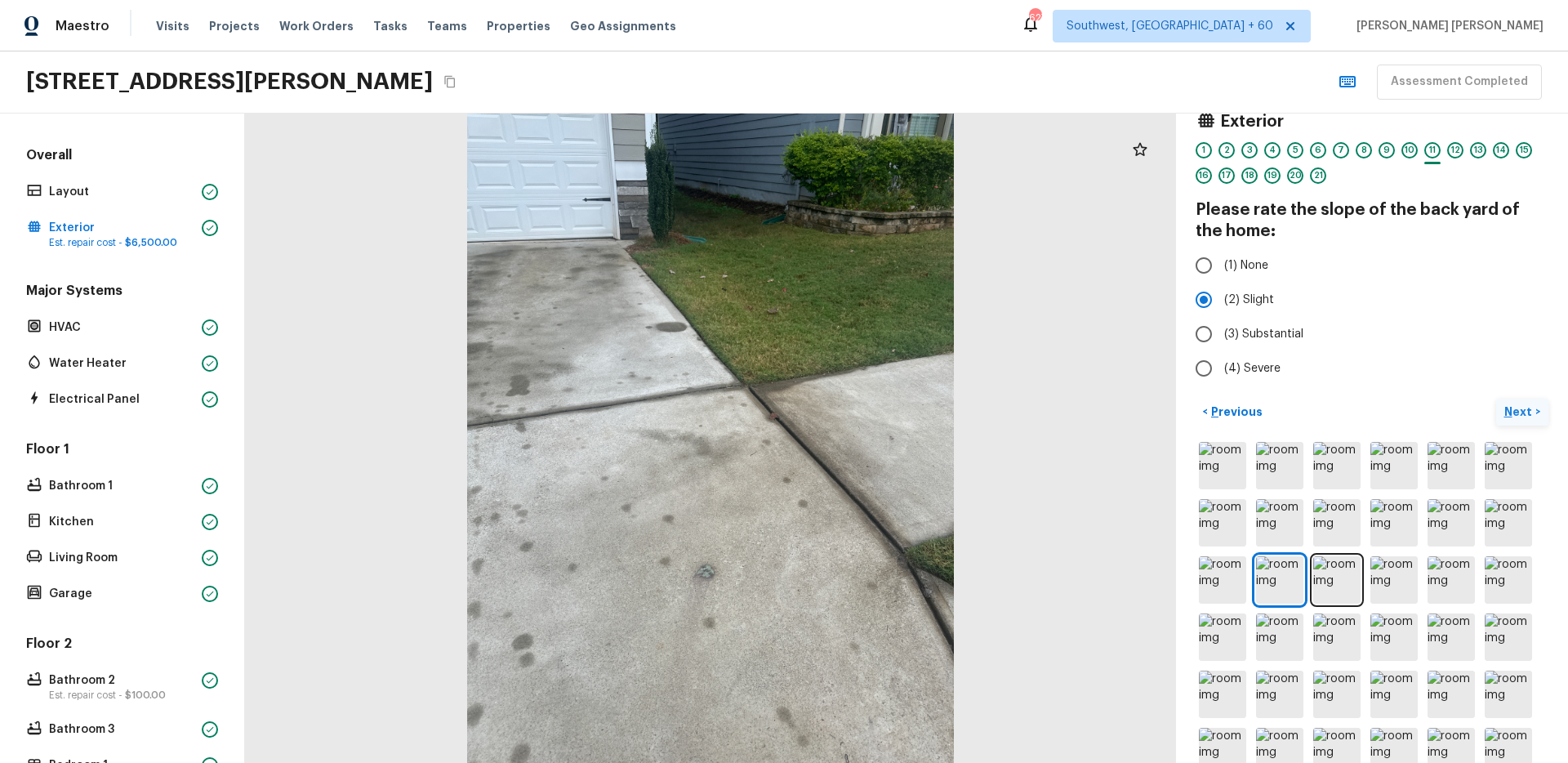
click at [1520, 459] on img at bounding box center [1509, 466] width 48 height 48
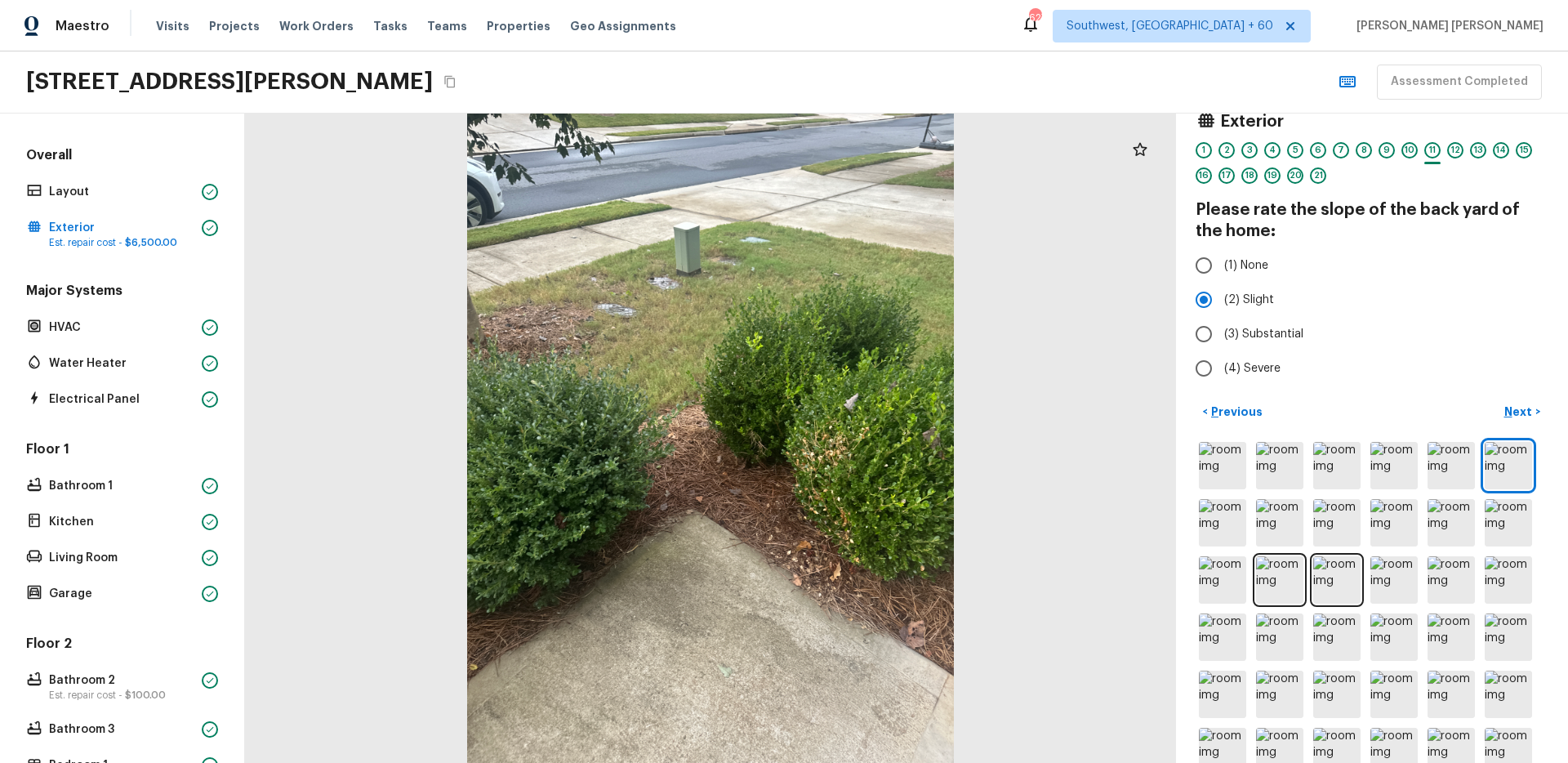
click at [1521, 428] on div "< Previous Next >" at bounding box center [1372, 674] width 353 height 551
click at [1522, 414] on p "Next" at bounding box center [1519, 411] width 31 height 17
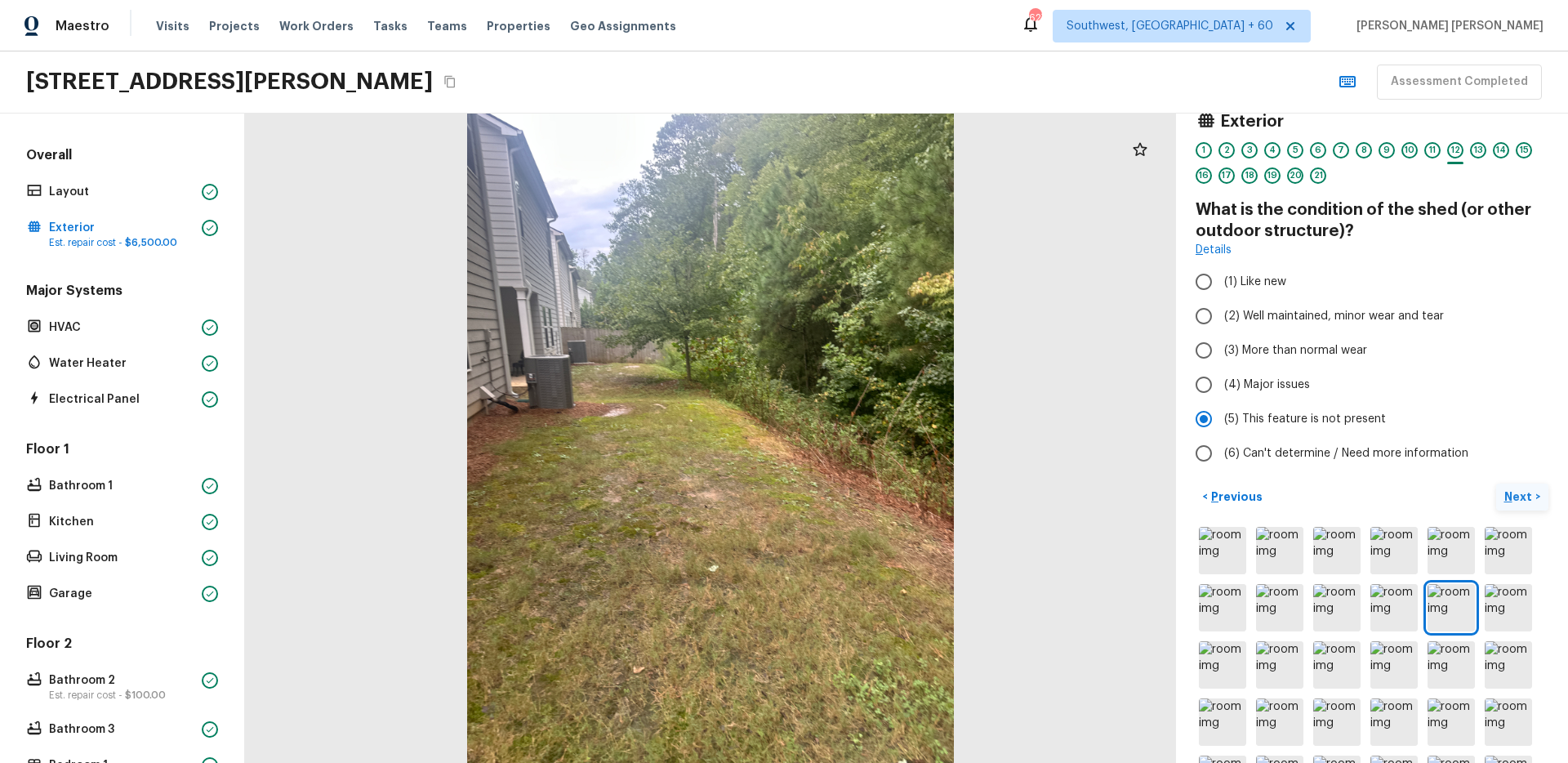
click at [1531, 490] on p "Next" at bounding box center [1519, 497] width 31 height 17
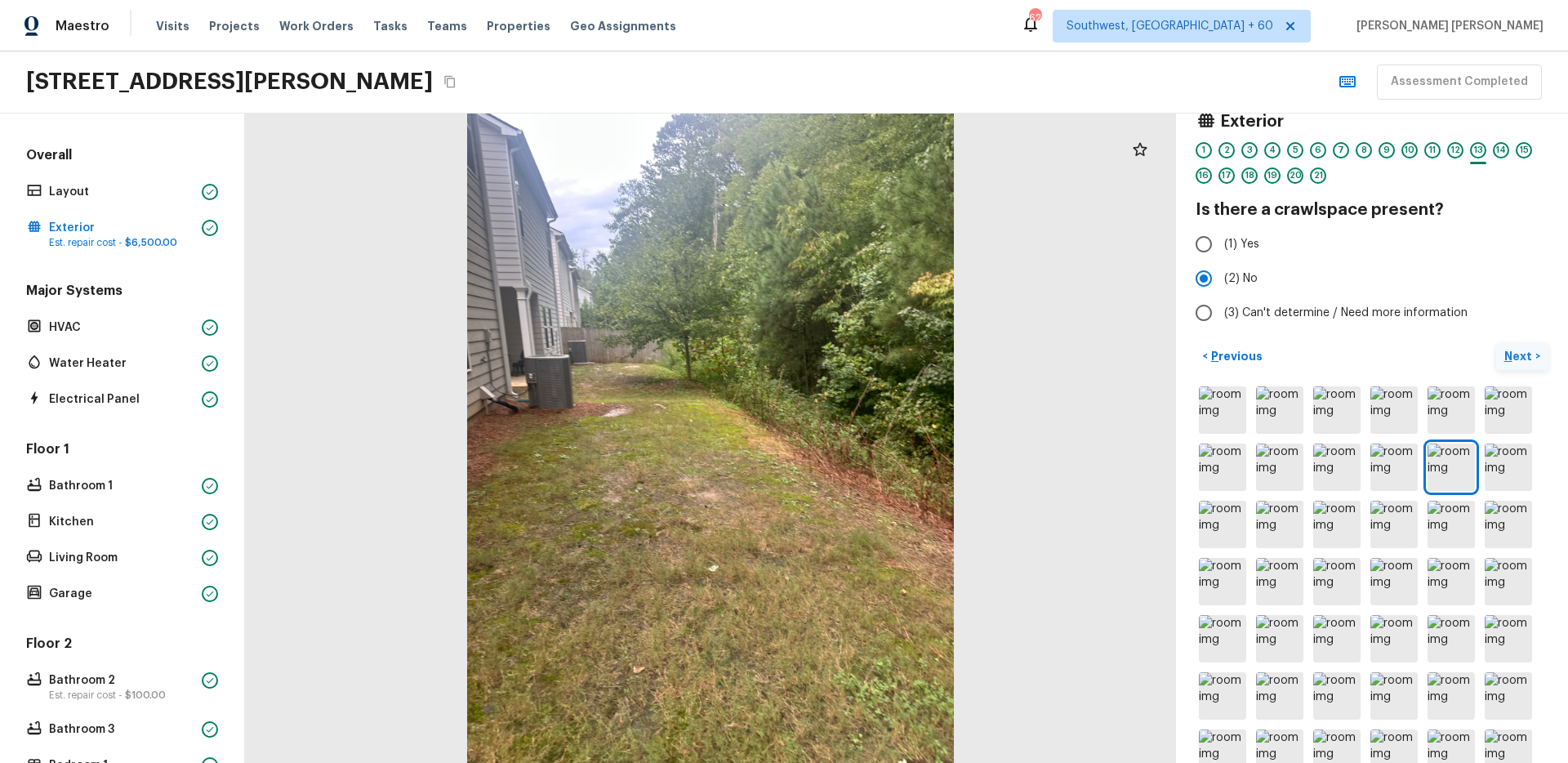
click at [1522, 357] on p "Next" at bounding box center [1519, 355] width 31 height 17
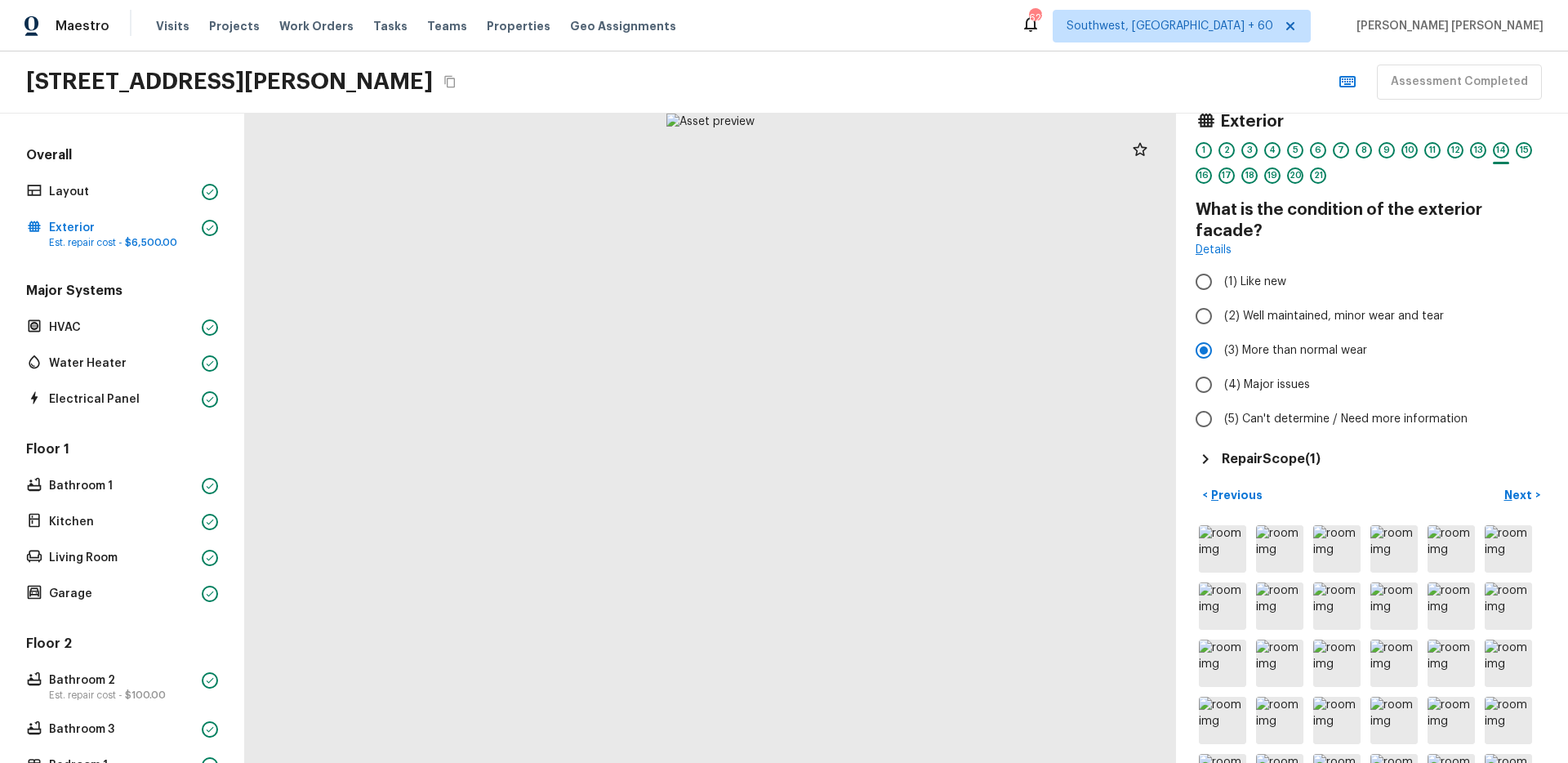
click at [1287, 450] on h5 "Repair Scope ( 1 )" at bounding box center [1272, 459] width 99 height 18
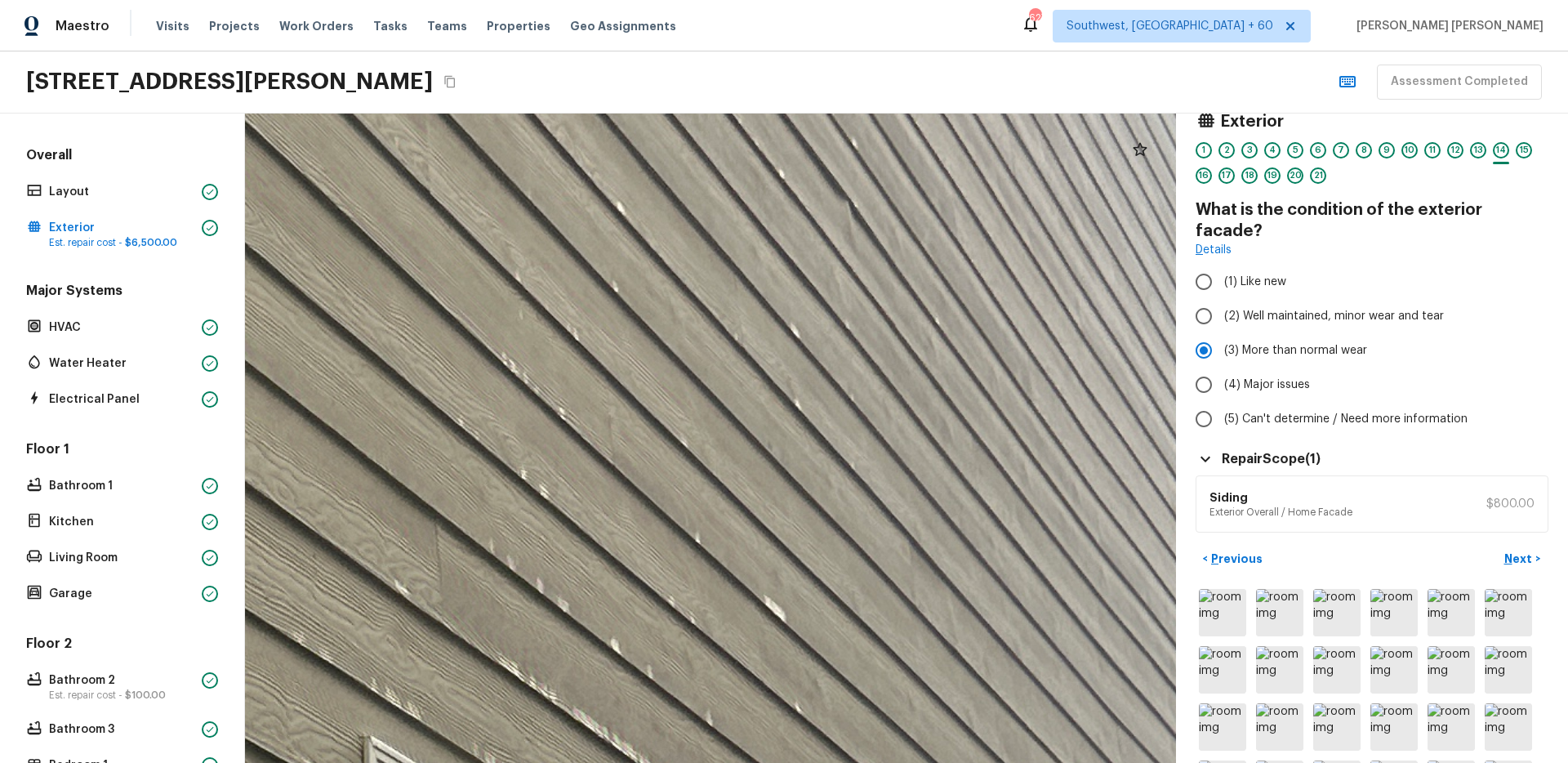
drag, startPoint x: 906, startPoint y: 371, endPoint x: 737, endPoint y: 653, distance: 328.8
click at [737, 653] on div at bounding box center [184, 591] width 6690 height 4664
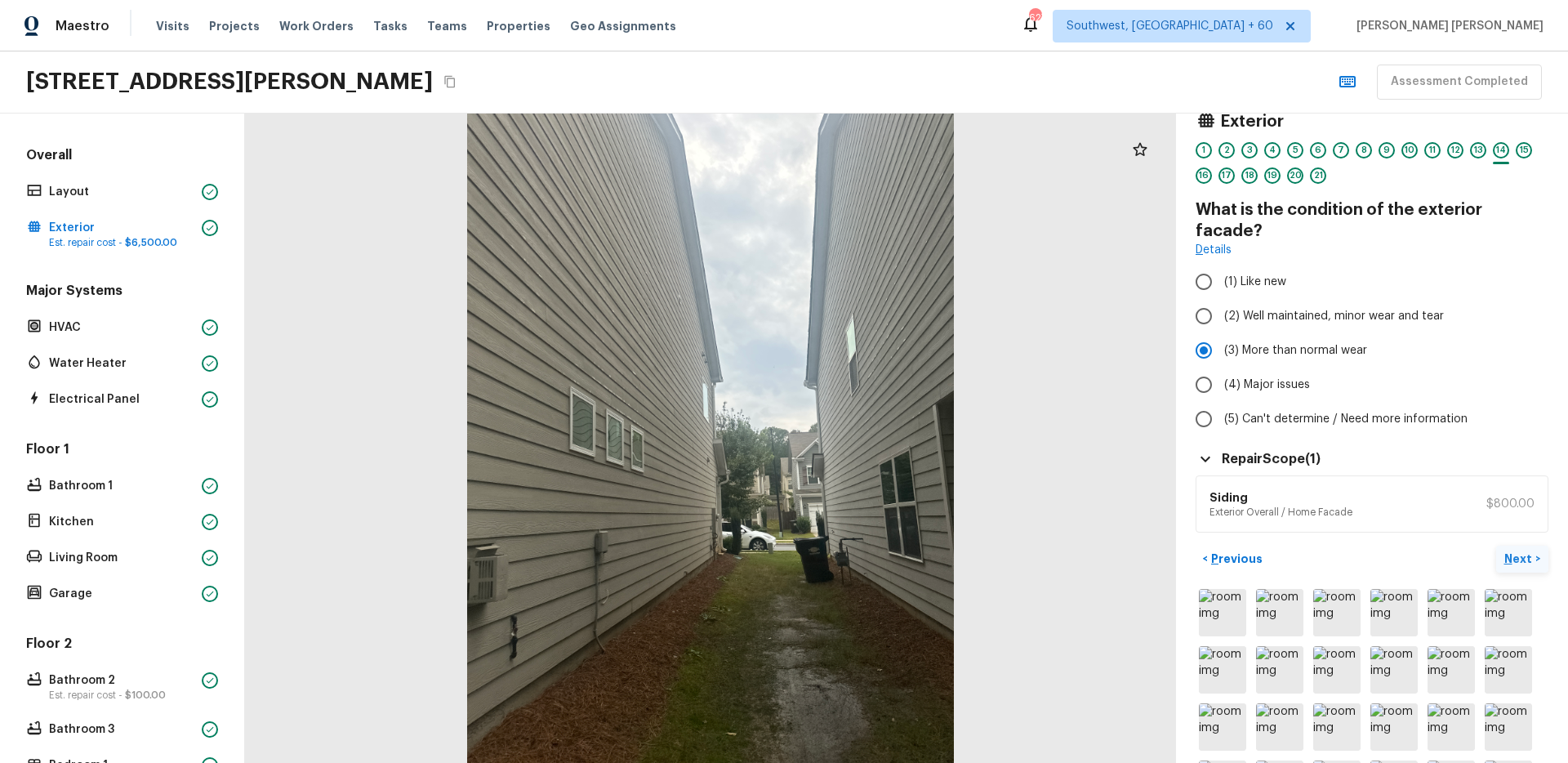
click at [1512, 550] on p "Next" at bounding box center [1519, 558] width 31 height 17
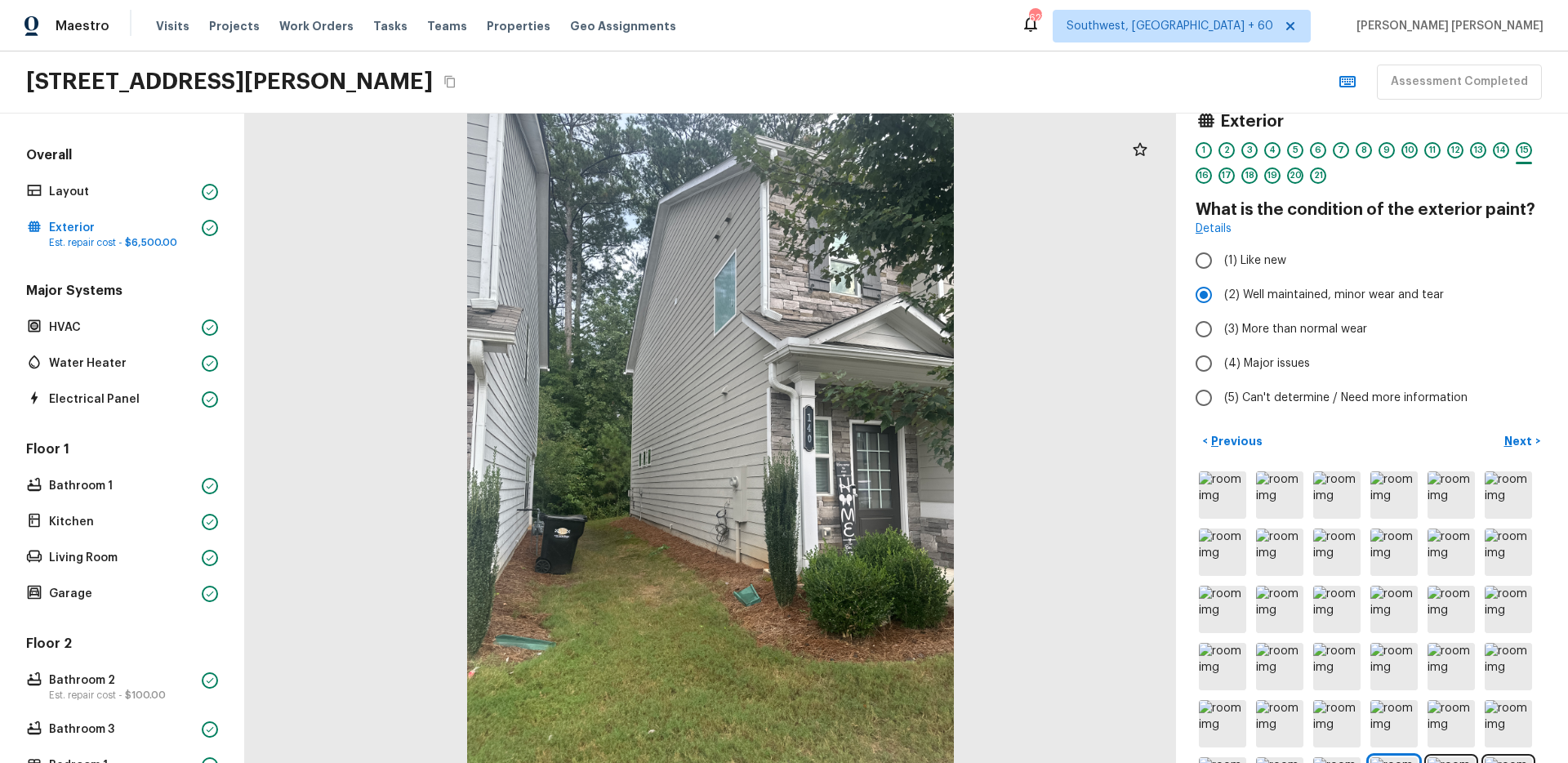
scroll to position [0, 0]
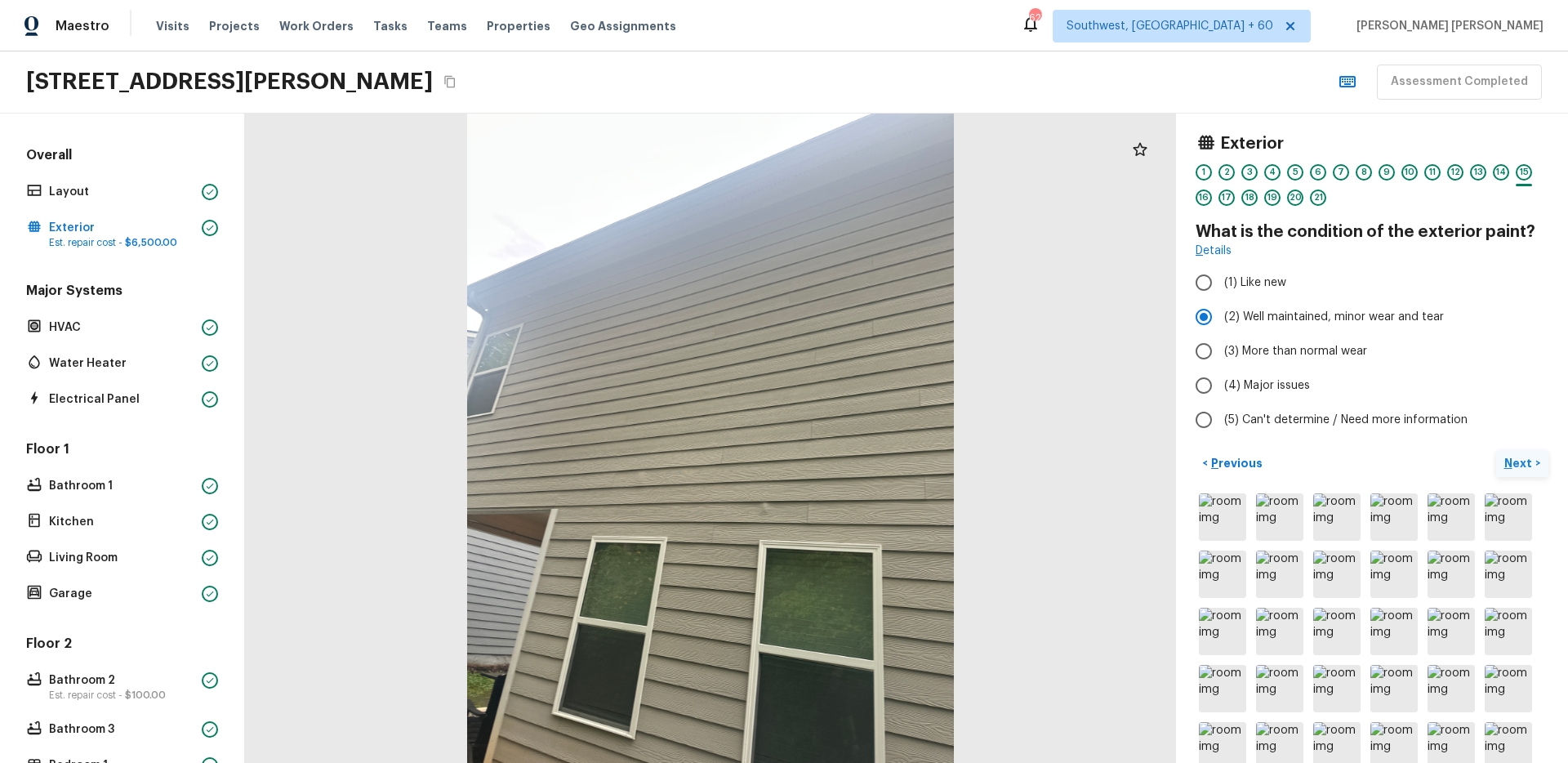
click at [1528, 462] on p "Next" at bounding box center [1519, 463] width 31 height 17
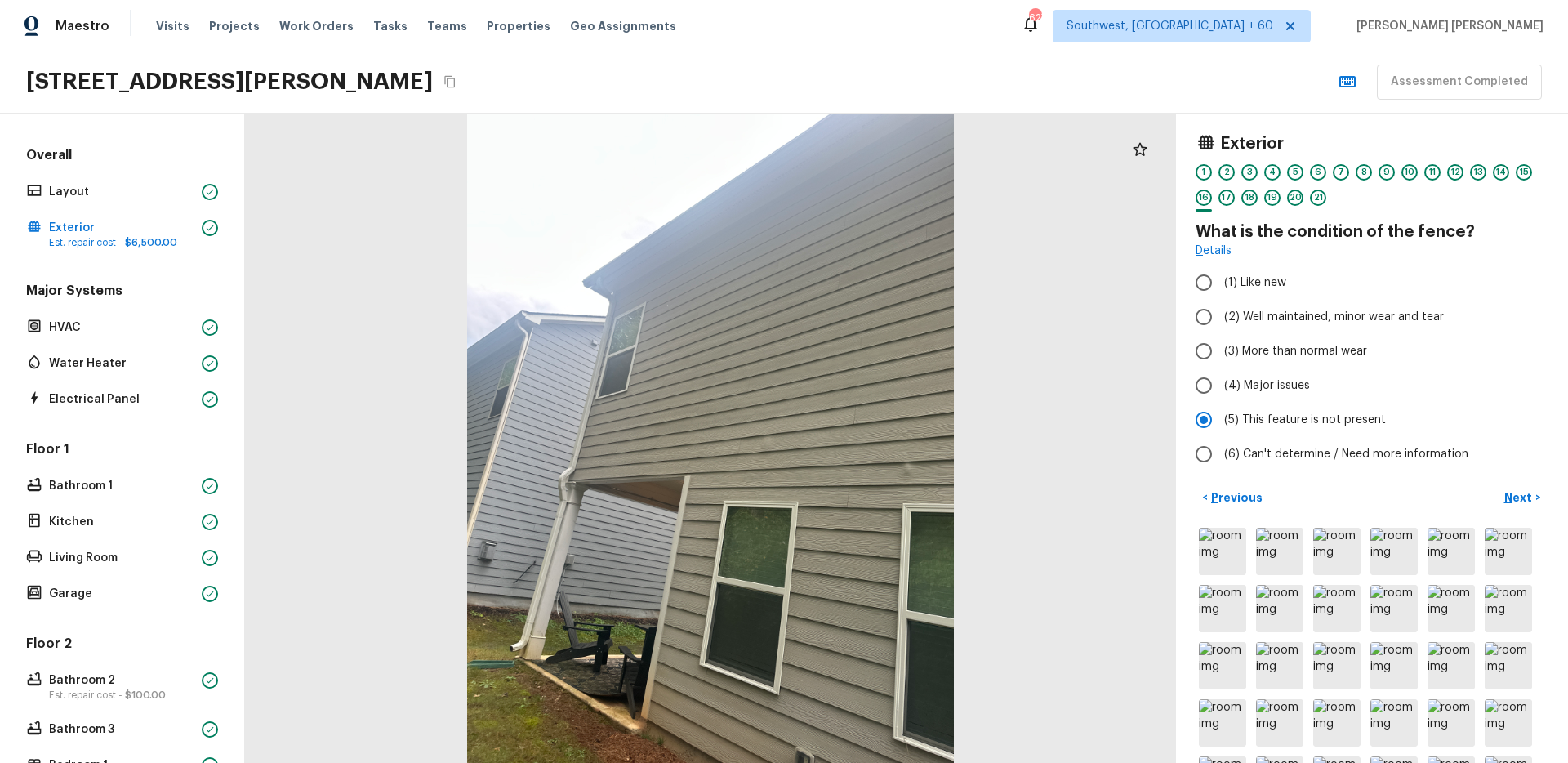
click at [1387, 501] on div "< Previous Next >" at bounding box center [1372, 497] width 353 height 27
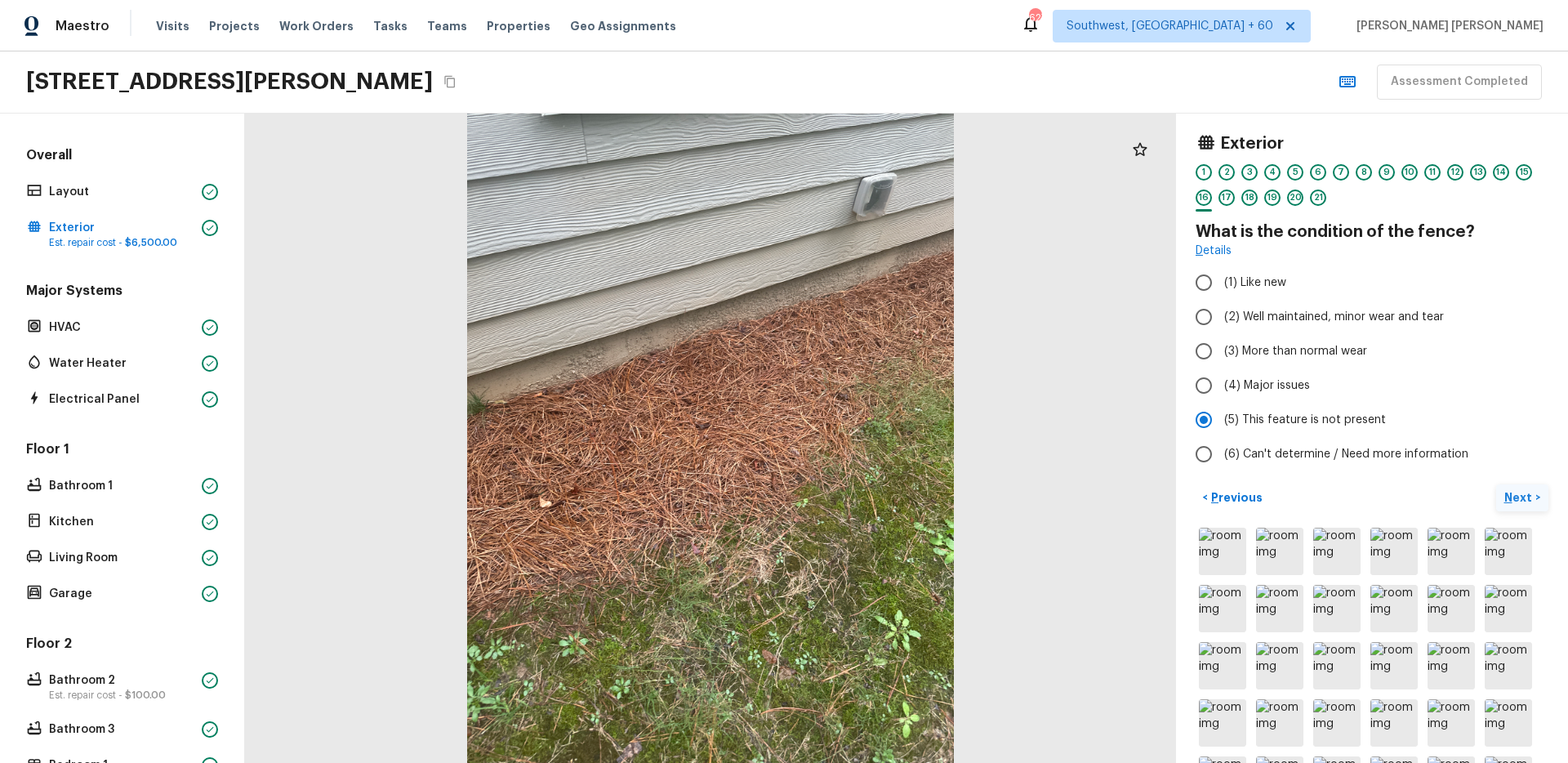
click at [1517, 494] on p "Next" at bounding box center [1519, 497] width 31 height 17
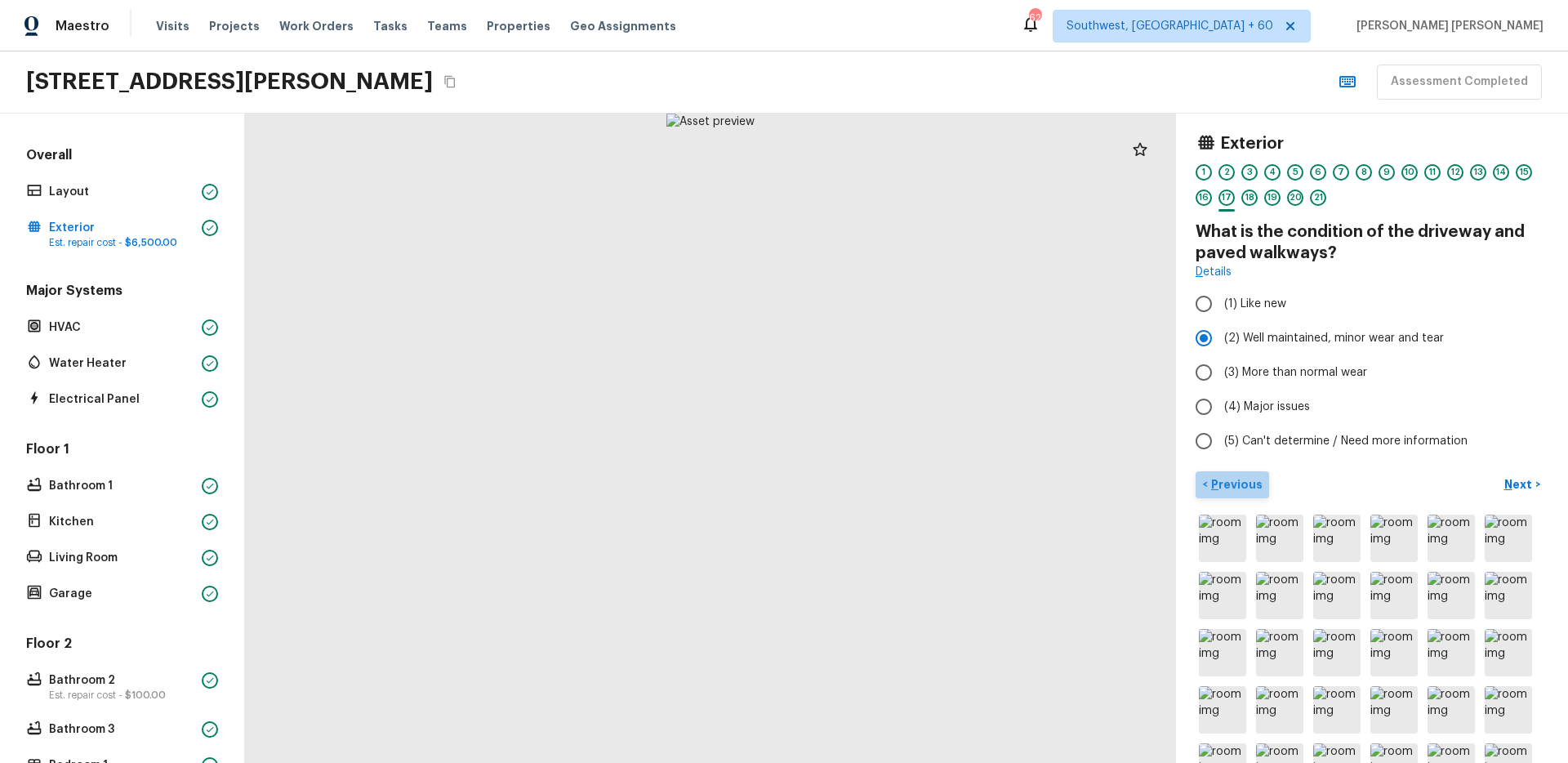
click at [1250, 496] on button "< Previous" at bounding box center [1232, 484] width 73 height 27
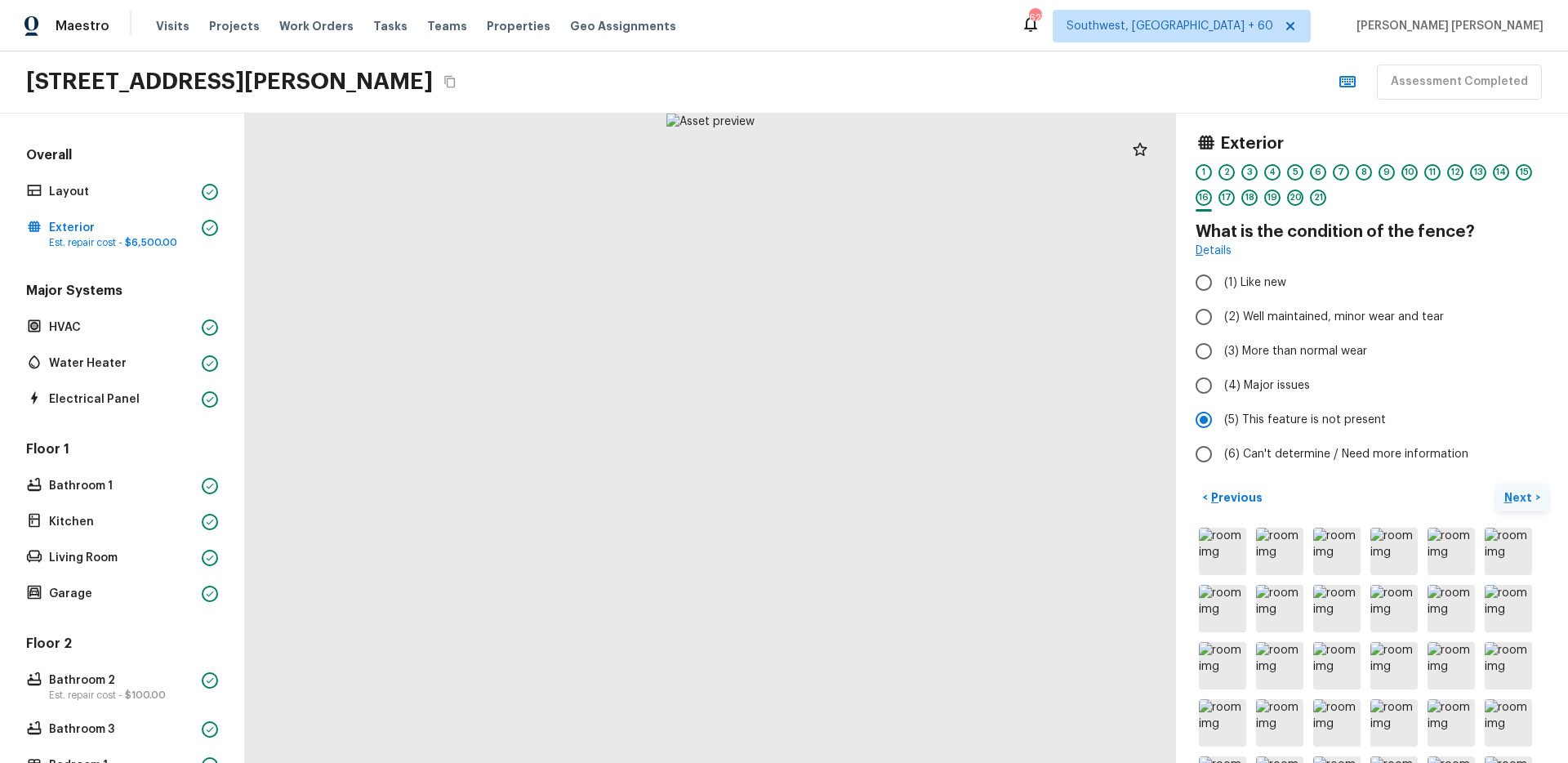
click at [1519, 486] on button "Next >" at bounding box center [1522, 497] width 52 height 27
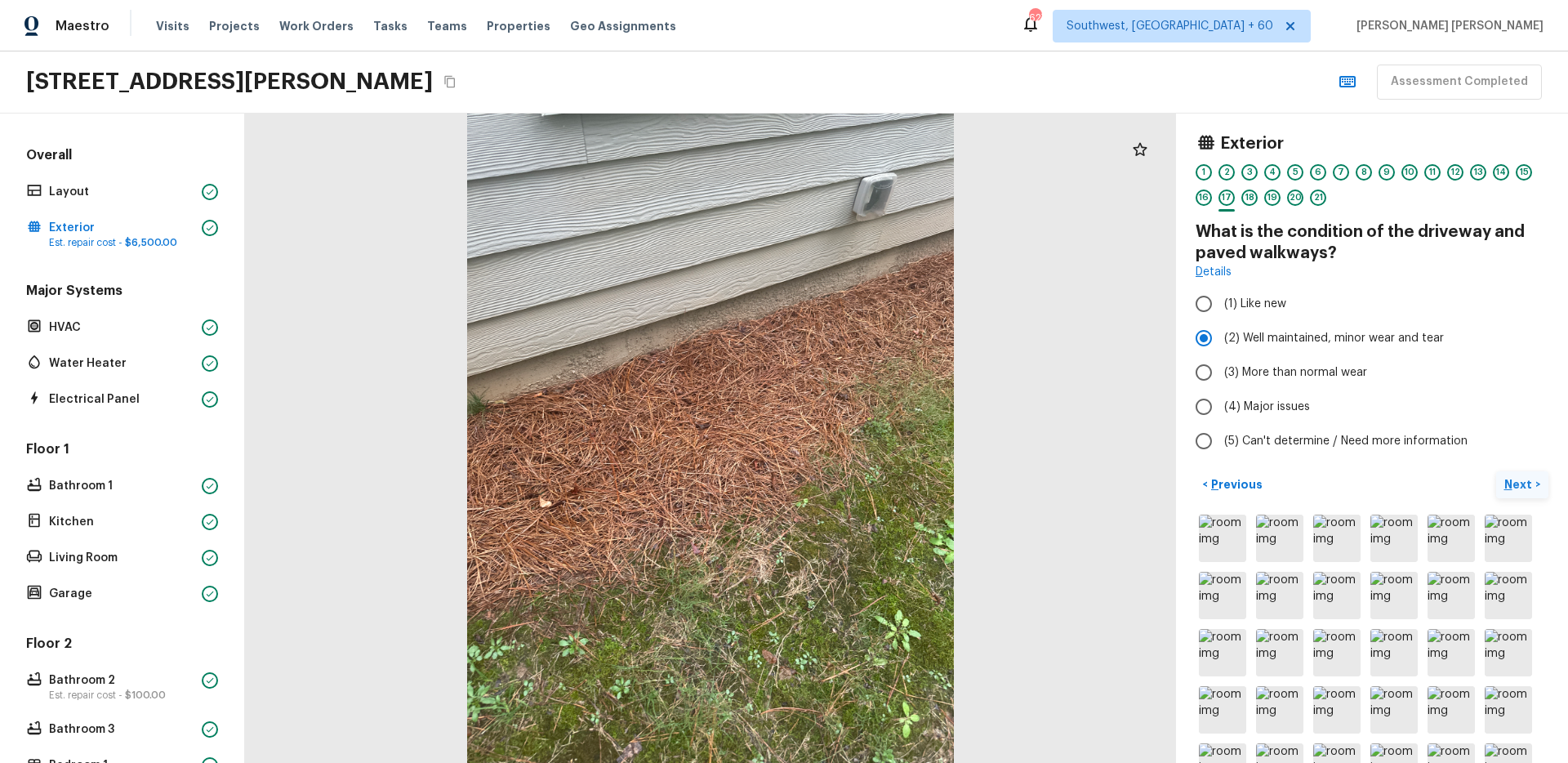
click at [1519, 486] on p "Next" at bounding box center [1519, 484] width 31 height 17
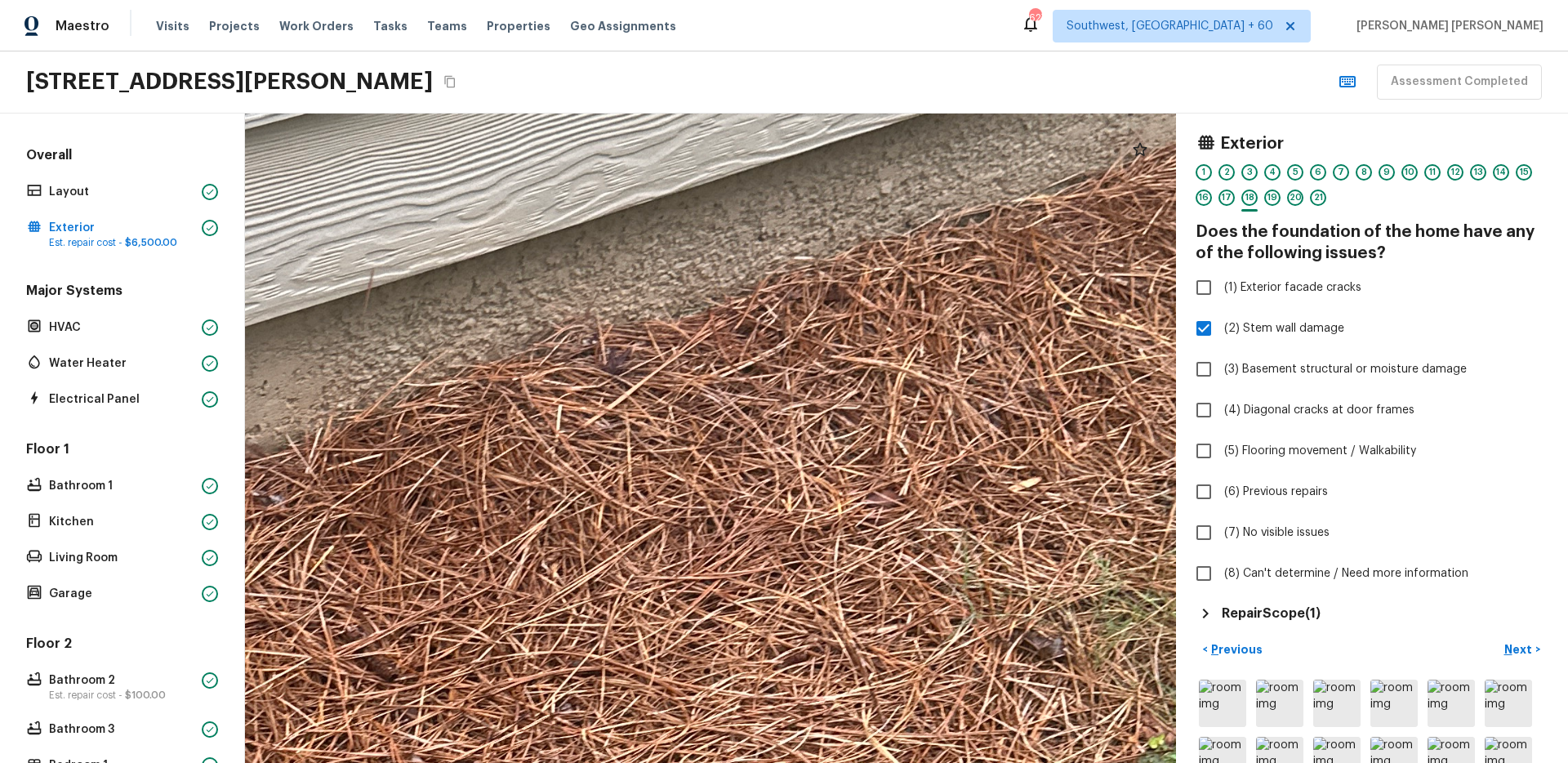
click at [1290, 617] on h5 "Repair Scope ( 1 )" at bounding box center [1272, 613] width 99 height 18
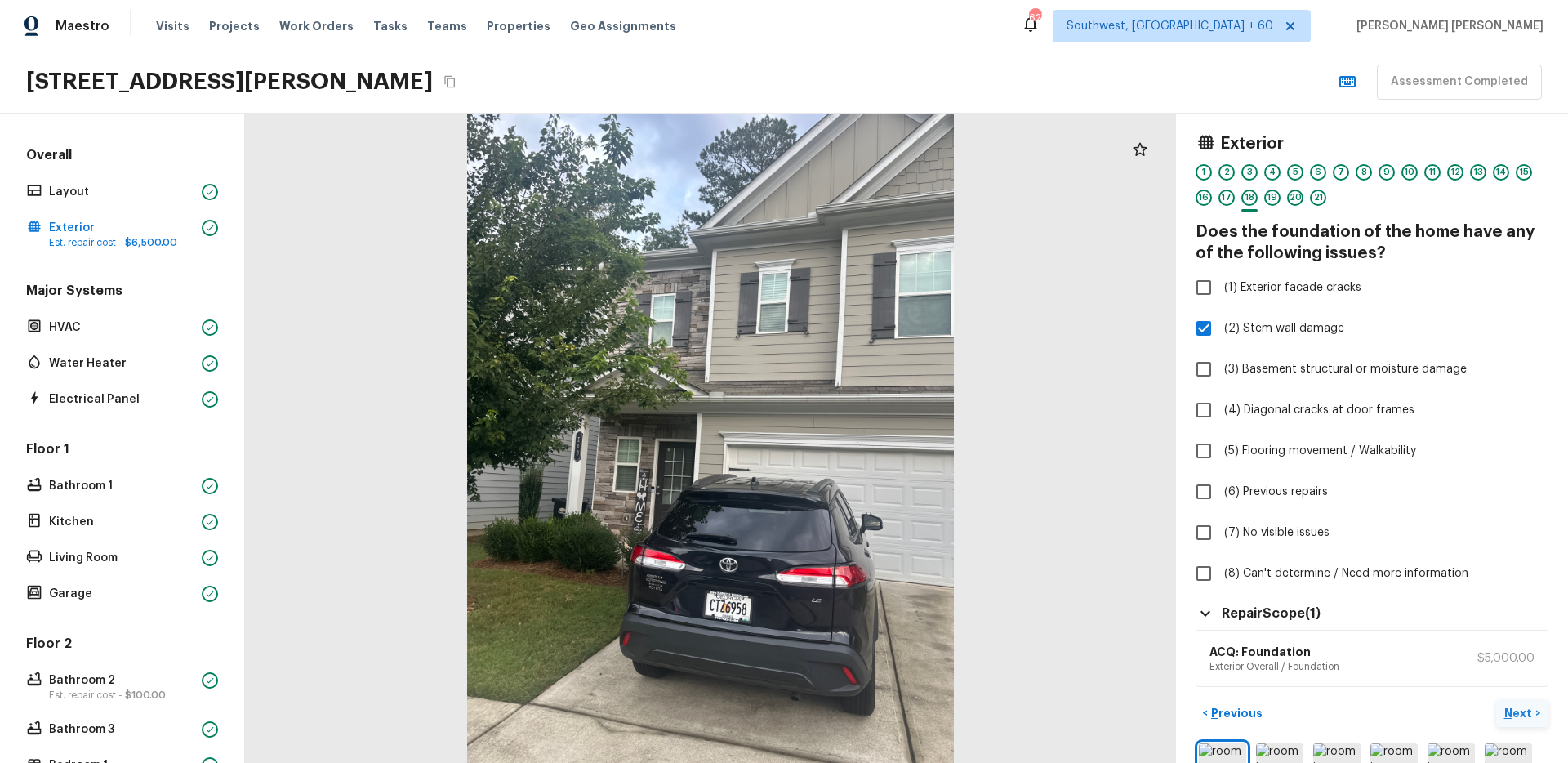
click at [1526, 708] on p "Next" at bounding box center [1519, 713] width 31 height 17
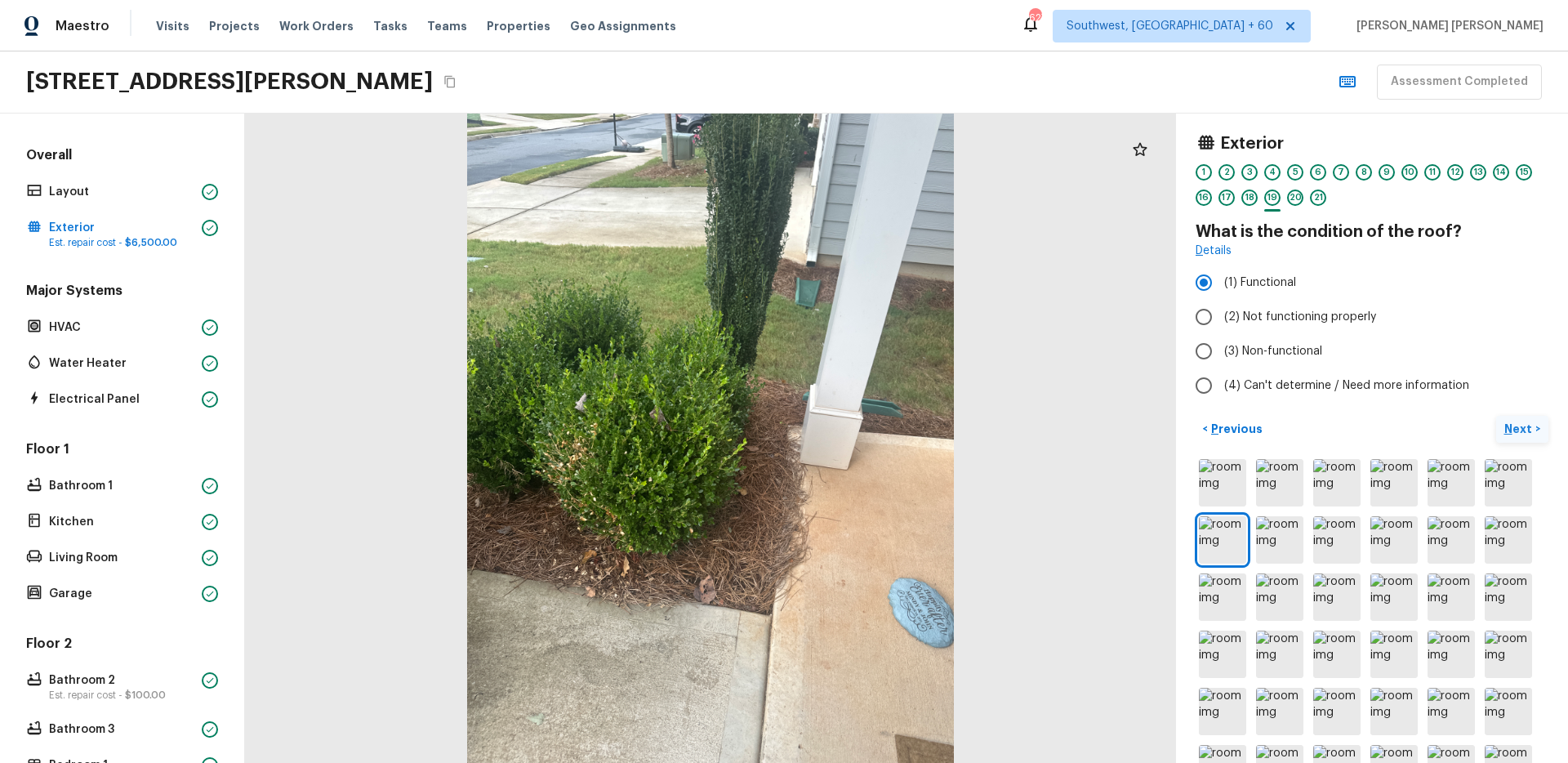
click at [1523, 423] on p "Next" at bounding box center [1519, 429] width 31 height 17
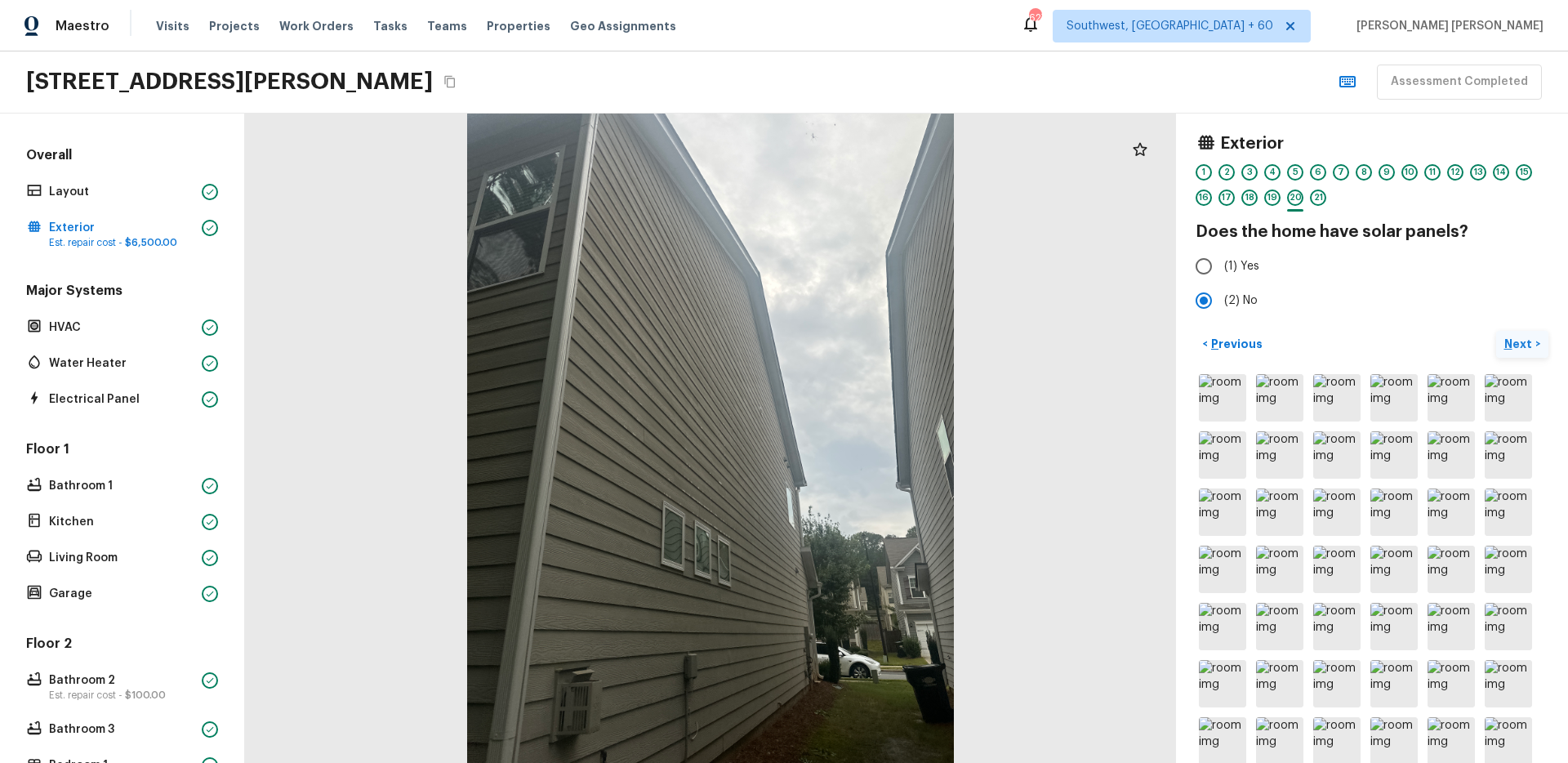
click at [1521, 342] on p "Next" at bounding box center [1519, 343] width 31 height 17
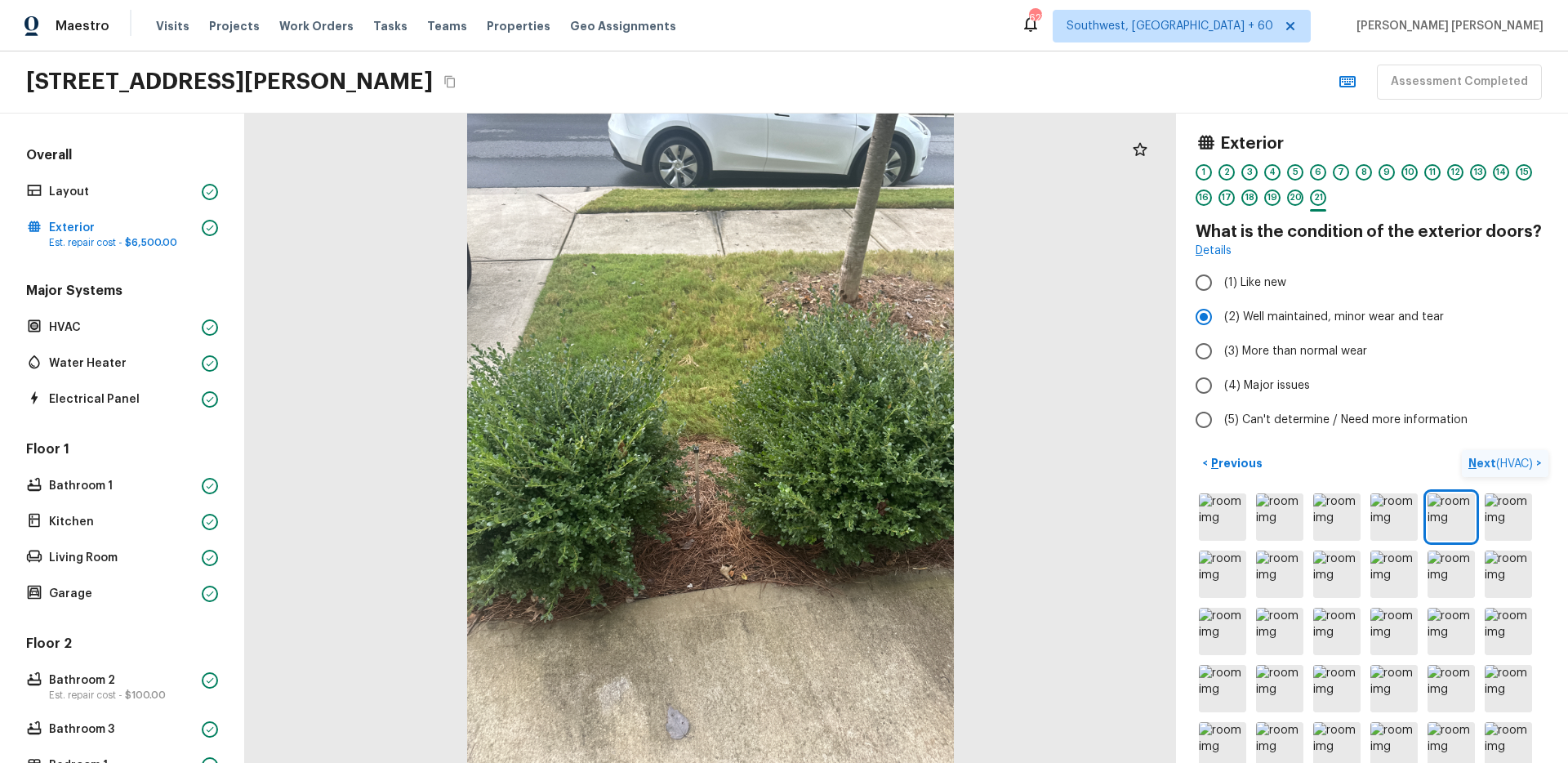
click at [1502, 461] on span "( HVAC )" at bounding box center [1515, 463] width 37 height 11
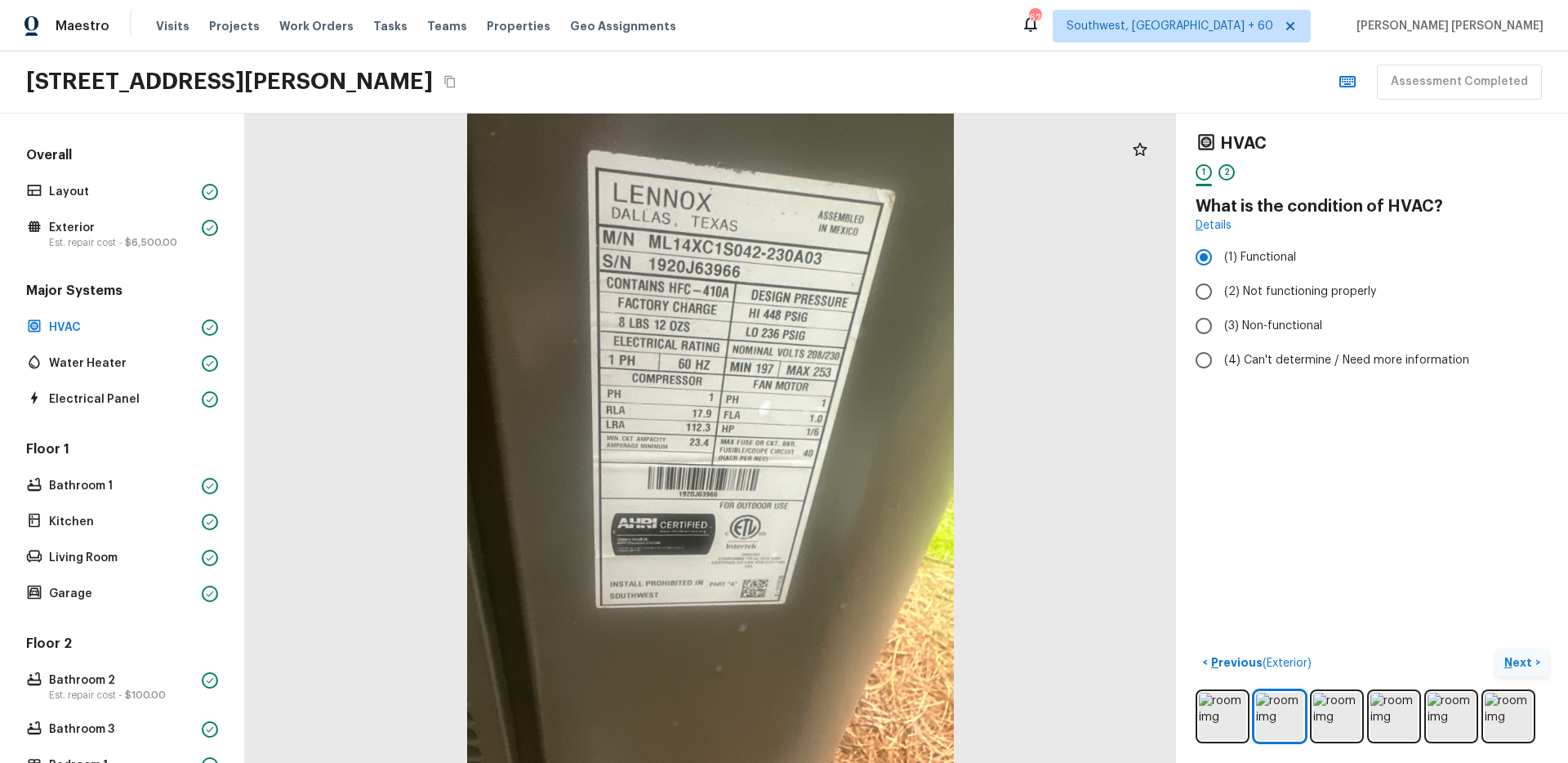
click at [1515, 676] on div "< Previous ( Exterior ) Next >" at bounding box center [1372, 696] width 353 height 94
click at [1525, 664] on p "Next" at bounding box center [1519, 662] width 31 height 17
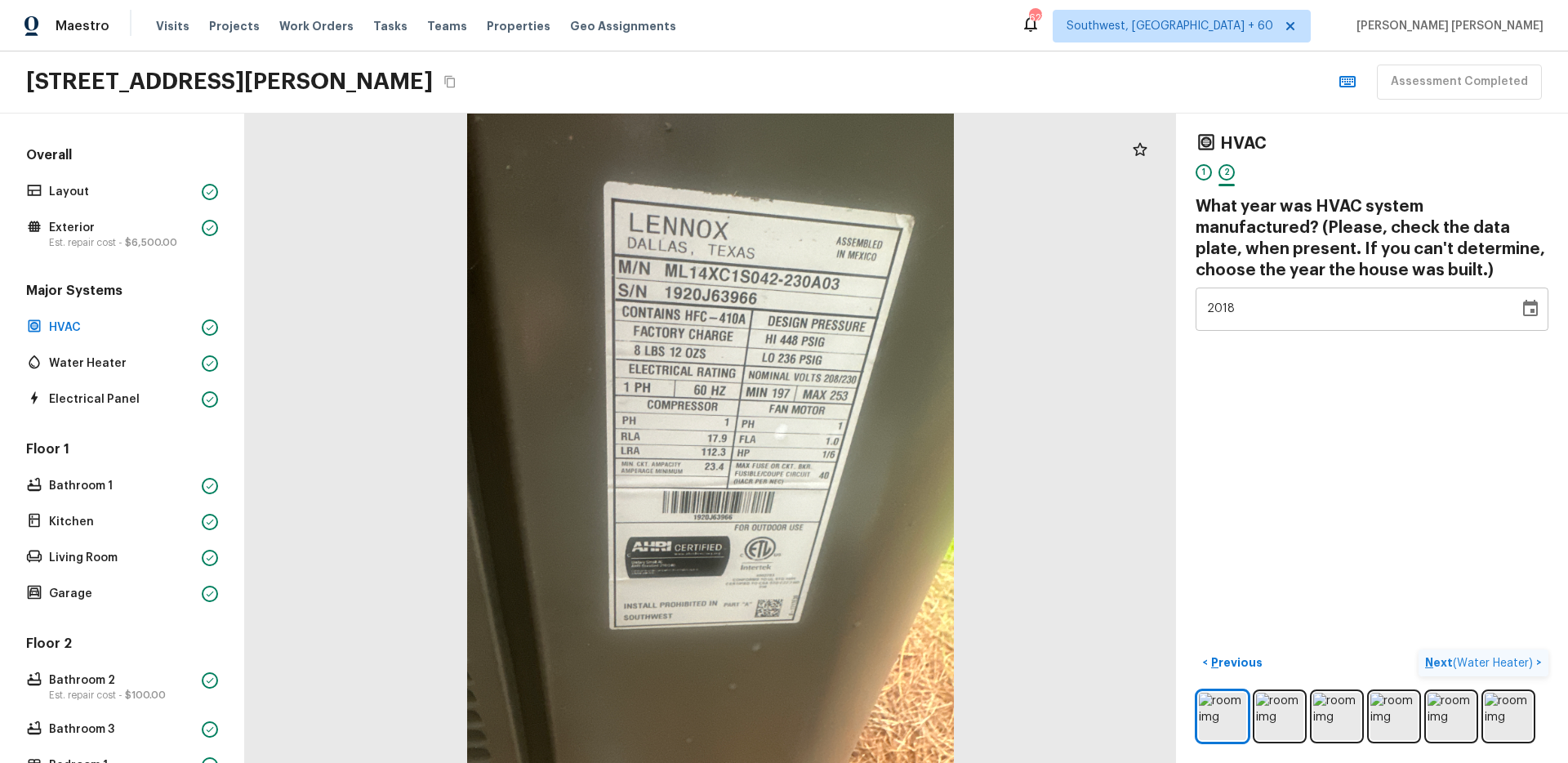
click at [1525, 664] on span "( Water Heater )" at bounding box center [1493, 662] width 80 height 11
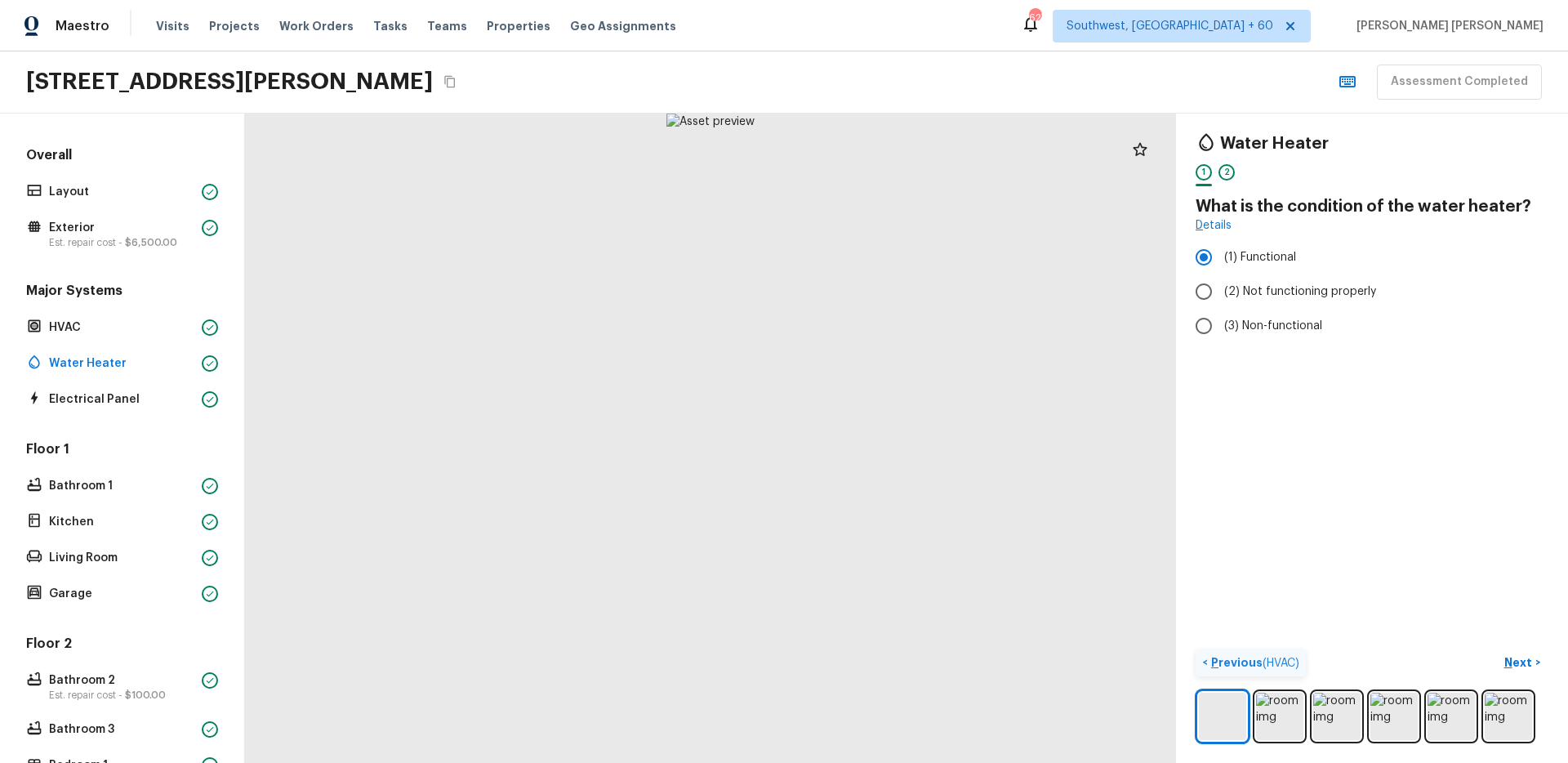
click at [1266, 665] on span "( HVAC )" at bounding box center [1281, 662] width 37 height 11
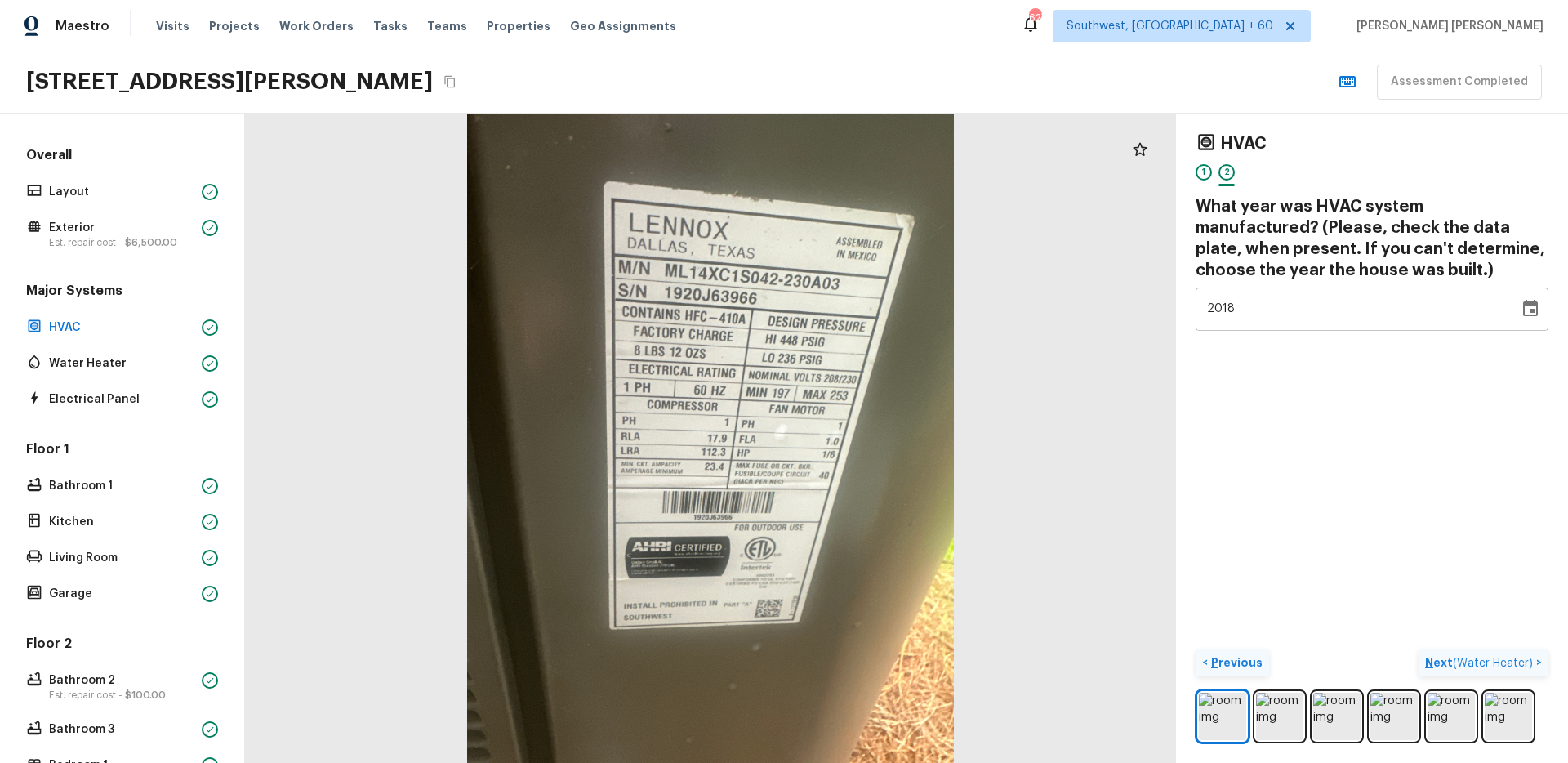
click at [1525, 659] on span "( Water Heater )" at bounding box center [1493, 662] width 80 height 11
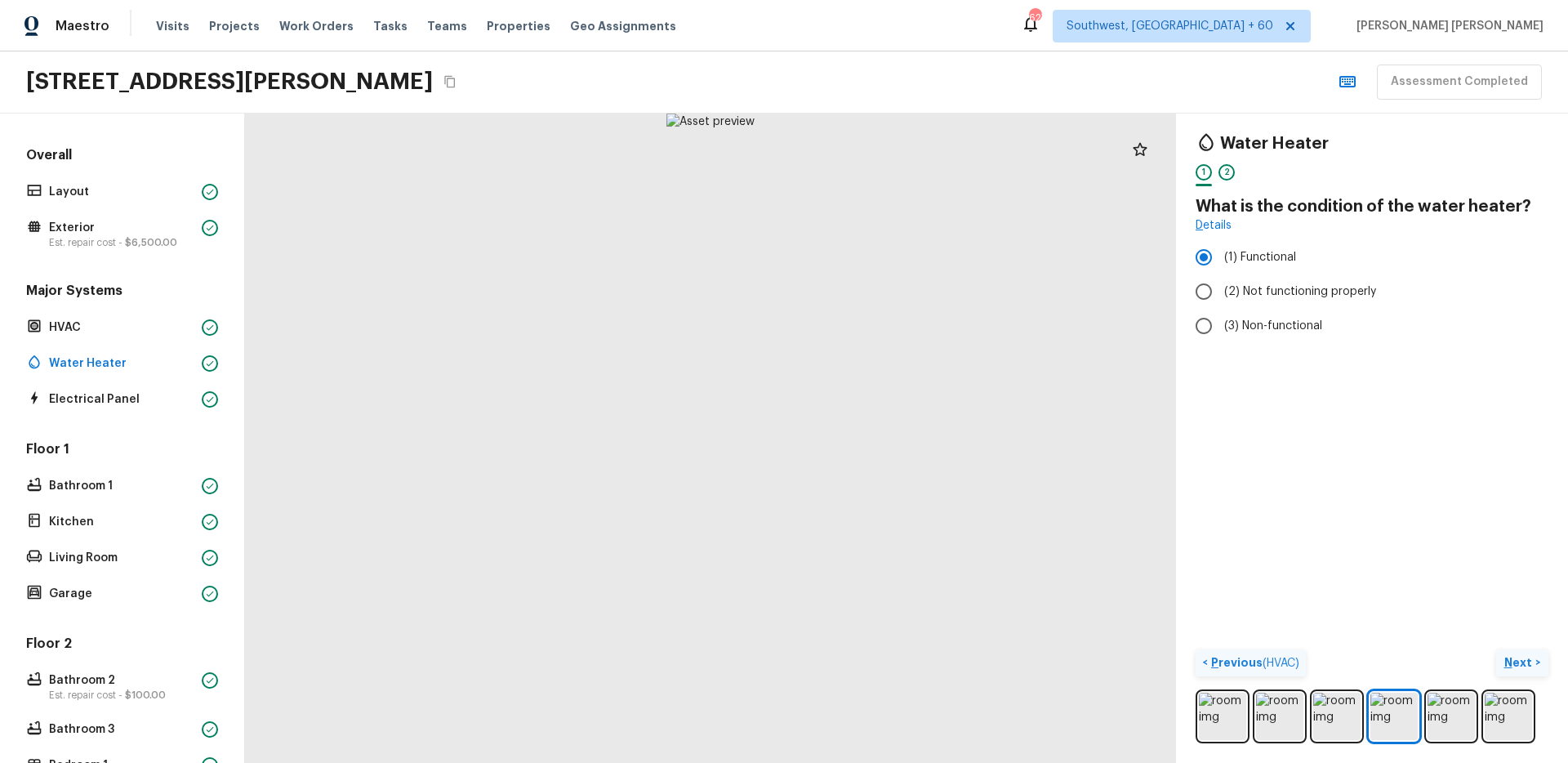
click at [1525, 659] on p "Next" at bounding box center [1519, 662] width 31 height 17
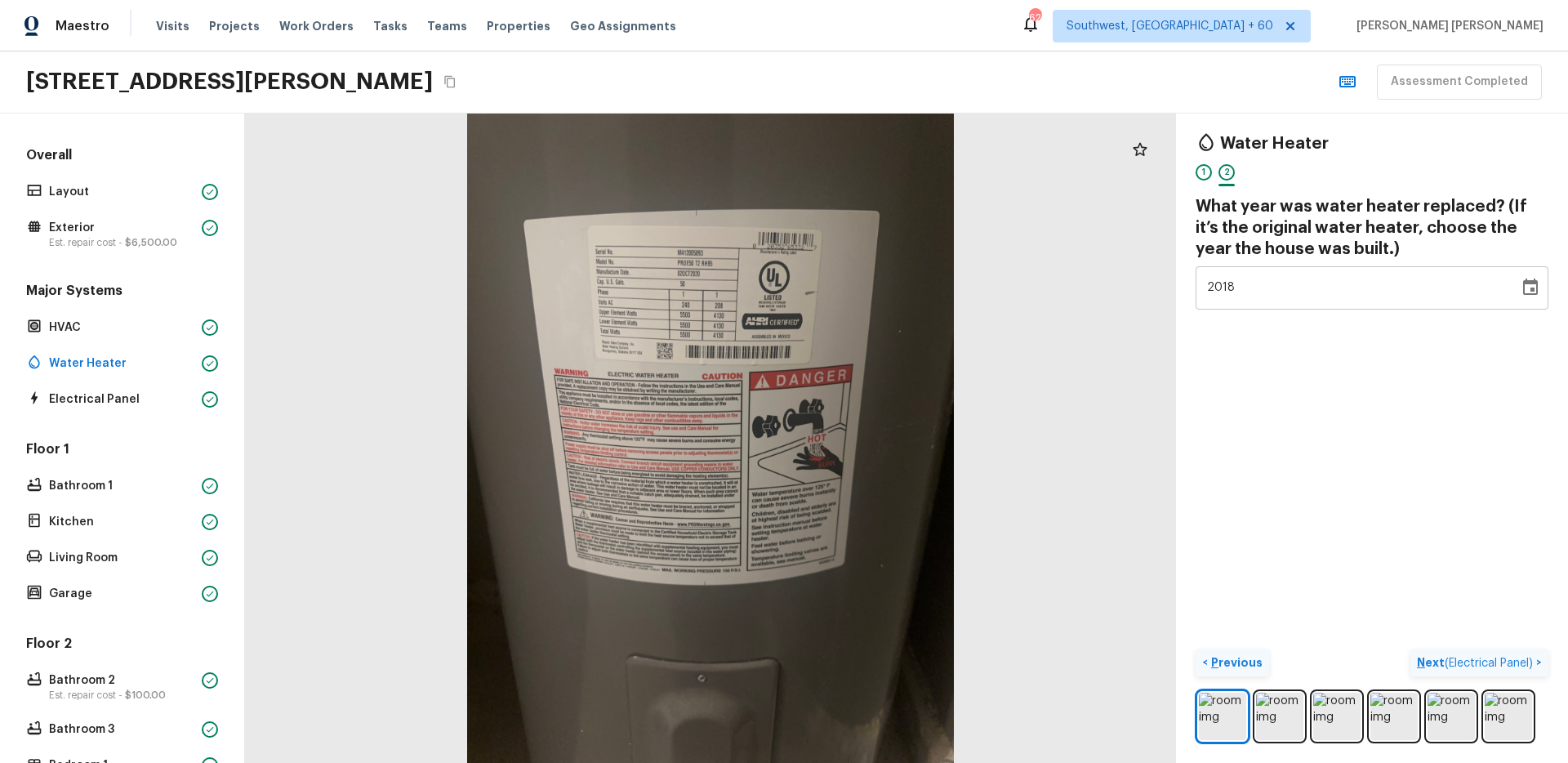
click at [1525, 659] on span "( Electrical Panel )" at bounding box center [1489, 662] width 88 height 11
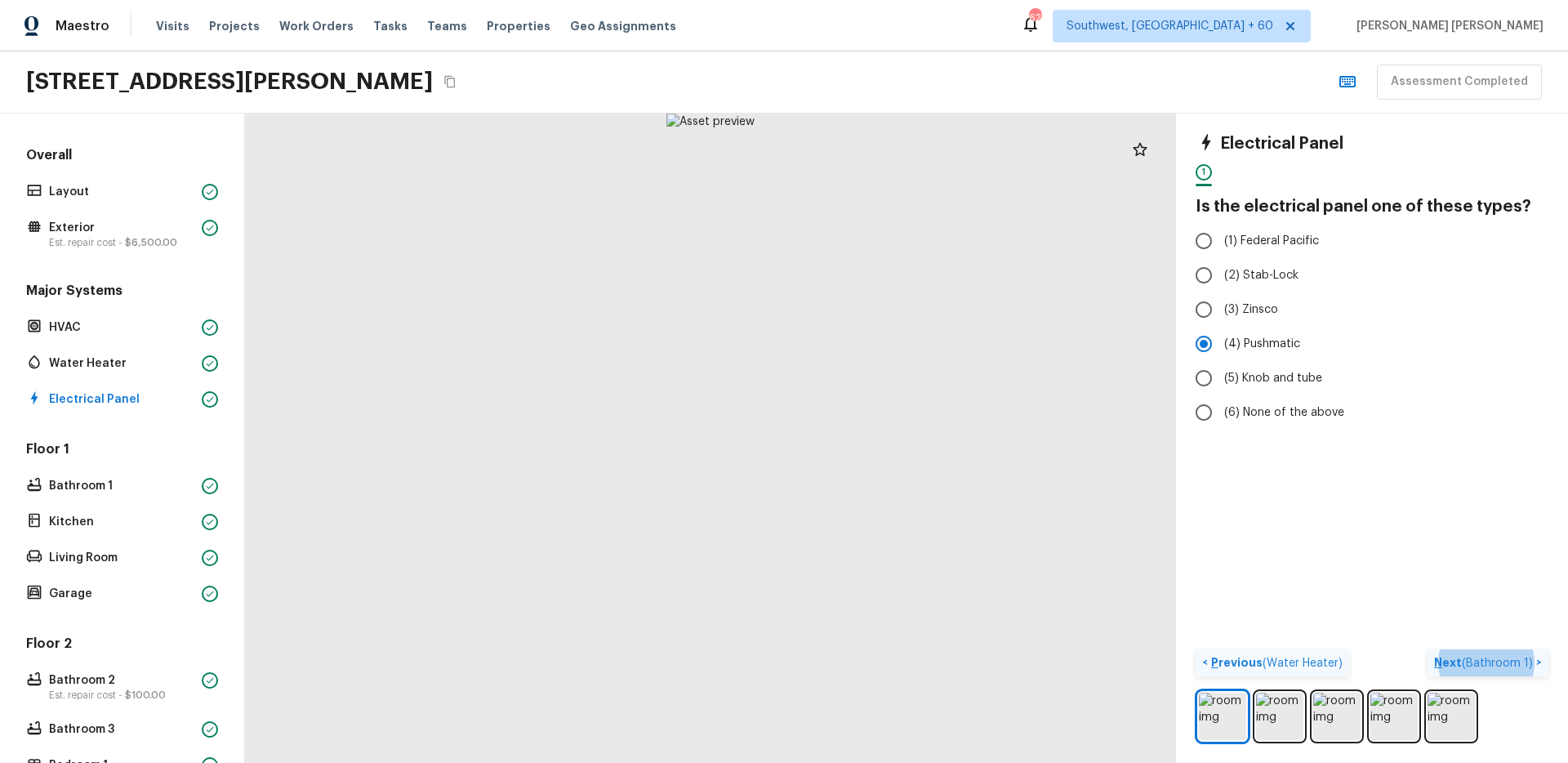
click at [1179, 97] on div "140 Bryon Ln, Acworth, GA 30102 Assessment Completed" at bounding box center [784, 82] width 1568 height 62
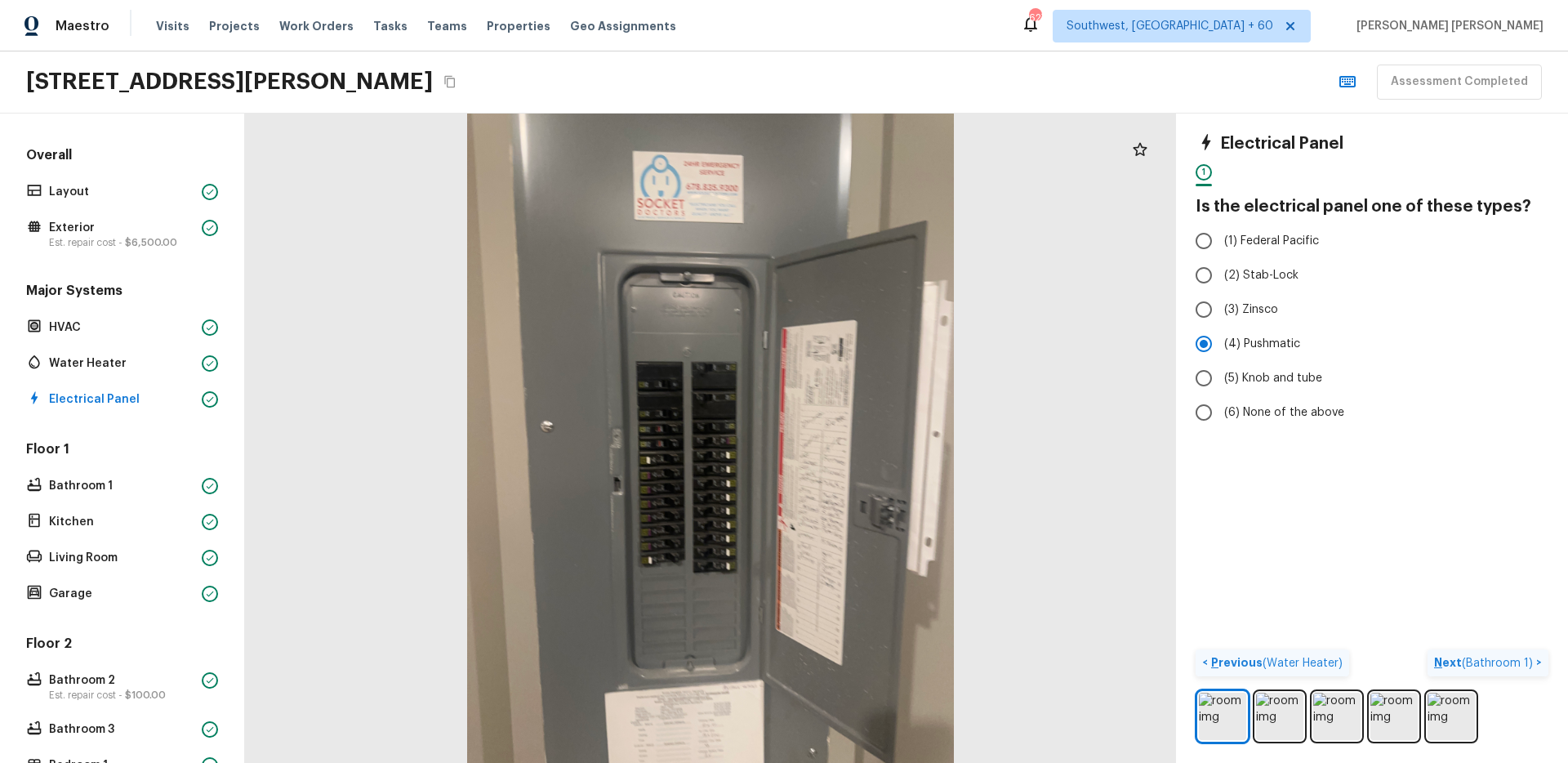
click at [1478, 665] on span "( Bathroom 1 )" at bounding box center [1497, 662] width 71 height 11
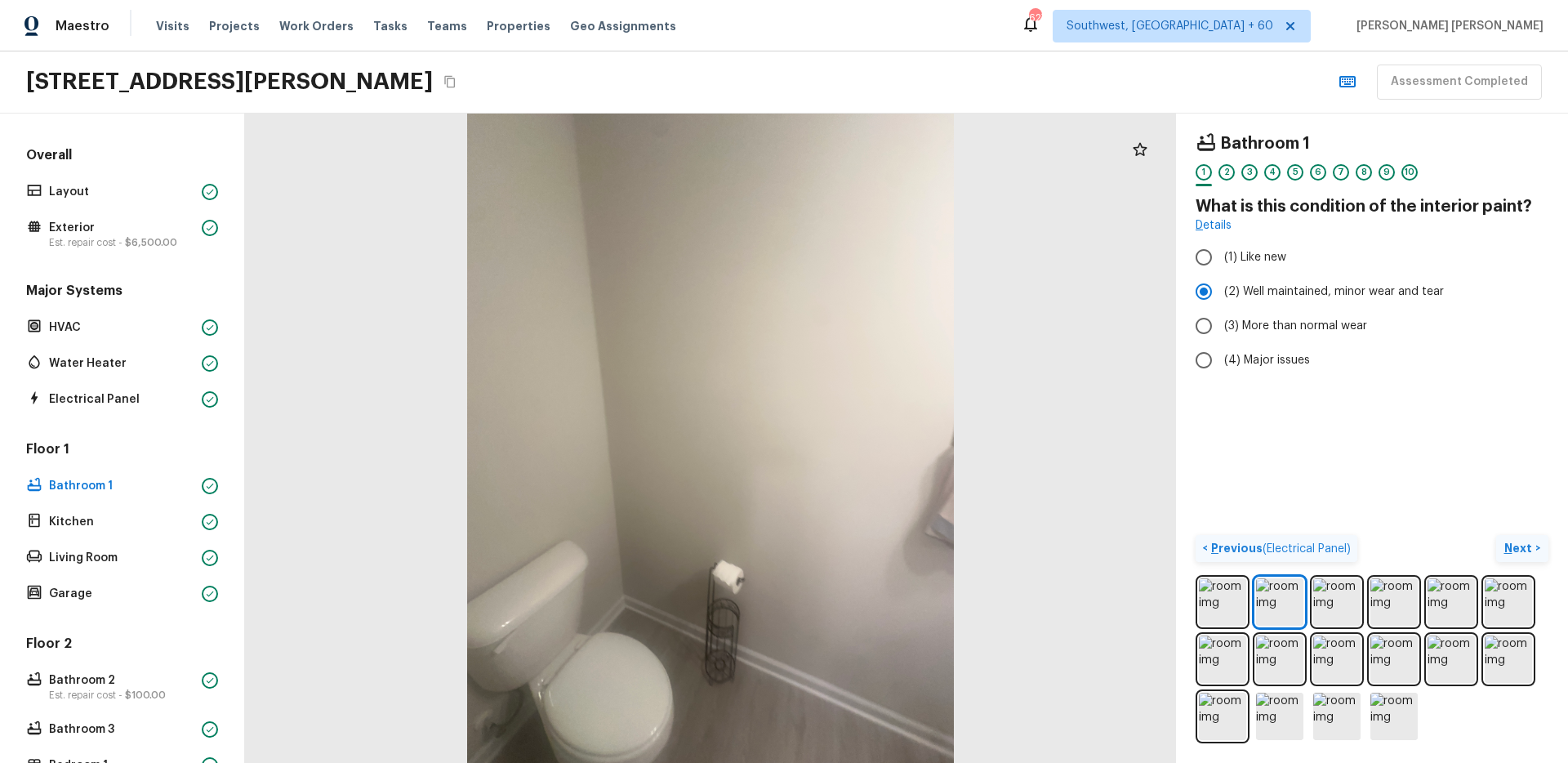
click at [1532, 560] on button "Next >" at bounding box center [1522, 548] width 52 height 27
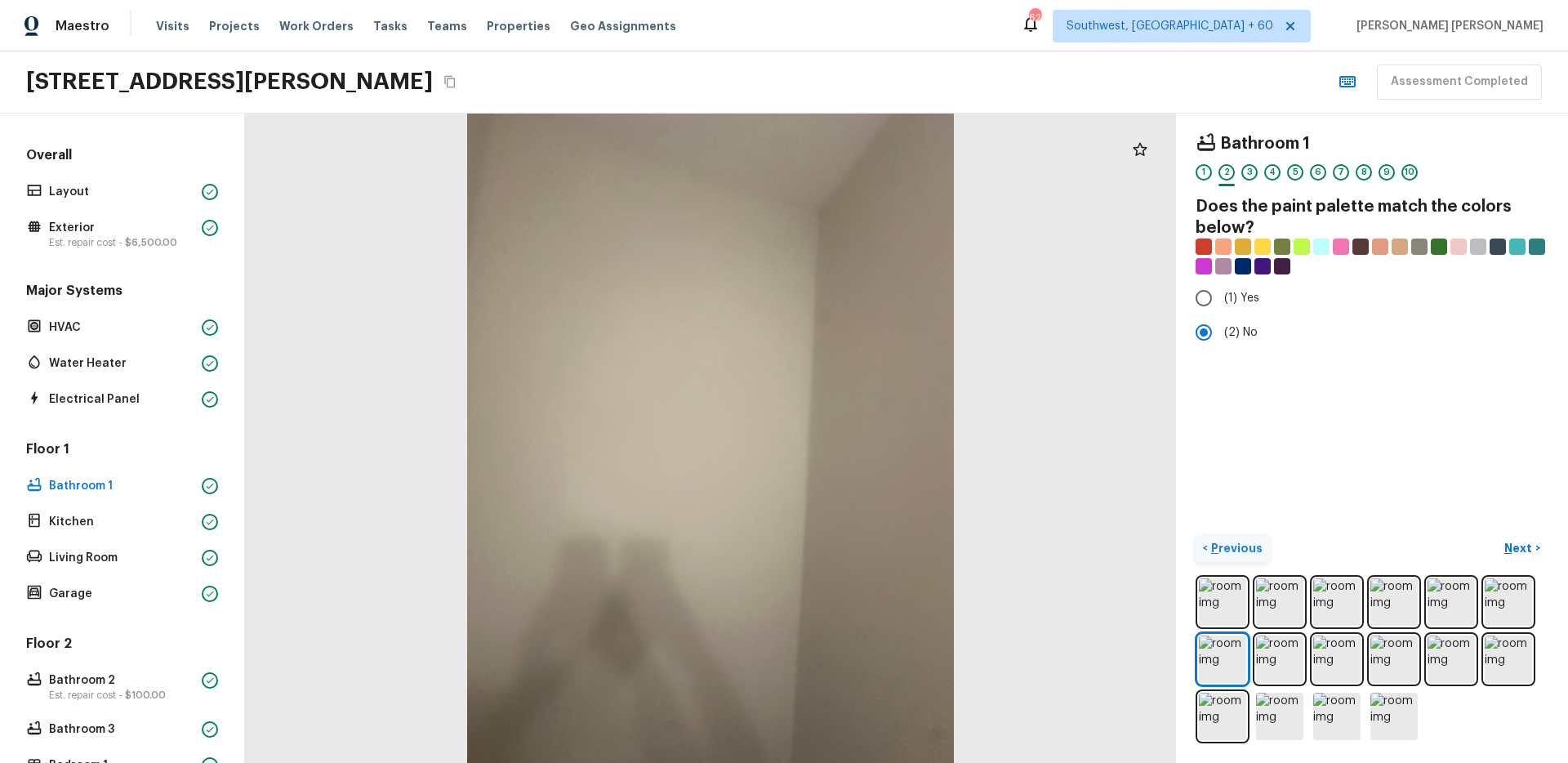
click at [1518, 546] on p "Next" at bounding box center [1519, 548] width 31 height 17
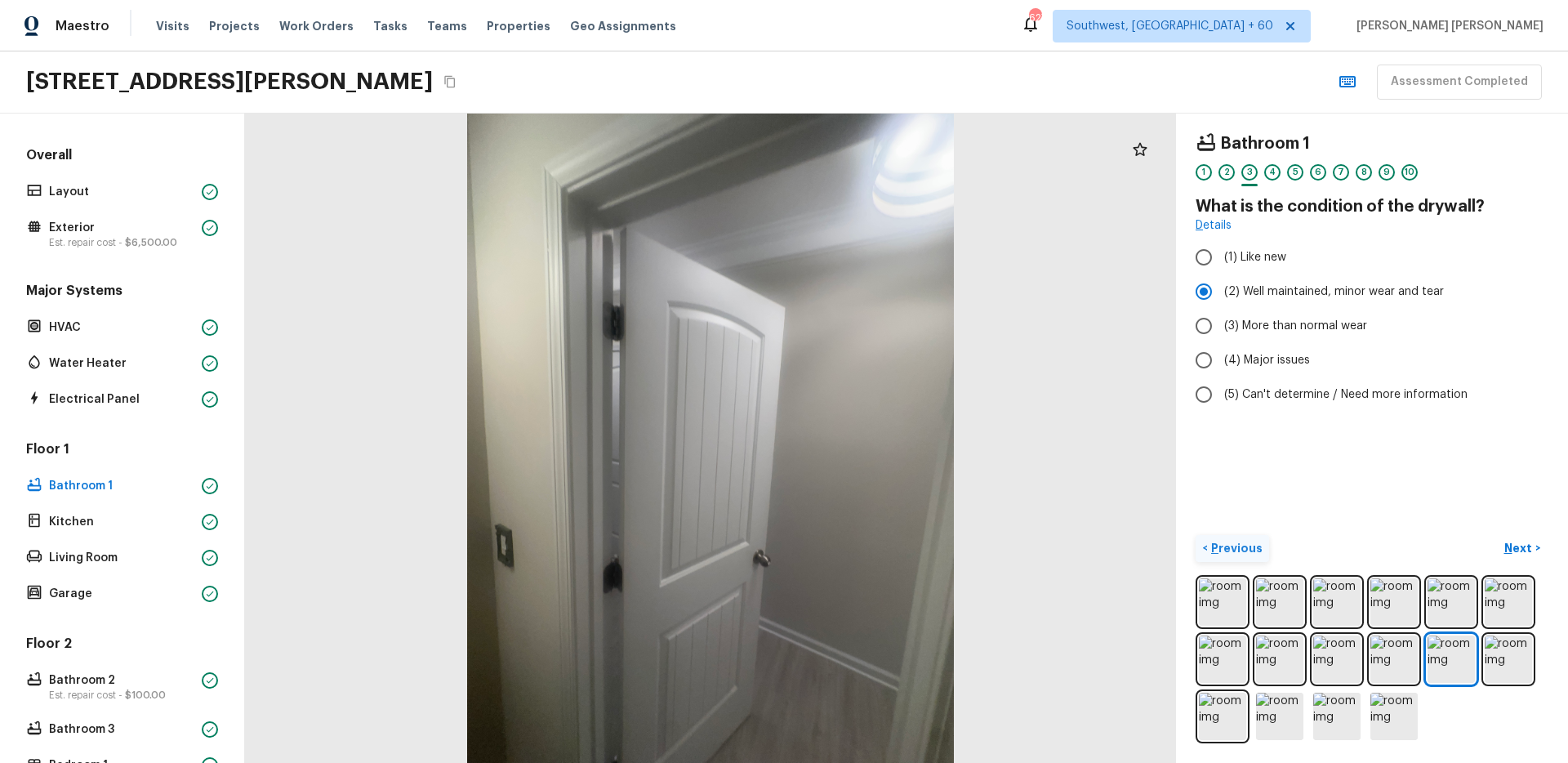
click at [1527, 547] on p "Next" at bounding box center [1519, 548] width 31 height 17
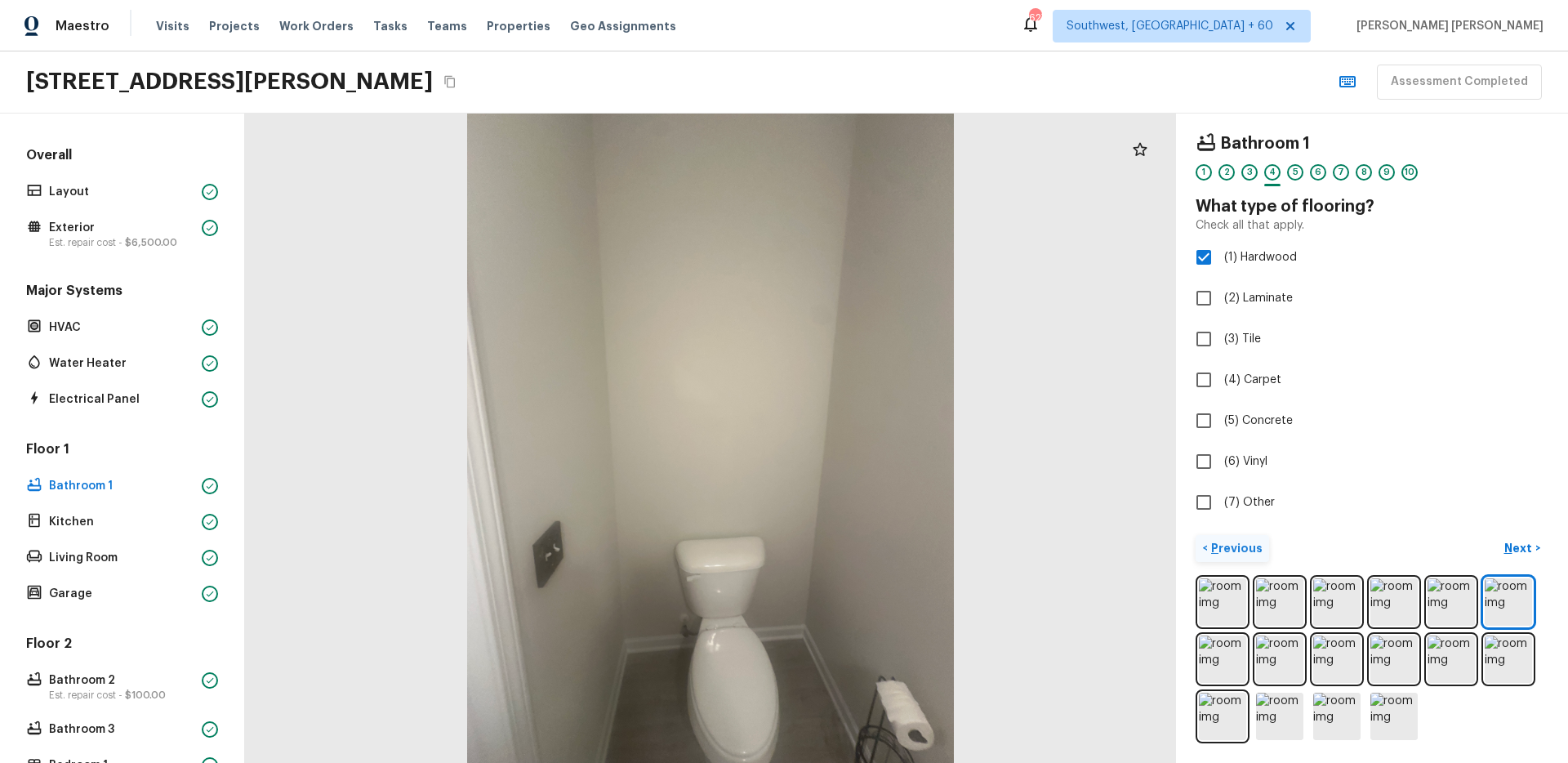
click at [1526, 548] on p "Next" at bounding box center [1519, 548] width 31 height 17
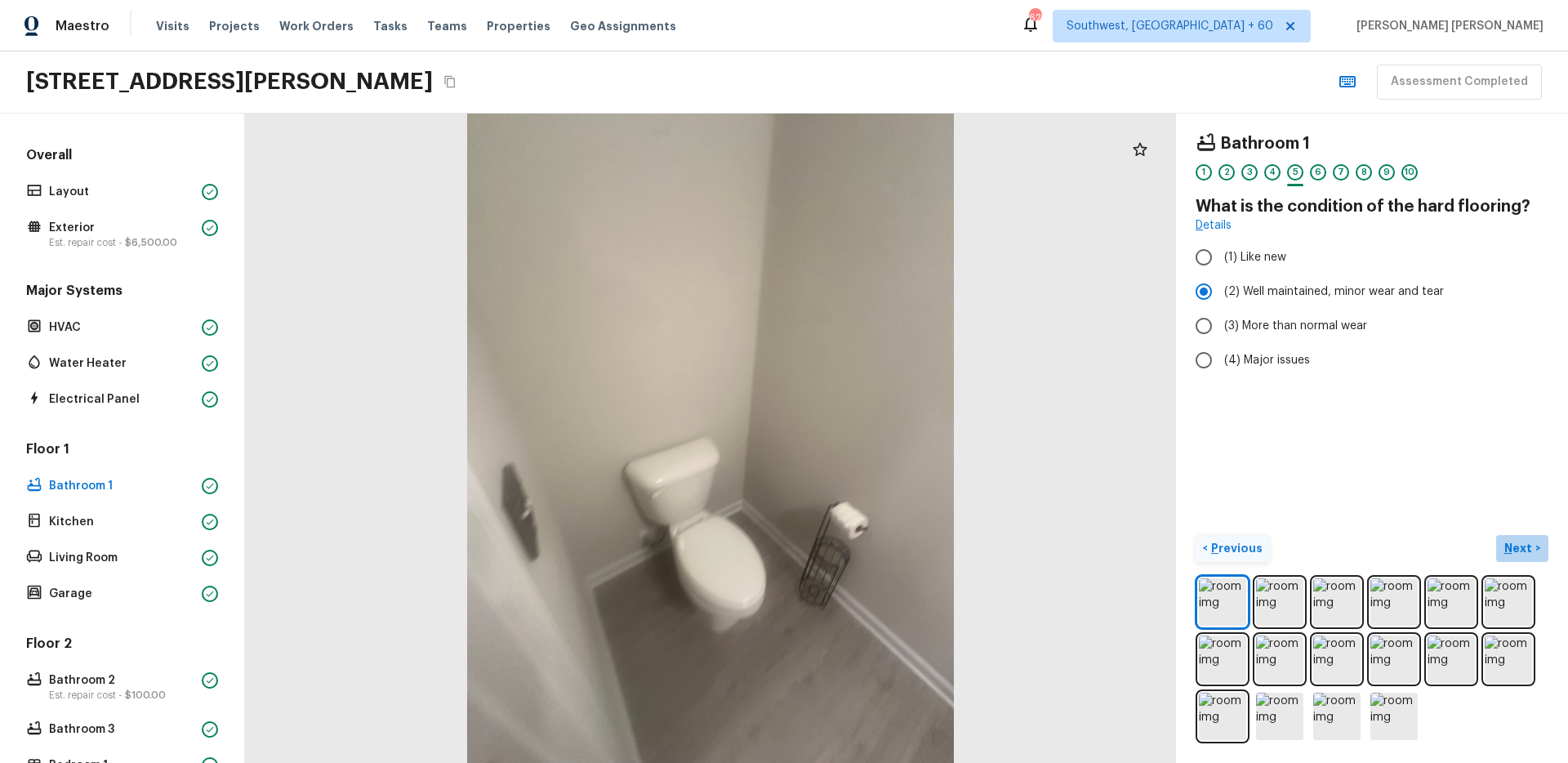
click at [1526, 548] on p "Next" at bounding box center [1519, 548] width 31 height 17
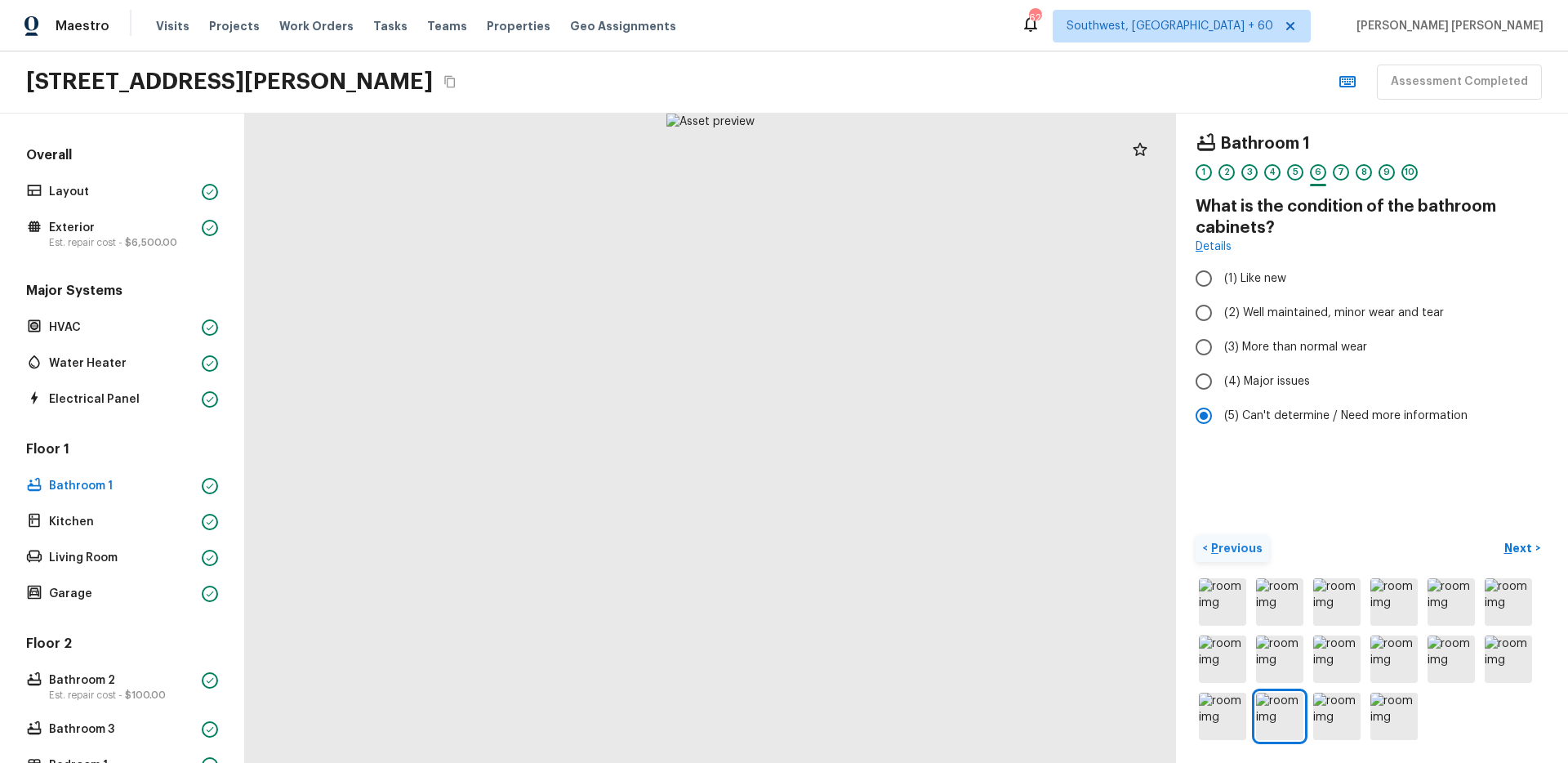
click at [1511, 554] on p "Next" at bounding box center [1519, 548] width 31 height 17
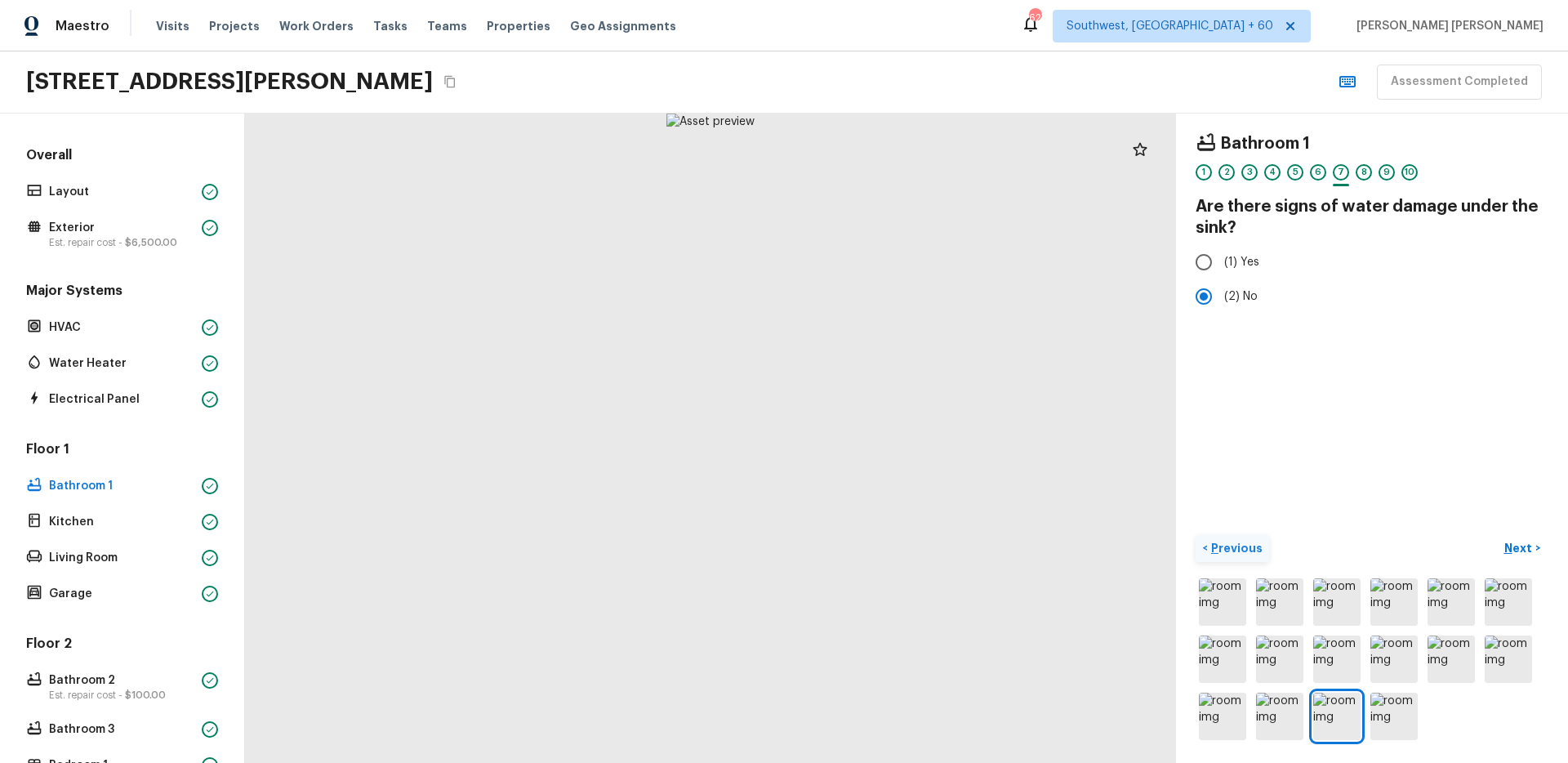
click at [1511, 554] on p "Next" at bounding box center [1519, 548] width 31 height 17
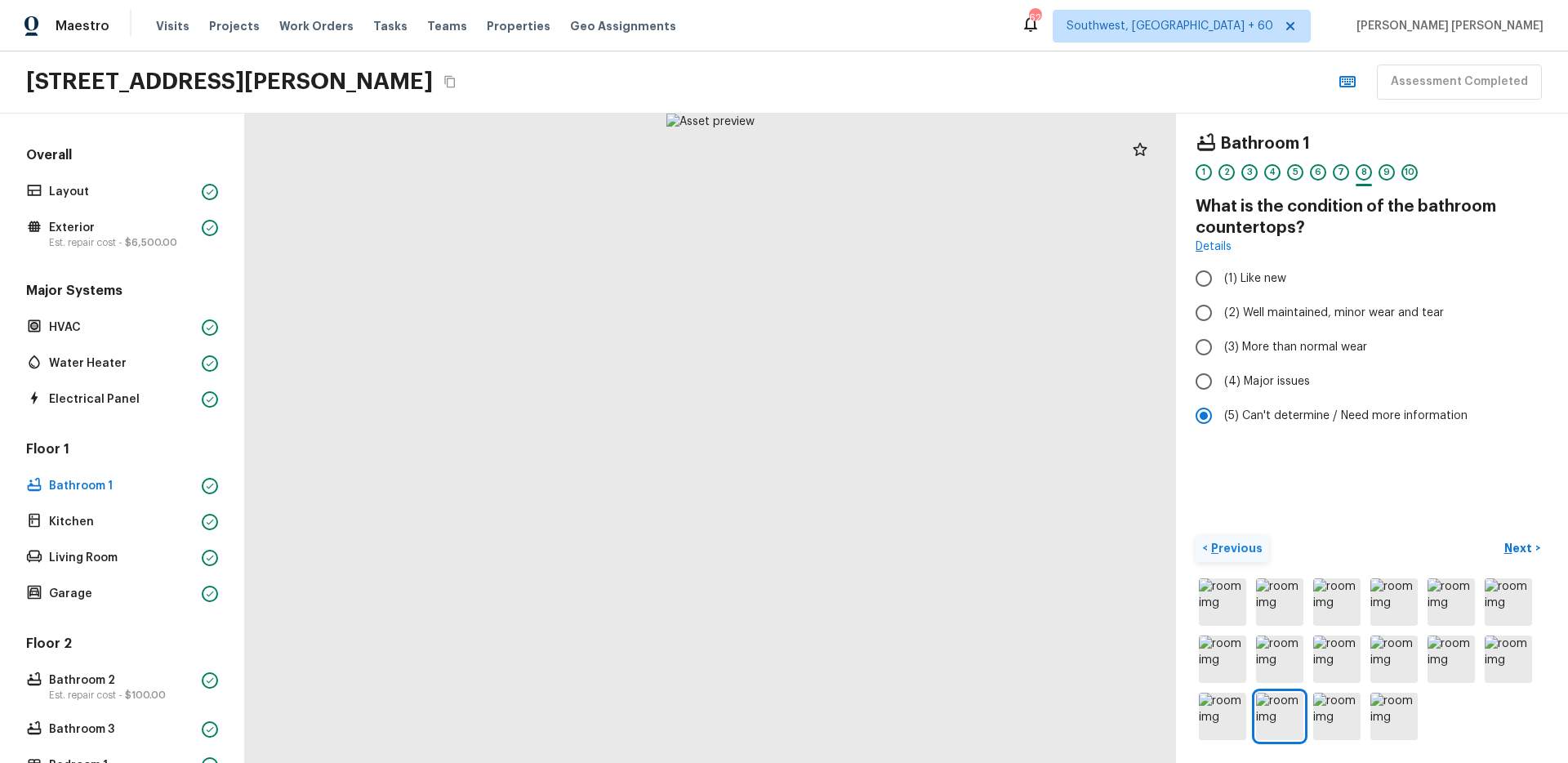
click at [1511, 554] on p "Next" at bounding box center [1519, 548] width 31 height 17
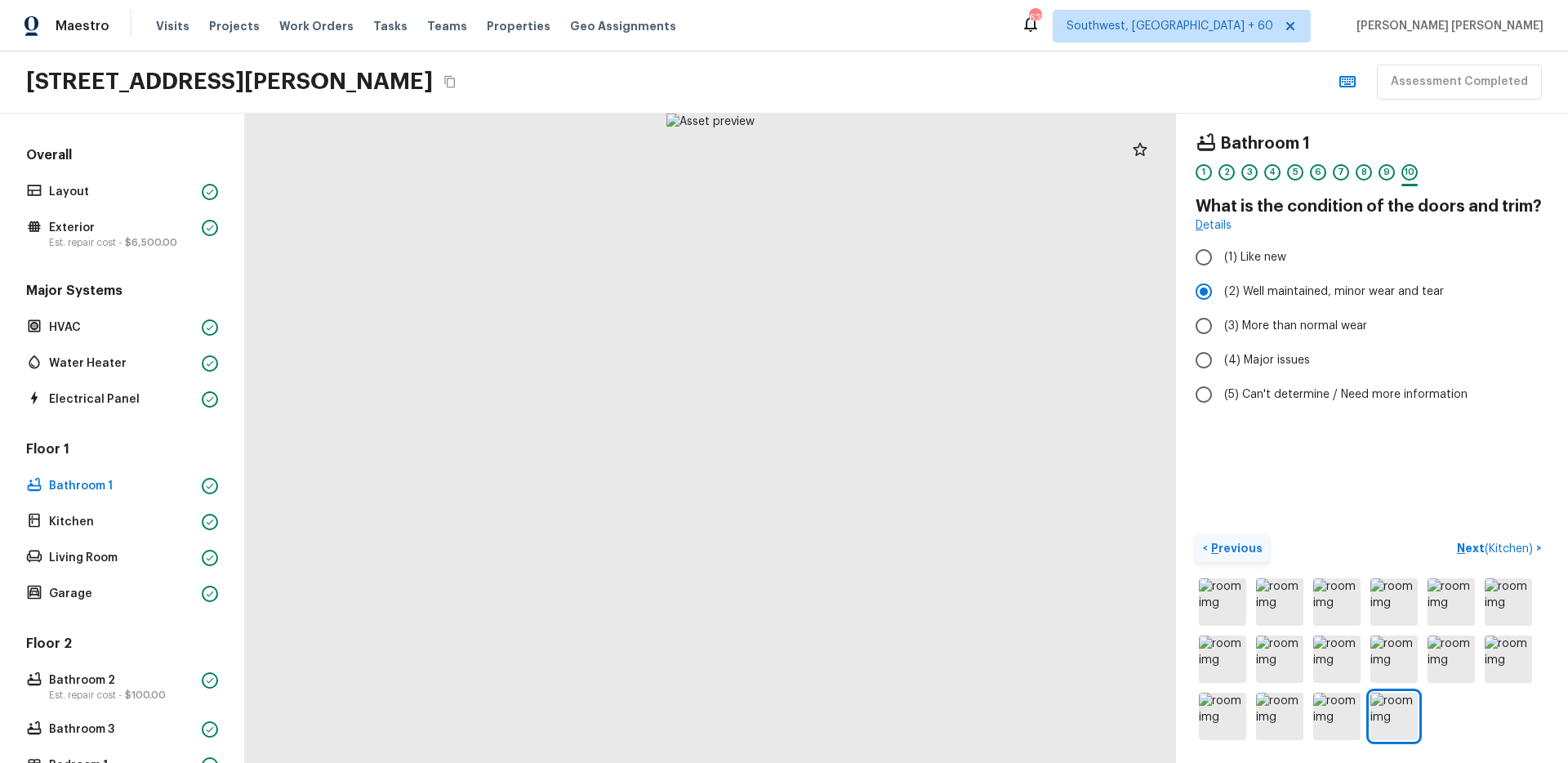
click at [1511, 554] on span "( Kitchen )" at bounding box center [1509, 549] width 49 height 11
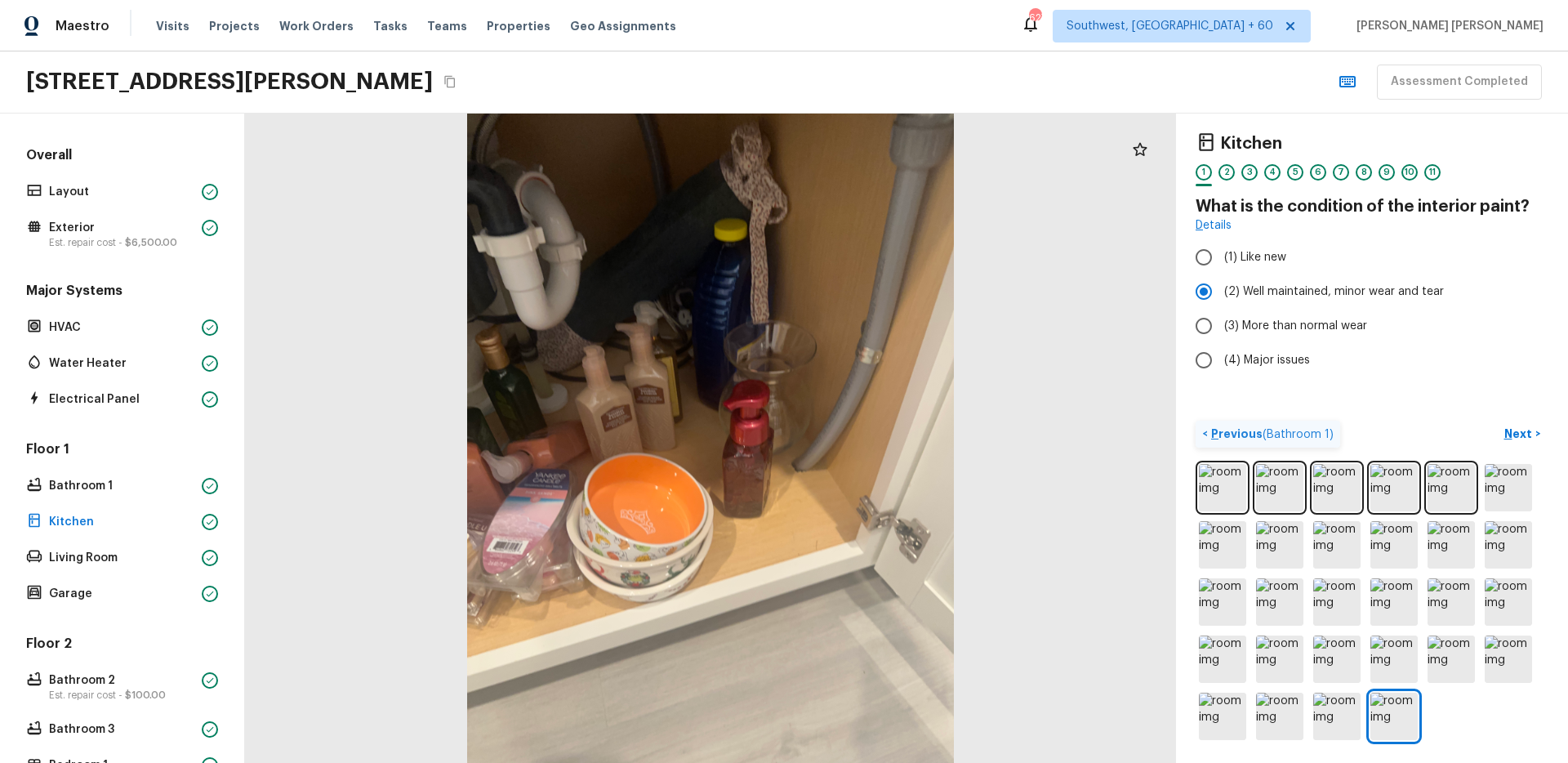
click at [1514, 426] on p "Next" at bounding box center [1519, 433] width 31 height 17
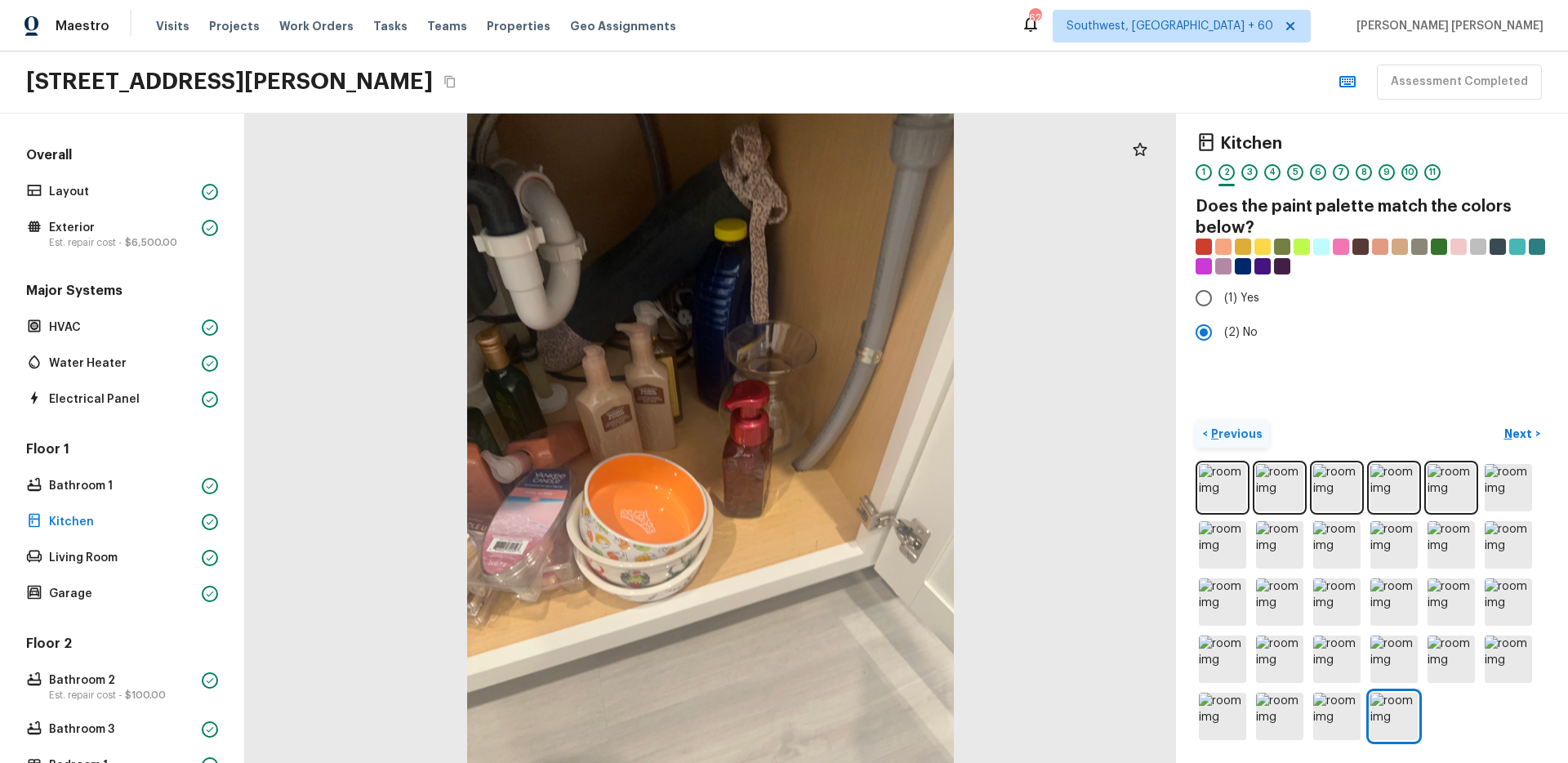
click at [1530, 430] on p "Next" at bounding box center [1519, 433] width 31 height 17
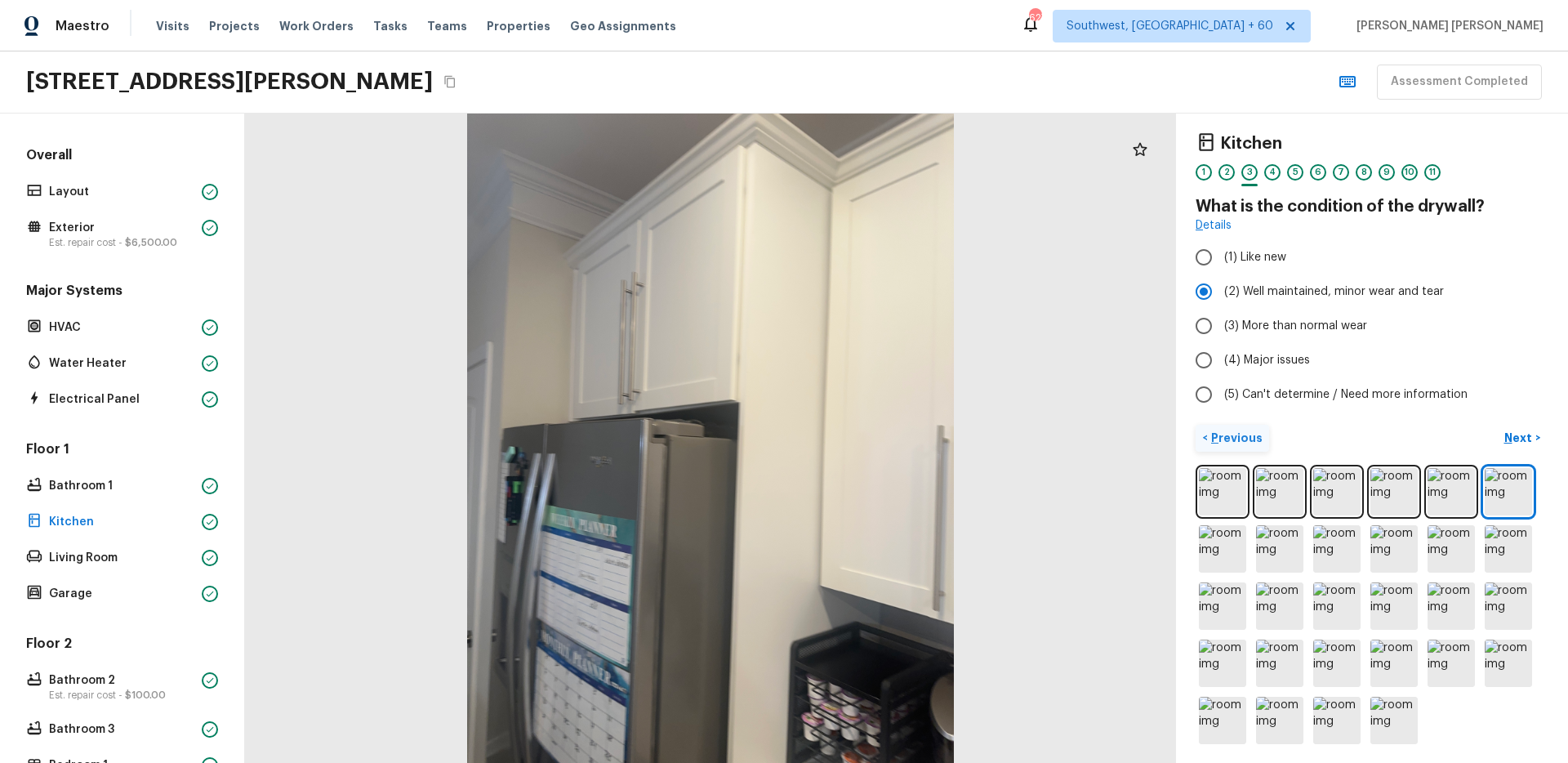
click at [1505, 439] on p "Next" at bounding box center [1519, 438] width 31 height 17
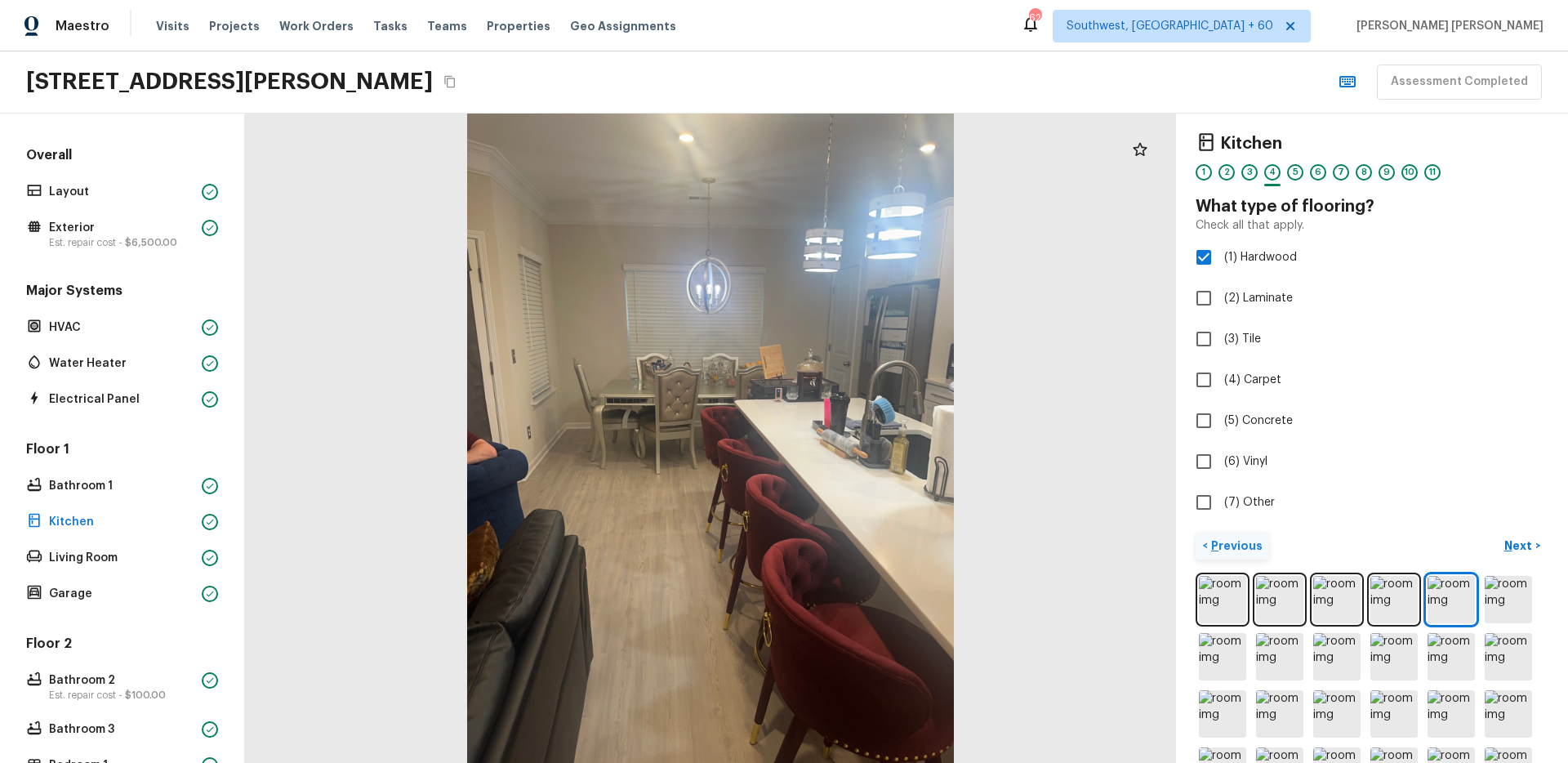
click at [1411, 549] on div "< Previous Next >" at bounding box center [1372, 546] width 353 height 27
click at [1504, 533] on button "Next >" at bounding box center [1522, 546] width 52 height 27
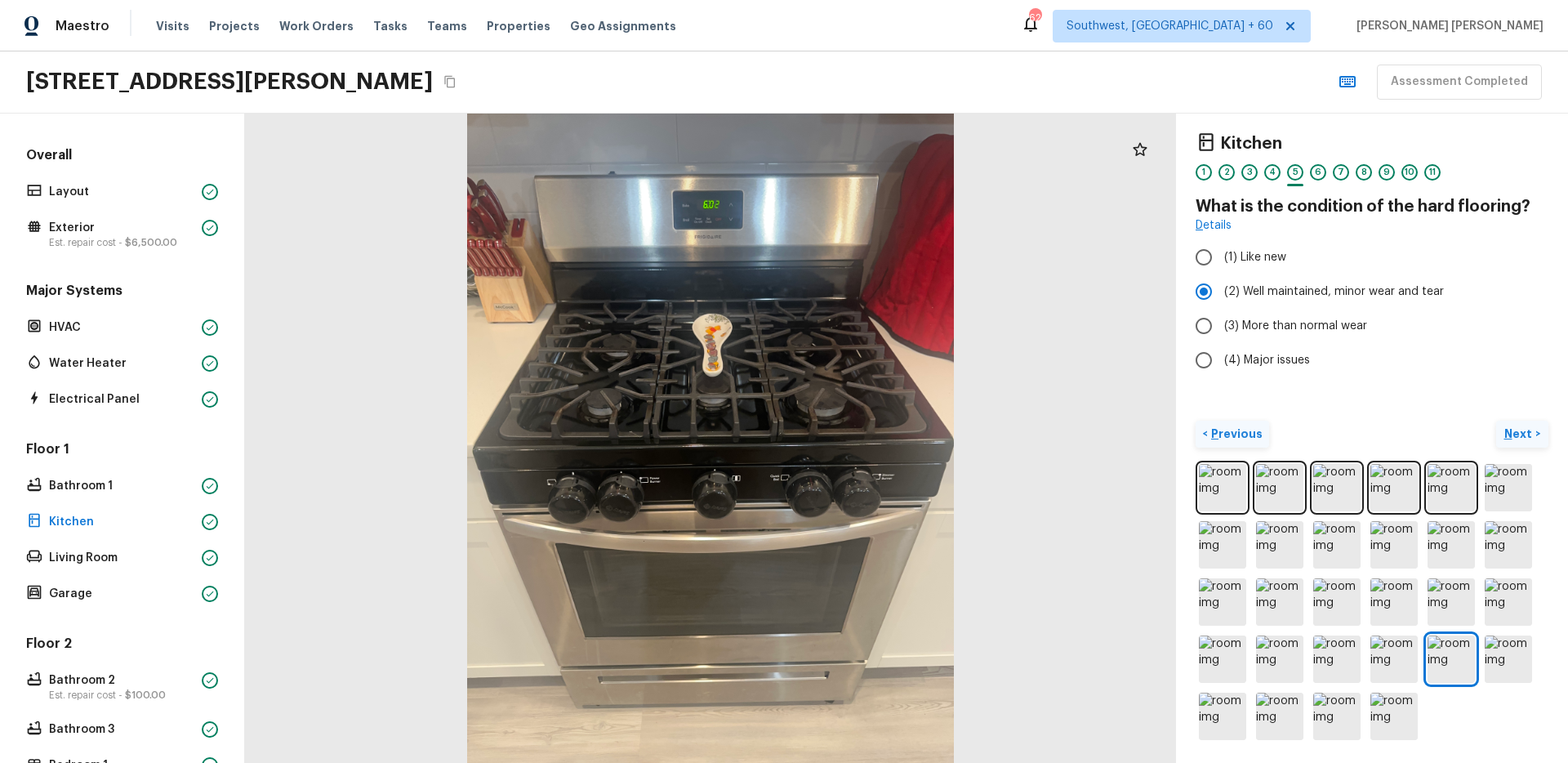
click at [1515, 436] on p "Next" at bounding box center [1519, 433] width 31 height 17
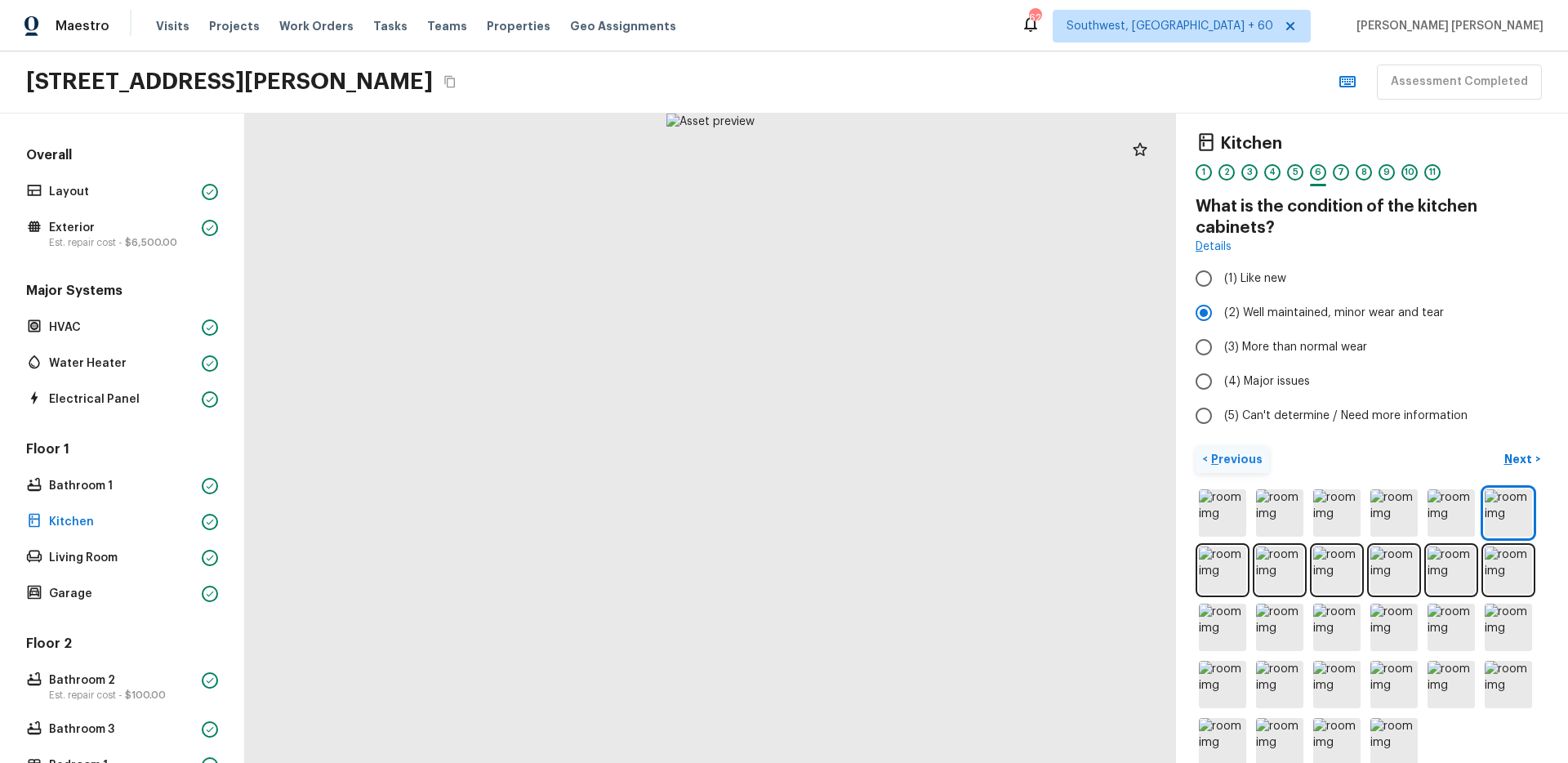
click at [1452, 446] on div "< Previous Next >" at bounding box center [1372, 459] width 353 height 27
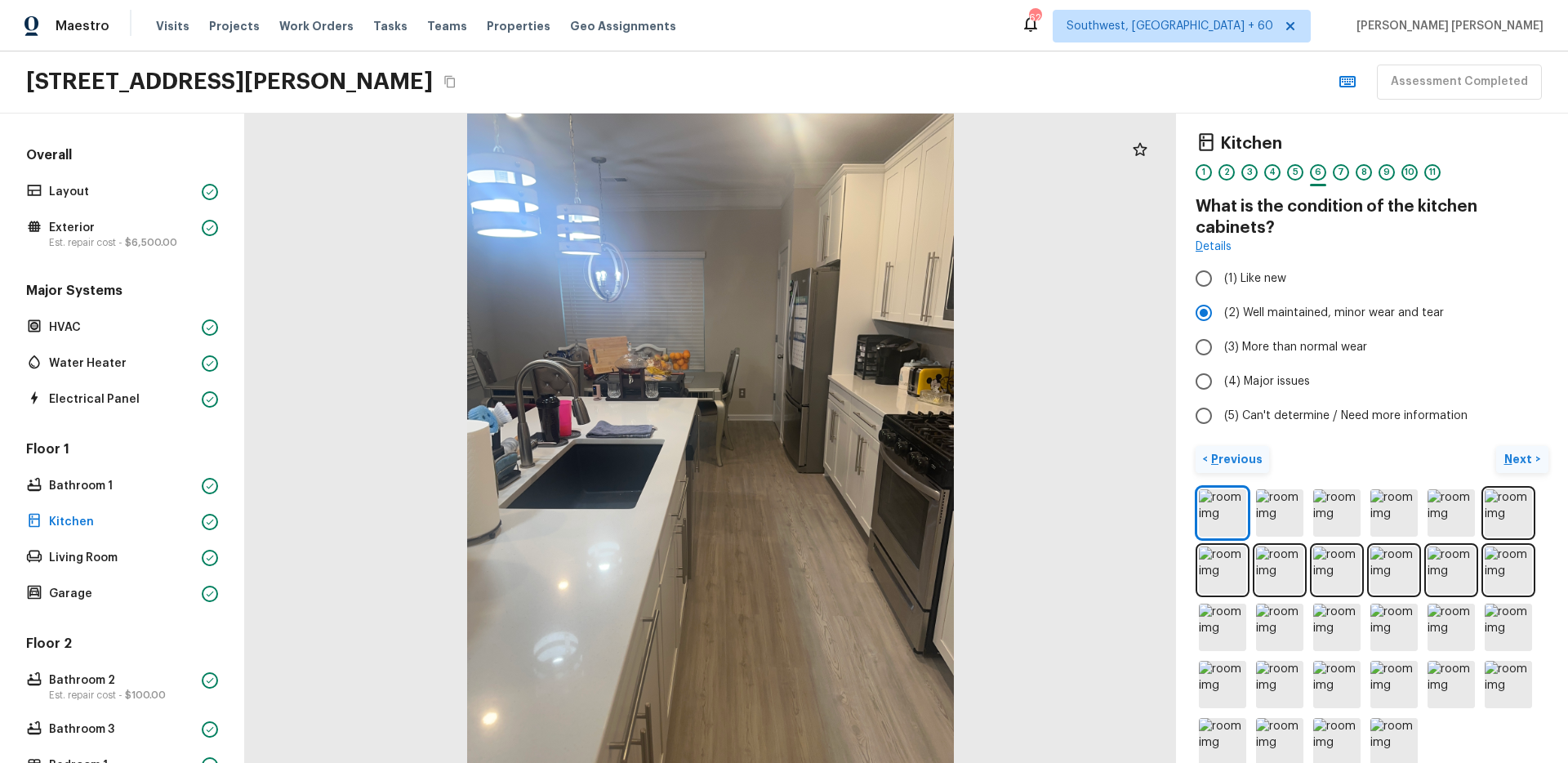
click at [1517, 454] on p "Next" at bounding box center [1519, 459] width 31 height 17
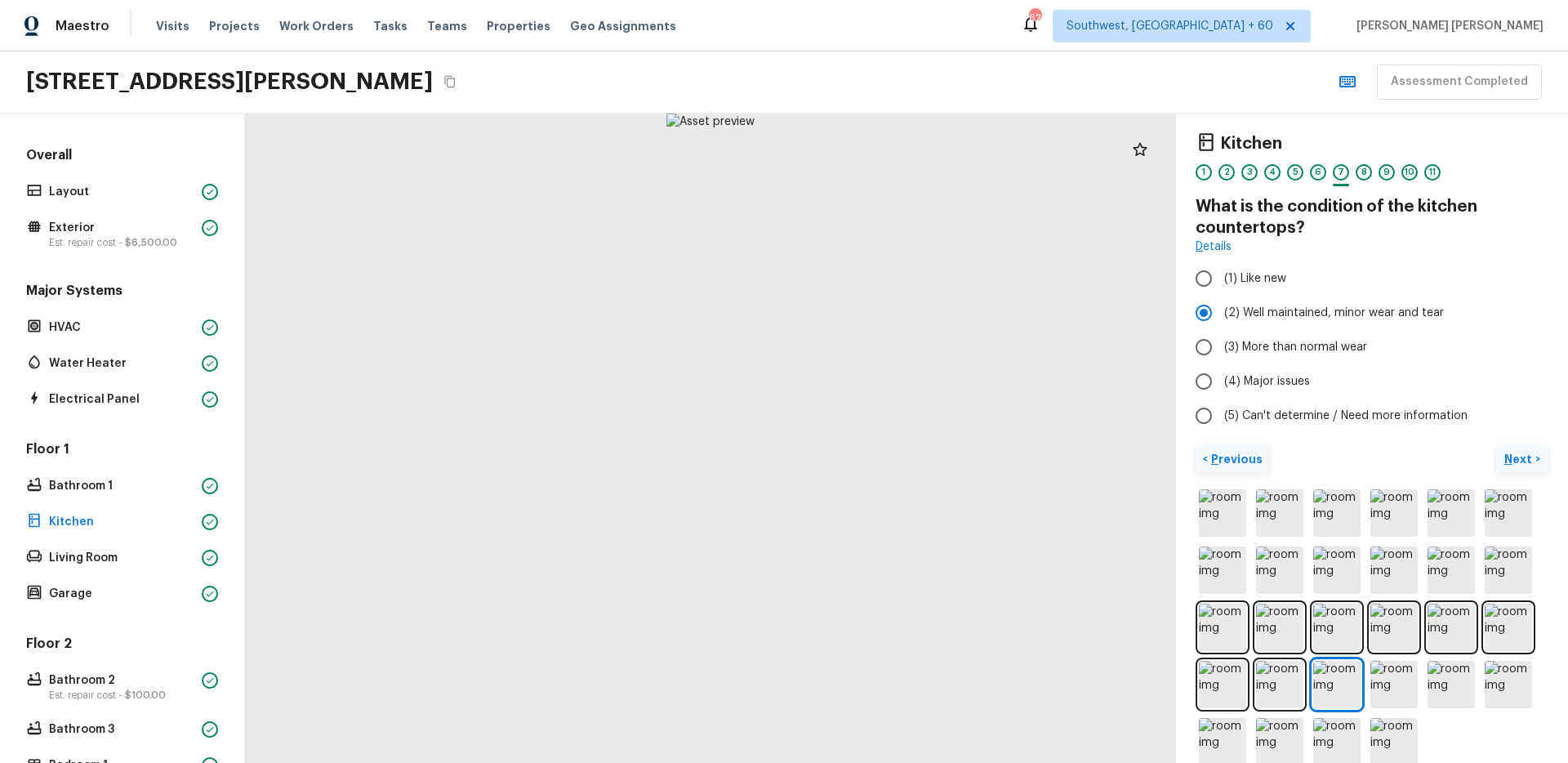
click at [1517, 454] on p "Next" at bounding box center [1519, 459] width 31 height 17
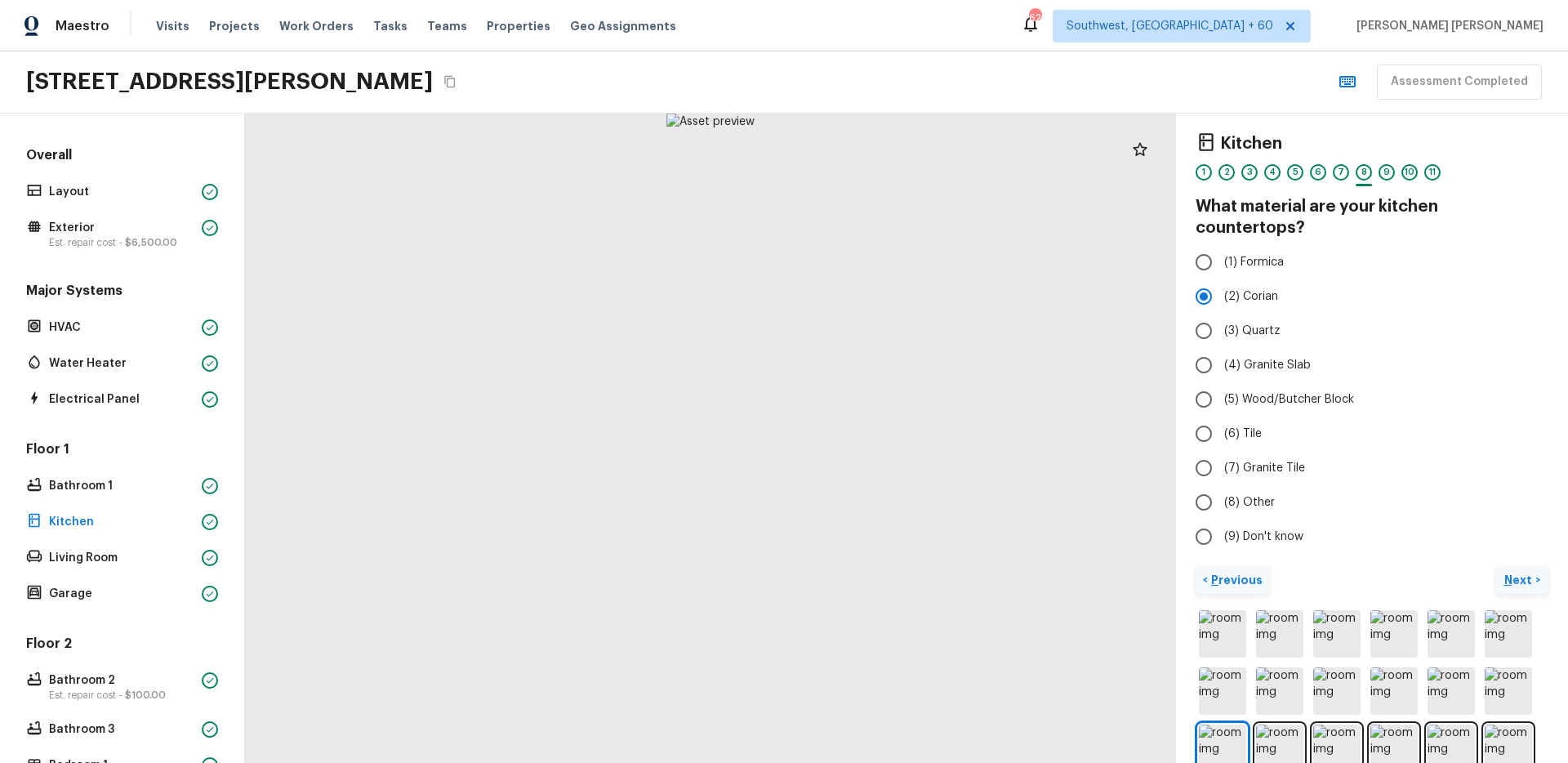
click at [1527, 572] on p "Next" at bounding box center [1519, 580] width 31 height 17
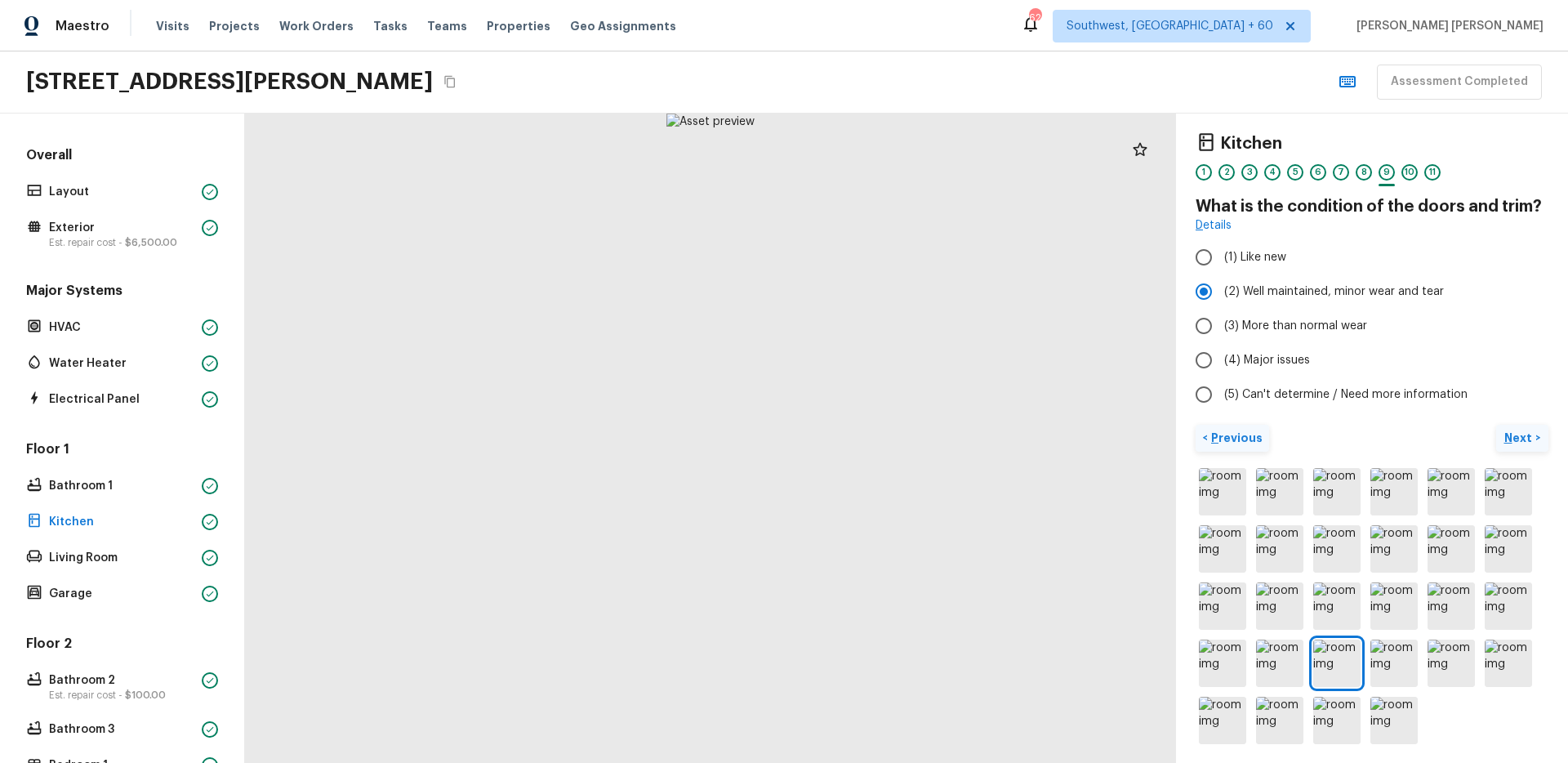
click at [1521, 430] on p "Next" at bounding box center [1519, 438] width 31 height 17
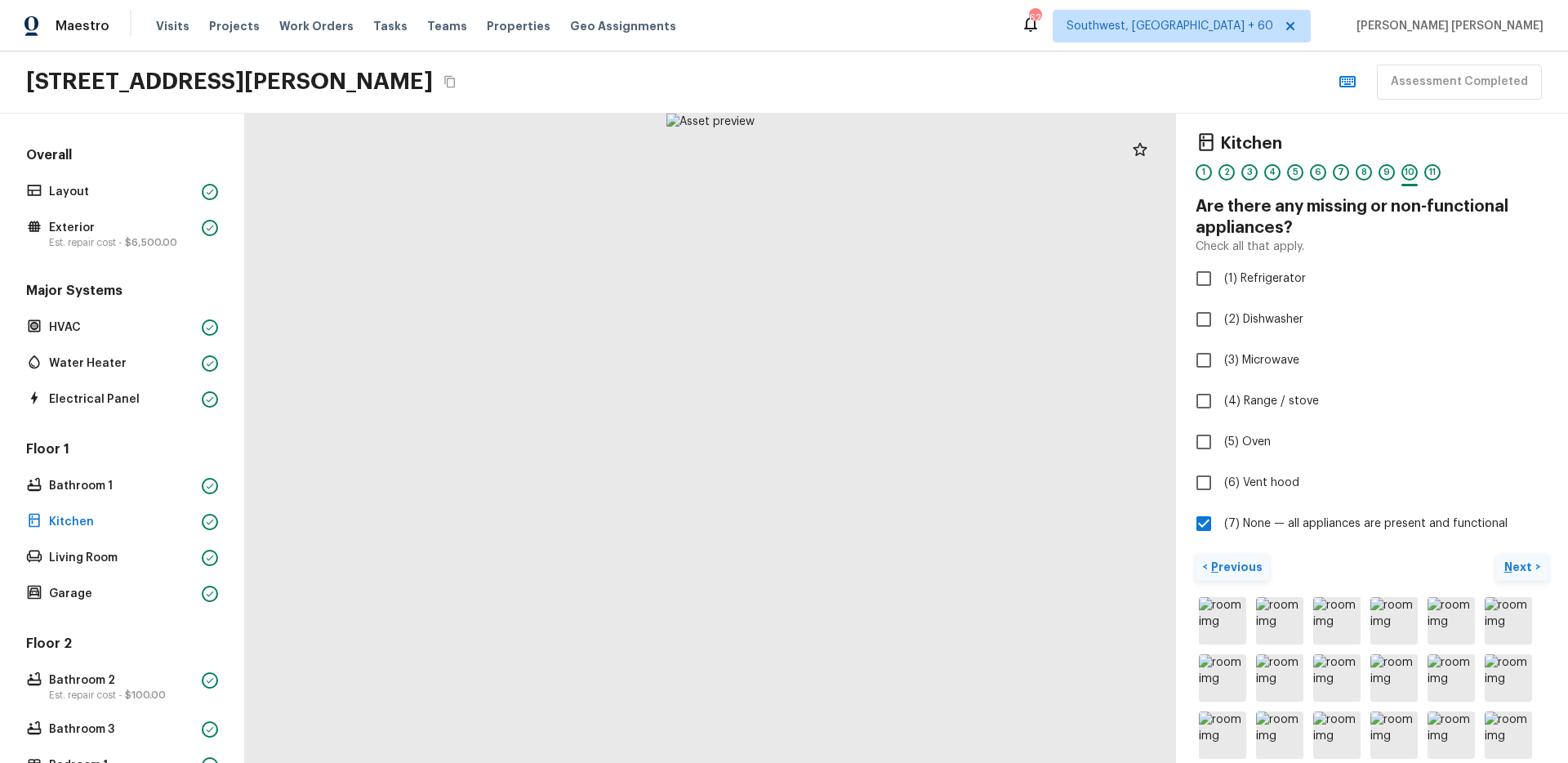
click at [1513, 560] on p "Next" at bounding box center [1519, 566] width 31 height 17
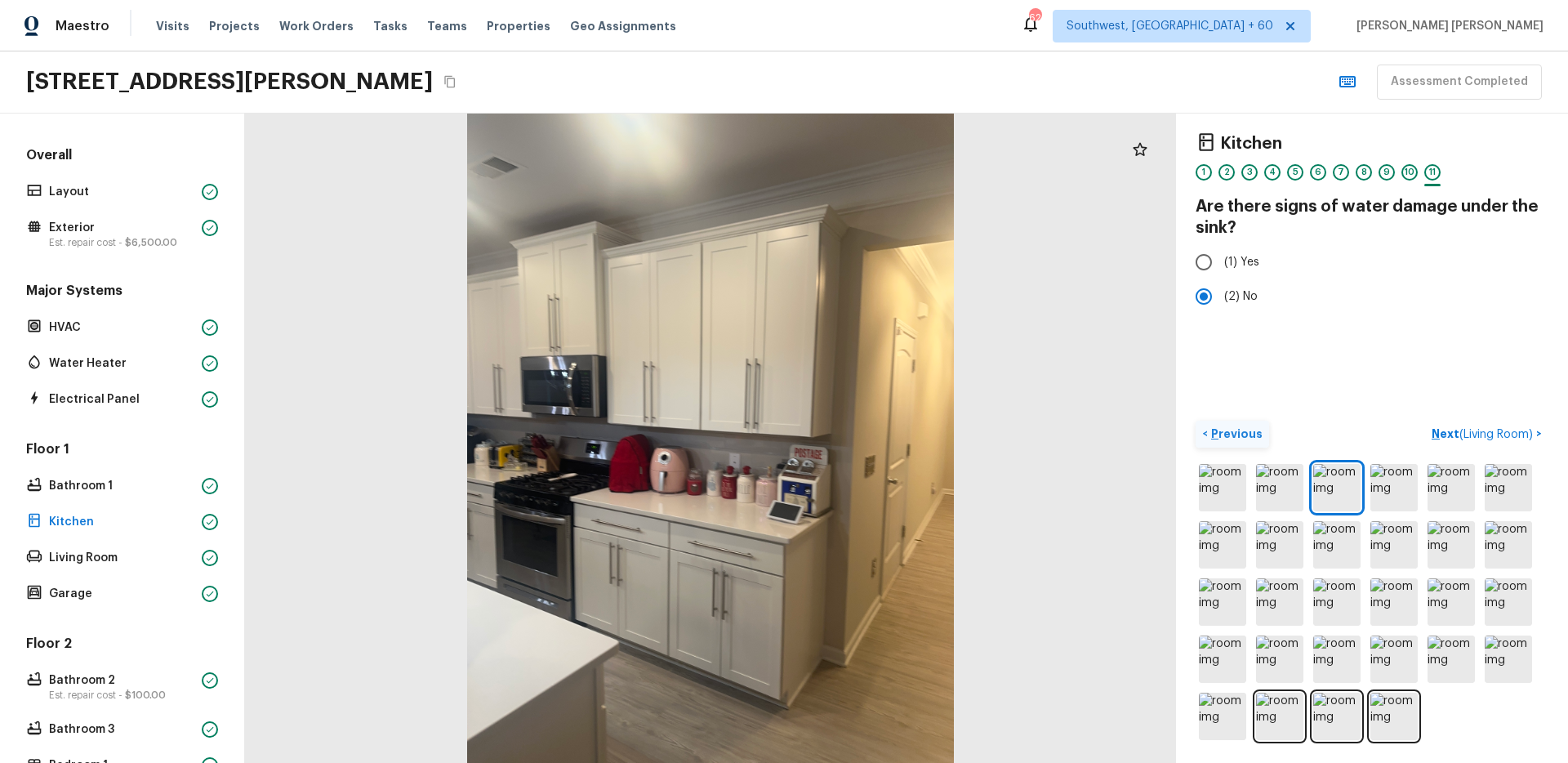
click at [1395, 421] on div "< Previous Next ( Living Room ) >" at bounding box center [1372, 434] width 353 height 27
click at [1471, 430] on span "( Living Room )" at bounding box center [1496, 434] width 73 height 11
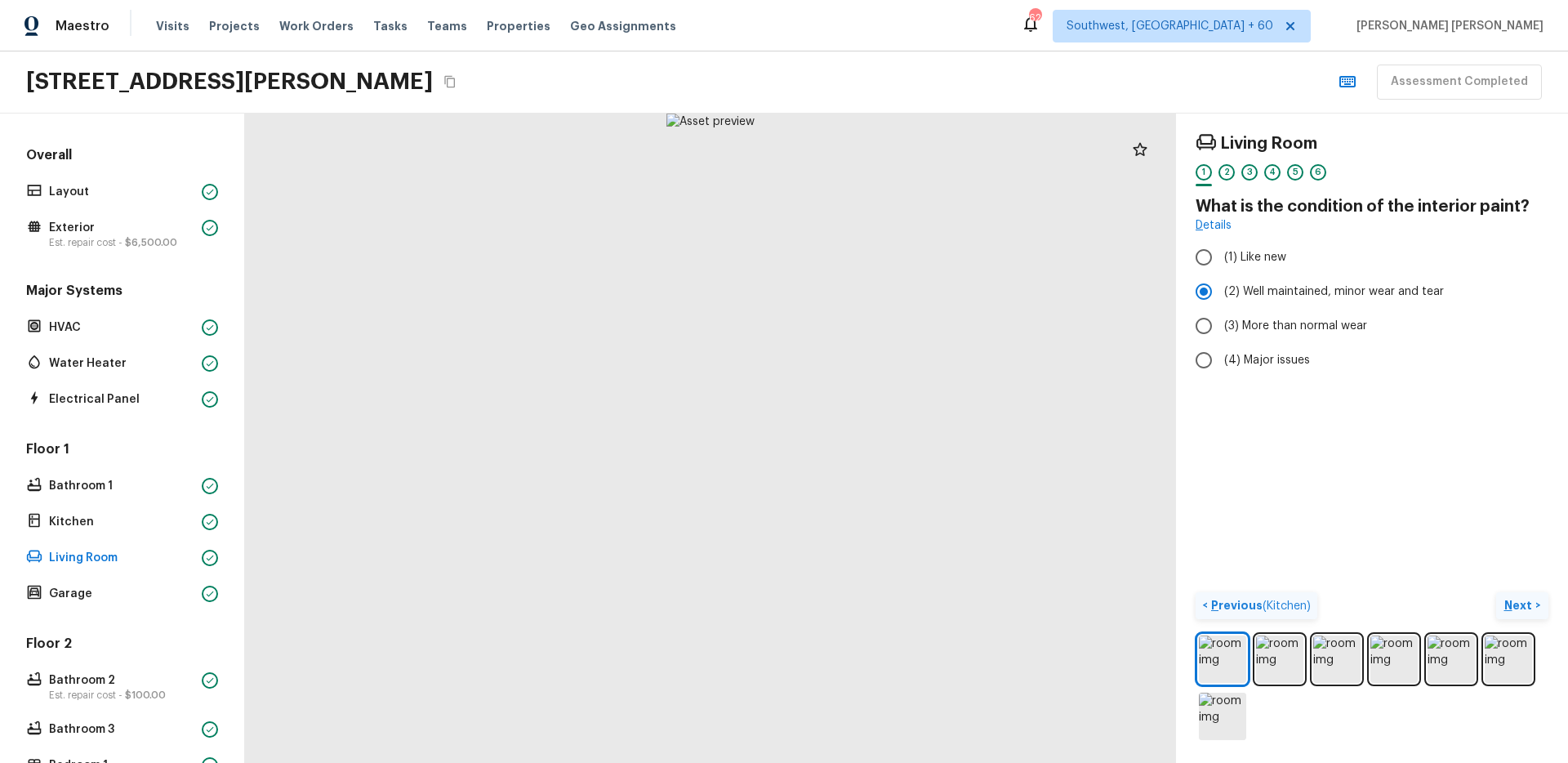
click at [1483, 577] on div "Living Room 1 2 3 4 5 6 What is the condition of the interior paint? Details (1…" at bounding box center [1372, 438] width 392 height 649
click at [1530, 604] on p "Next" at bounding box center [1519, 605] width 31 height 17
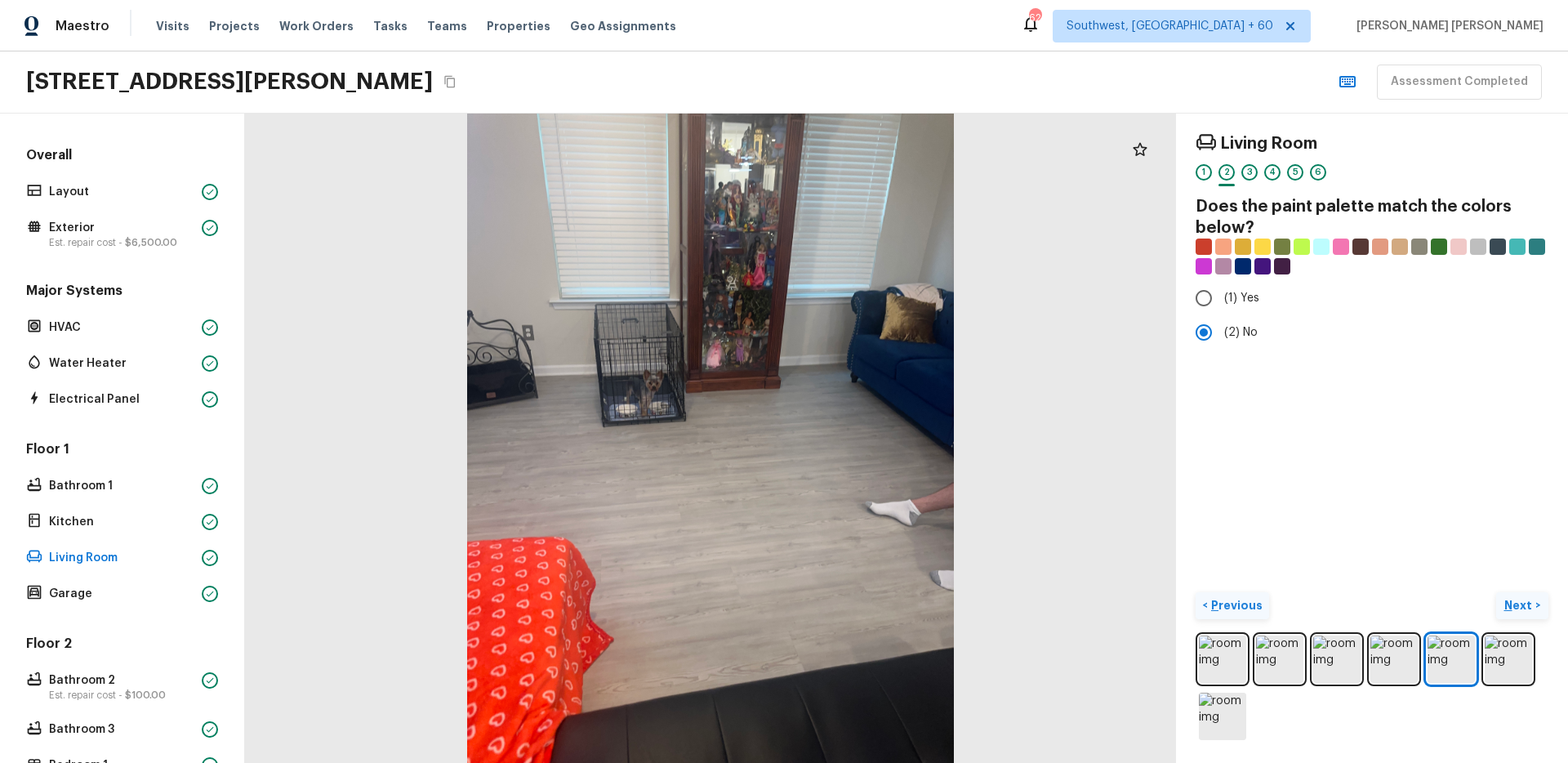
click at [1524, 602] on p "Next" at bounding box center [1519, 605] width 31 height 17
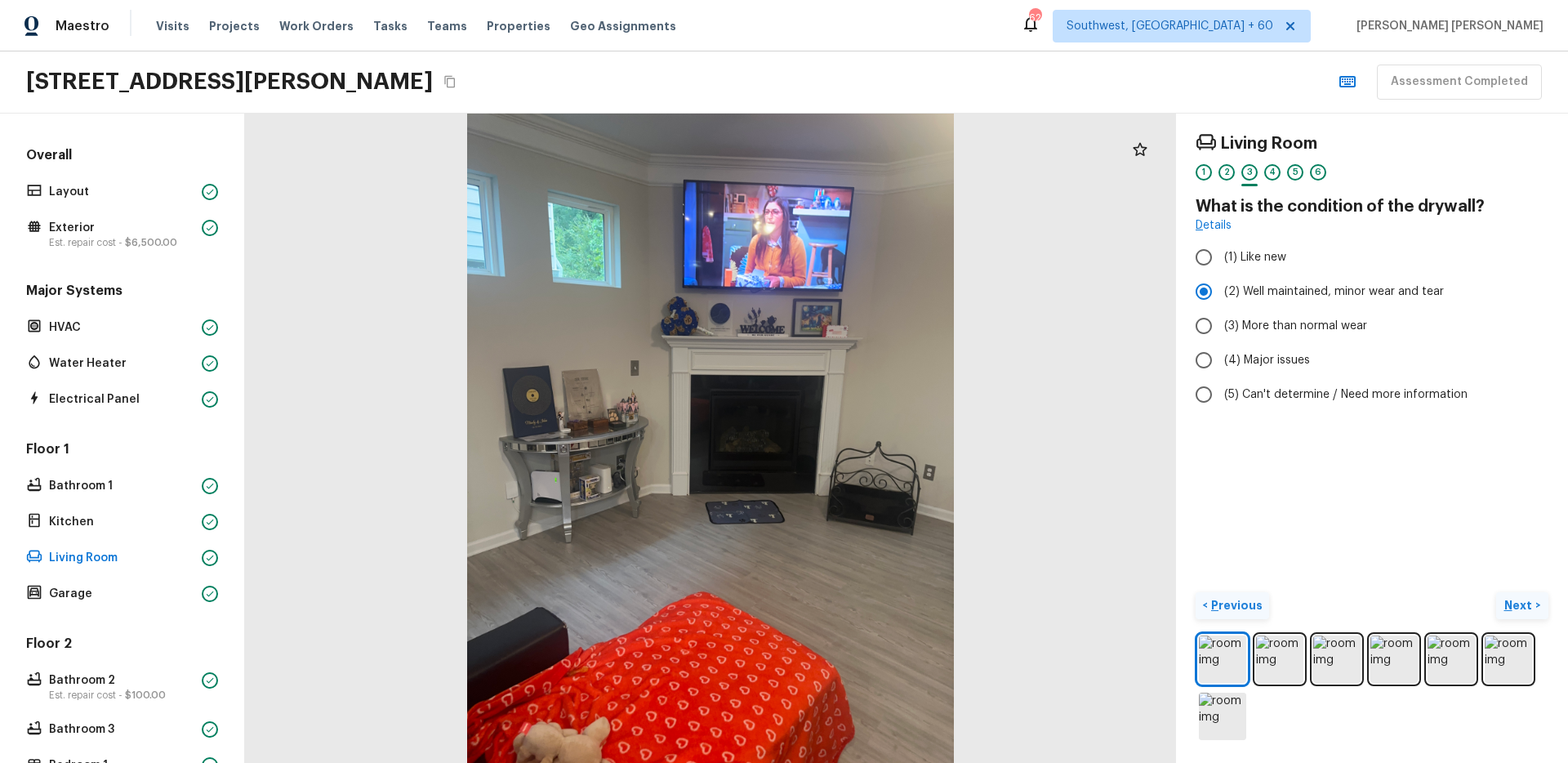
click at [1524, 602] on p "Next" at bounding box center [1519, 605] width 31 height 17
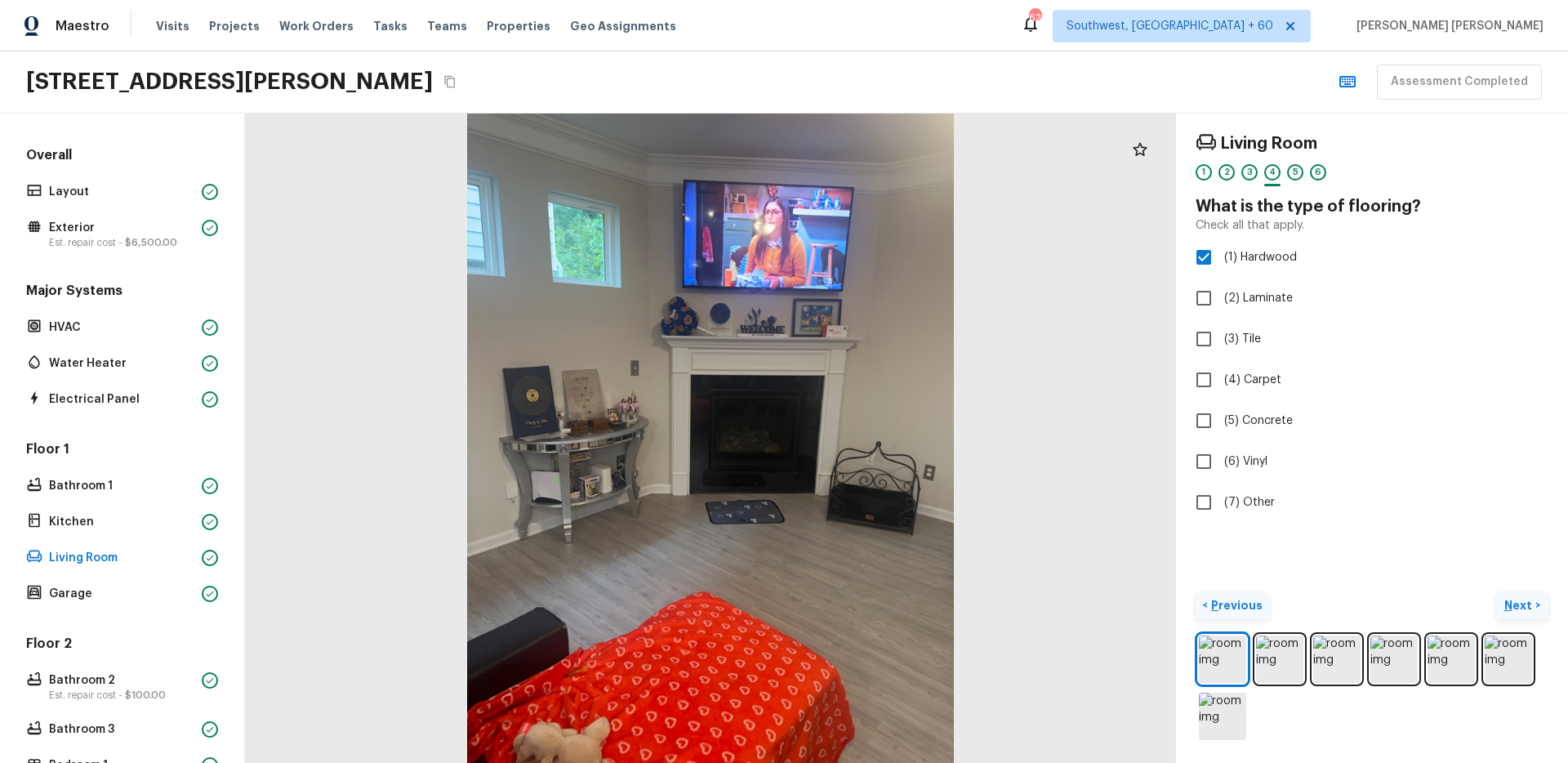
click at [1511, 597] on p "Next" at bounding box center [1519, 605] width 31 height 17
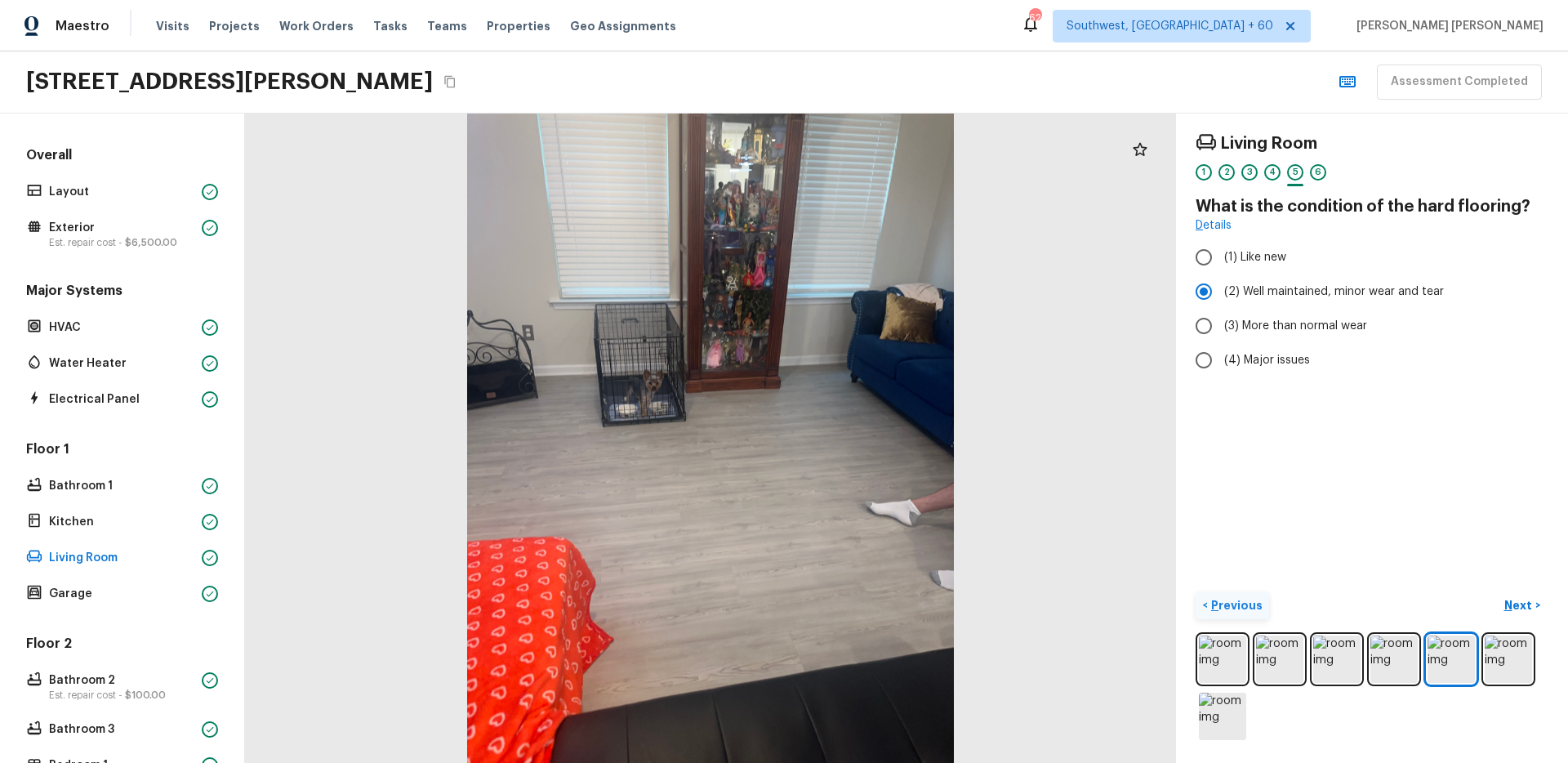
click at [1481, 585] on div "Living Room 1 2 3 4 5 6 What is the condition of the hard flooring? Details (1)…" at bounding box center [1372, 438] width 392 height 649
click at [1521, 609] on p "Next" at bounding box center [1519, 605] width 31 height 17
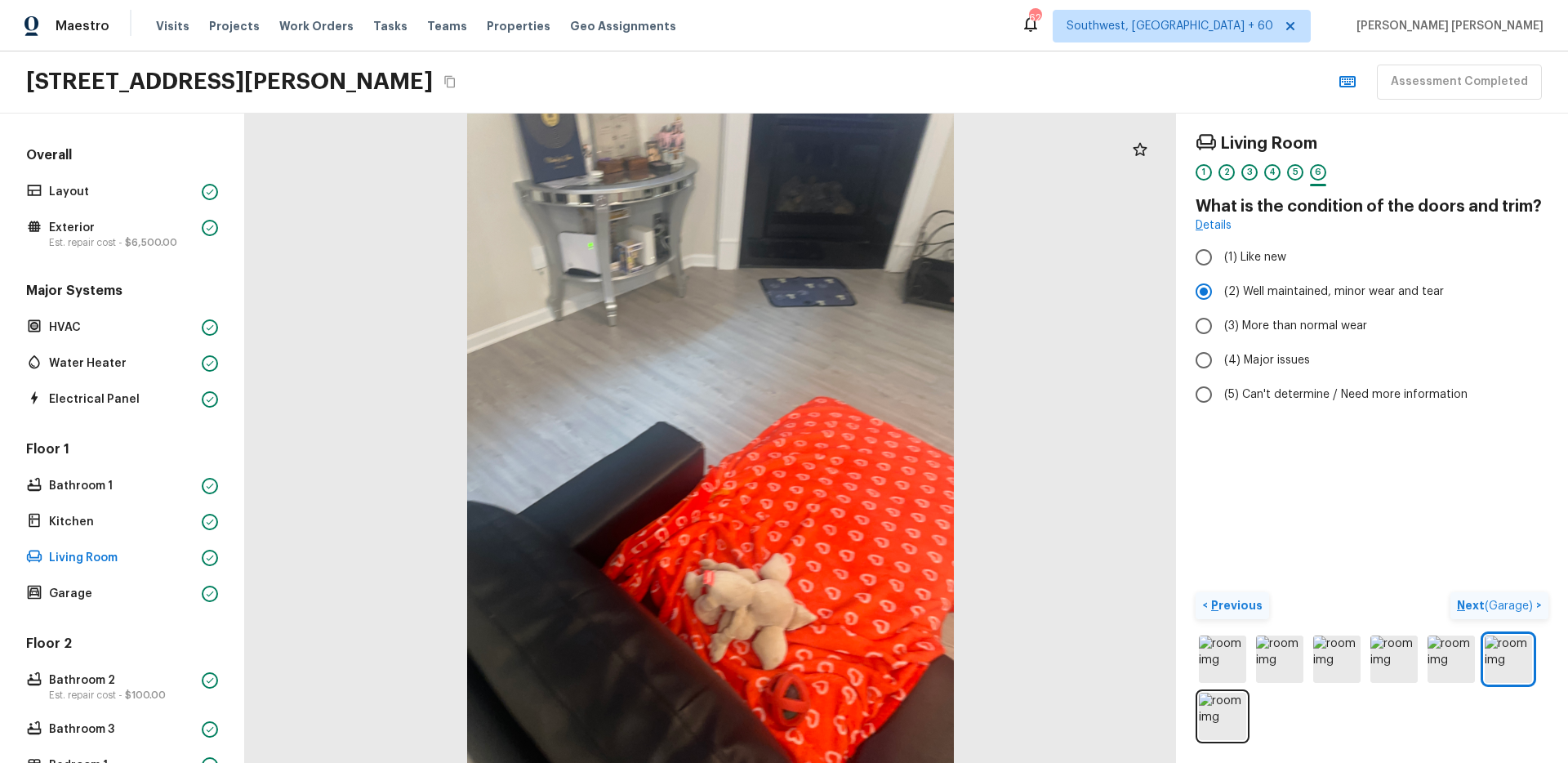
click at [1513, 603] on span "( Garage )" at bounding box center [1509, 605] width 49 height 11
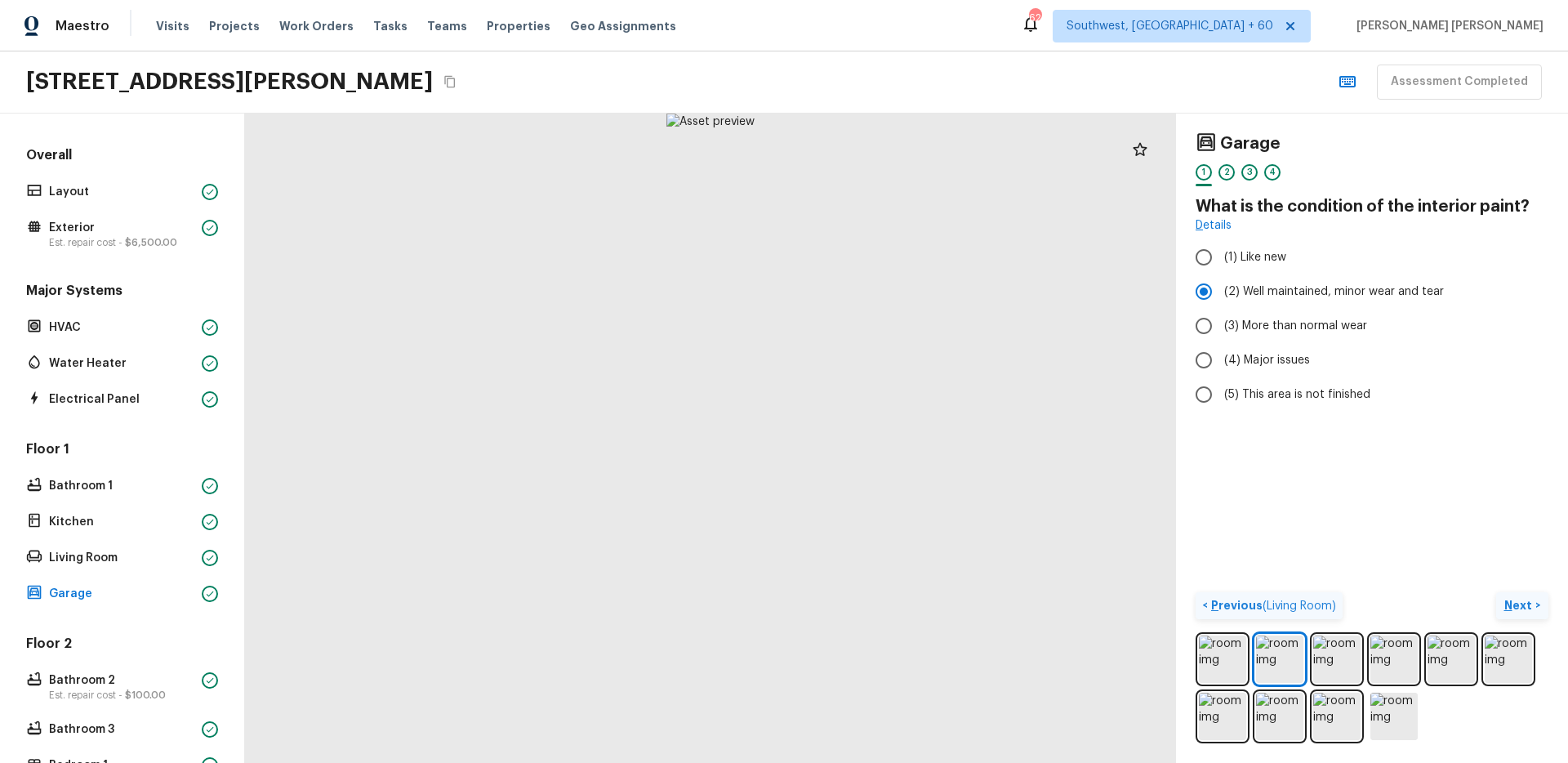
click at [1511, 602] on p "Next" at bounding box center [1519, 605] width 31 height 17
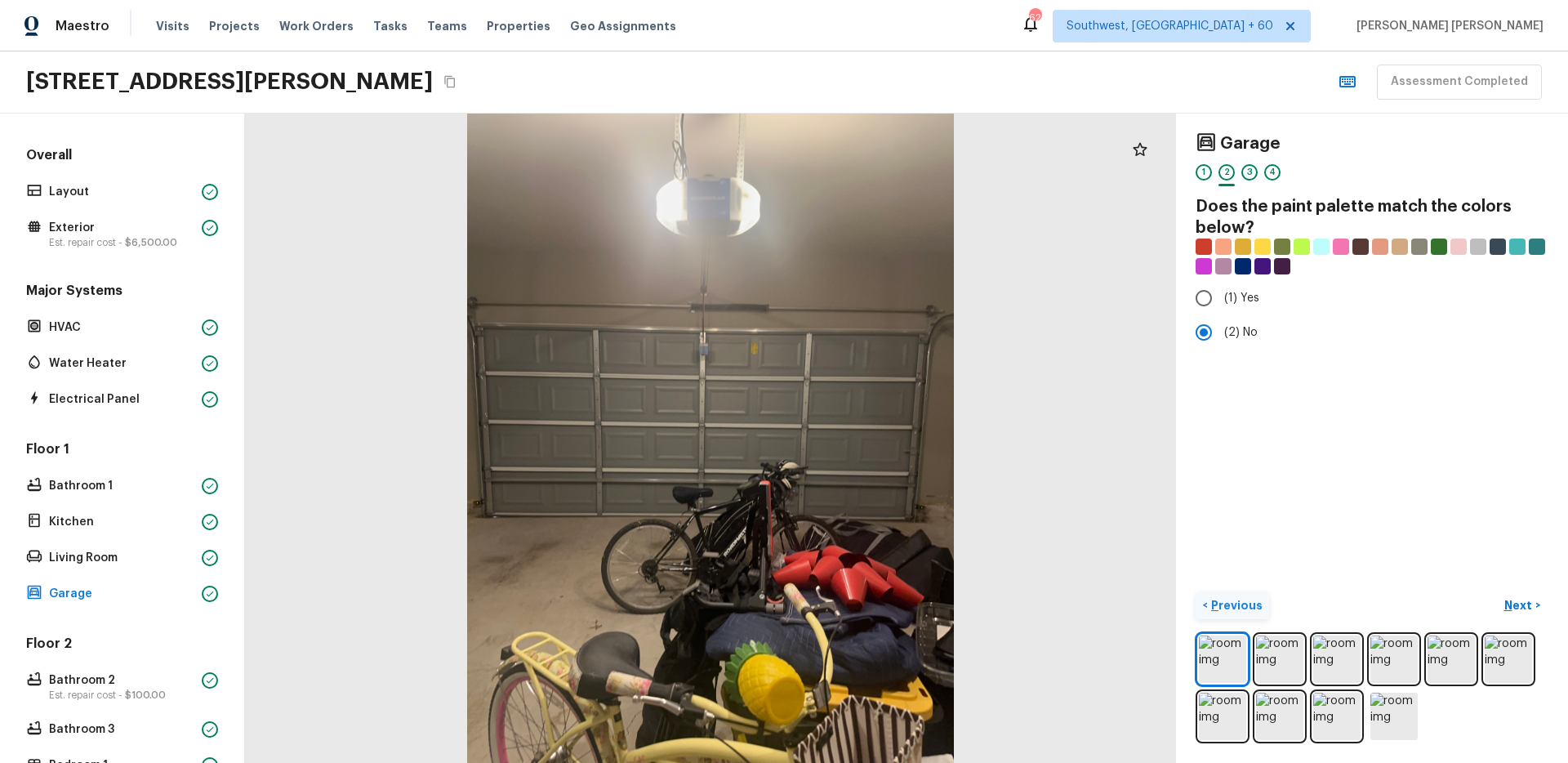
click at [1419, 489] on div "Garage 1 2 3 4 Does the paint palette match the colors below? (1) Yes (2) No < …" at bounding box center [1372, 438] width 392 height 649
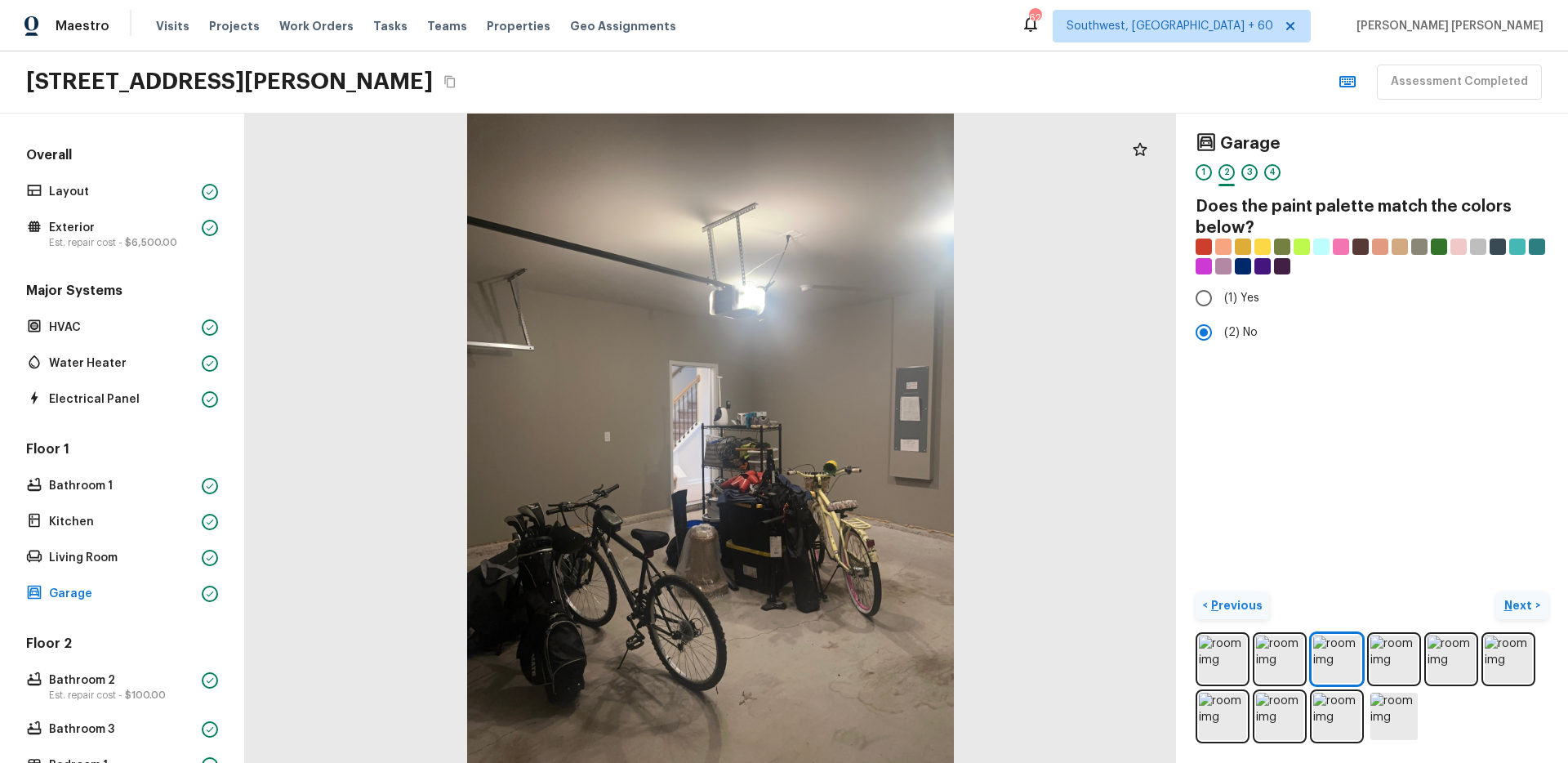
click at [1530, 609] on p "Next" at bounding box center [1519, 605] width 31 height 17
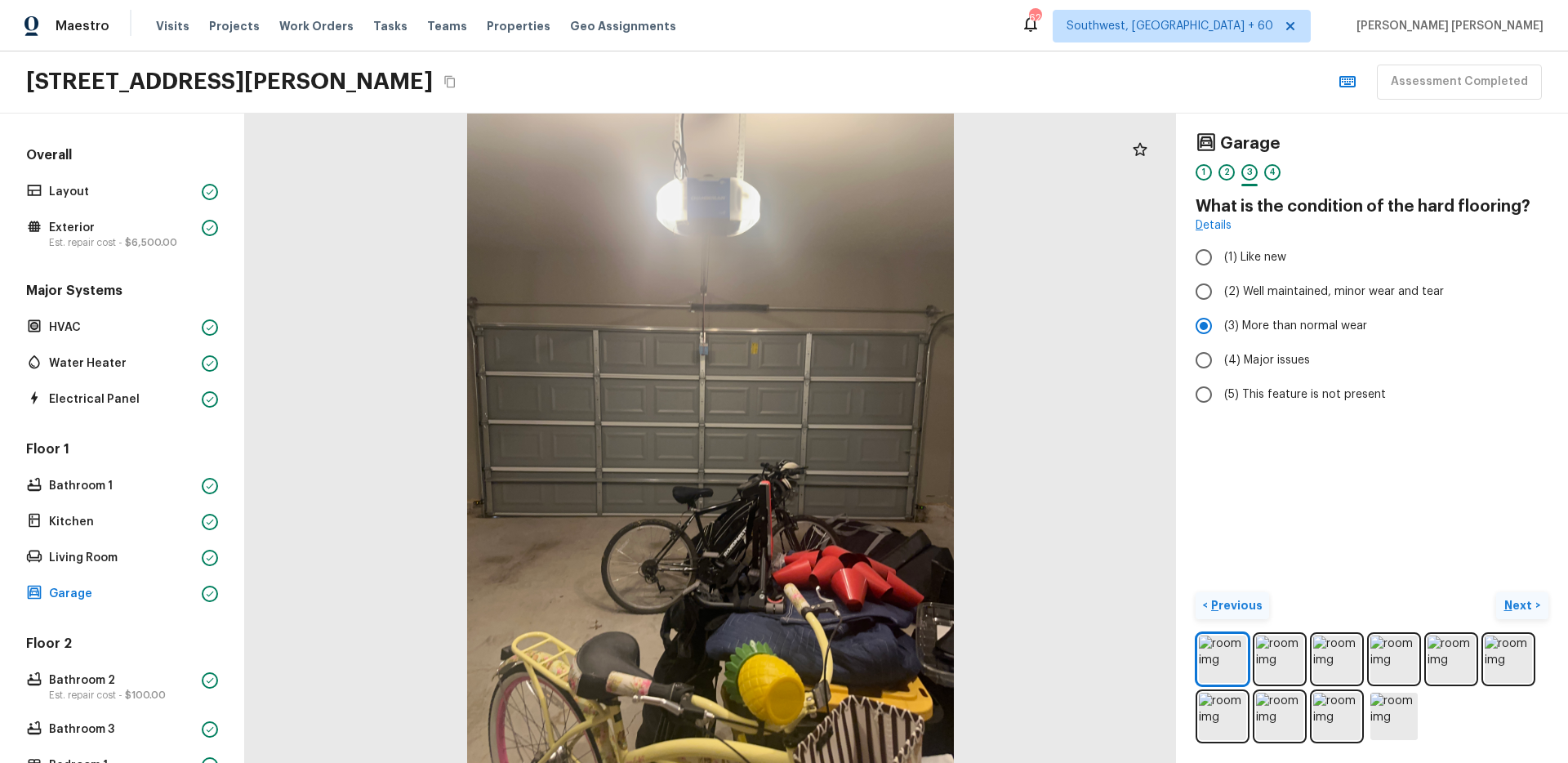
click at [1526, 601] on p "Next" at bounding box center [1519, 605] width 31 height 17
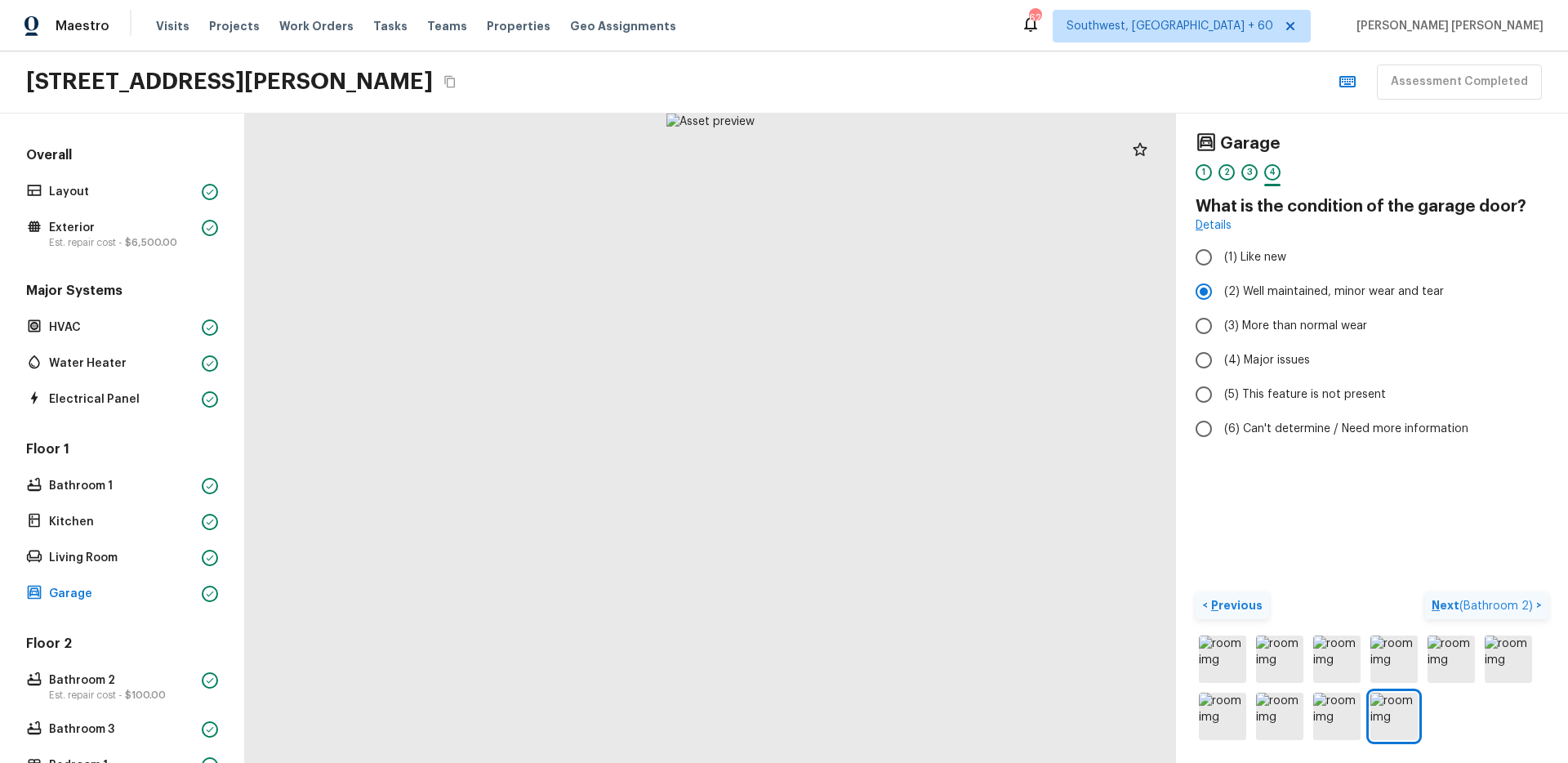
click at [1502, 611] on p "Next ( Bathroom 2 )" at bounding box center [1484, 605] width 104 height 17
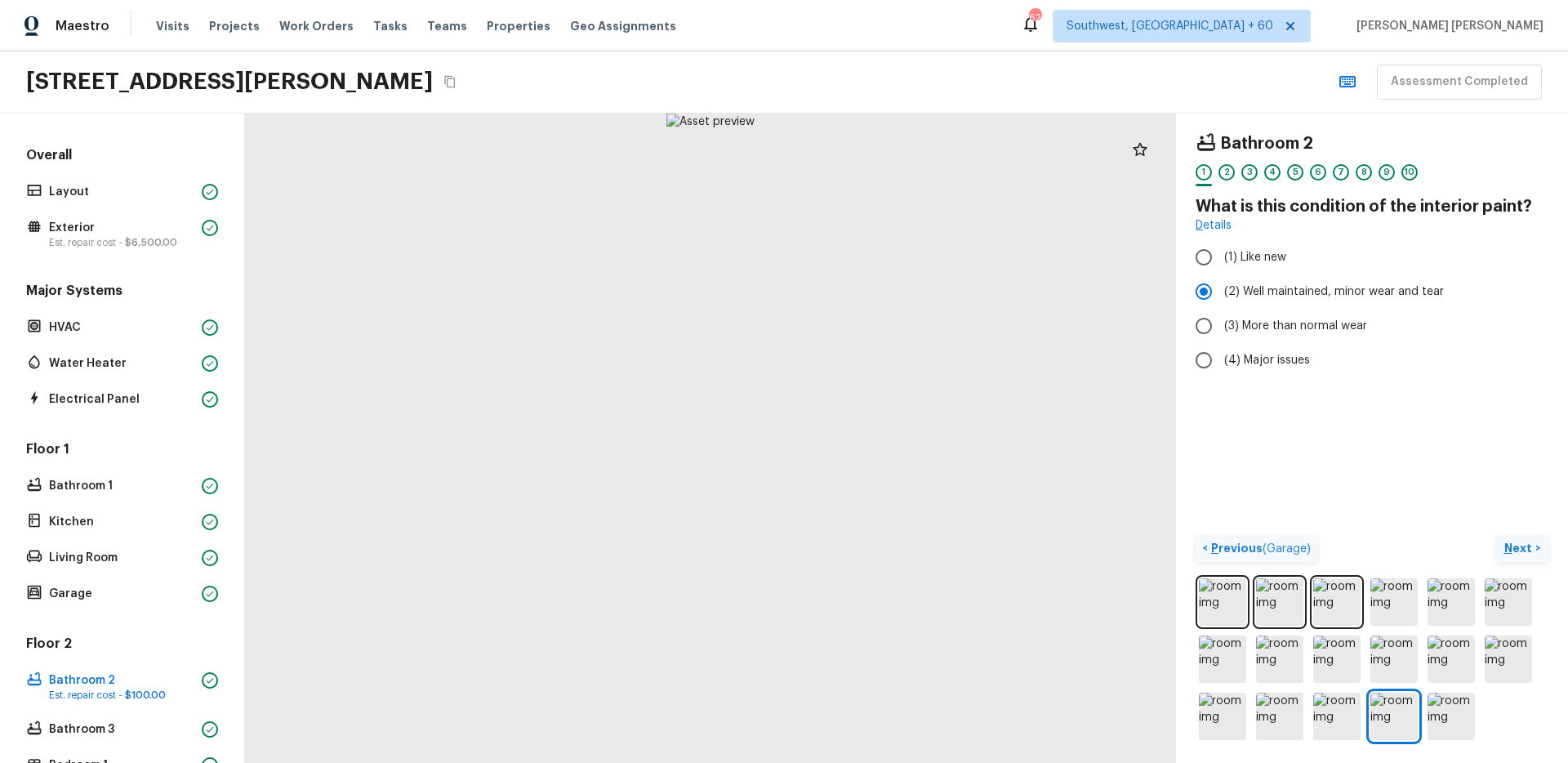
click at [1526, 540] on p "Next" at bounding box center [1519, 548] width 31 height 17
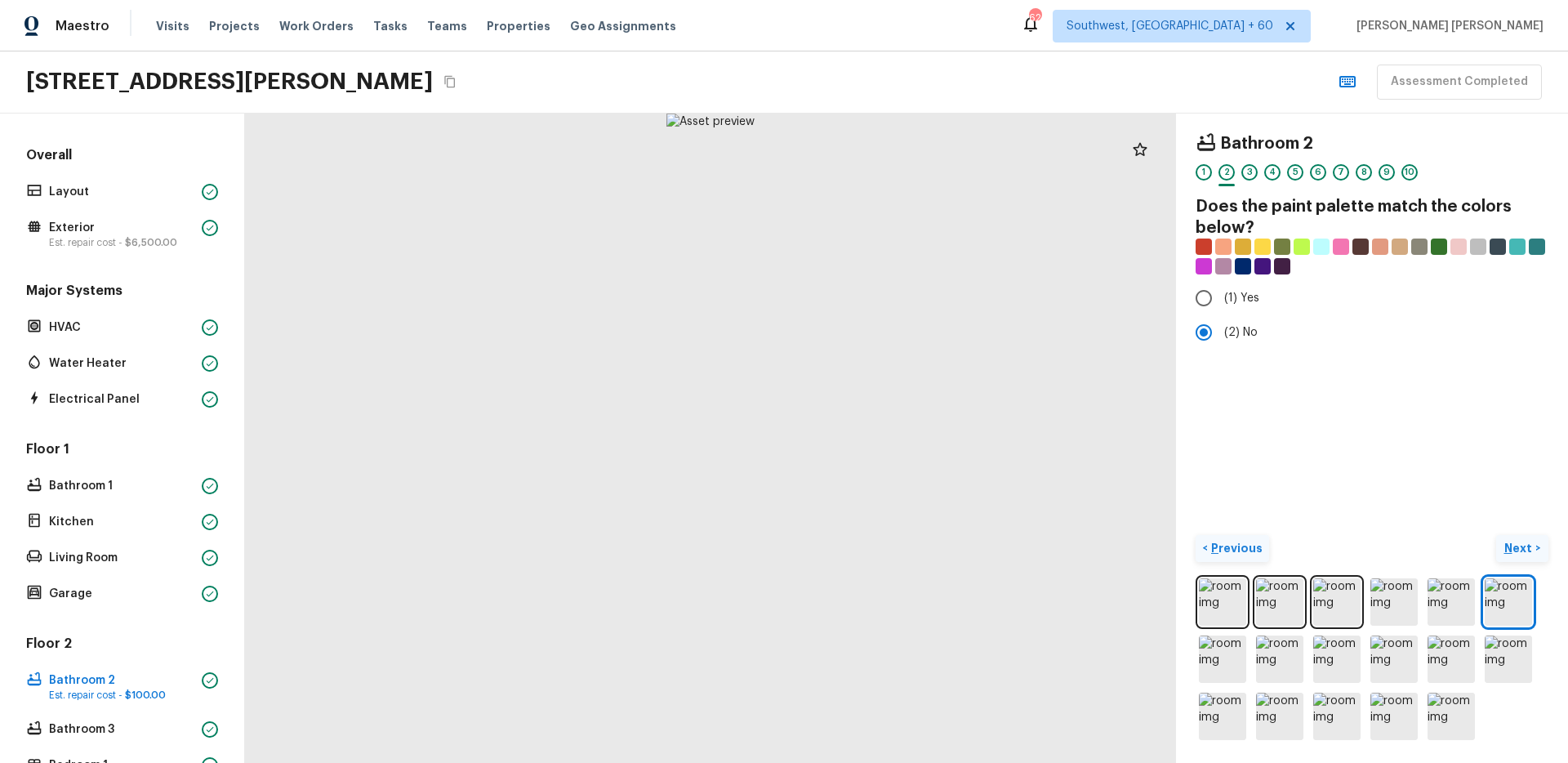
click at [1520, 541] on p "Next" at bounding box center [1519, 548] width 31 height 17
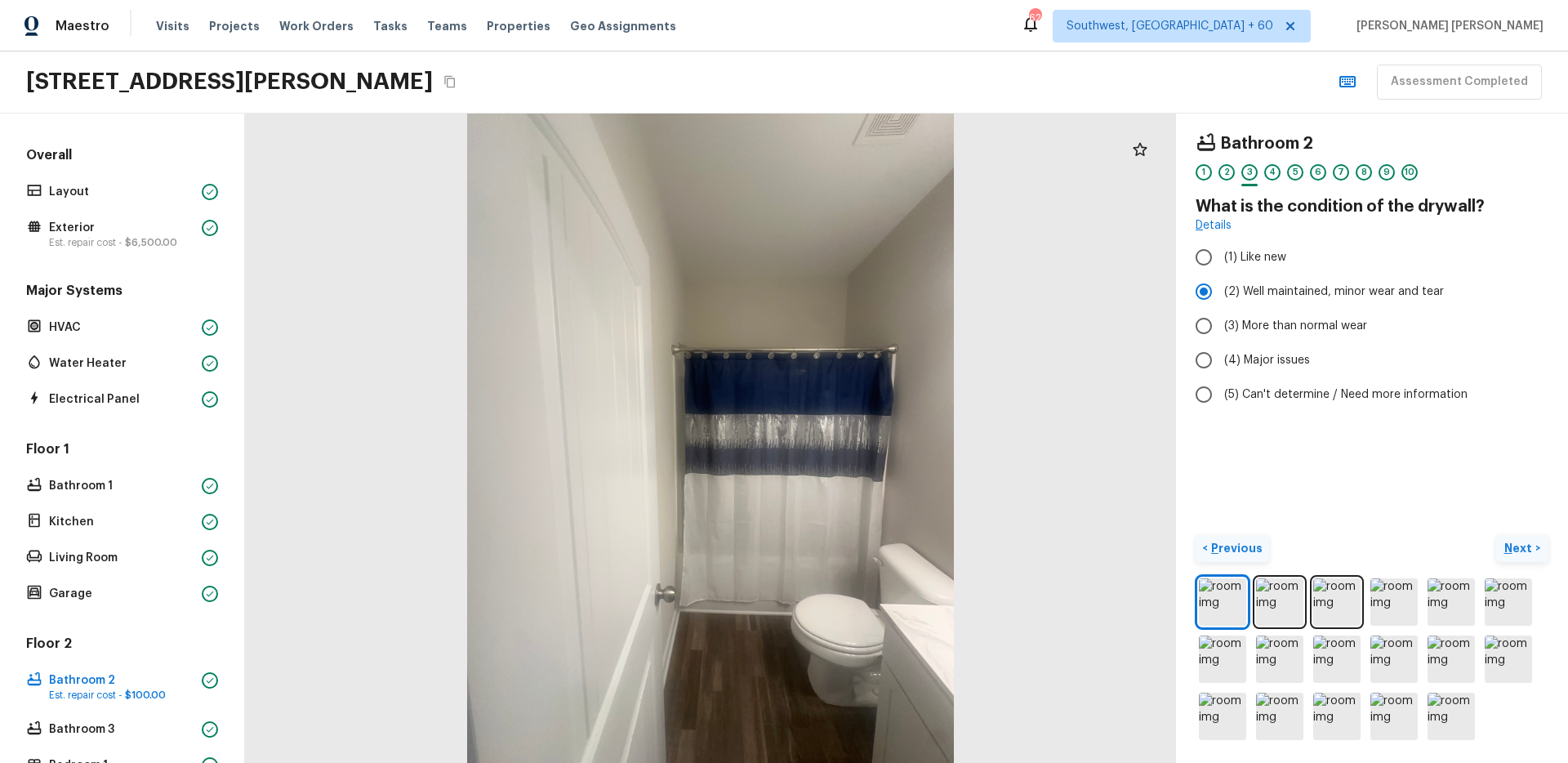
click at [1520, 541] on p "Next" at bounding box center [1519, 548] width 31 height 17
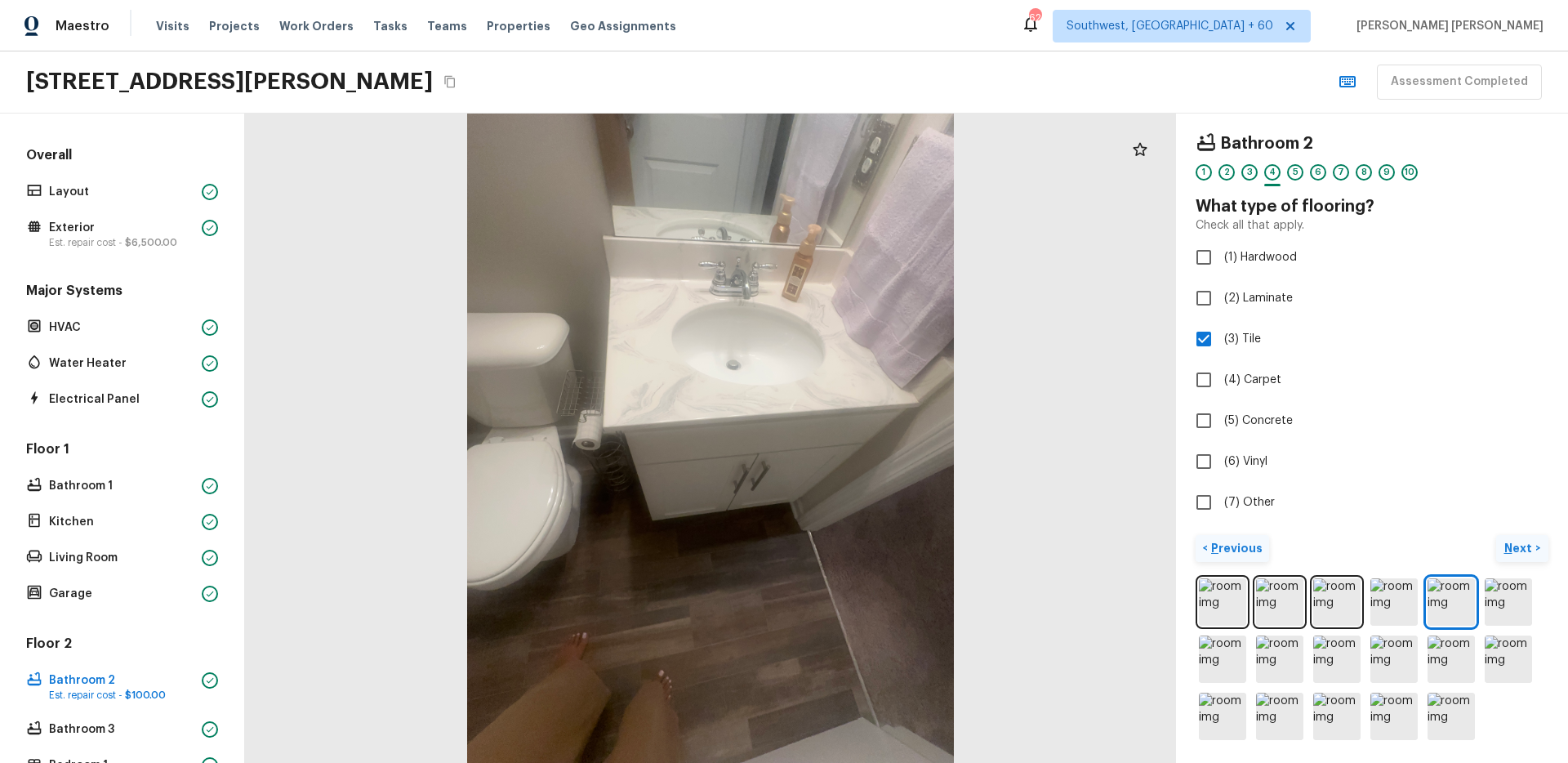
click at [1520, 541] on p "Next" at bounding box center [1519, 548] width 31 height 17
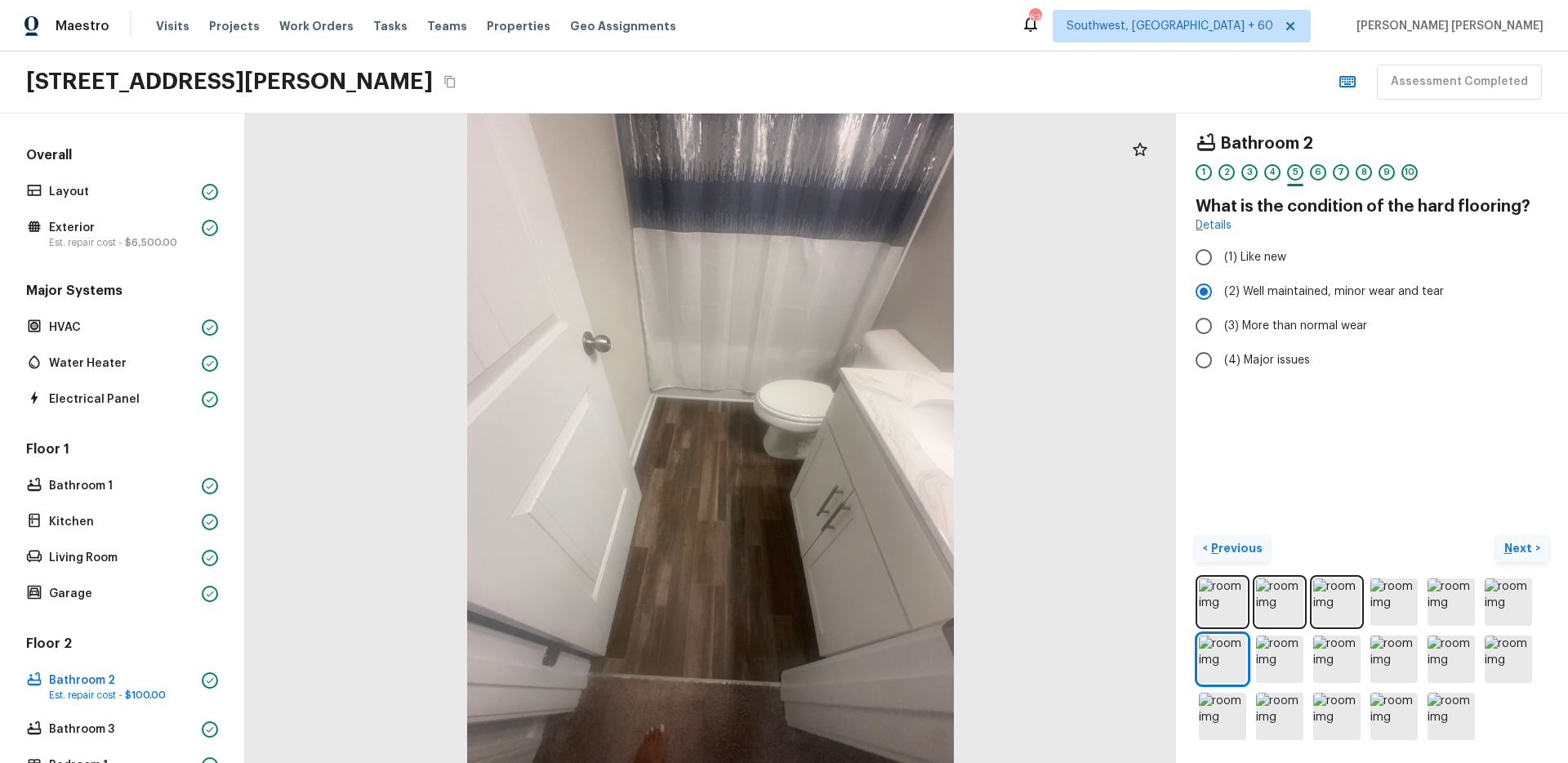
click at [1514, 546] on p "Next" at bounding box center [1519, 548] width 31 height 17
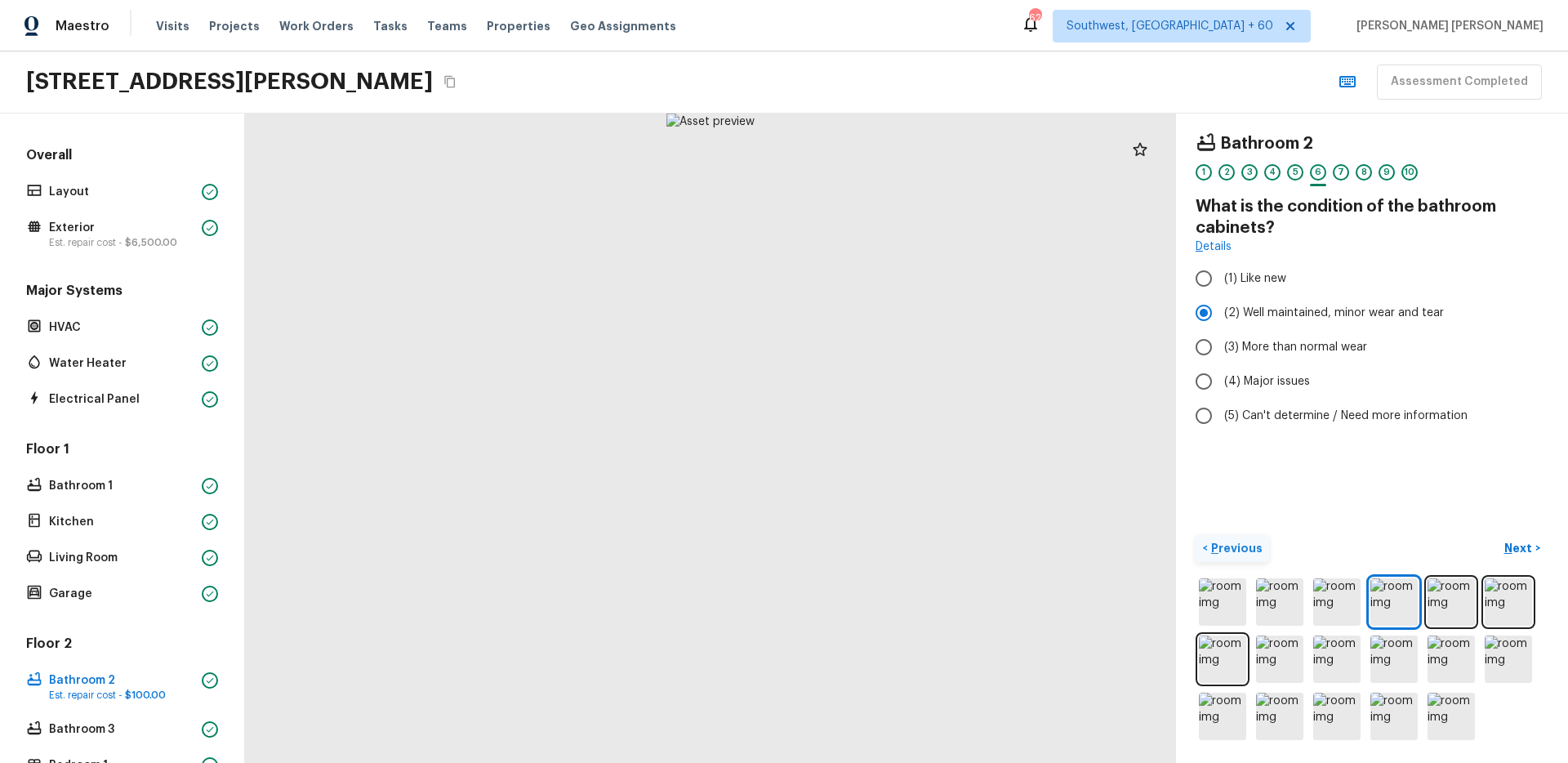
click at [1437, 542] on div "< Previous Next >" at bounding box center [1372, 548] width 353 height 27
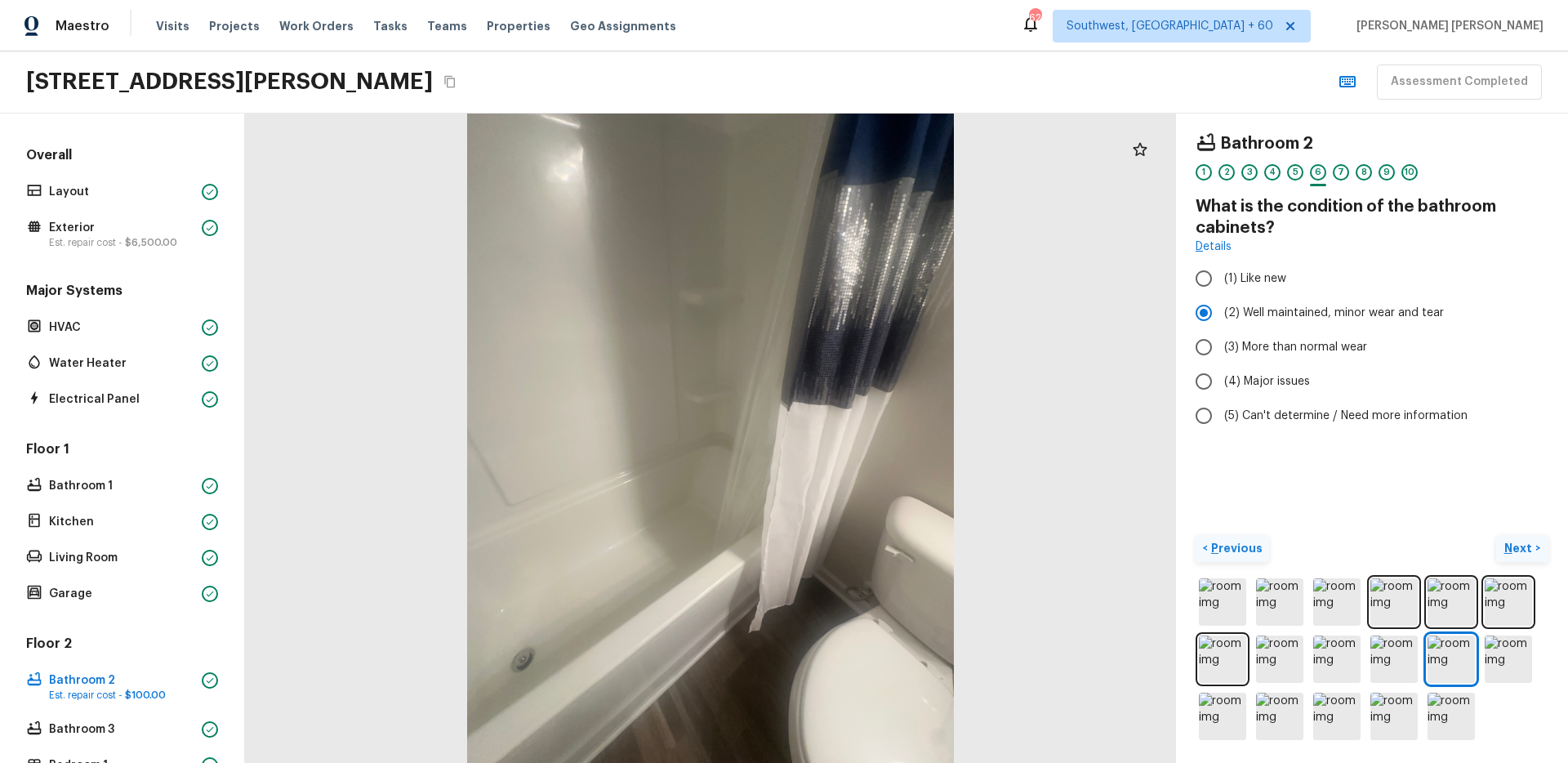
click at [1521, 541] on p "Next" at bounding box center [1519, 548] width 31 height 17
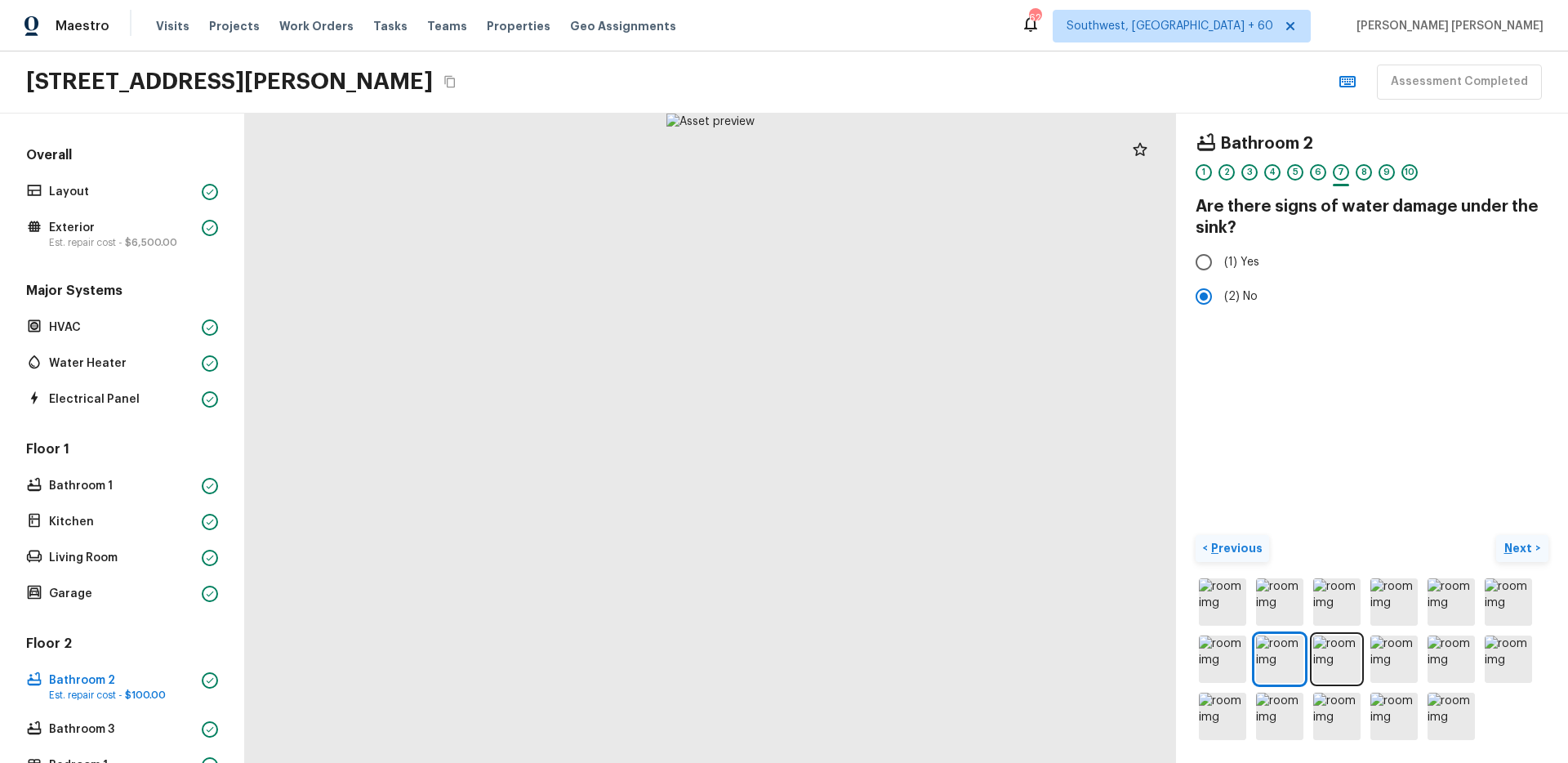
click at [1521, 541] on p "Next" at bounding box center [1519, 548] width 31 height 17
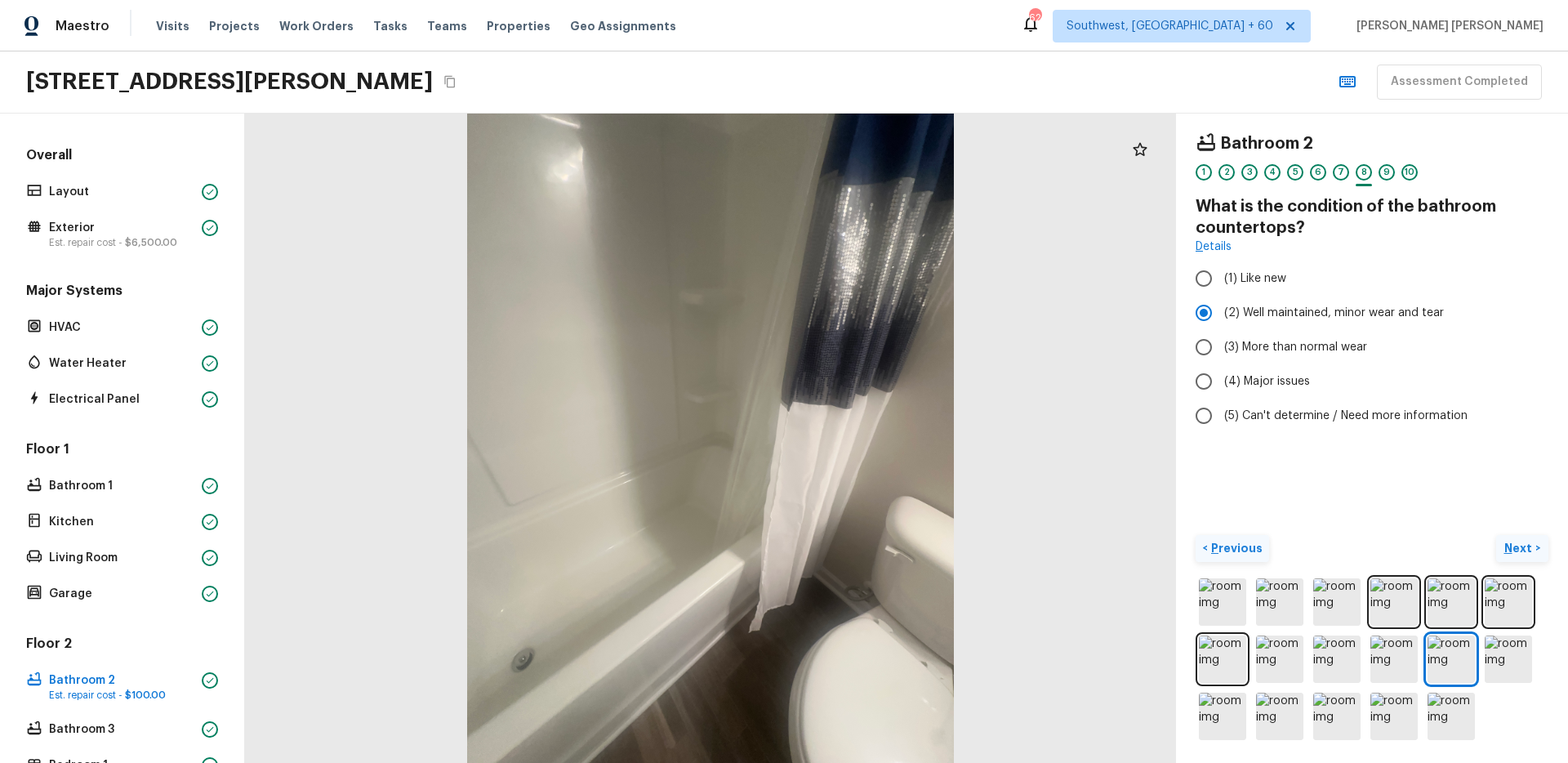
click at [1521, 541] on p "Next" at bounding box center [1519, 548] width 31 height 17
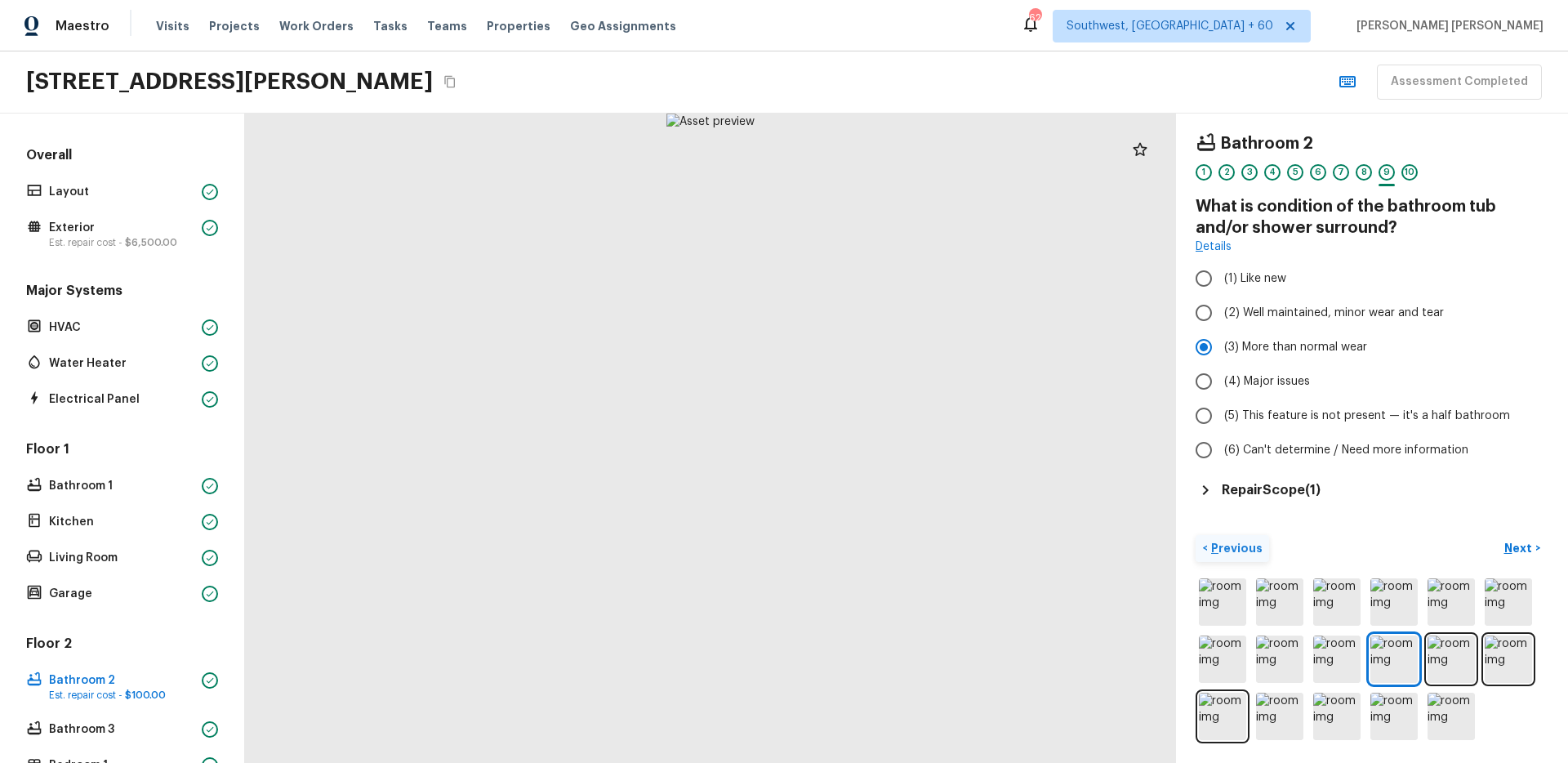
click at [1285, 476] on div "Bathroom 2 1 2 3 4 5 6 7 8 9 10 What is condition of the bathroom tub and/or sh…" at bounding box center [1372, 317] width 353 height 367
click at [1283, 490] on h5 "Repair Scope ( 1 )" at bounding box center [1272, 490] width 99 height 18
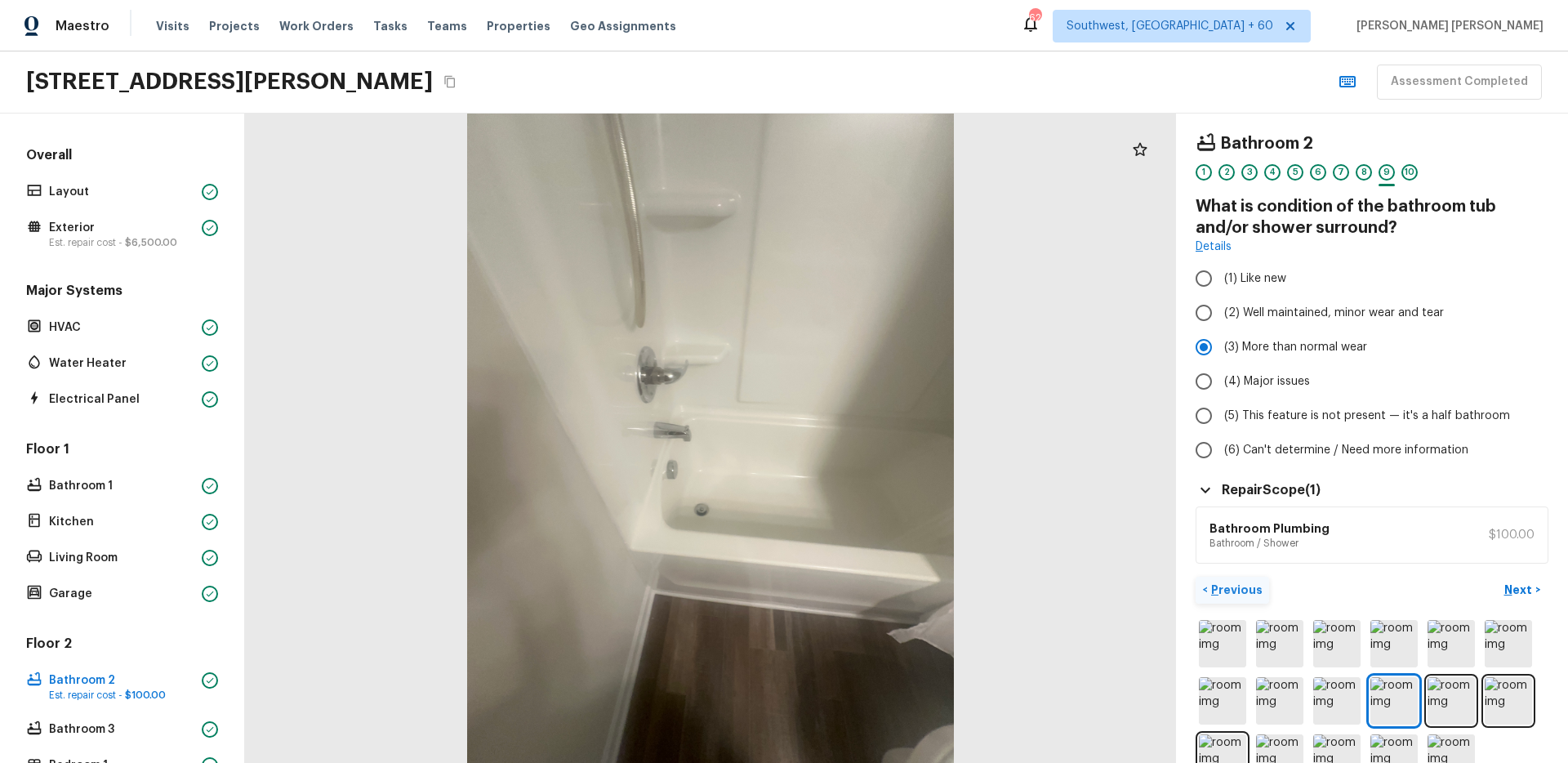
click at [1534, 574] on div "Bathroom 2 1 2 3 4 5 6 7 8 9 10 What is condition of the bathroom tub and/or sh…" at bounding box center [1372, 438] width 392 height 649
click at [1517, 587] on p "Next" at bounding box center [1519, 589] width 31 height 17
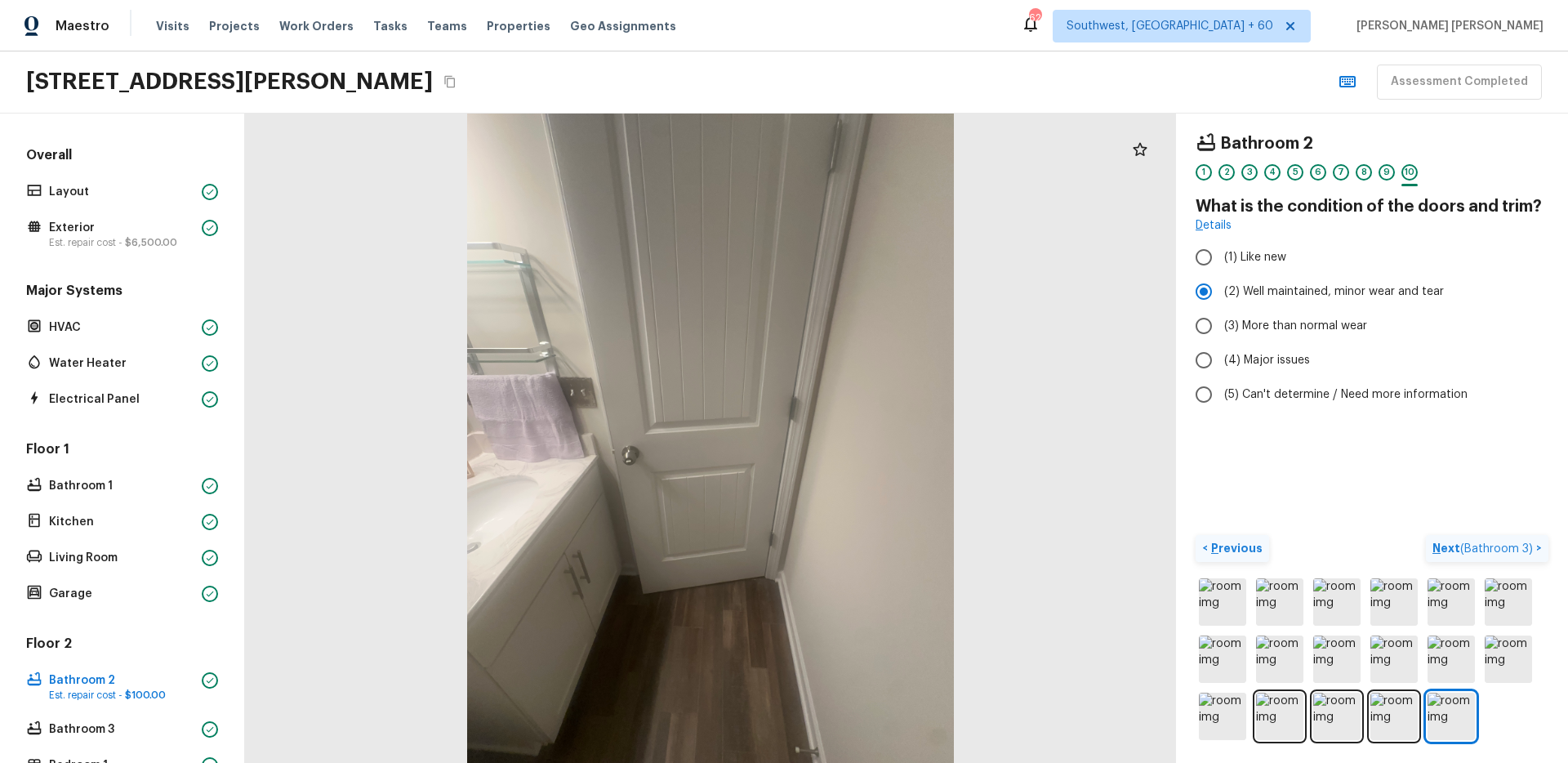
click at [1476, 549] on span "( Bathroom 3 )" at bounding box center [1497, 549] width 72 height 11
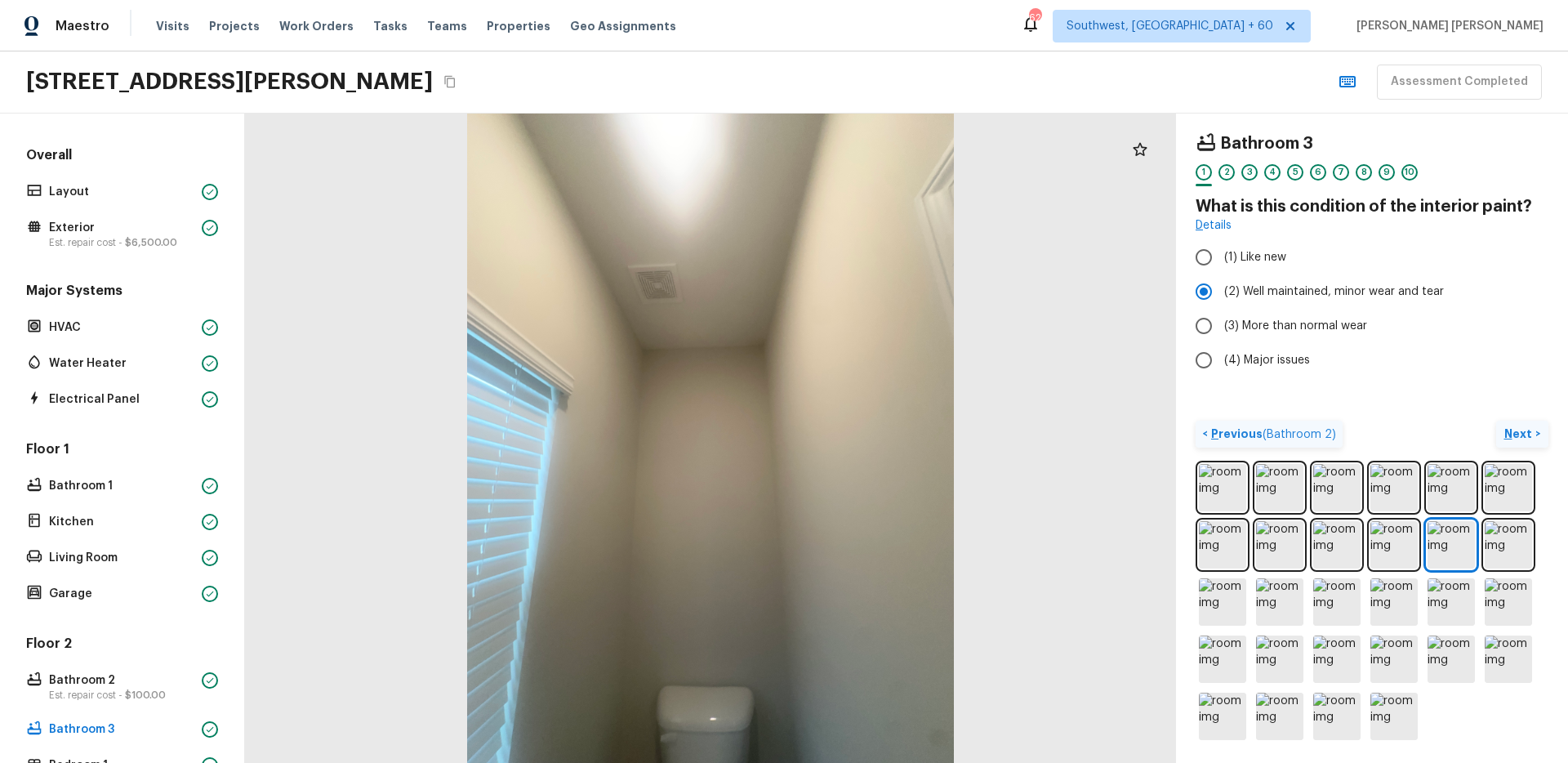
click at [1474, 419] on div "Bathroom 3 1 2 3 4 5 6 7 8 9 10 What is this condition of the interior paint? D…" at bounding box center [1372, 438] width 392 height 649
click at [1511, 430] on p "Next" at bounding box center [1519, 433] width 31 height 17
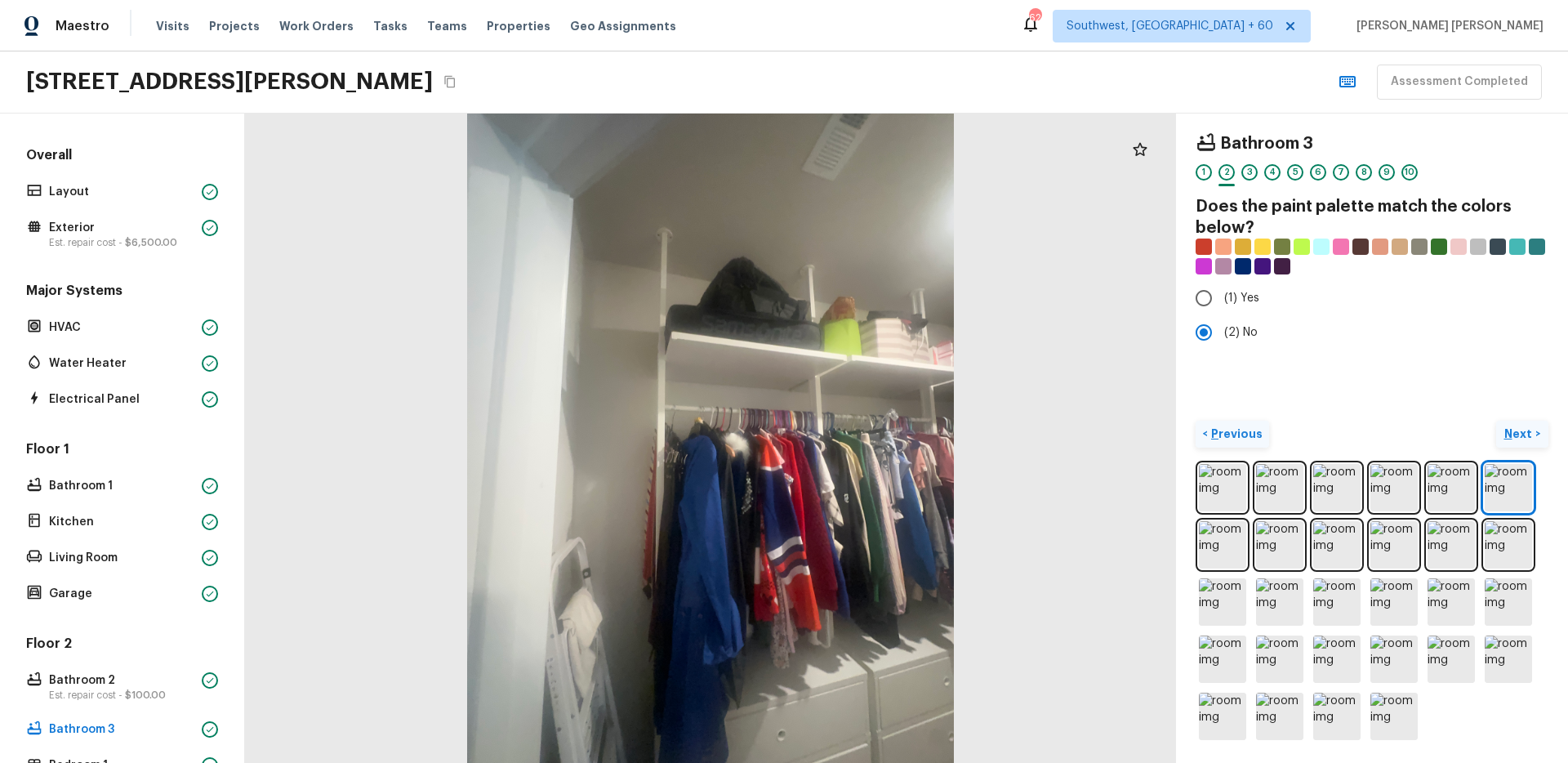
click at [1511, 430] on p "Next" at bounding box center [1519, 433] width 31 height 17
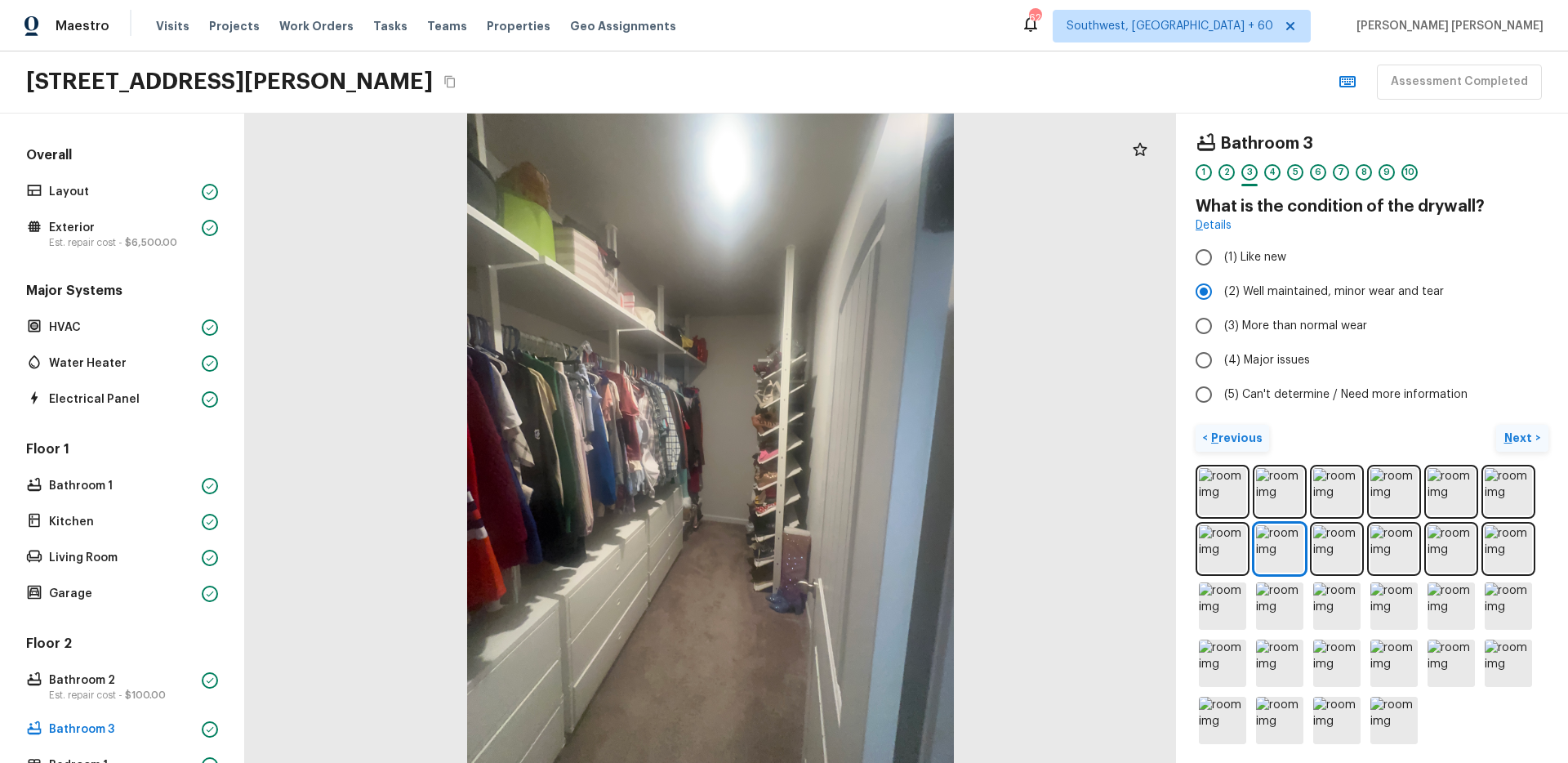
click at [1523, 443] on p "Next" at bounding box center [1519, 438] width 31 height 17
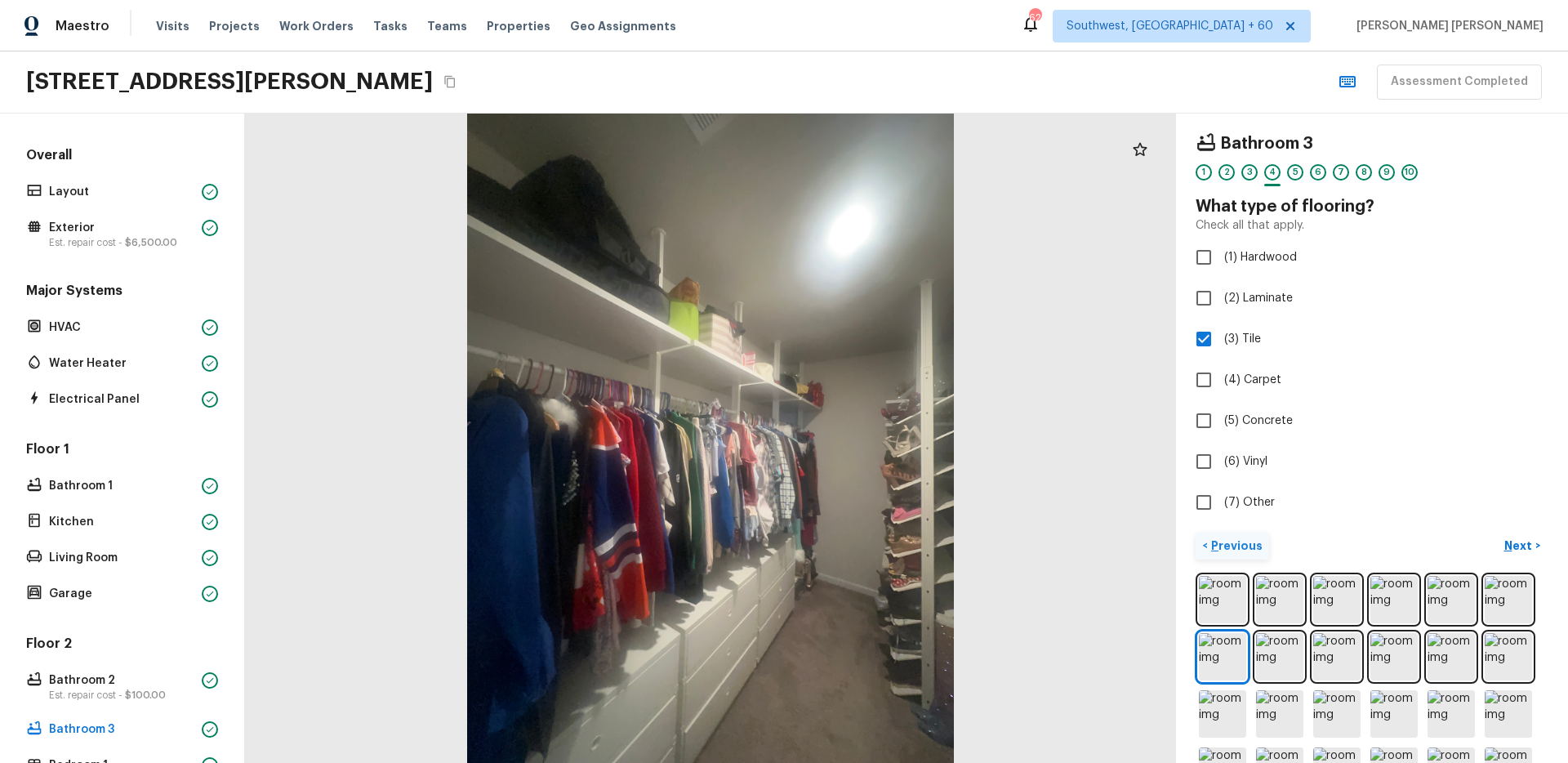
click at [1408, 545] on div "< Previous Next >" at bounding box center [1372, 546] width 353 height 27
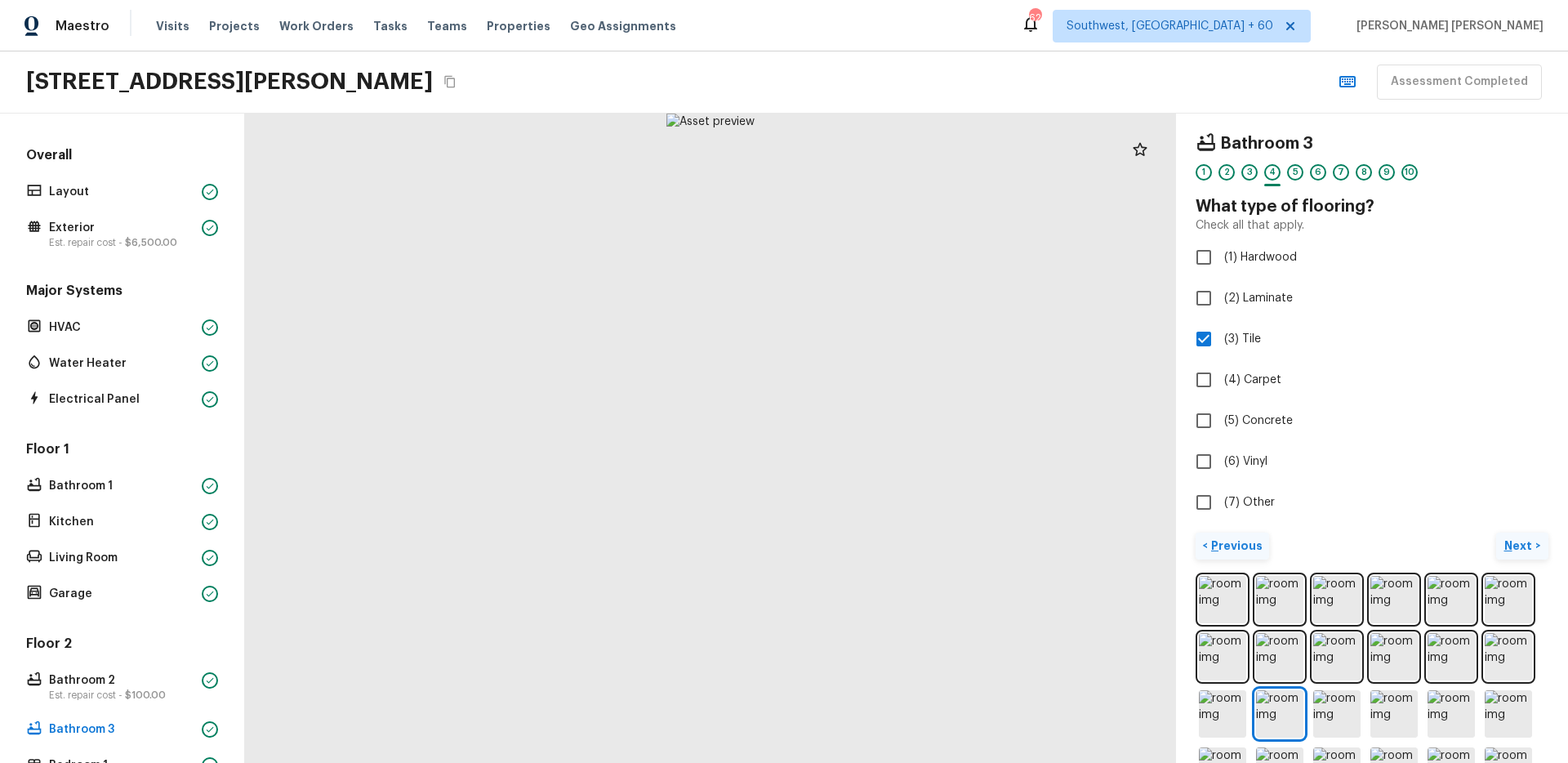
click at [1497, 554] on button "Next >" at bounding box center [1522, 546] width 52 height 27
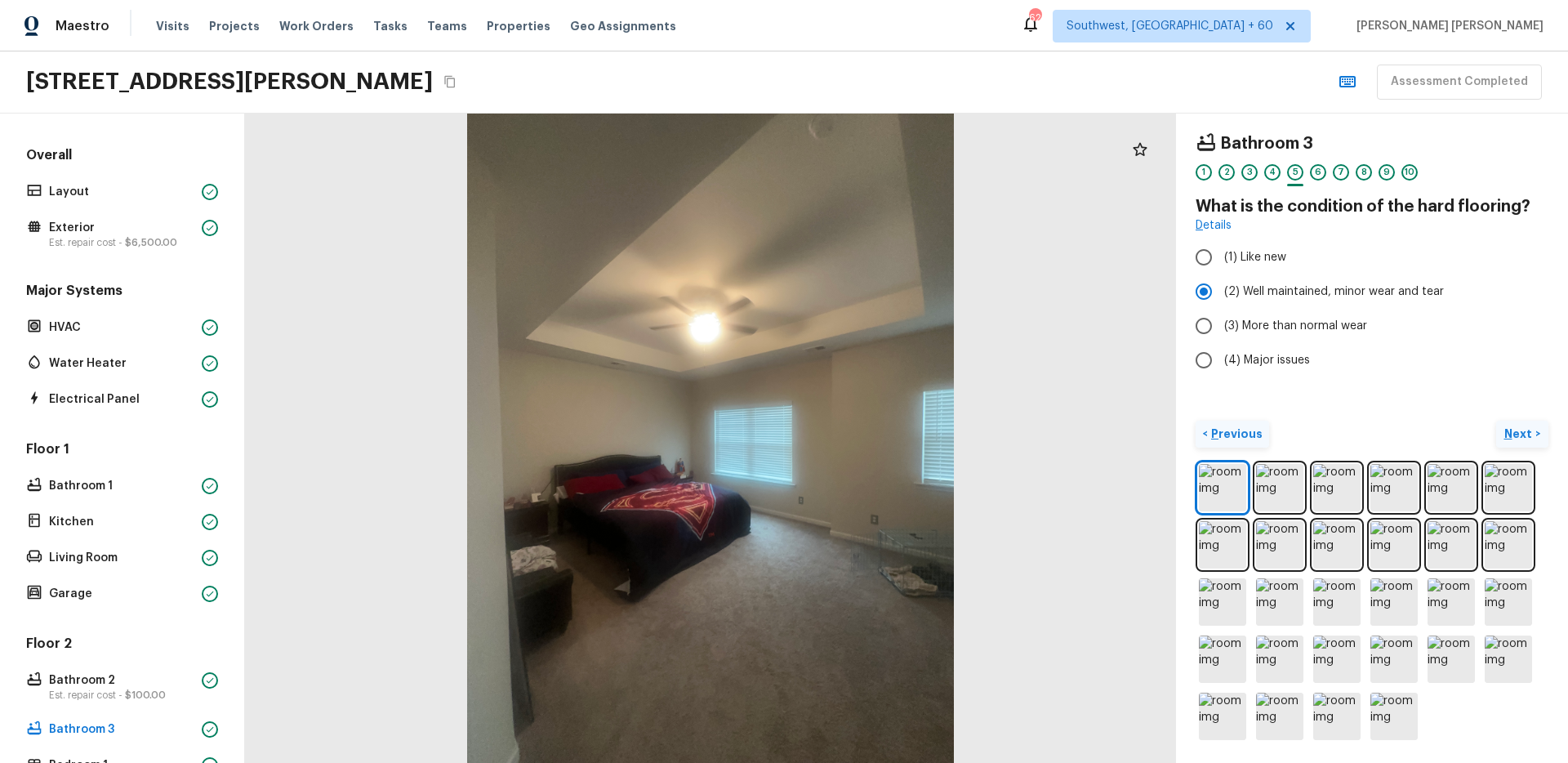
click at [1527, 431] on p "Next" at bounding box center [1519, 433] width 31 height 17
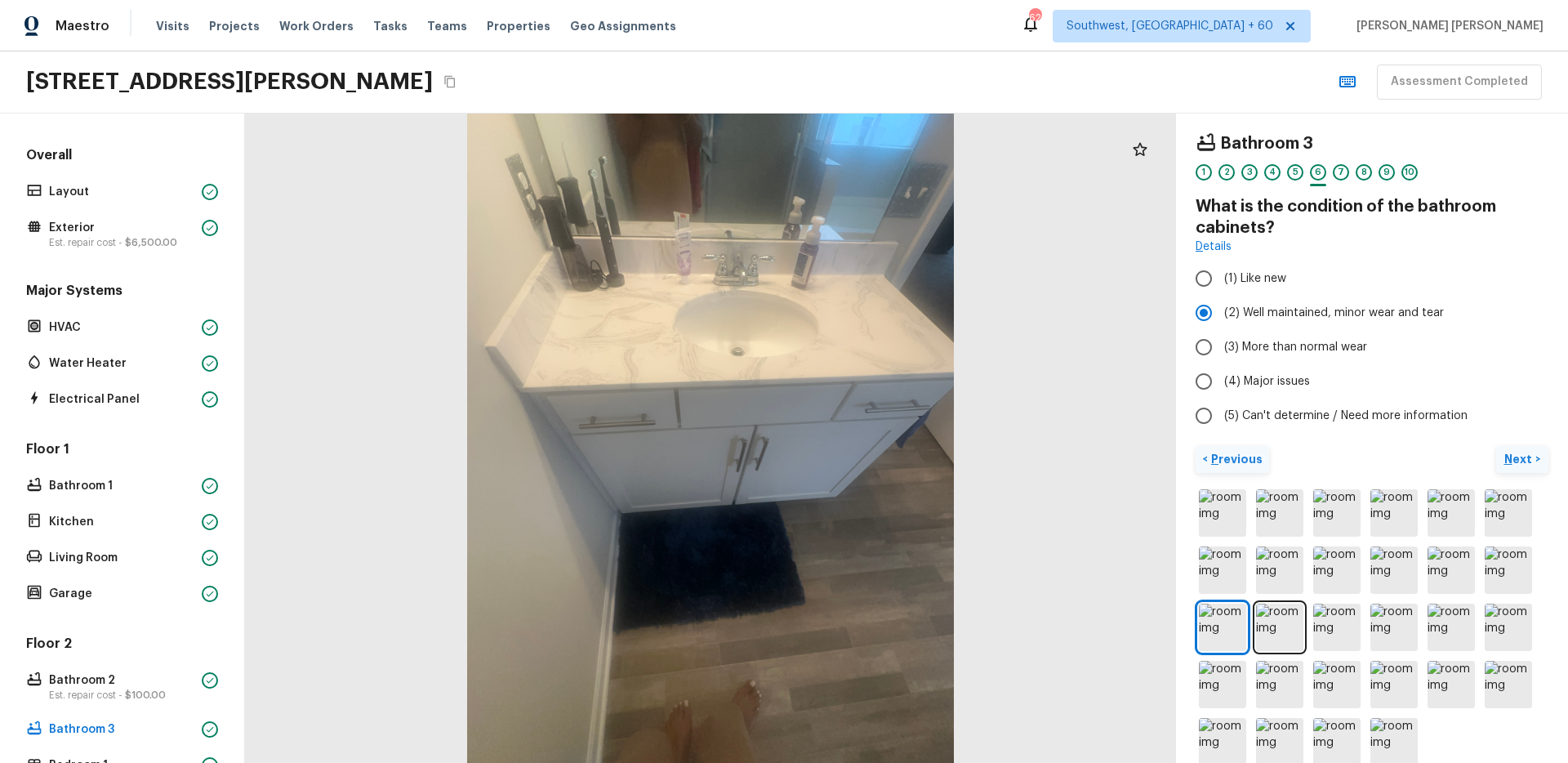
click at [1525, 456] on p "Next" at bounding box center [1519, 459] width 31 height 17
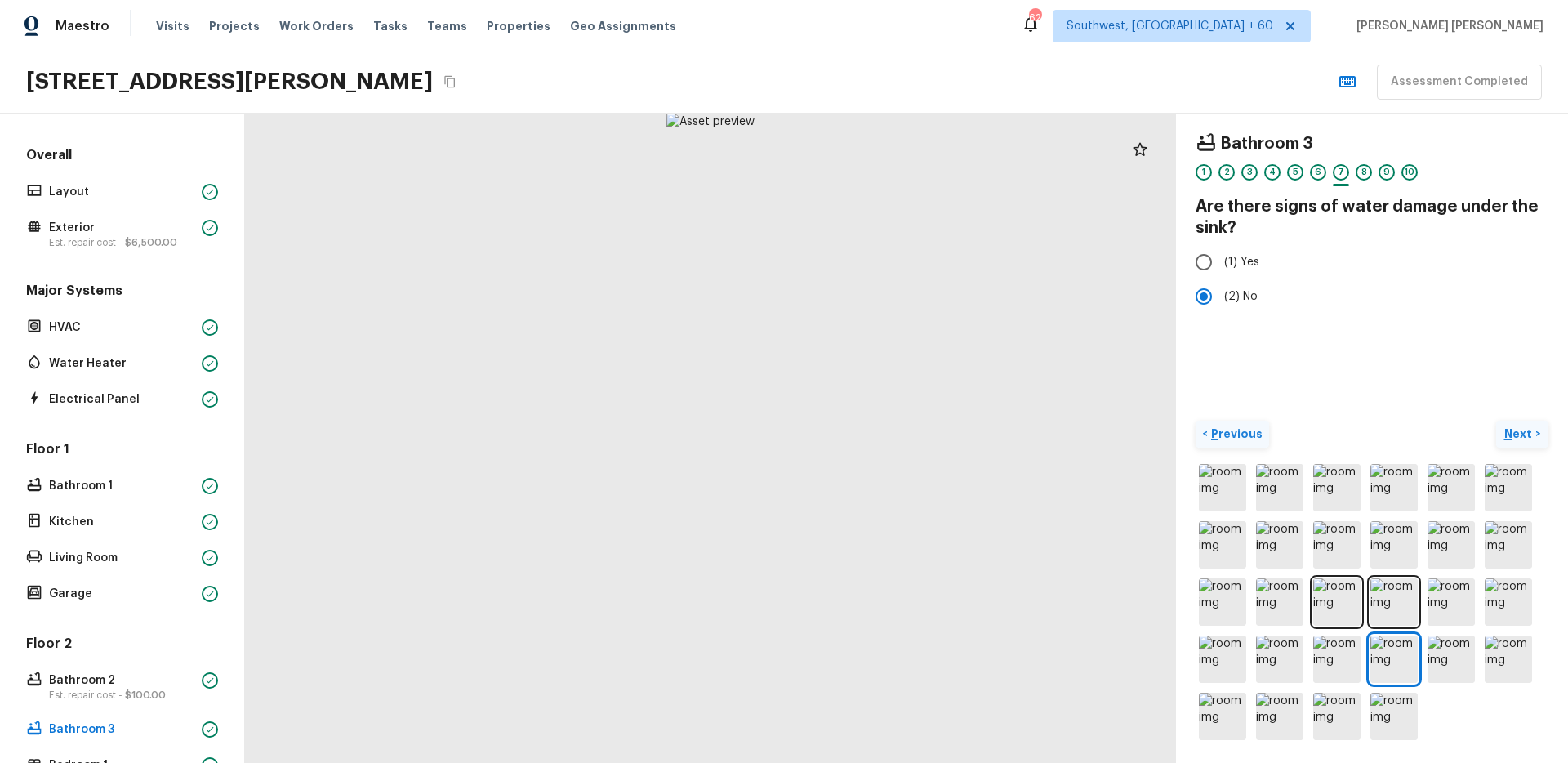
click at [1523, 430] on p "Next" at bounding box center [1519, 433] width 31 height 17
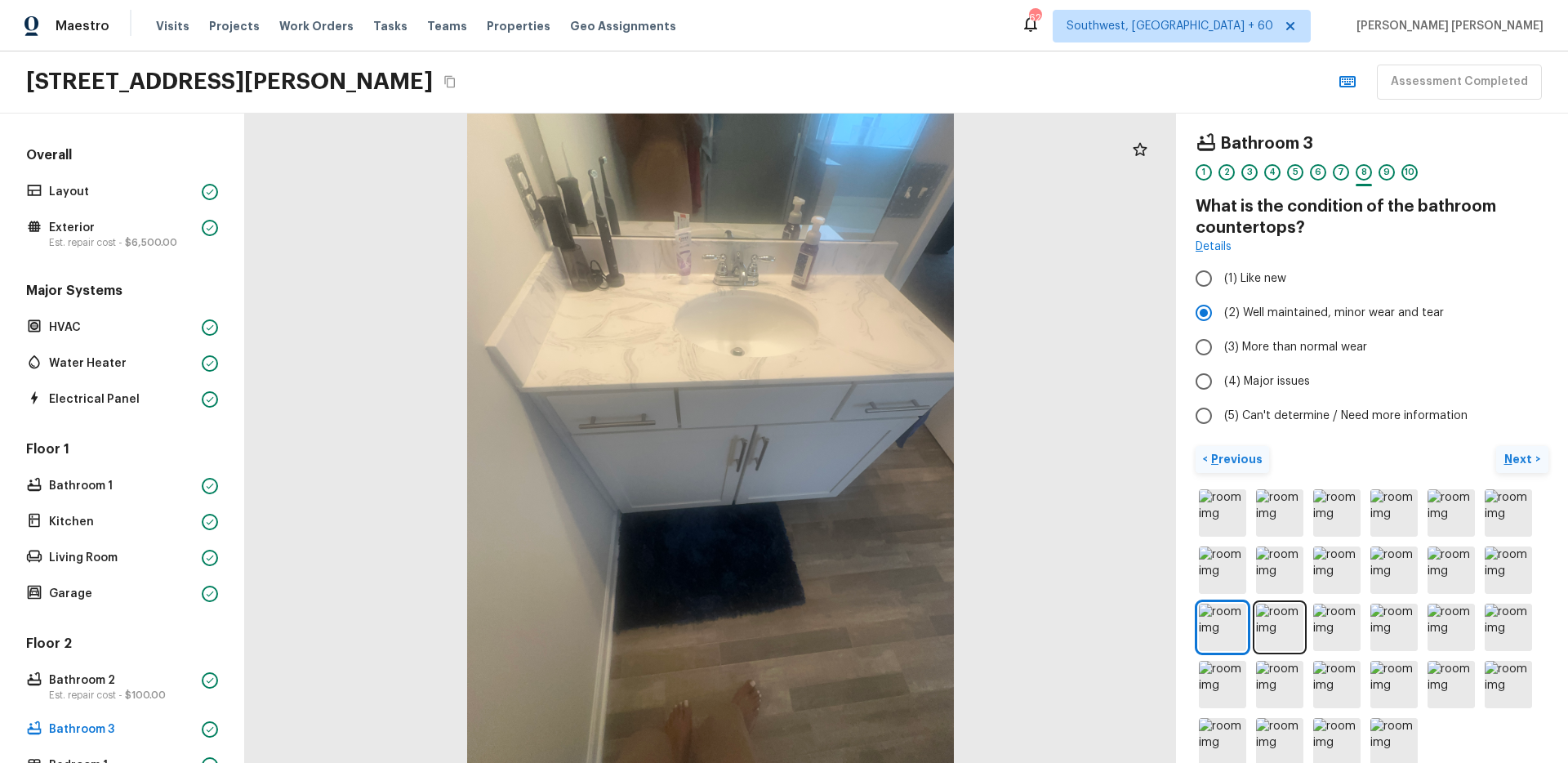
click at [1520, 467] on p "Next" at bounding box center [1519, 459] width 31 height 17
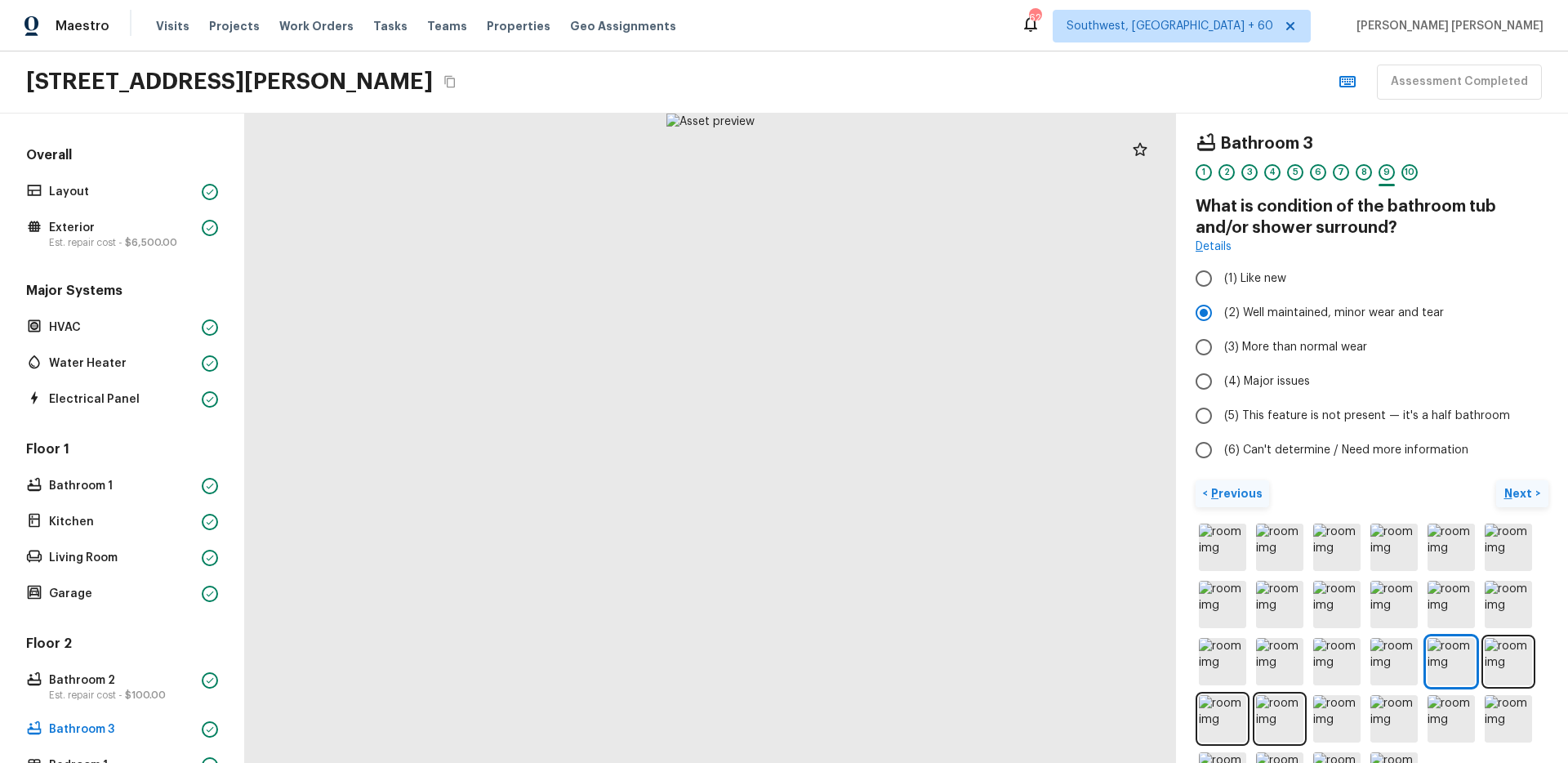
click at [1521, 486] on p "Next" at bounding box center [1519, 493] width 31 height 17
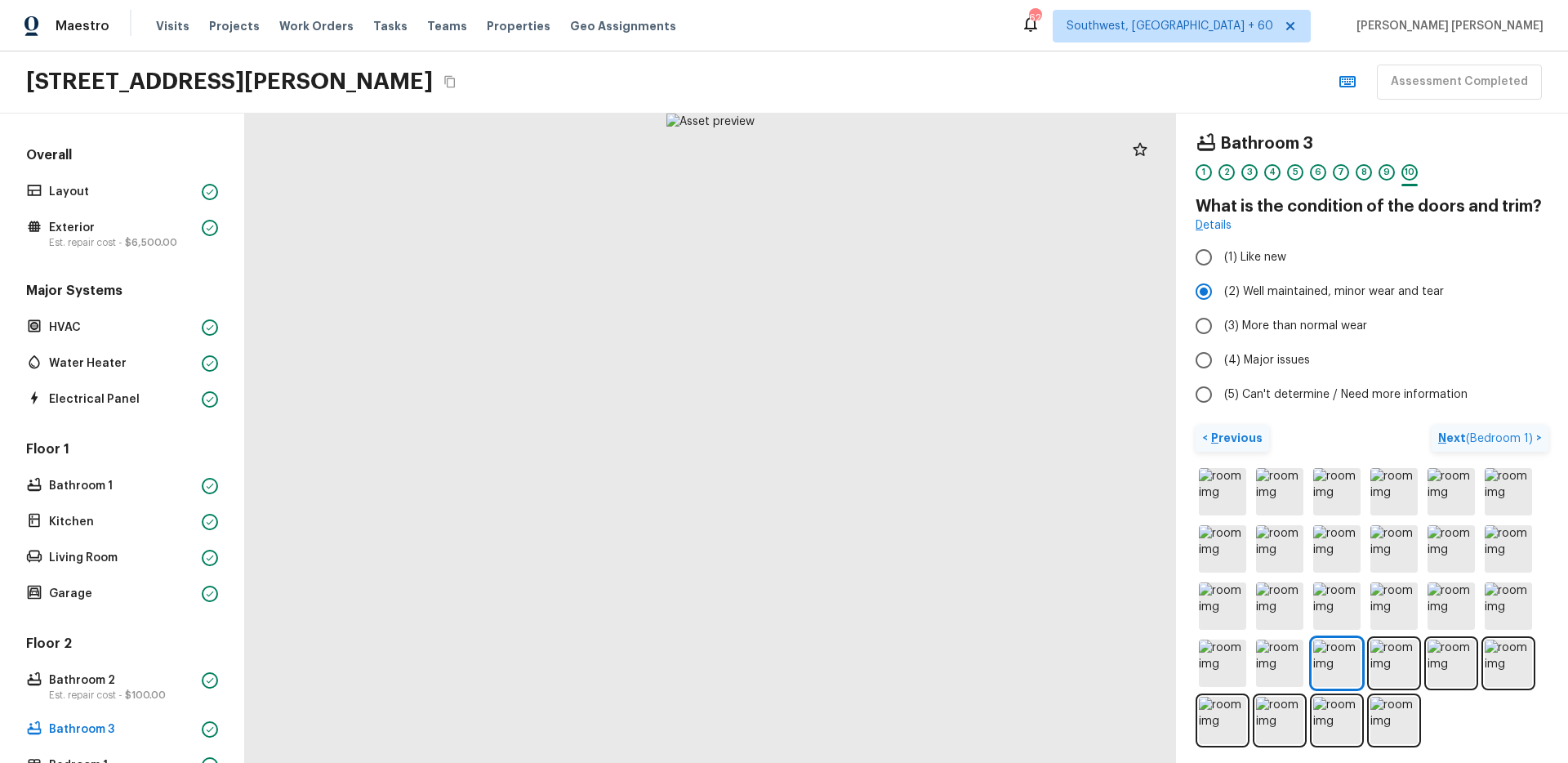
click at [1504, 445] on p "Next ( Bedroom 1 )" at bounding box center [1487, 438] width 98 height 17
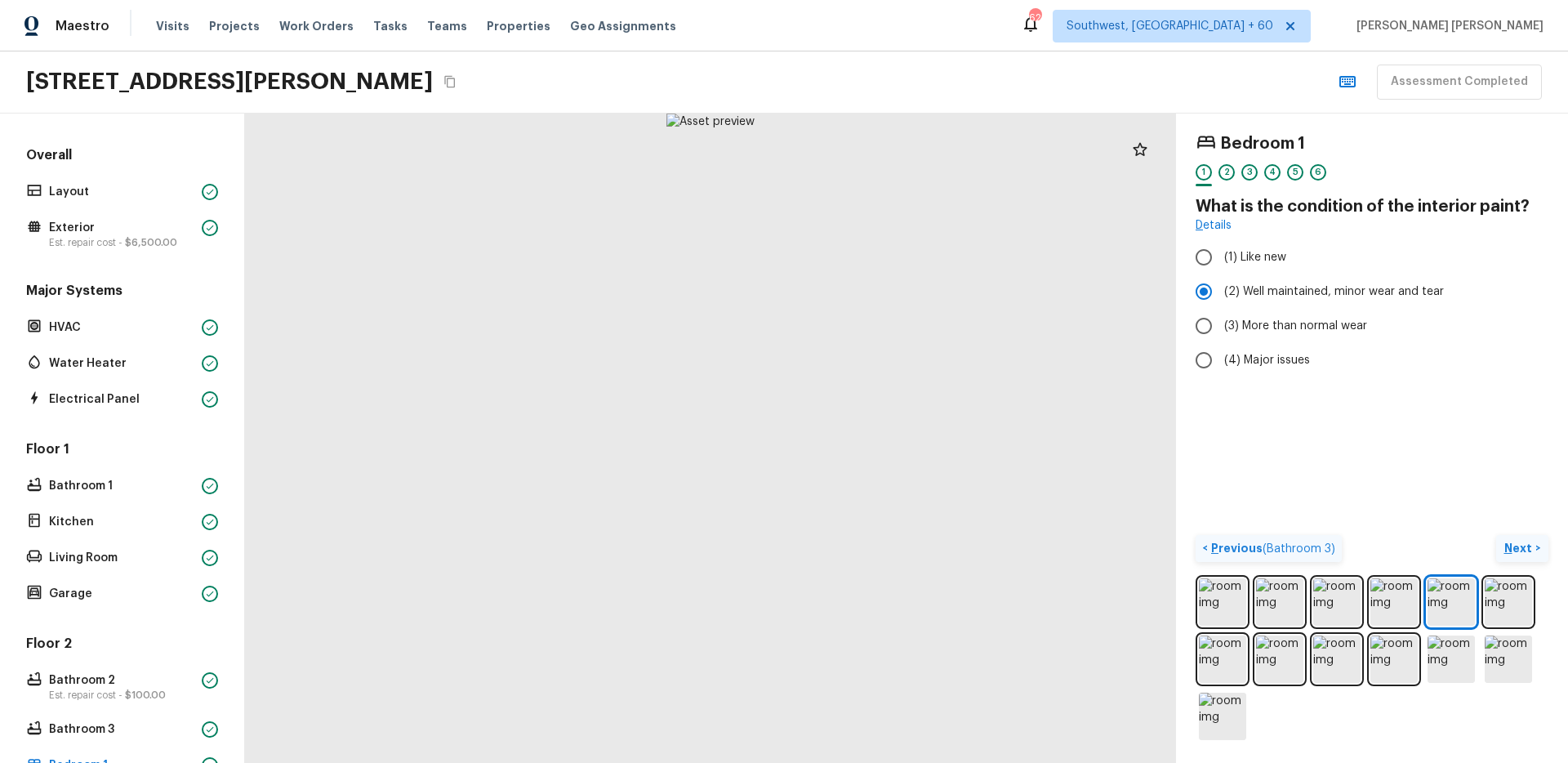
click at [1515, 553] on p "Next" at bounding box center [1519, 548] width 31 height 17
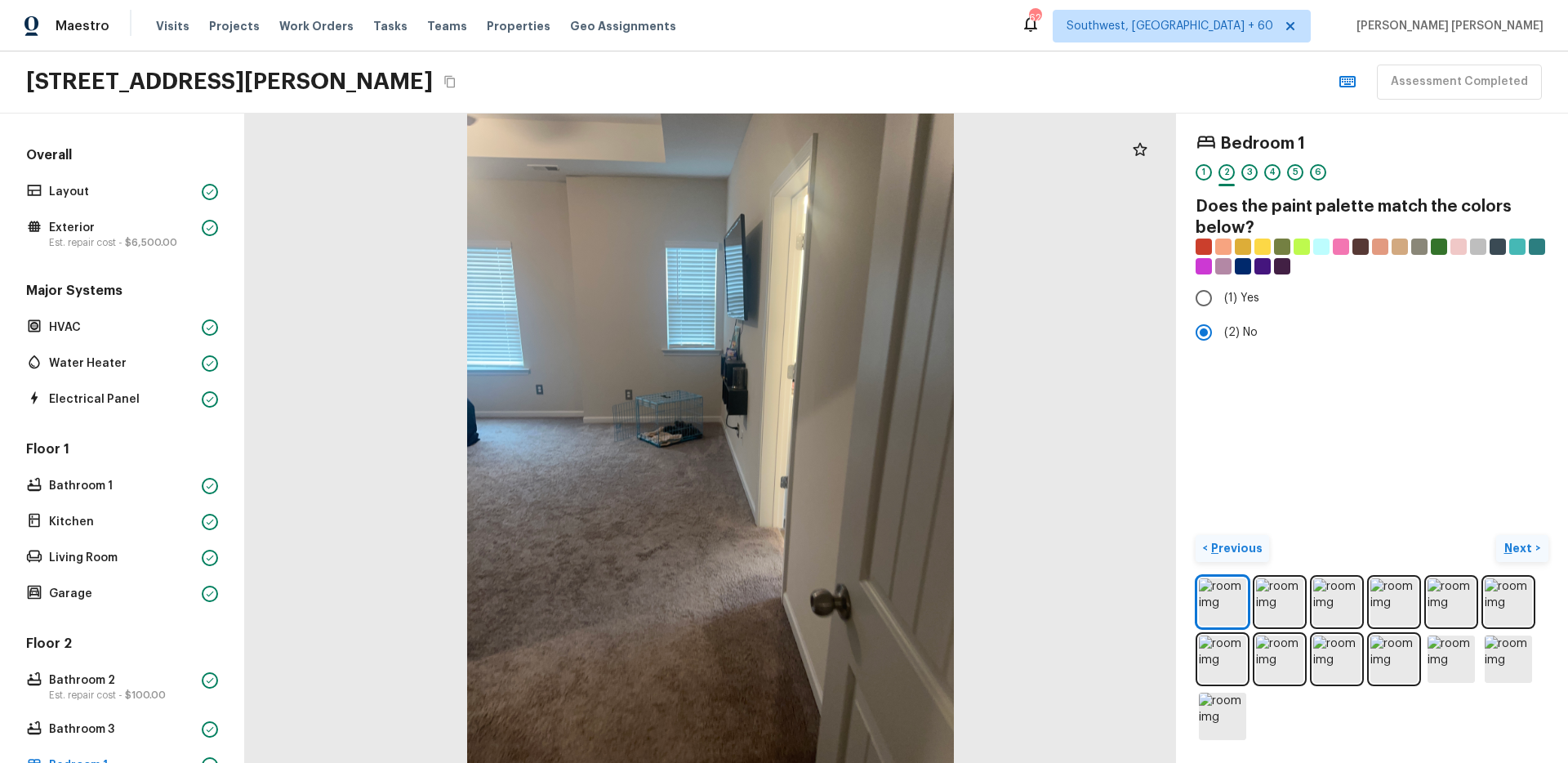
click at [1515, 553] on p "Next" at bounding box center [1519, 548] width 31 height 17
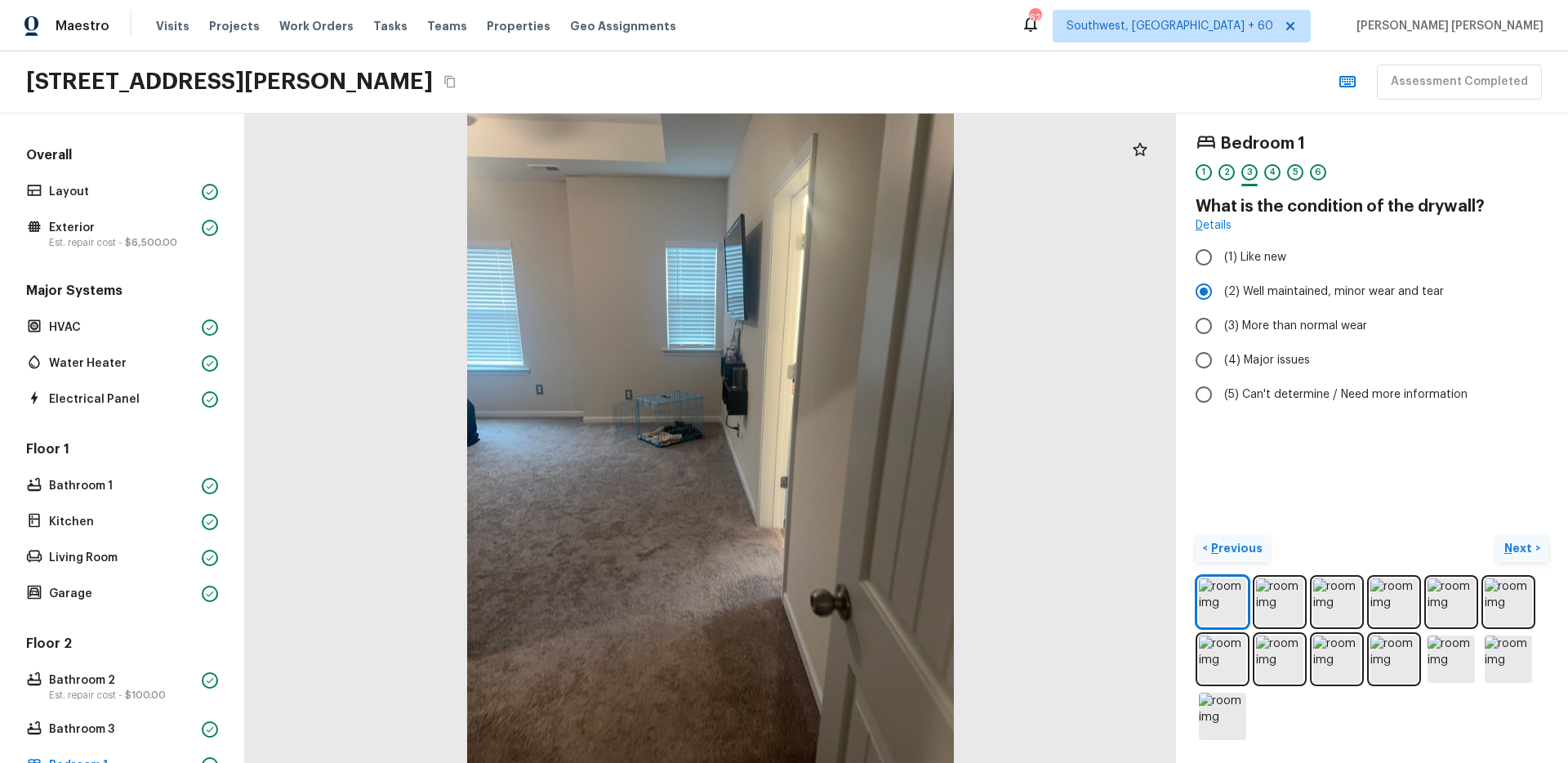
click at [1515, 553] on p "Next" at bounding box center [1519, 548] width 31 height 17
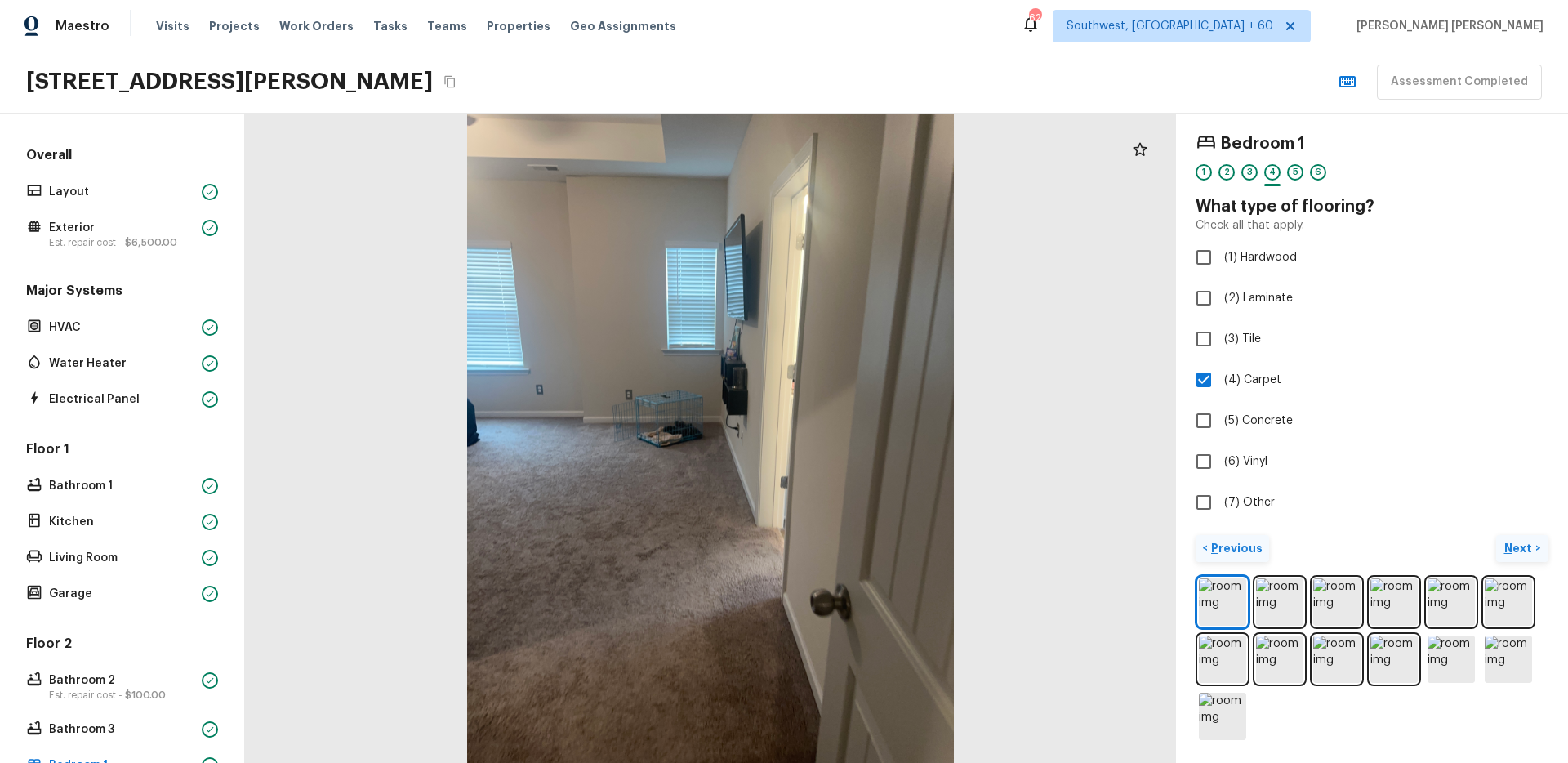
click at [1515, 553] on p "Next" at bounding box center [1519, 548] width 31 height 17
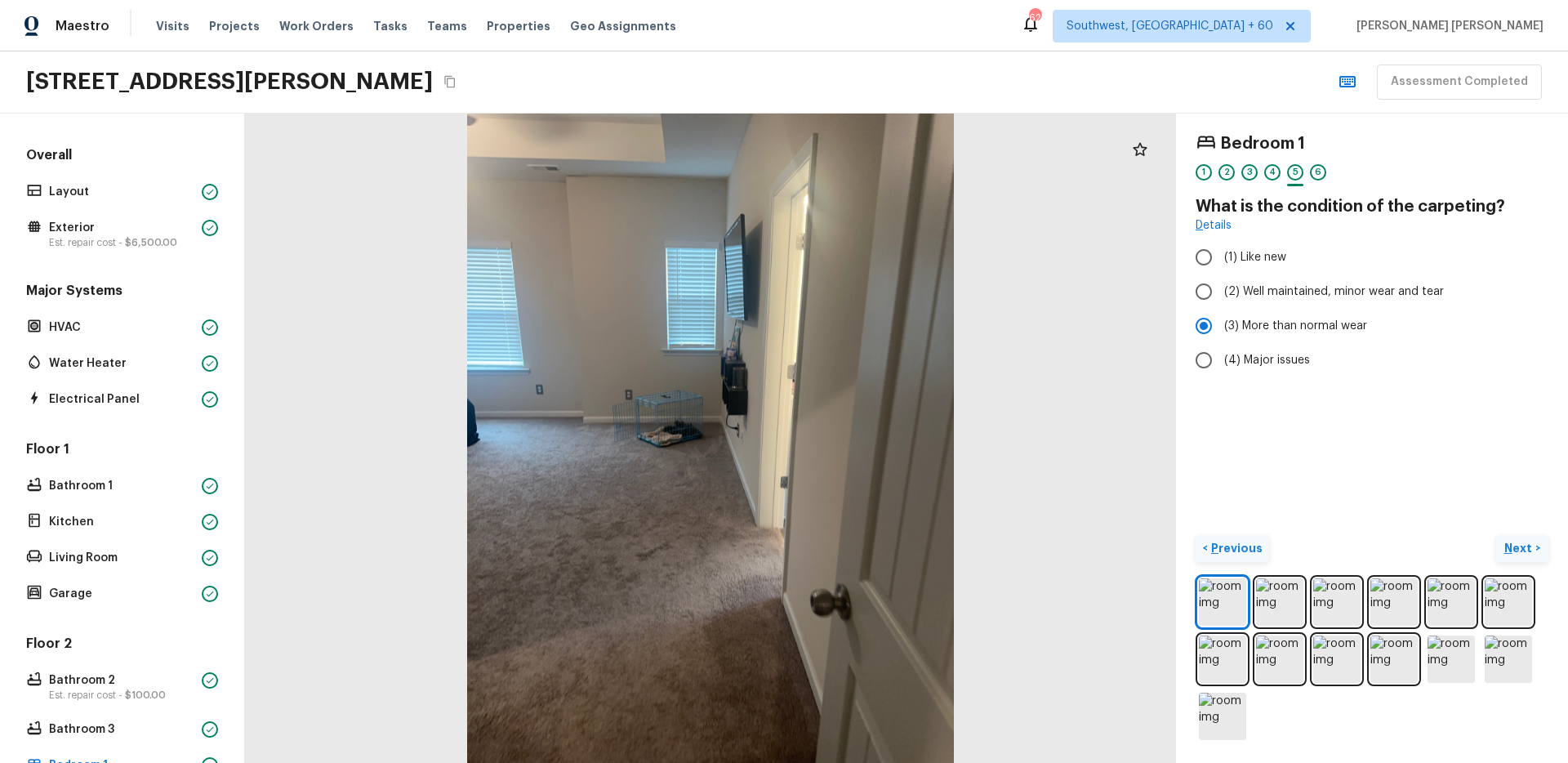
click at [1515, 553] on p "Next" at bounding box center [1519, 548] width 31 height 17
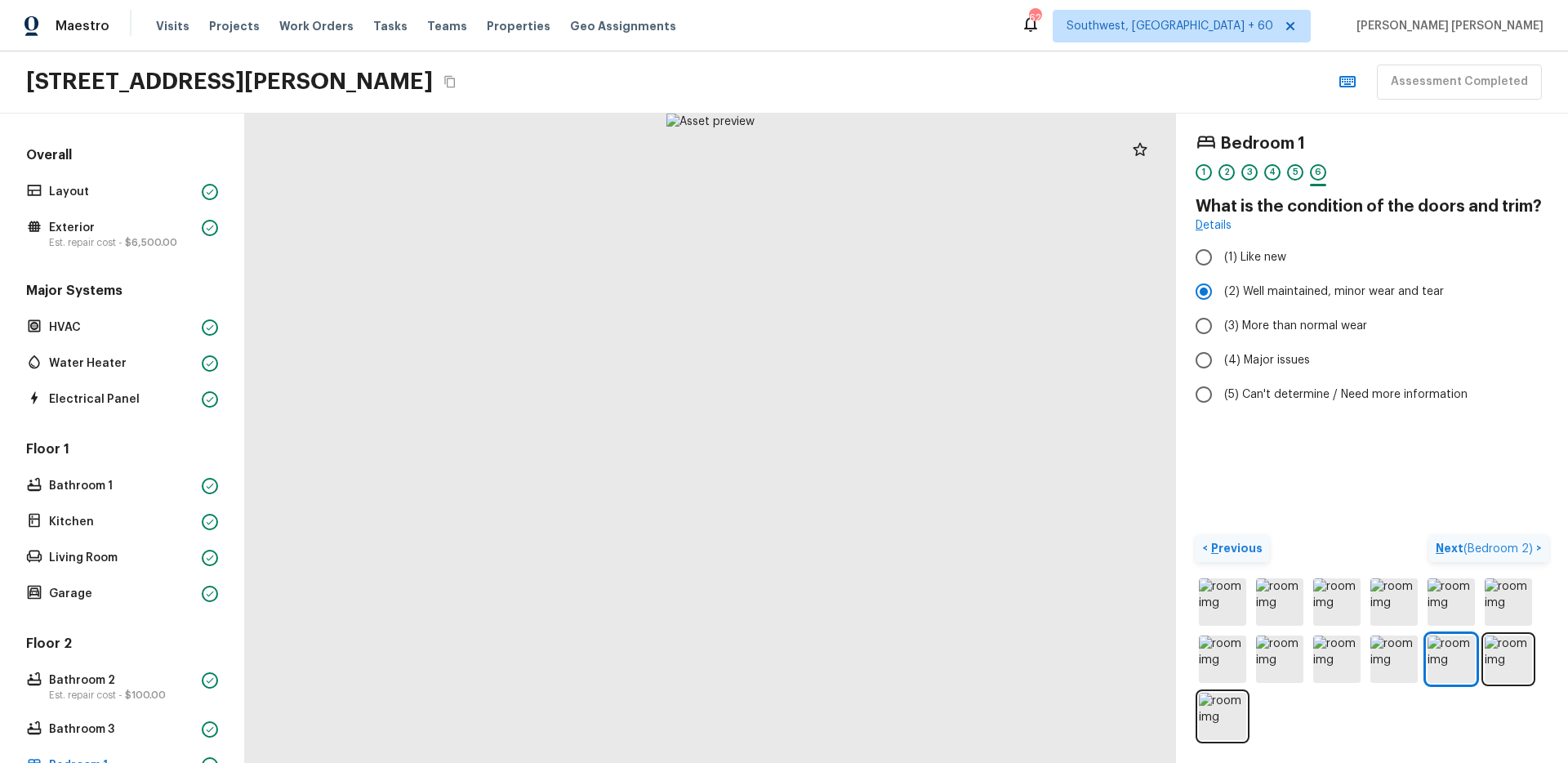
click at [1515, 553] on span "( Bedroom 2 )" at bounding box center [1498, 549] width 70 height 11
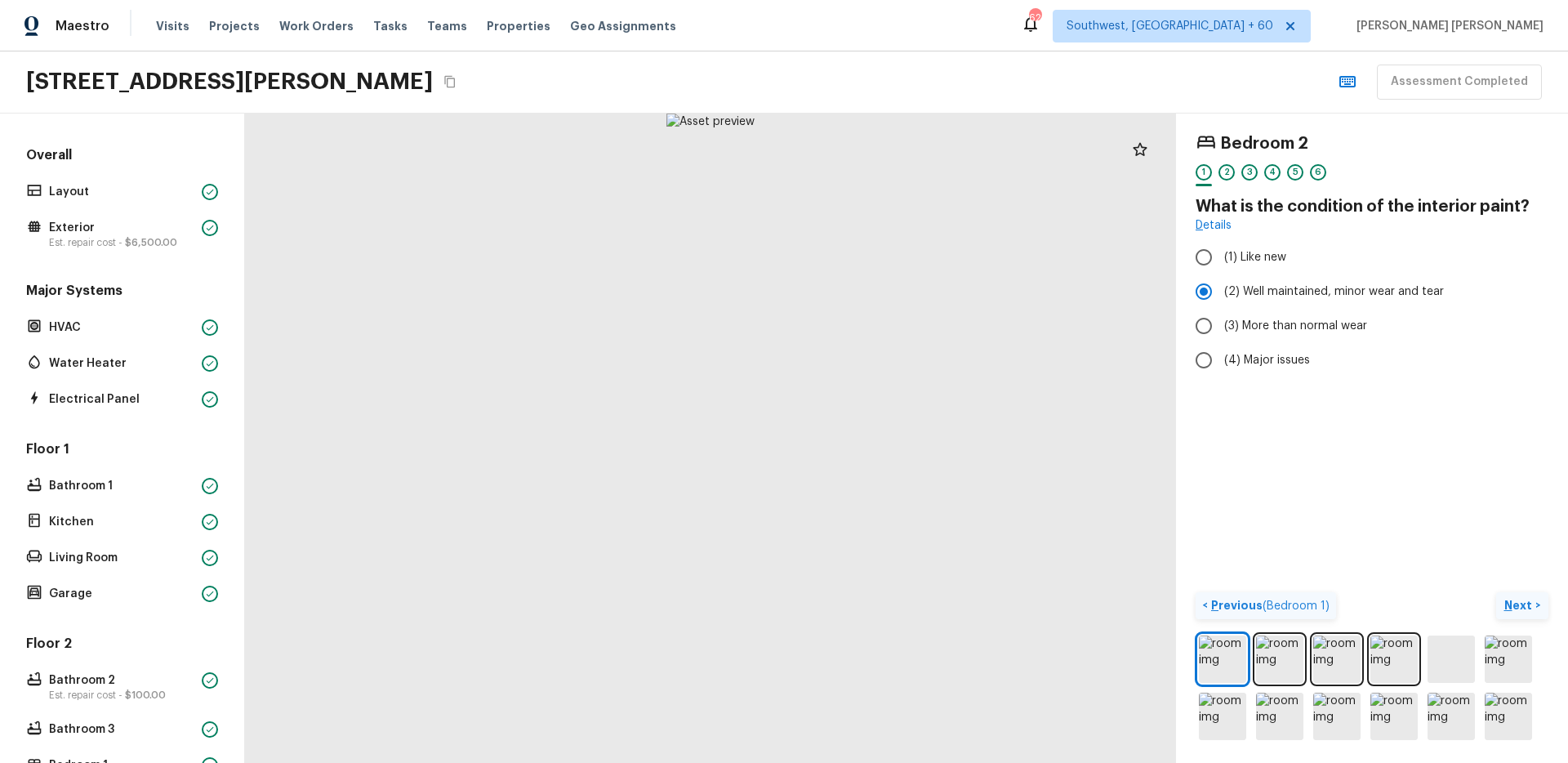
click at [1520, 608] on p "Next" at bounding box center [1519, 605] width 31 height 17
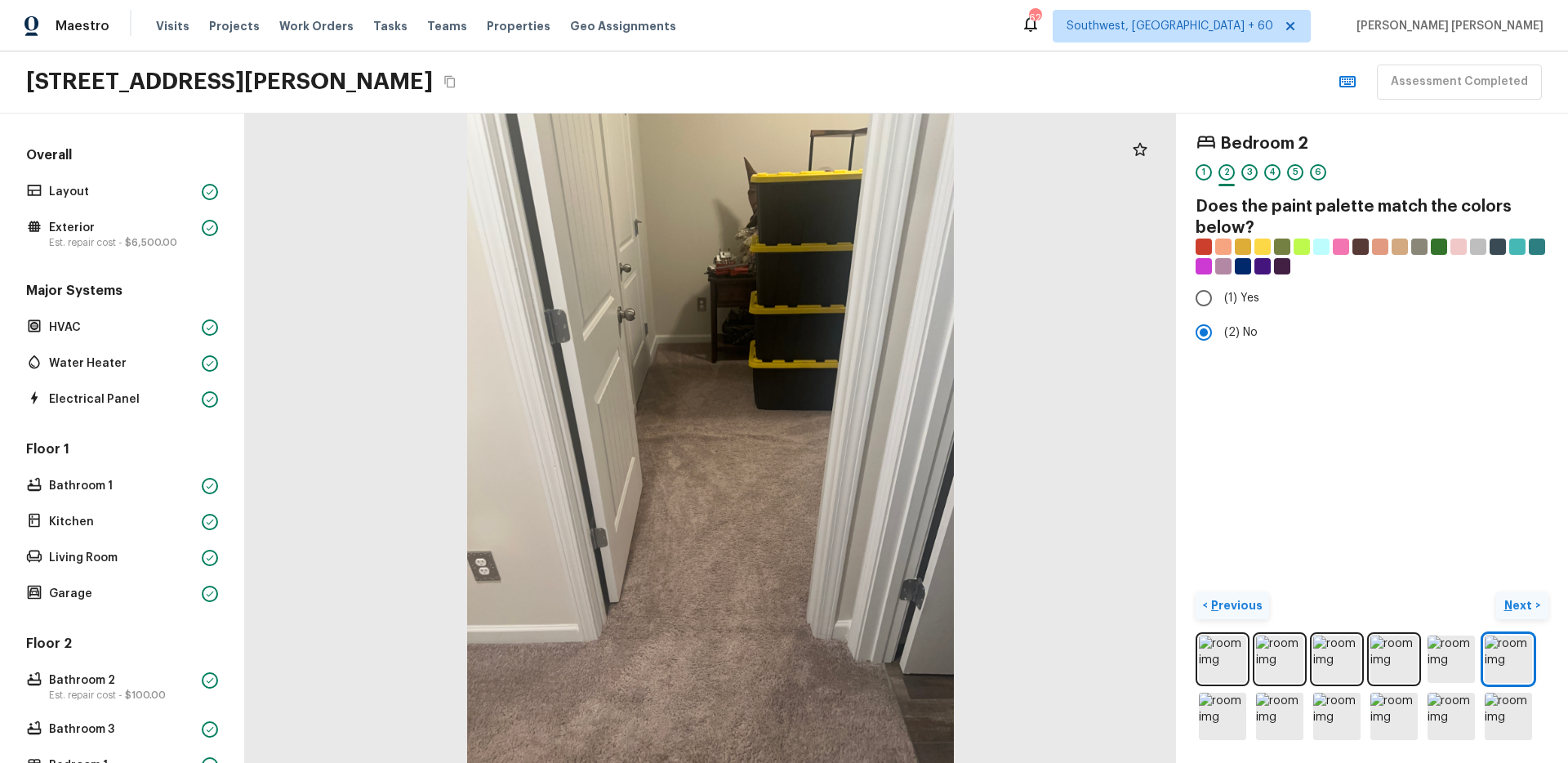
click at [1511, 610] on p "Next" at bounding box center [1519, 605] width 31 height 17
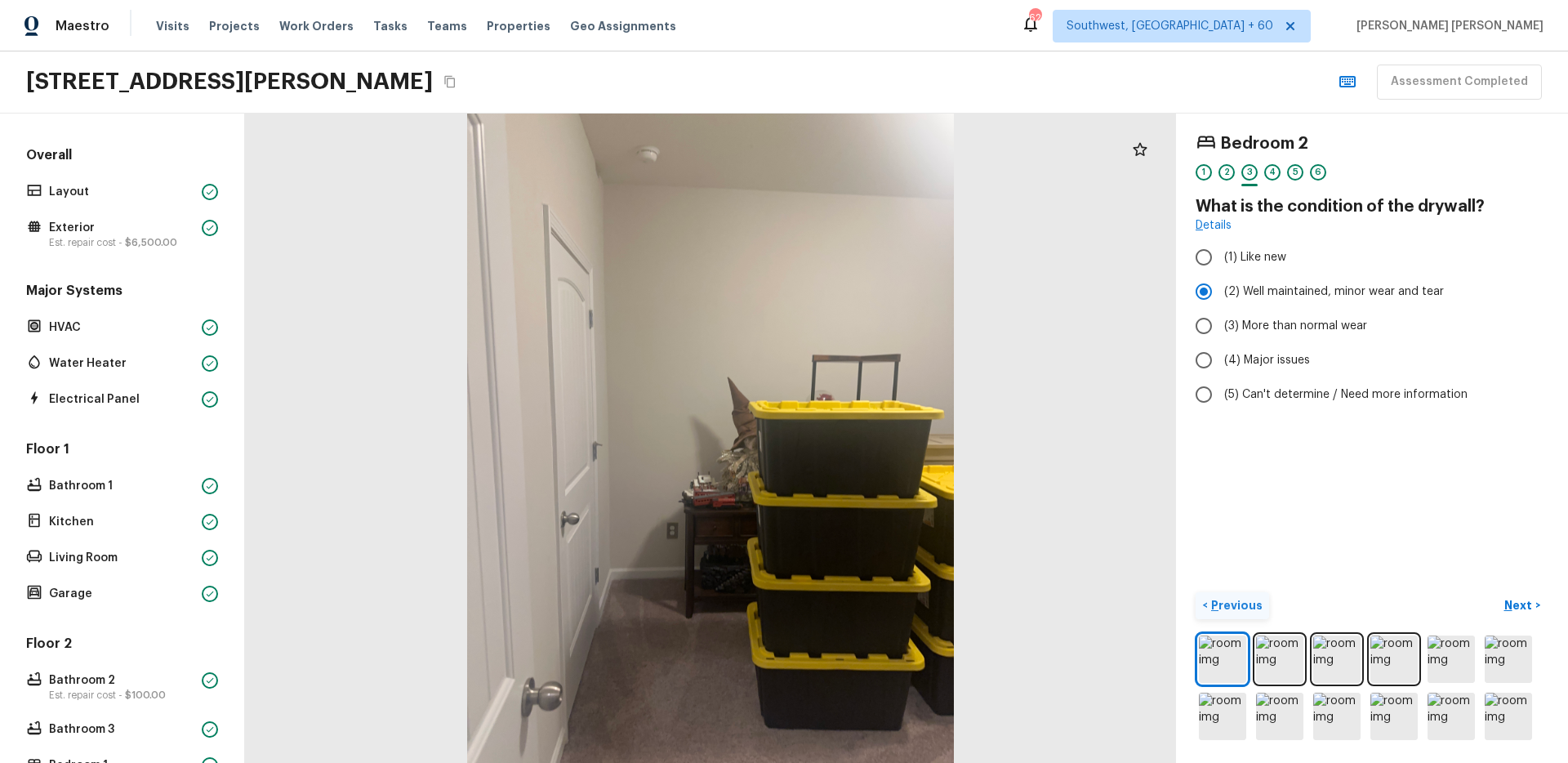
click at [1446, 577] on div "Bedroom 2 1 2 3 4 5 6 What is the condition of the drywall? Details (1) Like ne…" at bounding box center [1372, 438] width 392 height 649
click at [1467, 567] on div "Bedroom 2 1 2 3 4 5 6 What is the condition of the drywall? Details (1) Like ne…" at bounding box center [1372, 438] width 392 height 649
click at [1516, 507] on div "Bedroom 2 1 2 3 4 5 6 What is the condition of the drywall? Details (1) Like ne…" at bounding box center [1372, 438] width 392 height 649
click at [1520, 600] on p "Next" at bounding box center [1519, 605] width 31 height 17
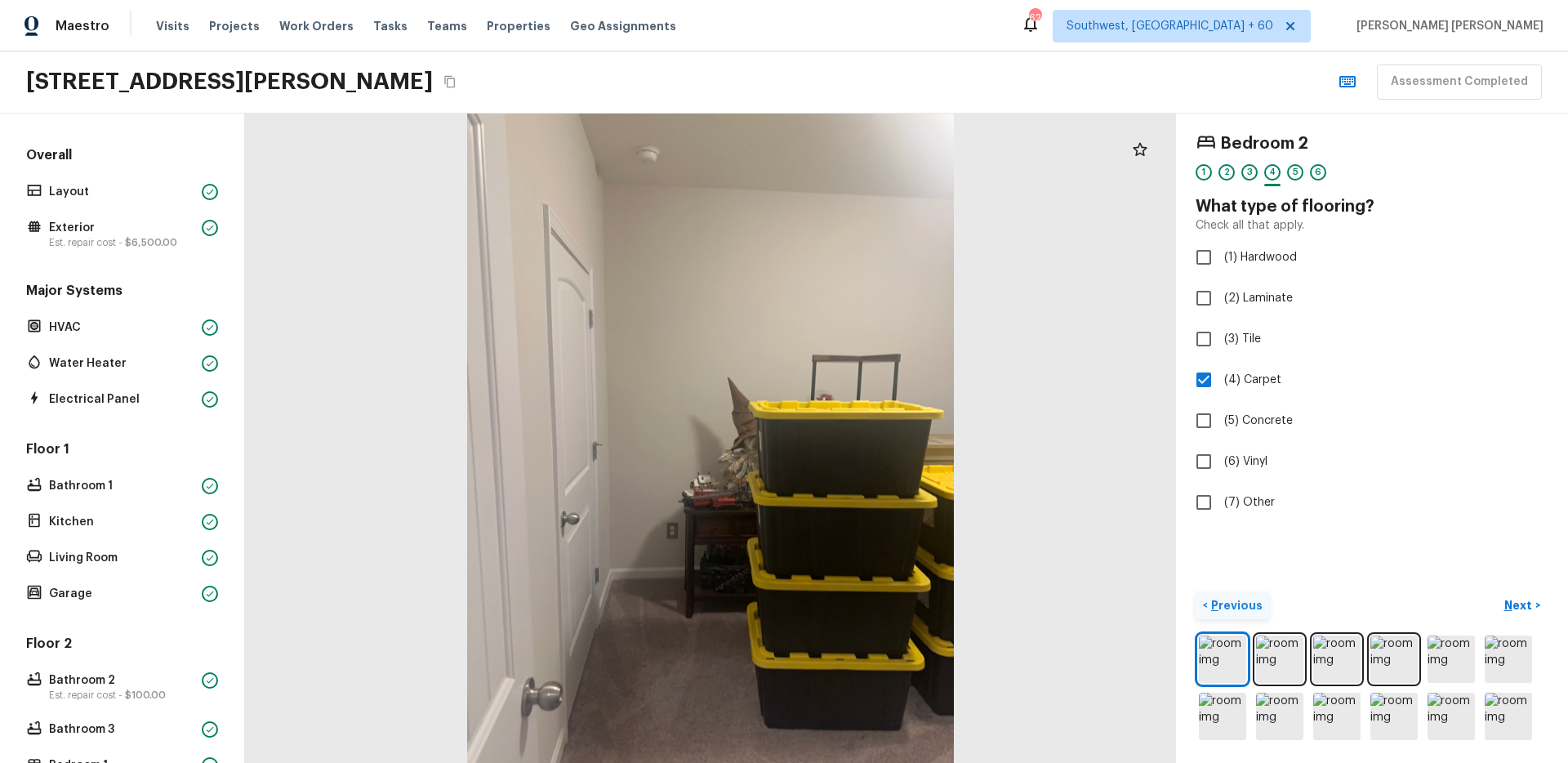
click at [1255, 617] on button "< Previous" at bounding box center [1232, 605] width 73 height 27
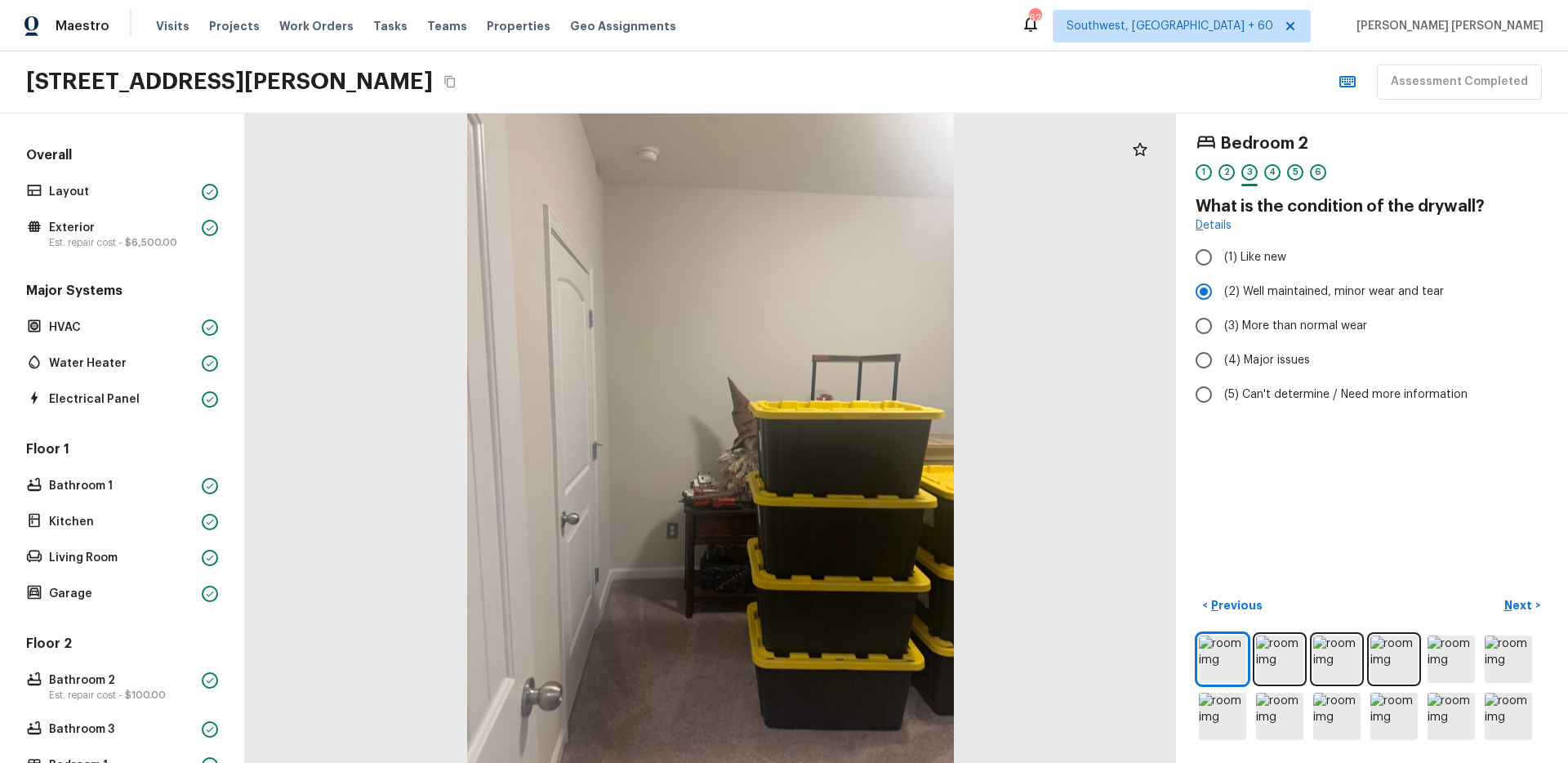
click at [1436, 573] on div "Bedroom 2 1 2 3 4 5 6 What is the condition of the drywall? Details (1) Like ne…" at bounding box center [1372, 438] width 392 height 649
click at [1503, 491] on div "Bedroom 2 1 2 3 4 5 6 What is the condition of the drywall? Details (1) Like ne…" at bounding box center [1372, 438] width 392 height 649
click at [1552, 428] on div "Bedroom 2 1 2 3 4 5 6 What is the condition of the drywall? Details (1) Like ne…" at bounding box center [1372, 438] width 392 height 649
click at [1515, 602] on p "Next" at bounding box center [1519, 605] width 31 height 17
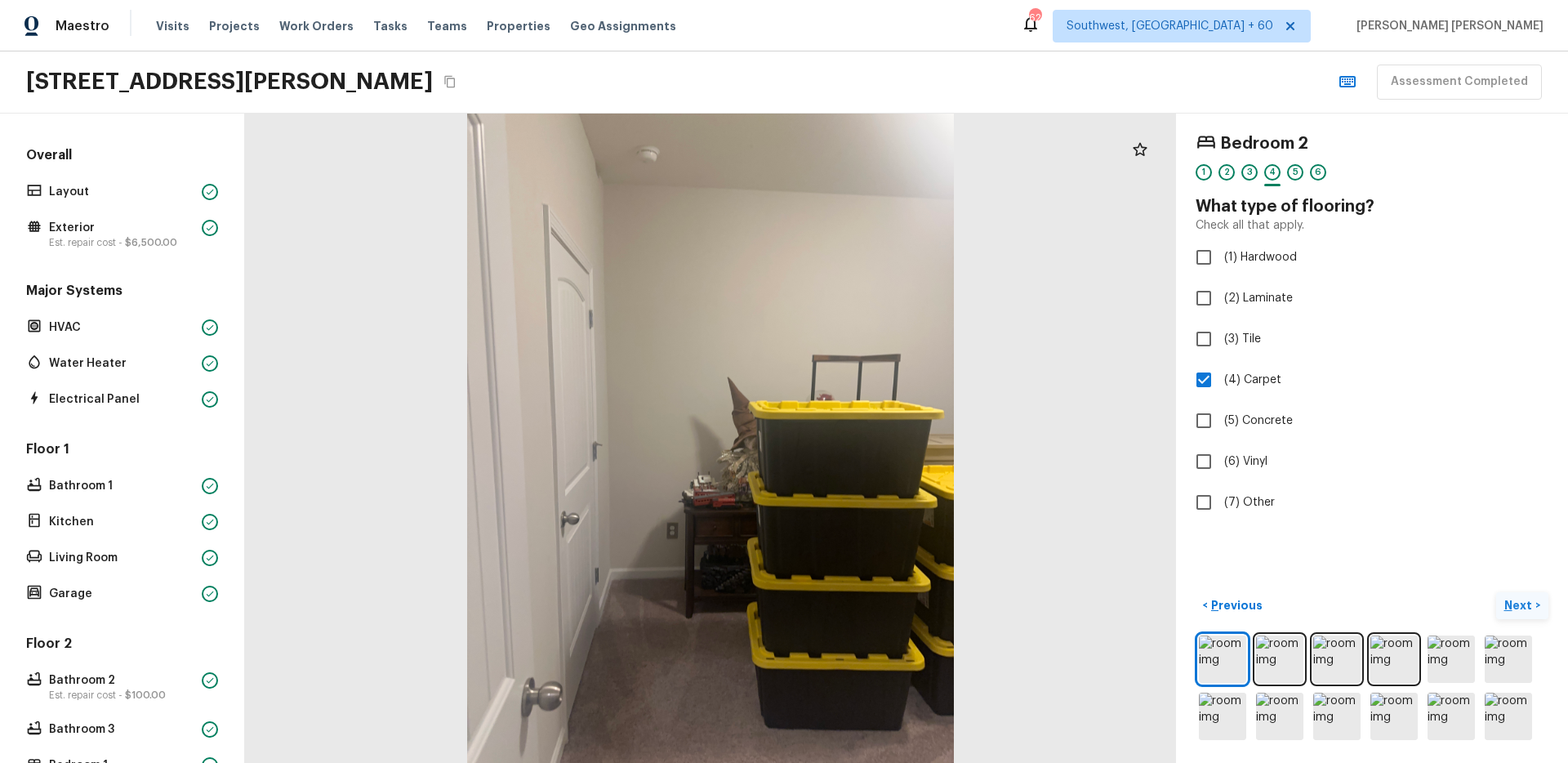
click at [1515, 602] on p "Next" at bounding box center [1519, 605] width 31 height 17
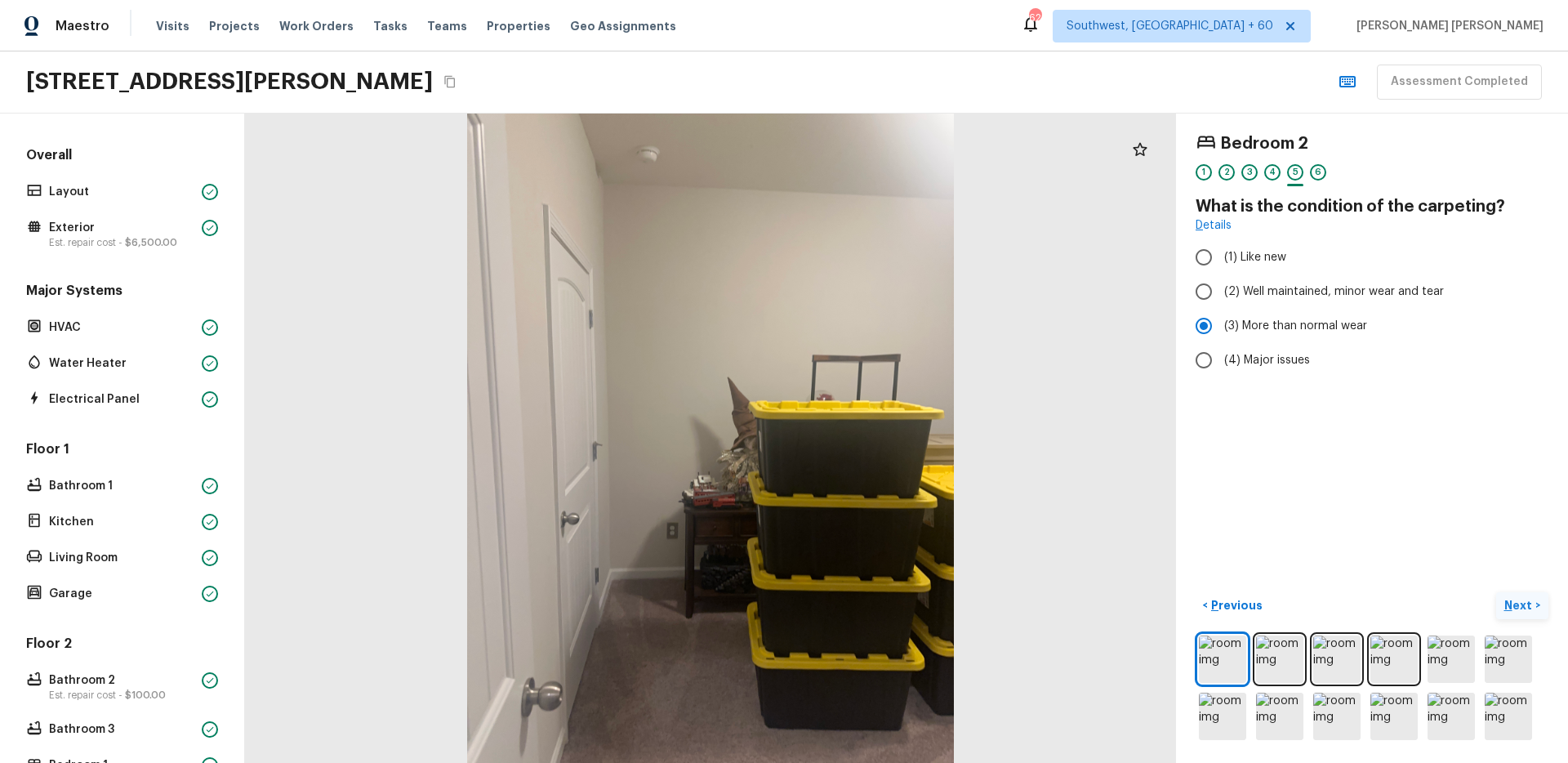
click at [1515, 602] on p "Next" at bounding box center [1519, 605] width 31 height 17
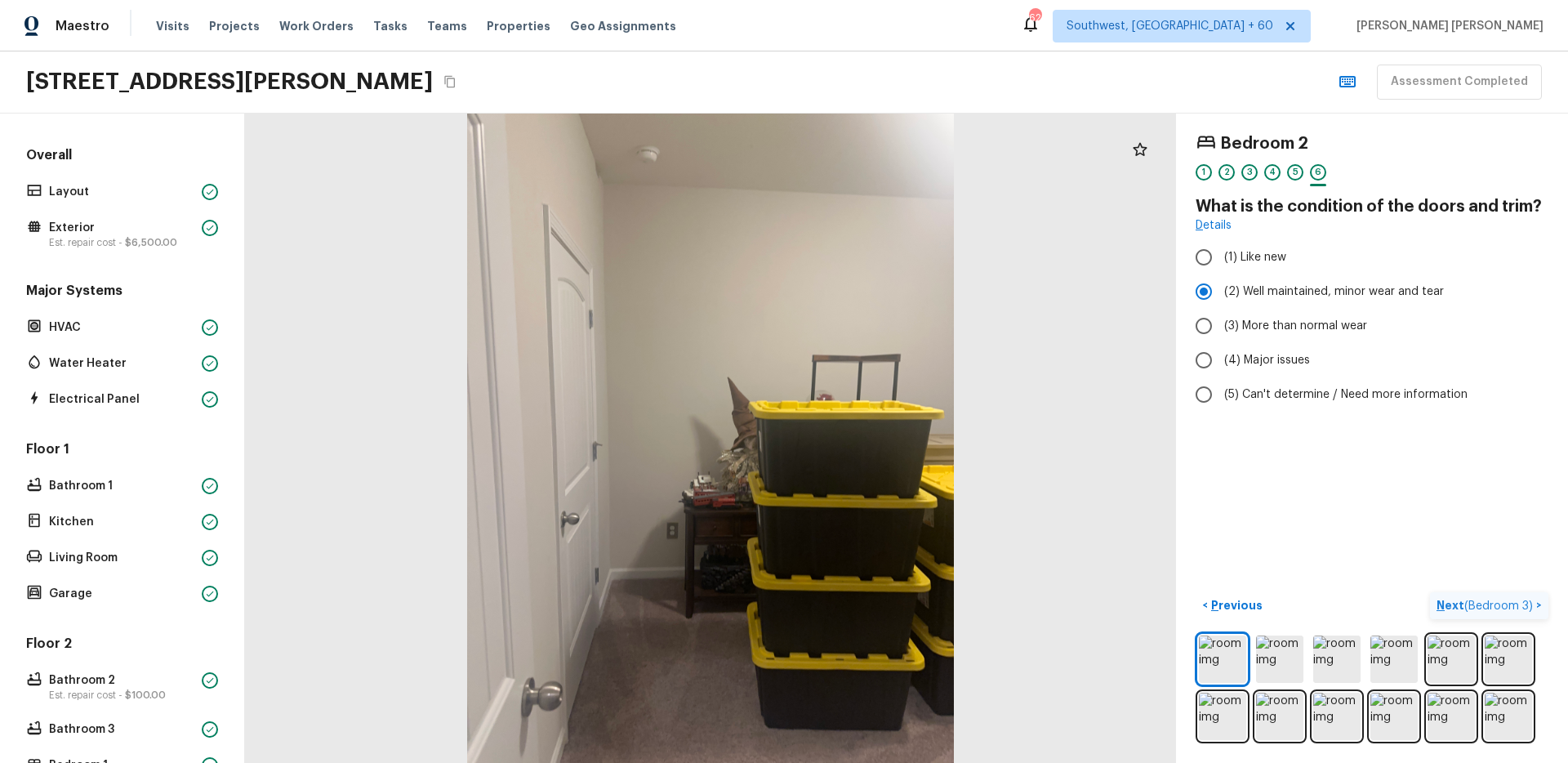
click at [1495, 609] on span "( Bedroom 3 )" at bounding box center [1499, 605] width 69 height 11
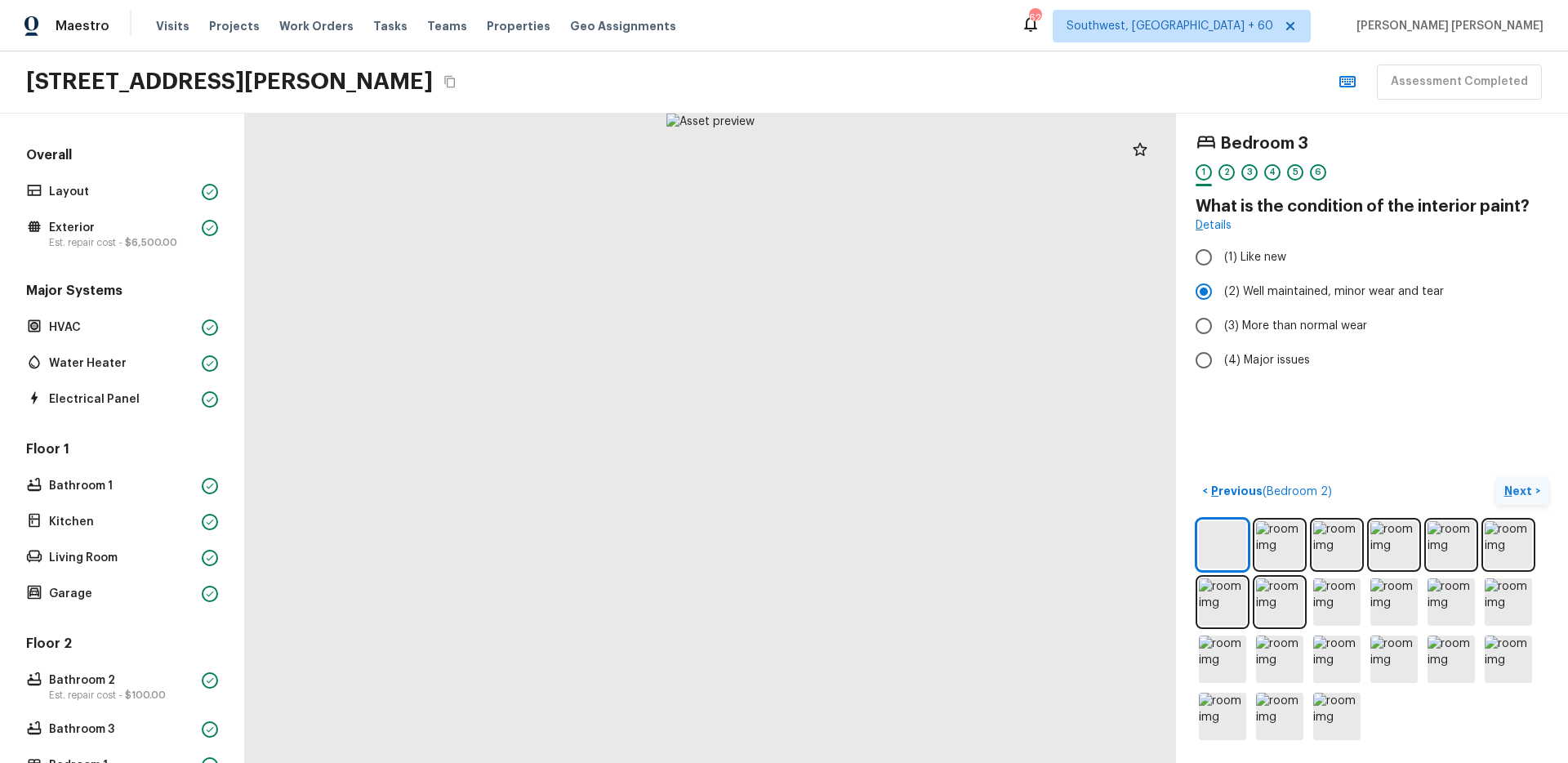
click at [1495, 609] on img at bounding box center [1509, 602] width 48 height 48
click at [1519, 475] on div "Bedroom 3 1 2 3 4 5 6 What is the condition of the interior paint? Details (1) …" at bounding box center [1372, 438] width 392 height 649
click at [1519, 485] on p "Next" at bounding box center [1519, 490] width 31 height 17
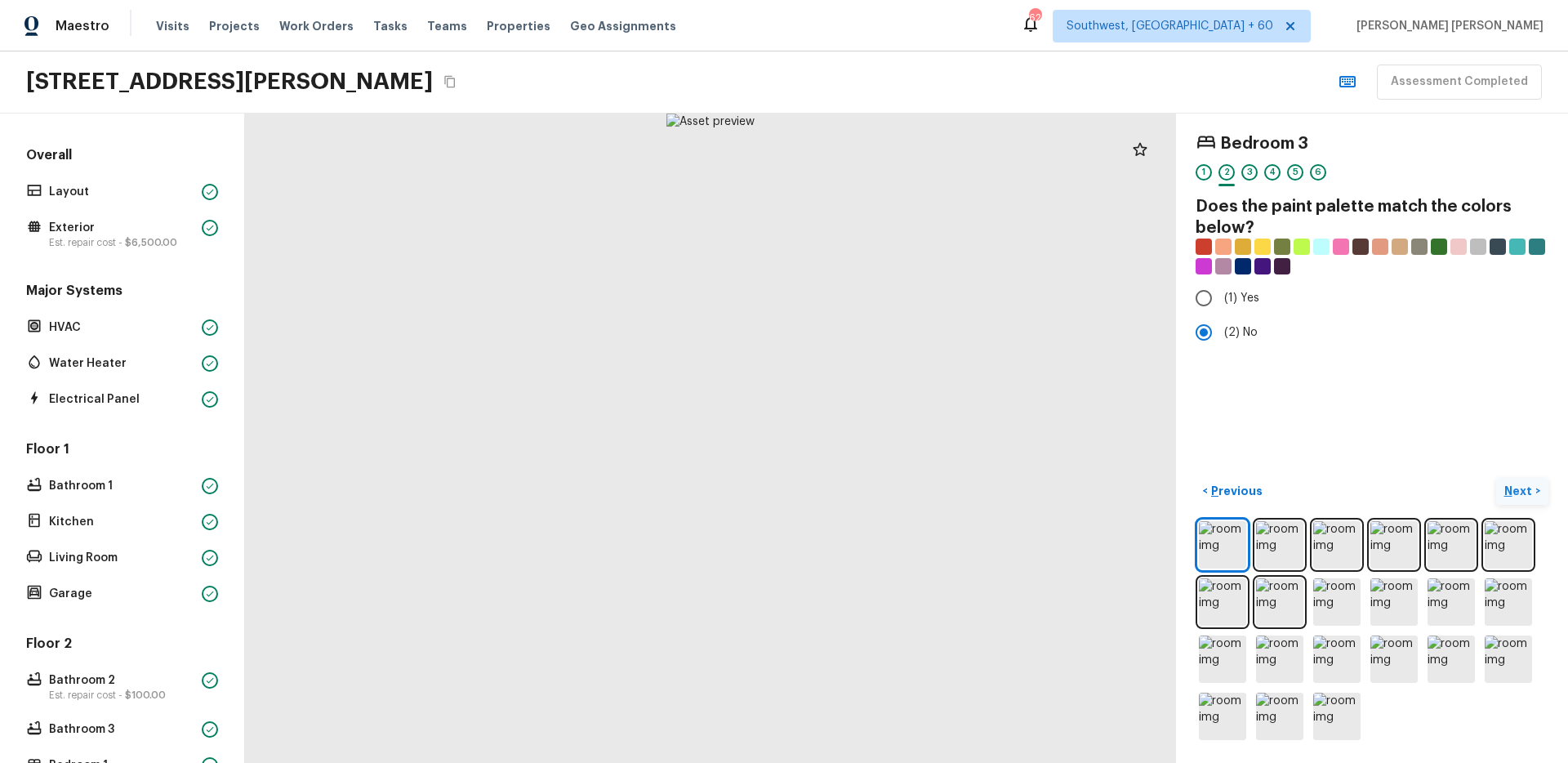
click at [1519, 485] on p "Next" at bounding box center [1519, 490] width 31 height 17
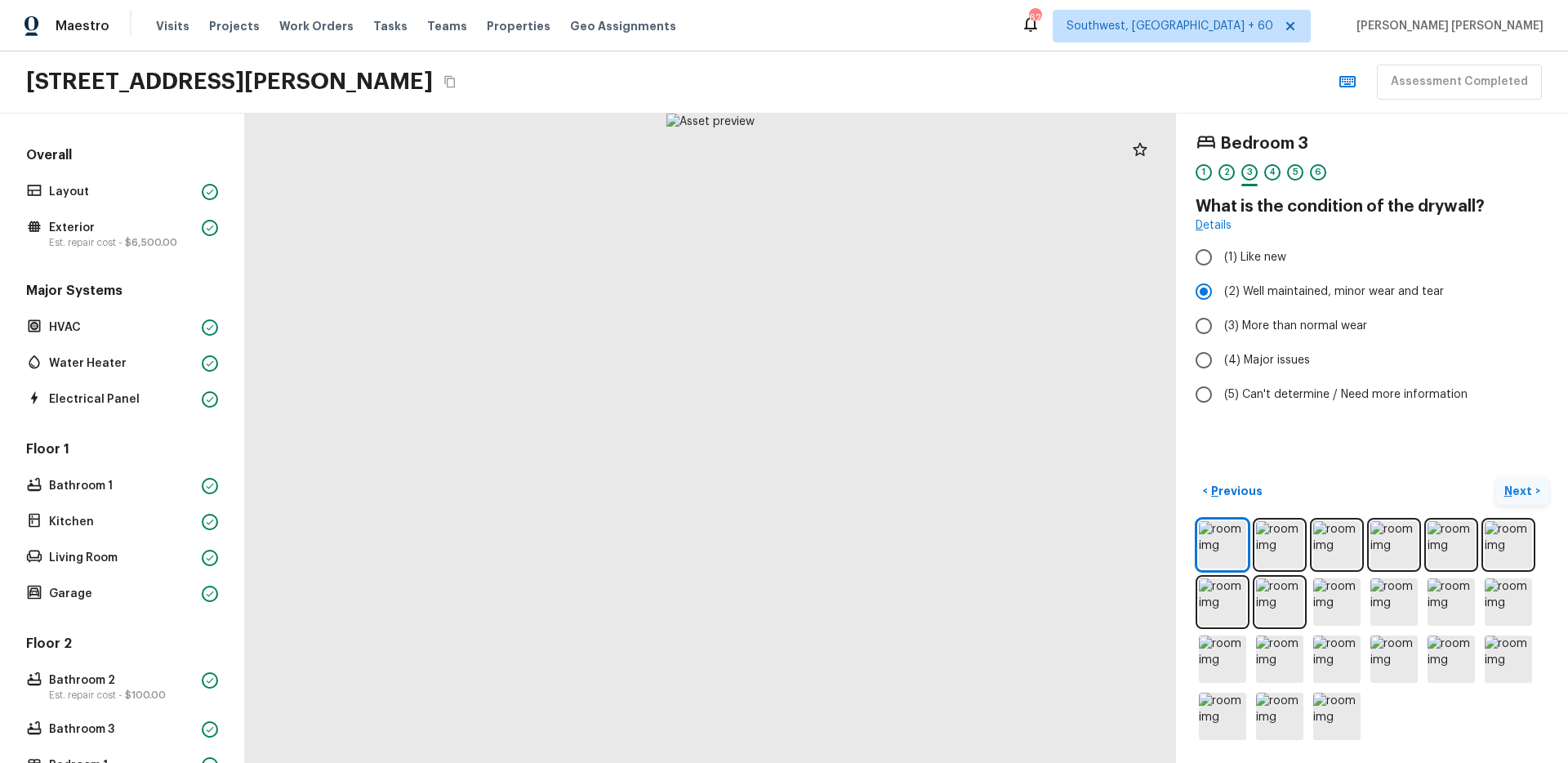
click at [1519, 485] on p "Next" at bounding box center [1519, 490] width 31 height 17
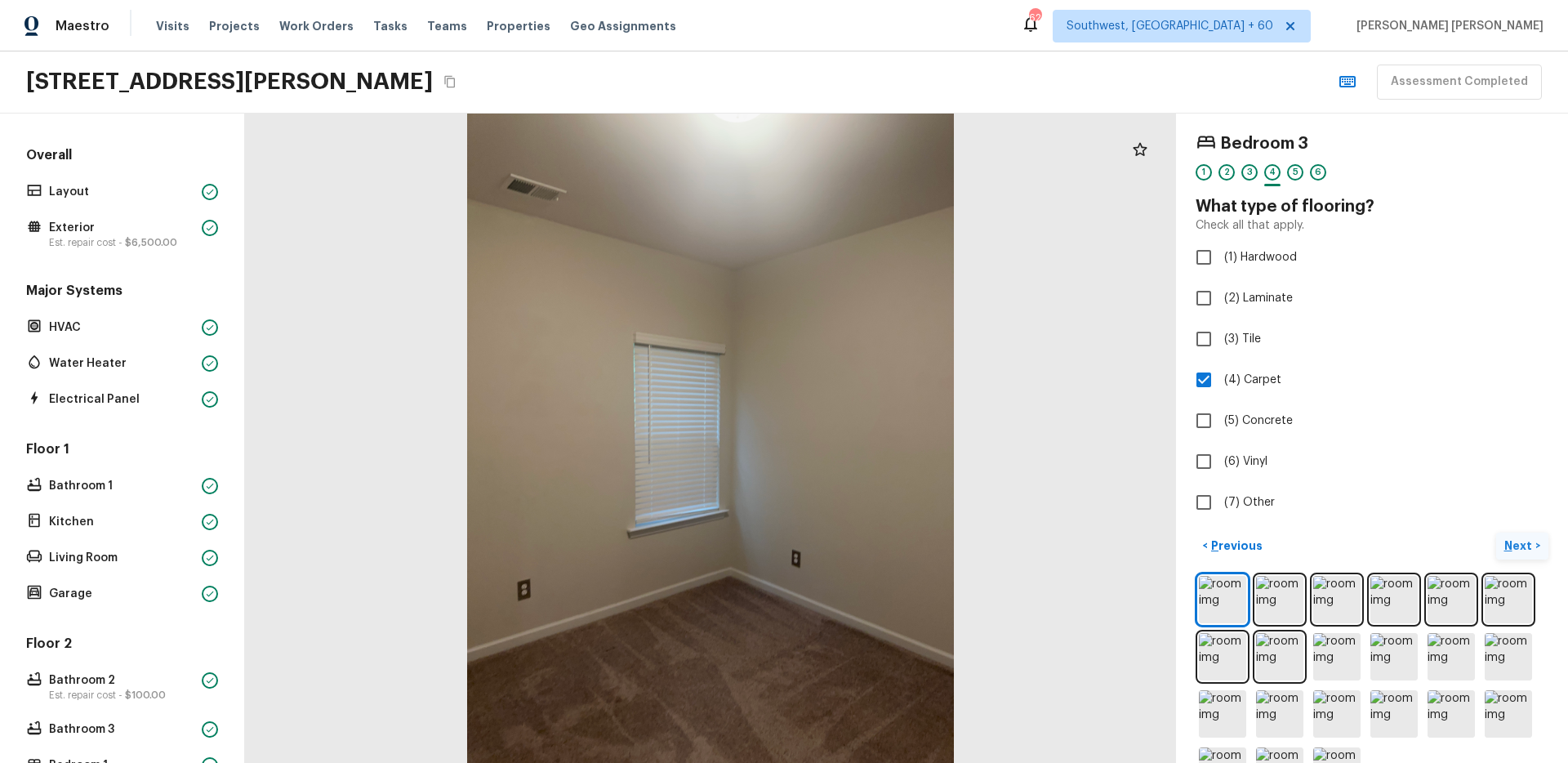
click at [1521, 547] on p "Next" at bounding box center [1519, 545] width 31 height 17
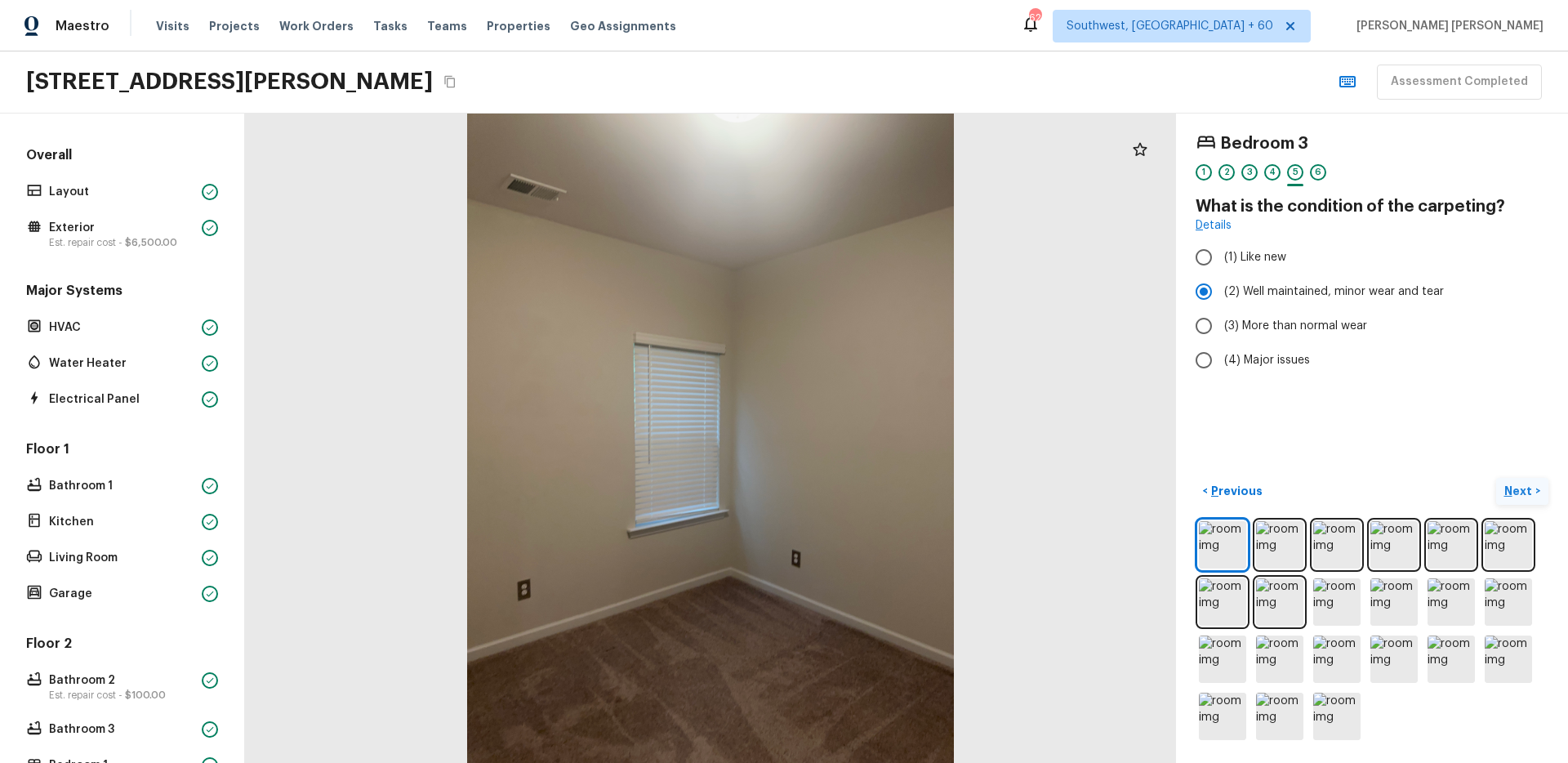
click at [1511, 489] on p "Next" at bounding box center [1519, 490] width 31 height 17
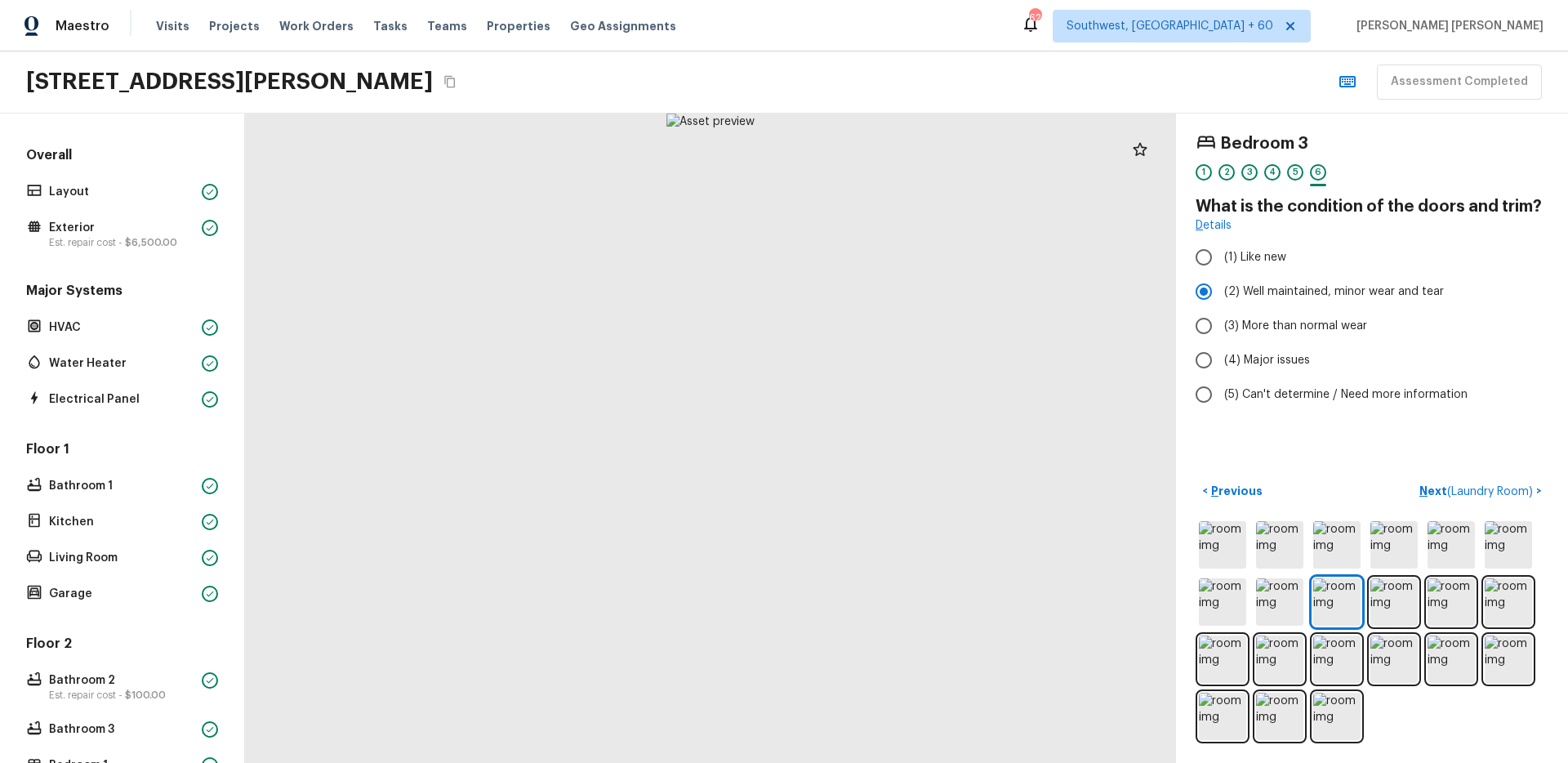
click at [1398, 487] on div "< Previous Next ( Laundry Room ) >" at bounding box center [1372, 491] width 353 height 27
click at [1437, 484] on p "Next ( Laundry Room )" at bounding box center [1478, 490] width 116 height 17
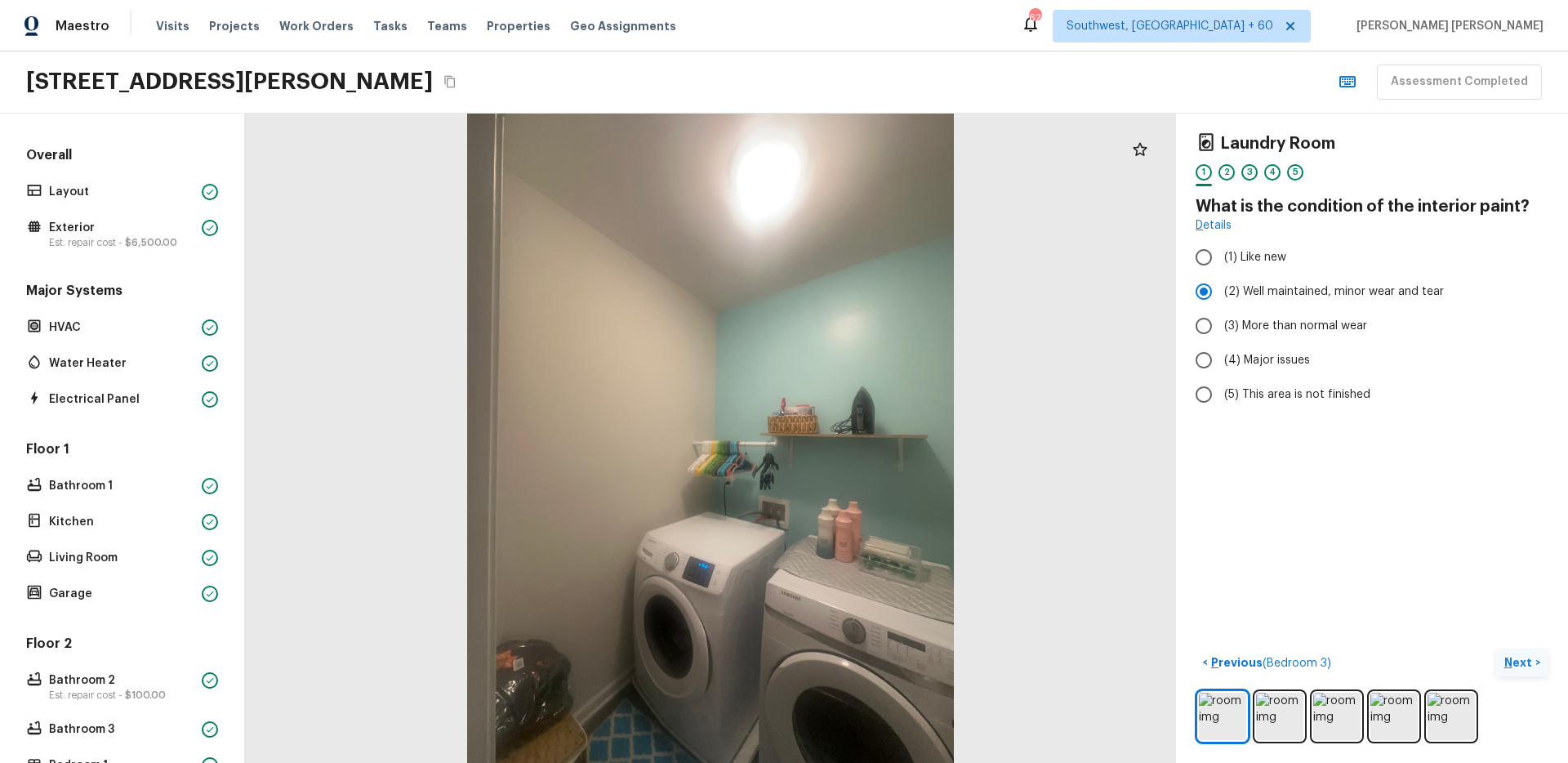
click at [1512, 659] on p "Next" at bounding box center [1519, 662] width 31 height 17
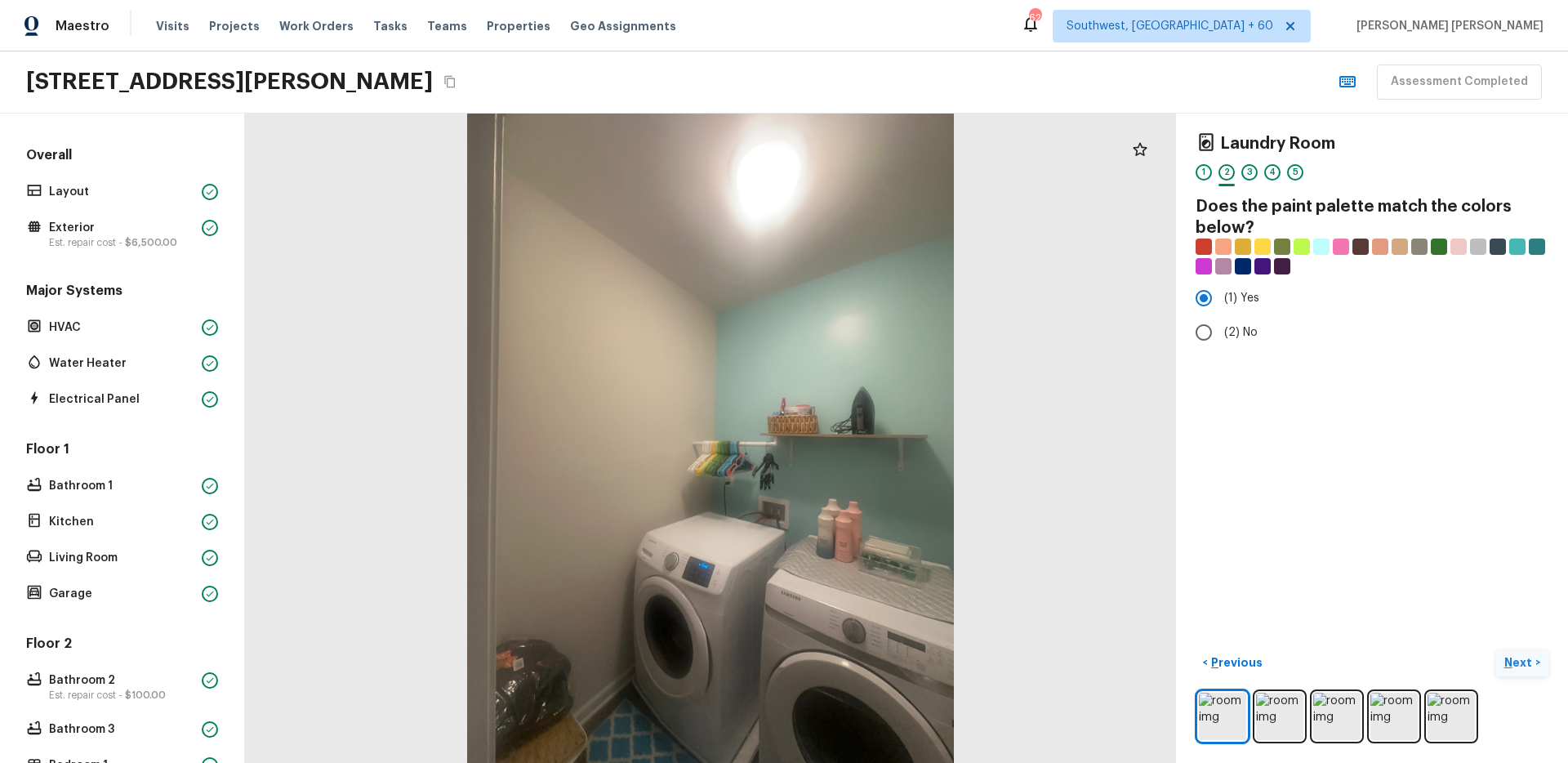
click at [1512, 659] on p "Next" at bounding box center [1519, 662] width 31 height 17
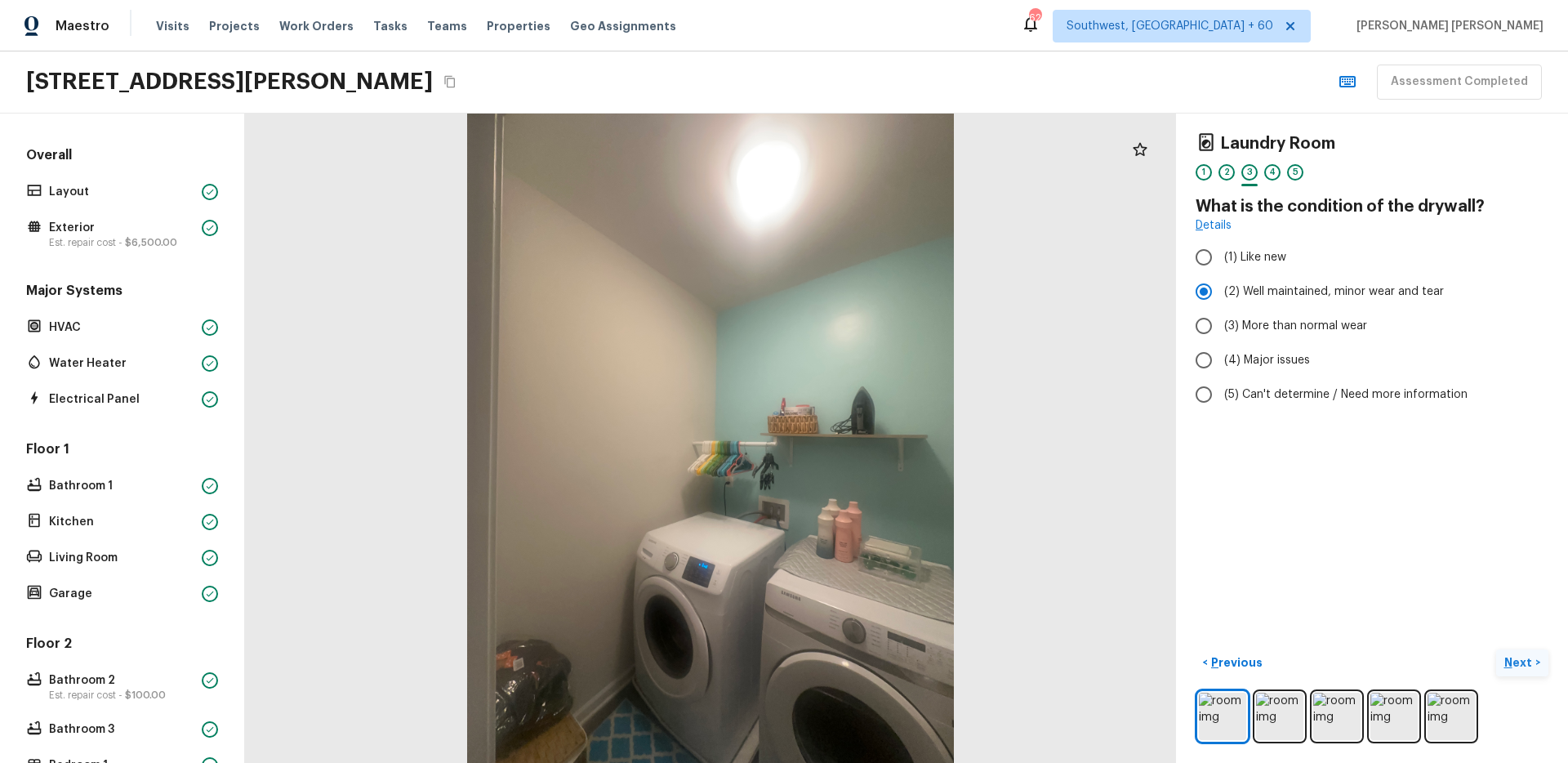
click at [1512, 659] on p "Next" at bounding box center [1519, 662] width 31 height 17
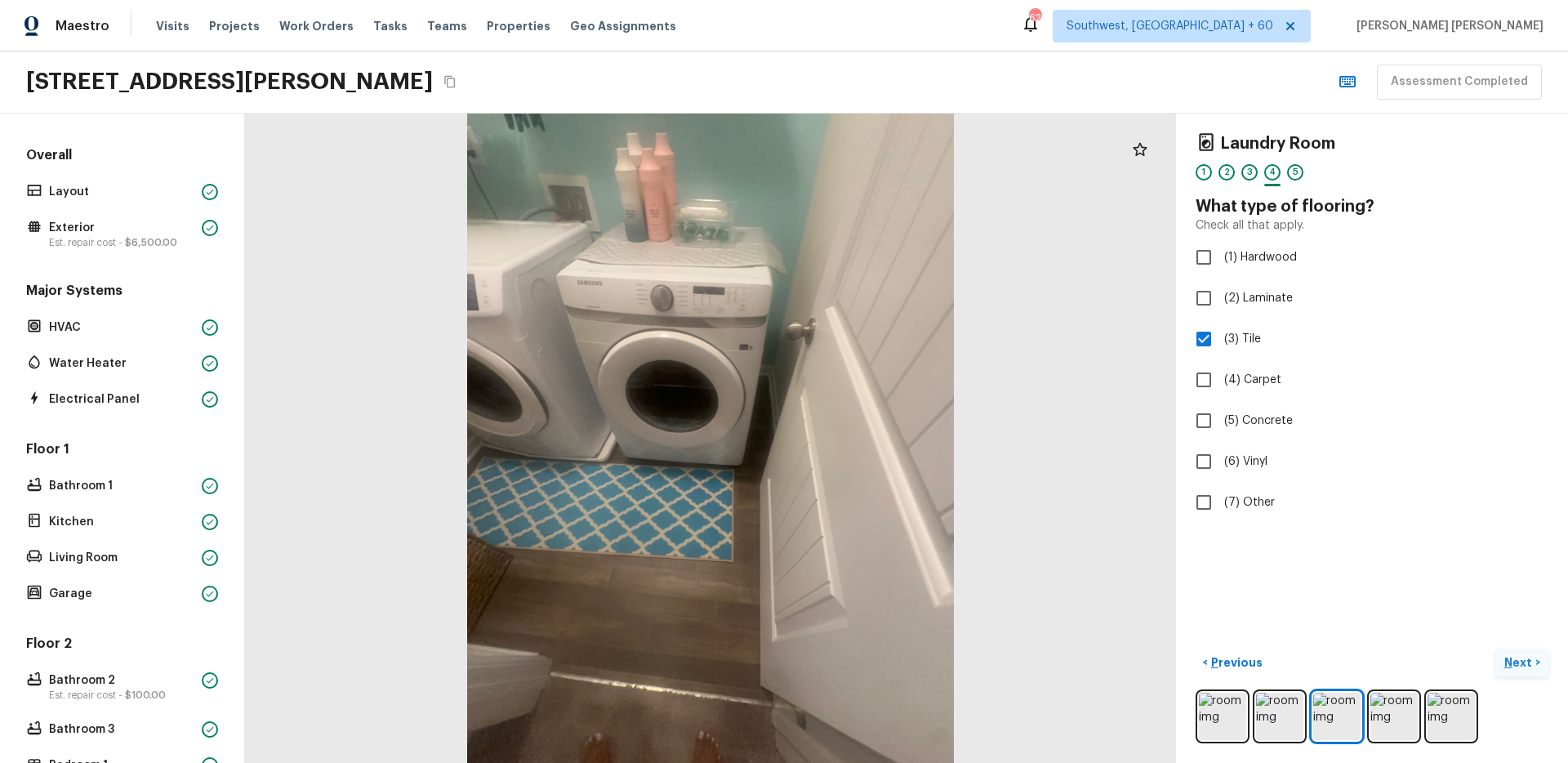
click at [1512, 659] on p "Next" at bounding box center [1519, 662] width 31 height 17
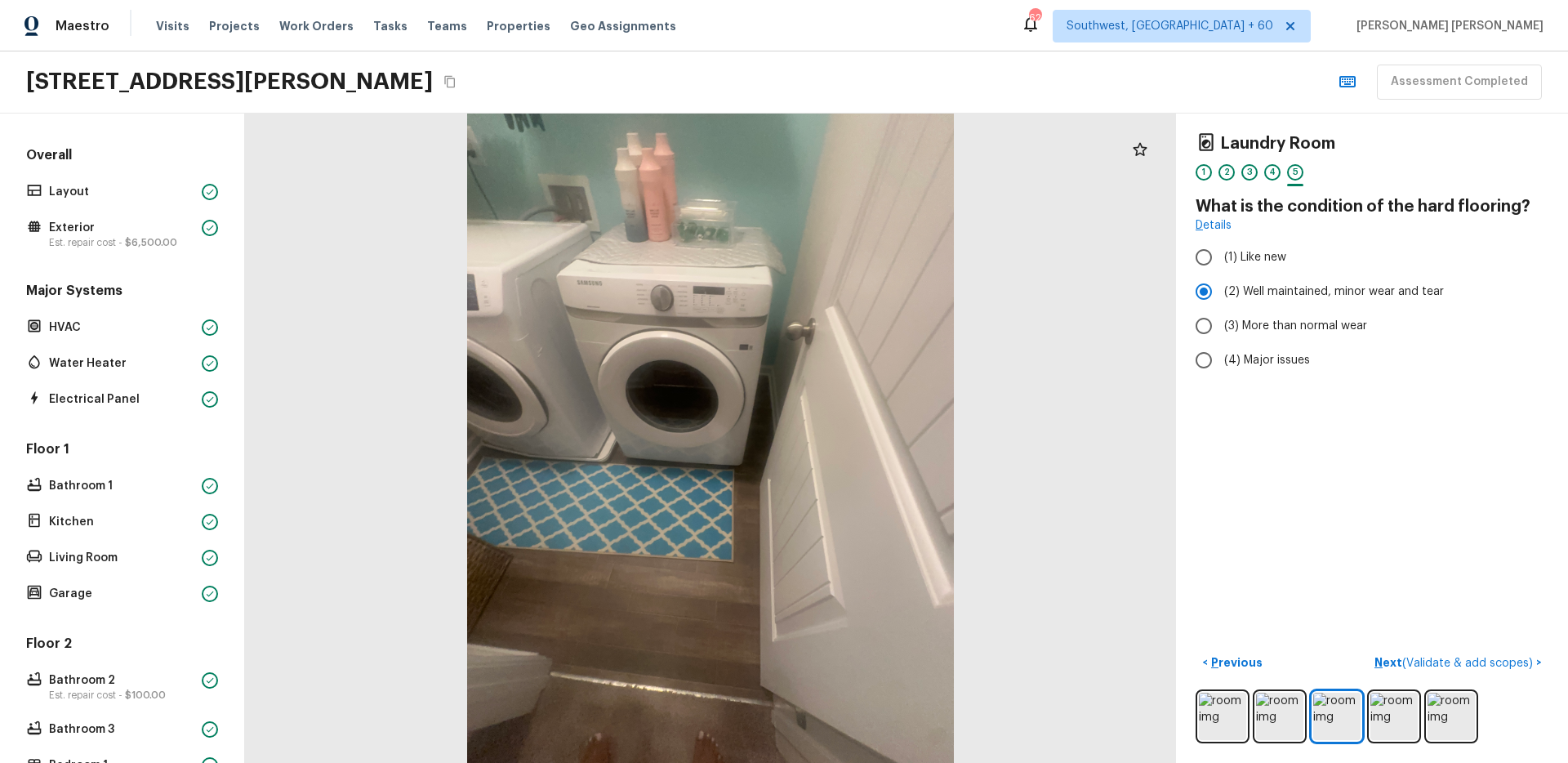
click at [1408, 602] on div "Laundry Room 1 2 3 4 5 What is the condition of the hard flooring? Details (1) …" at bounding box center [1372, 438] width 392 height 649
click at [1459, 647] on div "Laundry Room 1 2 3 4 5 What is the condition of the hard flooring? Details (1) …" at bounding box center [1372, 438] width 392 height 649
click at [1456, 653] on button "Next ( Validate & add scopes ) >" at bounding box center [1458, 662] width 181 height 27
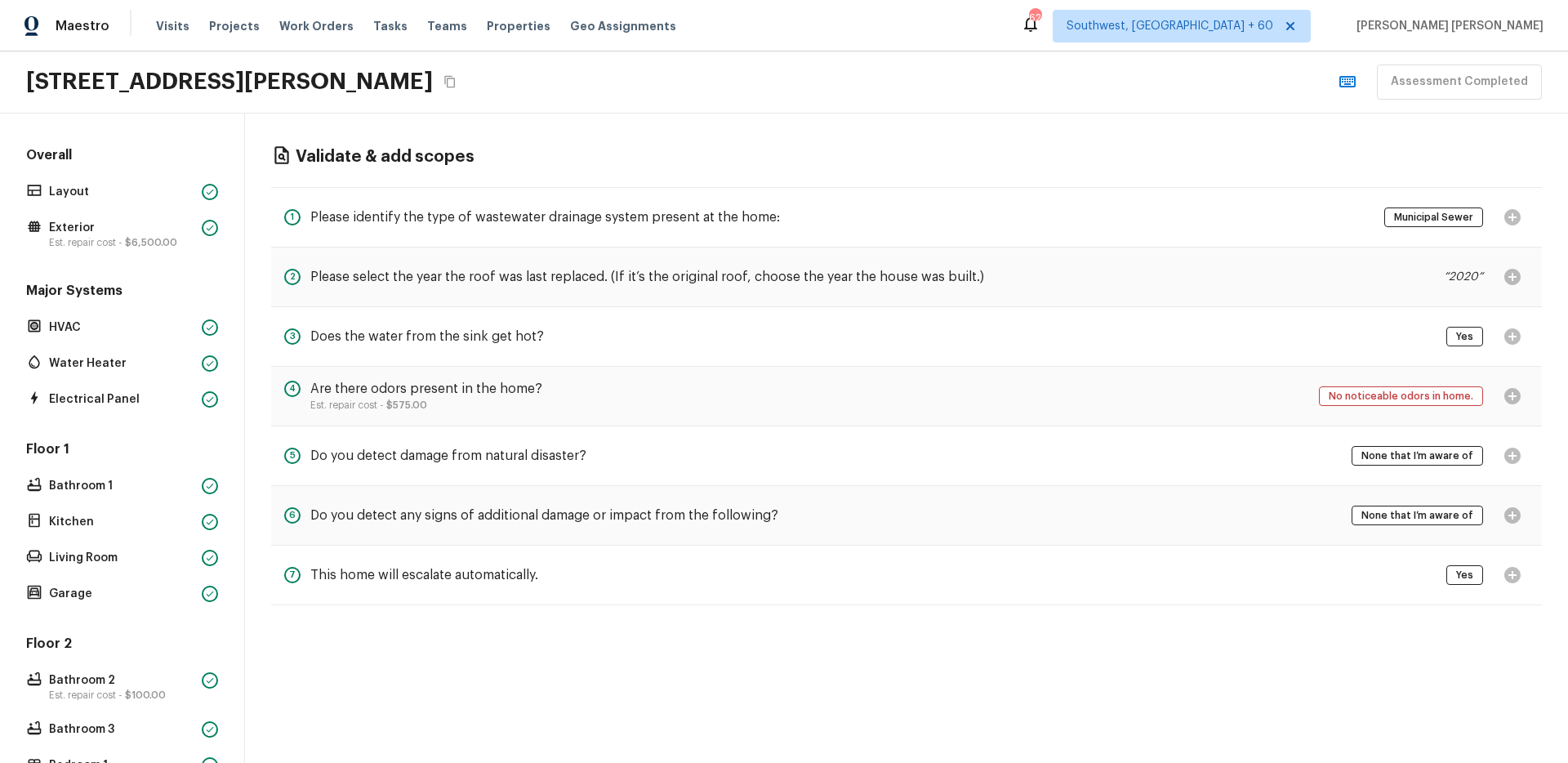
click at [840, 619] on div "Validate & add scopes 1 Please identify the type of wastewater drainage system …" at bounding box center [907, 376] width 1324 height 524
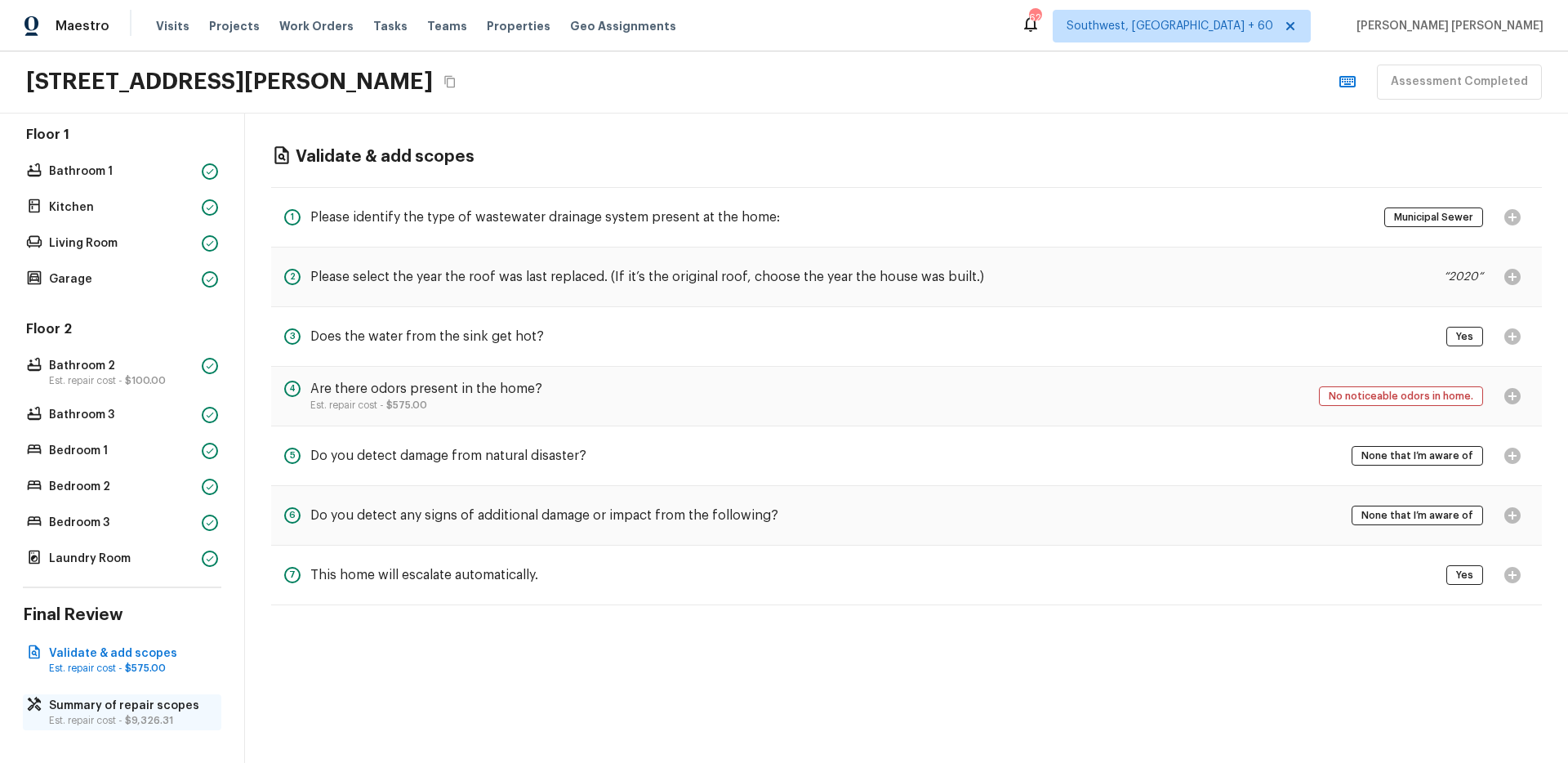
click at [71, 711] on p "Summary of repair scopes" at bounding box center [131, 706] width 162 height 17
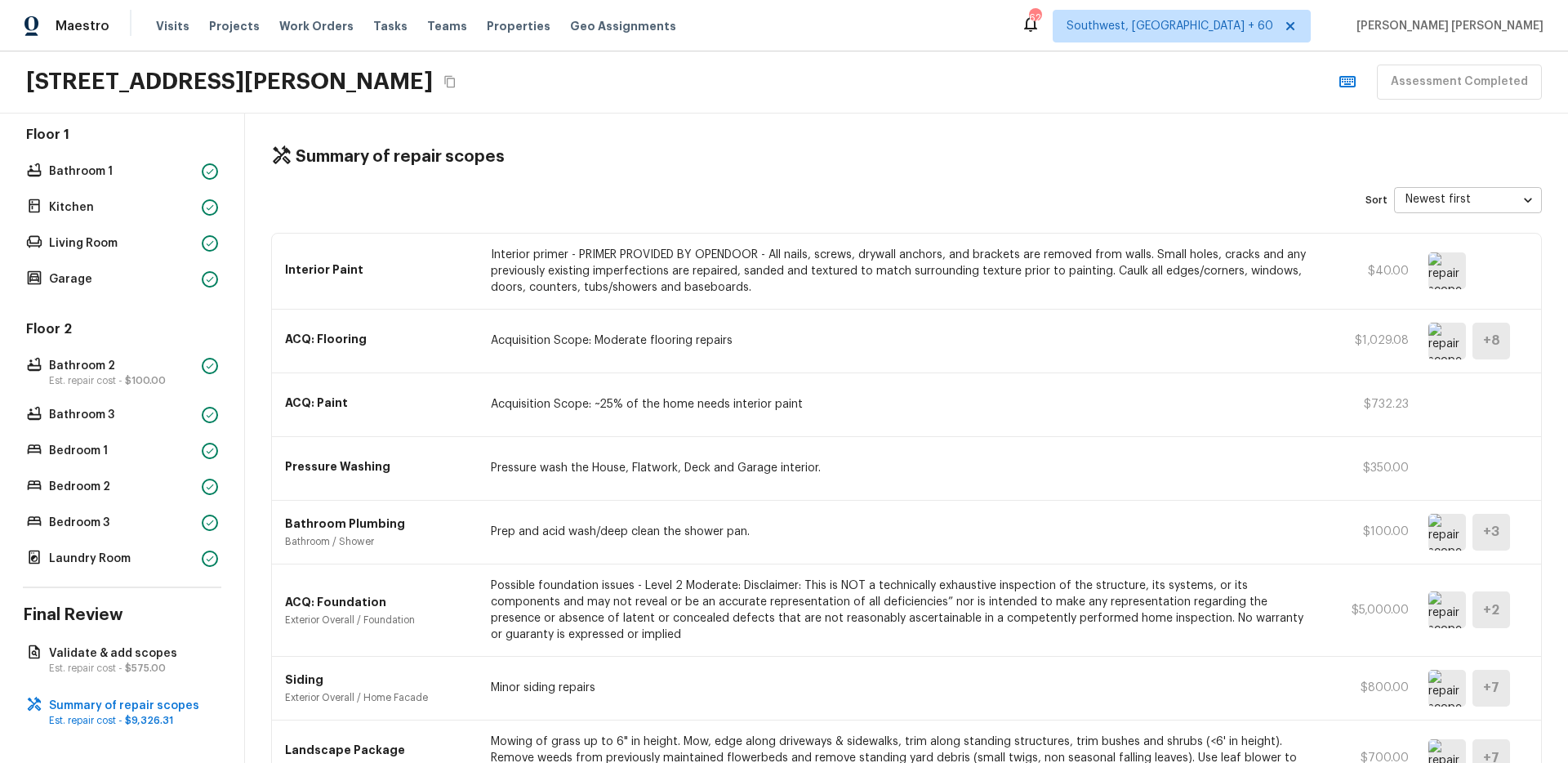
click at [514, 497] on div "Pressure Washing Pressure wash the House, Flatwork, Deck and Garage interior. $…" at bounding box center [906, 468] width 1269 height 64
click at [686, 400] on p "Acquisition Scope: ~25% of the home needs interior paint" at bounding box center [903, 404] width 825 height 17
click at [662, 333] on p "Acquisition Scope: Moderate flooring repairs" at bounding box center [903, 340] width 825 height 17
click at [1151, 241] on div "Interior Paint Interior primer - PRIMER PROVIDED BY OPENDOOR - All nails, screw…" at bounding box center [906, 272] width 1269 height 76
click at [1449, 277] on img at bounding box center [1447, 271] width 38 height 37
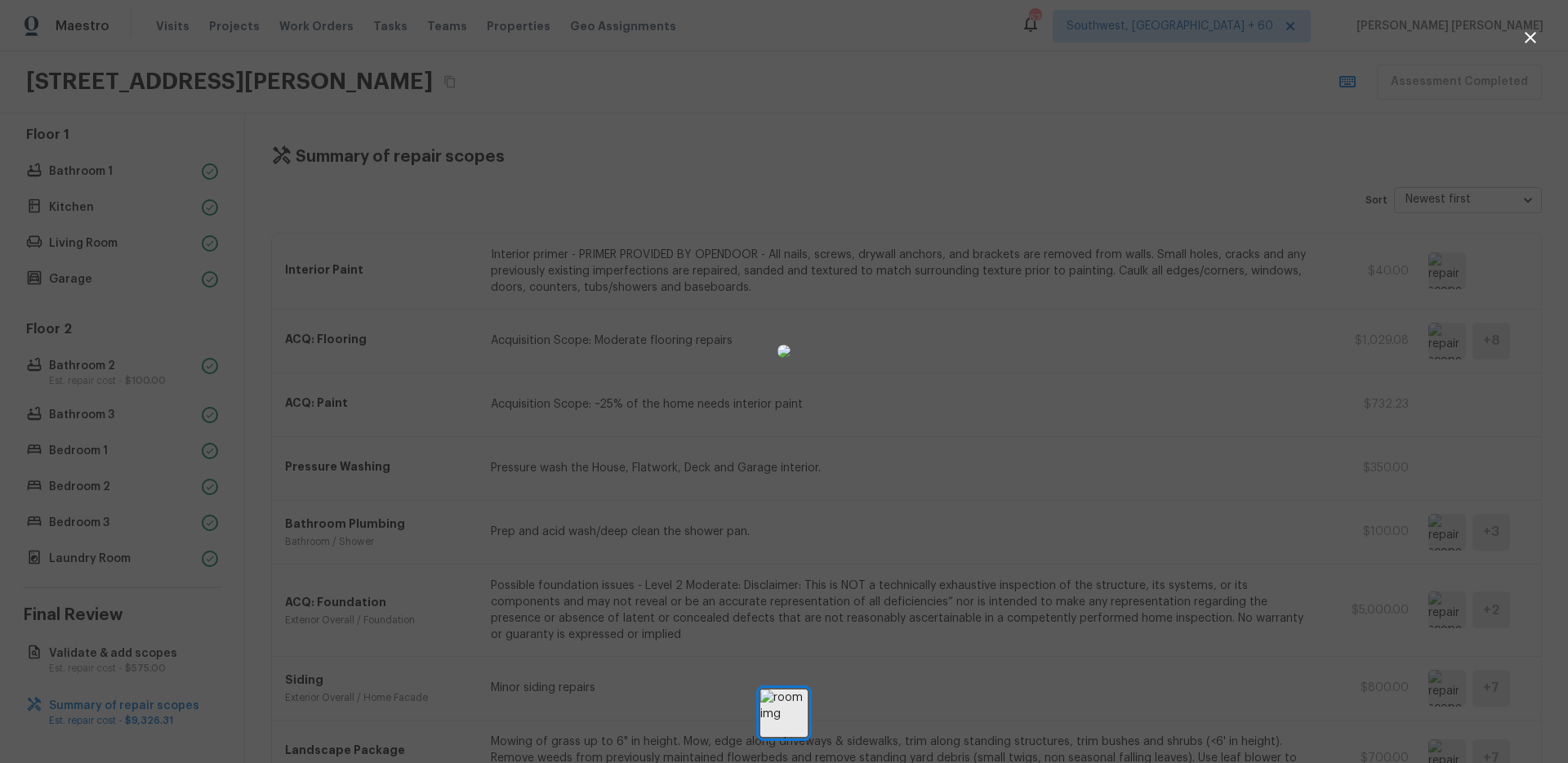
click at [1074, 437] on div at bounding box center [784, 351] width 1568 height 650
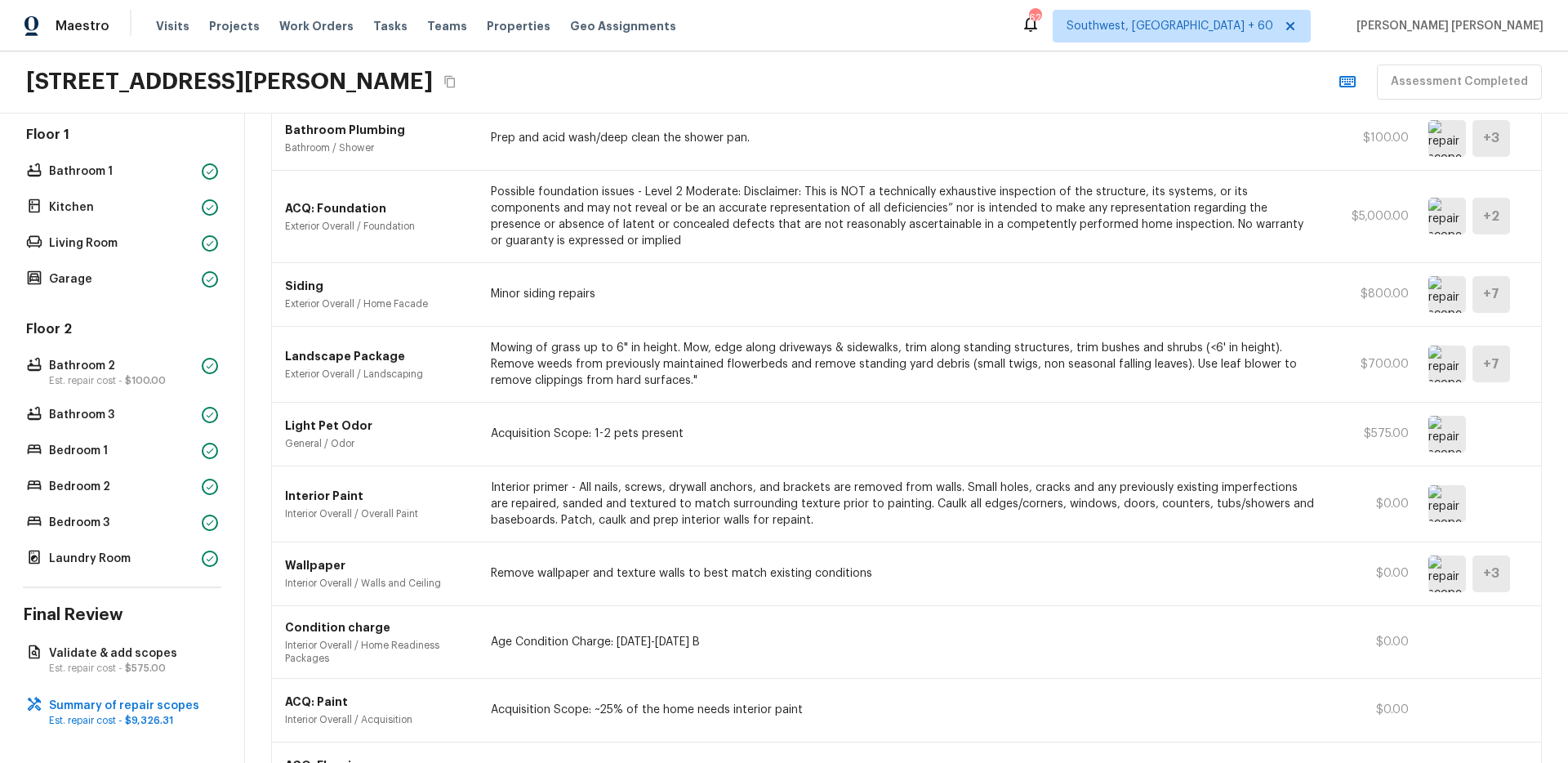
scroll to position [395, 0]
click at [1445, 224] on img at bounding box center [1447, 214] width 38 height 37
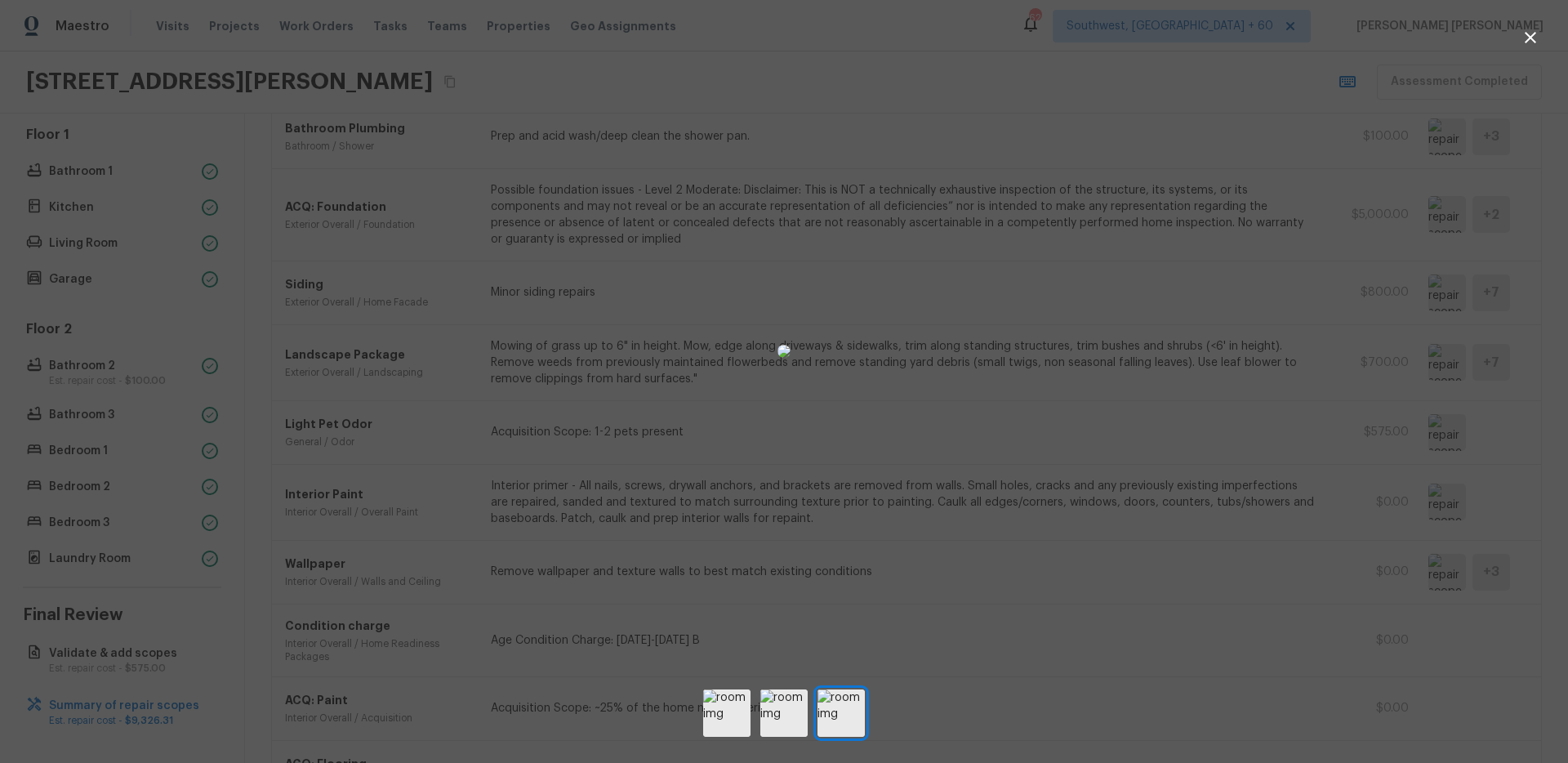
click at [1228, 397] on div at bounding box center [784, 351] width 1568 height 650
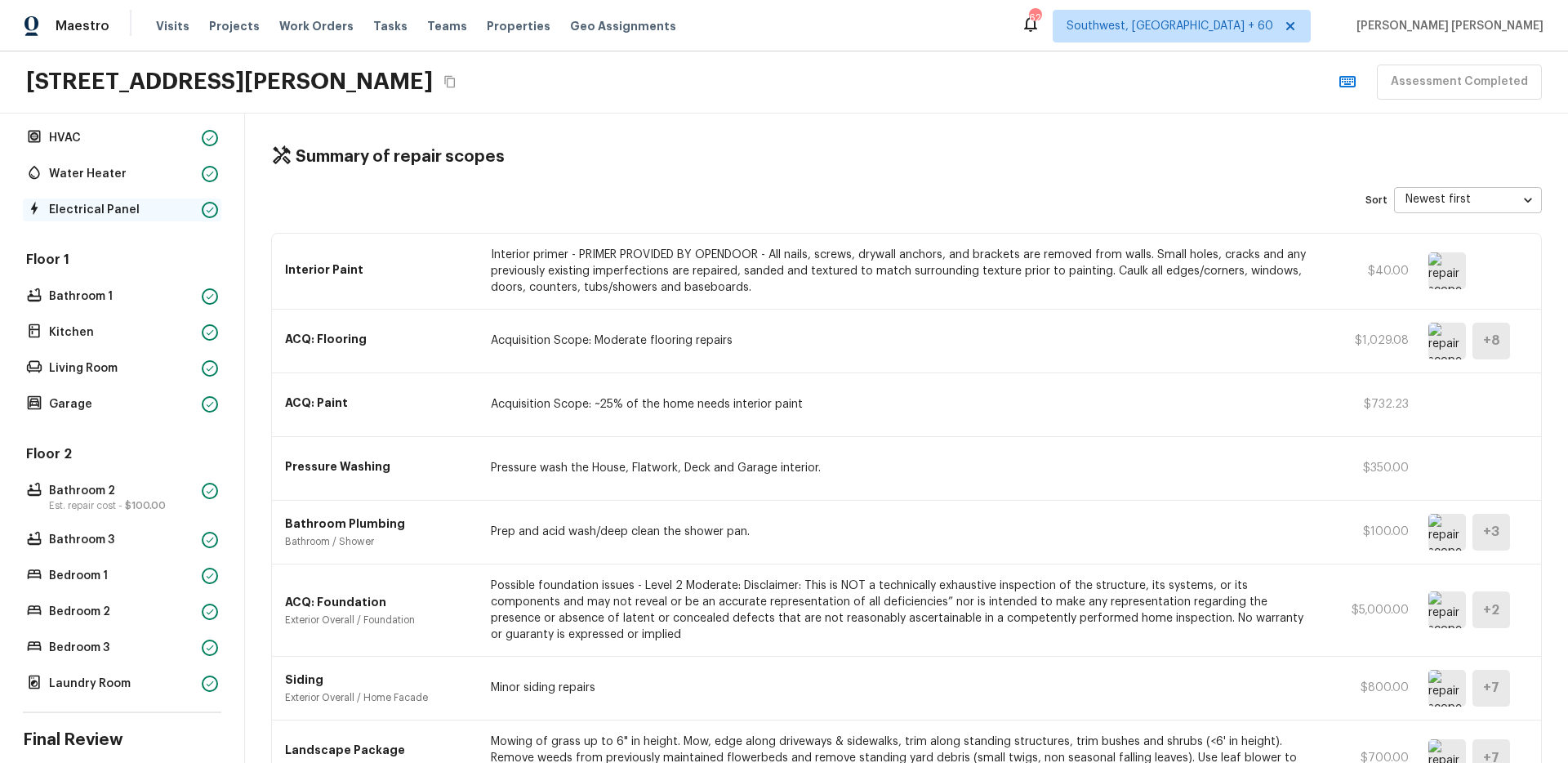
scroll to position [0, 0]
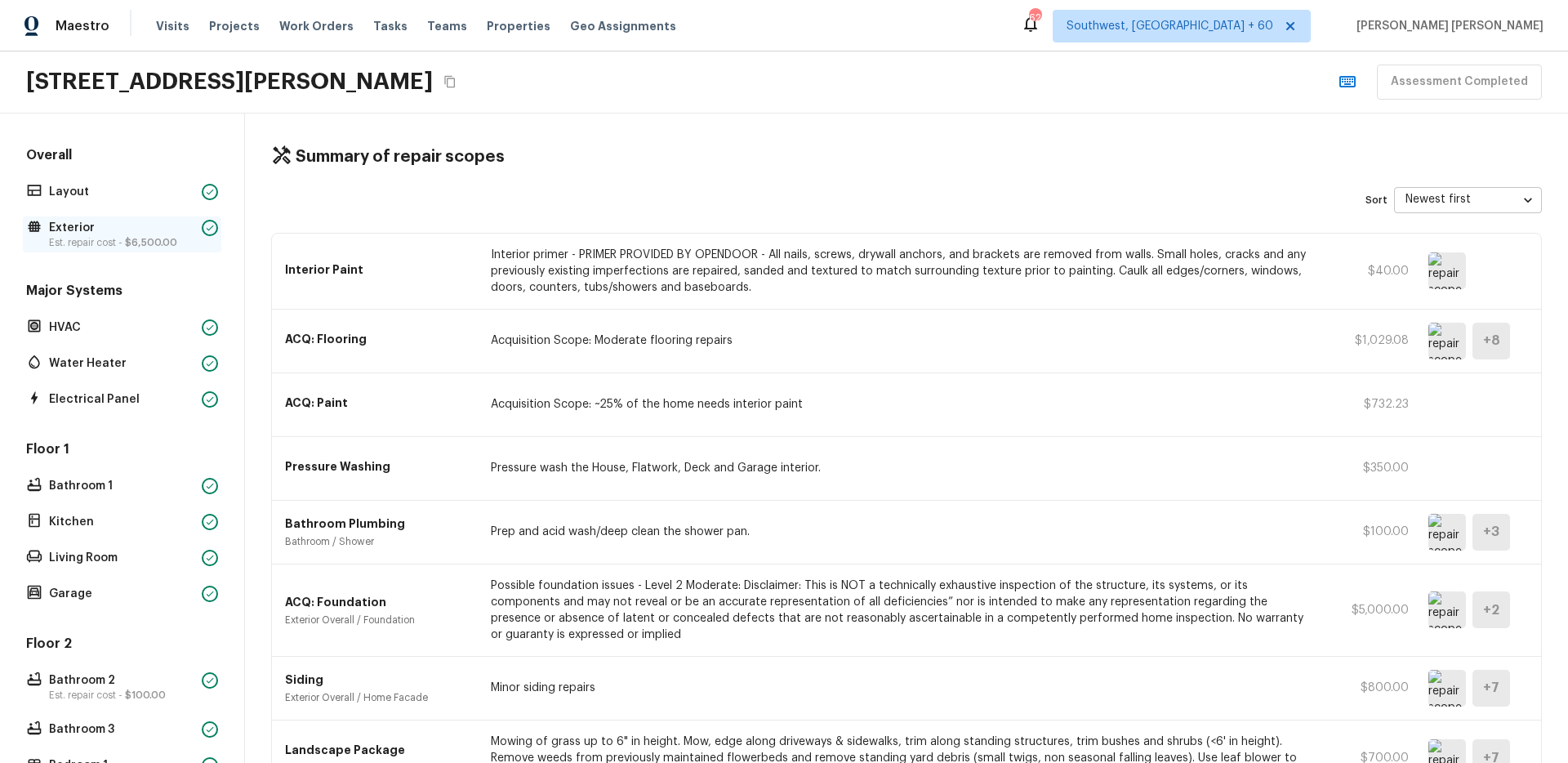
click at [99, 234] on p "Exterior" at bounding box center [123, 228] width 146 height 17
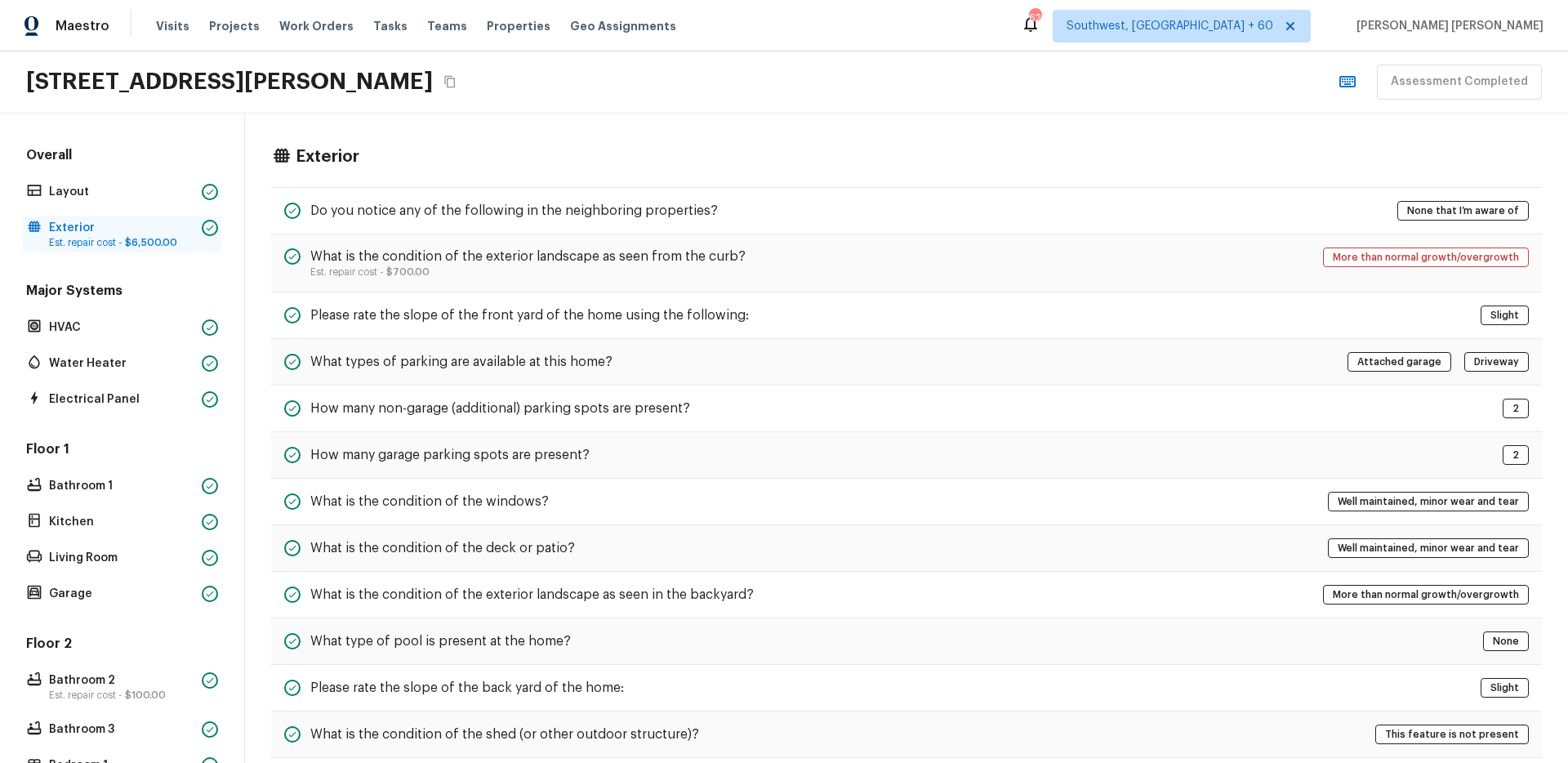
scroll to position [511, 0]
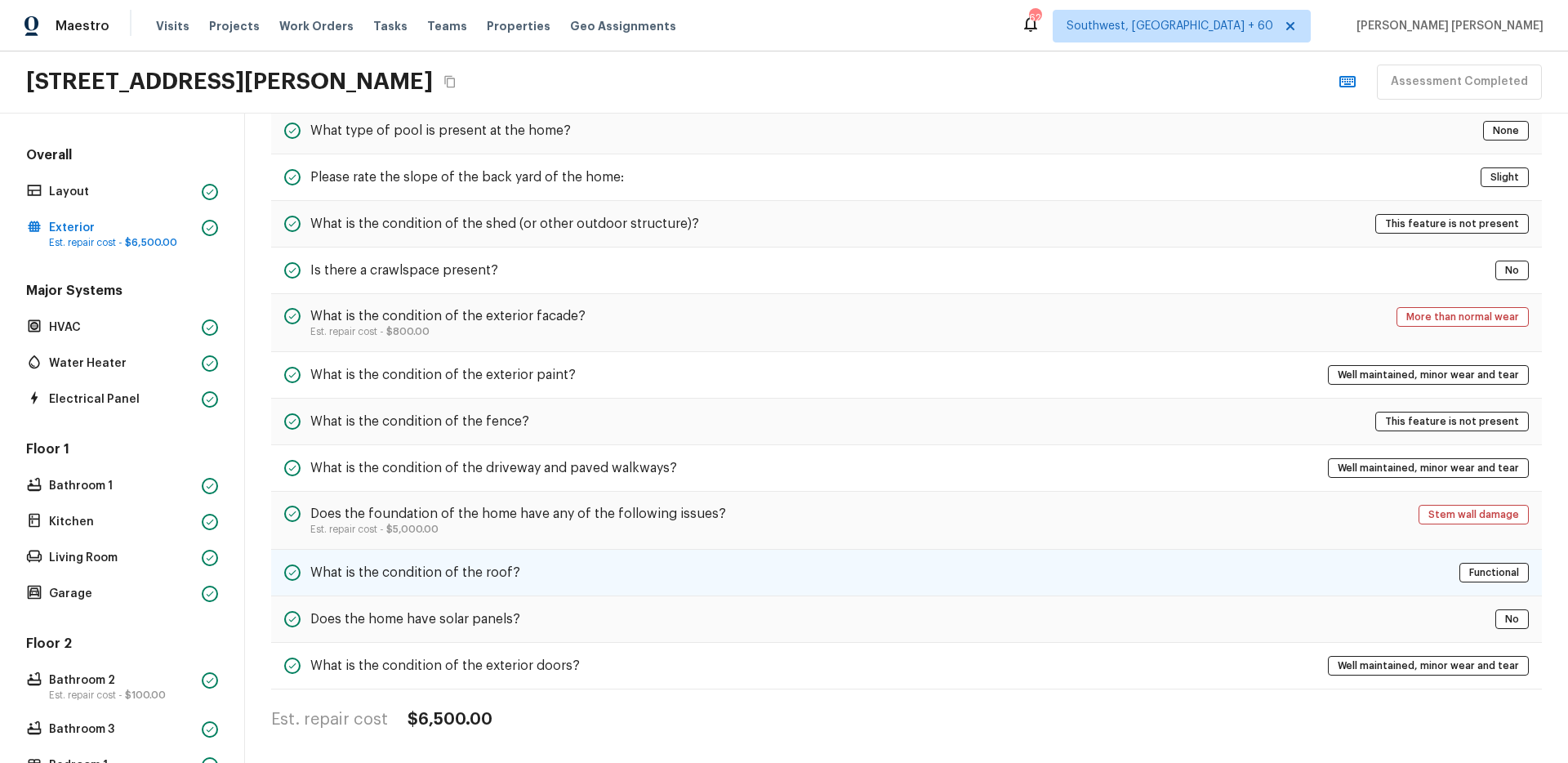
click at [342, 560] on div "What is the condition of the roof? Functional" at bounding box center [906, 572] width 1271 height 47
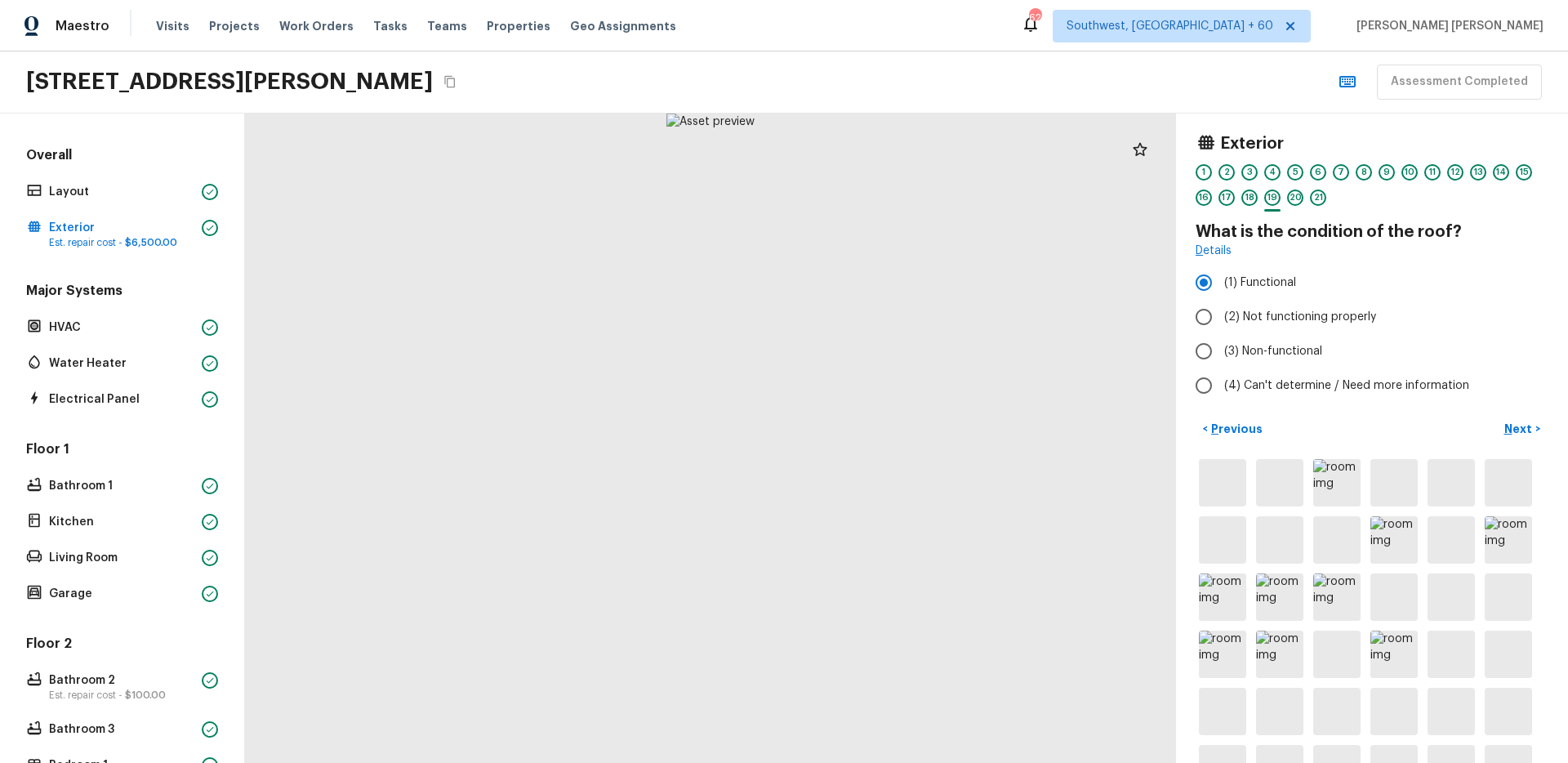
scroll to position [0, 0]
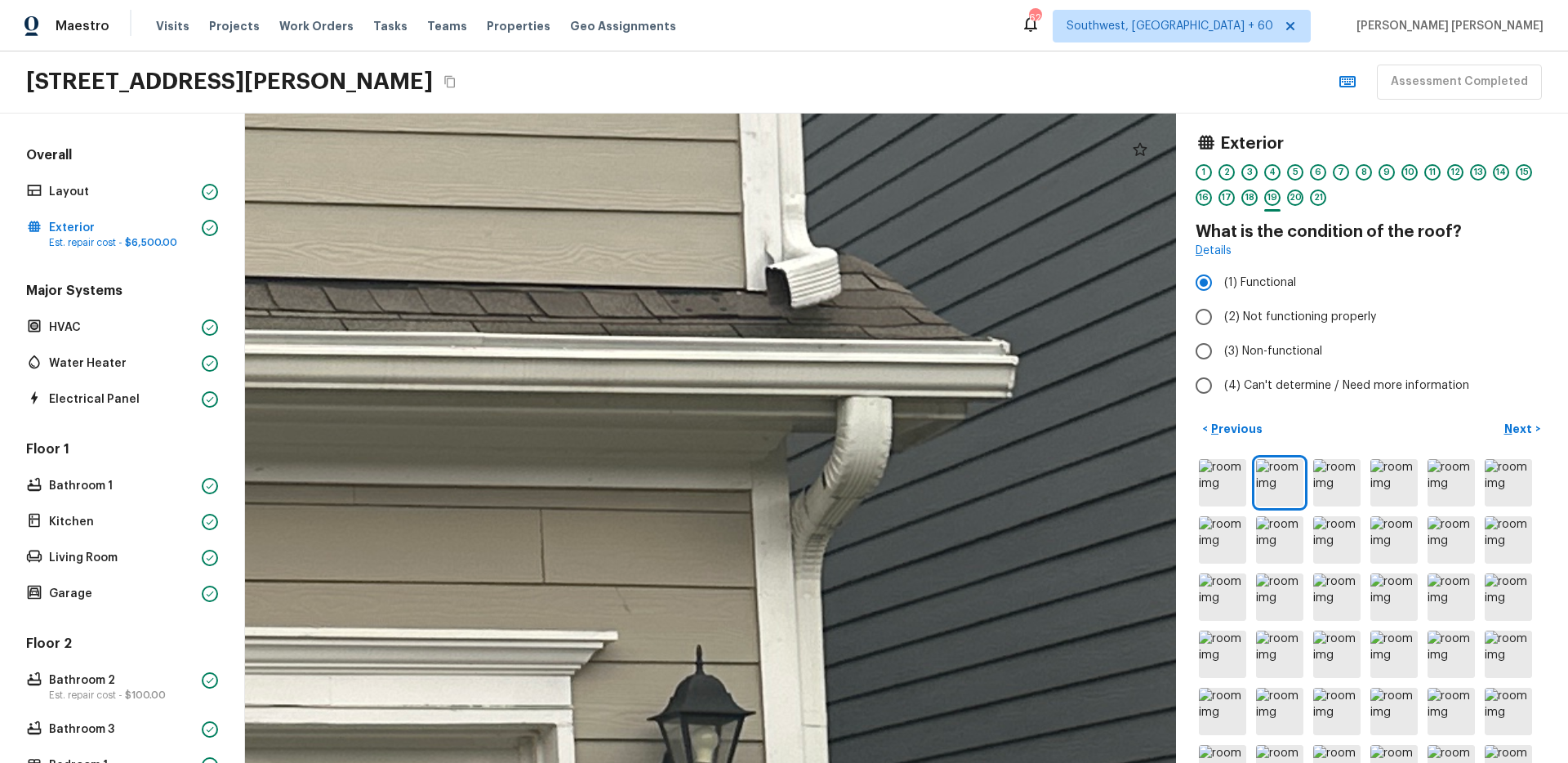
drag, startPoint x: 702, startPoint y: 310, endPoint x: 845, endPoint y: 333, distance: 144.8
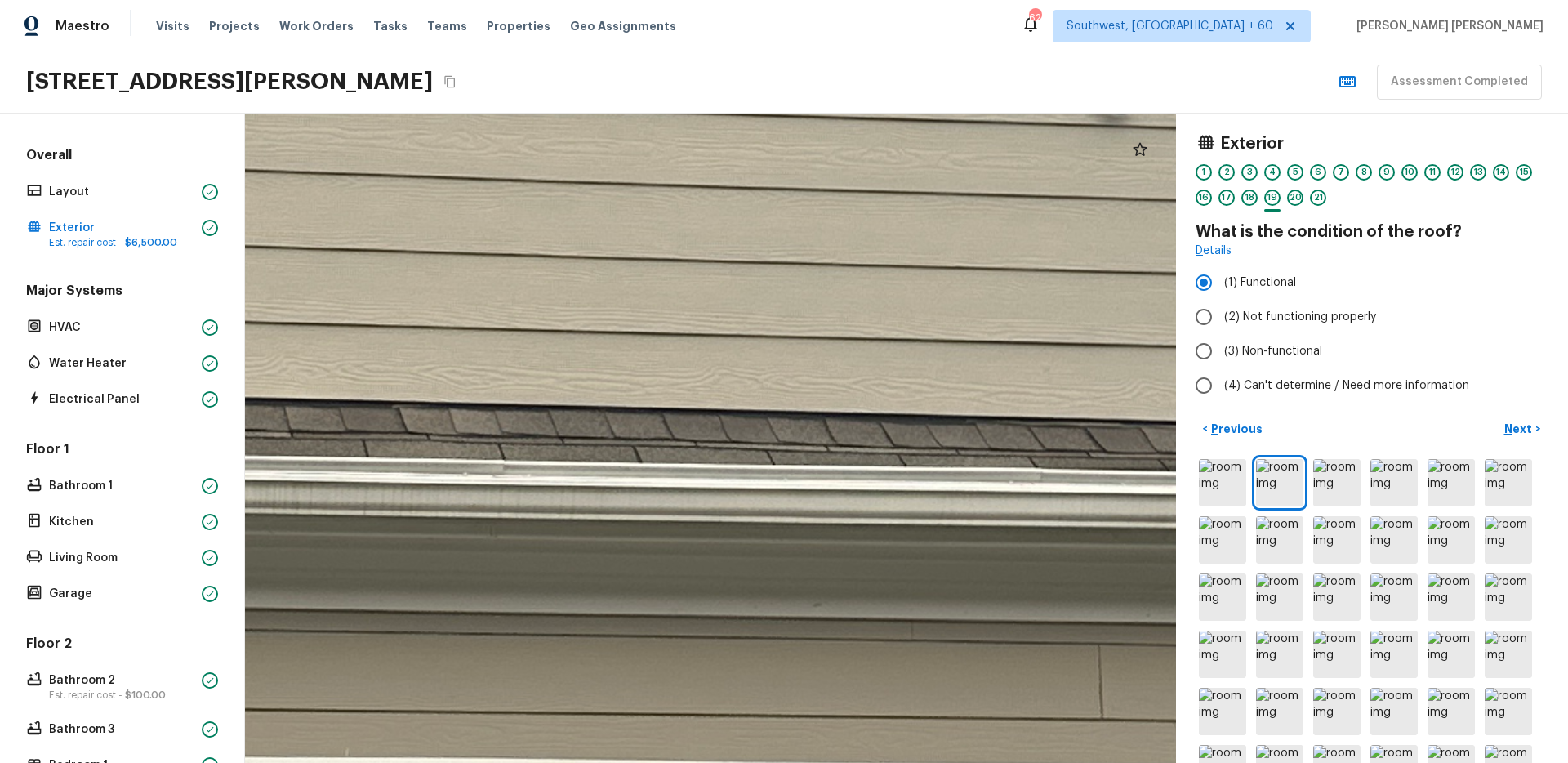
drag, startPoint x: 692, startPoint y: 373, endPoint x: 1096, endPoint y: 385, distance: 404.2
click at [1093, 385] on div at bounding box center [544, 612] width 7449 height 5193
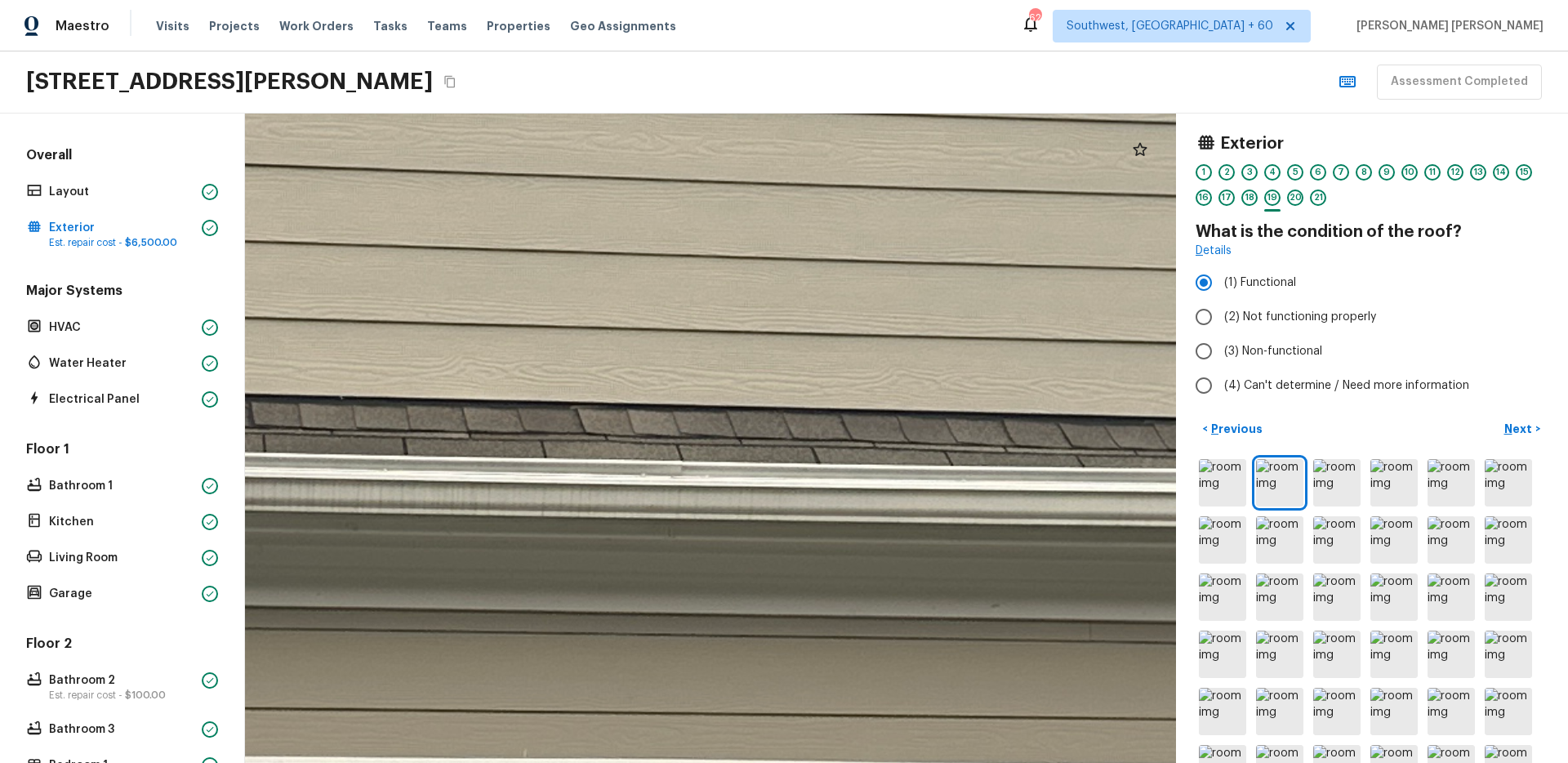
drag, startPoint x: 767, startPoint y: 388, endPoint x: 1133, endPoint y: 383, distance: 366.0
click at [1123, 383] on div at bounding box center [722, 613] width 7449 height 5193
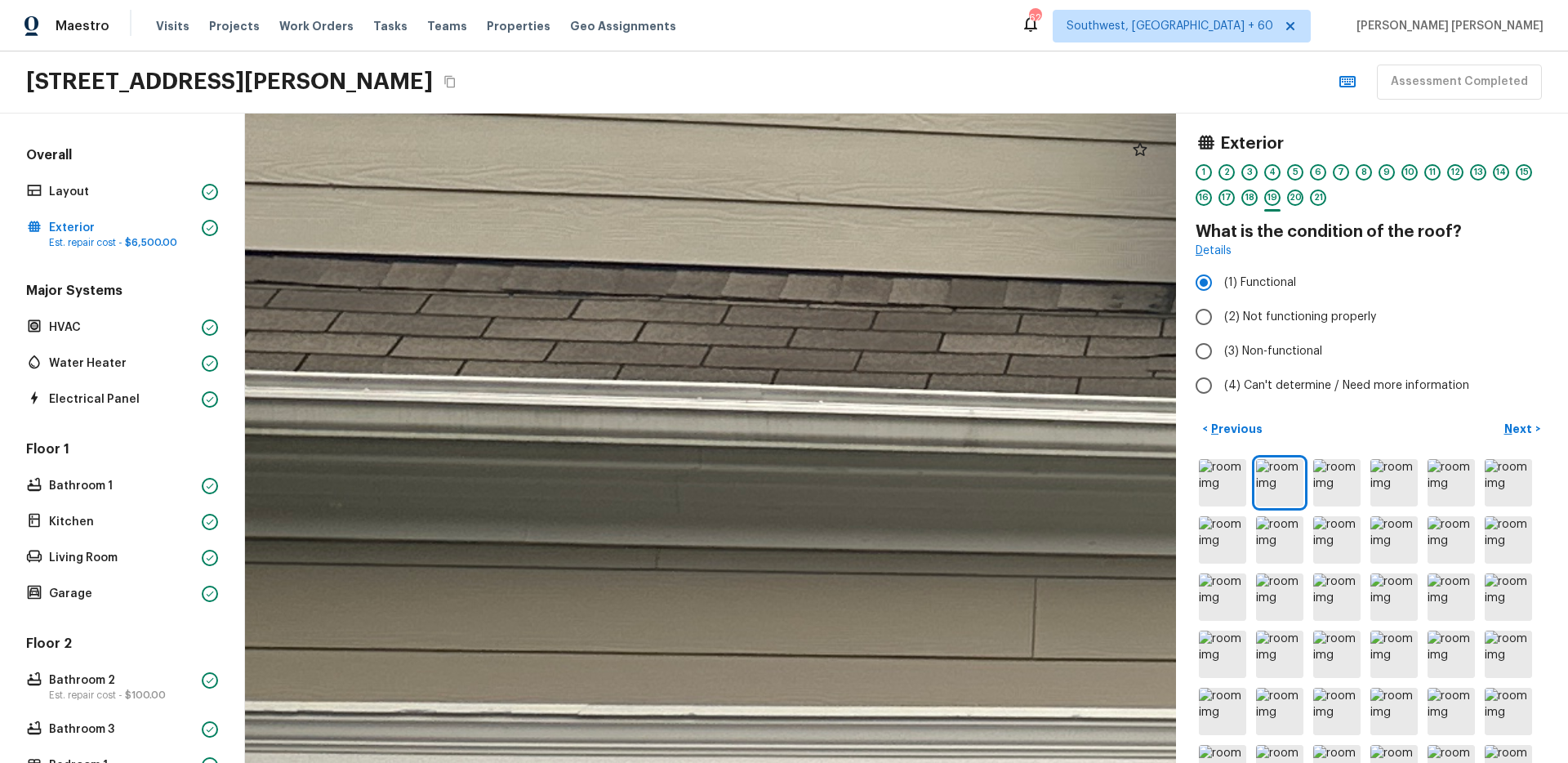
drag, startPoint x: 957, startPoint y: 370, endPoint x: 807, endPoint y: 370, distance: 150.0
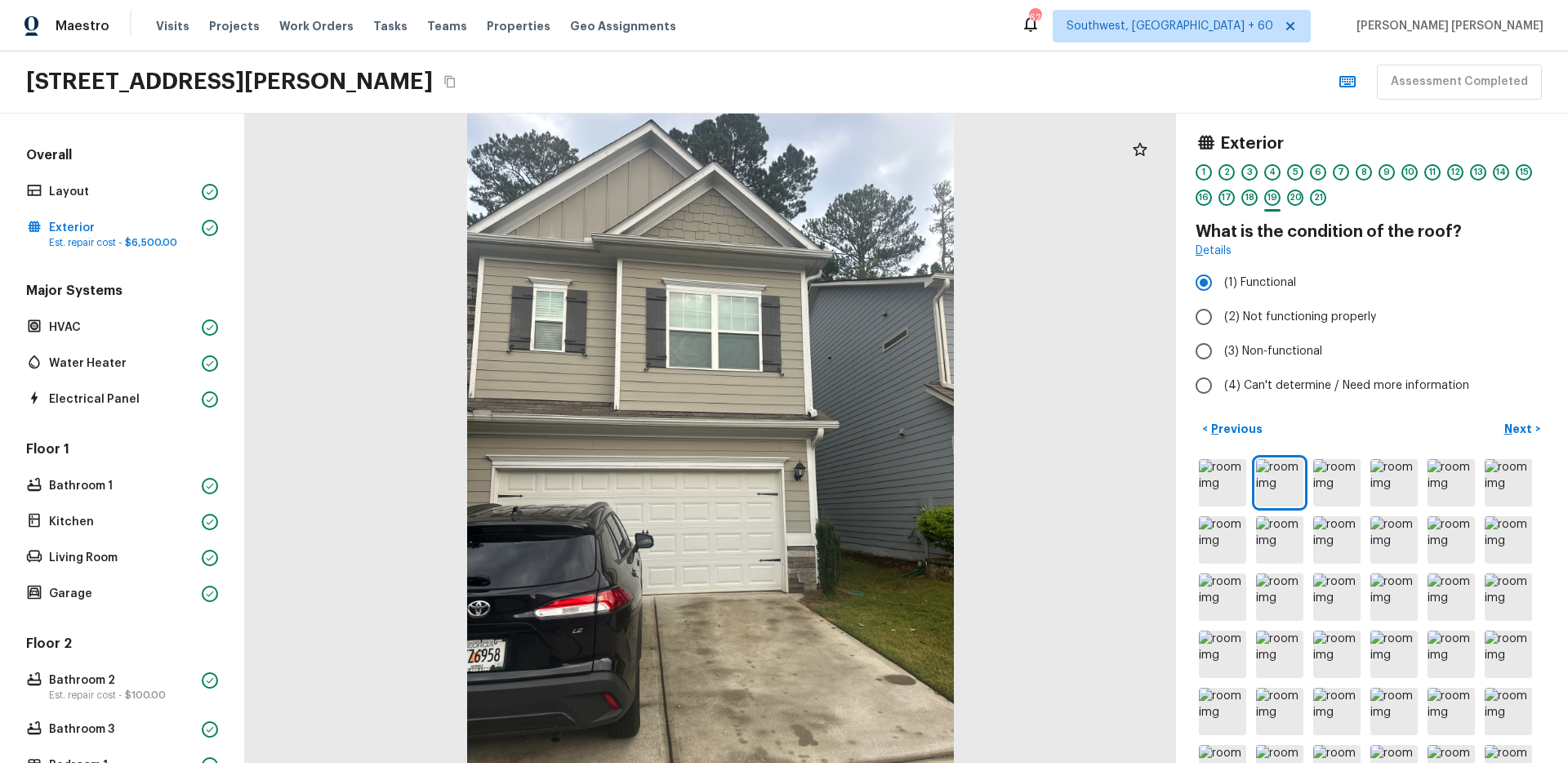
click at [1046, 500] on div at bounding box center [710, 438] width 931 height 649
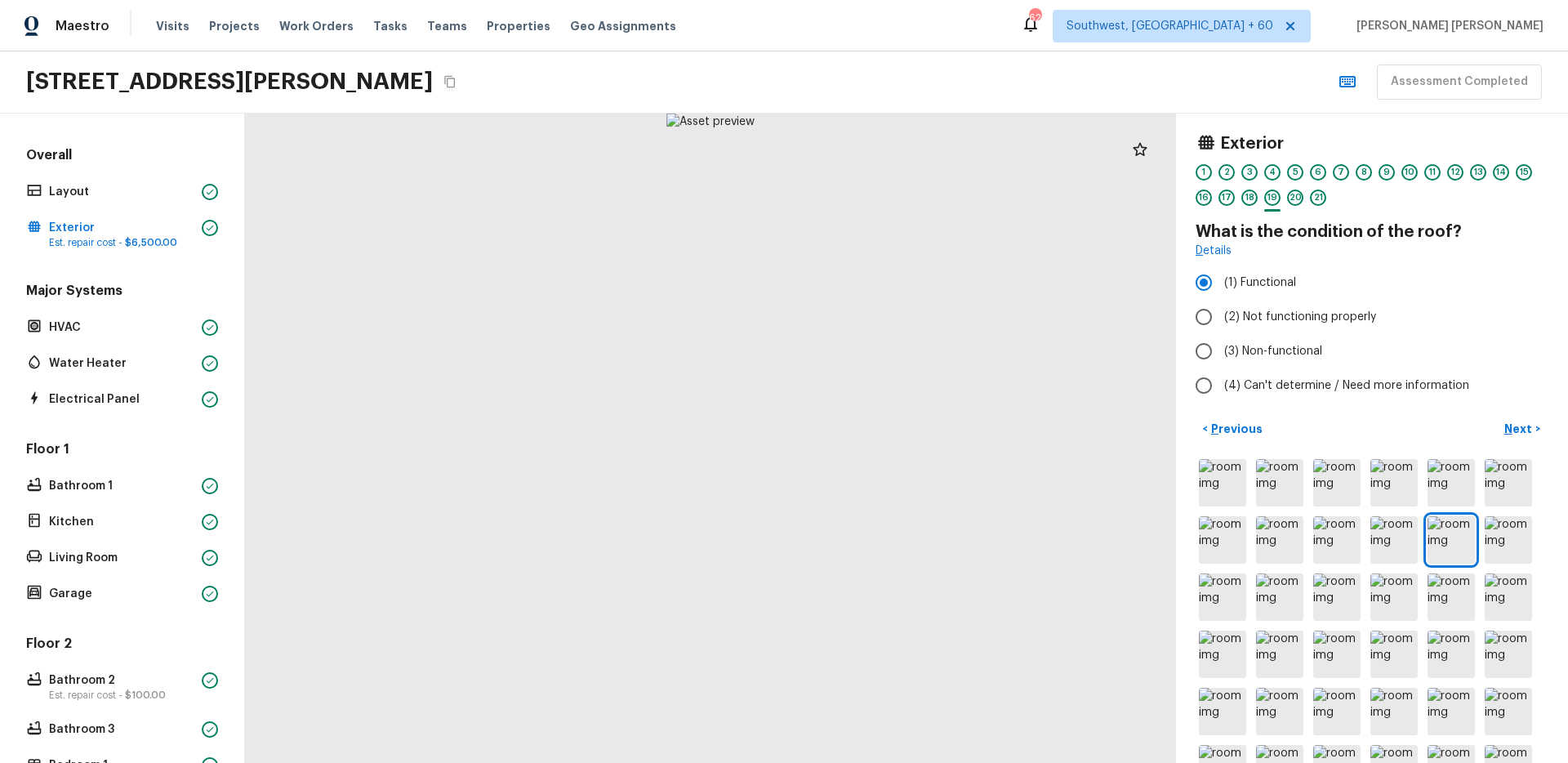
click at [1011, 351] on div at bounding box center [710, 438] width 931 height 649
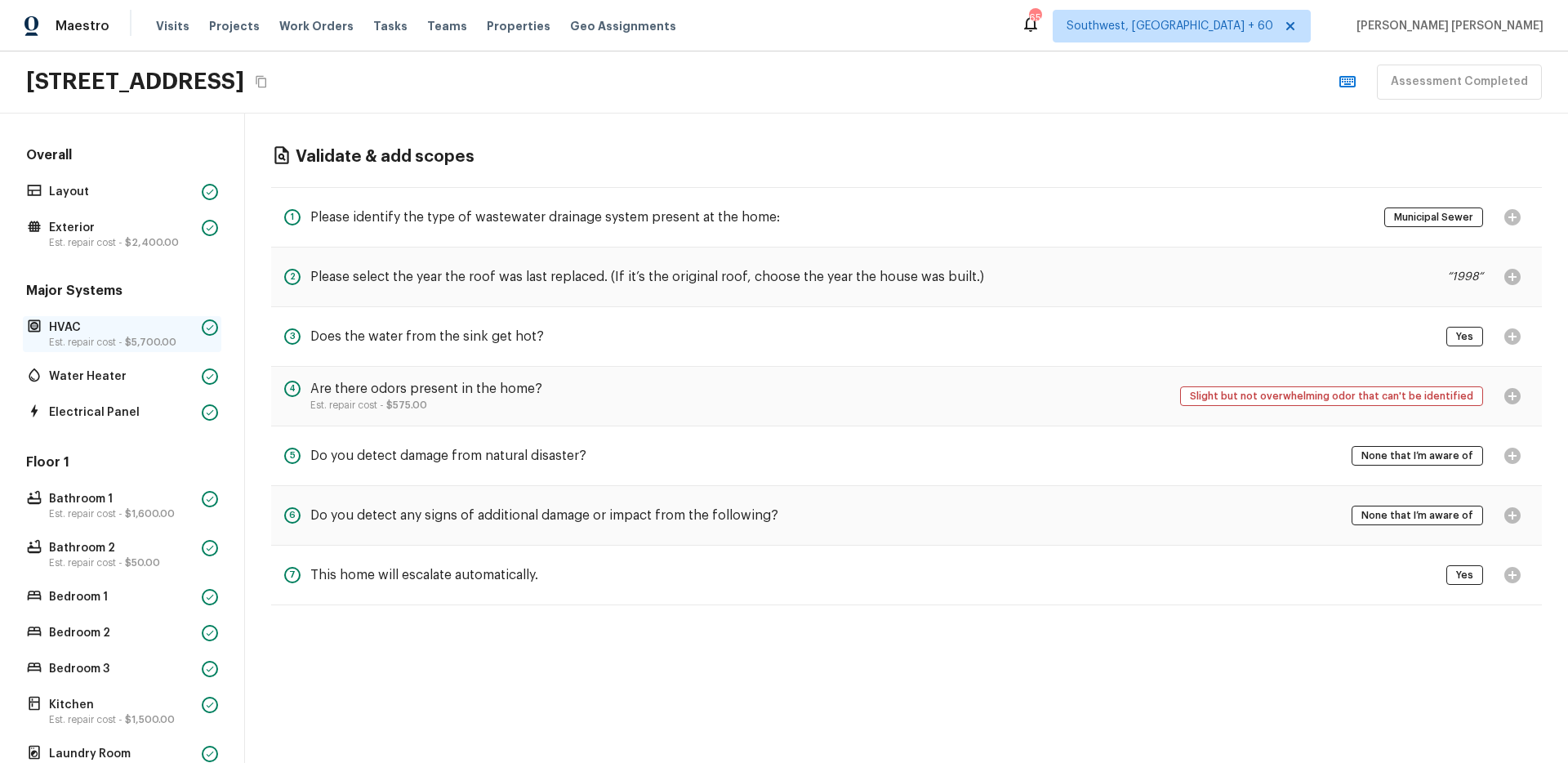
click at [140, 328] on p "HVAC" at bounding box center [123, 327] width 146 height 17
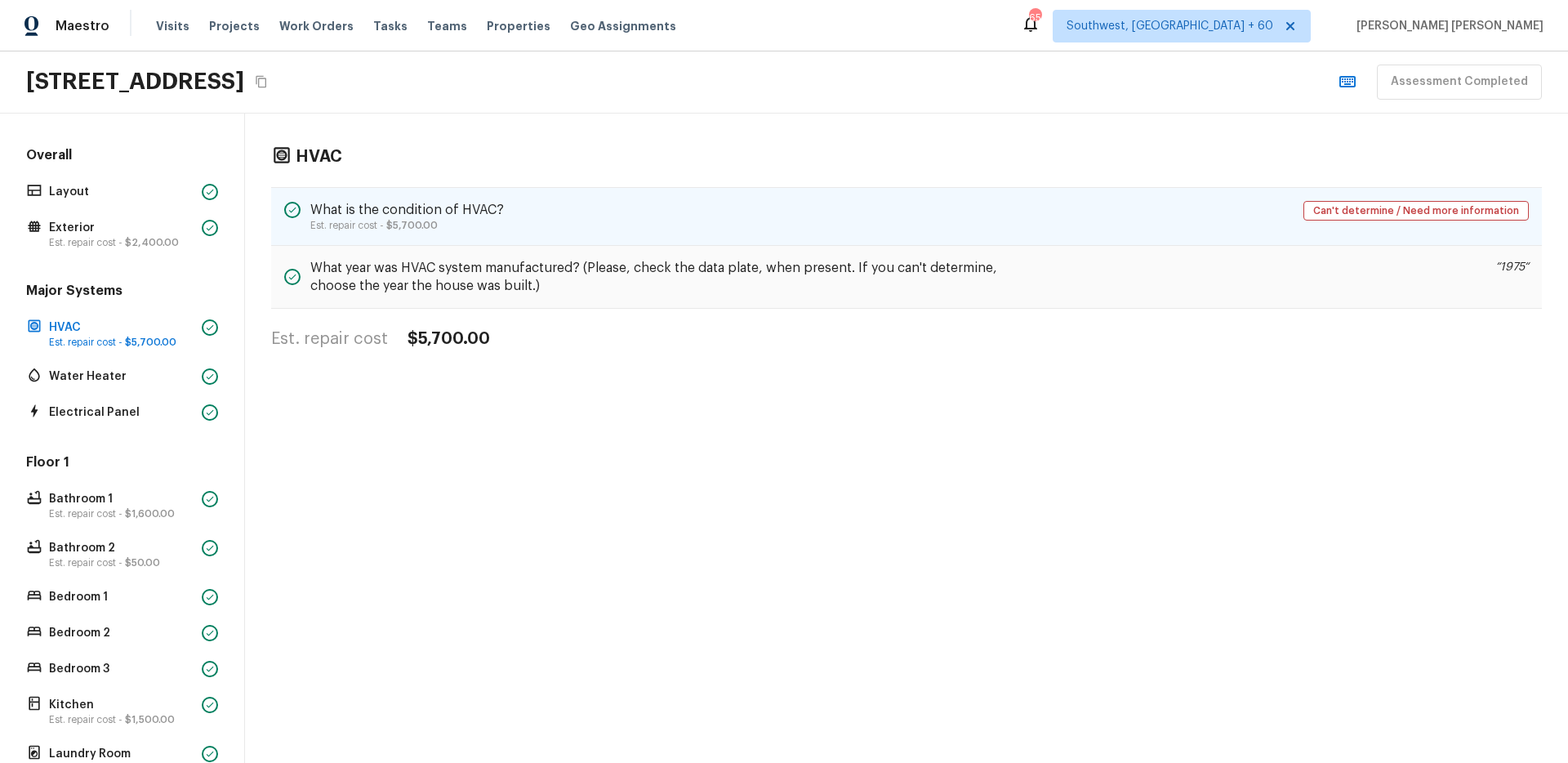
click at [389, 224] on span "$5,700.00" at bounding box center [412, 225] width 51 height 10
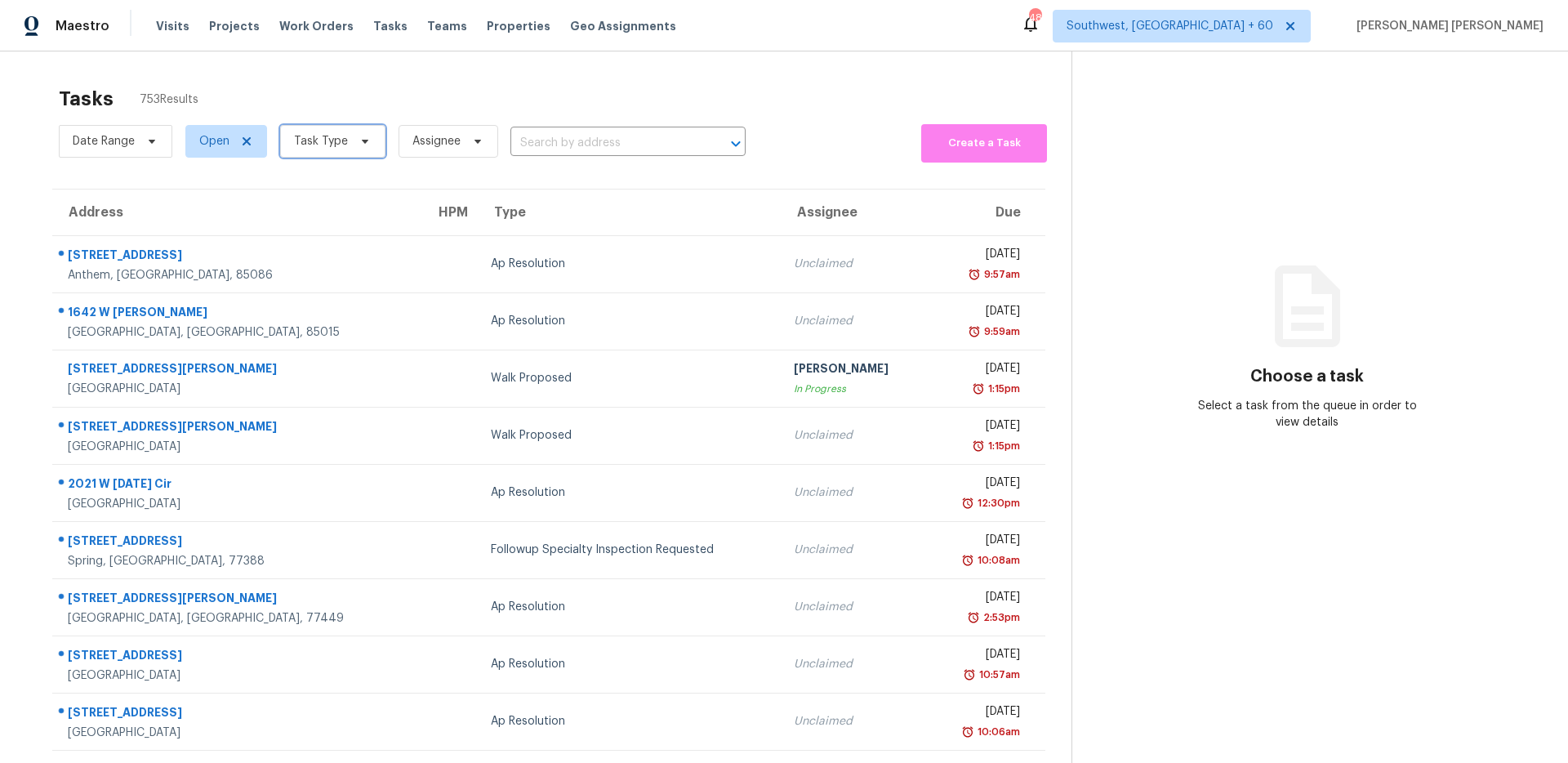
click at [313, 133] on span "Task Type" at bounding box center [320, 141] width 54 height 17
click at [111, 133] on span "Date Range" at bounding box center [103, 141] width 62 height 17
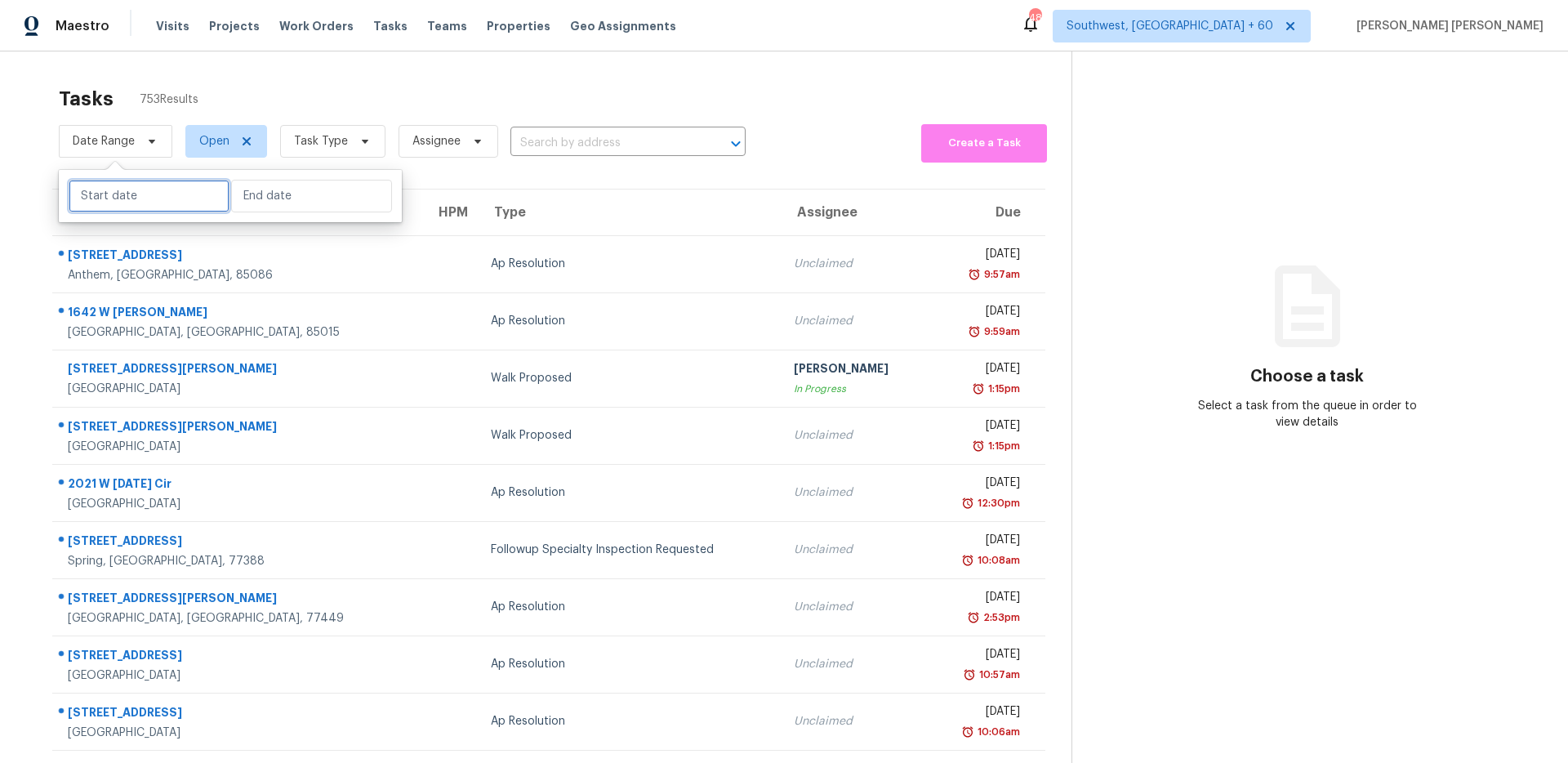
select select "8"
select select "2025"
select select "9"
select select "2025"
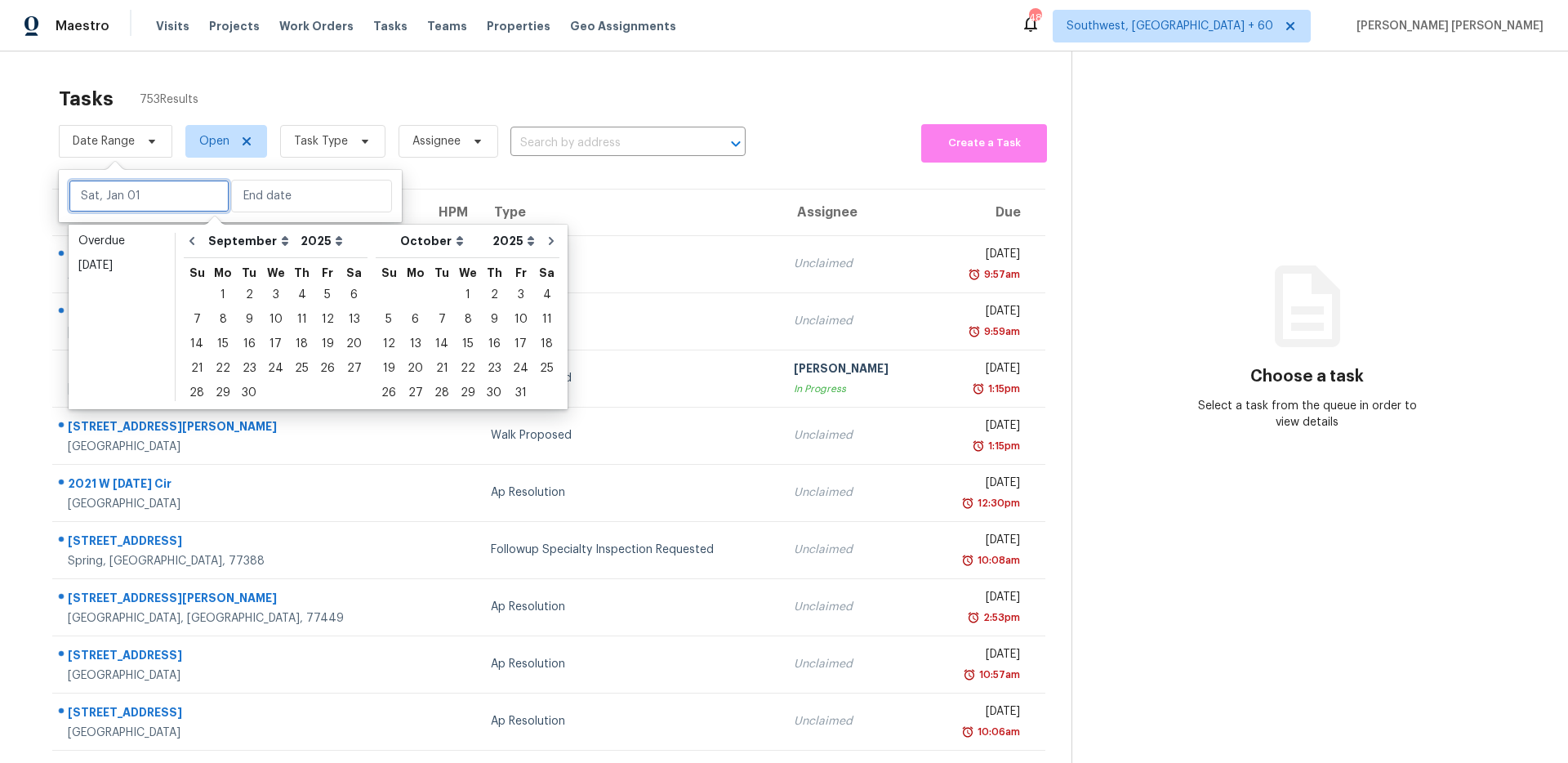
click at [119, 206] on input "text" at bounding box center [149, 196] width 161 height 33
type input "[DATE]"
click at [319, 364] on div "26" at bounding box center [327, 369] width 26 height 23
type input "[DATE]"
click at [319, 364] on div "26" at bounding box center [327, 369] width 26 height 23
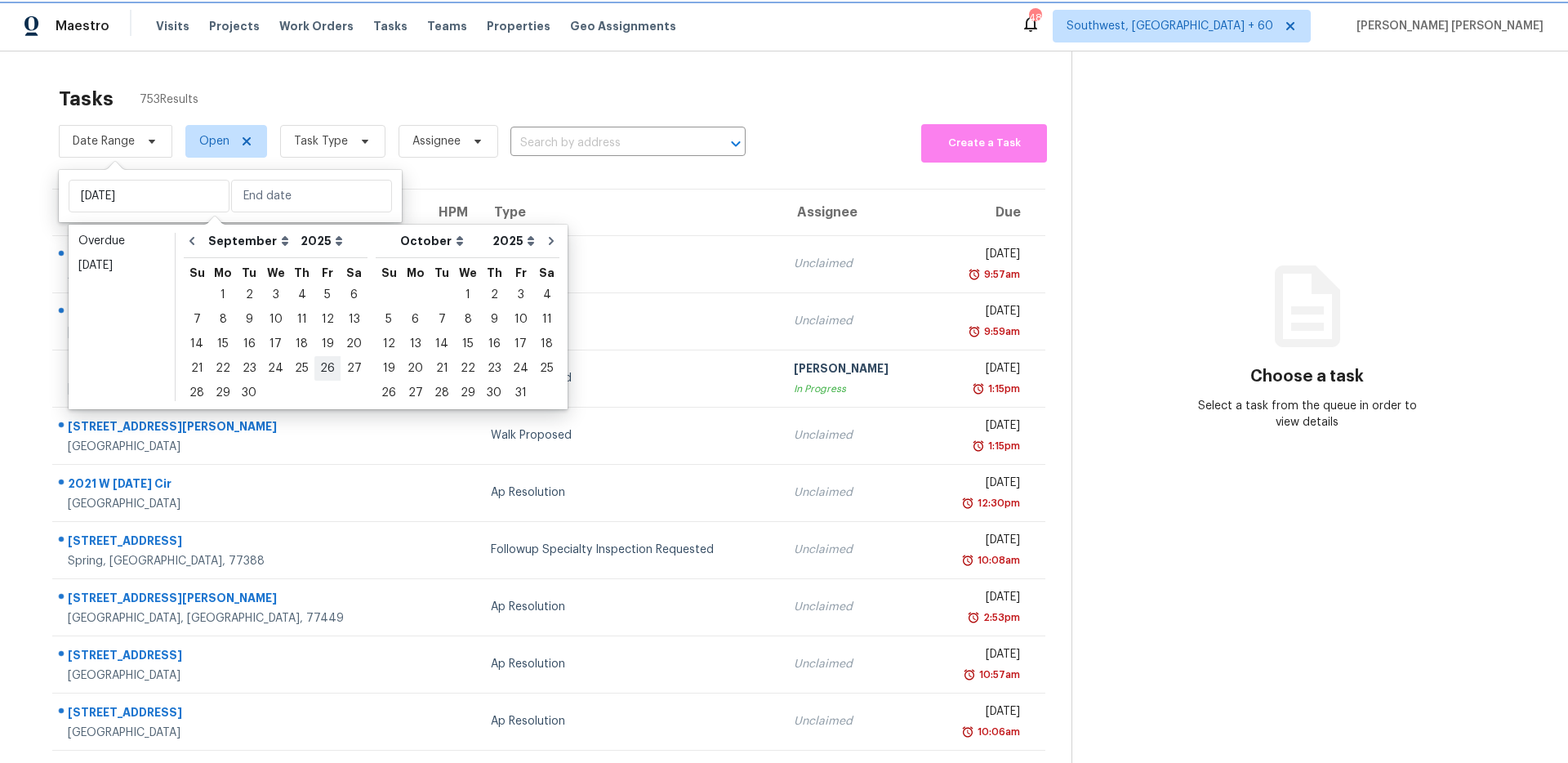
type input "[DATE]"
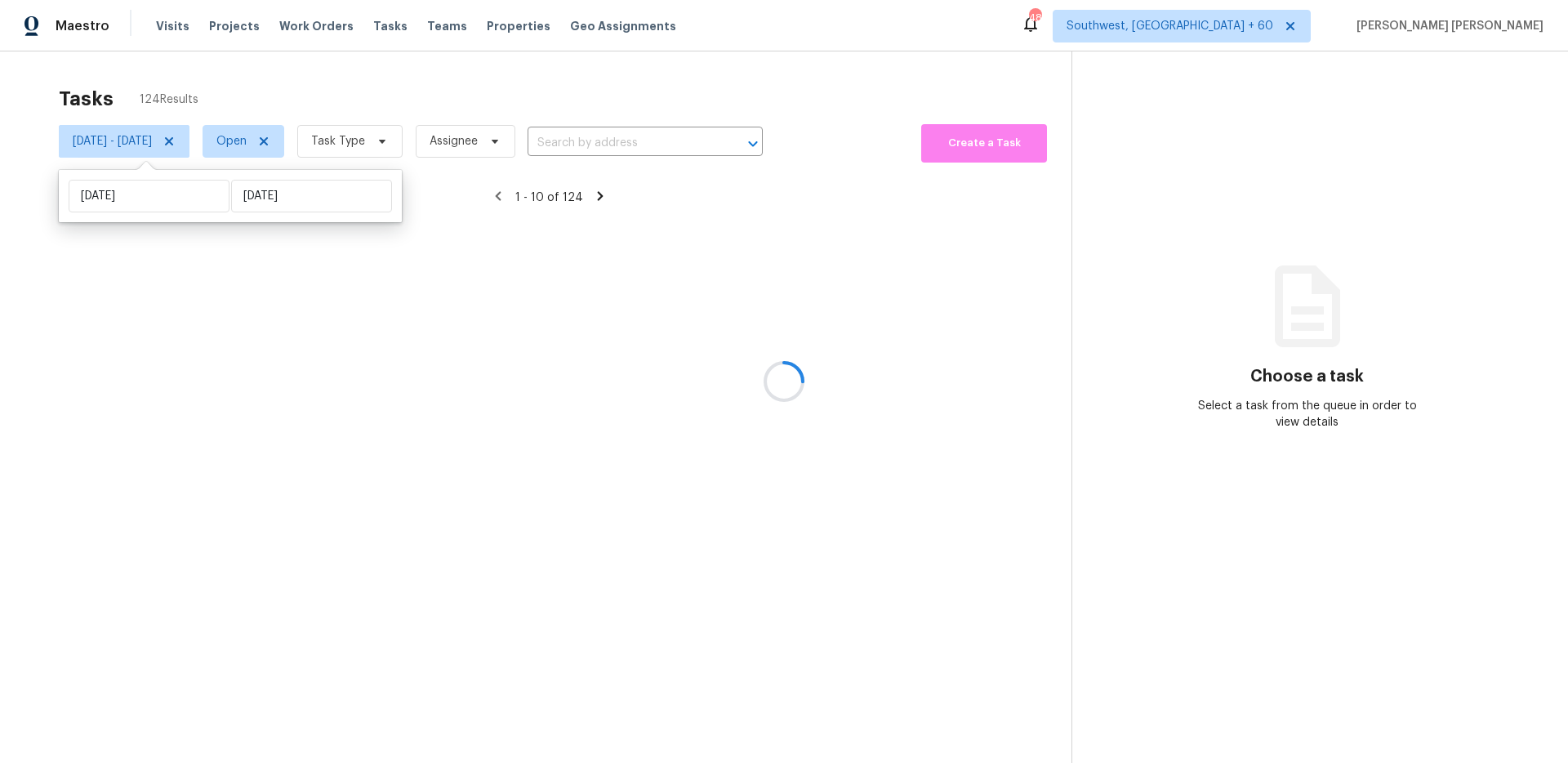
click at [386, 149] on div at bounding box center [784, 381] width 1568 height 763
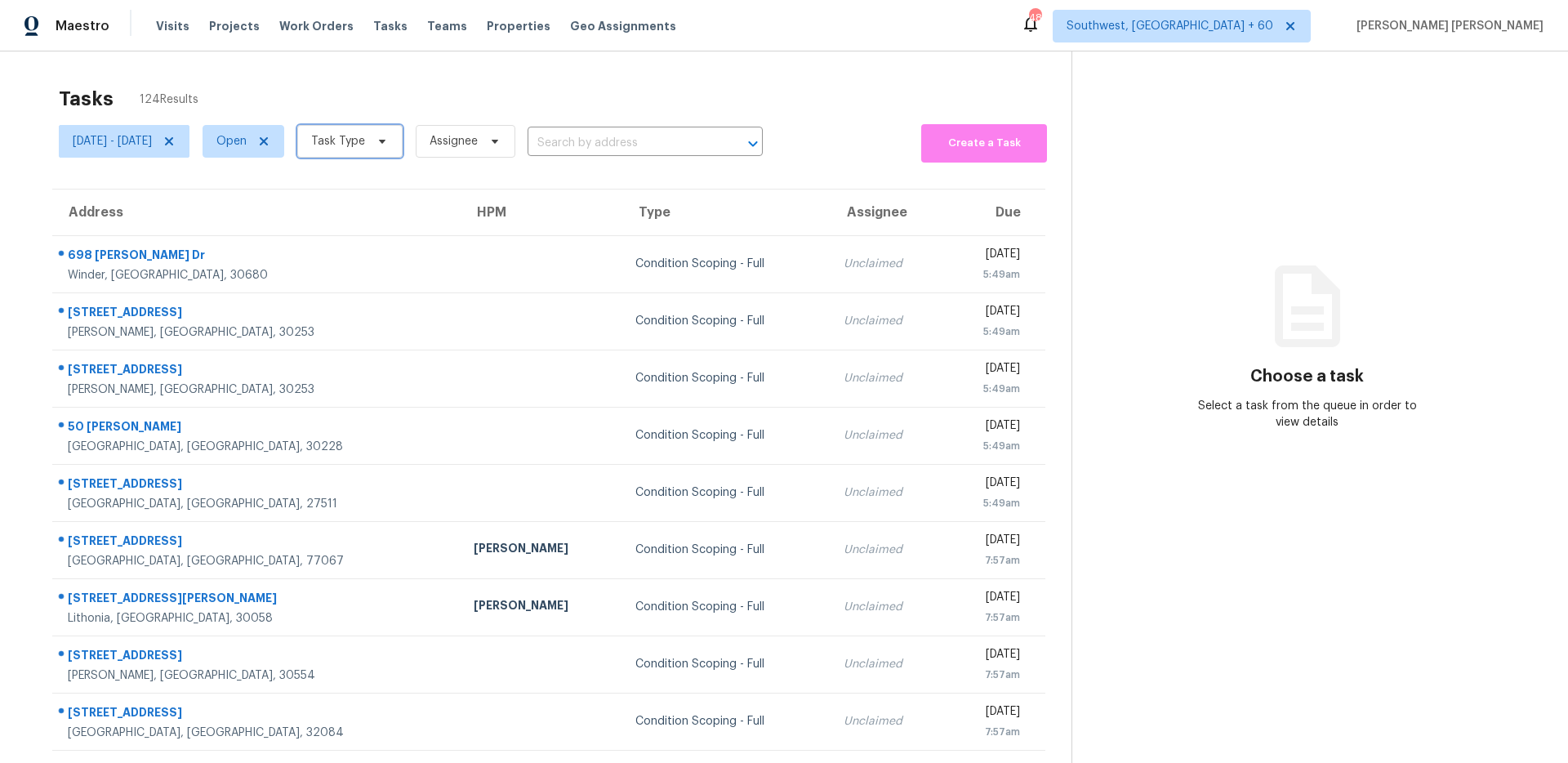
click at [386, 149] on span "Task Type" at bounding box center [349, 141] width 105 height 33
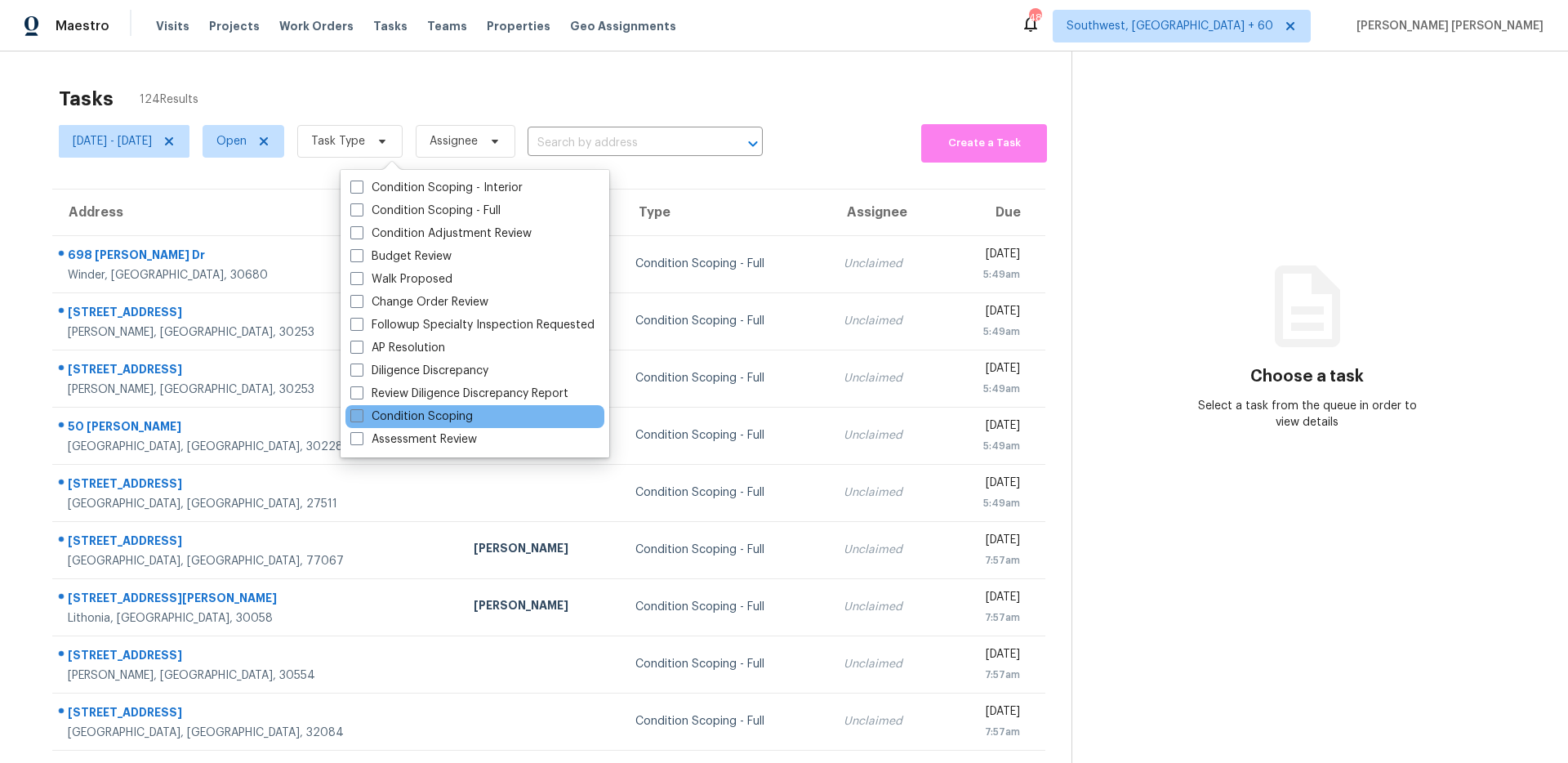
click at [412, 408] on label "Condition Scoping" at bounding box center [411, 416] width 123 height 17
click at [361, 408] on input "Condition Scoping" at bounding box center [356, 414] width 11 height 11
checkbox input "true"
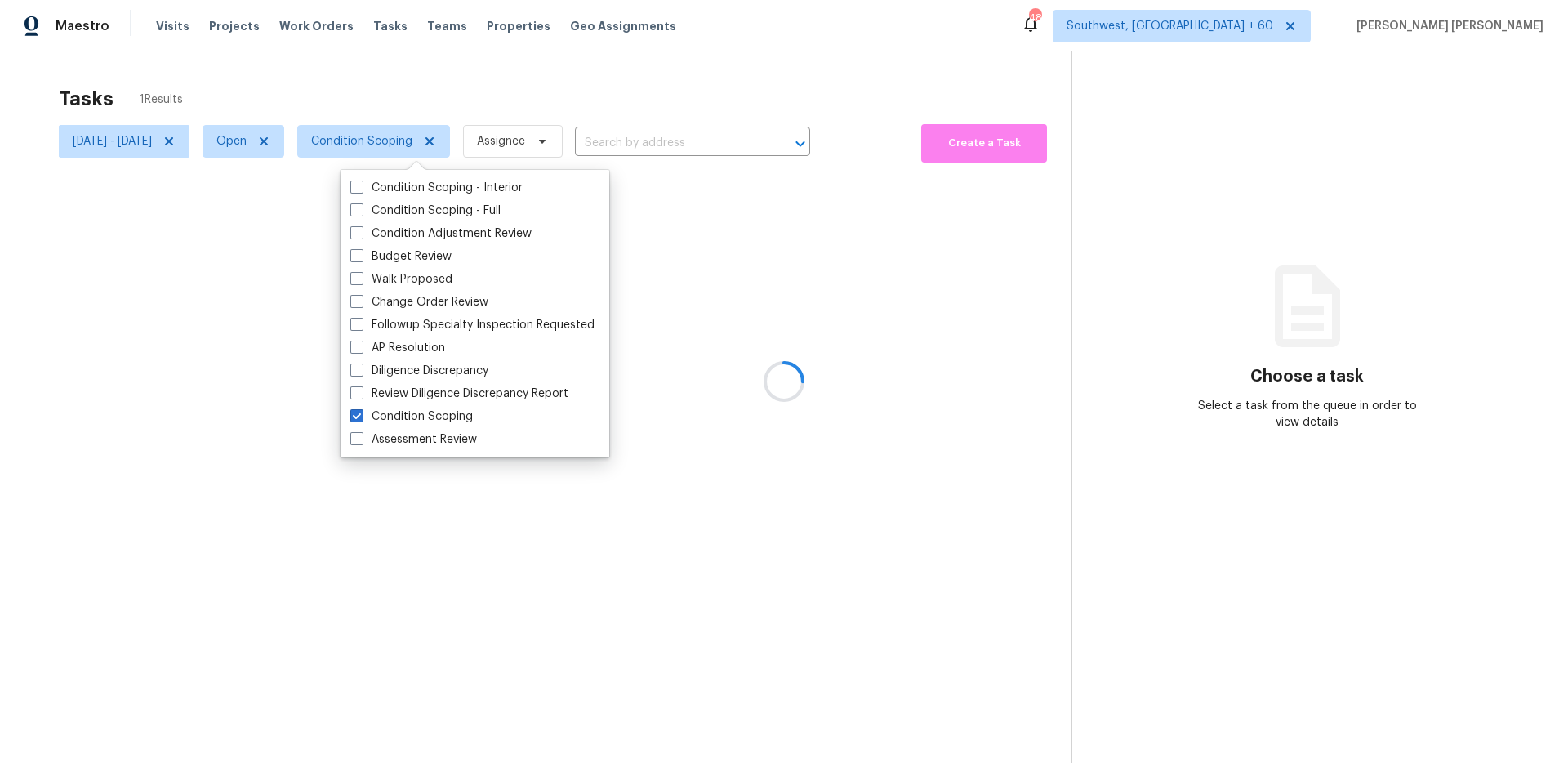
click at [494, 53] on div at bounding box center [784, 381] width 1568 height 763
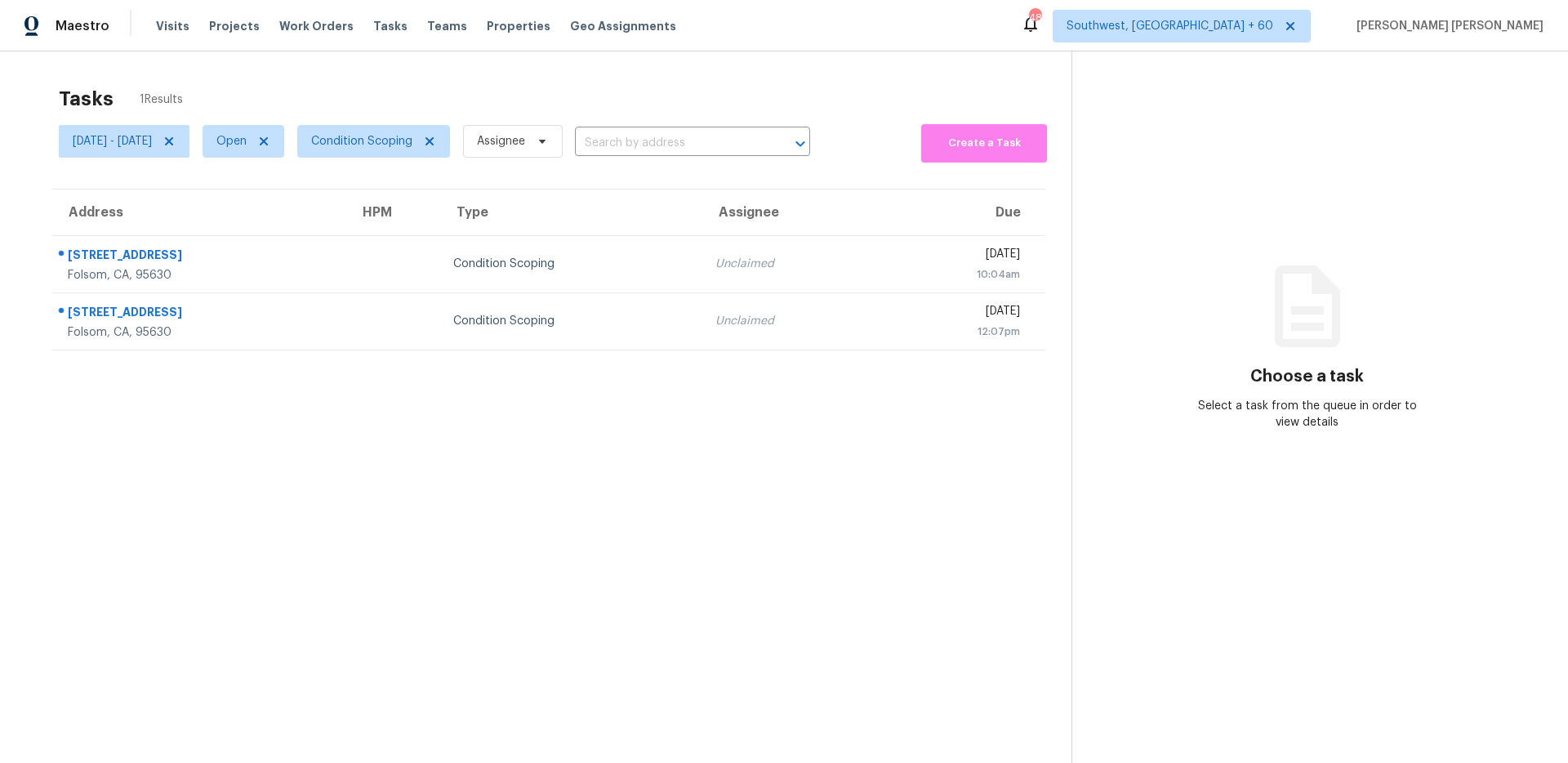
click at [676, 100] on div "Tasks 1 Results" at bounding box center [566, 99] width 1013 height 42
click at [779, 98] on div "Tasks 1 Results" at bounding box center [566, 99] width 1013 height 42
click at [250, 144] on span "Open" at bounding box center [244, 141] width 82 height 33
click at [269, 206] on label "Closed" at bounding box center [286, 211] width 59 height 17
click at [267, 206] on input "Closed" at bounding box center [262, 208] width 11 height 11
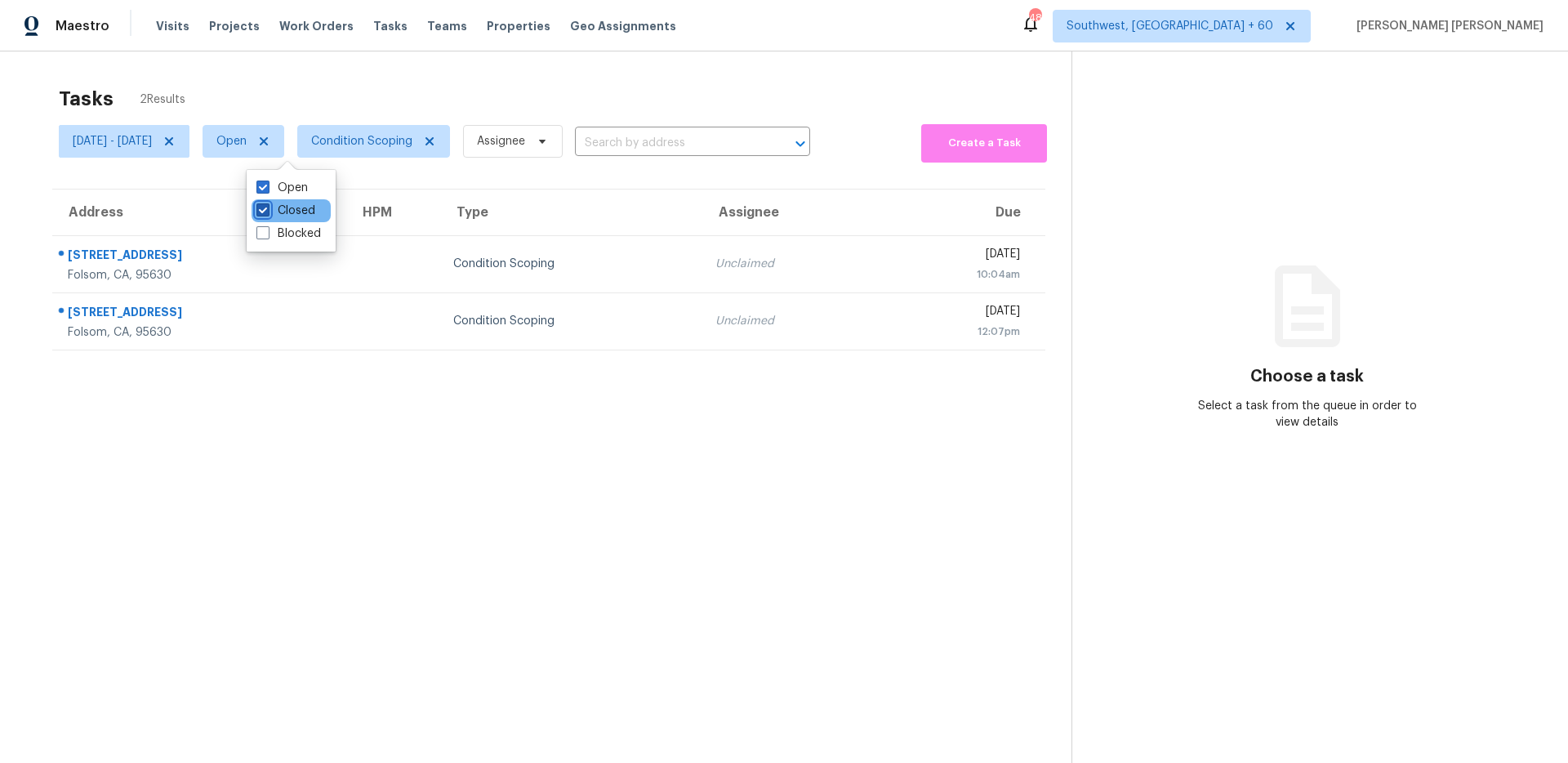
checkbox input "true"
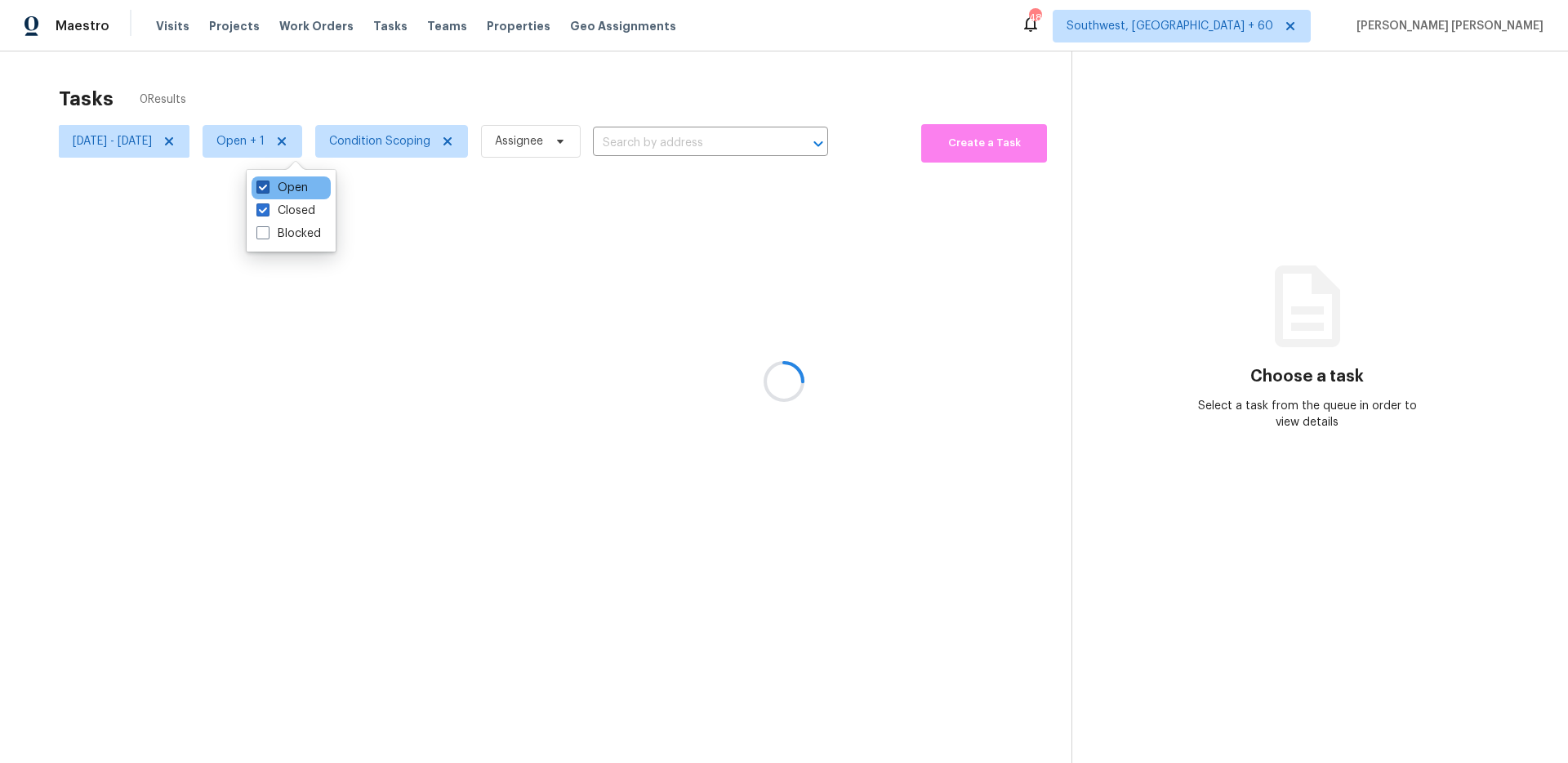
click at [283, 184] on label "Open" at bounding box center [282, 188] width 51 height 17
click at [267, 184] on input "Open" at bounding box center [262, 185] width 11 height 11
checkbox input "false"
click at [304, 96] on div "Tasks 0 Results" at bounding box center [566, 99] width 1013 height 42
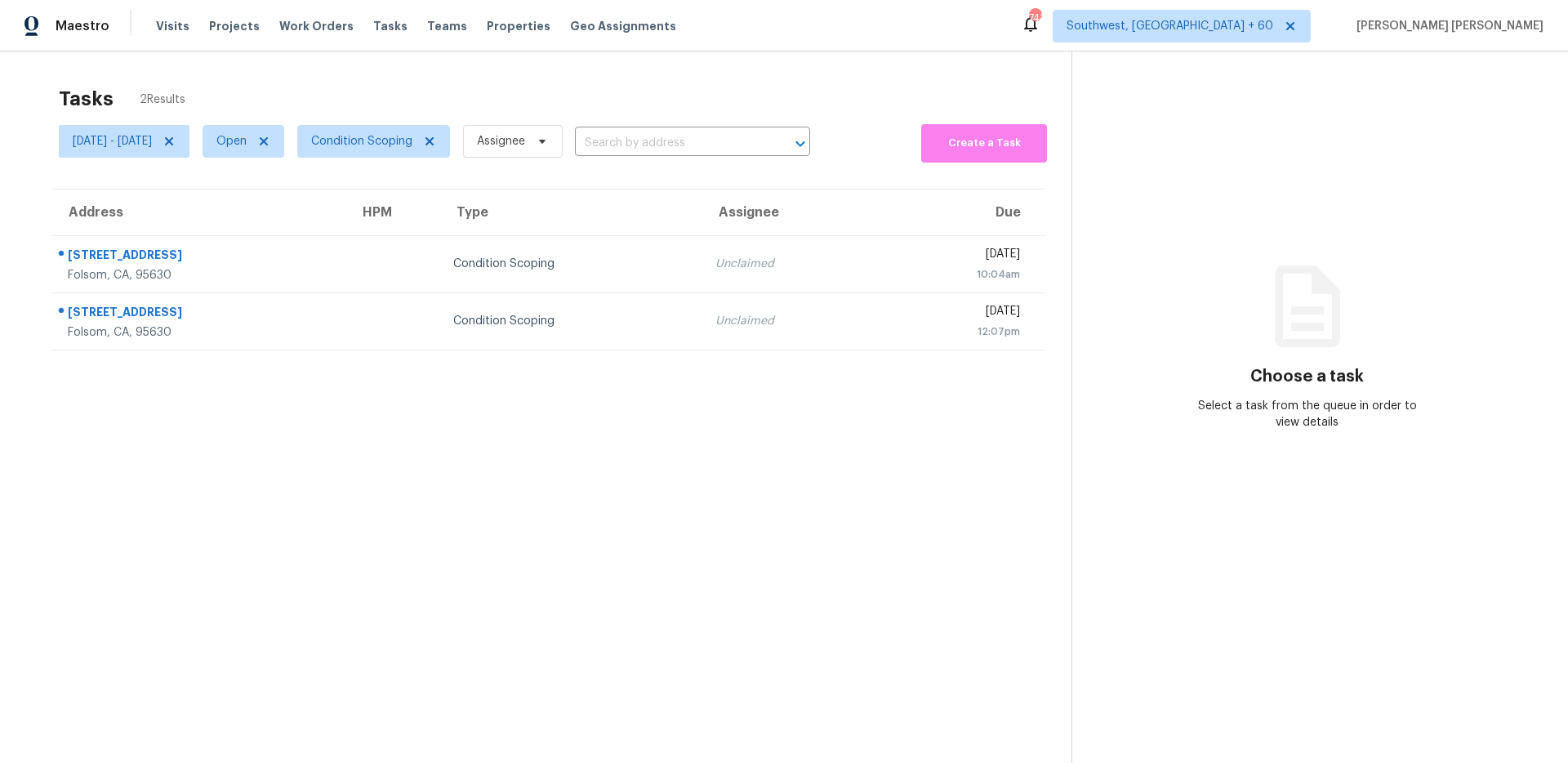
click at [244, 142] on span "Open" at bounding box center [236, 141] width 94 height 42
click at [264, 152] on span "Open" at bounding box center [244, 141] width 82 height 33
click at [276, 214] on label "Closed" at bounding box center [286, 211] width 59 height 17
click at [267, 213] on input "Closed" at bounding box center [262, 208] width 11 height 11
checkbox input "true"
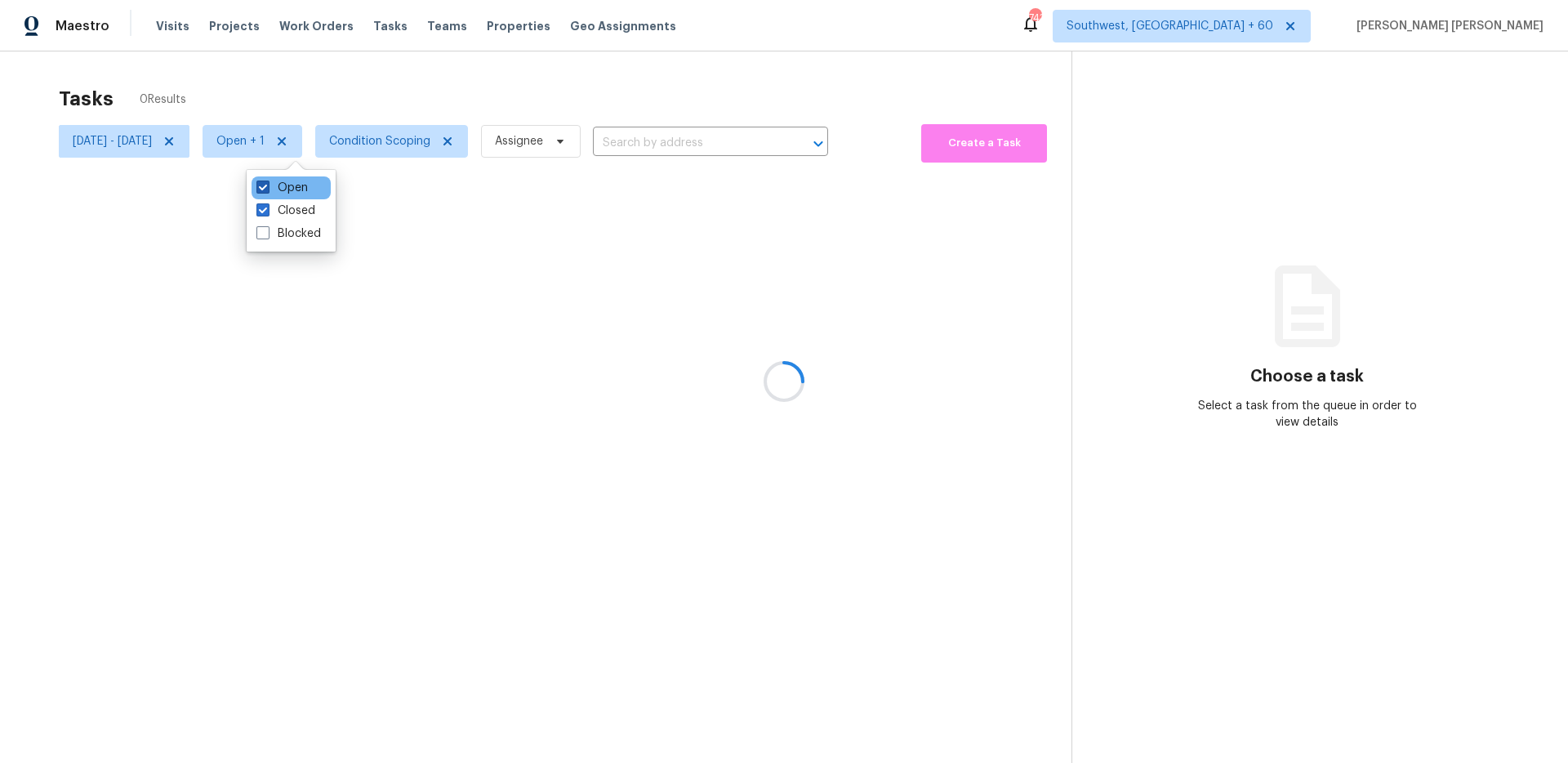
click at [295, 181] on label "Open" at bounding box center [282, 188] width 51 height 17
click at [267, 181] on input "Open" at bounding box center [262, 185] width 11 height 11
checkbox input "false"
click at [276, 97] on div "Tasks 0 Results" at bounding box center [566, 99] width 1013 height 42
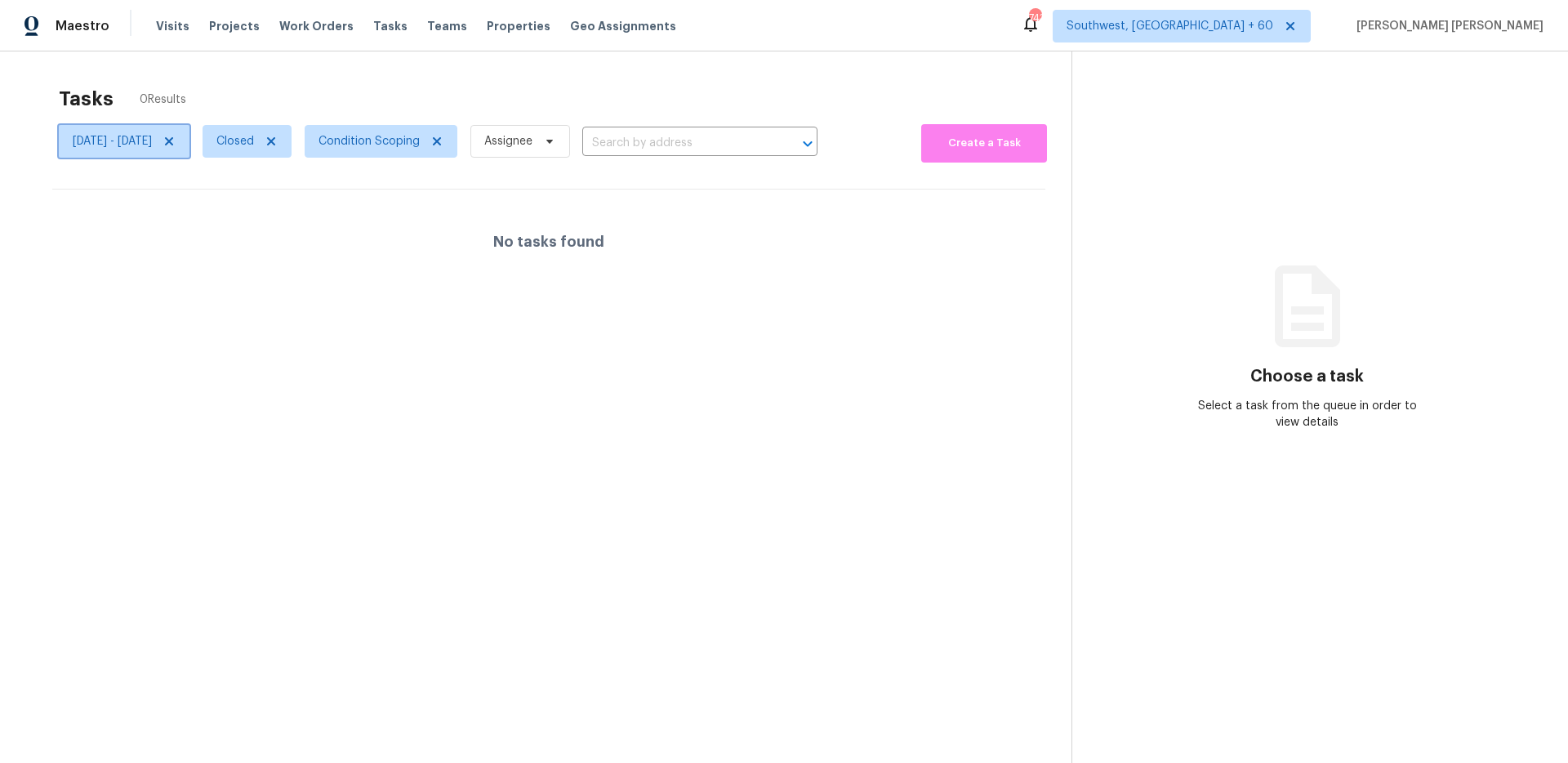
click at [167, 127] on span "[DATE] - [DATE]" at bounding box center [124, 141] width 131 height 33
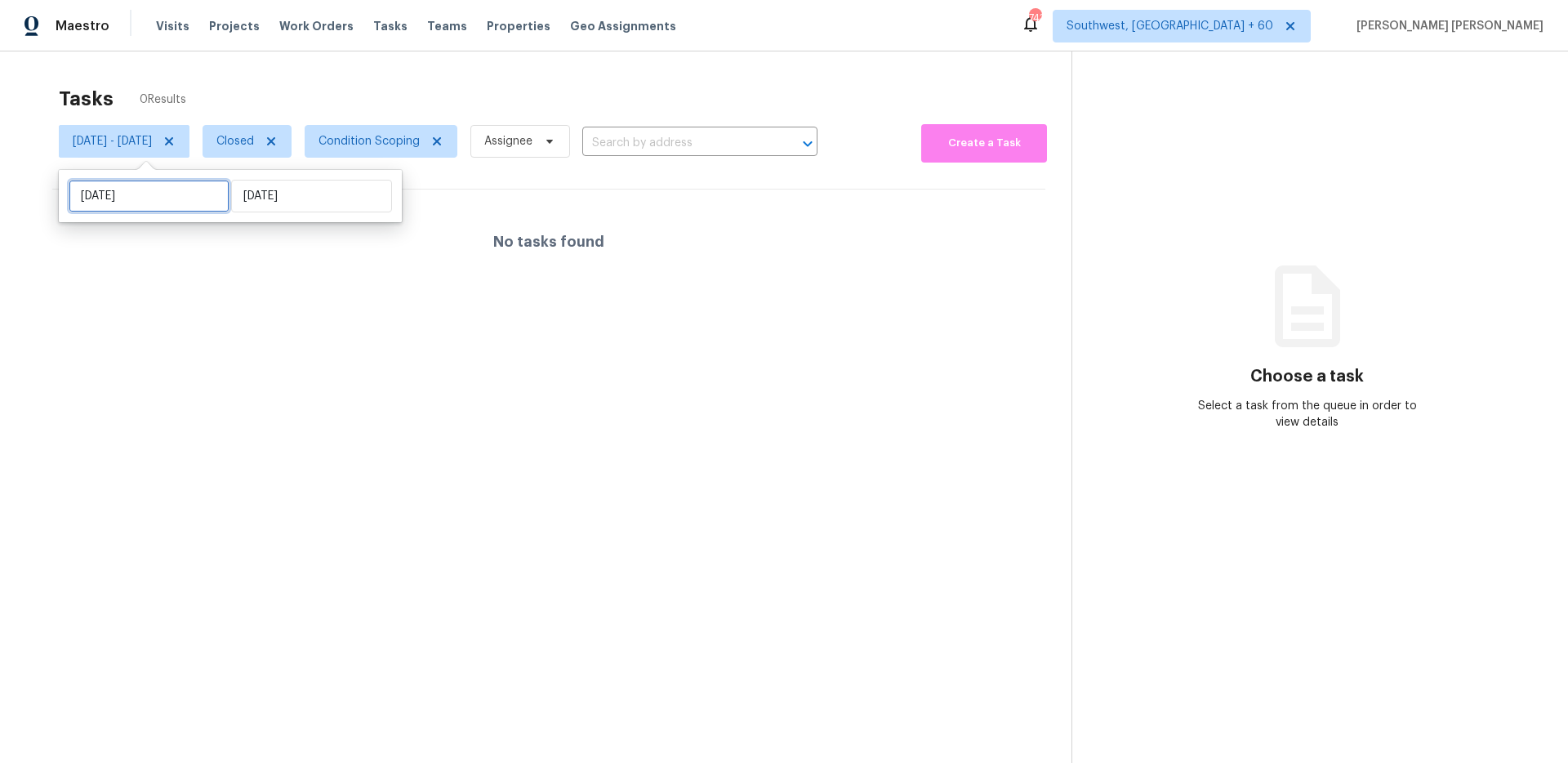
select select "8"
select select "2025"
select select "9"
select select "2025"
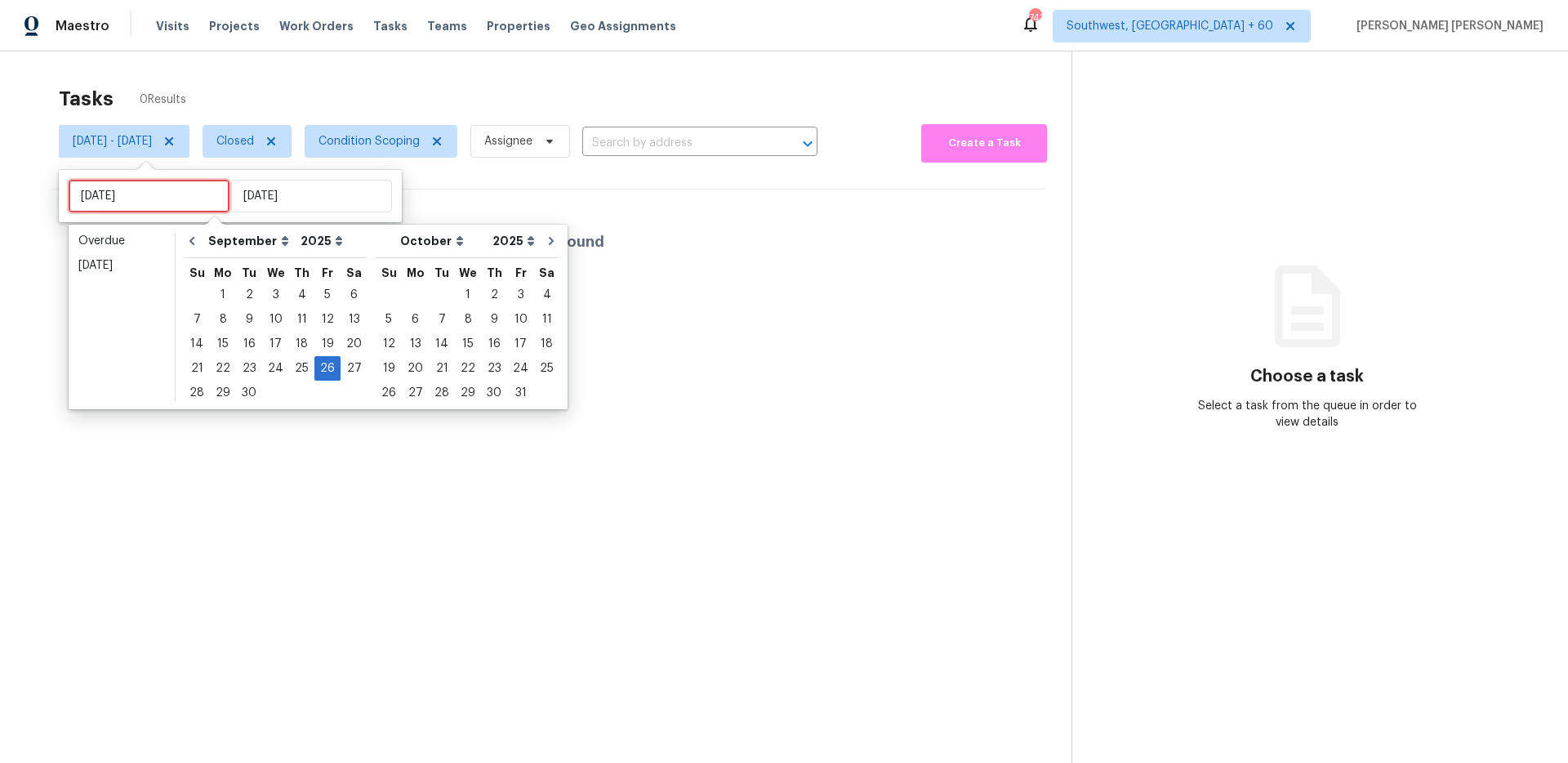
click at [167, 198] on input "[DATE]" at bounding box center [149, 196] width 161 height 33
click at [296, 360] on div "25" at bounding box center [302, 369] width 26 height 23
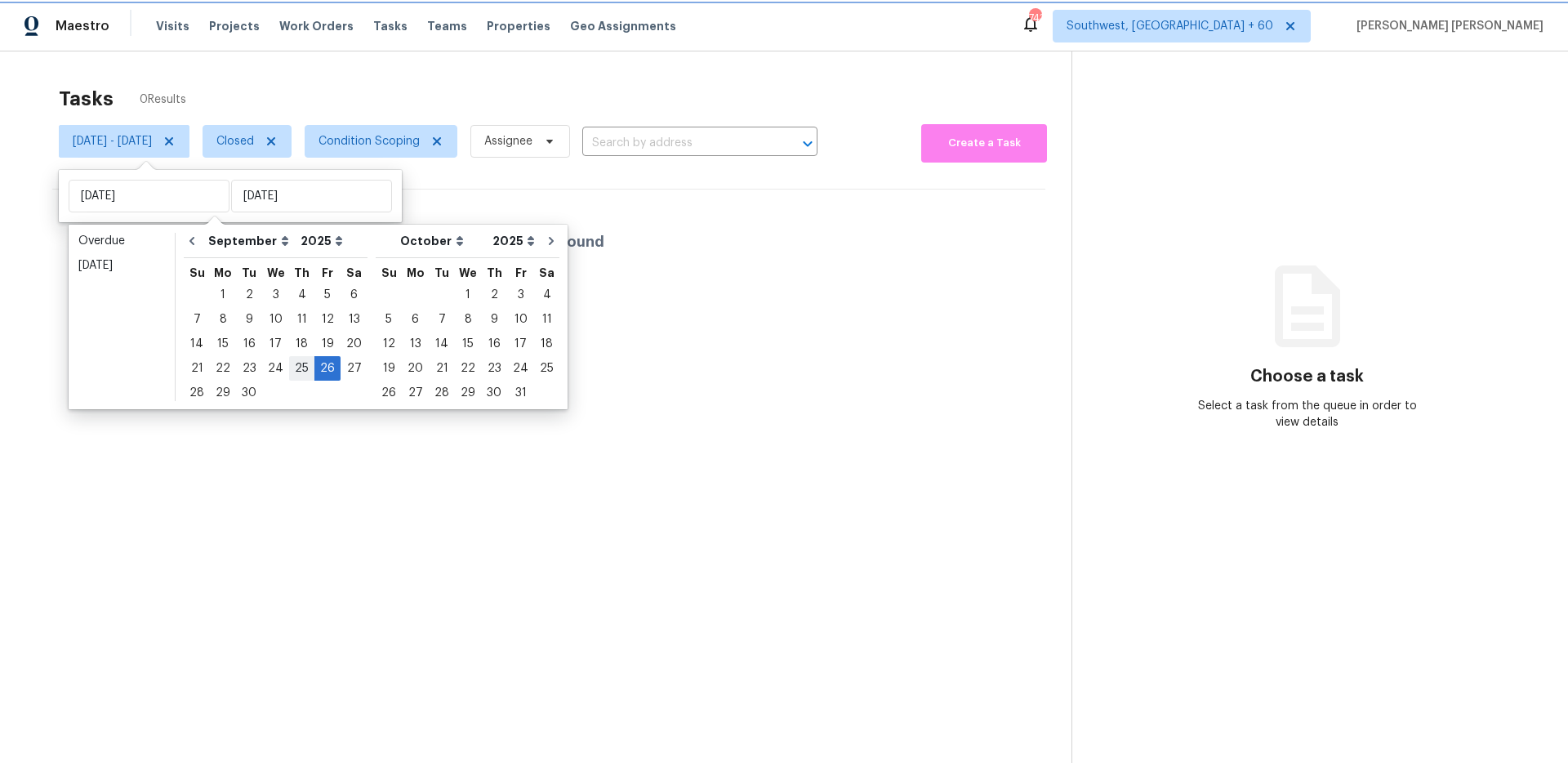
type input "[DATE]"
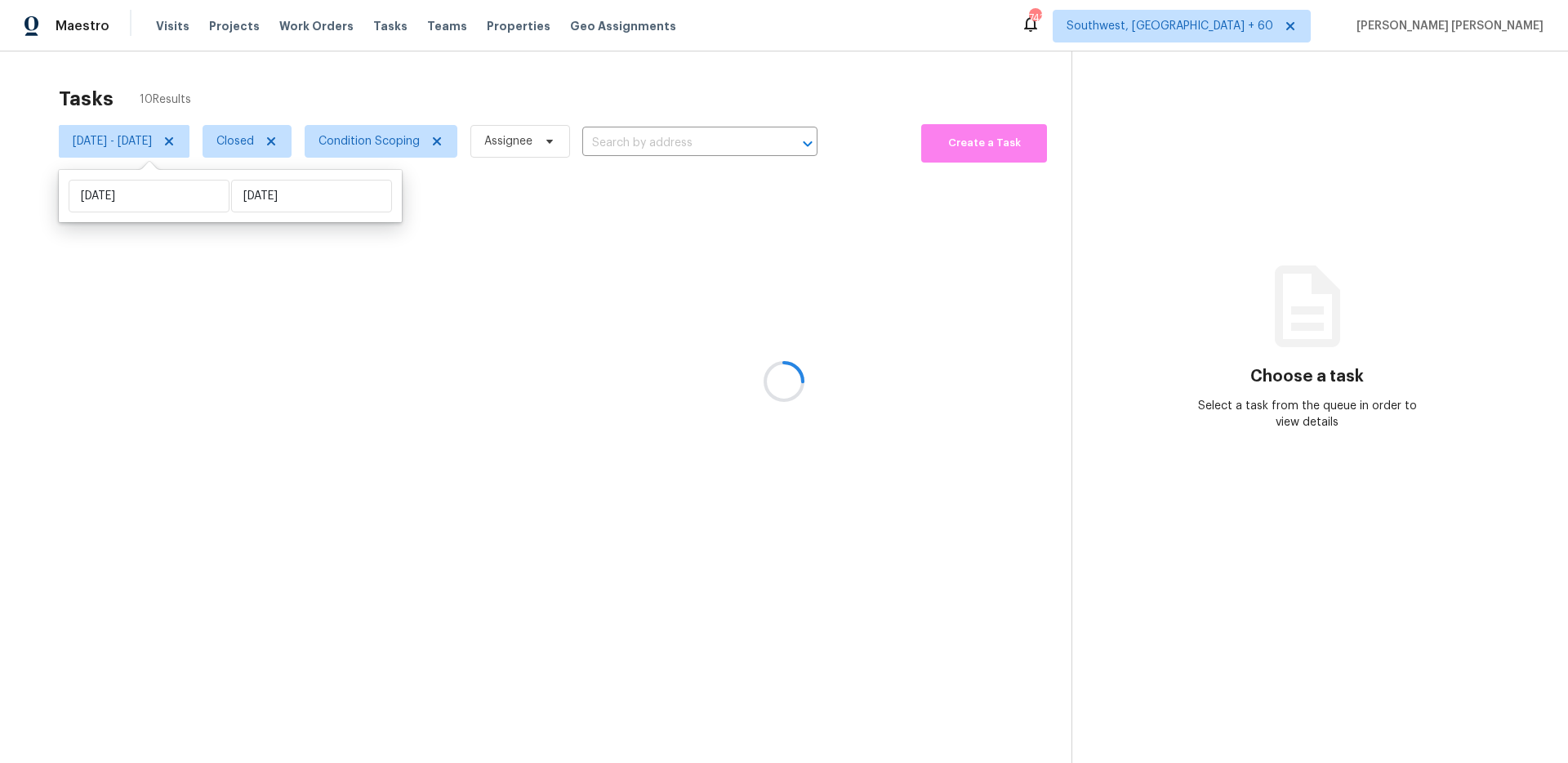
click at [311, 213] on div "[DATE] [DATE]" at bounding box center [230, 196] width 343 height 52
click at [323, 203] on input "[DATE]" at bounding box center [311, 196] width 161 height 33
select select "8"
select select "2025"
select select "9"
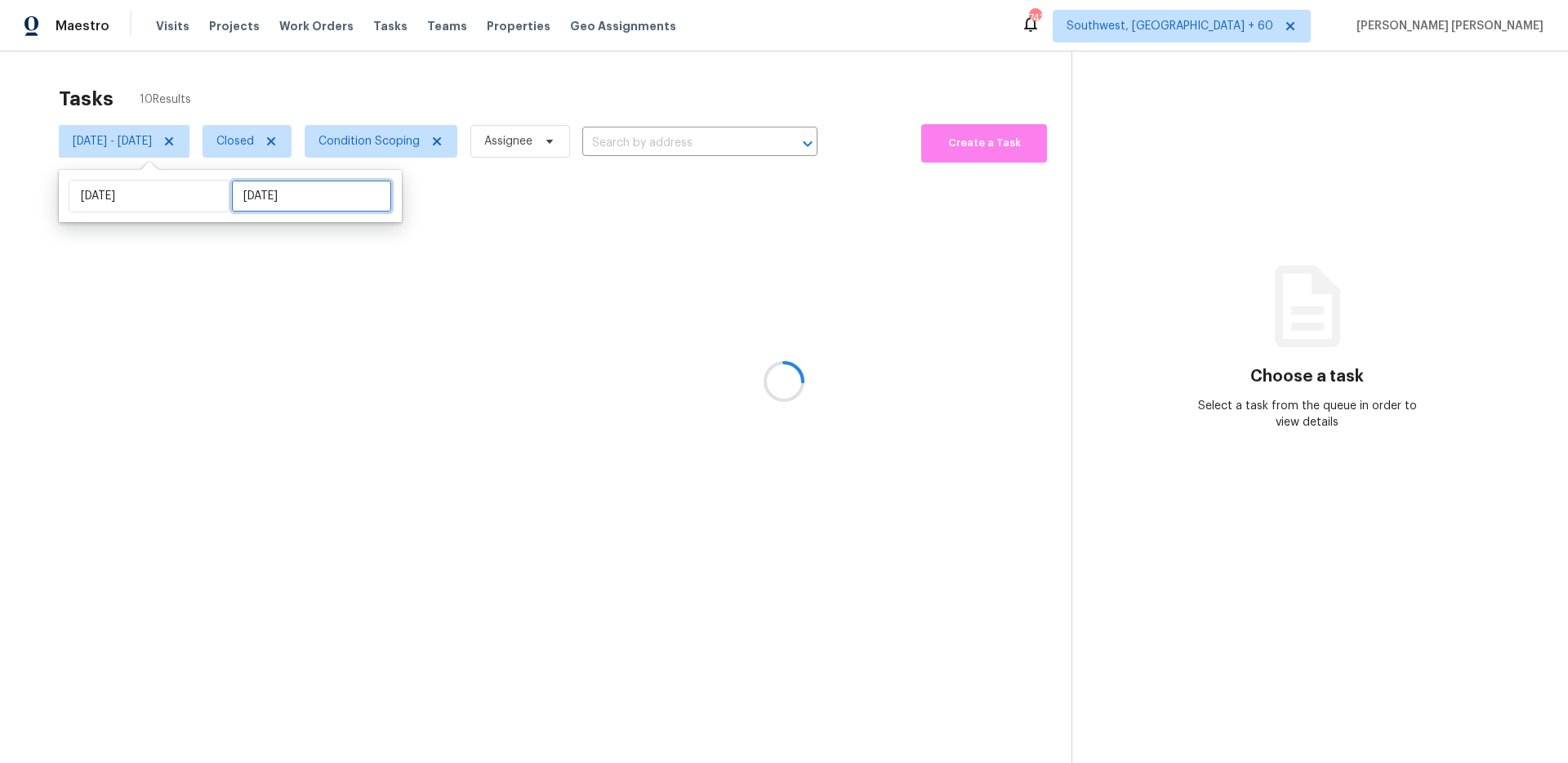
select select "2025"
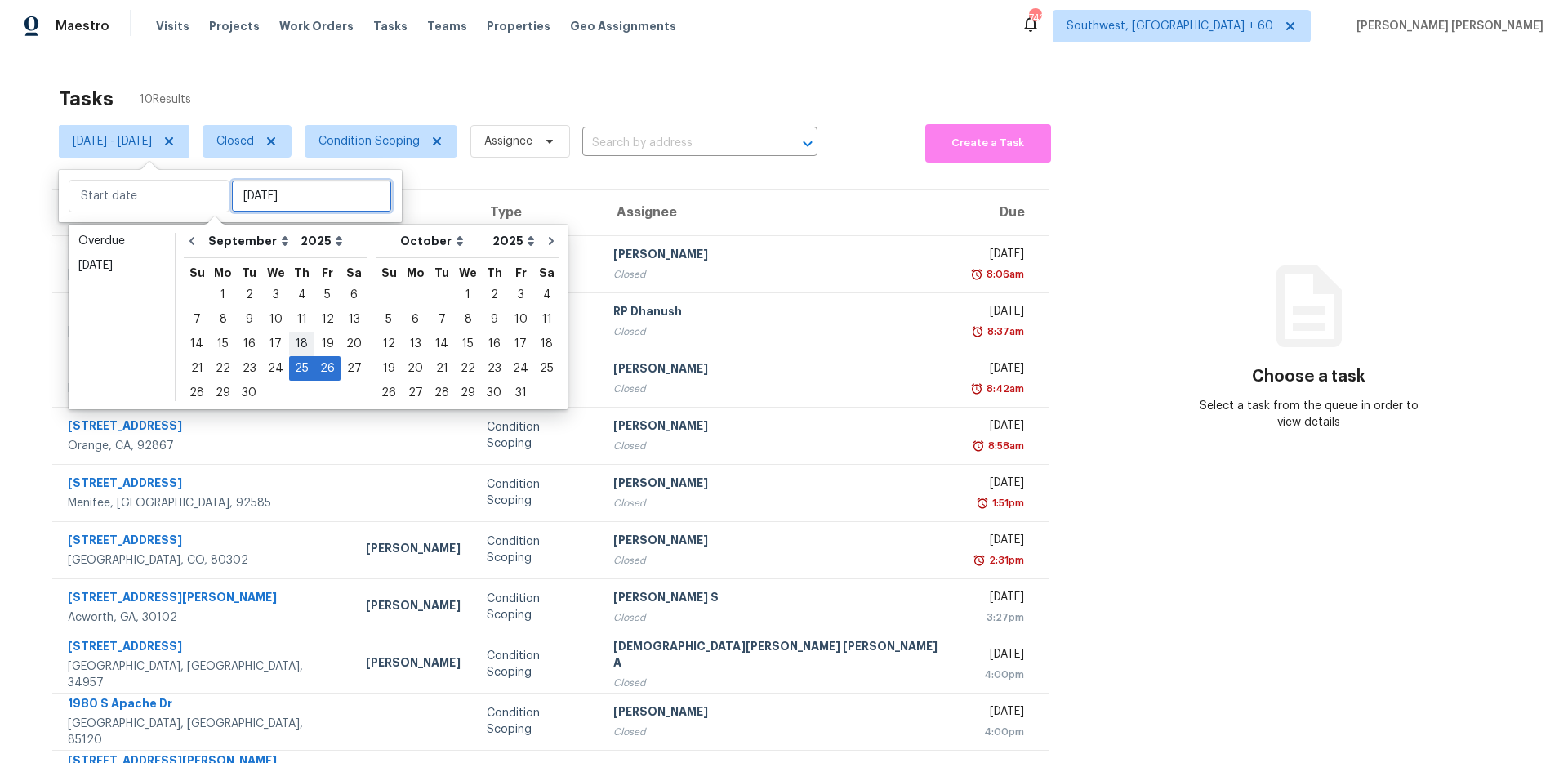
type input "[DATE]"
click at [297, 377] on div "25" at bounding box center [302, 369] width 26 height 23
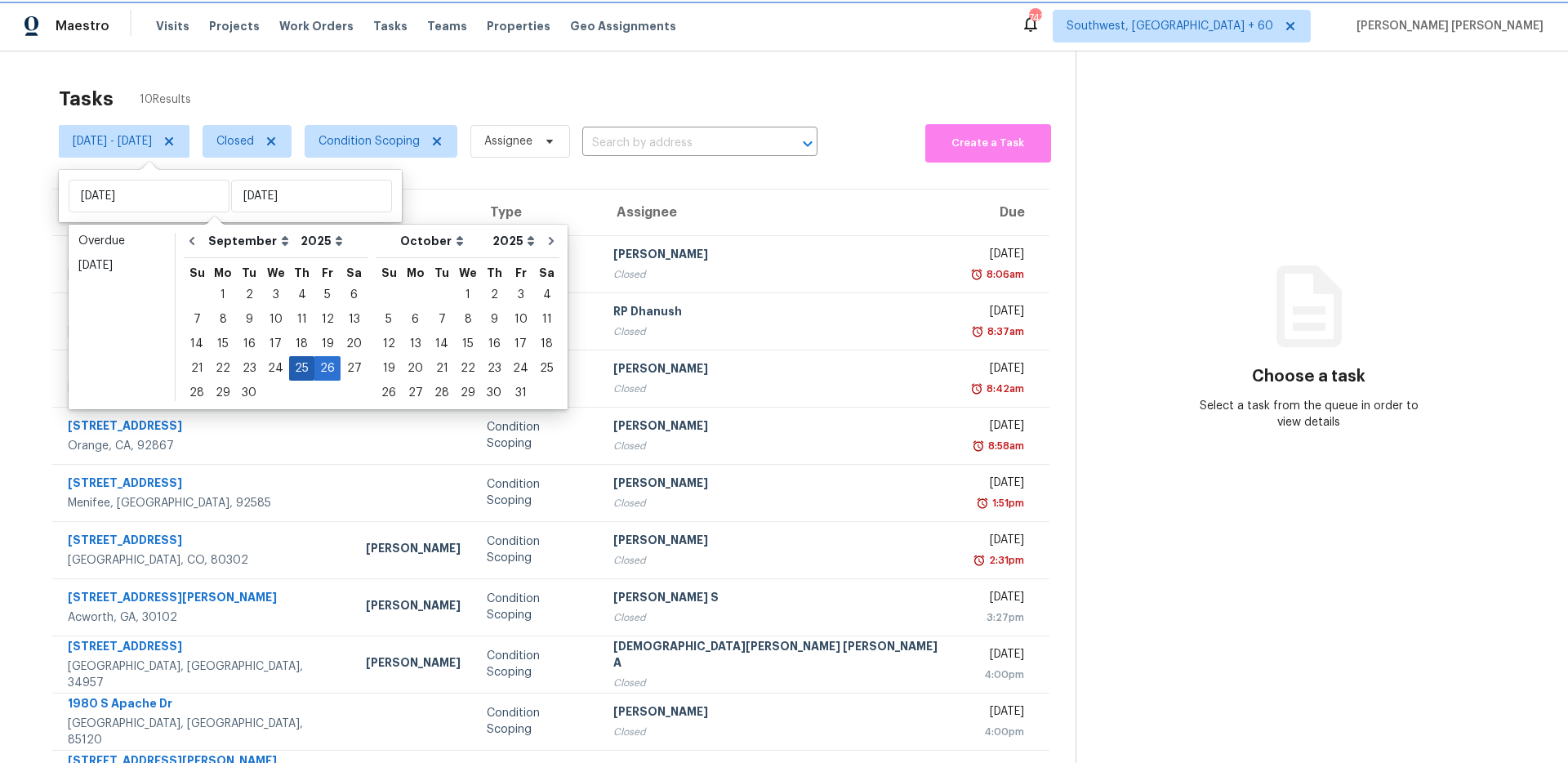
type input "[DATE]"
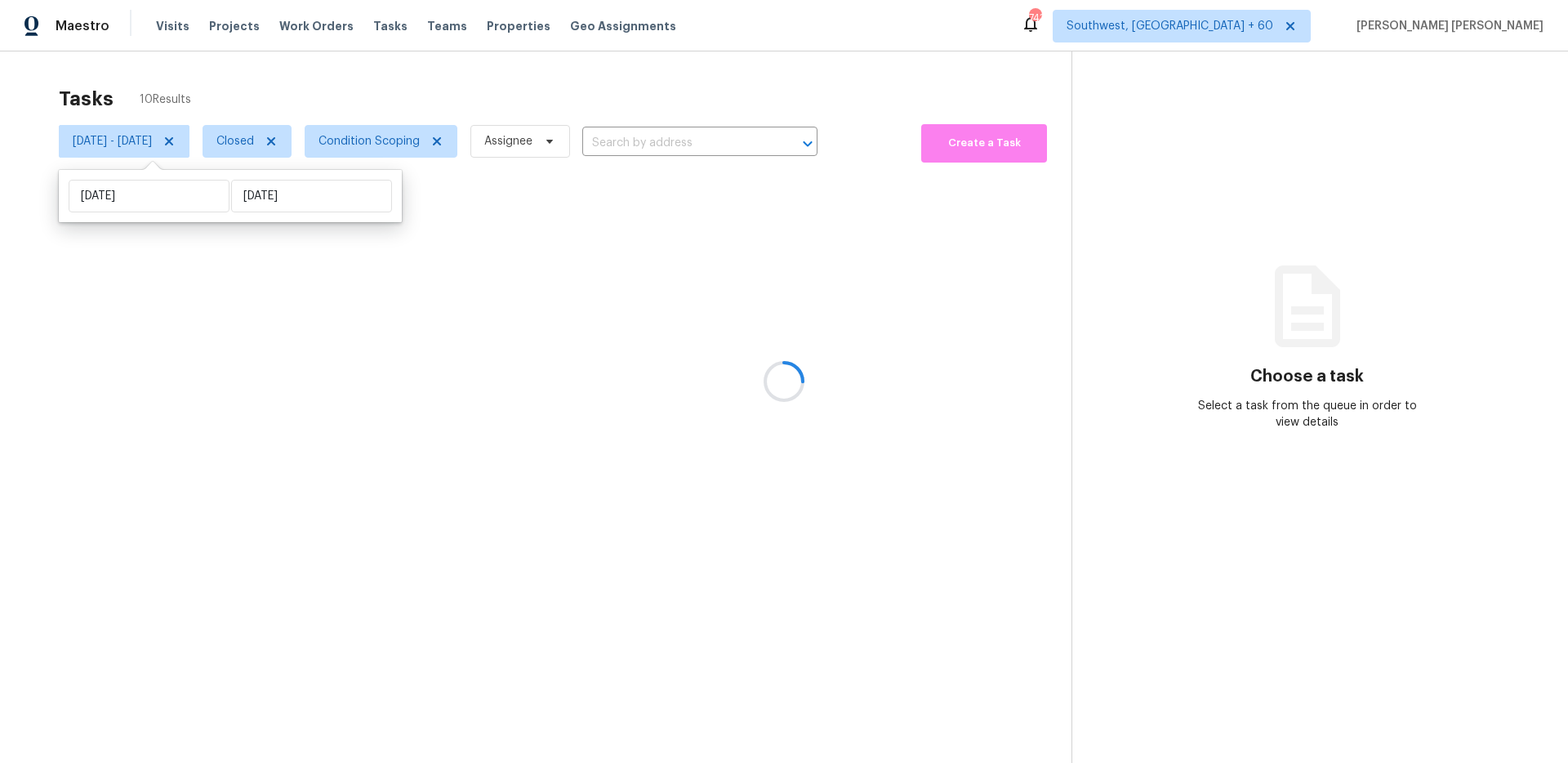
click at [447, 71] on div at bounding box center [784, 381] width 1568 height 763
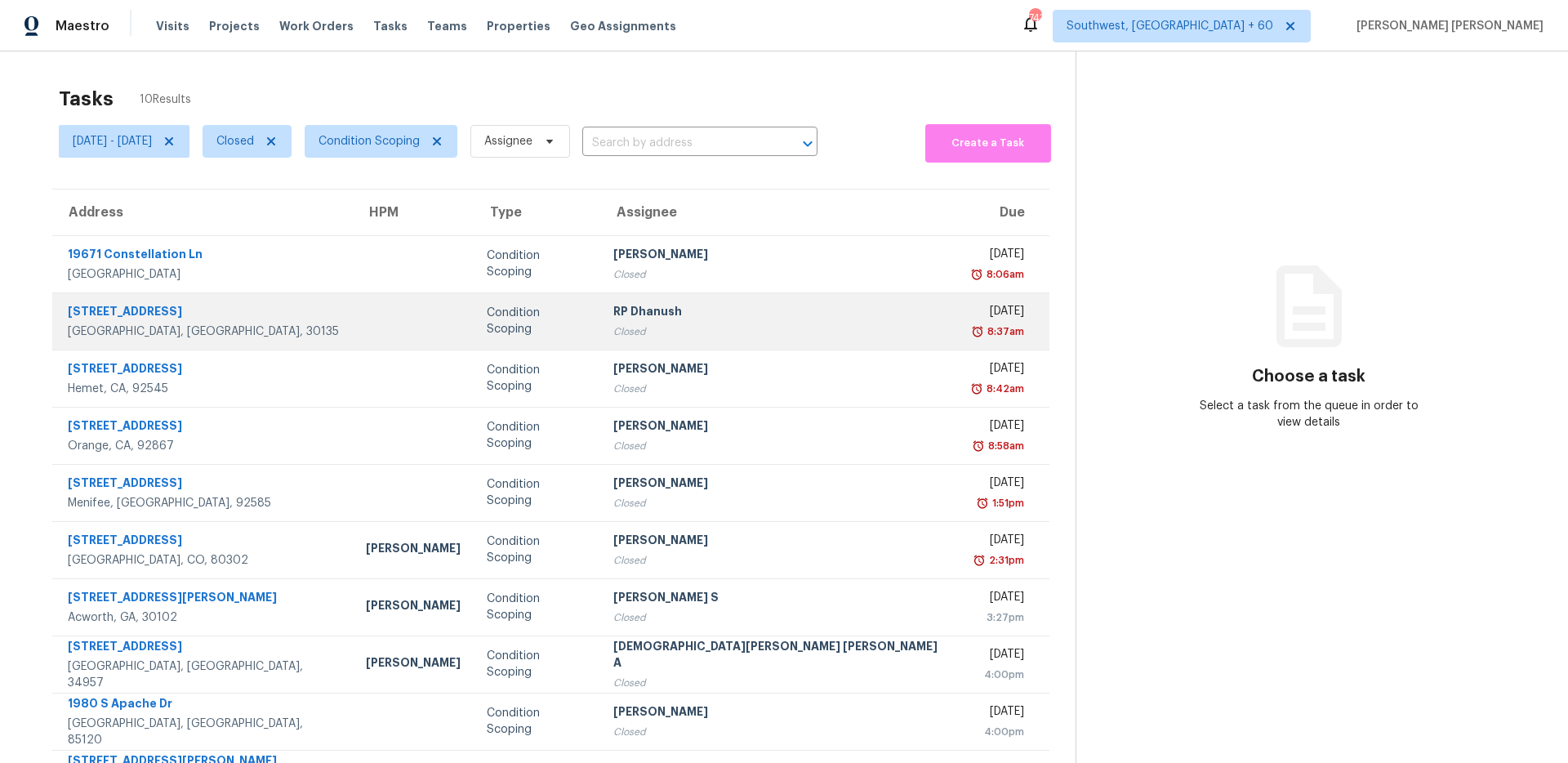
scroll to position [58, 0]
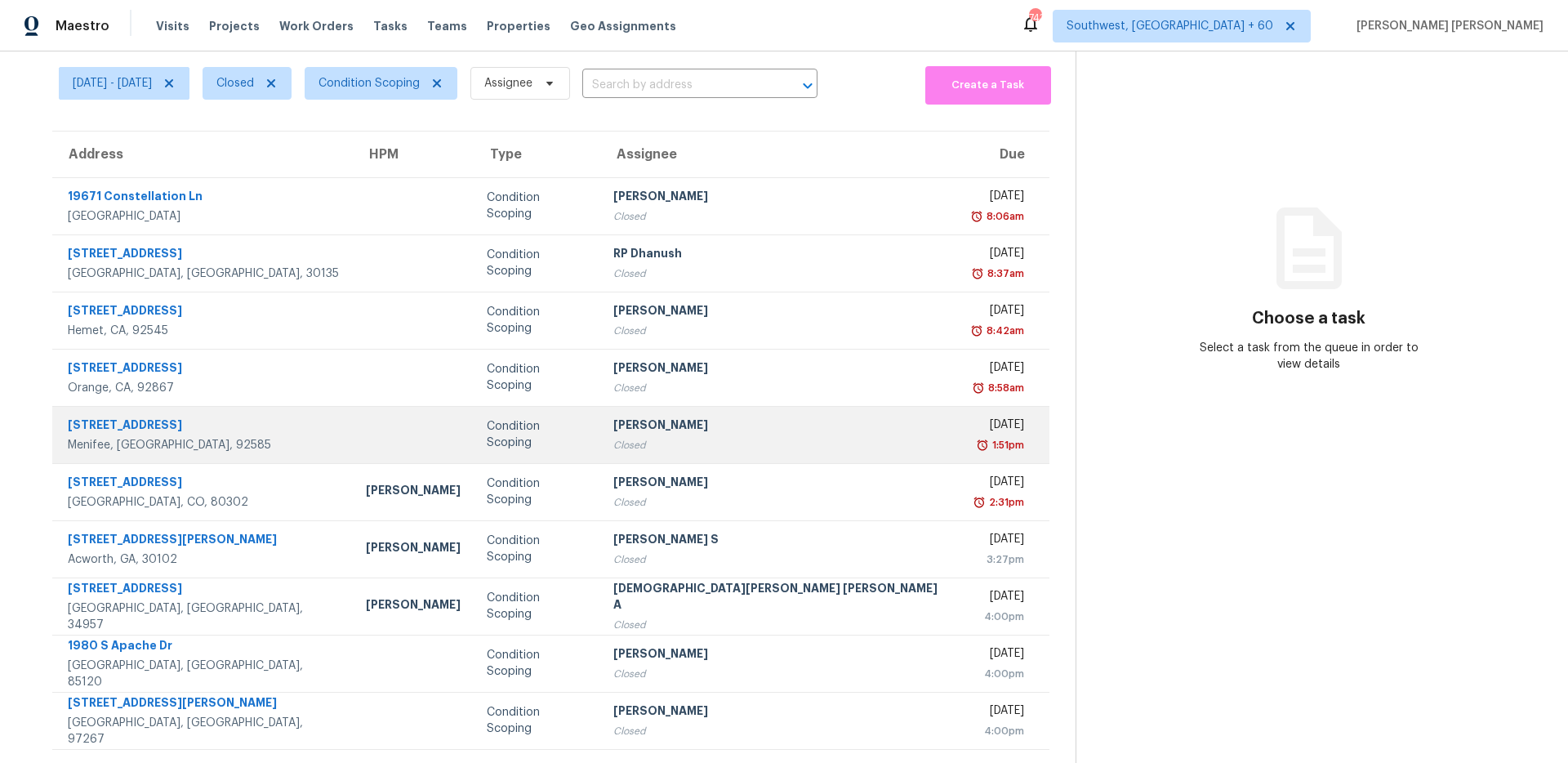
click at [353, 454] on td at bounding box center [413, 434] width 121 height 57
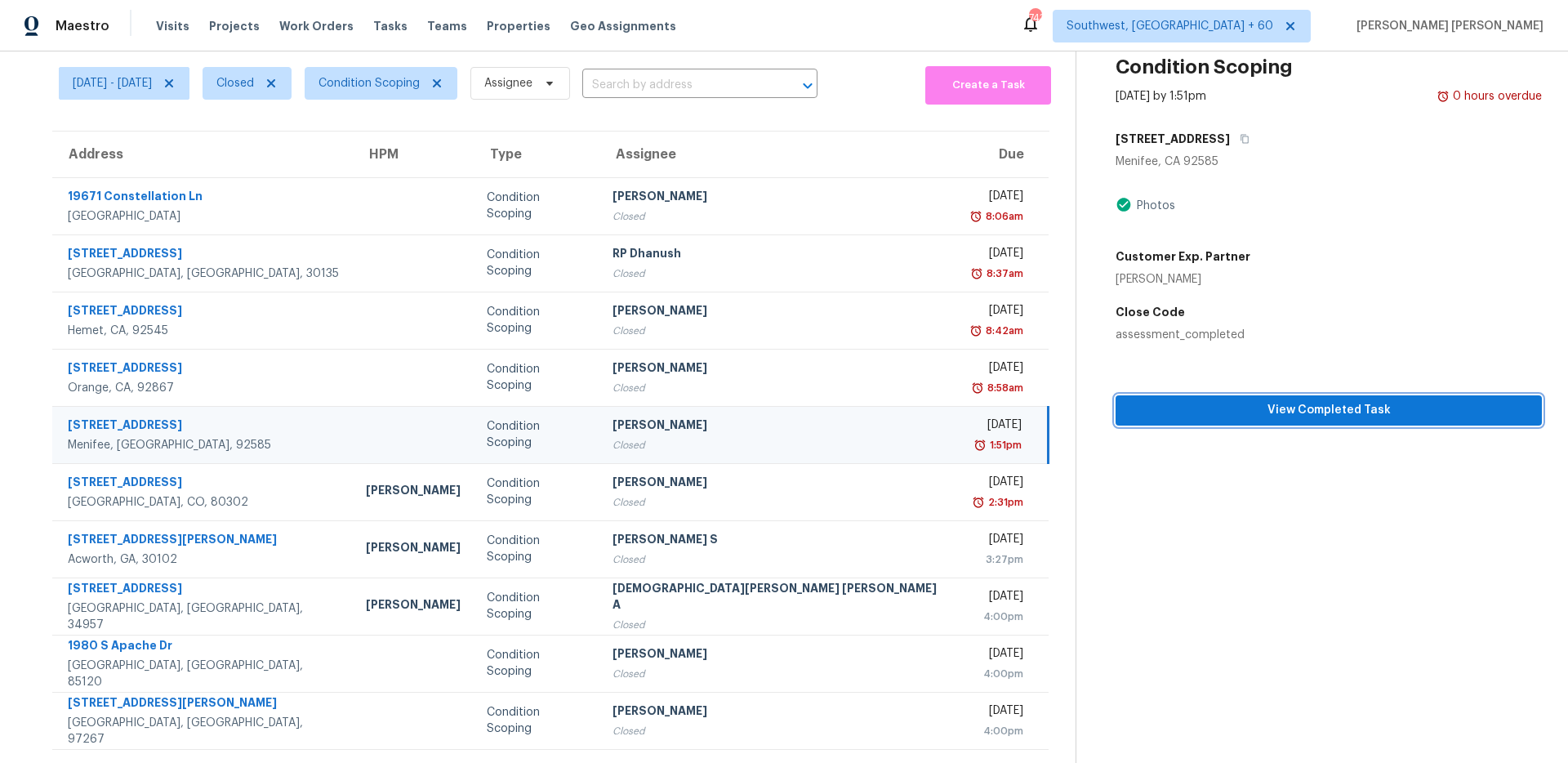
click at [1178, 417] on span "View Completed Task" at bounding box center [1329, 410] width 401 height 20
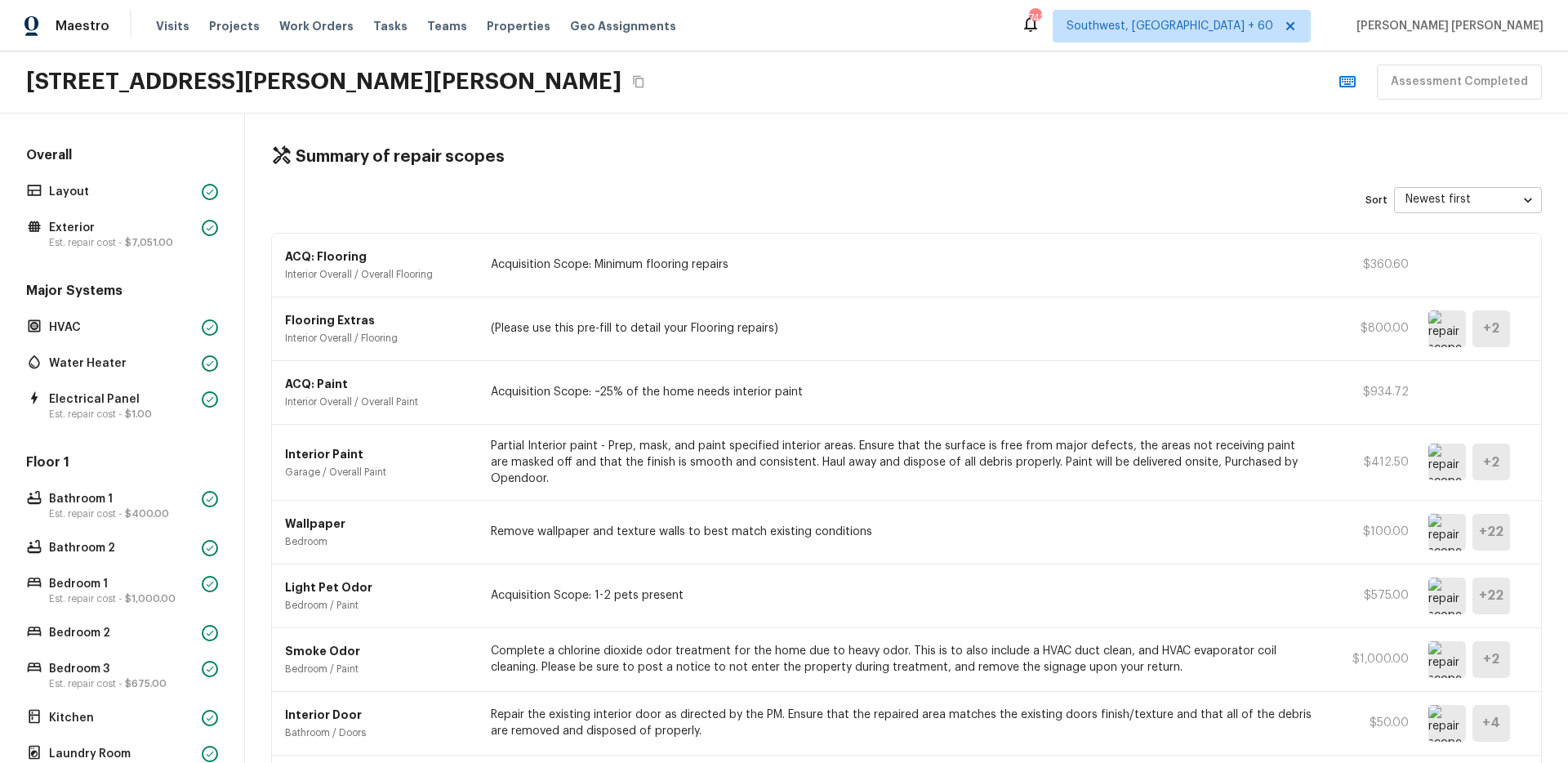
click at [897, 67] on div "[STREET_ADDRESS][PERSON_NAME][PERSON_NAME] Assessment Completed" at bounding box center [784, 82] width 1568 height 62
click at [153, 199] on p "Layout" at bounding box center [123, 191] width 146 height 17
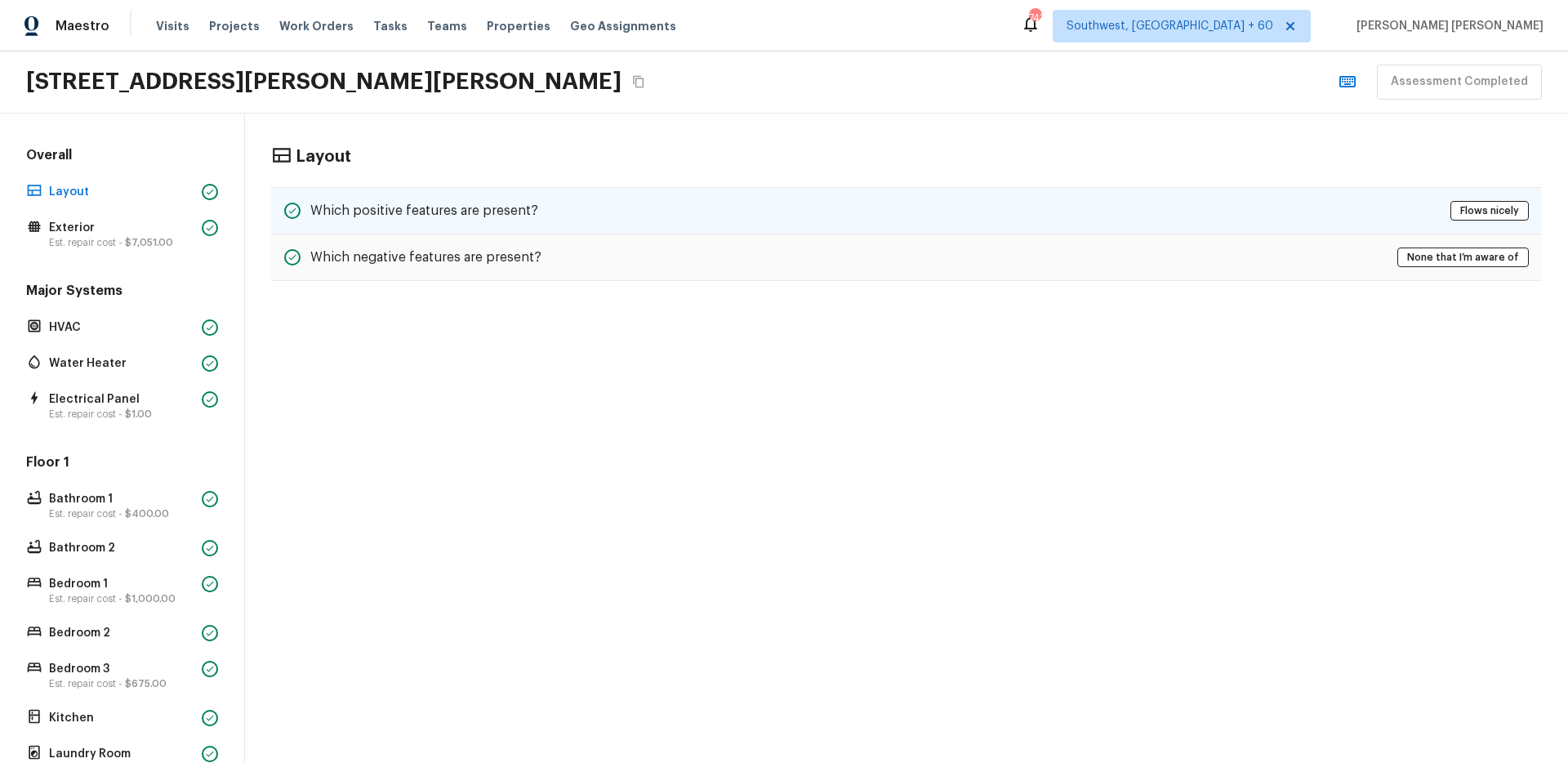
click at [684, 214] on div "Which positive features are present? Flows nicely" at bounding box center [906, 211] width 1271 height 48
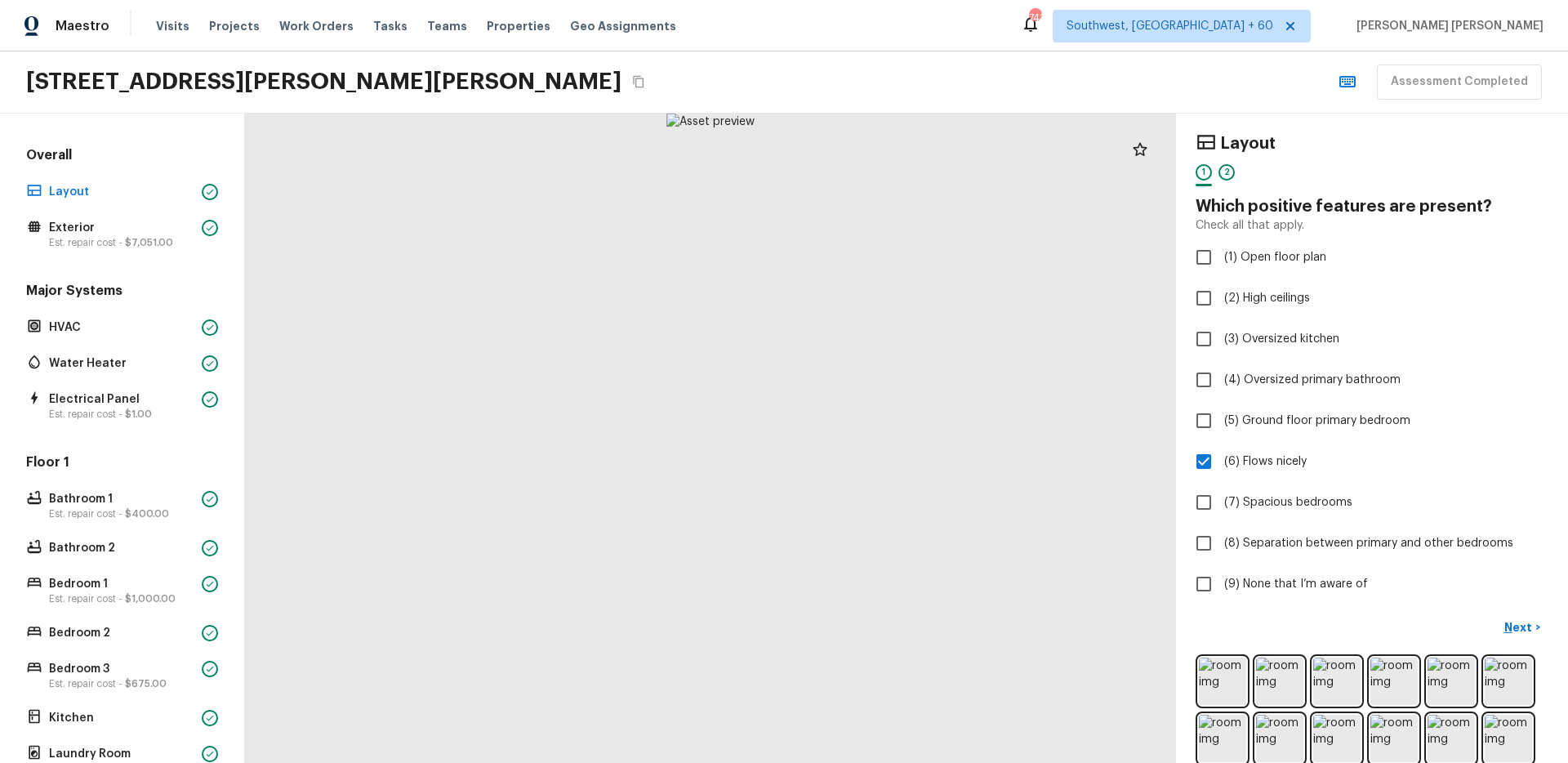
click at [775, 41] on div "Maestro Visits Projects Work Orders Tasks Teams Properties Geo Assignments [STR…" at bounding box center [784, 26] width 1568 height 51
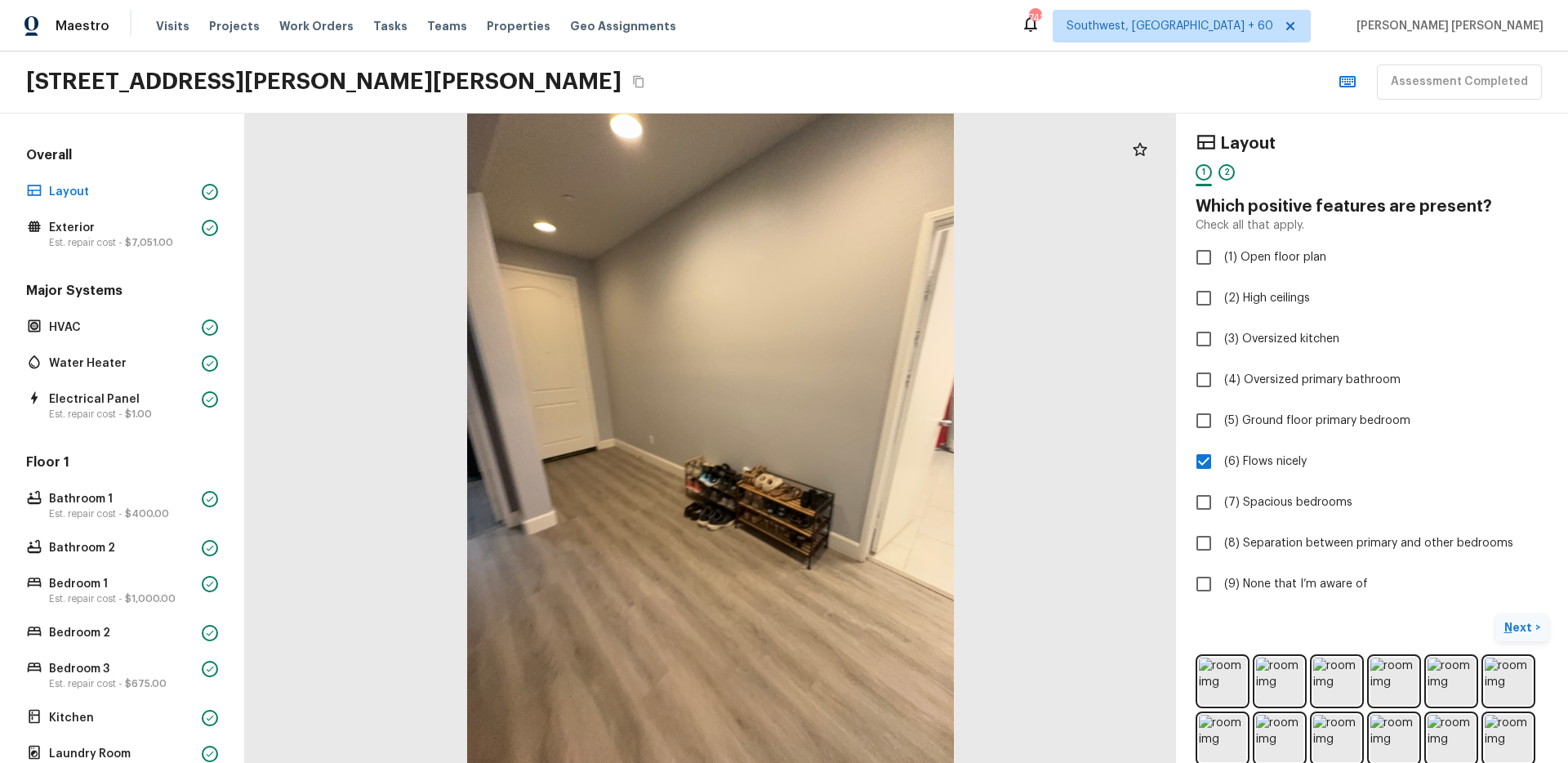
click at [1504, 626] on button "Next >" at bounding box center [1522, 627] width 52 height 27
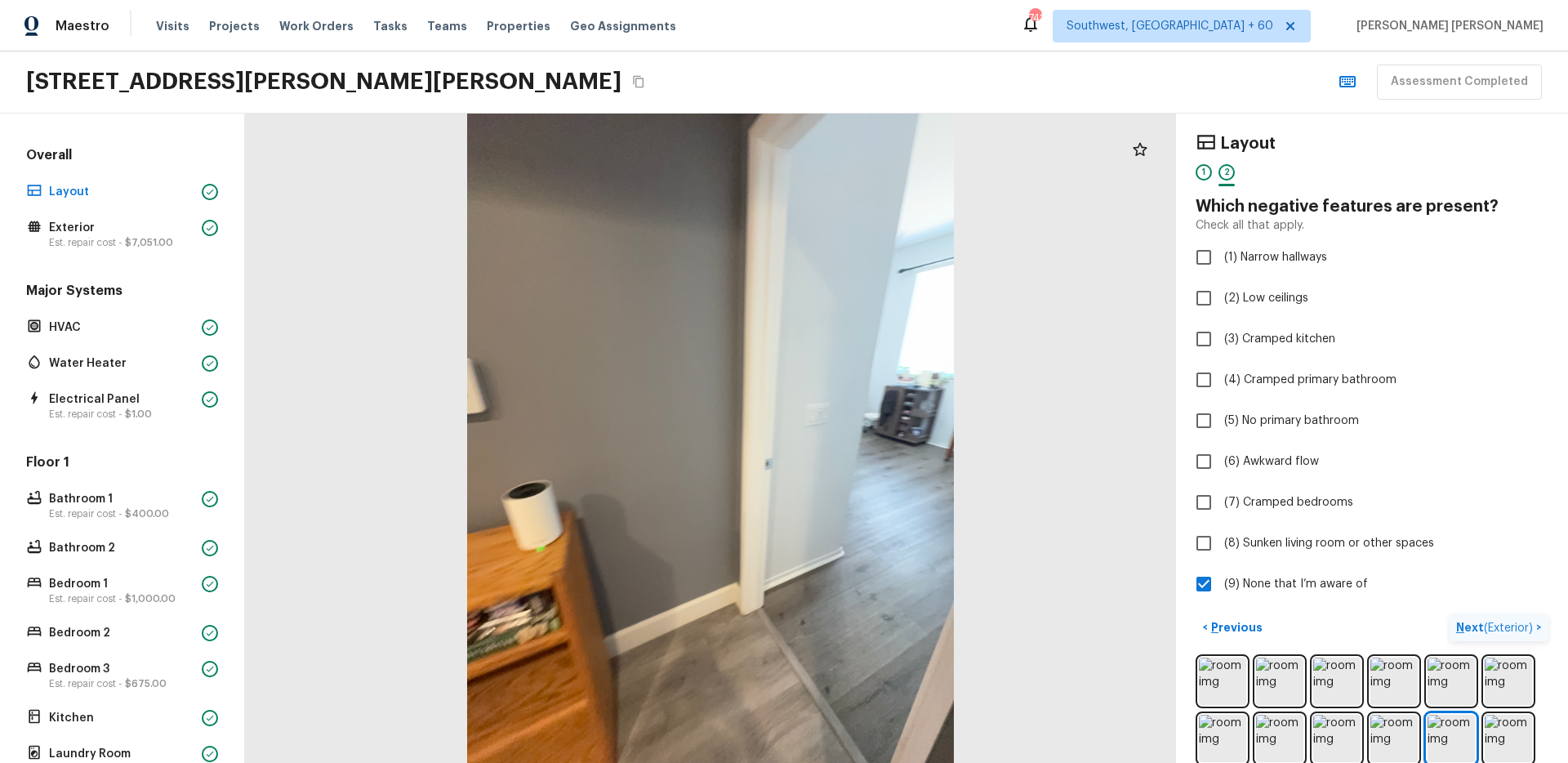
click at [1504, 626] on span "( Exterior )" at bounding box center [1509, 627] width 49 height 11
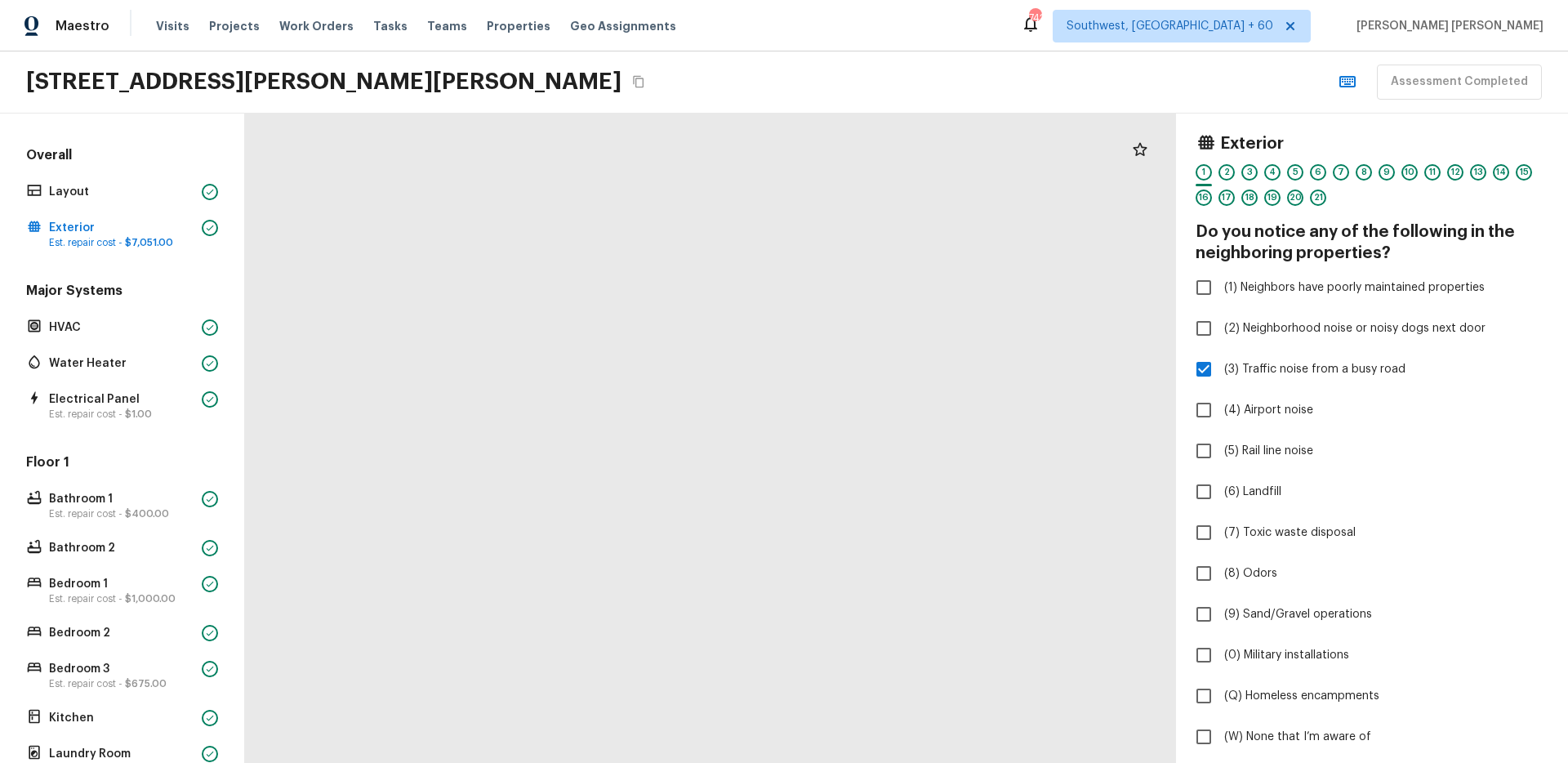
drag, startPoint x: 844, startPoint y: 316, endPoint x: 1174, endPoint y: 378, distance: 335.8
click at [1173, 378] on div at bounding box center [829, 621] width 3367 height 2348
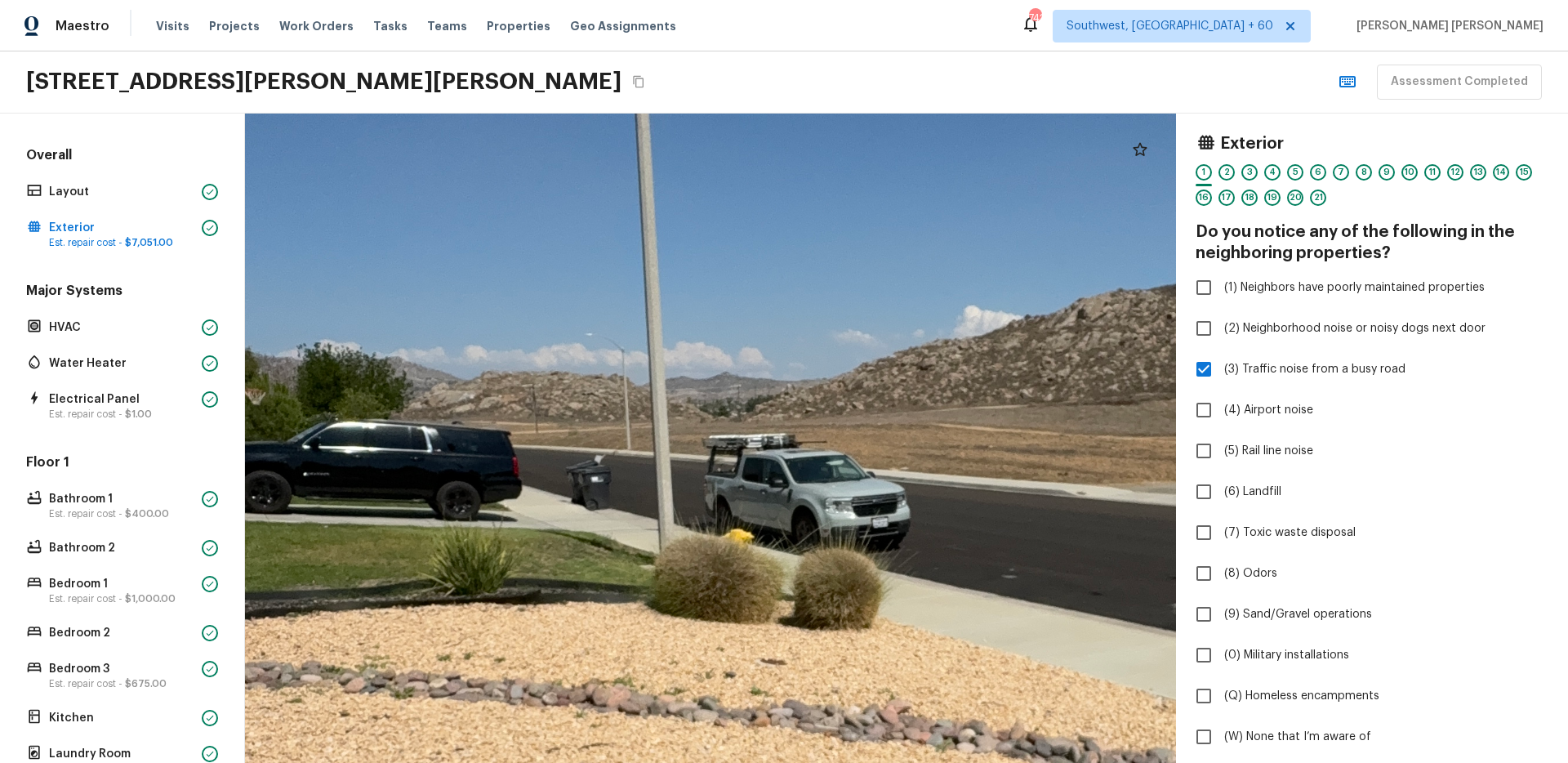
drag, startPoint x: 960, startPoint y: 438, endPoint x: 830, endPoint y: 448, distance: 130.4
click at [830, 448] on div at bounding box center [837, 631] width 3367 height 2348
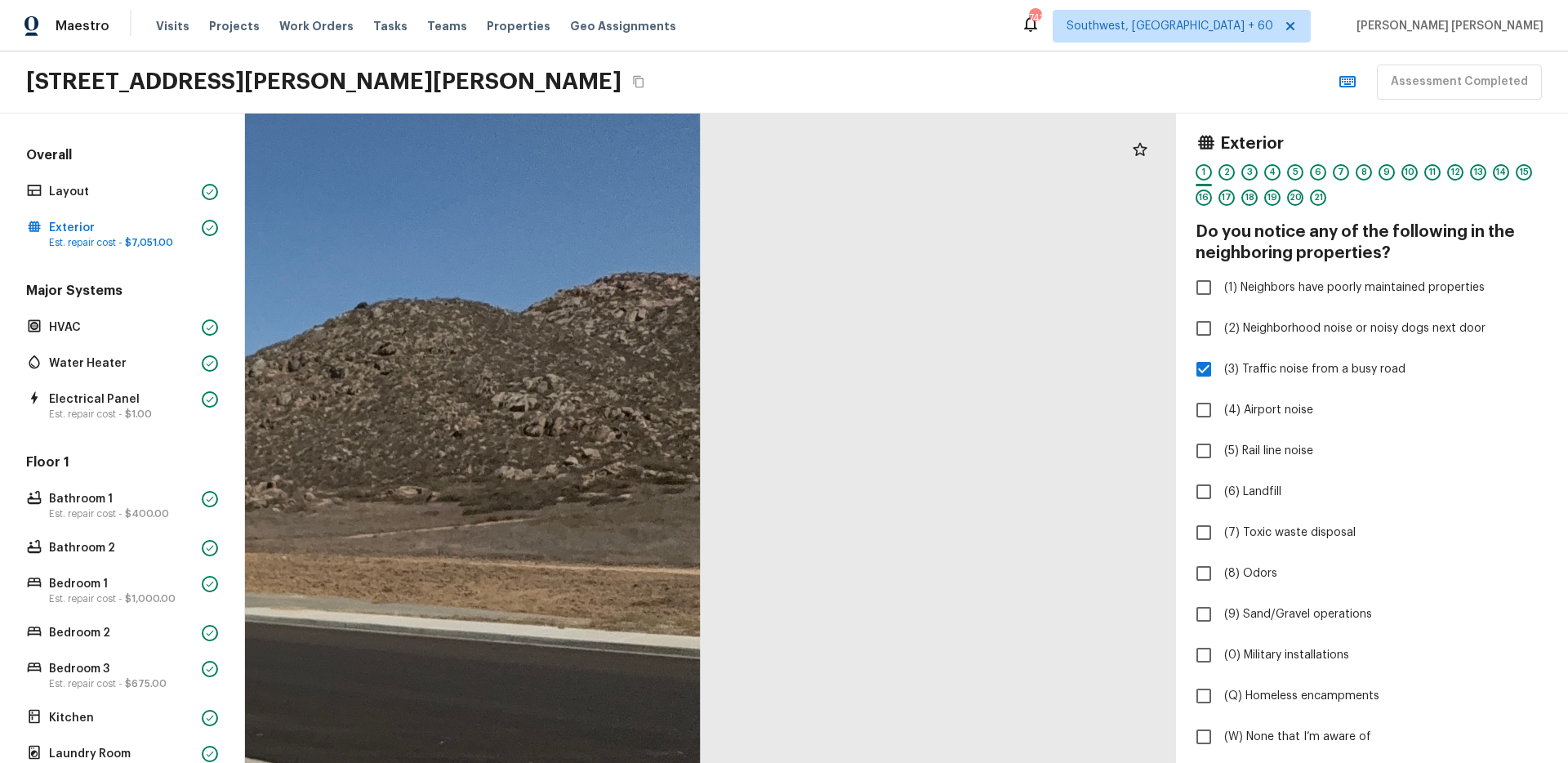
drag, startPoint x: 972, startPoint y: 384, endPoint x: 873, endPoint y: 520, distance: 168.2
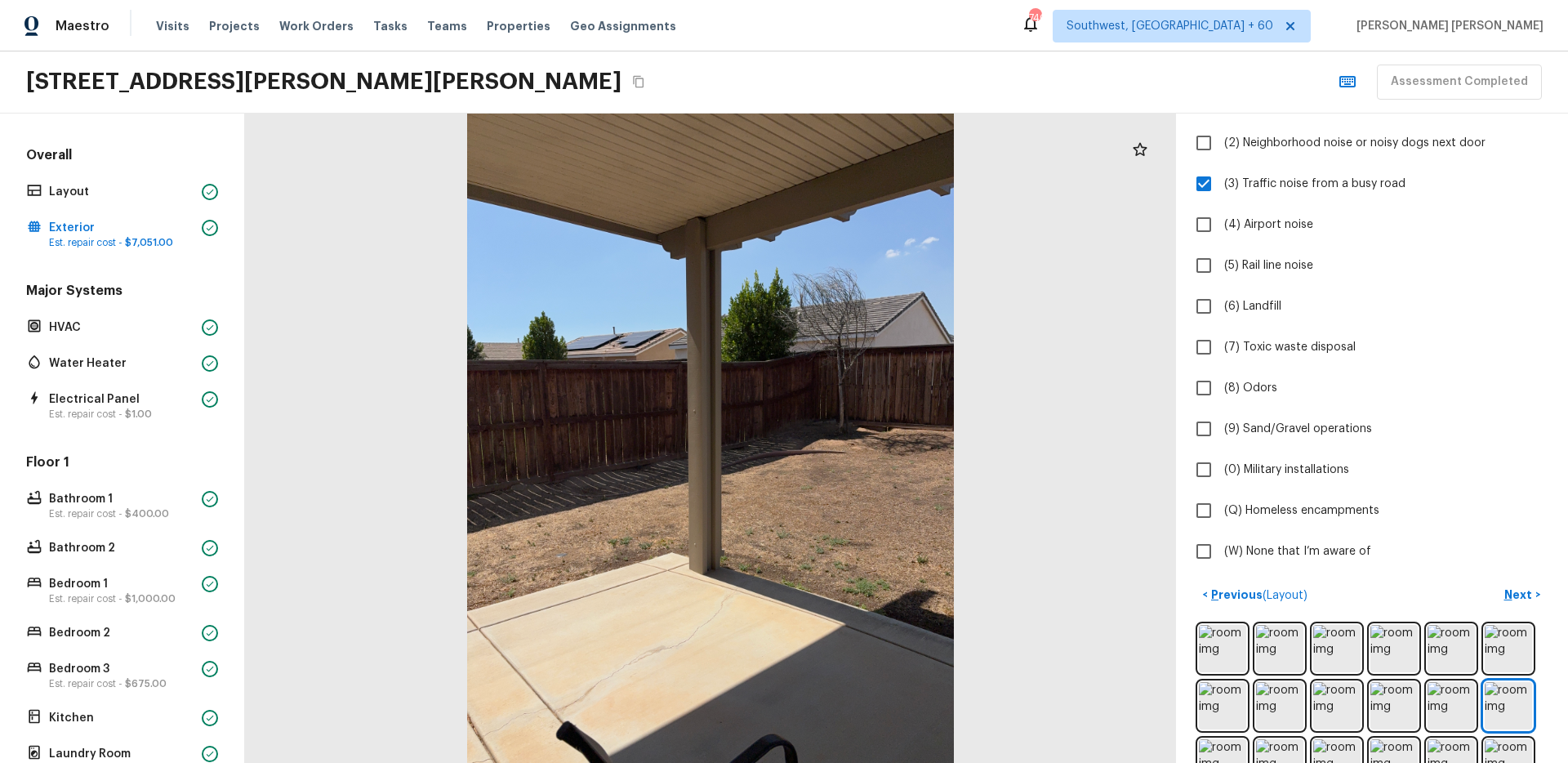
scroll to position [309, 0]
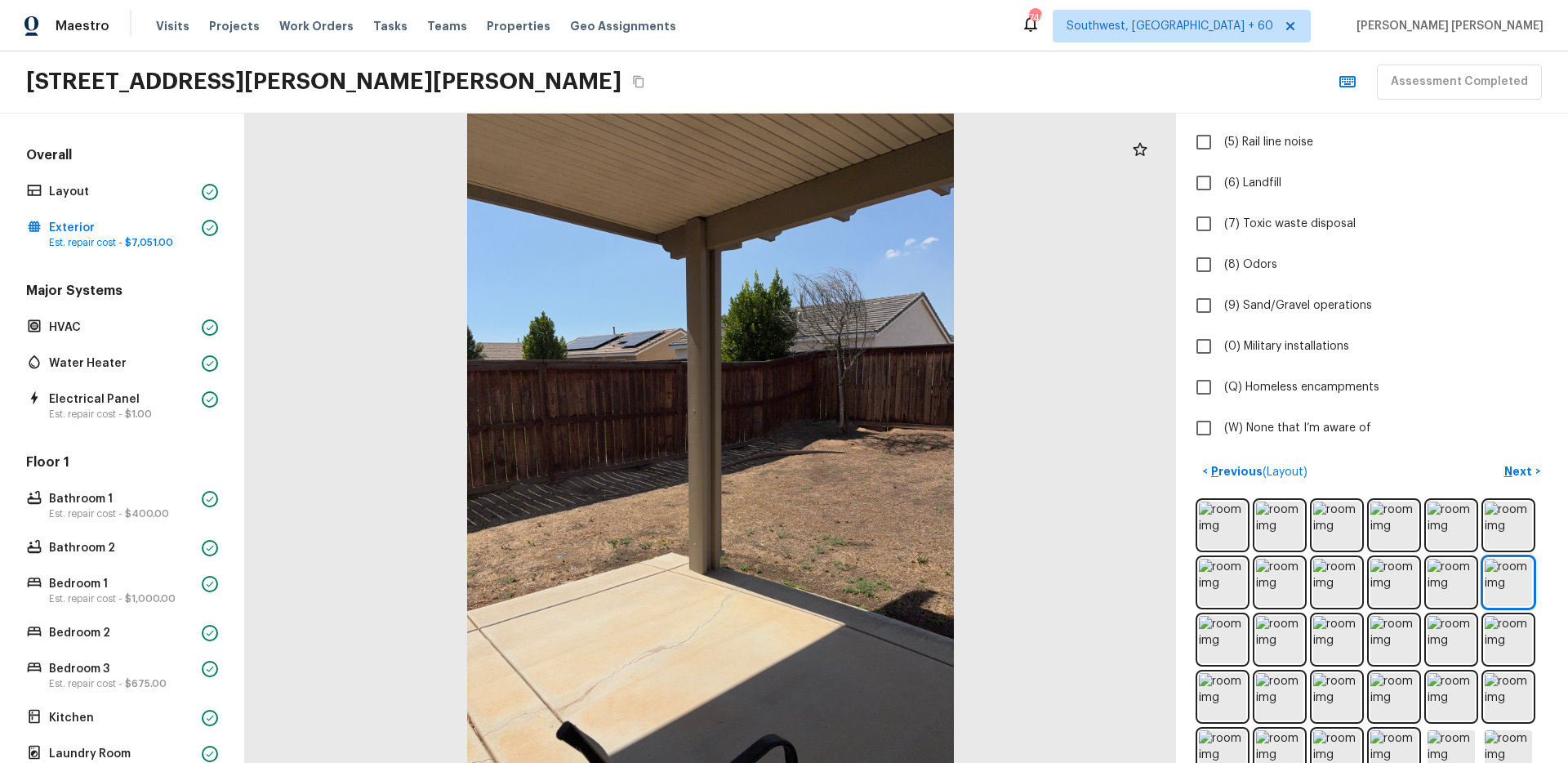
click at [1529, 460] on button "Next >" at bounding box center [1522, 471] width 52 height 27
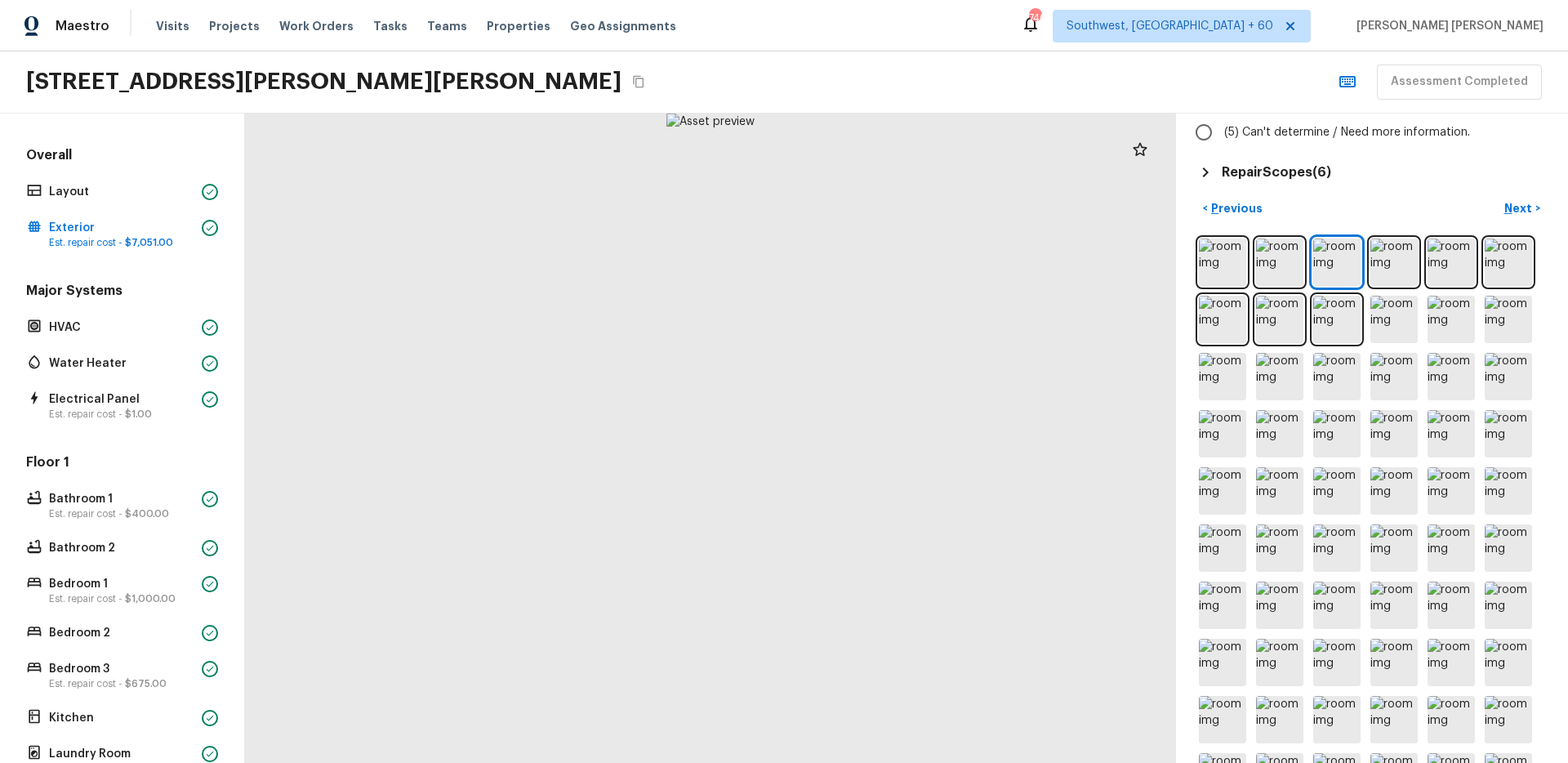
click at [1309, 173] on h5 "Repair Scopes ( 6 )" at bounding box center [1277, 172] width 109 height 18
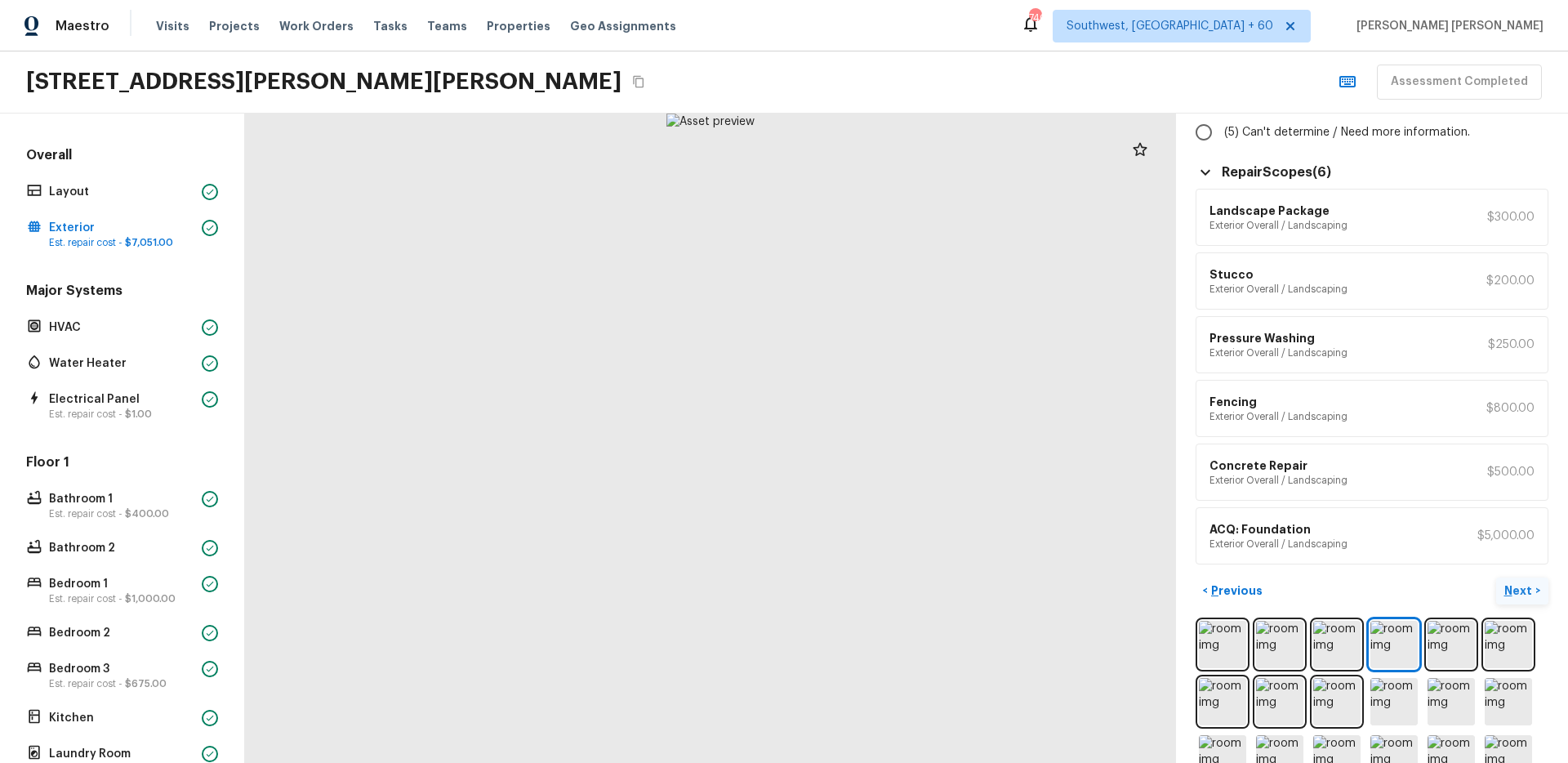
click at [1521, 586] on p "Next" at bounding box center [1519, 590] width 31 height 17
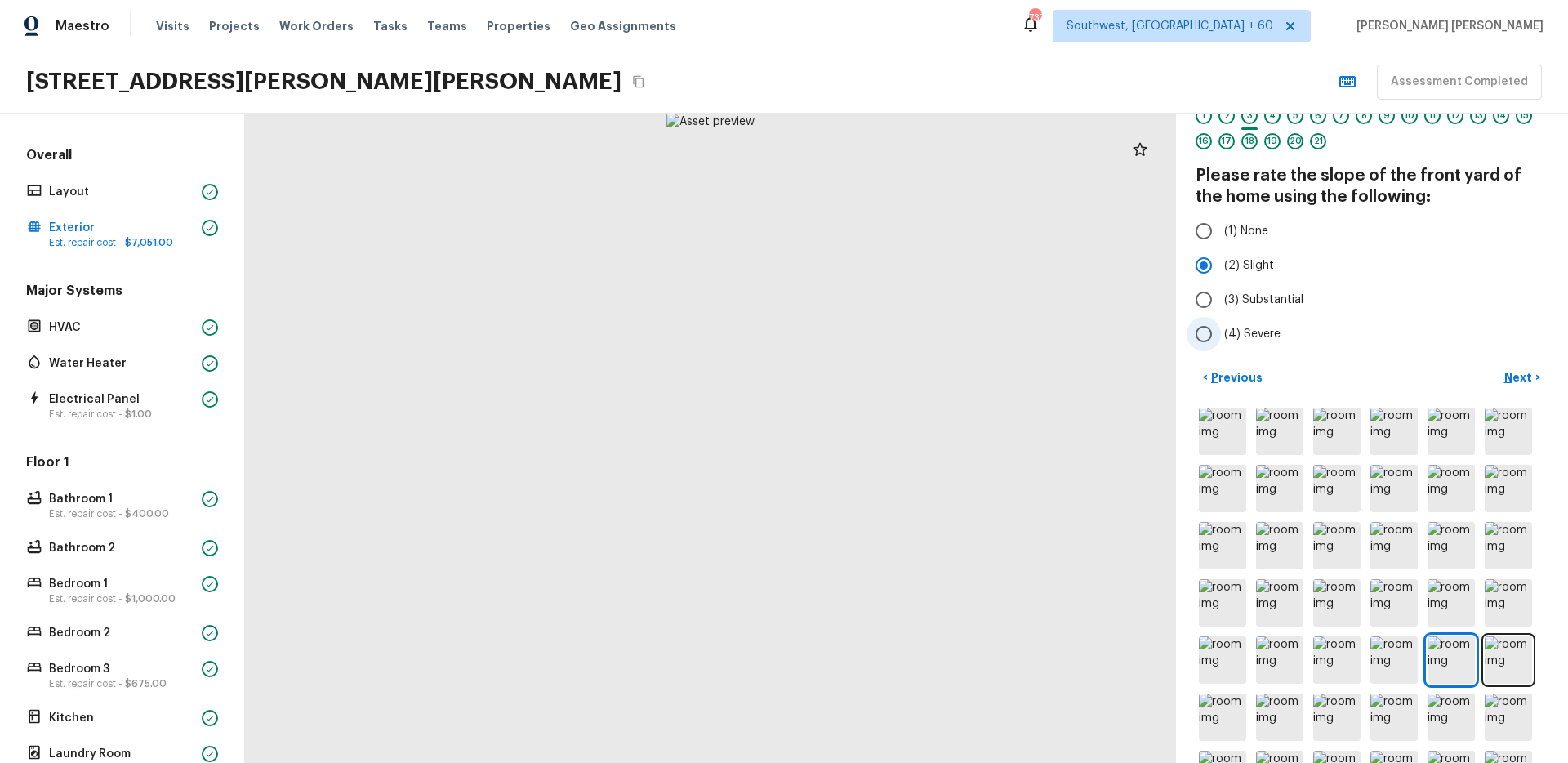
scroll to position [35, 0]
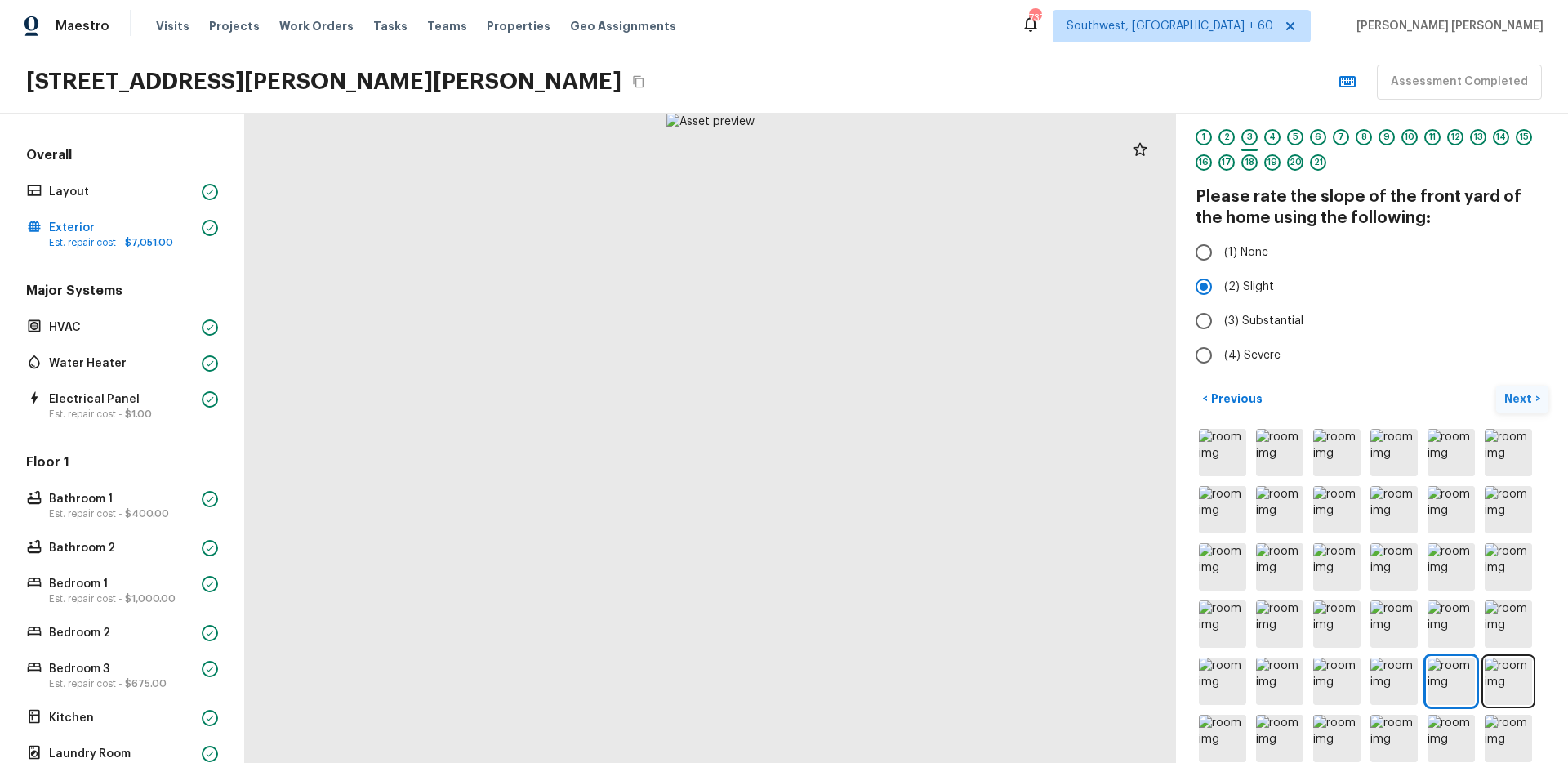
click at [1521, 407] on button "Next >" at bounding box center [1522, 399] width 52 height 27
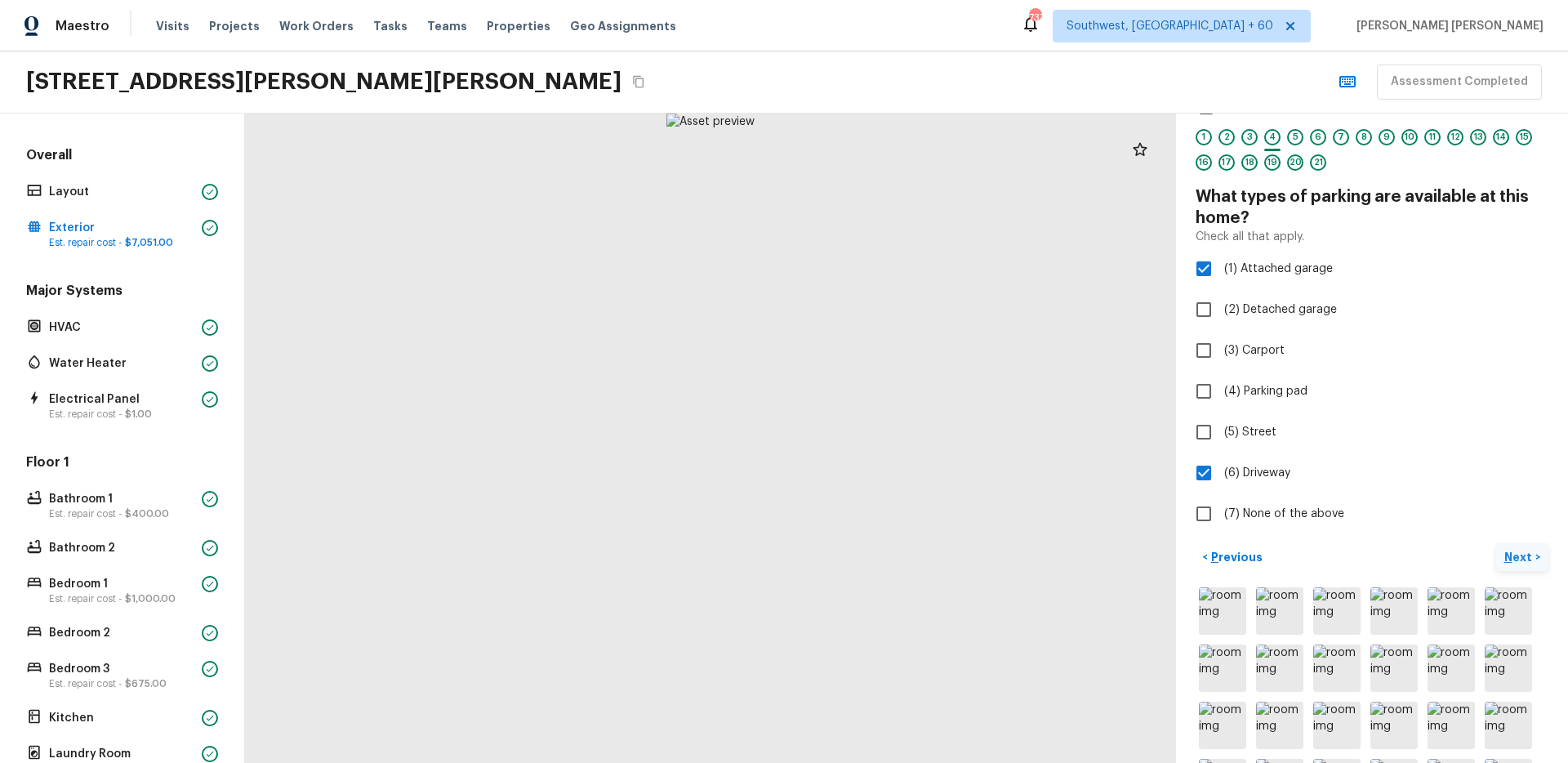
click at [1519, 563] on p "Next" at bounding box center [1519, 557] width 31 height 17
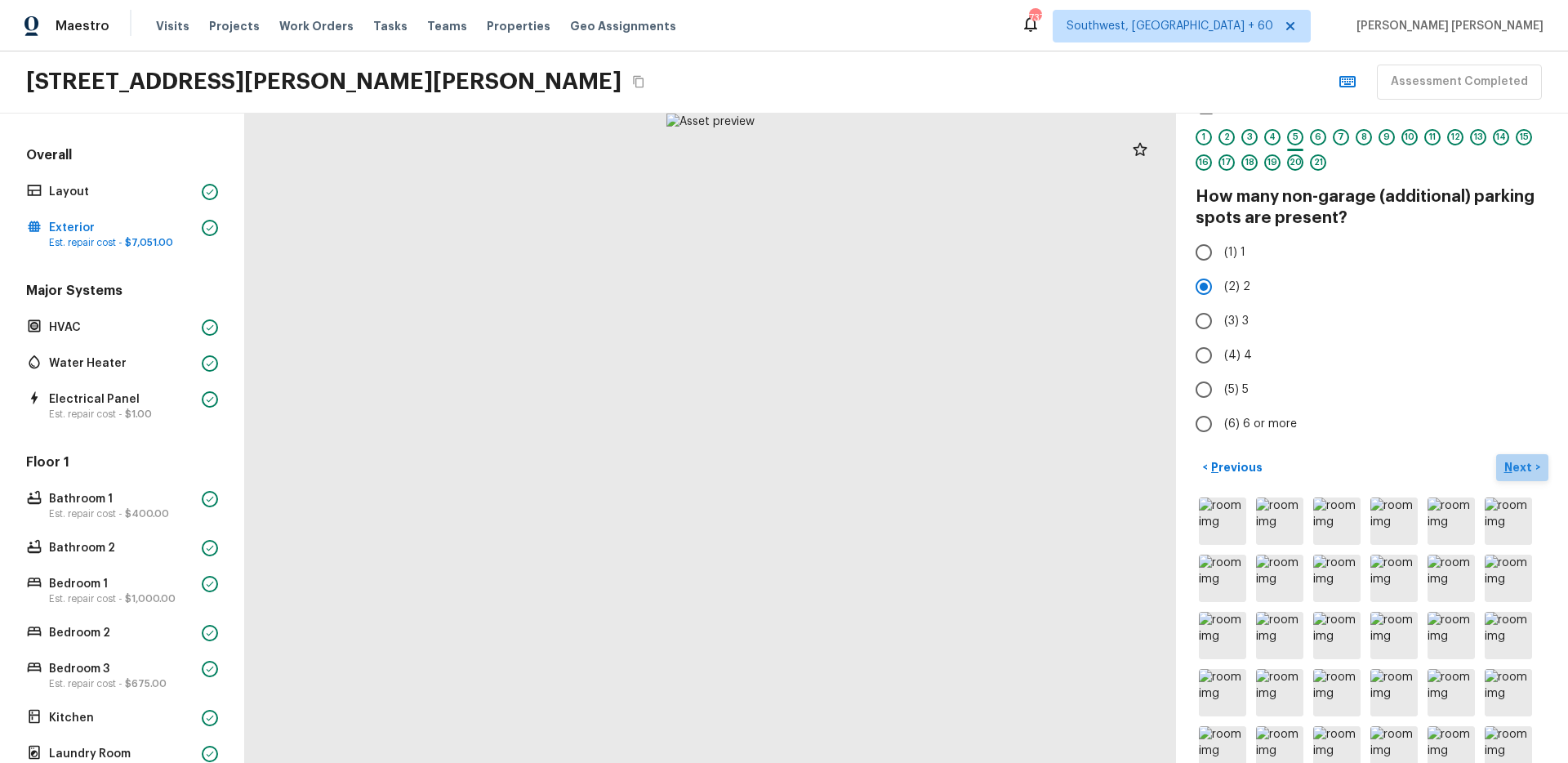
click at [1511, 459] on p "Next" at bounding box center [1519, 467] width 31 height 17
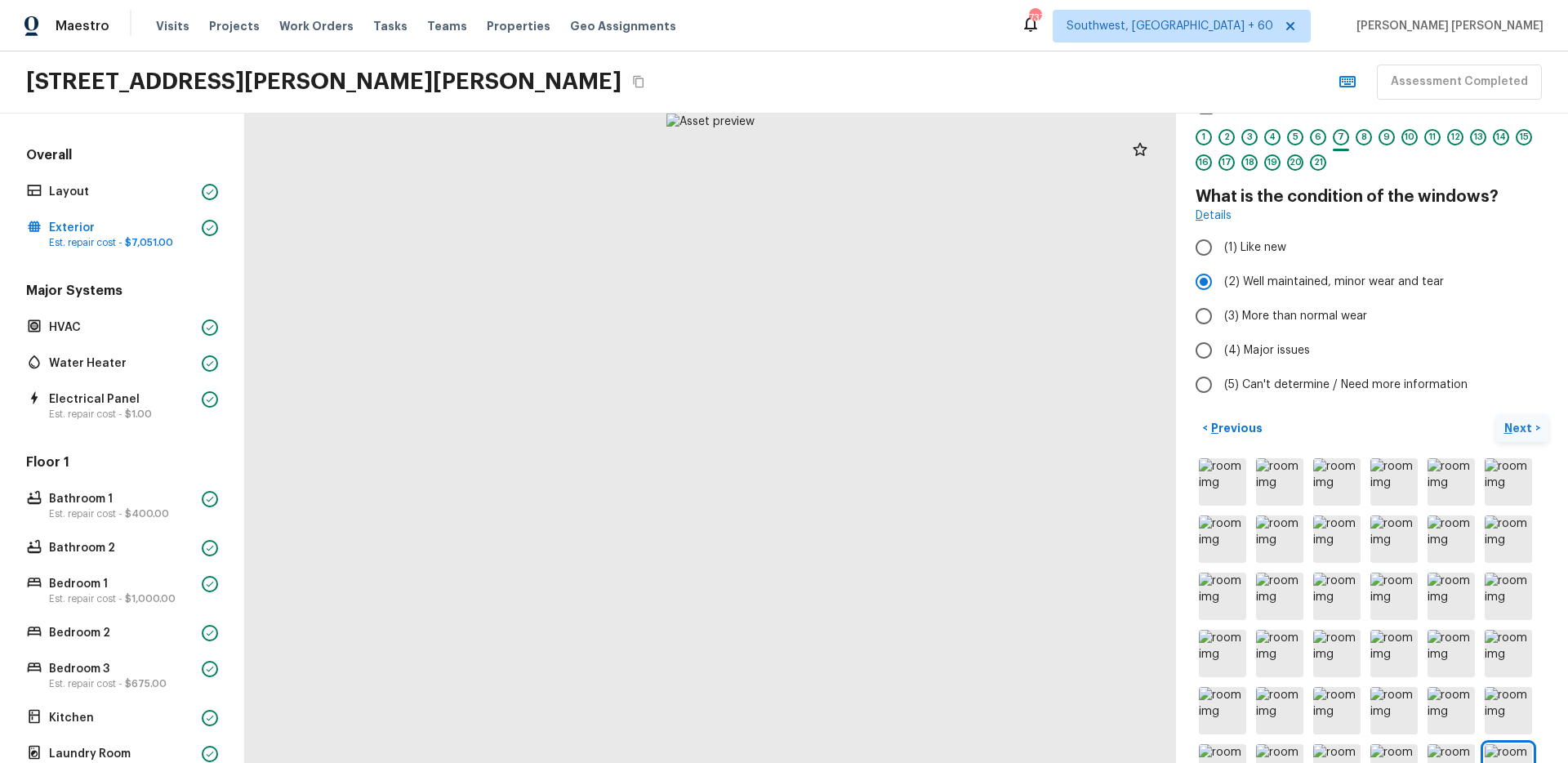
click at [1511, 459] on img at bounding box center [1509, 482] width 48 height 48
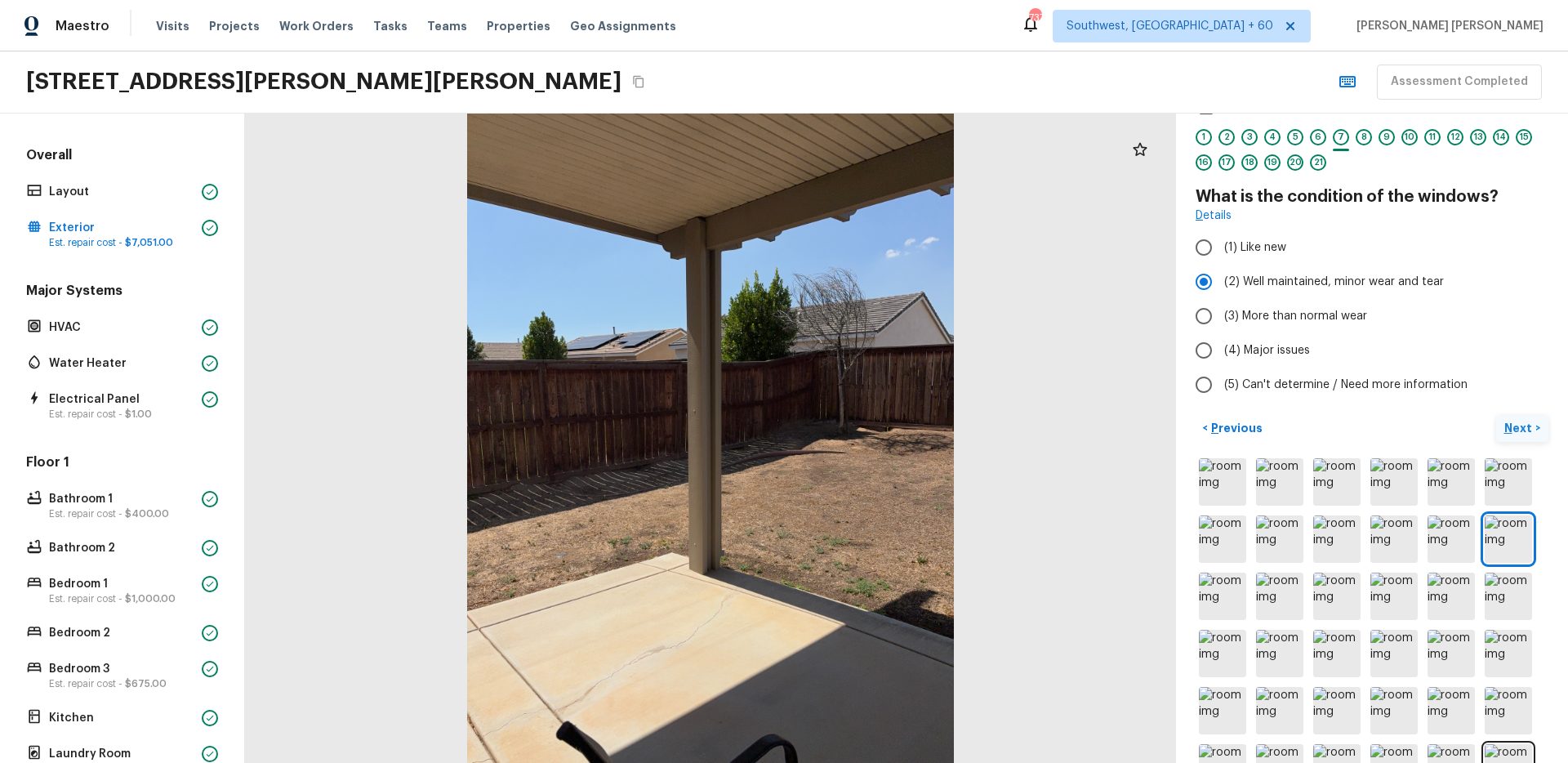
click at [1528, 423] on p "Next" at bounding box center [1519, 428] width 31 height 17
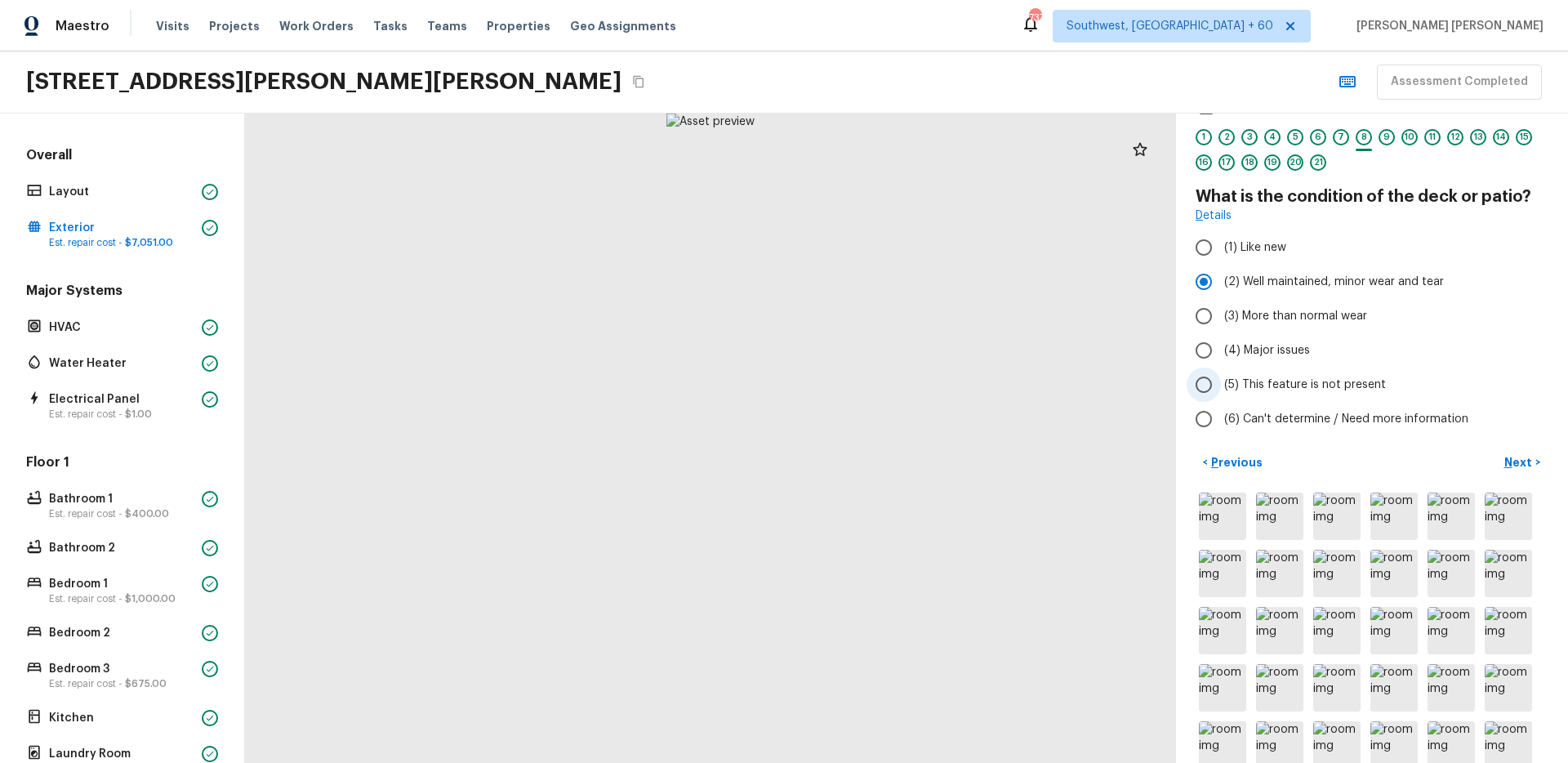
scroll to position [0, 0]
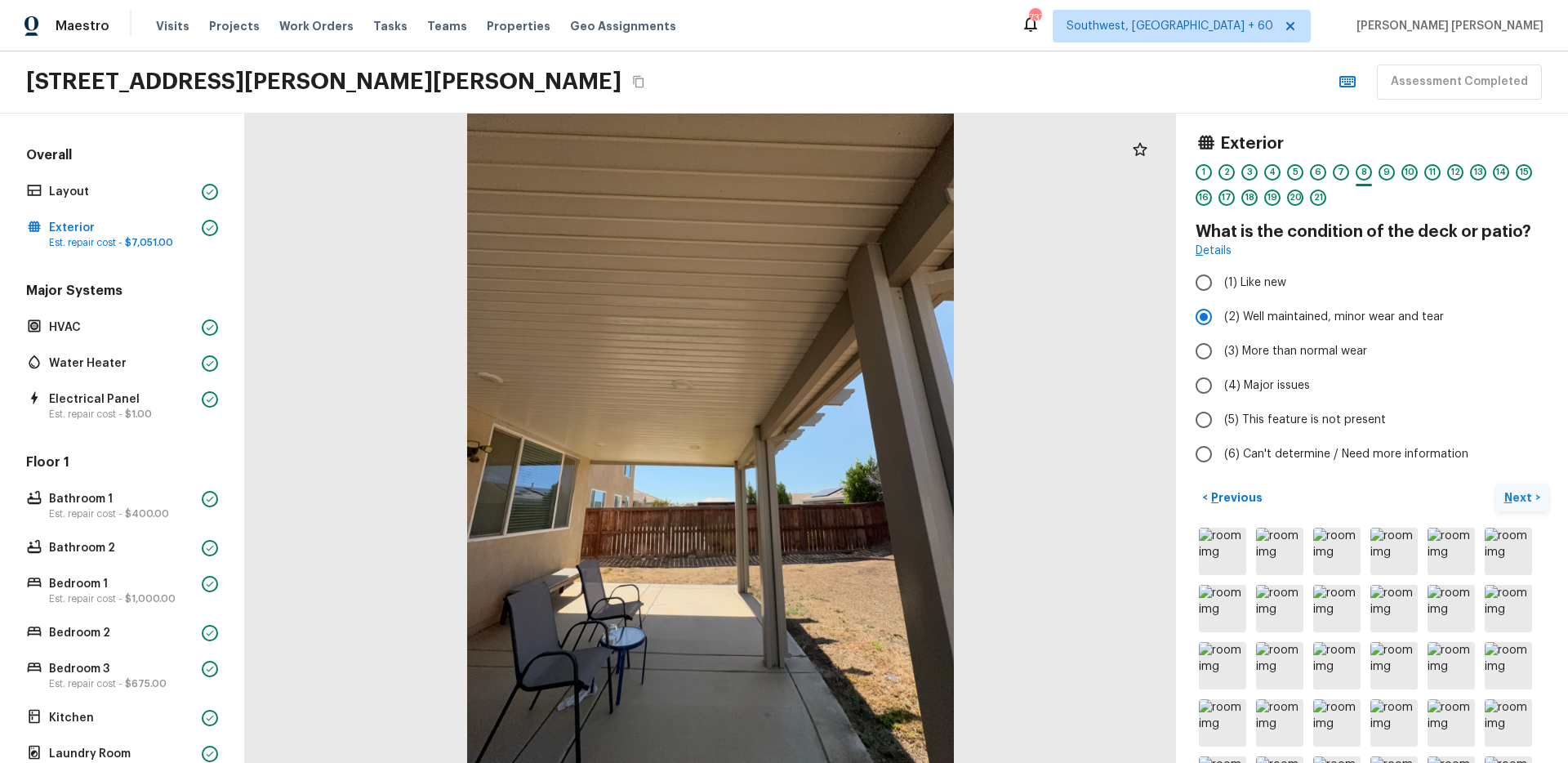
click at [1512, 497] on p "Next" at bounding box center [1519, 497] width 31 height 17
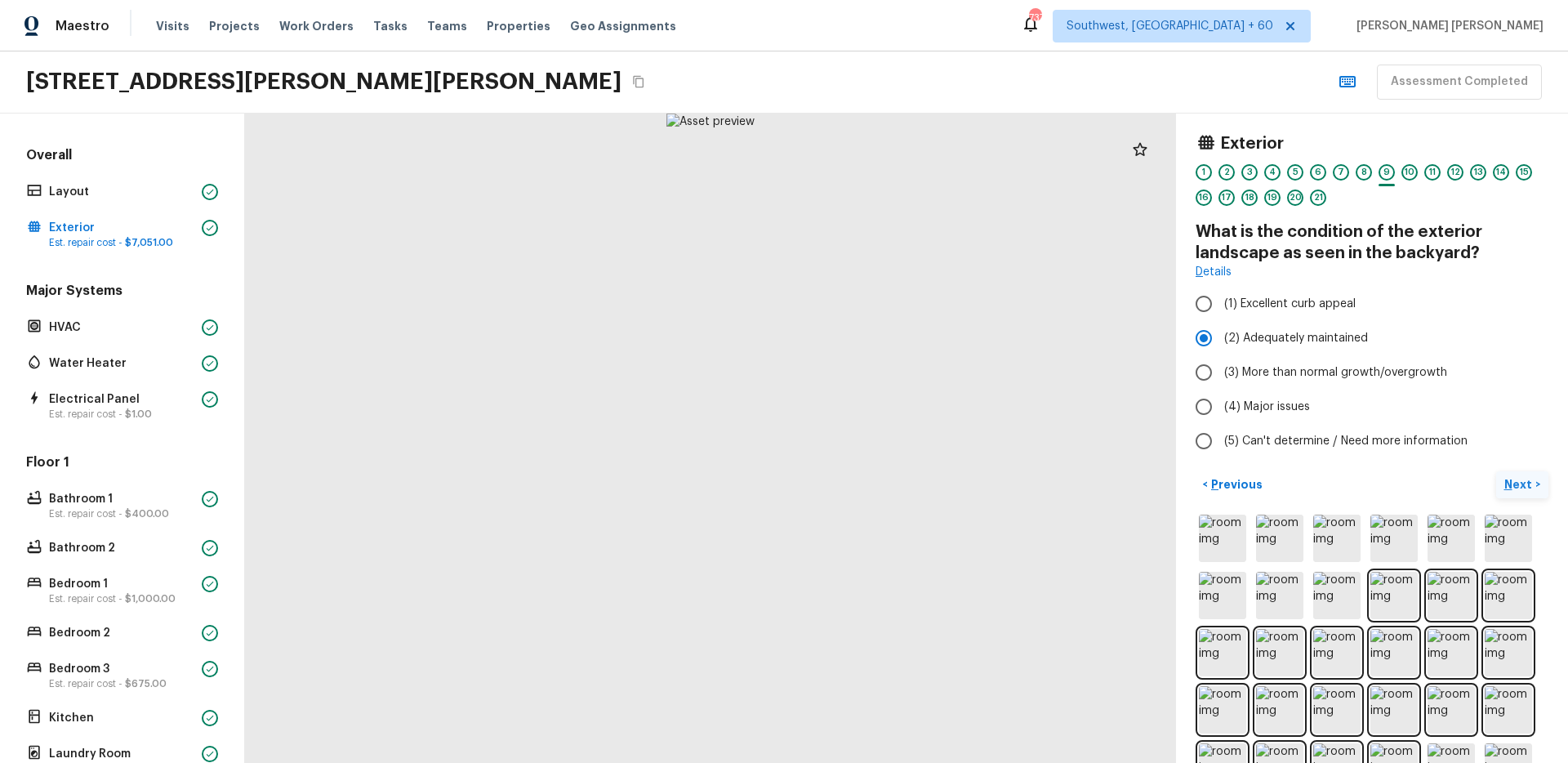
click at [1512, 497] on button "Next >" at bounding box center [1522, 484] width 52 height 27
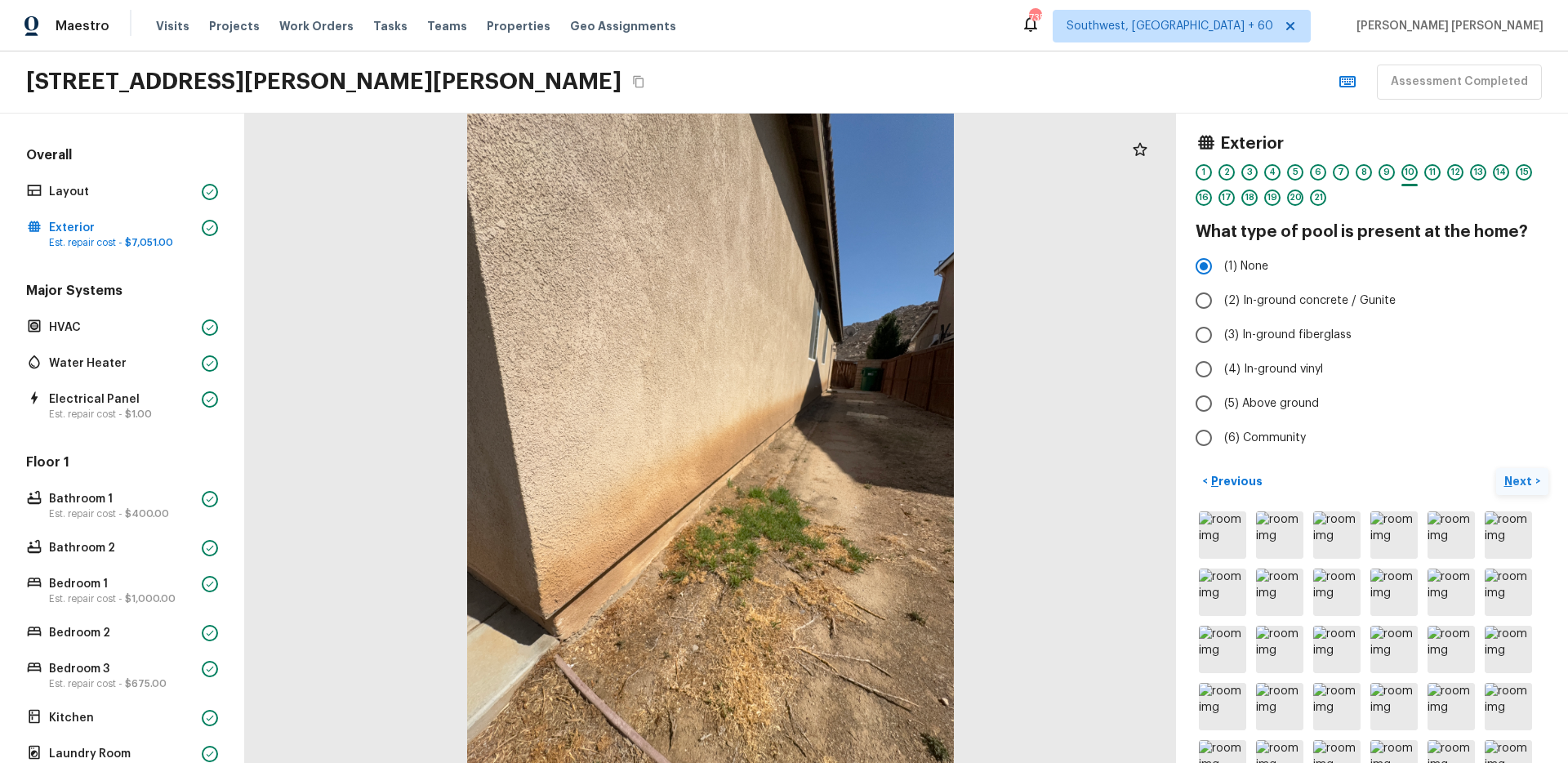
click at [1526, 480] on p "Next" at bounding box center [1519, 481] width 31 height 17
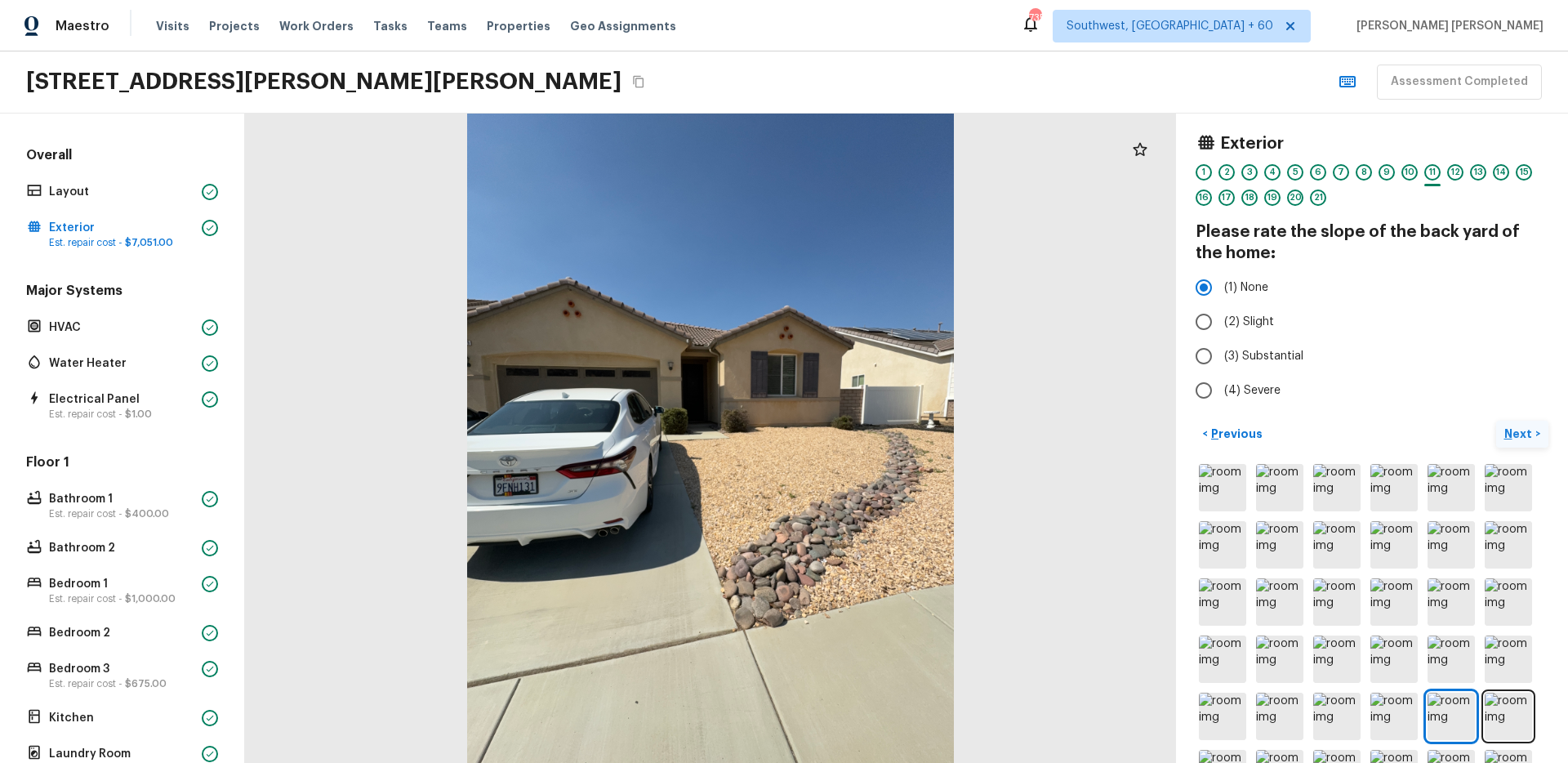
click at [1527, 432] on p "Next" at bounding box center [1519, 433] width 31 height 17
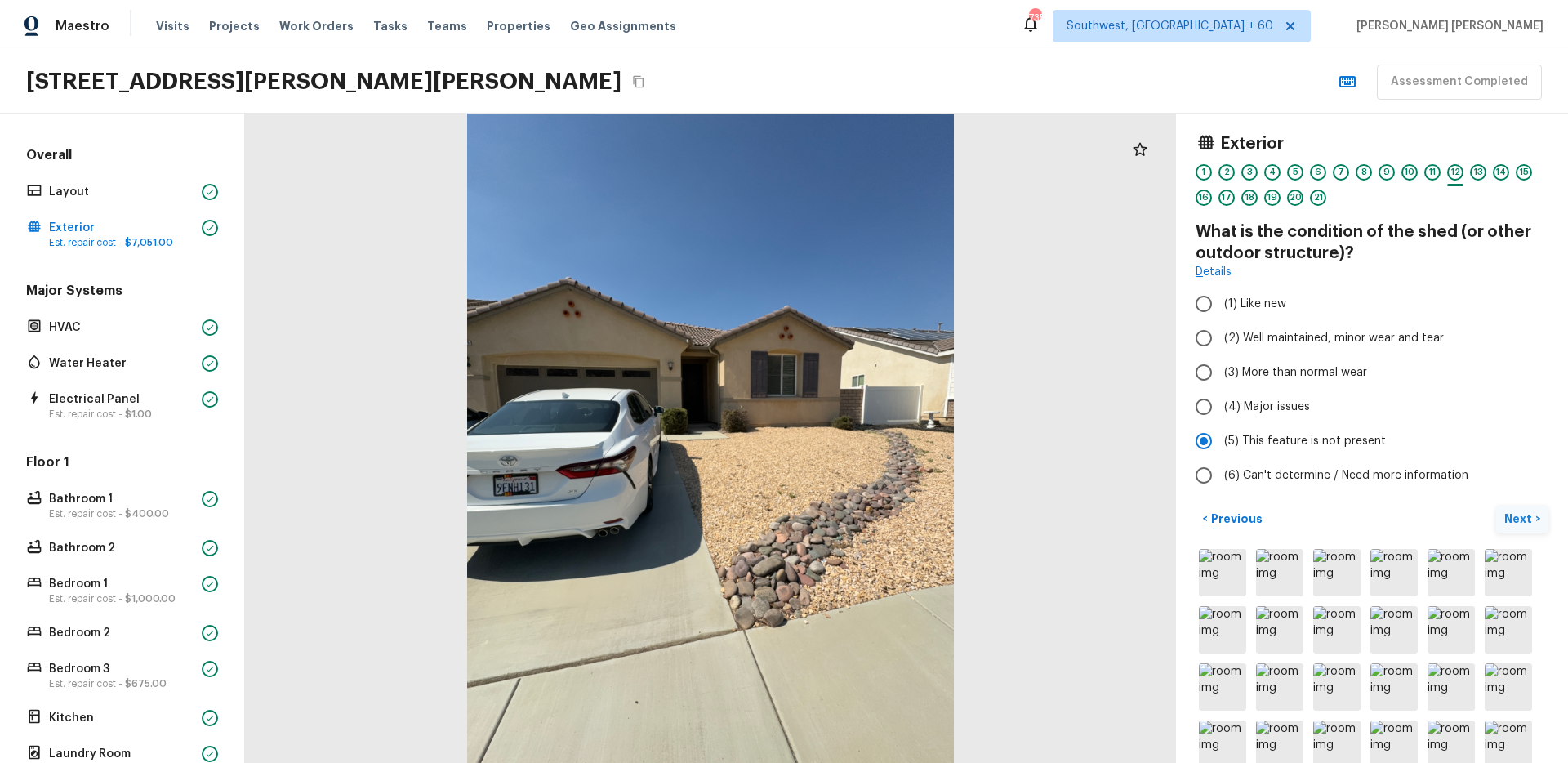
click at [1531, 520] on p "Next" at bounding box center [1519, 519] width 31 height 17
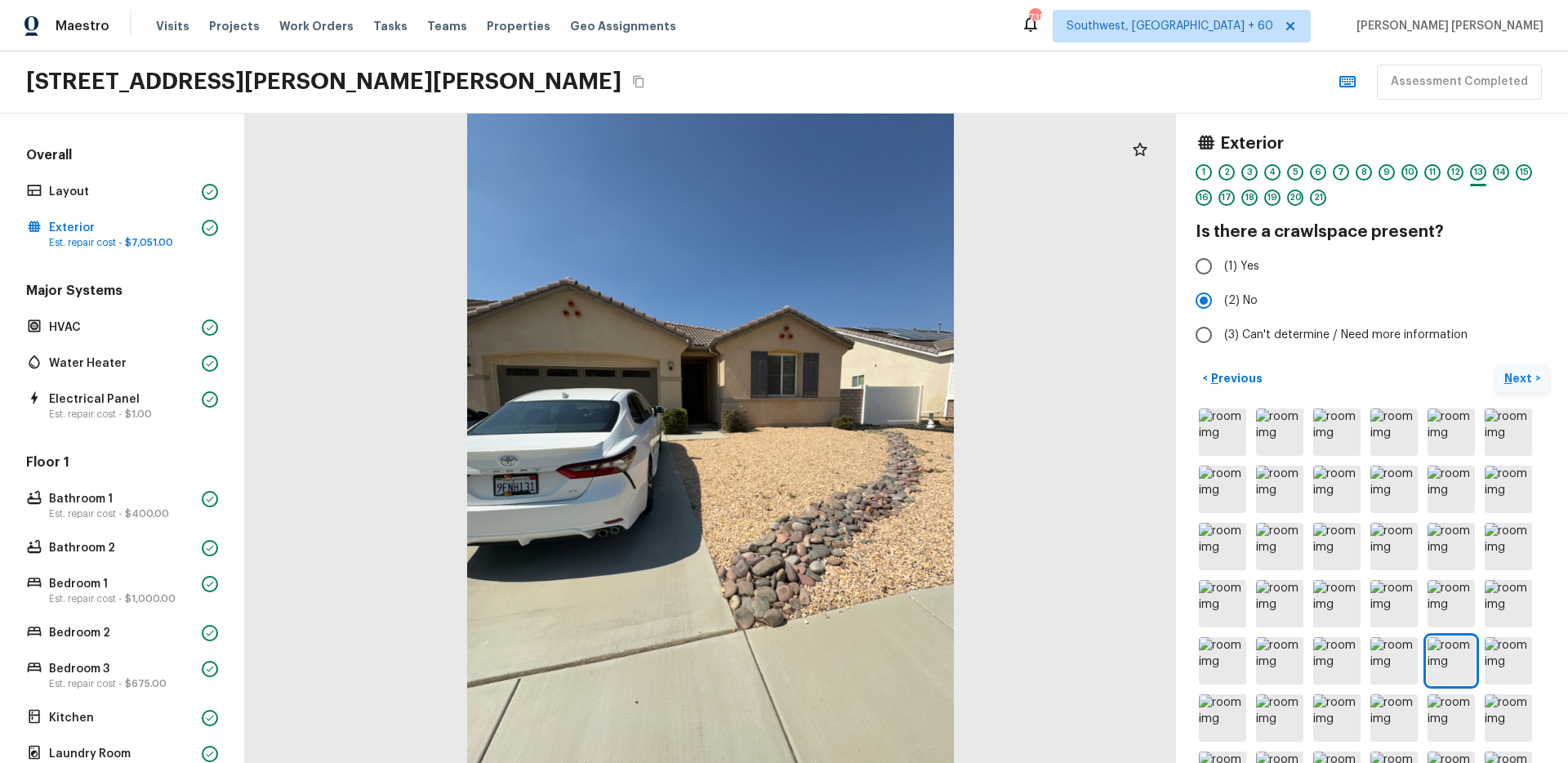
click at [1520, 390] on button "Next >" at bounding box center [1522, 378] width 52 height 27
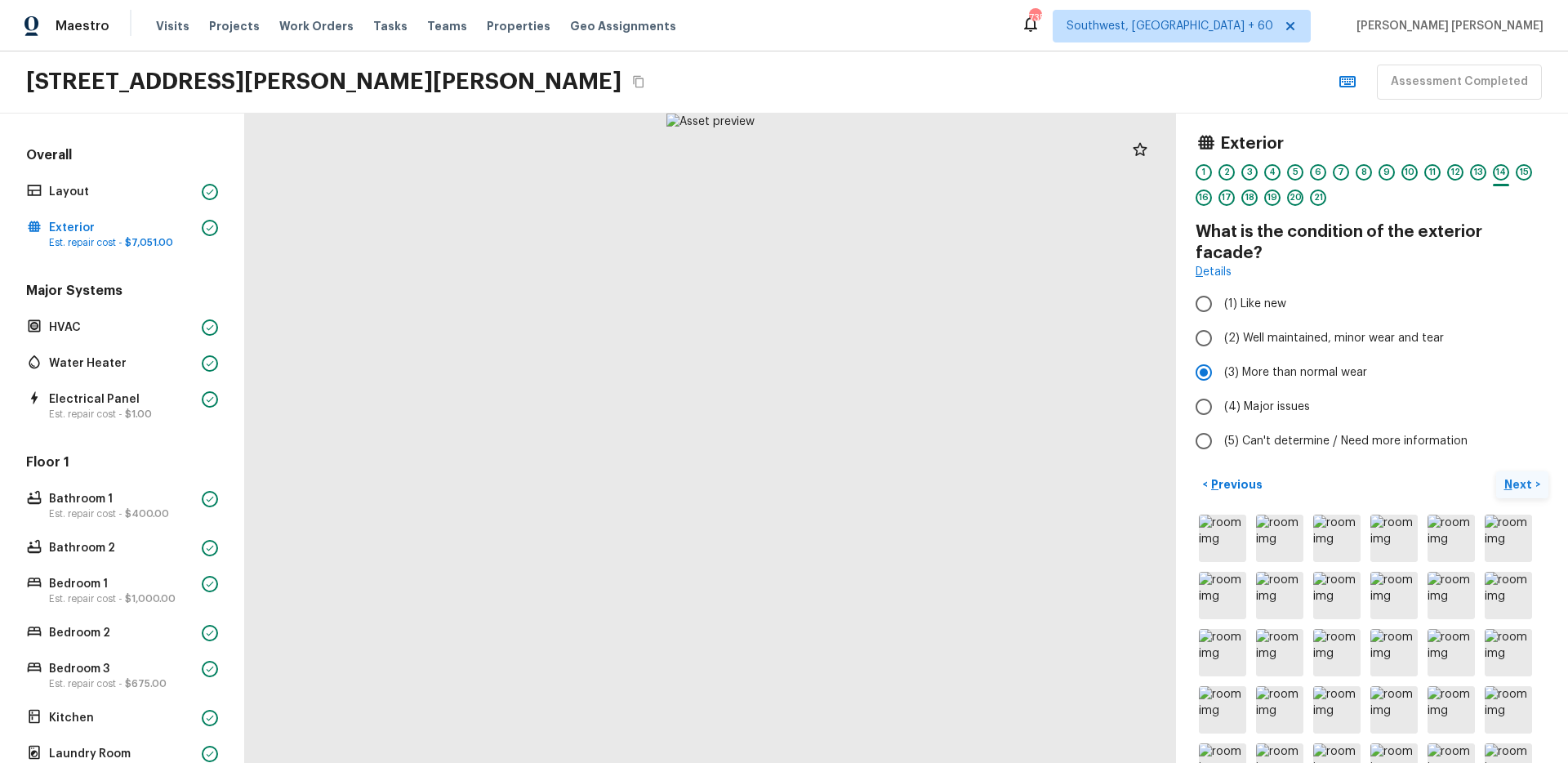
click at [1521, 476] on p "Next" at bounding box center [1519, 484] width 31 height 17
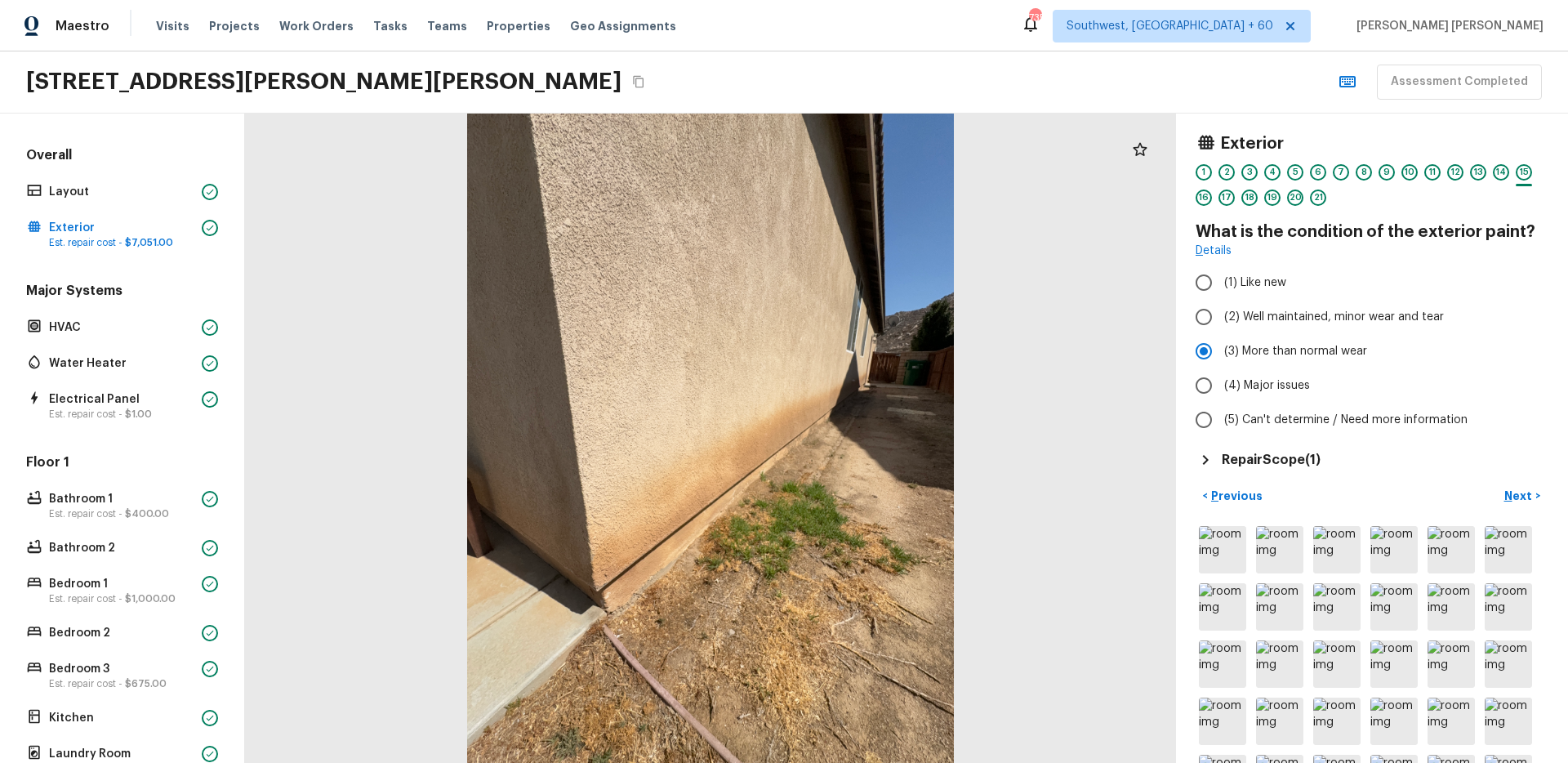
click at [1264, 457] on h5 "Repair Scope ( 1 )" at bounding box center [1272, 460] width 99 height 18
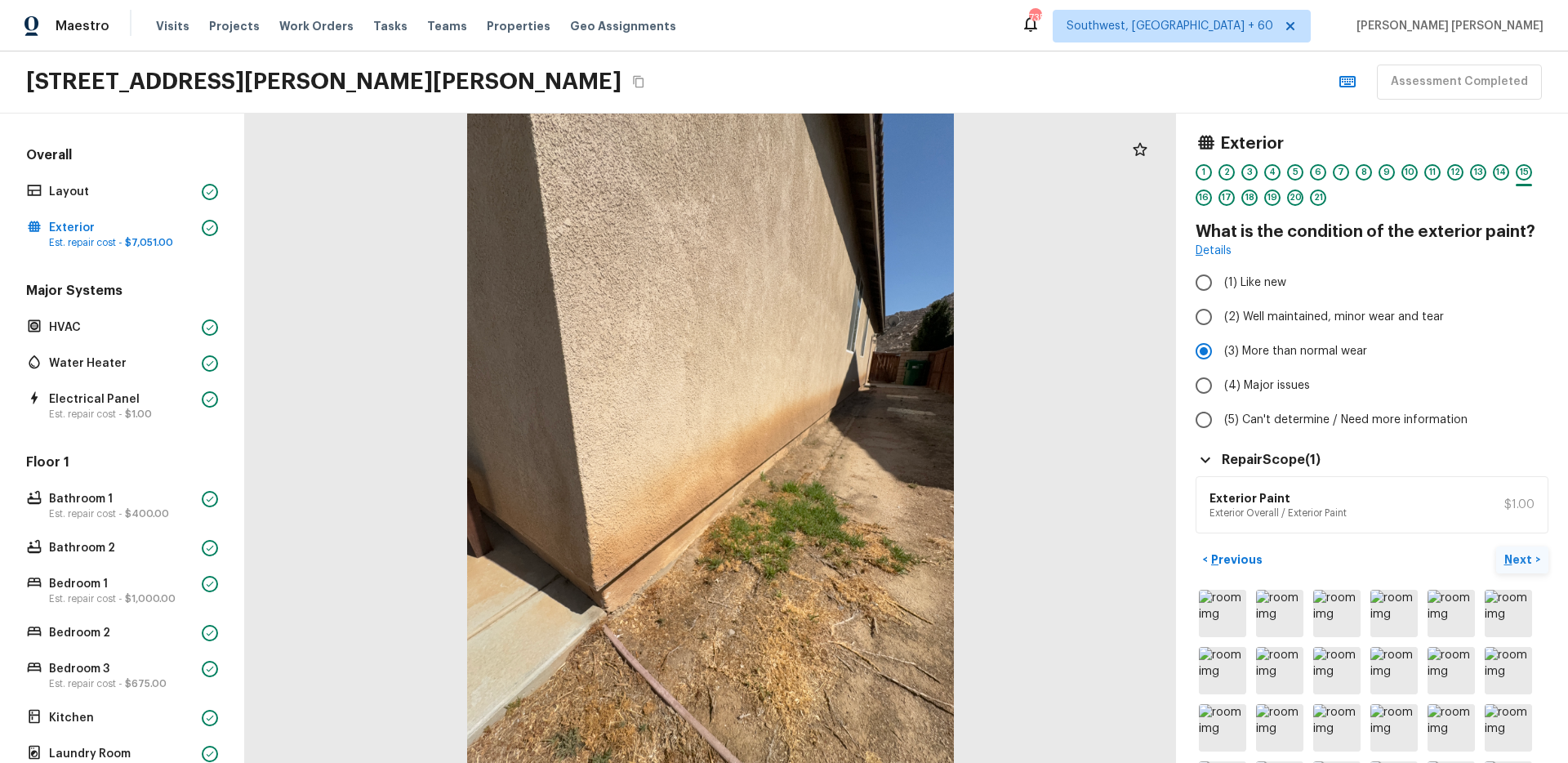
click at [1519, 559] on p "Next" at bounding box center [1519, 559] width 31 height 17
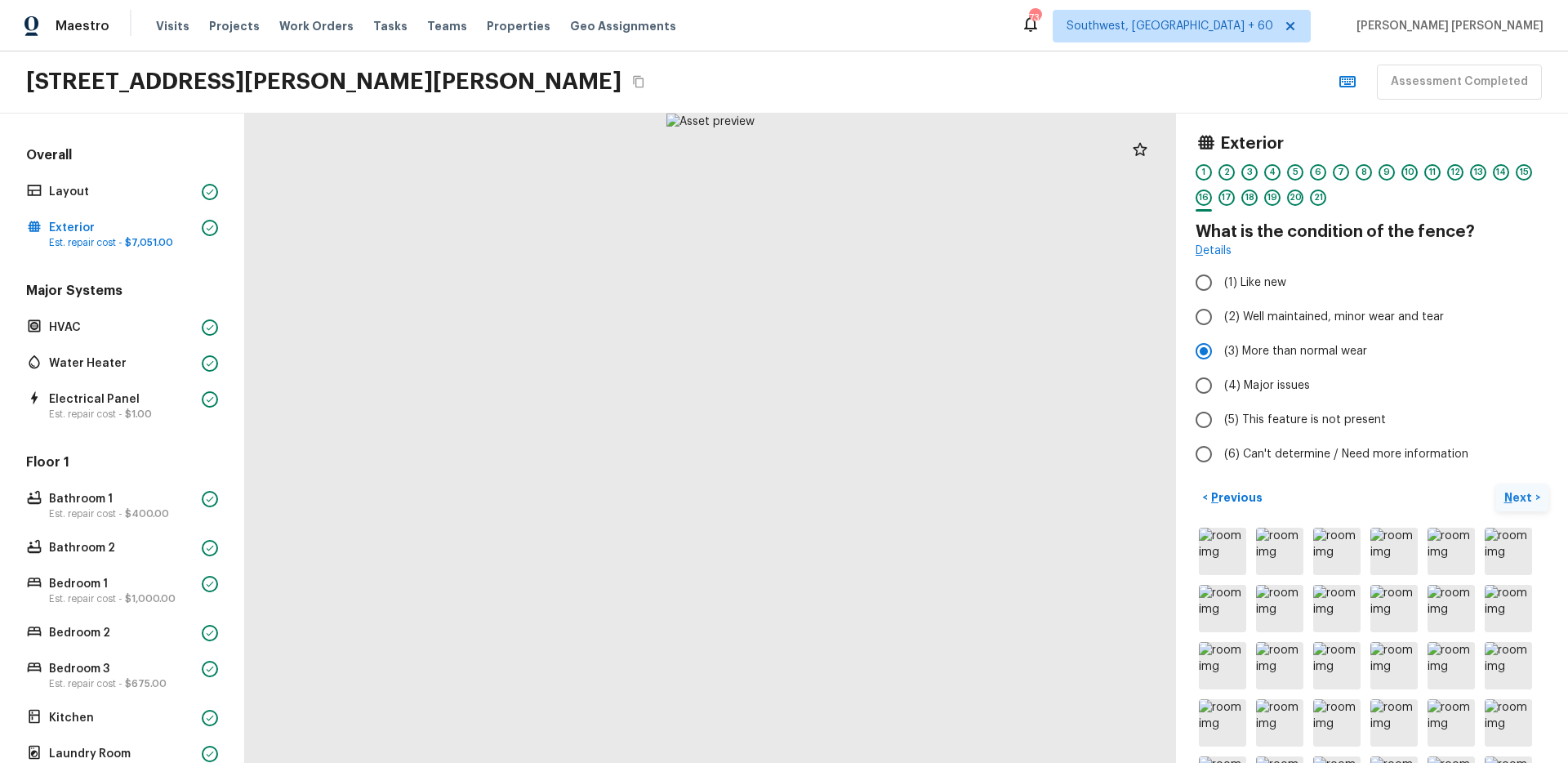
click at [1506, 496] on p "Next" at bounding box center [1519, 497] width 31 height 17
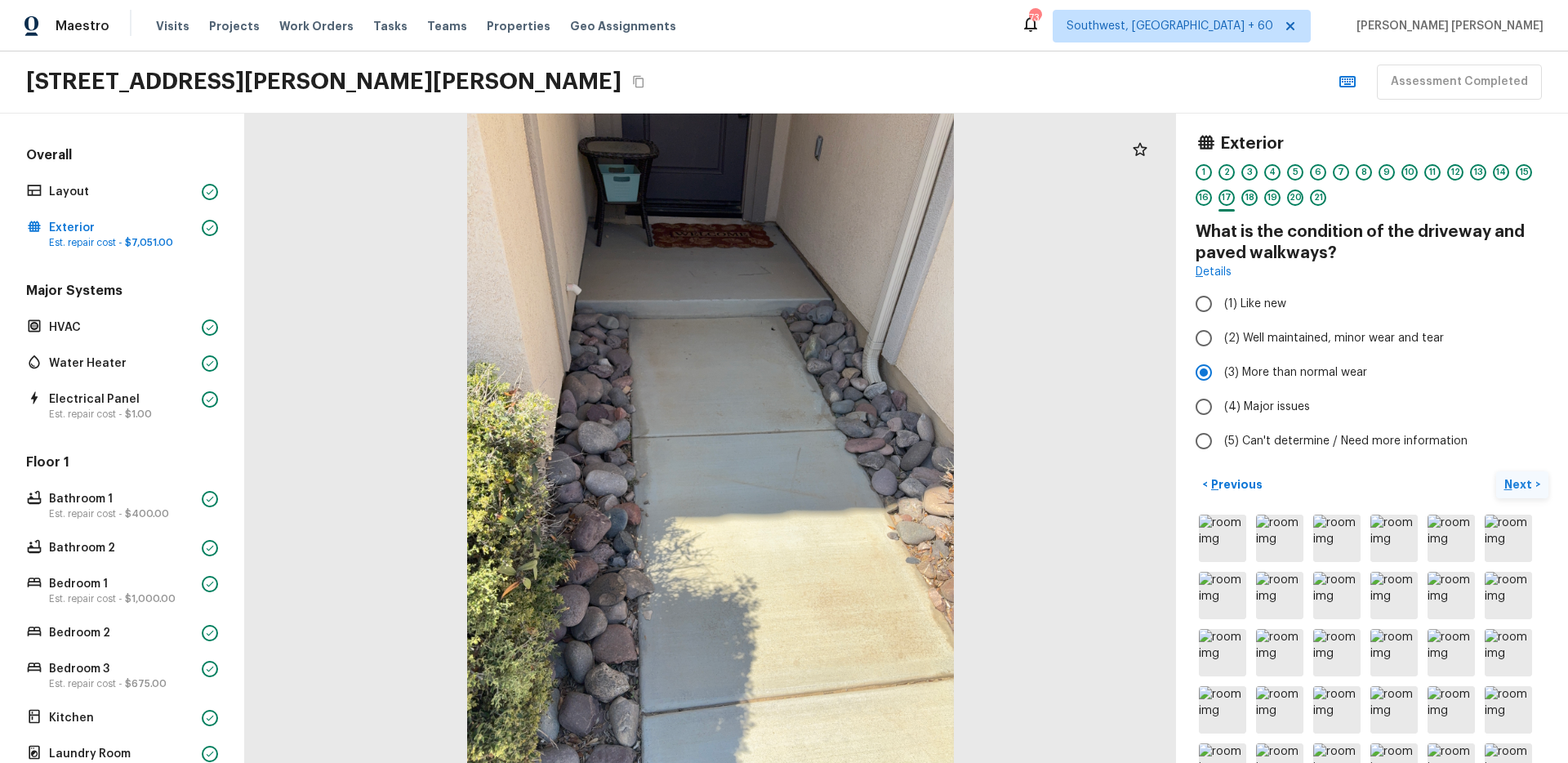
click at [1506, 496] on button "Next >" at bounding box center [1522, 484] width 52 height 27
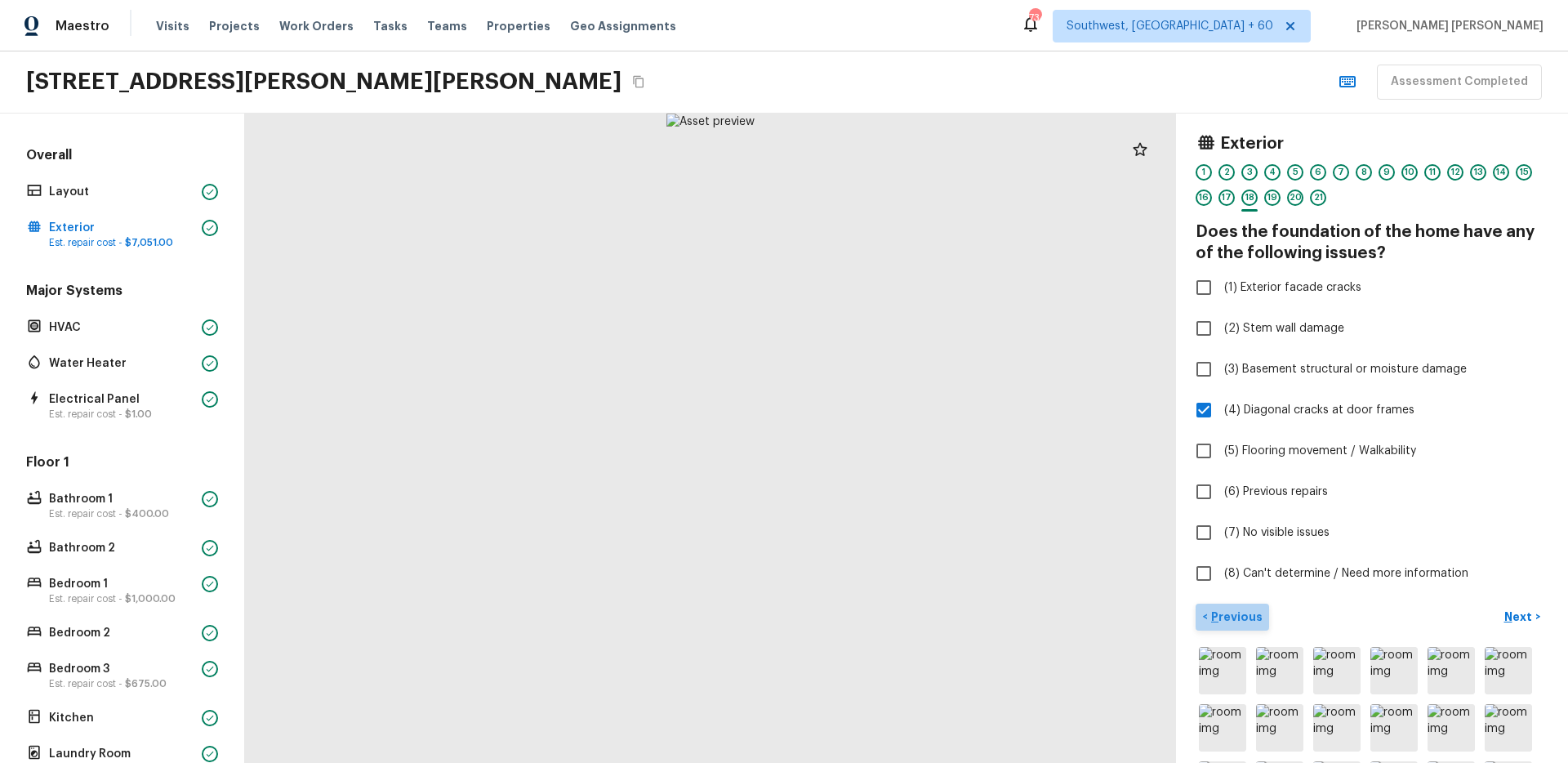
click at [1248, 609] on p "Previous" at bounding box center [1235, 617] width 55 height 17
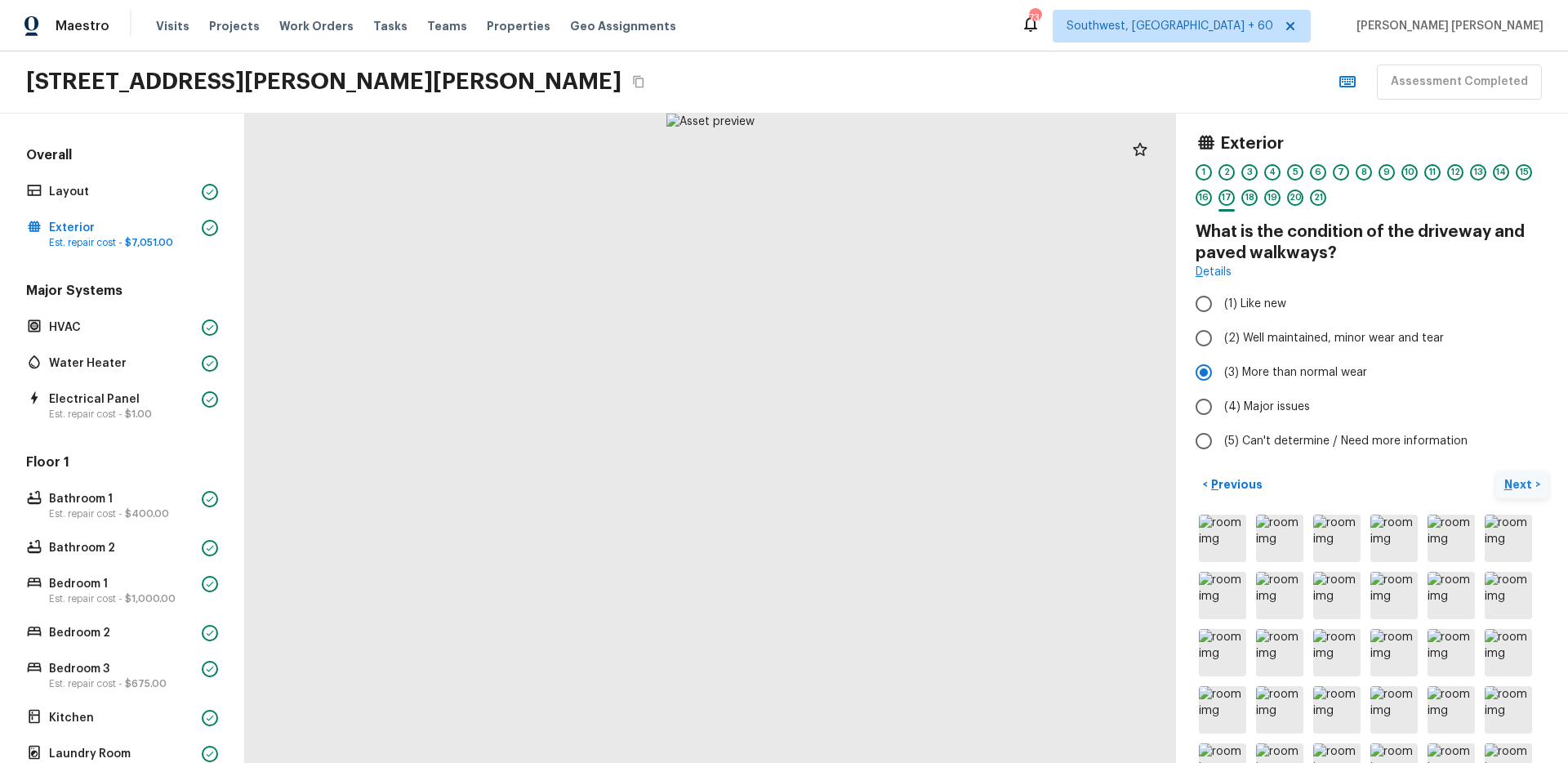
click at [1522, 480] on p "Next" at bounding box center [1519, 484] width 31 height 17
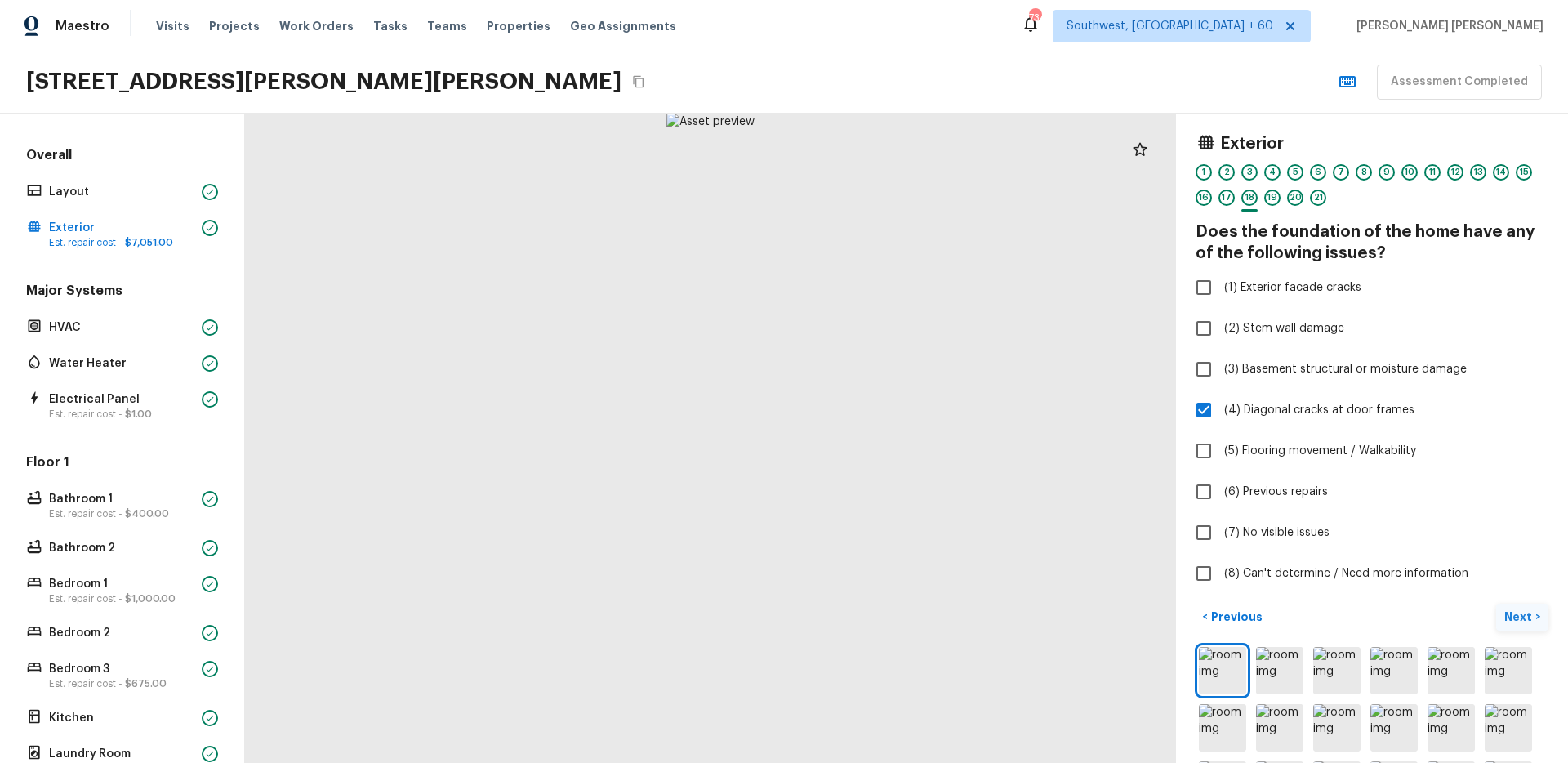
click at [1522, 624] on p "Next" at bounding box center [1519, 617] width 31 height 17
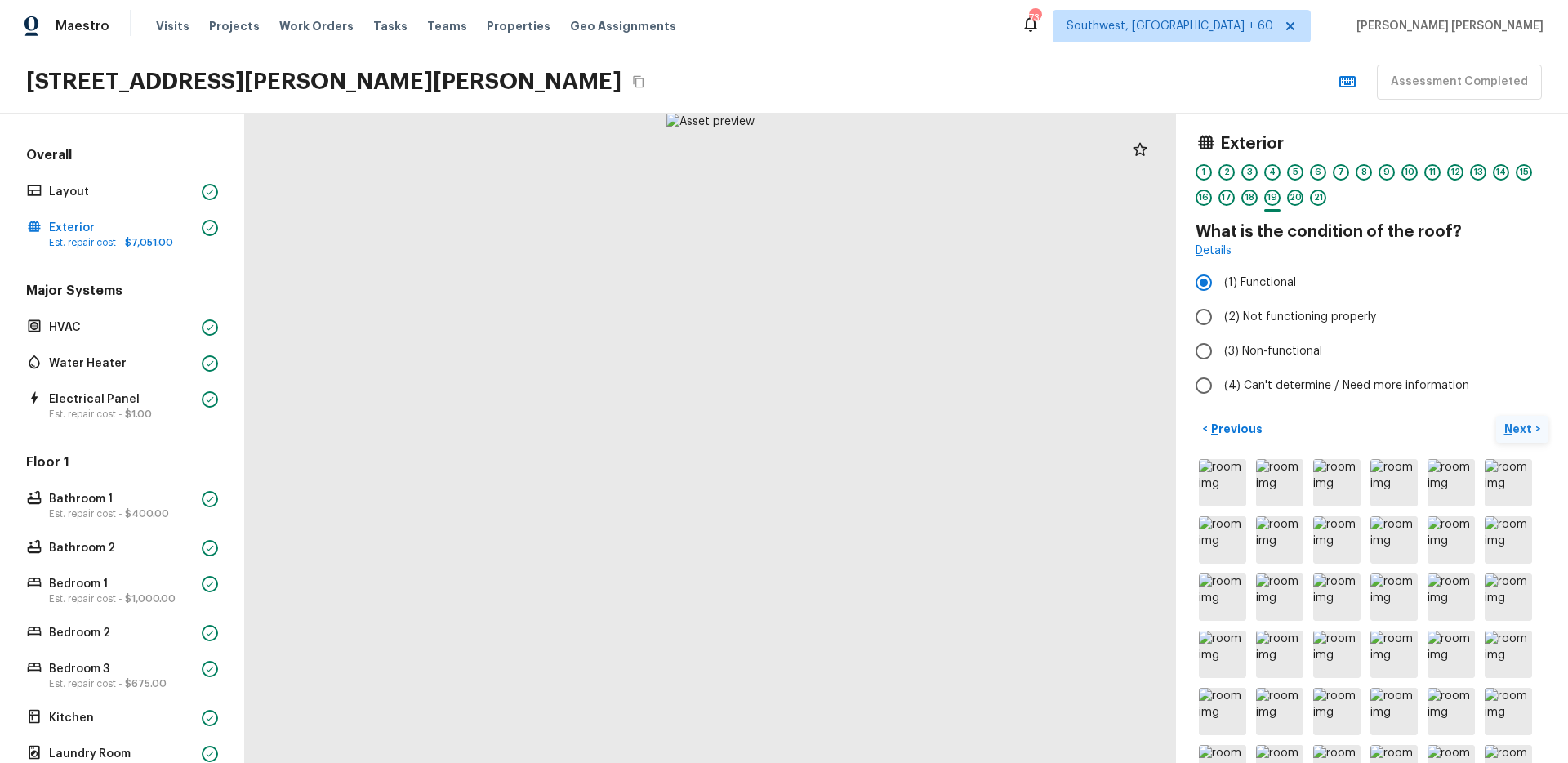
click at [1527, 431] on p "Next" at bounding box center [1519, 429] width 31 height 17
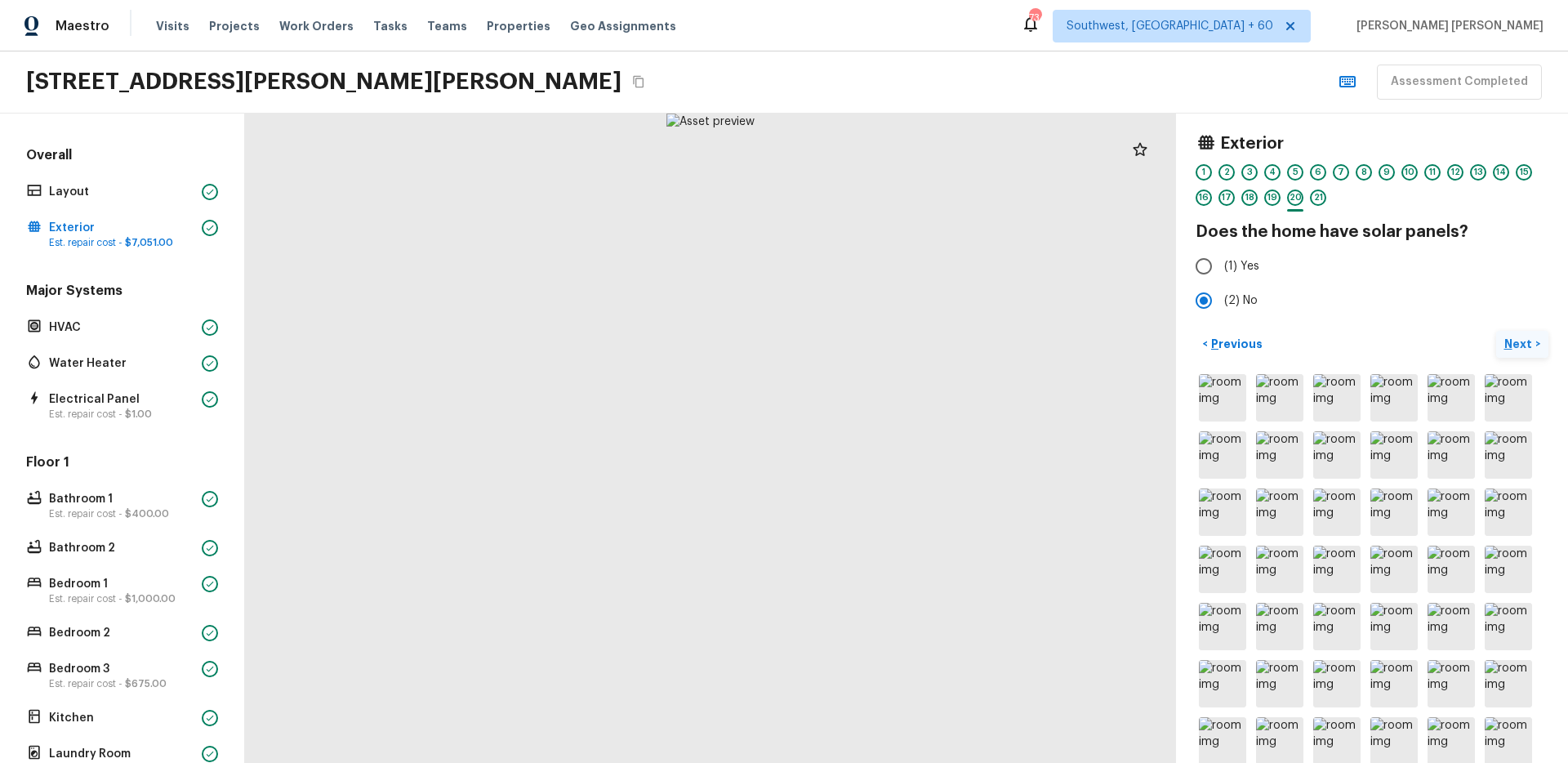
click at [1534, 345] on button "Next >" at bounding box center [1522, 344] width 52 height 27
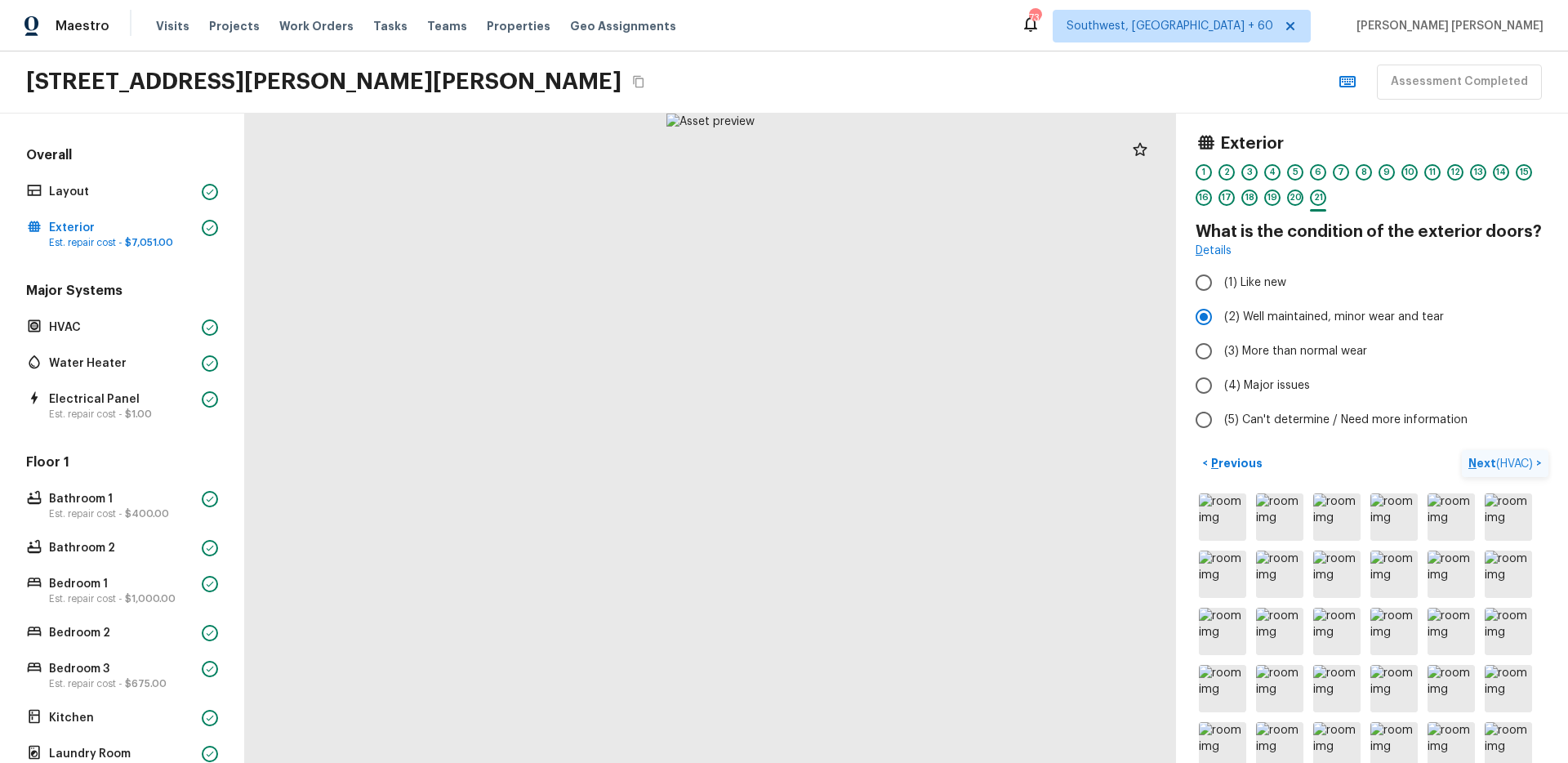
click at [1534, 345] on label "(3) More than normal wear" at bounding box center [1361, 351] width 349 height 34
click at [1221, 345] on input "(3) More than normal wear" at bounding box center [1204, 351] width 34 height 34
radio input "true"
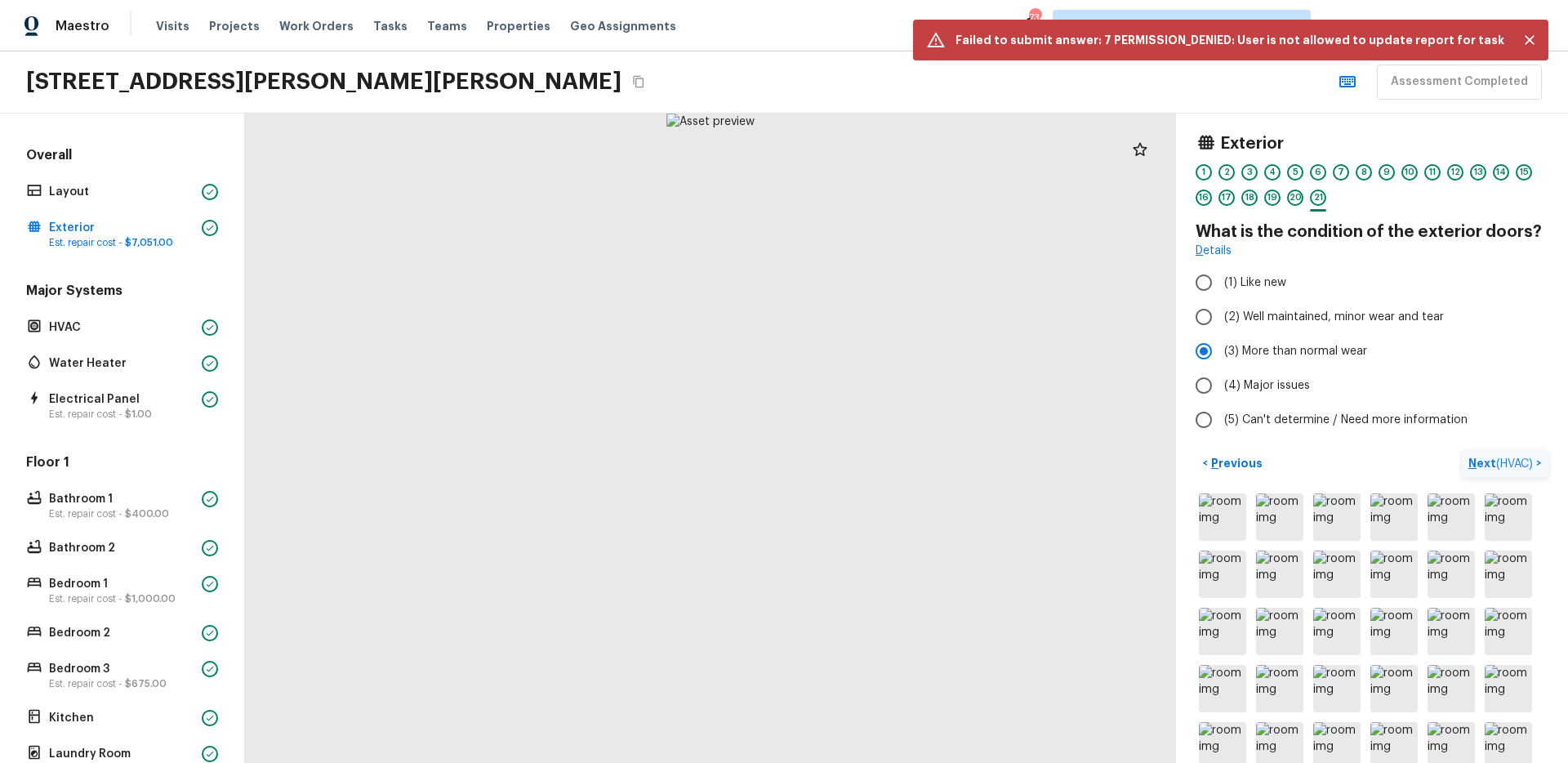
click at [1511, 458] on span "( HVAC )" at bounding box center [1515, 463] width 37 height 11
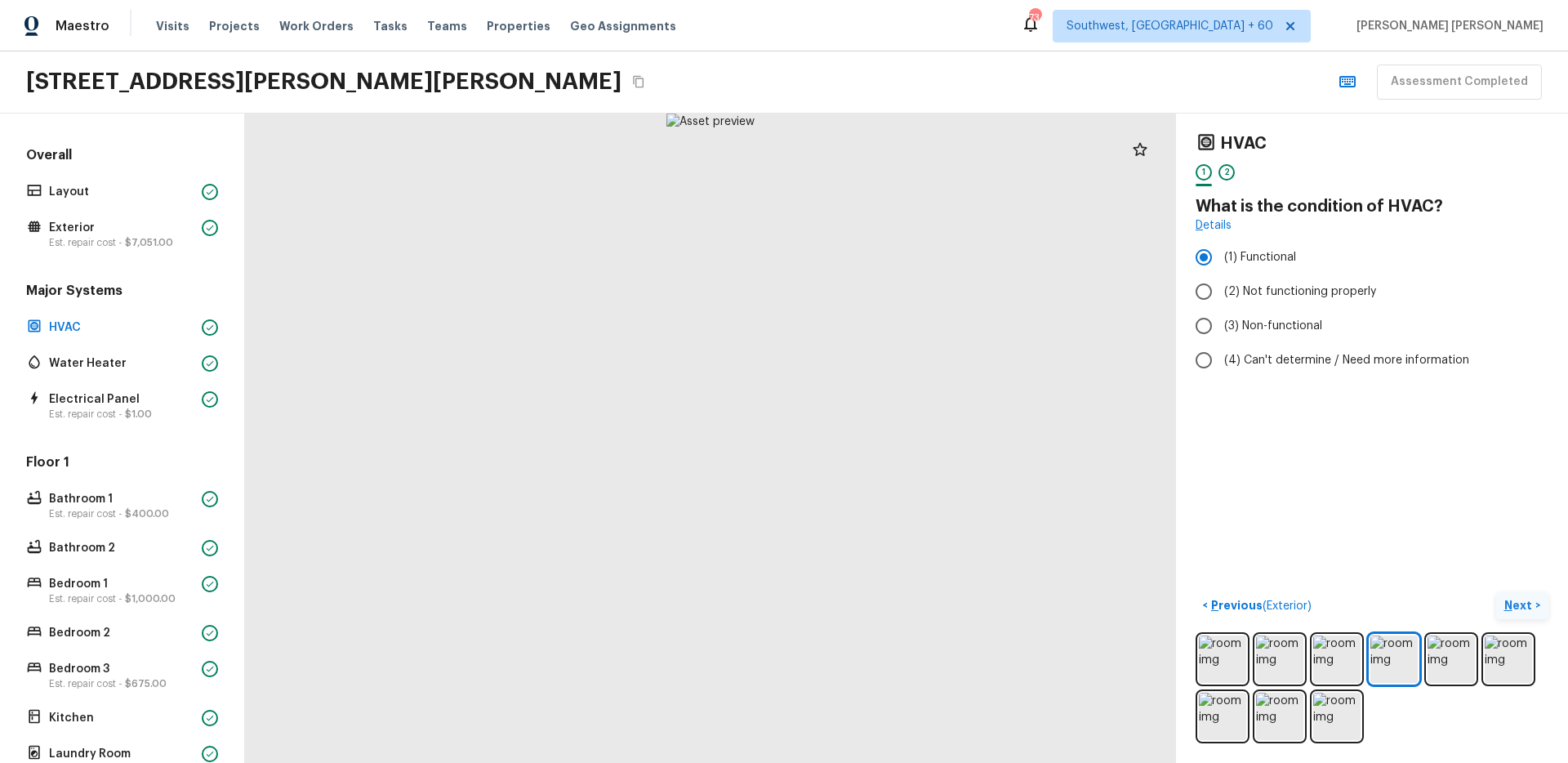
click at [1526, 608] on p "Next" at bounding box center [1519, 605] width 31 height 17
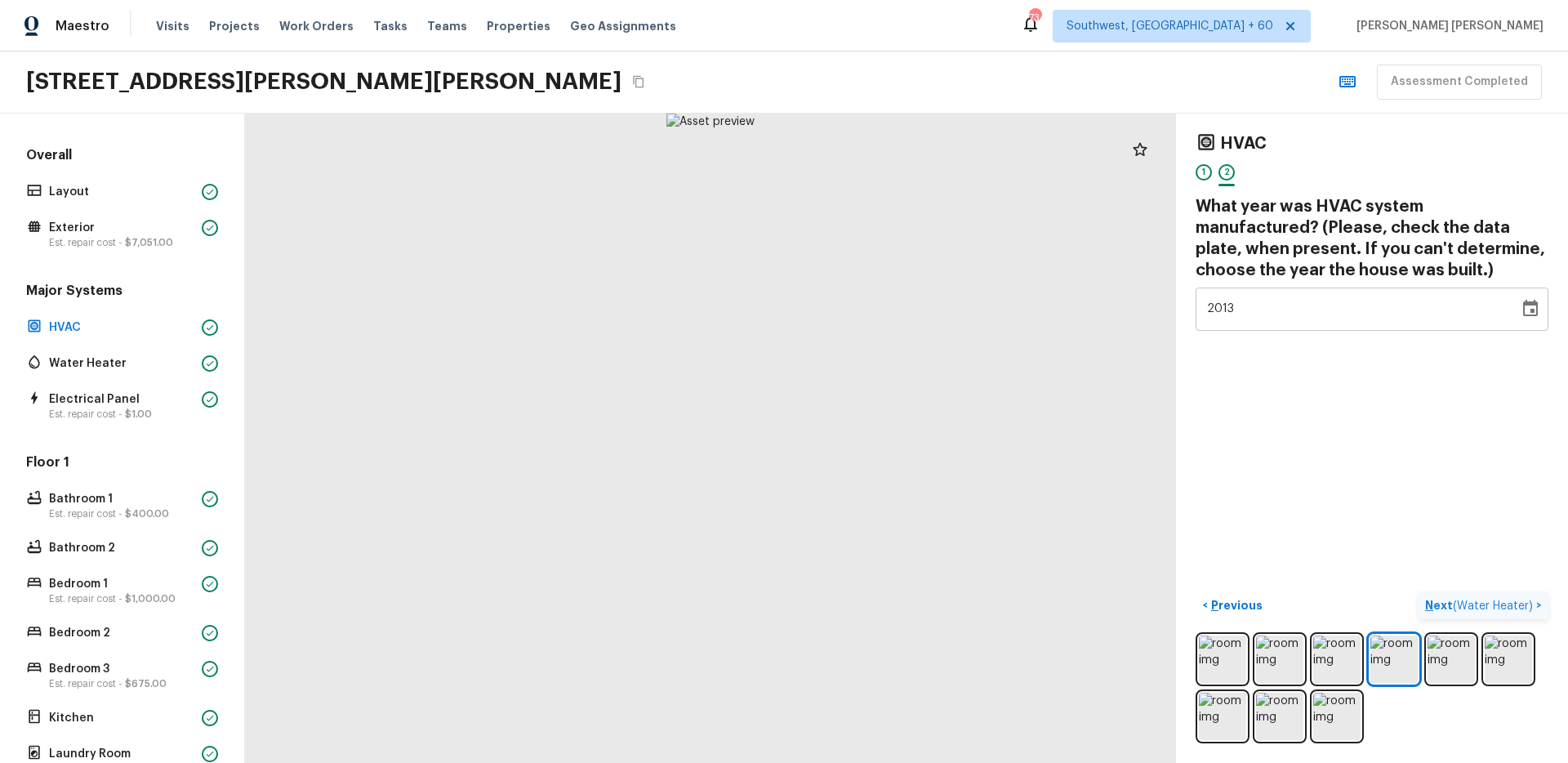
click at [1495, 599] on p "Next ( Water Heater )" at bounding box center [1481, 605] width 111 height 17
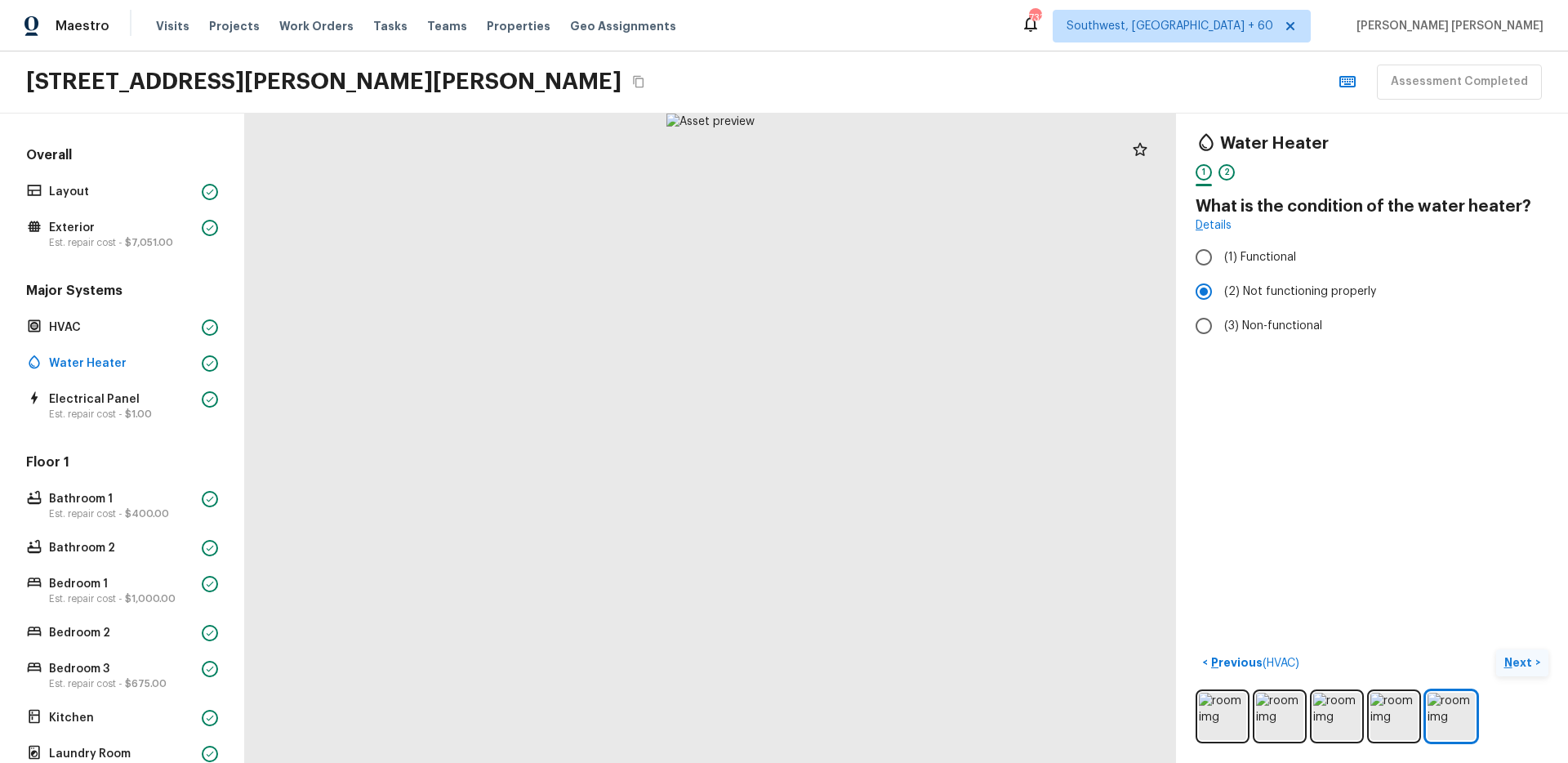
click at [1521, 672] on button "Next >" at bounding box center [1522, 662] width 52 height 27
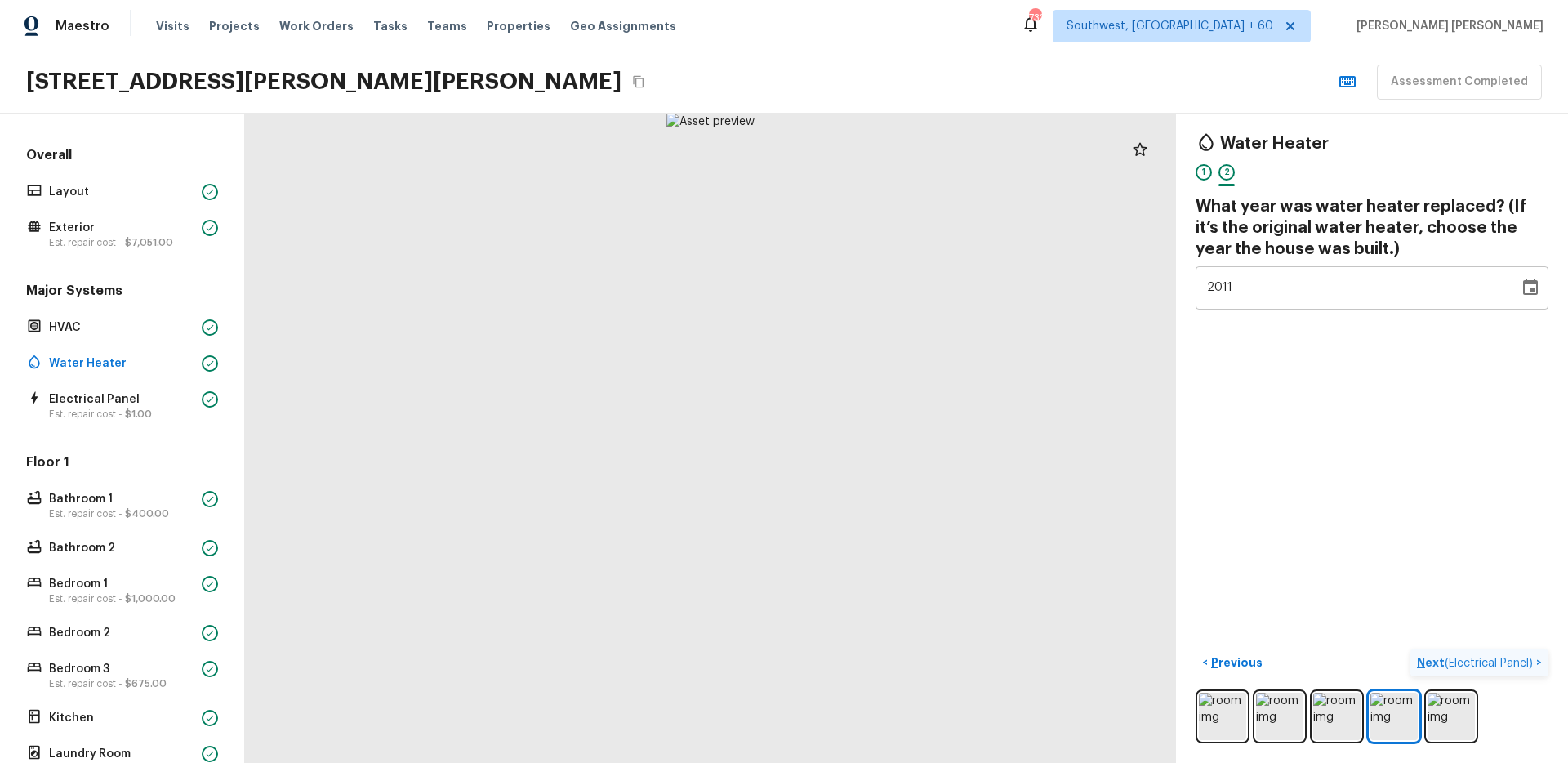
click at [1527, 649] on button "Next ( Electrical Panel ) >" at bounding box center [1480, 662] width 138 height 27
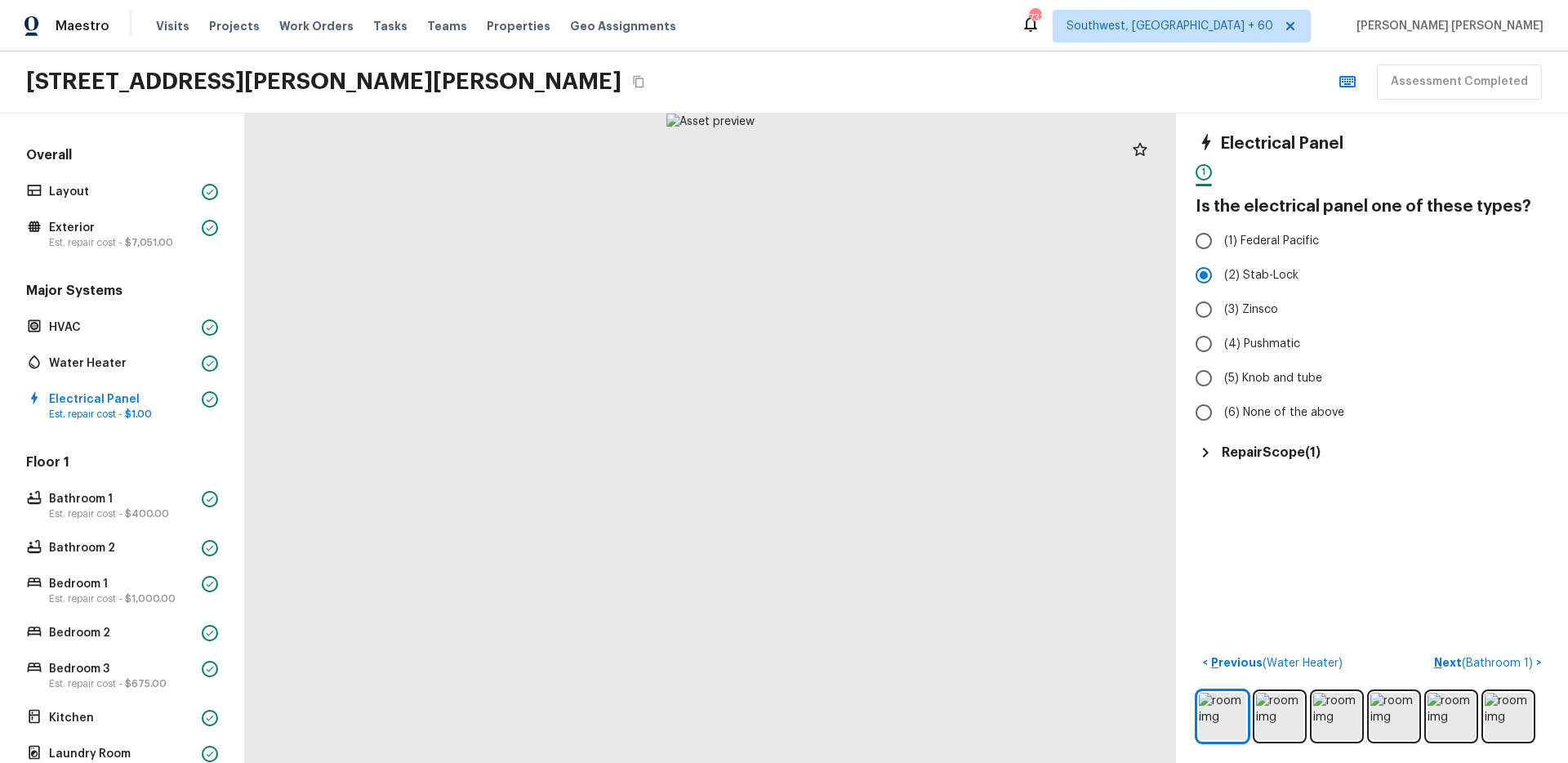
click at [1274, 459] on h5 "Repair Scope ( 1 )" at bounding box center [1272, 453] width 99 height 18
drag, startPoint x: 847, startPoint y: 324, endPoint x: 767, endPoint y: 553, distance: 242.6
click at [767, 554] on div at bounding box center [764, 538] width 2853 height 1989
click at [1489, 665] on span "( Bathroom 1 )" at bounding box center [1497, 662] width 71 height 11
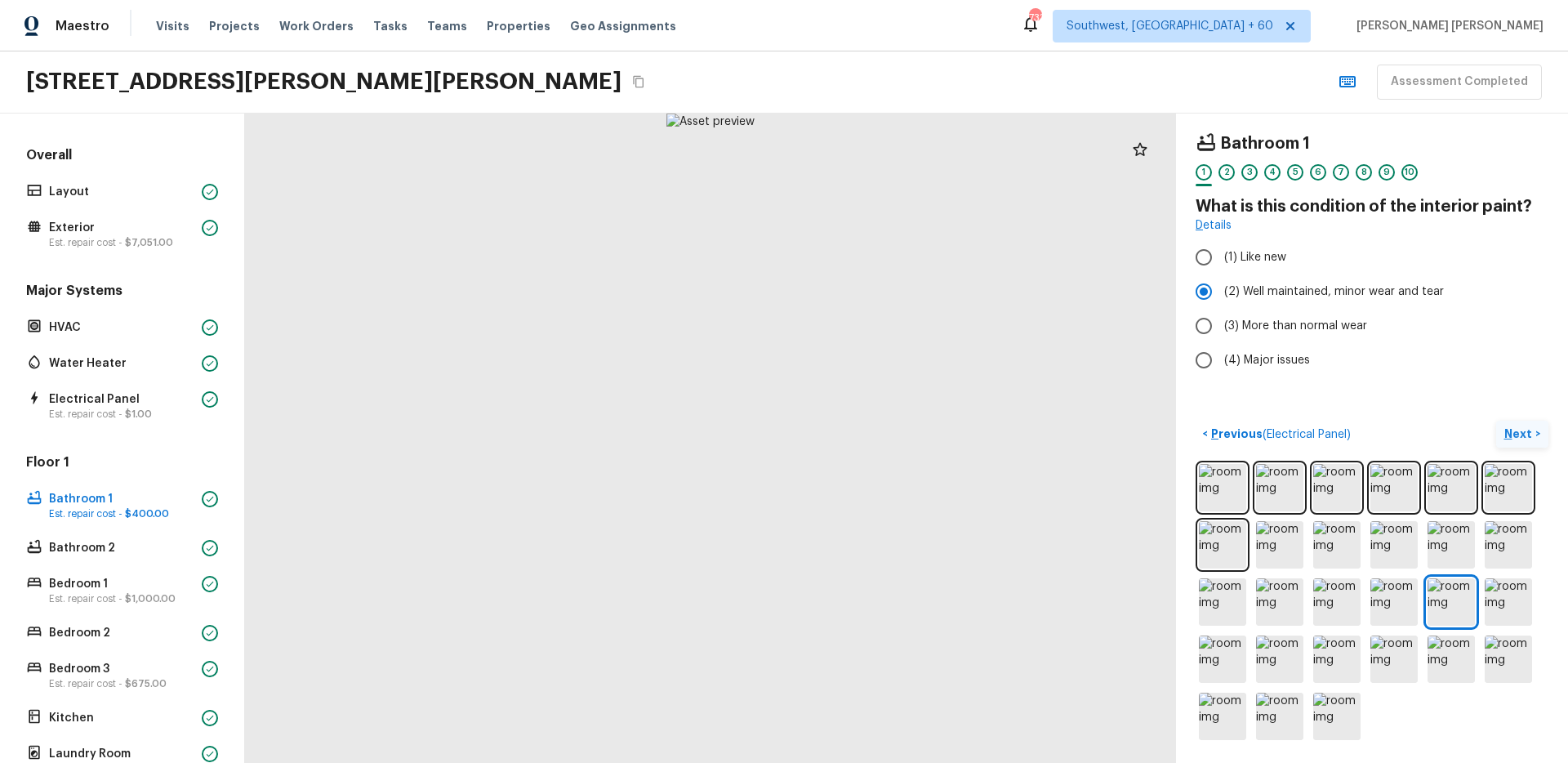
click at [1518, 430] on p "Next" at bounding box center [1519, 433] width 31 height 17
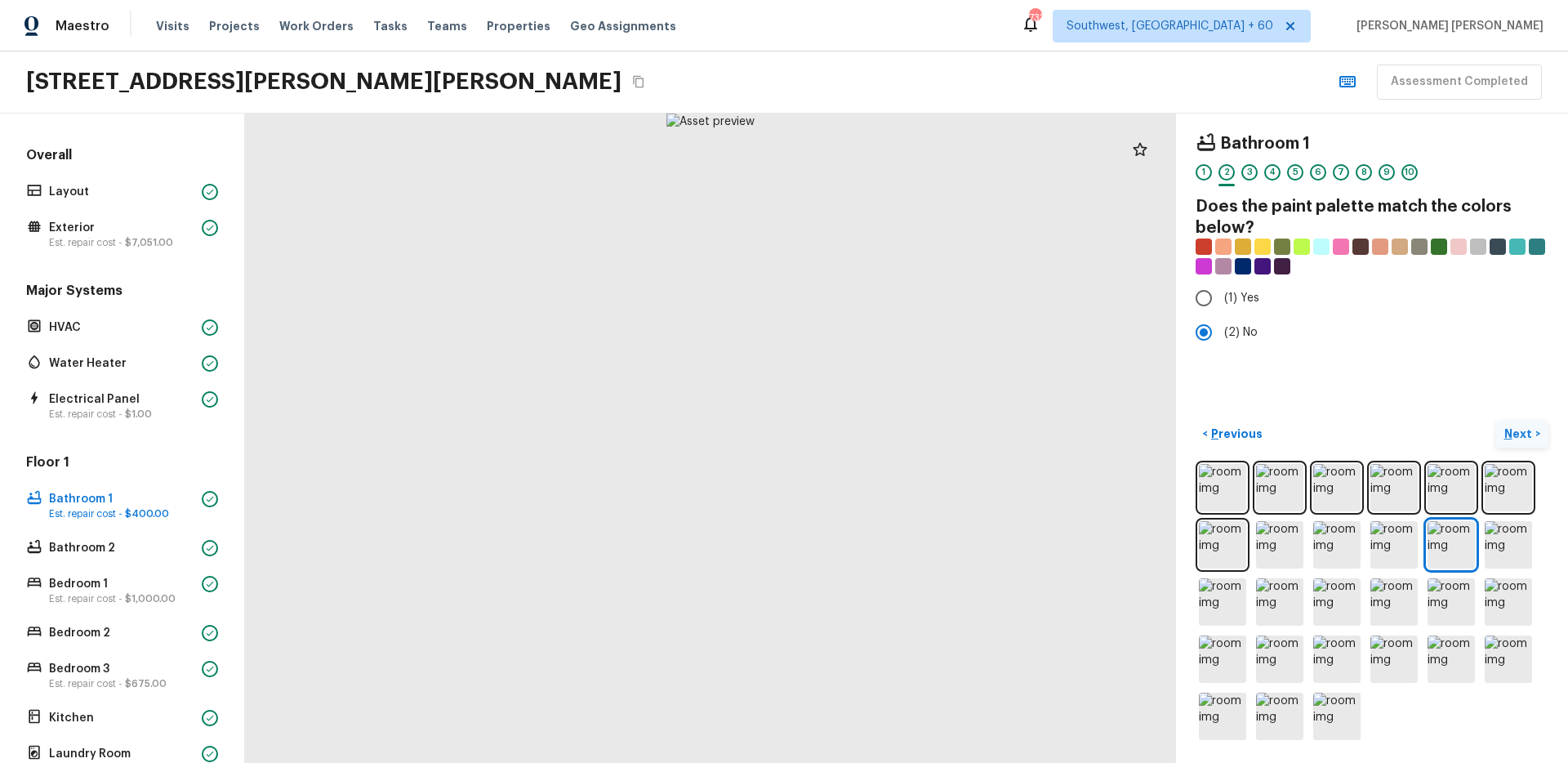
click at [1518, 430] on p "Next" at bounding box center [1519, 433] width 31 height 17
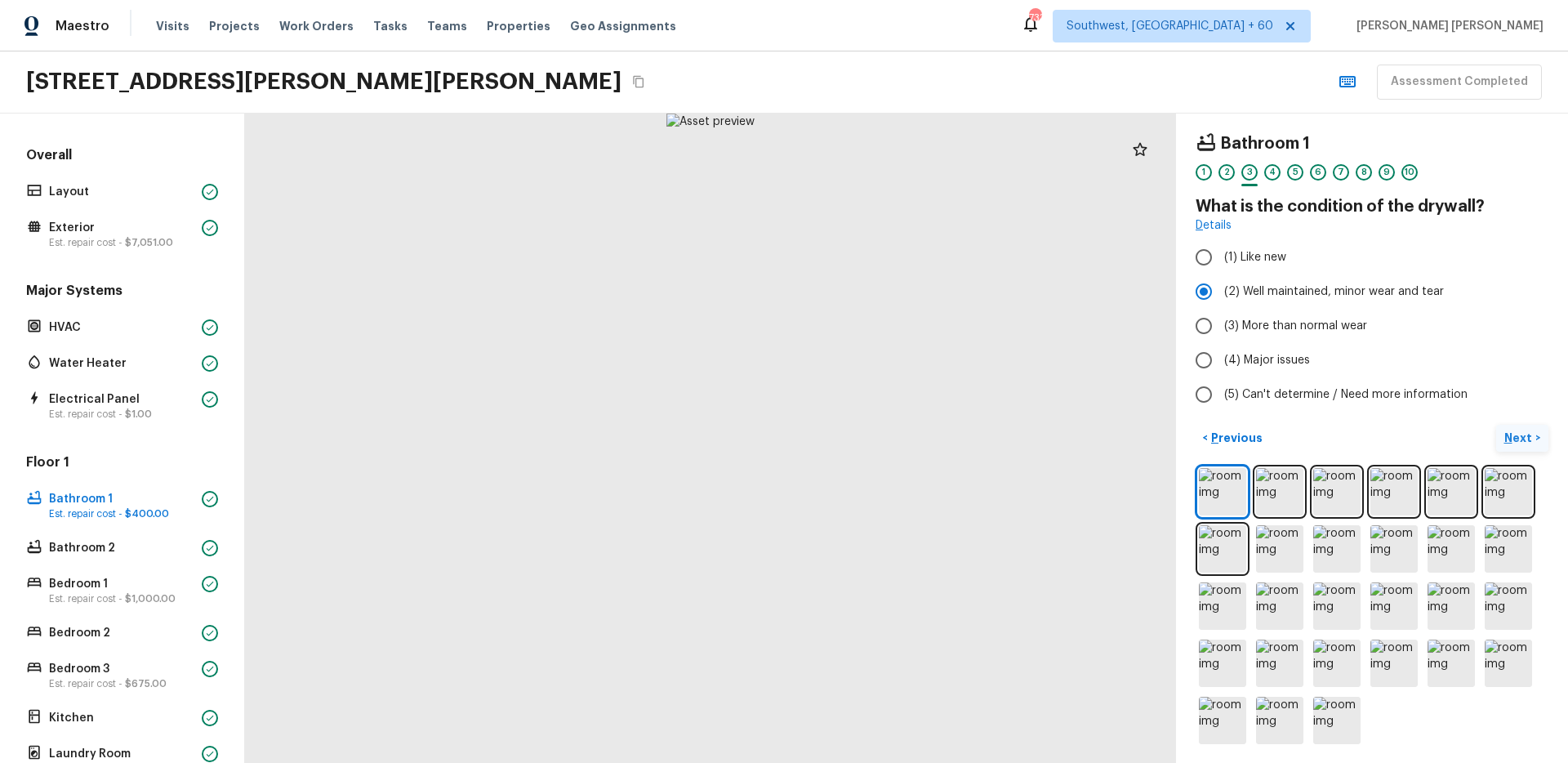
click at [1518, 430] on p "Next" at bounding box center [1519, 438] width 31 height 17
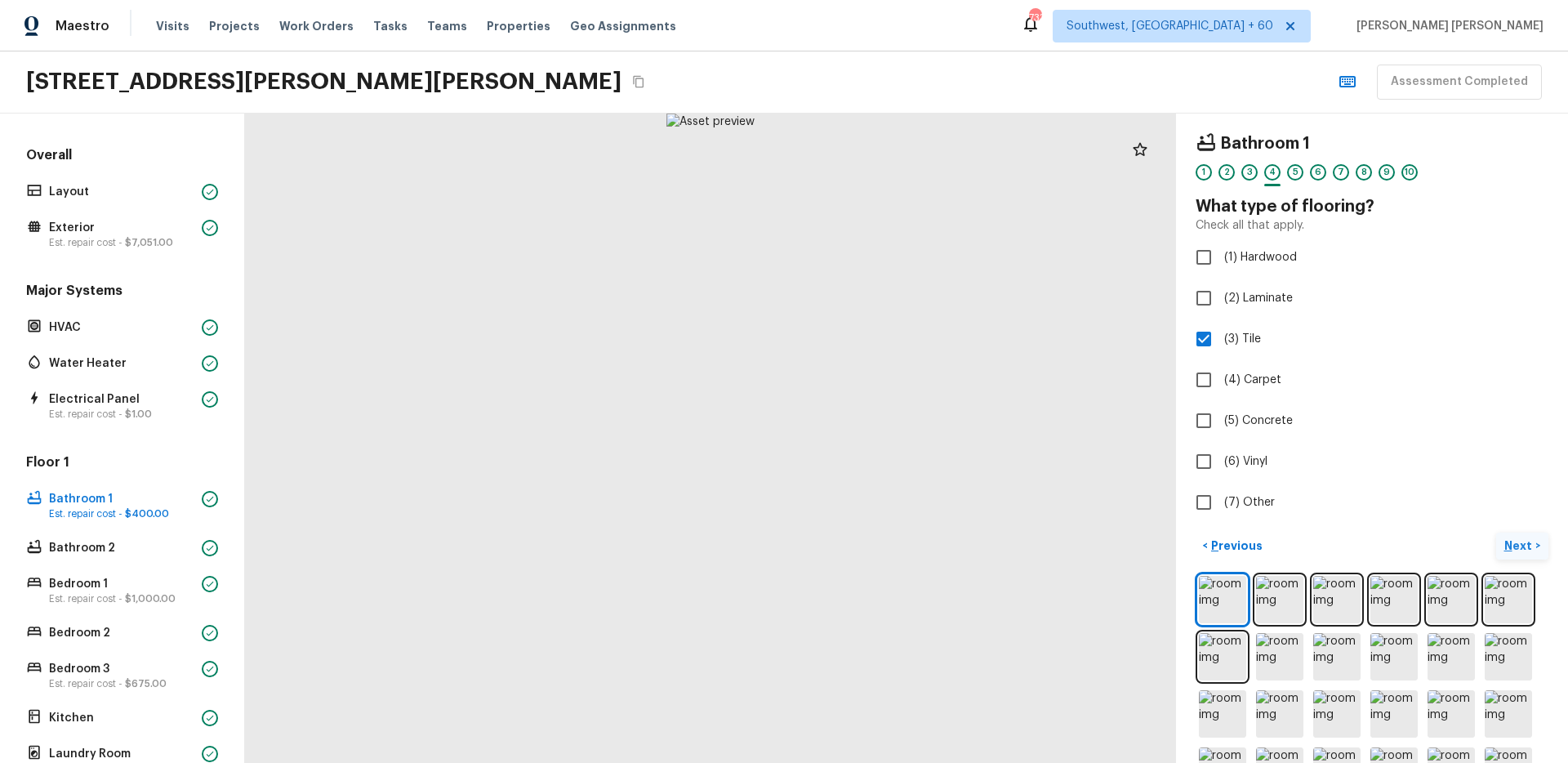
click at [1519, 540] on p "Next" at bounding box center [1519, 545] width 31 height 17
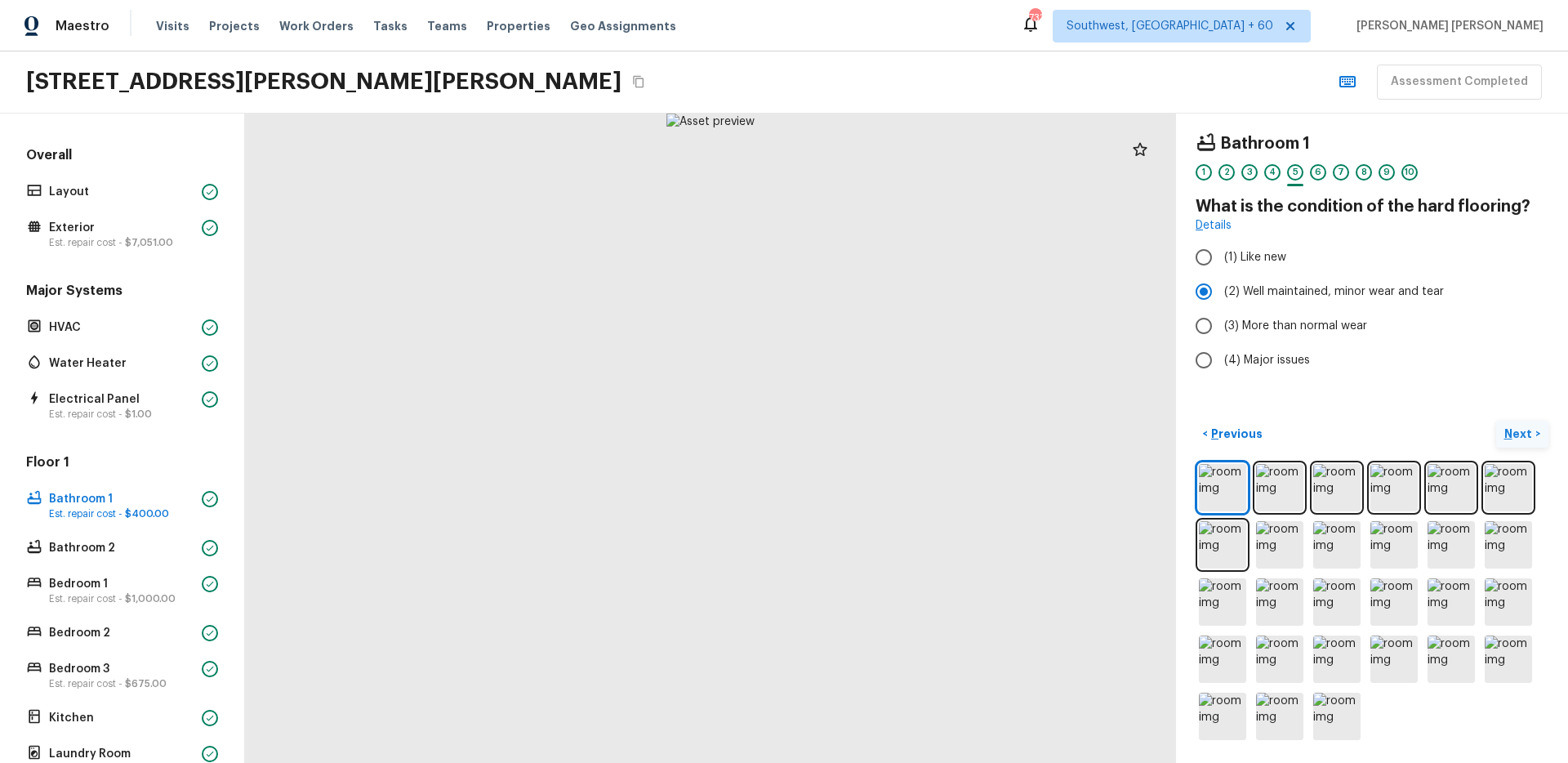
click at [1519, 540] on img at bounding box center [1509, 545] width 48 height 48
click at [1515, 438] on p "Next" at bounding box center [1519, 433] width 31 height 17
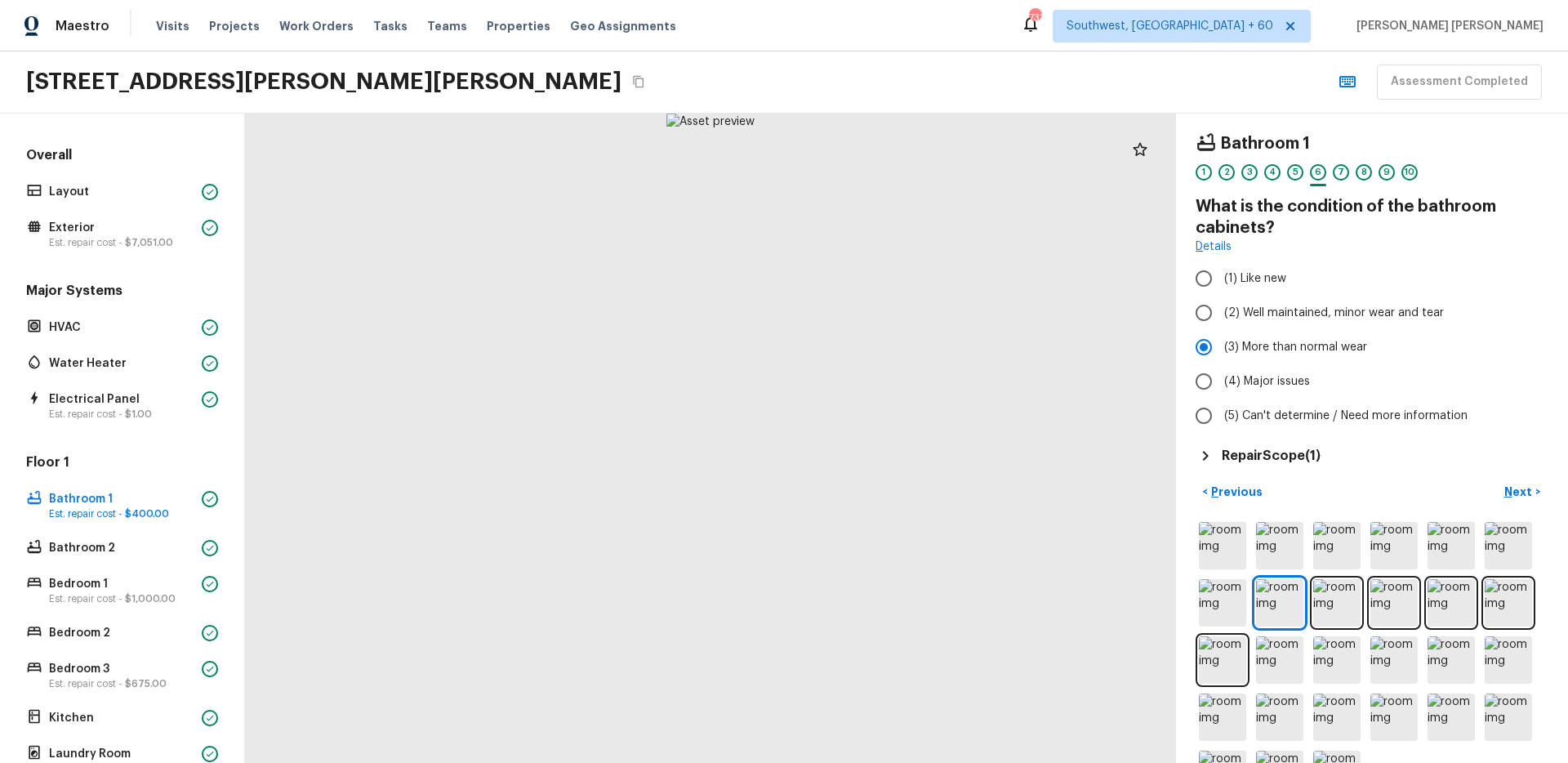
click at [1248, 453] on h5 "Repair Scope ( 1 )" at bounding box center [1272, 455] width 99 height 18
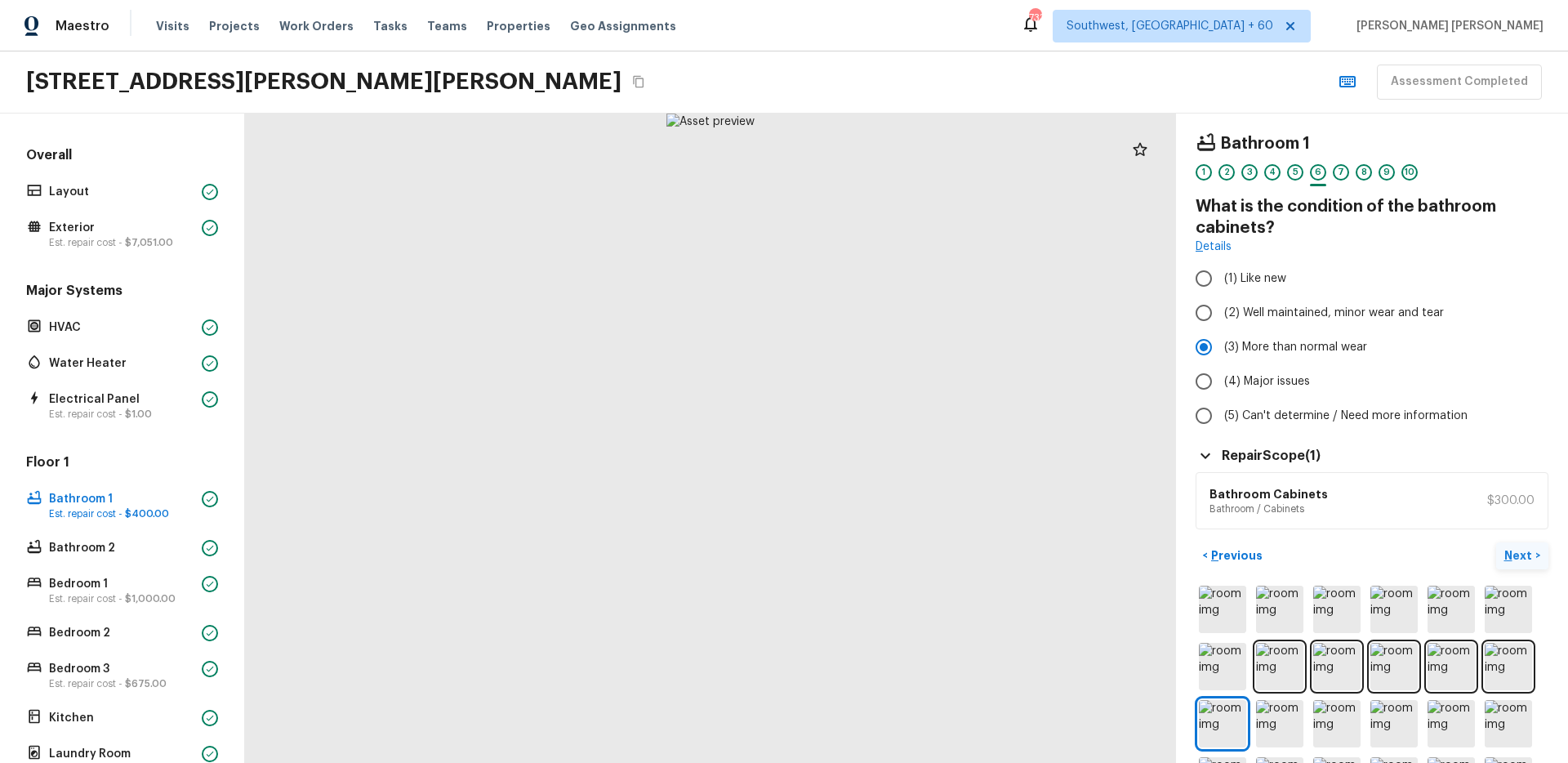
click at [1534, 564] on button "Next >" at bounding box center [1522, 556] width 52 height 27
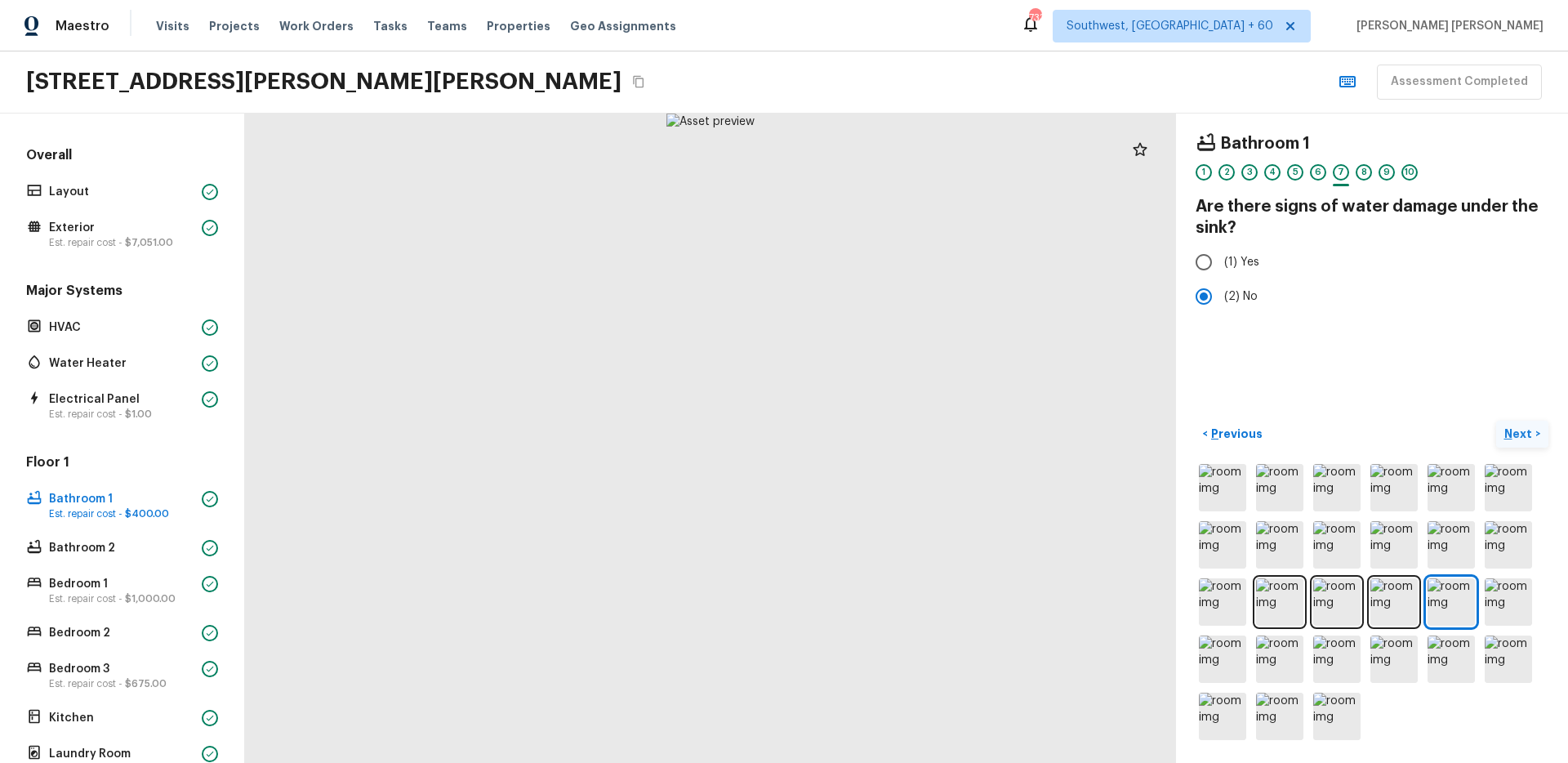
click at [1517, 427] on p "Next" at bounding box center [1519, 433] width 31 height 17
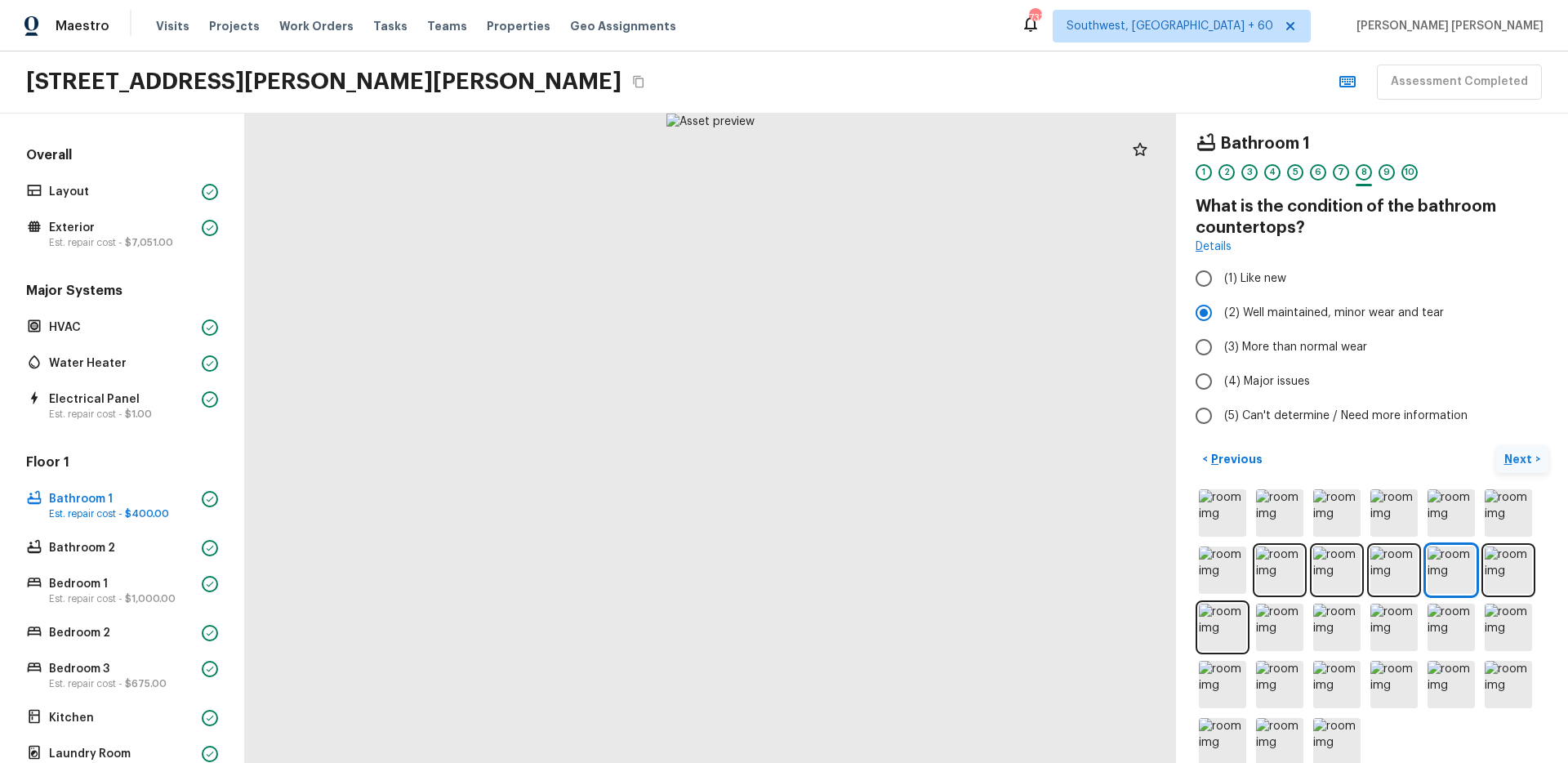
click at [1513, 449] on button "Next >" at bounding box center [1522, 459] width 52 height 27
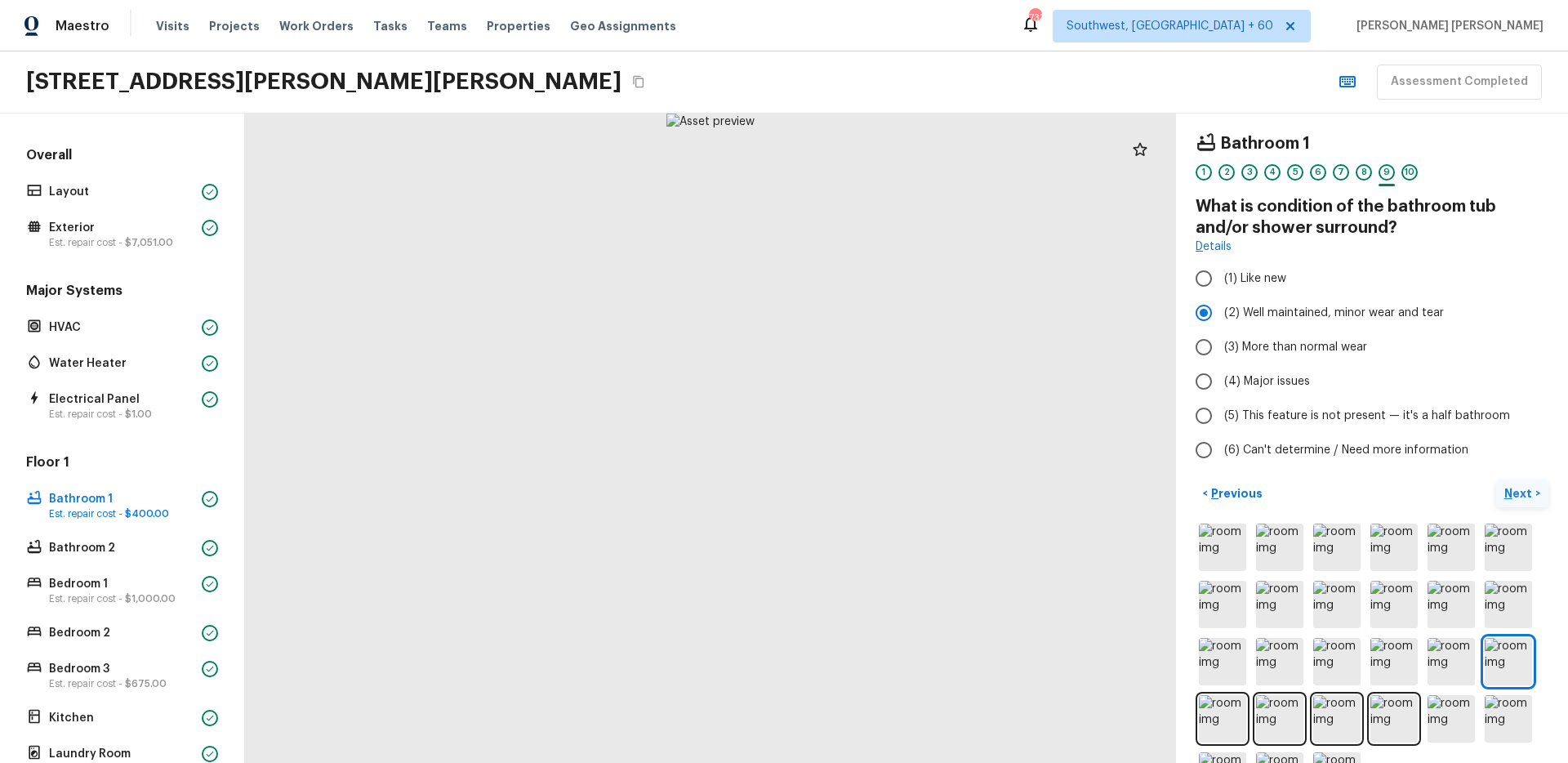
click at [1515, 496] on p "Next" at bounding box center [1519, 493] width 31 height 17
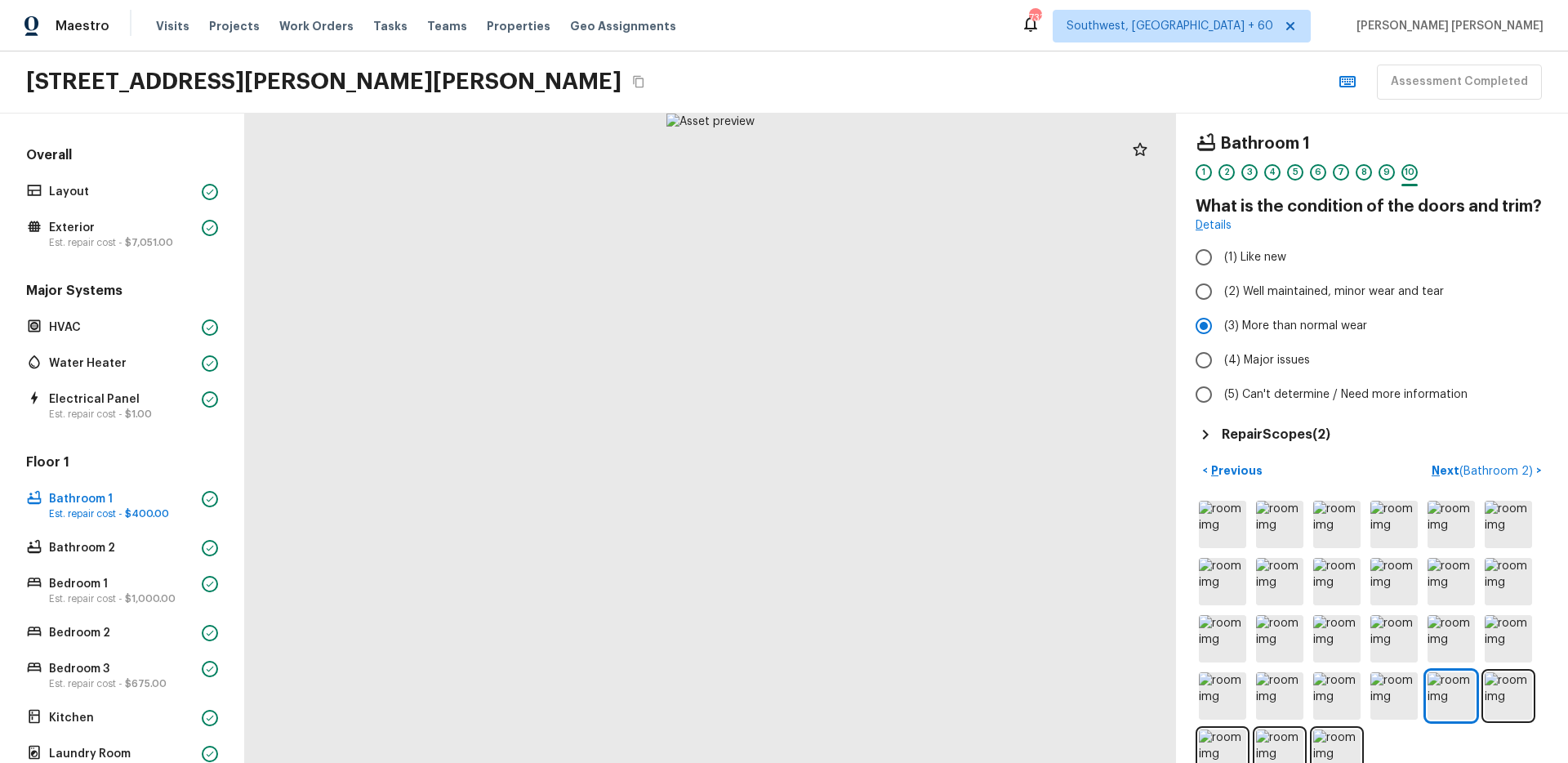
click at [1303, 430] on h5 "Repair Scopes ( 2 )" at bounding box center [1276, 434] width 109 height 18
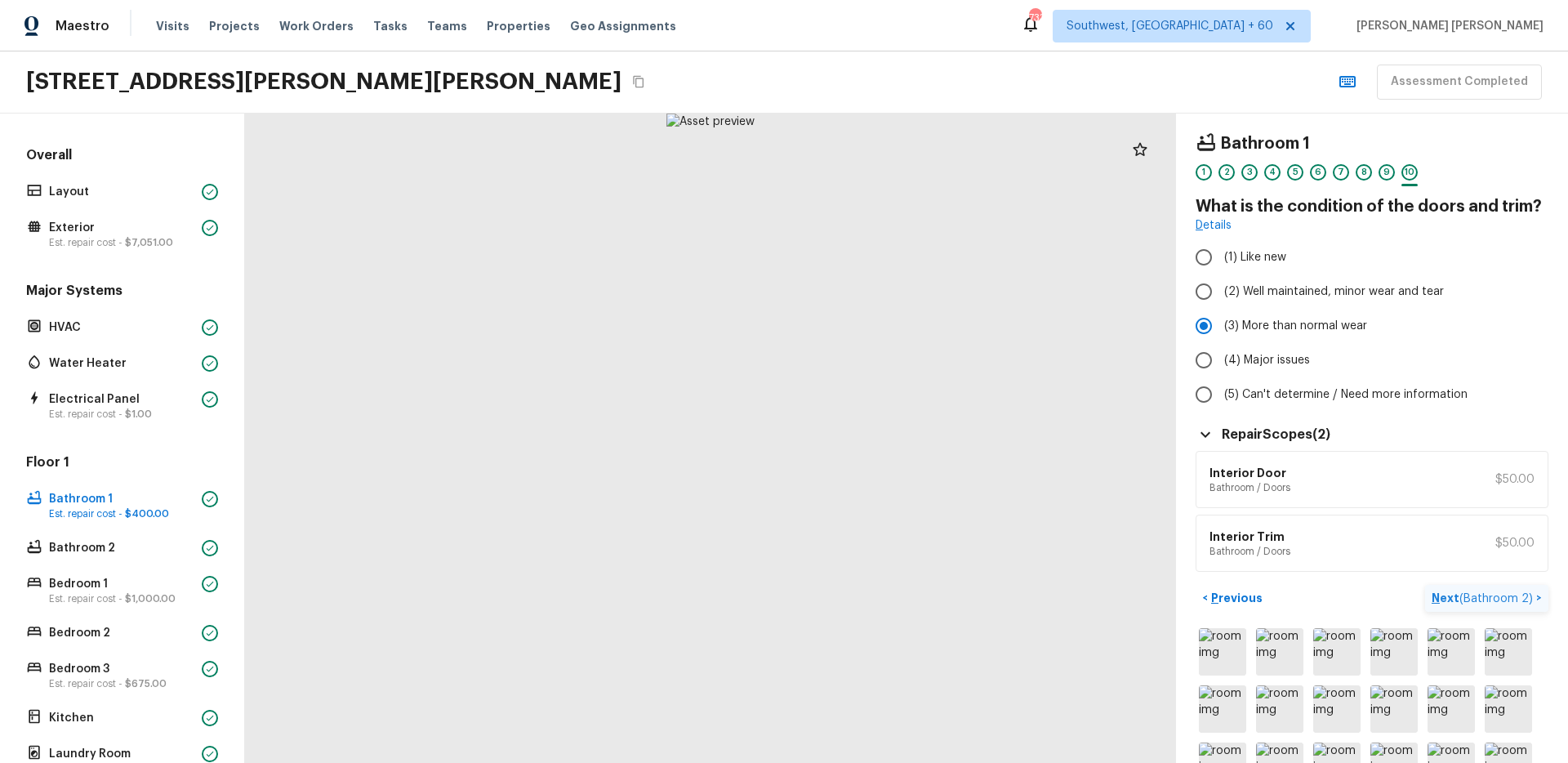
click at [1483, 597] on span "( Bathroom 2 )" at bounding box center [1496, 598] width 73 height 11
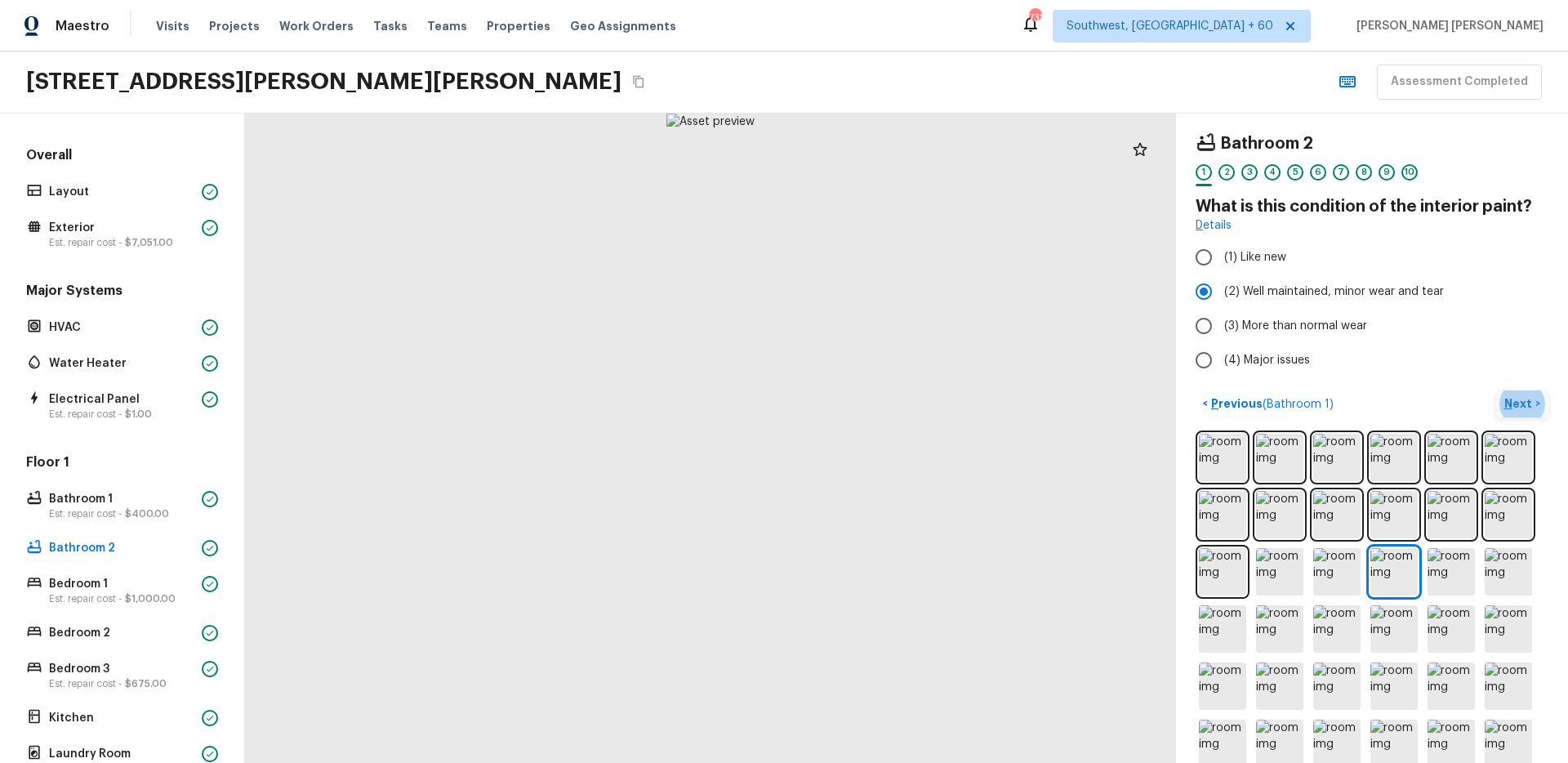
click at [1508, 398] on p "Next" at bounding box center [1519, 403] width 31 height 17
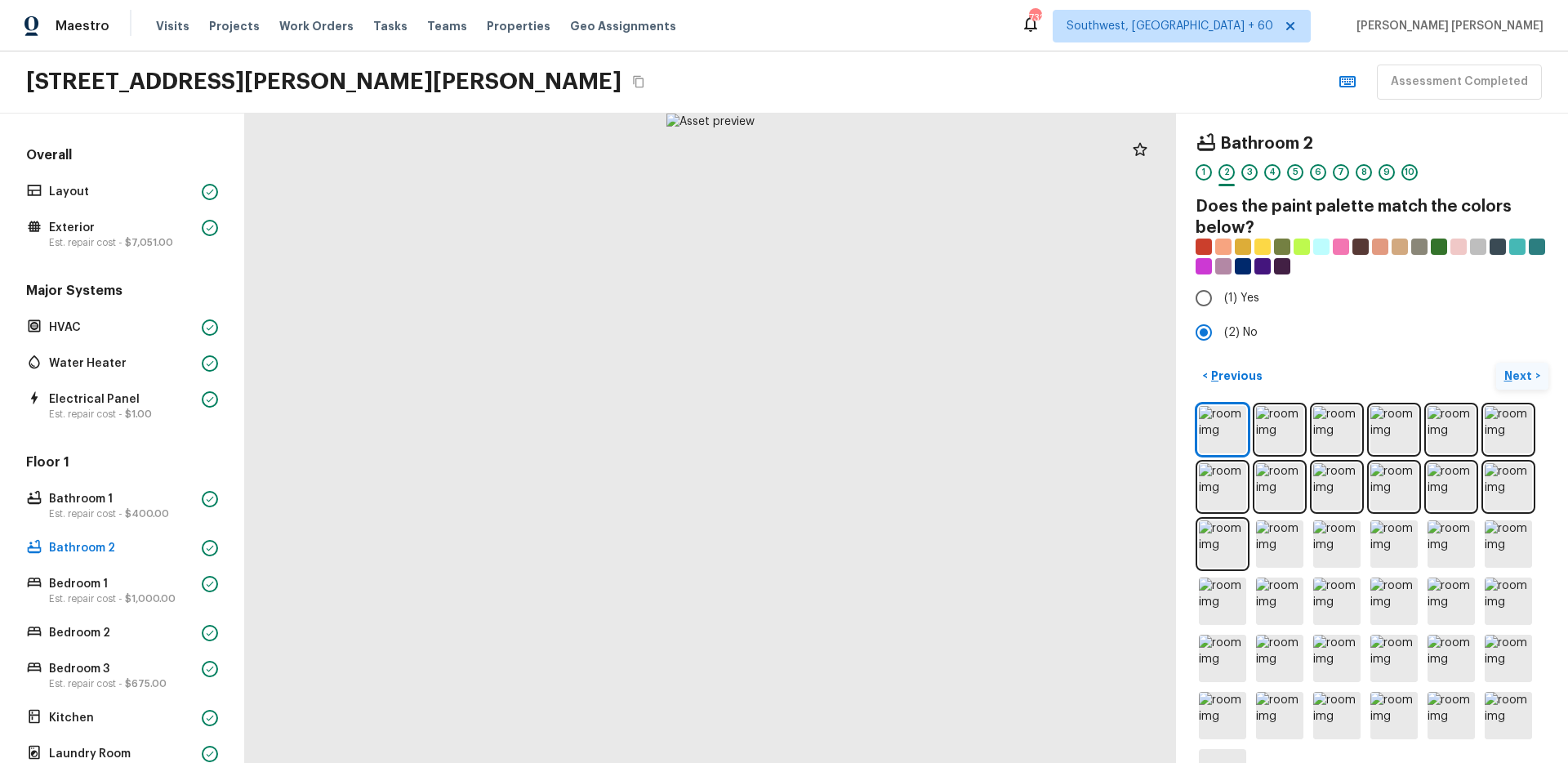
click at [1508, 398] on div "< Previous Next >" at bounding box center [1372, 580] width 353 height 437
click at [1515, 382] on p "Next" at bounding box center [1519, 376] width 31 height 17
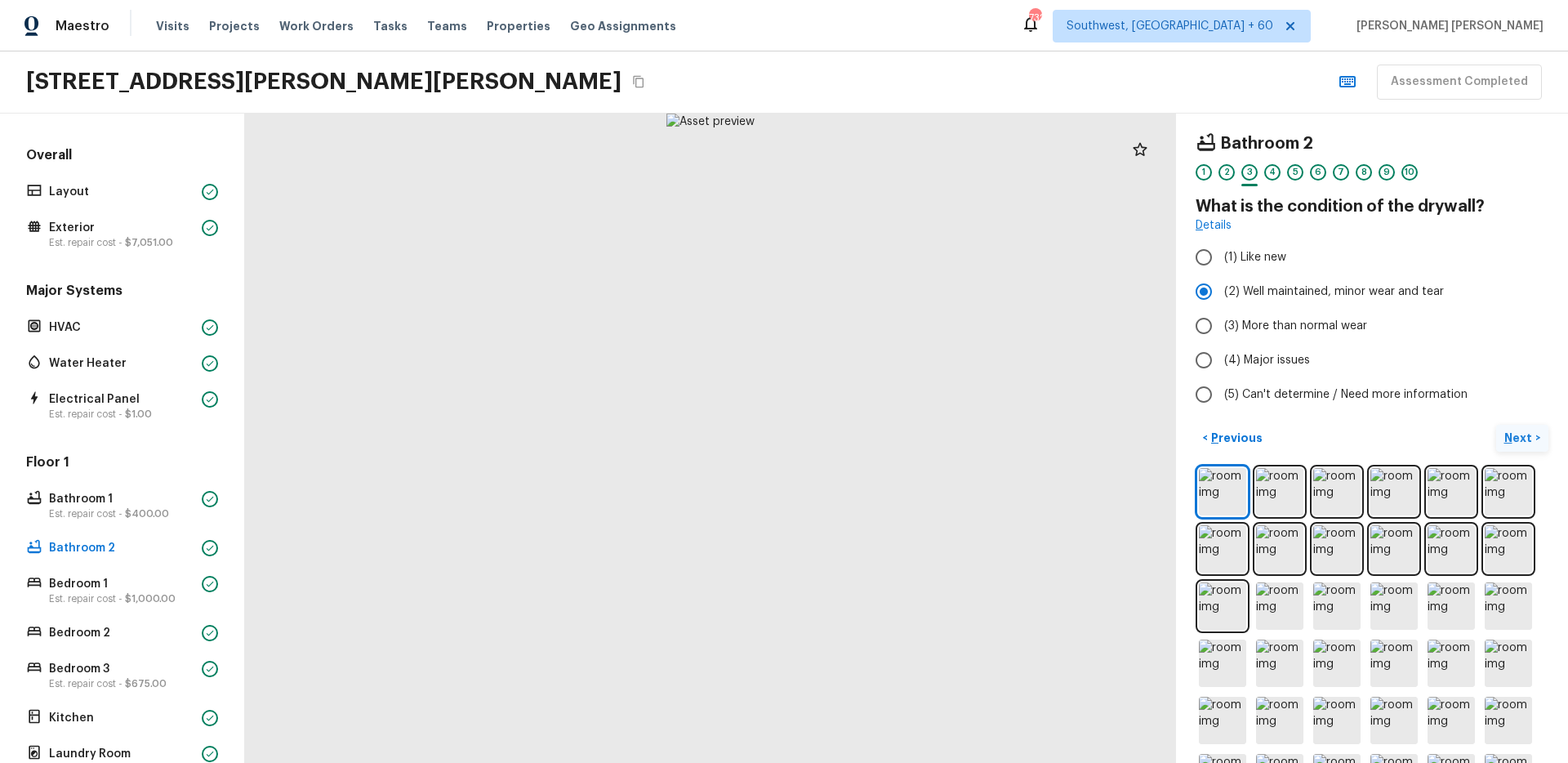
click at [1517, 435] on p "Next" at bounding box center [1519, 438] width 31 height 17
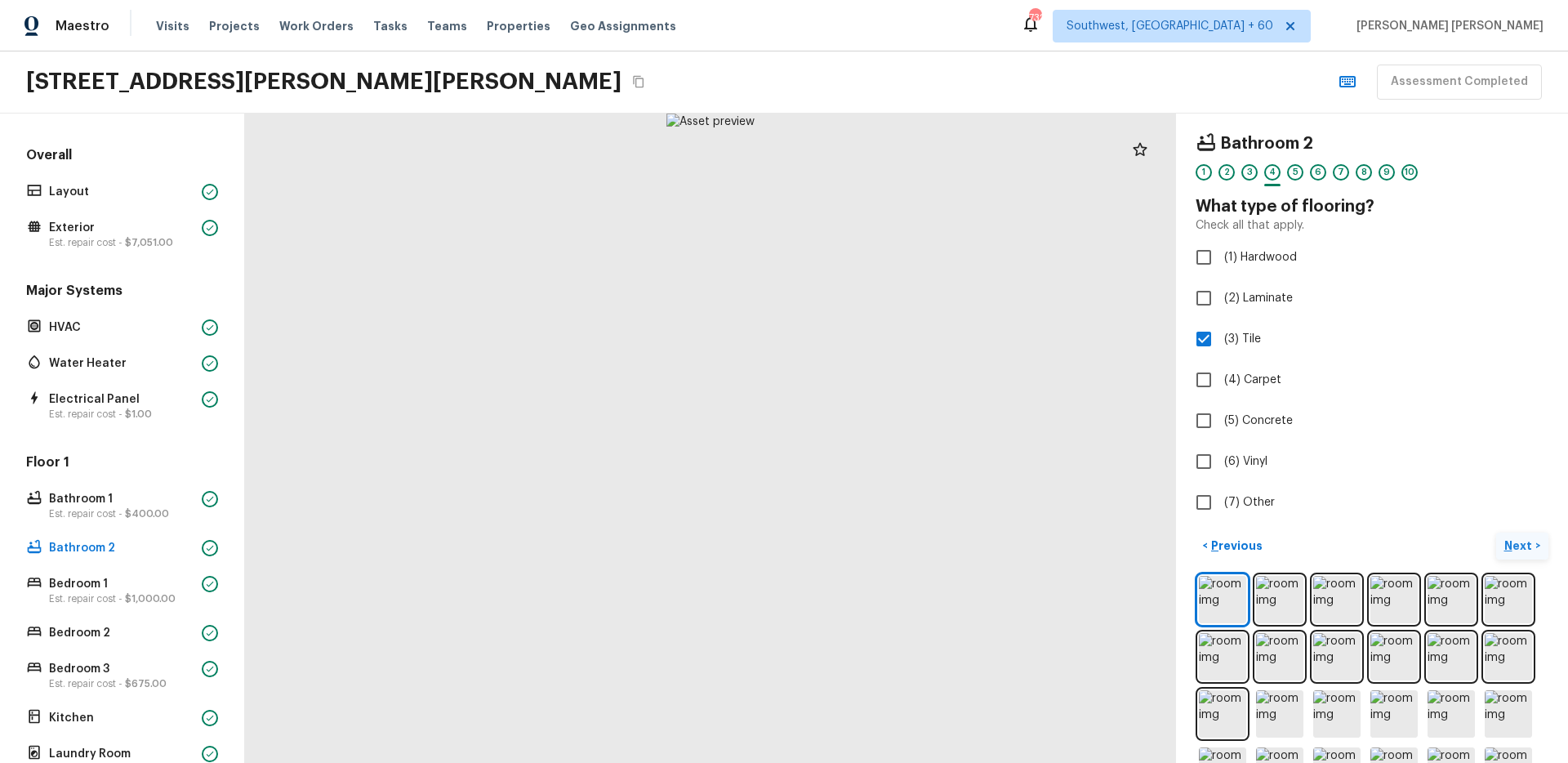
click at [1528, 550] on p "Next" at bounding box center [1519, 545] width 31 height 17
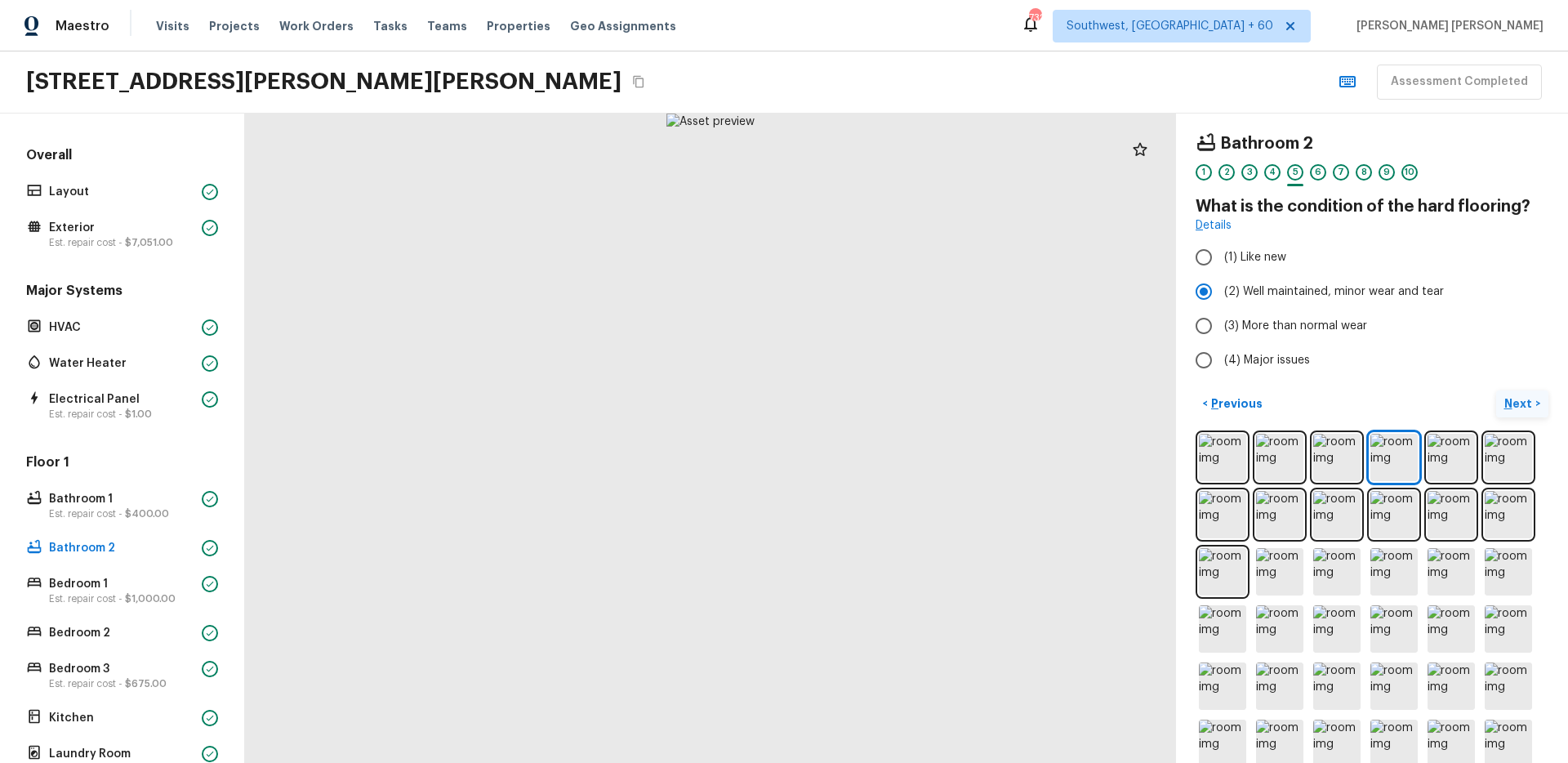
click at [1508, 400] on p "Next" at bounding box center [1519, 403] width 31 height 17
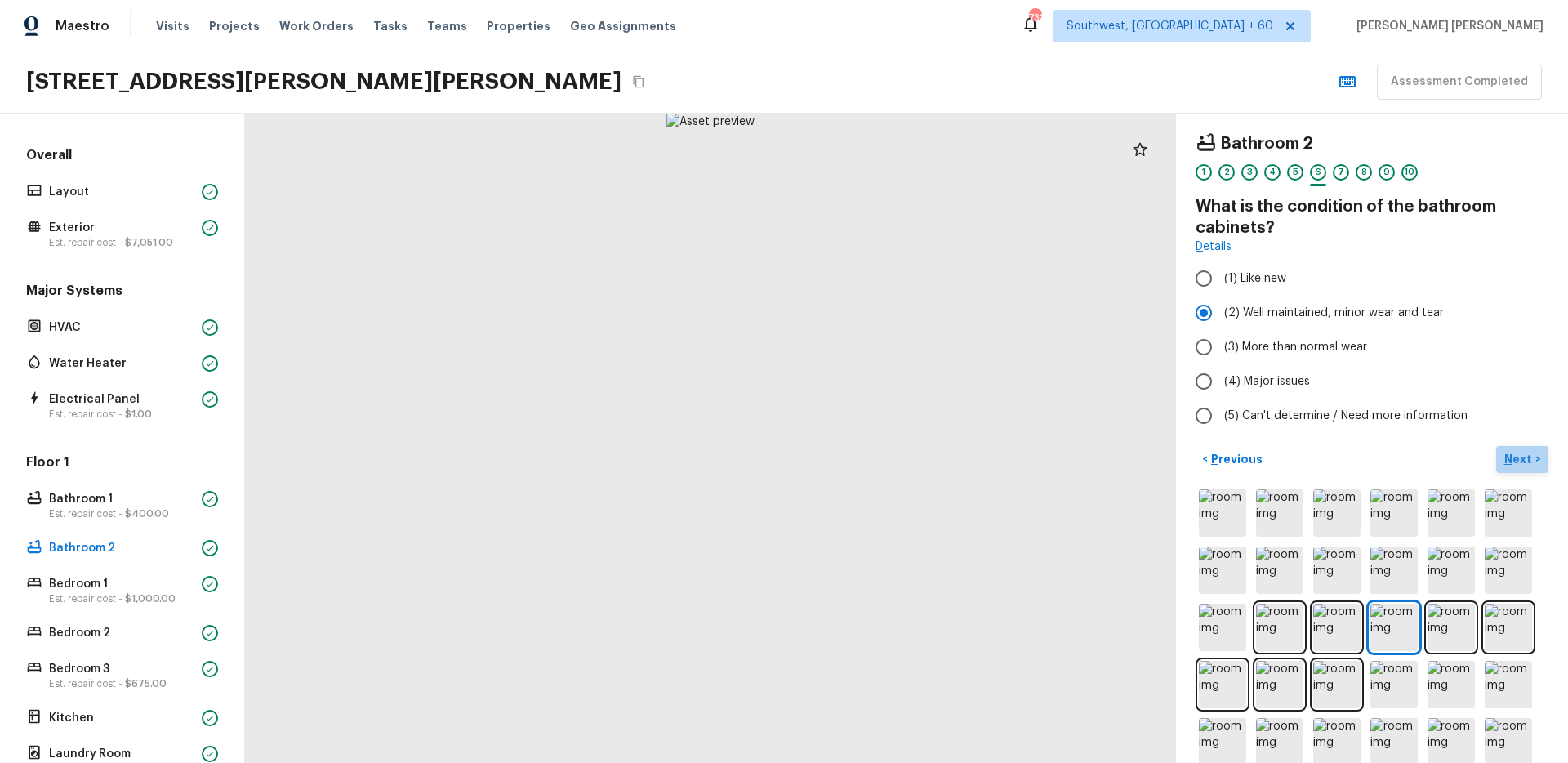
click at [1511, 467] on p "Next" at bounding box center [1519, 459] width 31 height 17
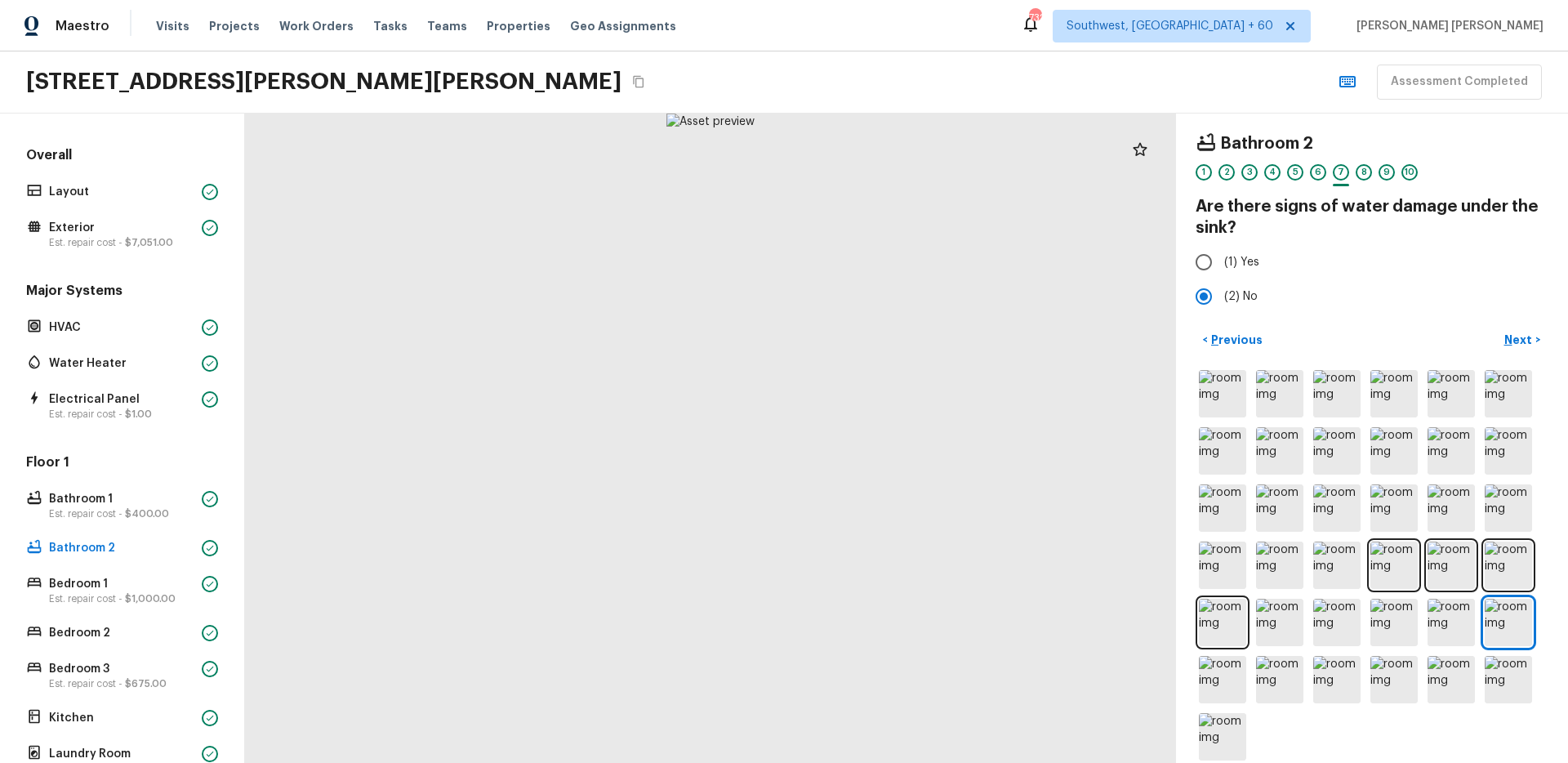
click at [1410, 333] on div "< Previous Next >" at bounding box center [1372, 340] width 353 height 27
click at [1520, 344] on p "Next" at bounding box center [1519, 340] width 31 height 17
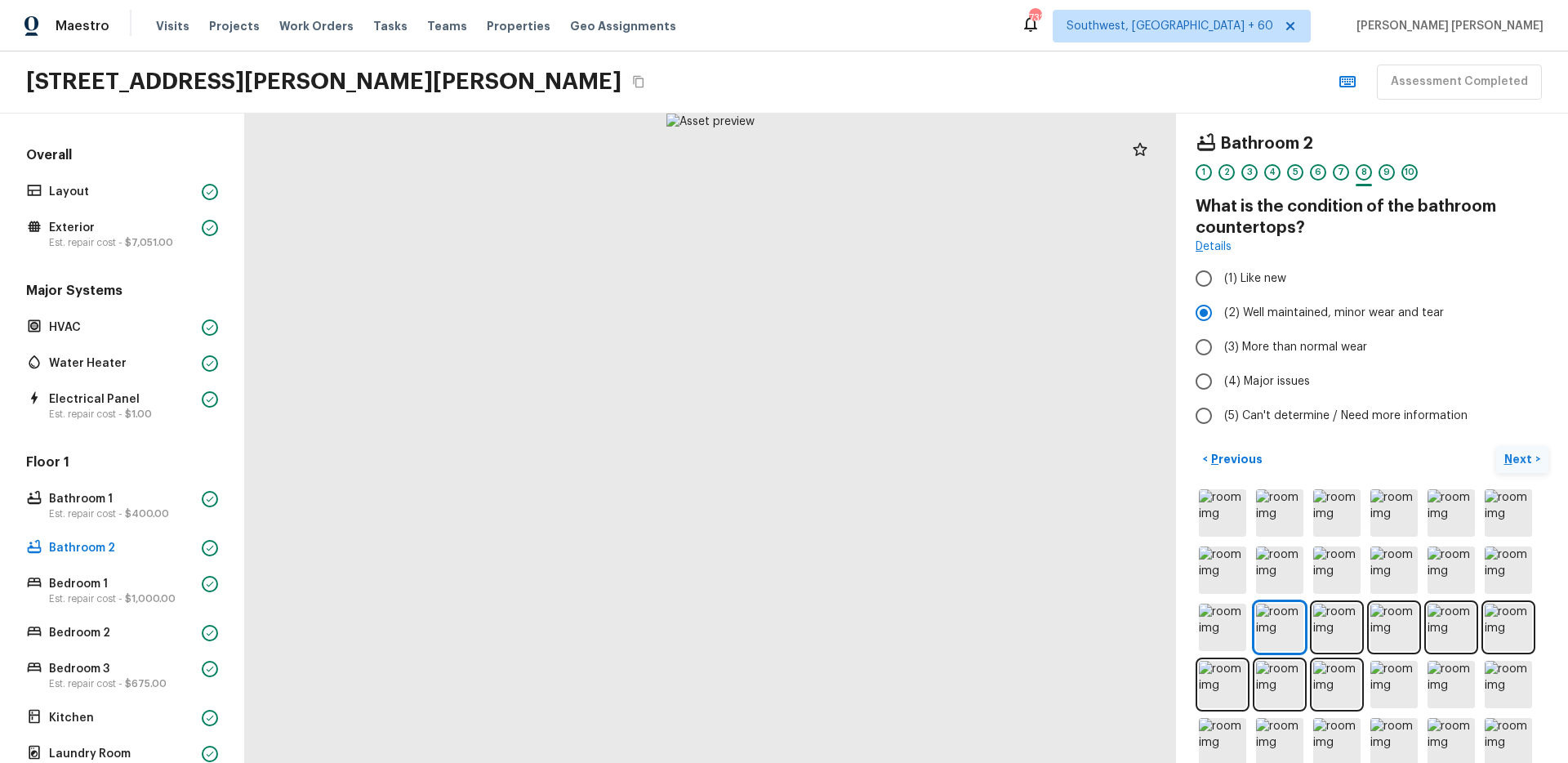
click at [1531, 456] on p "Next" at bounding box center [1519, 459] width 31 height 17
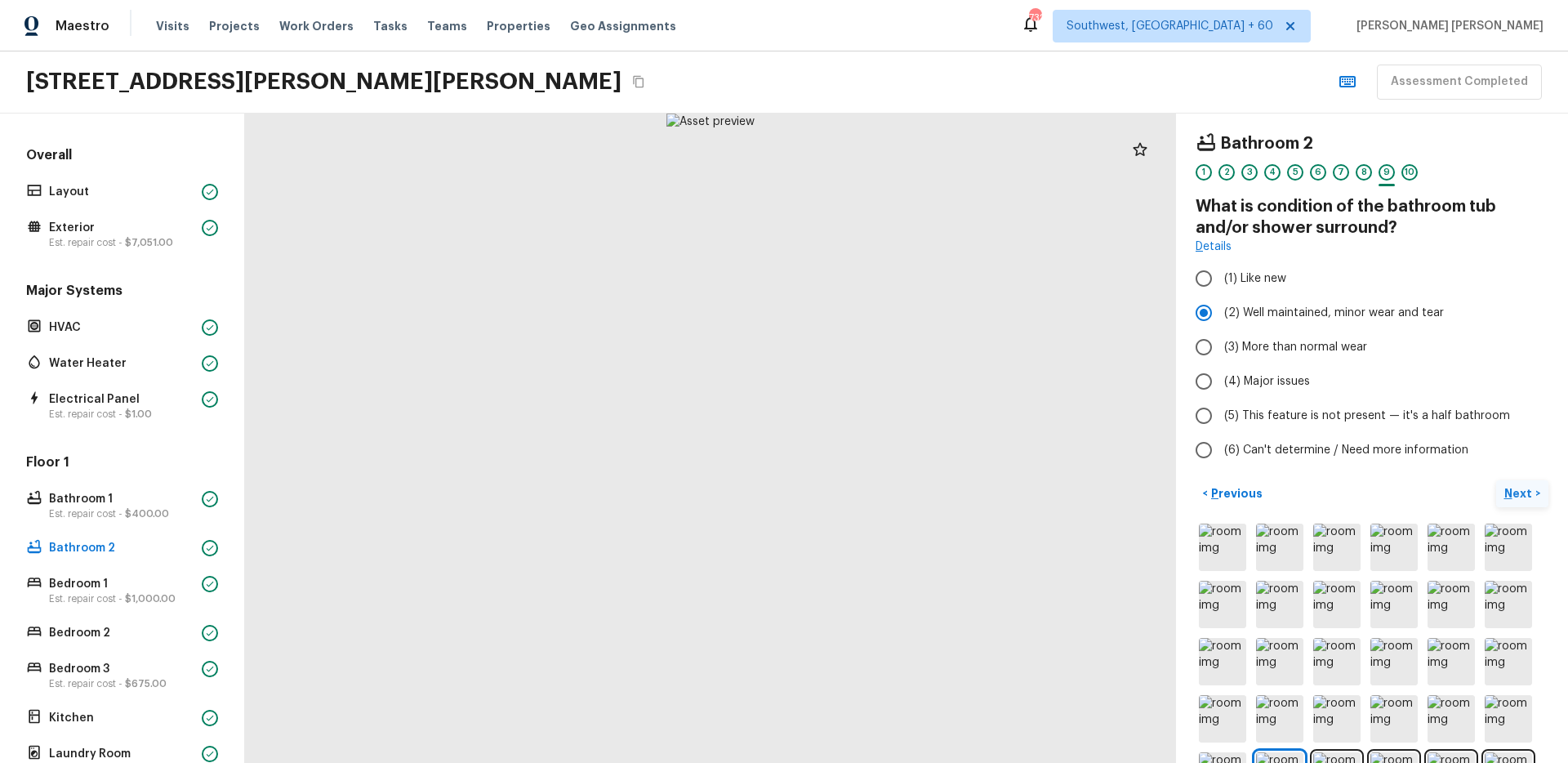
click at [1531, 456] on label "(6) Can't determine / Need more information" at bounding box center [1361, 450] width 349 height 34
click at [1221, 456] on input "(6) Can't determine / Need more information" at bounding box center [1204, 450] width 34 height 34
radio input "true"
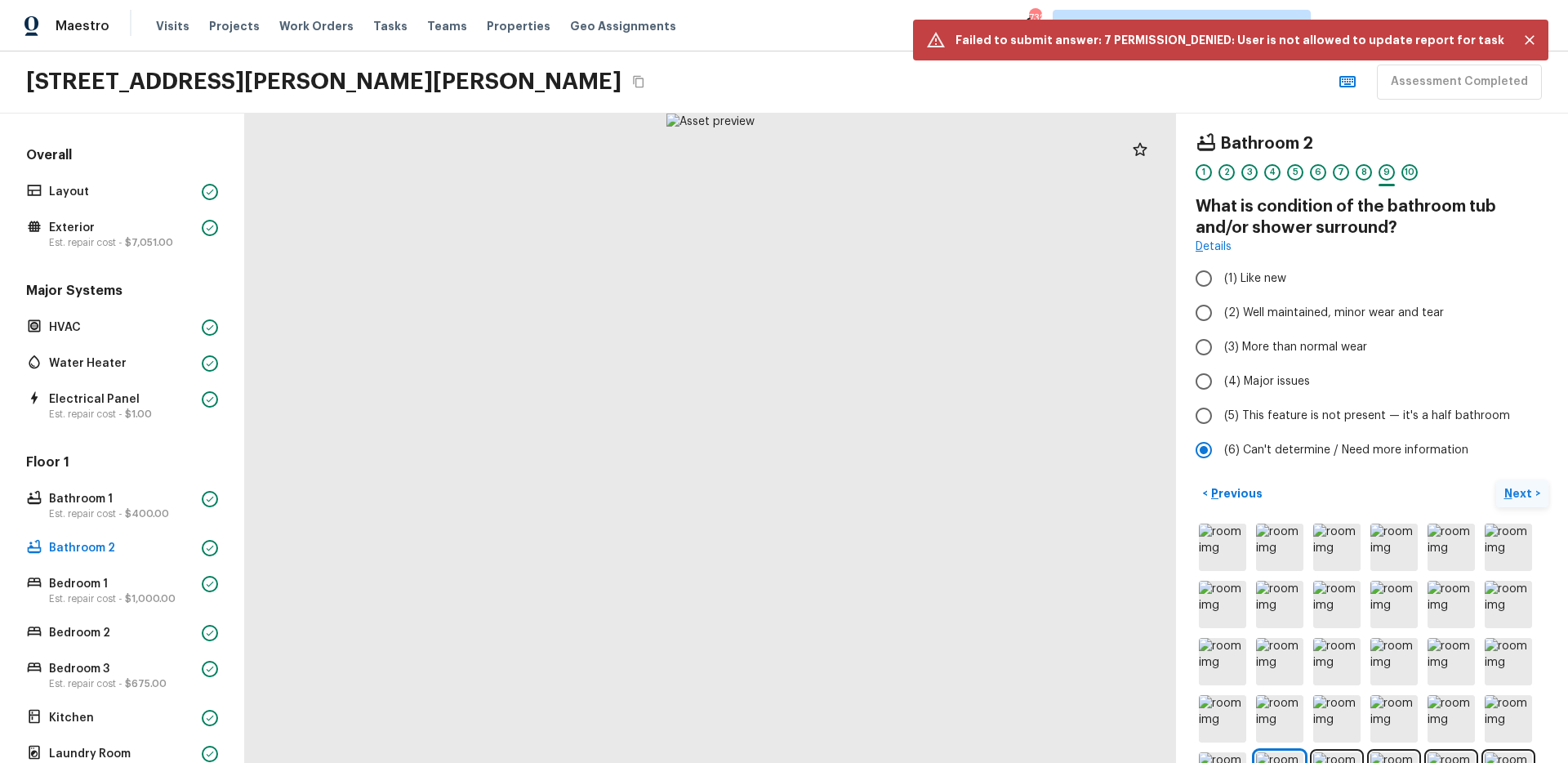
click at [1520, 494] on p "Next" at bounding box center [1519, 493] width 31 height 17
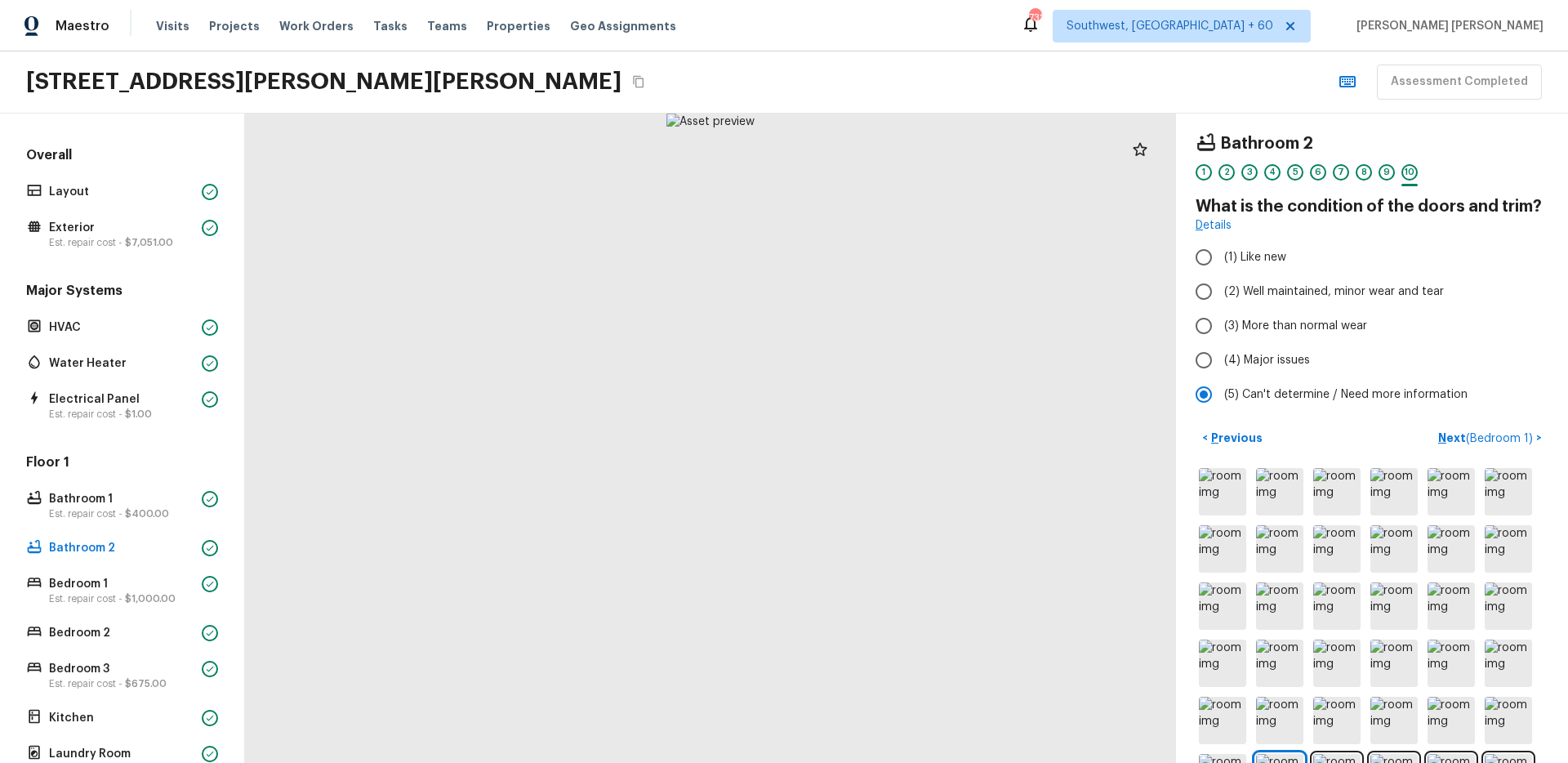
click at [1407, 419] on div "Bathroom 2 1 2 3 4 5 6 7 8 9 10 What is the condition of the doors and trim? De…" at bounding box center [1372, 438] width 392 height 649
click at [1471, 438] on span "( Bedroom 1 )" at bounding box center [1500, 438] width 67 height 11
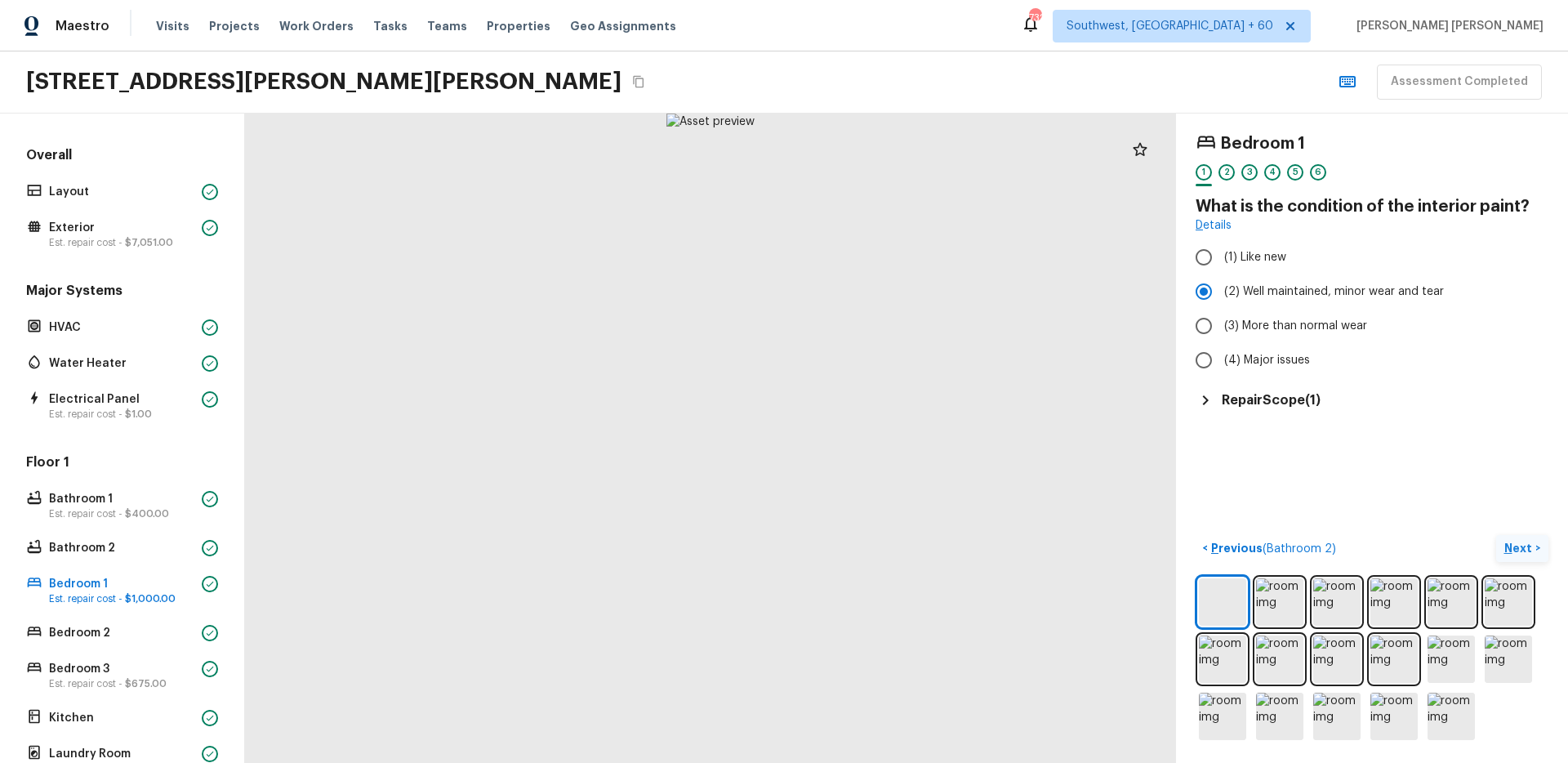
click at [1277, 401] on h5 "Repair Scope ( 1 )" at bounding box center [1272, 400] width 99 height 18
click at [1464, 536] on div "< Previous ( Bathroom 2 ) Next >" at bounding box center [1372, 548] width 353 height 27
click at [1526, 555] on p "Next" at bounding box center [1519, 548] width 31 height 17
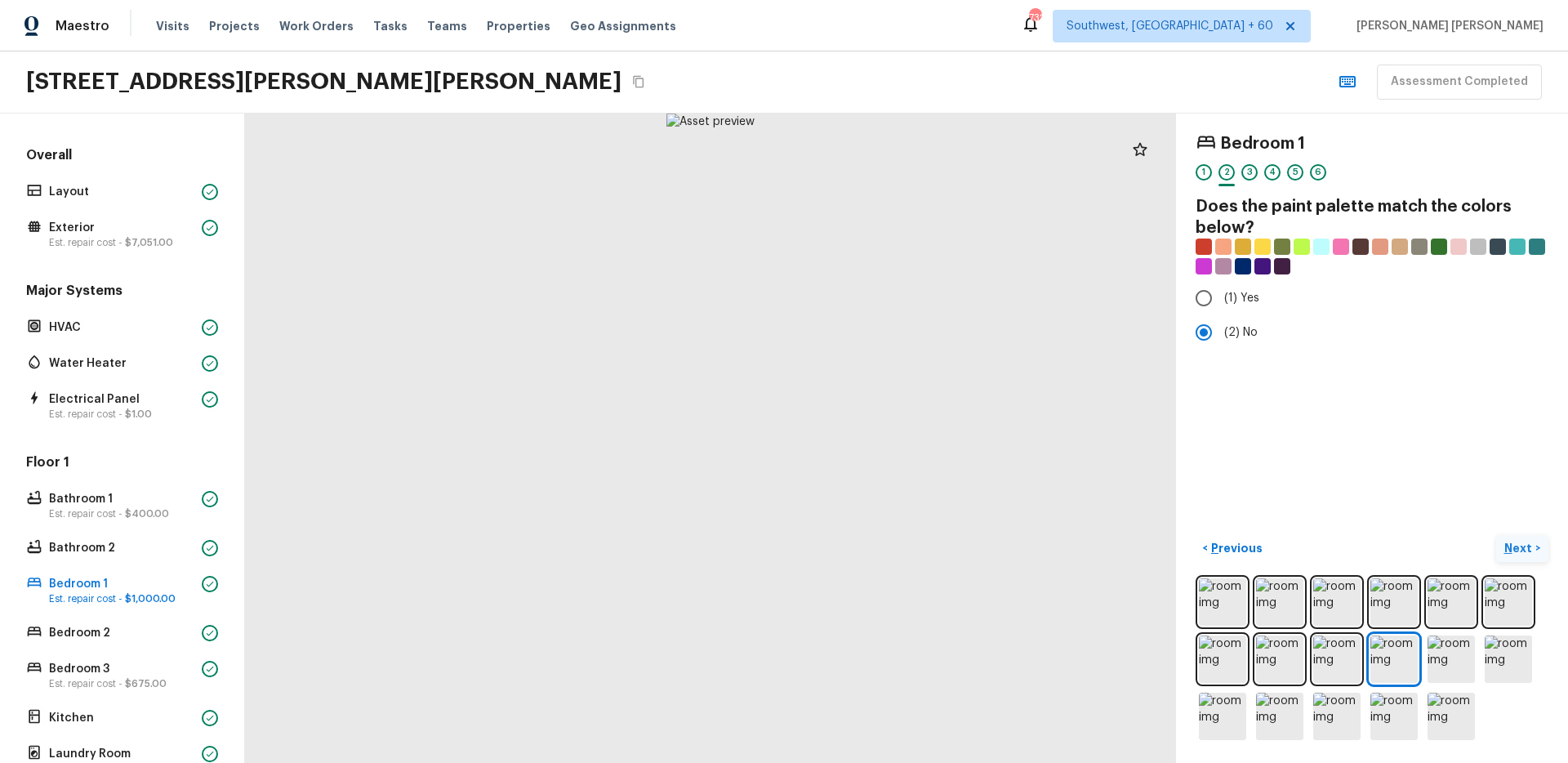
click at [1512, 541] on p "Next" at bounding box center [1519, 548] width 31 height 17
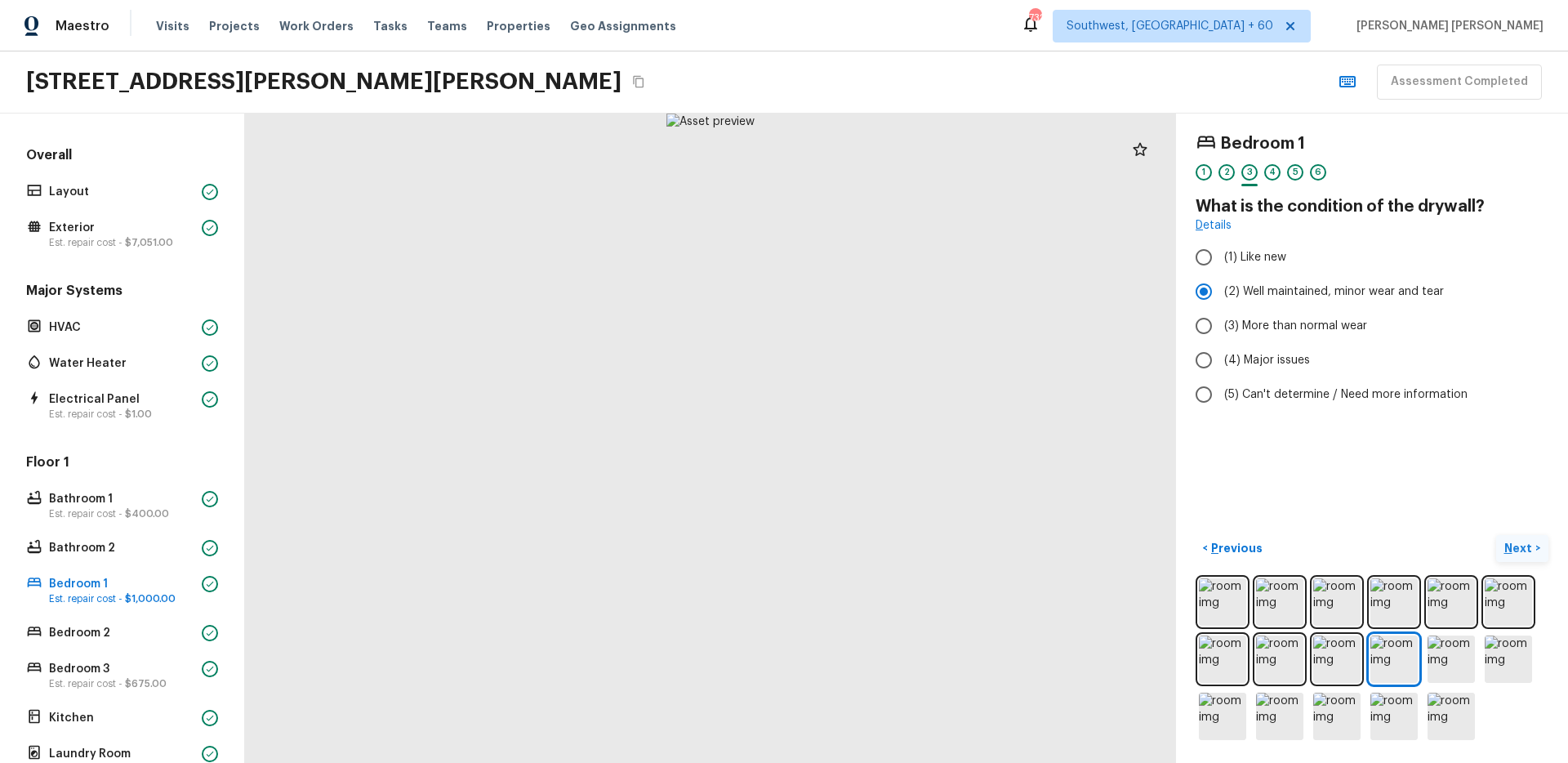
click at [1517, 550] on p "Next" at bounding box center [1519, 548] width 31 height 17
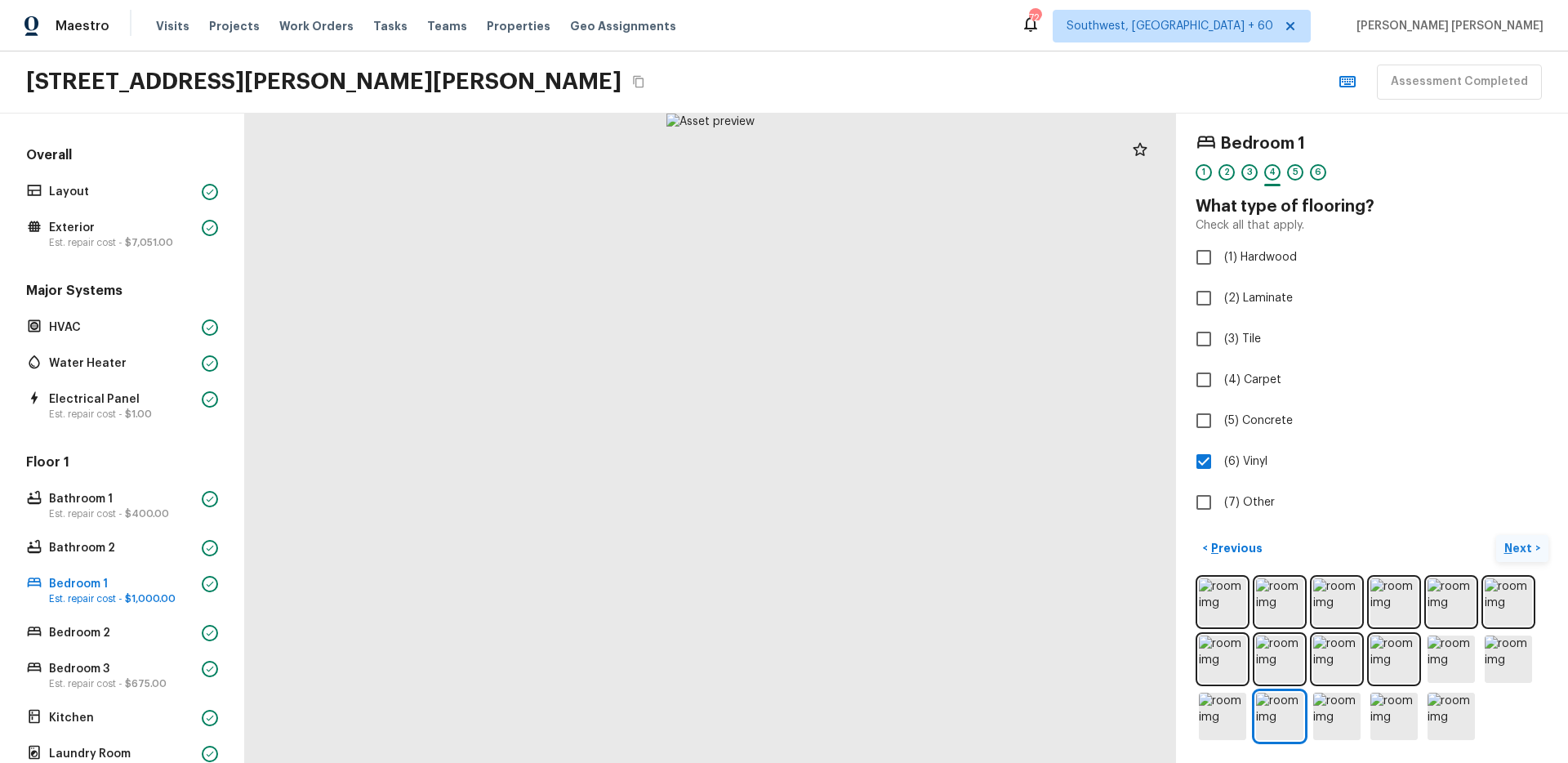
click at [1526, 555] on p "Next" at bounding box center [1519, 548] width 31 height 17
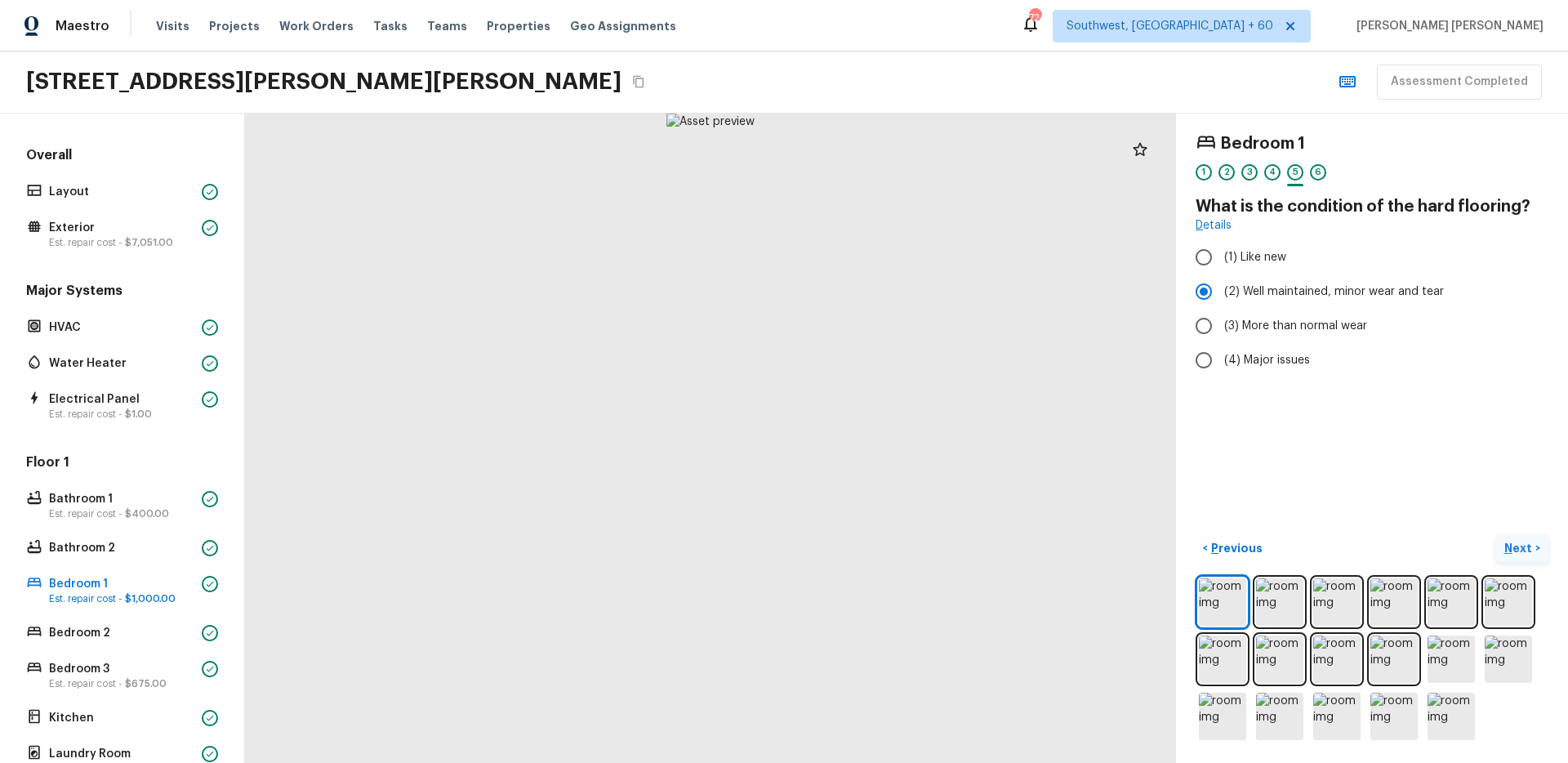
click at [1526, 555] on p "Next" at bounding box center [1519, 548] width 31 height 17
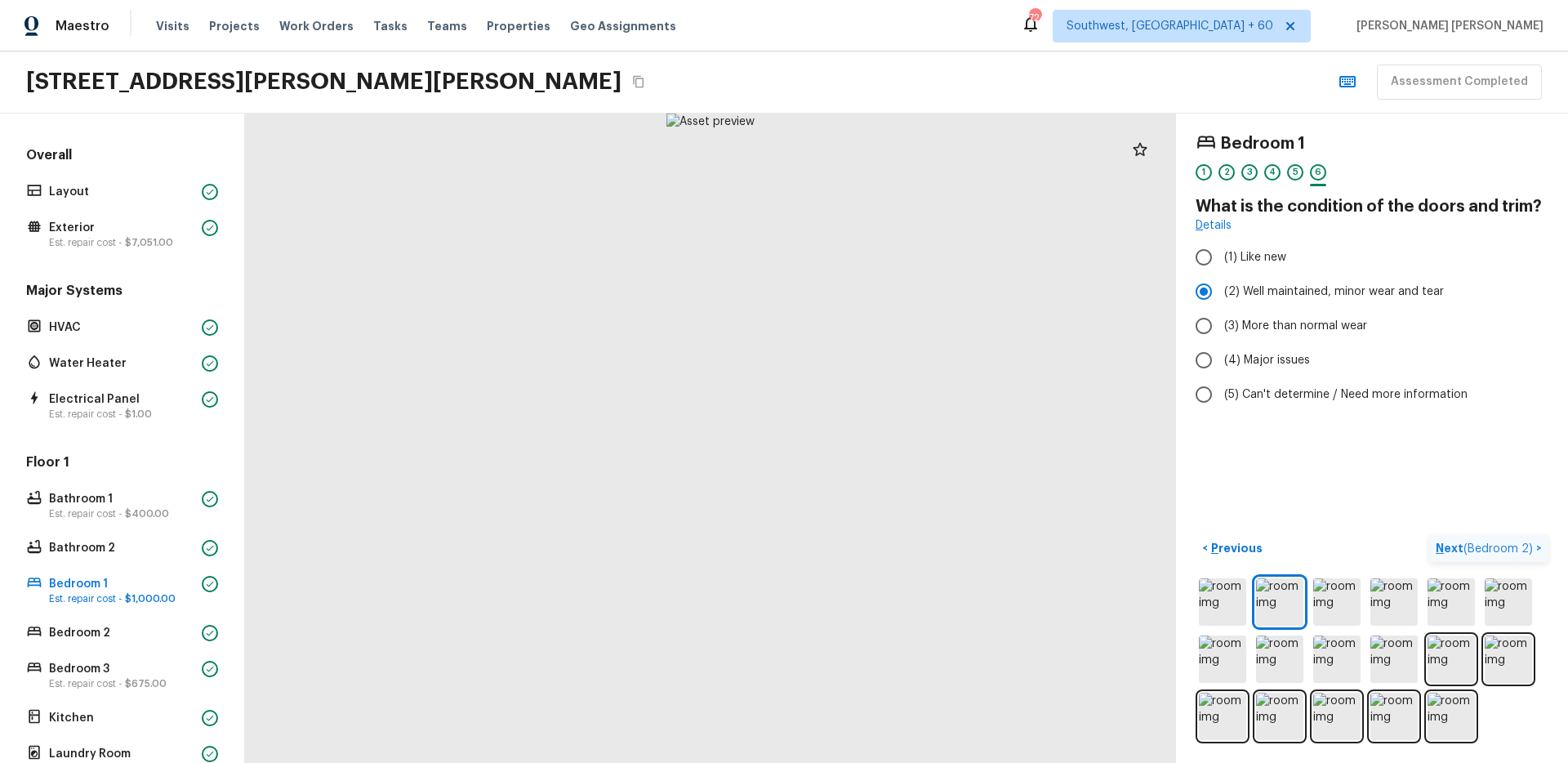
click at [1526, 555] on p "Next ( Bedroom 2 )" at bounding box center [1486, 548] width 101 height 17
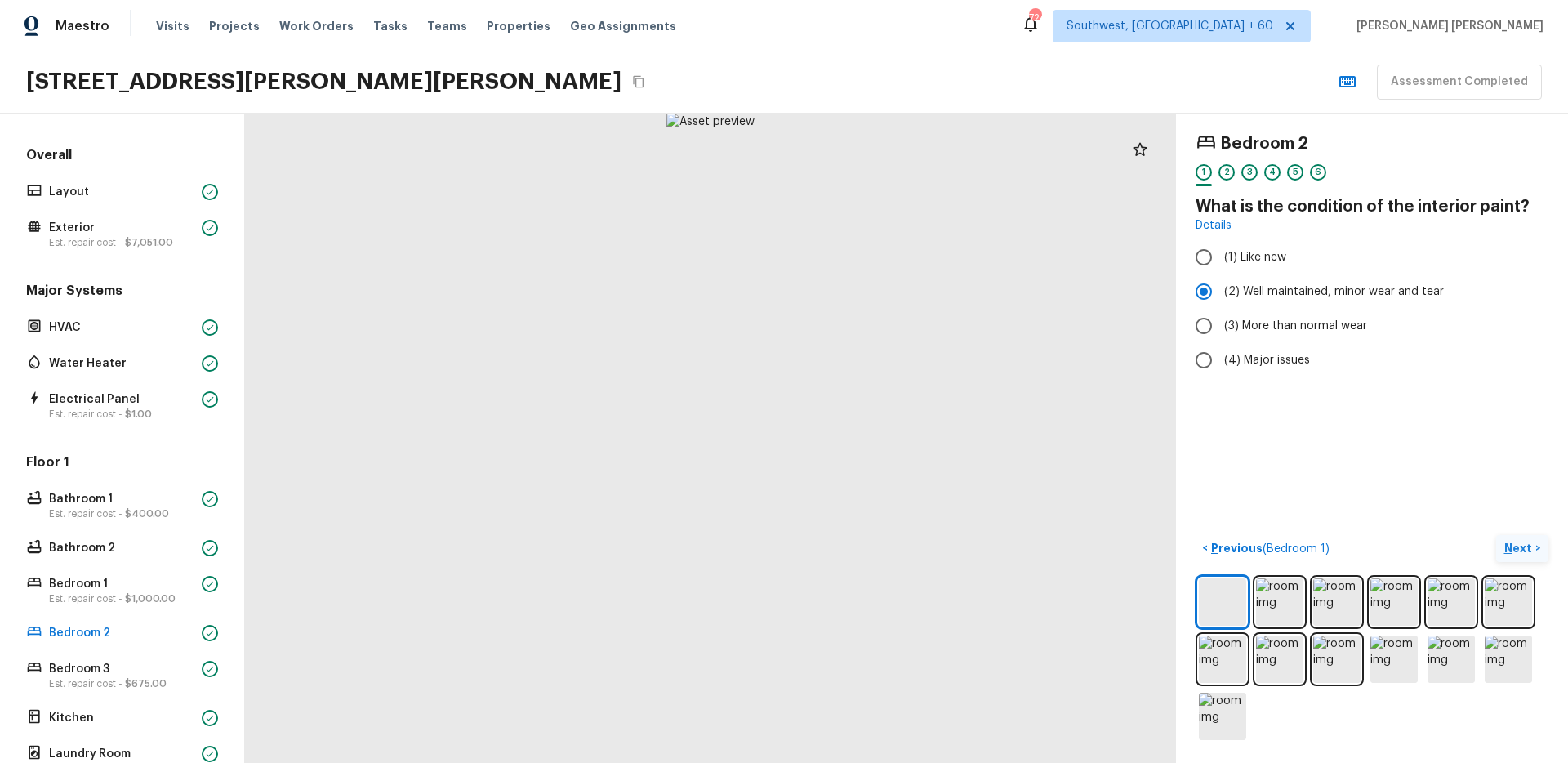
click at [1526, 555] on p "Next" at bounding box center [1519, 548] width 31 height 17
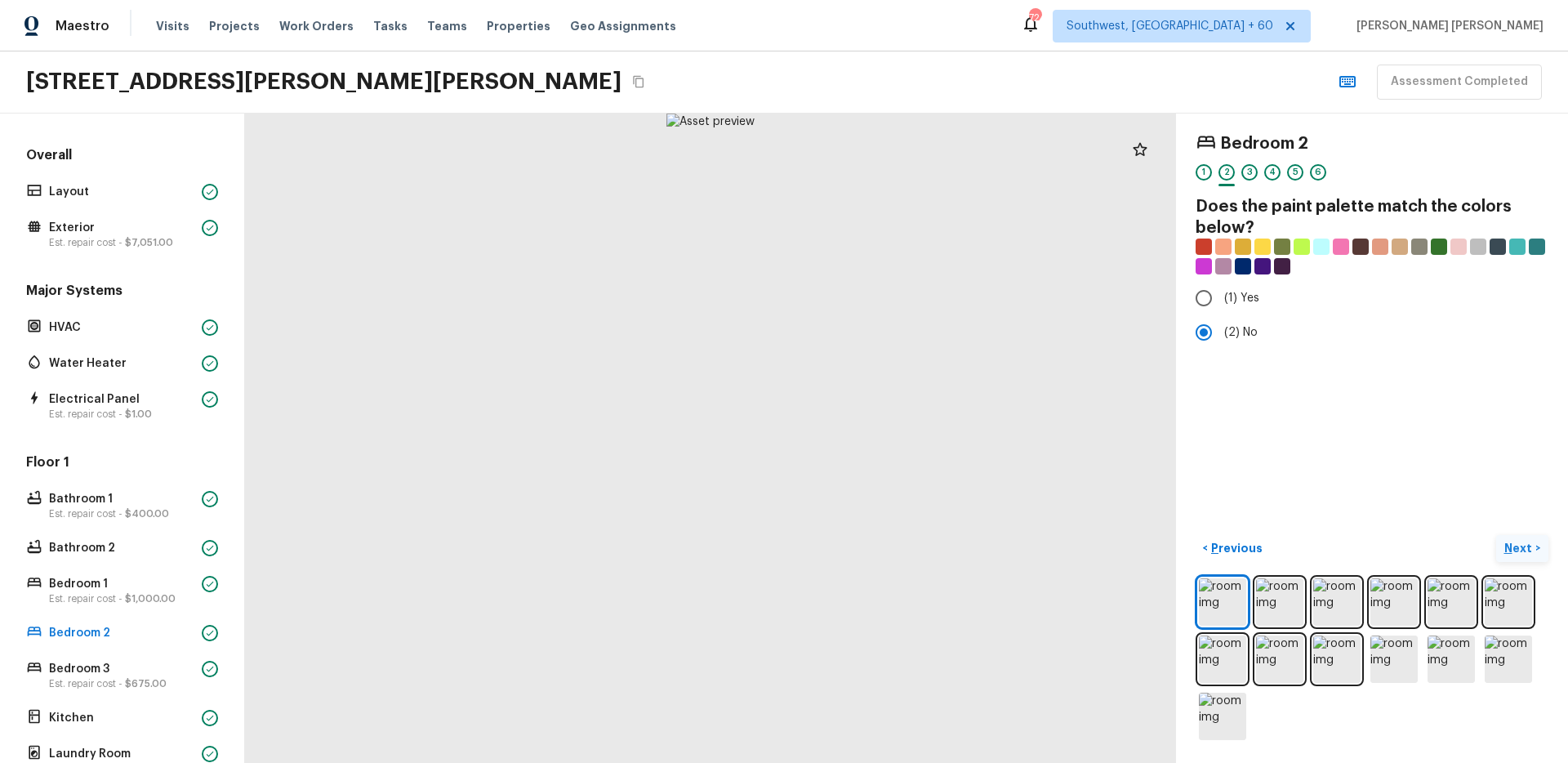
click at [1526, 555] on p "Next" at bounding box center [1519, 548] width 31 height 17
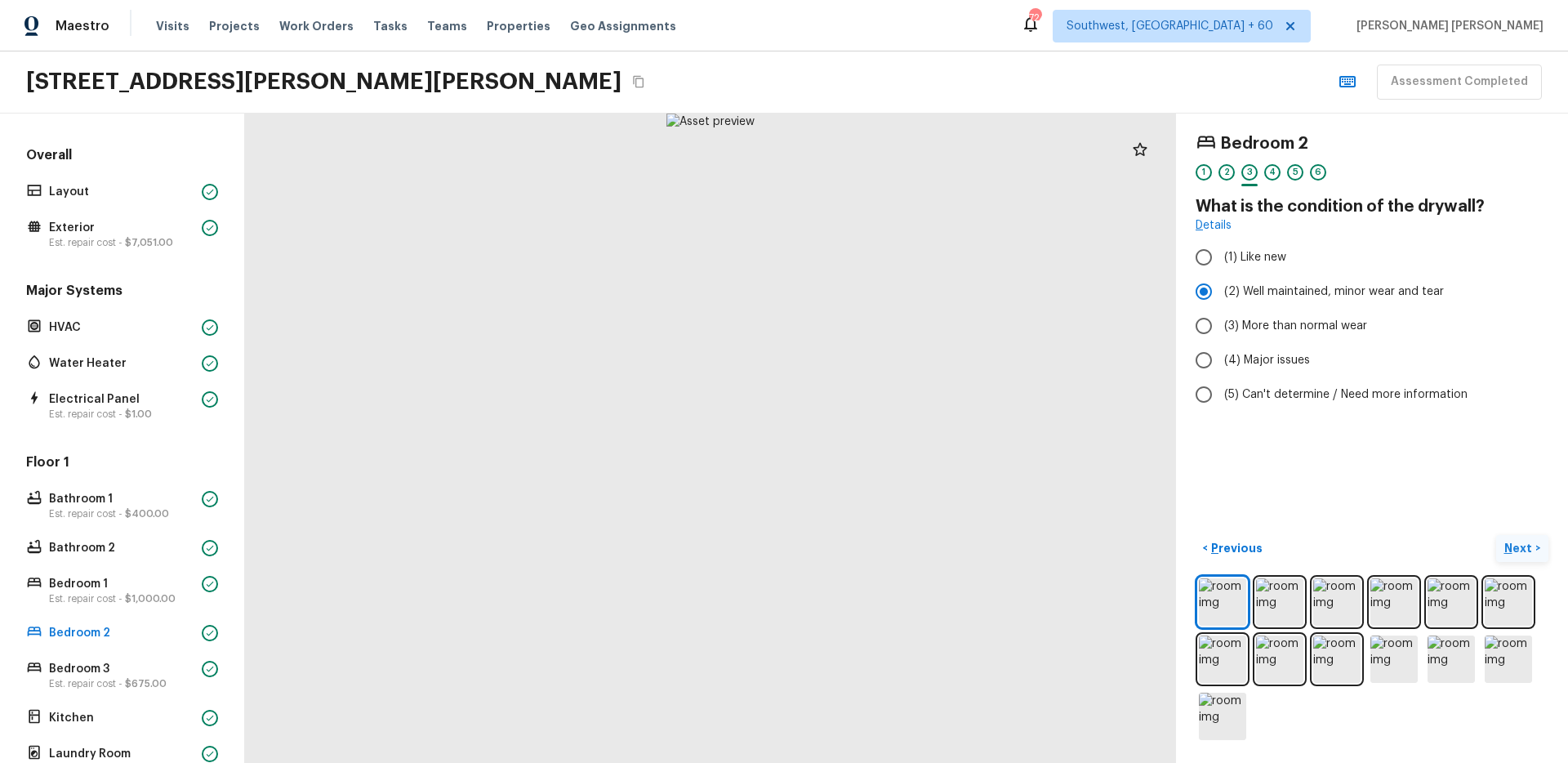
click at [1526, 555] on p "Next" at bounding box center [1519, 548] width 31 height 17
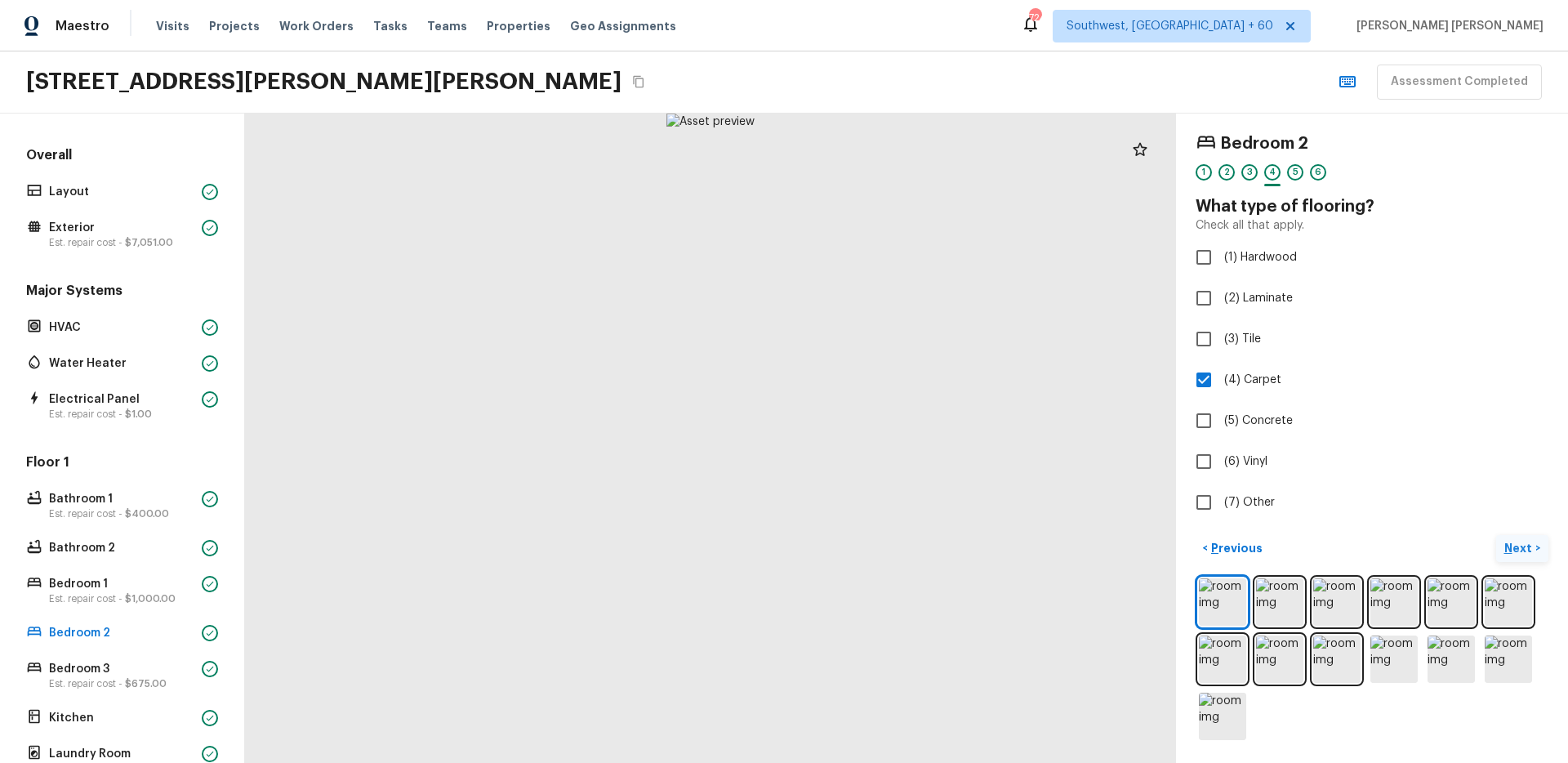
click at [1526, 555] on p "Next" at bounding box center [1519, 548] width 31 height 17
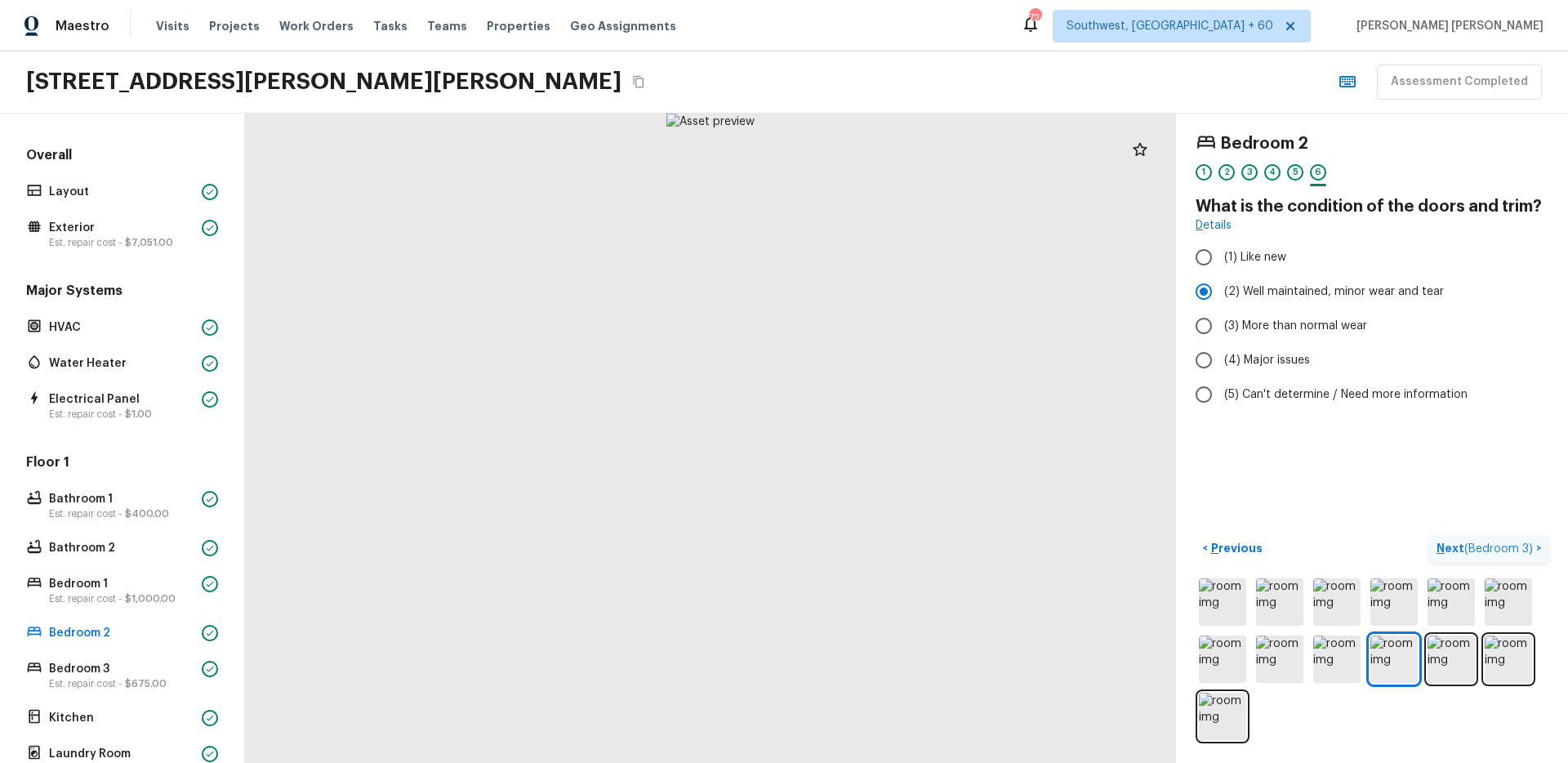
click at [1526, 555] on p "Next ( Bedroom 3 )" at bounding box center [1486, 548] width 100 height 17
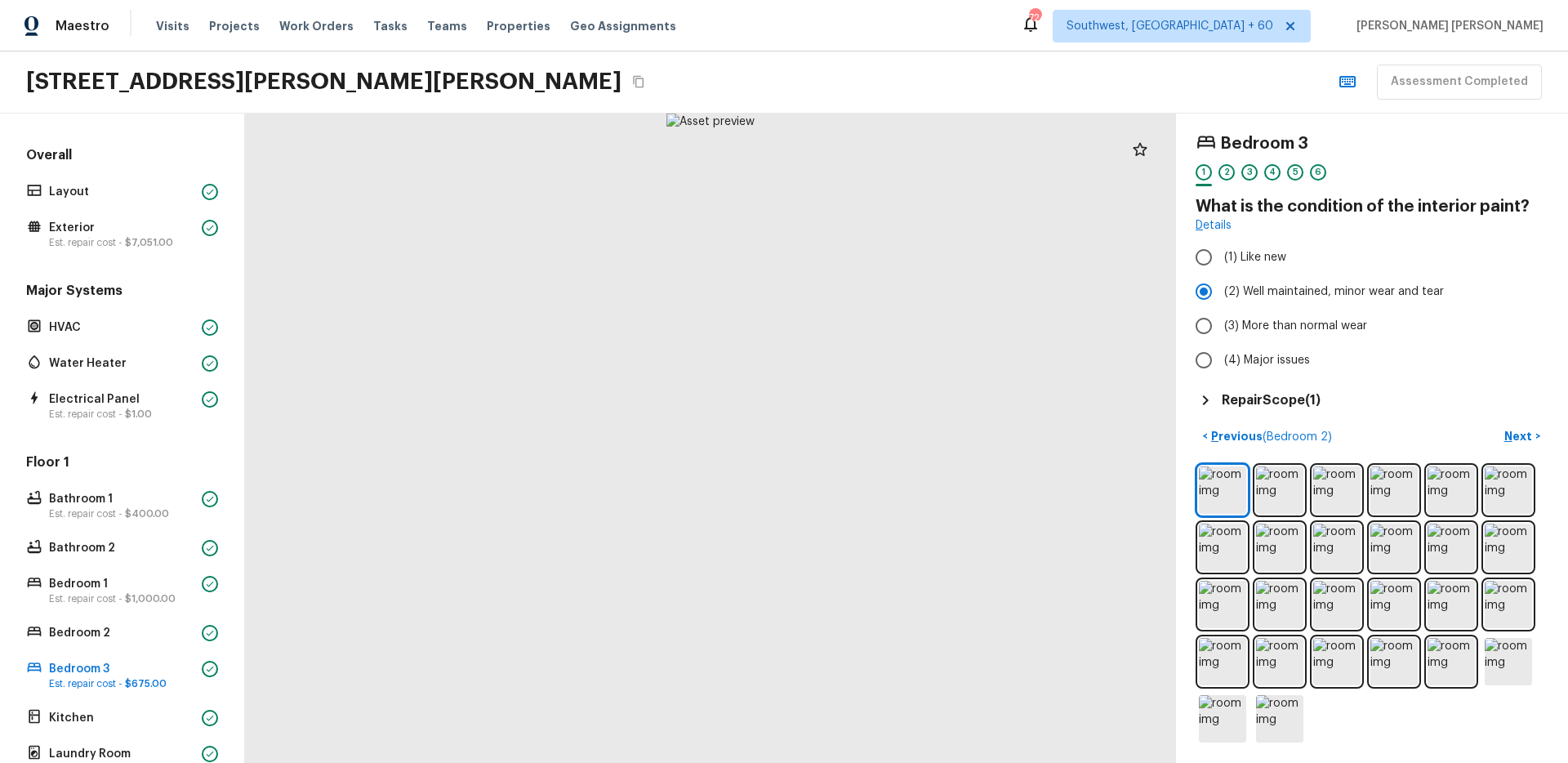
click at [1256, 389] on div "Bedroom 3 1 2 3 4 5 6 What is the condition of the interior paint? Details (1) …" at bounding box center [1372, 272] width 353 height 277
click at [1253, 393] on h5 "Repair Scope ( 1 )" at bounding box center [1272, 400] width 99 height 18
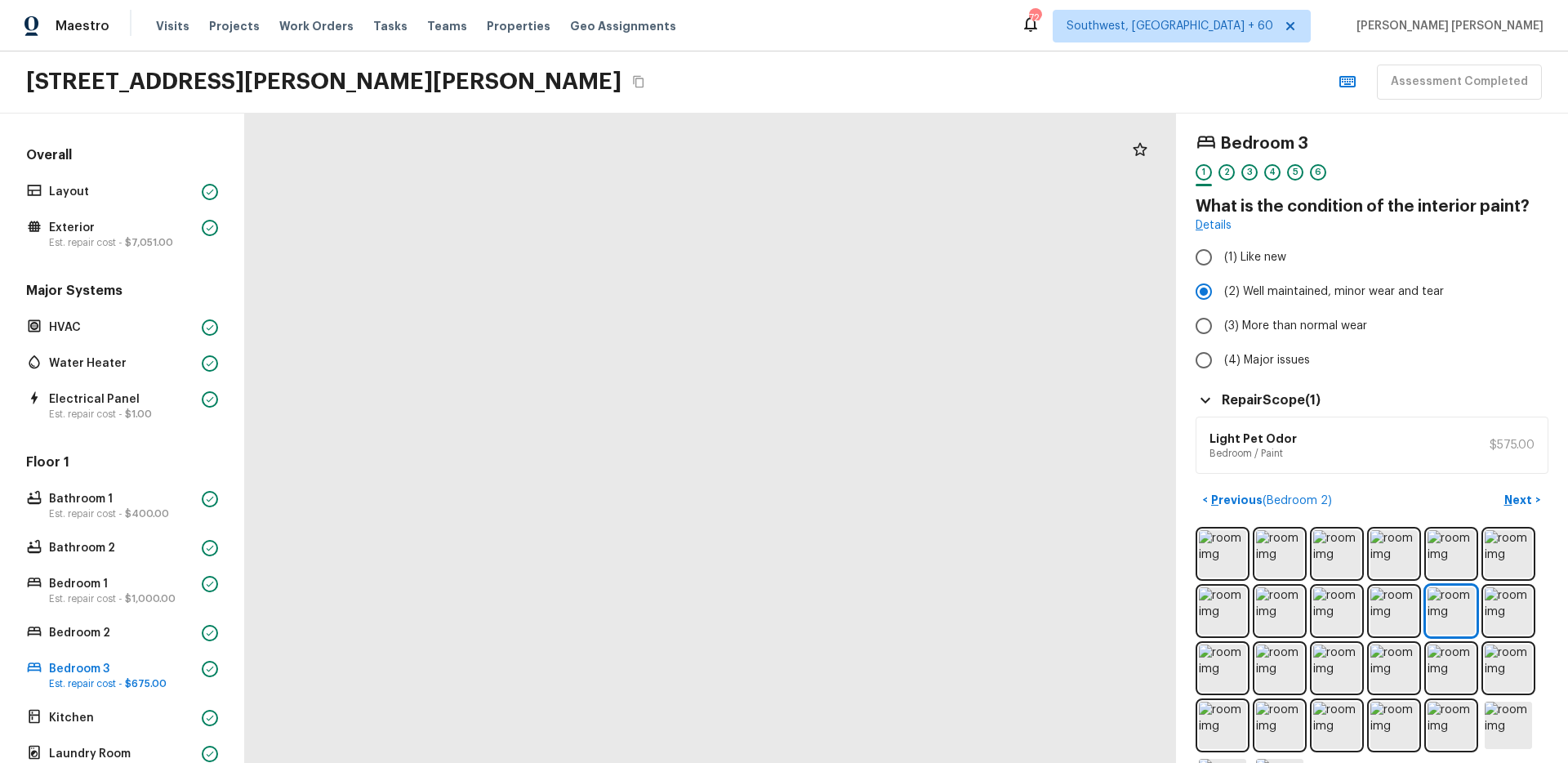
drag, startPoint x: 620, startPoint y: 663, endPoint x: 664, endPoint y: 505, distance: 164.0
click at [664, 505] on div at bounding box center [824, 131] width 1702 height 1186
click at [1448, 489] on div "< Previous ( Bedroom 2 ) Next >" at bounding box center [1372, 500] width 353 height 27
click at [1507, 507] on p "Next" at bounding box center [1519, 499] width 31 height 17
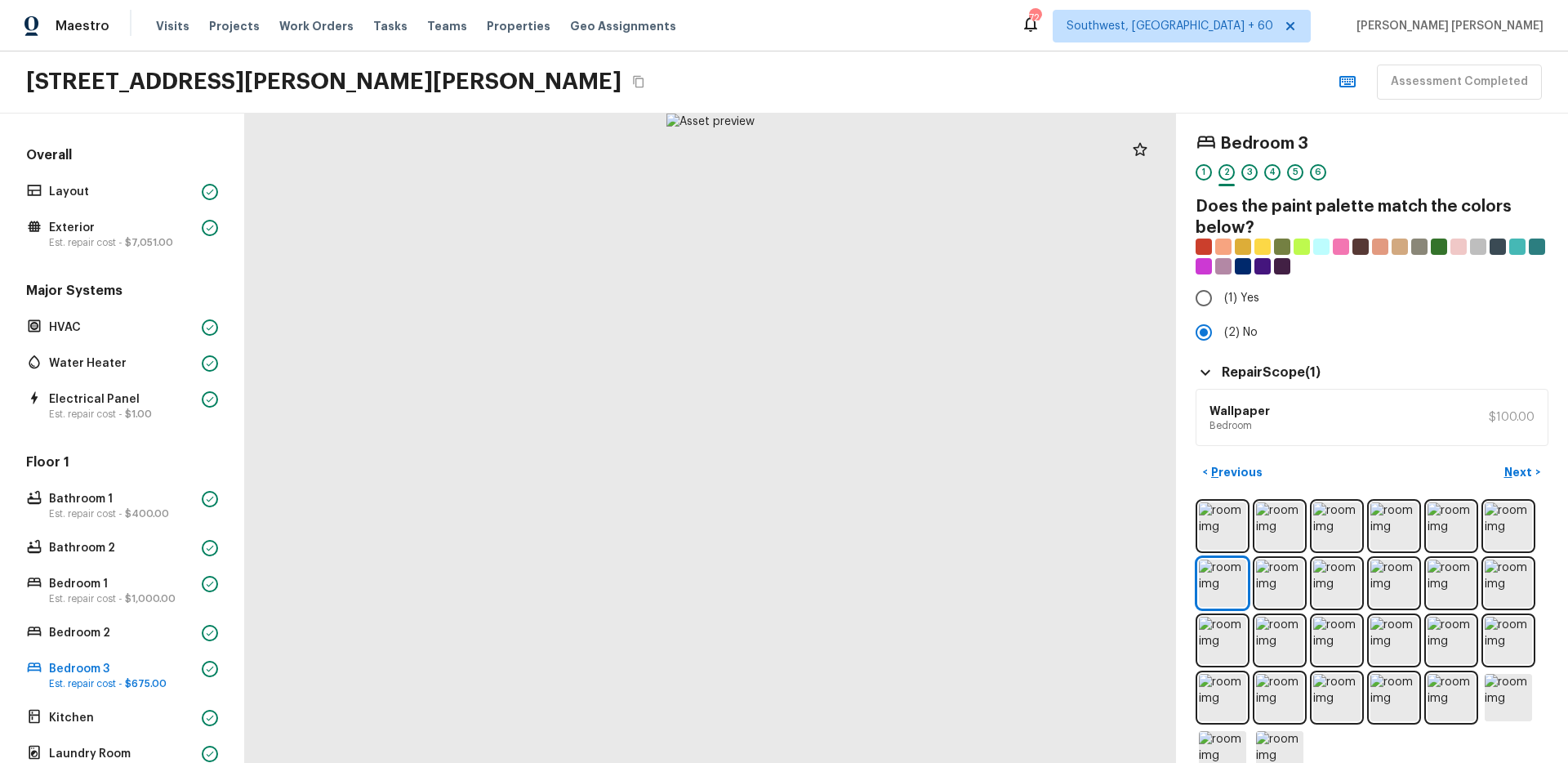
click at [1469, 473] on div "< Previous Next >" at bounding box center [1372, 472] width 353 height 27
click at [1523, 475] on p "Next" at bounding box center [1519, 472] width 31 height 17
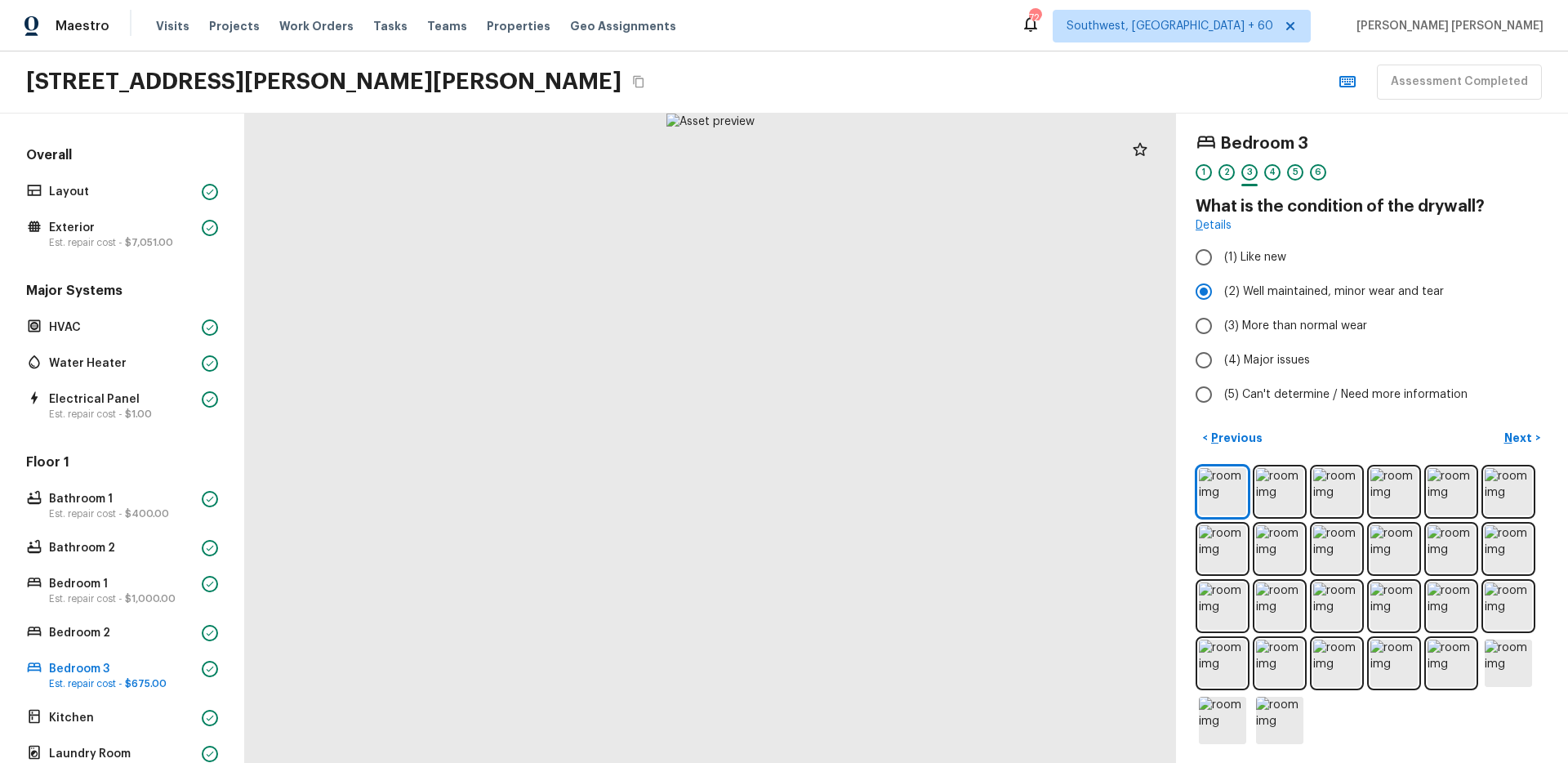
click at [1466, 437] on div "< Previous Next >" at bounding box center [1372, 438] width 353 height 27
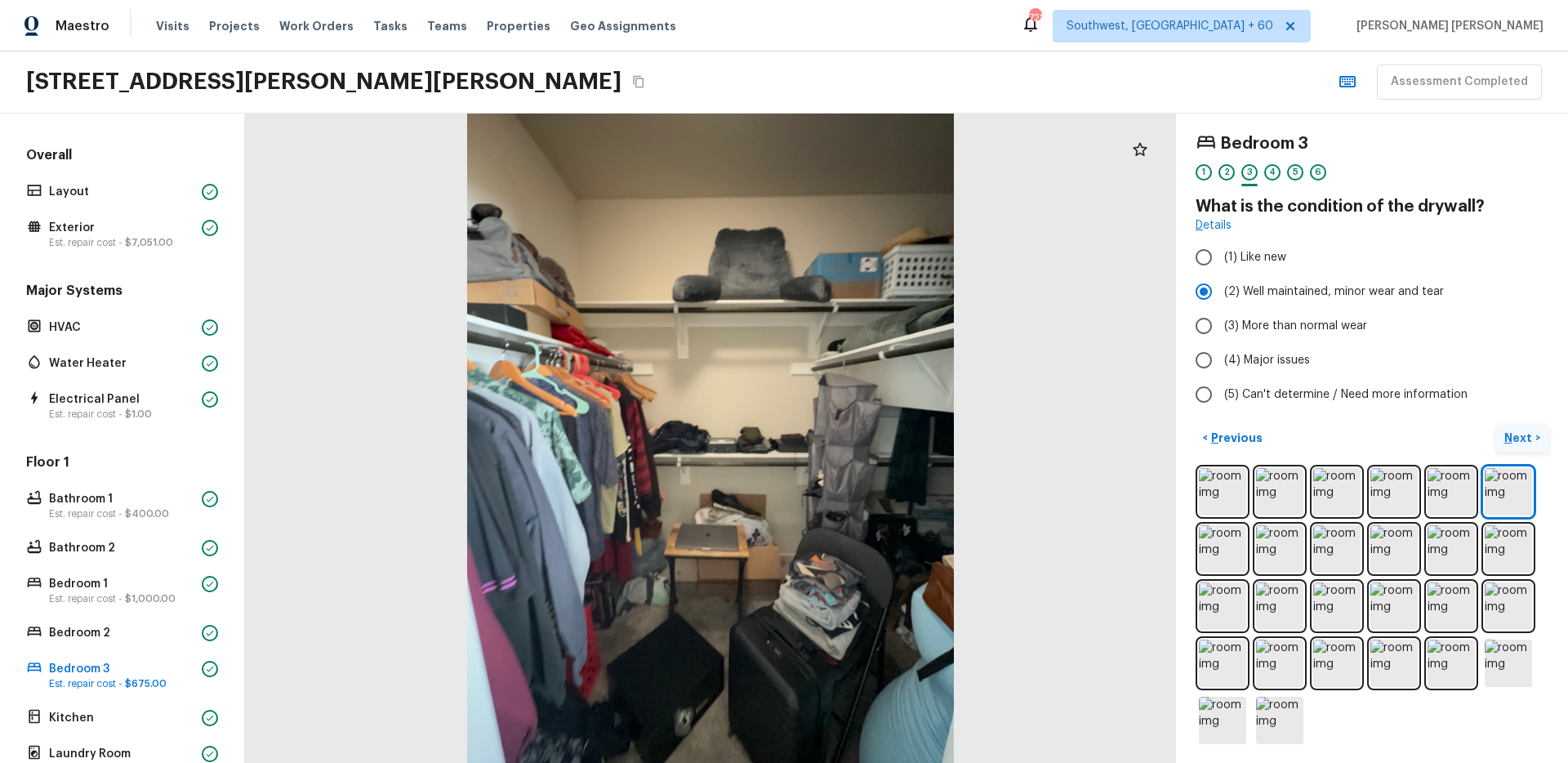
click at [1542, 438] on button "Next >" at bounding box center [1522, 438] width 52 height 27
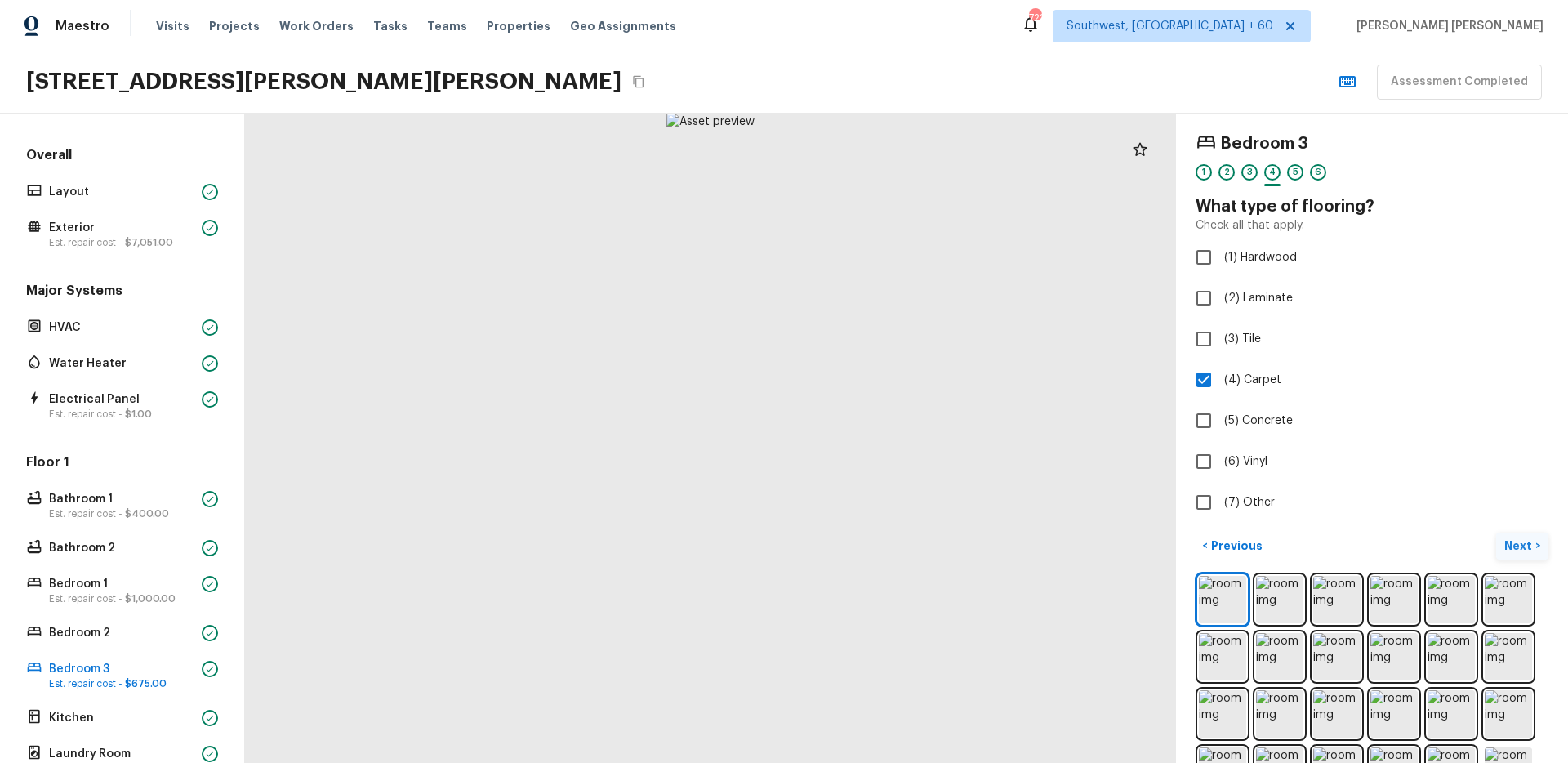
click at [1511, 543] on p "Next" at bounding box center [1519, 545] width 31 height 17
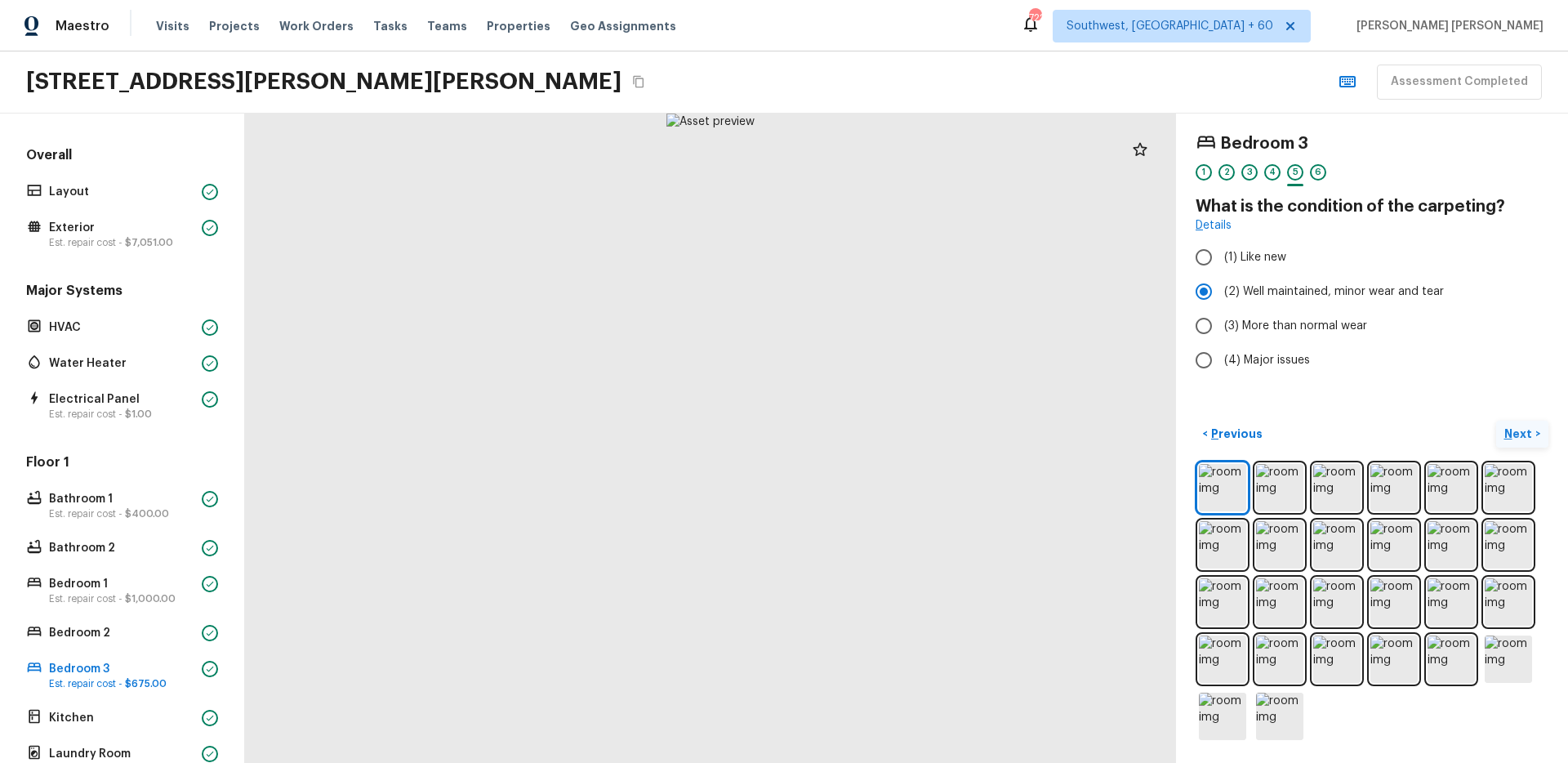
click at [1511, 543] on img at bounding box center [1509, 545] width 48 height 48
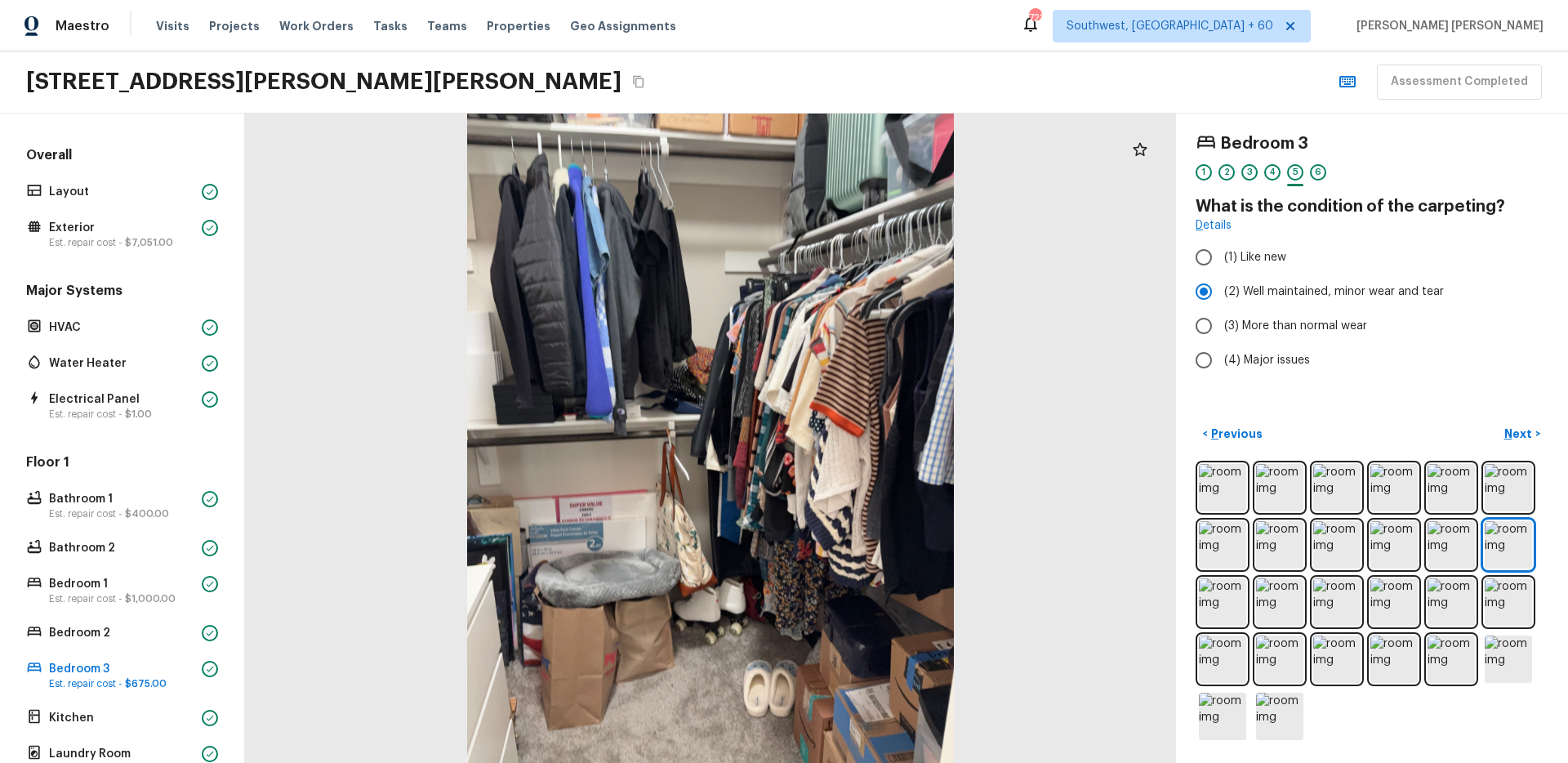
click at [1450, 409] on div "Bedroom 3 1 2 3 4 5 6 What is the condition of the carpeting? Details (1) Like …" at bounding box center [1372, 438] width 392 height 649
click at [1504, 408] on div "Bedroom 3 1 2 3 4 5 6 What is the condition of the carpeting? Details (1) Like …" at bounding box center [1372, 438] width 392 height 649
click at [1525, 445] on button "Next >" at bounding box center [1522, 434] width 52 height 27
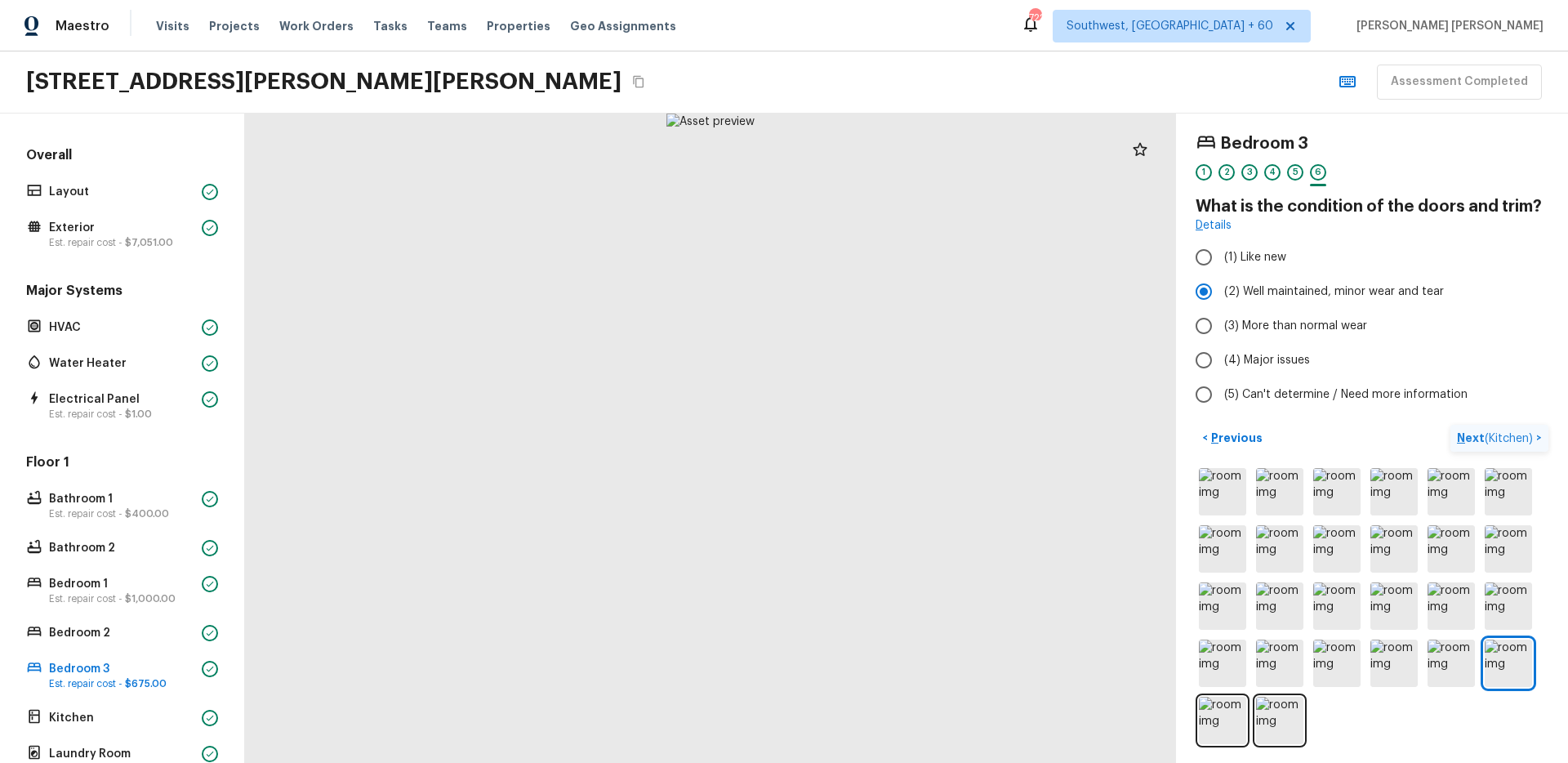
click at [1525, 445] on p "Next ( Kitchen )" at bounding box center [1497, 438] width 79 height 17
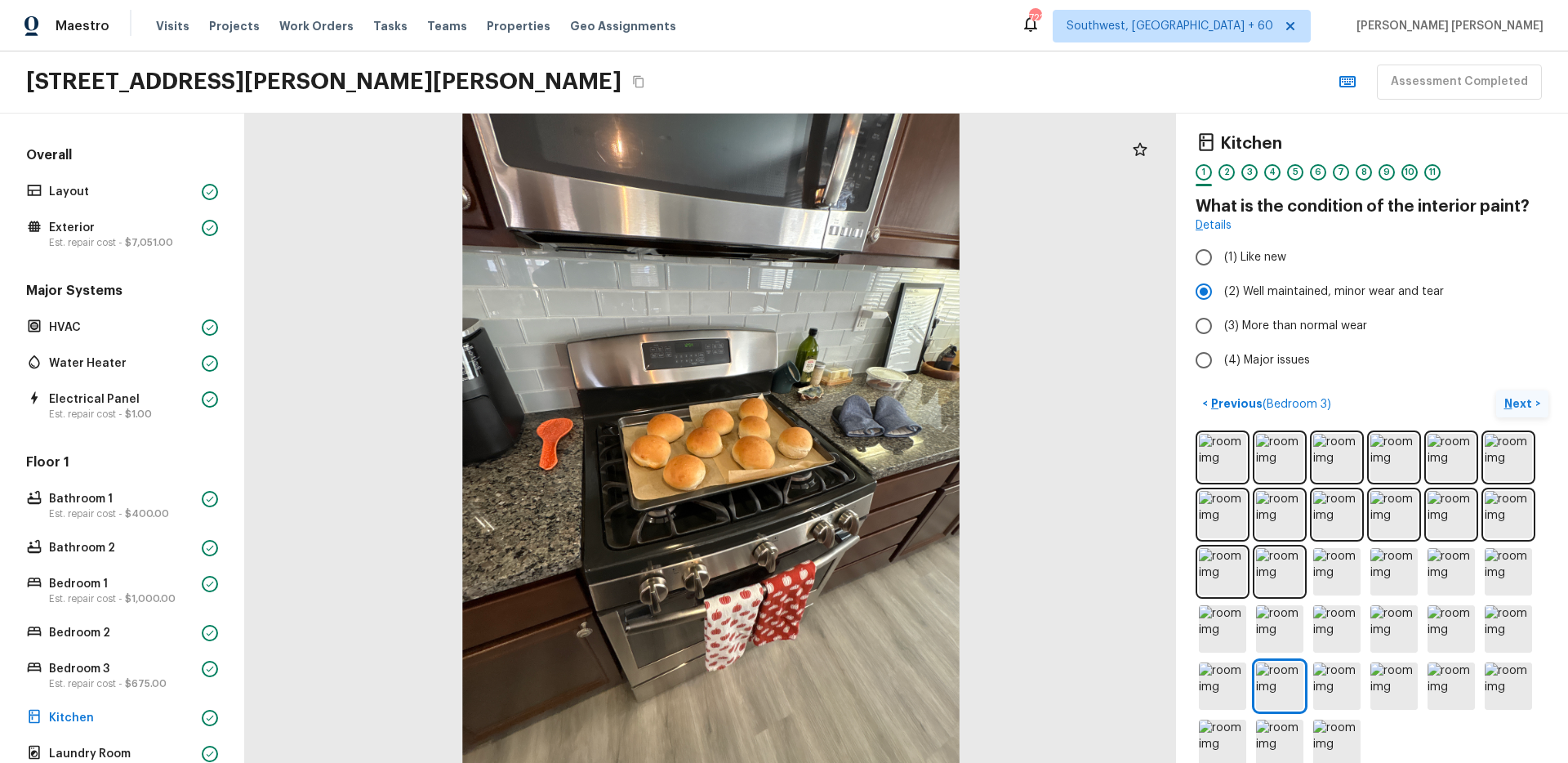
click at [1527, 403] on p "Next" at bounding box center [1519, 403] width 31 height 17
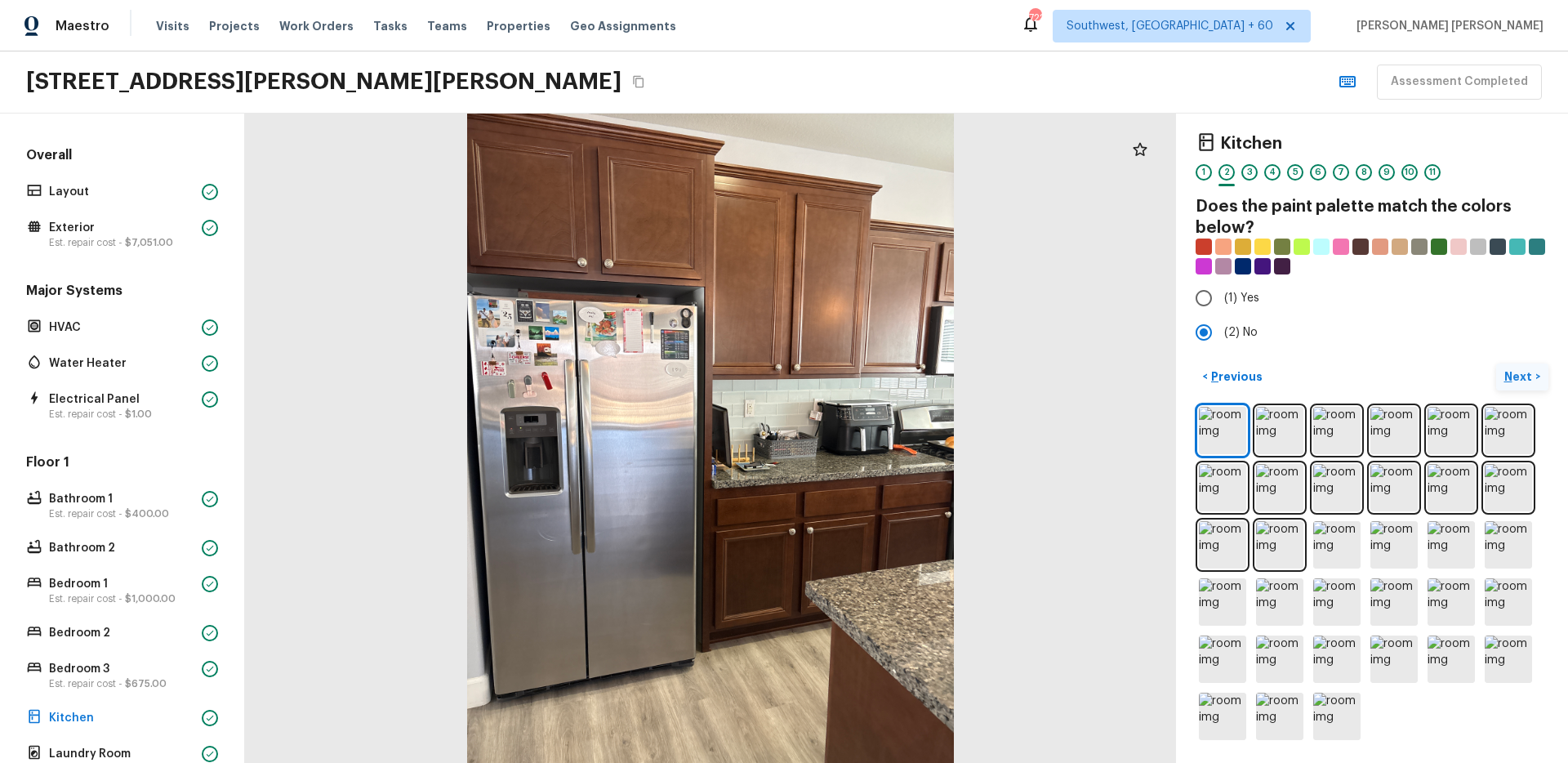
click at [1527, 373] on p "Next" at bounding box center [1519, 376] width 31 height 17
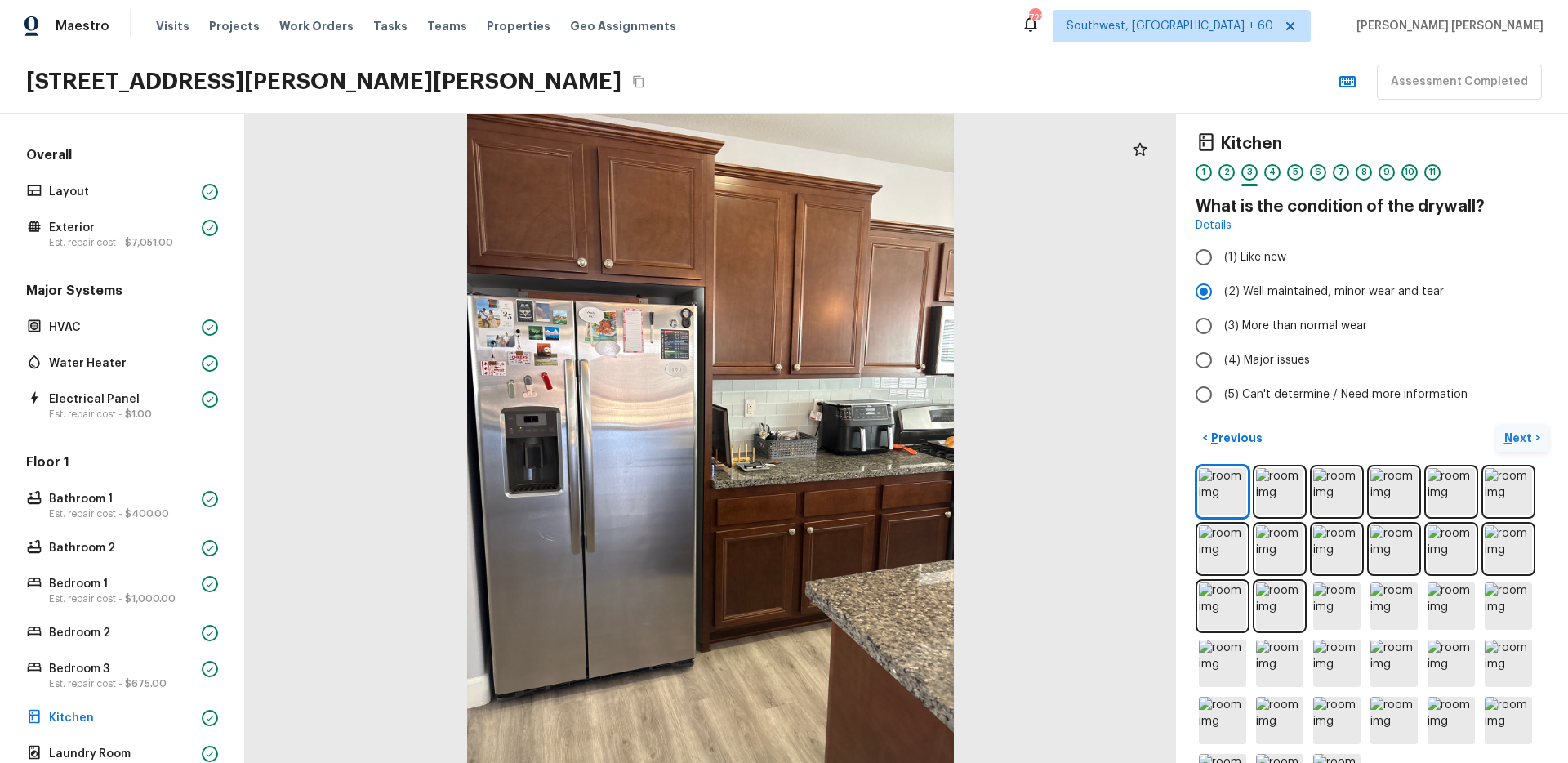
click at [1517, 424] on button "Next >" at bounding box center [1522, 438] width 52 height 27
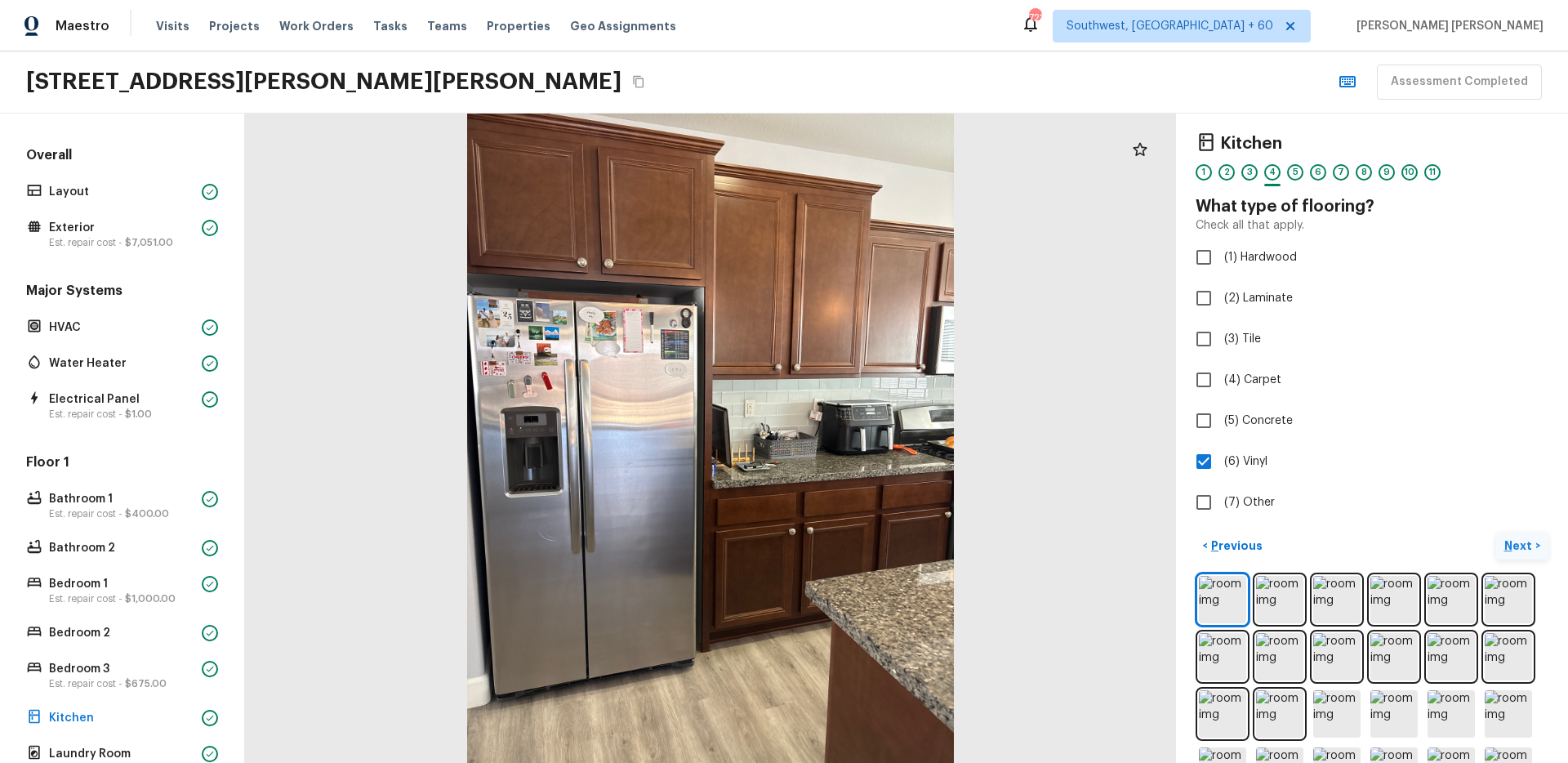
click at [1533, 548] on p "Next" at bounding box center [1519, 545] width 31 height 17
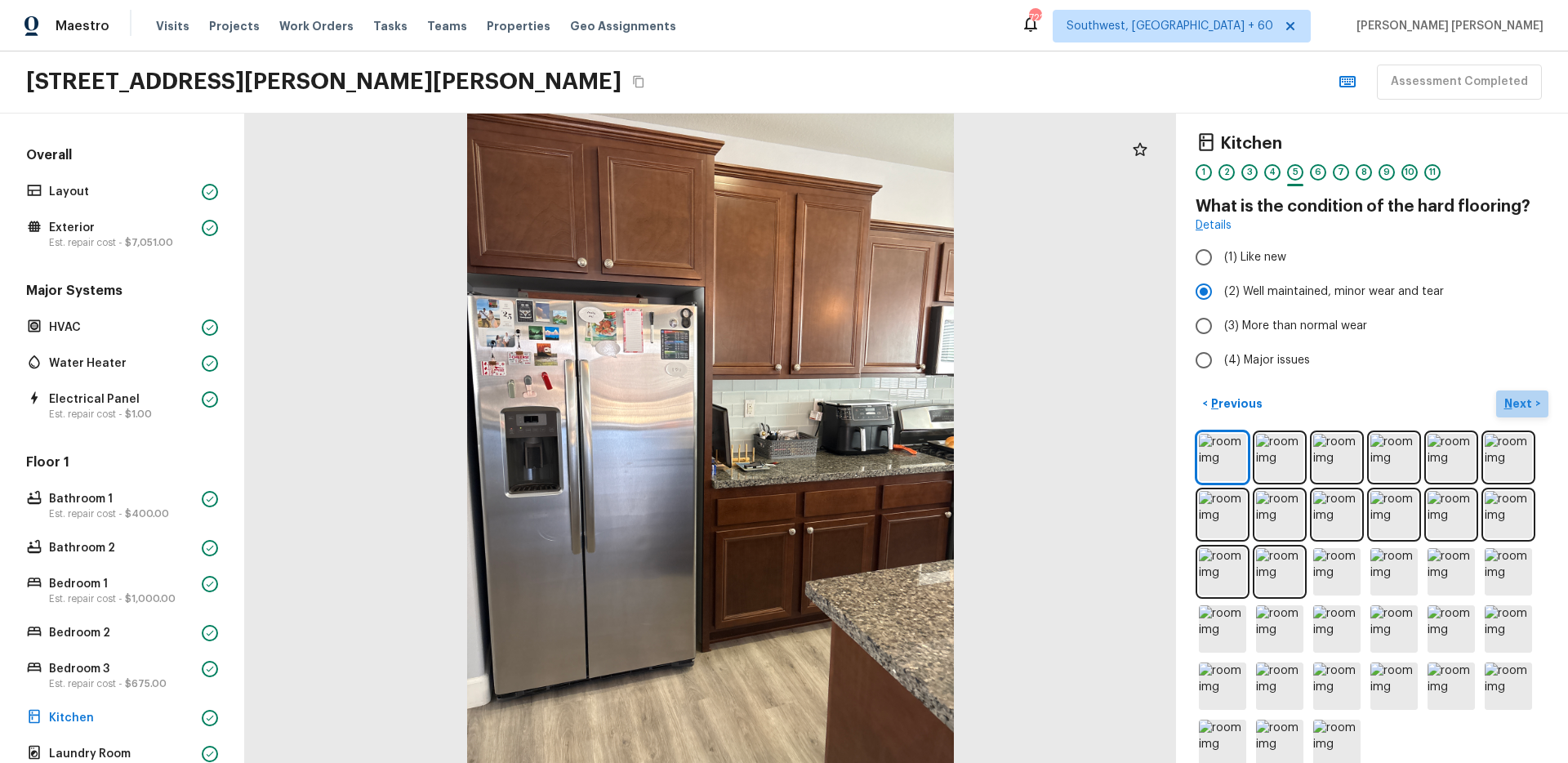
click at [1519, 400] on p "Next" at bounding box center [1519, 403] width 31 height 17
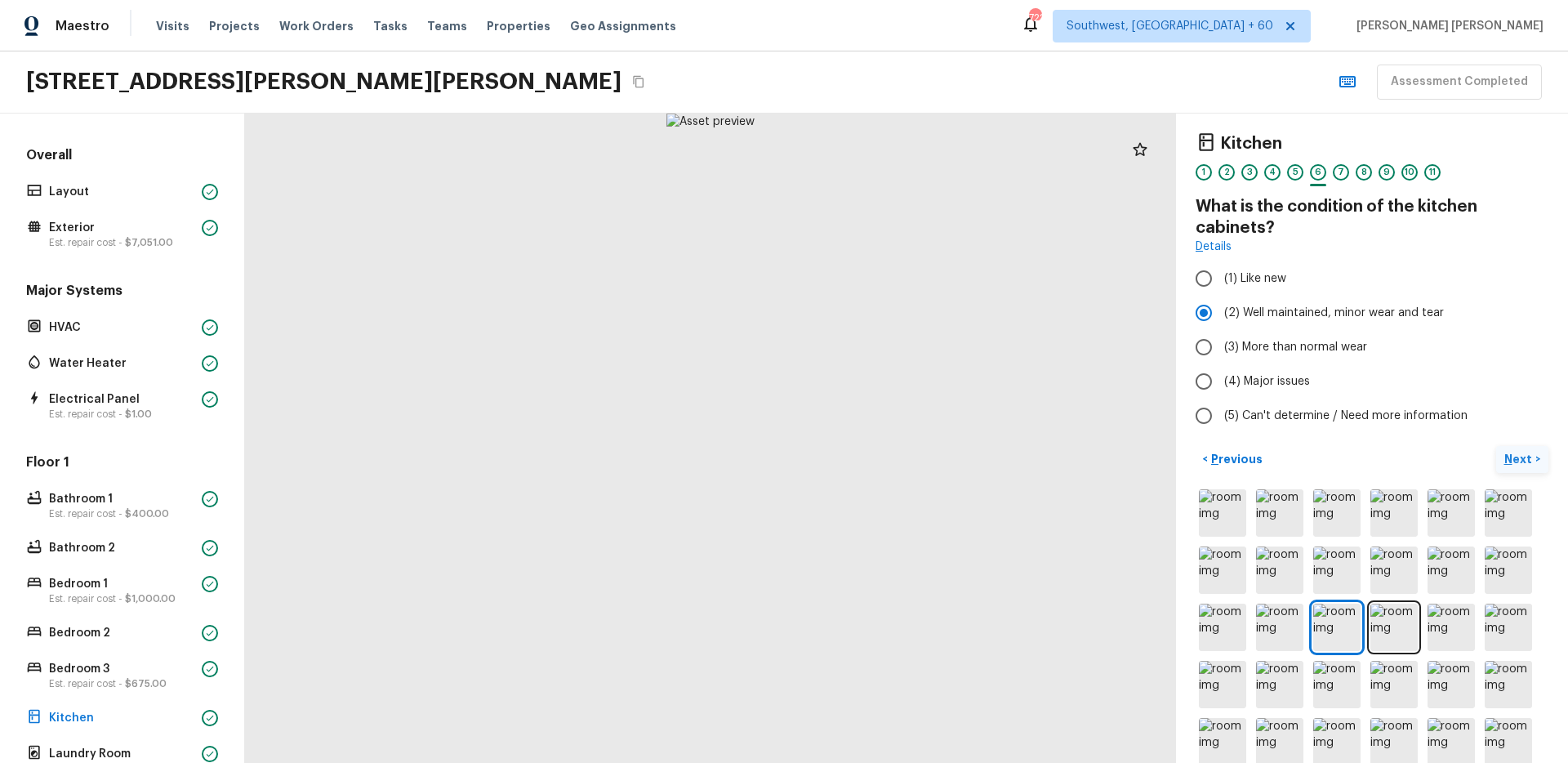
click at [1521, 457] on p "Next" at bounding box center [1519, 459] width 31 height 17
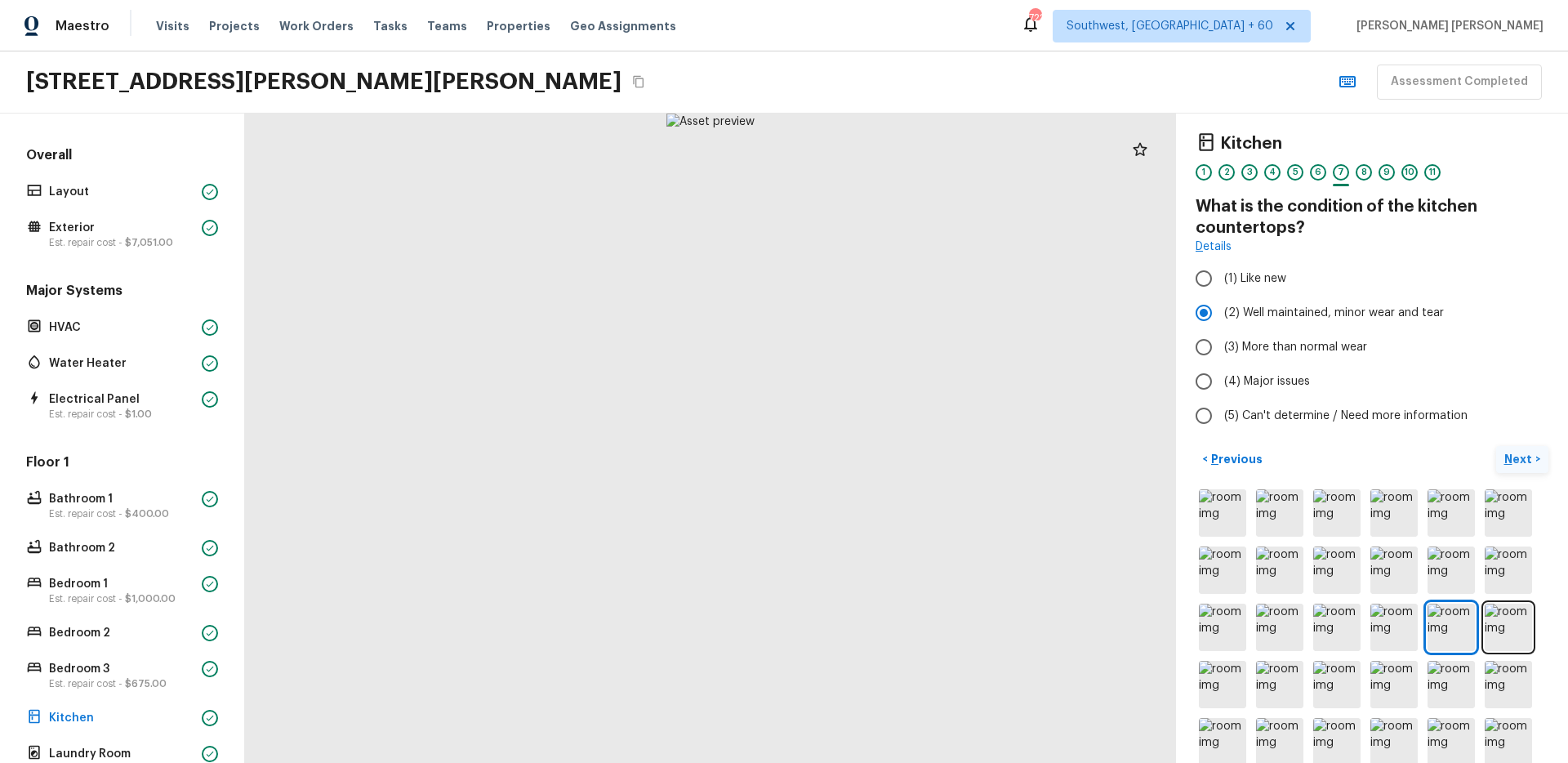
click at [1521, 457] on p "Next" at bounding box center [1519, 459] width 31 height 17
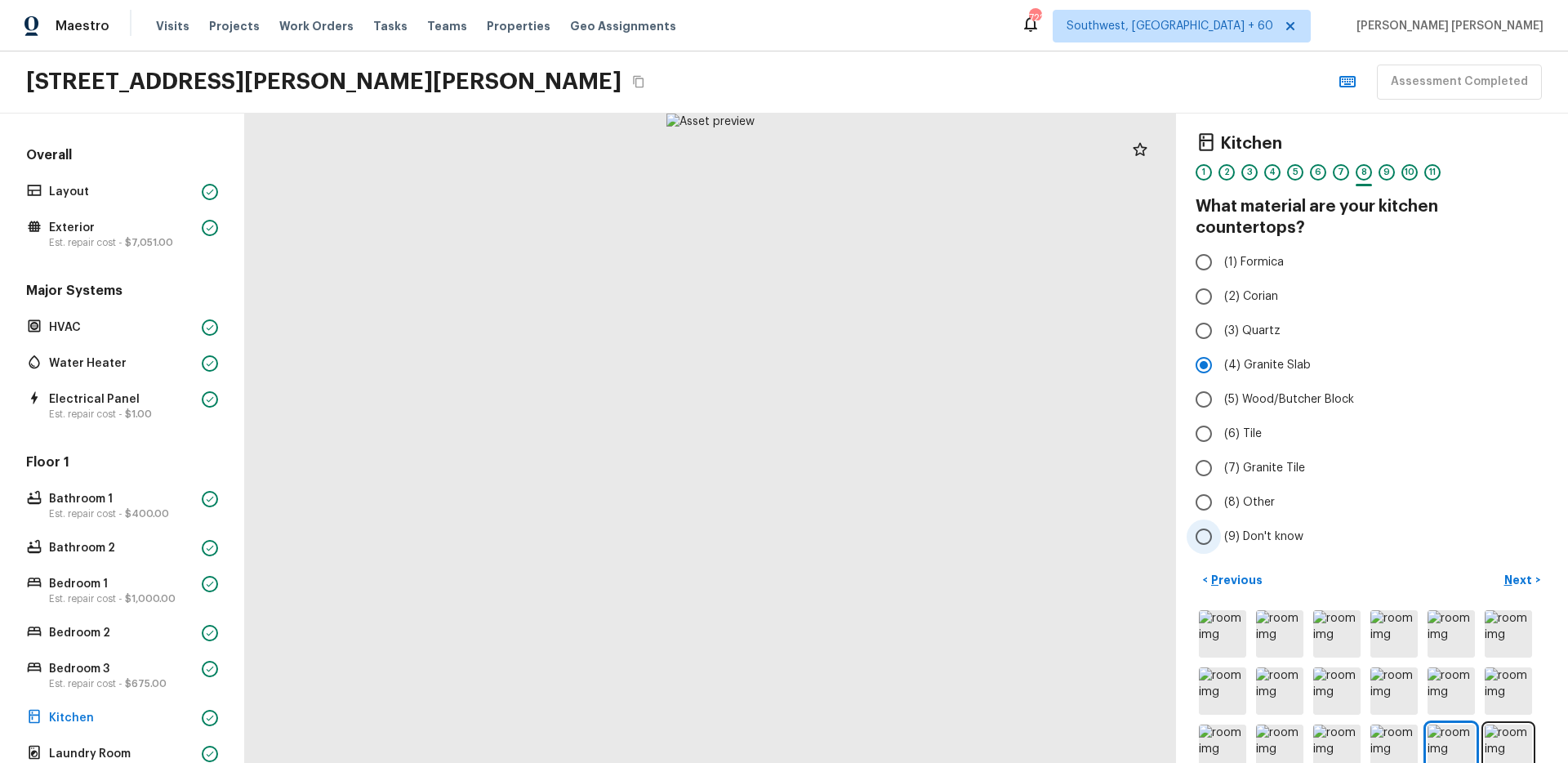
click at [1521, 522] on label "(9) Don't know" at bounding box center [1361, 536] width 349 height 34
click at [1221, 522] on input "(9) Don't know" at bounding box center [1204, 536] width 34 height 34
radio input "true"
click at [1523, 572] on p "Next" at bounding box center [1519, 580] width 31 height 17
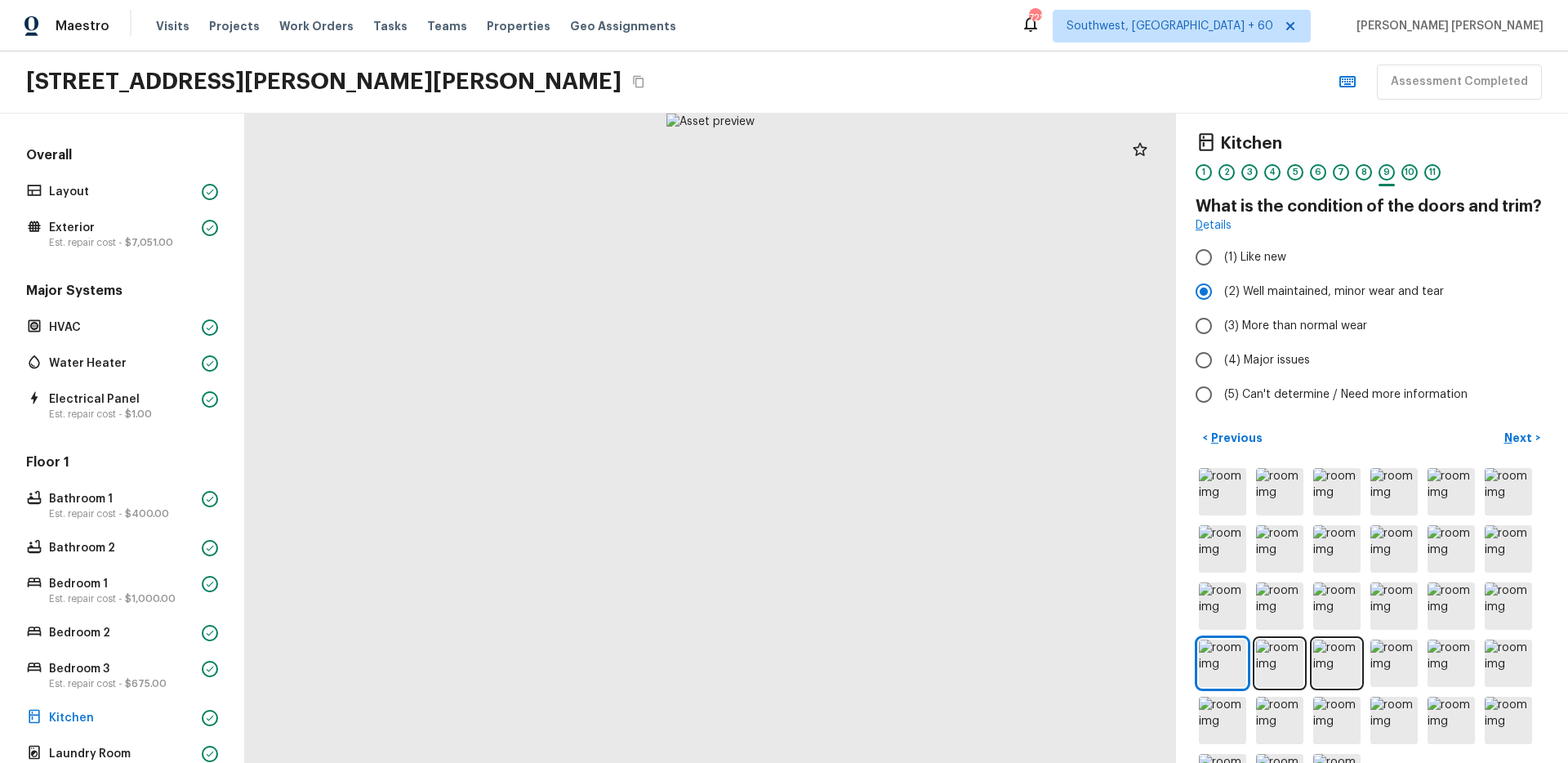
click at [1519, 416] on div "Kitchen 1 2 3 4 5 6 7 8 9 10 11 What is the condition of the doors and trim? De…" at bounding box center [1372, 438] width 392 height 649
click at [1521, 431] on p "Next" at bounding box center [1519, 438] width 31 height 17
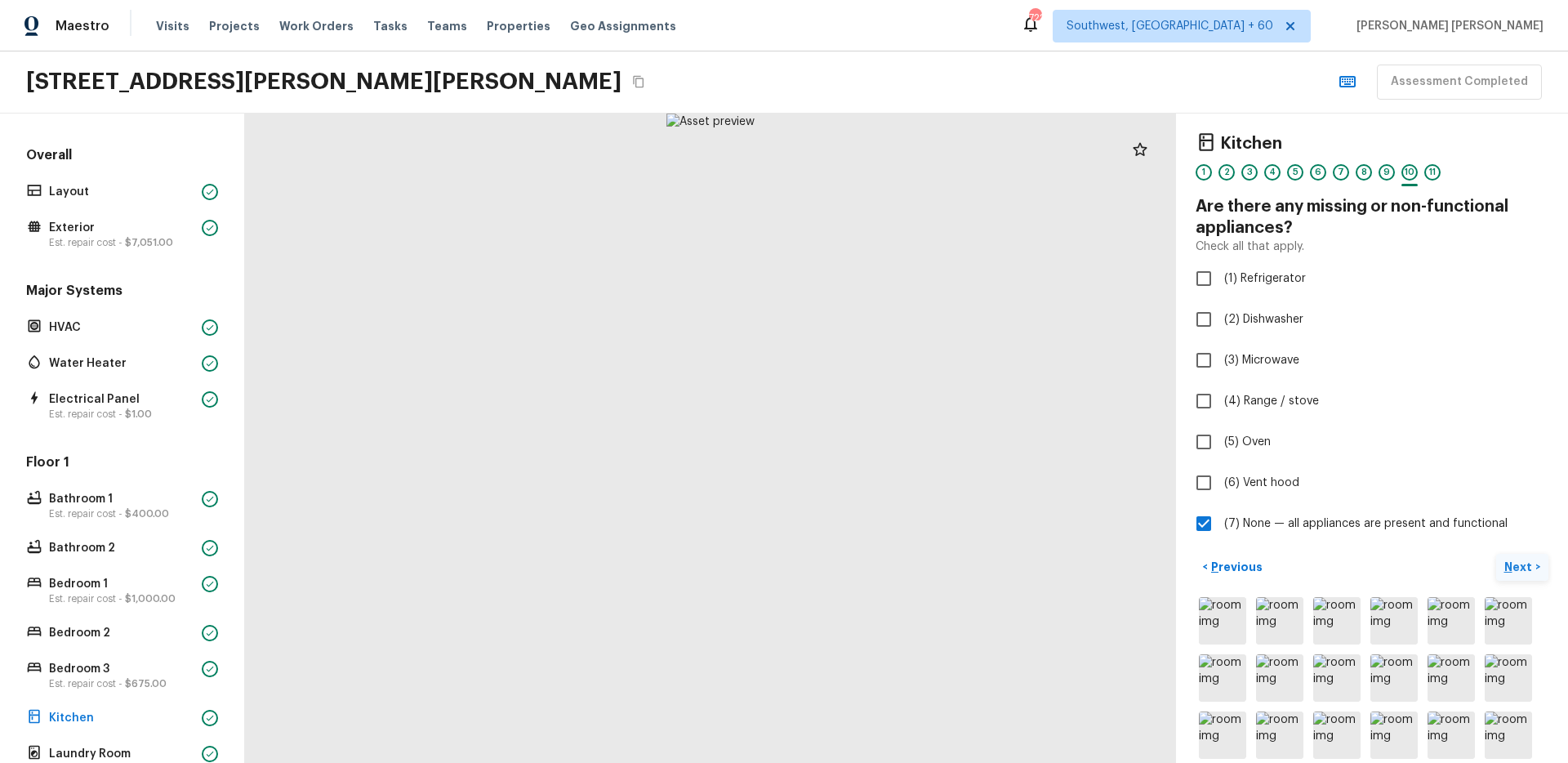
click at [1518, 565] on p "Next" at bounding box center [1519, 566] width 31 height 17
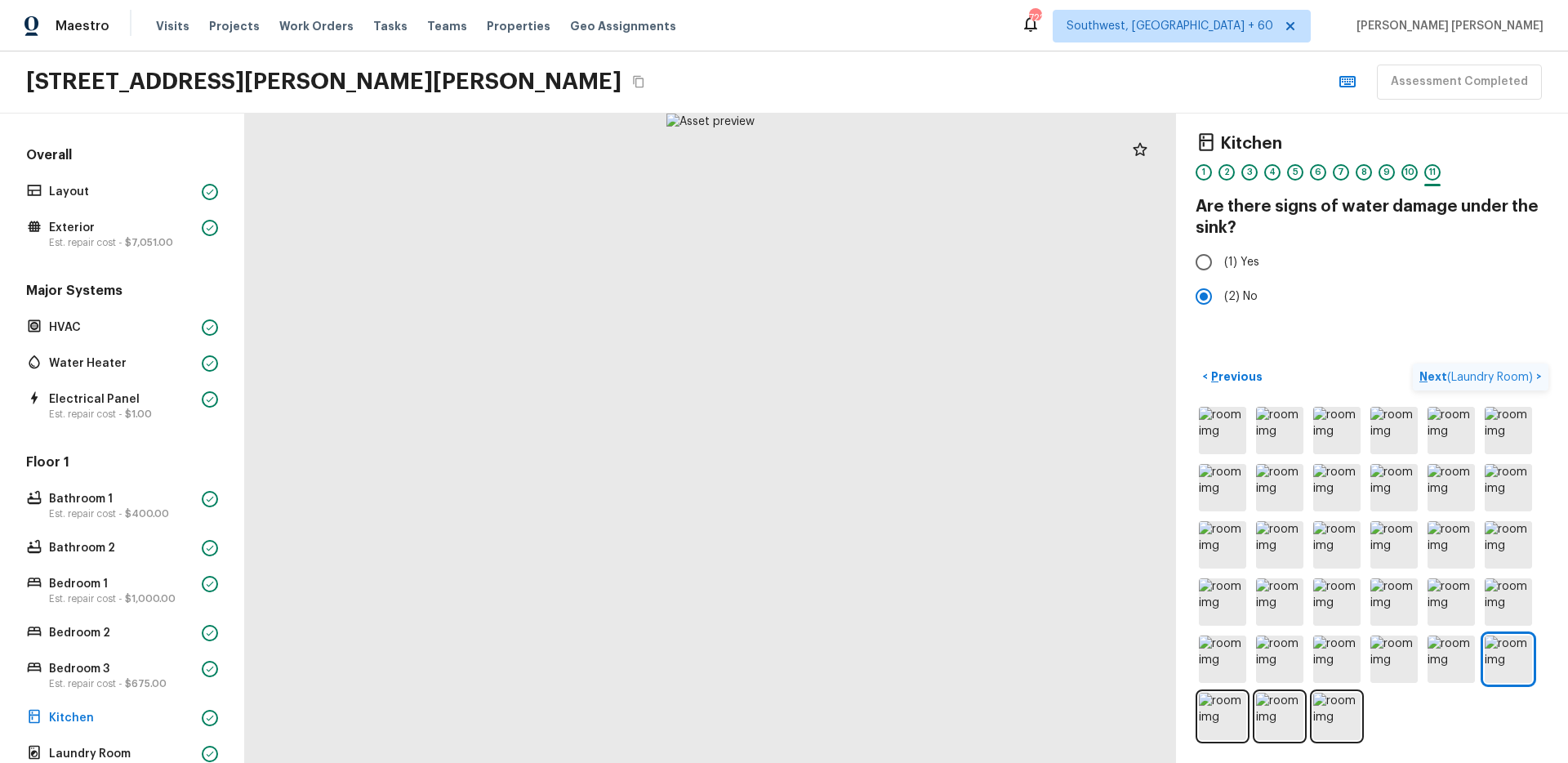
click at [1504, 381] on span "( Laundry Room )" at bounding box center [1489, 377] width 86 height 11
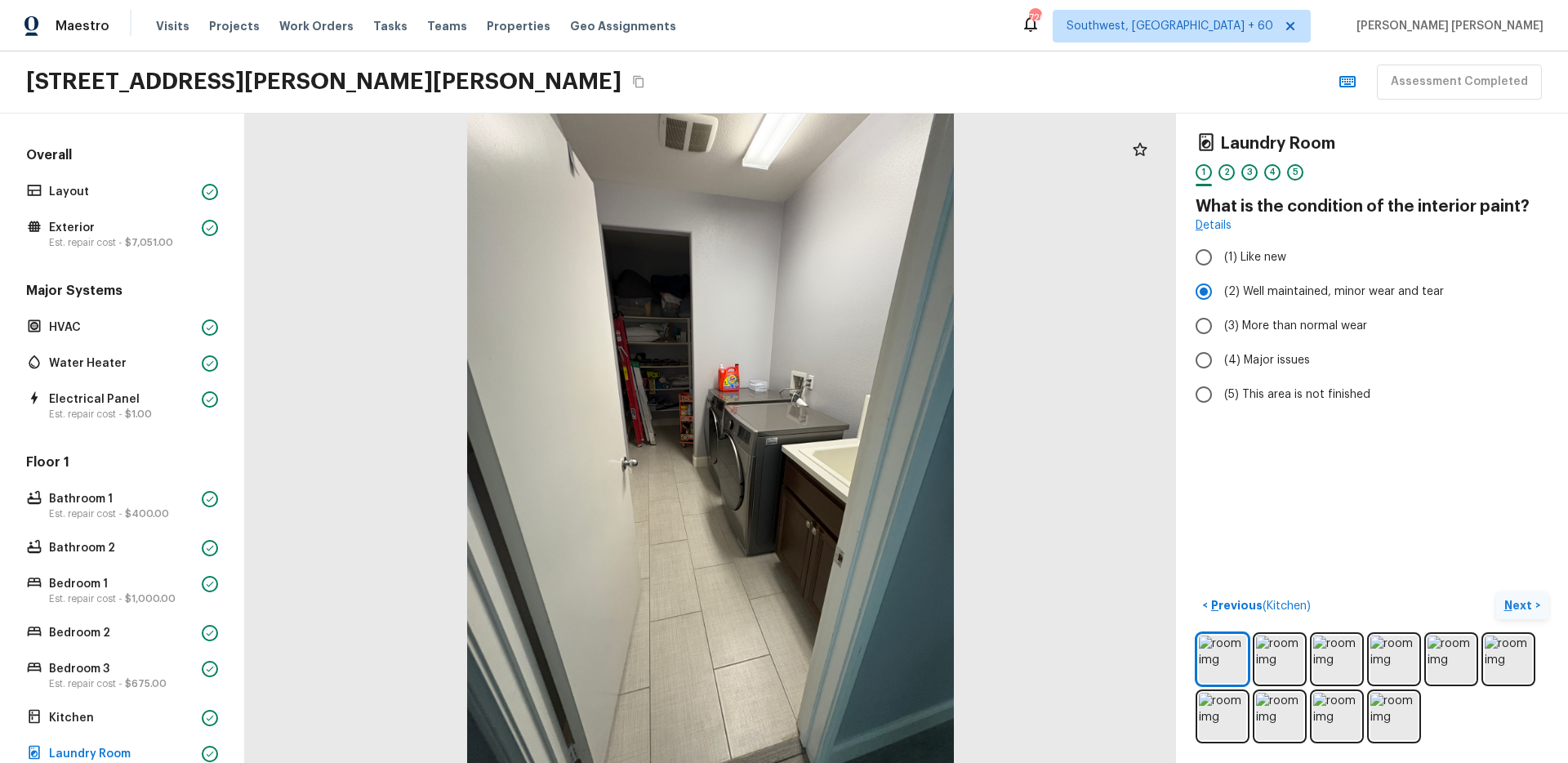
click at [1519, 610] on p "Next" at bounding box center [1519, 605] width 31 height 17
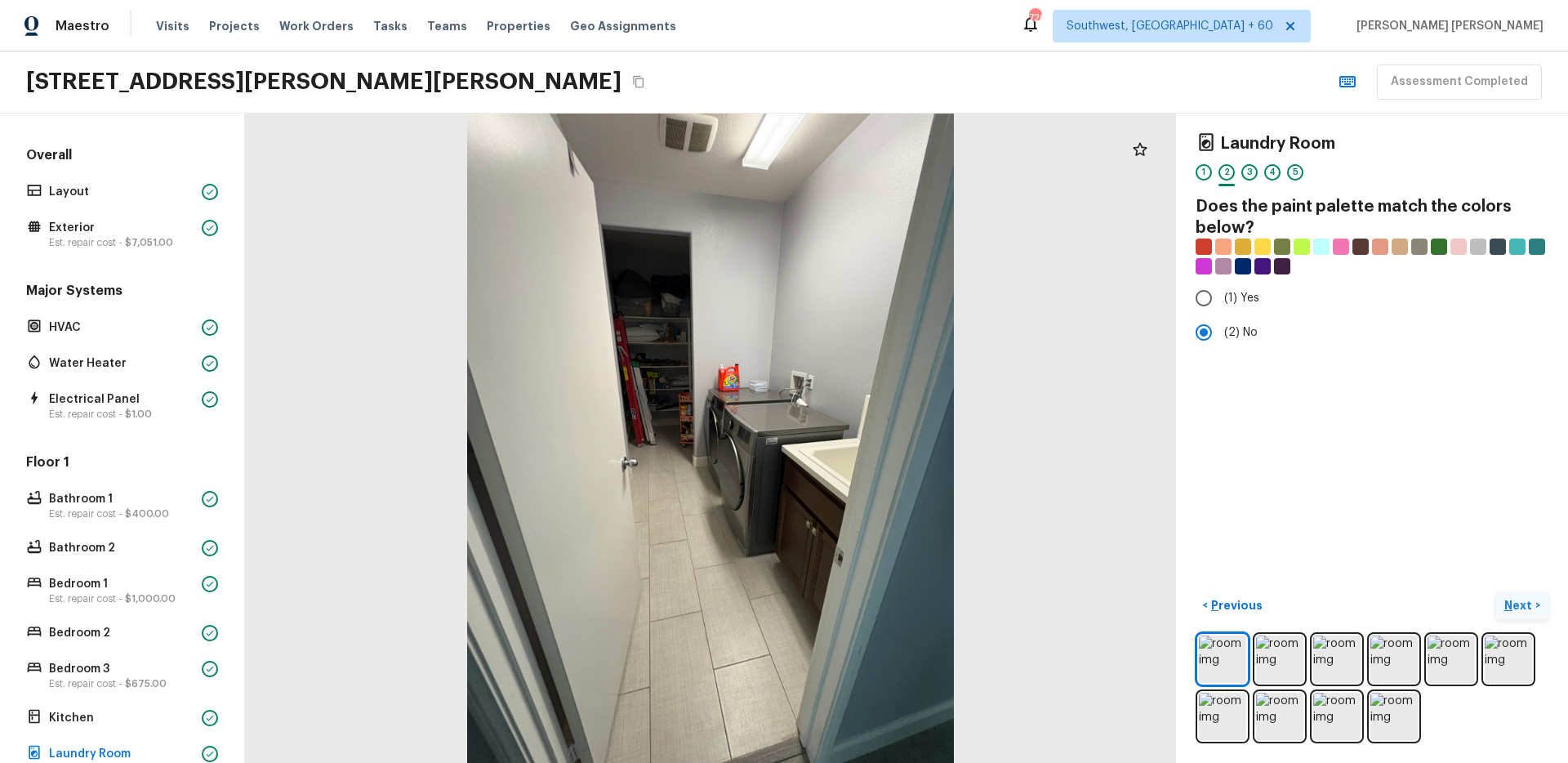
click at [1519, 610] on p "Next" at bounding box center [1519, 605] width 31 height 17
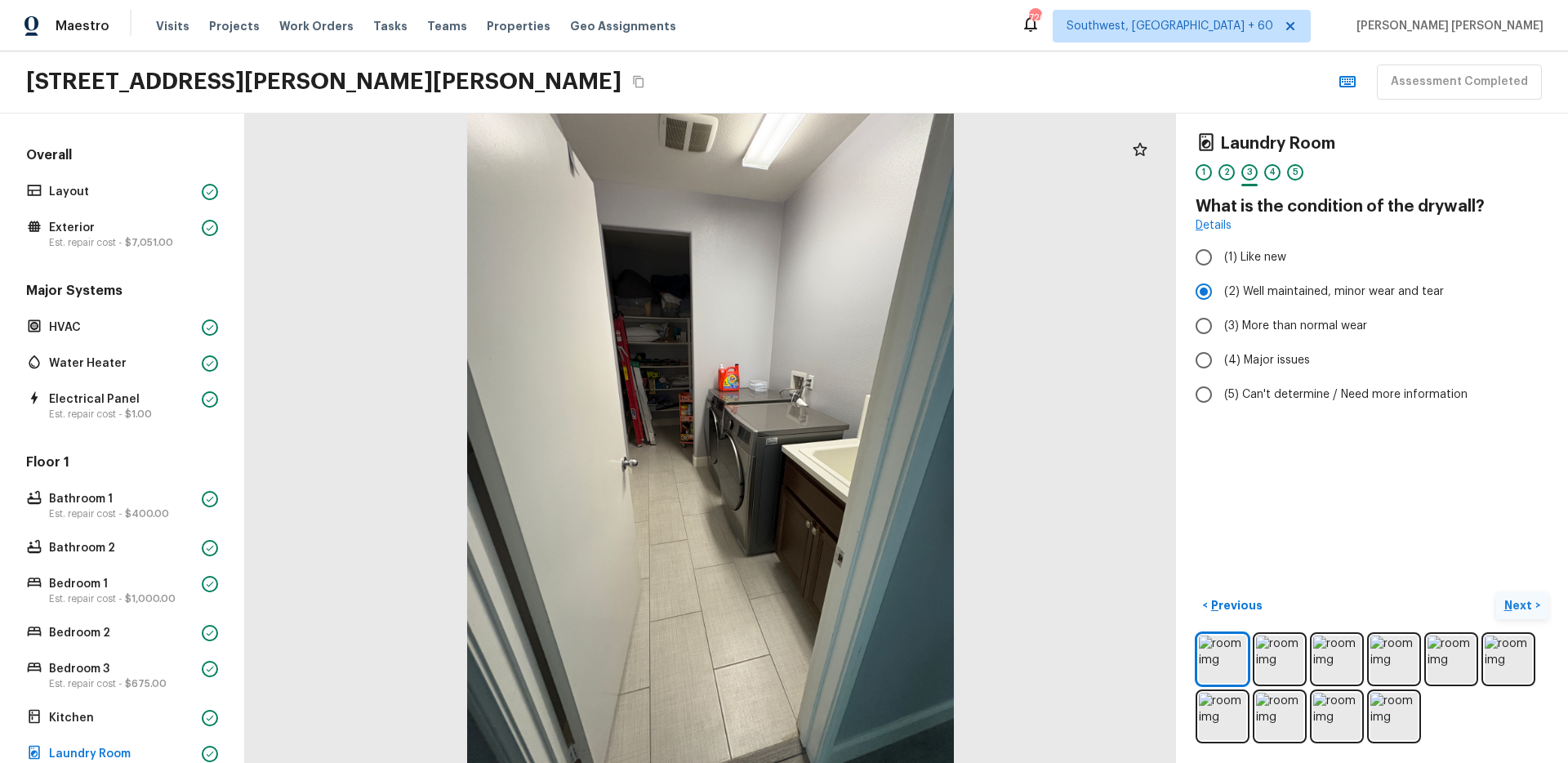
click at [1519, 610] on p "Next" at bounding box center [1519, 605] width 31 height 17
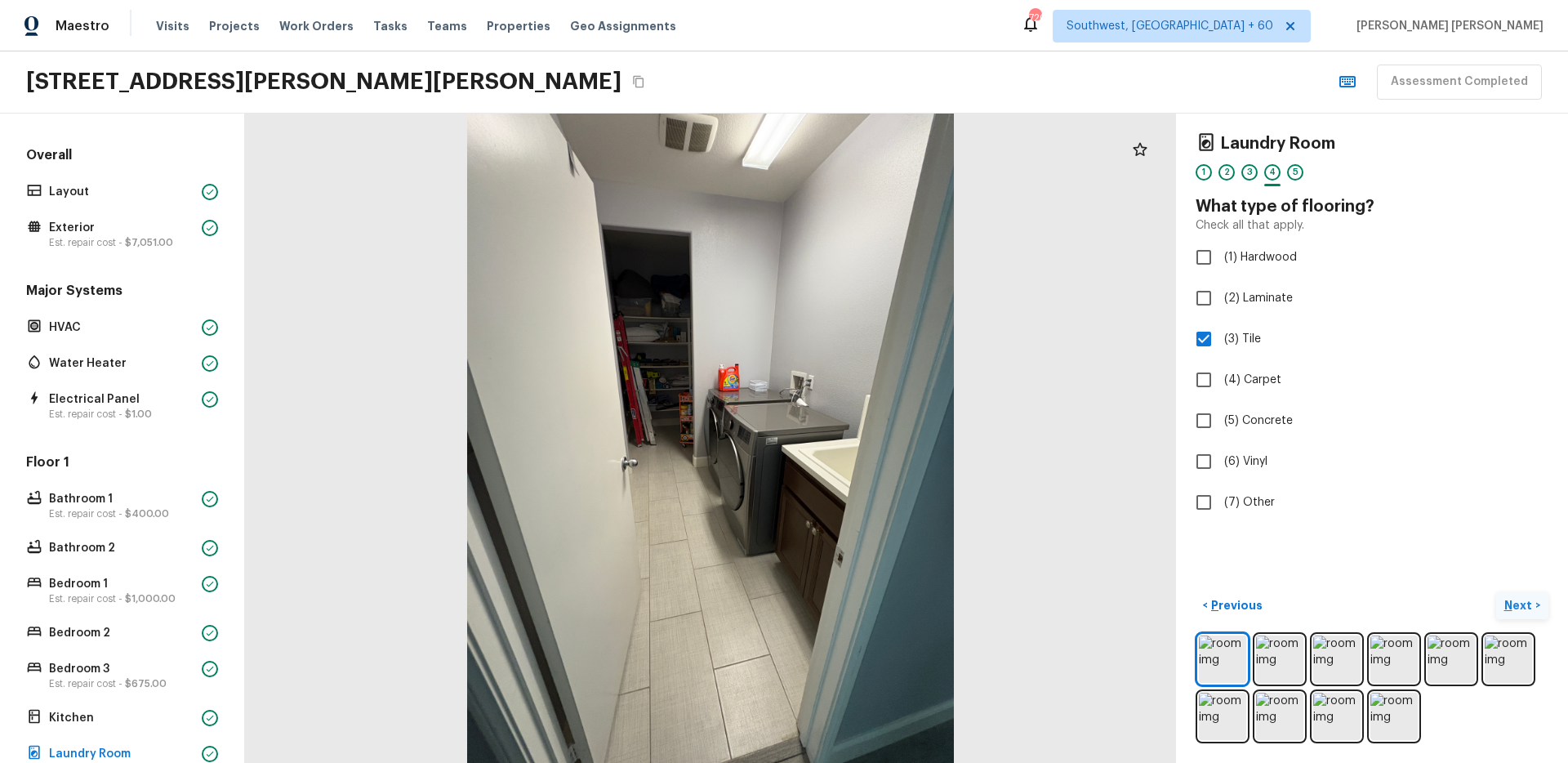
click at [1519, 610] on p "Next" at bounding box center [1519, 605] width 31 height 17
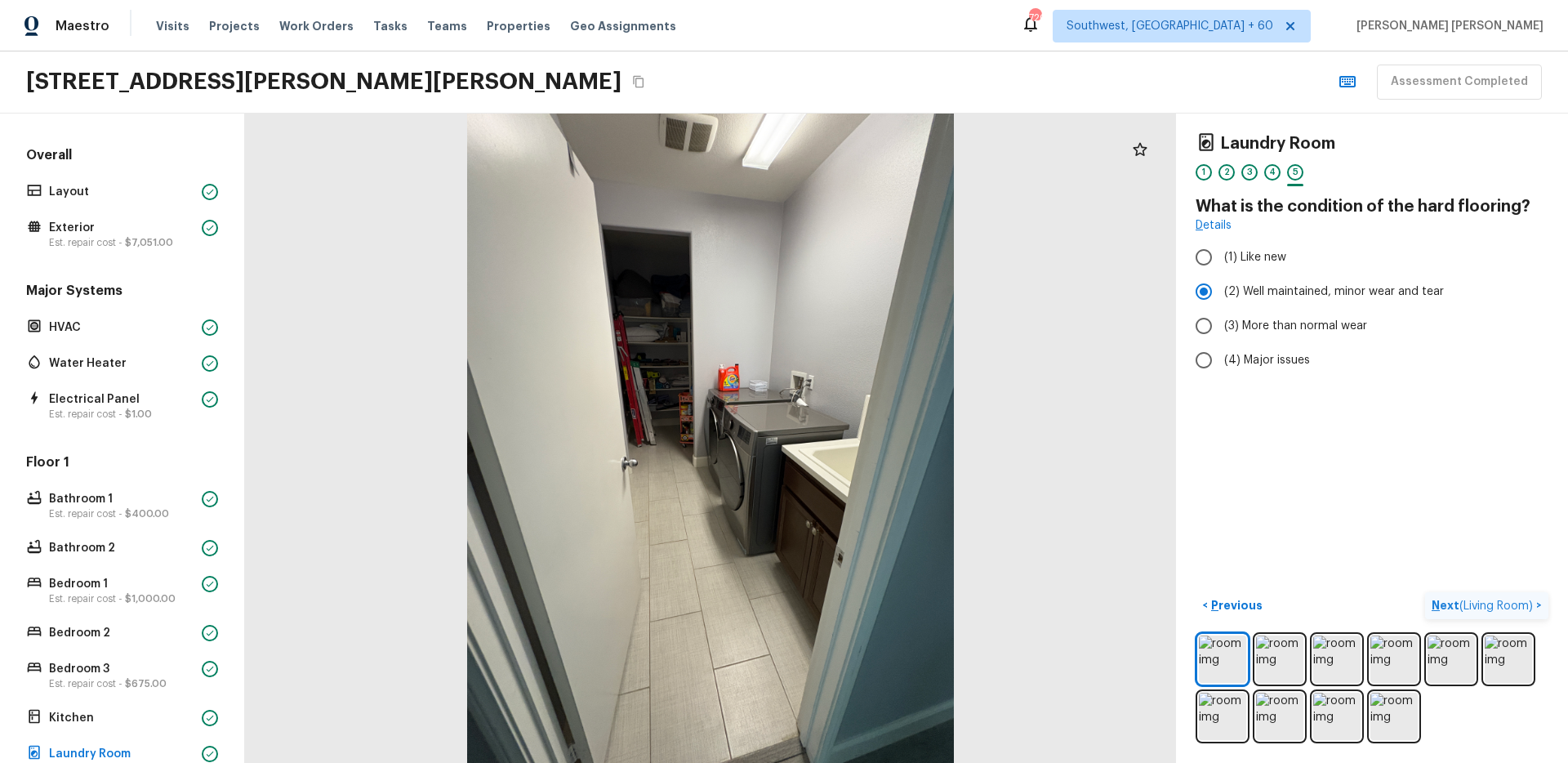
click at [1519, 610] on span "( Living Room )" at bounding box center [1496, 605] width 73 height 11
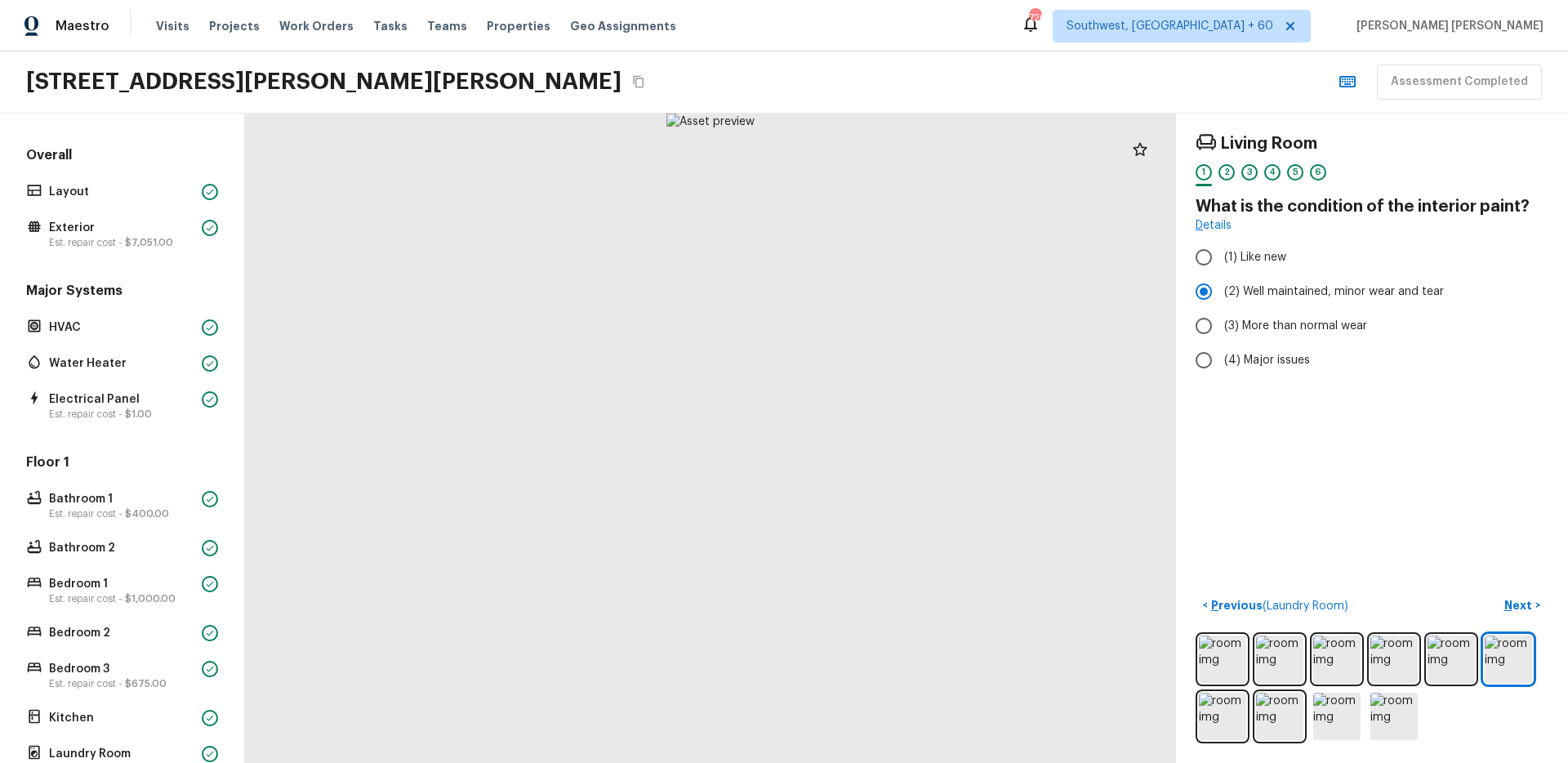
scroll to position [254, 0]
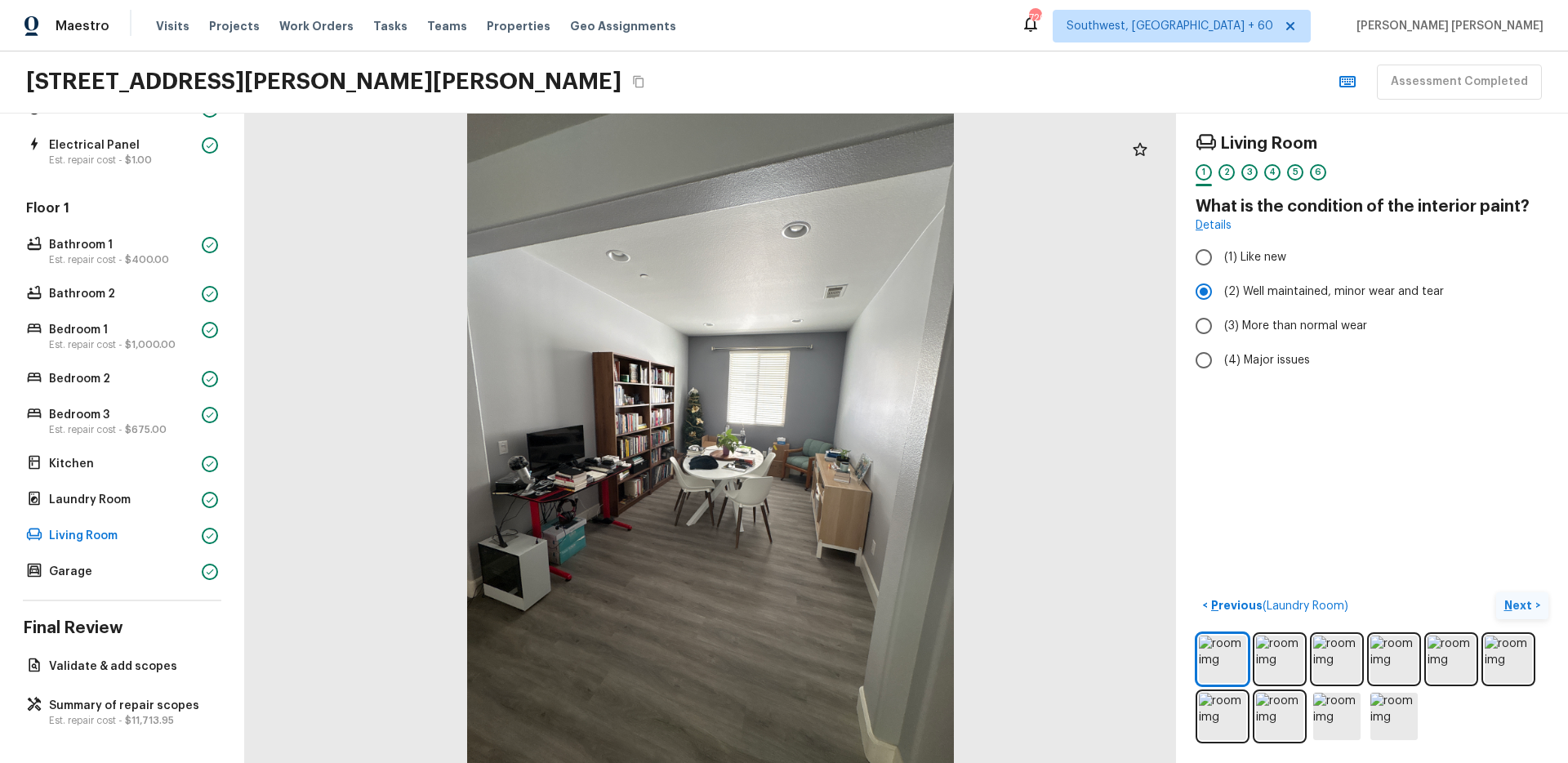
click at [1517, 609] on p "Next" at bounding box center [1519, 605] width 31 height 17
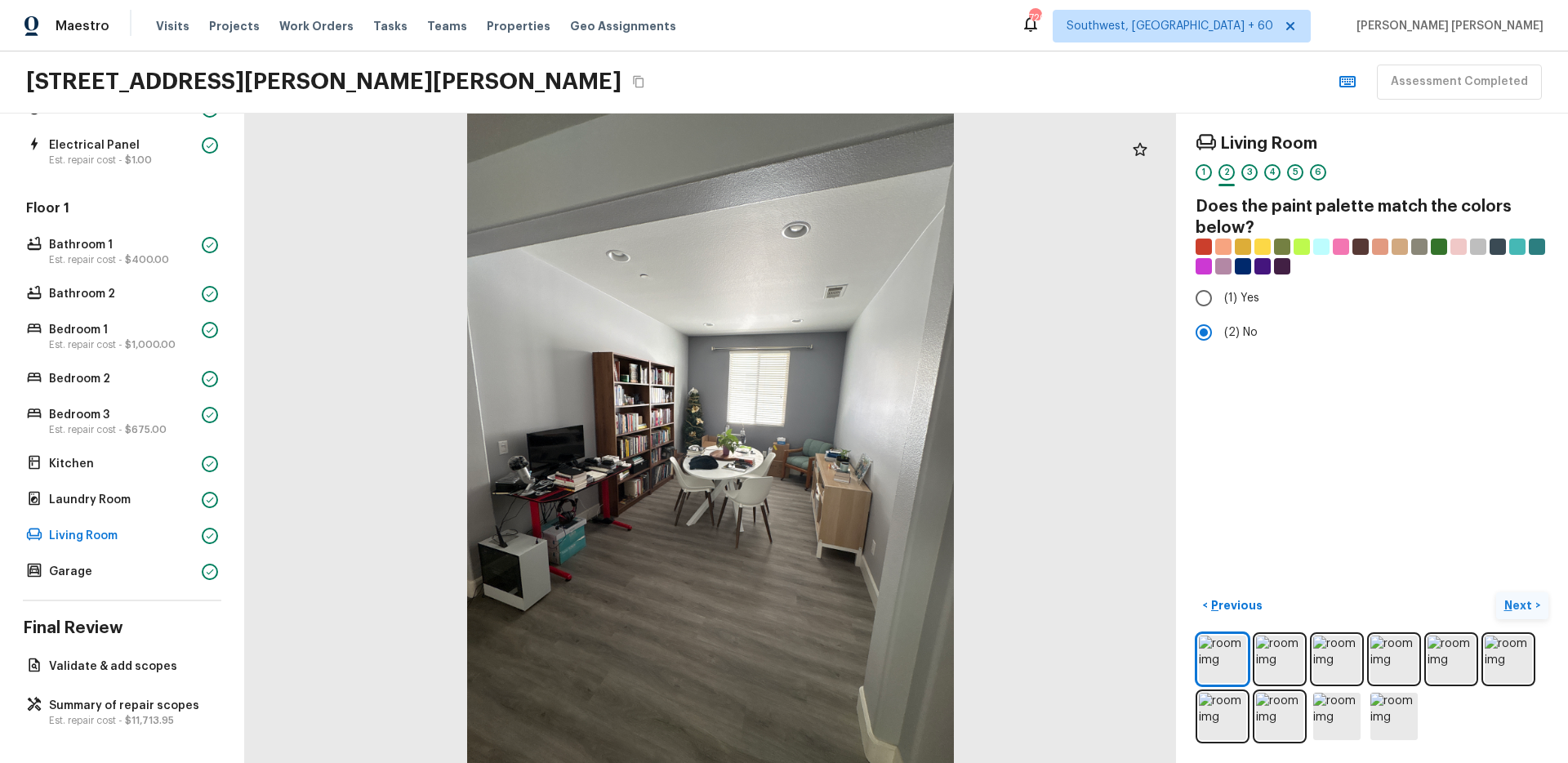
click at [1517, 609] on p "Next" at bounding box center [1519, 605] width 31 height 17
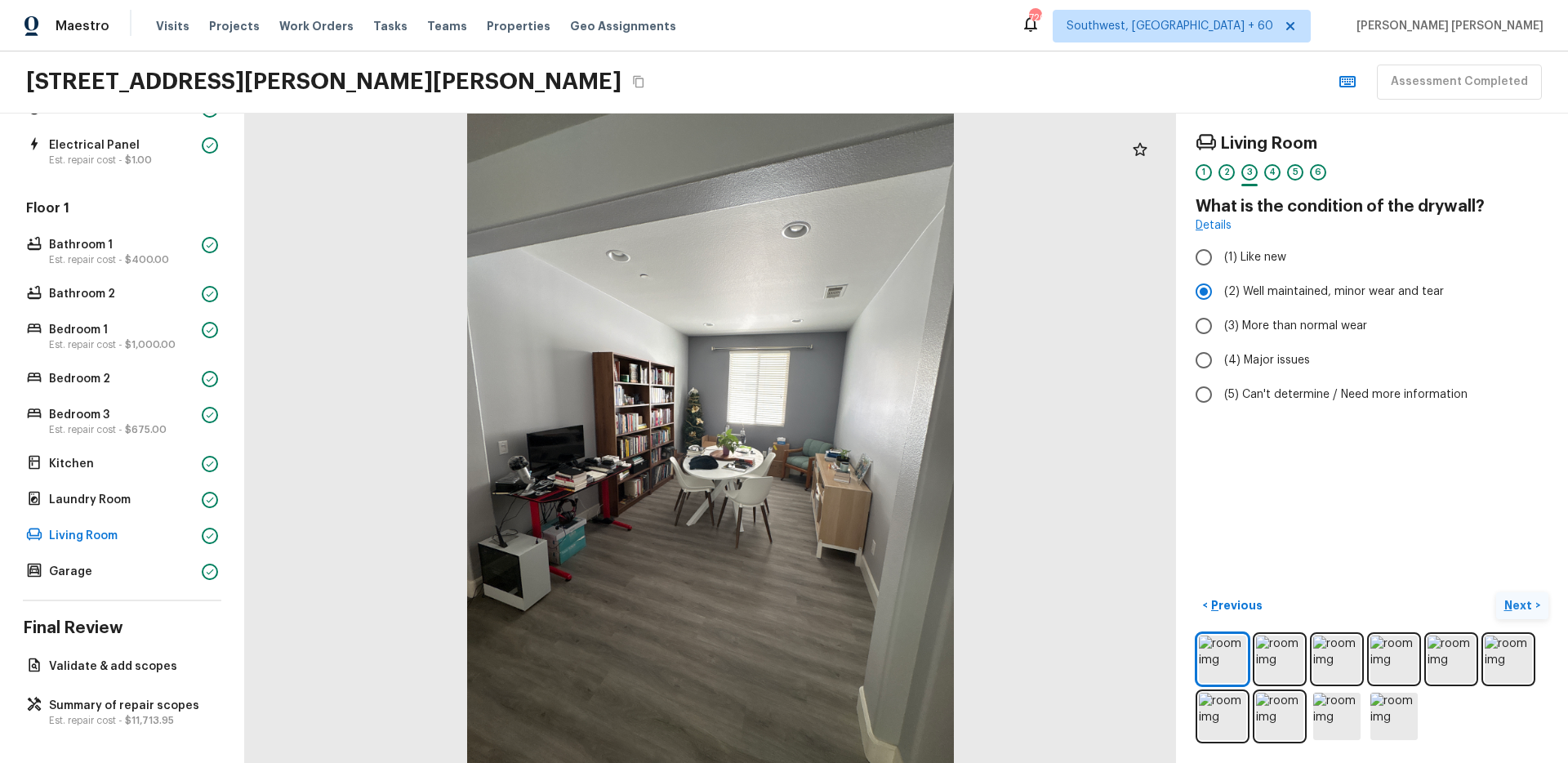
click at [1517, 609] on p "Next" at bounding box center [1519, 605] width 31 height 17
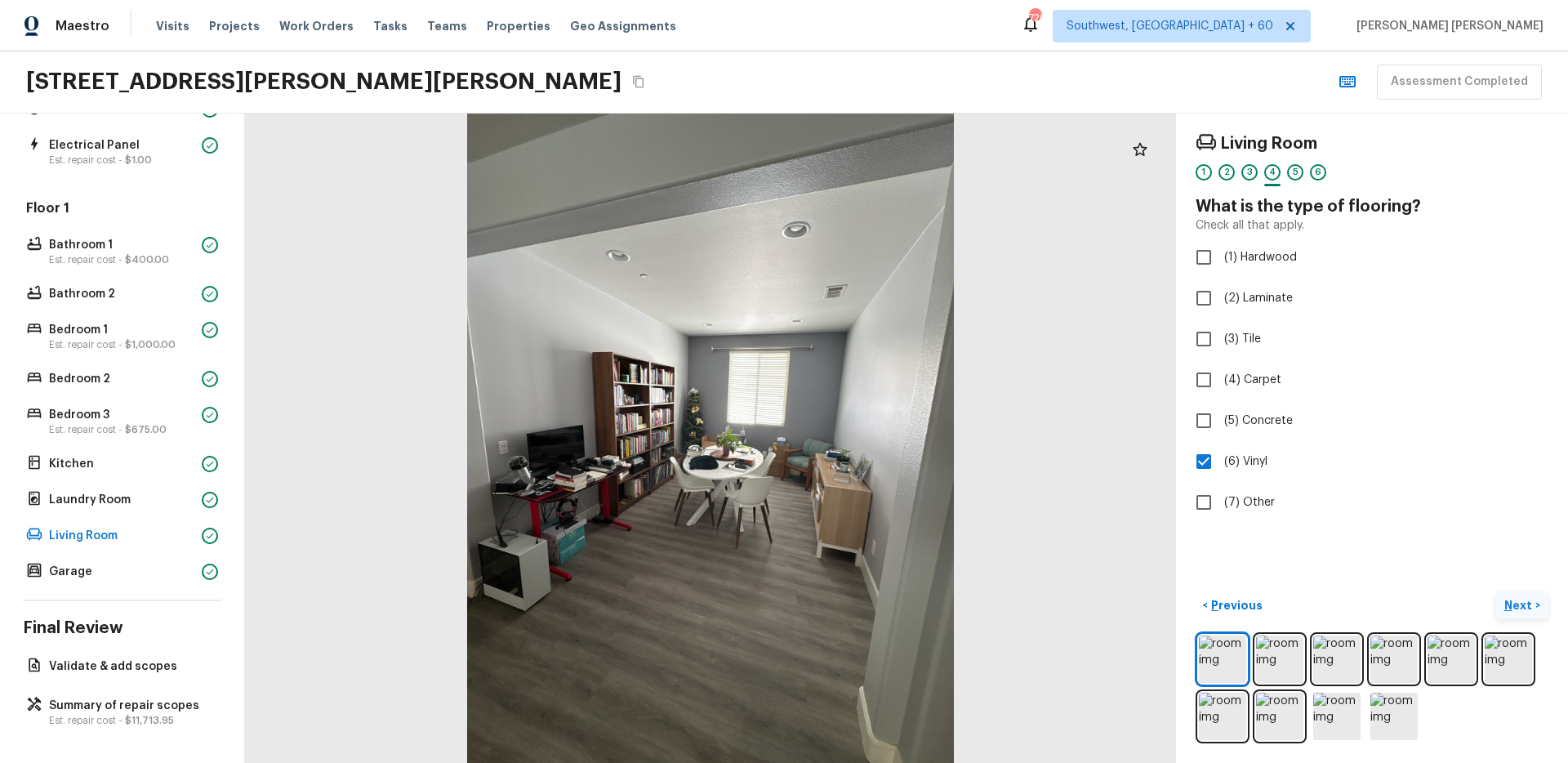
click at [1517, 609] on p "Next" at bounding box center [1519, 605] width 31 height 17
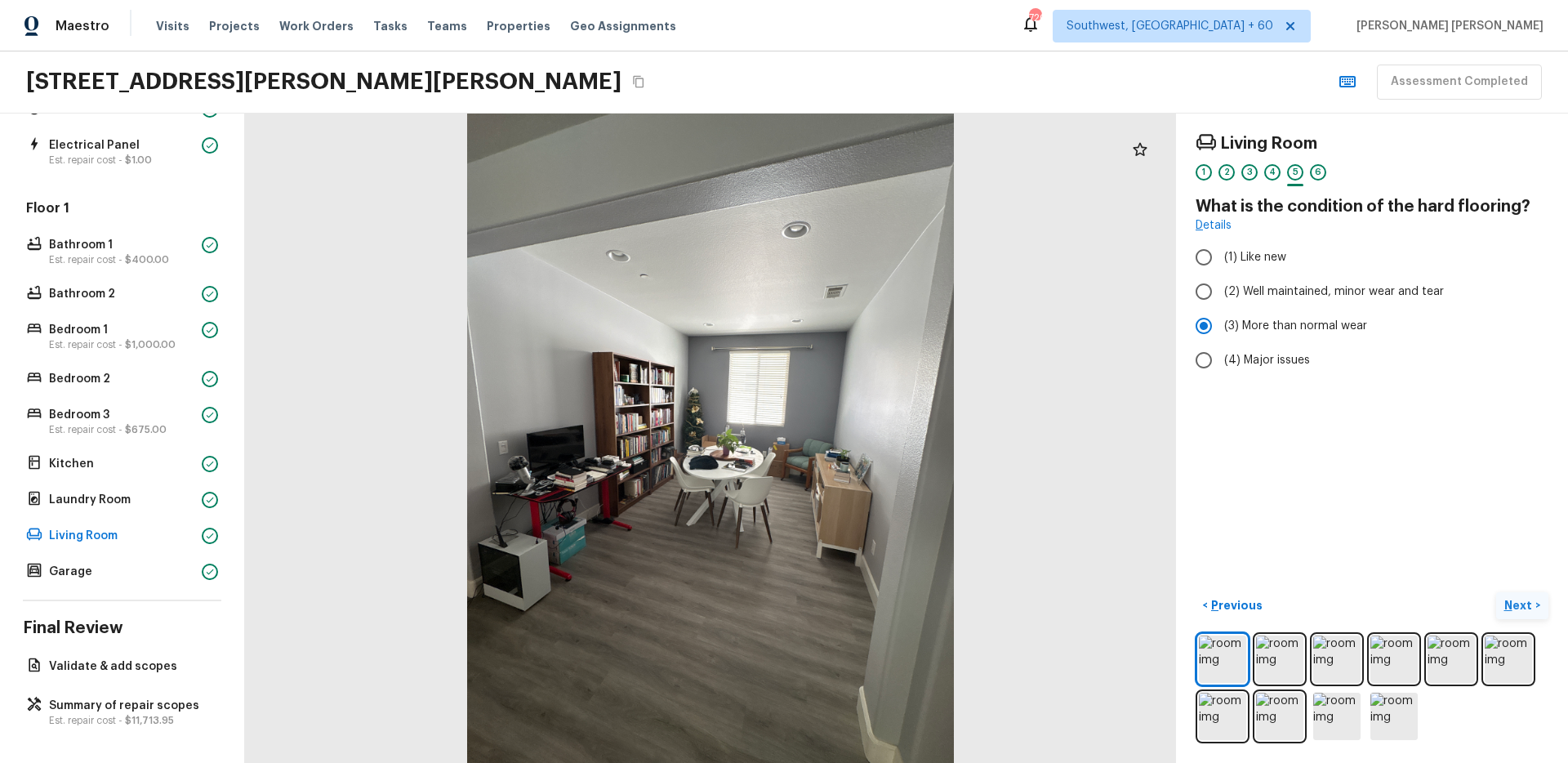
click at [1517, 609] on p "Next" at bounding box center [1519, 605] width 31 height 17
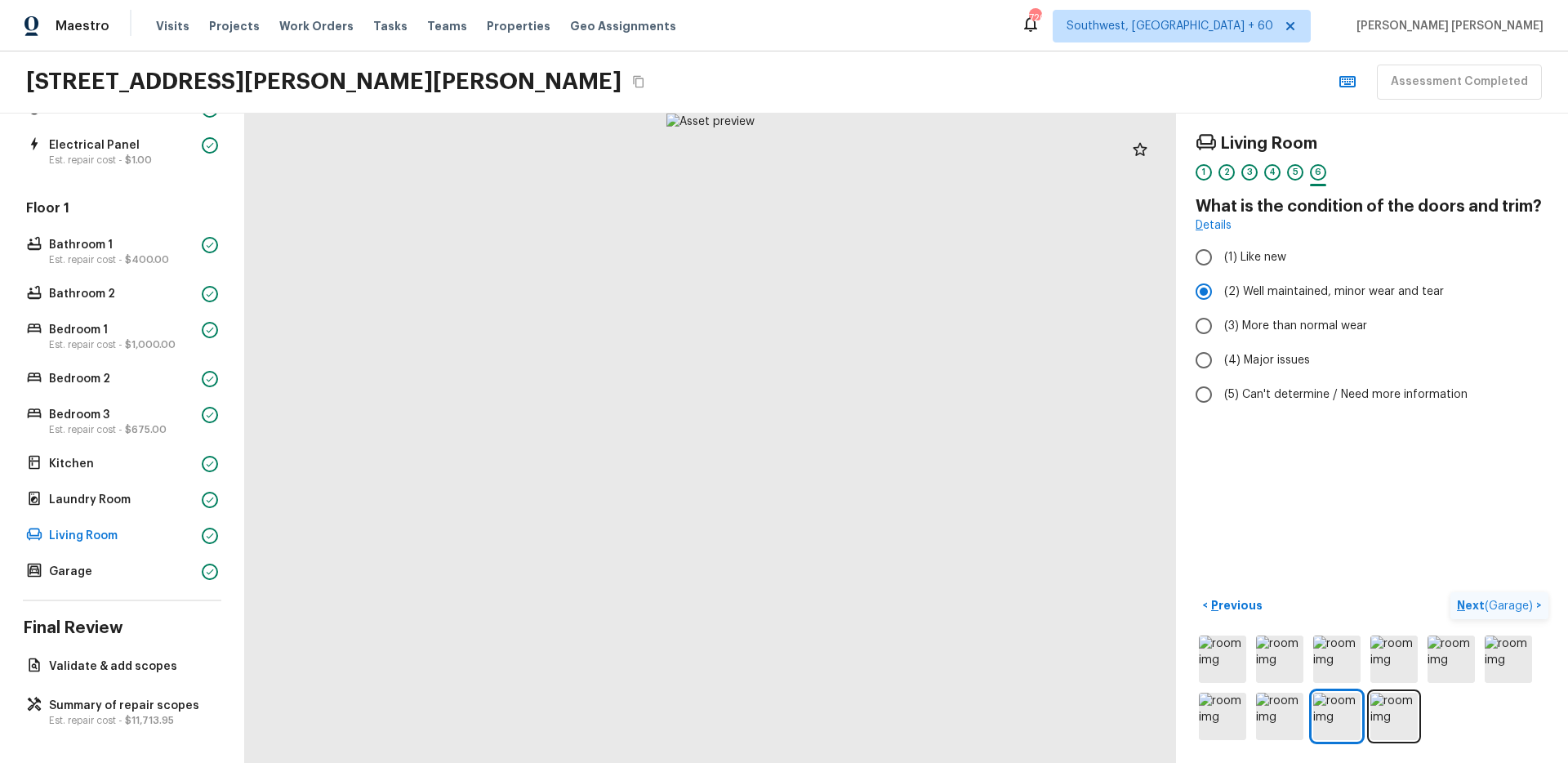
click at [1517, 609] on span "( Garage )" at bounding box center [1509, 605] width 49 height 11
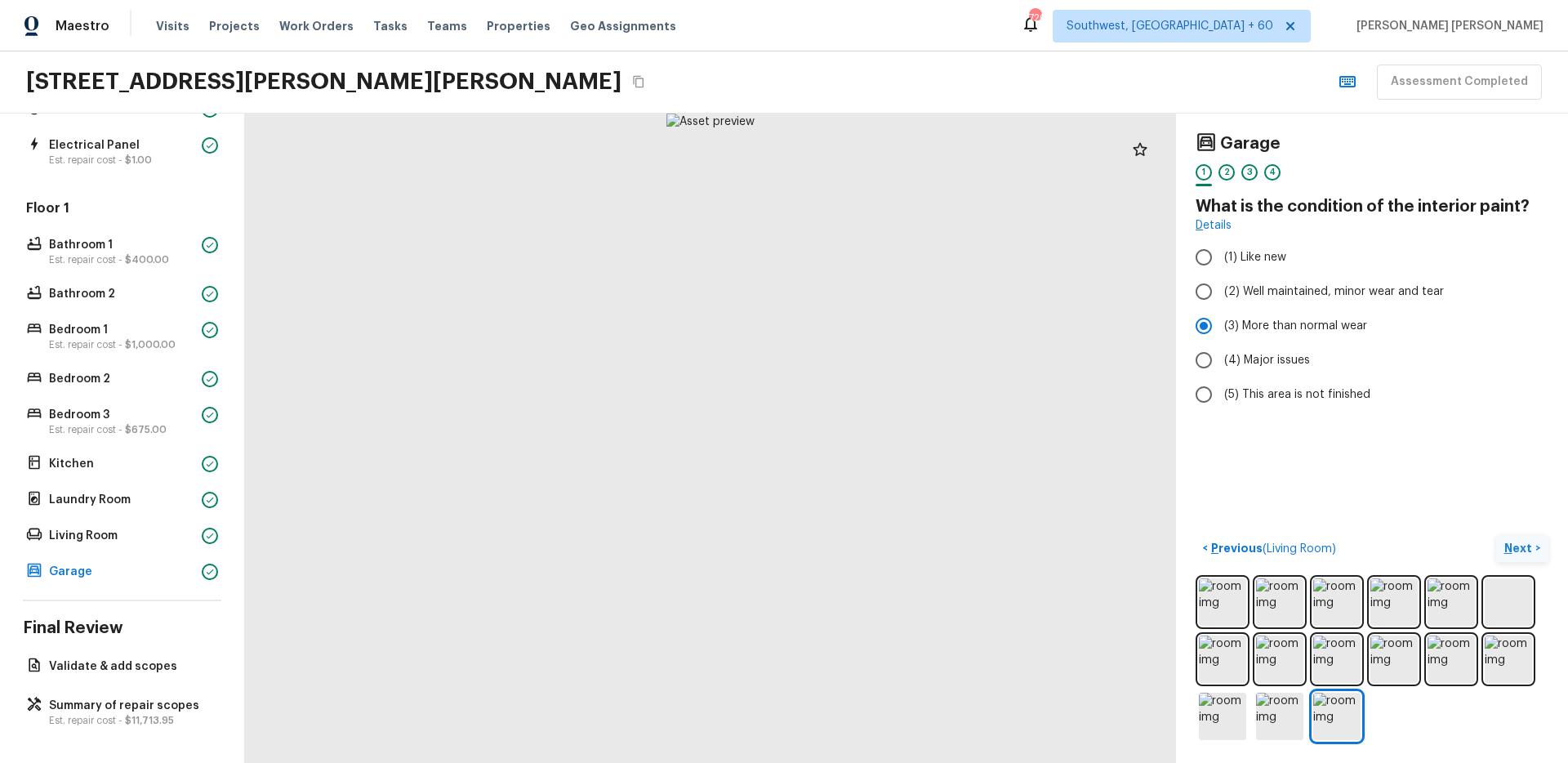
click at [1541, 542] on button "Next >" at bounding box center [1522, 548] width 52 height 27
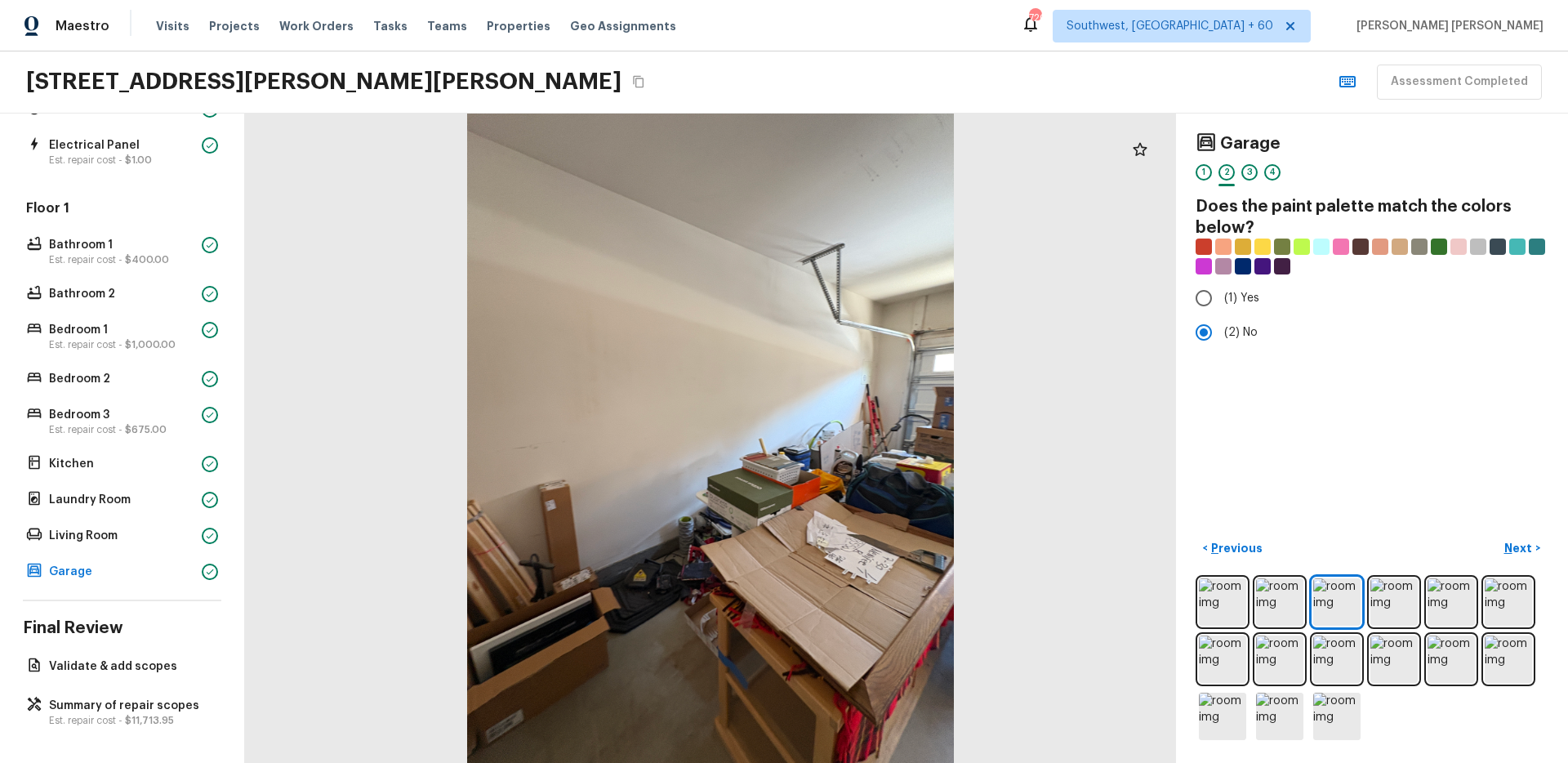
click at [1394, 505] on div "Garage 1 2 3 4 Does the paint palette match the colors below? (1) Yes (2) No < …" at bounding box center [1372, 438] width 392 height 649
click at [1523, 548] on p "Next" at bounding box center [1519, 548] width 31 height 17
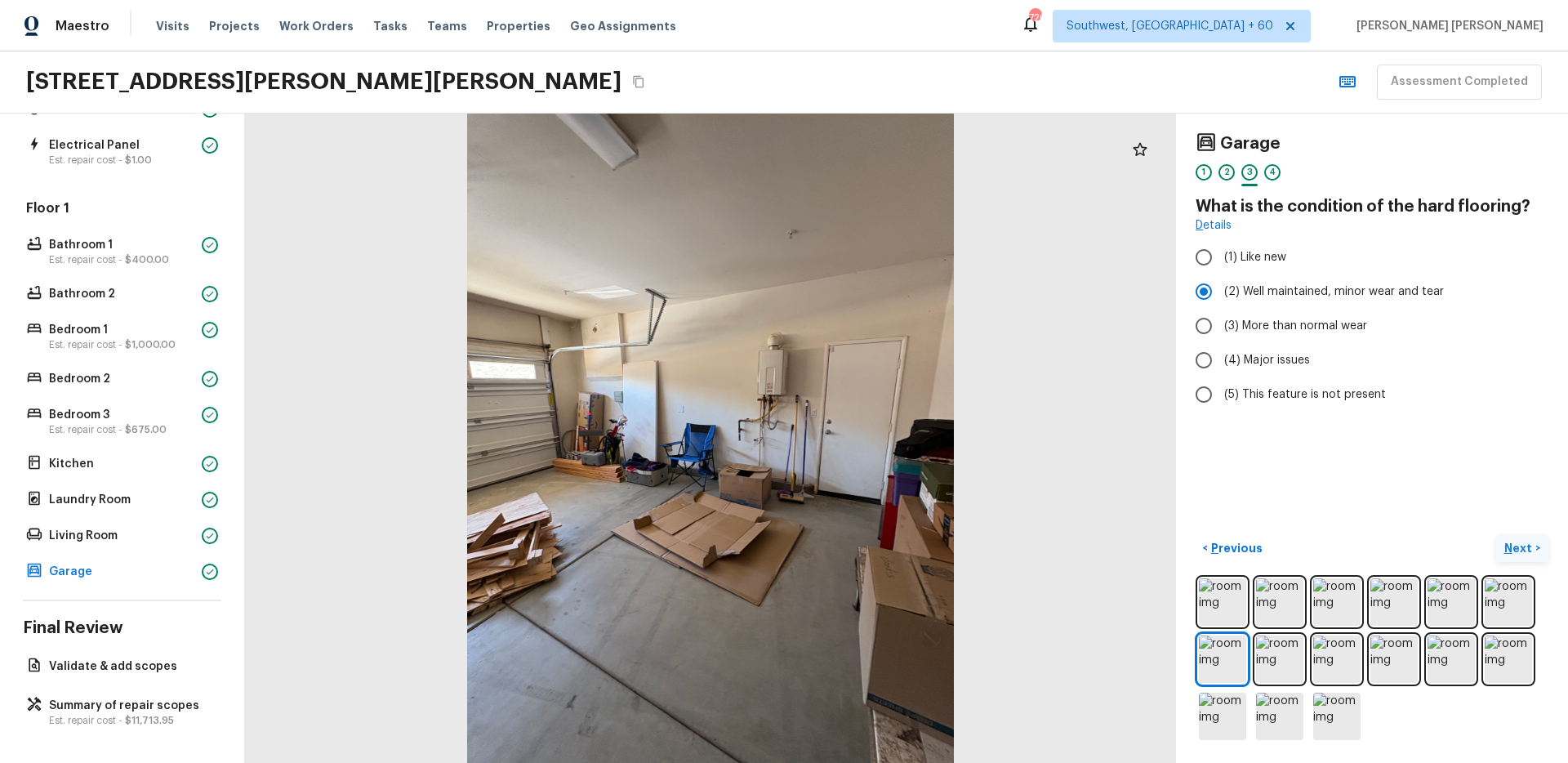
click at [1522, 558] on button "Next >" at bounding box center [1522, 548] width 52 height 27
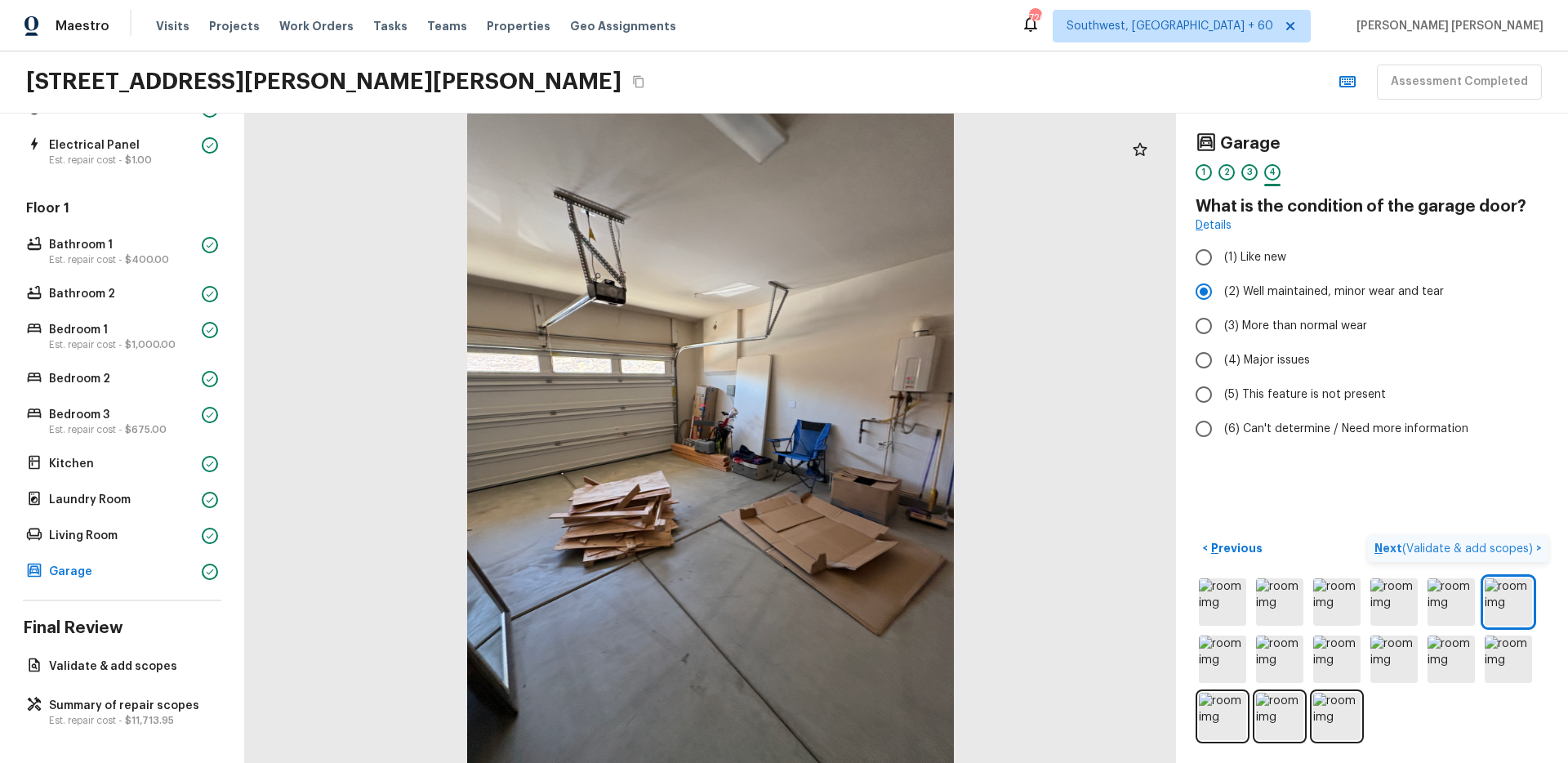
click at [1489, 553] on span "( Validate & add scopes )" at bounding box center [1467, 549] width 131 height 11
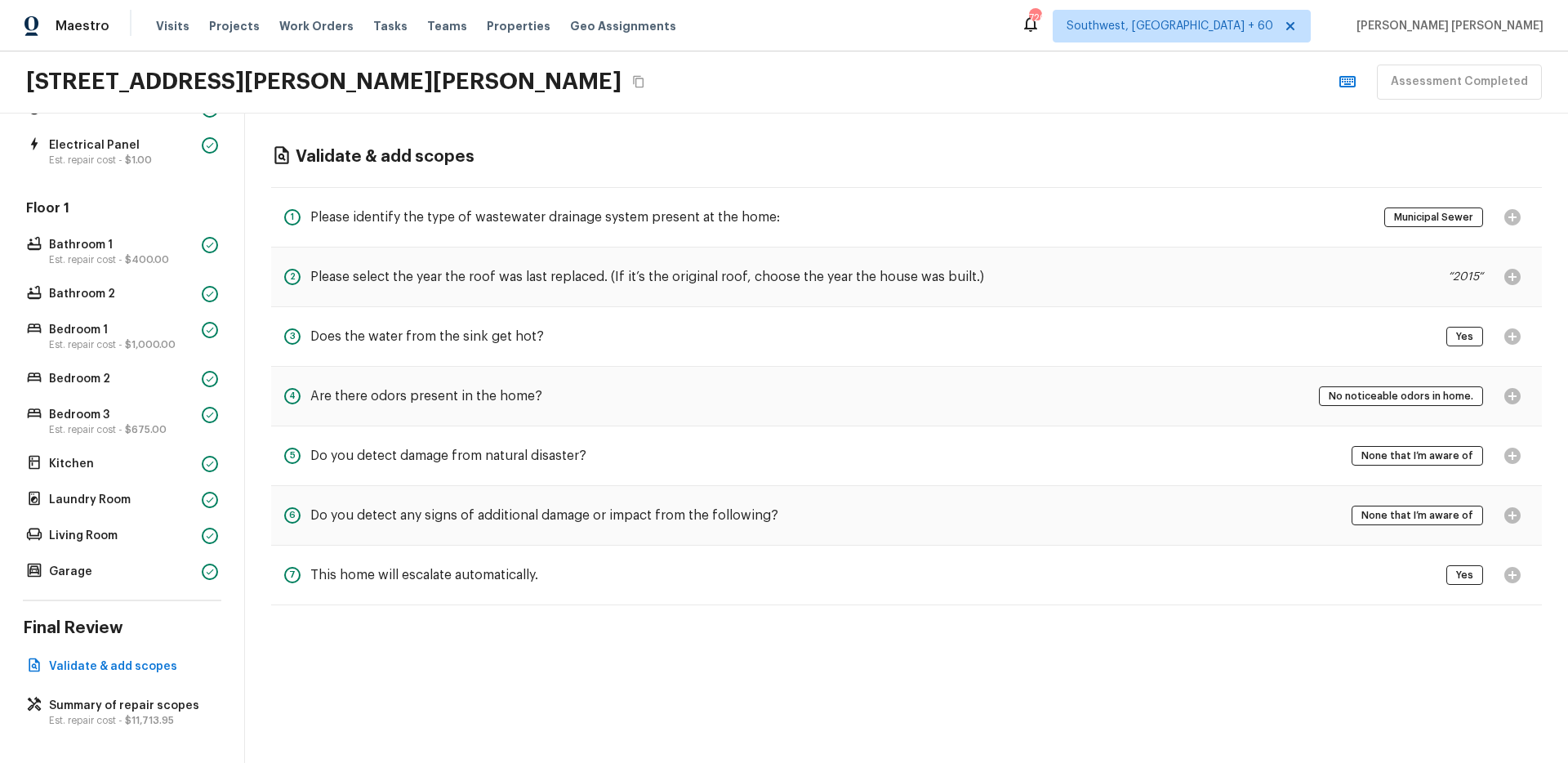
click at [1076, 223] on div "1 Please identify the type of wastewater drainage system present at the home: M…" at bounding box center [906, 217] width 1271 height 60
click at [1193, 204] on div "1 Please identify the type of wastewater drainage system present at the home: M…" at bounding box center [906, 217] width 1271 height 60
click at [859, 225] on div "1 Please identify the type of wastewater drainage system present at the home: M…" at bounding box center [906, 217] width 1271 height 60
click at [908, 312] on div "3 Does the water from the sink get hot? Yes" at bounding box center [906, 337] width 1271 height 60
click at [108, 698] on p "Summary of repair scopes" at bounding box center [131, 706] width 162 height 17
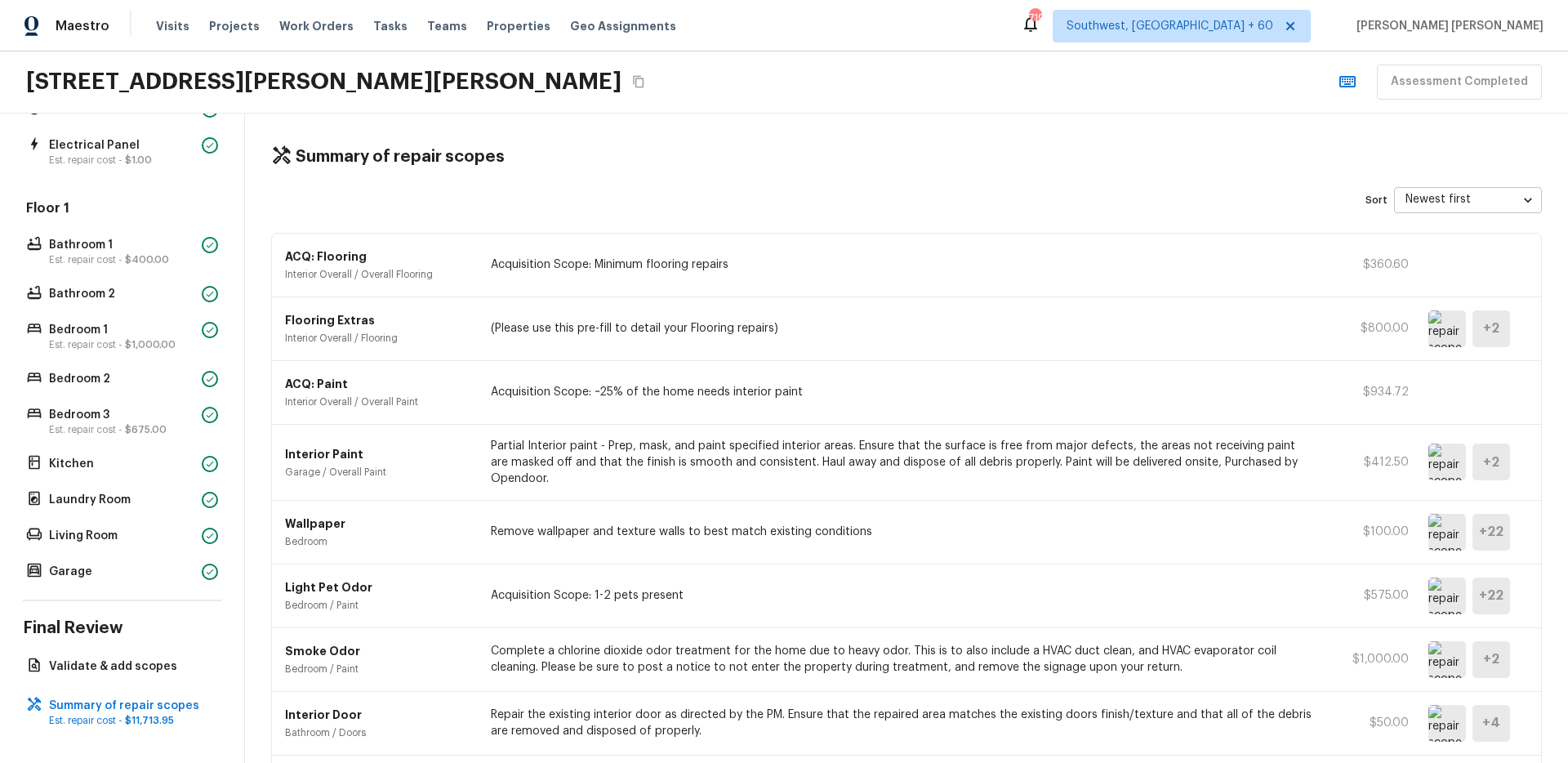
click at [701, 361] on div "ACQ: Paint Interior Overall / Overall Paint Acquisition Scope: ~25% of the home…" at bounding box center [906, 393] width 1269 height 64
click at [537, 313] on div "Flooring Extras Interior Overall / Flooring (Please use this pre-fill to detail…" at bounding box center [906, 329] width 1269 height 64
click at [1014, 254] on div "ACQ: Flooring Interior Overall / Overall Flooring Acquisition Scope: Minimum fl…" at bounding box center [906, 266] width 1269 height 64
click at [1299, 249] on div "ACQ: Flooring Interior Overall / Overall Flooring Acquisition Scope: Minimum fl…" at bounding box center [906, 266] width 1269 height 64
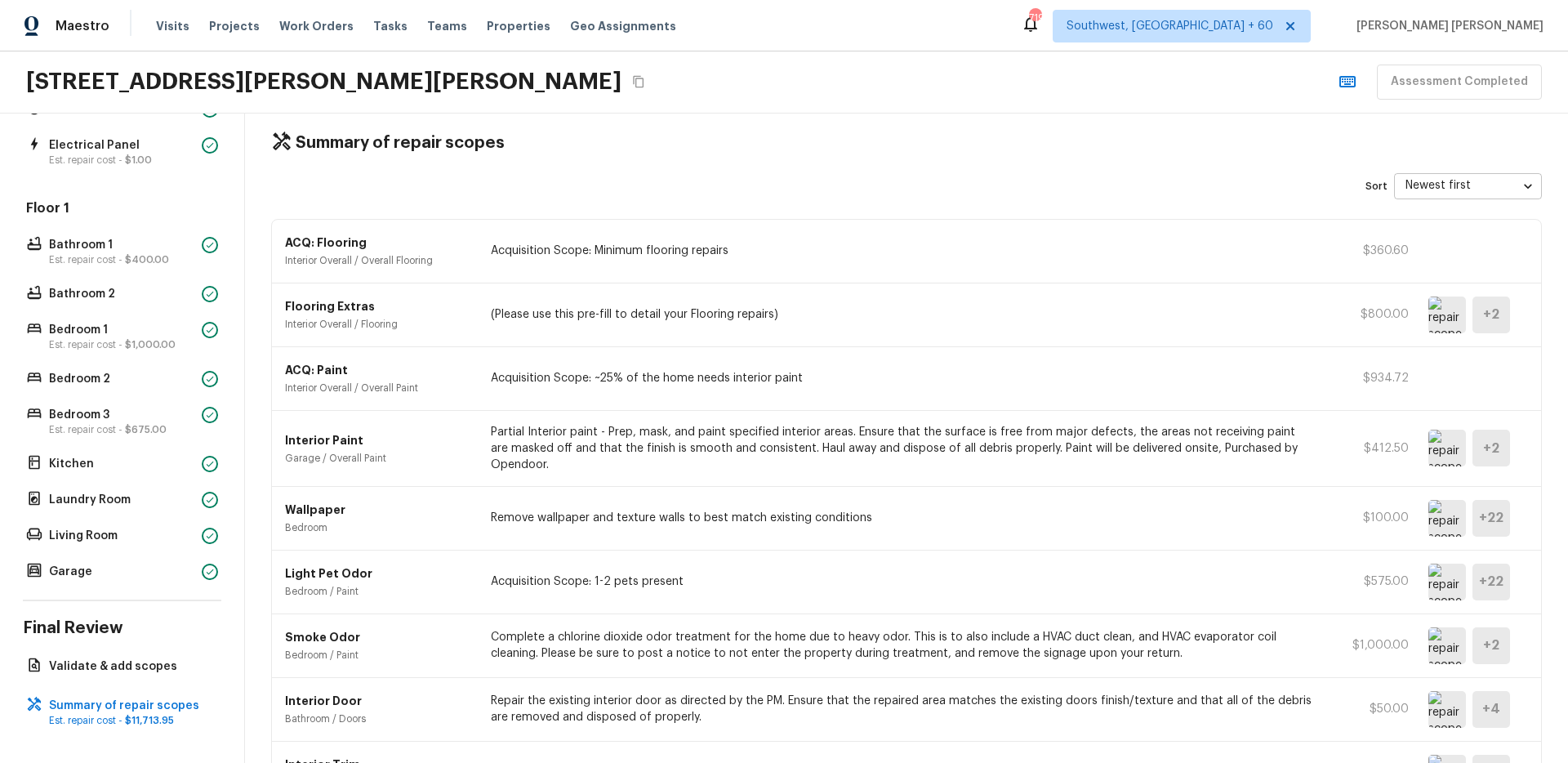
click at [1438, 317] on img at bounding box center [1447, 315] width 38 height 37
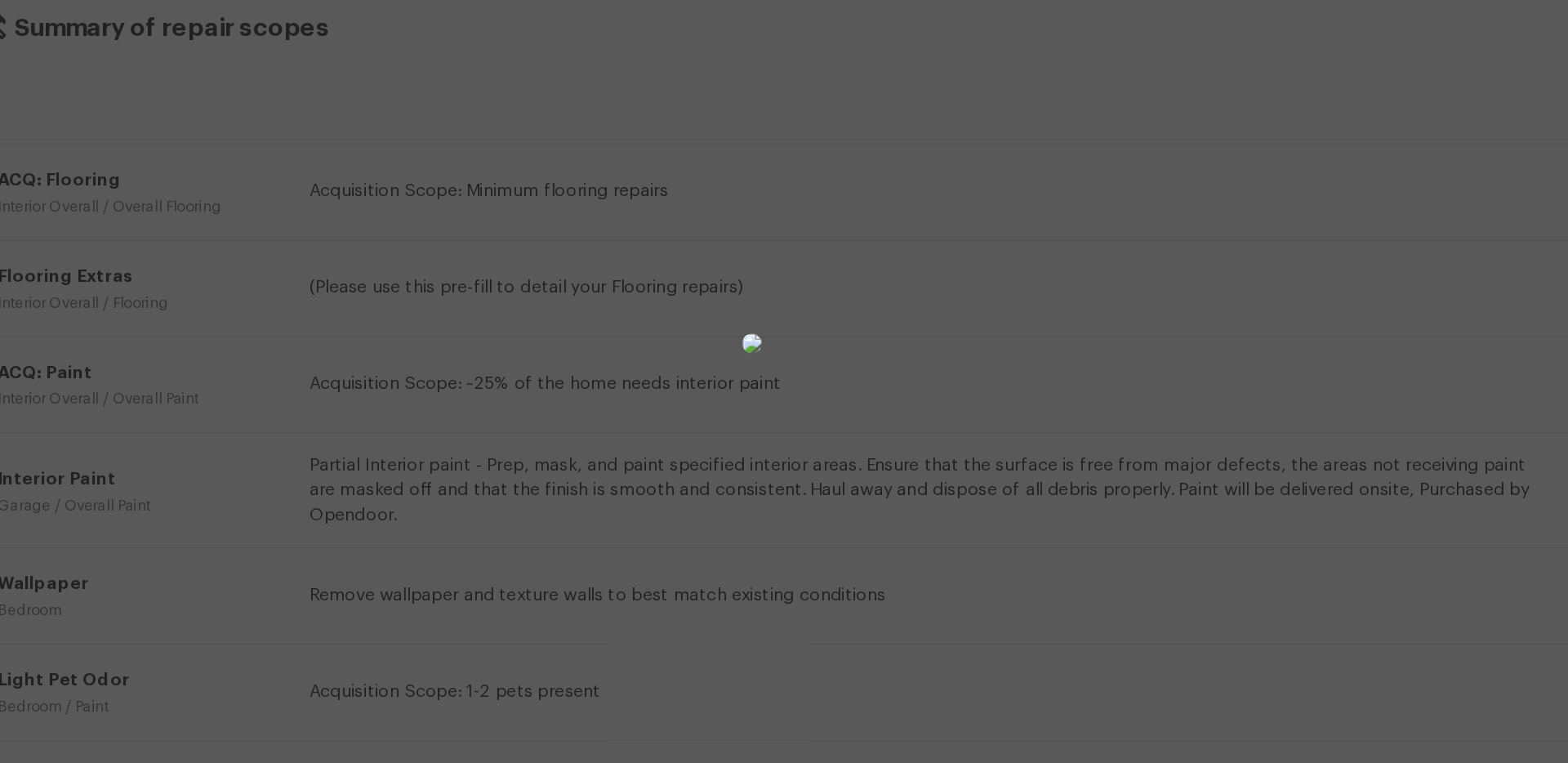
click at [1071, 430] on div at bounding box center [784, 351] width 1568 height 650
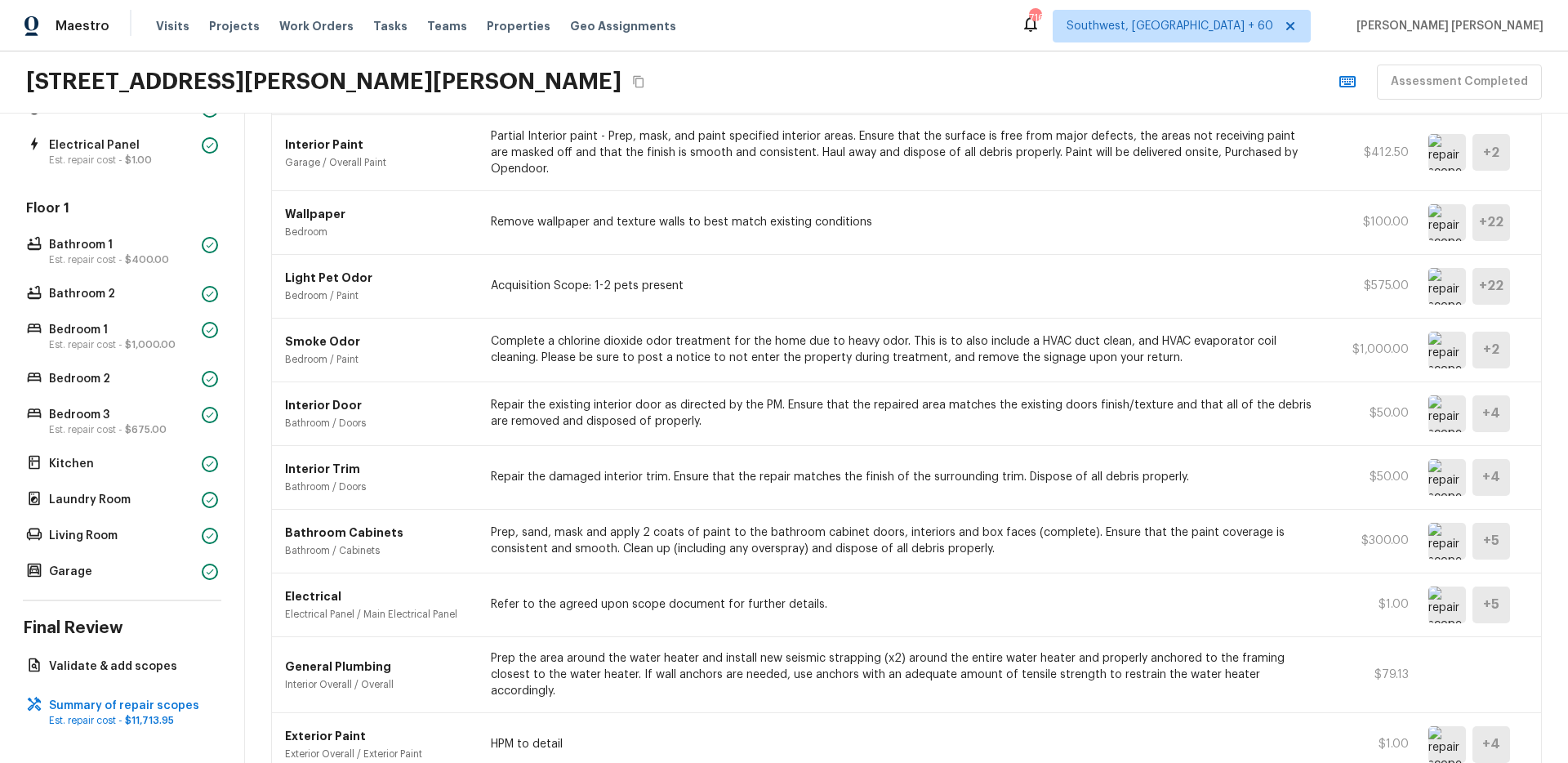
scroll to position [288, 0]
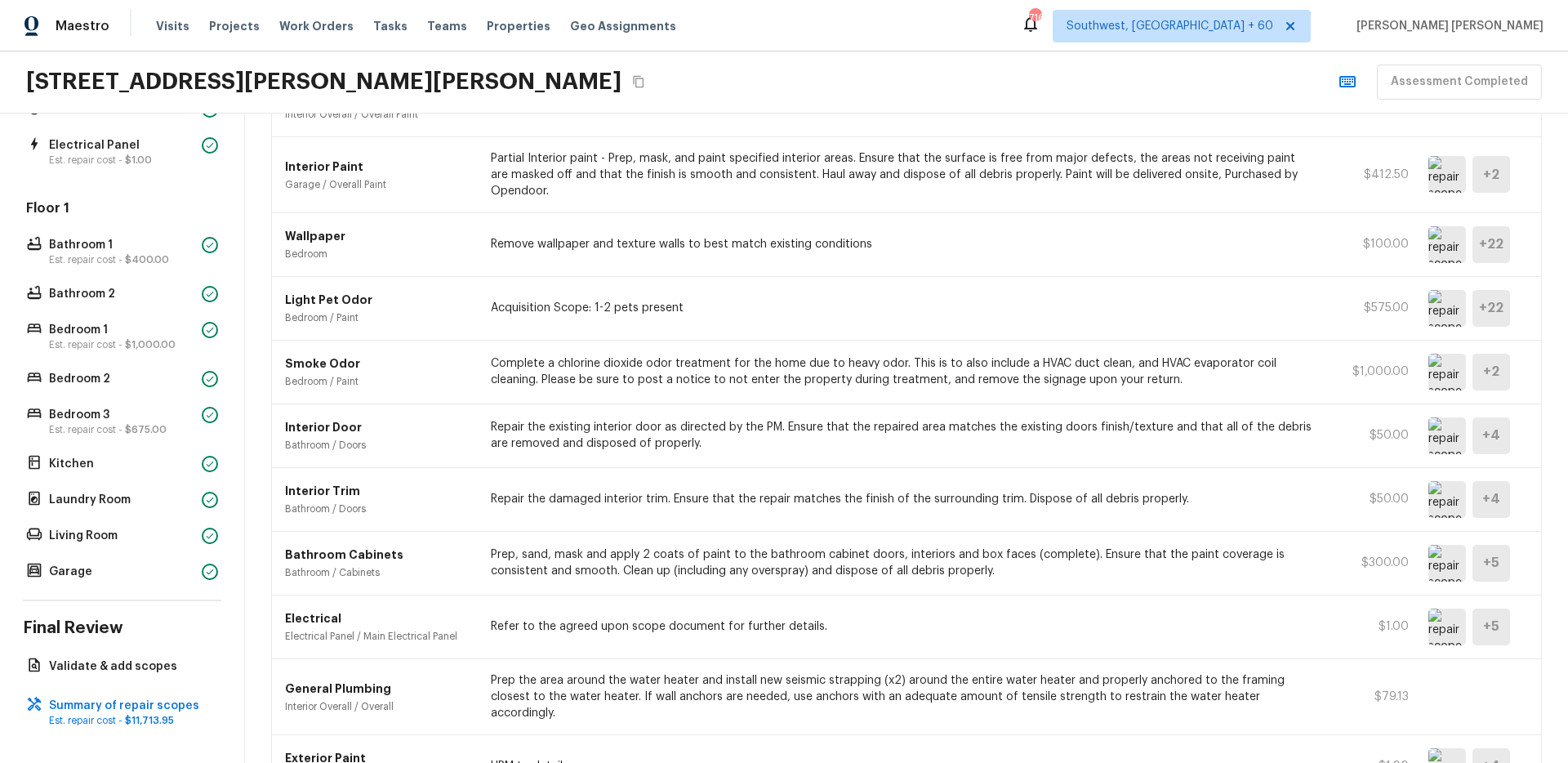
click at [1450, 370] on img at bounding box center [1447, 372] width 38 height 37
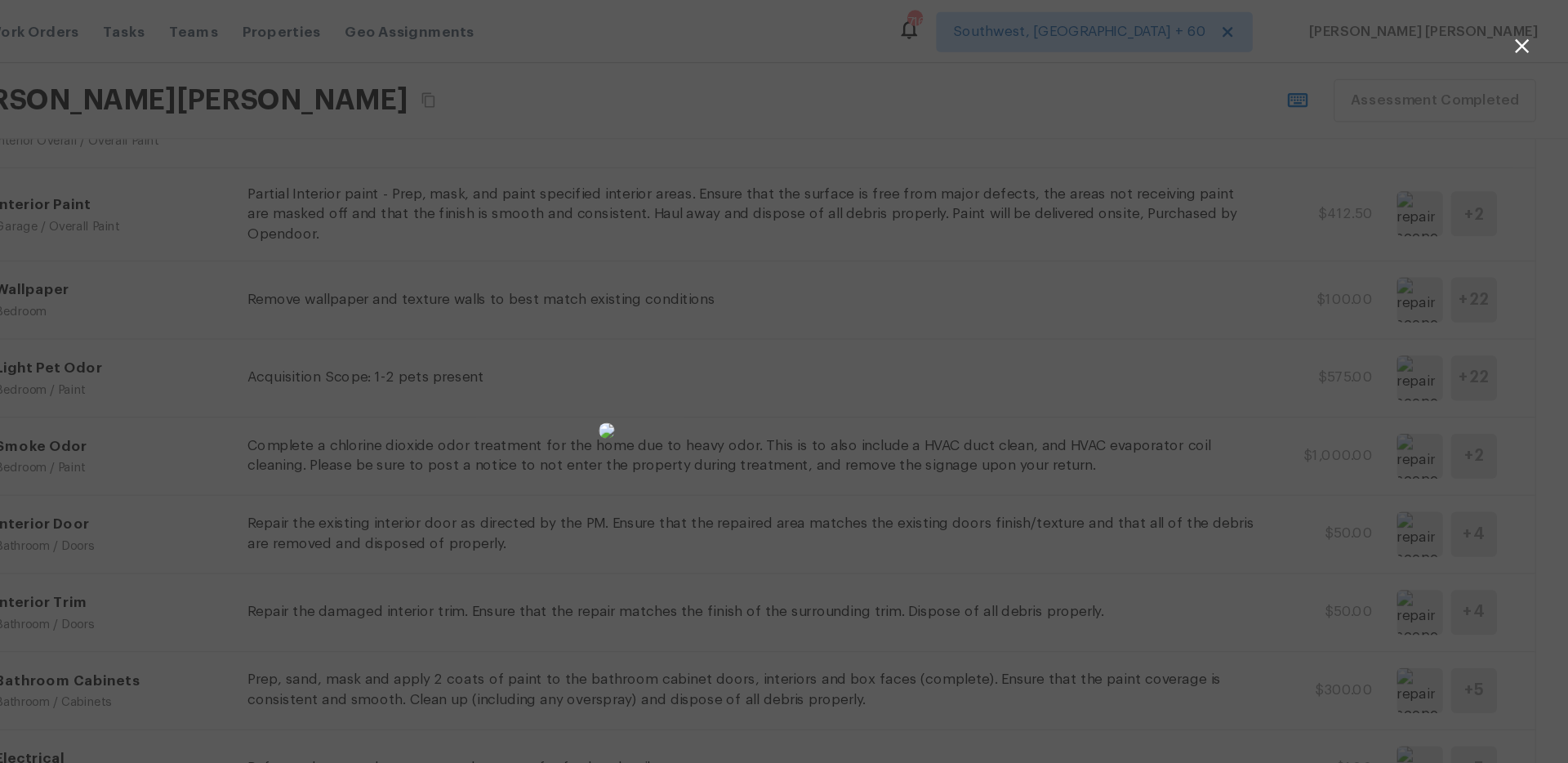
scroll to position [0, 0]
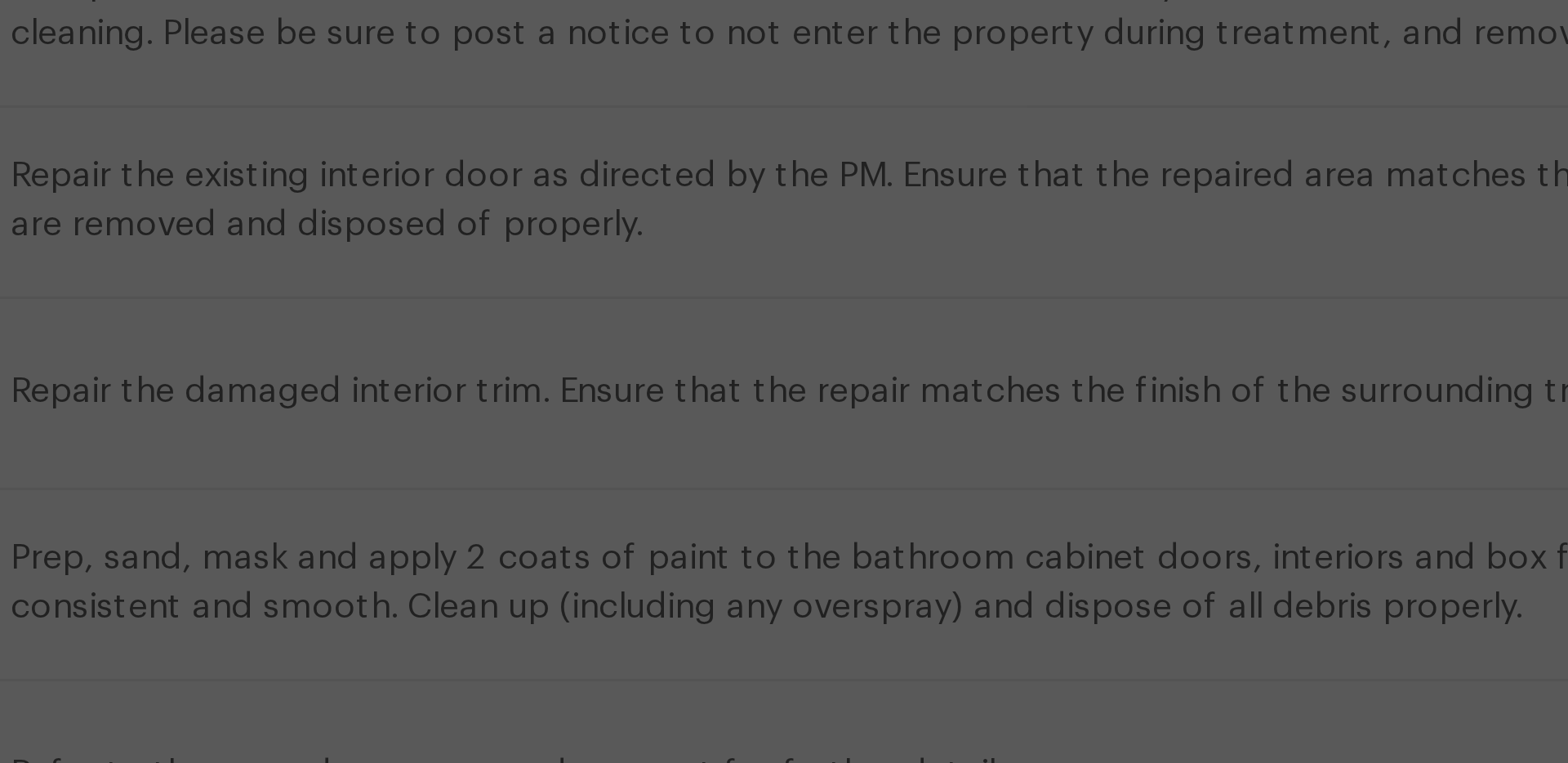
click at [777, 357] on img at bounding box center [784, 351] width 13 height 13
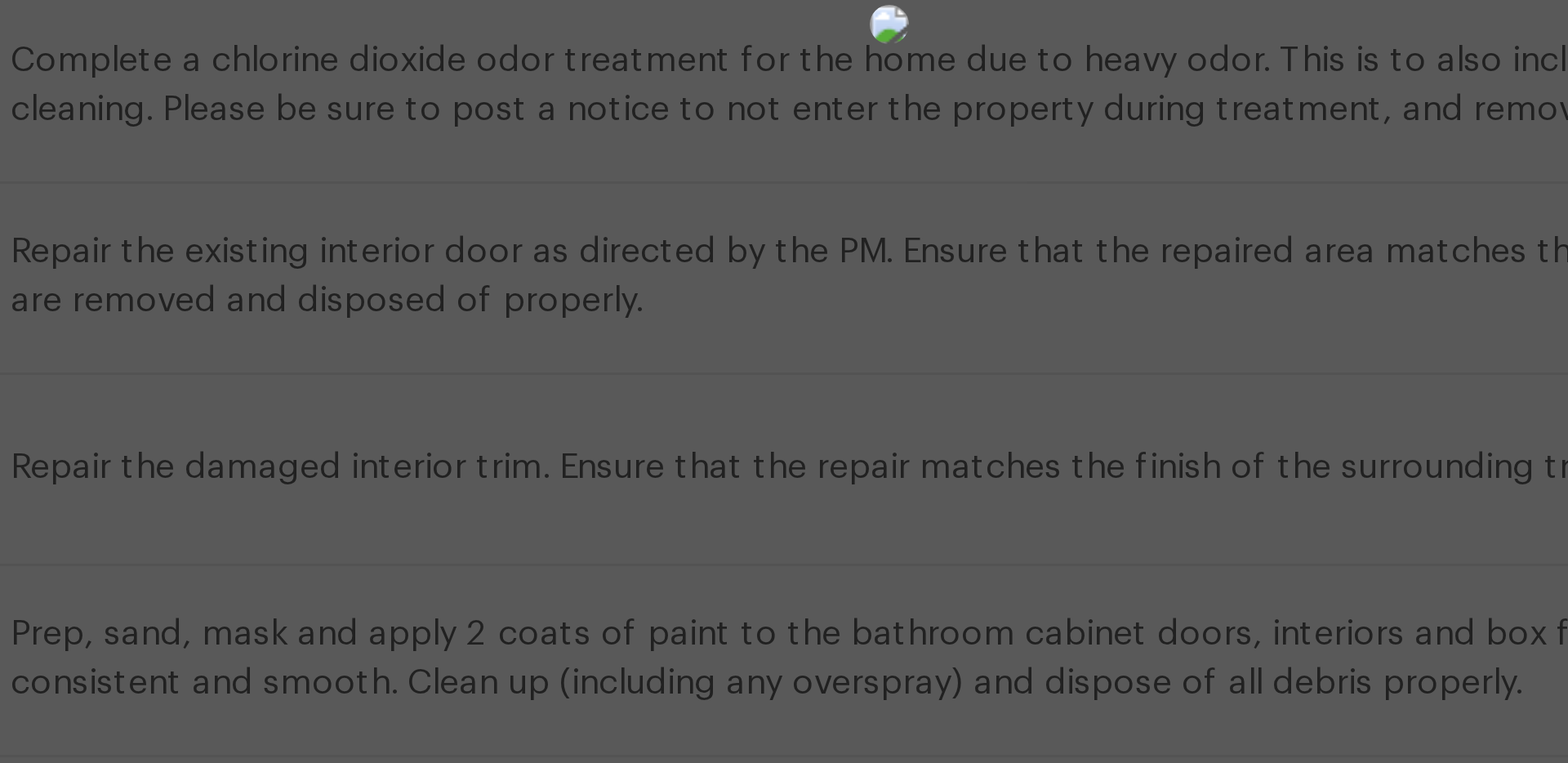
click at [777, 357] on img at bounding box center [784, 351] width 13 height 13
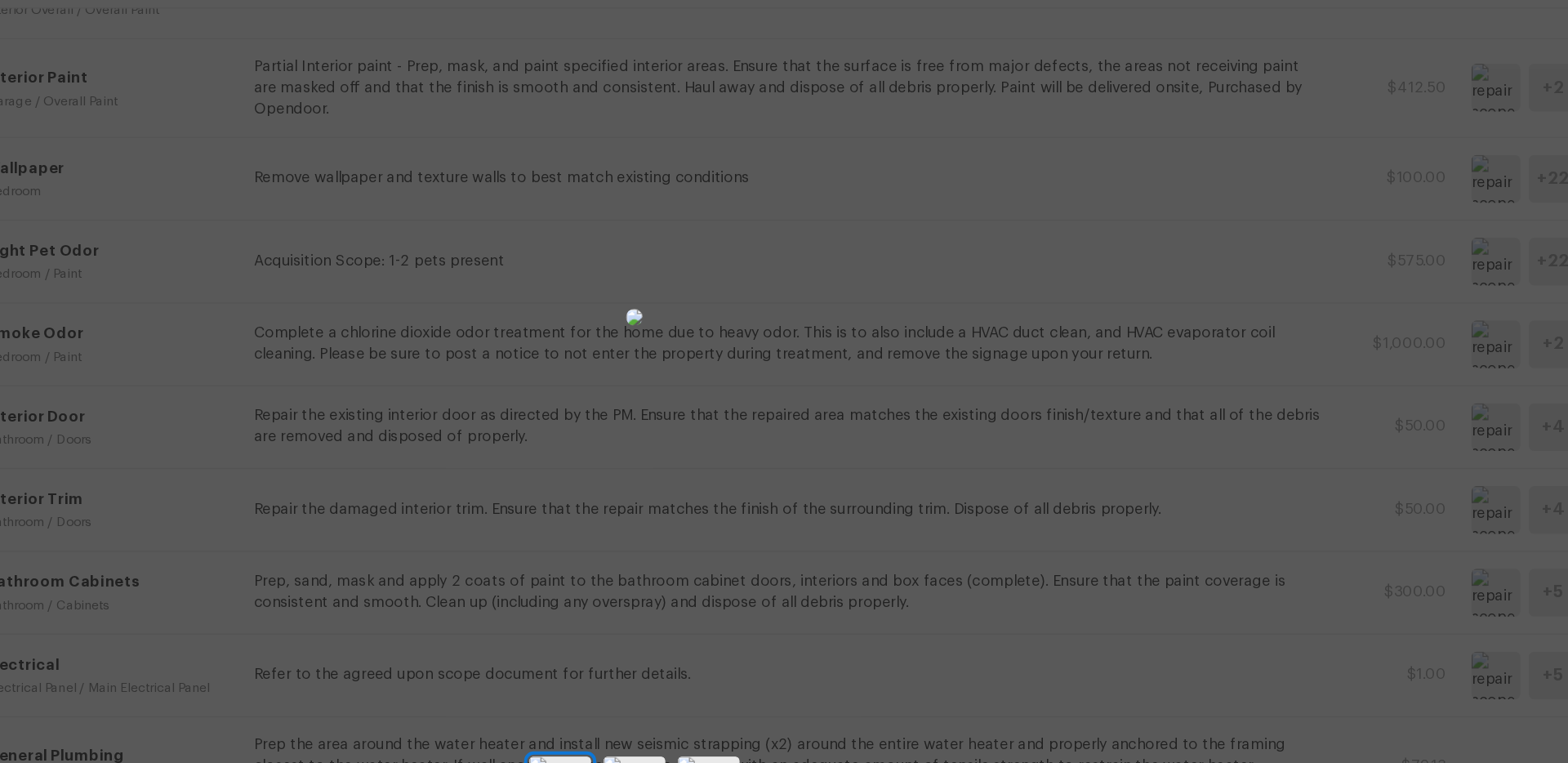
click at [1140, 410] on div at bounding box center [784, 351] width 1568 height 650
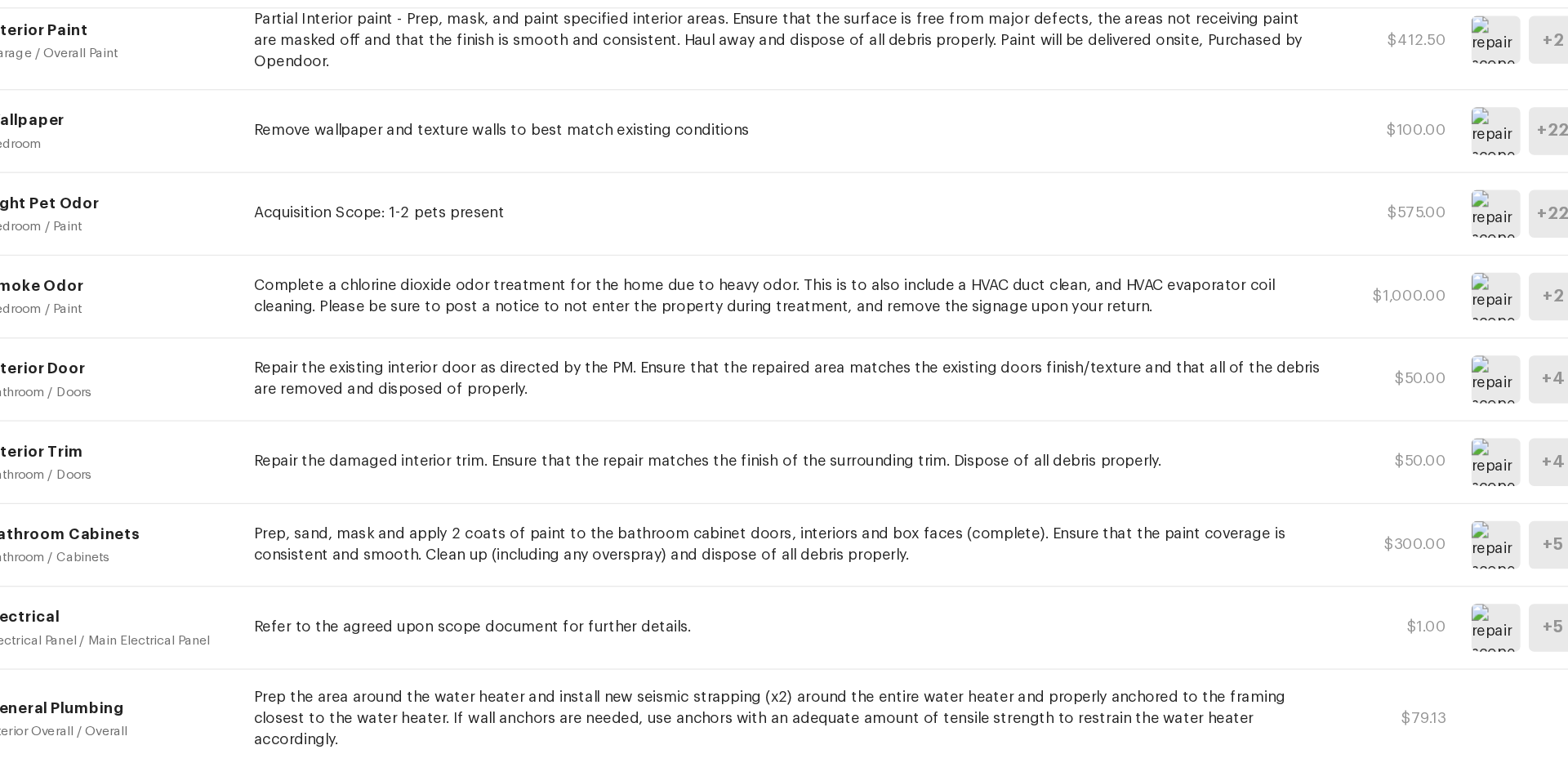
scroll to position [379, 0]
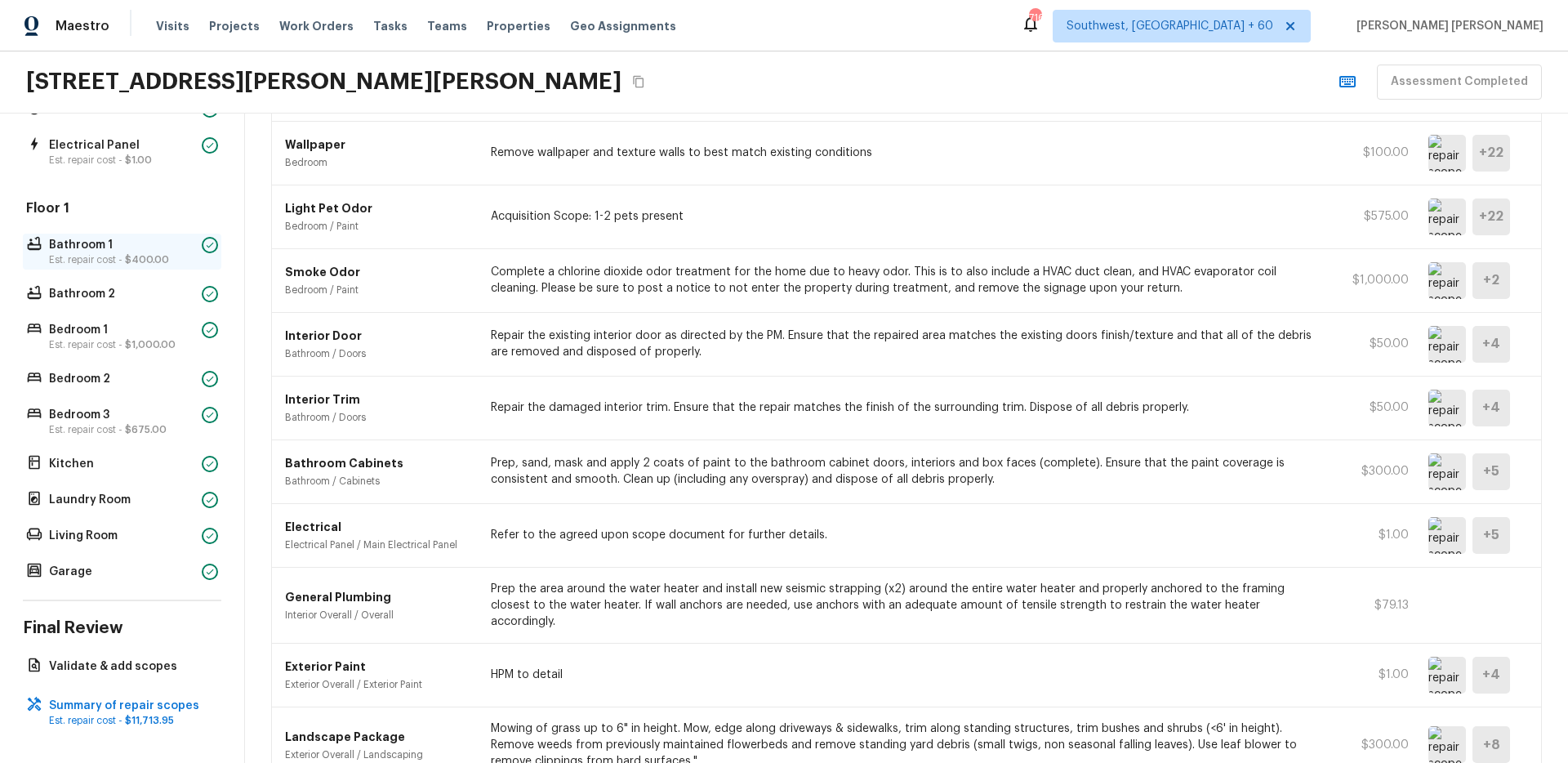
click at [132, 240] on p "Bathroom 1" at bounding box center [123, 244] width 146 height 17
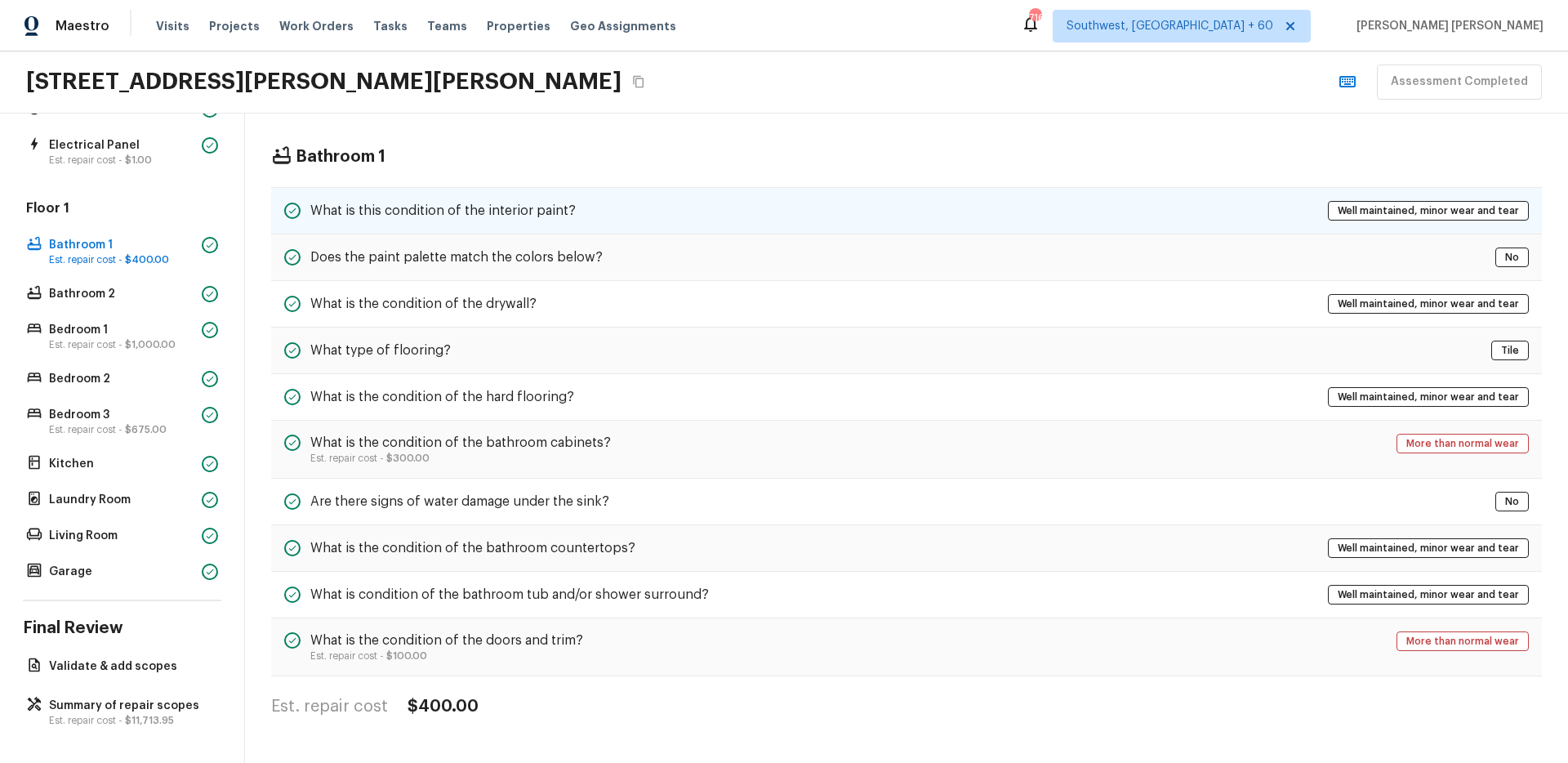
click at [434, 206] on h5 "What is this condition of the interior paint?" at bounding box center [443, 211] width 266 height 18
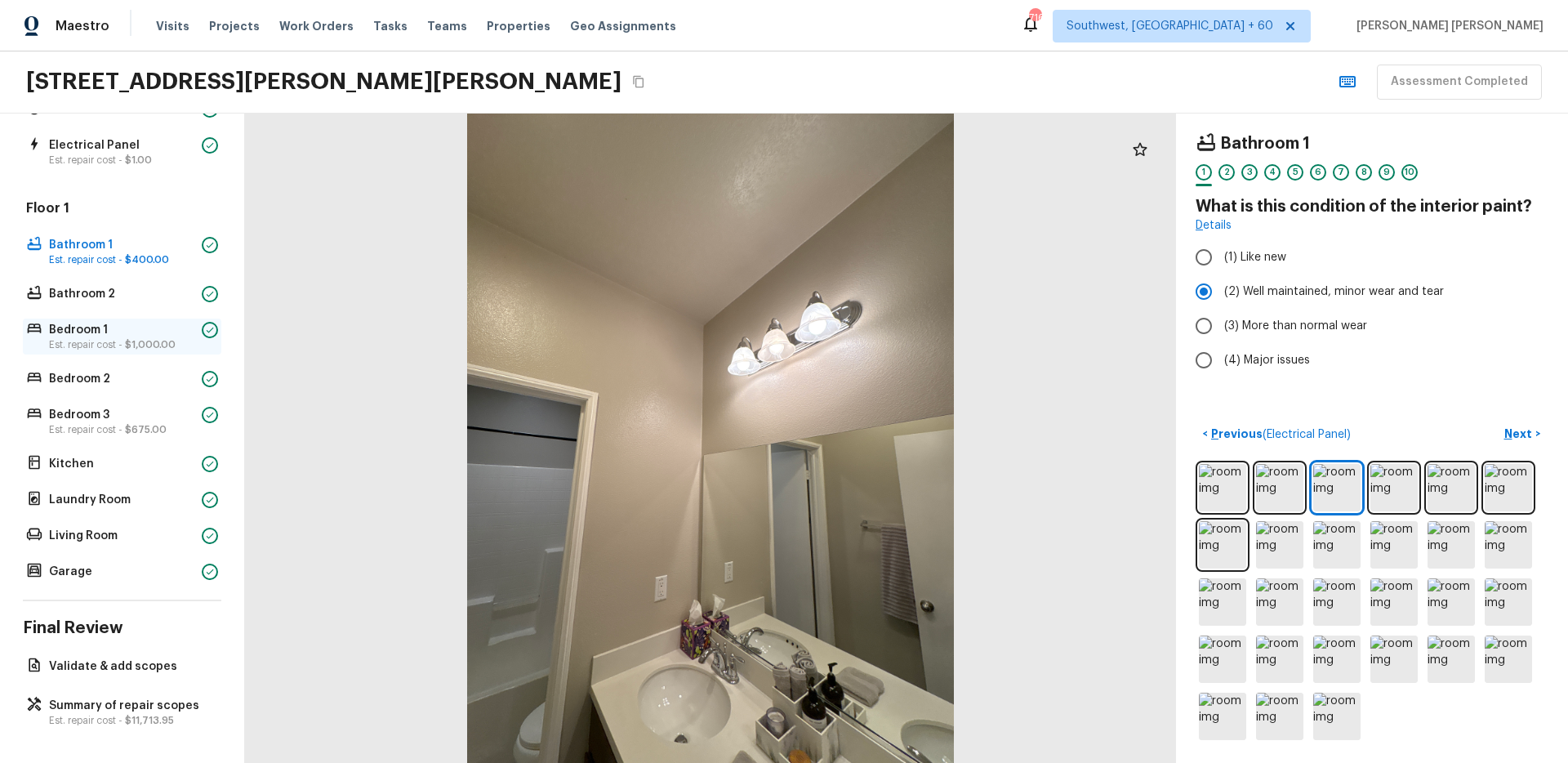
click at [104, 338] on p "Est. repair cost - $1,000.00" at bounding box center [123, 344] width 146 height 13
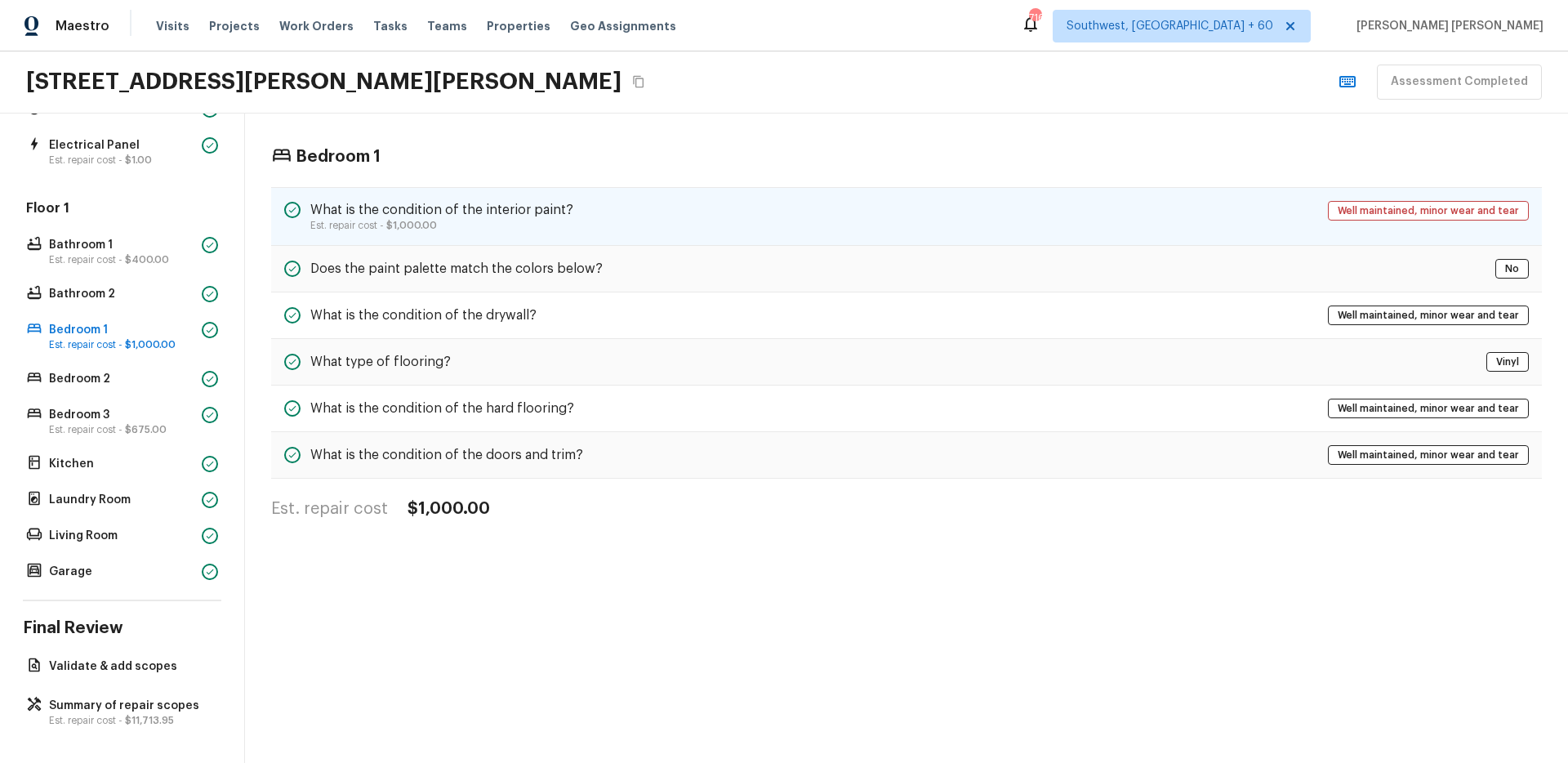
click at [467, 236] on div "What is the condition of the interior paint? Est. repair cost - $1,000.00 Well …" at bounding box center [906, 216] width 1271 height 59
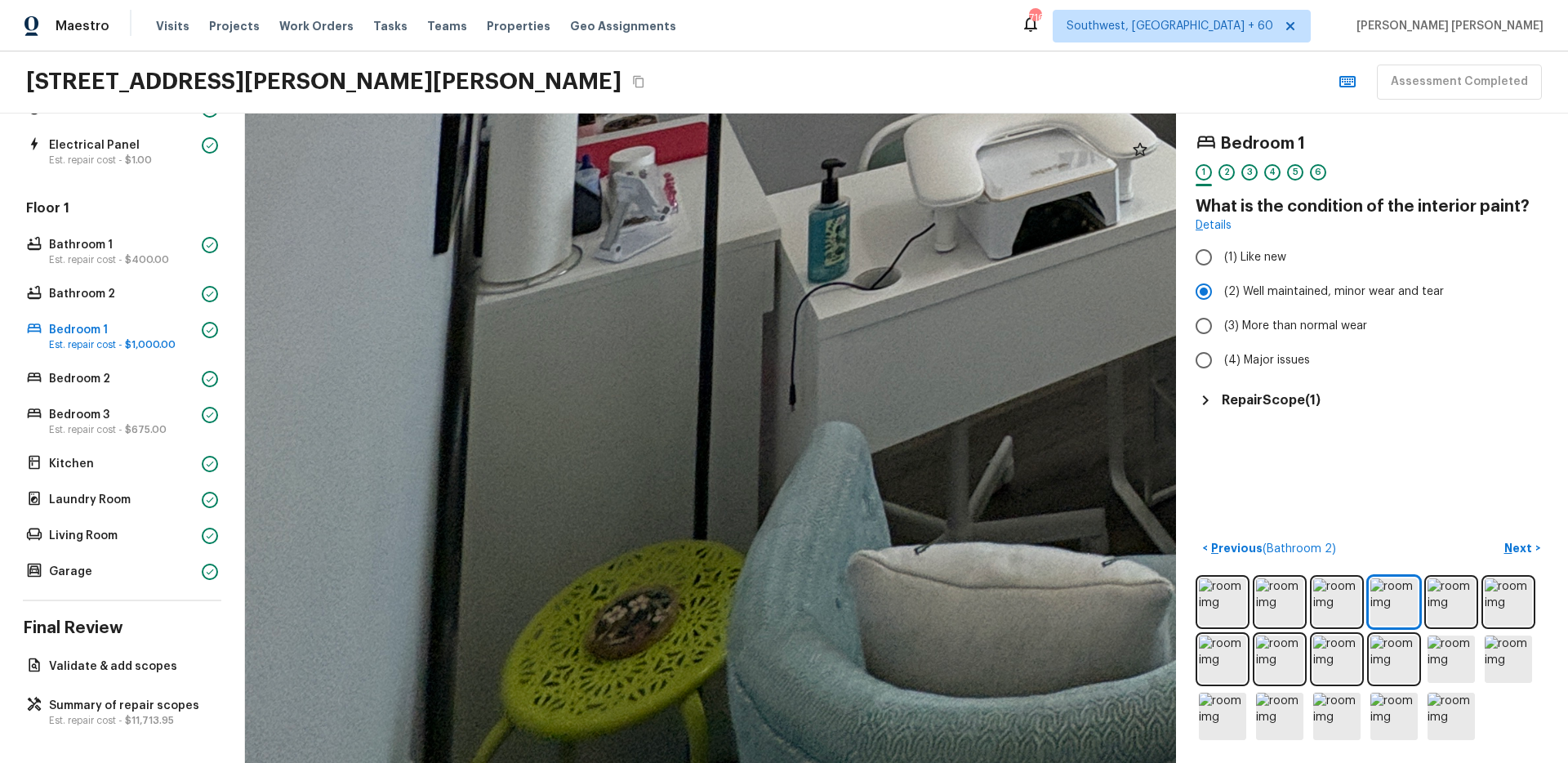
drag, startPoint x: 761, startPoint y: 722, endPoint x: 740, endPoint y: 599, distance: 124.8
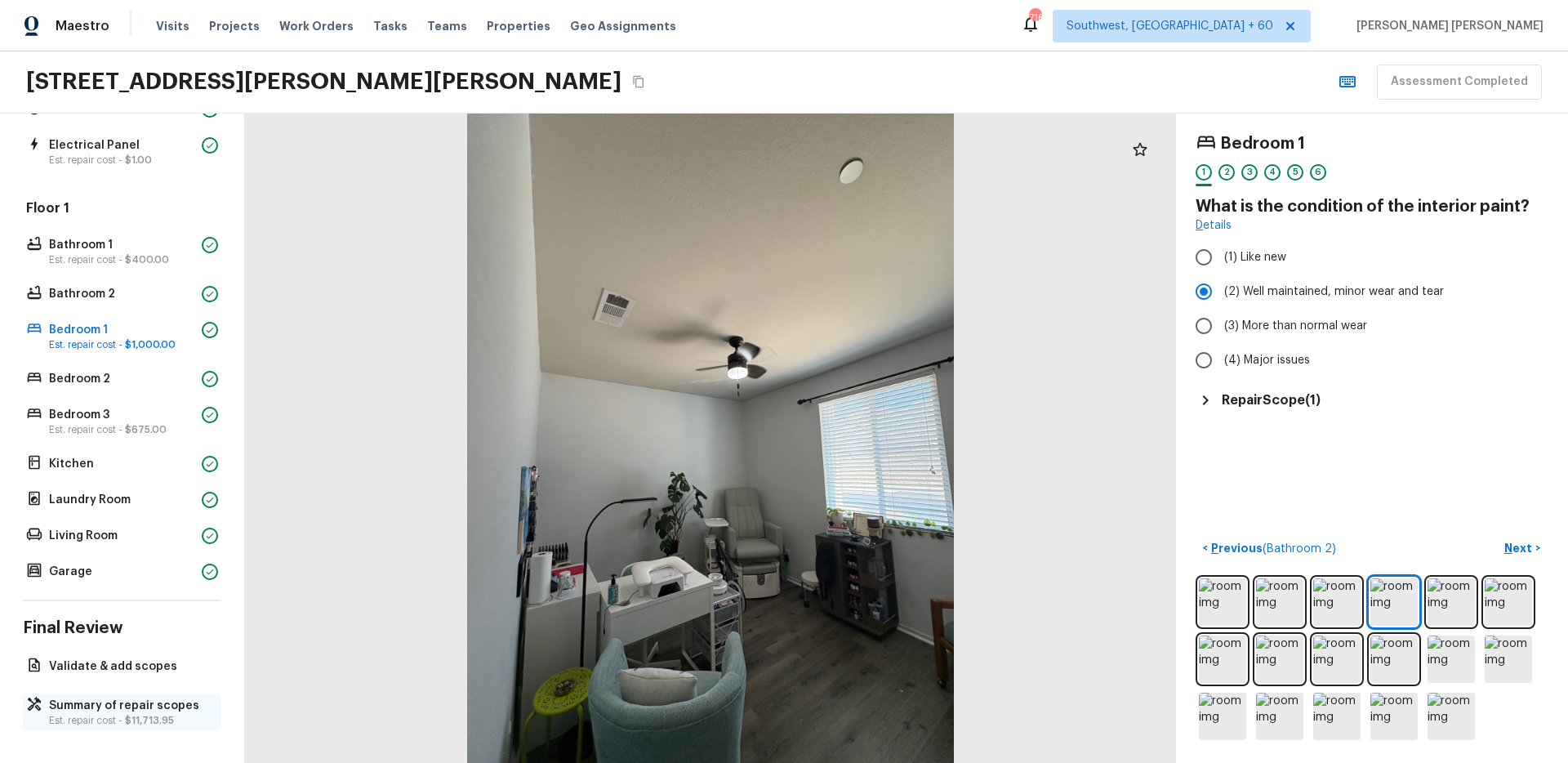
click at [64, 699] on p "Summary of repair scopes" at bounding box center [131, 706] width 162 height 17
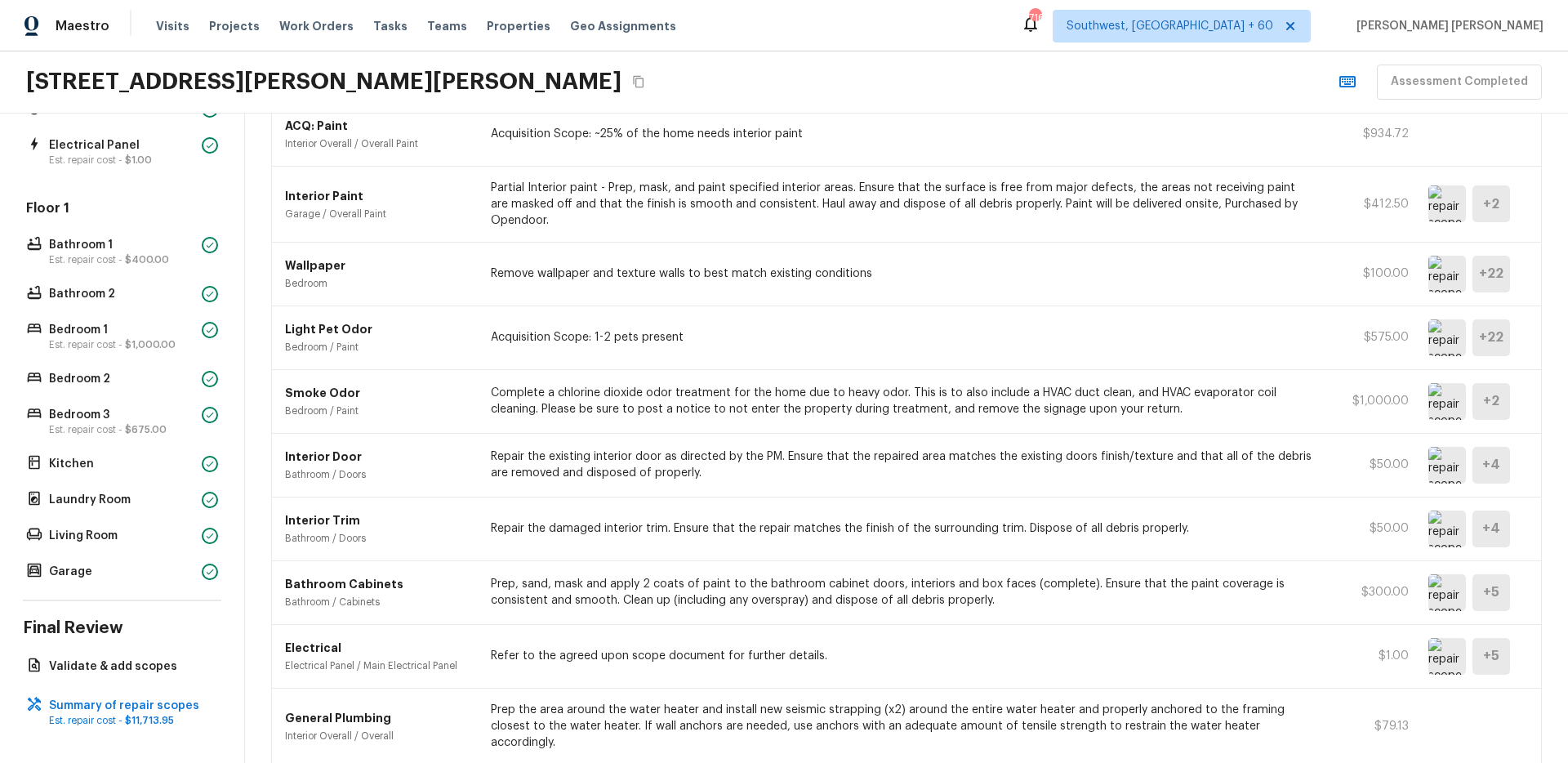
scroll to position [155, 0]
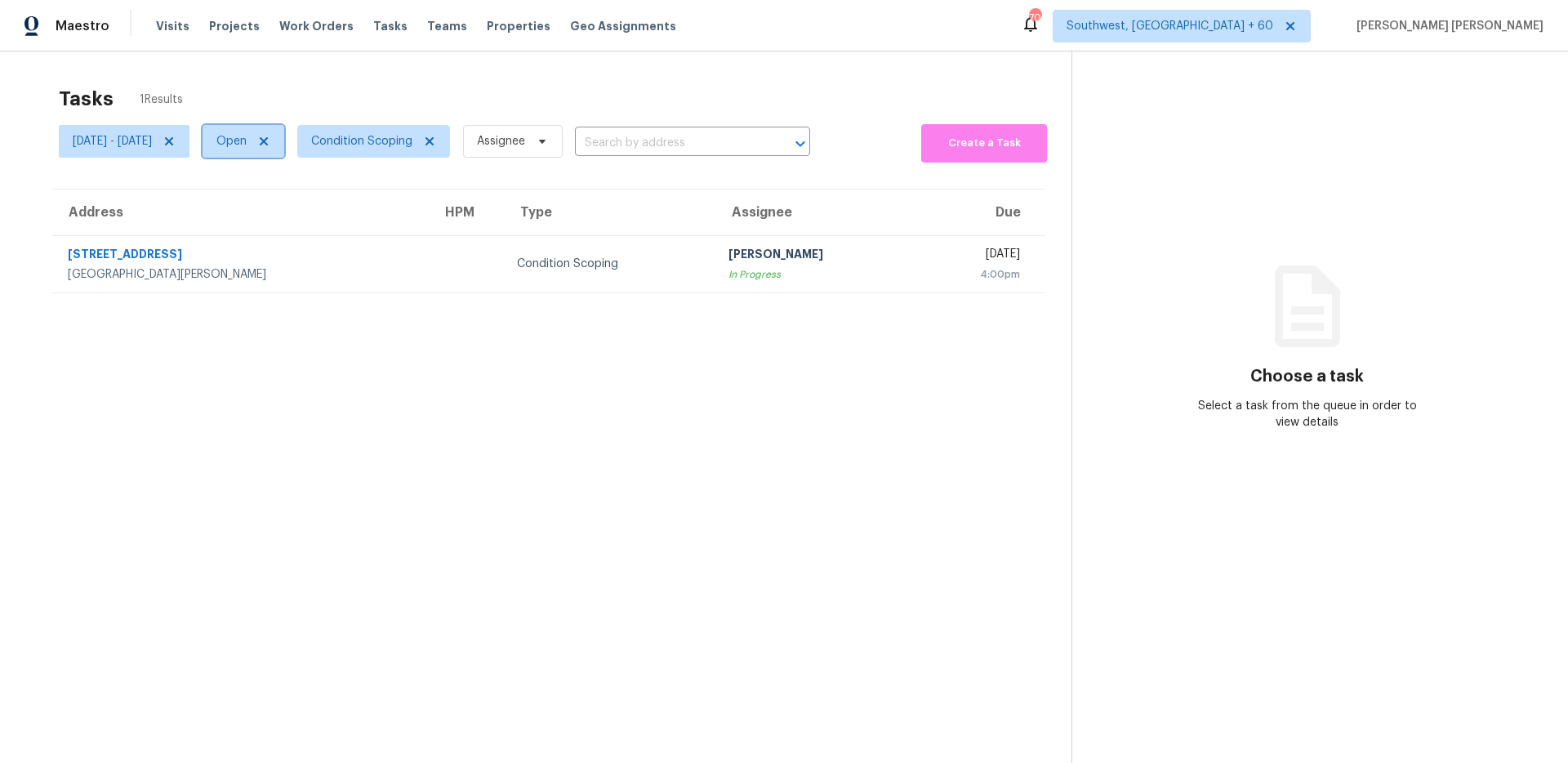
click at [247, 148] on span "Open" at bounding box center [231, 141] width 30 height 17
click at [300, 212] on label "Closed" at bounding box center [298, 211] width 59 height 17
click at [280, 212] on input "Closed" at bounding box center [274, 208] width 11 height 11
checkbox input "true"
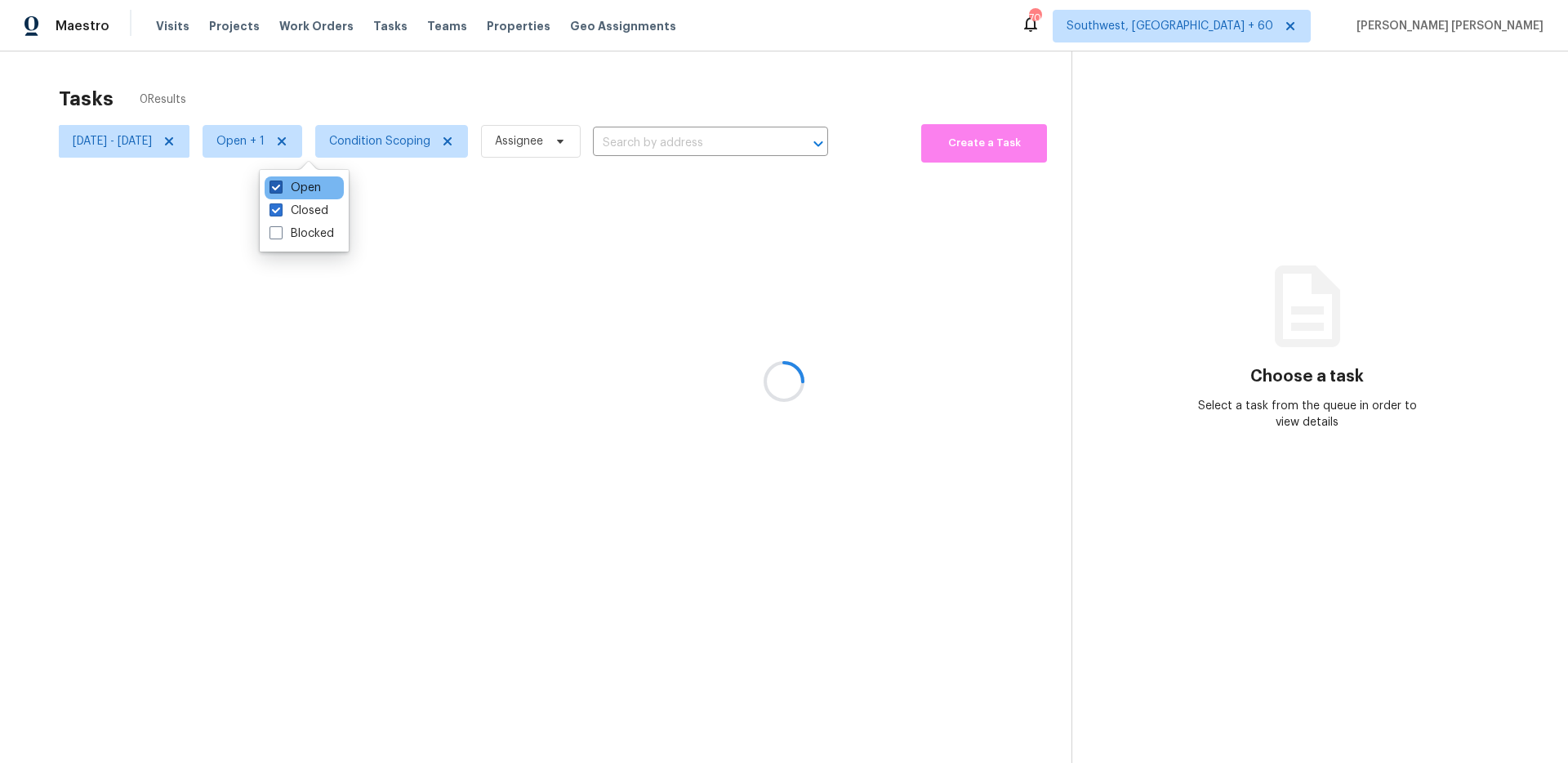
click at [297, 183] on label "Open" at bounding box center [295, 188] width 51 height 17
click at [280, 183] on input "Open" at bounding box center [274, 185] width 11 height 11
checkbox input "false"
click at [384, 98] on div at bounding box center [784, 381] width 1568 height 763
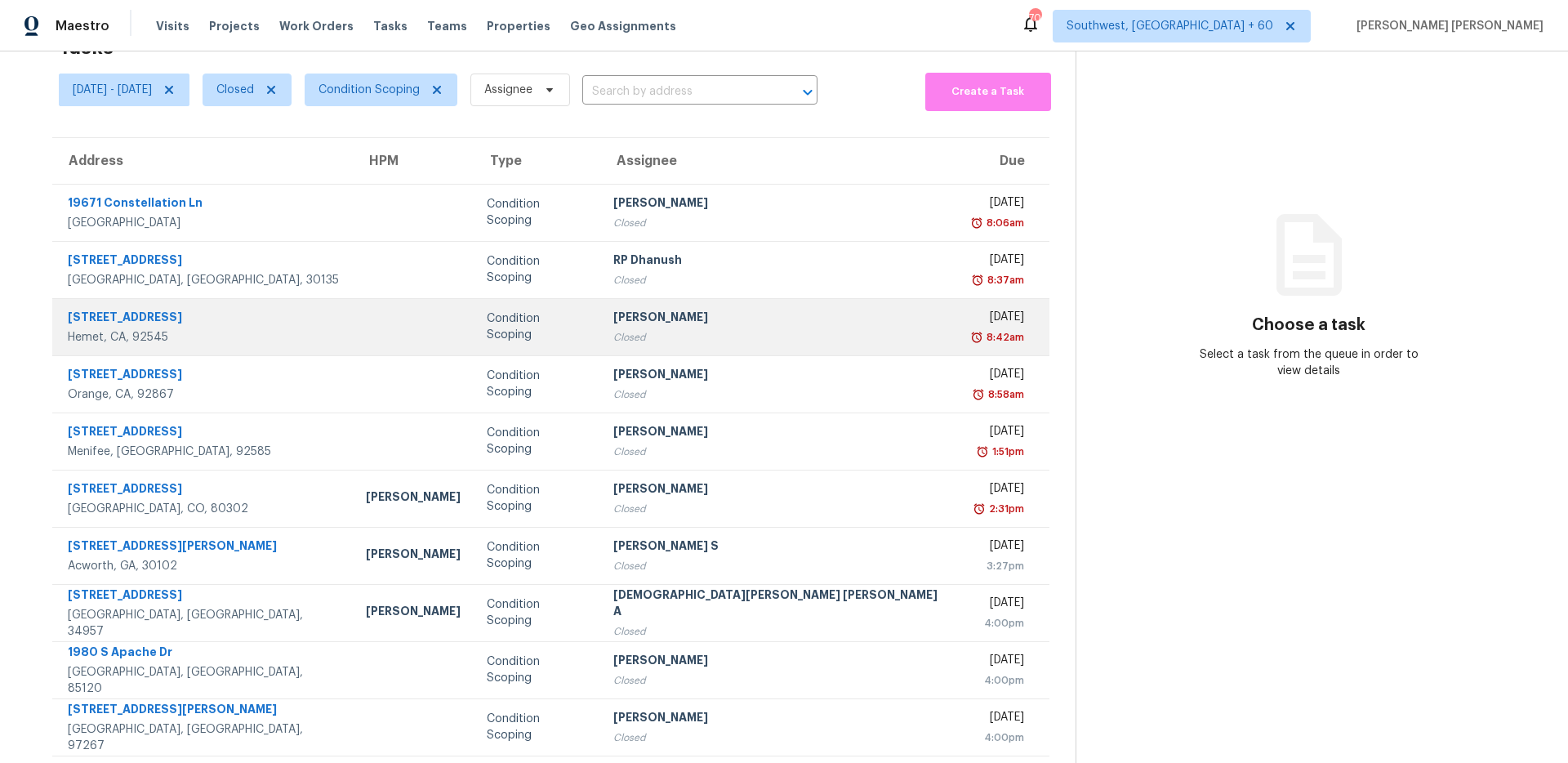
scroll to position [58, 0]
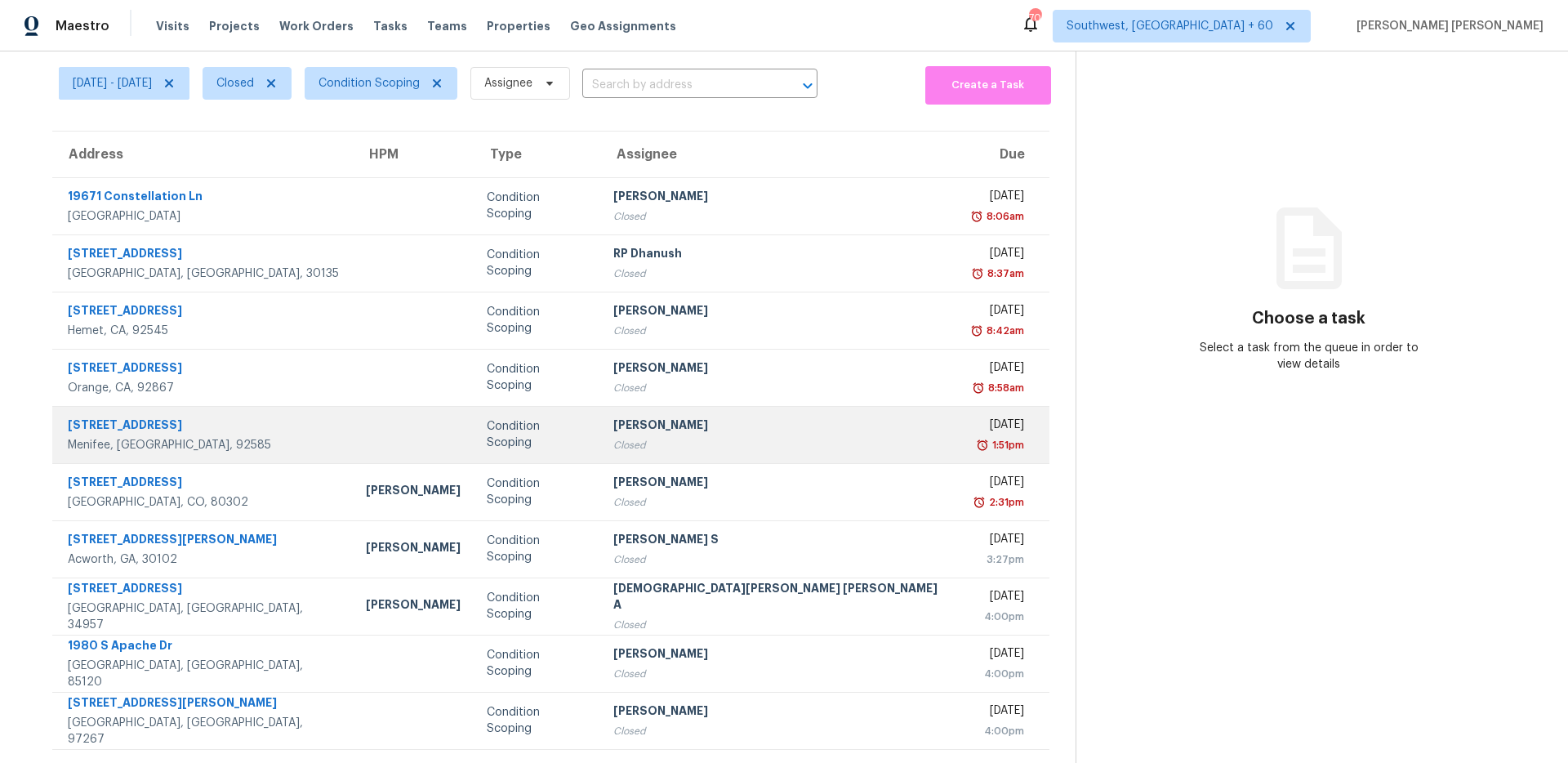
click at [259, 406] on td "[STREET_ADDRESS][PERSON_NAME]" at bounding box center [202, 434] width 301 height 57
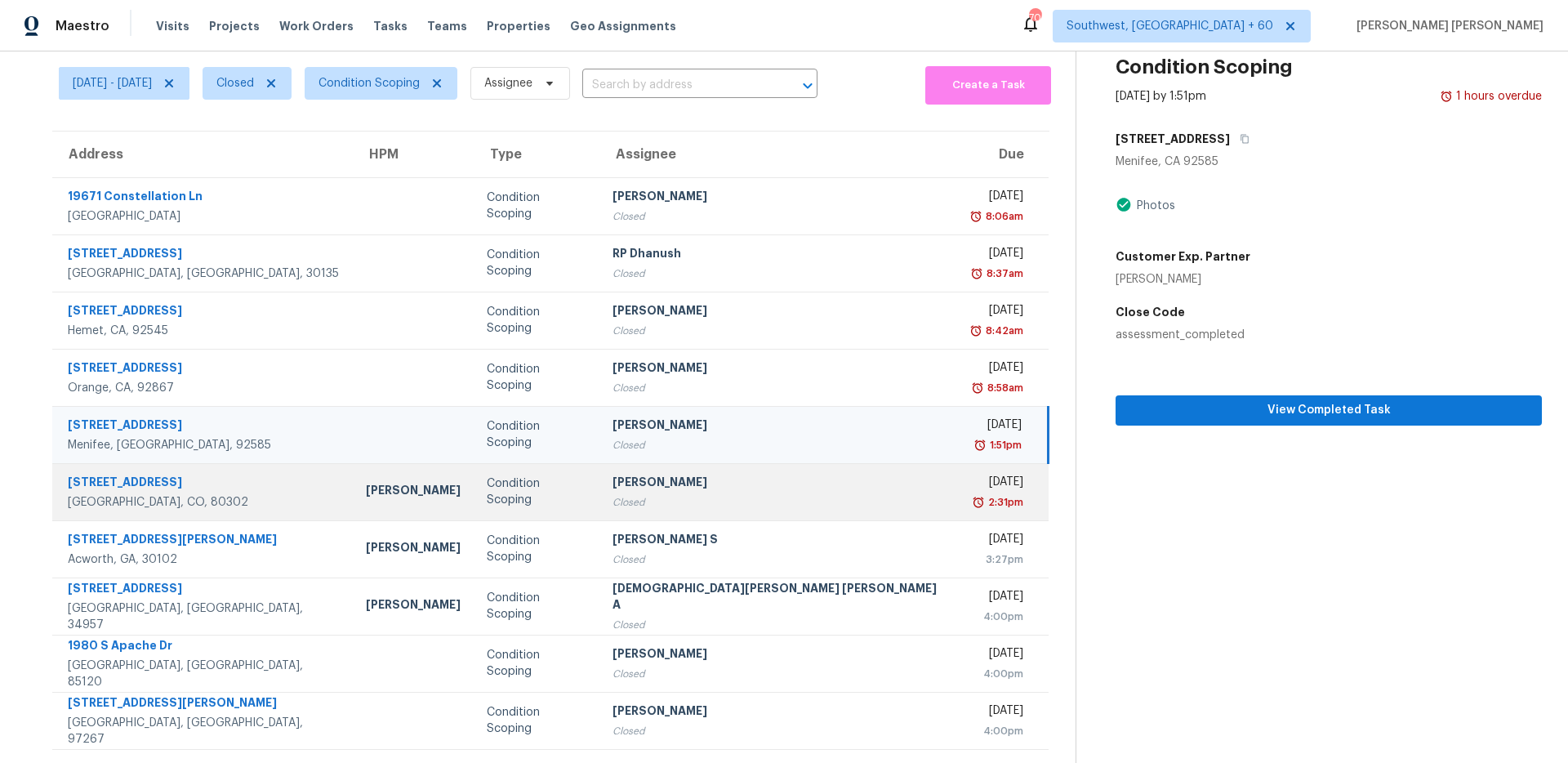
click at [216, 486] on div "2315 Walnut St" at bounding box center [204, 483] width 272 height 20
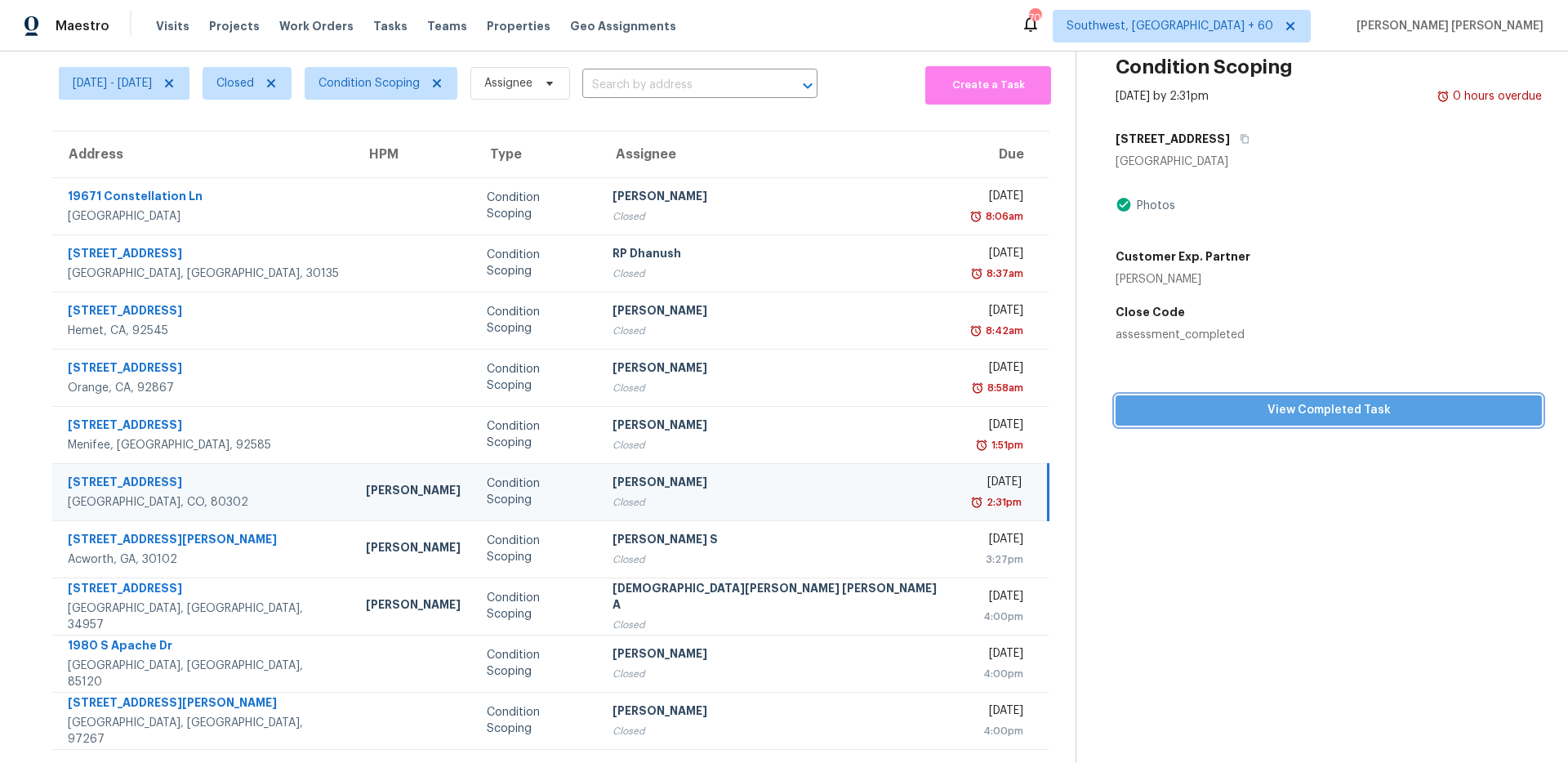
click at [1172, 400] on span "View Completed Task" at bounding box center [1329, 410] width 401 height 20
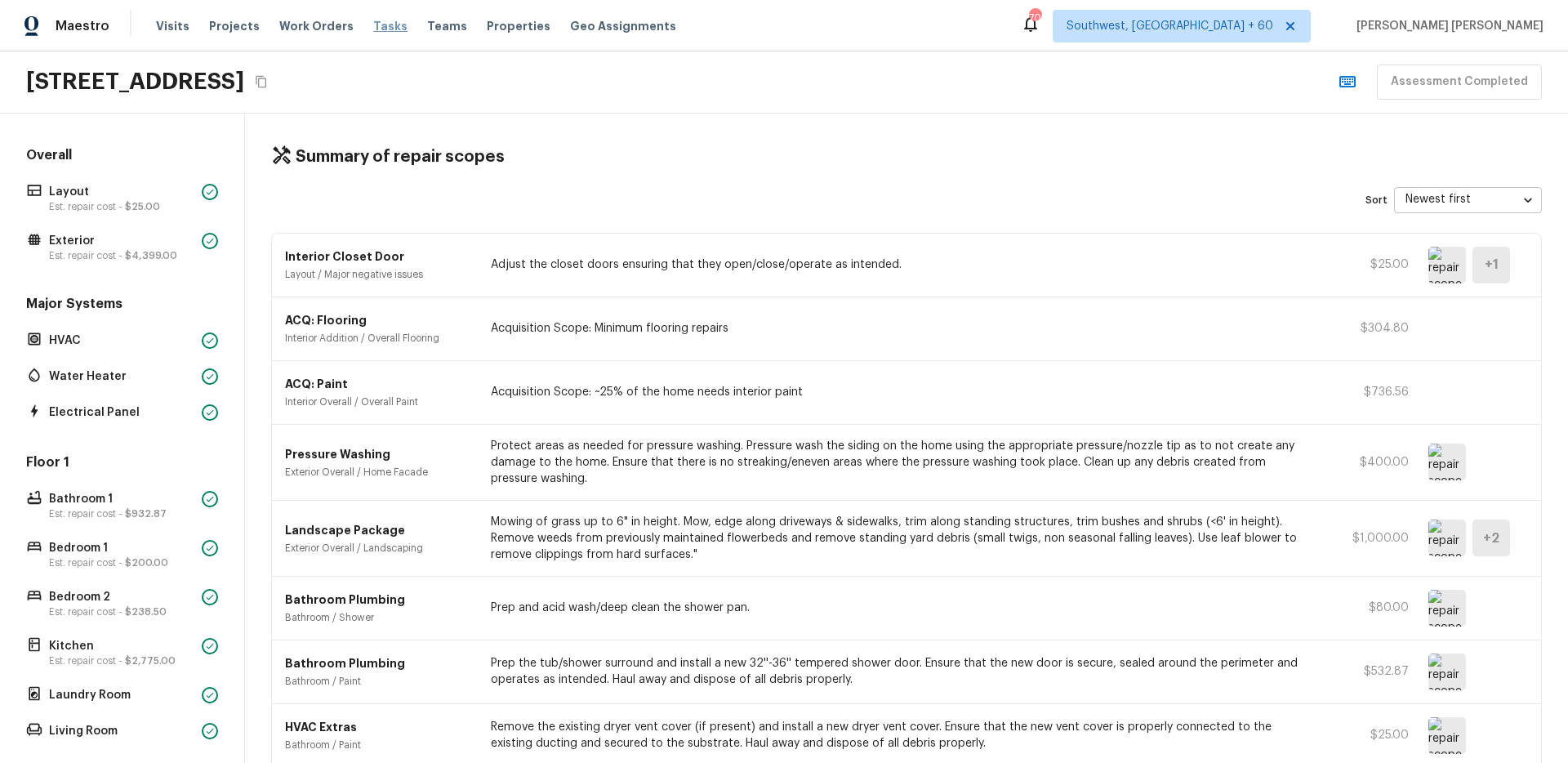
click at [383, 27] on span "Tasks" at bounding box center [390, 26] width 34 height 11
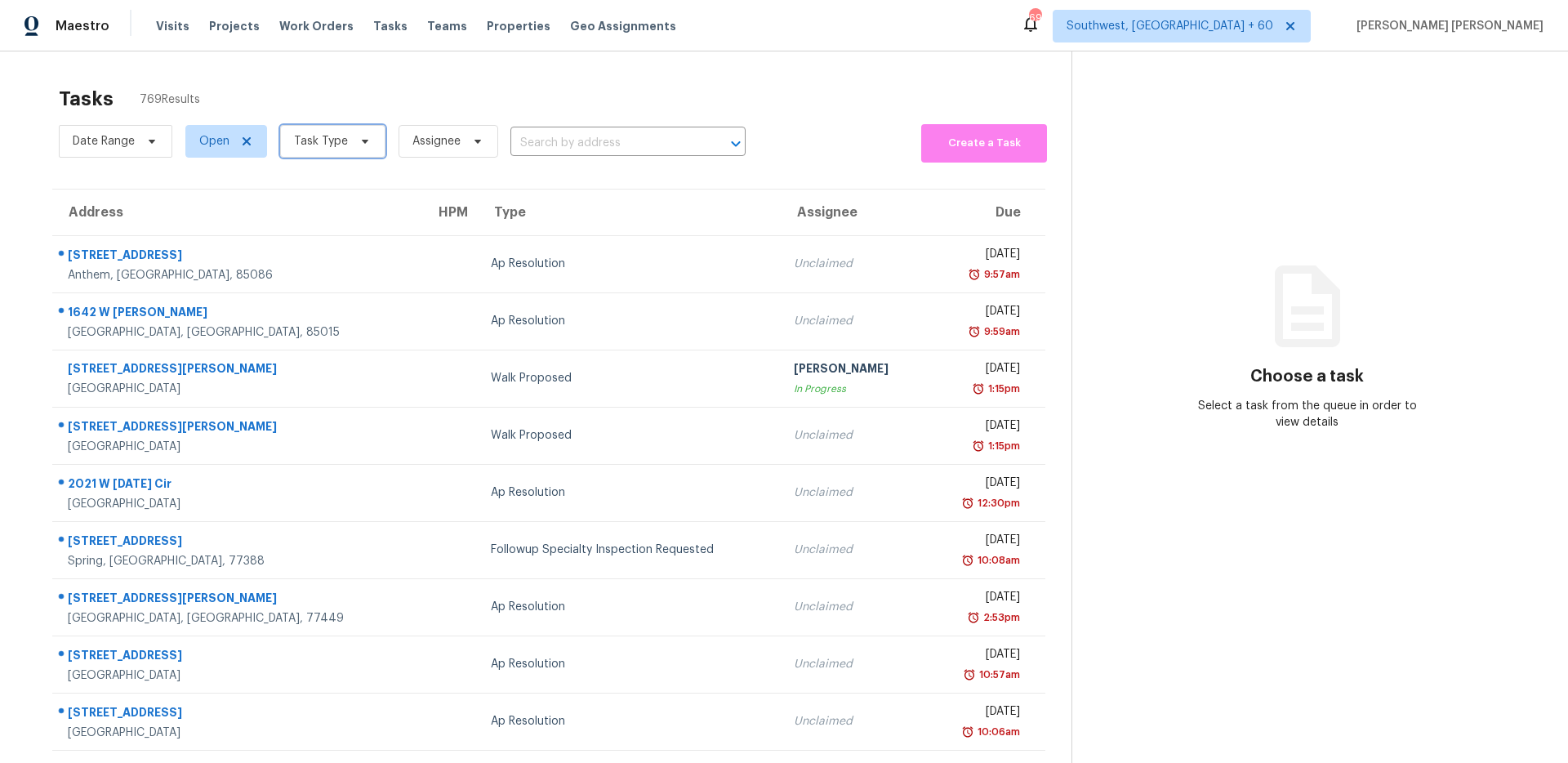
click at [294, 142] on span "Task Type" at bounding box center [320, 141] width 54 height 17
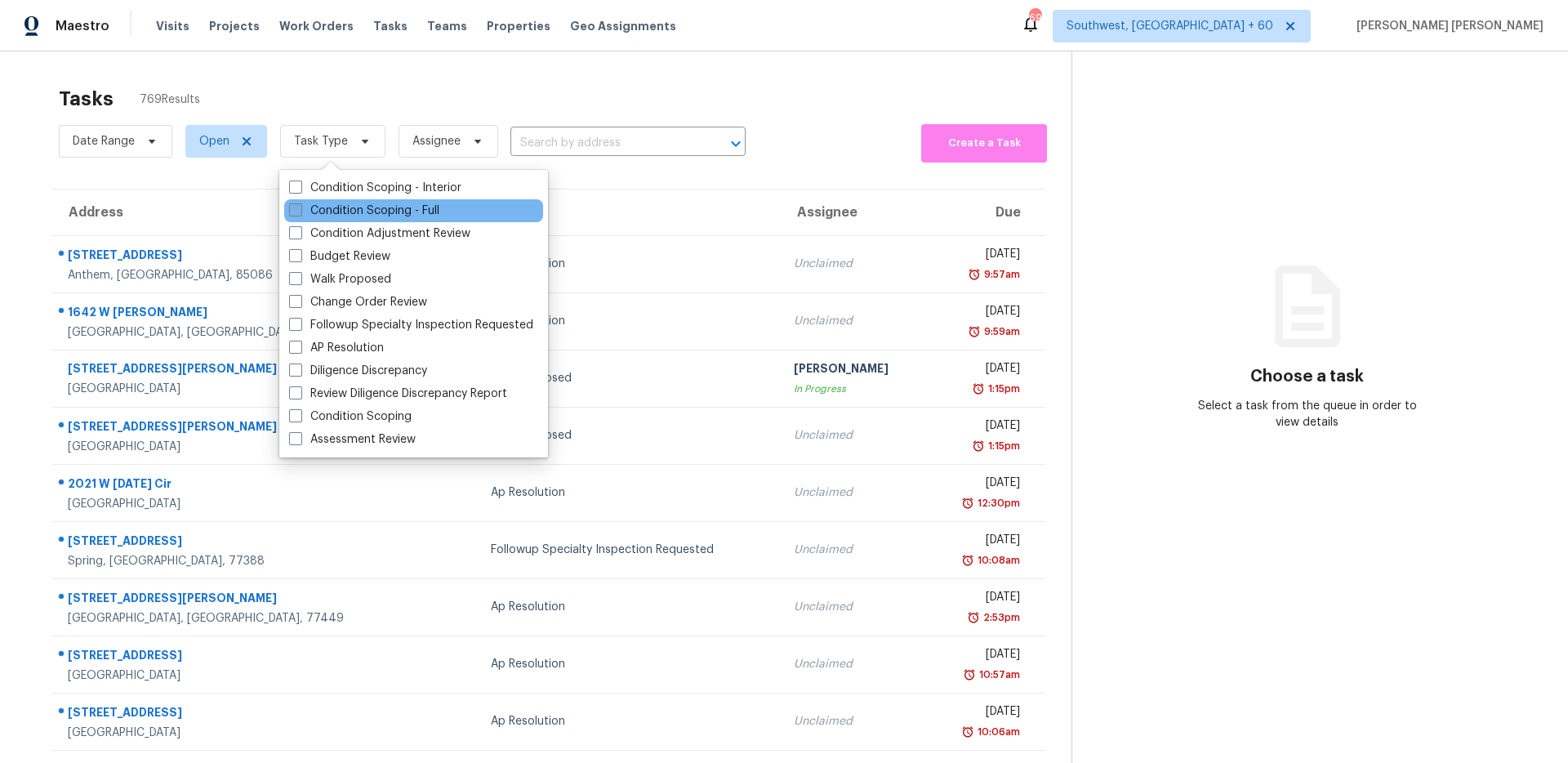
click at [349, 213] on label "Condition Scoping - Full" at bounding box center [364, 211] width 150 height 17
click at [300, 213] on input "Condition Scoping - Full" at bounding box center [295, 208] width 11 height 11
checkbox input "true"
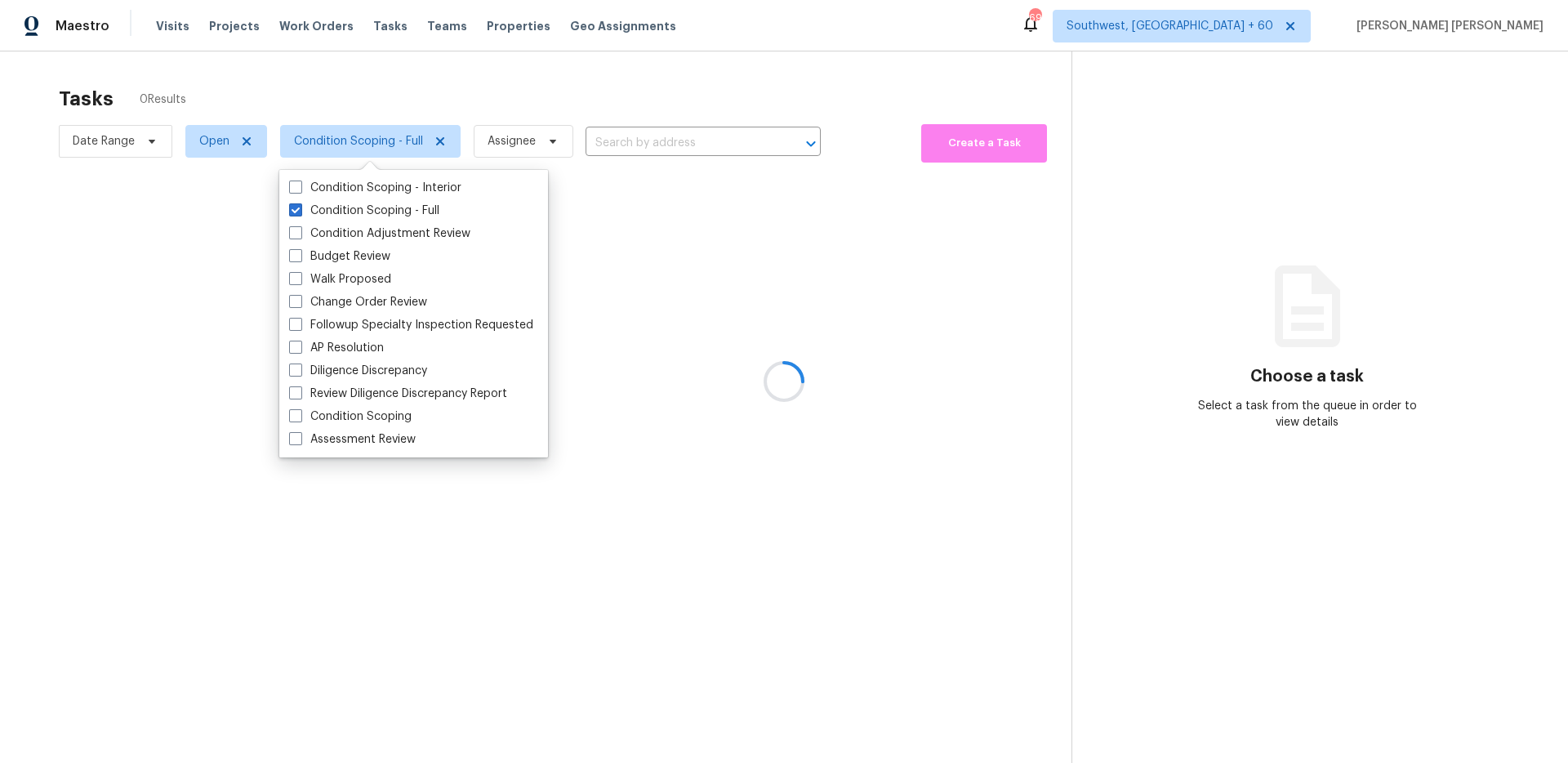
click at [363, 191] on label "Condition Scoping - Interior" at bounding box center [375, 188] width 172 height 17
click at [300, 191] on input "Condition Scoping - Interior" at bounding box center [295, 185] width 11 height 11
checkbox input "true"
click at [406, 87] on div at bounding box center [784, 381] width 1568 height 763
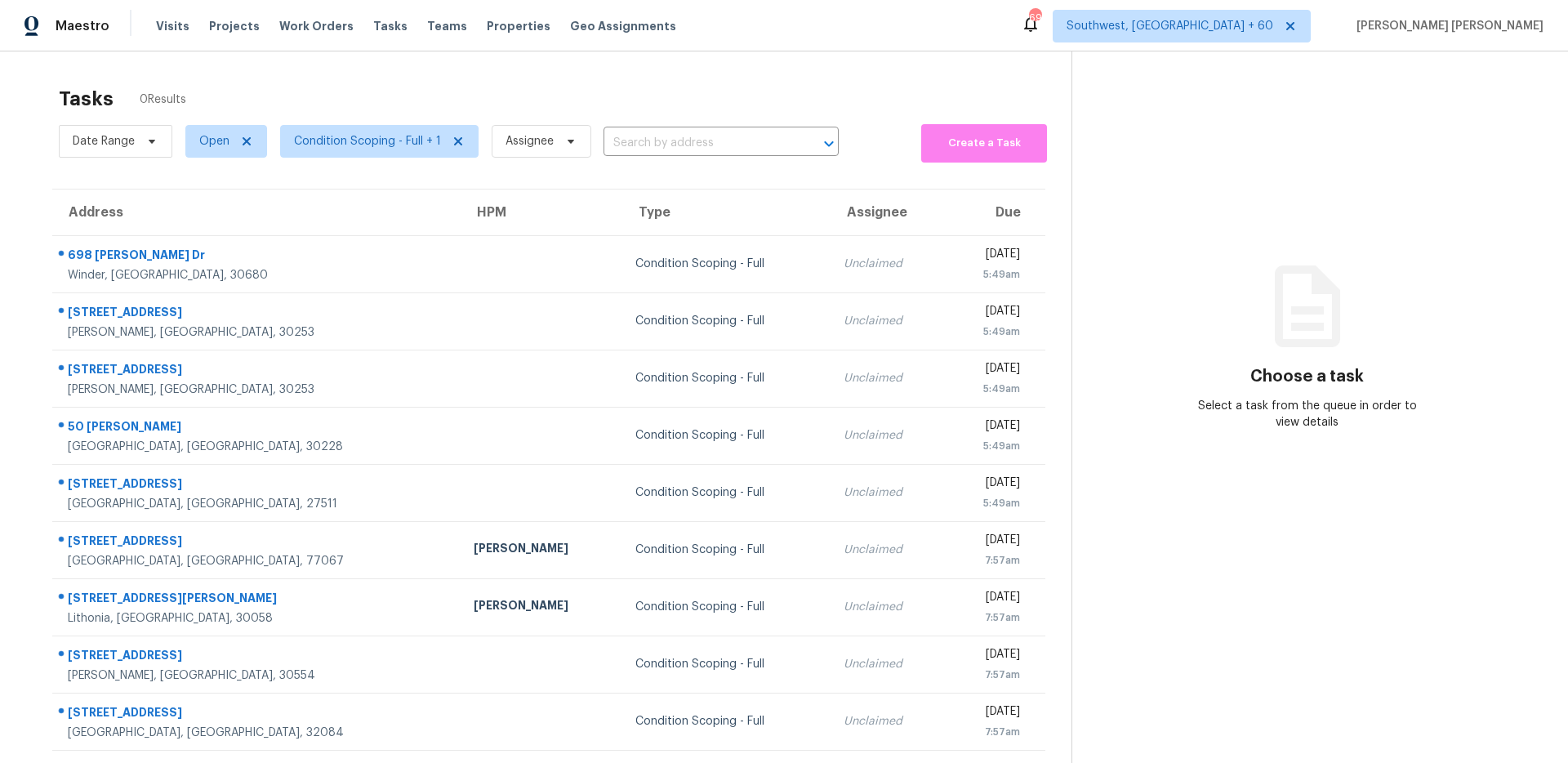
click at [406, 87] on div "Tasks 0 Results" at bounding box center [566, 99] width 1013 height 42
click at [109, 138] on span "Date Range" at bounding box center [103, 141] width 62 height 17
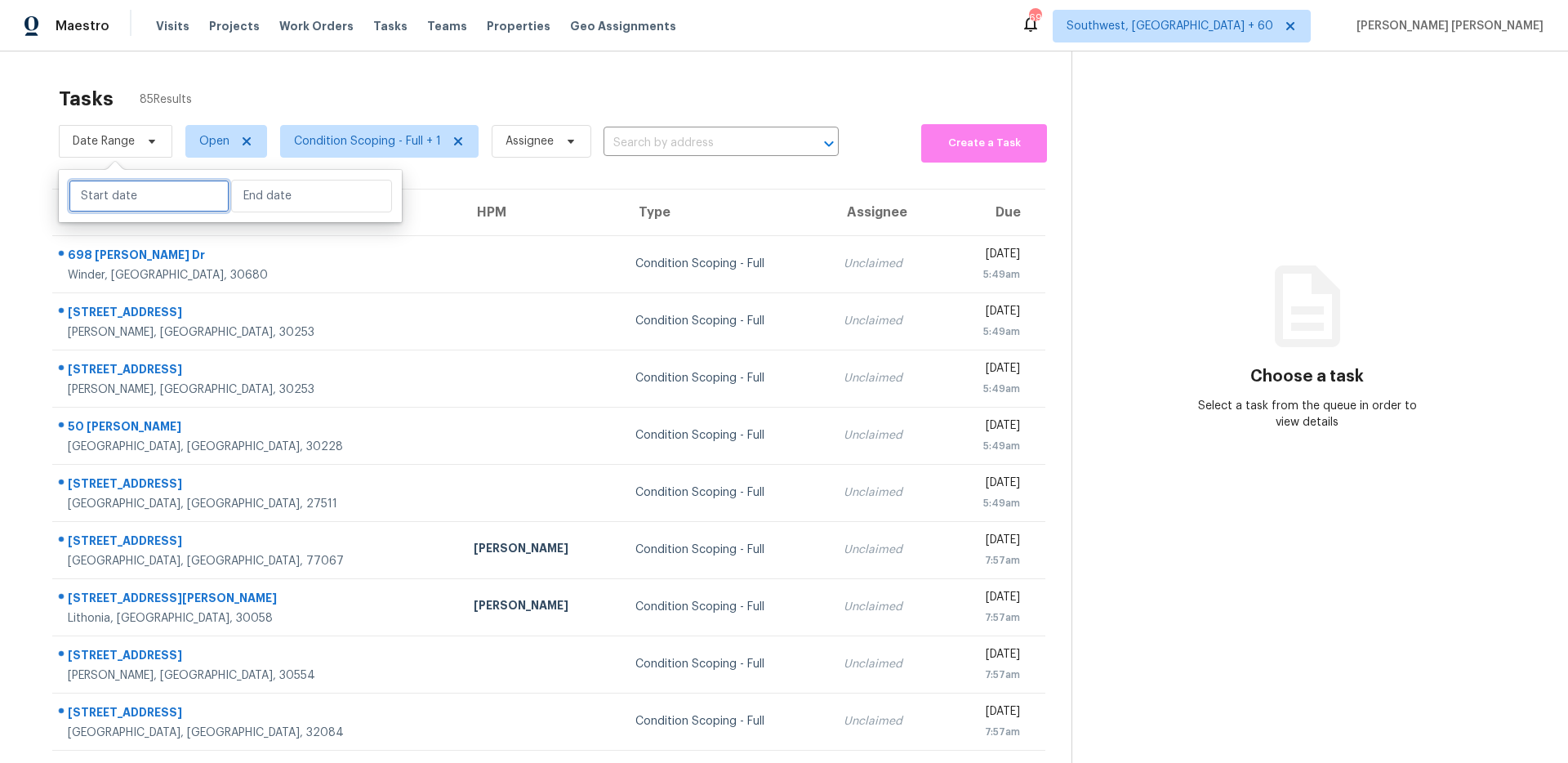
click at [116, 189] on input "text" at bounding box center [149, 196] width 161 height 33
select select "8"
select select "2025"
select select "9"
select select "2025"
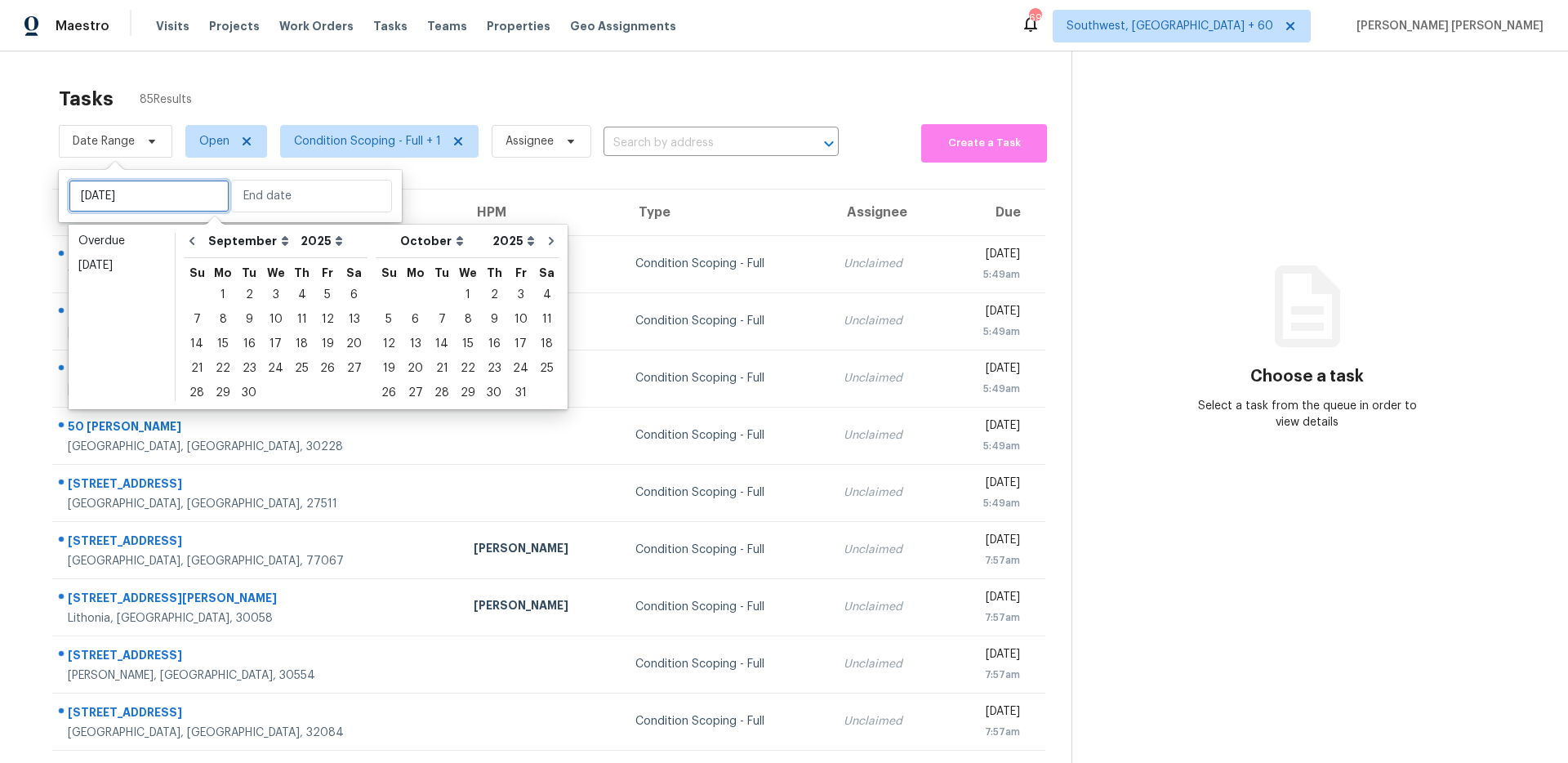
type input "Thu, Sep 25"
click at [317, 366] on div "26" at bounding box center [327, 369] width 26 height 23
type input "Fri, Sep 26"
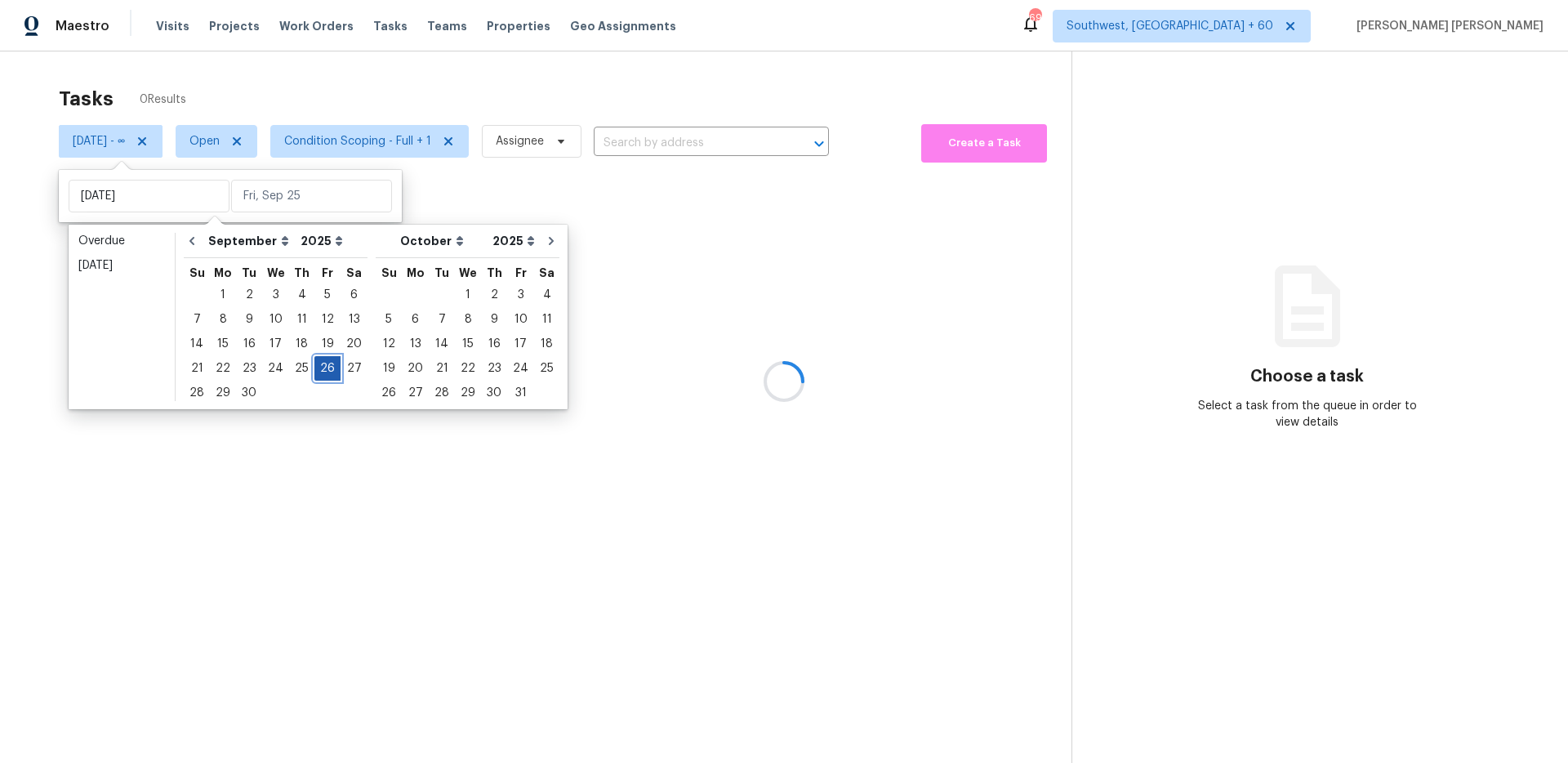
click at [317, 366] on div "26" at bounding box center [327, 369] width 26 height 23
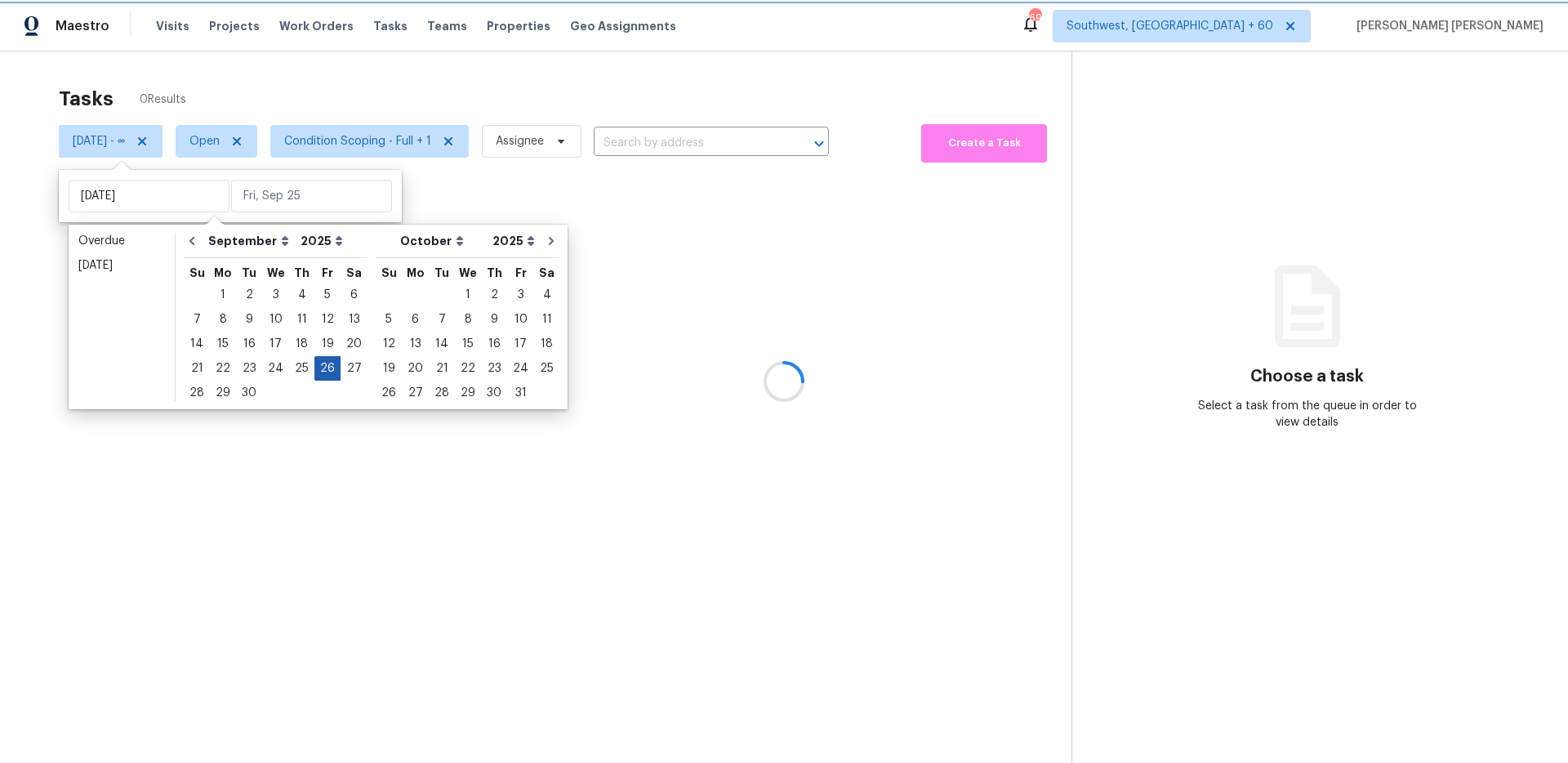
type input "Fri, Sep 26"
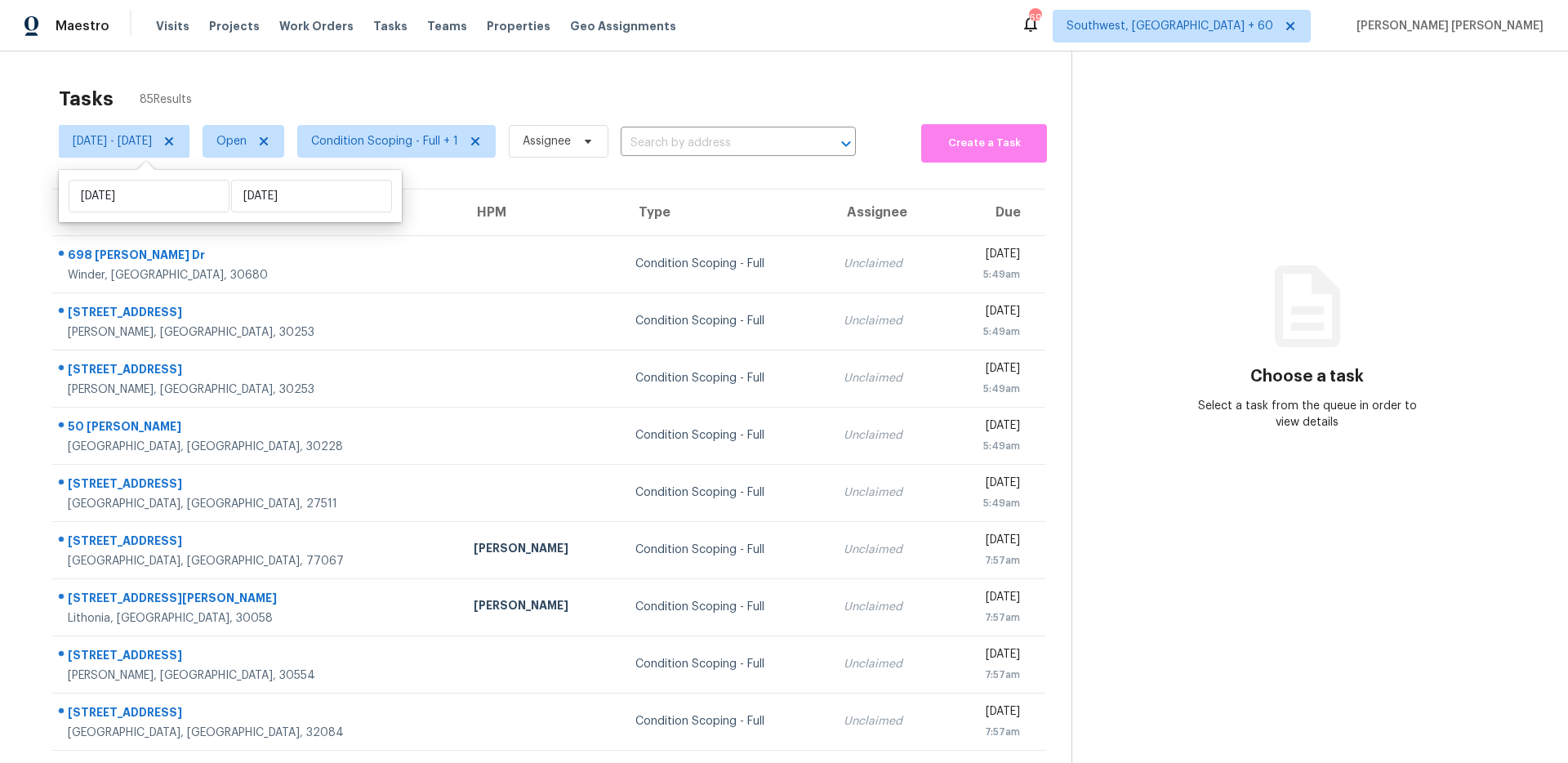
click at [524, 106] on div "Tasks 85 Results" at bounding box center [566, 99] width 1013 height 42
click at [152, 143] on span "Fri, Sep 26 - Fri, Sep 26" at bounding box center [112, 141] width 79 height 17
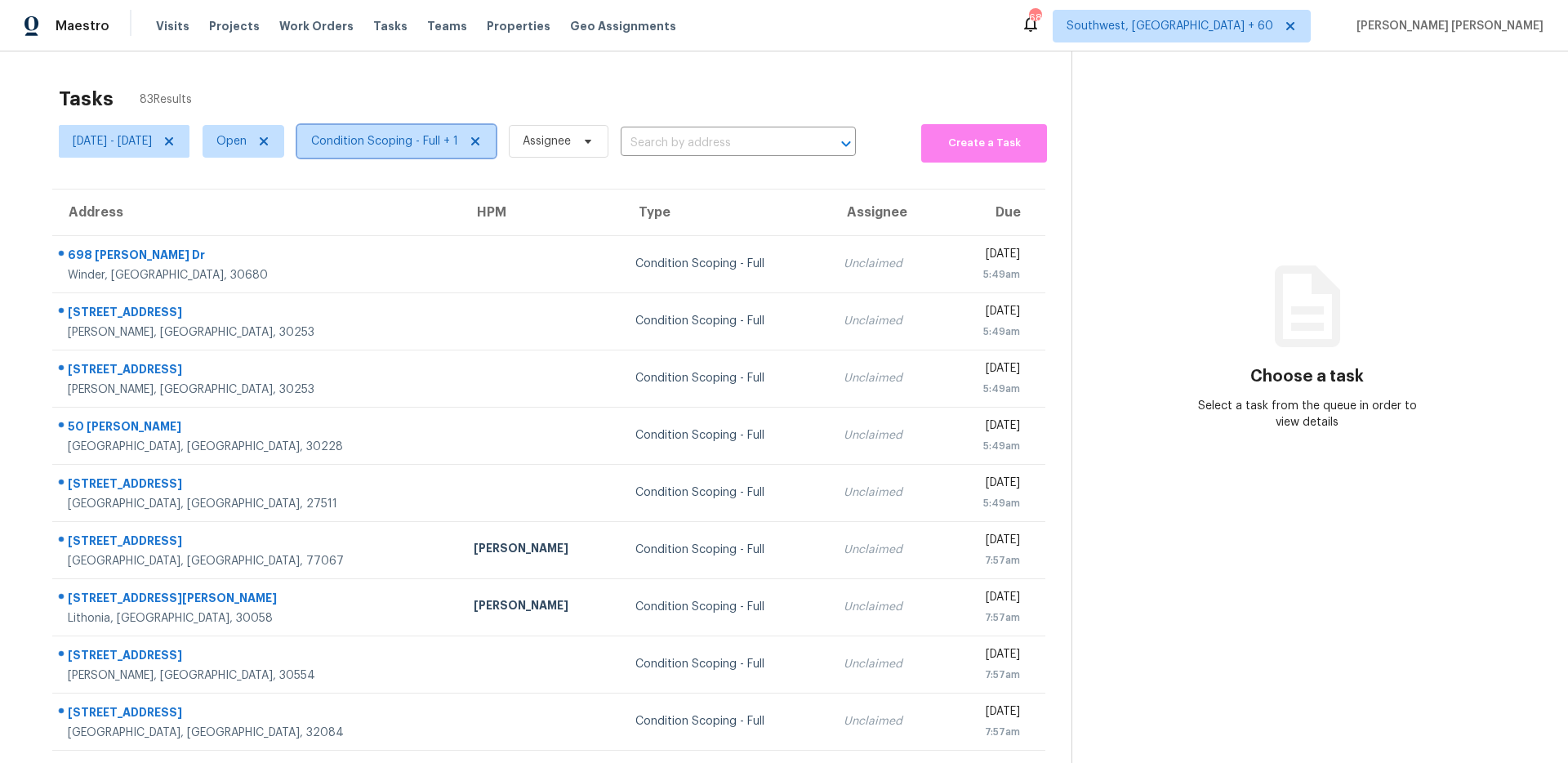
click at [372, 156] on span "Condition Scoping - Full + 1" at bounding box center [396, 141] width 199 height 33
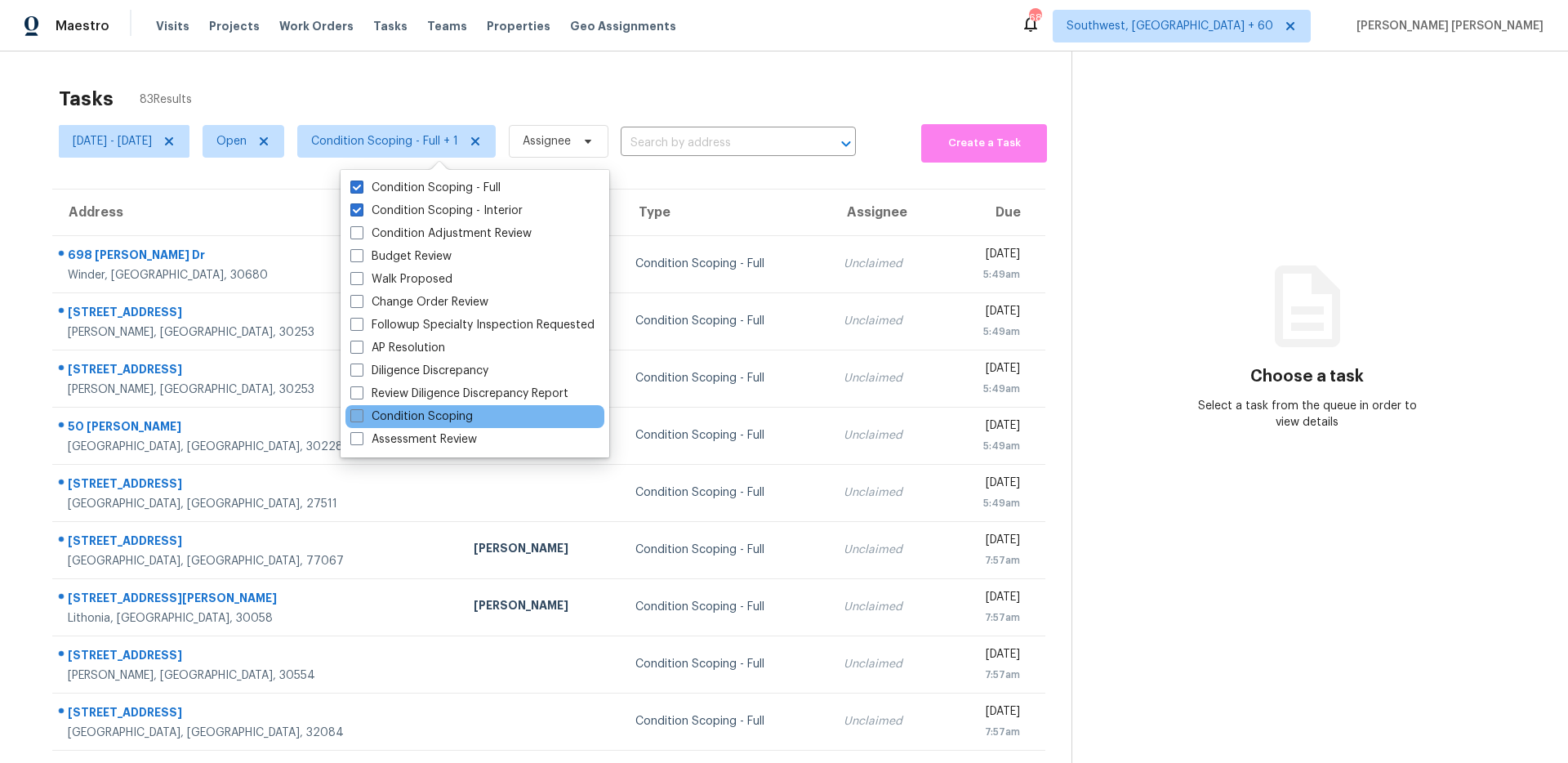
click at [412, 415] on label "Condition Scoping" at bounding box center [411, 416] width 123 height 17
click at [361, 415] on input "Condition Scoping" at bounding box center [356, 414] width 11 height 11
click at [412, 415] on label "Condition Scoping" at bounding box center [411, 416] width 123 height 17
click at [361, 415] on input "Condition Scoping" at bounding box center [356, 414] width 11 height 11
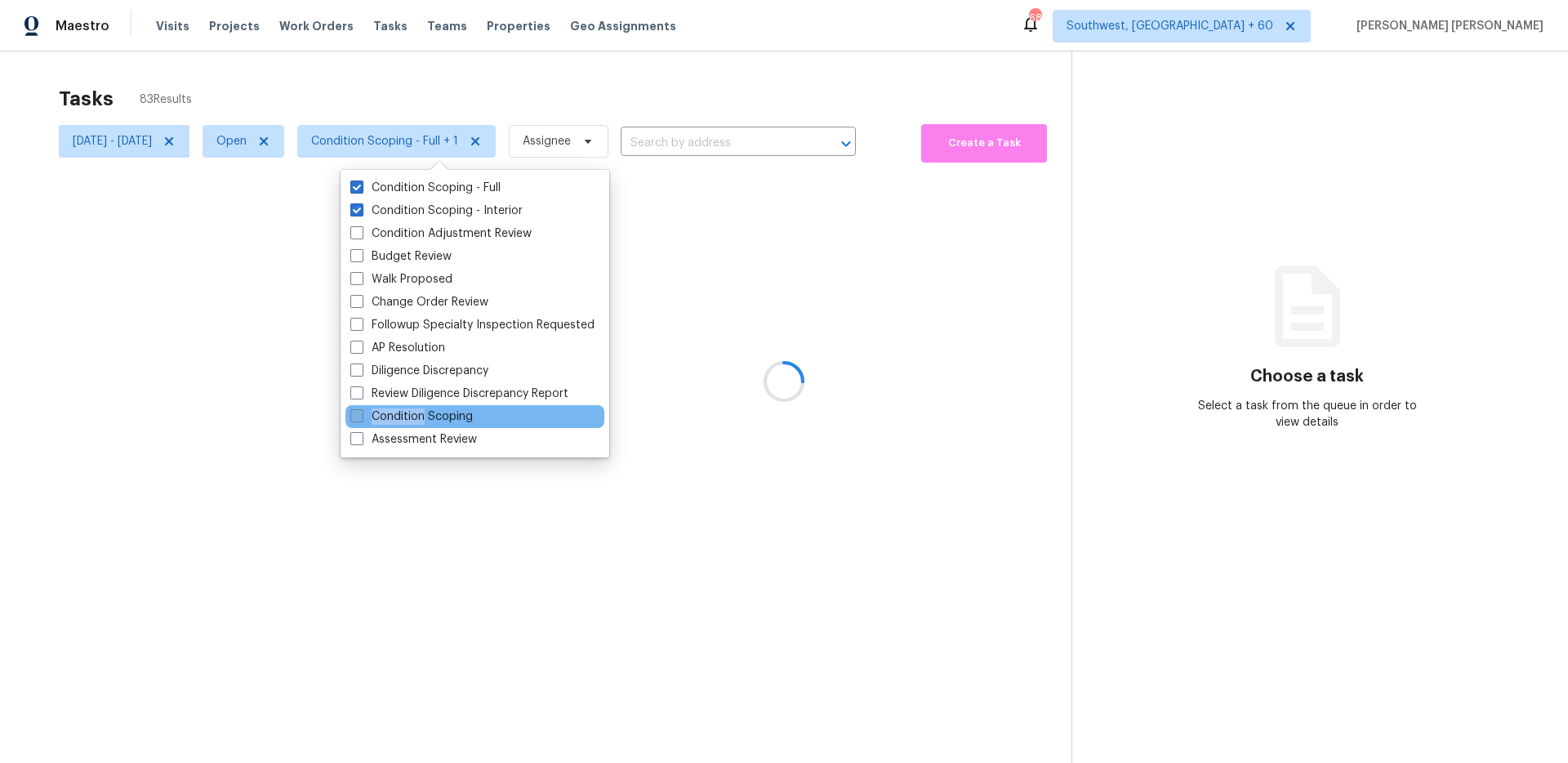
click at [412, 415] on label "Condition Scoping" at bounding box center [411, 416] width 123 height 17
click at [361, 415] on input "Condition Scoping" at bounding box center [356, 414] width 11 height 11
checkbox input "true"
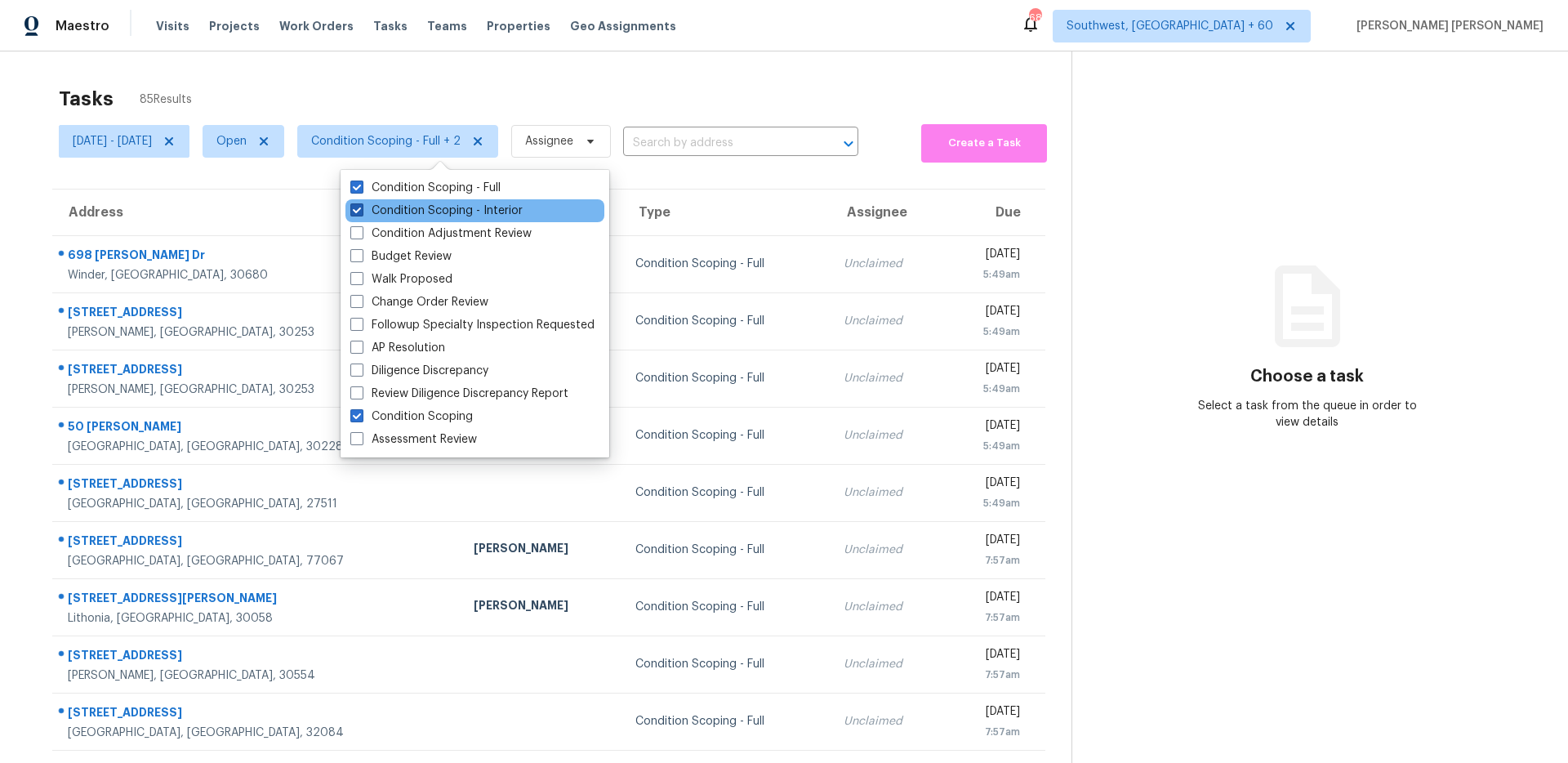
click at [420, 203] on label "Condition Scoping - Interior" at bounding box center [436, 211] width 172 height 17
click at [361, 203] on input "Condition Scoping - Interior" at bounding box center [356, 208] width 11 height 11
checkbox input "false"
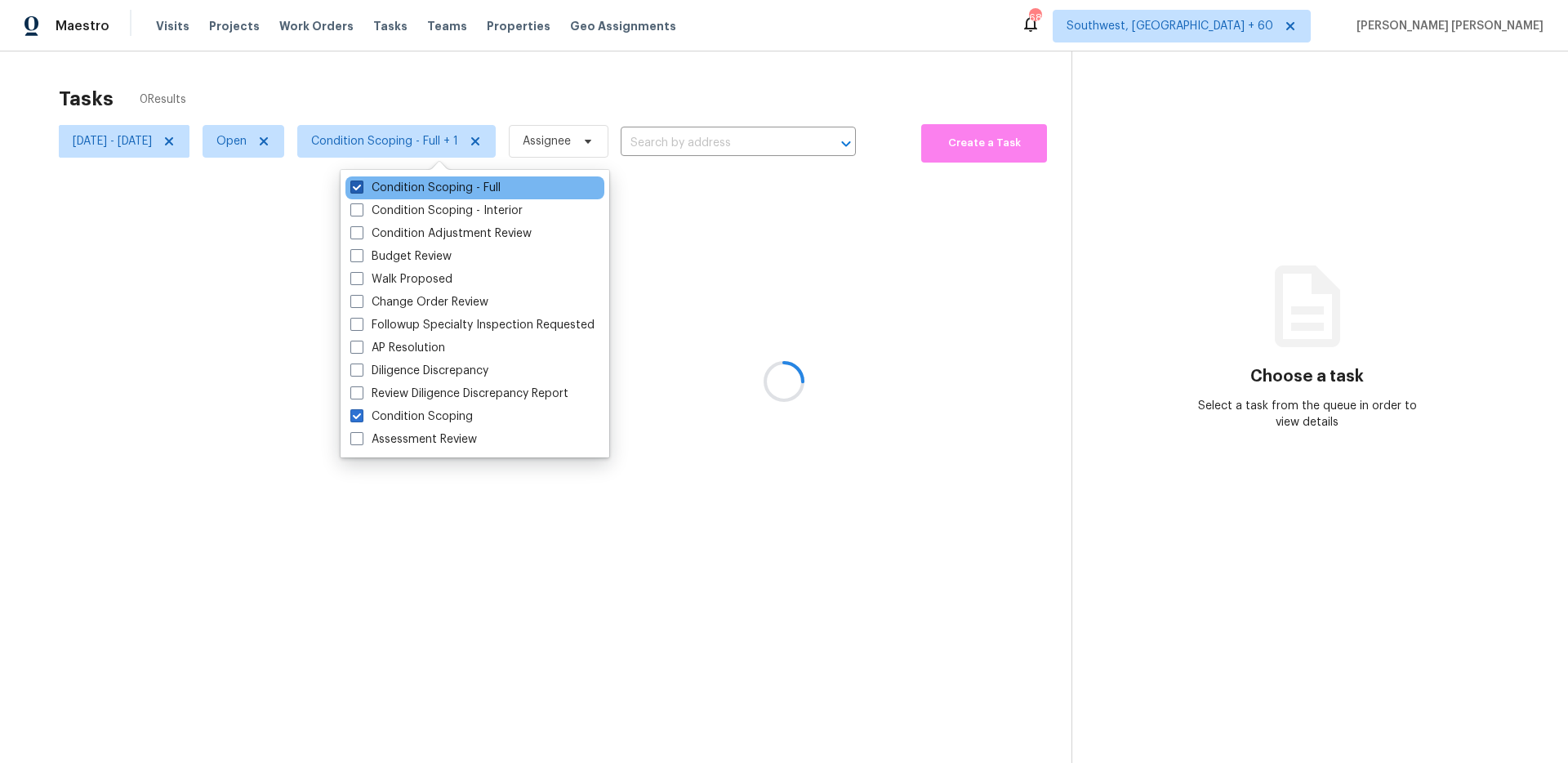
click at [439, 183] on label "Condition Scoping - Full" at bounding box center [425, 188] width 150 height 17
click at [361, 183] on input "Condition Scoping - Full" at bounding box center [356, 185] width 11 height 11
checkbox input "false"
click at [481, 89] on div at bounding box center [784, 381] width 1568 height 763
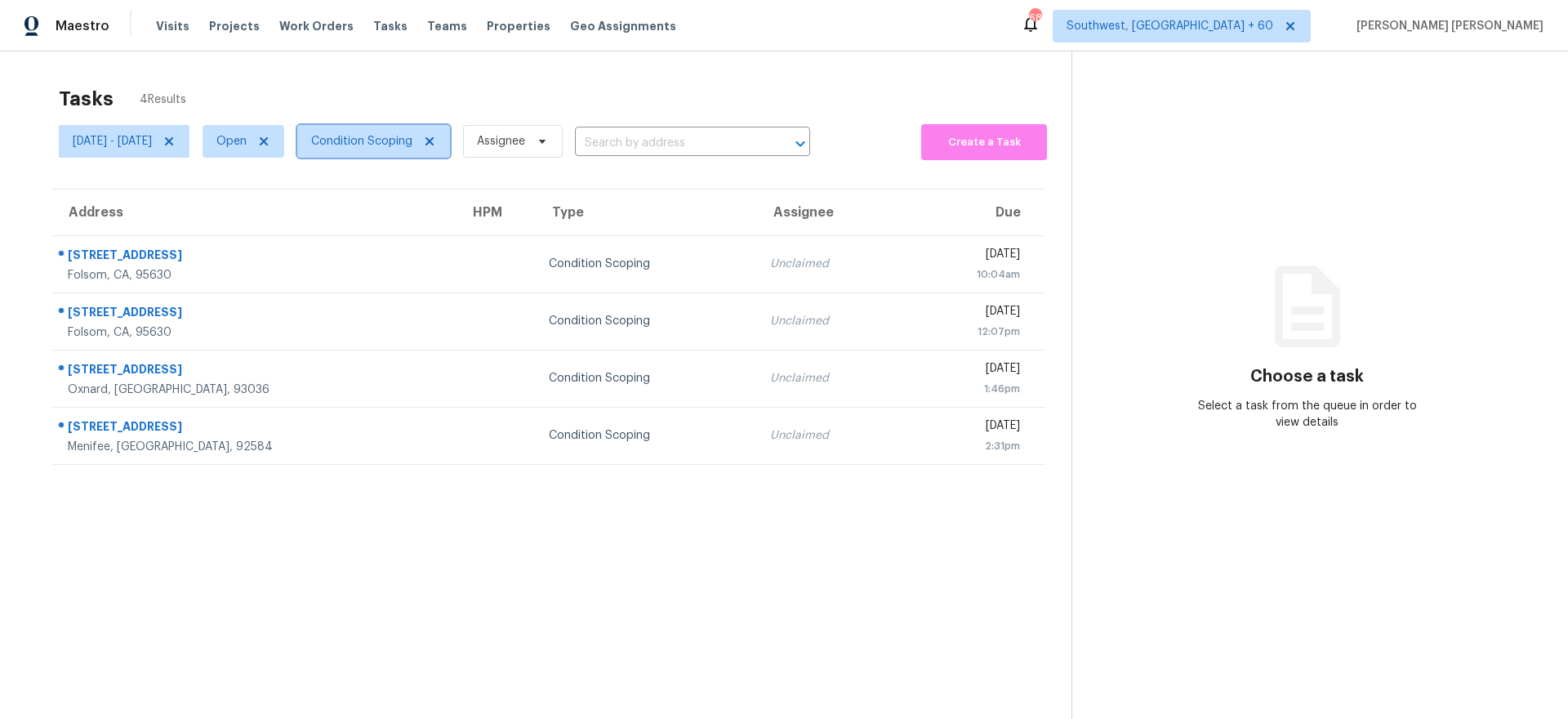
click at [410, 126] on span "Condition Scoping" at bounding box center [373, 141] width 153 height 33
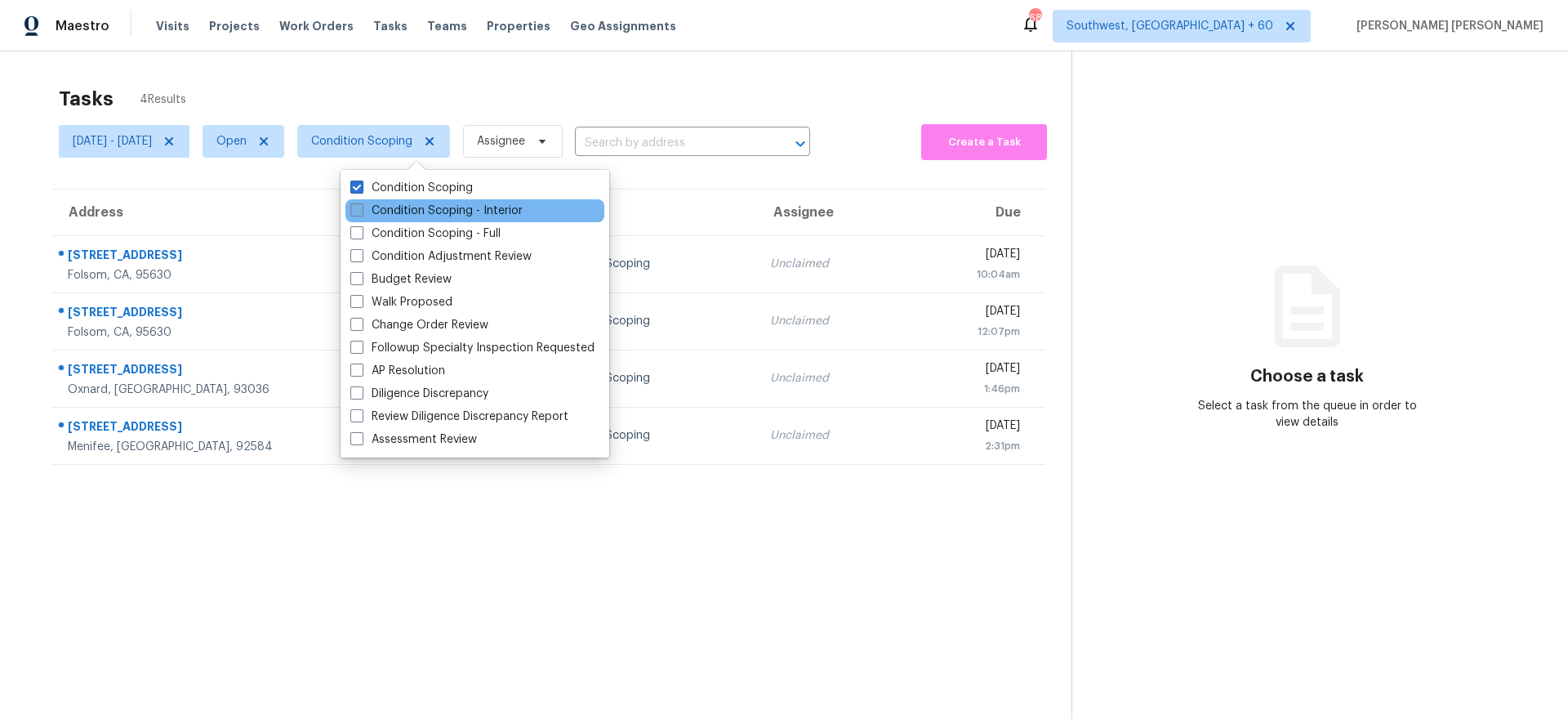
click at [400, 212] on label "Condition Scoping - Interior" at bounding box center [436, 211] width 172 height 17
click at [361, 212] on input "Condition Scoping - Interior" at bounding box center [356, 208] width 11 height 11
checkbox input "true"
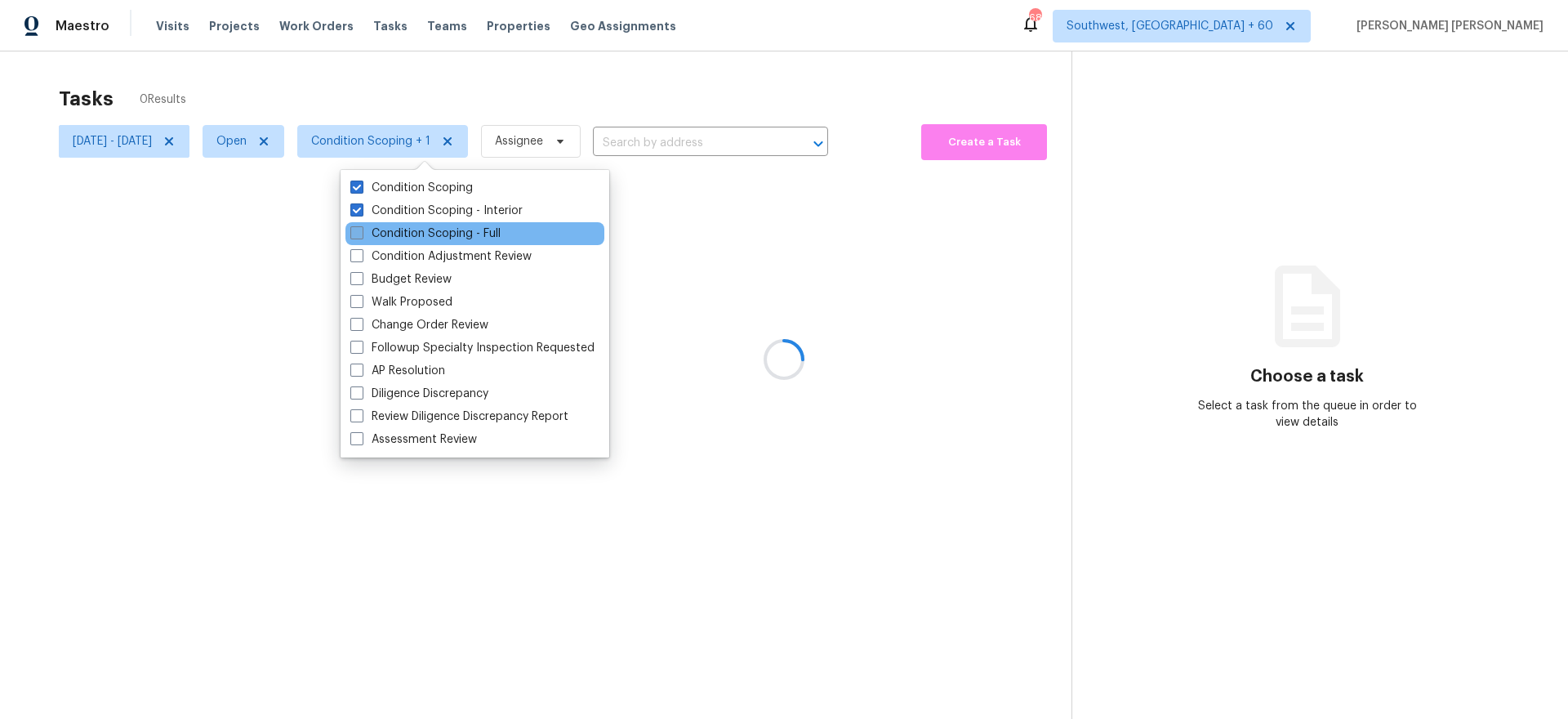
click at [395, 227] on label "Condition Scoping - Full" at bounding box center [425, 233] width 150 height 17
click at [361, 227] on input "Condition Scoping - Full" at bounding box center [356, 230] width 11 height 11
checkbox input "true"
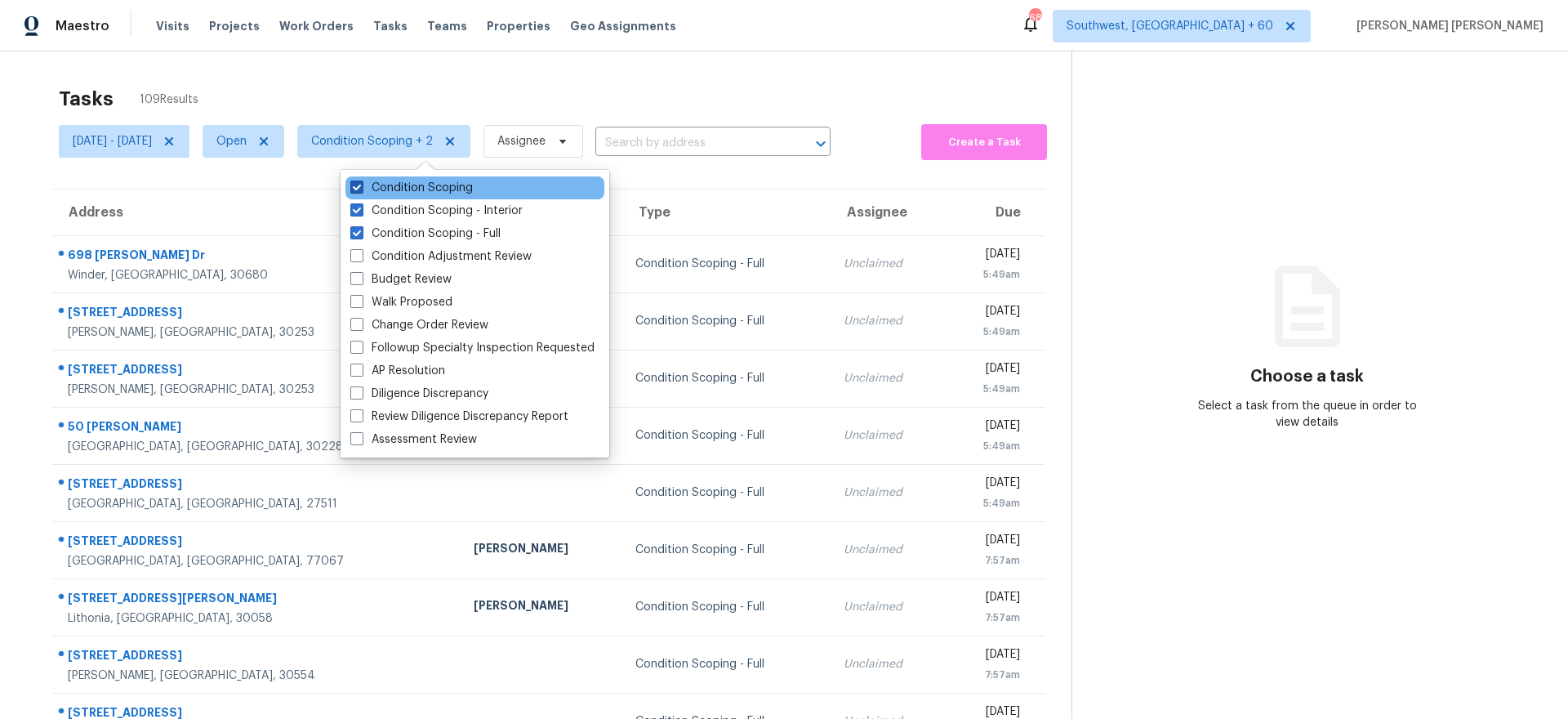
click at [417, 185] on label "Condition Scoping" at bounding box center [411, 188] width 123 height 17
click at [361, 185] on input "Condition Scoping" at bounding box center [356, 185] width 11 height 11
checkbox input "false"
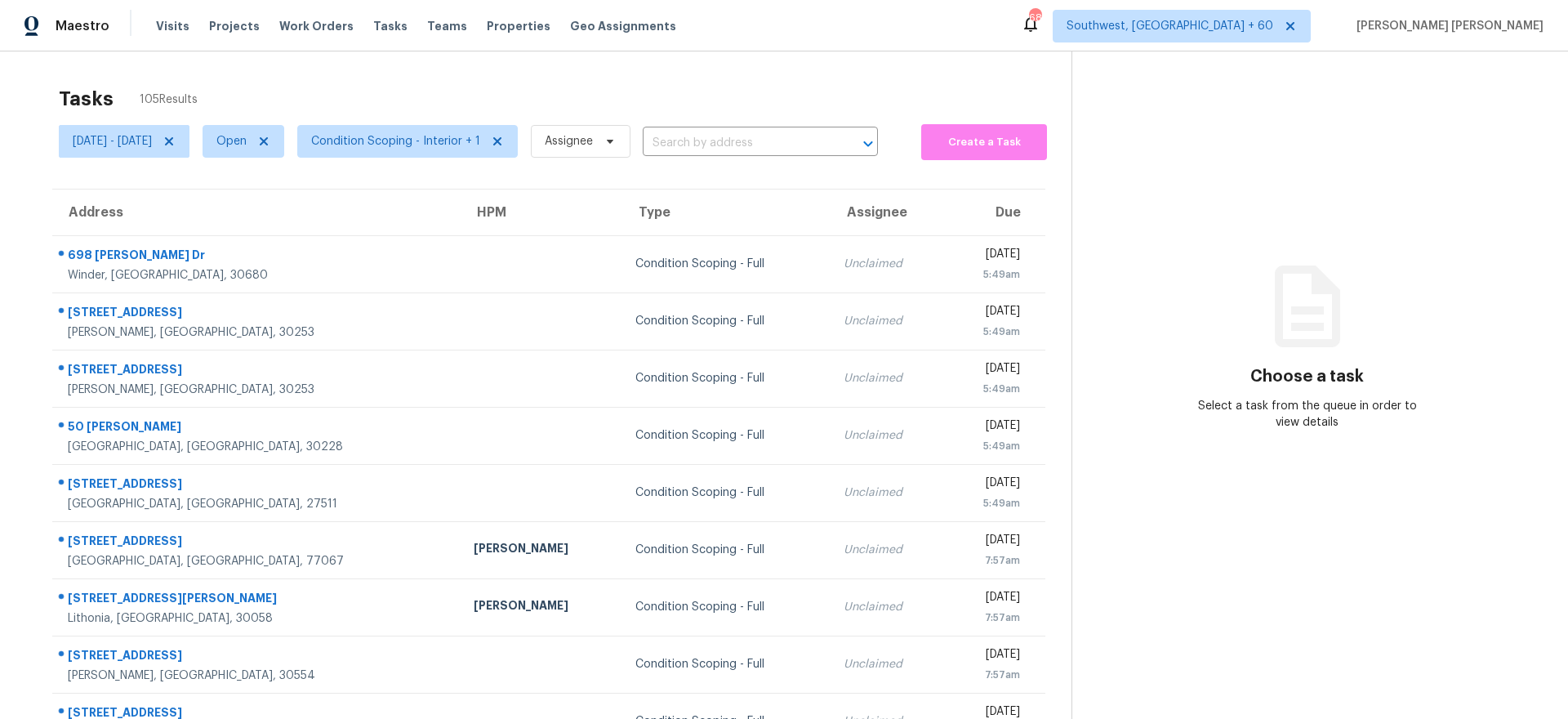
click at [439, 71] on div "Tasks 105 Results Fri, Sep 26 - Fri, Sep 26 Open Condition Scoping - Interior +…" at bounding box center [784, 451] width 1568 height 799
click at [176, 145] on icon at bounding box center [169, 141] width 13 height 13
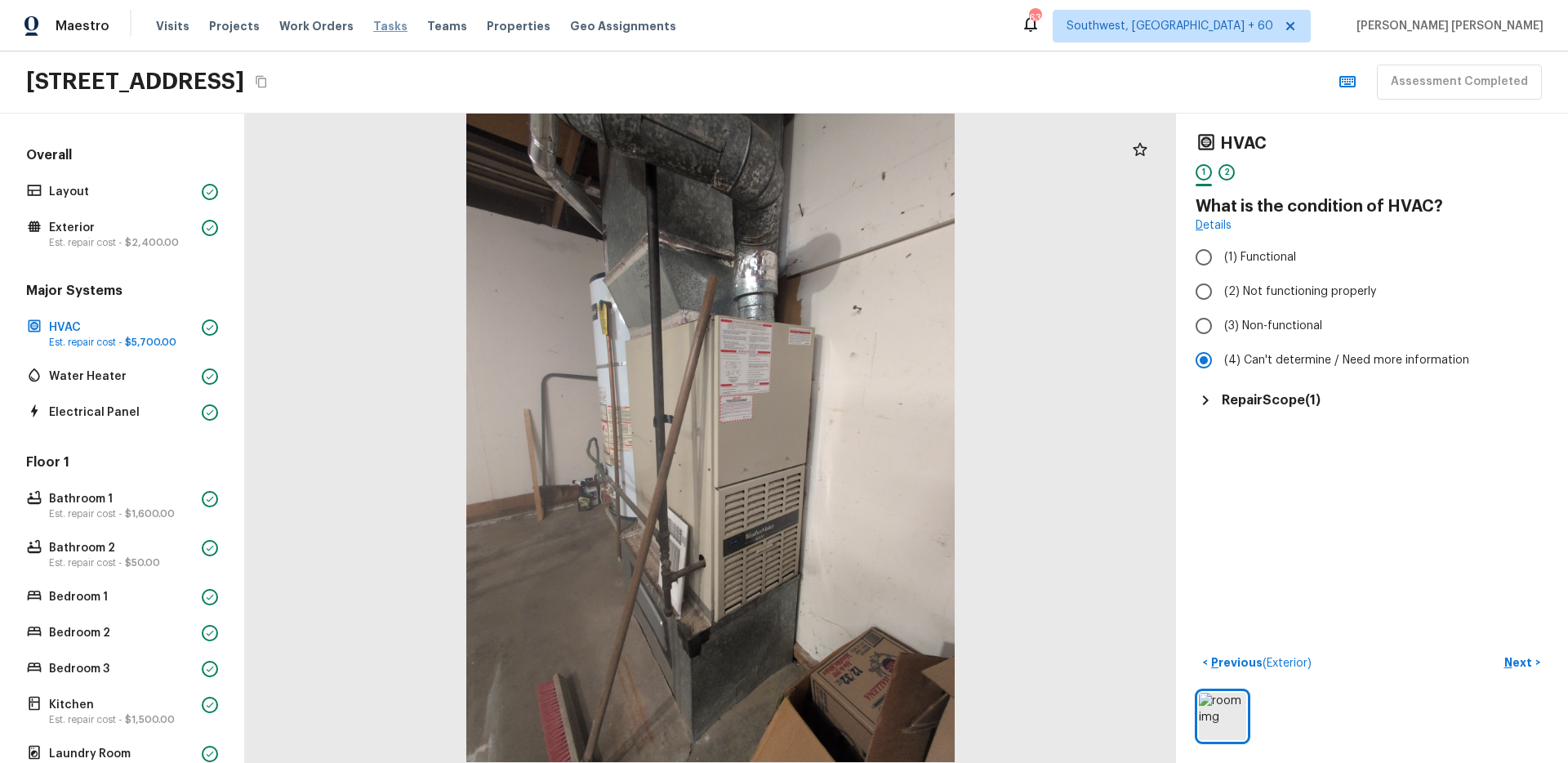
click at [373, 27] on span "Tasks" at bounding box center [390, 26] width 34 height 11
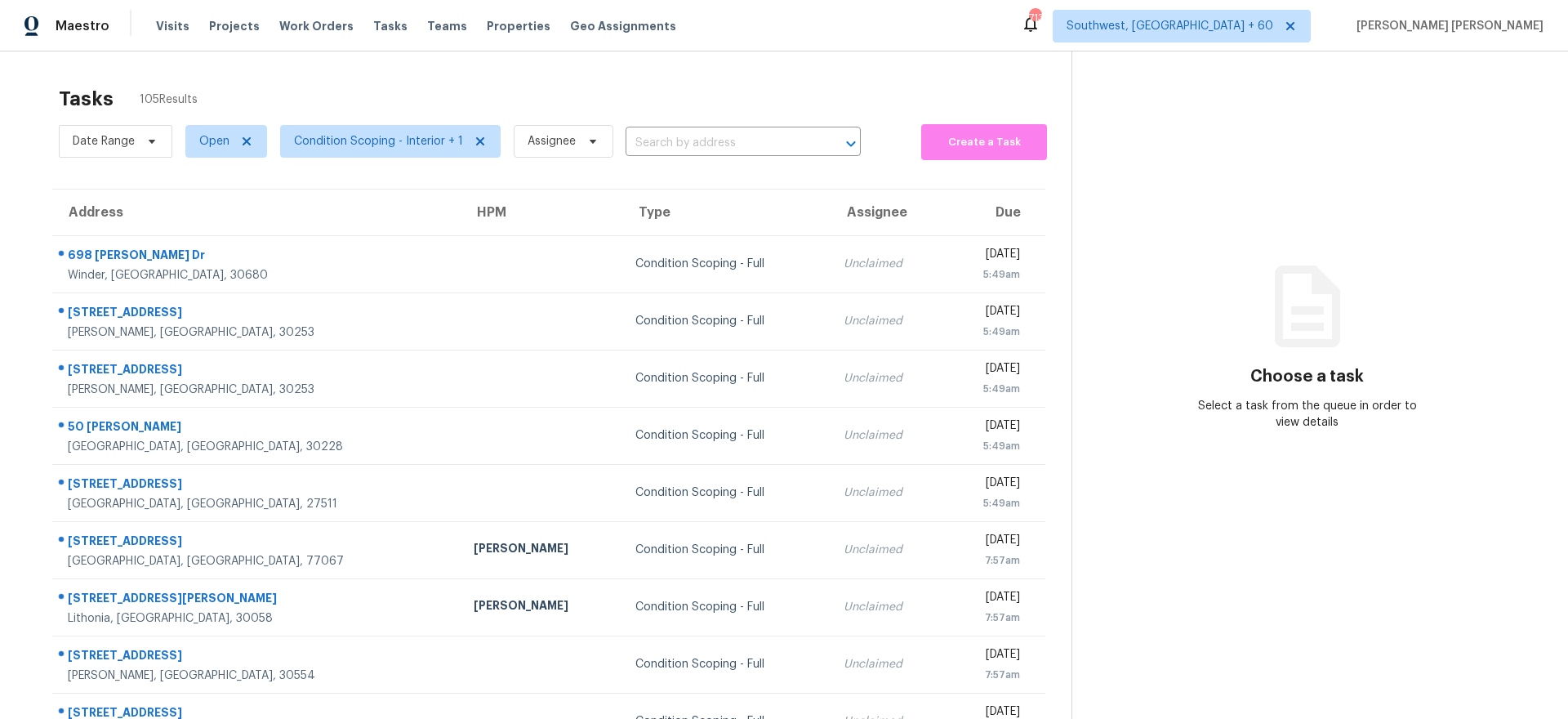
click at [471, 58] on div "Tasks 105 Results Date Range Open Condition Scoping - Interior + 1 Assignee ​ C…" at bounding box center [784, 451] width 1568 height 799
click at [676, 59] on div "Tasks 105 Results Date Range Open Condition Scoping - Interior + 1 Assignee ​ C…" at bounding box center [784, 451] width 1568 height 799
click at [792, 56] on div "Tasks 105 Results Date Range Open Condition Scoping - Interior + 1 Assignee ​ C…" at bounding box center [784, 451] width 1568 height 799
